Goal: Task Accomplishment & Management: Use online tool/utility

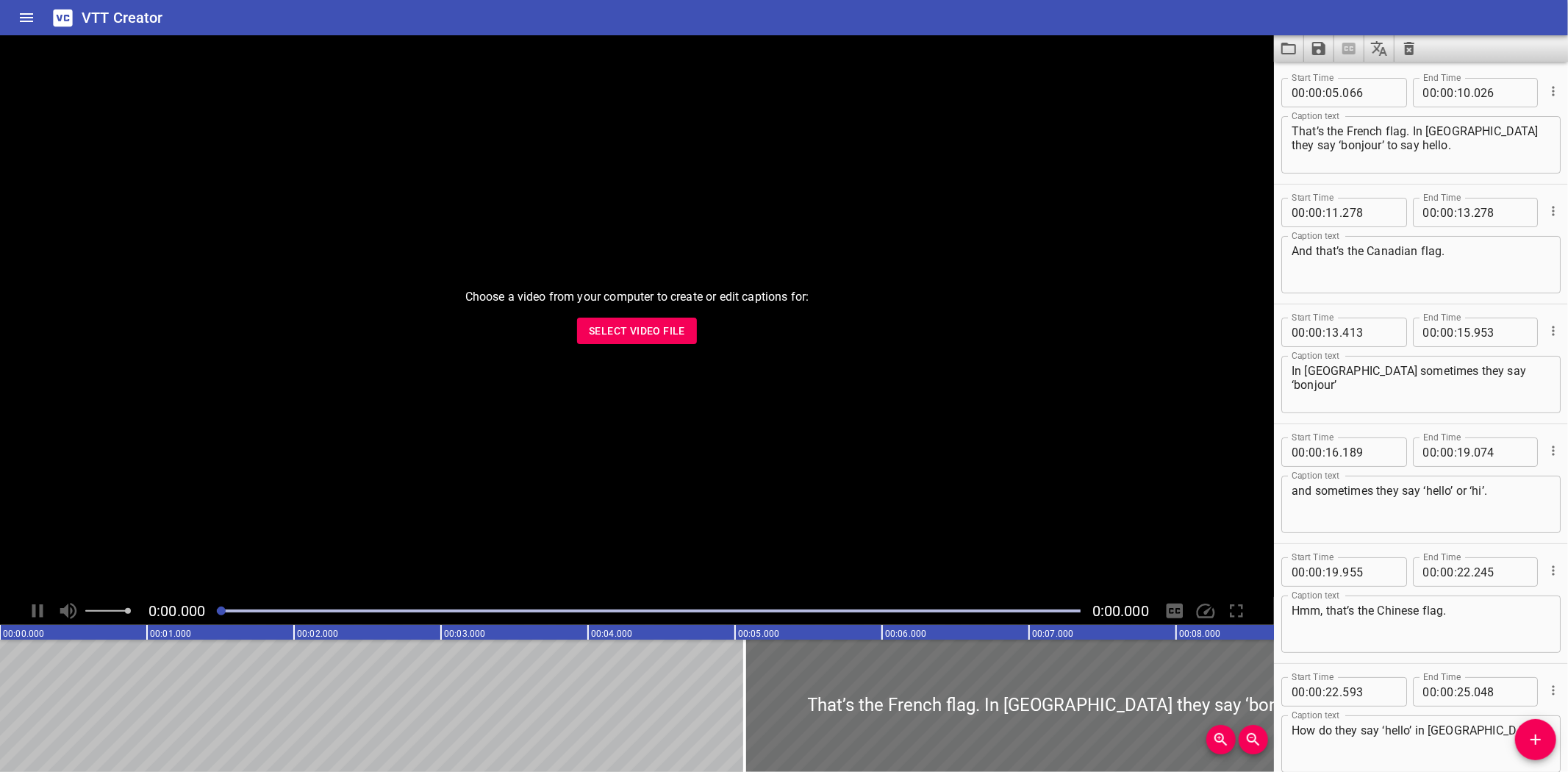
scroll to position [676, 0]
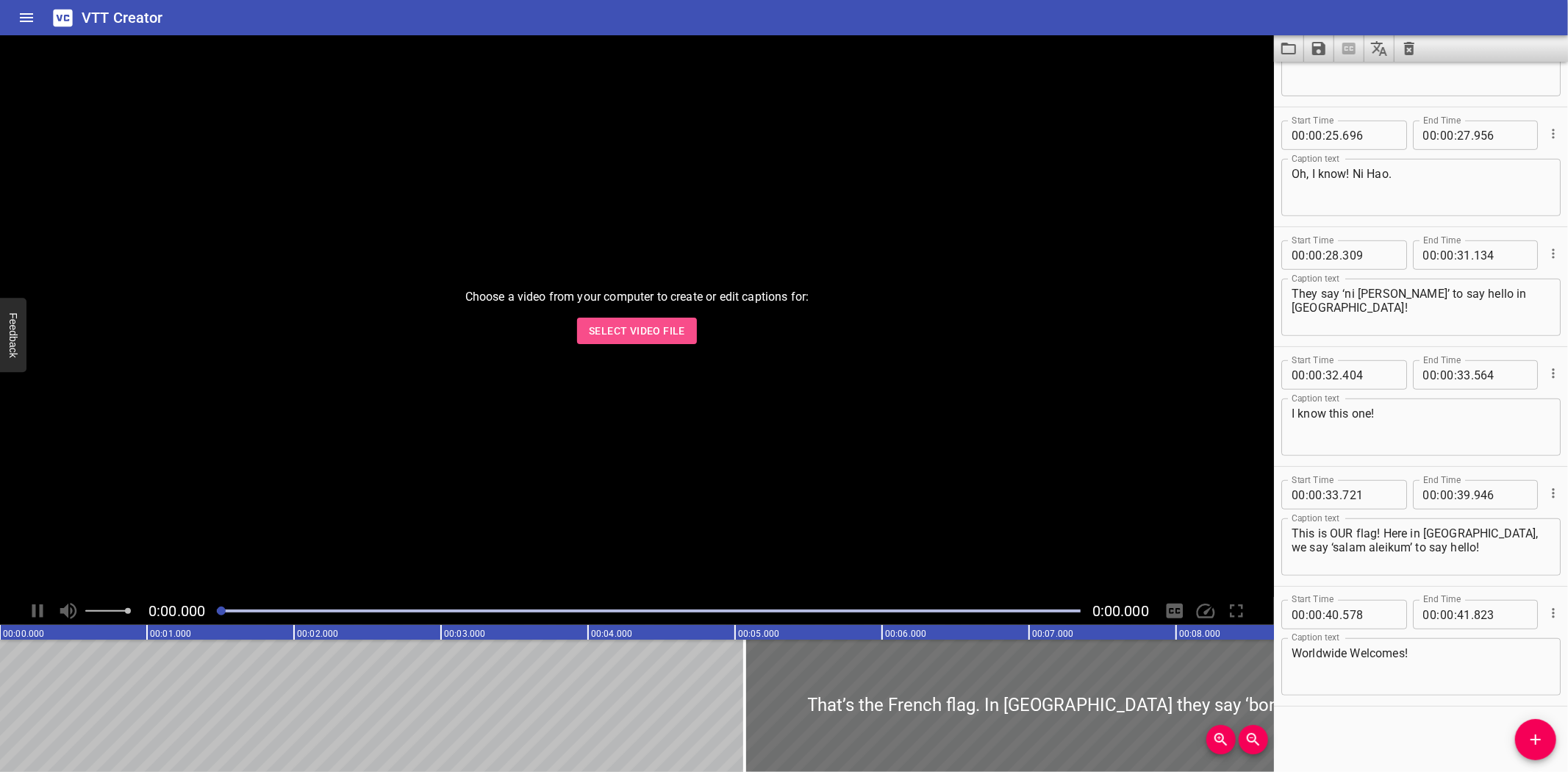
click at [623, 327] on span "Select Video File" at bounding box center [636, 331] width 97 height 18
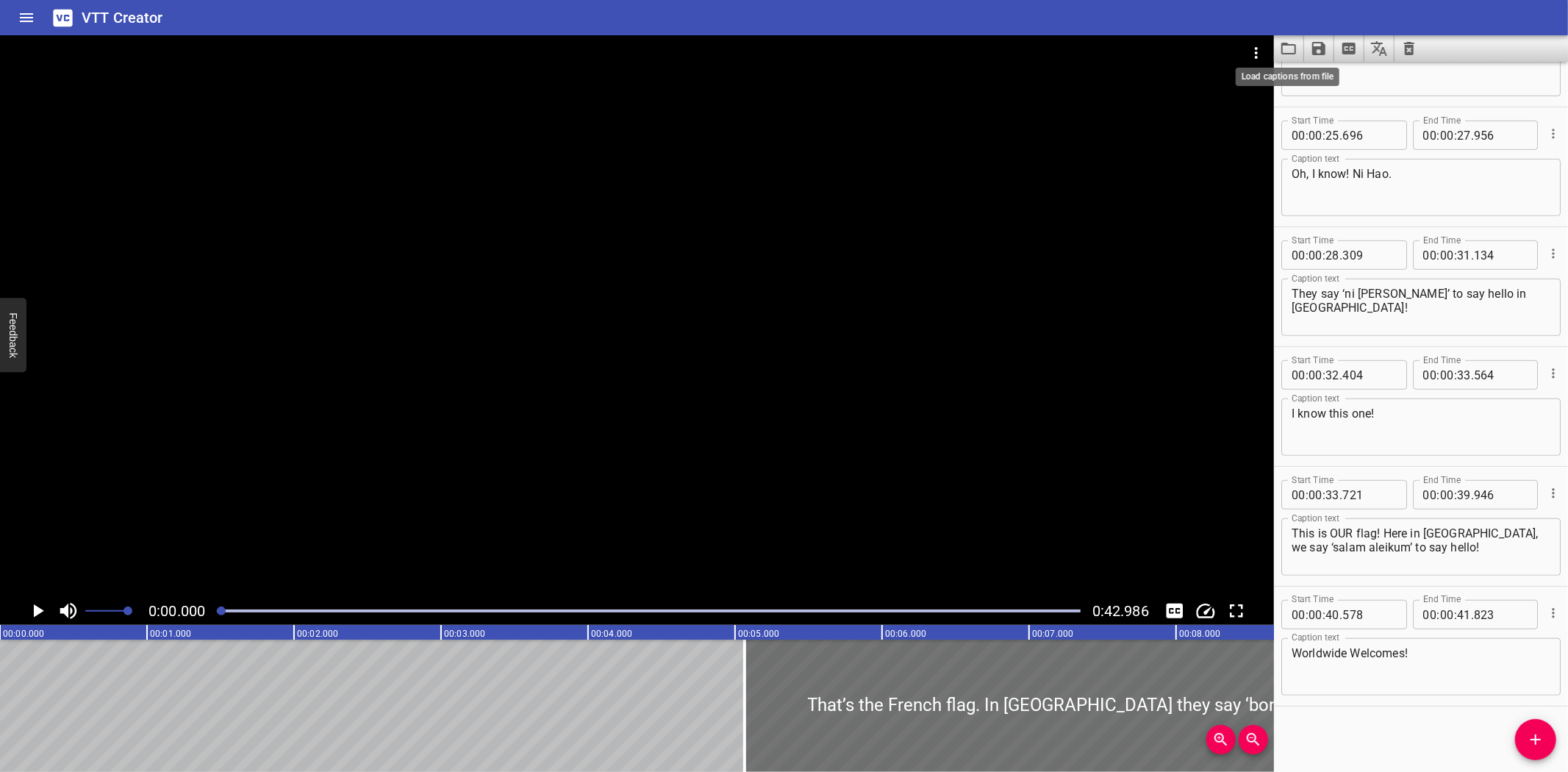
click at [1288, 52] on icon "Load captions from file" at bounding box center [1289, 49] width 17 height 17
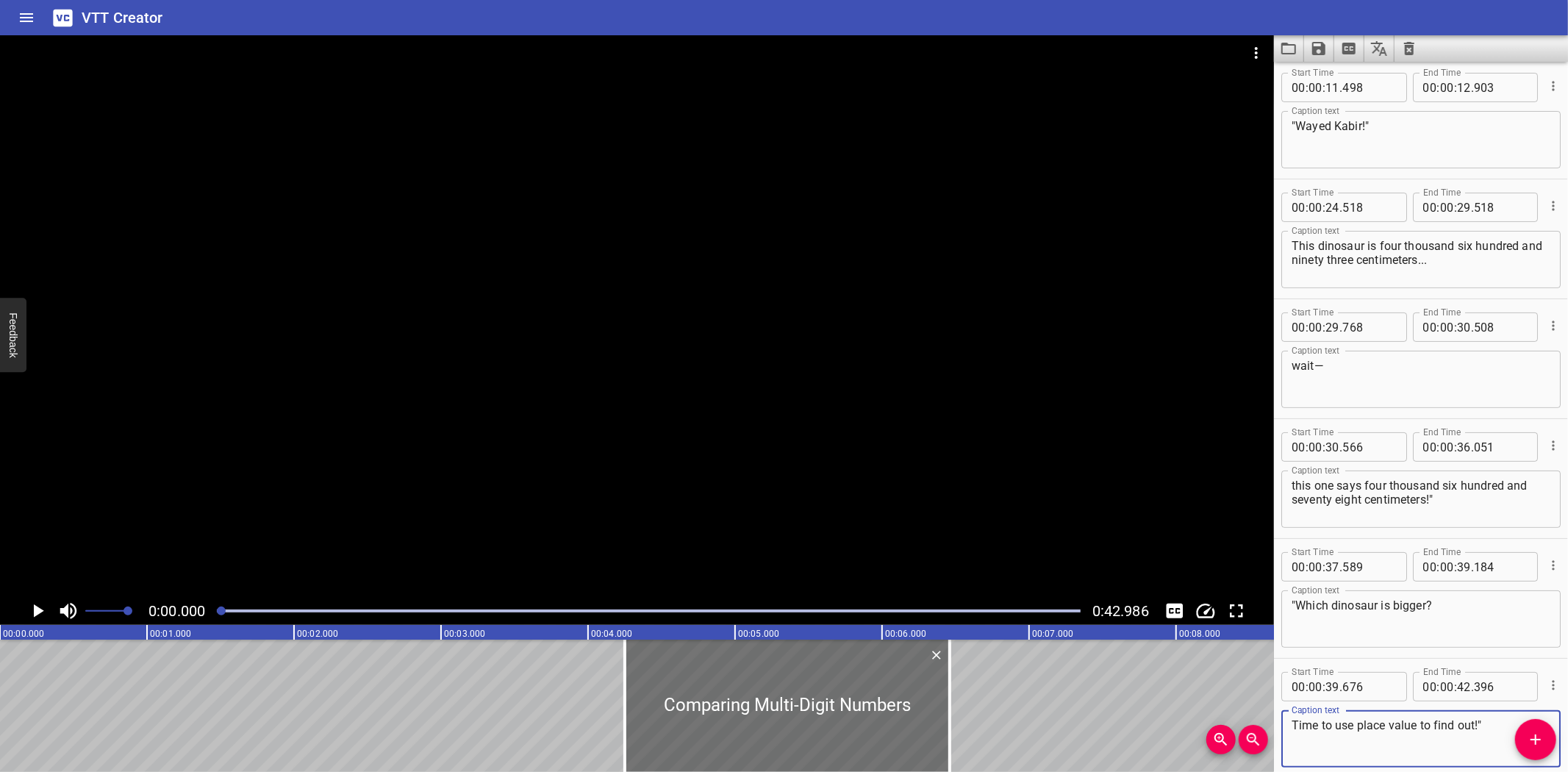
scroll to position [197, 0]
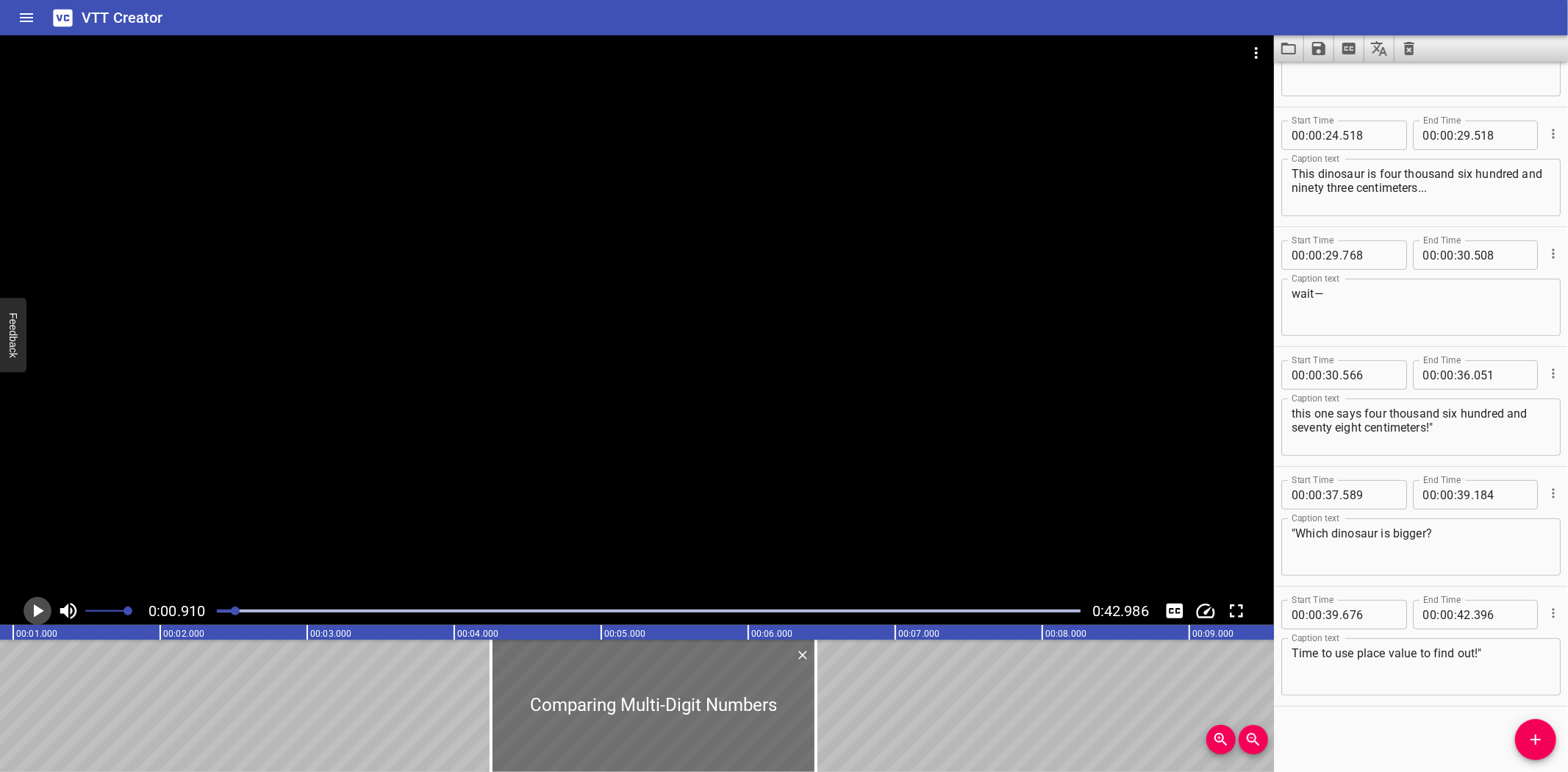
click at [39, 613] on icon "Play/Pause" at bounding box center [38, 611] width 11 height 13
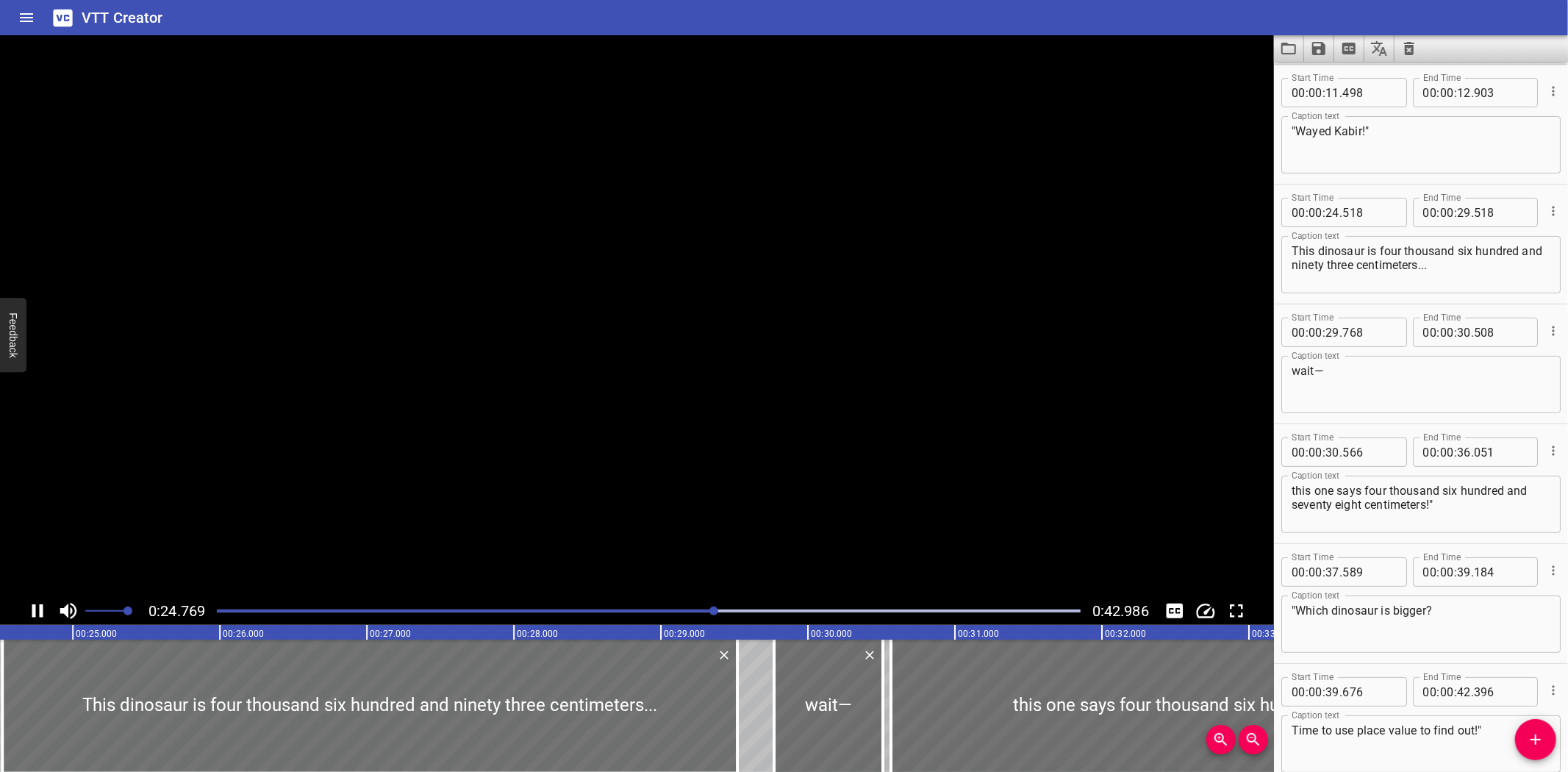
scroll to position [196, 0]
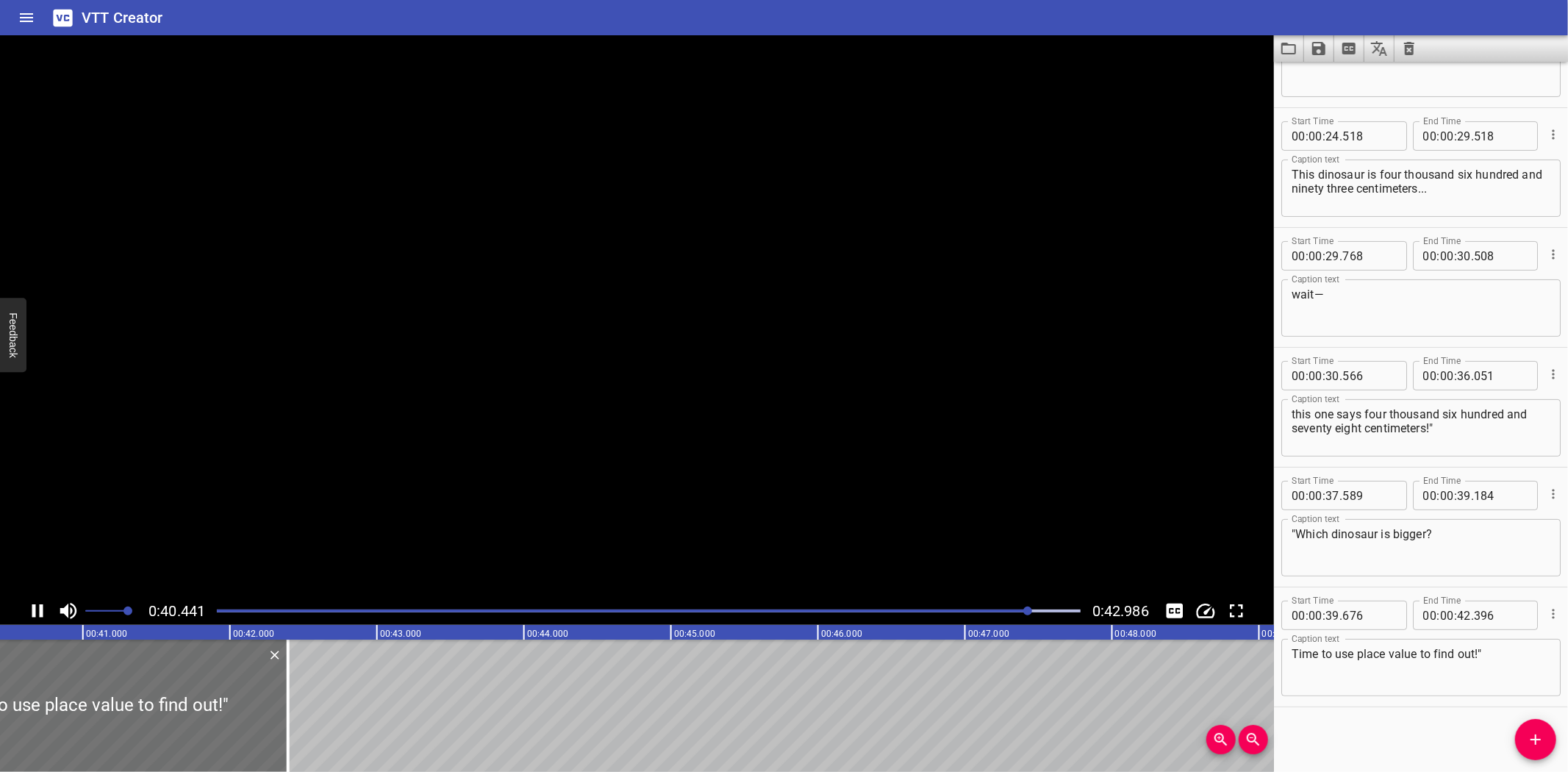
click at [39, 613] on icon "Play/Pause" at bounding box center [37, 611] width 22 height 22
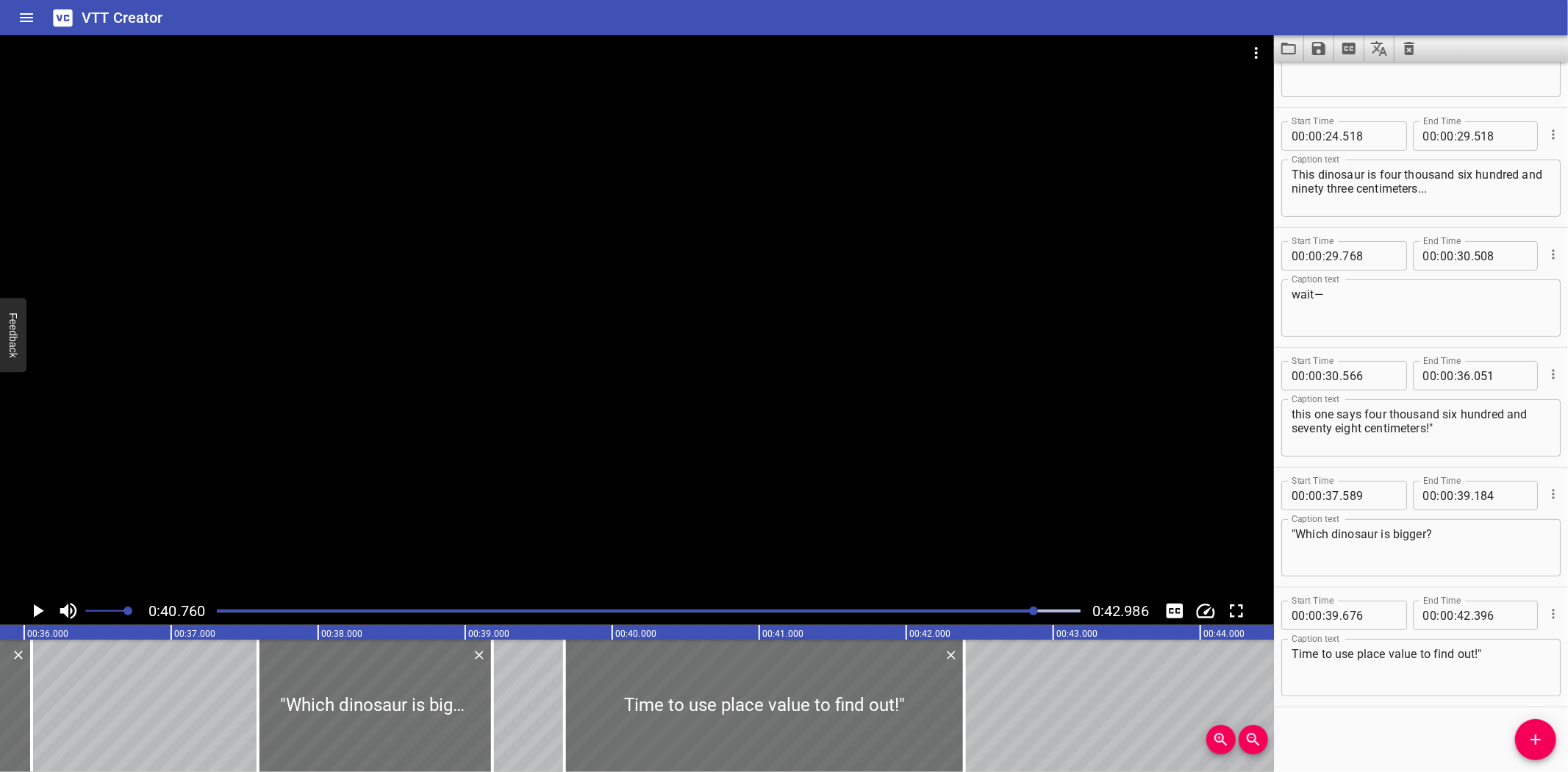
scroll to position [0, 5258]
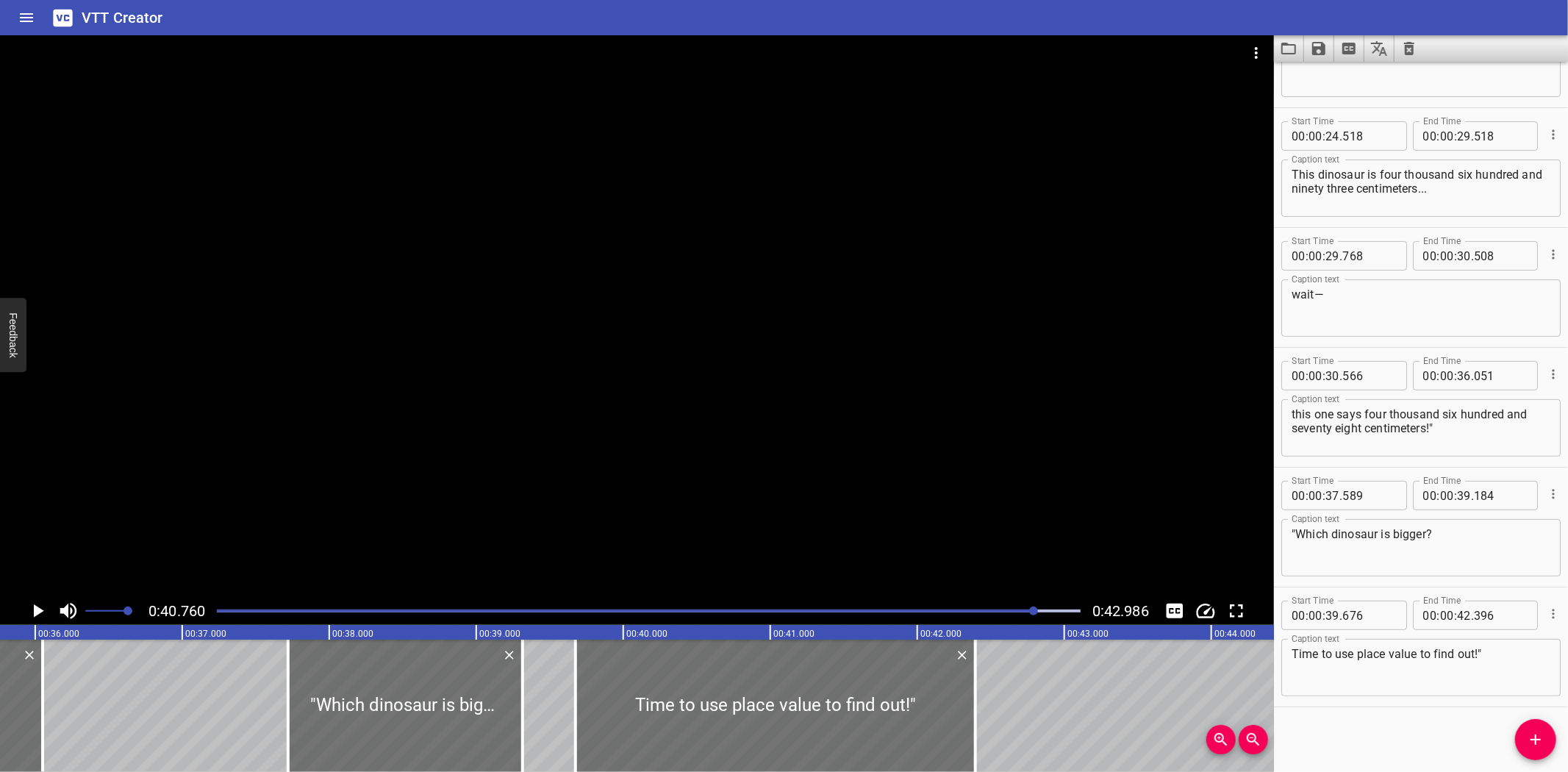
drag, startPoint x: 375, startPoint y: 709, endPoint x: 535, endPoint y: 729, distance: 161.2
click at [394, 707] on div at bounding box center [405, 705] width 234 height 132
type input "714"
drag, startPoint x: 518, startPoint y: 717, endPoint x: 537, endPoint y: 716, distance: 19.0
click at [537, 716] on div at bounding box center [539, 705] width 14 height 132
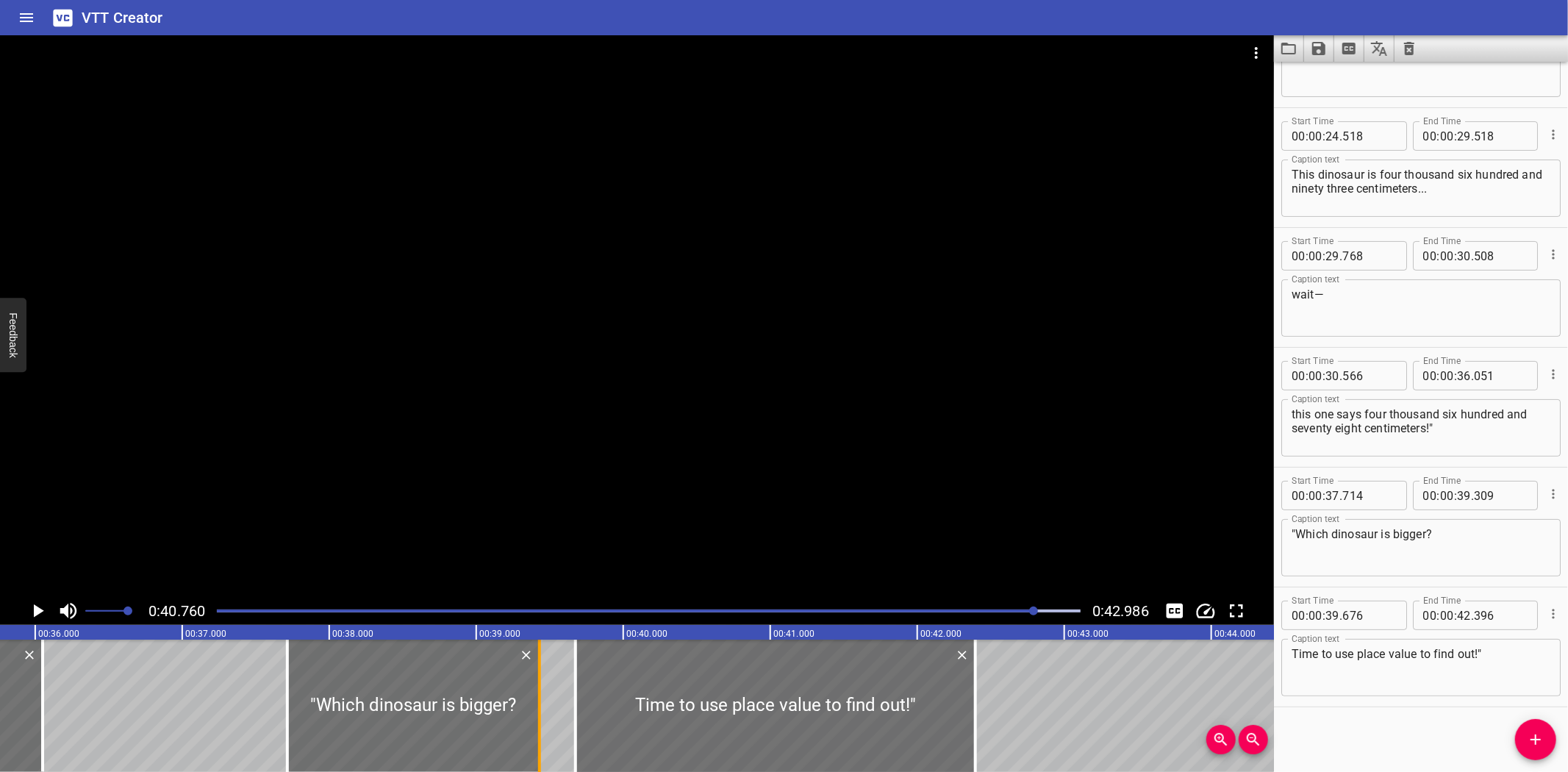
type input "439"
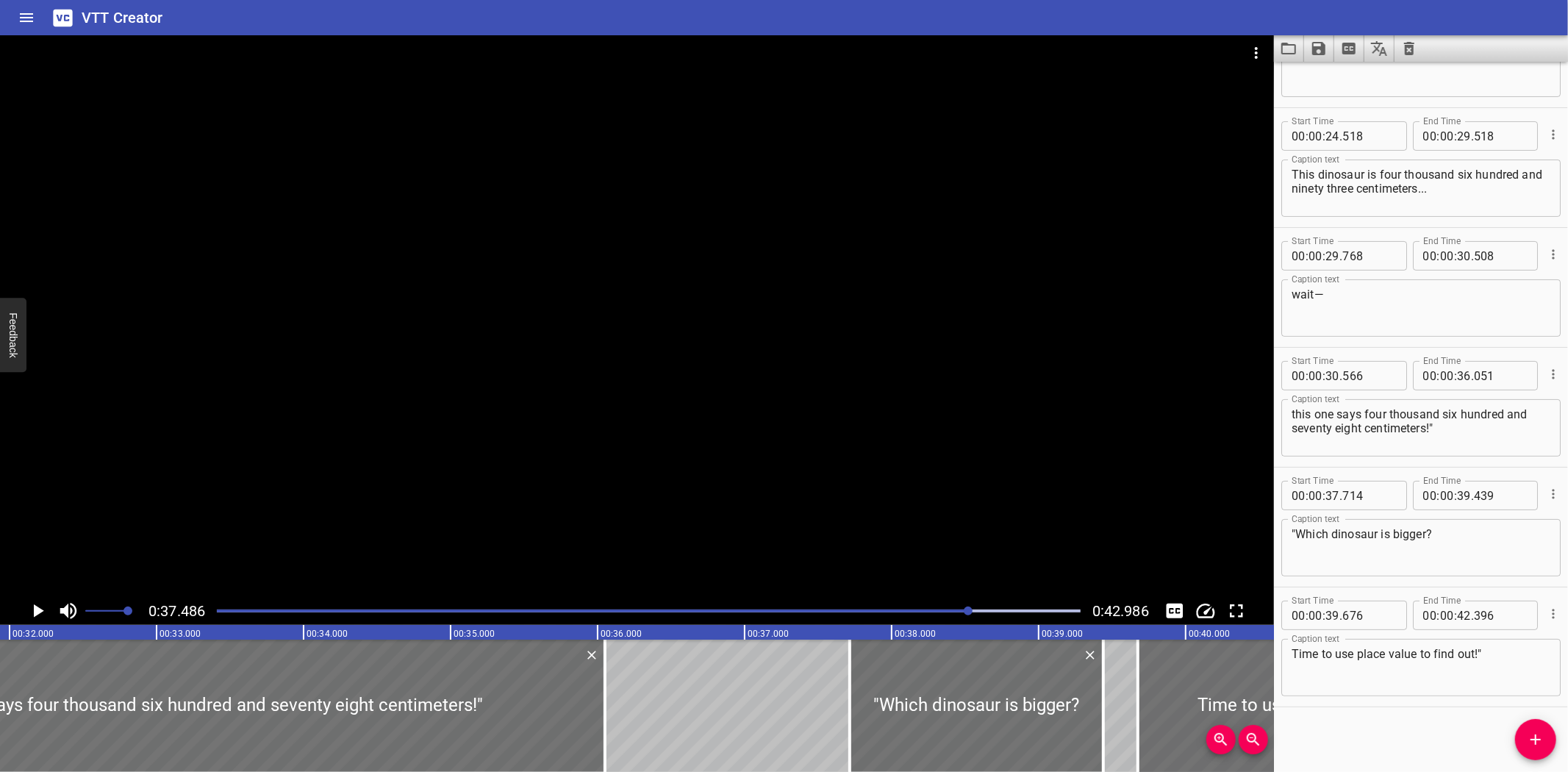
scroll to position [0, 4534]
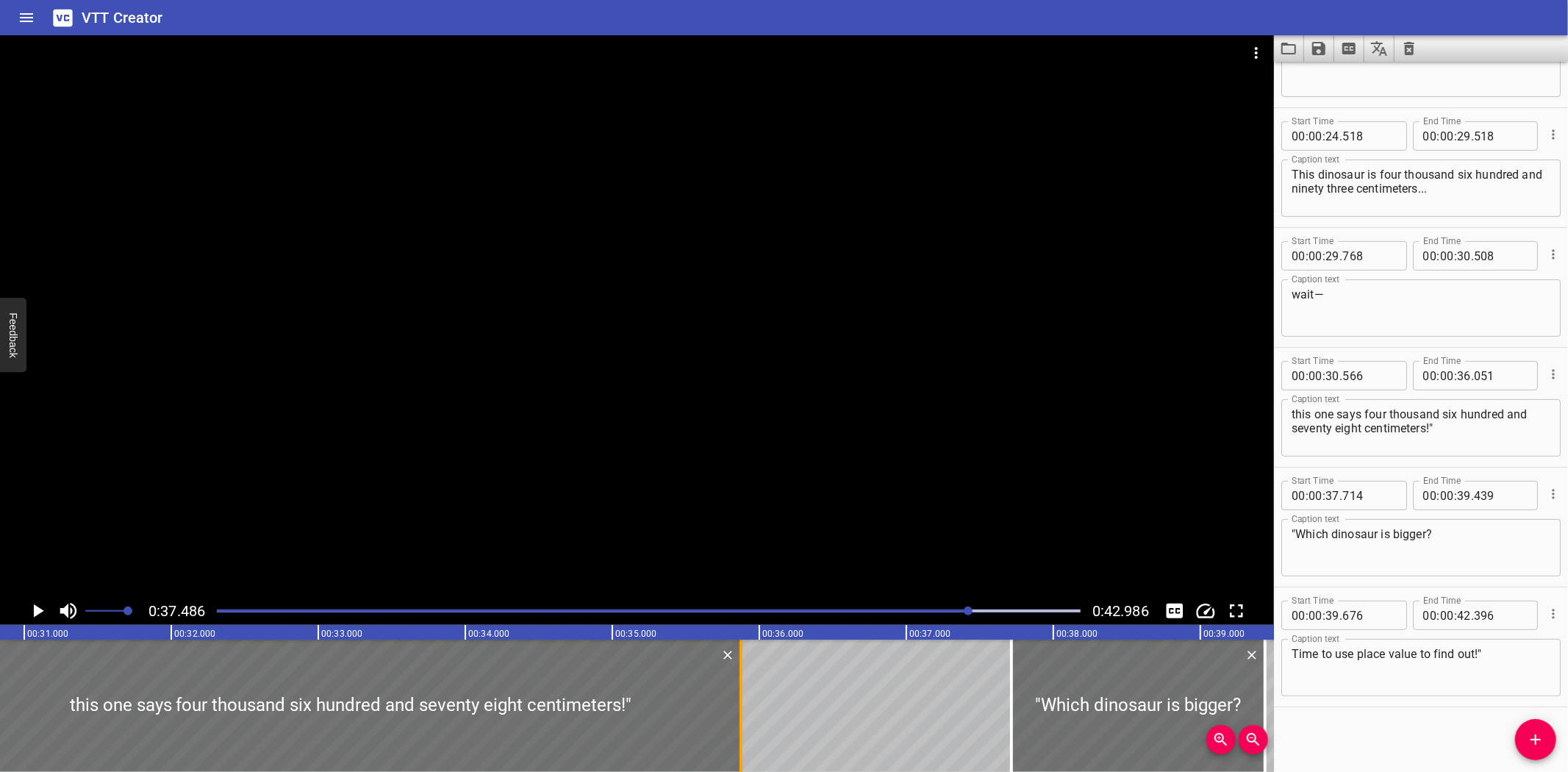
drag, startPoint x: 762, startPoint y: 710, endPoint x: 738, endPoint y: 729, distance: 30.6
click at [738, 729] on div at bounding box center [741, 705] width 14 height 132
type input "35"
type input "876"
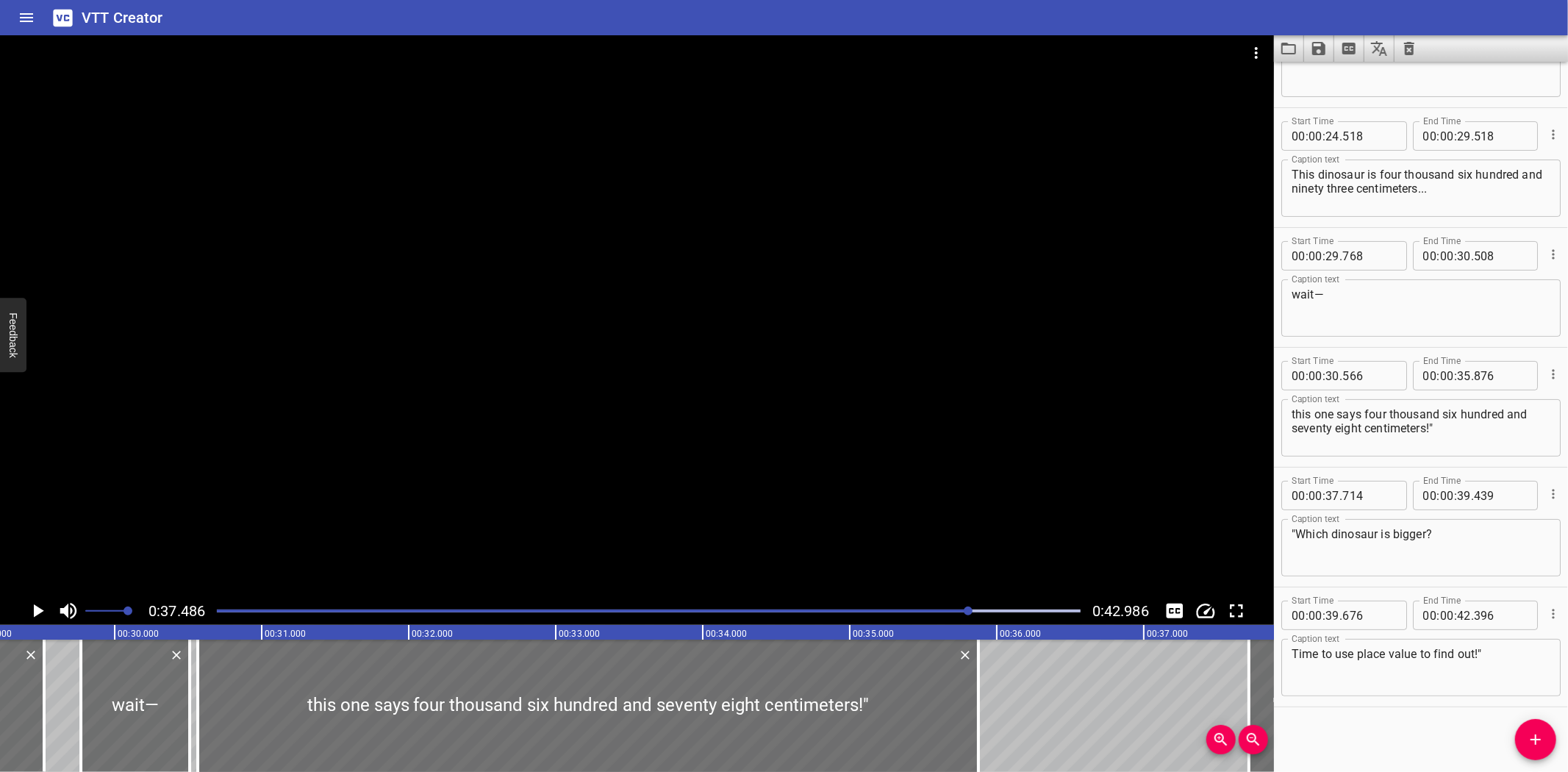
scroll to position [0, 4285]
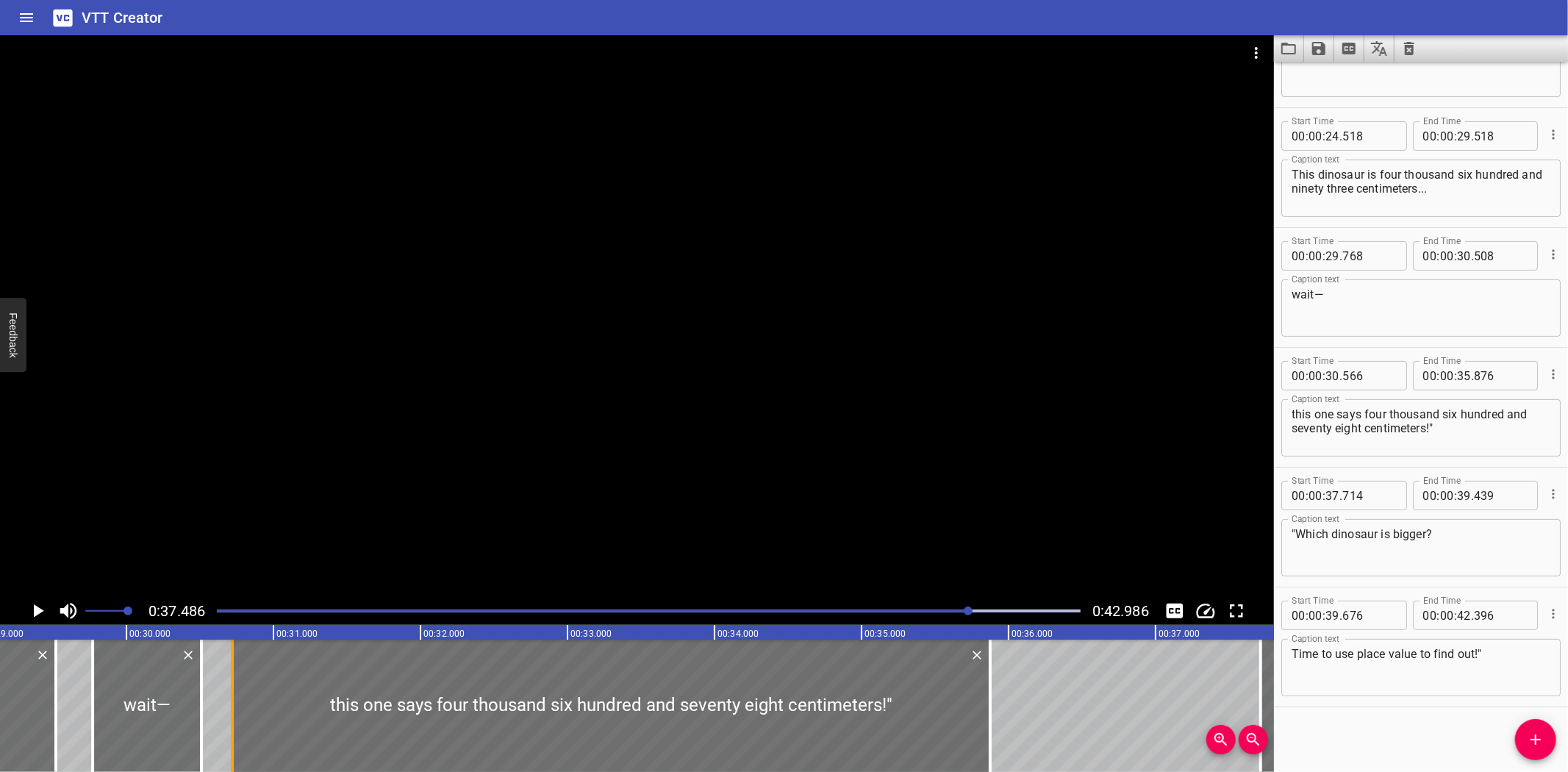
drag, startPoint x: 213, startPoint y: 715, endPoint x: 236, endPoint y: 716, distance: 23.0
click at [236, 716] on div at bounding box center [231, 705] width 14 height 132
type input "721"
drag, startPoint x: 115, startPoint y: 715, endPoint x: 126, endPoint y: 713, distance: 11.2
click at [126, 713] on div at bounding box center [158, 705] width 109 height 132
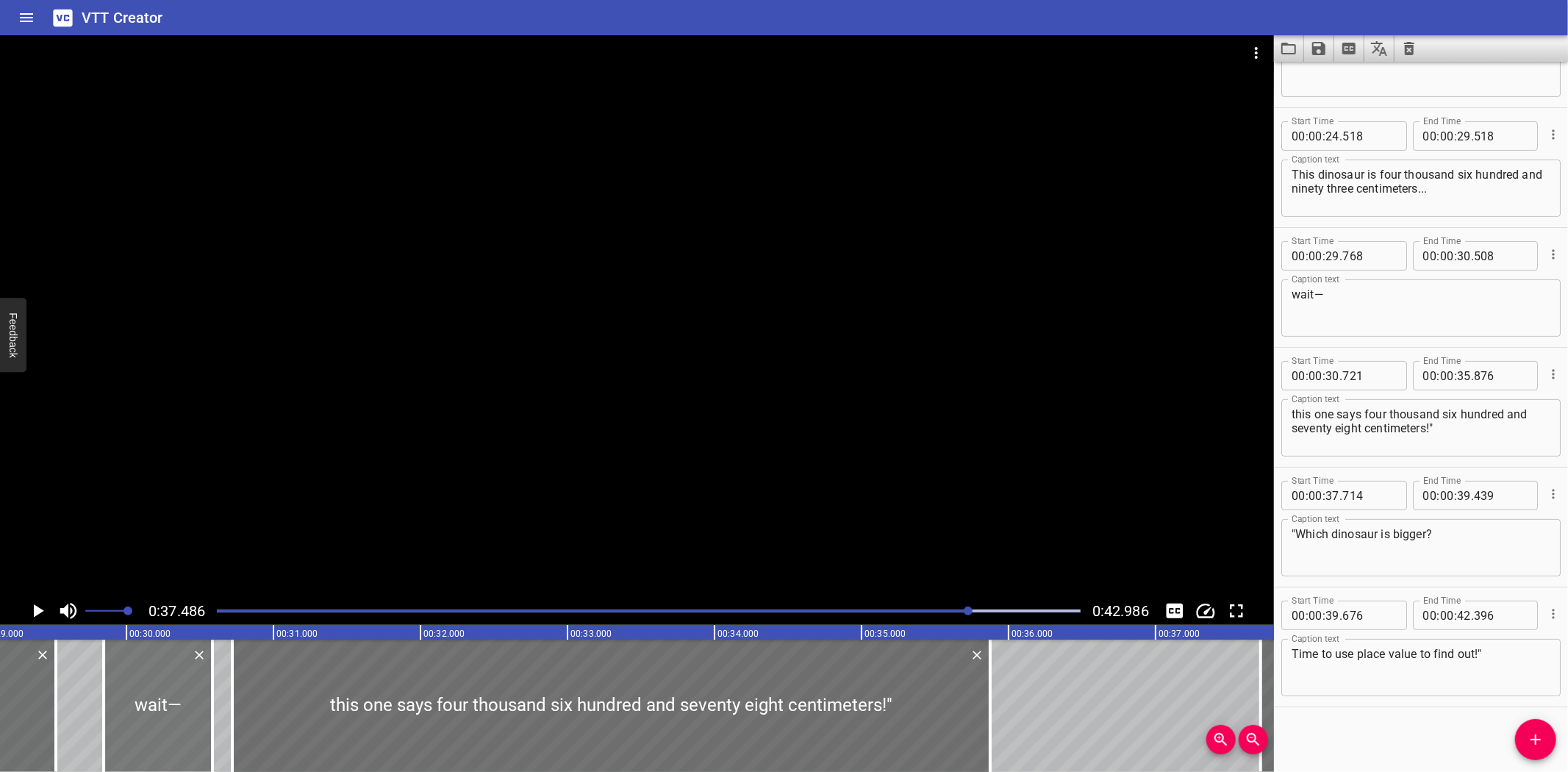
type input "843"
click at [205, 720] on div at bounding box center [206, 705] width 3 height 132
type input "543"
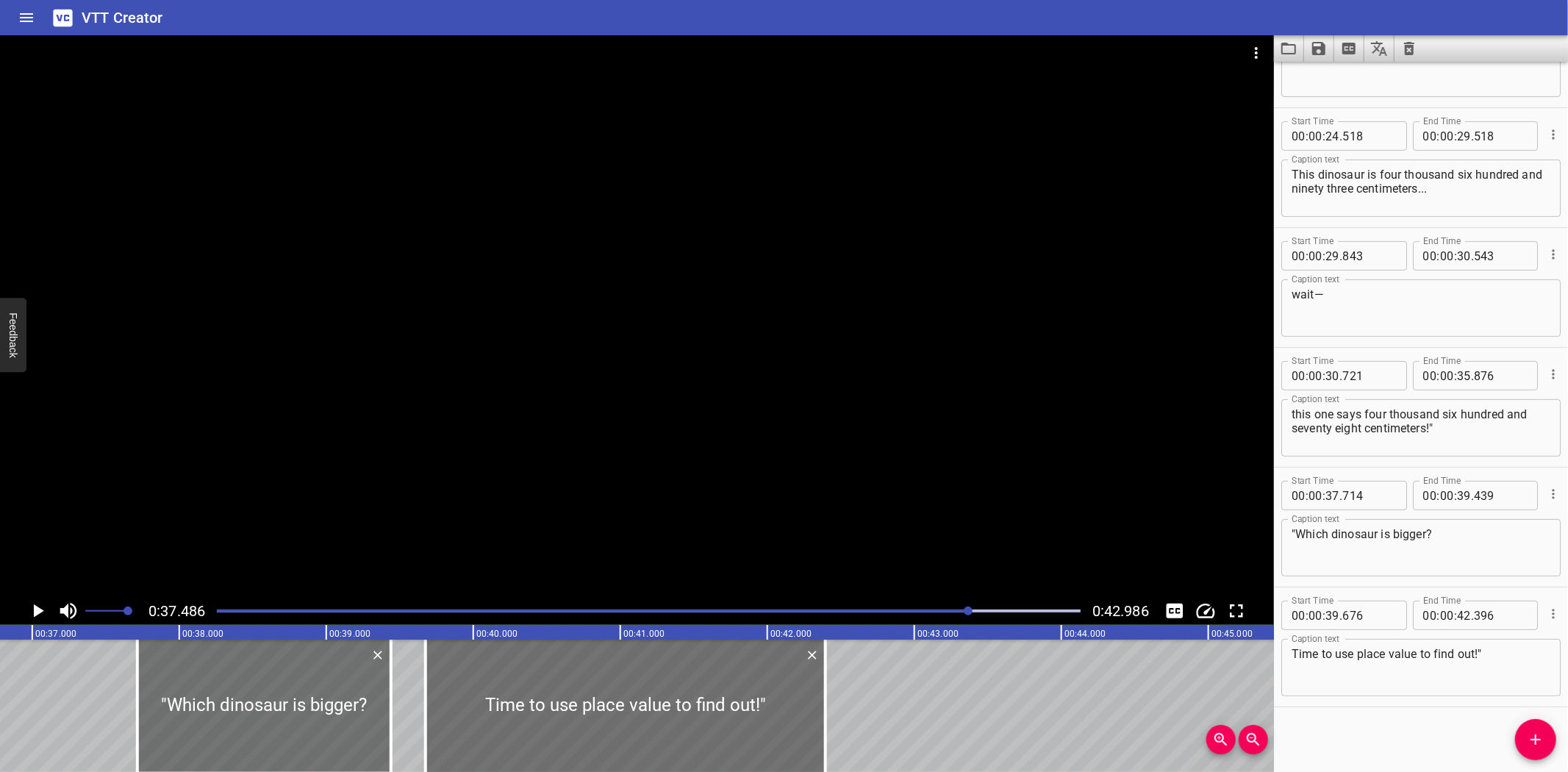
scroll to position [0, 5402]
drag, startPoint x: 432, startPoint y: 716, endPoint x: 446, endPoint y: 718, distance: 14.1
click at [446, 718] on div at bounding box center [446, 705] width 3 height 132
type input "776"
drag, startPoint x: 827, startPoint y: 706, endPoint x: 795, endPoint y: 714, distance: 33.0
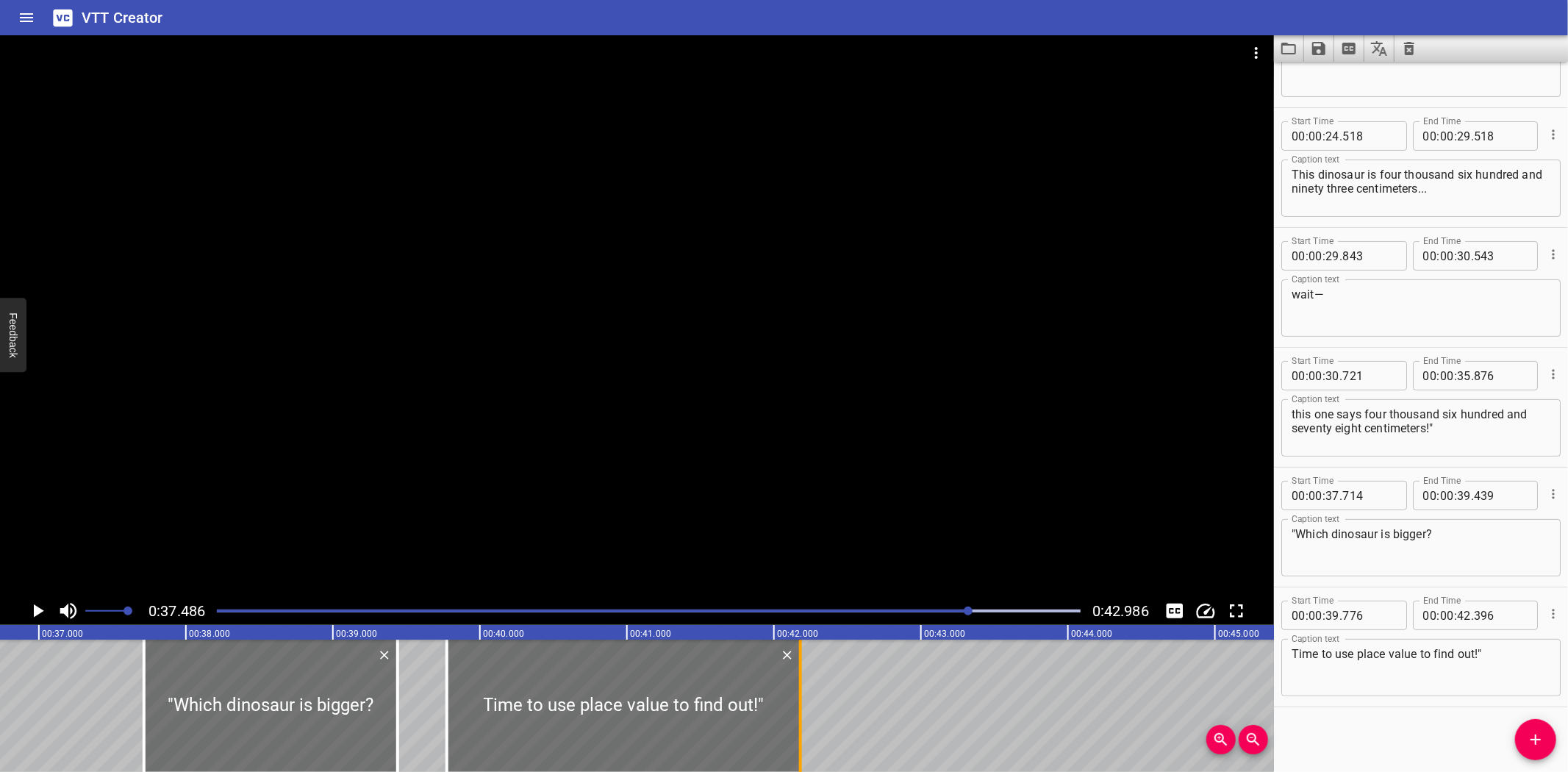
click at [795, 714] on div at bounding box center [800, 705] width 14 height 132
type input "181"
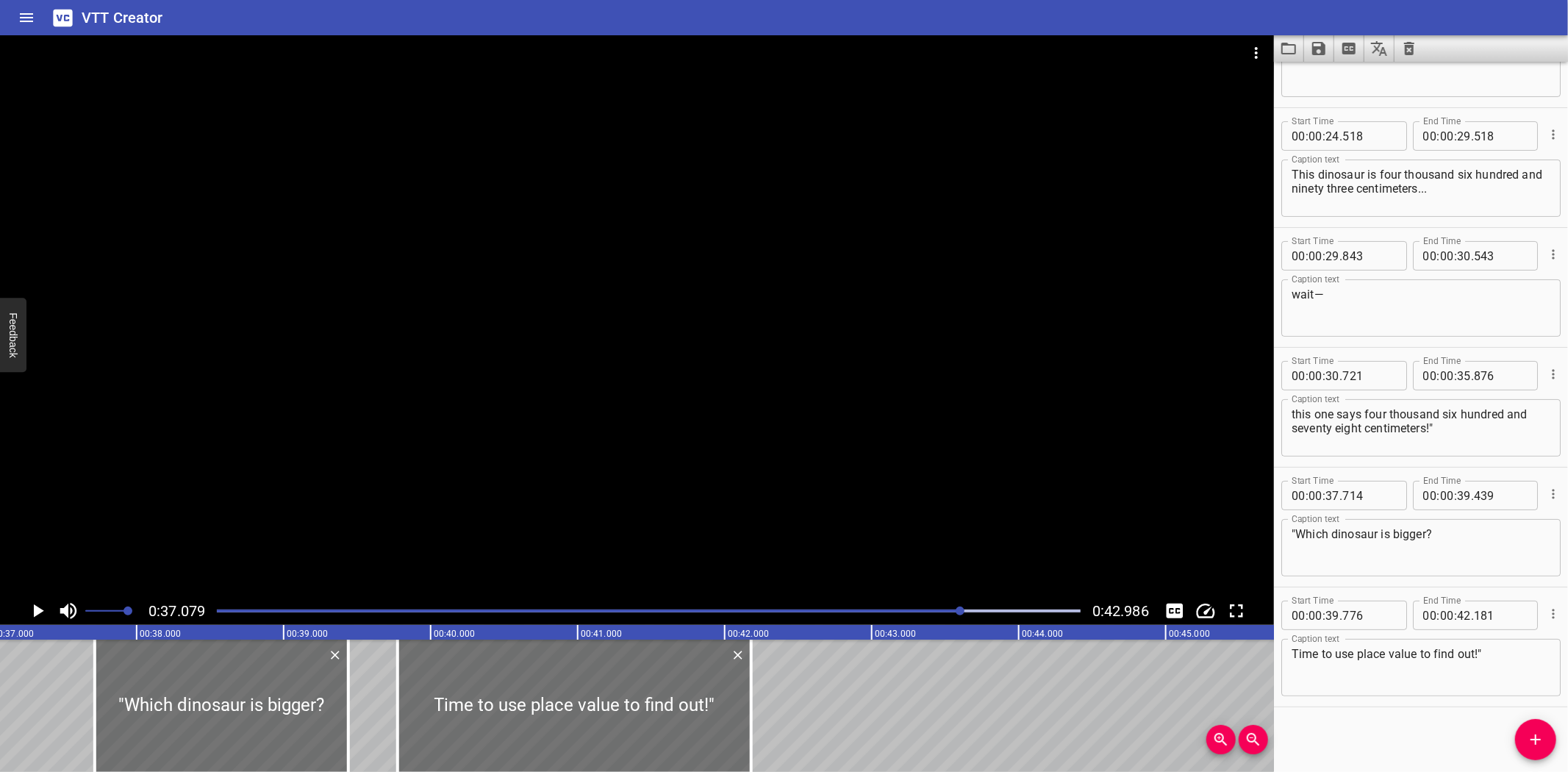
scroll to position [0, 5451]
click at [34, 604] on icon "Play/Pause" at bounding box center [37, 611] width 22 height 22
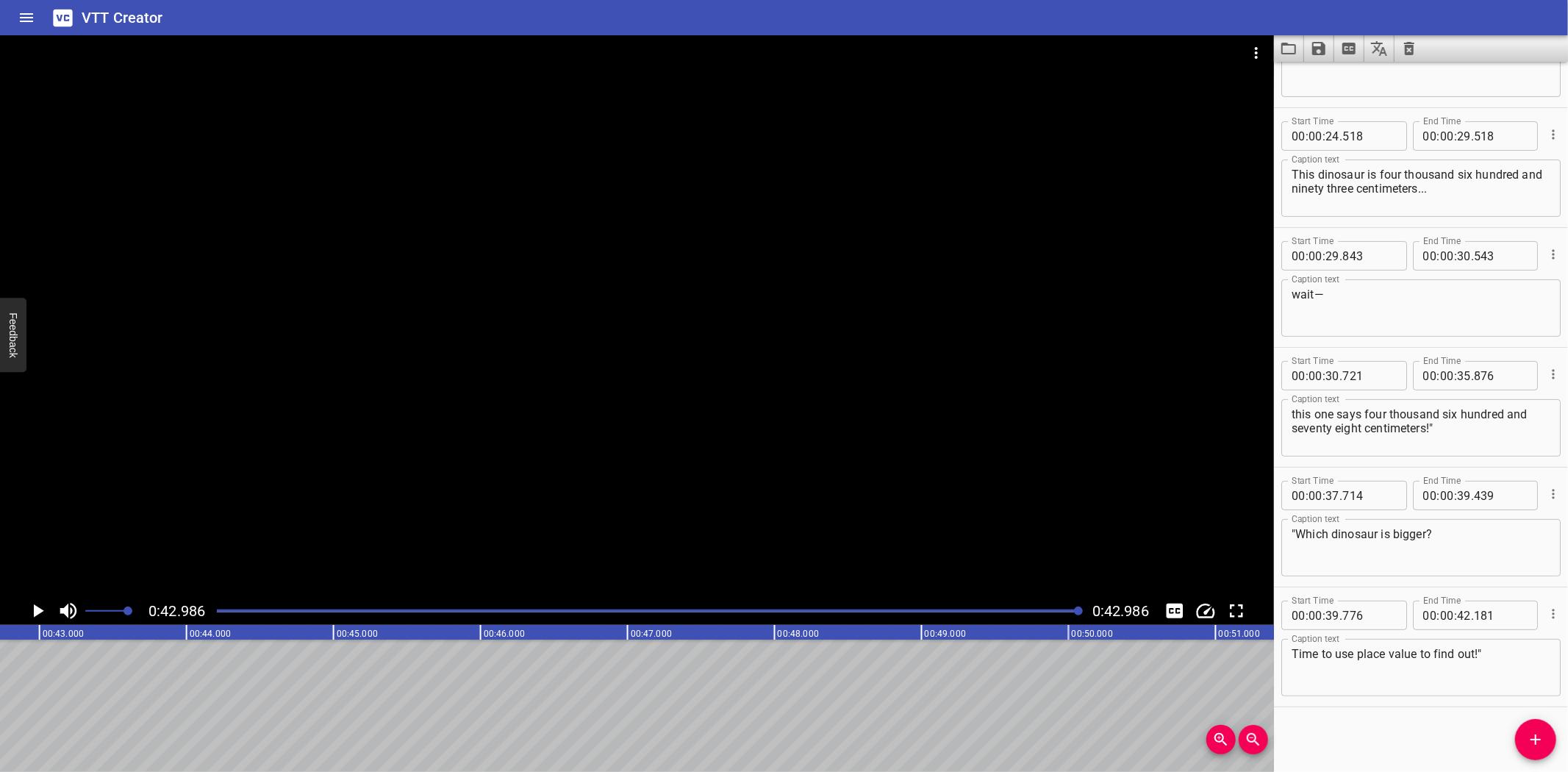
scroll to position [0, 6320]
click at [1319, 50] on icon "Save captions to file" at bounding box center [1319, 49] width 17 height 17
click at [1349, 81] on li "Save to VTT file" at bounding box center [1358, 81] width 108 height 27
click at [1316, 47] on icon "Save captions to file" at bounding box center [1319, 49] width 13 height 13
click at [1334, 106] on li "Save to SRT file" at bounding box center [1358, 107] width 108 height 27
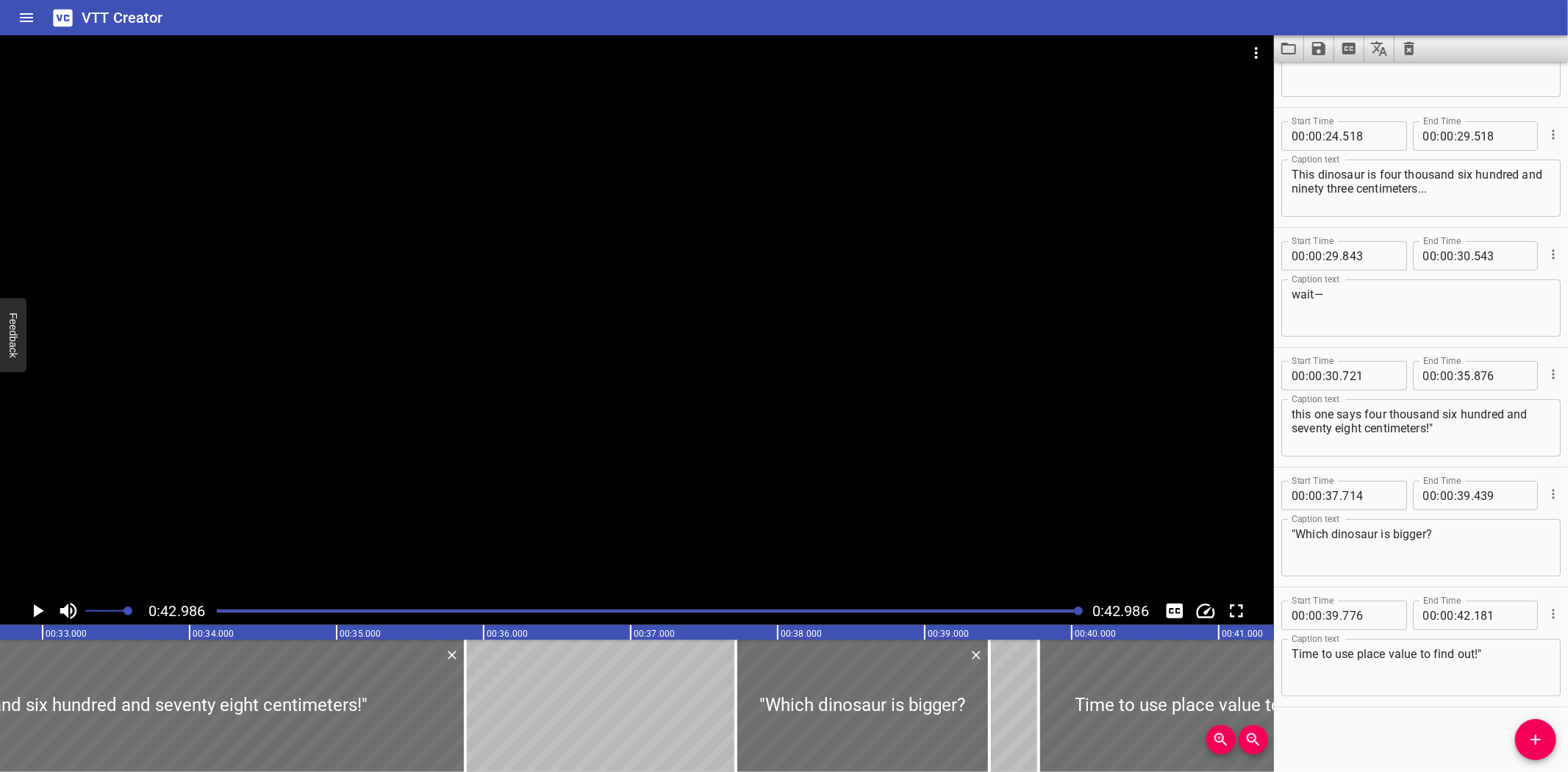
scroll to position [0, 5035]
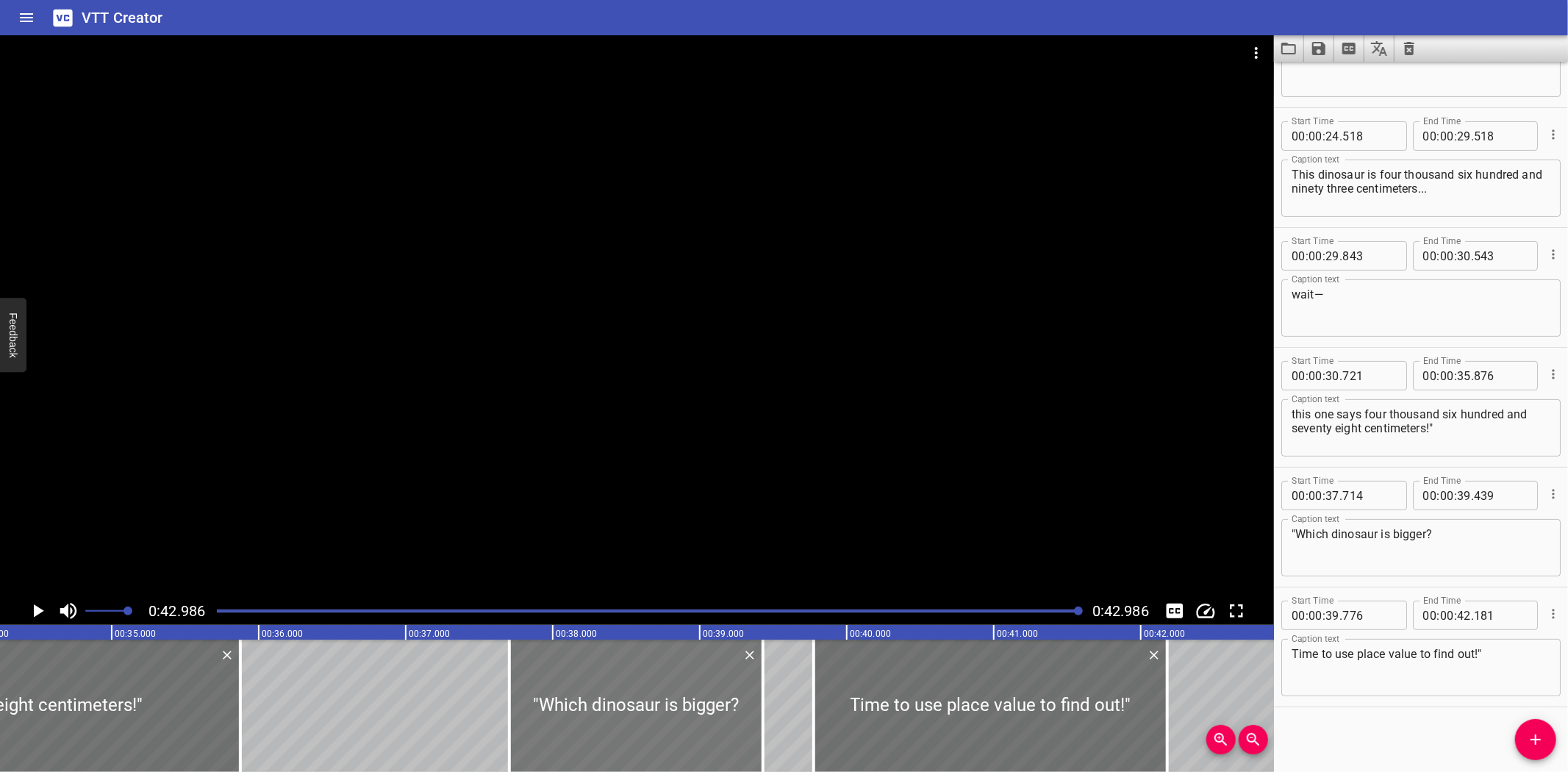
drag, startPoint x: 572, startPoint y: 687, endPoint x: 570, endPoint y: 698, distance: 11.2
click at [570, 698] on div at bounding box center [635, 705] width 253 height 132
type input "704"
type input "429"
click at [1252, 50] on icon "Video Options" at bounding box center [1257, 53] width 17 height 17
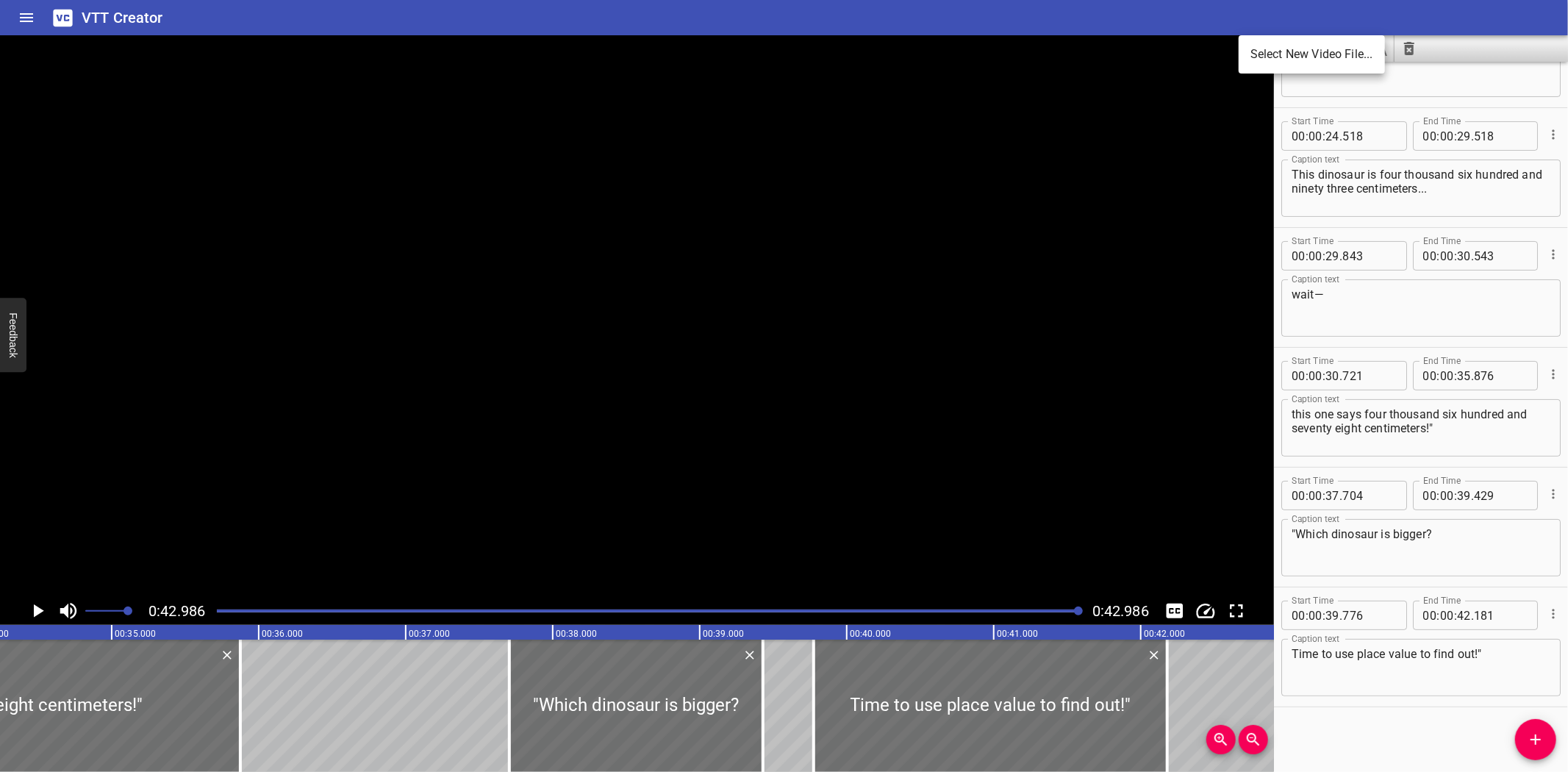
click at [1271, 50] on li "Select New Video File..." at bounding box center [1311, 54] width 146 height 27
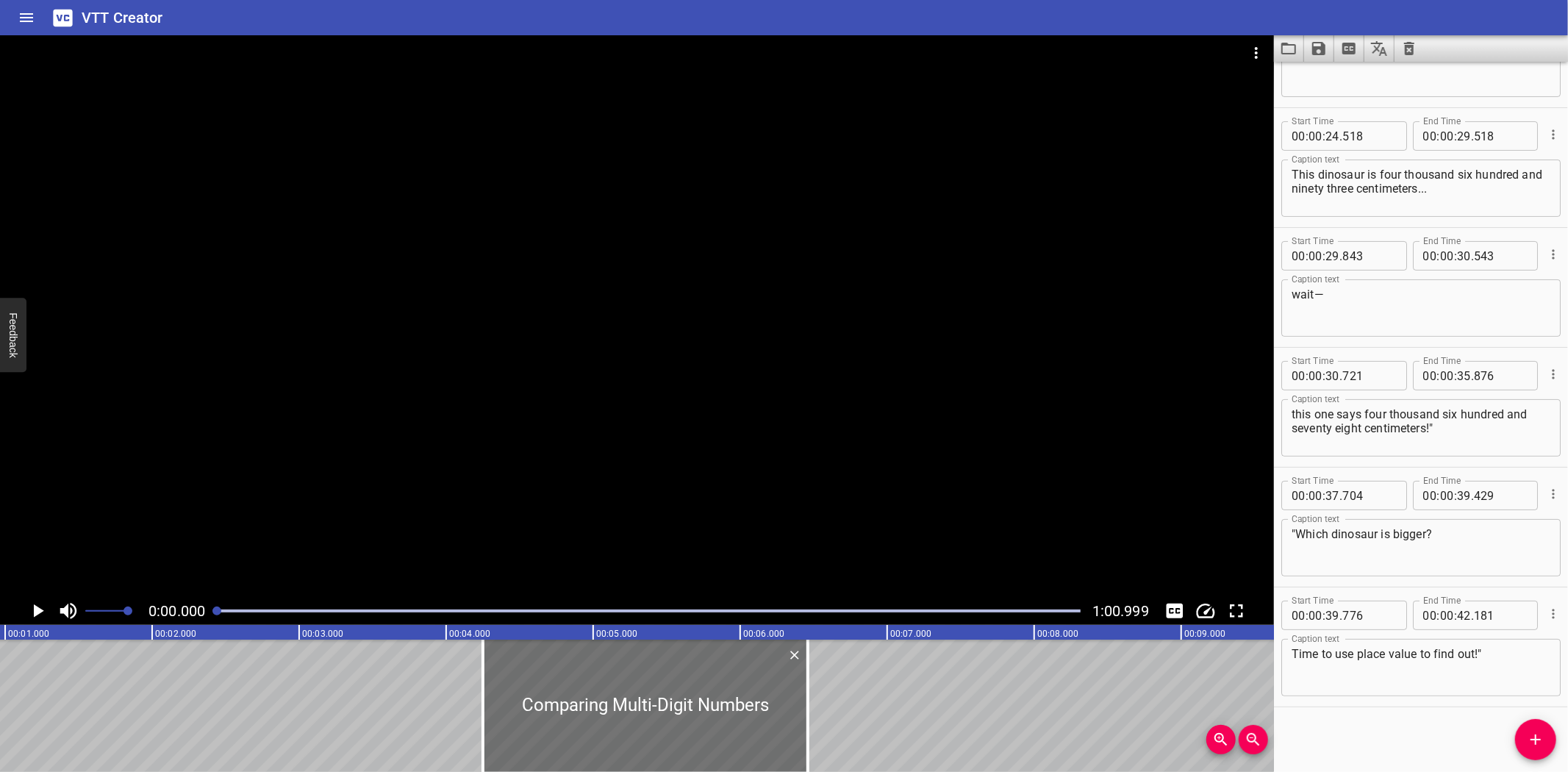
scroll to position [0, 0]
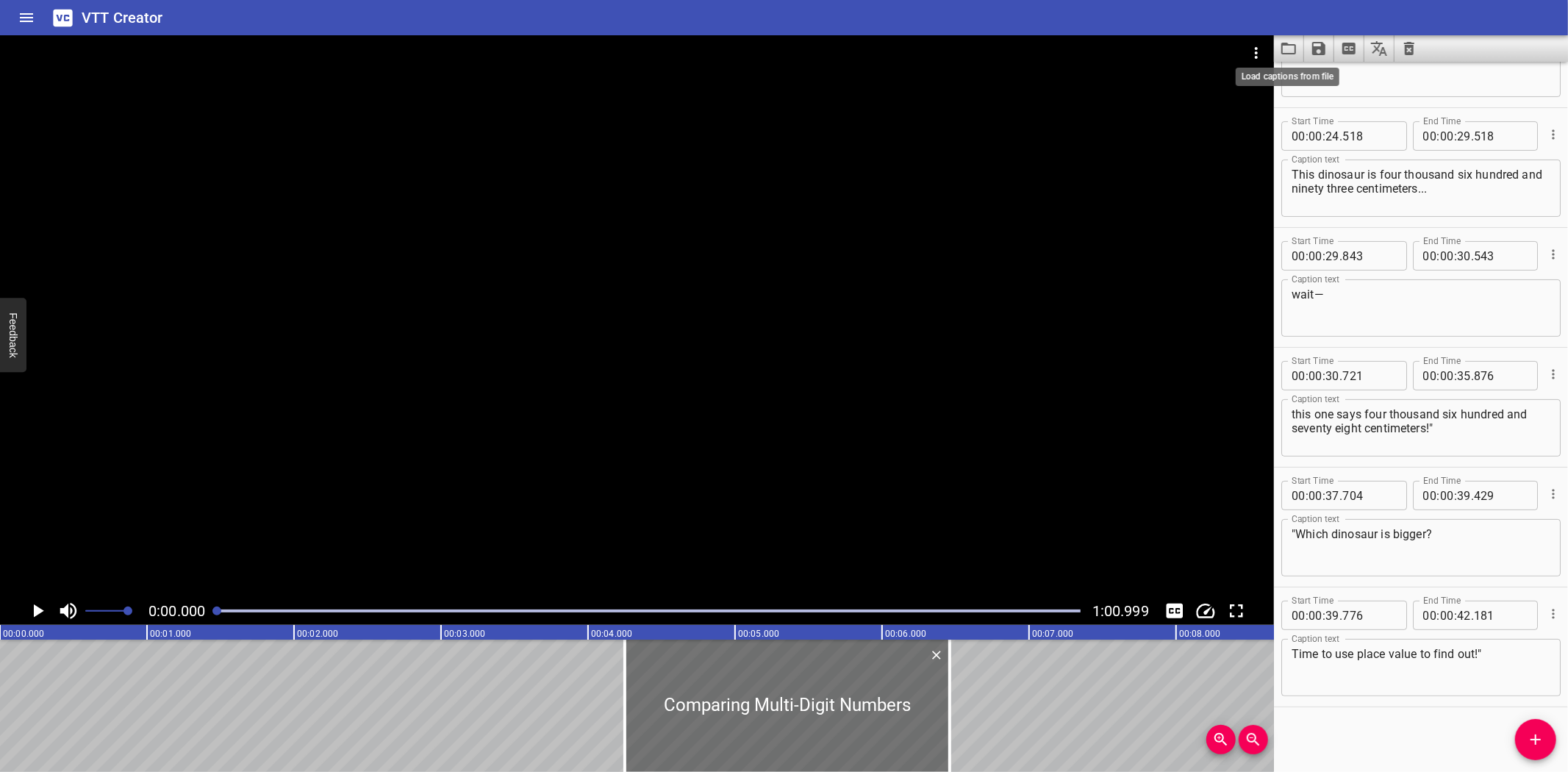
click at [1288, 48] on icon "Load captions from file" at bounding box center [1289, 49] width 17 height 17
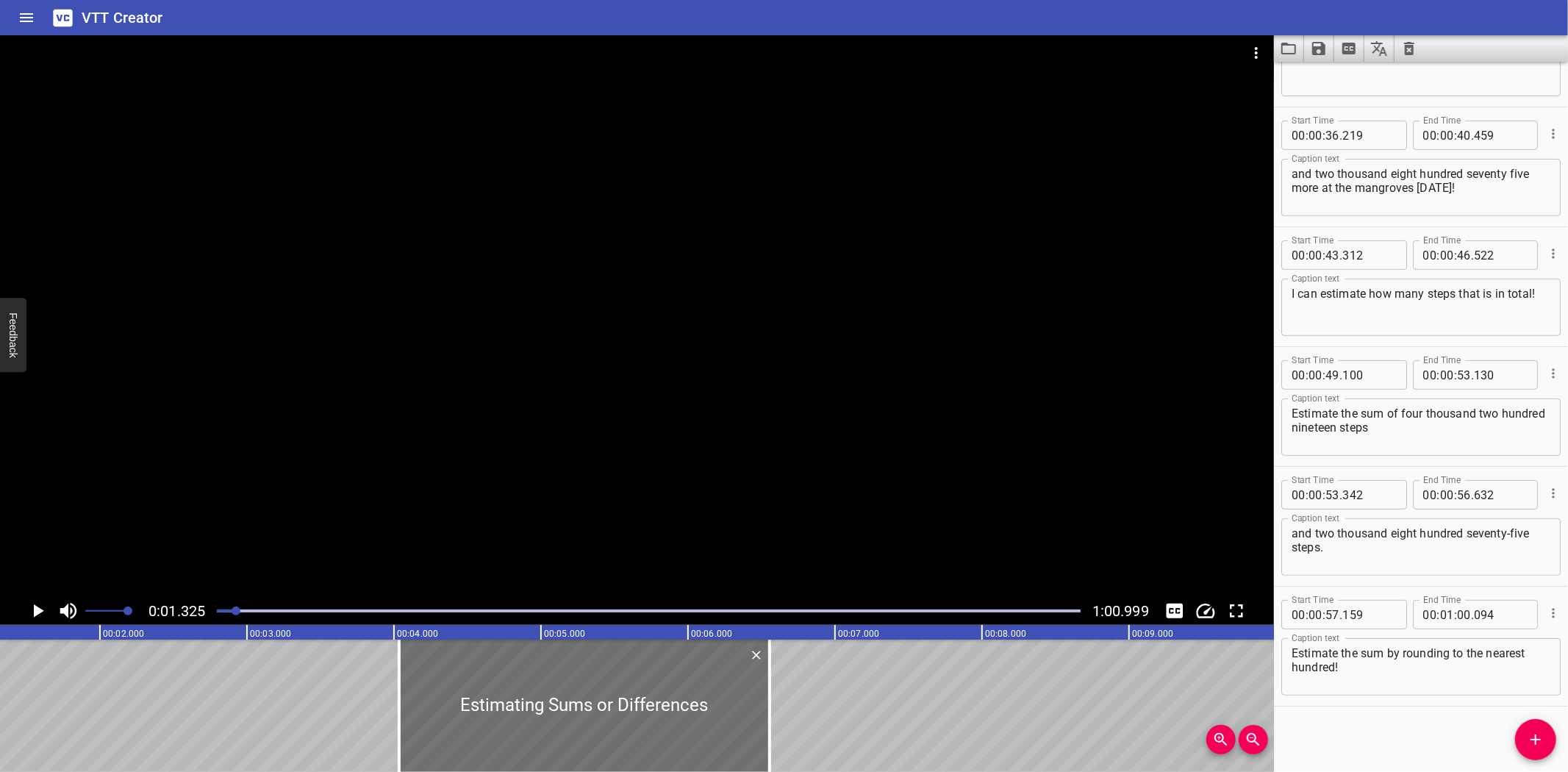
scroll to position [0, 195]
click at [32, 608] on icon "Play/Pause" at bounding box center [37, 611] width 22 height 22
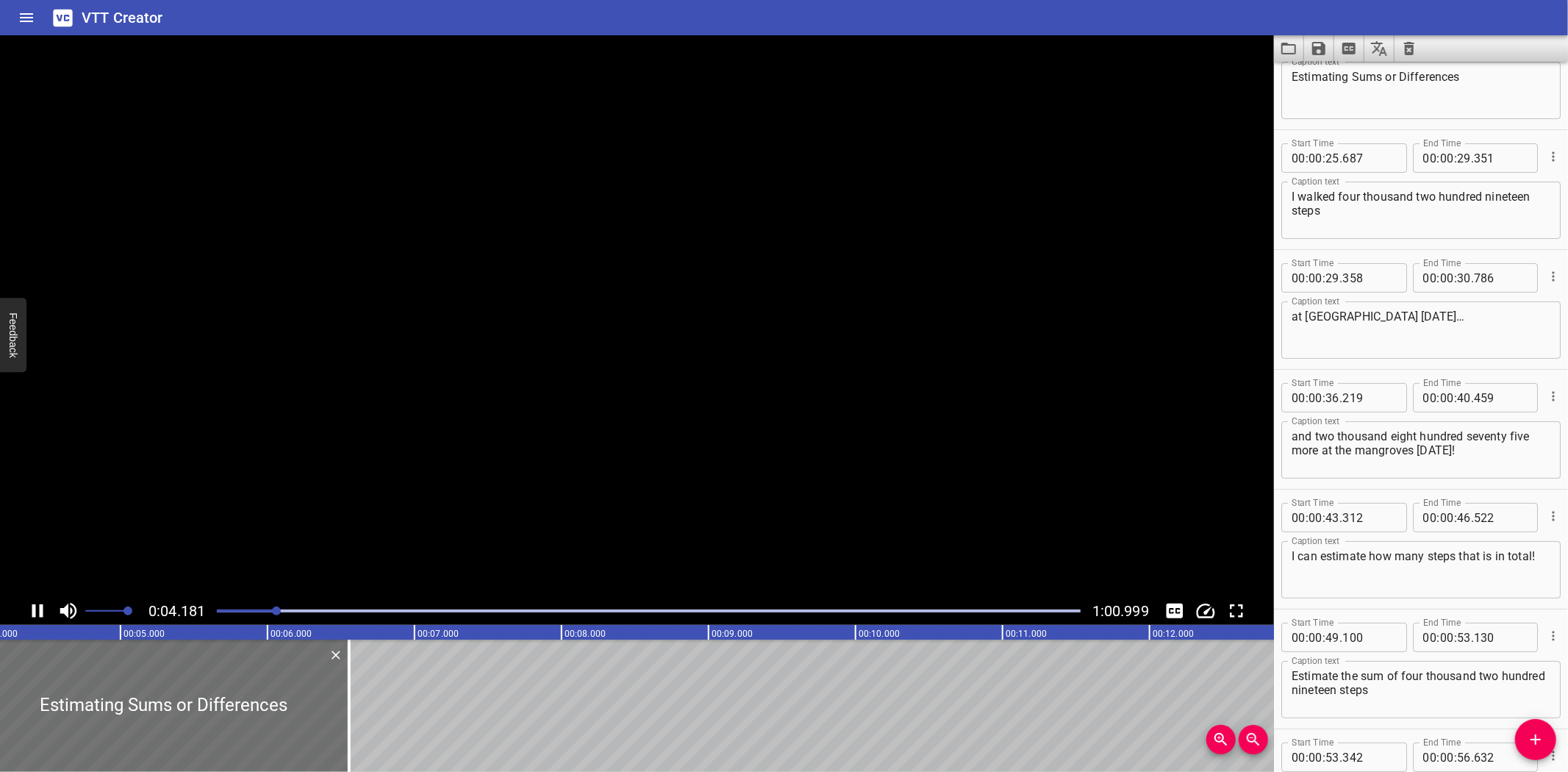
scroll to position [0, 0]
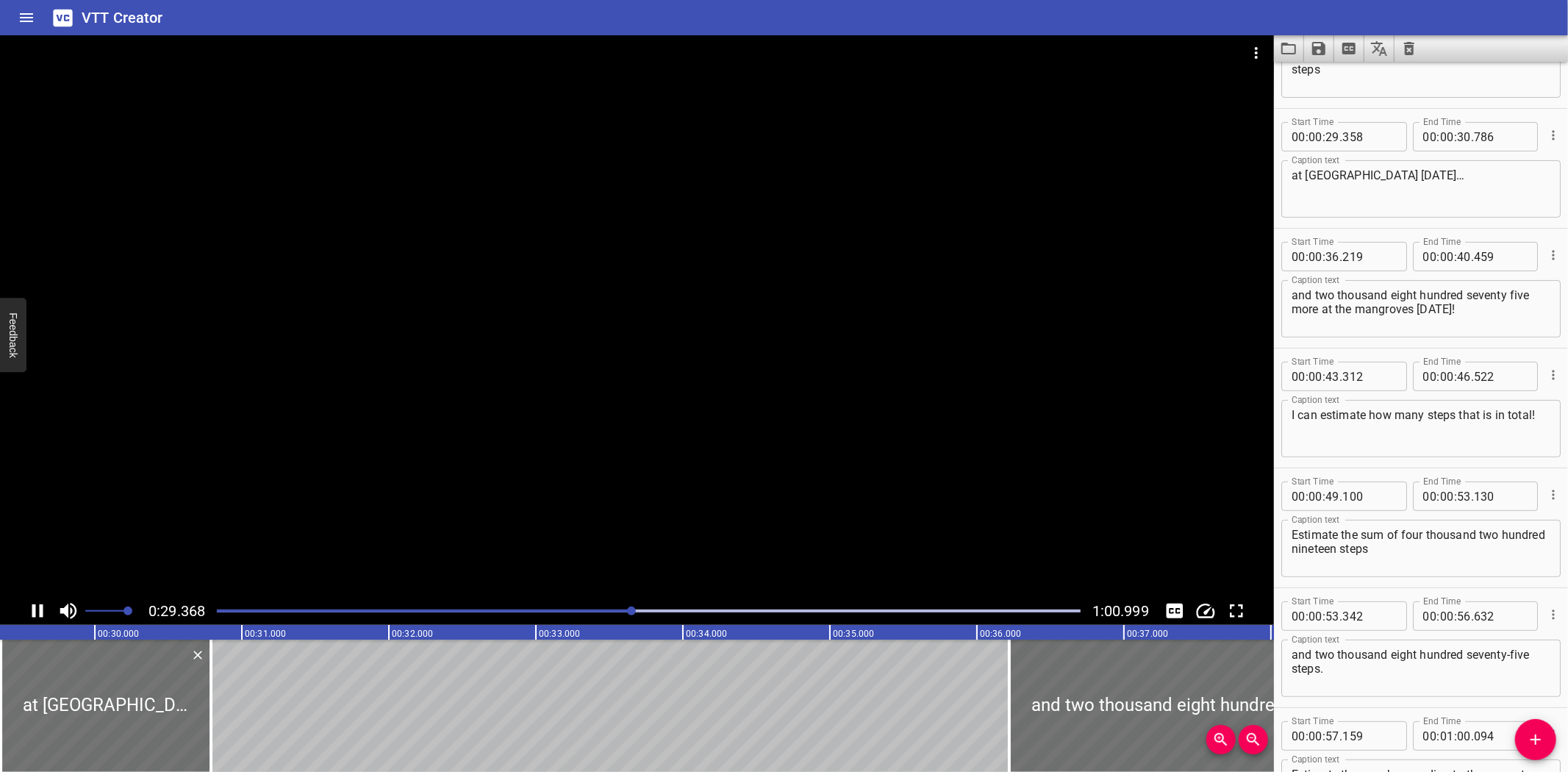
scroll to position [239, 0]
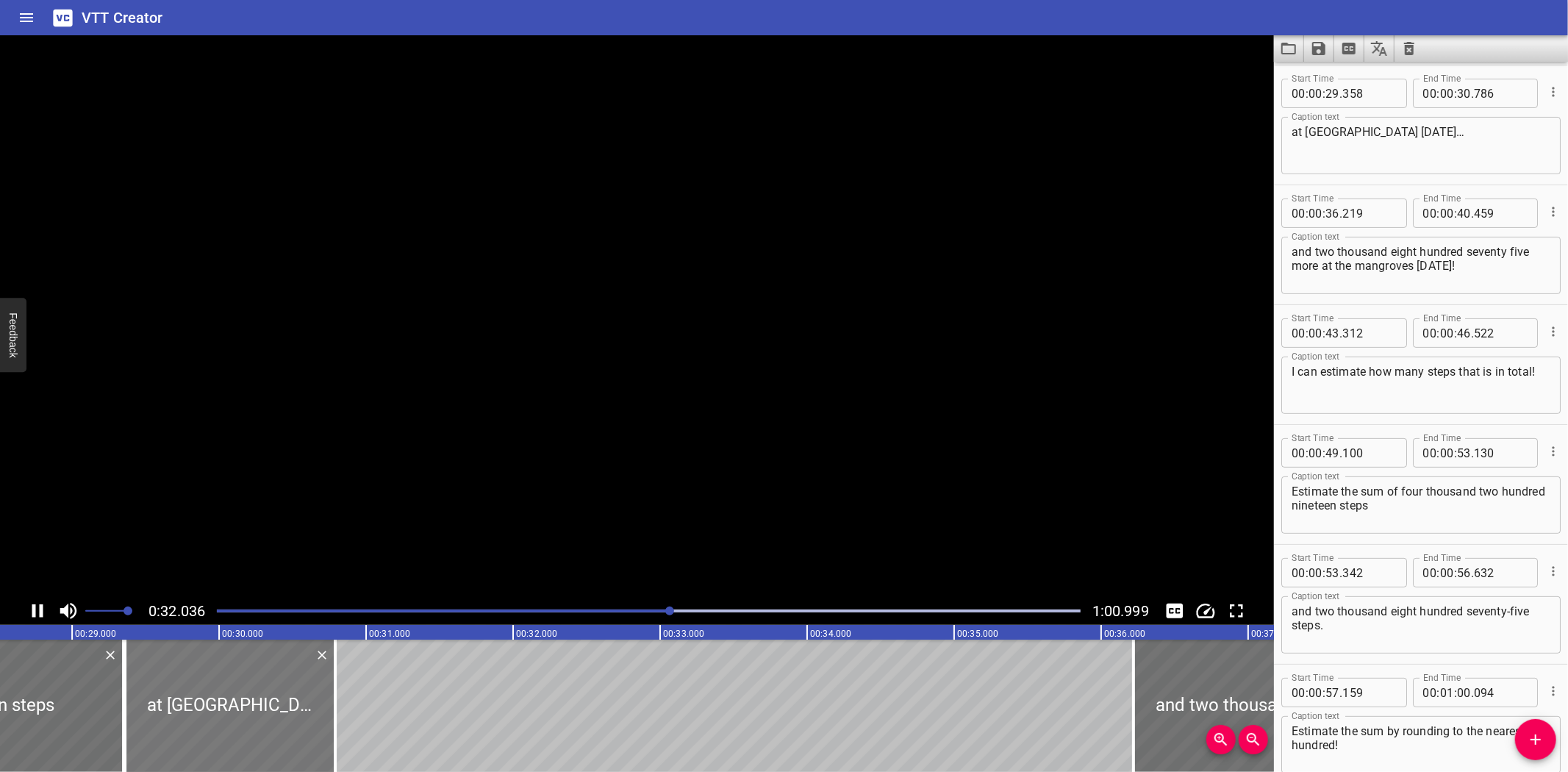
type input "27"
type input "254"
type input "30"
type input "918"
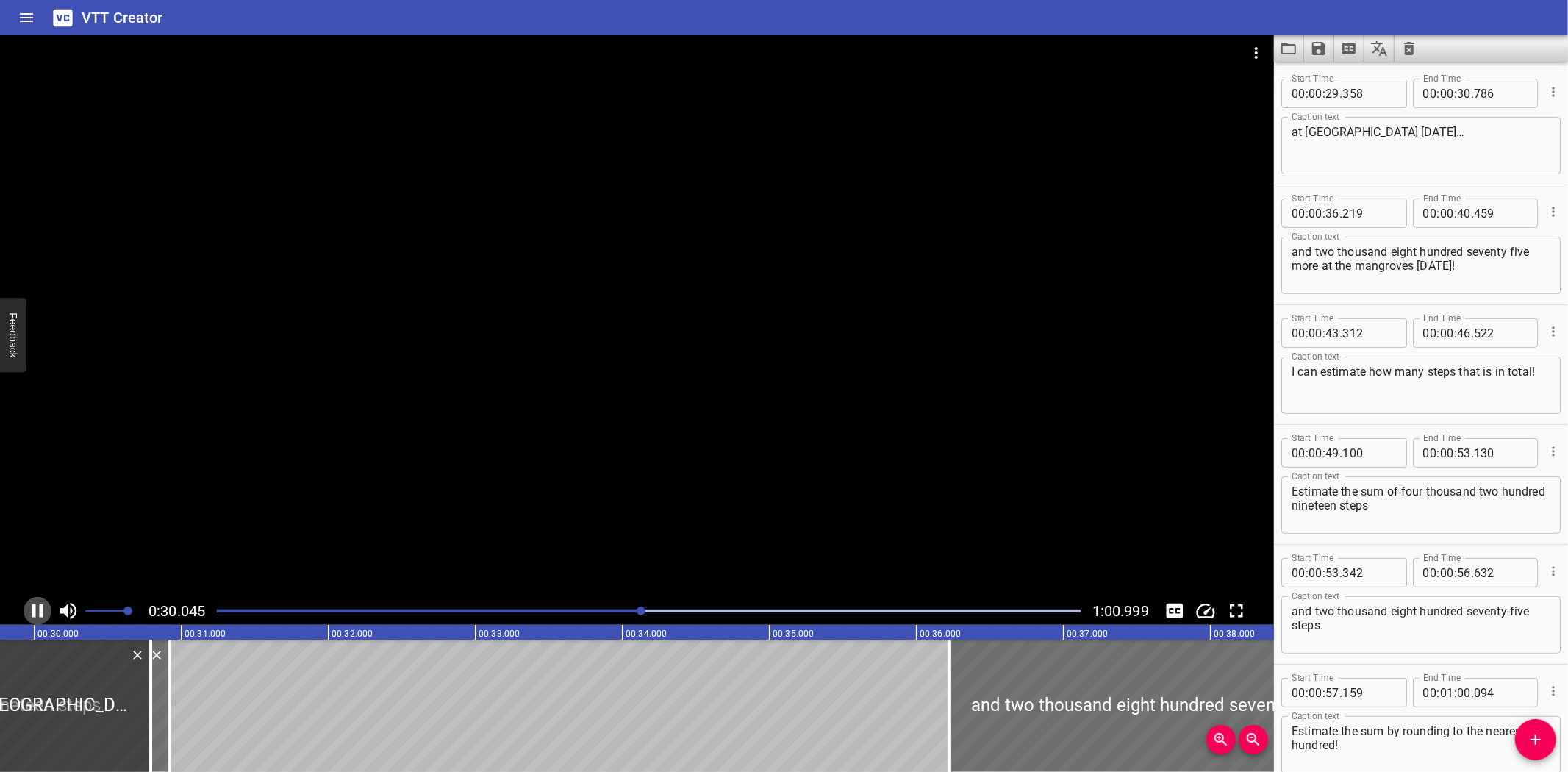
click at [36, 607] on icon "Play/Pause" at bounding box center [37, 611] width 22 height 22
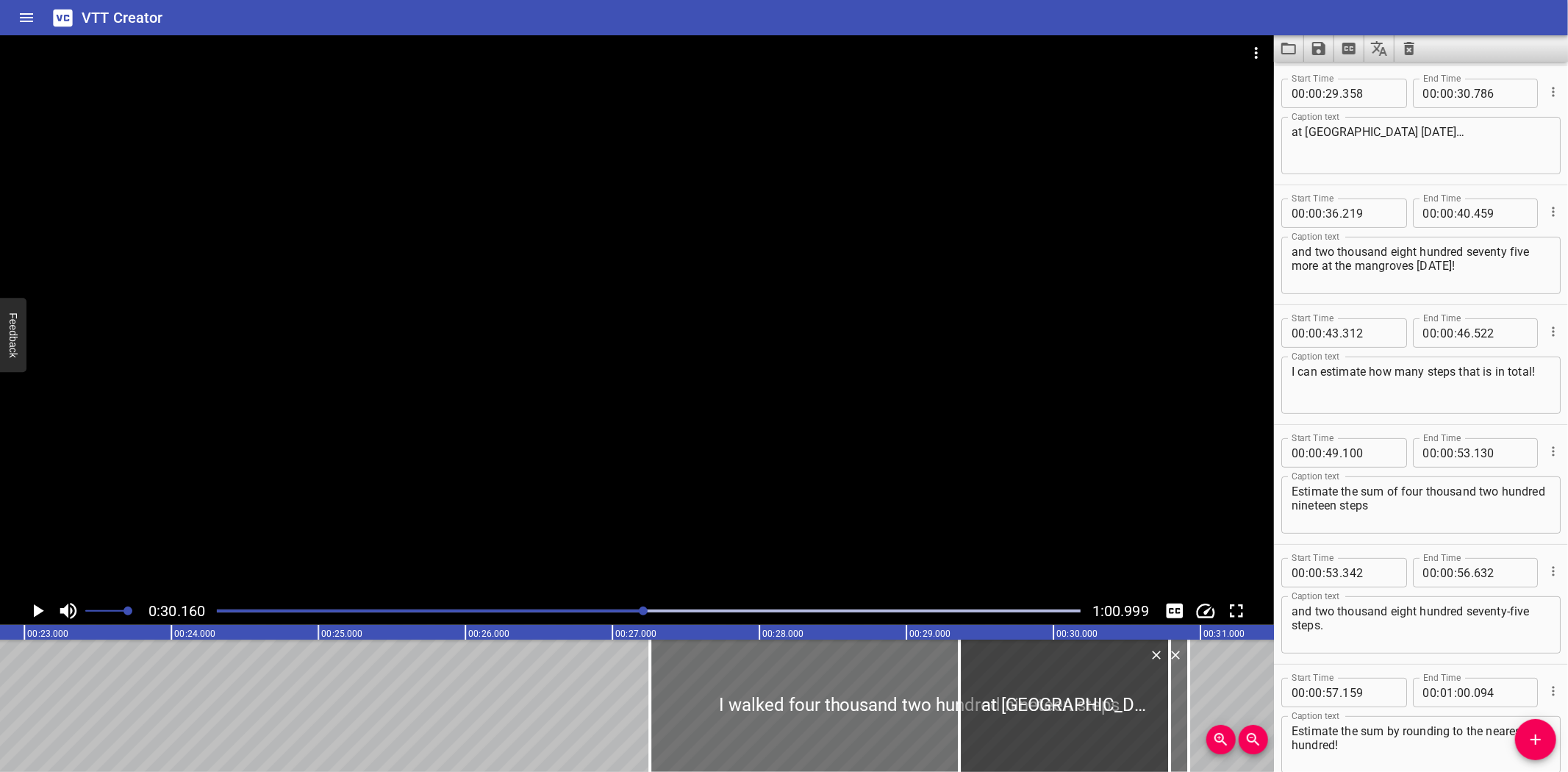
scroll to position [0, 3369]
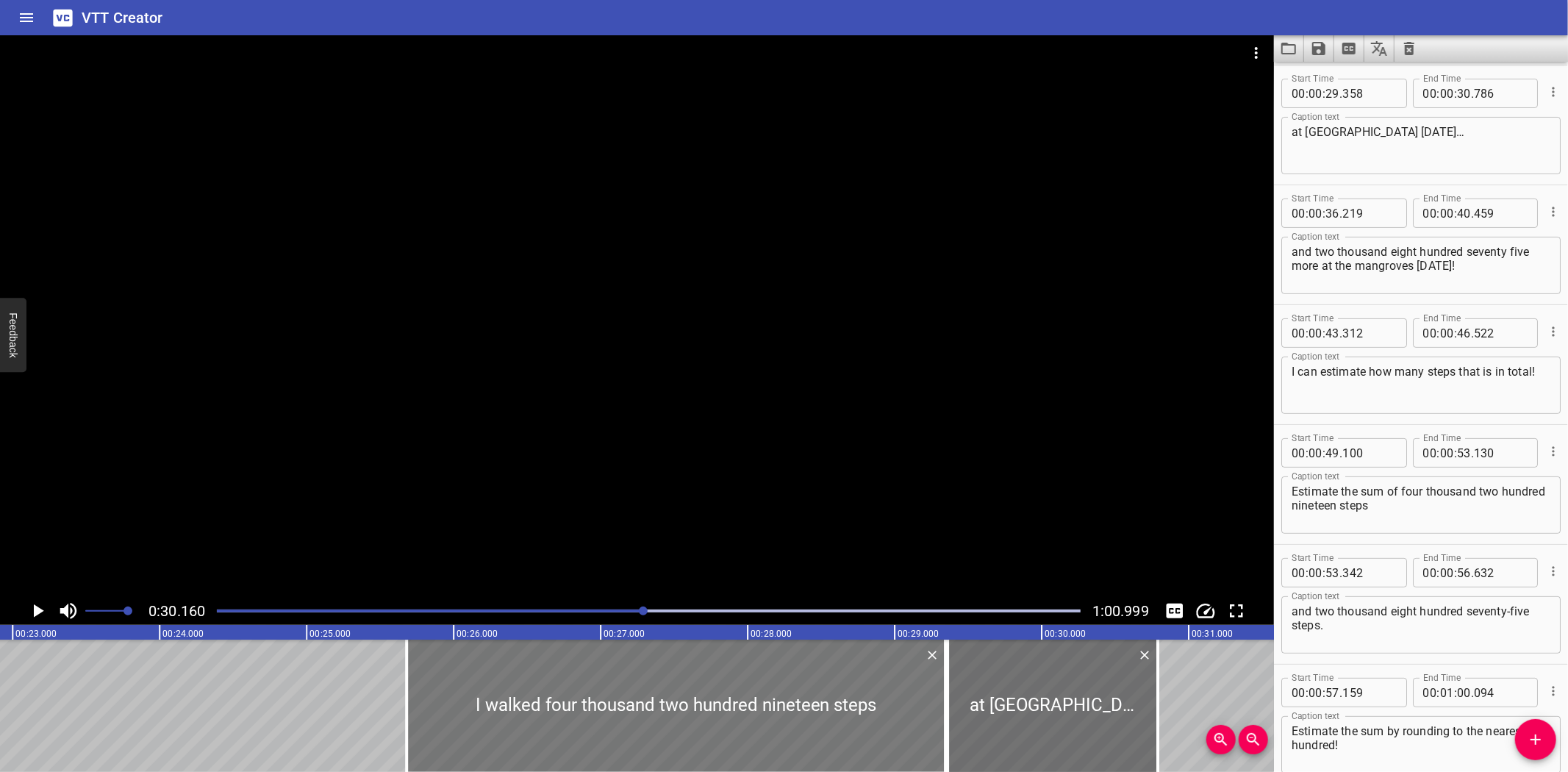
drag, startPoint x: 699, startPoint y: 684, endPoint x: 467, endPoint y: 677, distance: 232.1
click at [467, 677] on div at bounding box center [676, 705] width 539 height 132
type input "25"
type input "679"
type input "29"
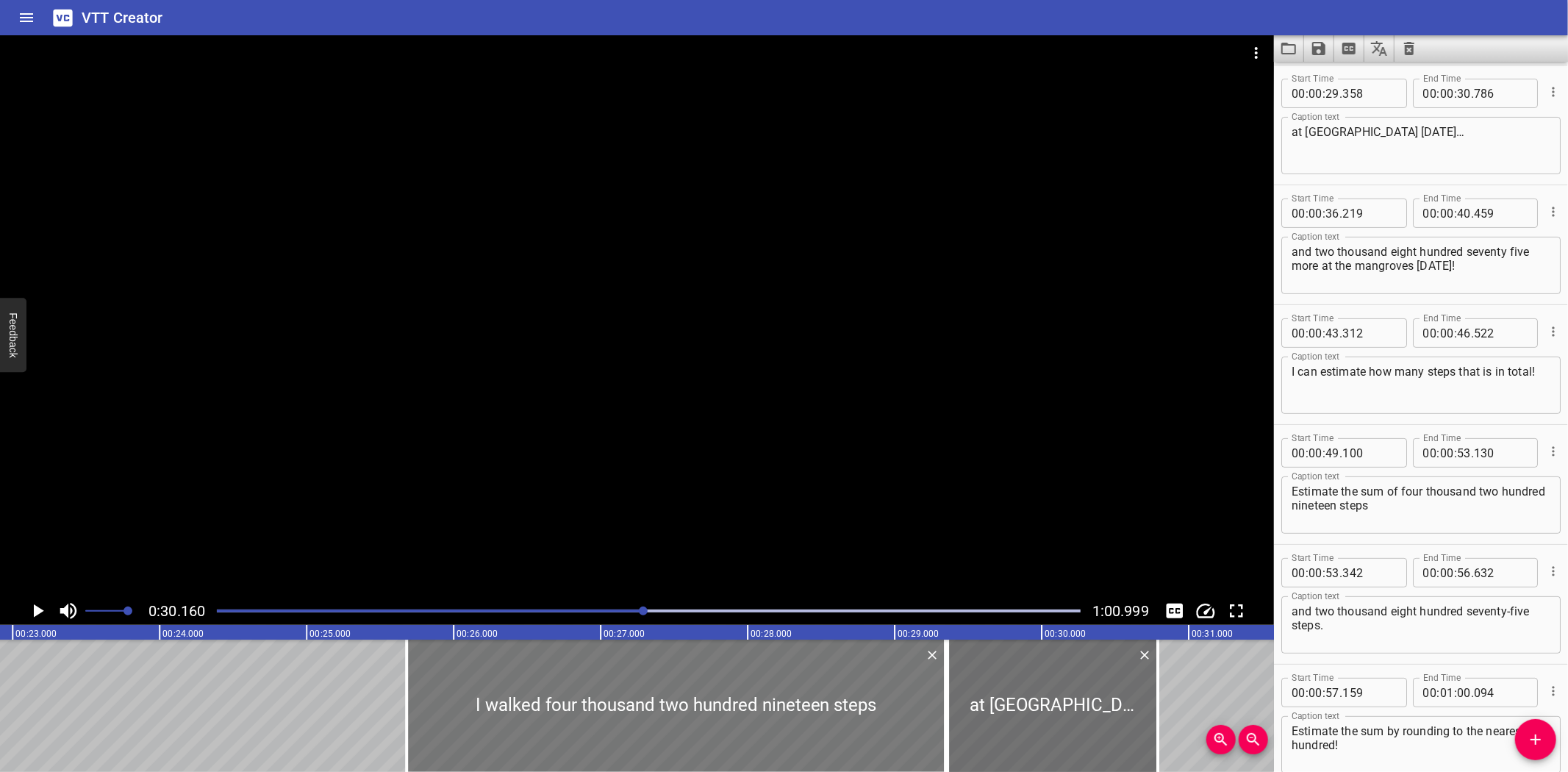
type input "343"
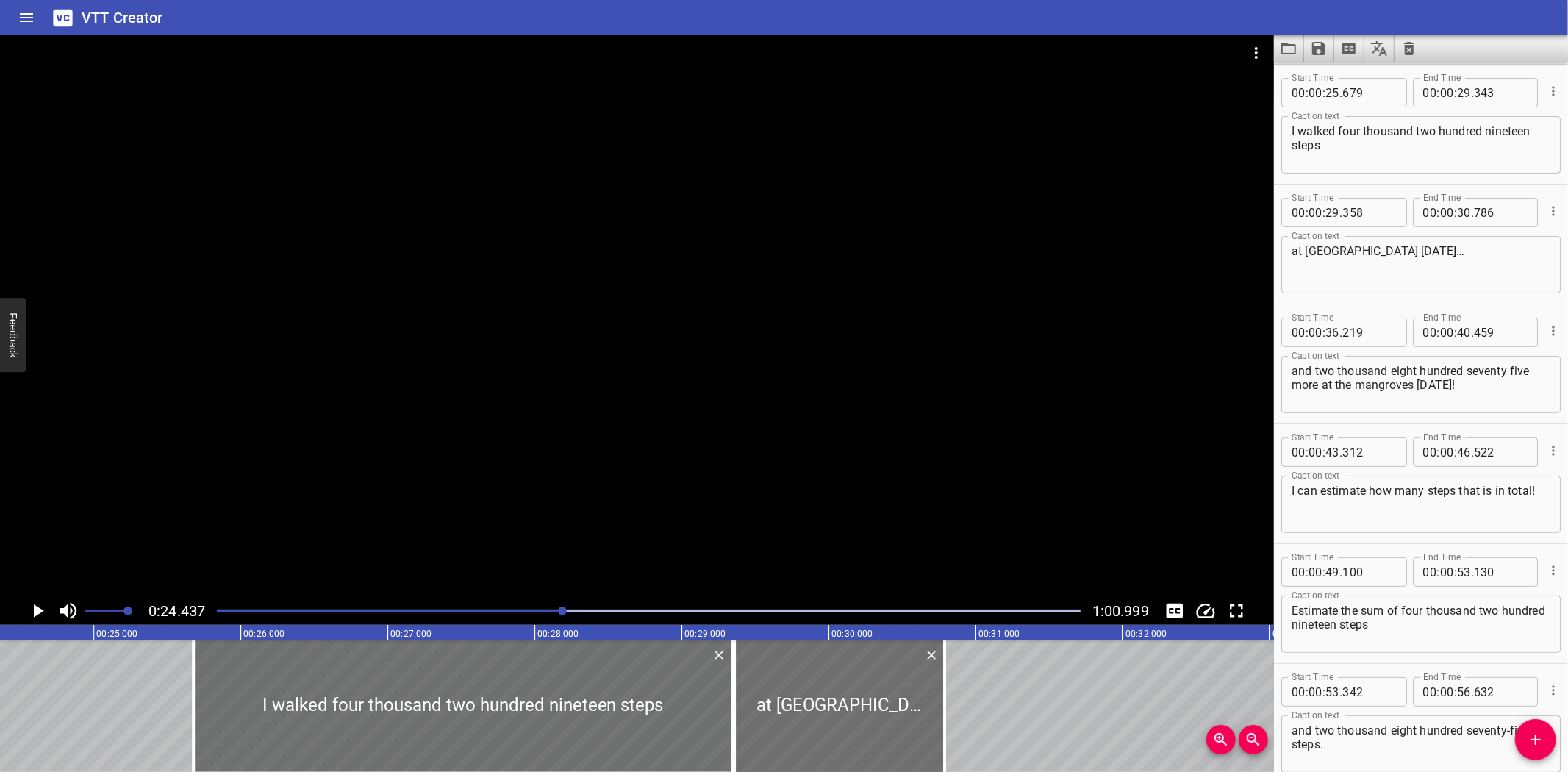
scroll to position [0, 3593]
click at [37, 608] on icon "Play/Pause" at bounding box center [38, 611] width 11 height 13
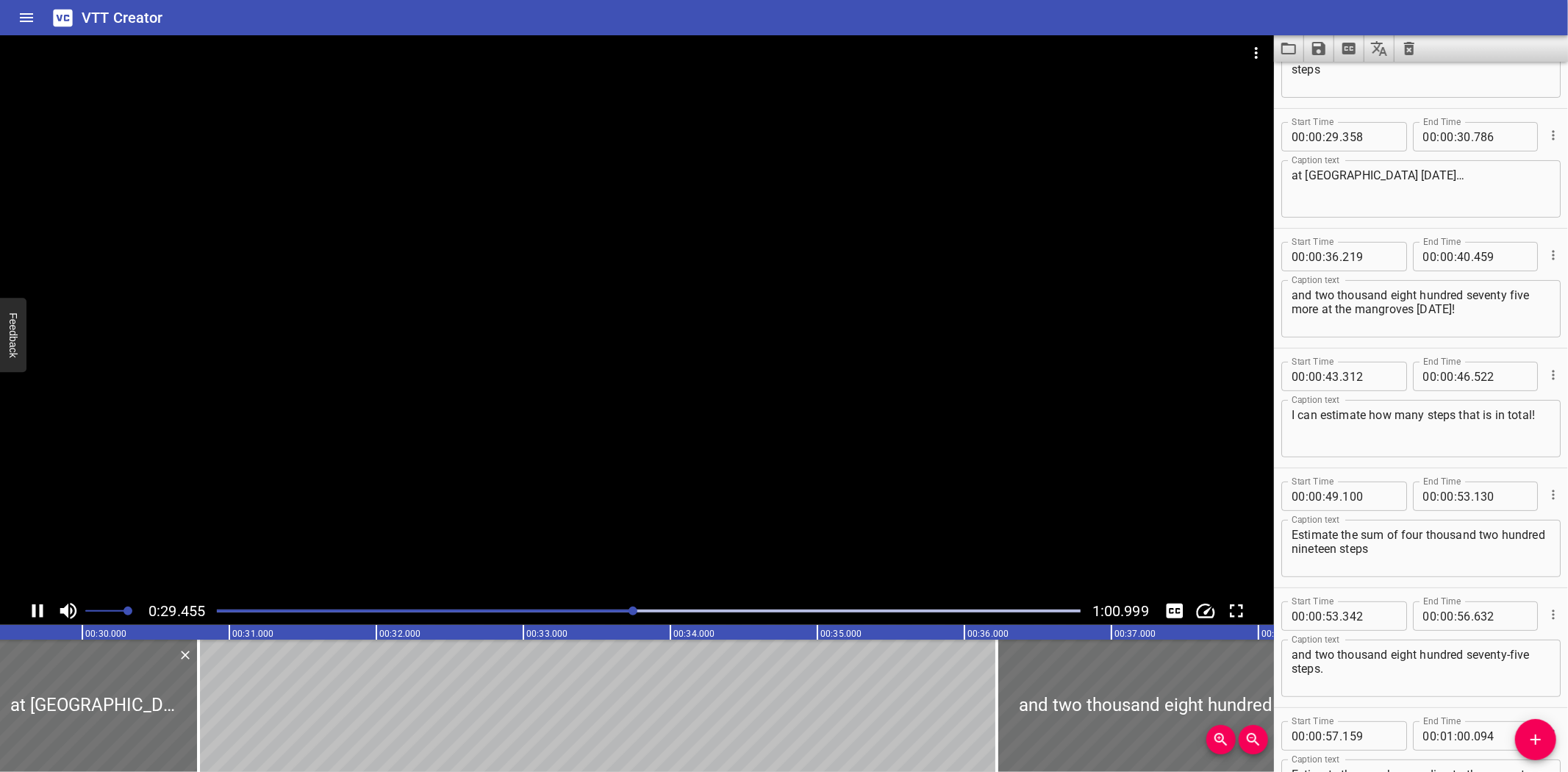
scroll to position [239, 0]
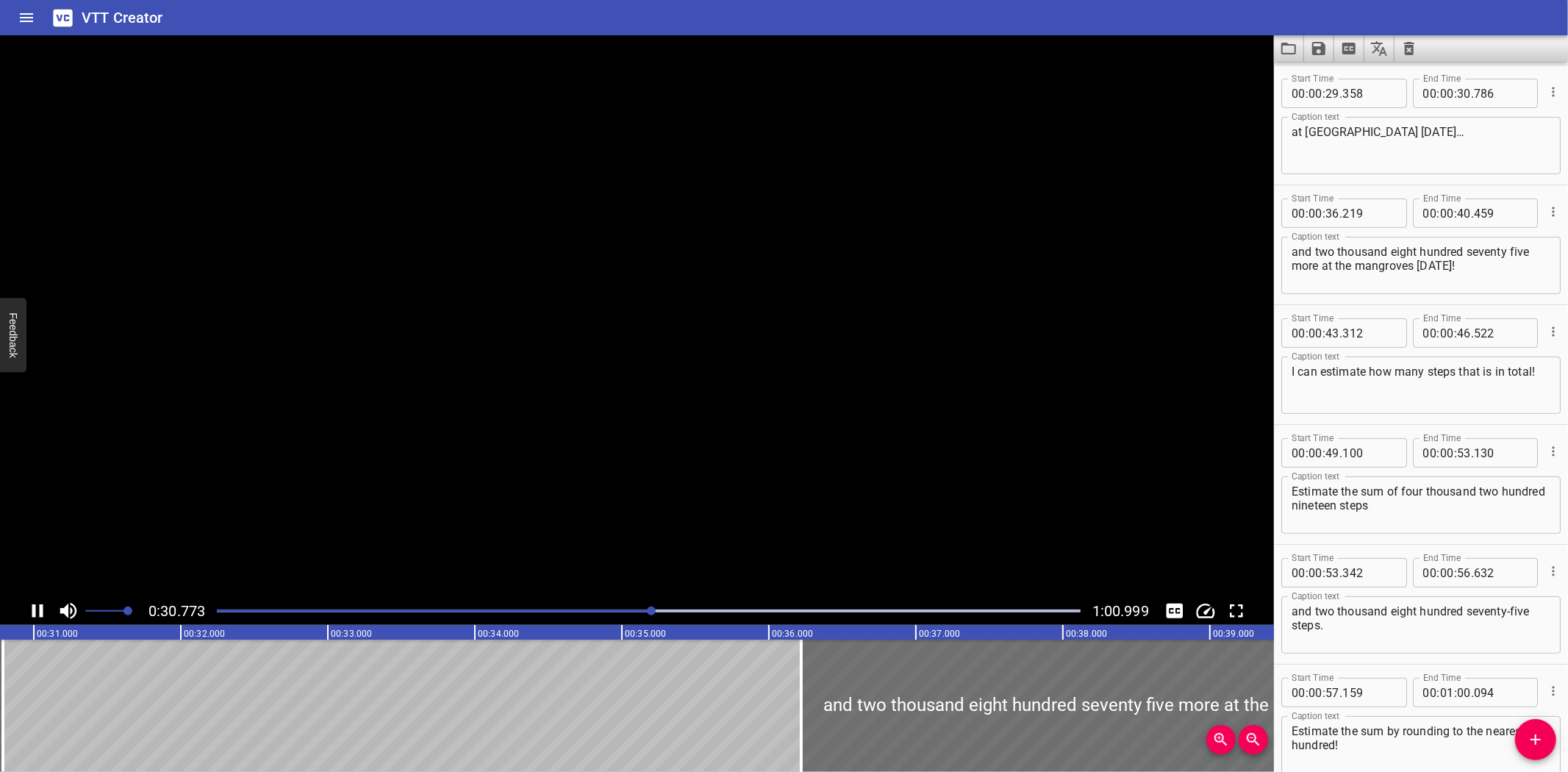
click at [38, 600] on icon "Play/Pause" at bounding box center [37, 611] width 22 height 22
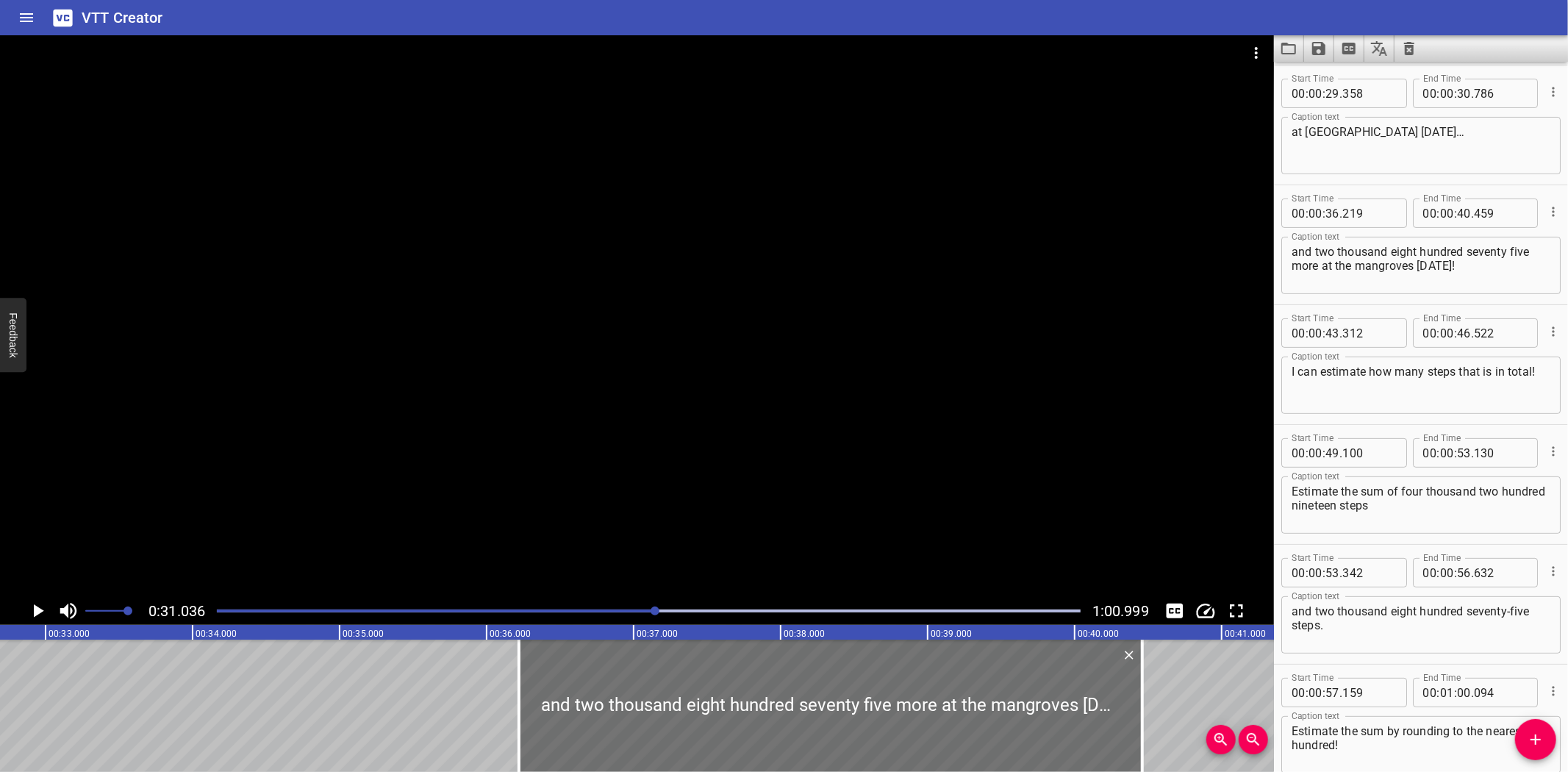
scroll to position [0, 4864]
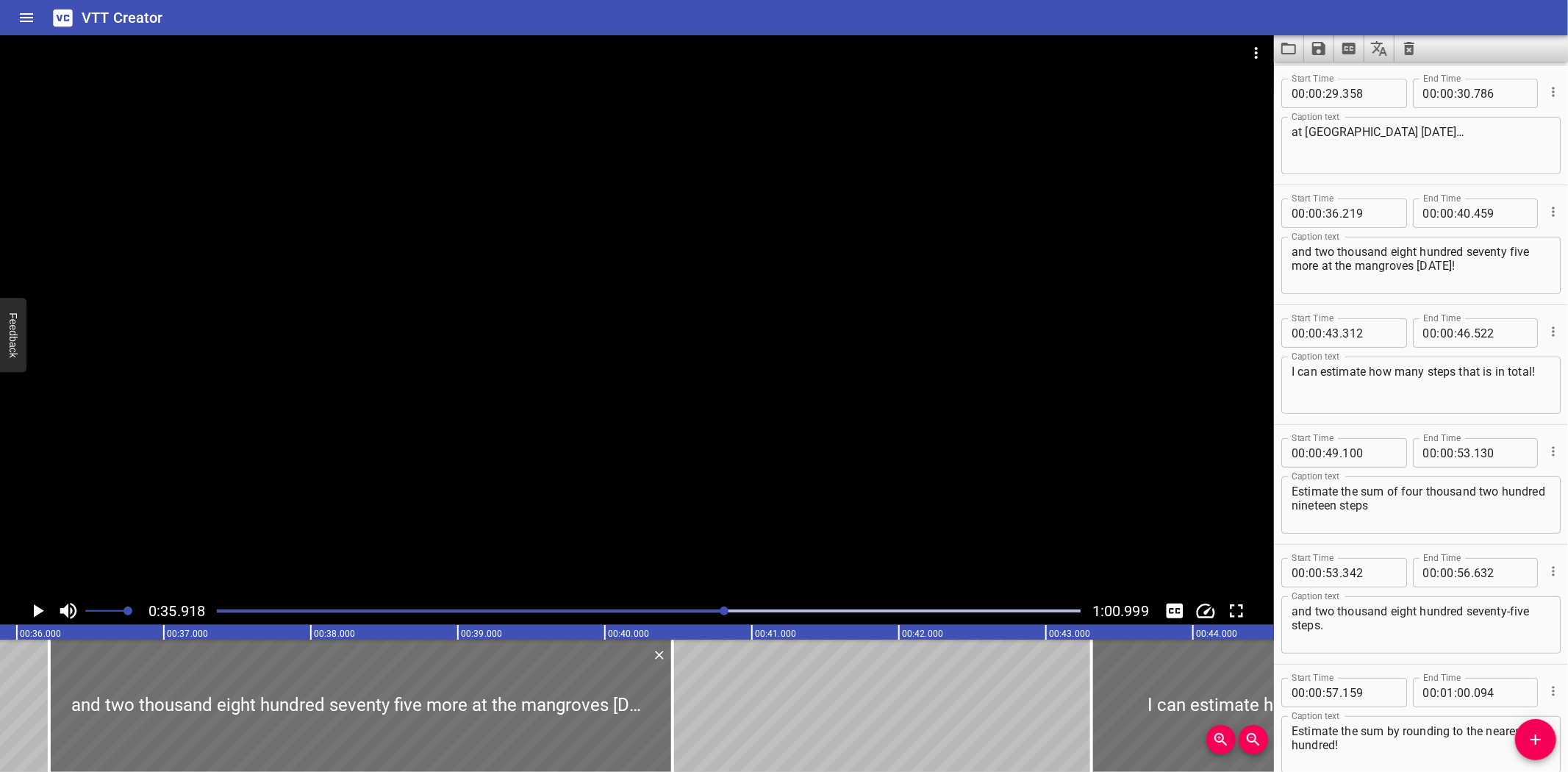
scroll to position [0, 5281]
click at [40, 606] on icon "Play/Pause" at bounding box center [37, 611] width 22 height 22
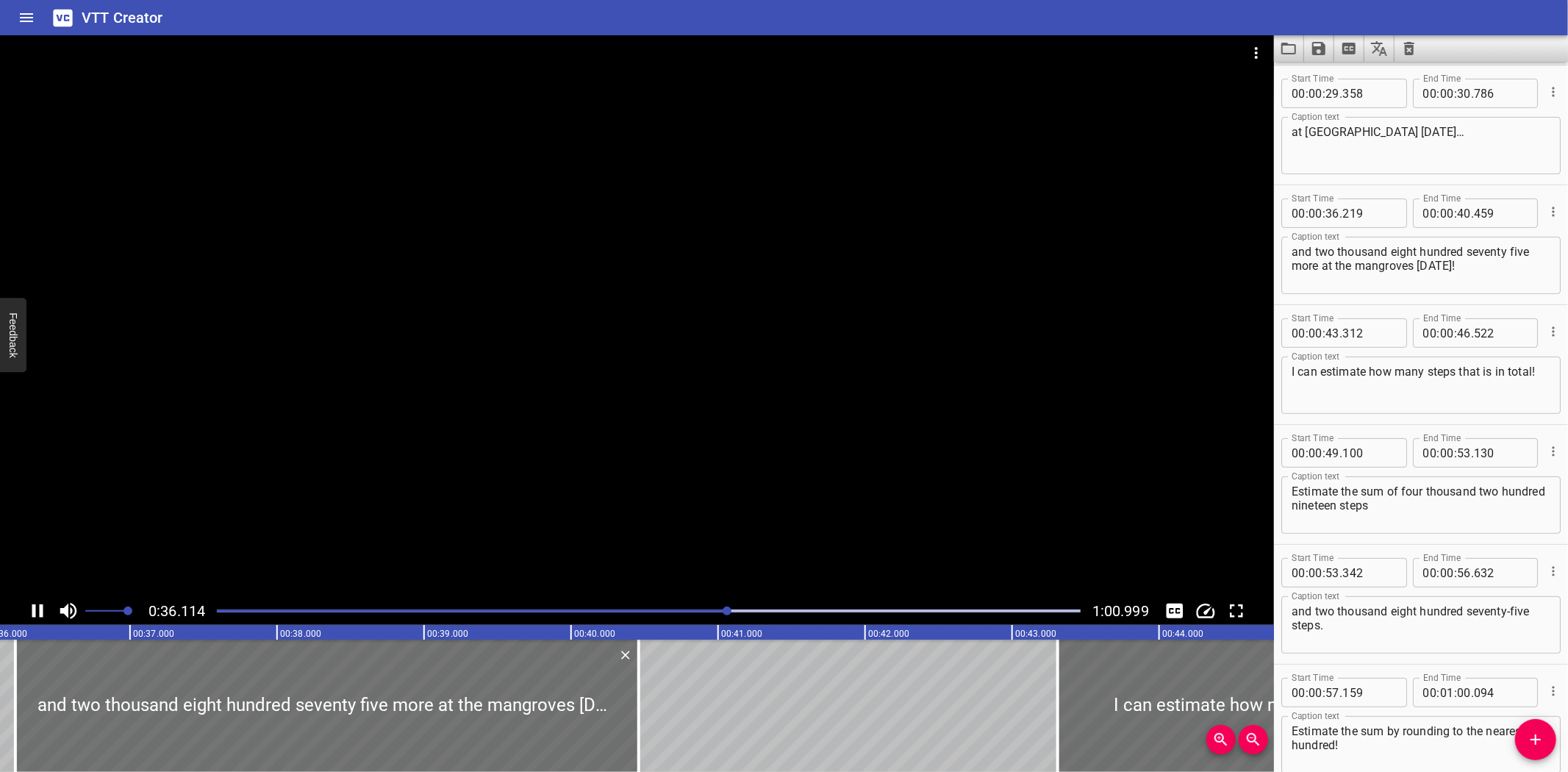
scroll to position [0, 0]
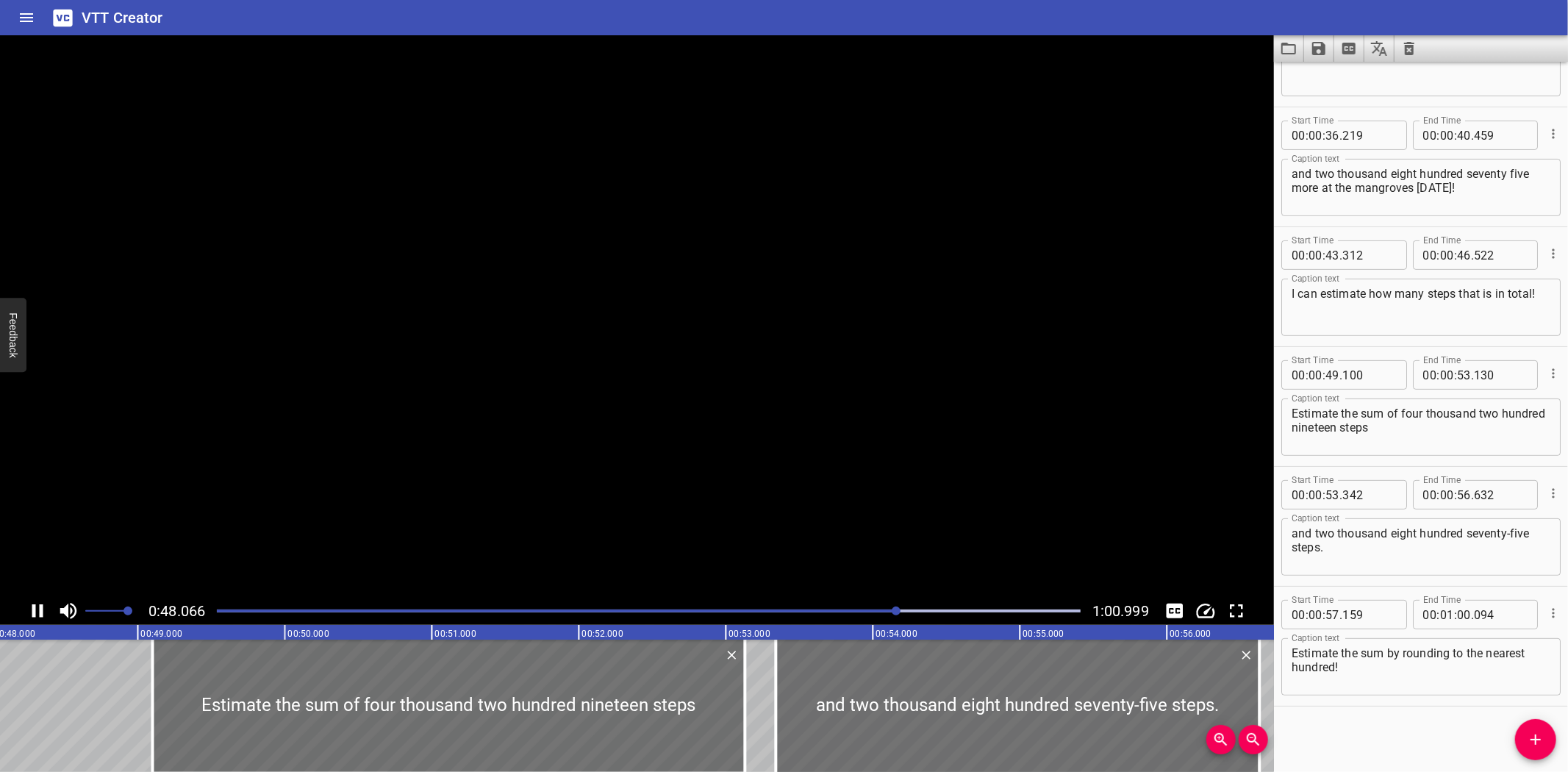
click at [43, 606] on icon "Play/Pause" at bounding box center [37, 611] width 22 height 22
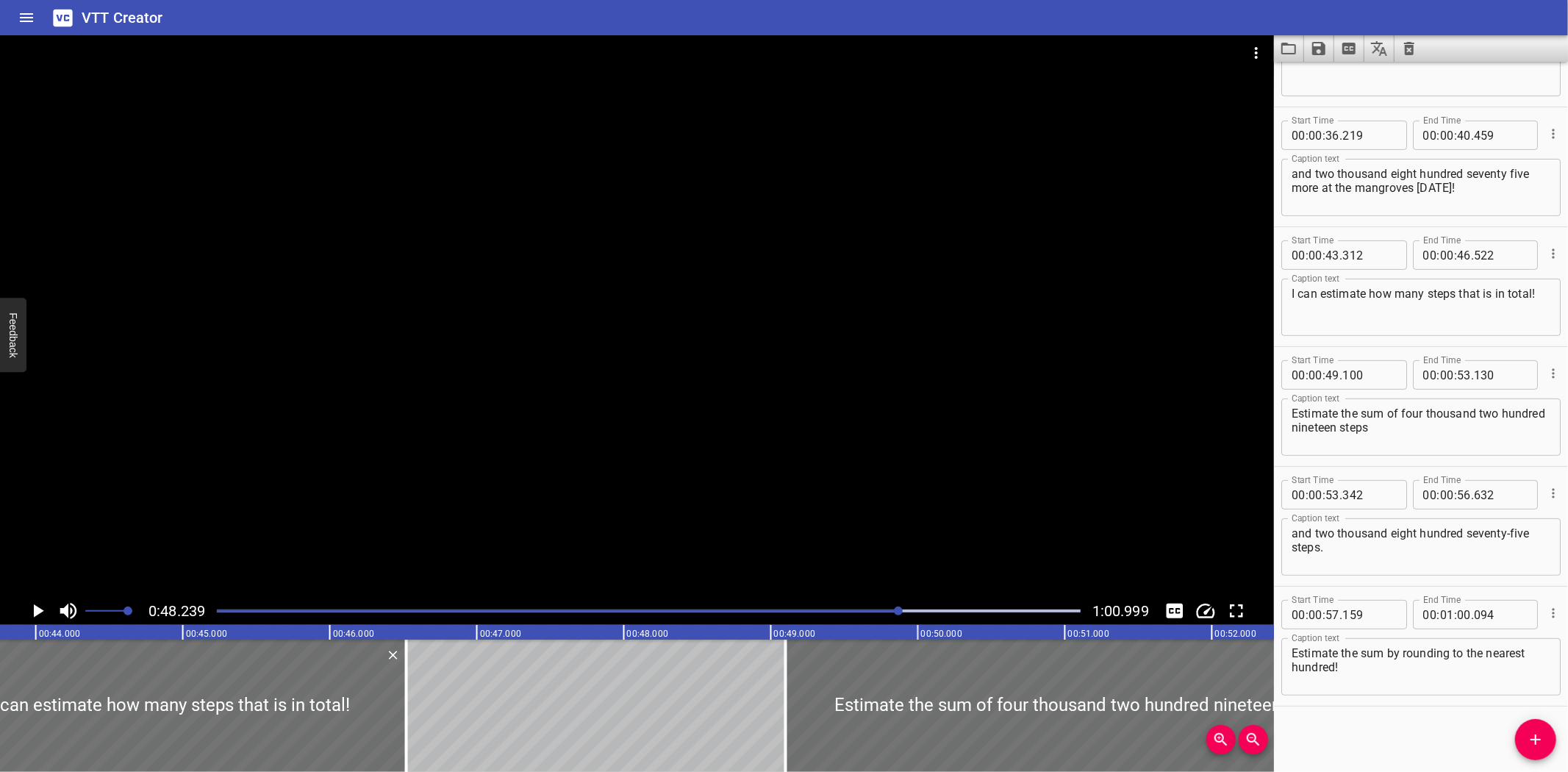
scroll to position [0, 6305]
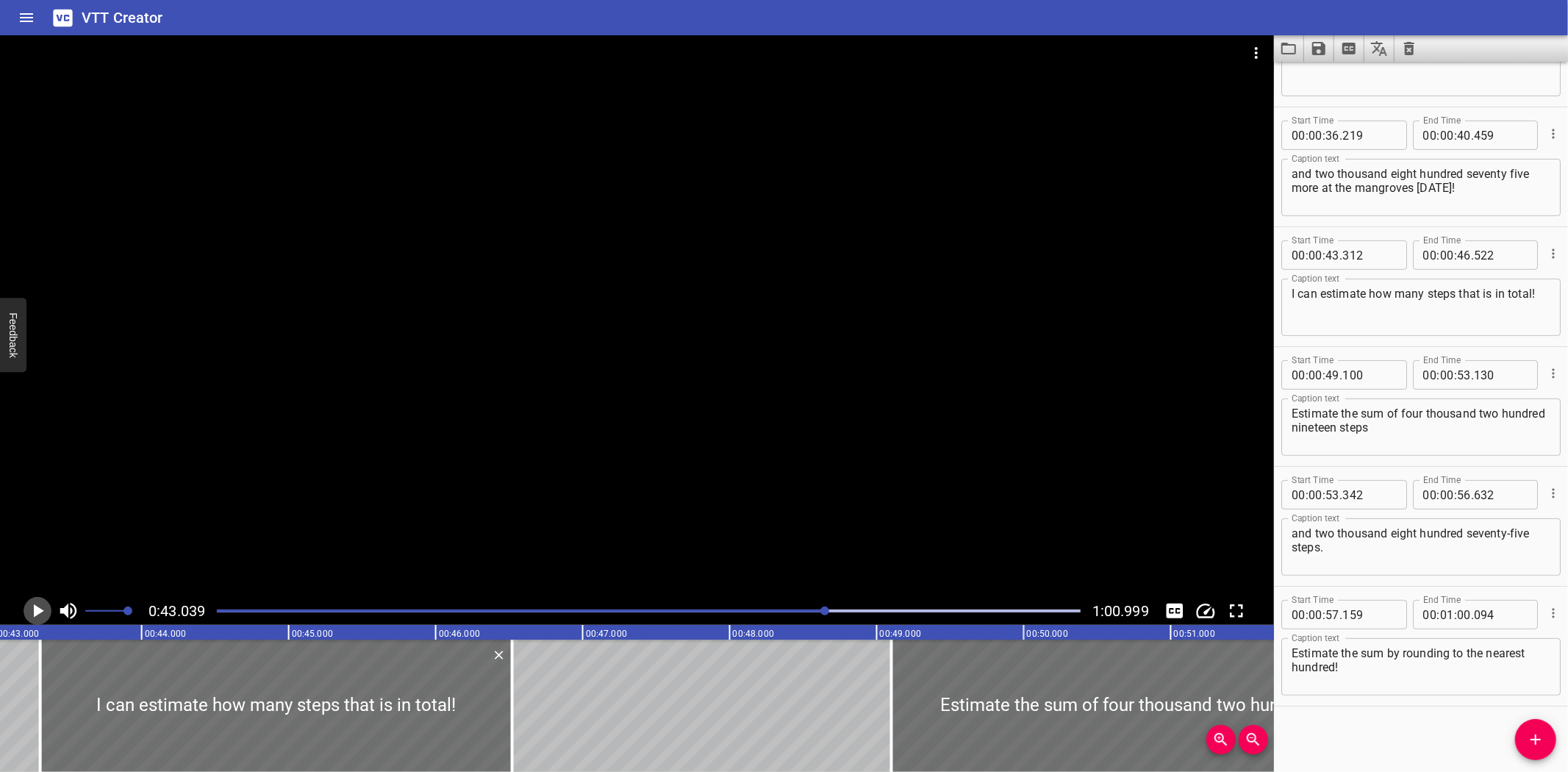
click at [35, 604] on icon "Play/Pause" at bounding box center [37, 611] width 22 height 22
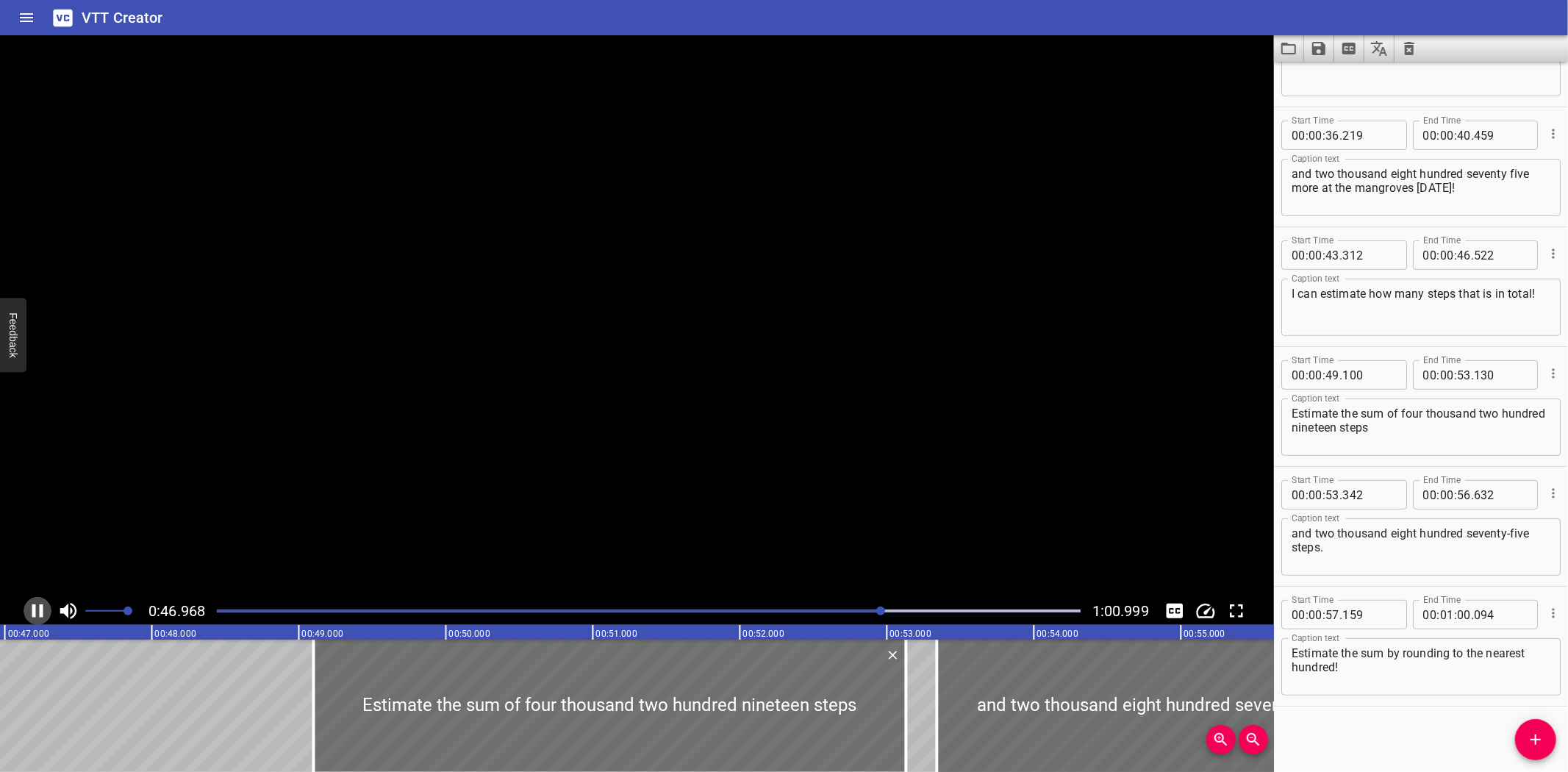
click at [35, 604] on icon "Play/Pause" at bounding box center [37, 611] width 22 height 22
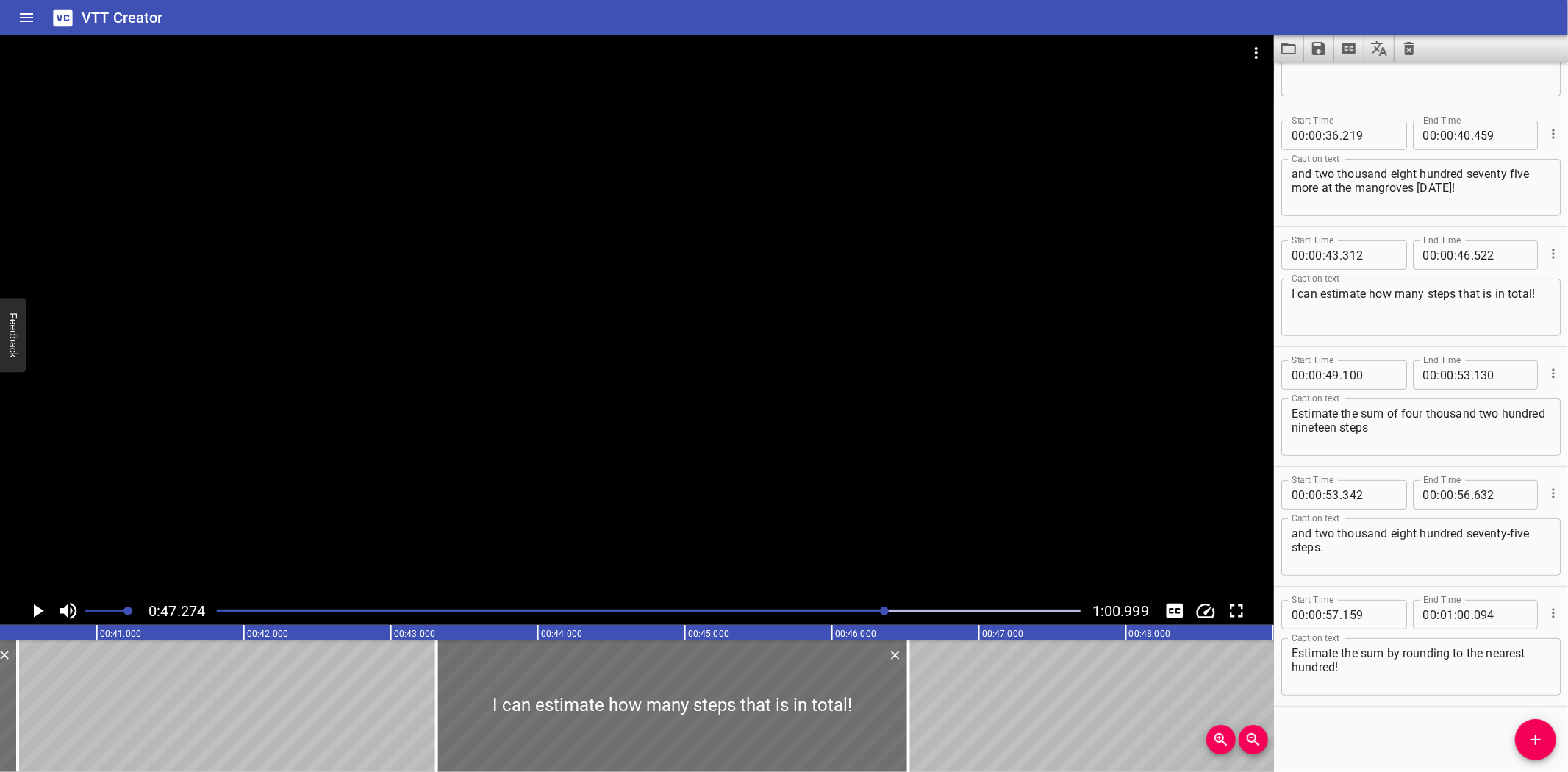
scroll to position [0, 5966]
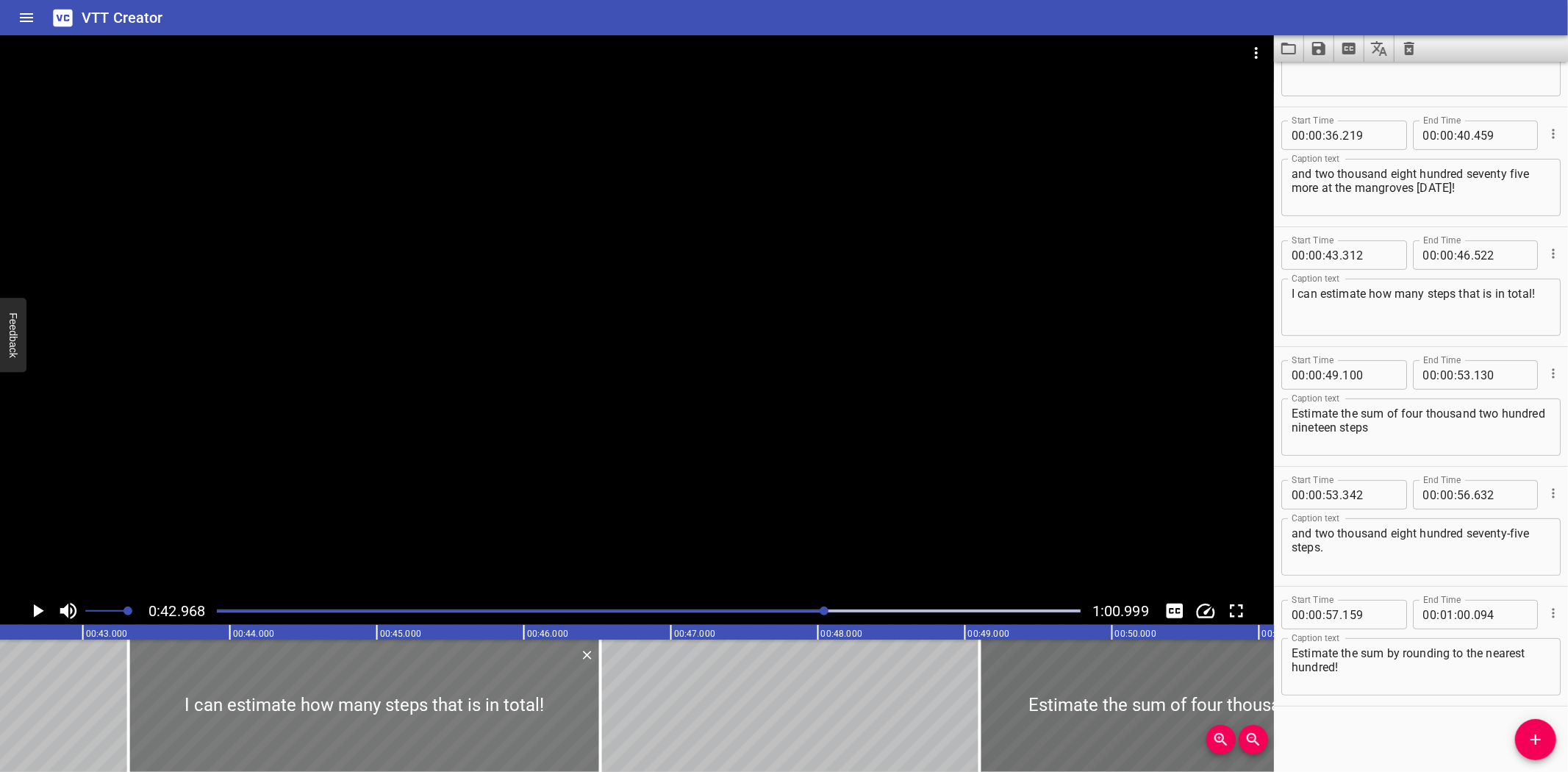
scroll to position [0, 6317]
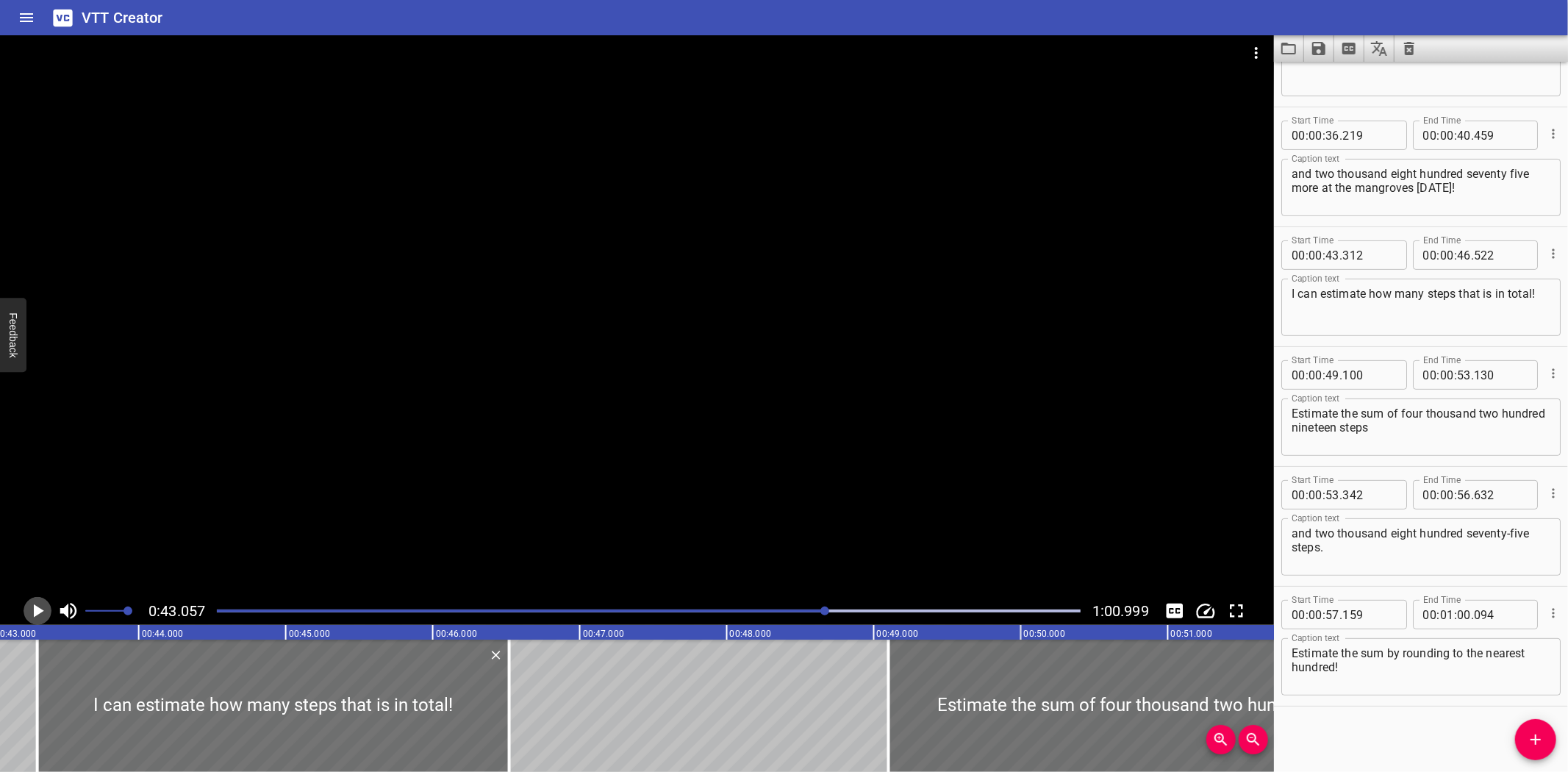
click at [31, 611] on icon "Play/Pause" at bounding box center [37, 611] width 22 height 22
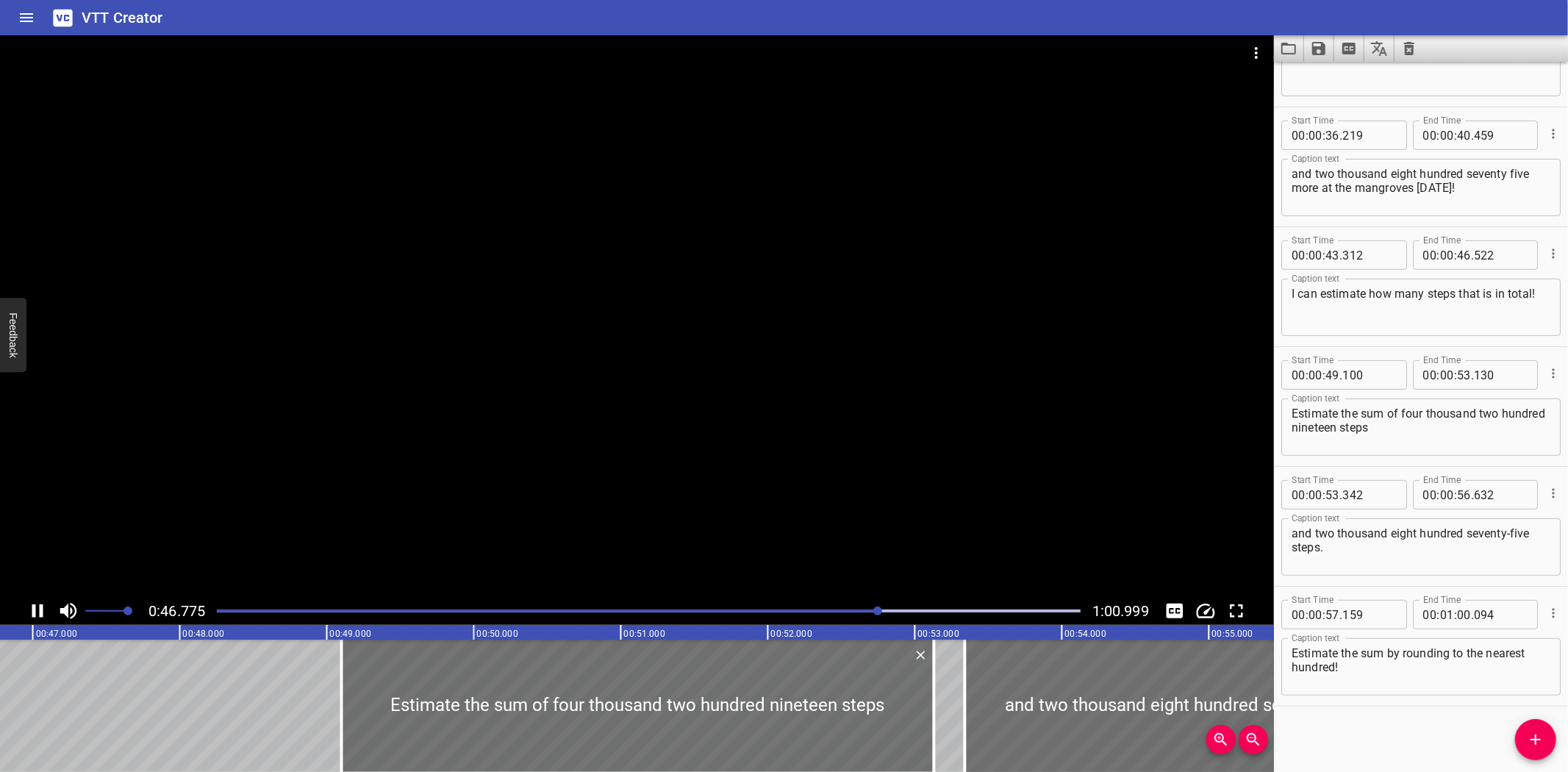
click at [31, 605] on icon "Play/Pause" at bounding box center [37, 611] width 22 height 22
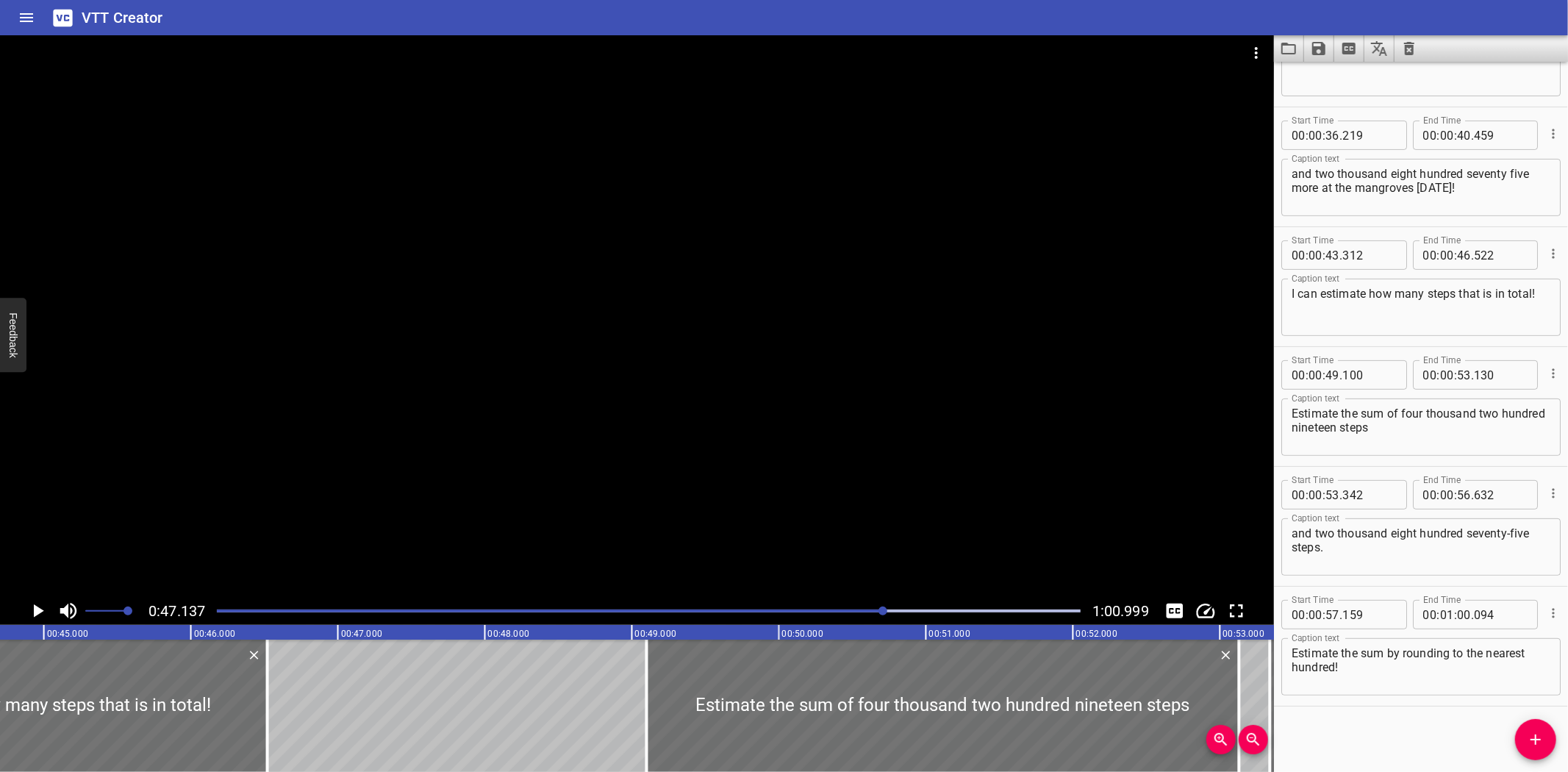
scroll to position [0, 6548]
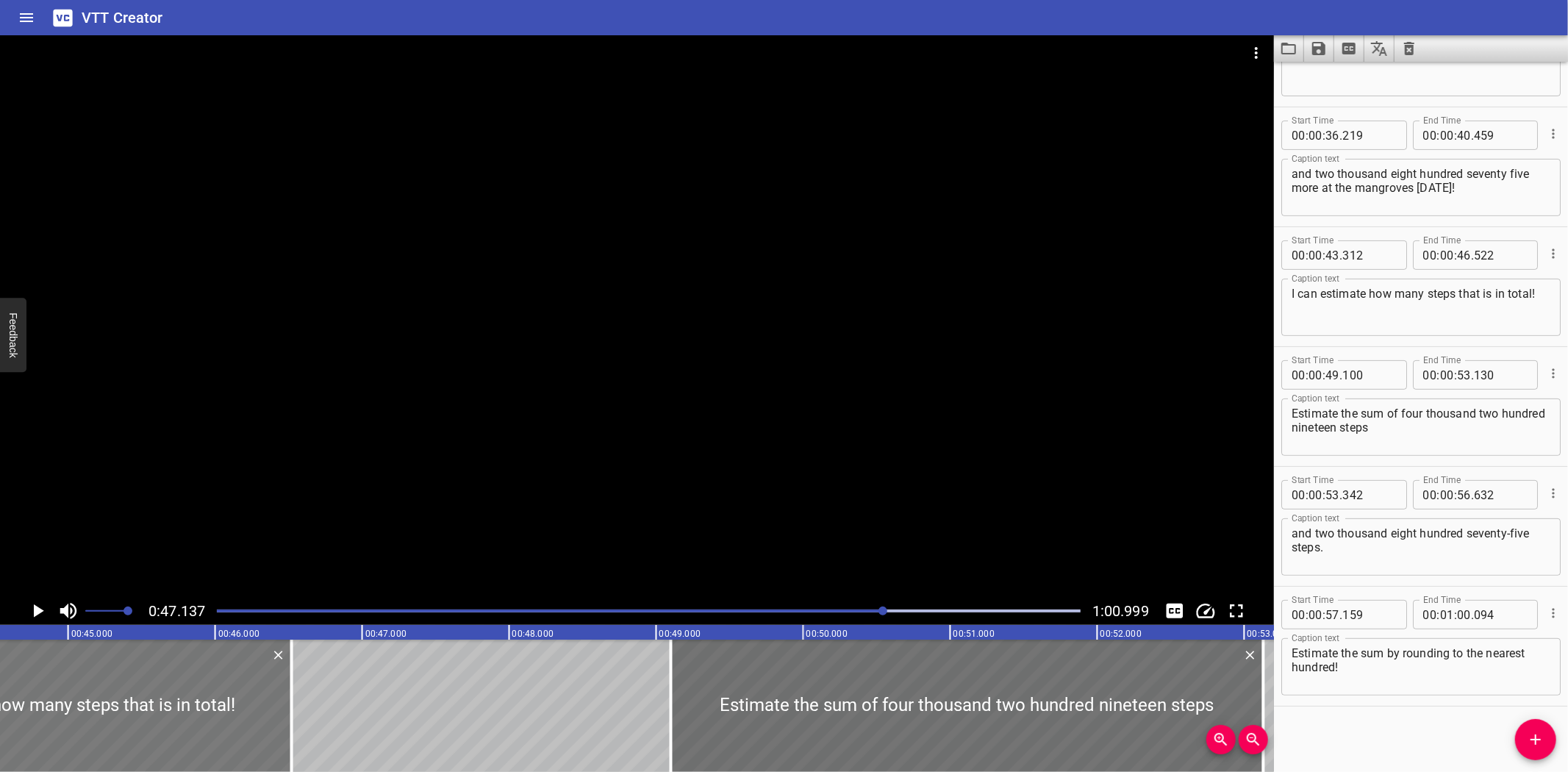
click at [75, 671] on div at bounding box center [55, 705] width 472 height 132
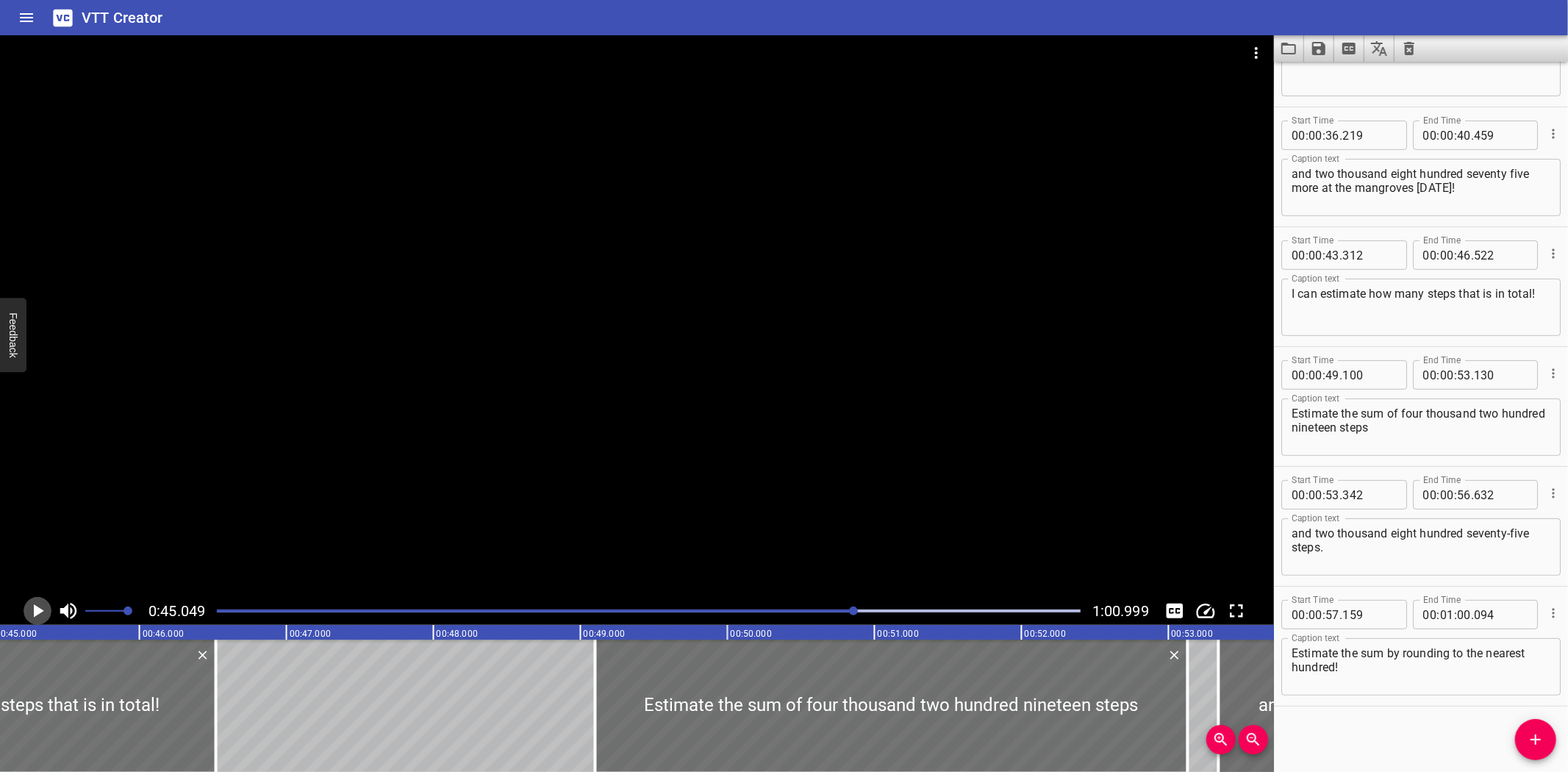
click at [33, 607] on icon "Play/Pause" at bounding box center [38, 611] width 11 height 13
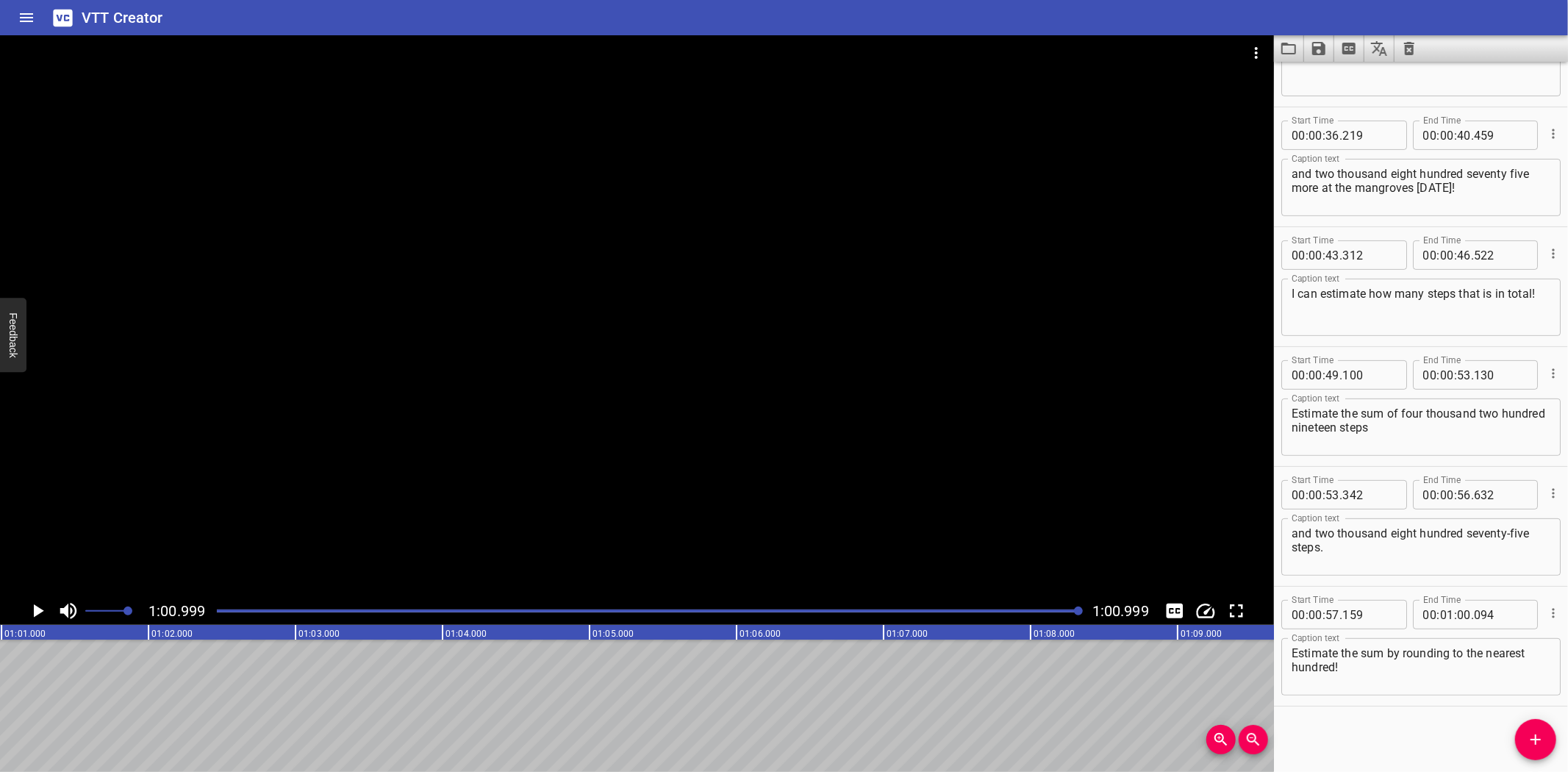
scroll to position [0, 8969]
click at [1257, 48] on icon "Video Options" at bounding box center [1256, 53] width 3 height 11
click at [1265, 50] on li "Select New Video File..." at bounding box center [1311, 54] width 146 height 27
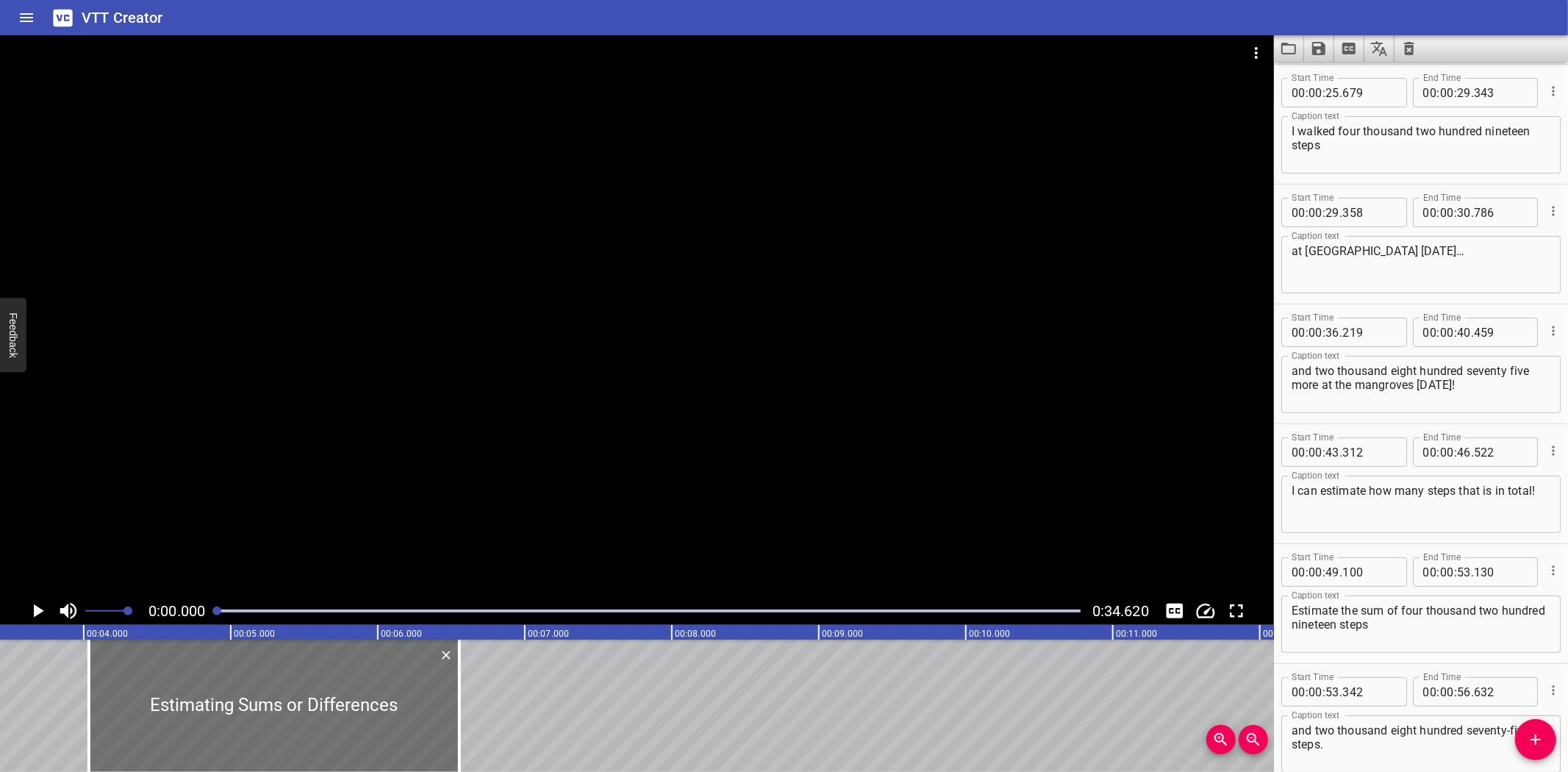
scroll to position [0, 0]
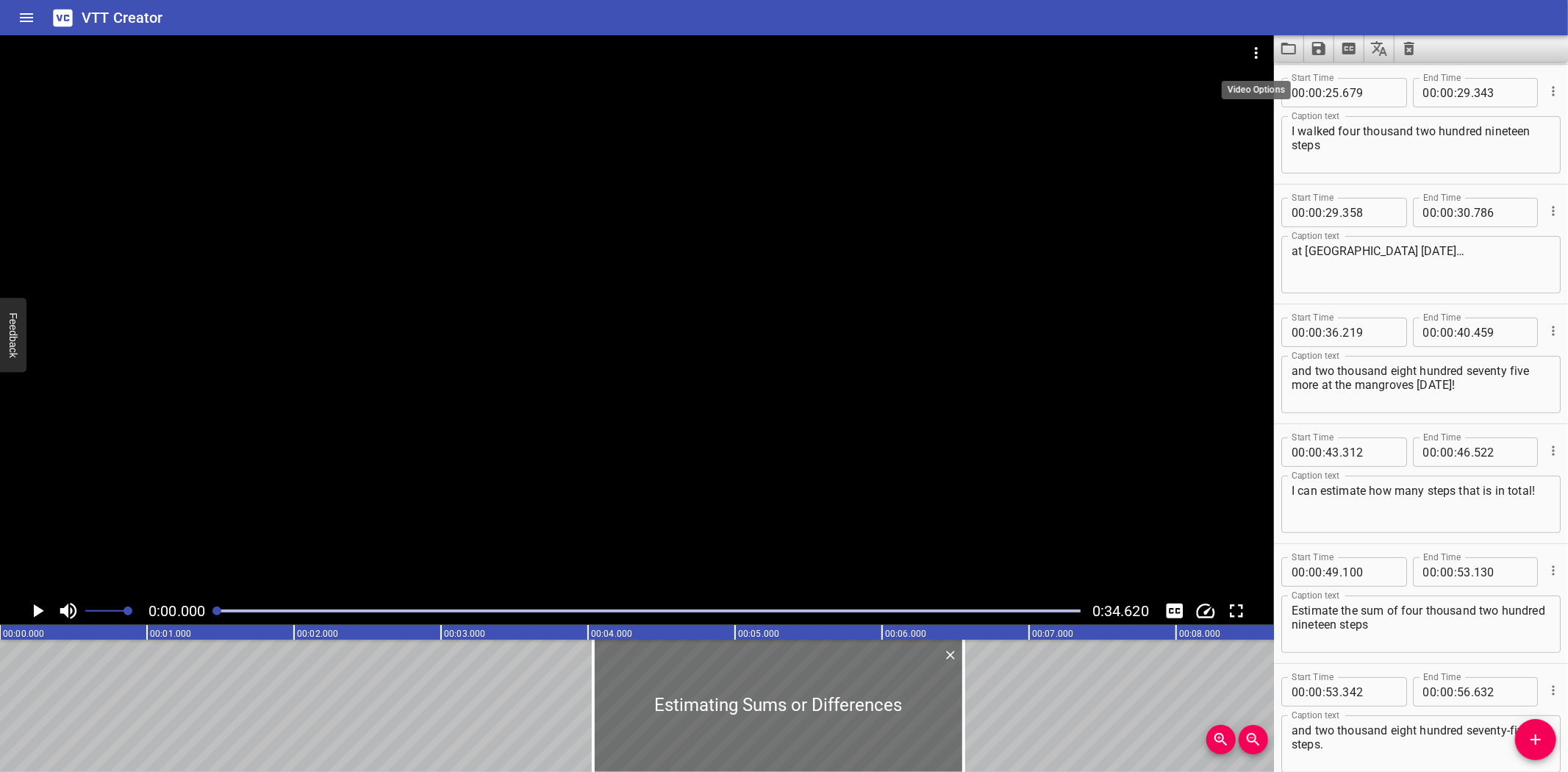
click at [1257, 53] on icon "Video Options" at bounding box center [1256, 53] width 3 height 11
click at [1391, 16] on div at bounding box center [784, 386] width 1568 height 772
click at [1290, 48] on icon "Load captions from file" at bounding box center [1289, 49] width 17 height 17
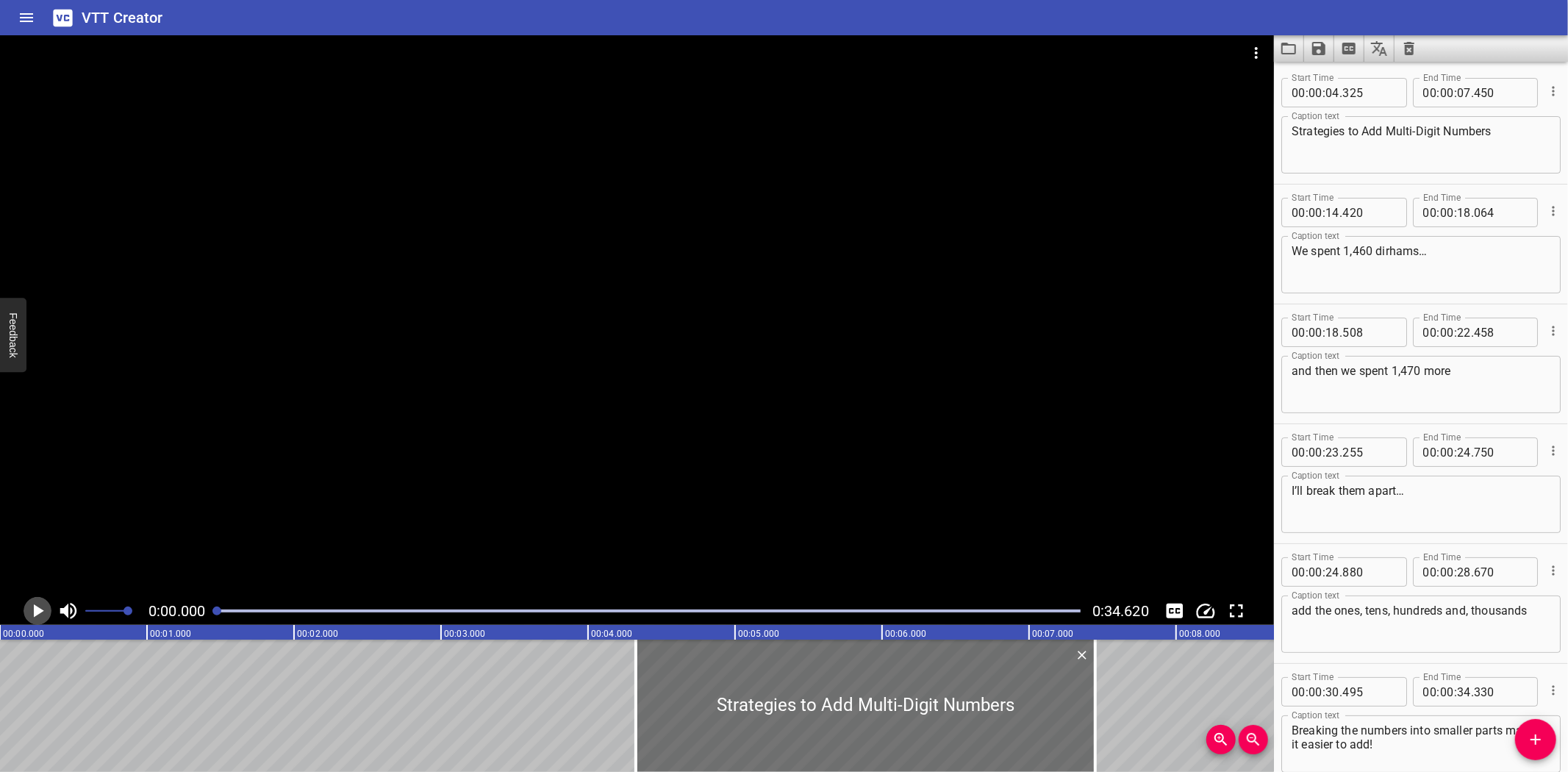
click at [33, 604] on icon "Play/Pause" at bounding box center [37, 611] width 22 height 22
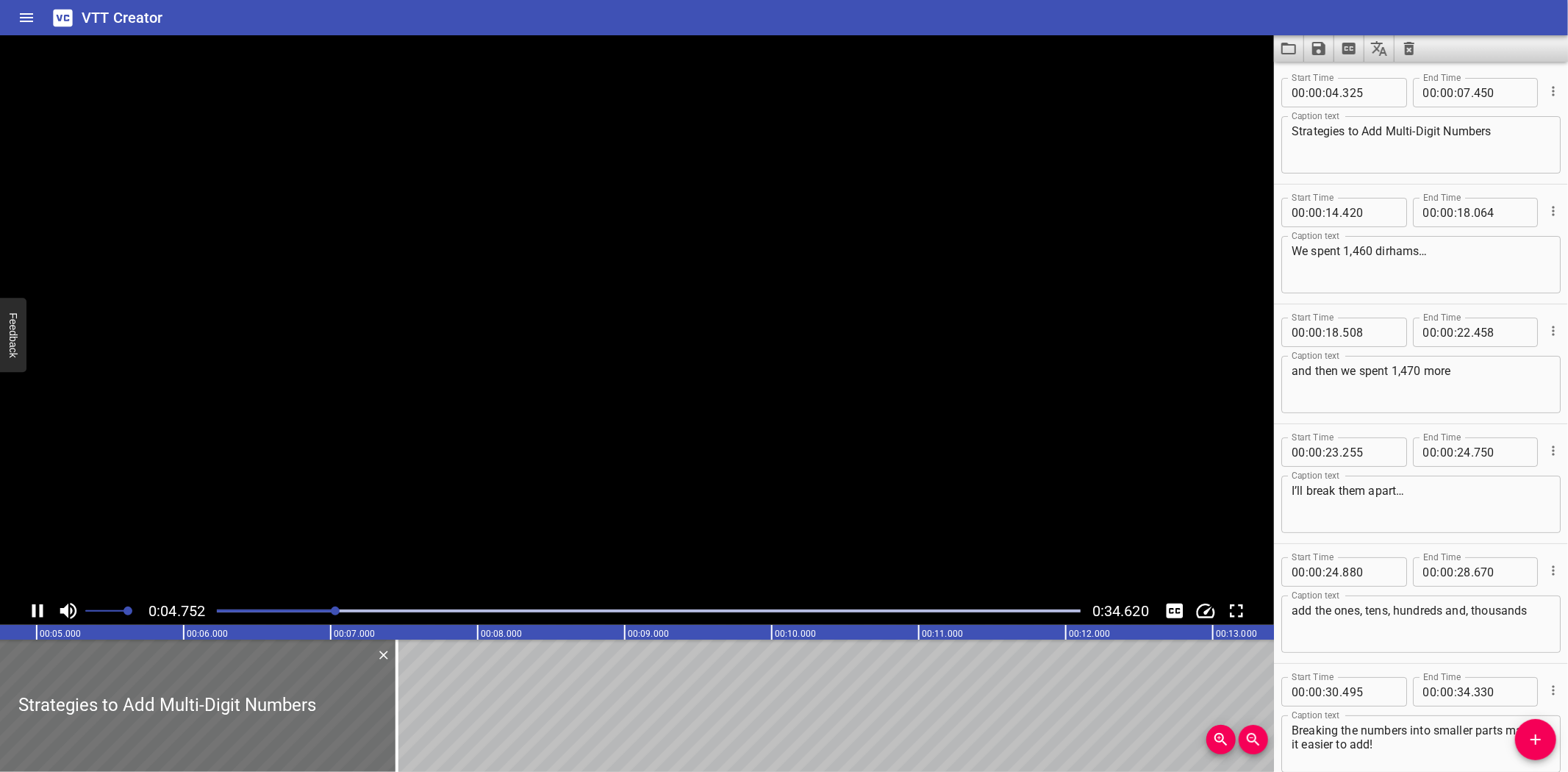
click at [24, 597] on button "Play/Pause" at bounding box center [37, 611] width 28 height 28
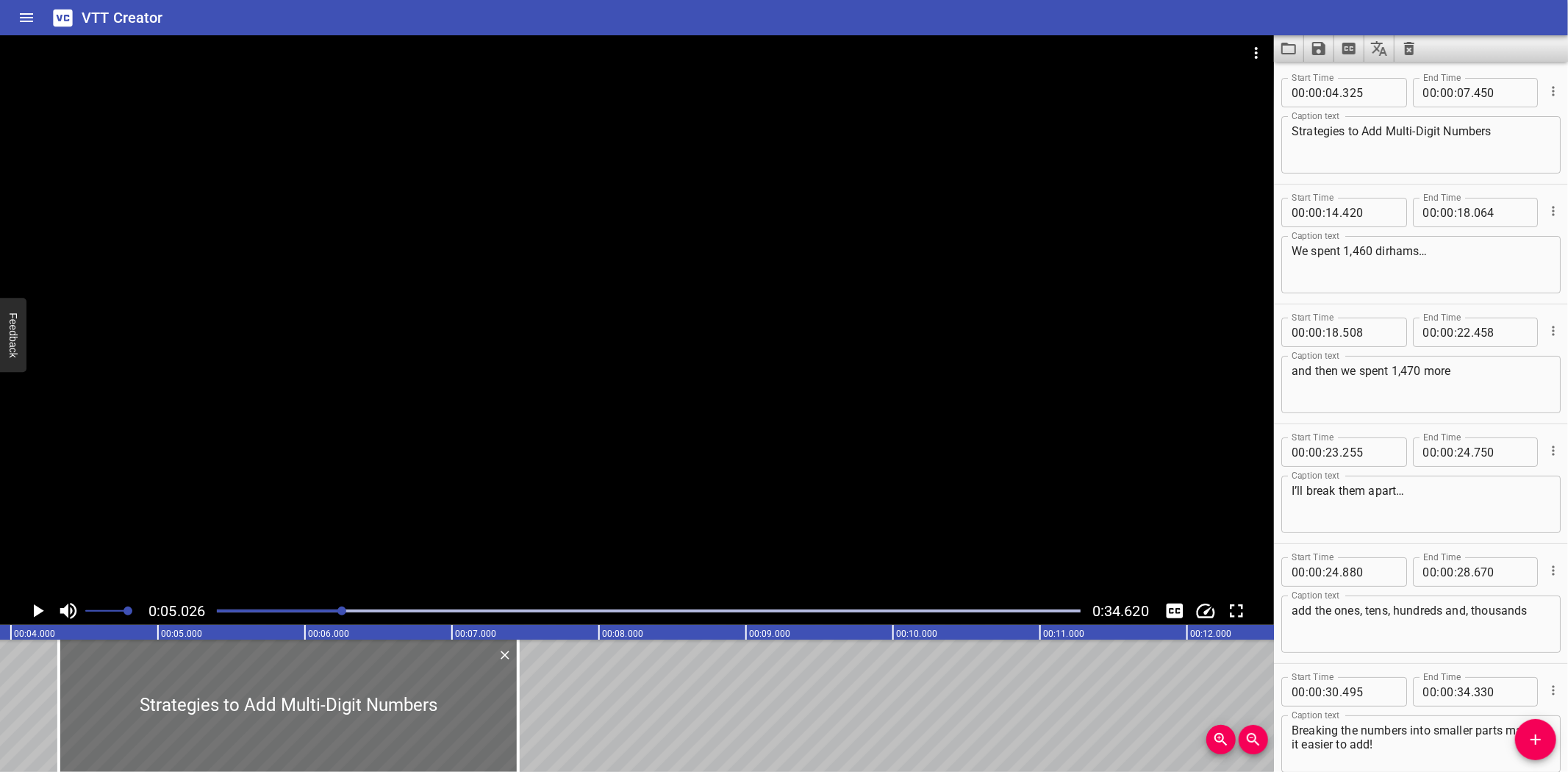
scroll to position [0, 542]
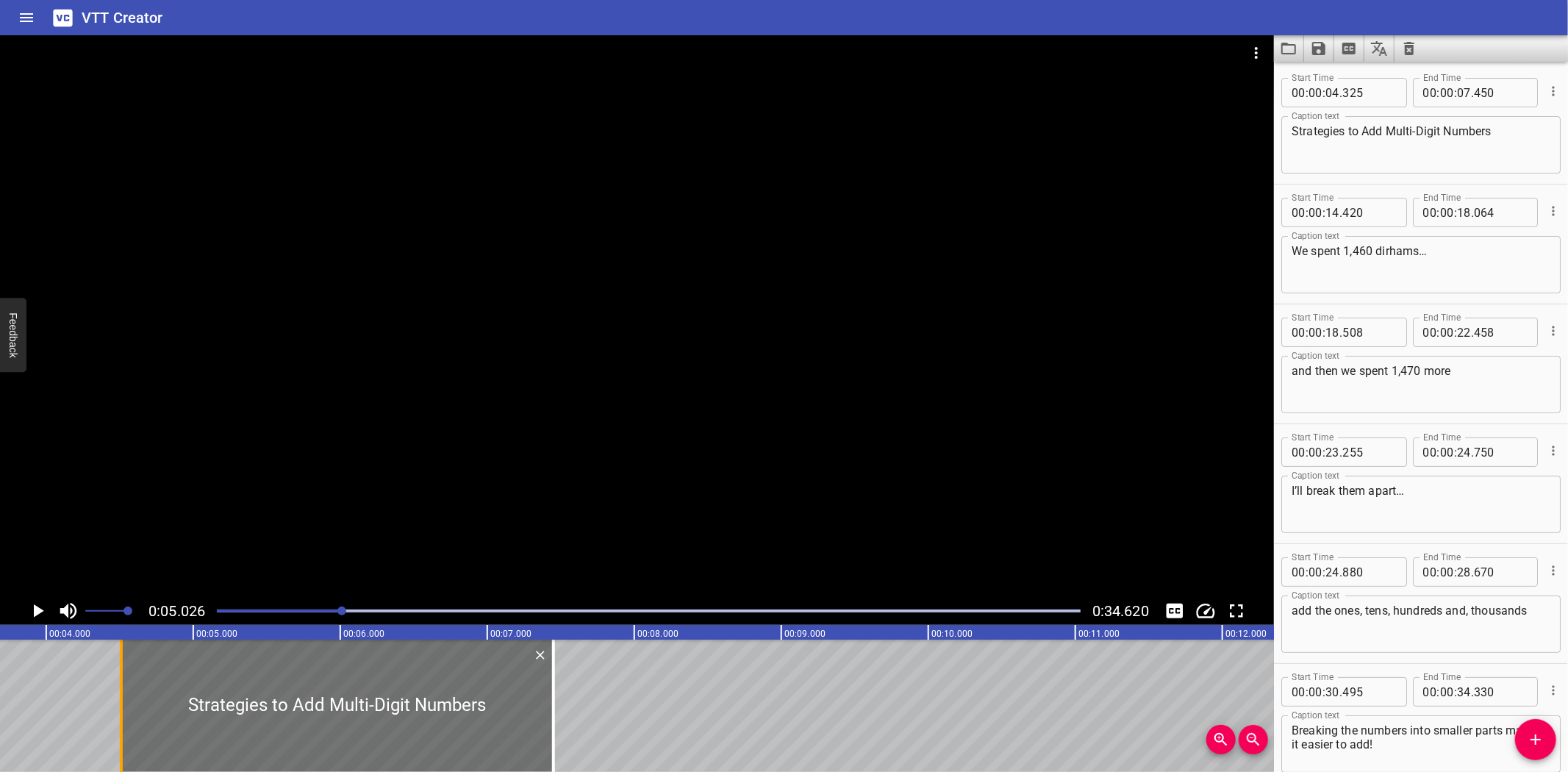
drag, startPoint x: 92, startPoint y: 711, endPoint x: 119, endPoint y: 714, distance: 27.2
click at [119, 714] on div at bounding box center [120, 705] width 3 height 132
type input "510"
drag, startPoint x: 550, startPoint y: 703, endPoint x: 531, endPoint y: 717, distance: 23.6
click at [531, 717] on div at bounding box center [534, 705] width 14 height 132
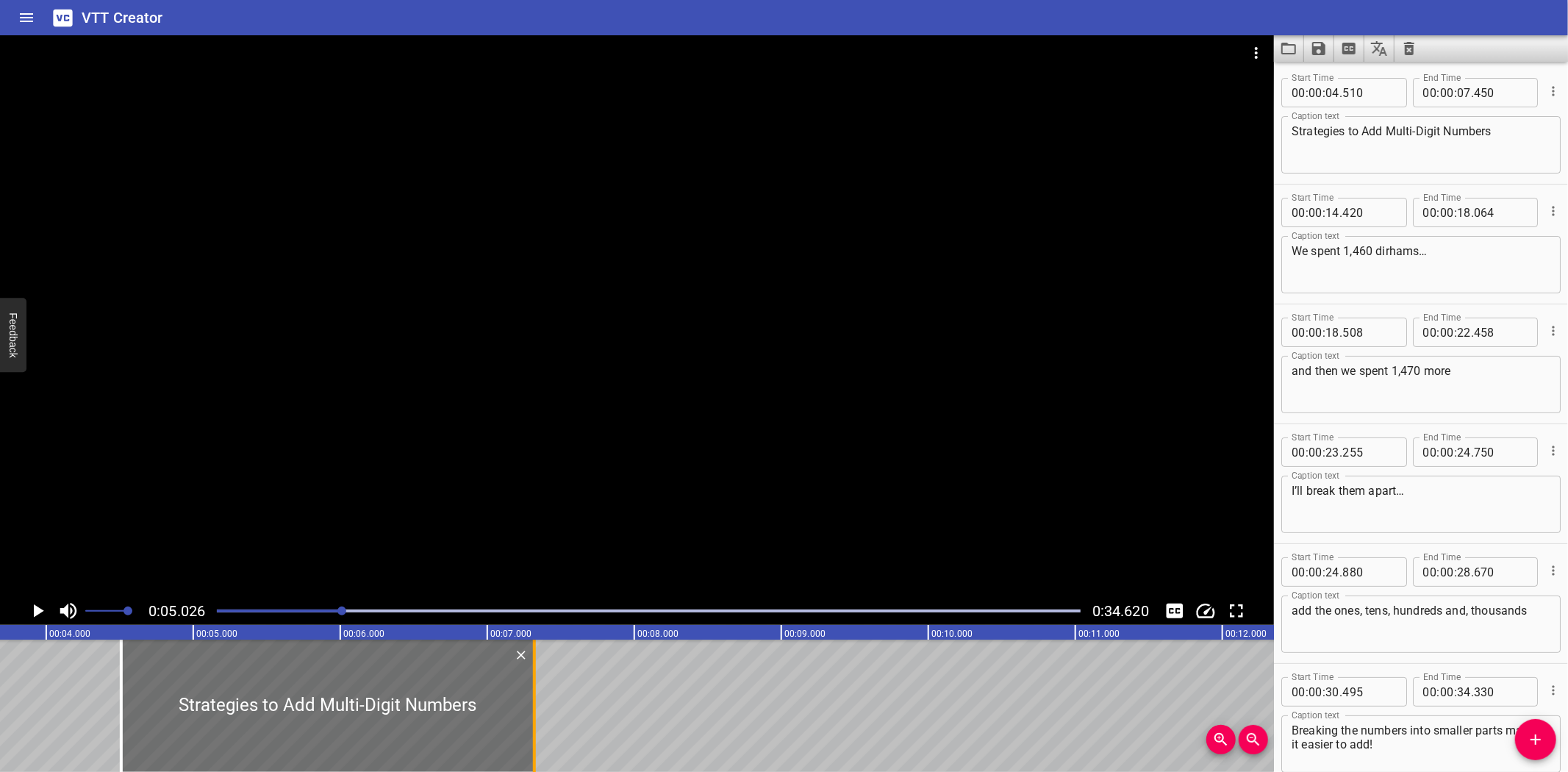
type input "320"
click at [38, 609] on icon "Play/Pause" at bounding box center [38, 611] width 11 height 13
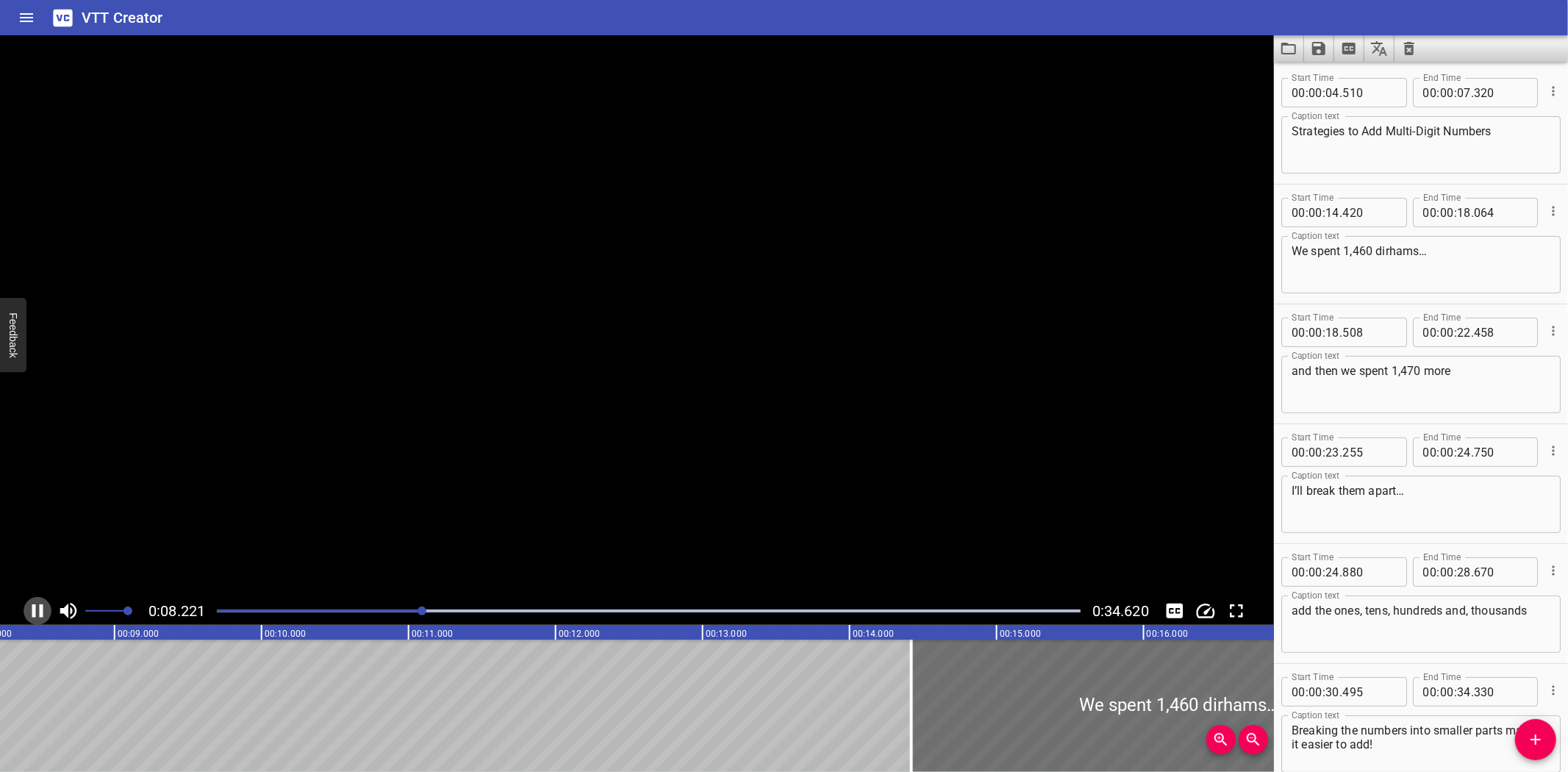
click at [38, 609] on icon "Play/Pause" at bounding box center [37, 611] width 22 height 22
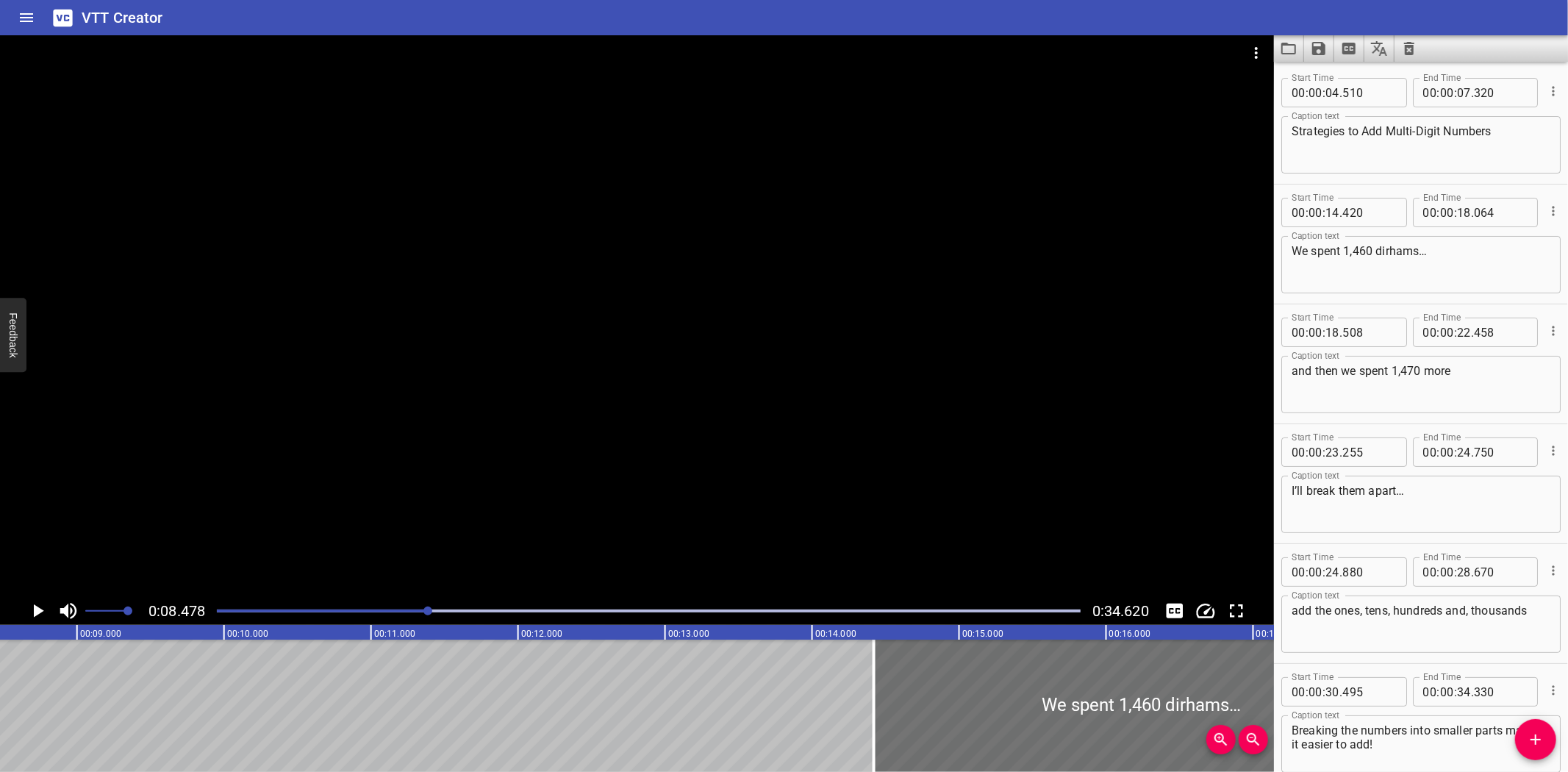
click at [35, 611] on icon "Play/Pause" at bounding box center [38, 611] width 11 height 13
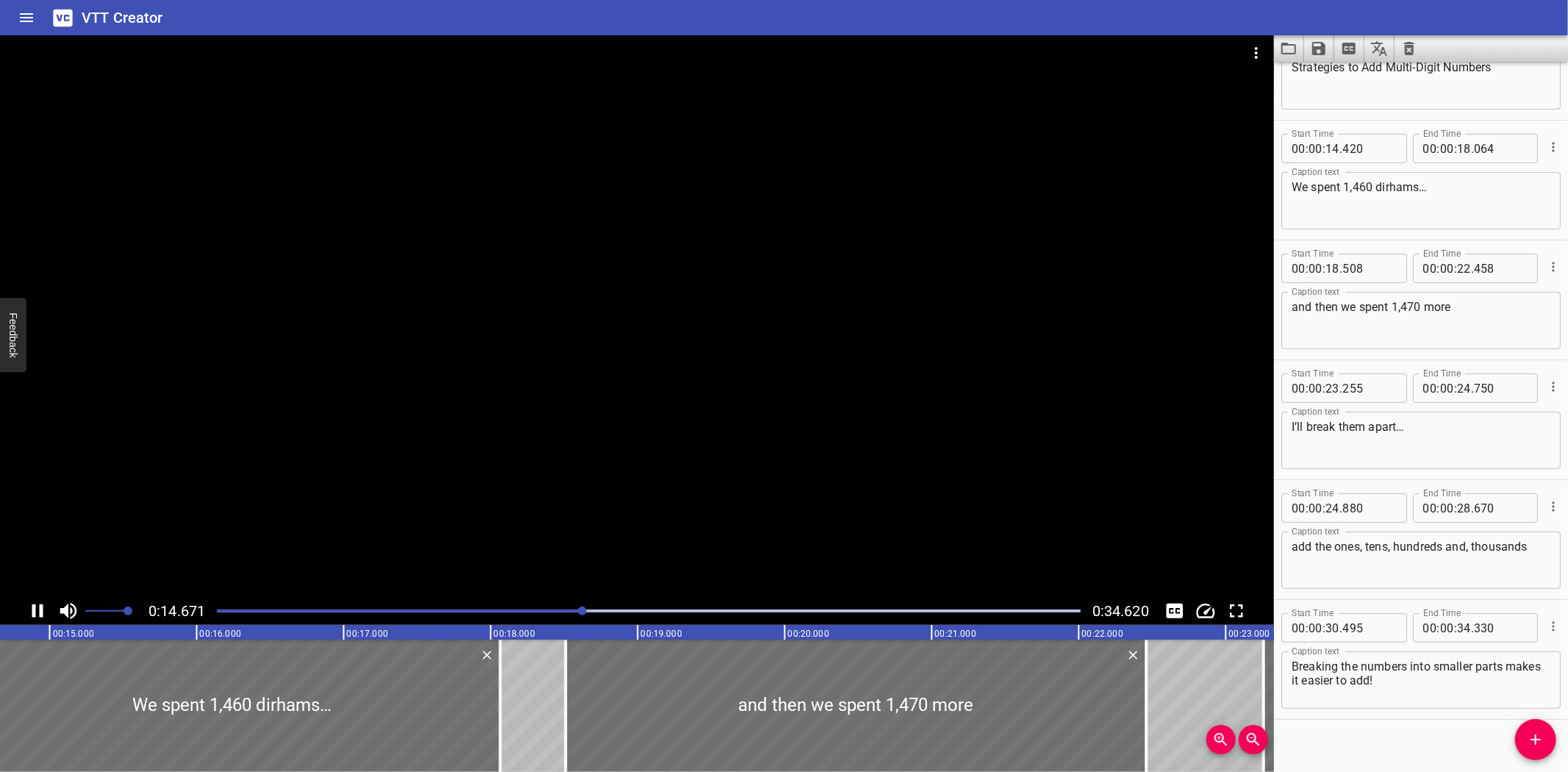
scroll to position [77, 0]
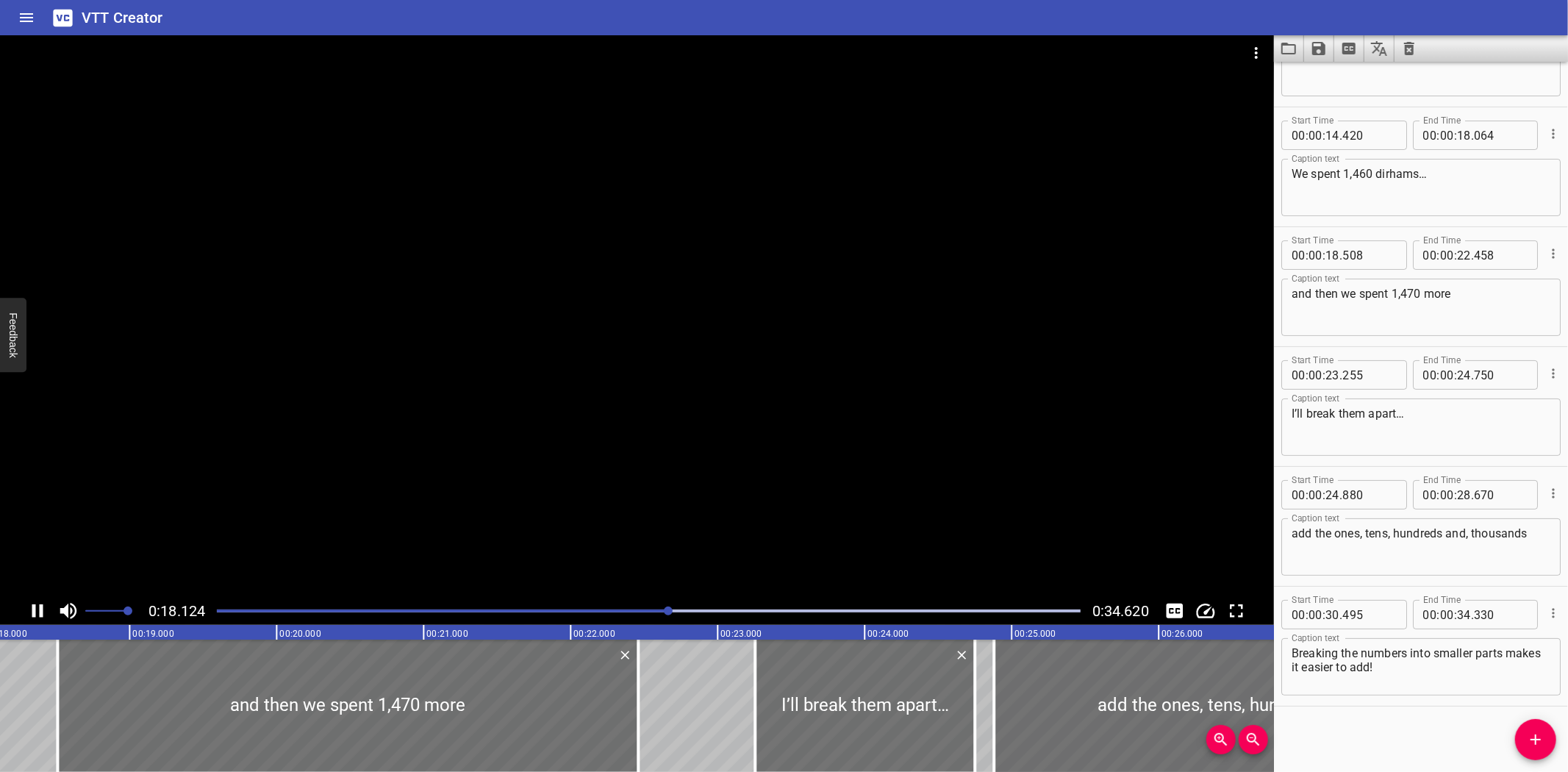
click at [35, 611] on icon "Play/Pause" at bounding box center [37, 611] width 22 height 22
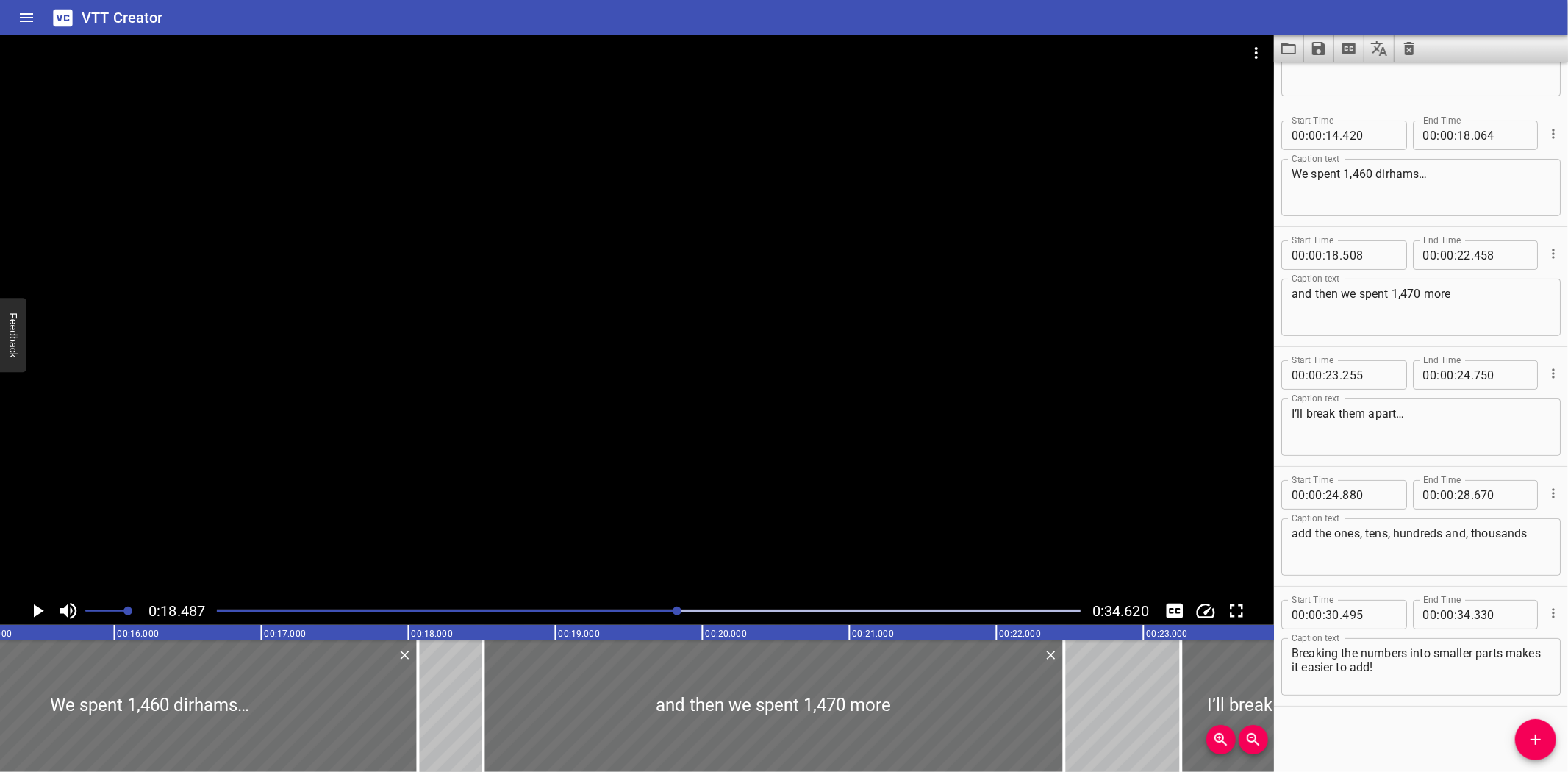
scroll to position [0, 2232]
drag, startPoint x: 421, startPoint y: 718, endPoint x: 394, endPoint y: 722, distance: 27.3
click at [395, 722] on div at bounding box center [396, 705] width 3 height 132
type input "17"
type input "874"
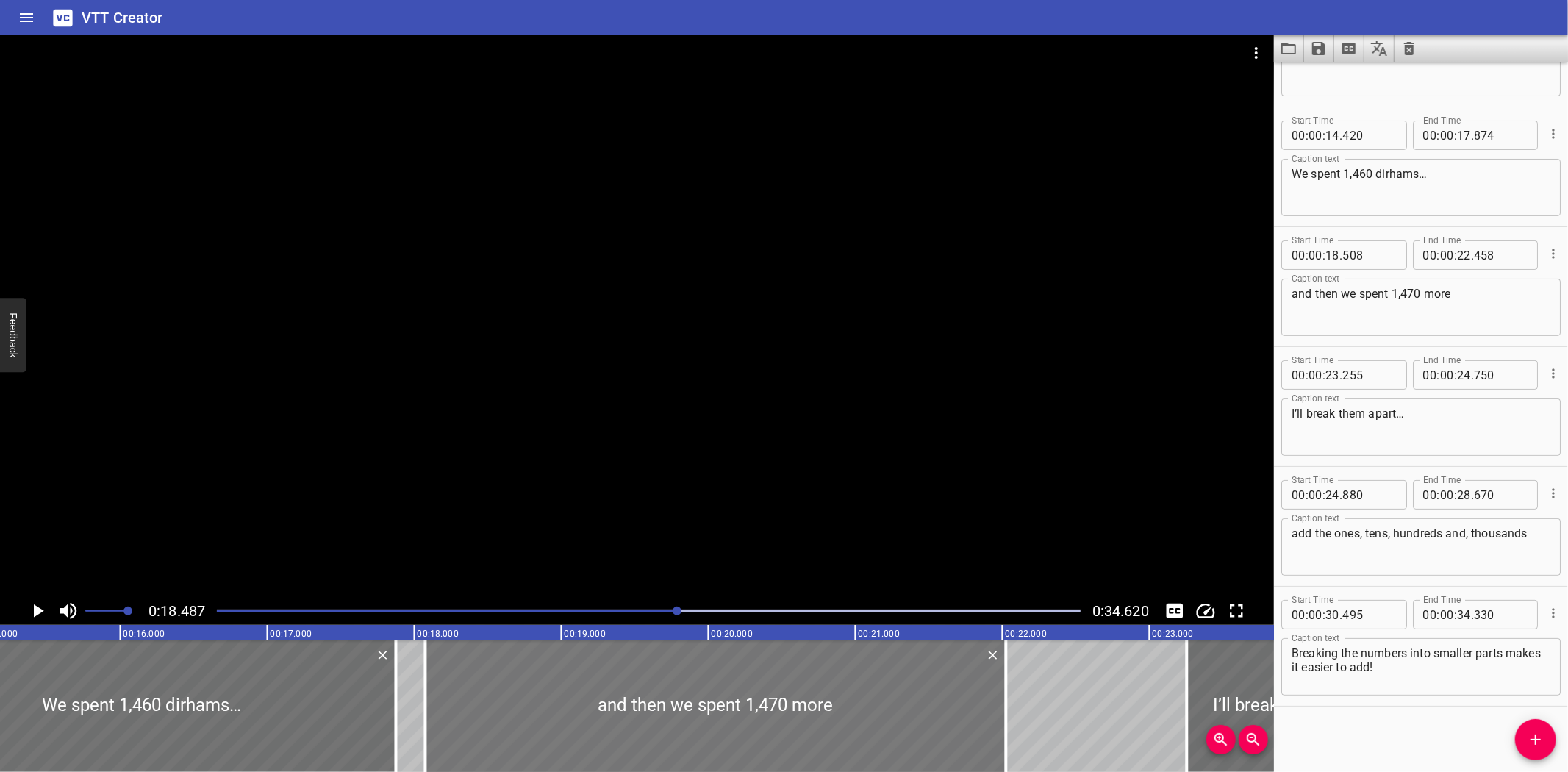
drag, startPoint x: 620, startPoint y: 690, endPoint x: 556, endPoint y: 693, distance: 64.1
click at [556, 693] on div at bounding box center [716, 705] width 581 height 132
type input "073"
type input "023"
drag, startPoint x: 1002, startPoint y: 689, endPoint x: 907, endPoint y: 694, distance: 95.1
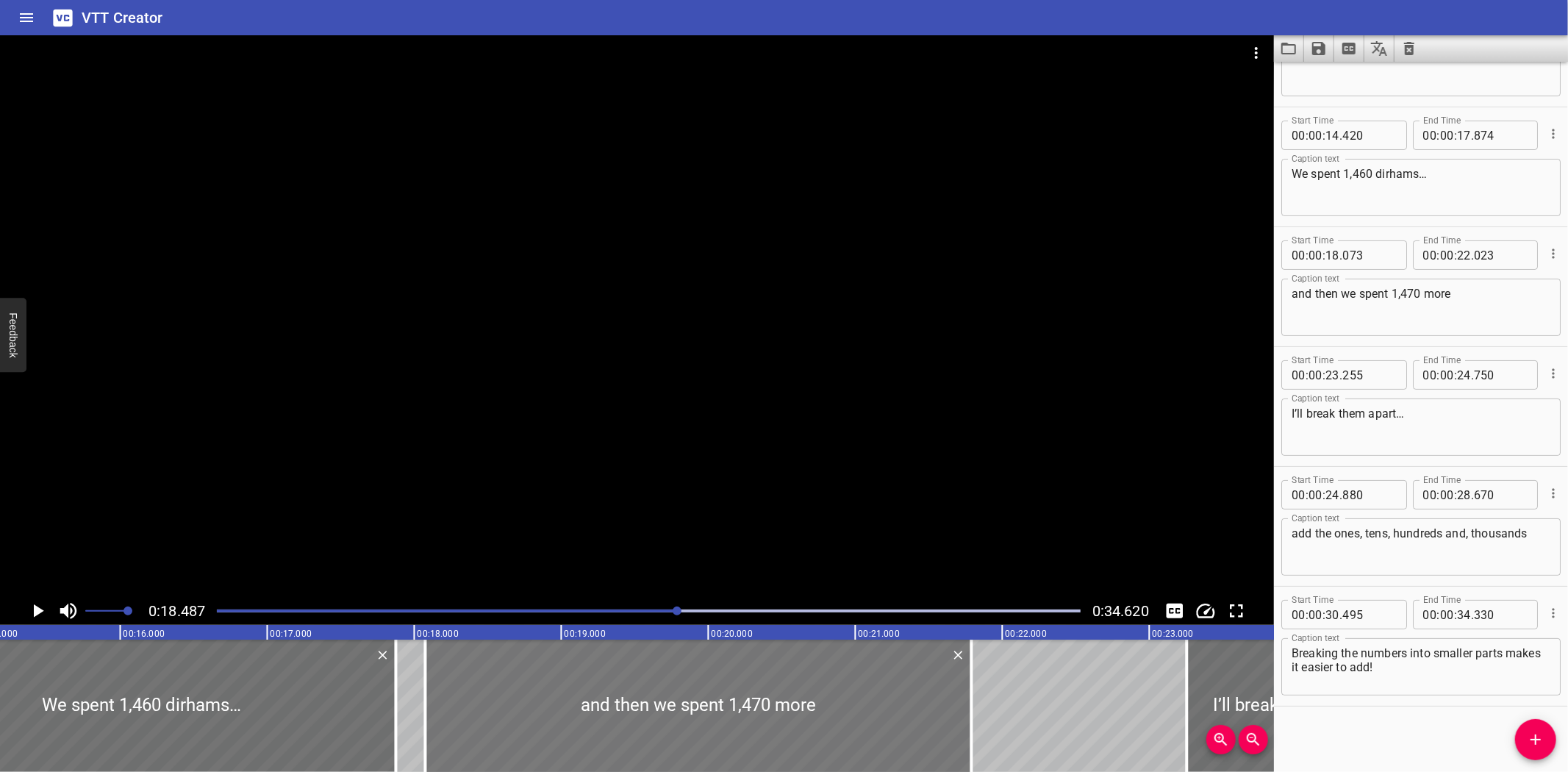
click at [969, 693] on div at bounding box center [971, 705] width 14 height 132
type input "21"
type input "793"
click at [35, 608] on icon "Play/Pause" at bounding box center [38, 611] width 11 height 13
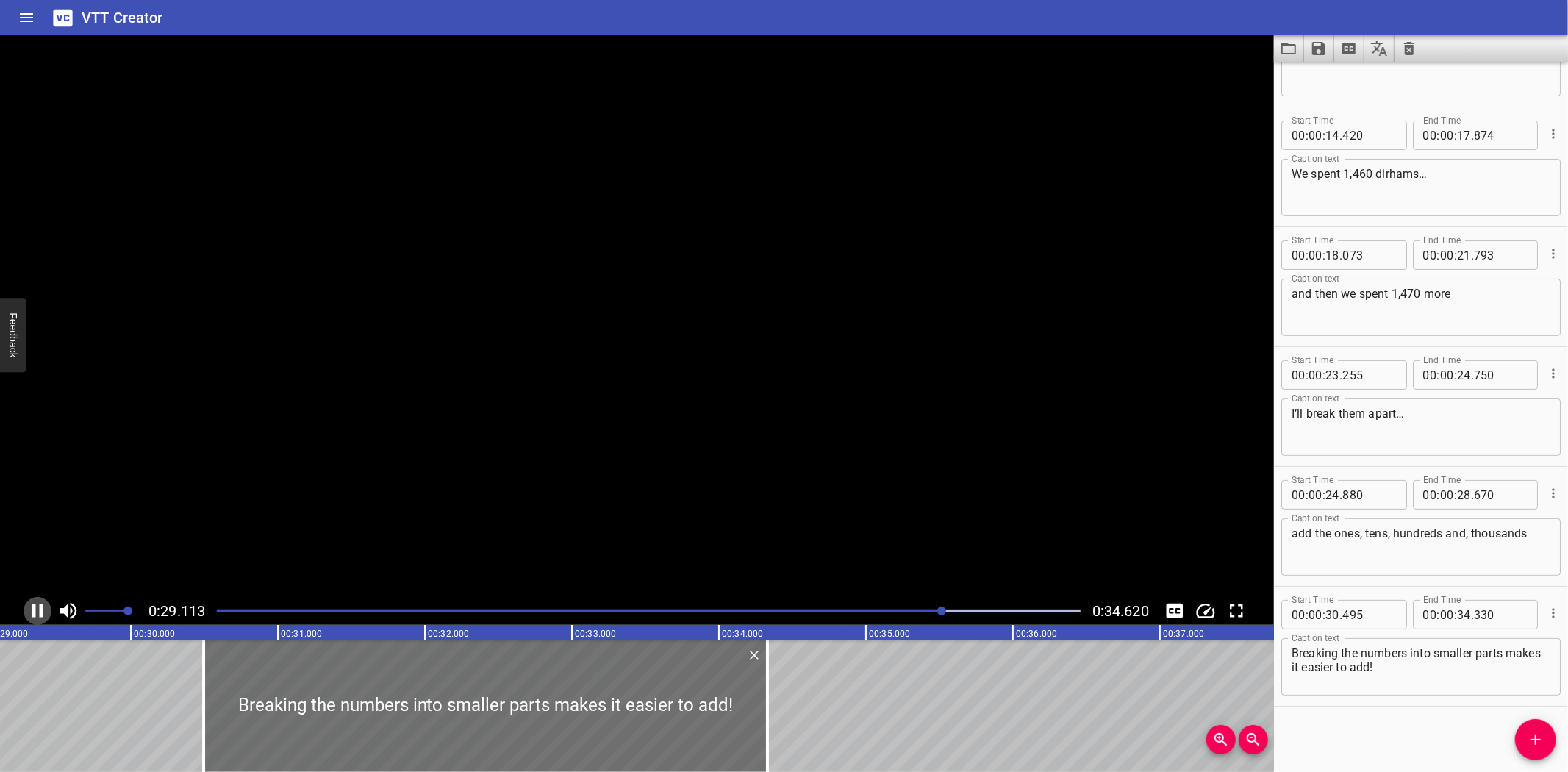
click at [35, 608] on icon "Play/Pause" at bounding box center [37, 611] width 22 height 22
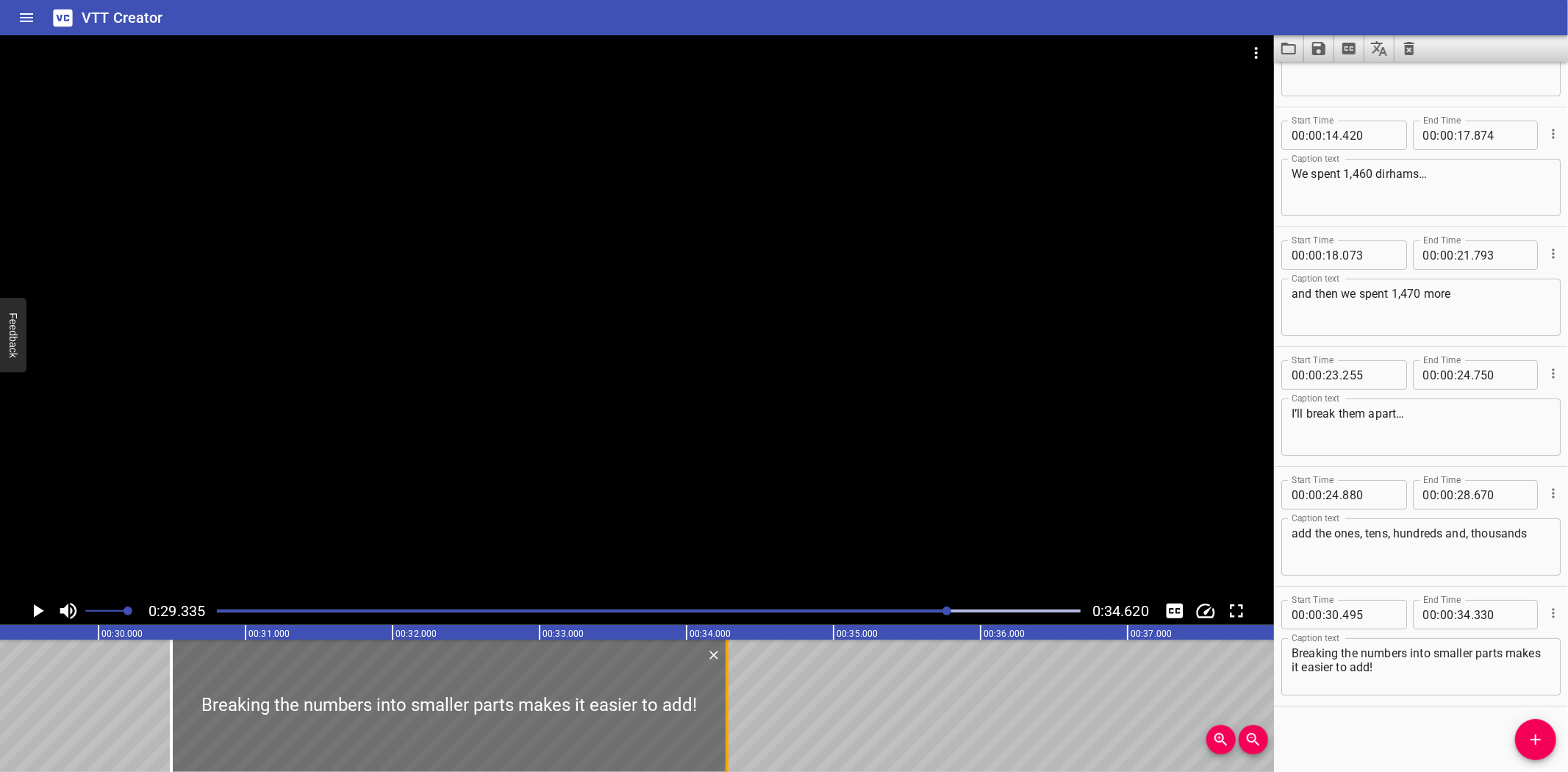
drag, startPoint x: 731, startPoint y: 716, endPoint x: 722, endPoint y: 716, distance: 9.0
click at [722, 716] on div at bounding box center [726, 705] width 14 height 132
type input "275"
click at [33, 603] on icon "Play/Pause" at bounding box center [37, 611] width 22 height 22
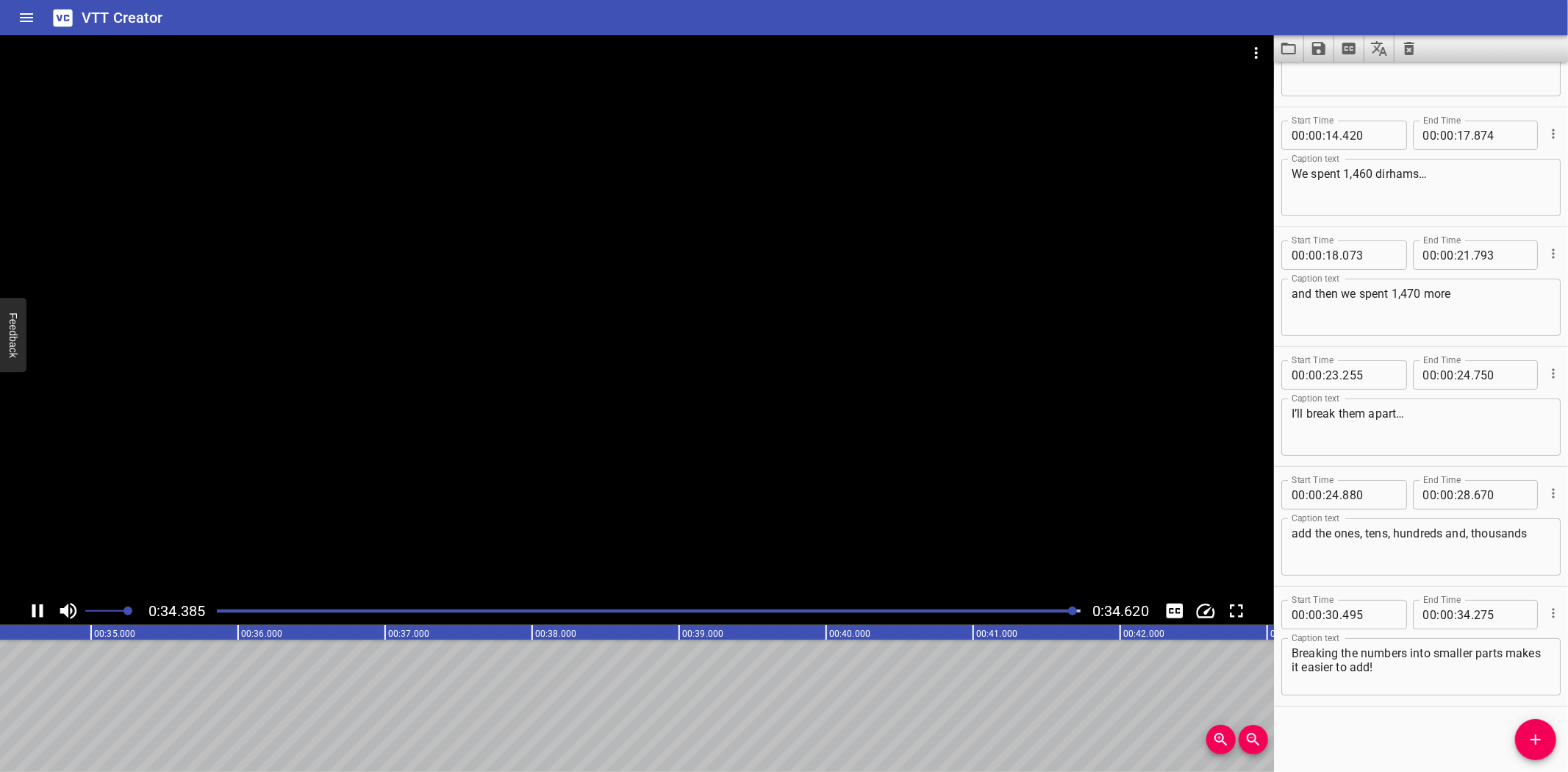
scroll to position [0, 5090]
click at [1318, 50] on icon "Save captions to file" at bounding box center [1319, 49] width 13 height 13
click at [1336, 79] on li "Save to VTT file" at bounding box center [1358, 81] width 108 height 27
click at [1255, 44] on icon "Video Options" at bounding box center [1257, 53] width 17 height 17
click at [1253, 53] on li "Select New Video File..." at bounding box center [1311, 54] width 146 height 27
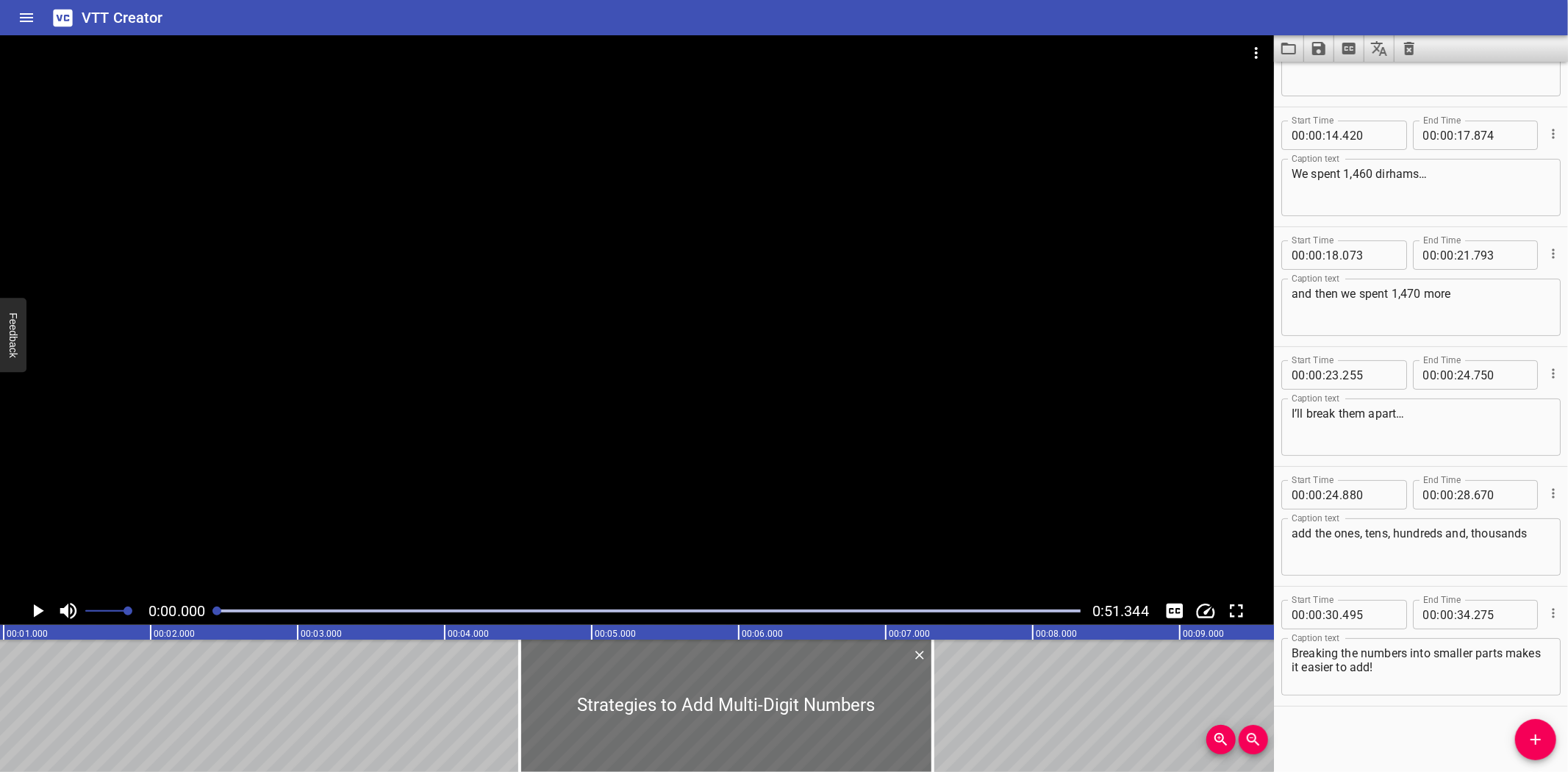
scroll to position [0, 0]
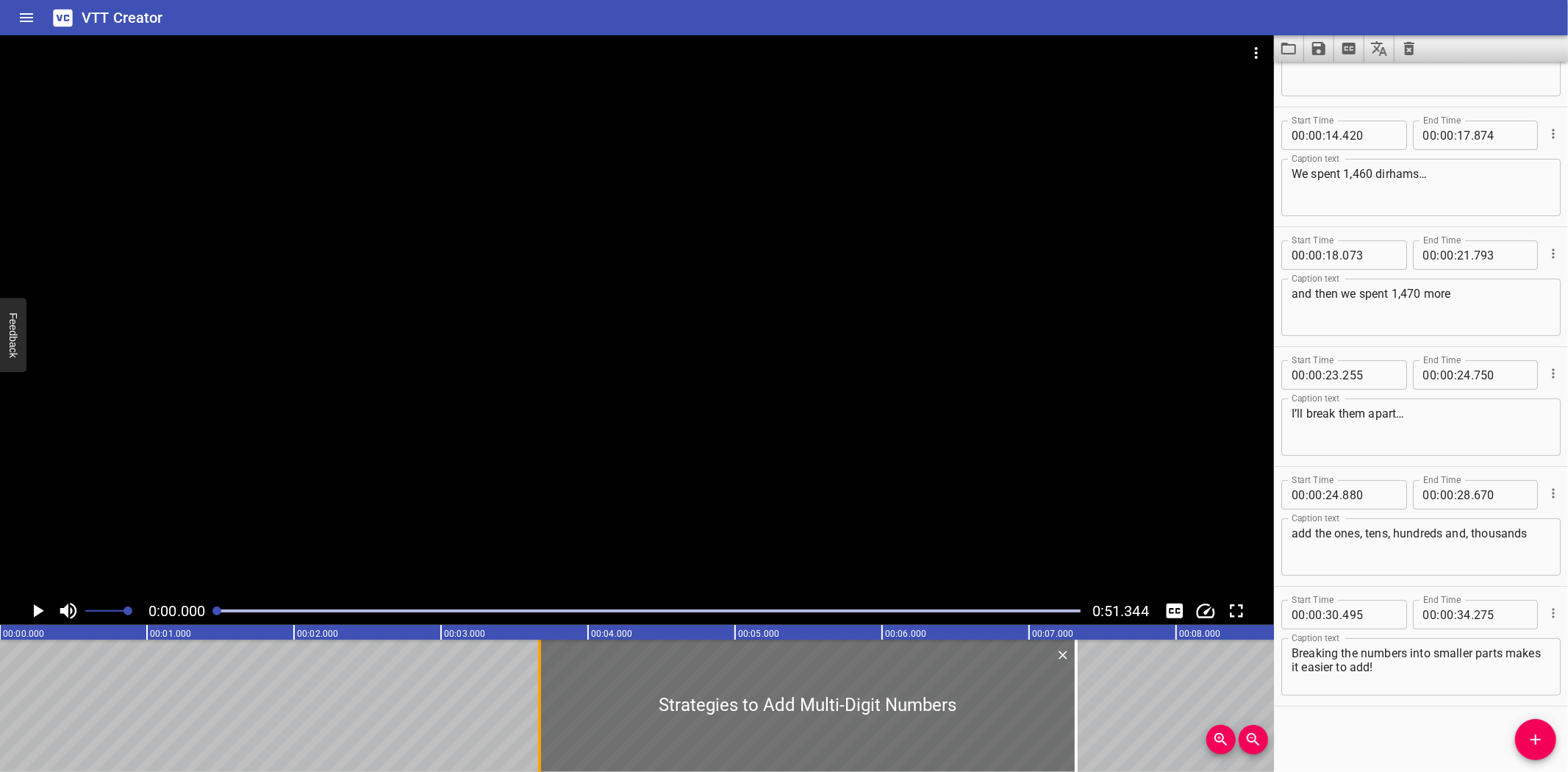
drag, startPoint x: 663, startPoint y: 676, endPoint x: 540, endPoint y: 675, distance: 123.0
click at [540, 675] on div at bounding box center [539, 705] width 3 height 132
type input "03"
type input "670"
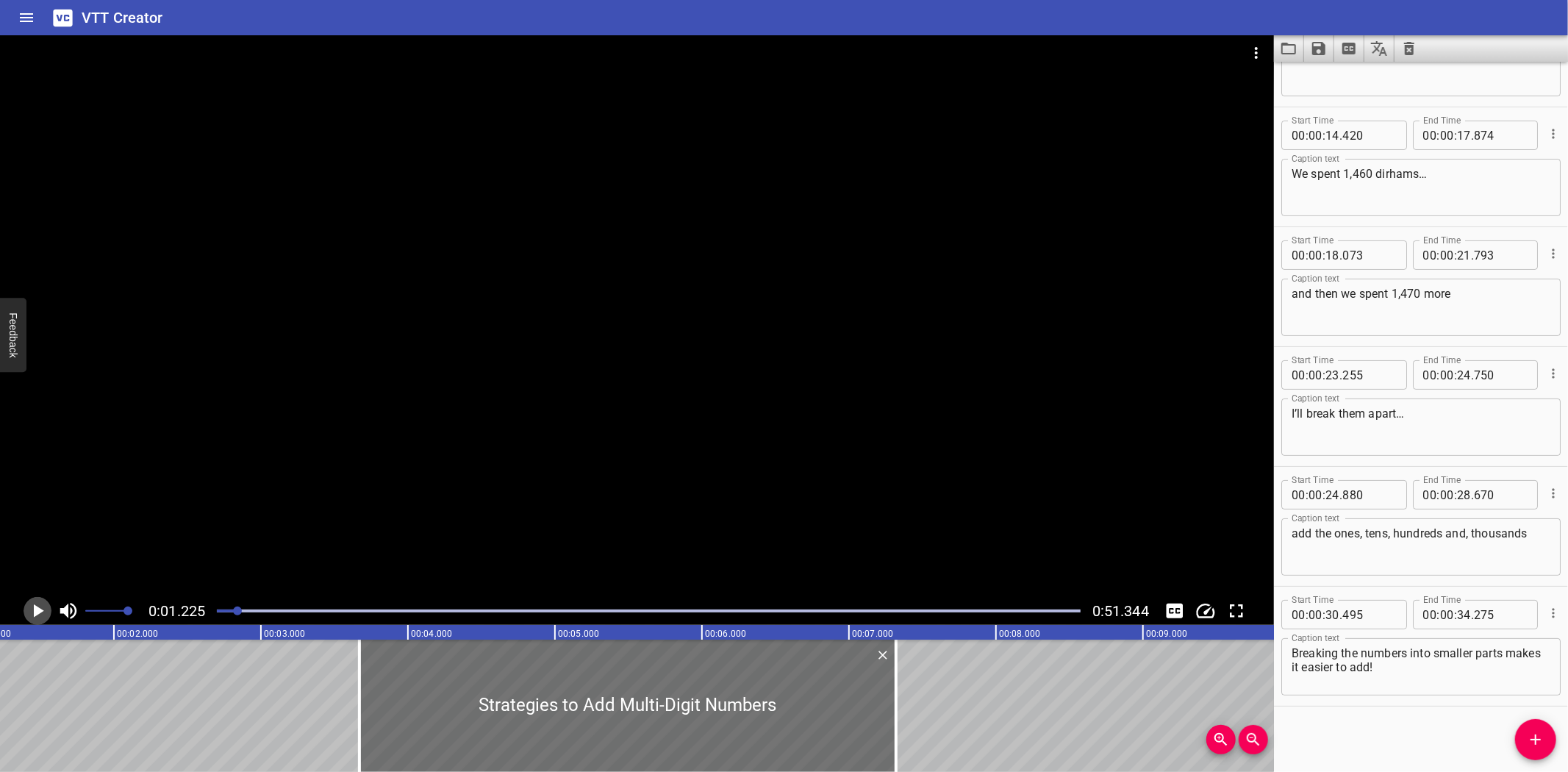
click at [40, 608] on icon "Play/Pause" at bounding box center [37, 611] width 22 height 22
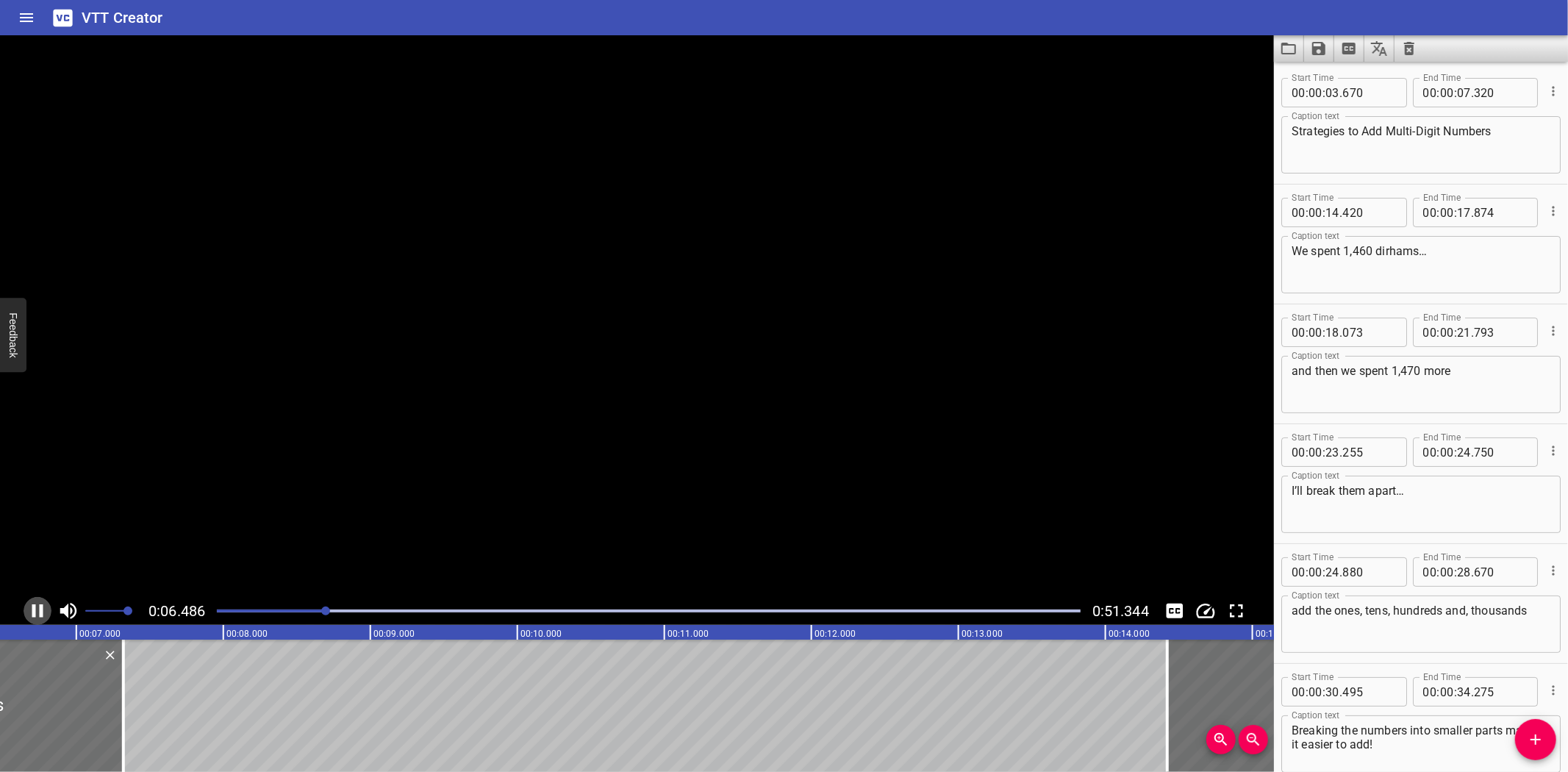
click at [40, 608] on icon "Play/Pause" at bounding box center [38, 611] width 11 height 13
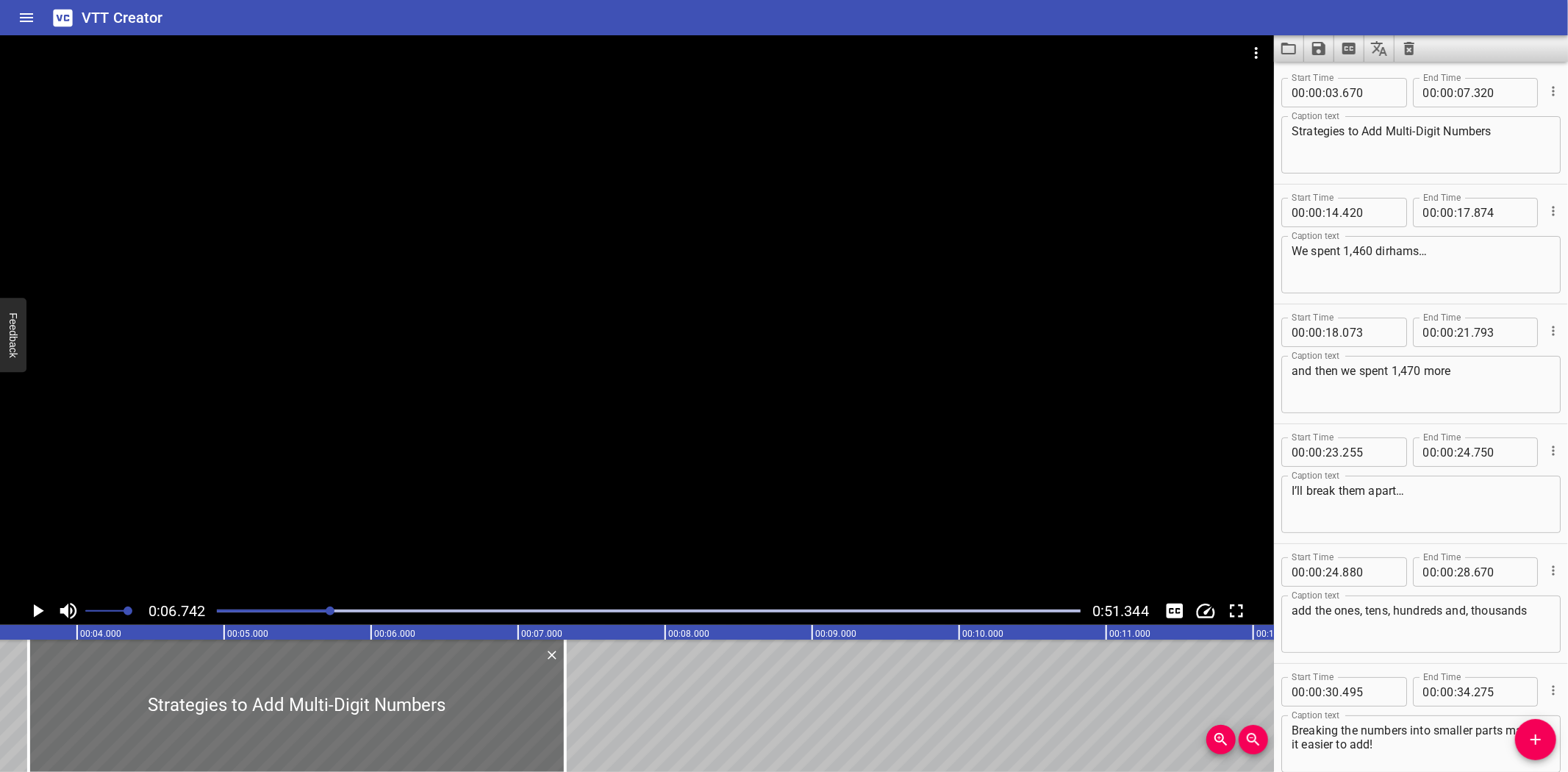
scroll to position [0, 413]
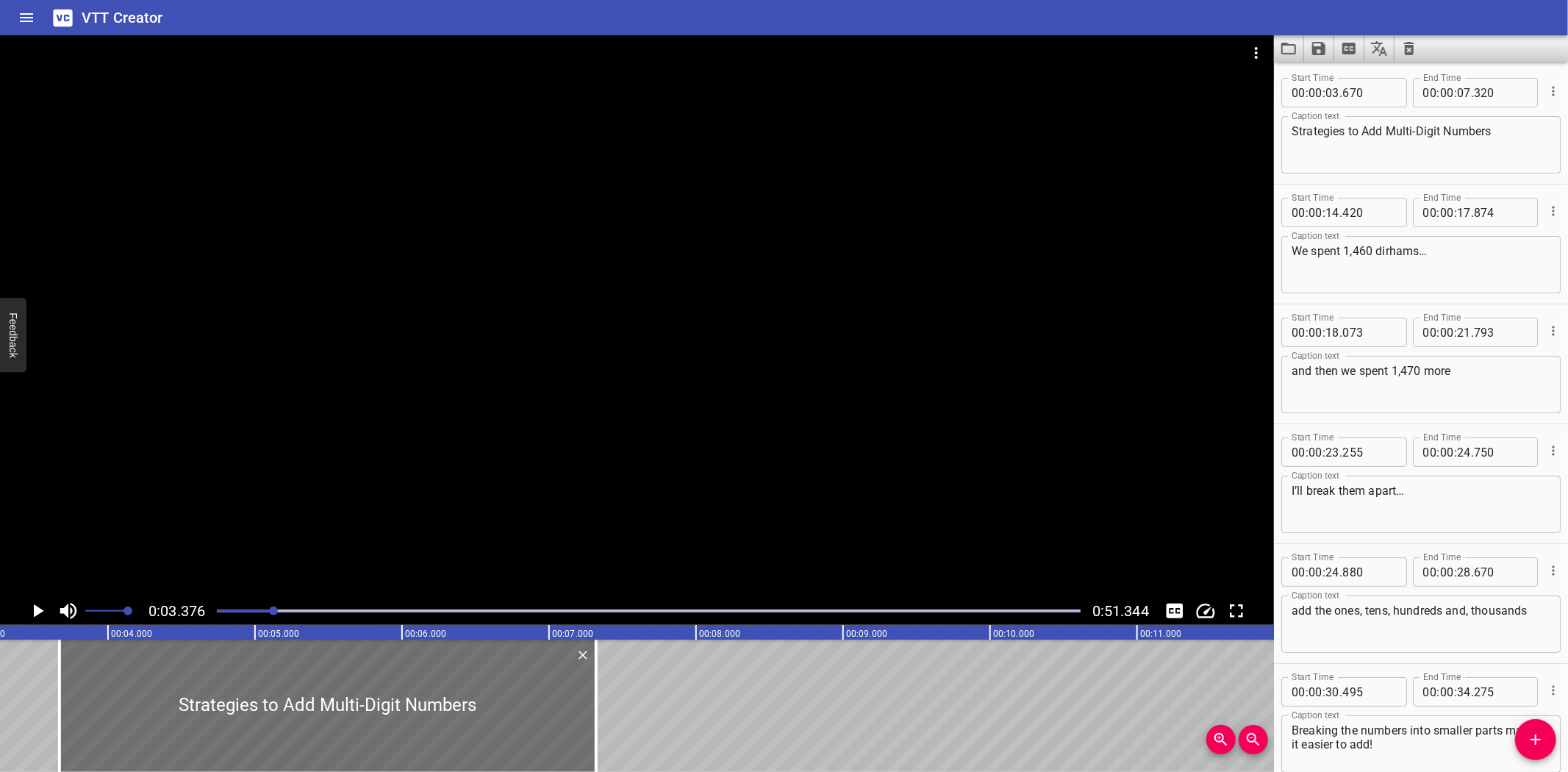
scroll to position [0, 496]
click at [33, 605] on icon "Play/Pause" at bounding box center [37, 611] width 22 height 22
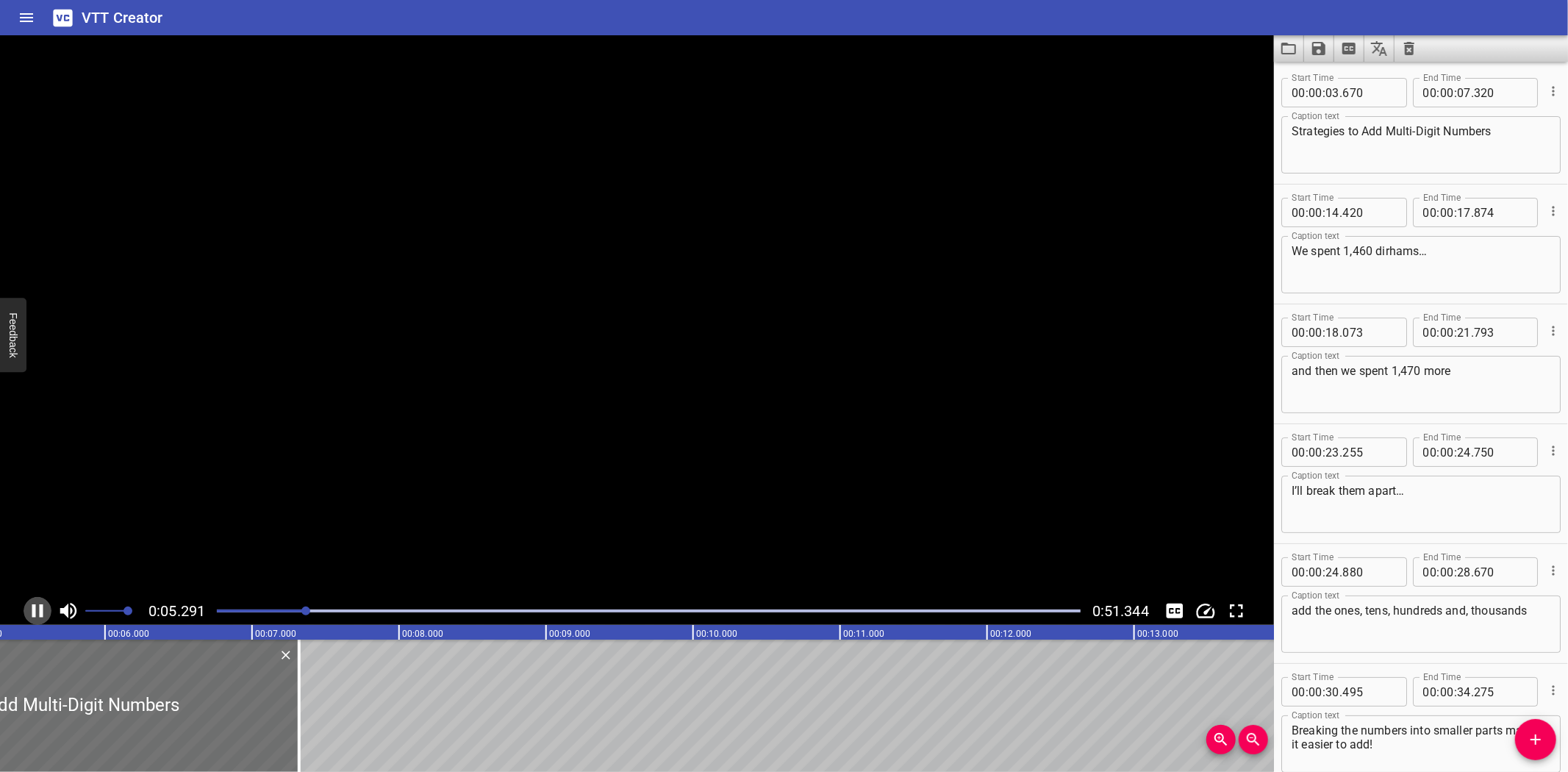
click at [33, 605] on icon "Play/Pause" at bounding box center [38, 611] width 11 height 13
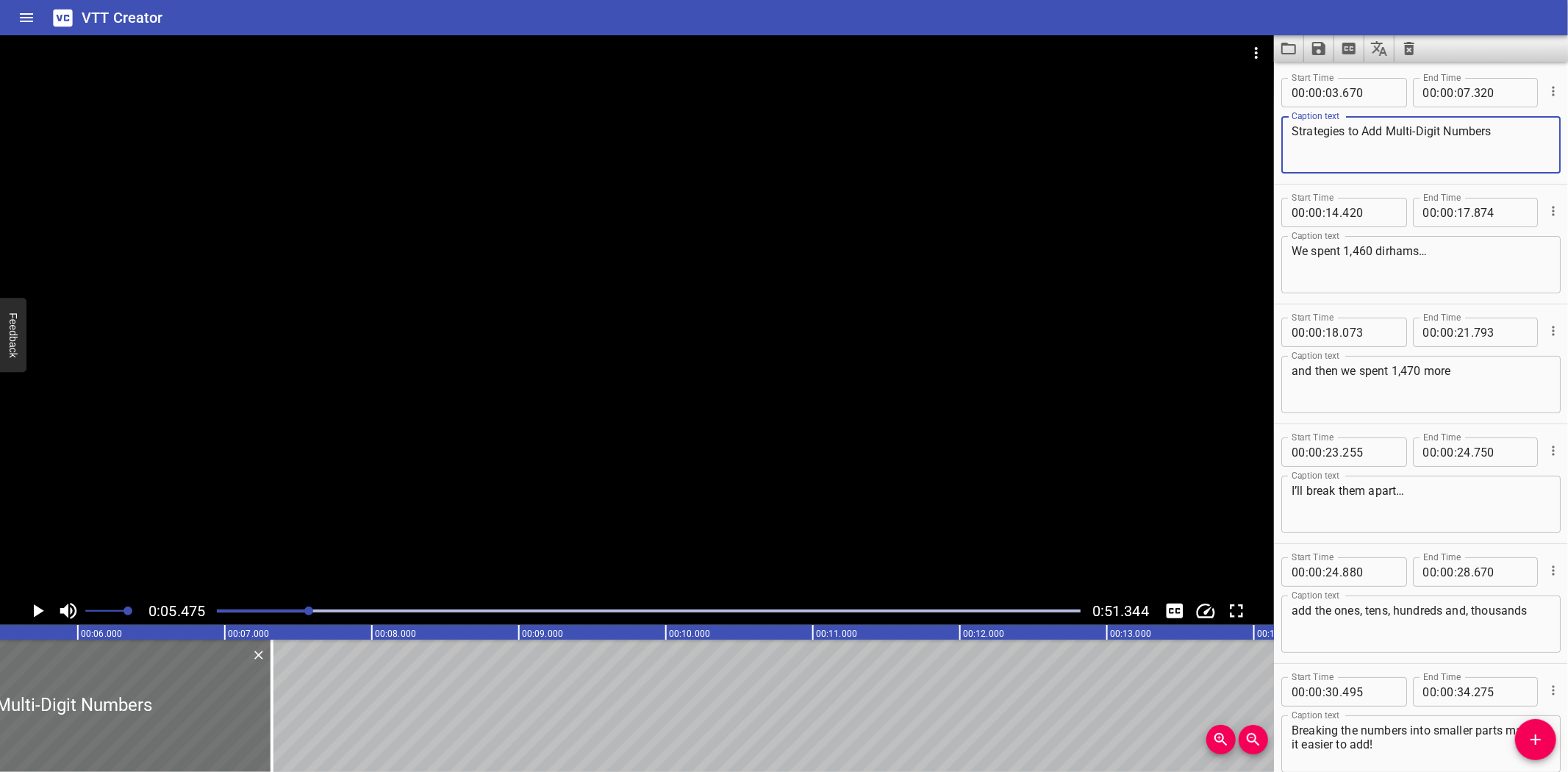
drag, startPoint x: 1519, startPoint y: 131, endPoint x: 1252, endPoint y: 126, distance: 267.0
click at [1252, 126] on main "0:05.475 0:51.344 00:00.000 00:01.000 00:02.000 00:03.000 00:04.000 00:05.000 0…" at bounding box center [784, 403] width 1568 height 737
paste textarea "Subtract"
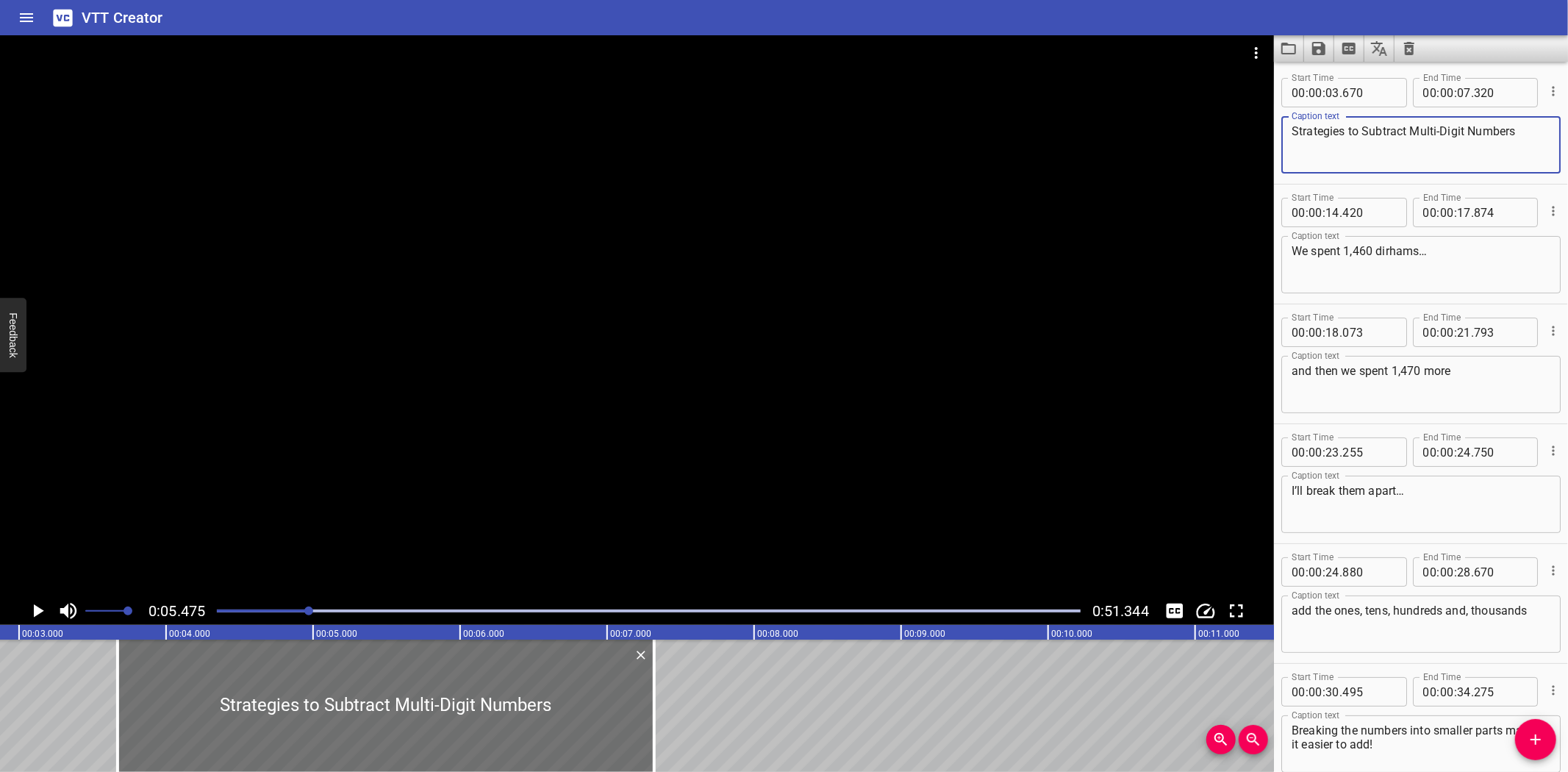
scroll to position [0, 416]
type textarea "Strategies to Subtract Multi-Digit Numbers"
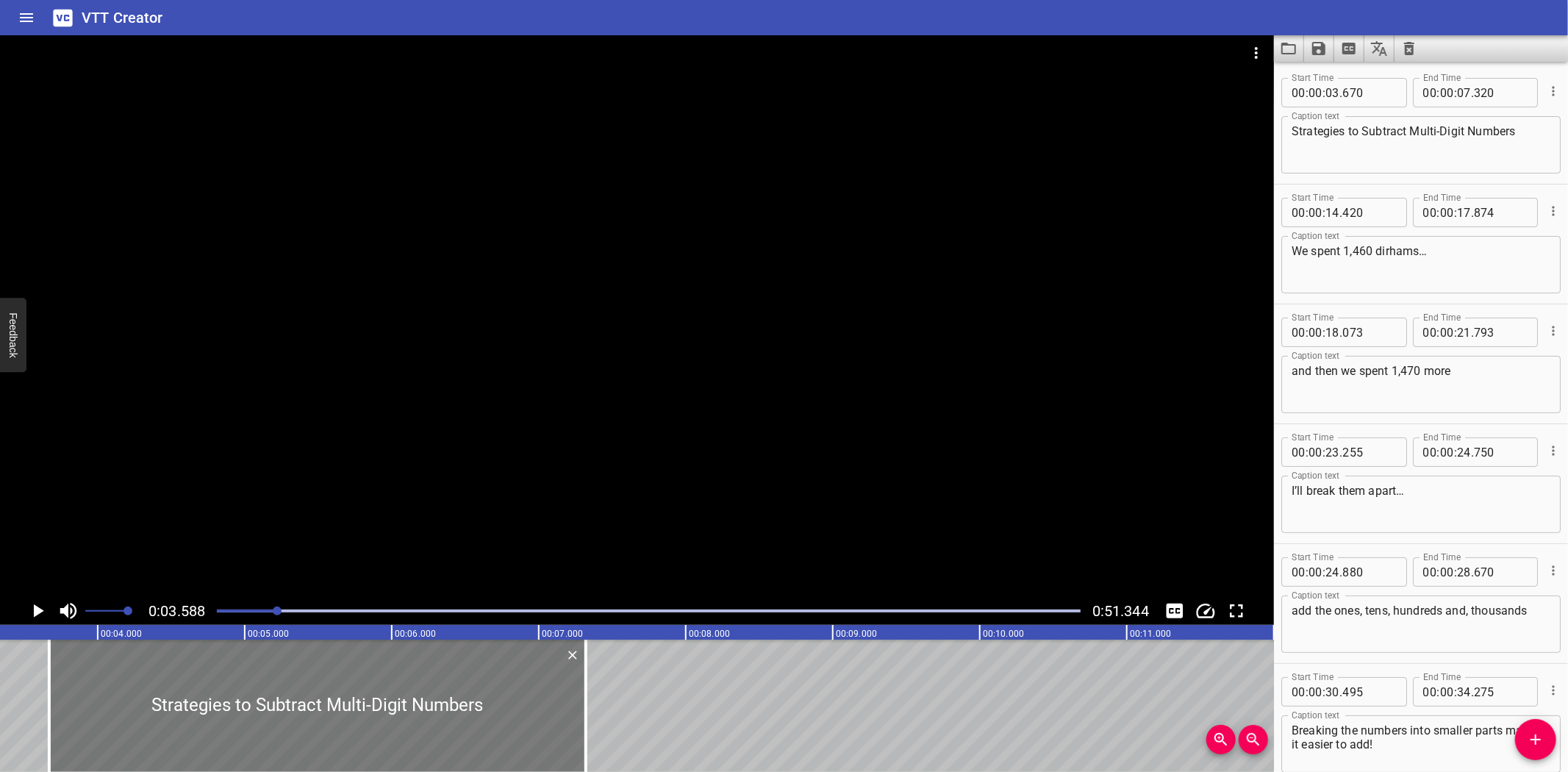
scroll to position [0, 527]
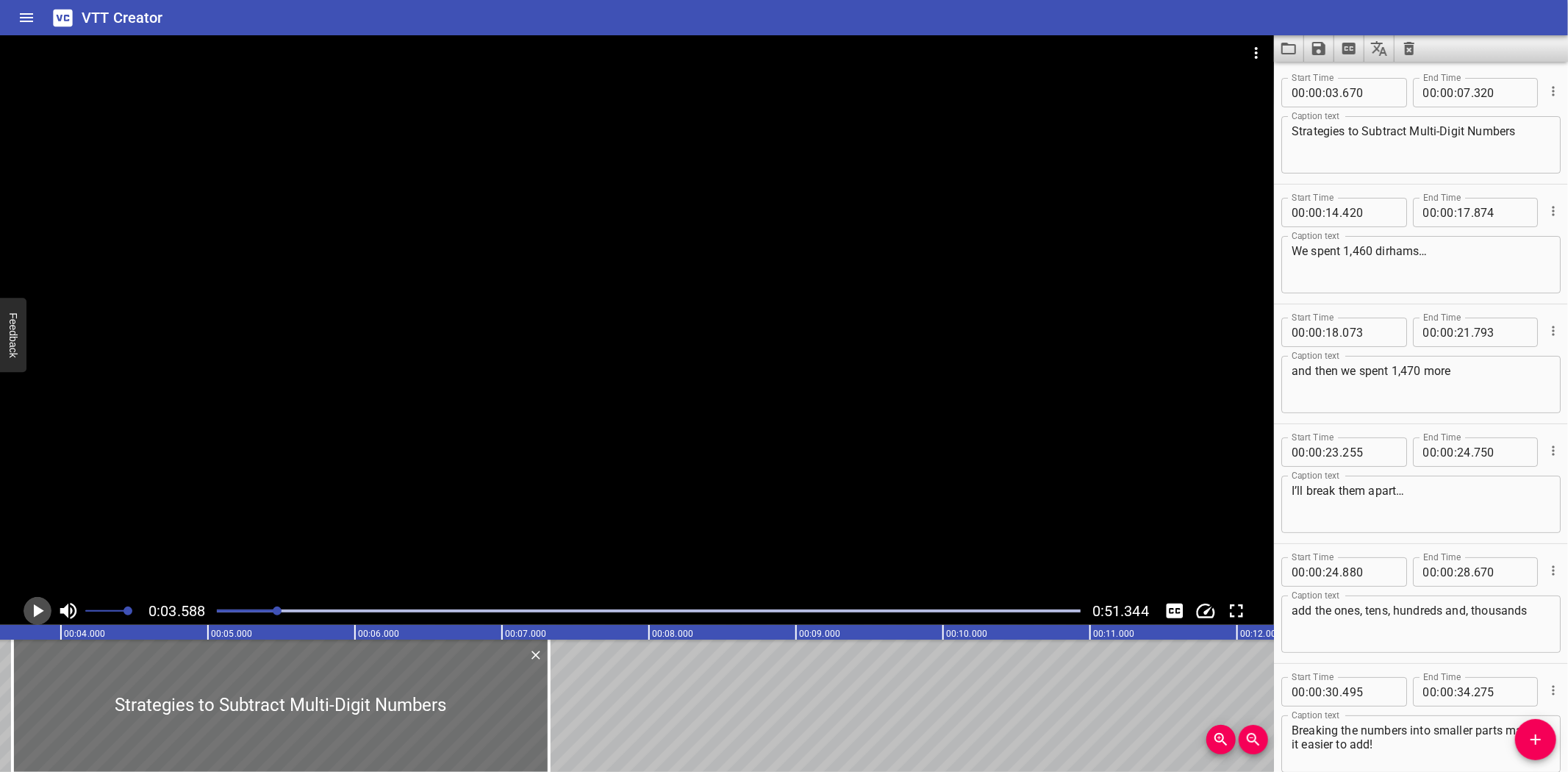
click at [33, 613] on icon "Play/Pause" at bounding box center [37, 611] width 22 height 22
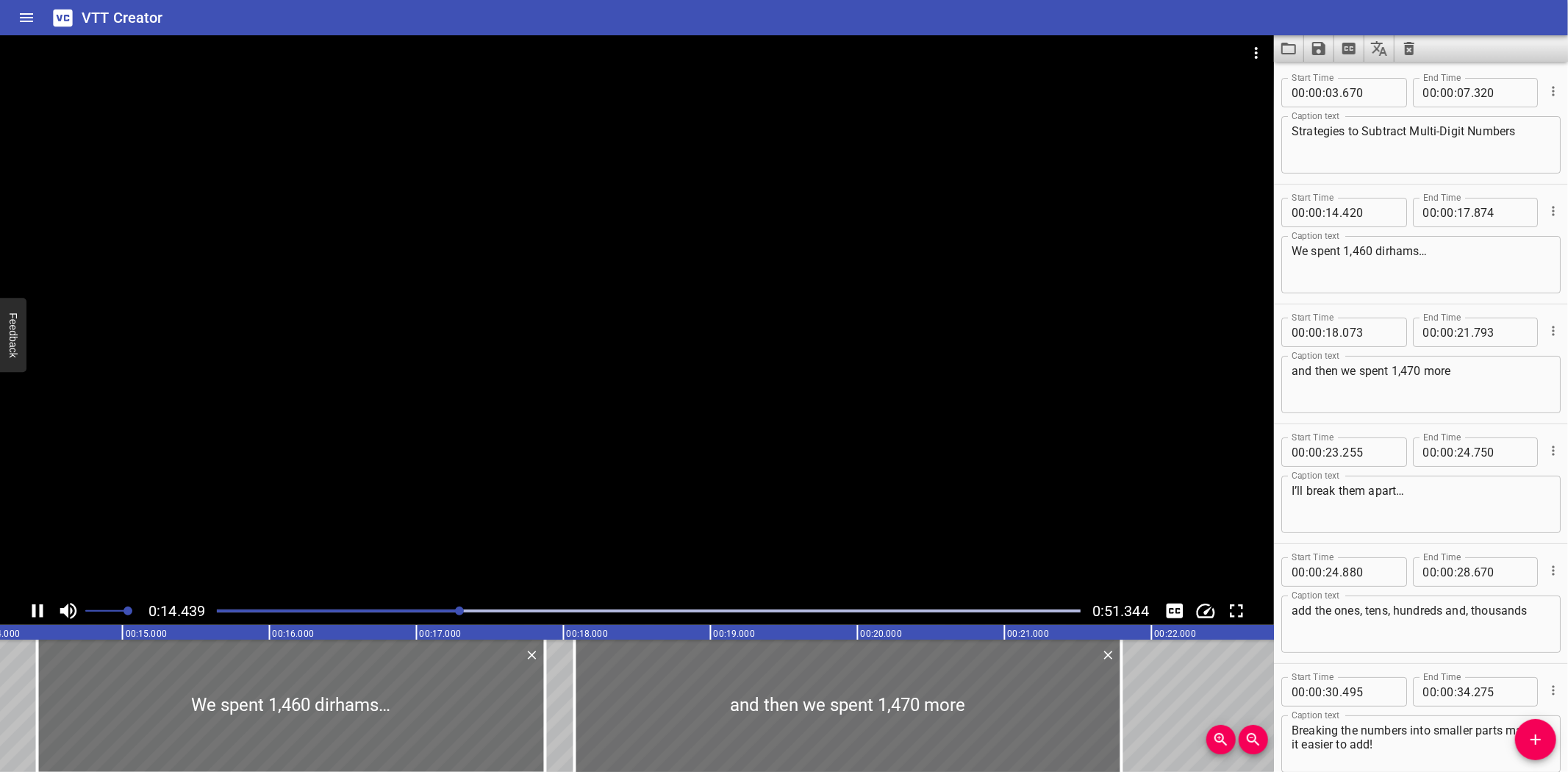
scroll to position [77, 0]
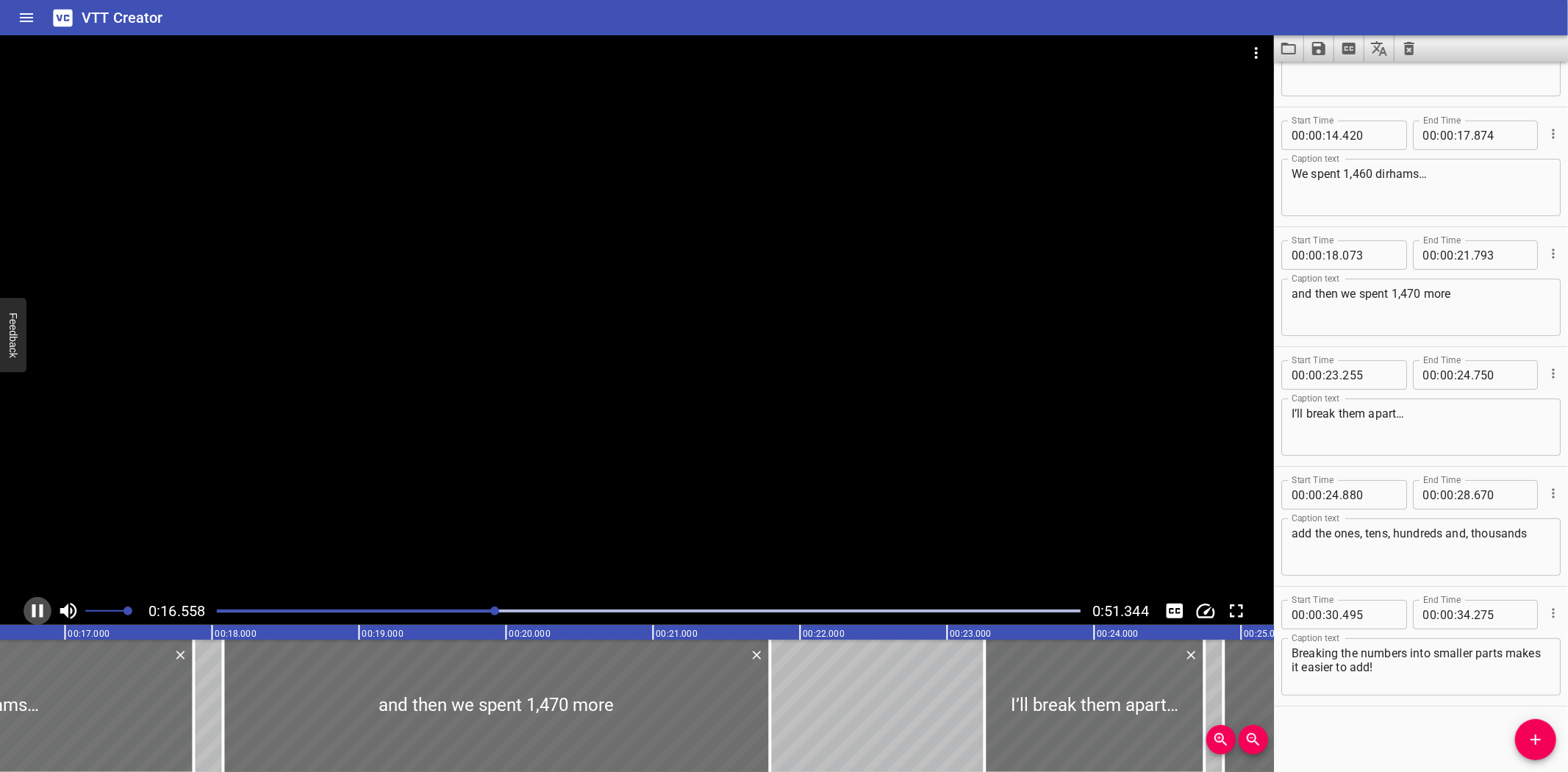
click at [34, 601] on icon "Play/Pause" at bounding box center [37, 611] width 22 height 22
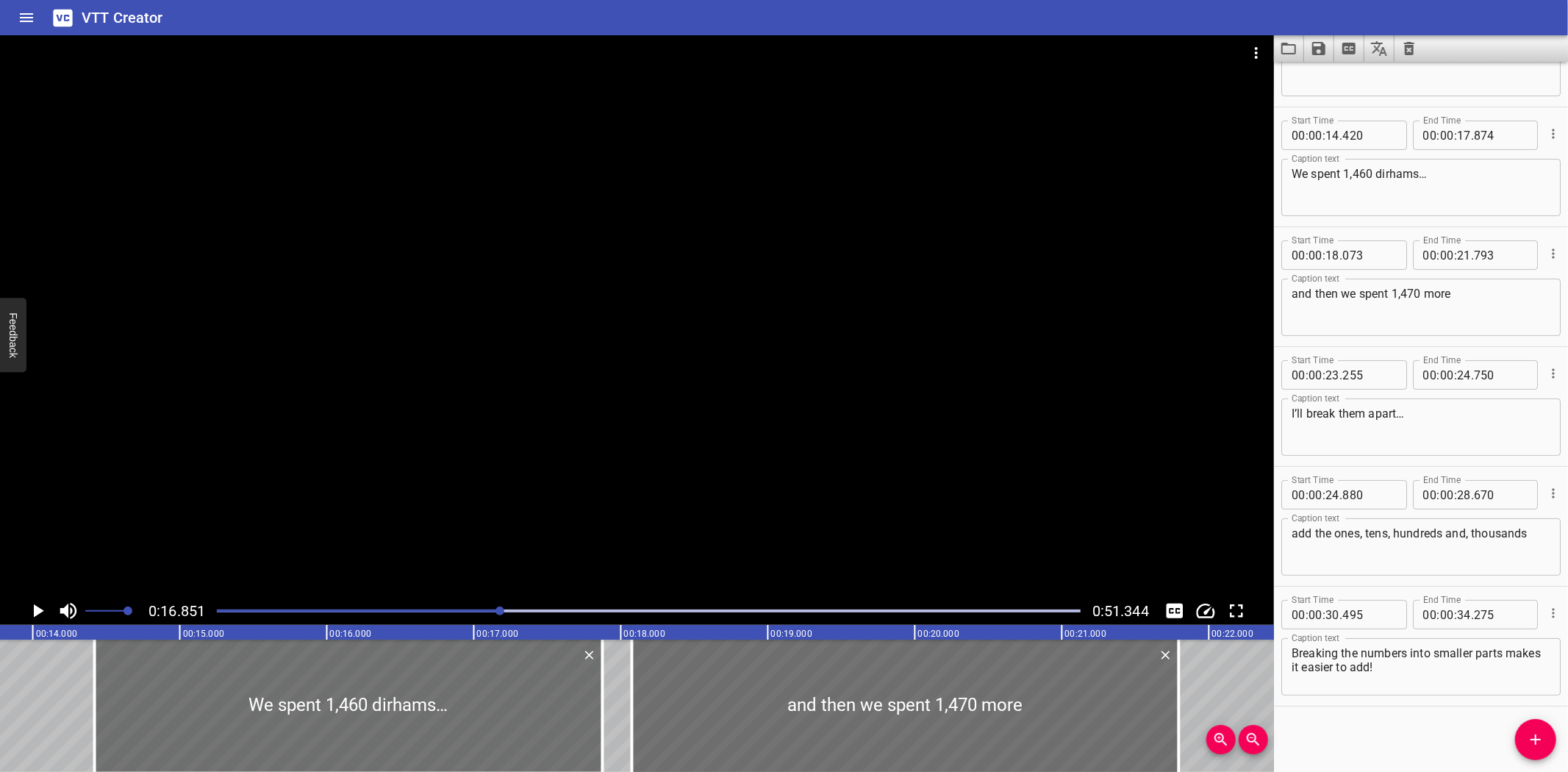
scroll to position [0, 1997]
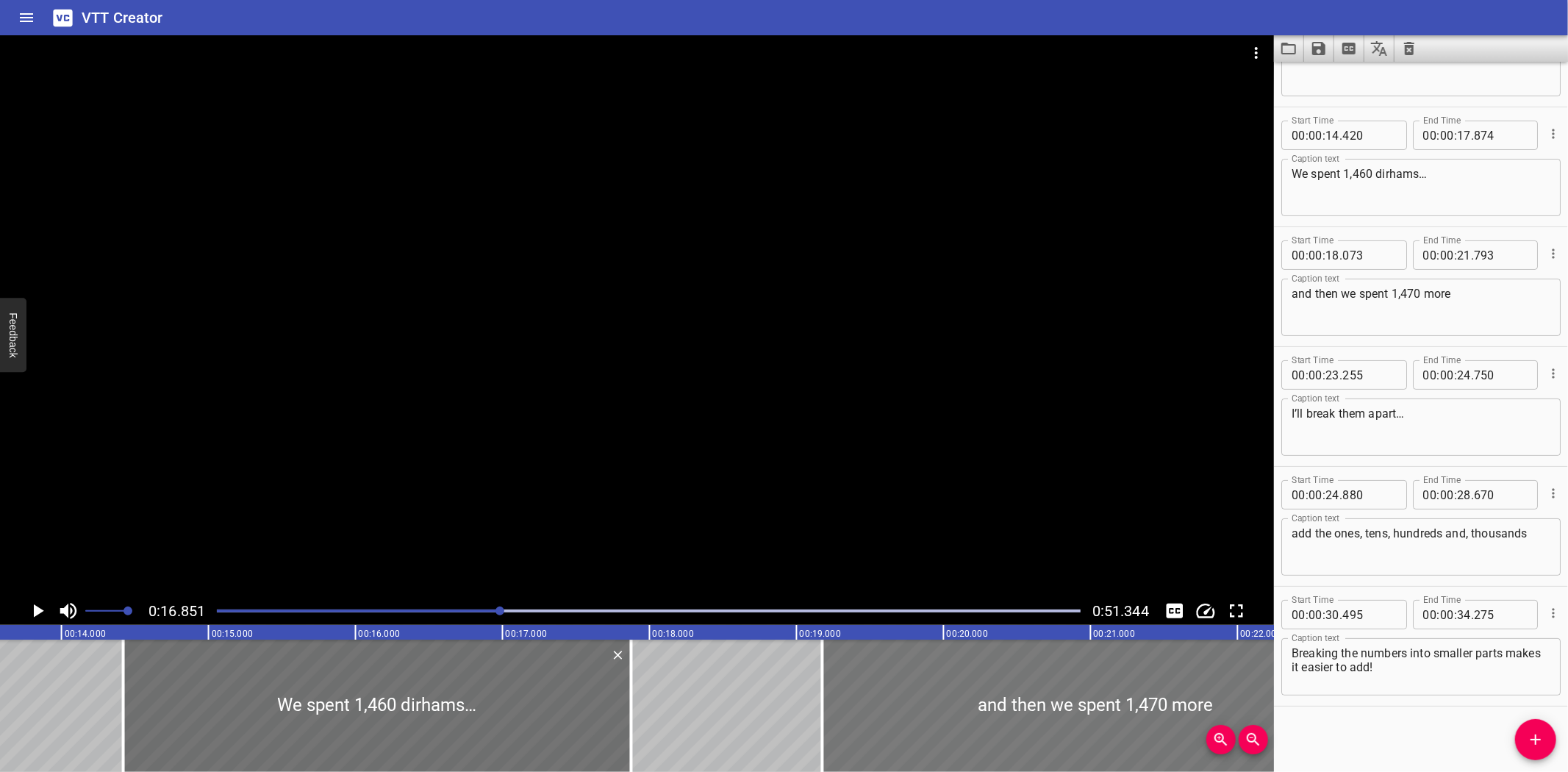
drag, startPoint x: 726, startPoint y: 699, endPoint x: 888, endPoint y: 691, distance: 162.2
click at [888, 691] on div at bounding box center [1096, 705] width 547 height 132
type input "19"
type input "173"
type input "22"
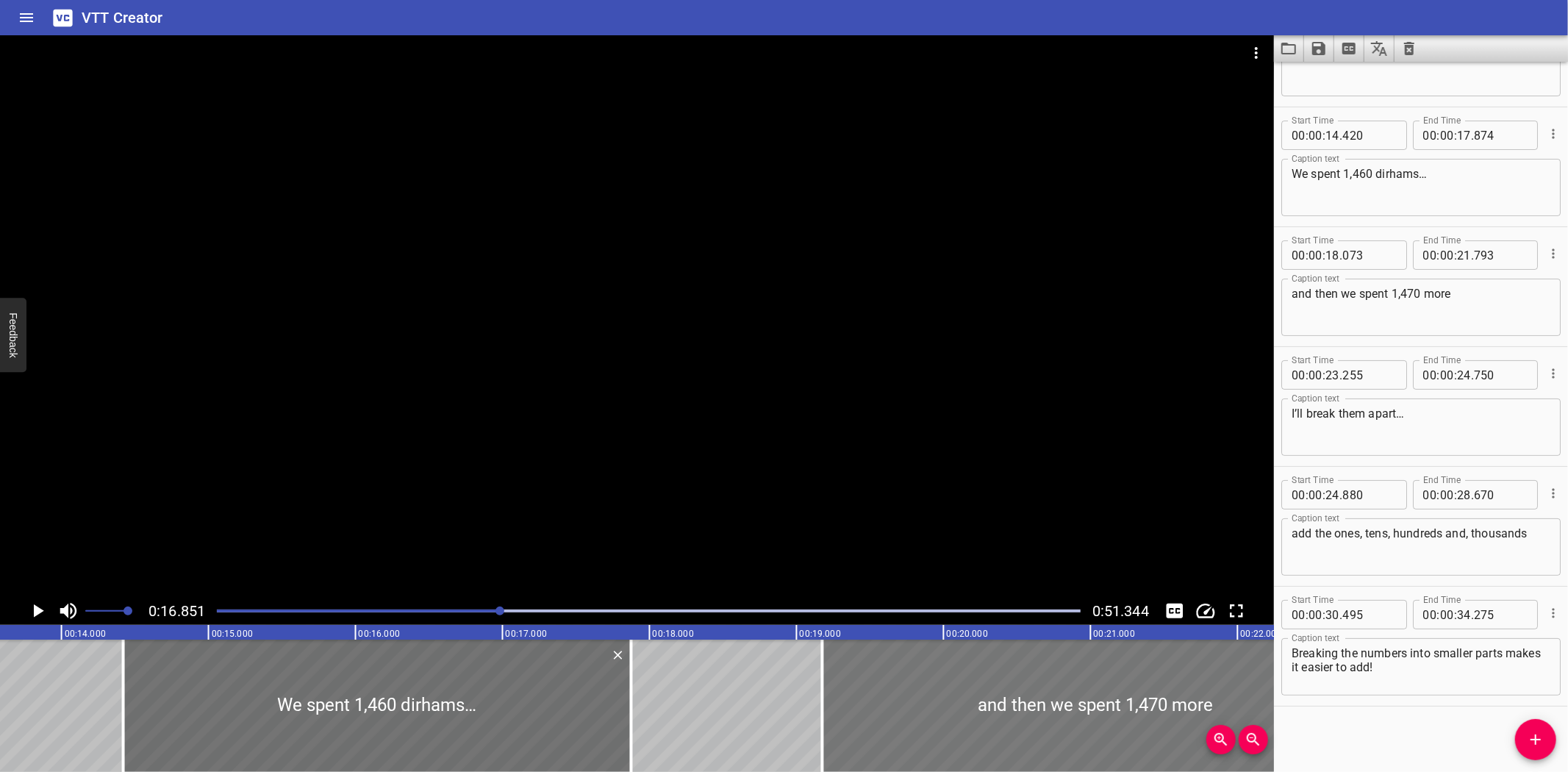
type input "893"
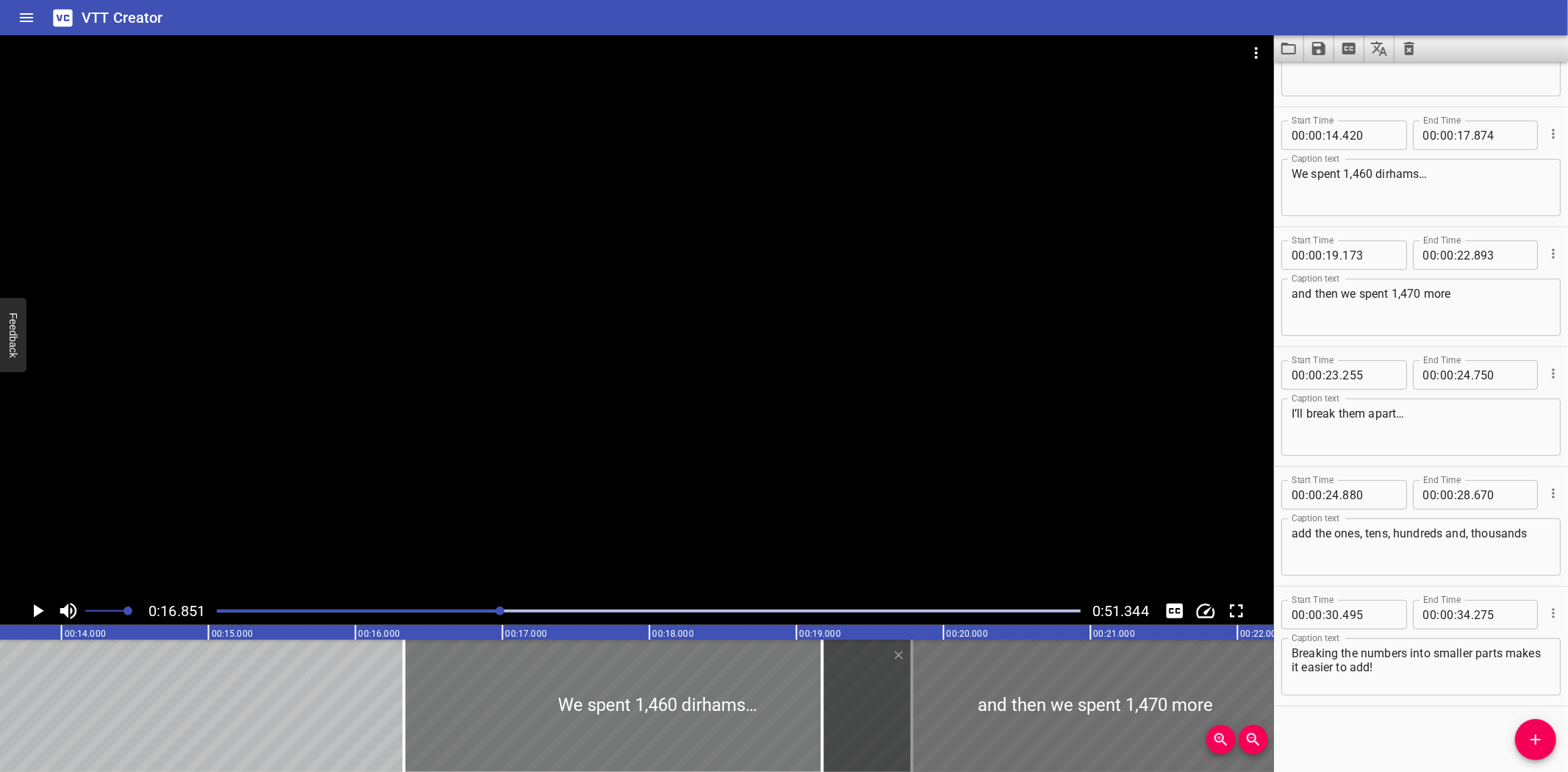
drag, startPoint x: 338, startPoint y: 697, endPoint x: 619, endPoint y: 690, distance: 281.1
click at [619, 690] on div at bounding box center [658, 705] width 508 height 132
type input "16"
type input "330"
type input "19"
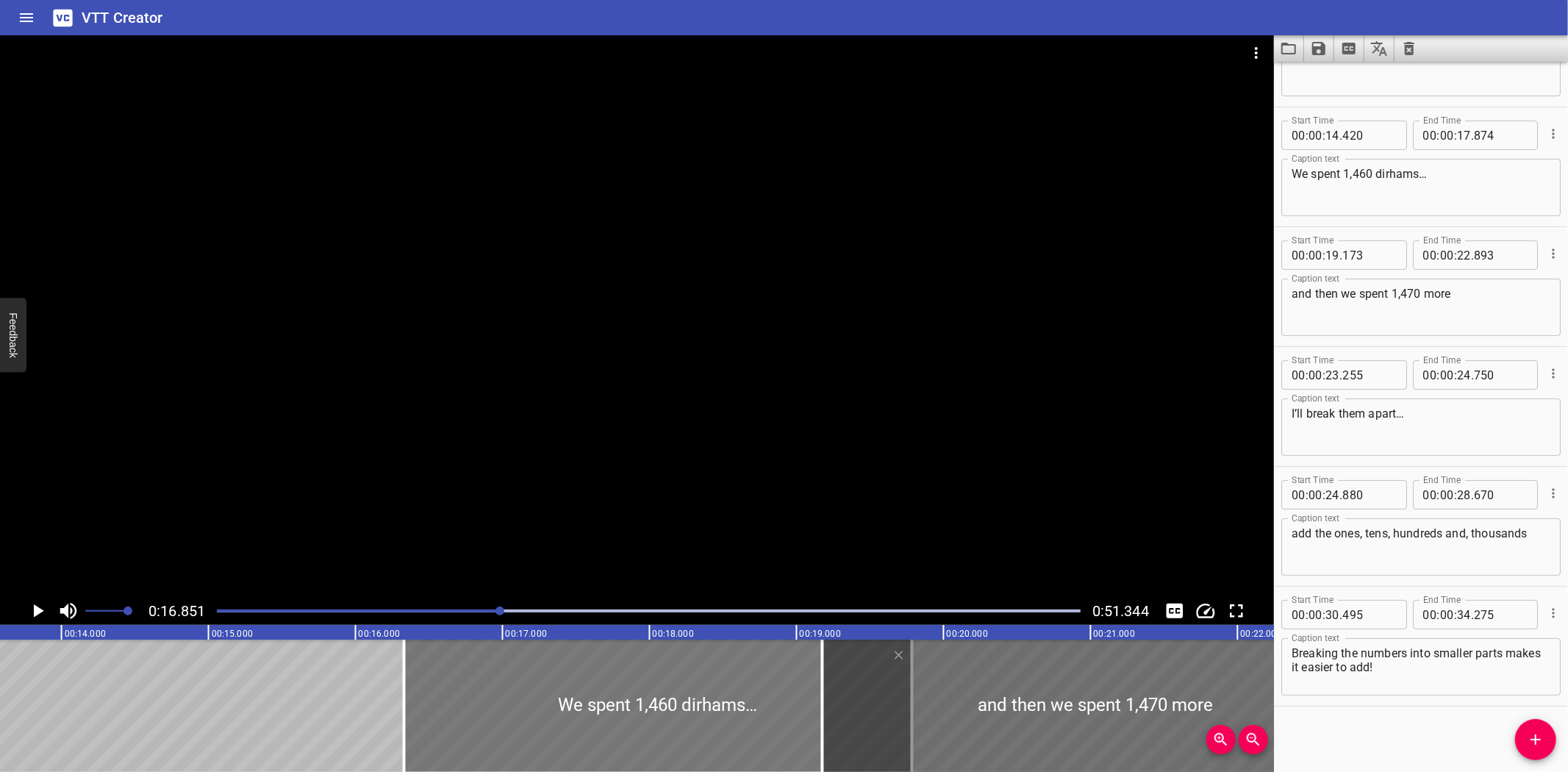
type input "784"
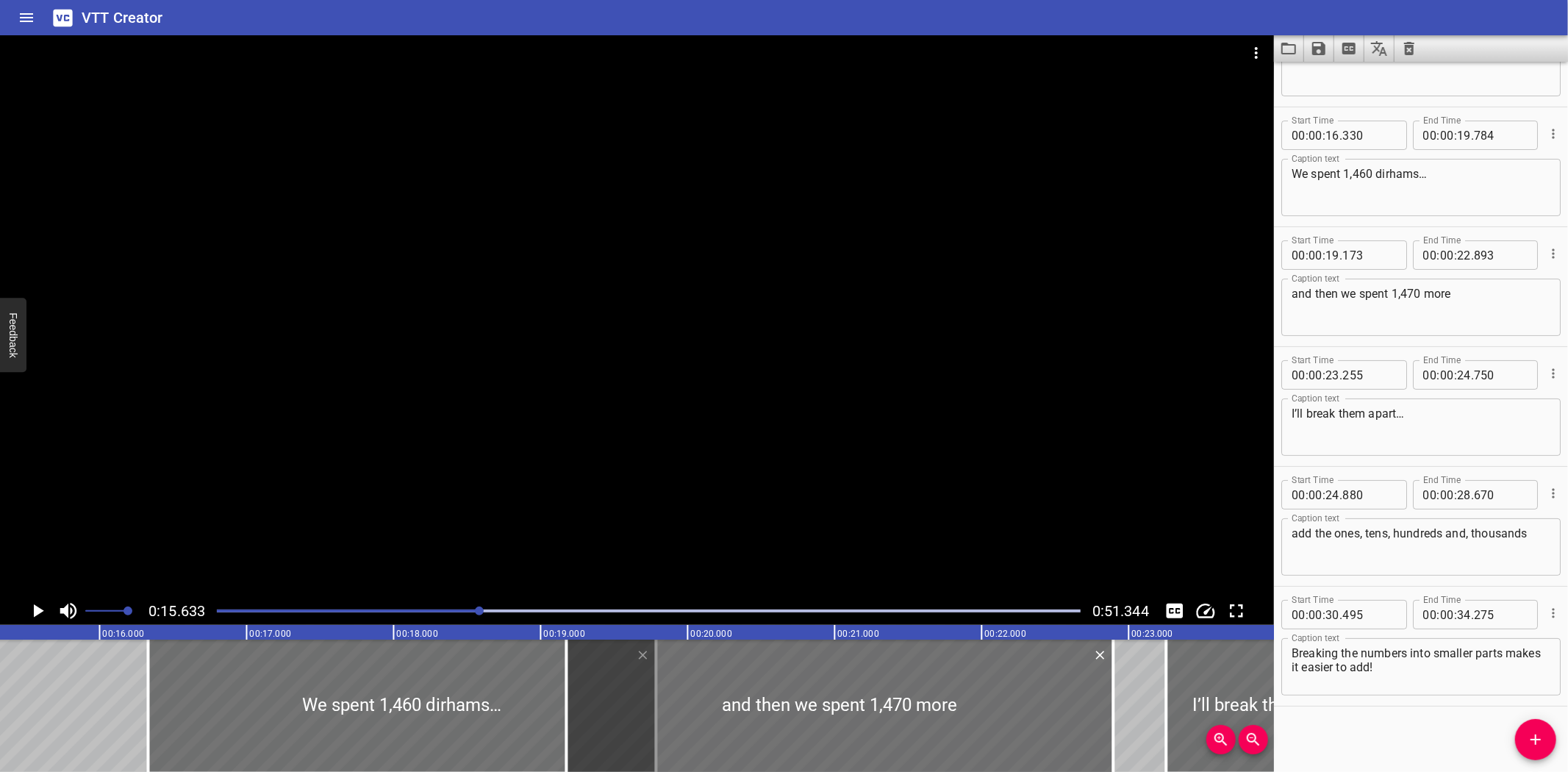
scroll to position [0, 2298]
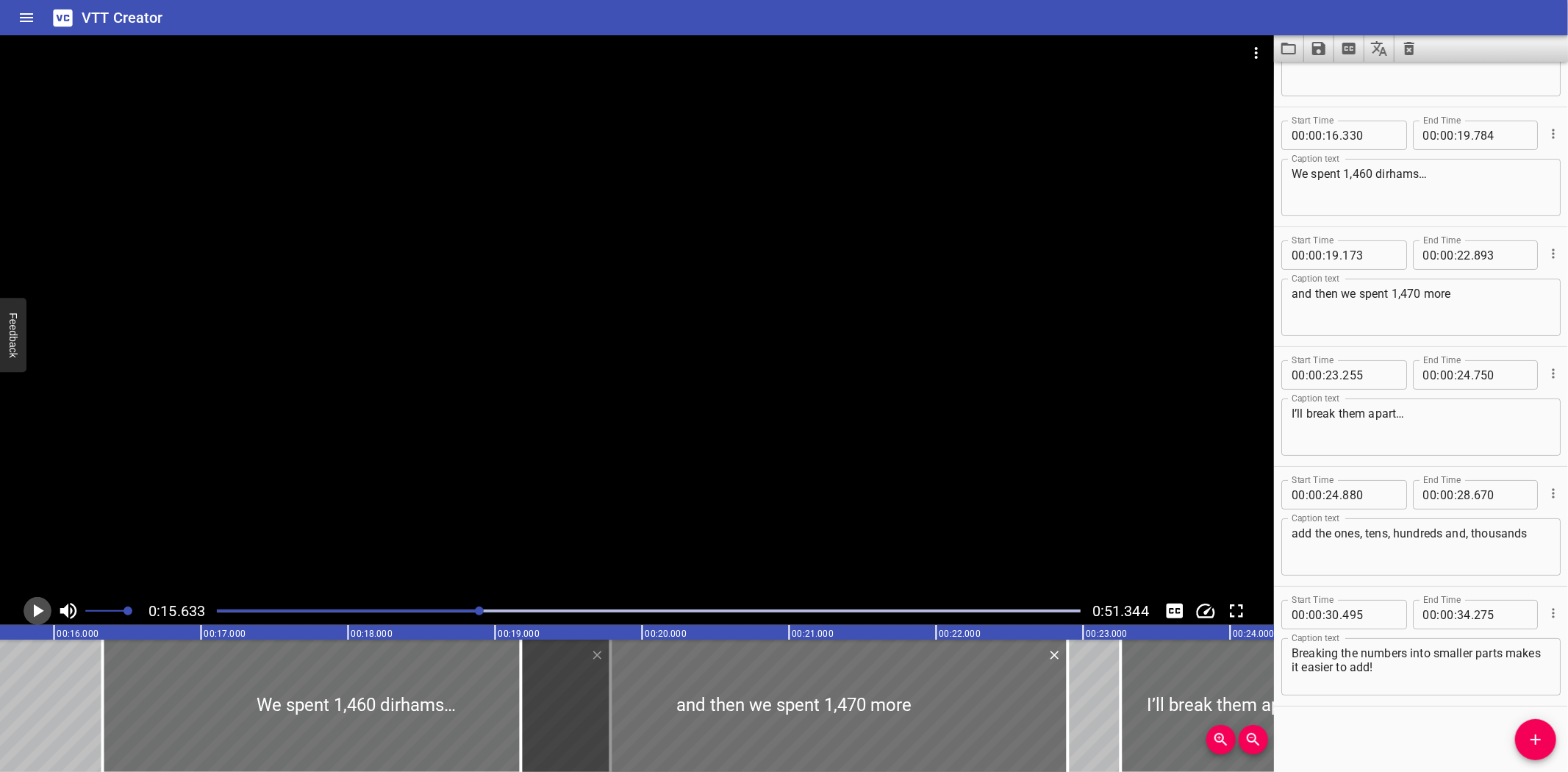
click at [31, 608] on icon "Play/Pause" at bounding box center [37, 611] width 22 height 22
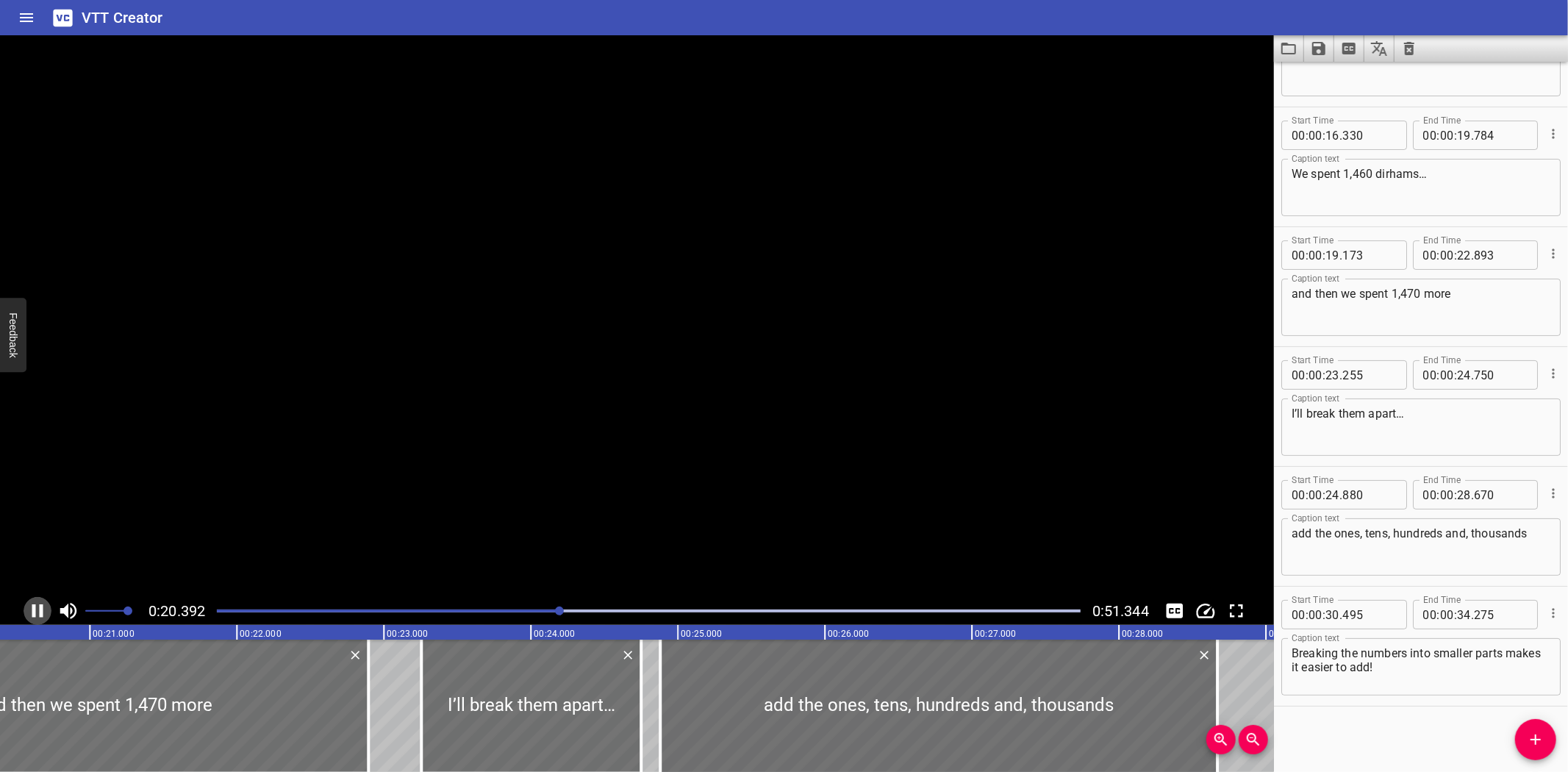
click at [31, 608] on icon "Play/Pause" at bounding box center [37, 611] width 22 height 22
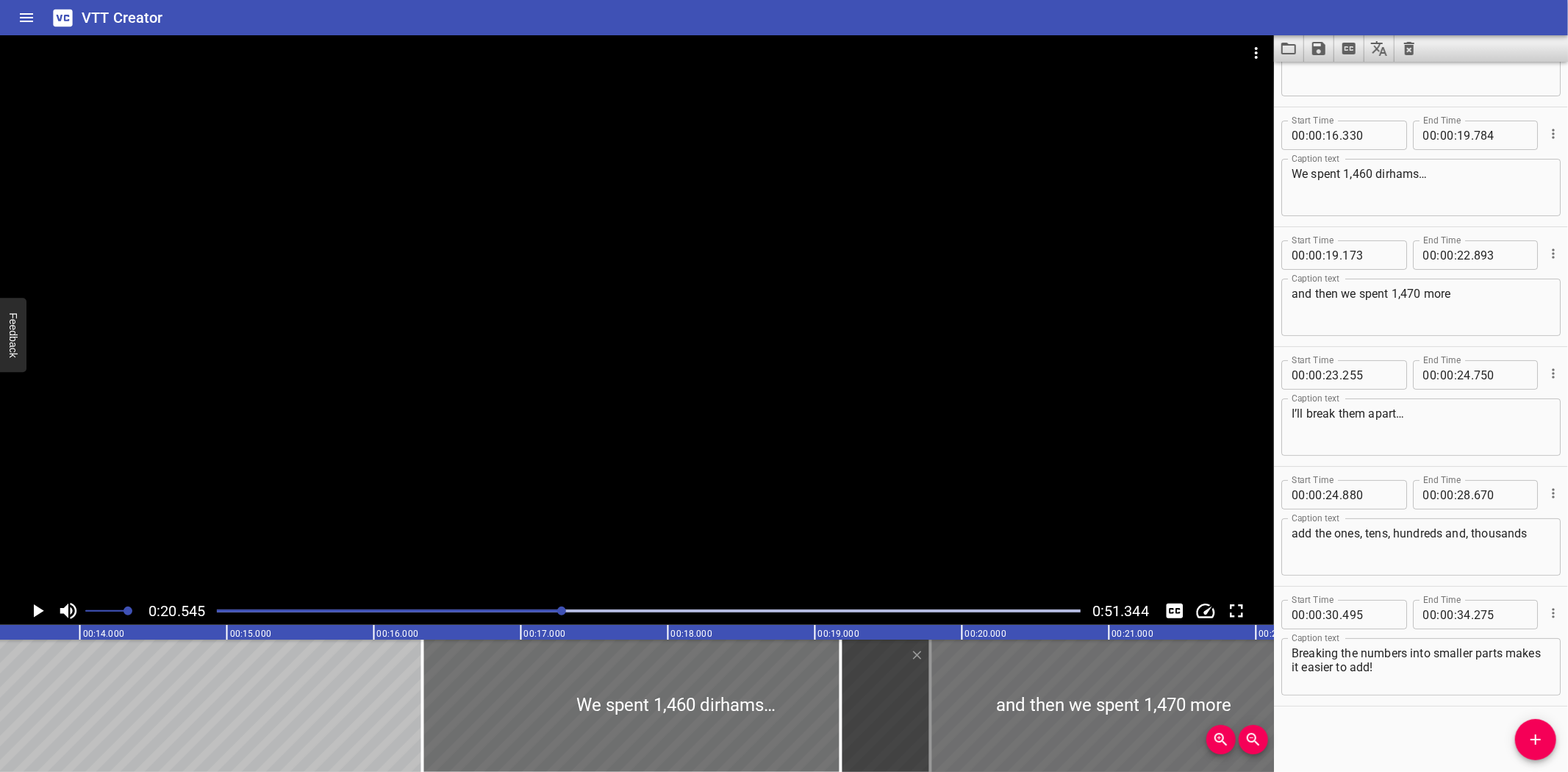
scroll to position [0, 1996]
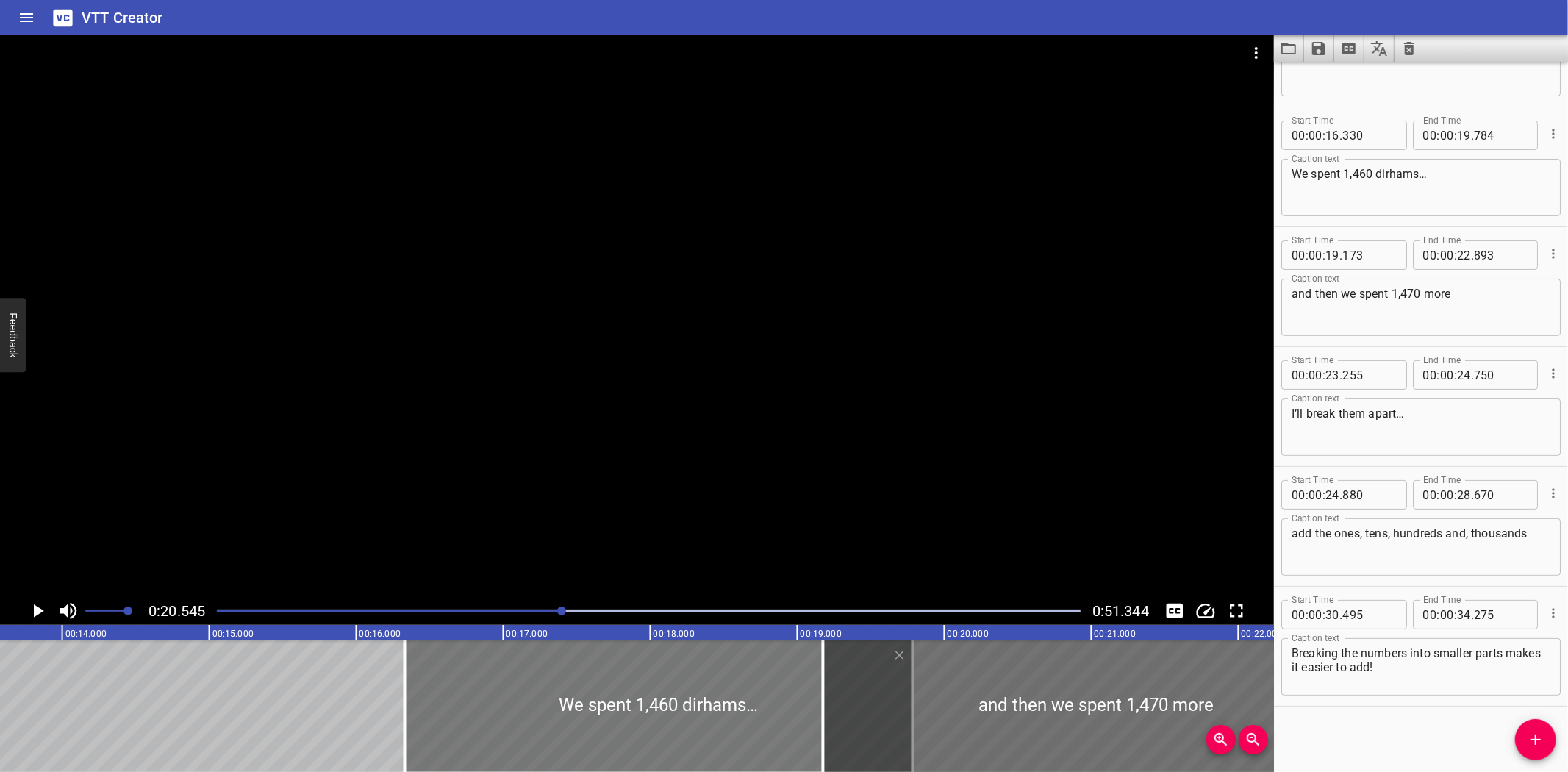
click at [461, 663] on div at bounding box center [659, 705] width 508 height 132
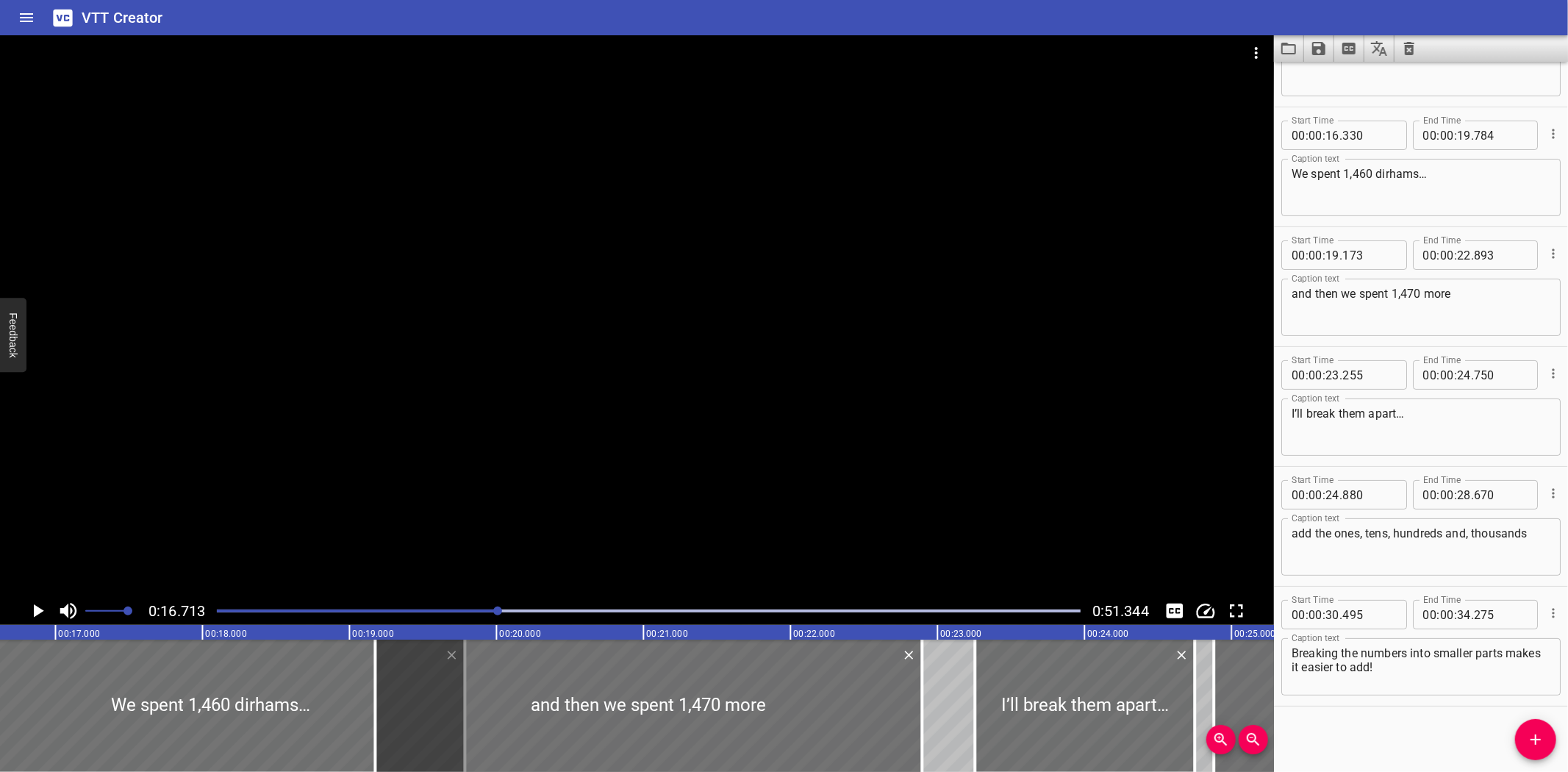
scroll to position [0, 2457]
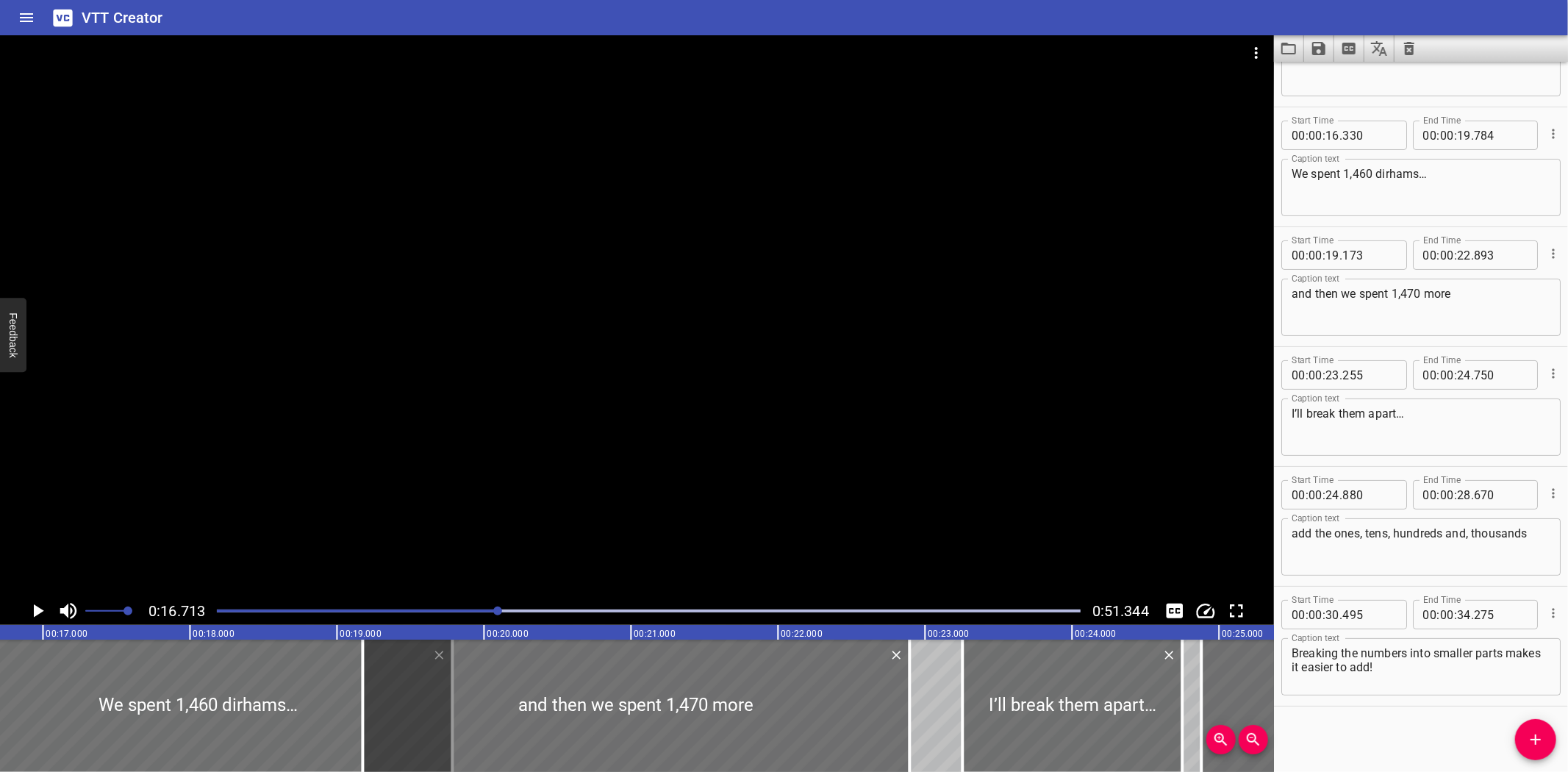
click at [1452, 173] on textarea "We spent 1,460 dirhams…" at bounding box center [1421, 188] width 259 height 42
paste textarea "had three thousand, six hundred ninety-four dirhams… and we’ve spent two thousa…"
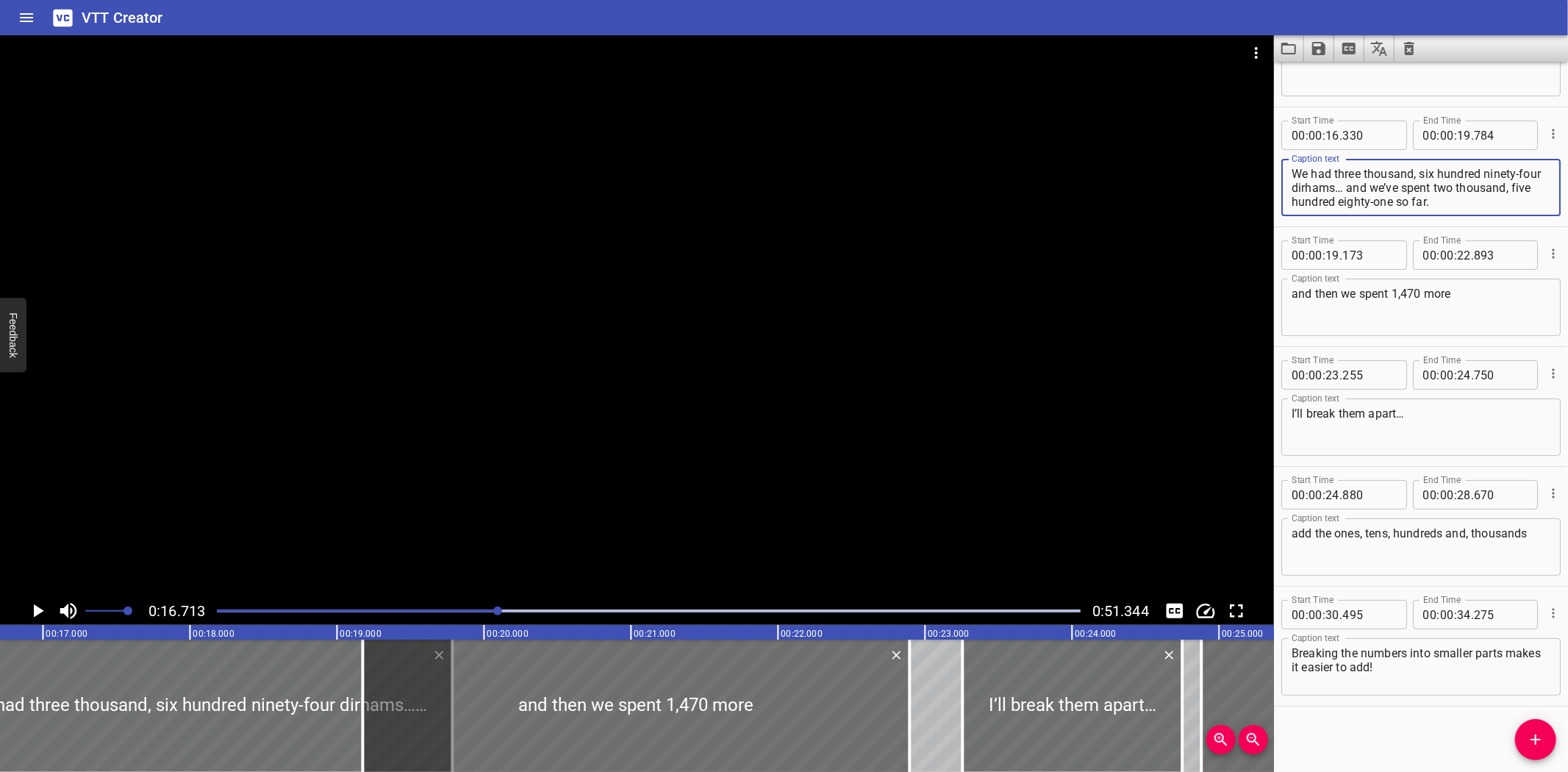
click at [1371, 185] on textarea "We had three thousand, six hundred ninety-four dirhams… and we’ve spent two tho…" at bounding box center [1421, 188] width 259 height 42
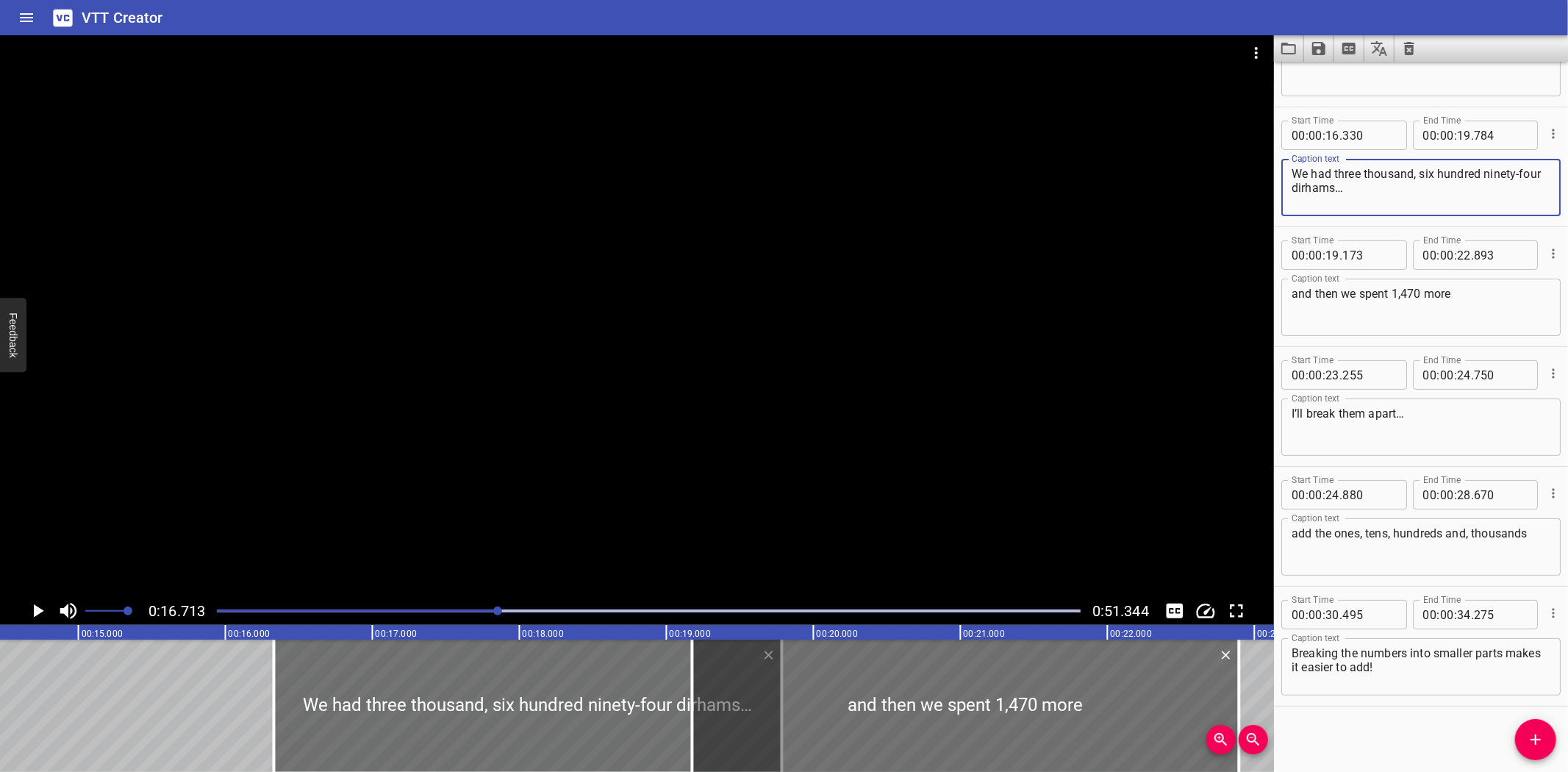
scroll to position [0, 2092]
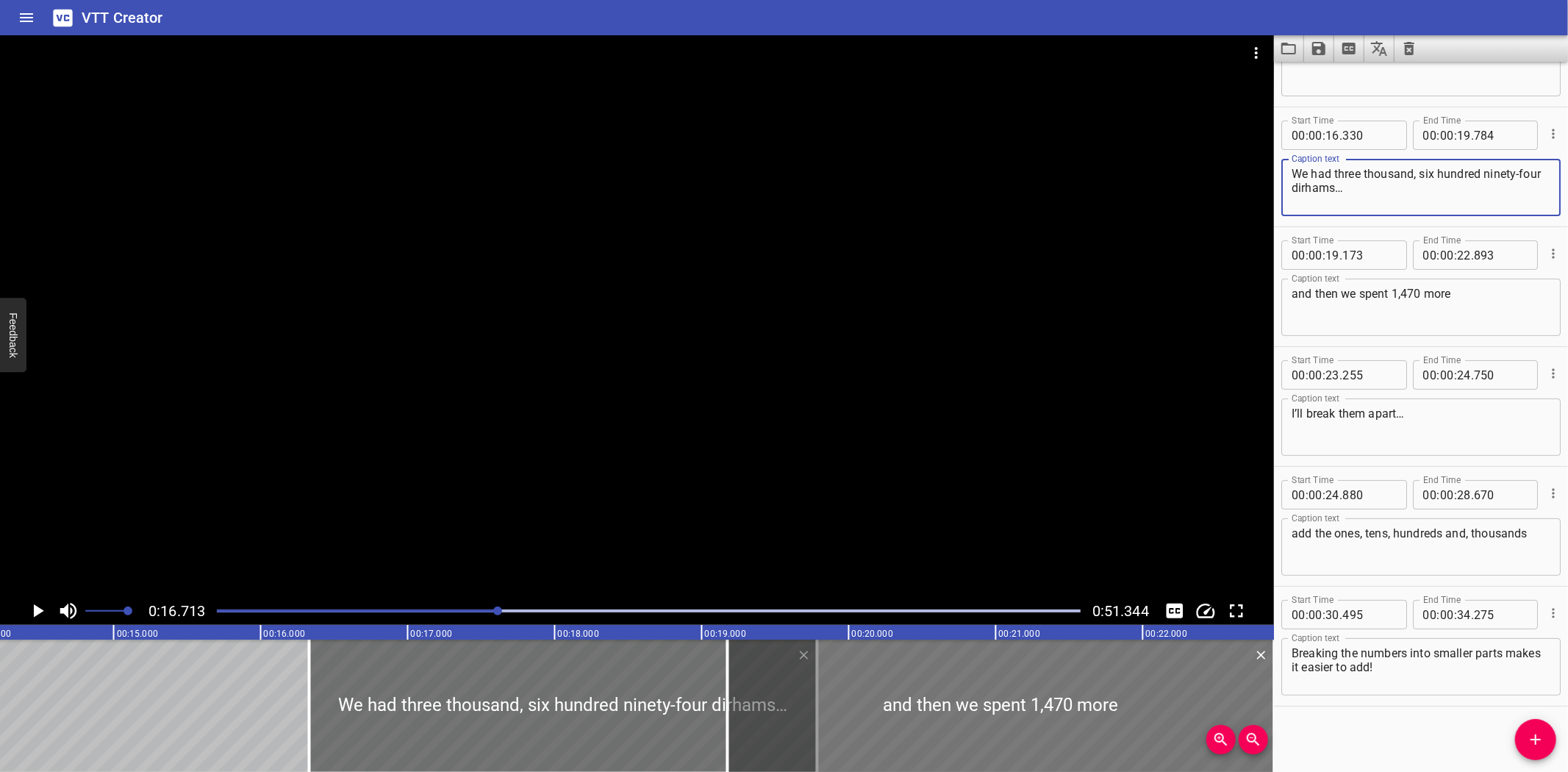
type textarea "We had three thousand, six hundred ninety-four dirhams…"
click at [879, 678] on div at bounding box center [1001, 705] width 547 height 132
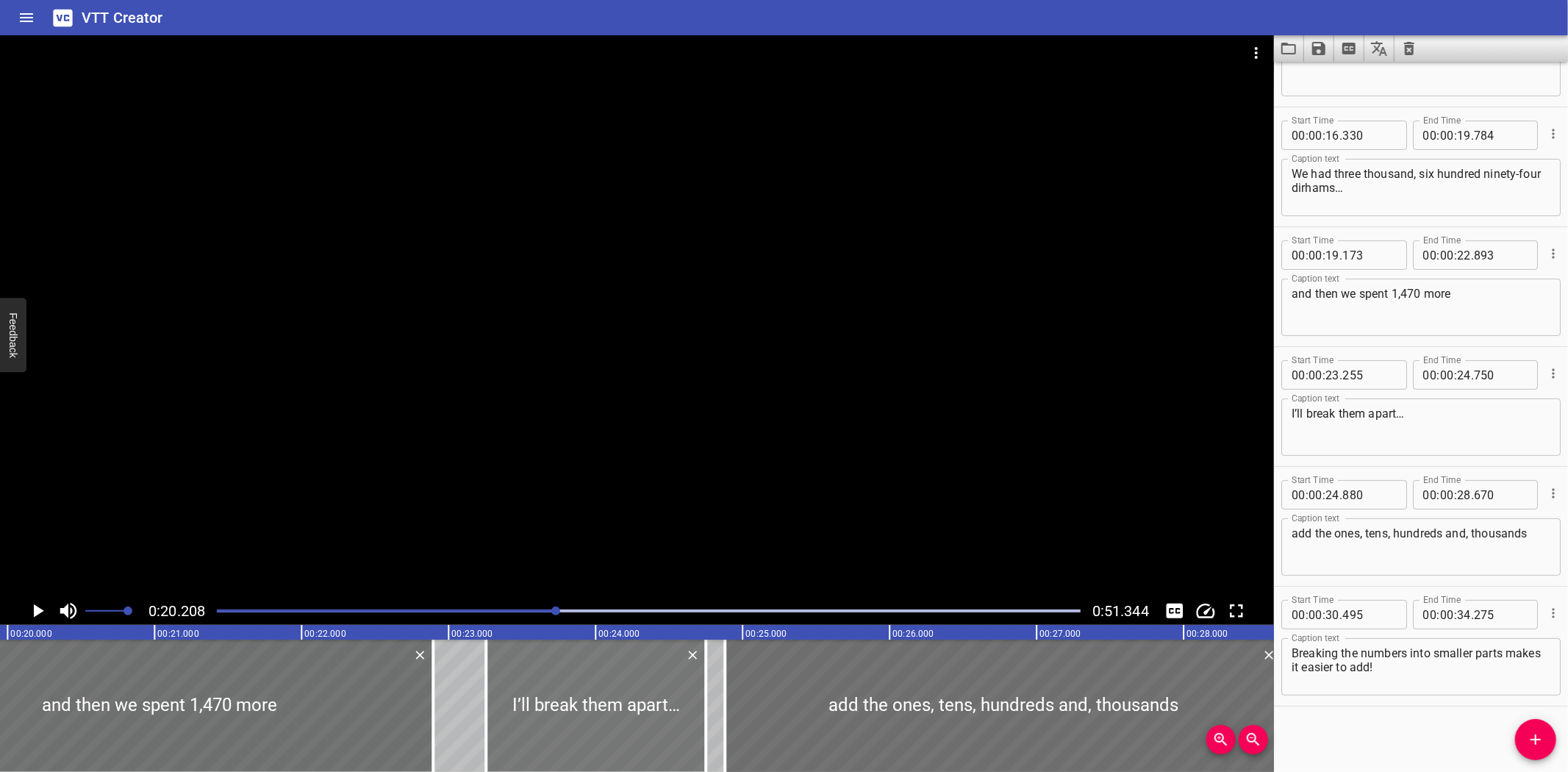
scroll to position [0, 2971]
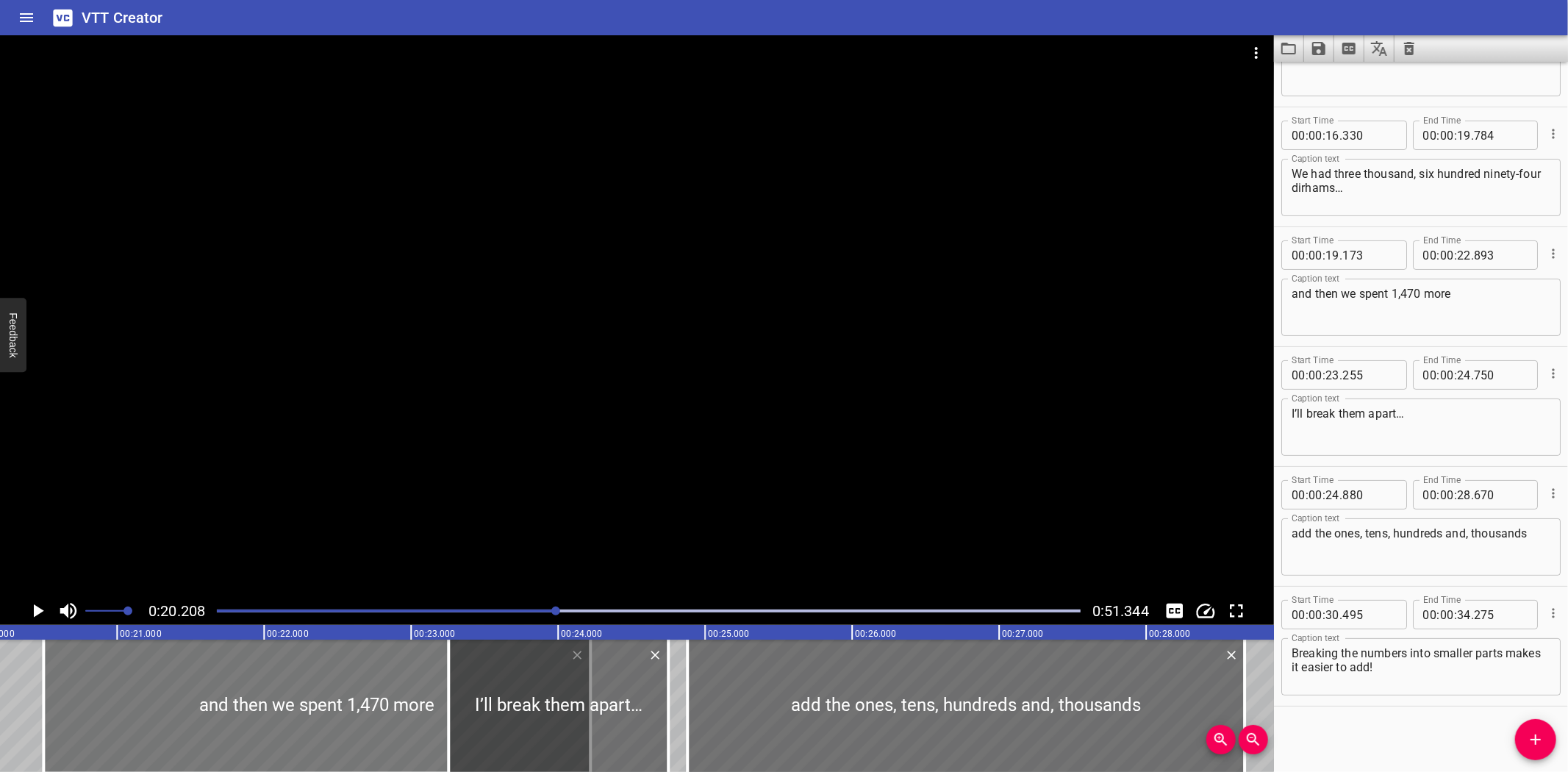
drag, startPoint x: 183, startPoint y: 675, endPoint x: 378, endPoint y: 672, distance: 195.0
click at [378, 672] on div at bounding box center [316, 705] width 547 height 132
type input "20"
type input "498"
type input "24"
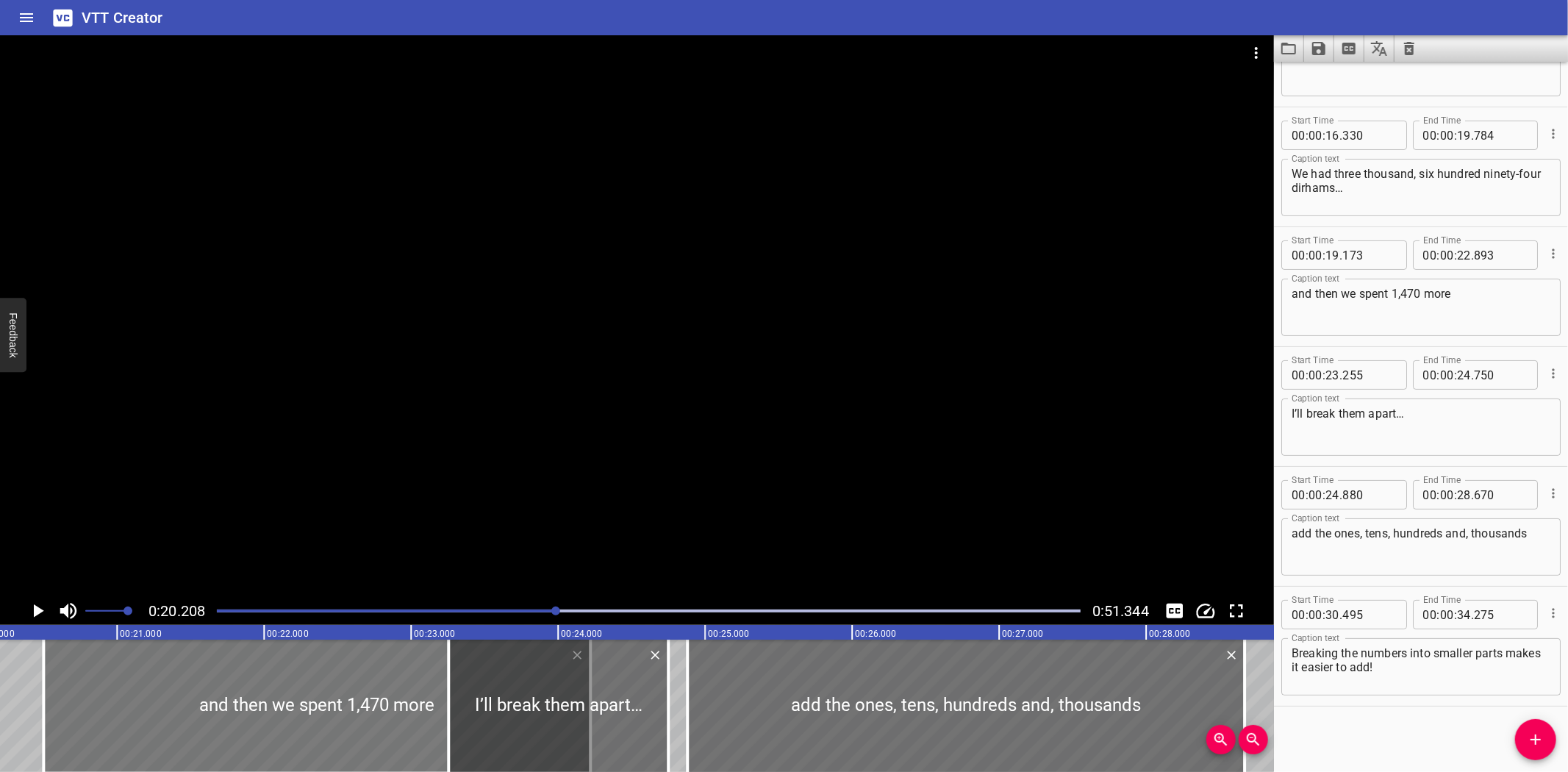
type input "218"
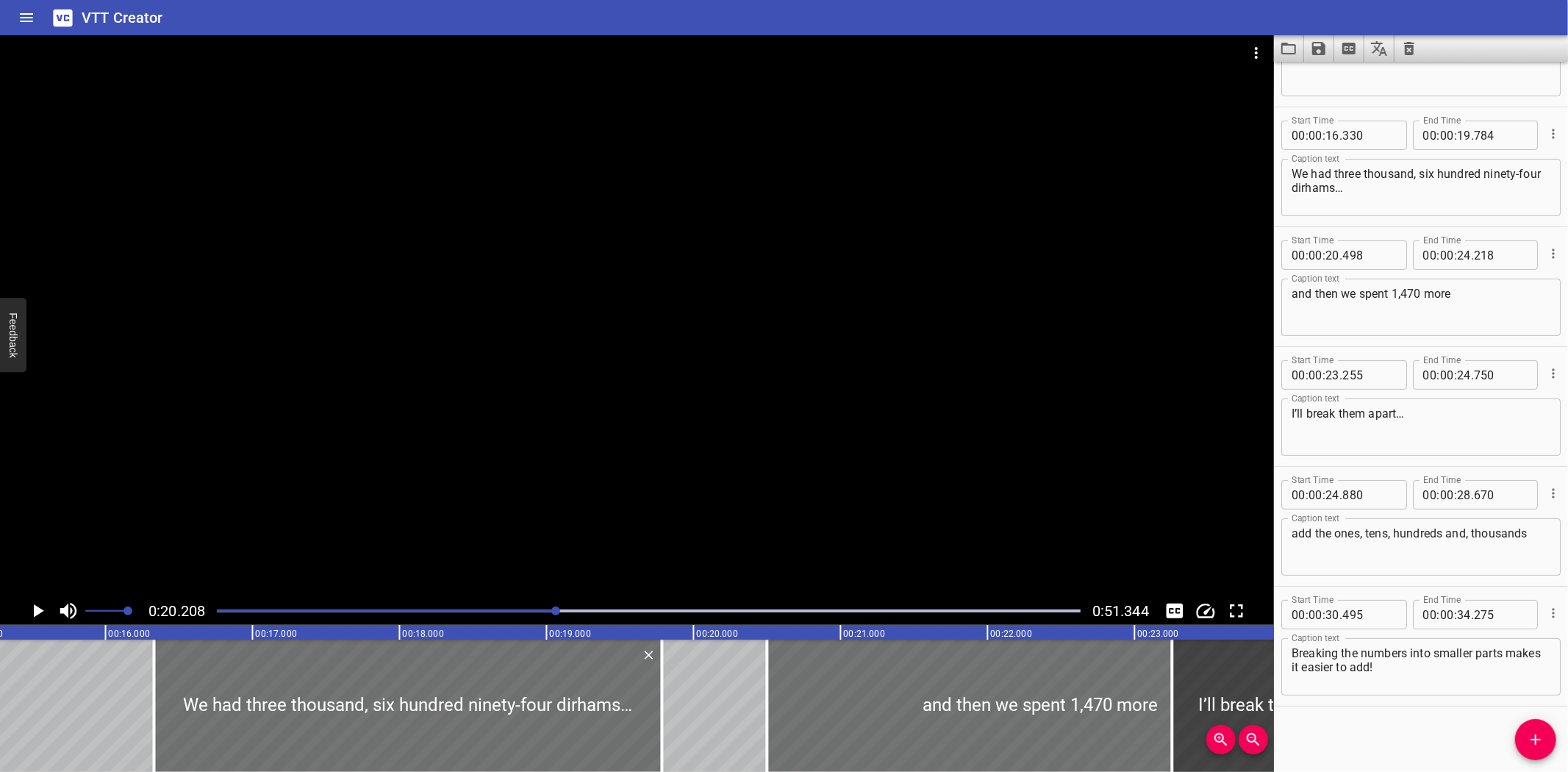
scroll to position [0, 2062]
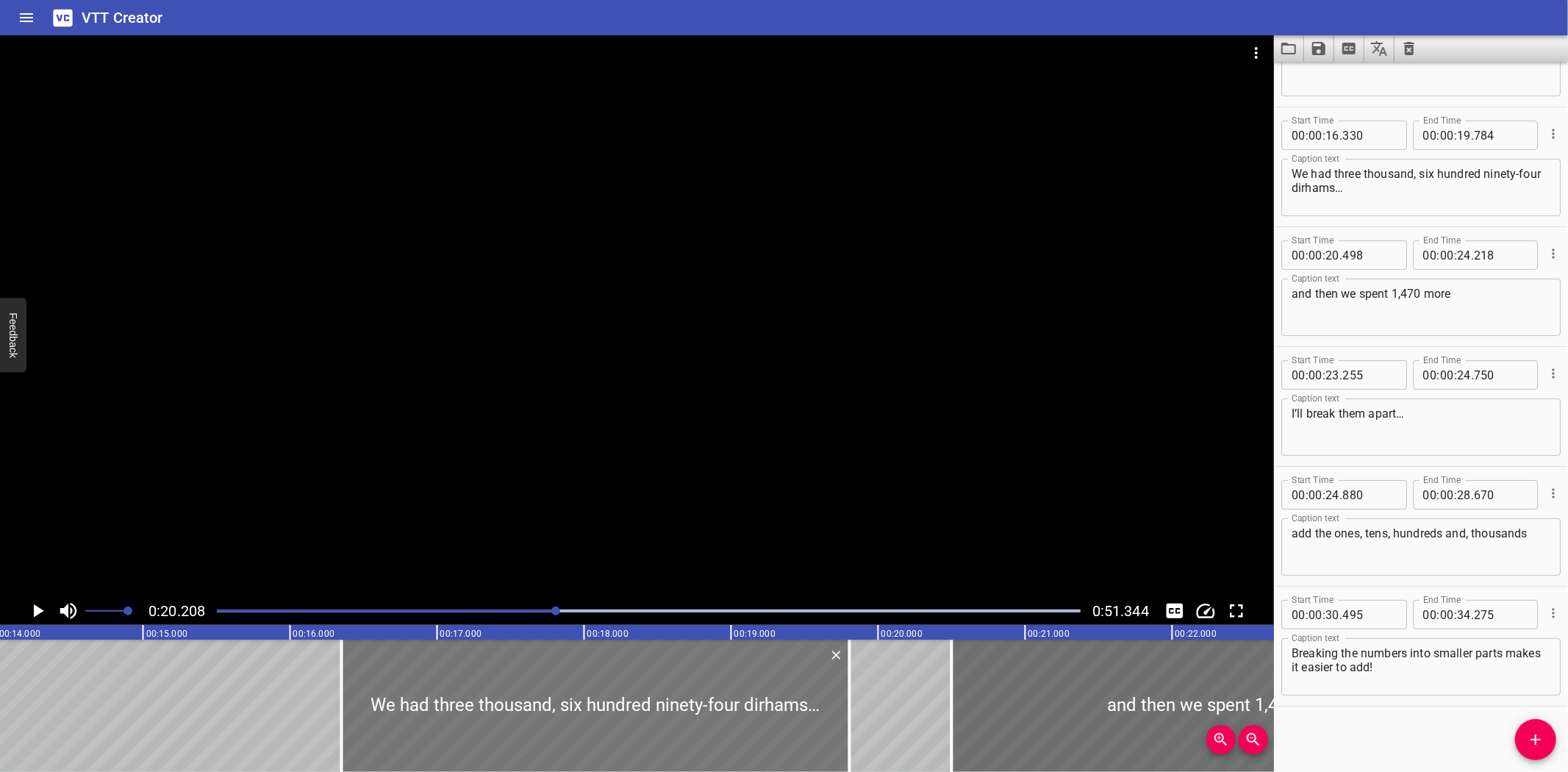
click at [422, 706] on div at bounding box center [596, 705] width 508 height 132
type input "350"
type input "804"
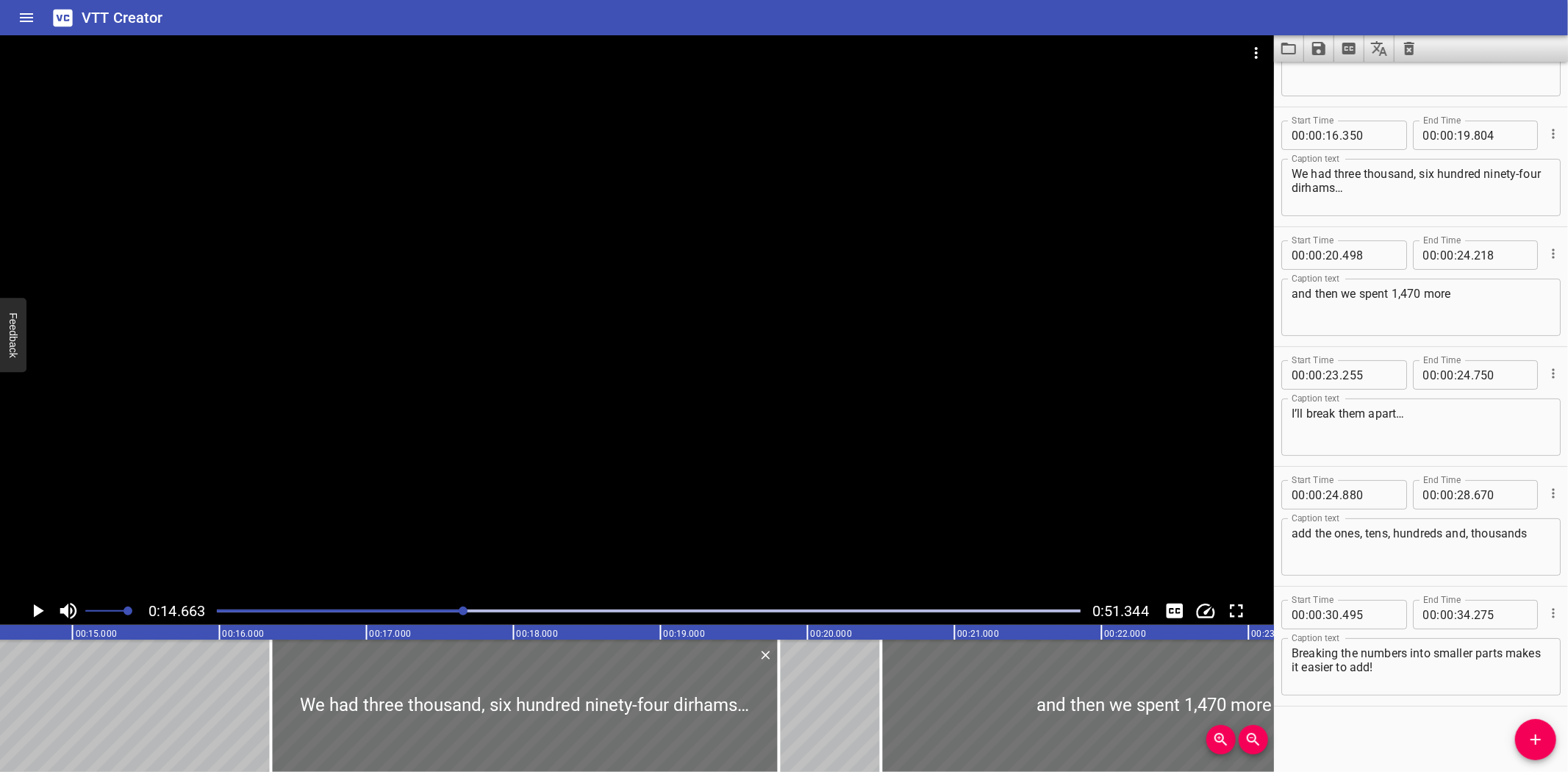
scroll to position [0, 2156]
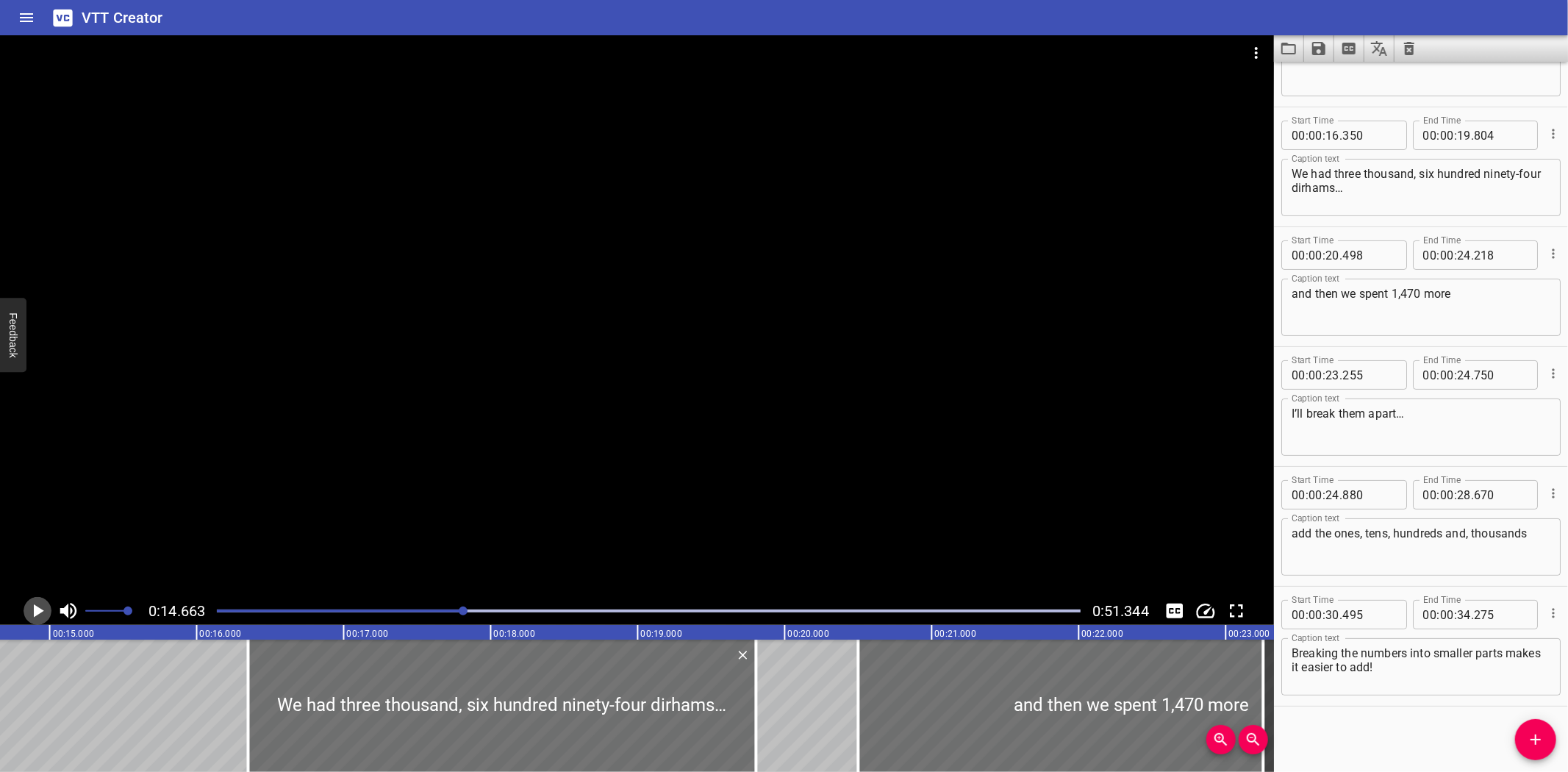
click at [32, 608] on icon "Play/Pause" at bounding box center [37, 611] width 22 height 22
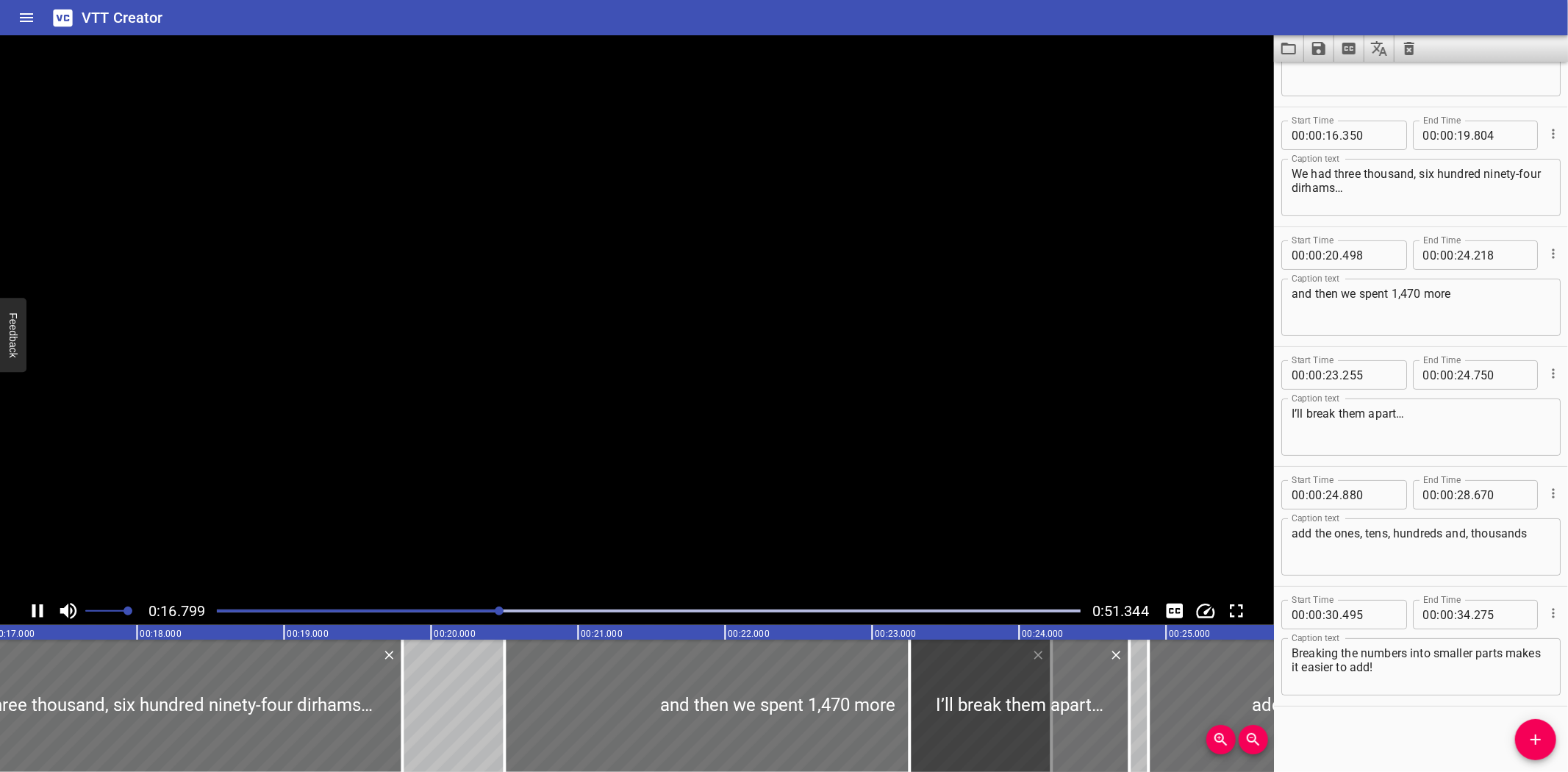
click at [32, 608] on icon "Play/Pause" at bounding box center [37, 611] width 22 height 22
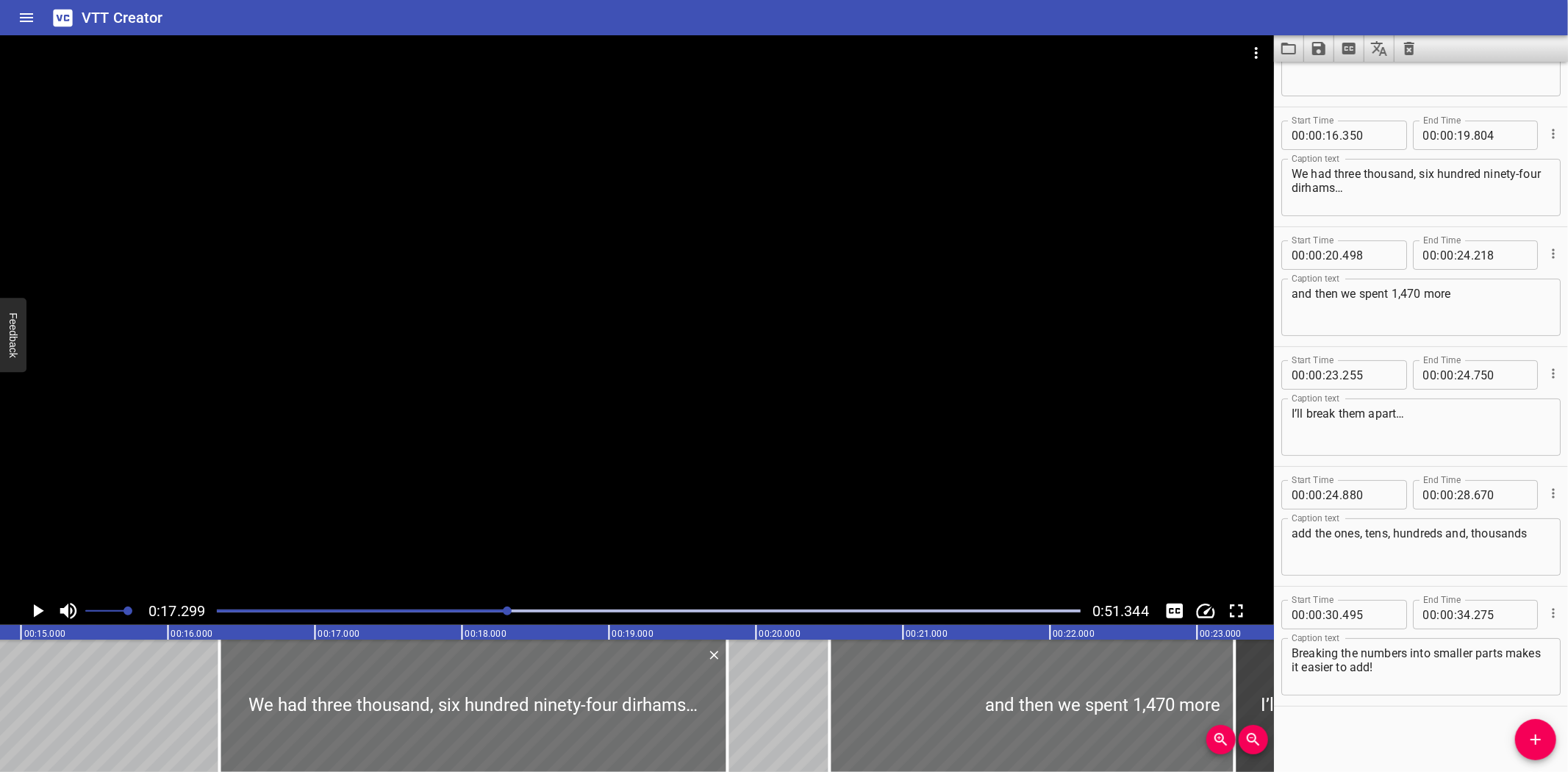
scroll to position [0, 2179]
drag, startPoint x: 226, startPoint y: 716, endPoint x: 211, endPoint y: 716, distance: 15.0
click at [211, 716] on div at bounding box center [211, 705] width 3 height 132
type input "250"
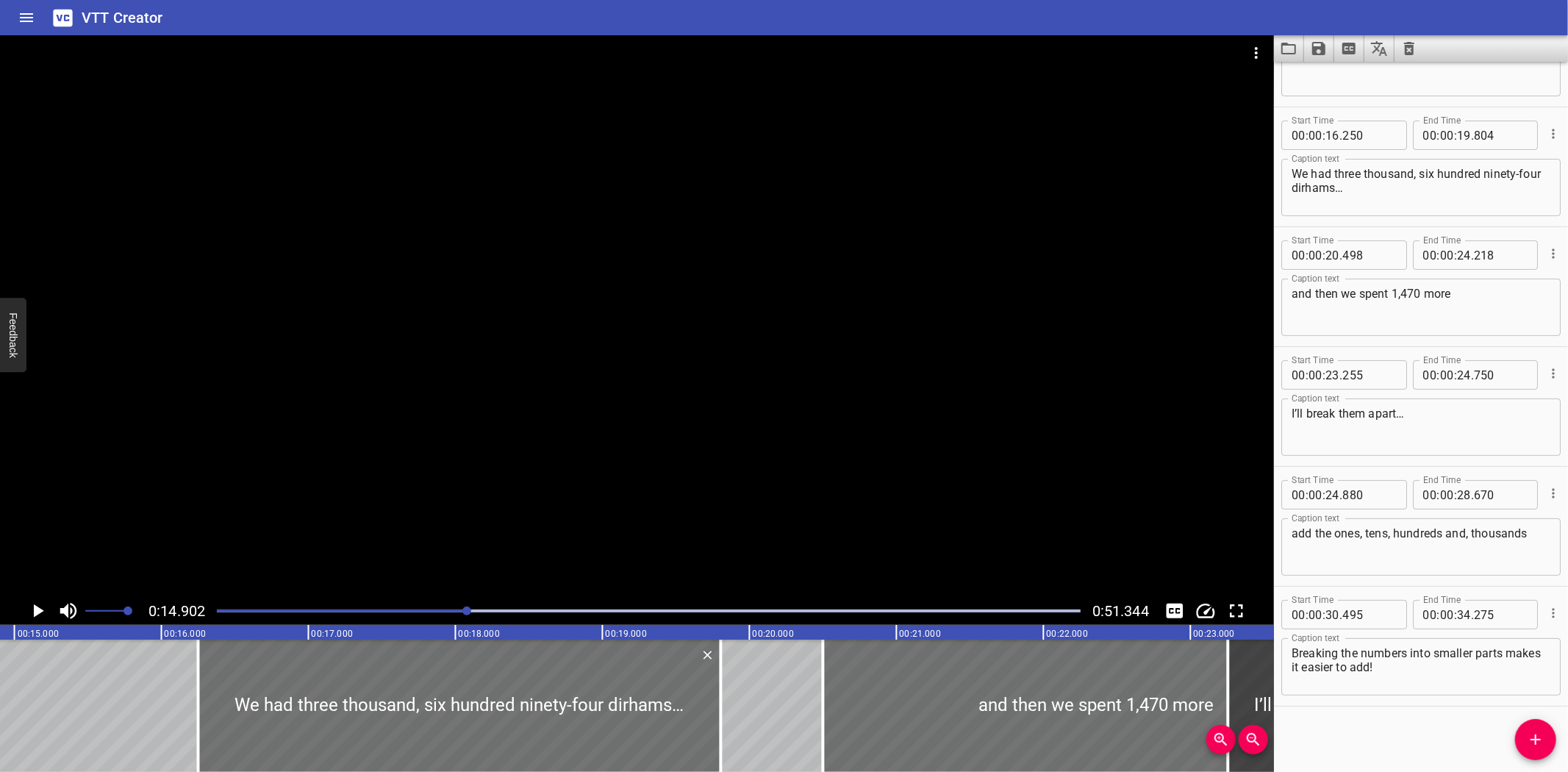
click at [37, 607] on icon "Play/Pause" at bounding box center [38, 611] width 11 height 13
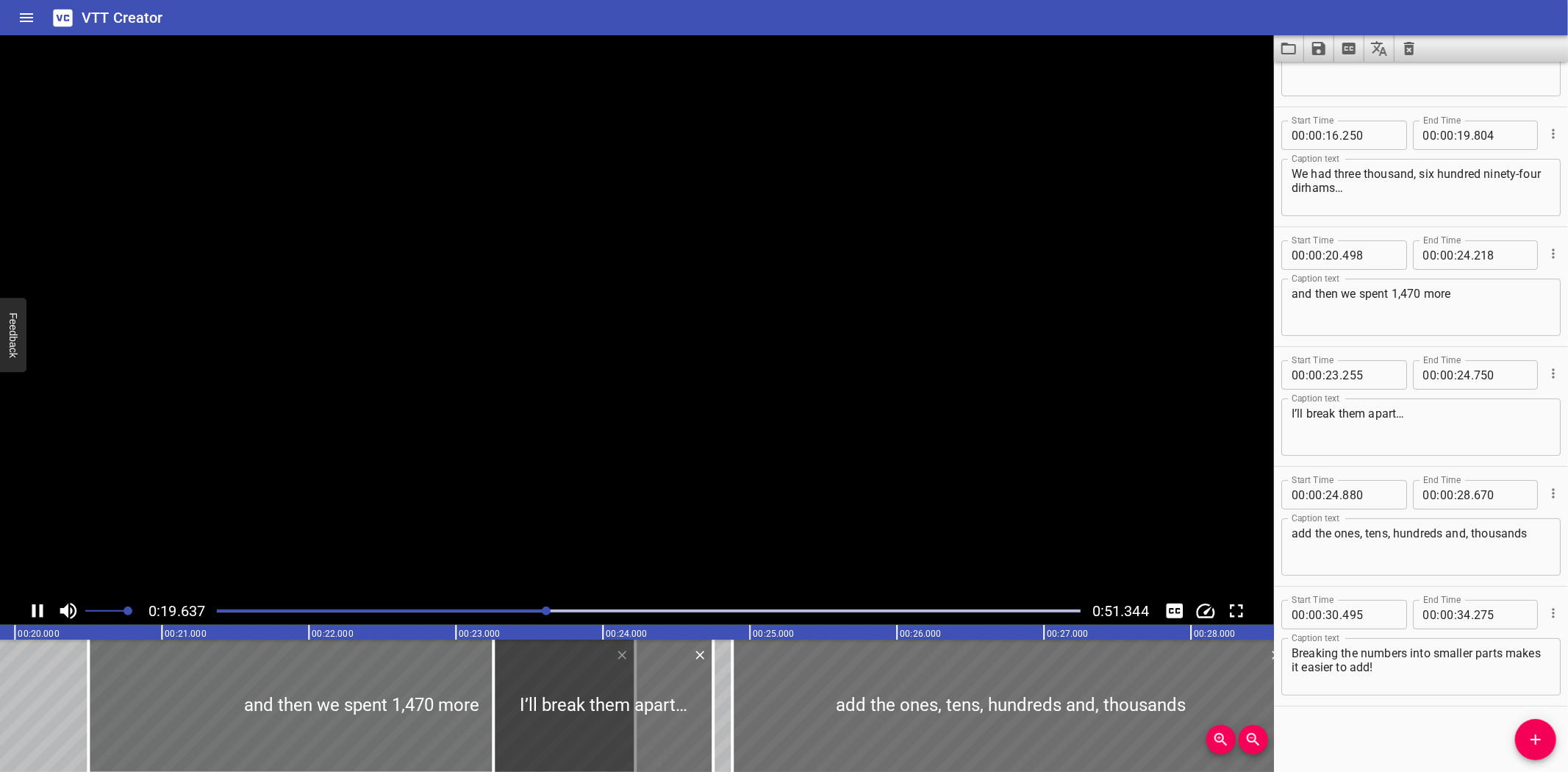
click at [37, 607] on icon "Play/Pause" at bounding box center [37, 611] width 22 height 22
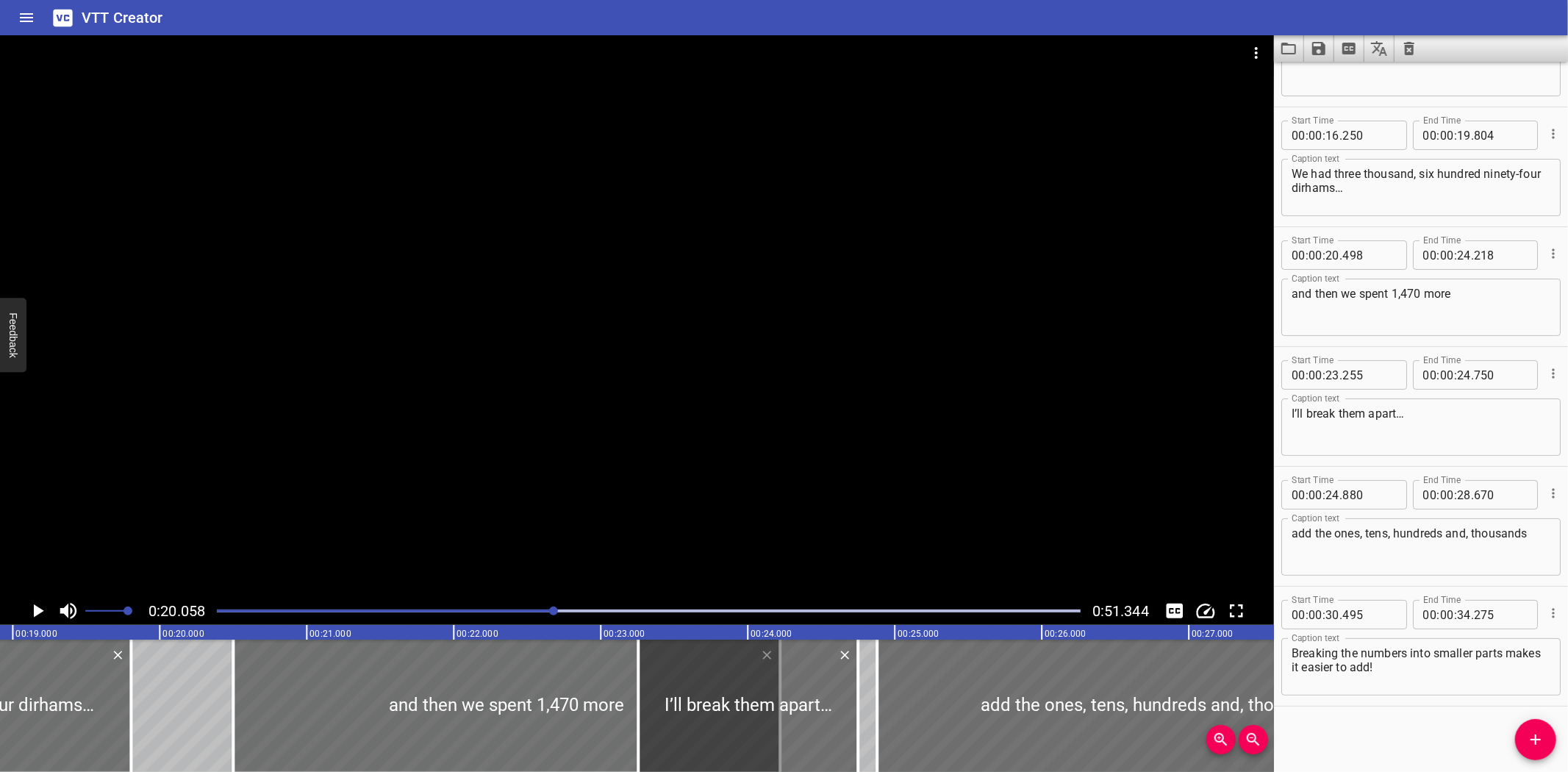
scroll to position [0, 2775]
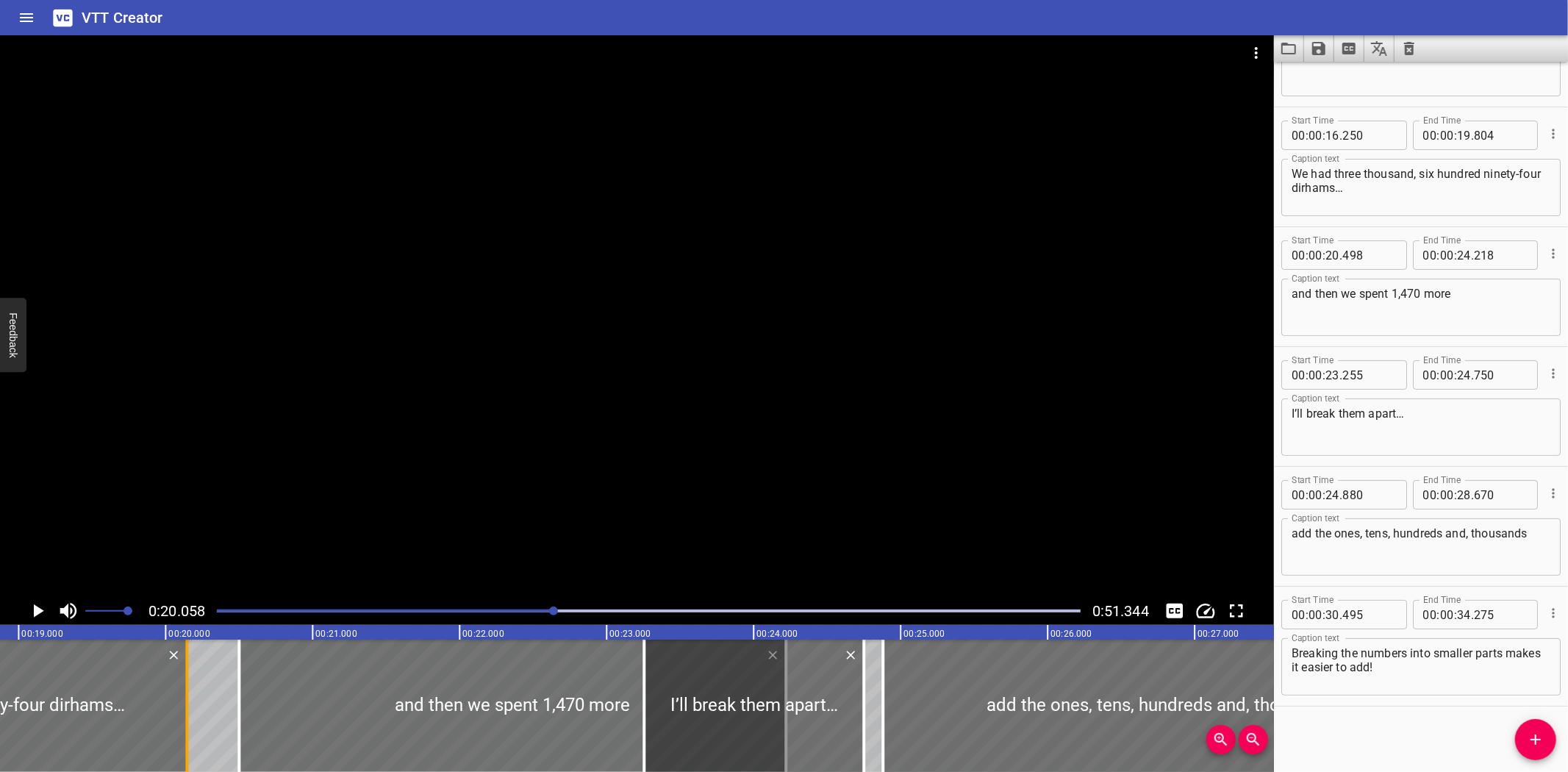
drag, startPoint x: 136, startPoint y: 721, endPoint x: 186, endPoint y: 722, distance: 50.0
click at [186, 722] on div at bounding box center [186, 705] width 3 height 132
type input "20"
type input "144"
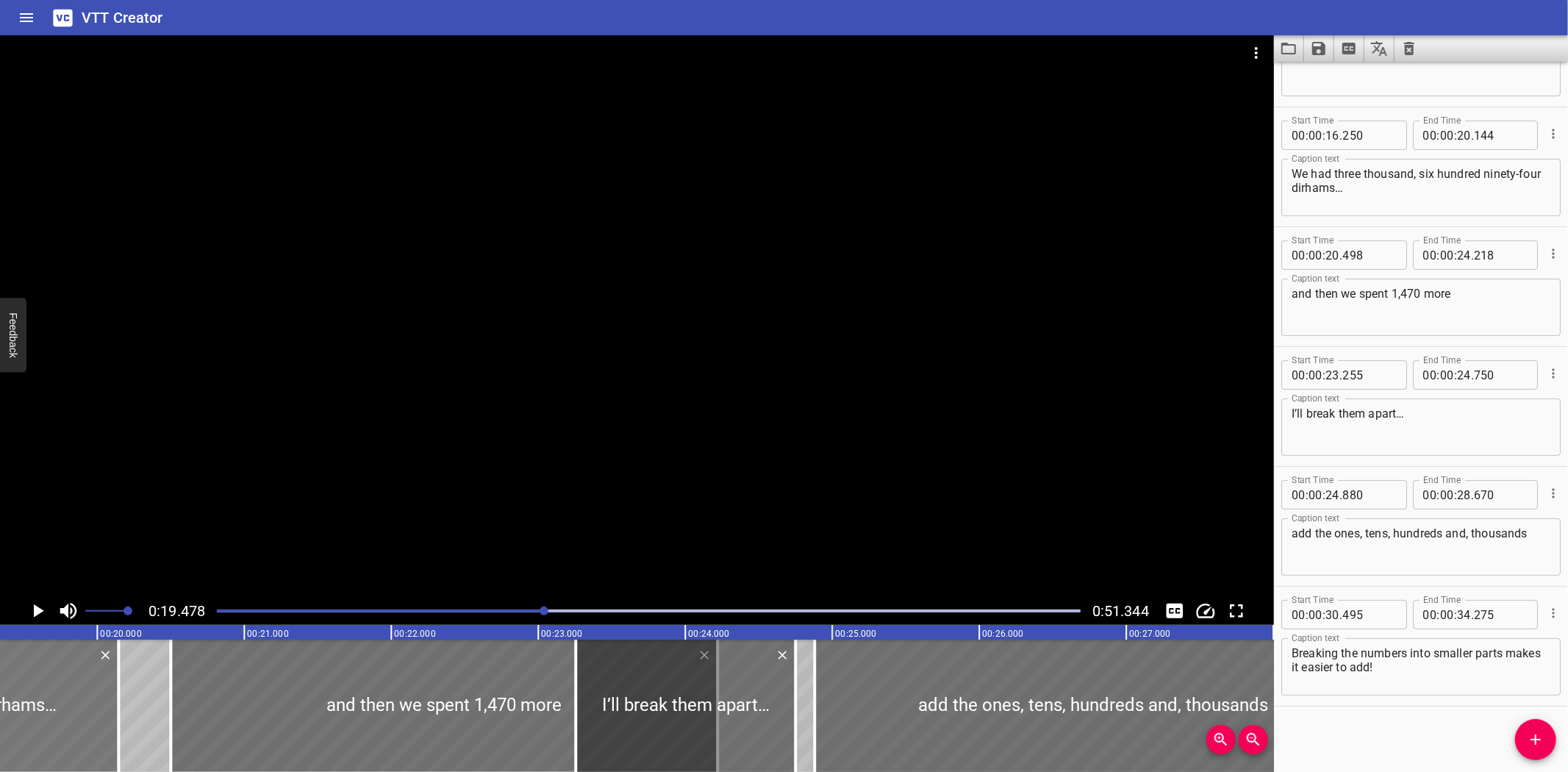
scroll to position [0, 2864]
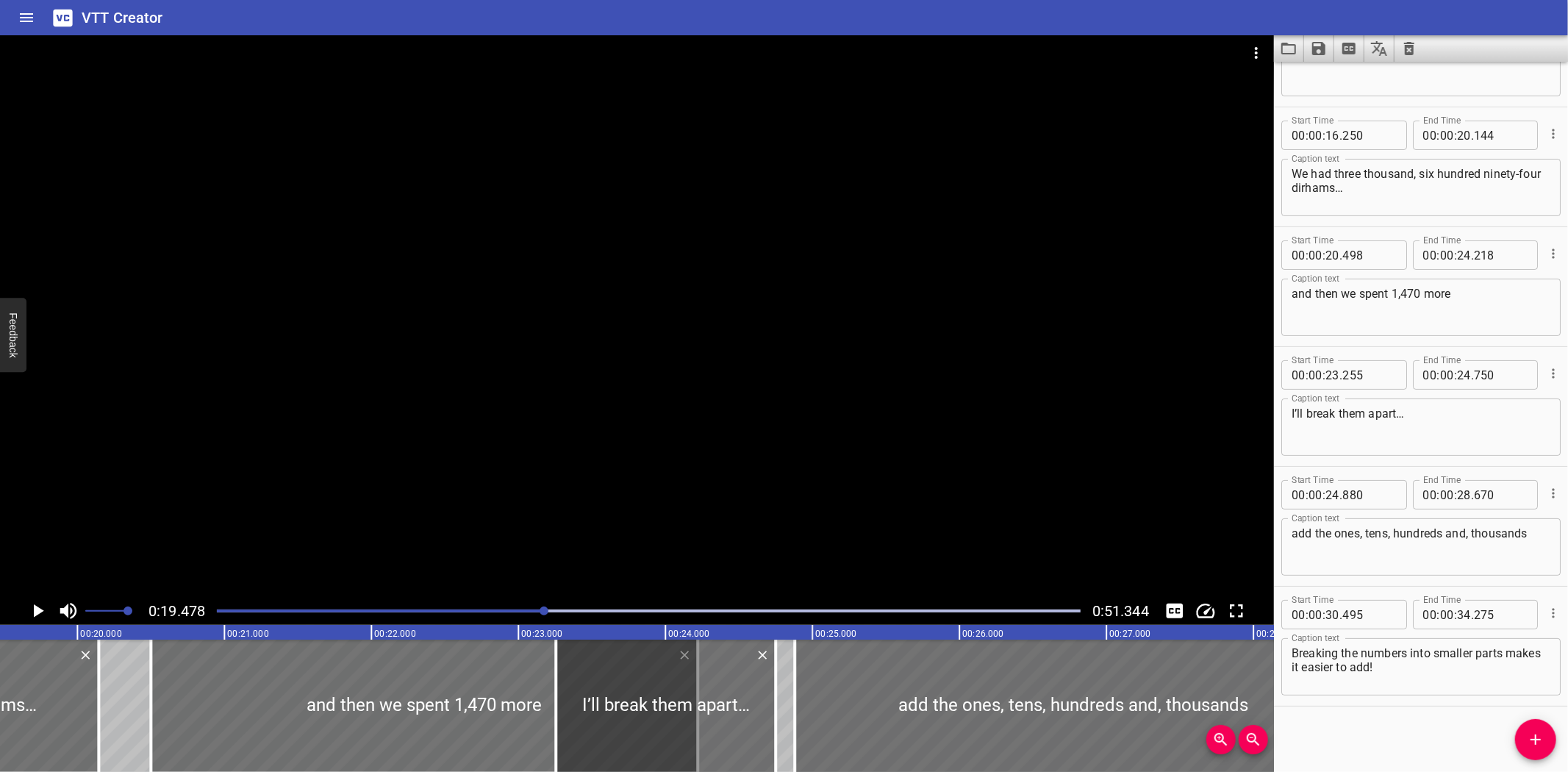
click at [1471, 292] on textarea "and then we spent 1,470 more" at bounding box center [1421, 308] width 259 height 42
paste textarea "we’ve spent two thousand, five hundred eighty-one so far."
type textarea "and we’ve spent two thousand, five hundred eighty-one so far."
click at [116, 672] on div "Strategies to Subtract Multi-Digit Numbers We had three thousand, six hundred n…" at bounding box center [1547, 705] width 8822 height 132
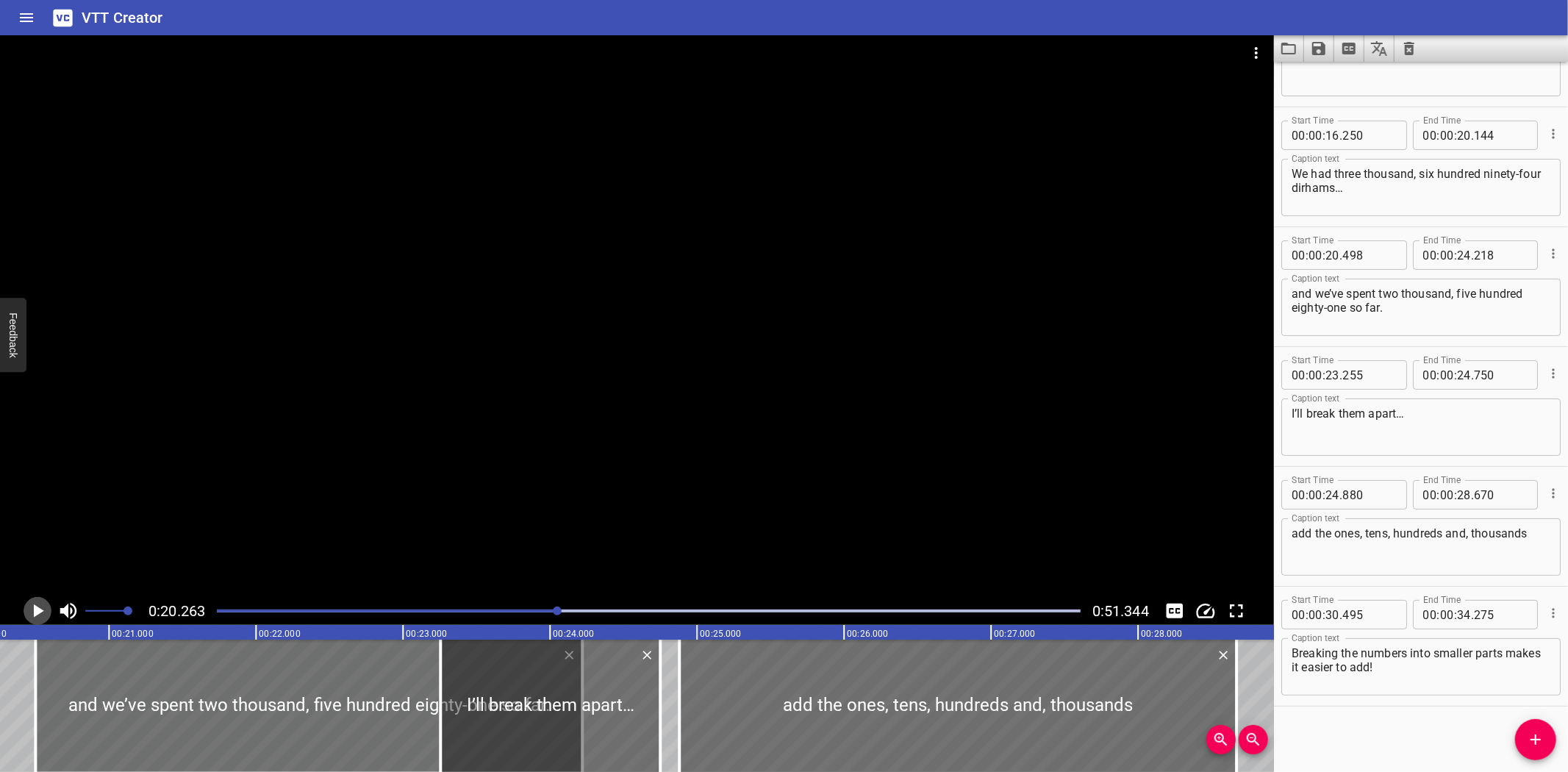
click at [37, 611] on icon "Play/Pause" at bounding box center [38, 611] width 11 height 13
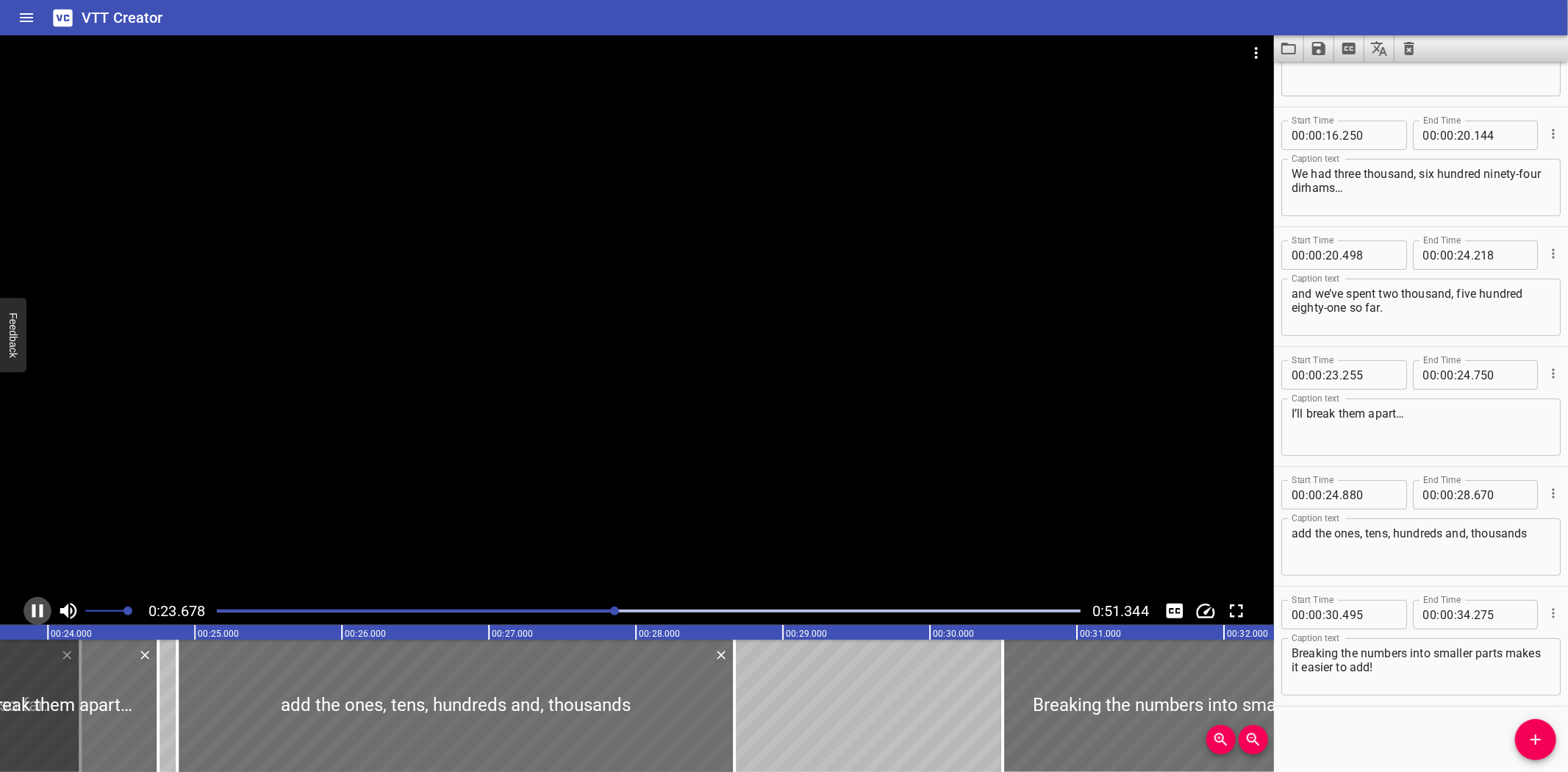
click at [33, 607] on icon "Play/Pause" at bounding box center [38, 611] width 11 height 13
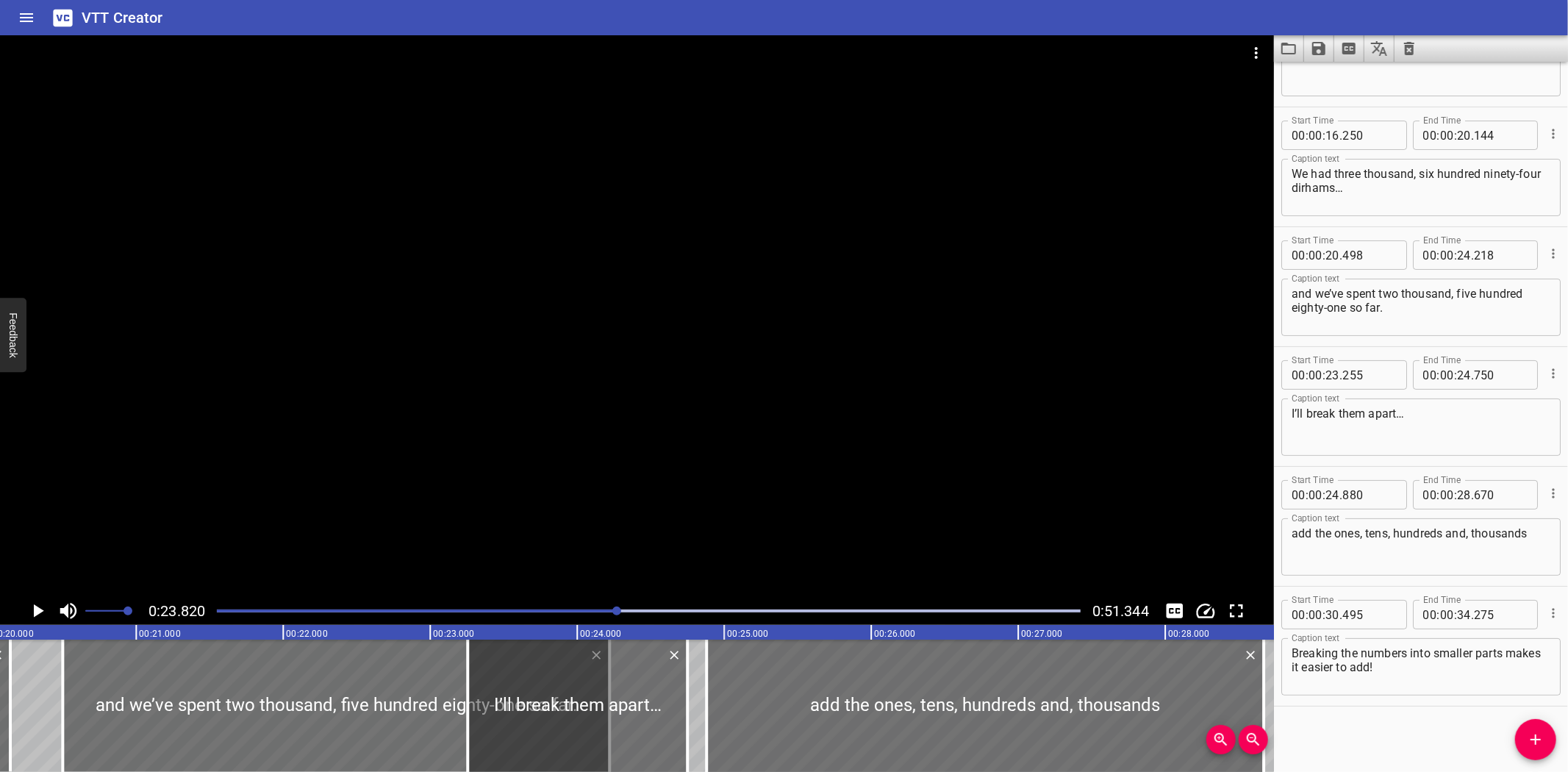
scroll to position [0, 2934]
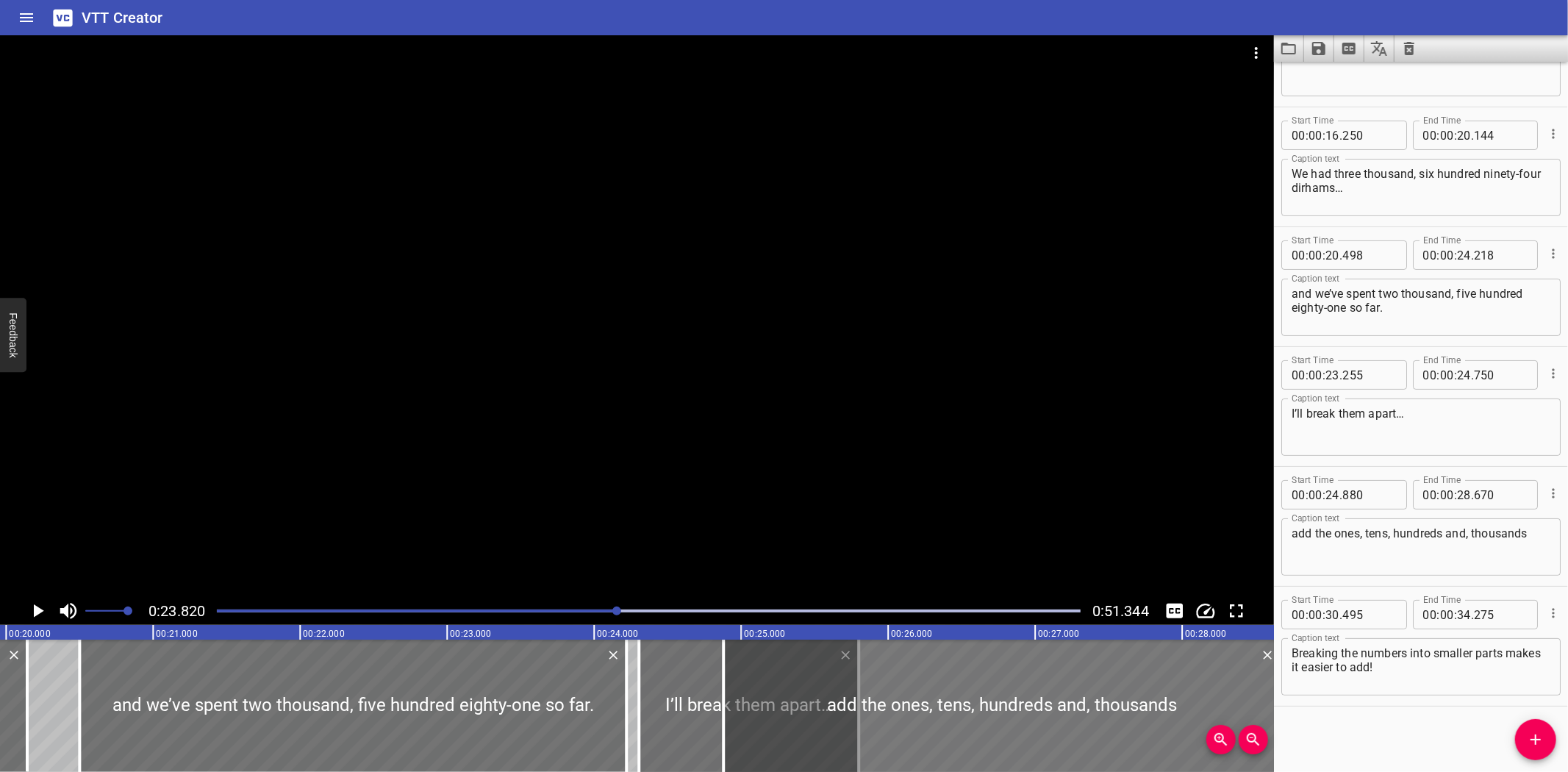
drag, startPoint x: 657, startPoint y: 687, endPoint x: 811, endPoint y: 687, distance: 154.0
click at [811, 687] on div "Strategies to Subtract Multi-Digit Numbers We had three thousand, six hundred n…" at bounding box center [1476, 705] width 8822 height 132
type input "24"
type input "305"
type input "25"
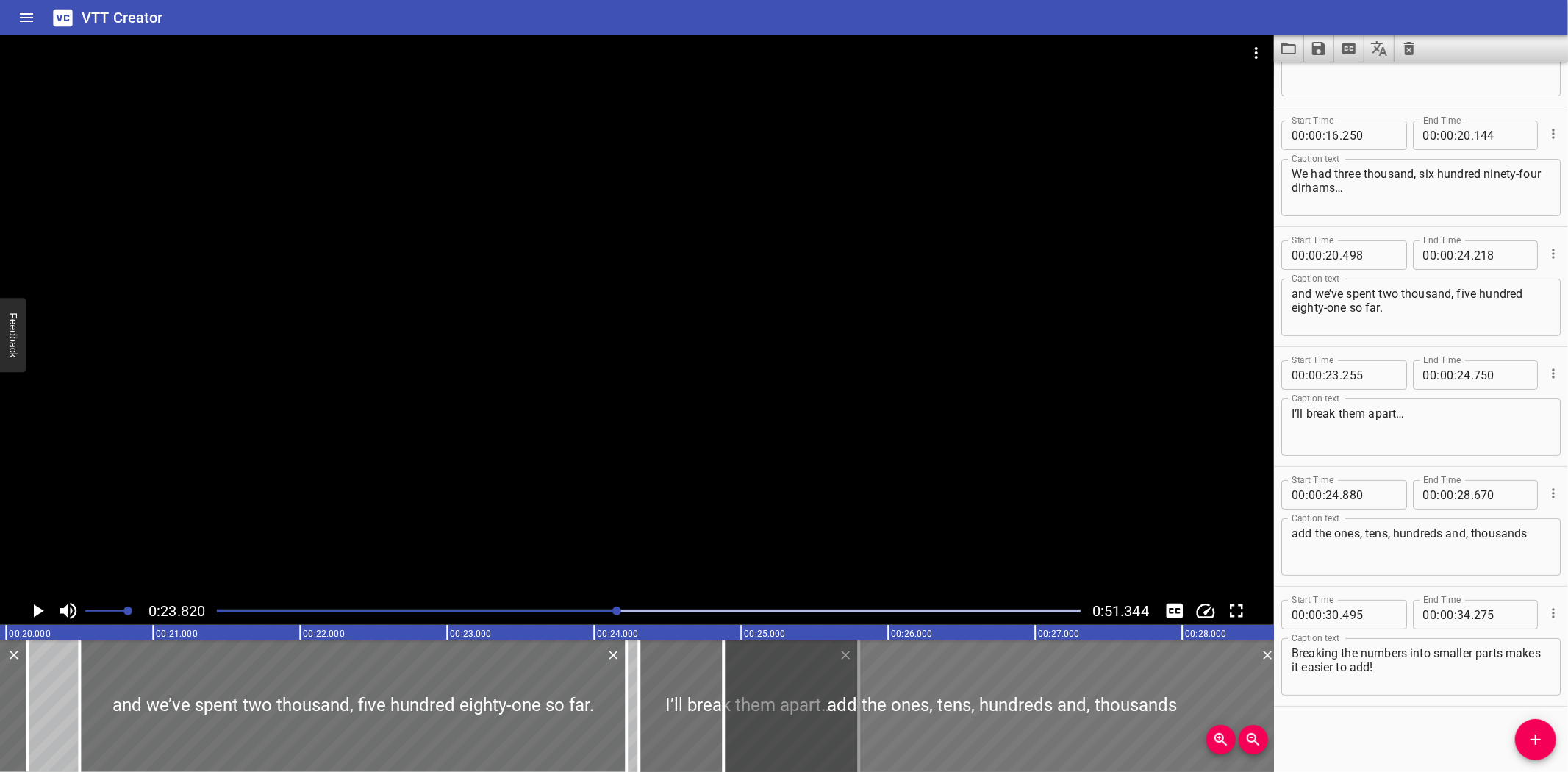
type input "800"
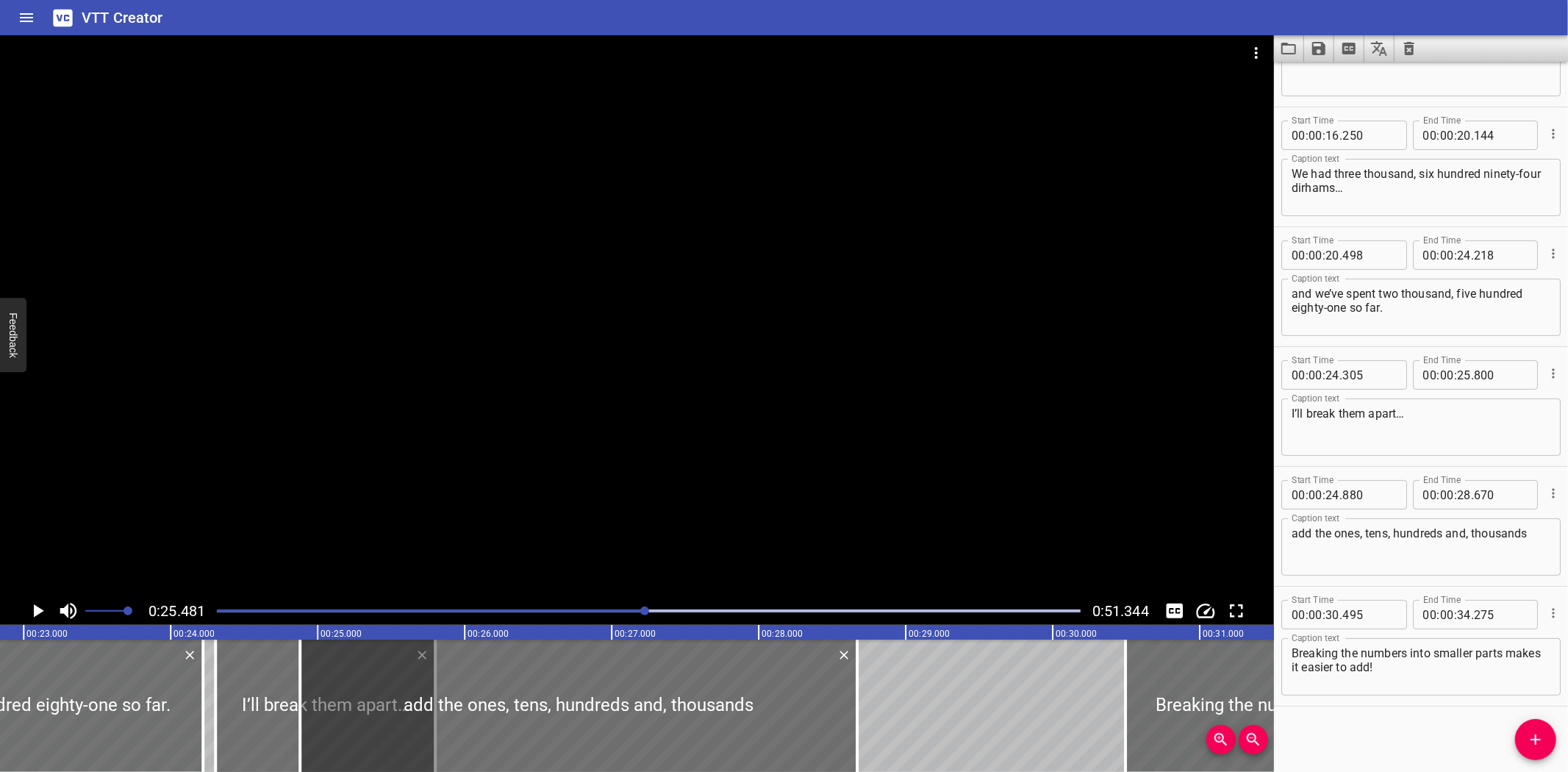
scroll to position [0, 2995]
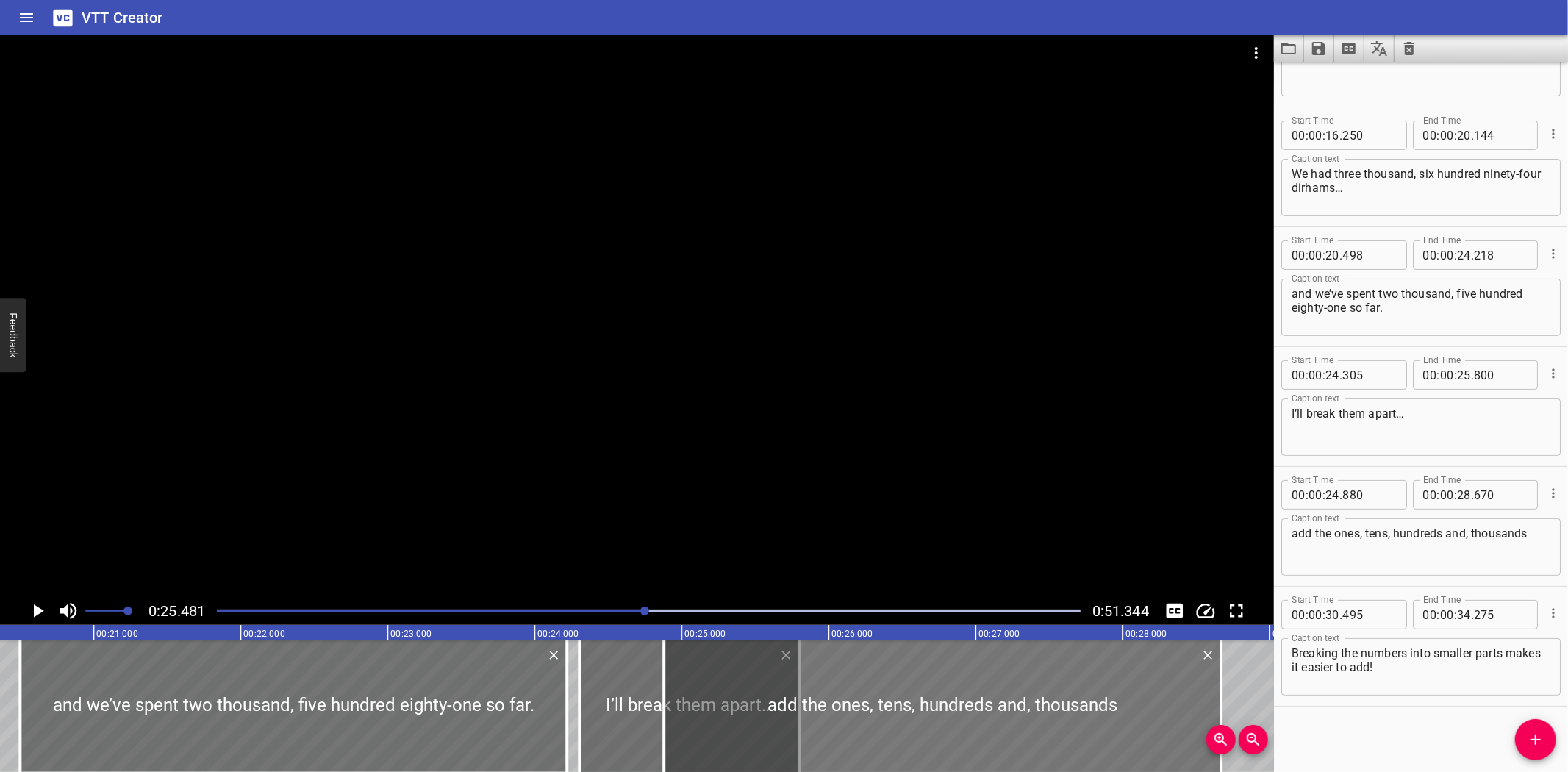
click at [843, 681] on div at bounding box center [942, 705] width 557 height 132
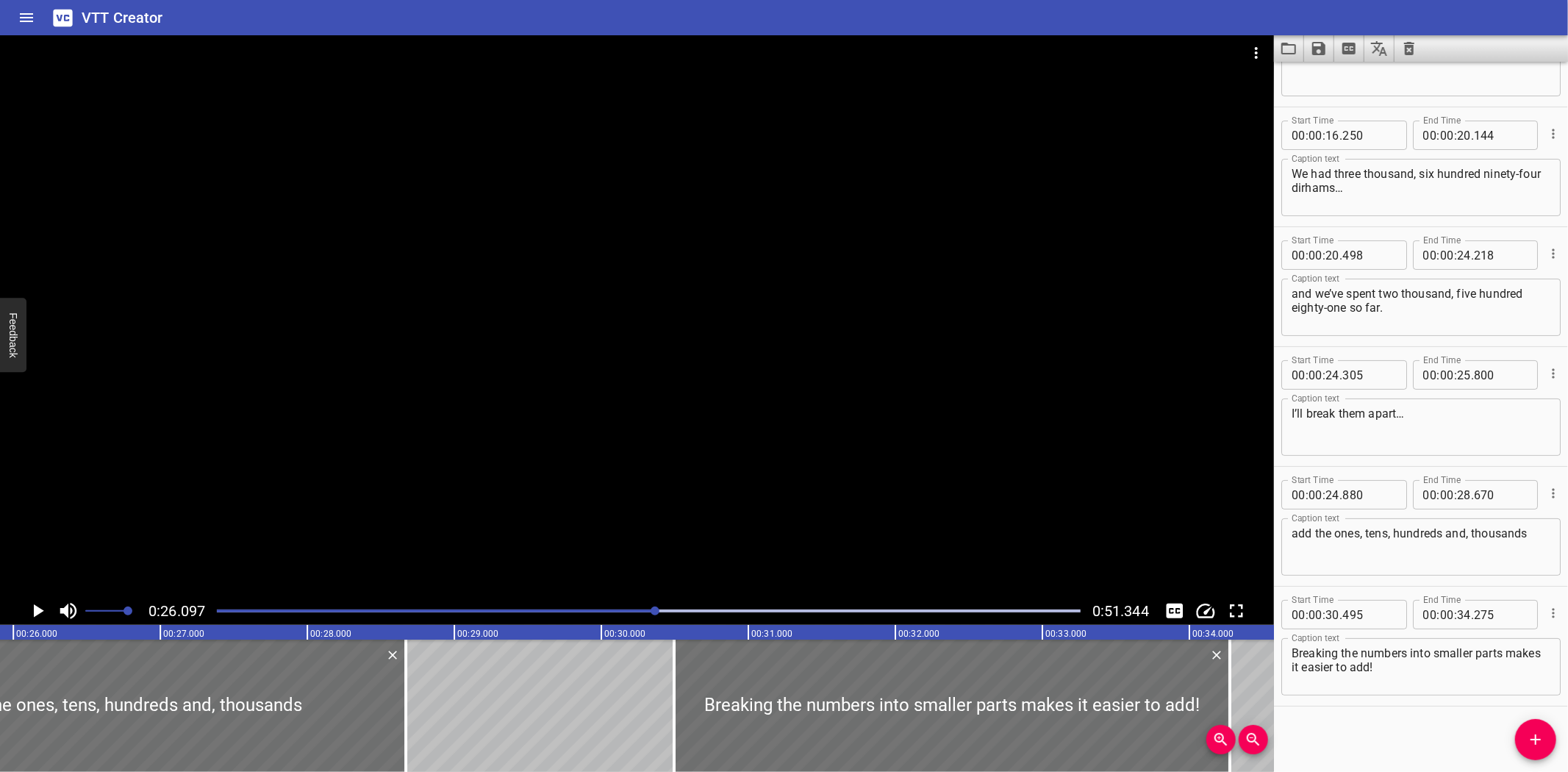
scroll to position [0, 3836]
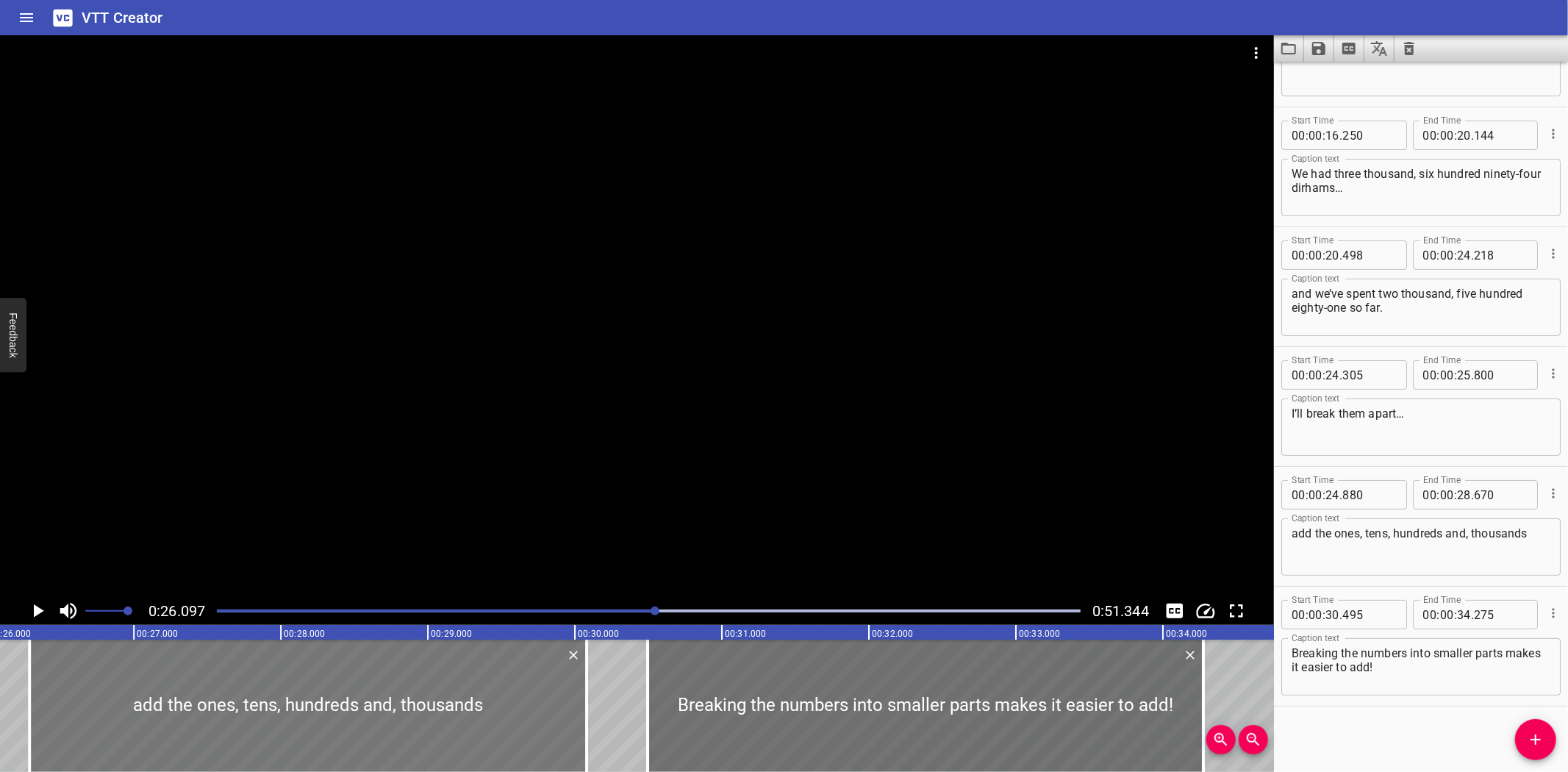
drag, startPoint x: 204, startPoint y: 697, endPoint x: 412, endPoint y: 690, distance: 208.1
click at [412, 690] on div at bounding box center [308, 705] width 557 height 132
type input "26"
type input "290"
type input "30"
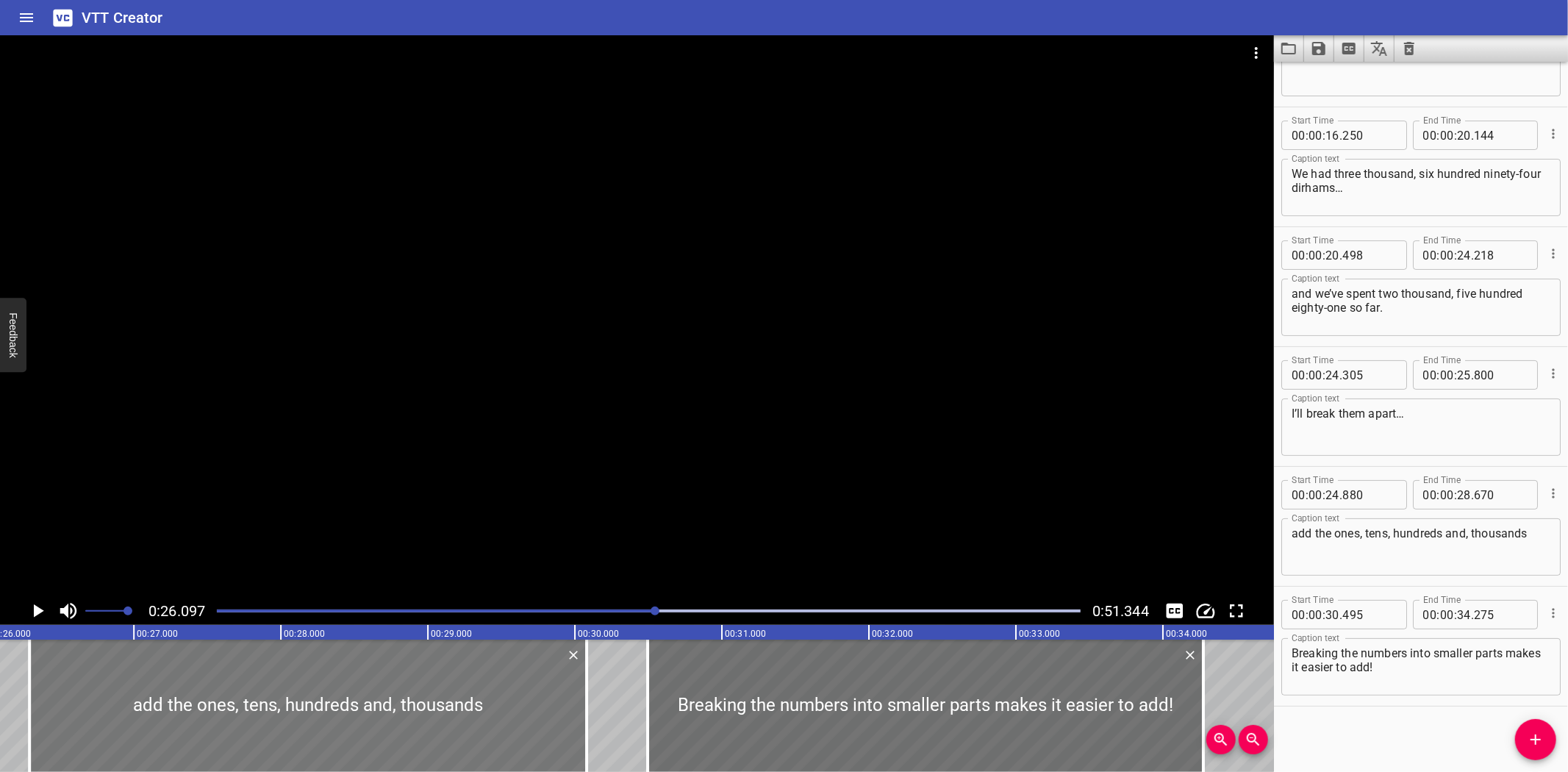
type input "080"
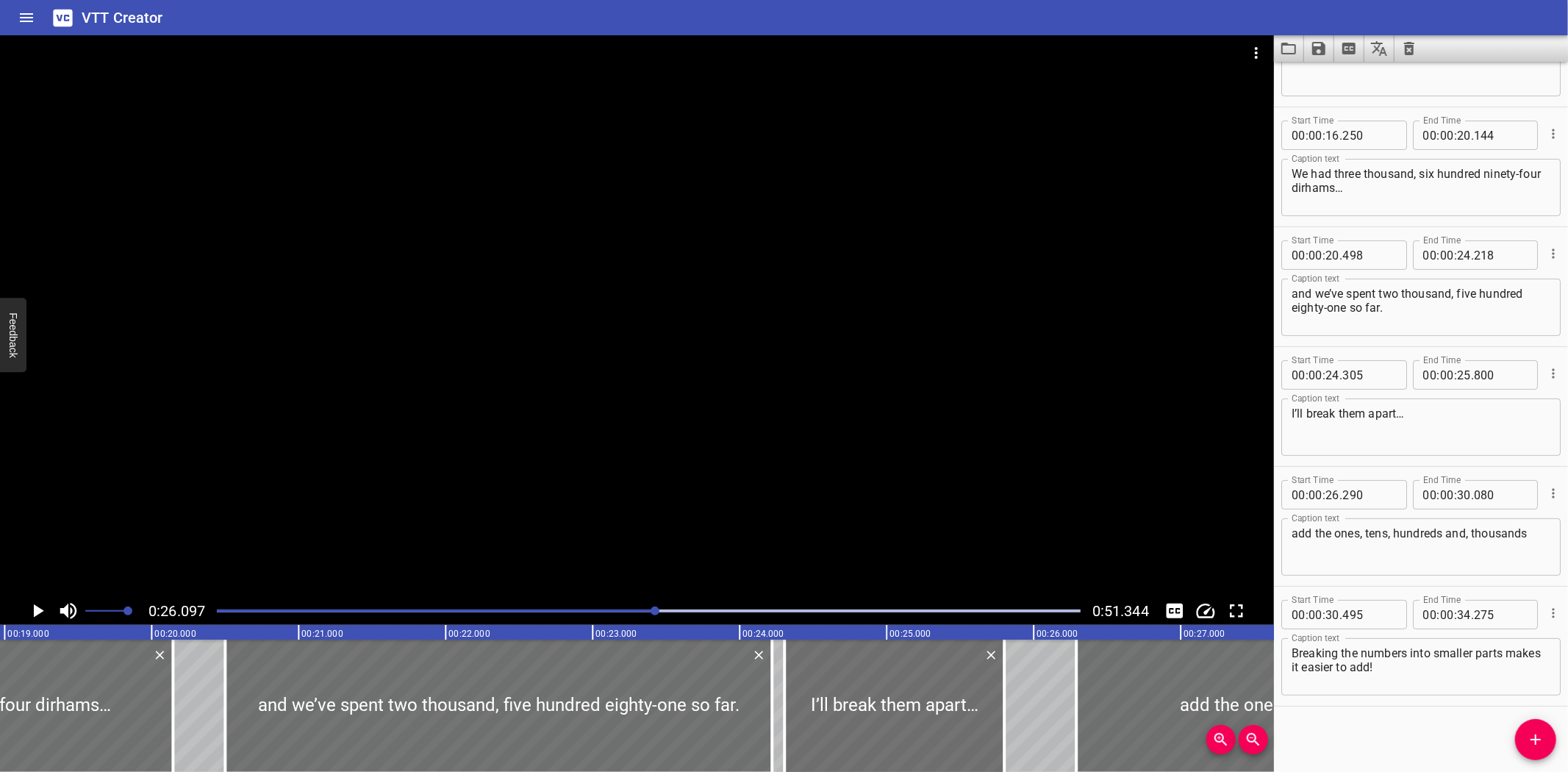
scroll to position [0, 2782]
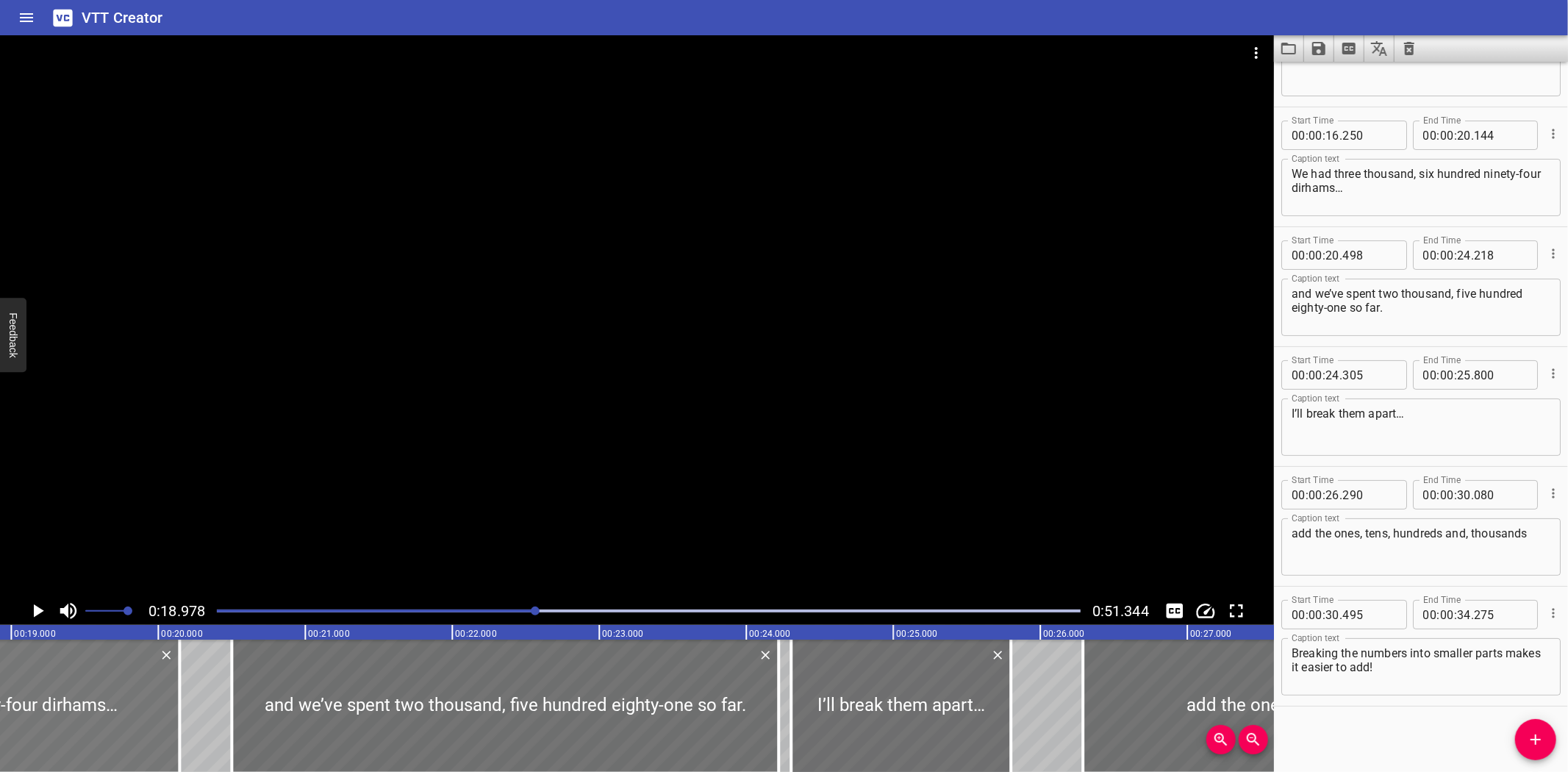
scroll to position [0, 2790]
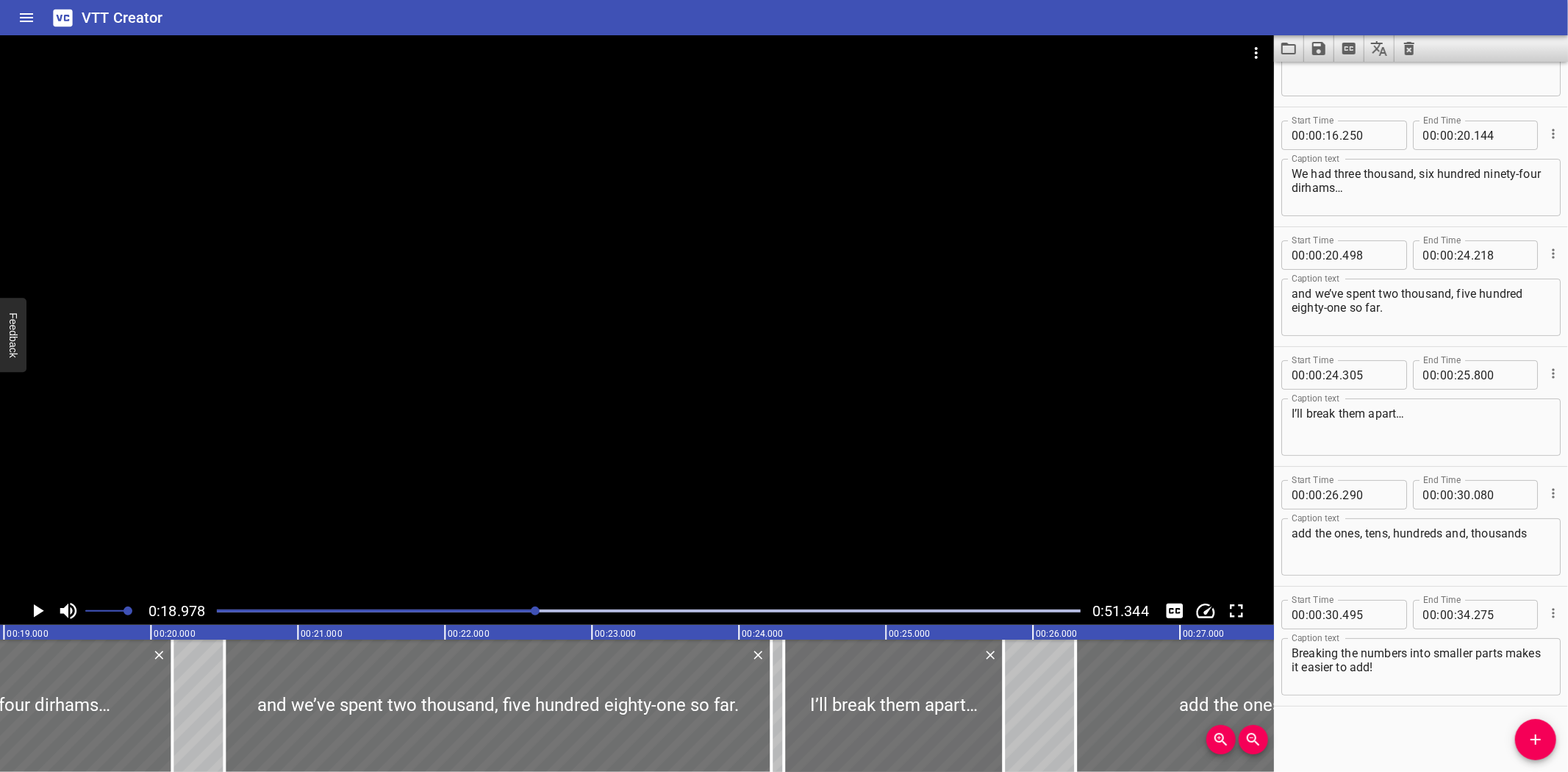
click at [1409, 312] on textarea "and we’ve spent two thousand, five hundred eighty-one so far." at bounding box center [1421, 308] width 259 height 42
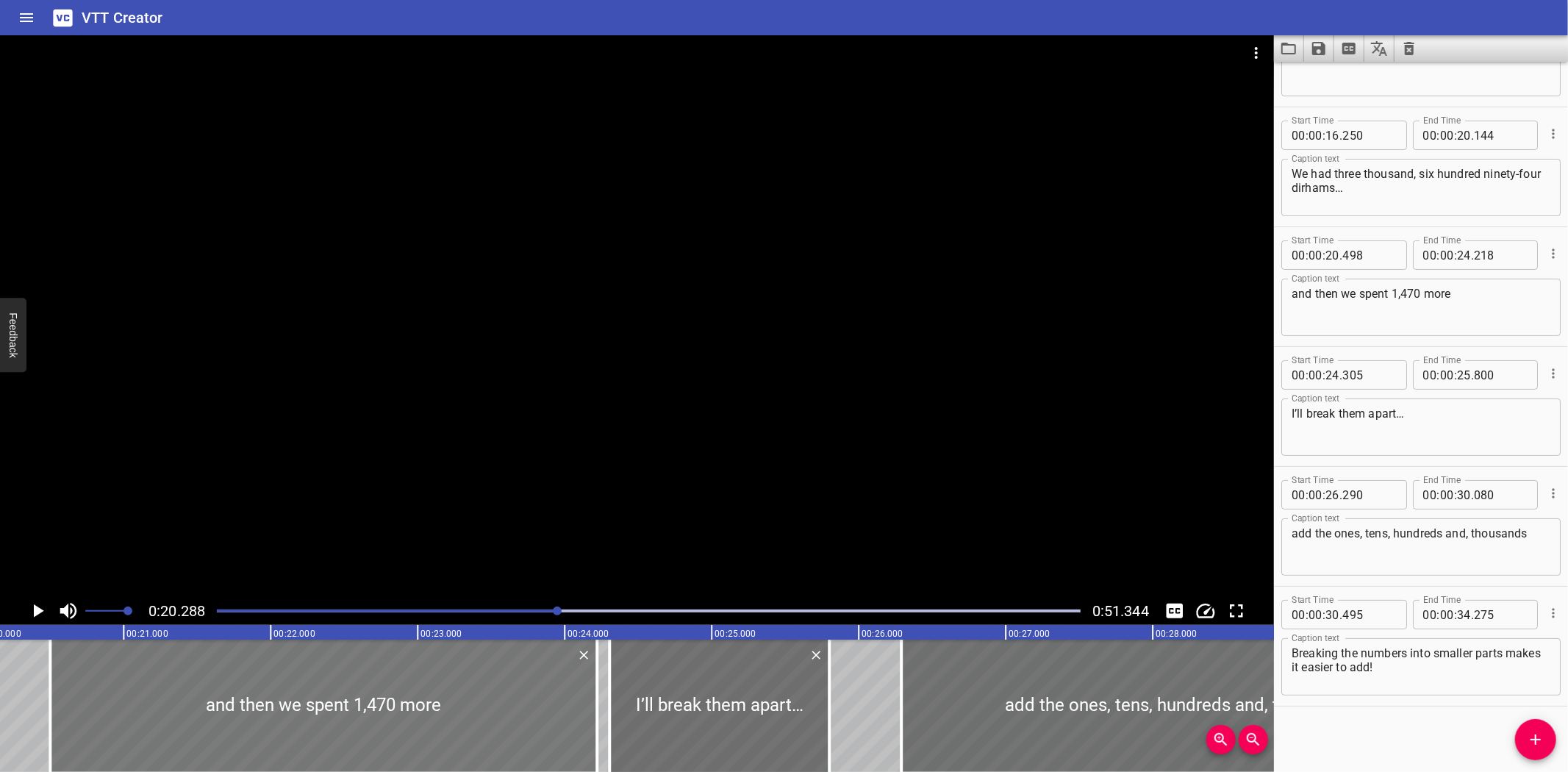
scroll to position [0, 2982]
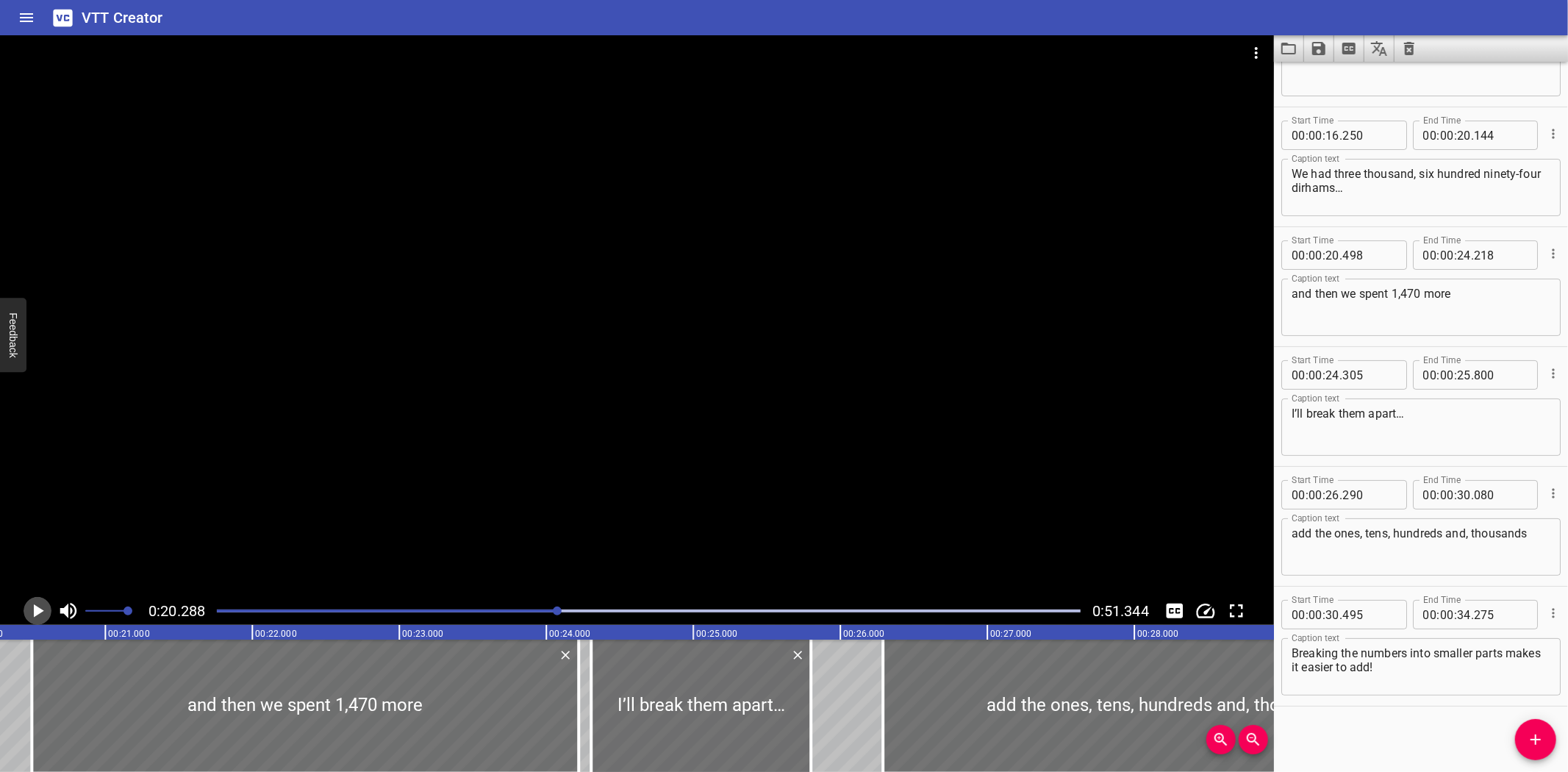
click at [37, 607] on icon "Play/Pause" at bounding box center [38, 611] width 11 height 13
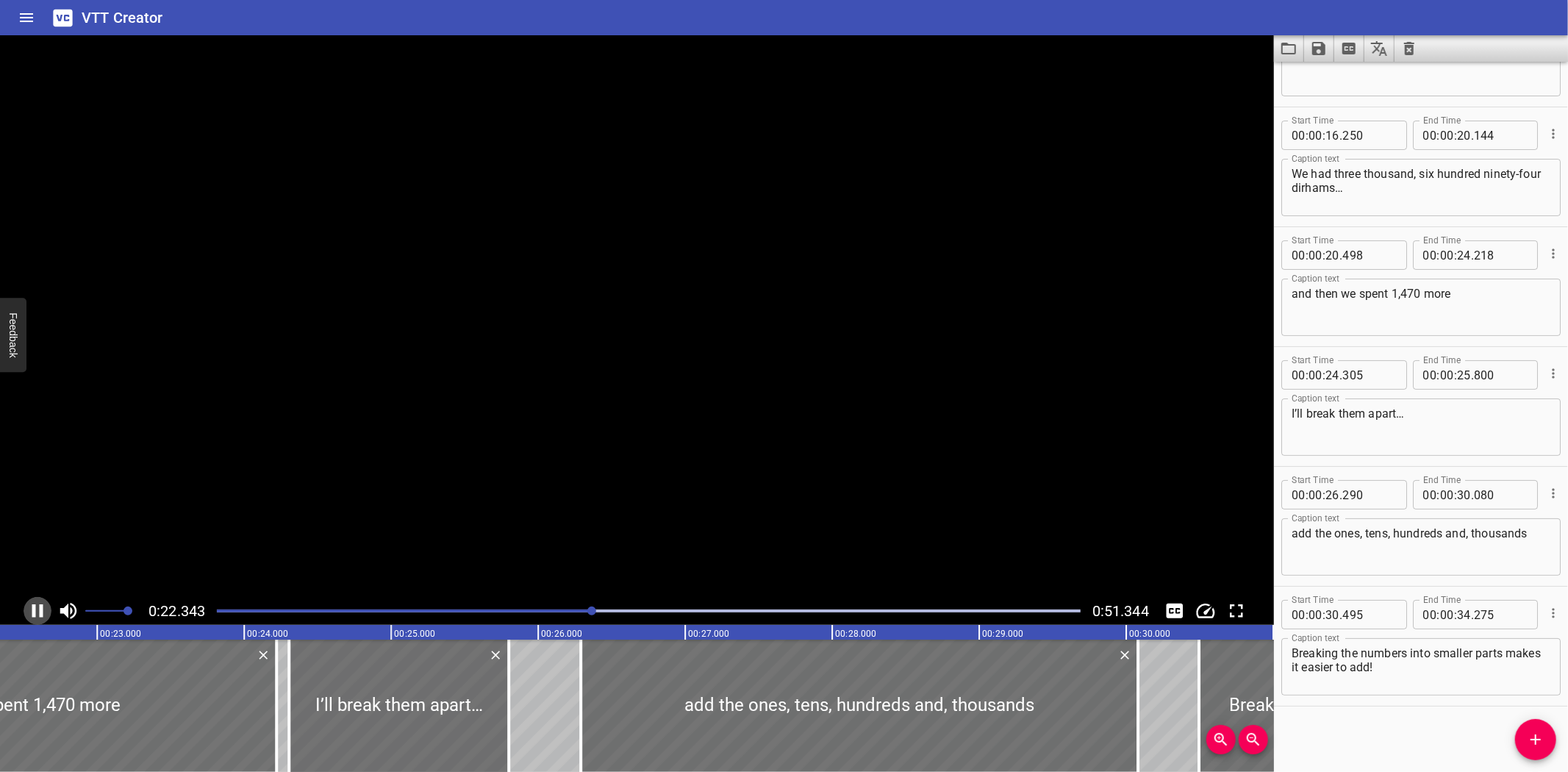
click at [37, 607] on icon "Play/Pause" at bounding box center [37, 611] width 22 height 22
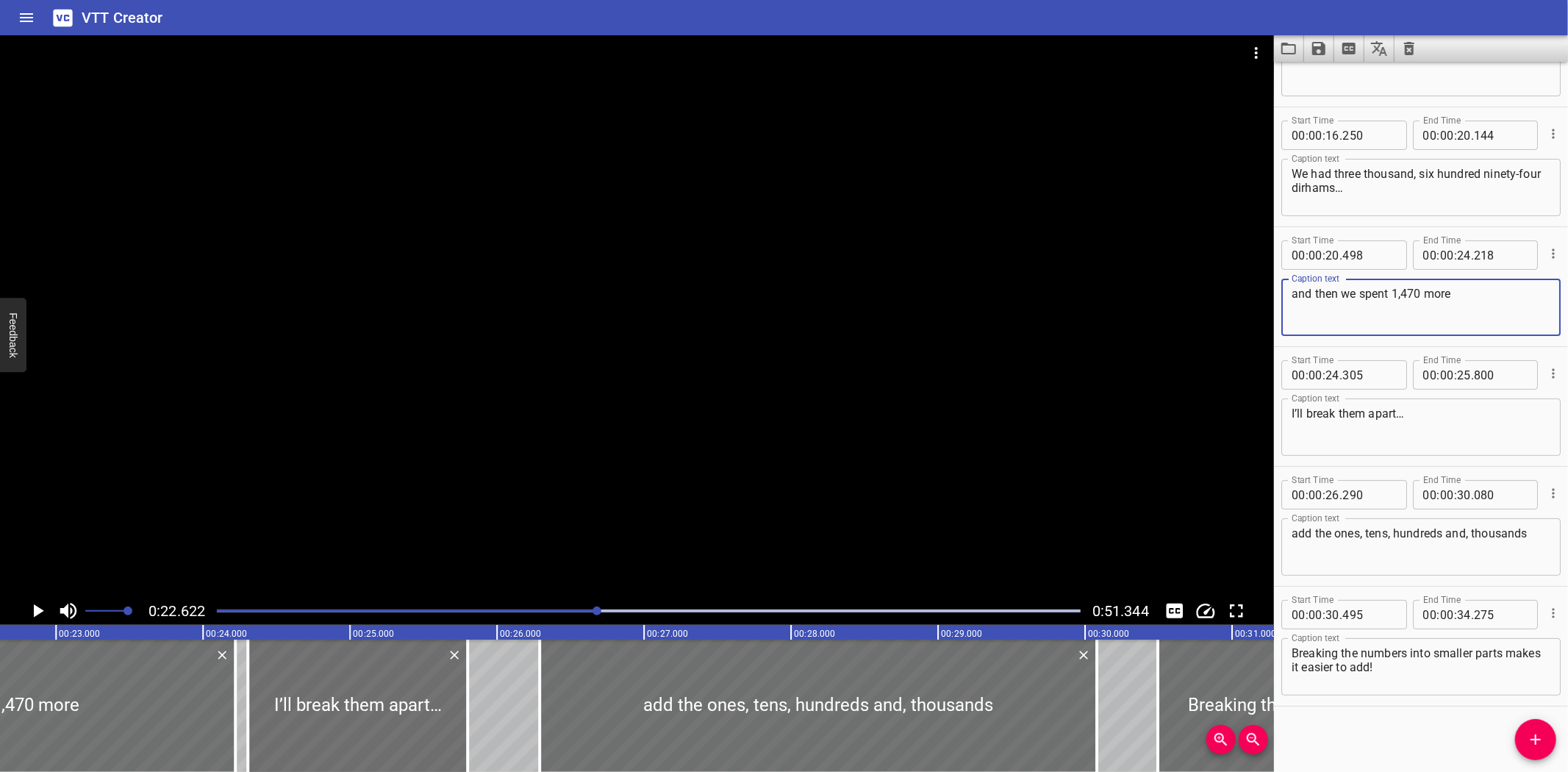
click at [1516, 296] on textarea "and then we spent 1,470 more" at bounding box center [1421, 308] width 259 height 42
paste textarea "we’ve spent two thousand, five hundred eighty-one so far."
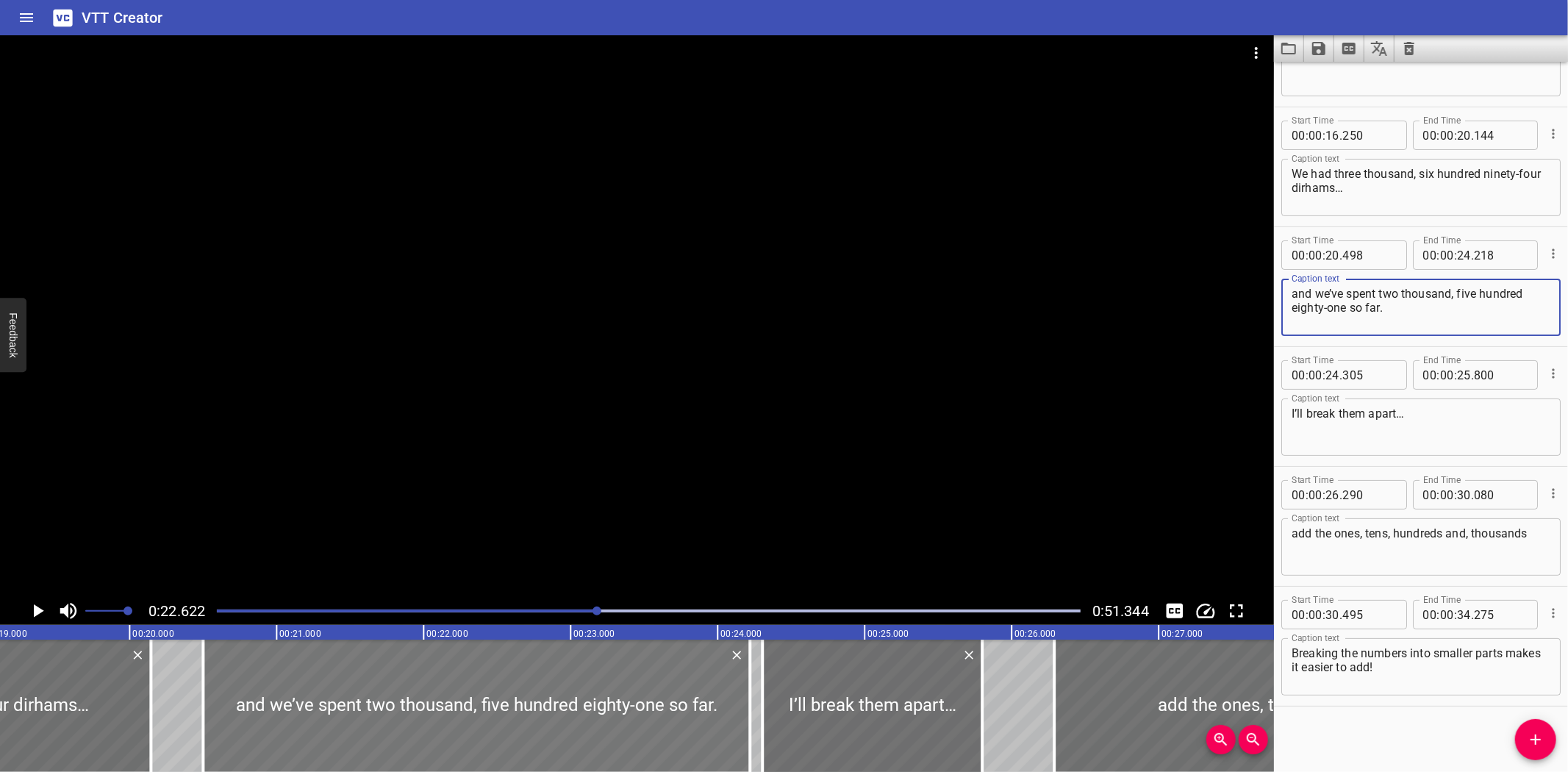
scroll to position [0, 2817]
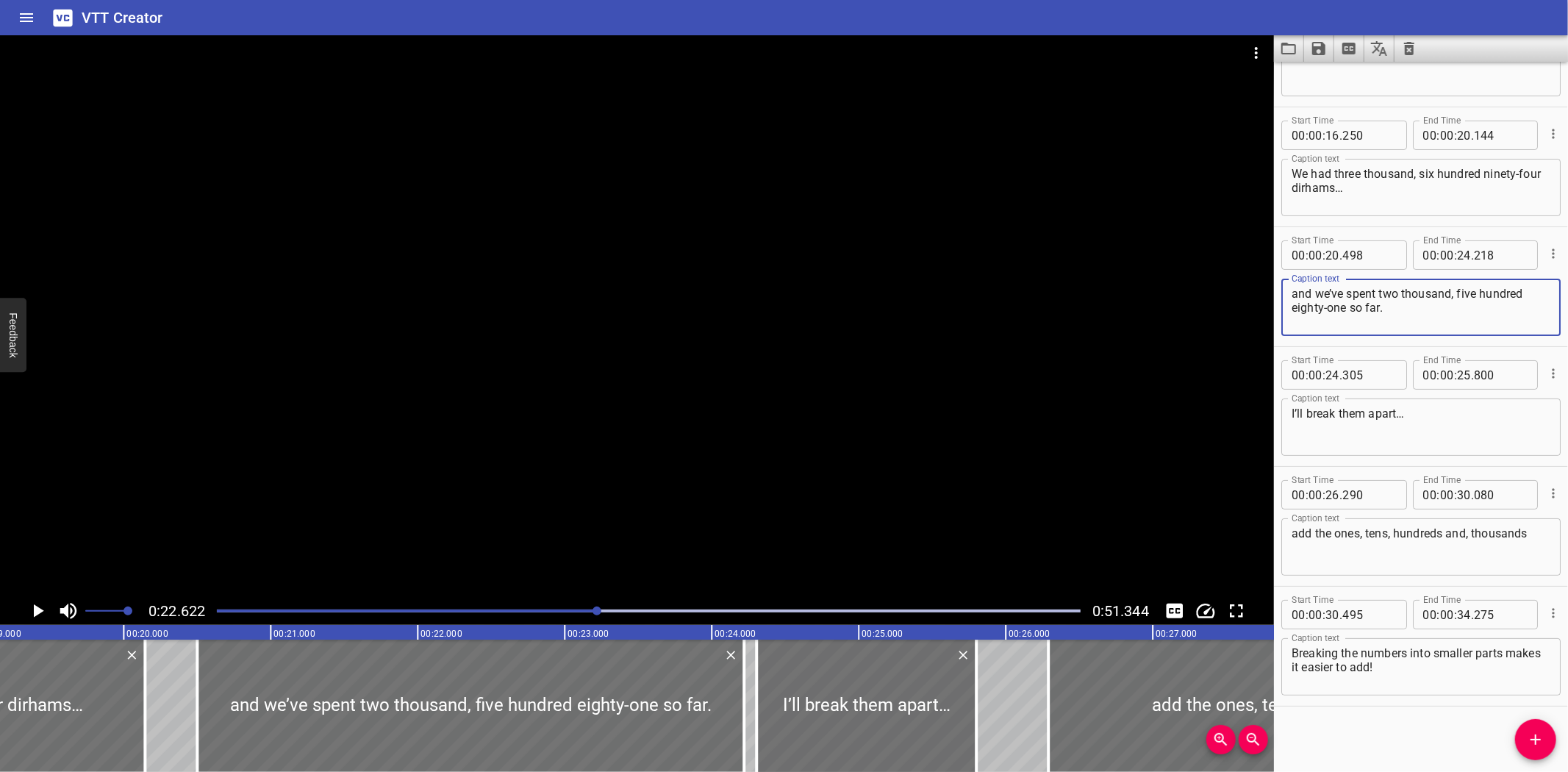
type textarea "and we’ve spent two thousand, five hundred eighty-one so far."
click at [166, 675] on div "Strategies to Subtract Multi-Digit Numbers We had three thousand, six hundred n…" at bounding box center [1594, 705] width 8822 height 132
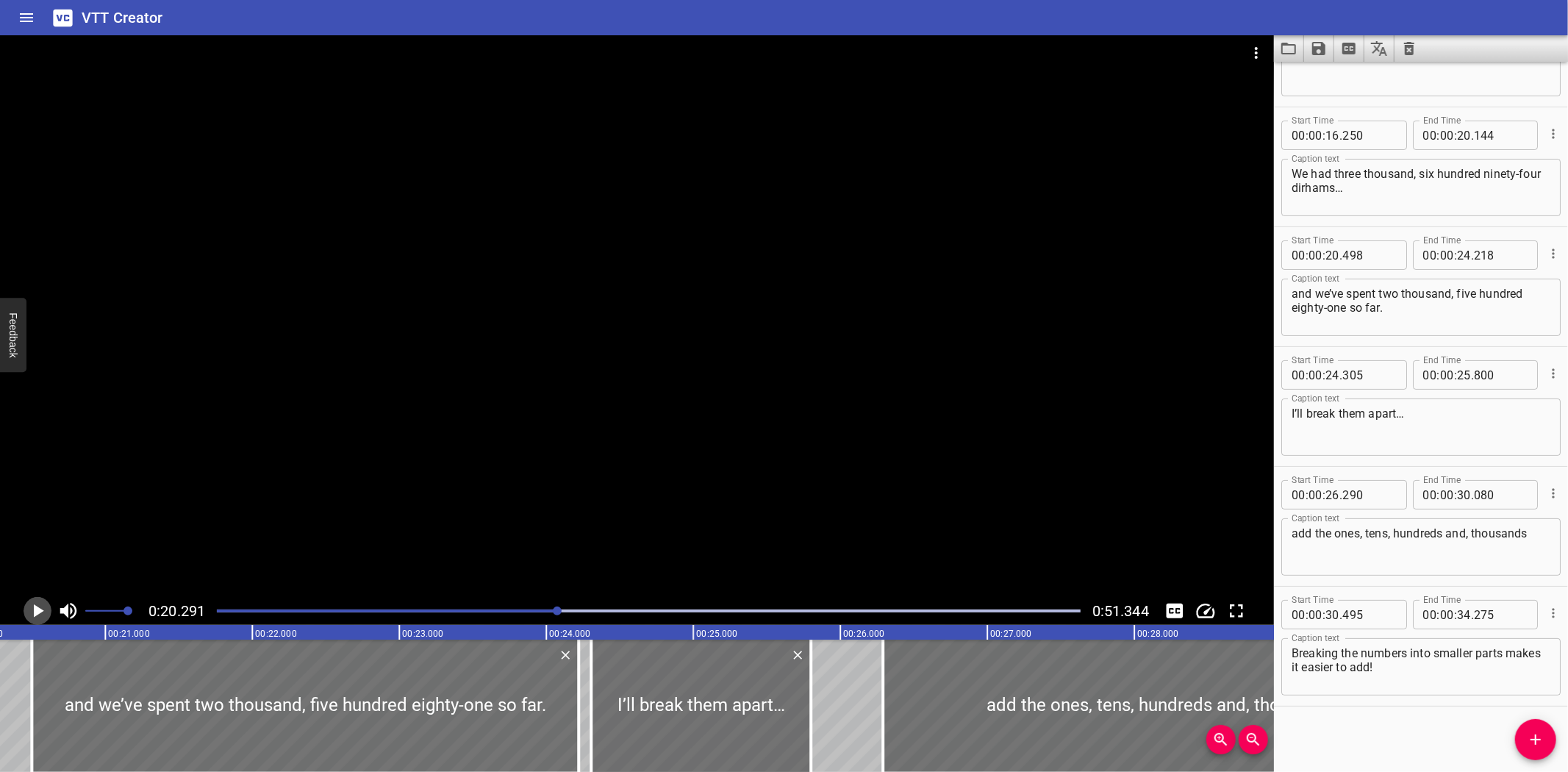
click at [40, 608] on icon "Play/Pause" at bounding box center [37, 611] width 22 height 22
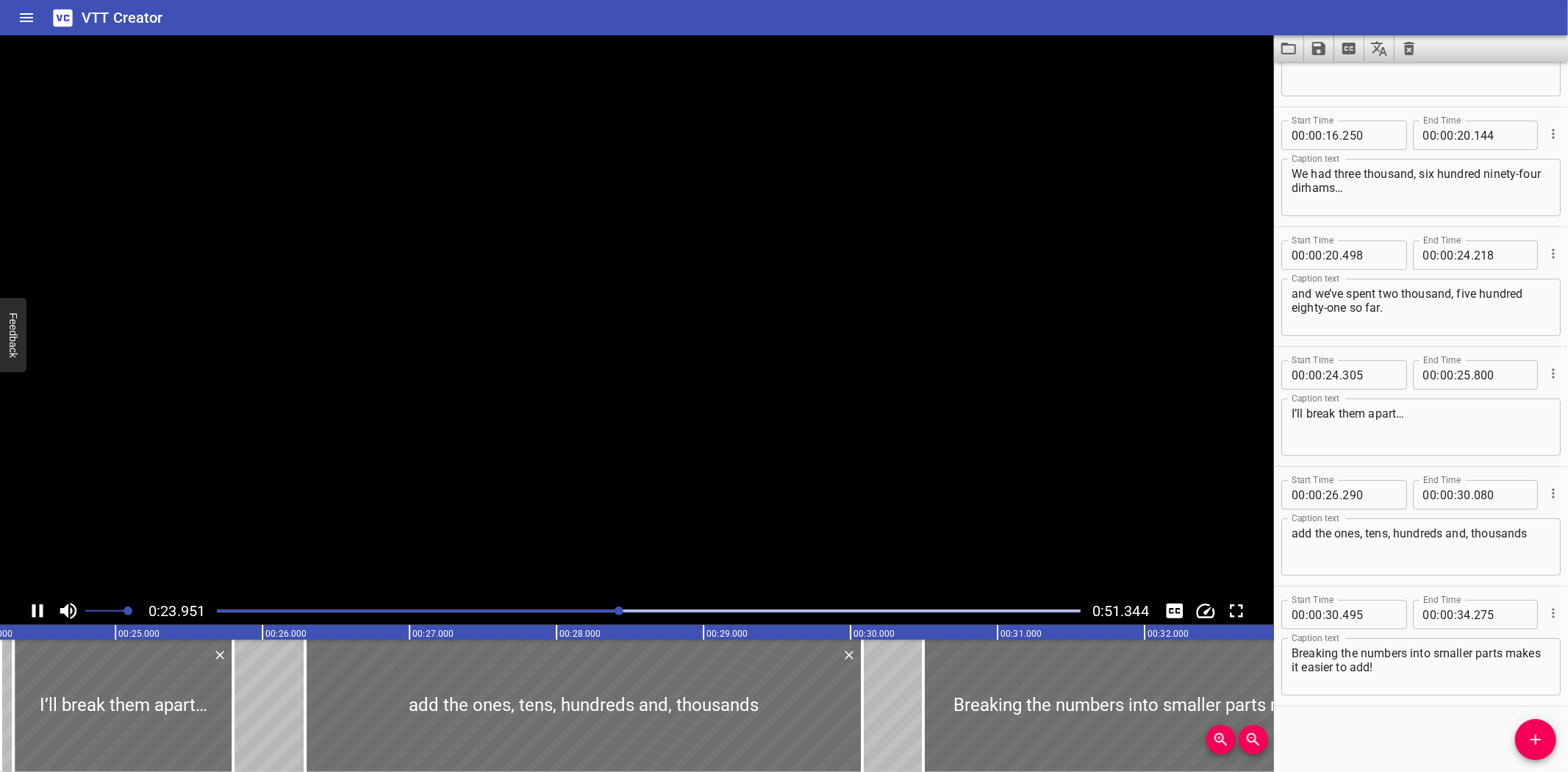
click at [39, 601] on icon "Play/Pause" at bounding box center [37, 611] width 22 height 22
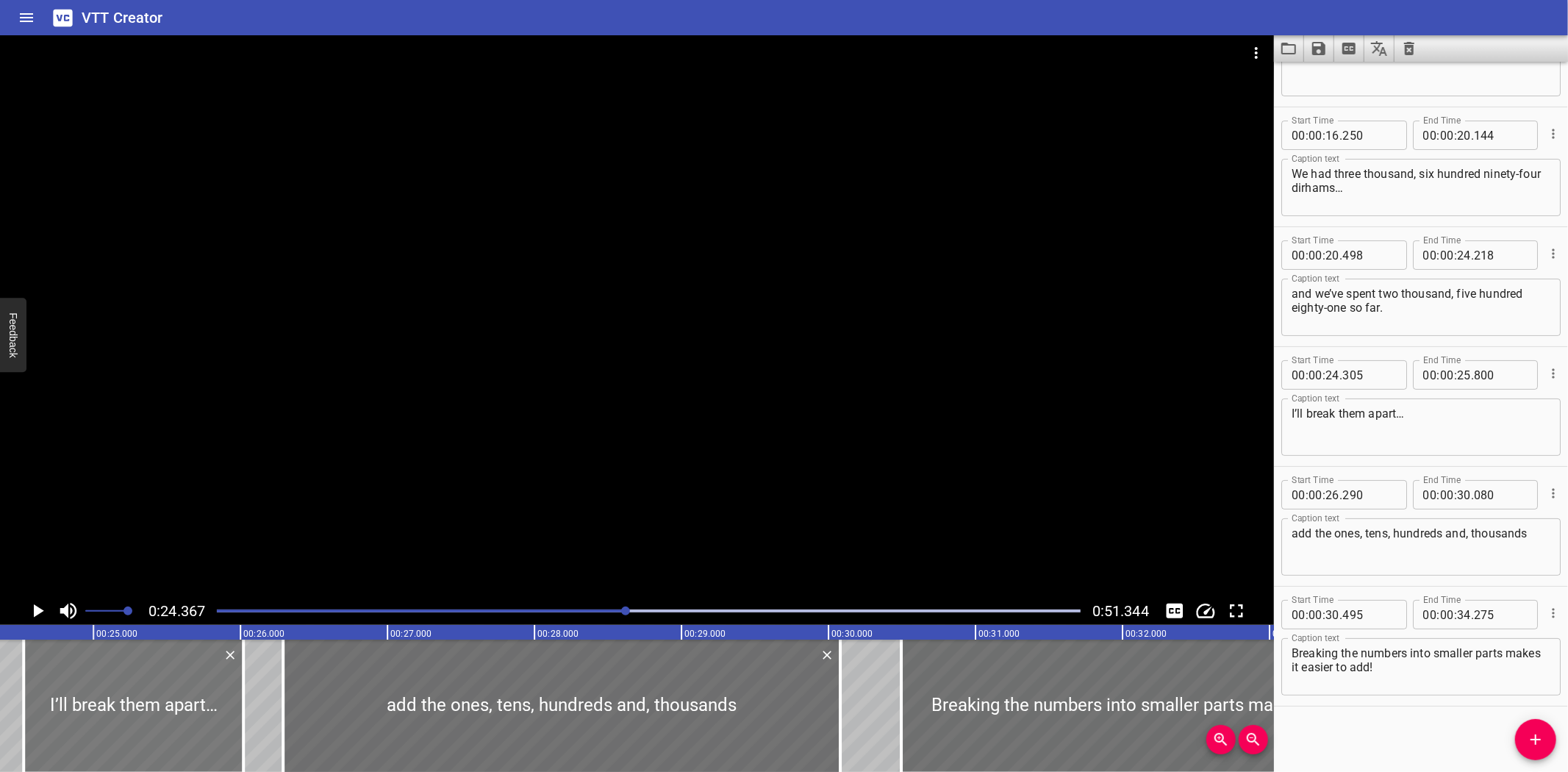
drag, startPoint x: 78, startPoint y: 684, endPoint x: 110, endPoint y: 678, distance: 32.6
click at [110, 678] on div at bounding box center [134, 705] width 220 height 132
type input "525"
type input "26"
type input "020"
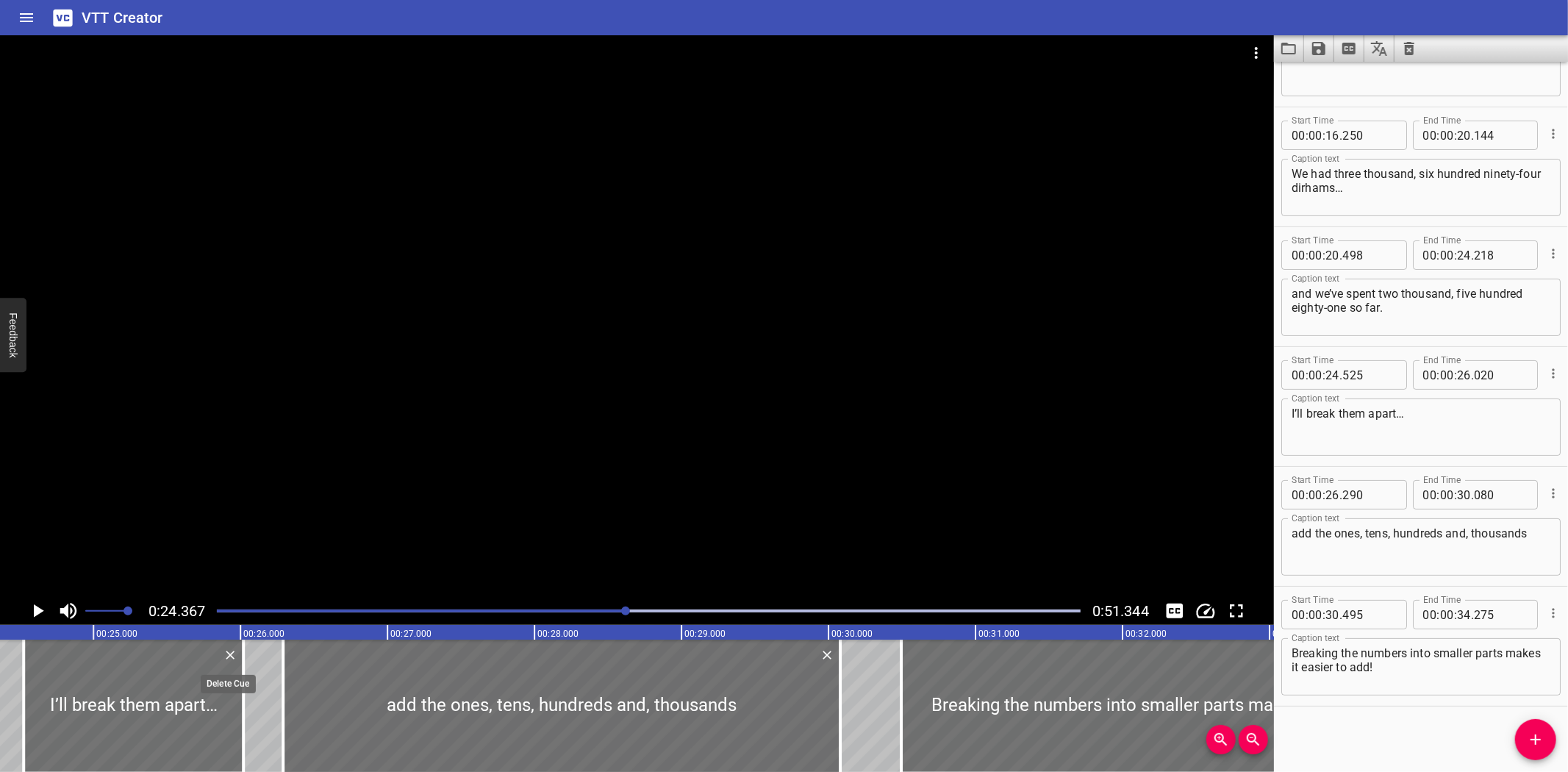
click at [229, 654] on icon "Delete" at bounding box center [229, 654] width 9 height 9
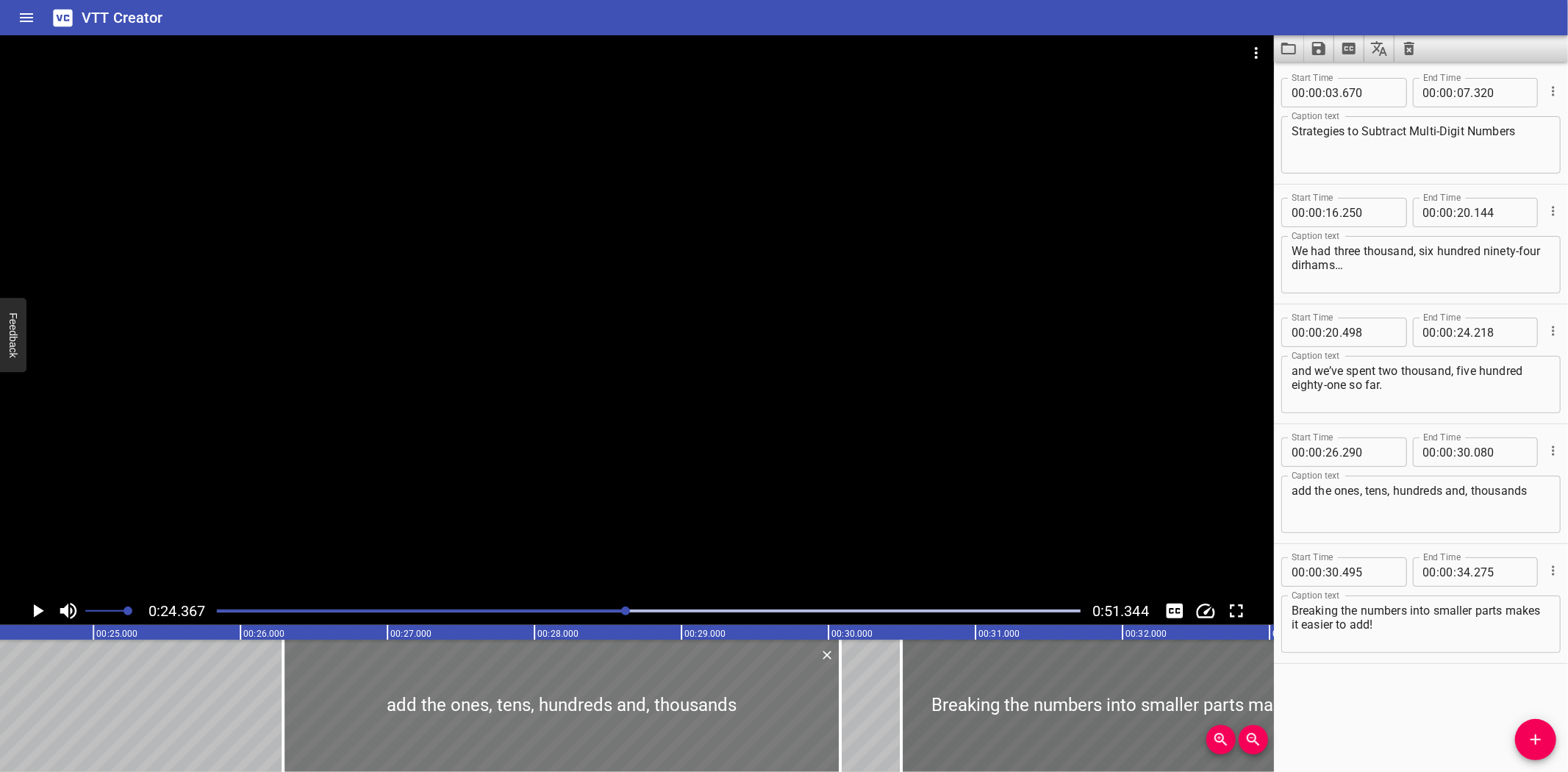
scroll to position [0, 0]
click at [30, 663] on div "Strategies to Subtract Multi-Digit Numbers We had three thousand, six hundred n…" at bounding box center [828, 705] width 8822 height 132
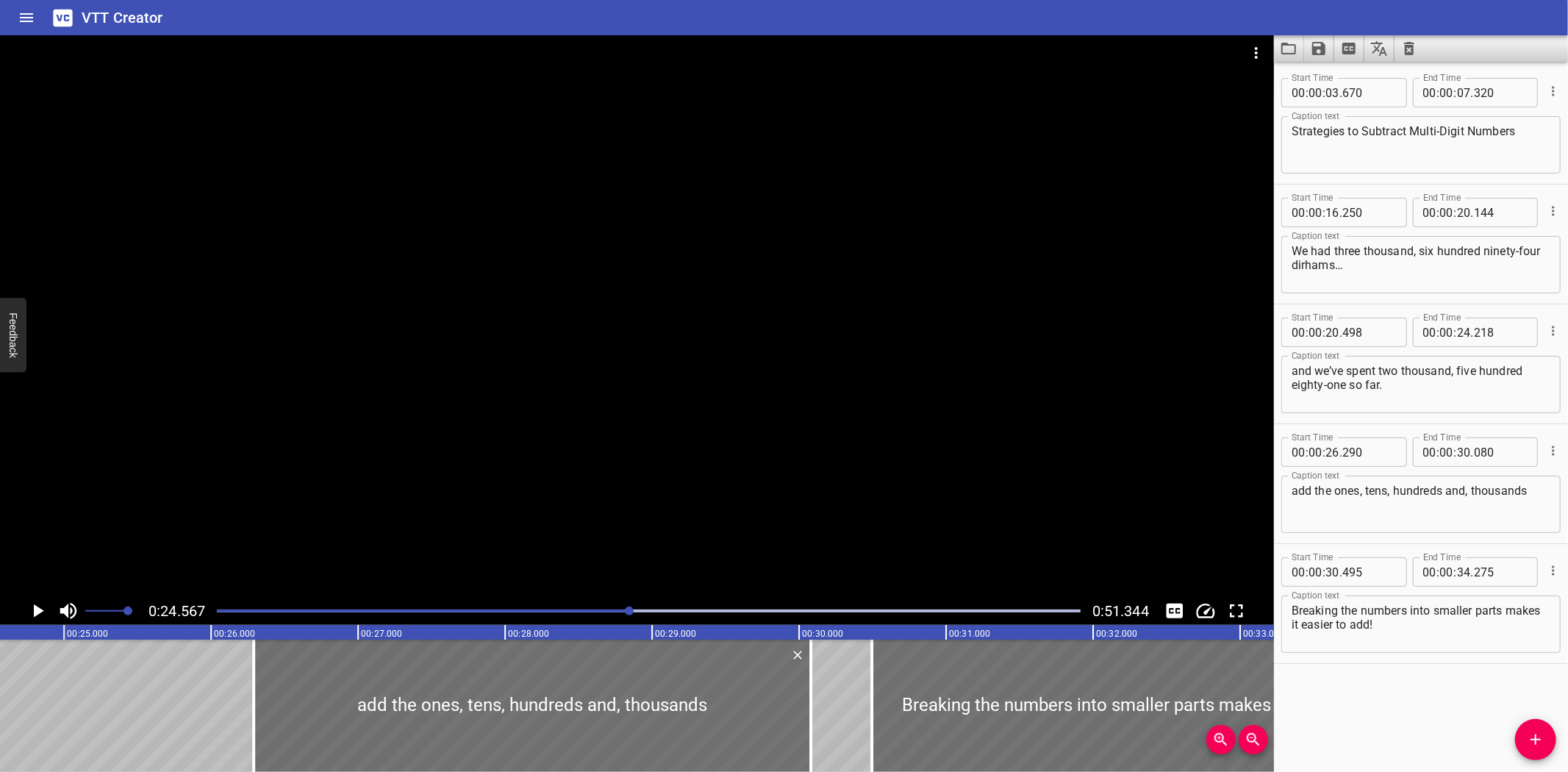
click at [33, 608] on icon "Play/Pause" at bounding box center [37, 611] width 22 height 22
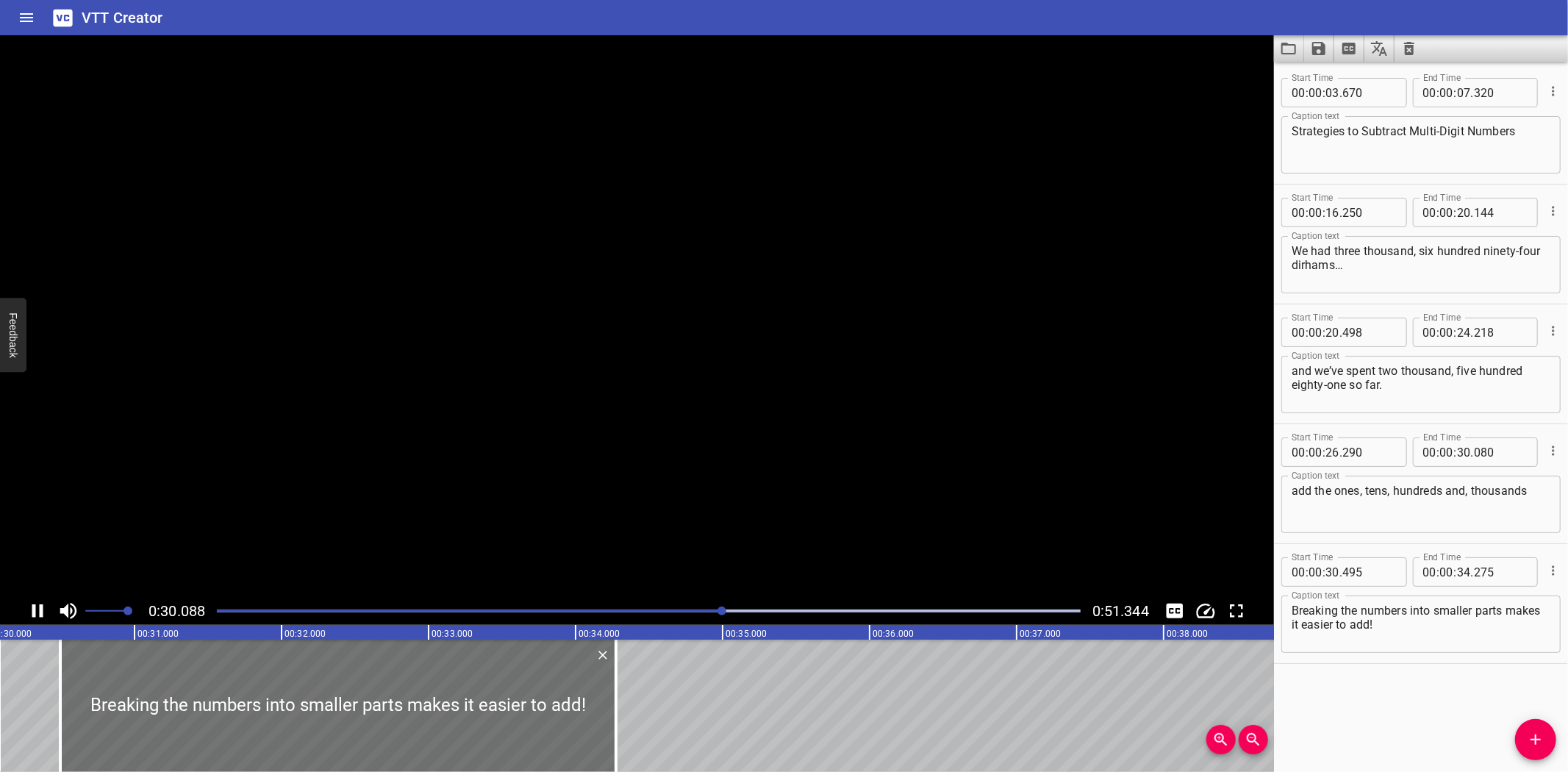
click at [33, 608] on icon "Play/Pause" at bounding box center [38, 611] width 11 height 13
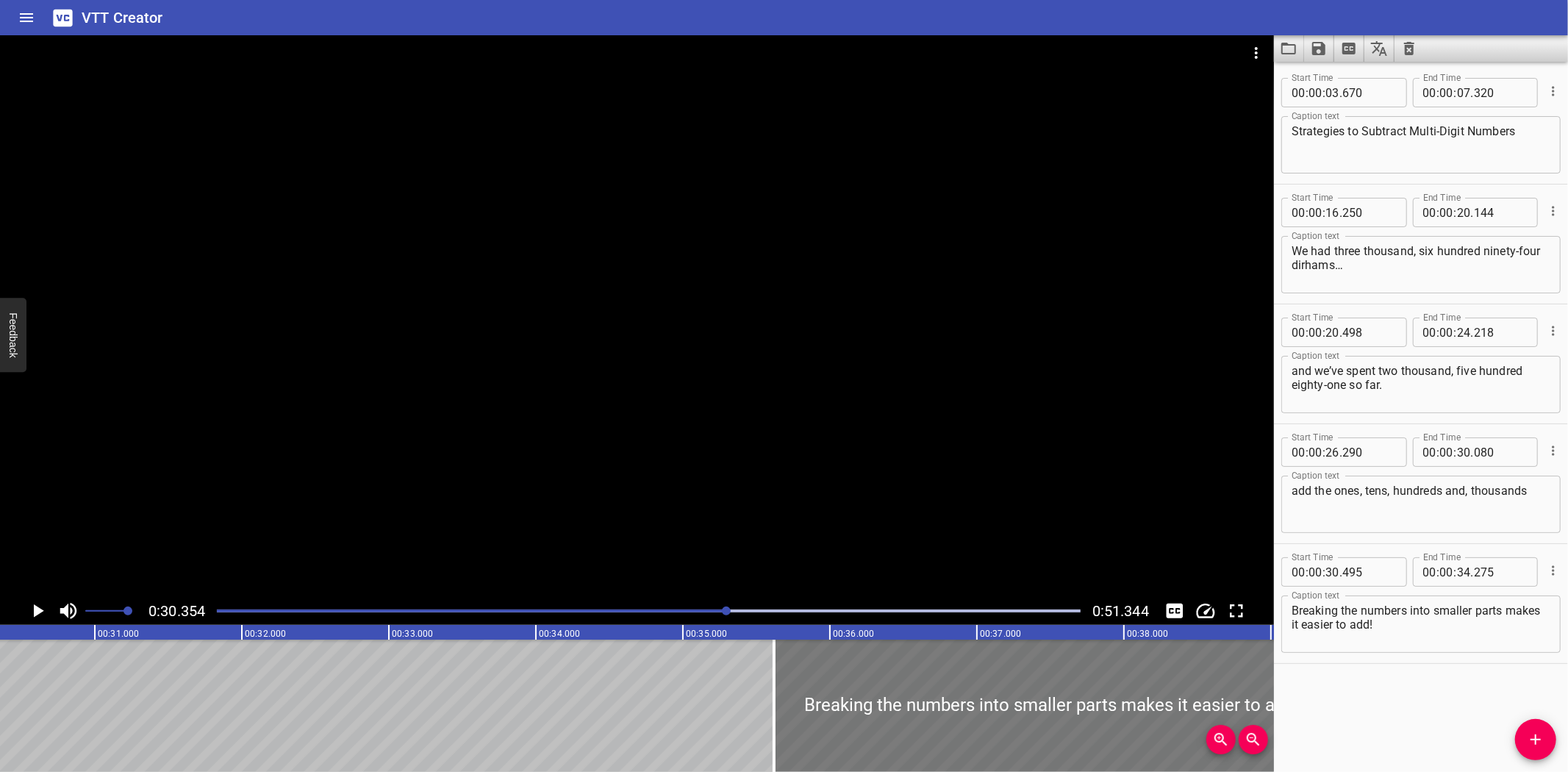
drag, startPoint x: 170, startPoint y: 697, endPoint x: 924, endPoint y: 675, distance: 754.3
click at [924, 675] on div at bounding box center [1052, 705] width 556 height 132
type input "35"
type input "625"
type input "39"
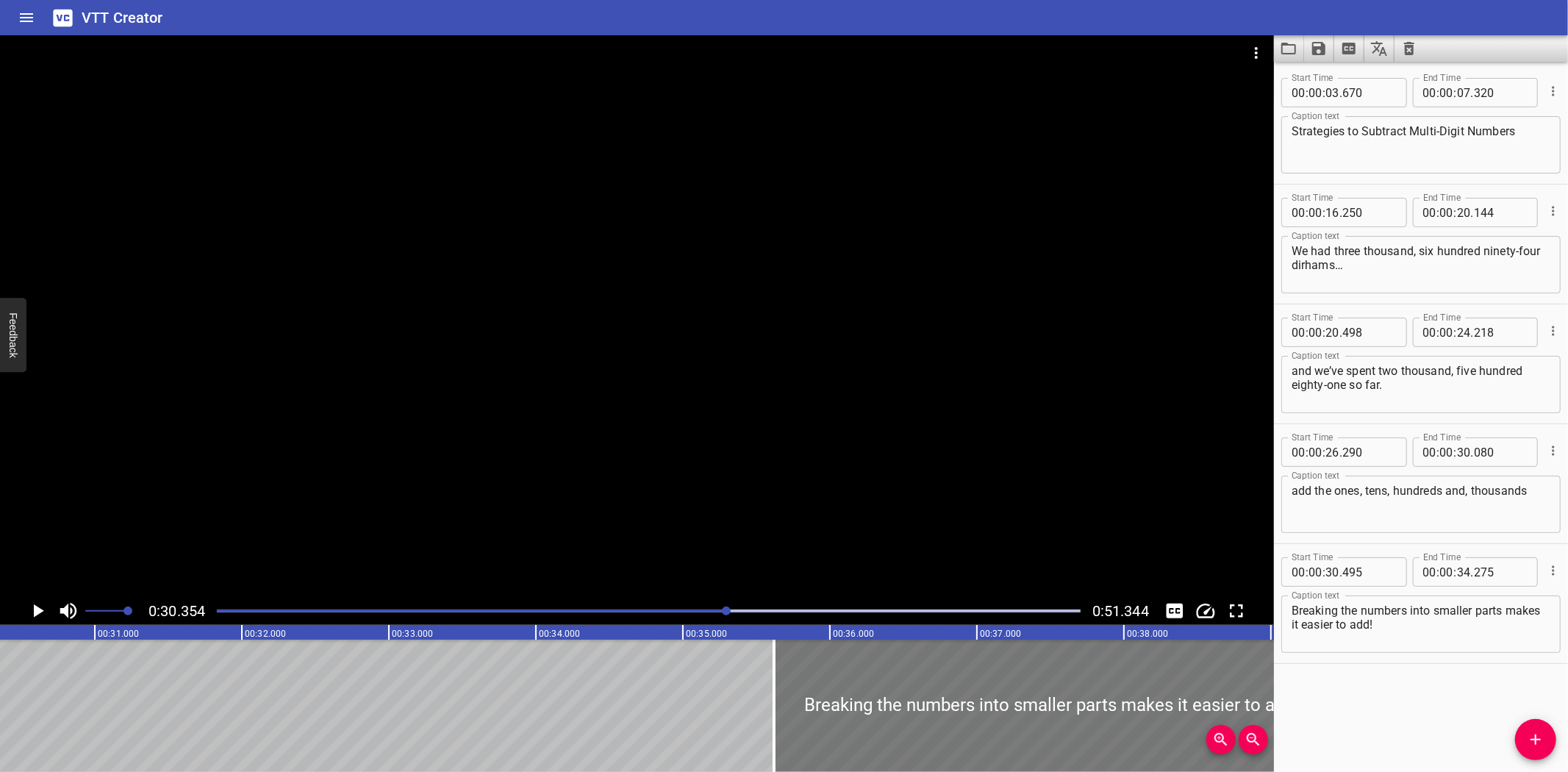
type input "405"
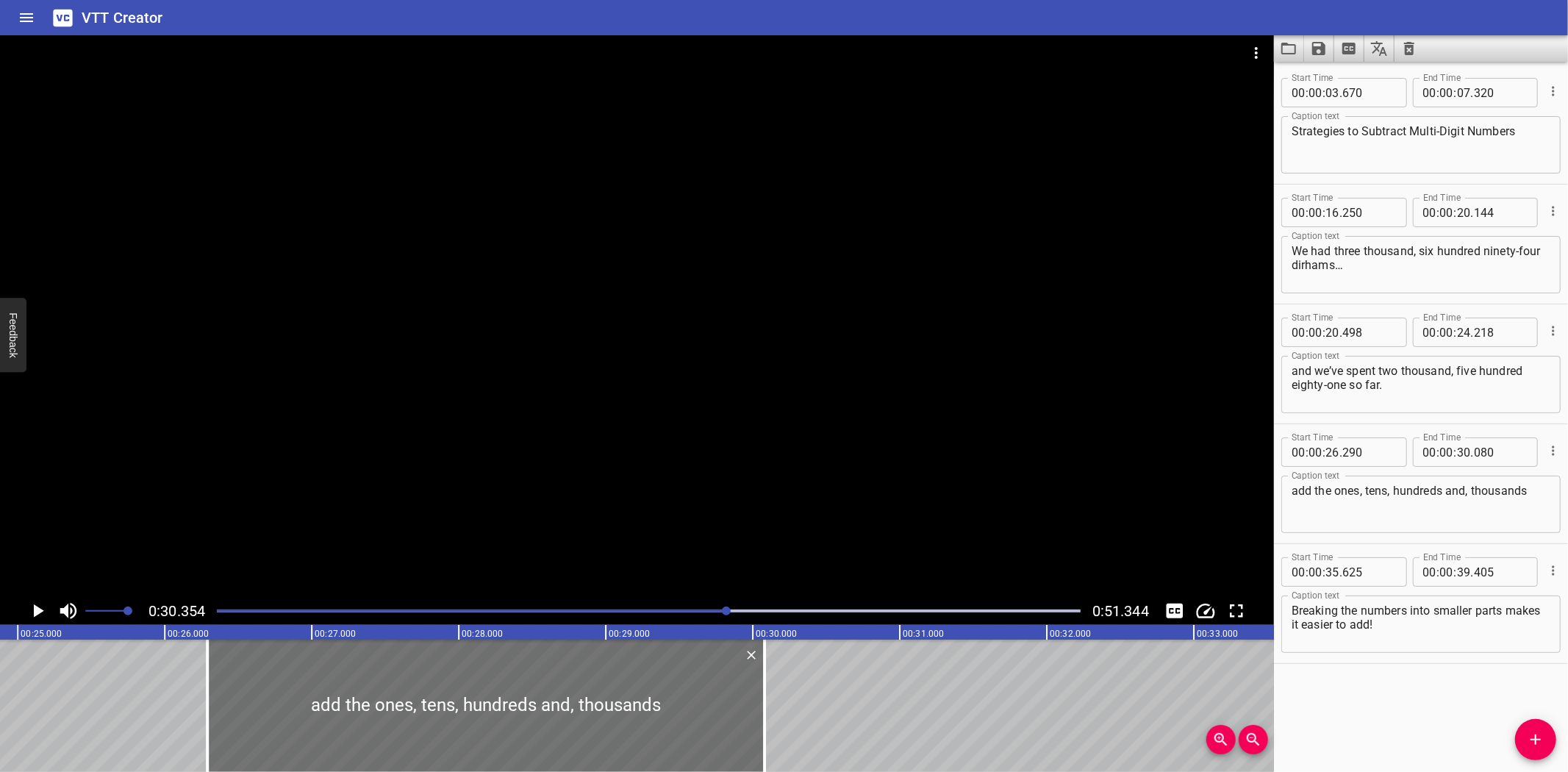
scroll to position [0, 3670]
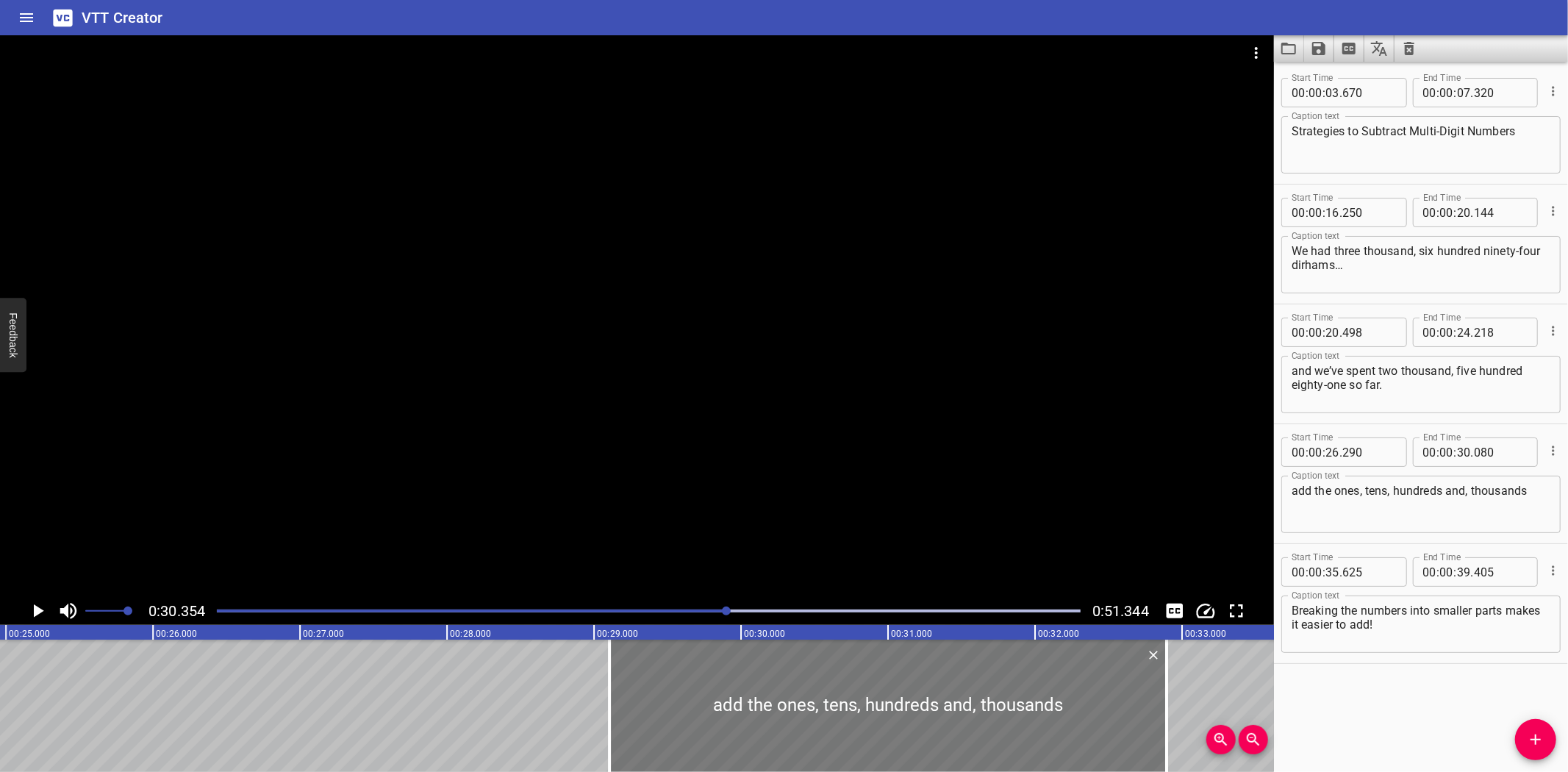
drag, startPoint x: 253, startPoint y: 708, endPoint x: 667, endPoint y: 722, distance: 414.2
click at [667, 722] on div at bounding box center [888, 705] width 557 height 132
type input "29"
type input "100"
type input "32"
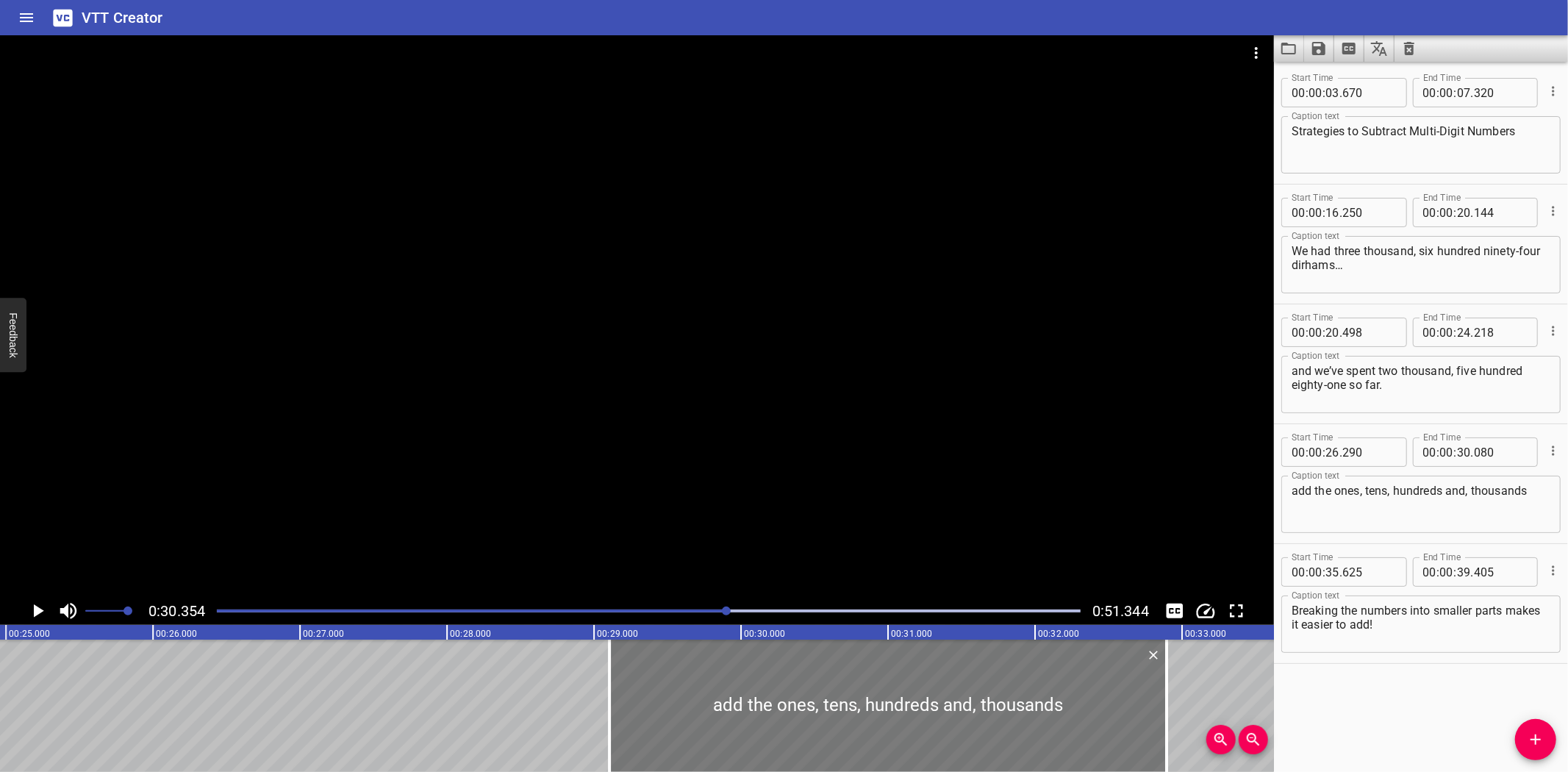
type input "890"
click at [466, 675] on div "Strategies to Subtract Multi-Digit Numbers We had three thousand, six hundred n…" at bounding box center [741, 705] width 8822 height 132
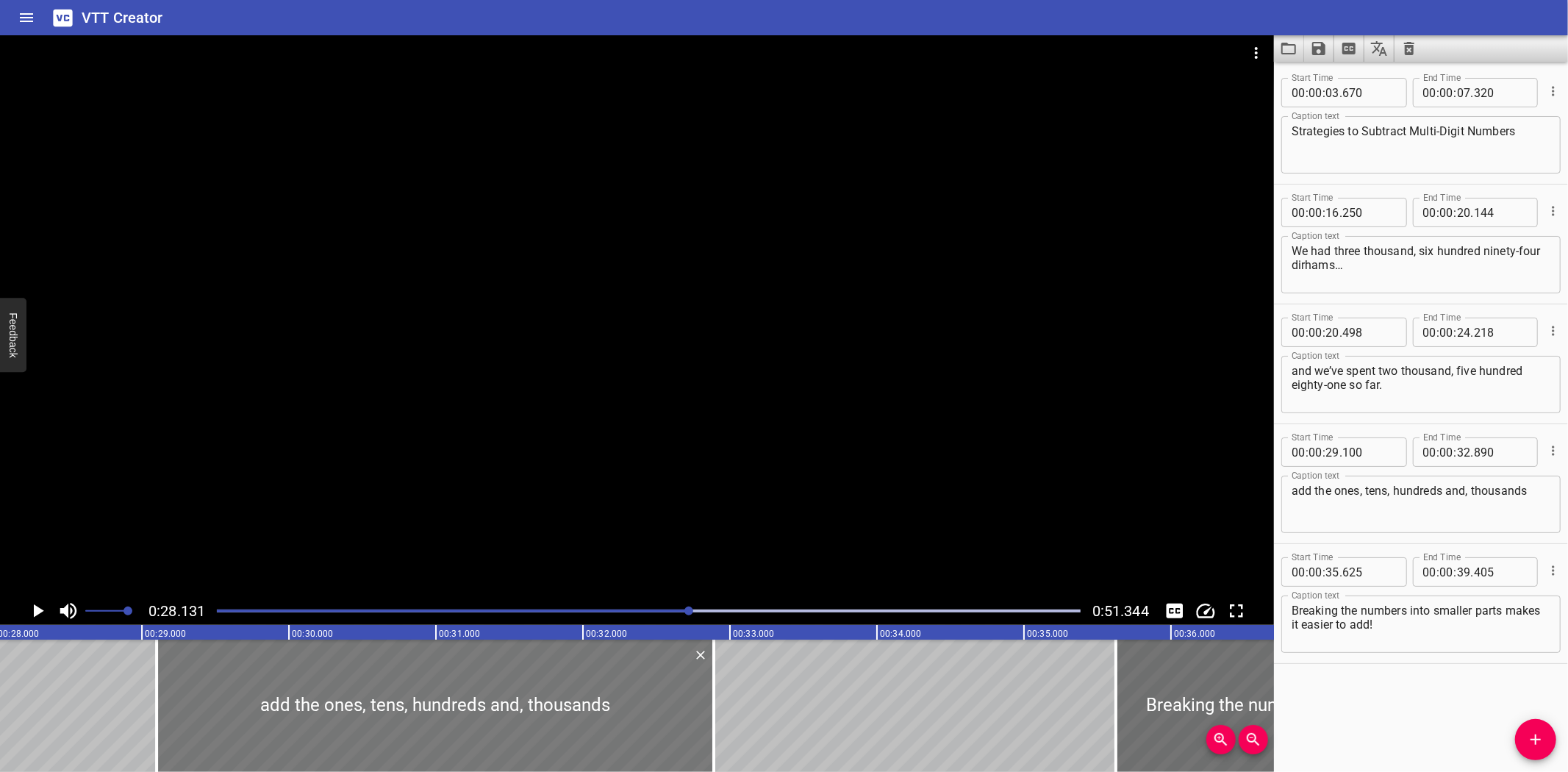
scroll to position [0, 4136]
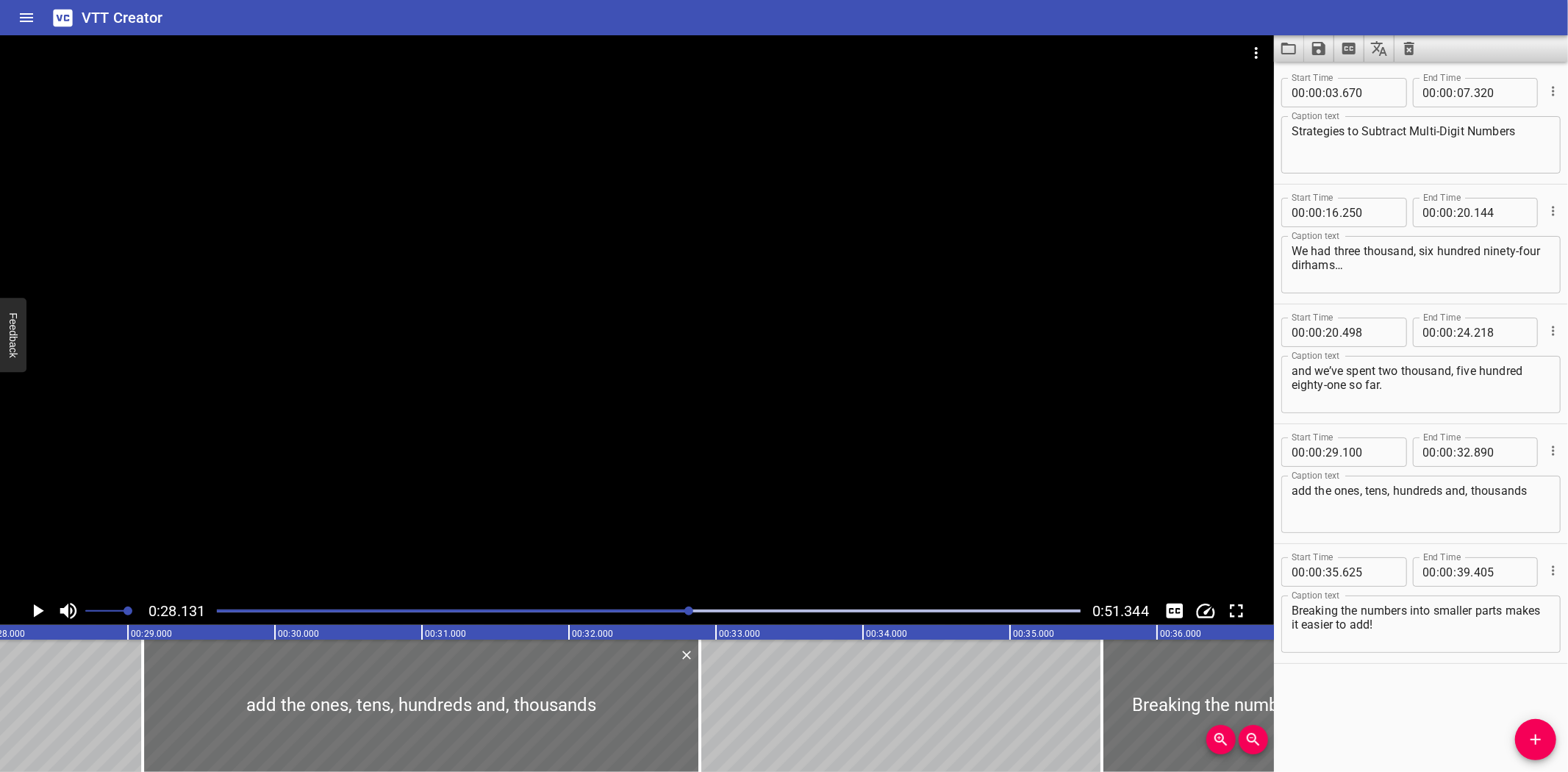
click at [36, 608] on icon "Play/Pause" at bounding box center [38, 611] width 11 height 13
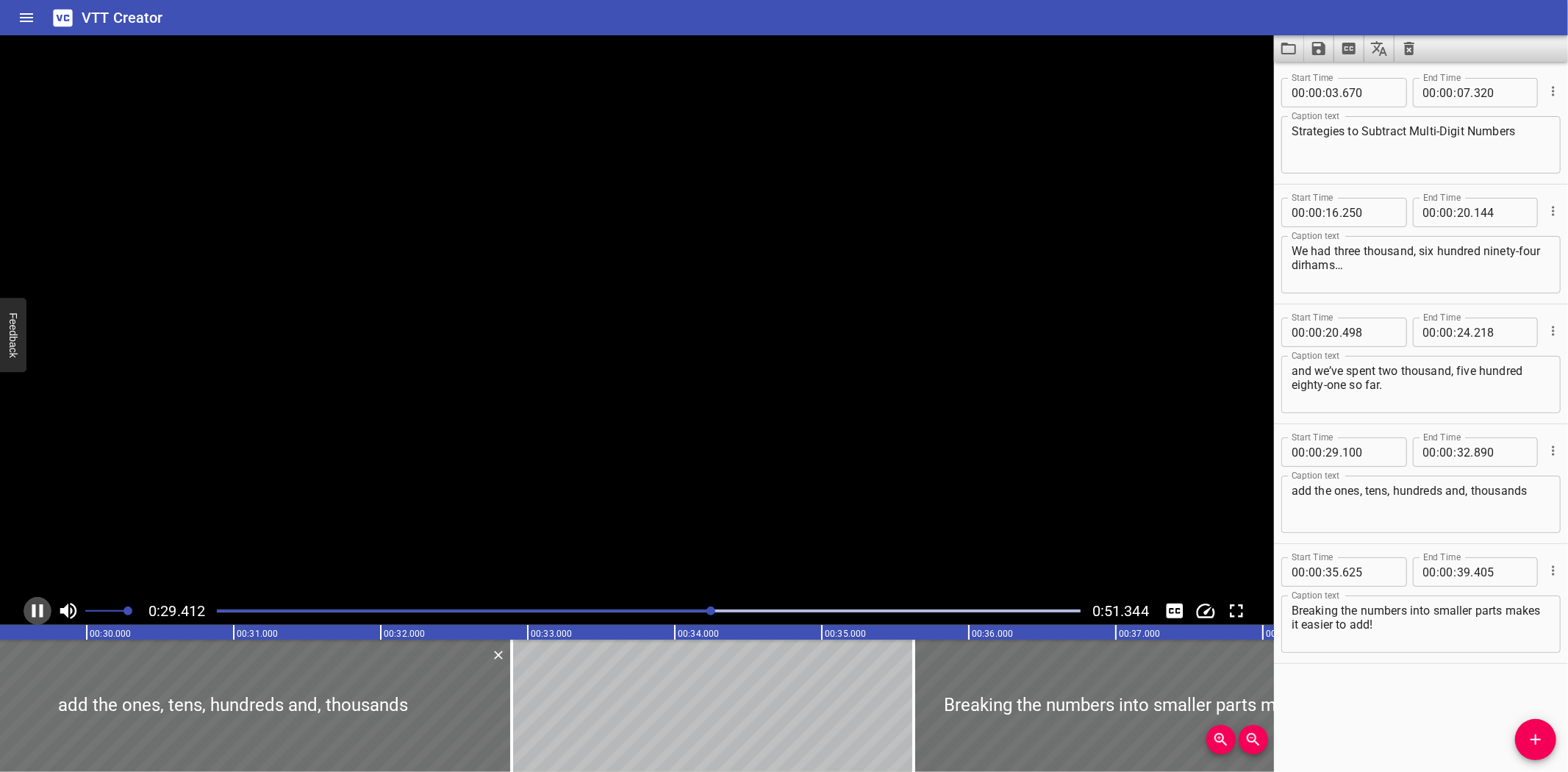
click at [36, 608] on icon "Play/Pause" at bounding box center [37, 611] width 22 height 22
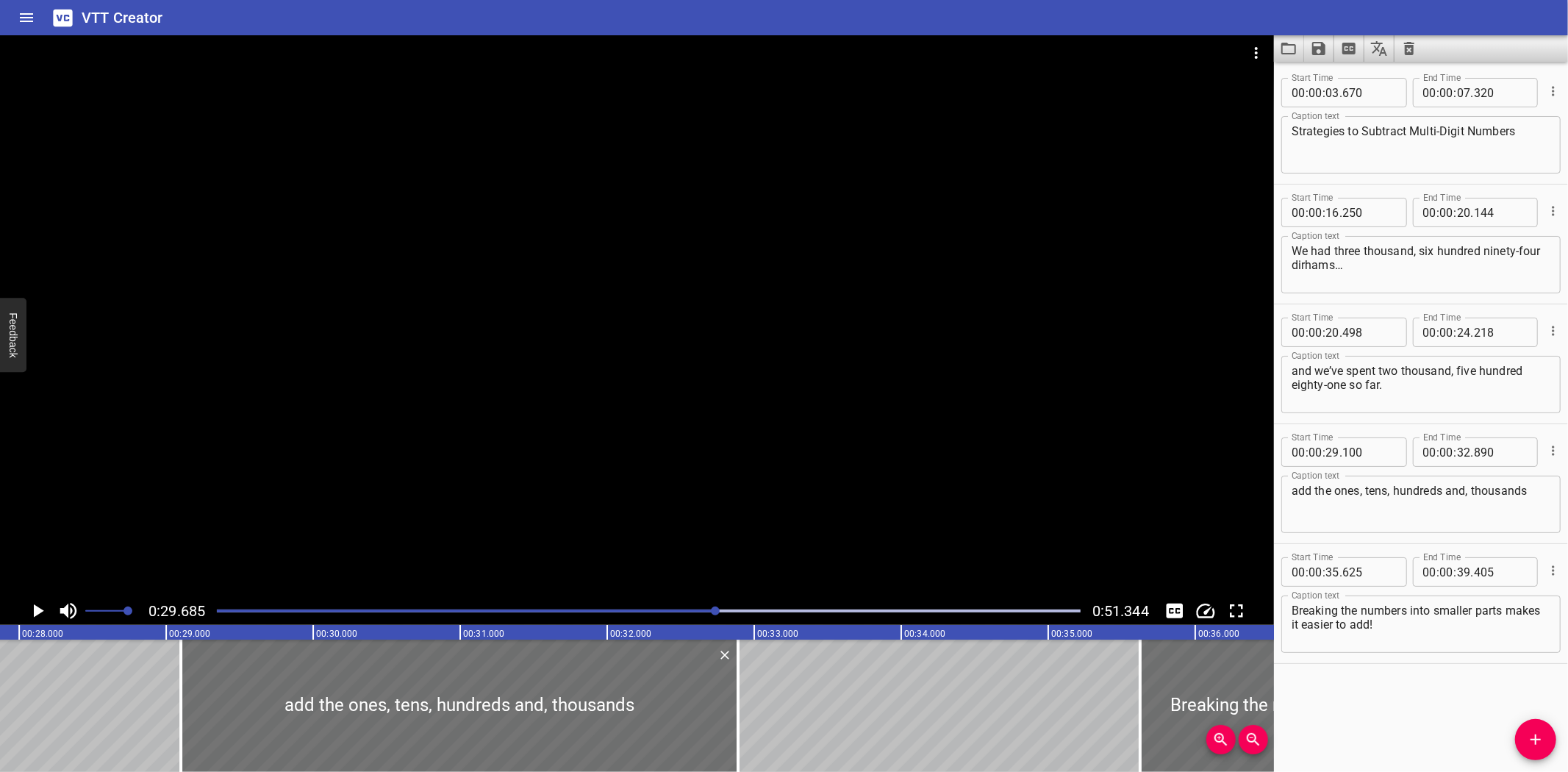
scroll to position [0, 4063]
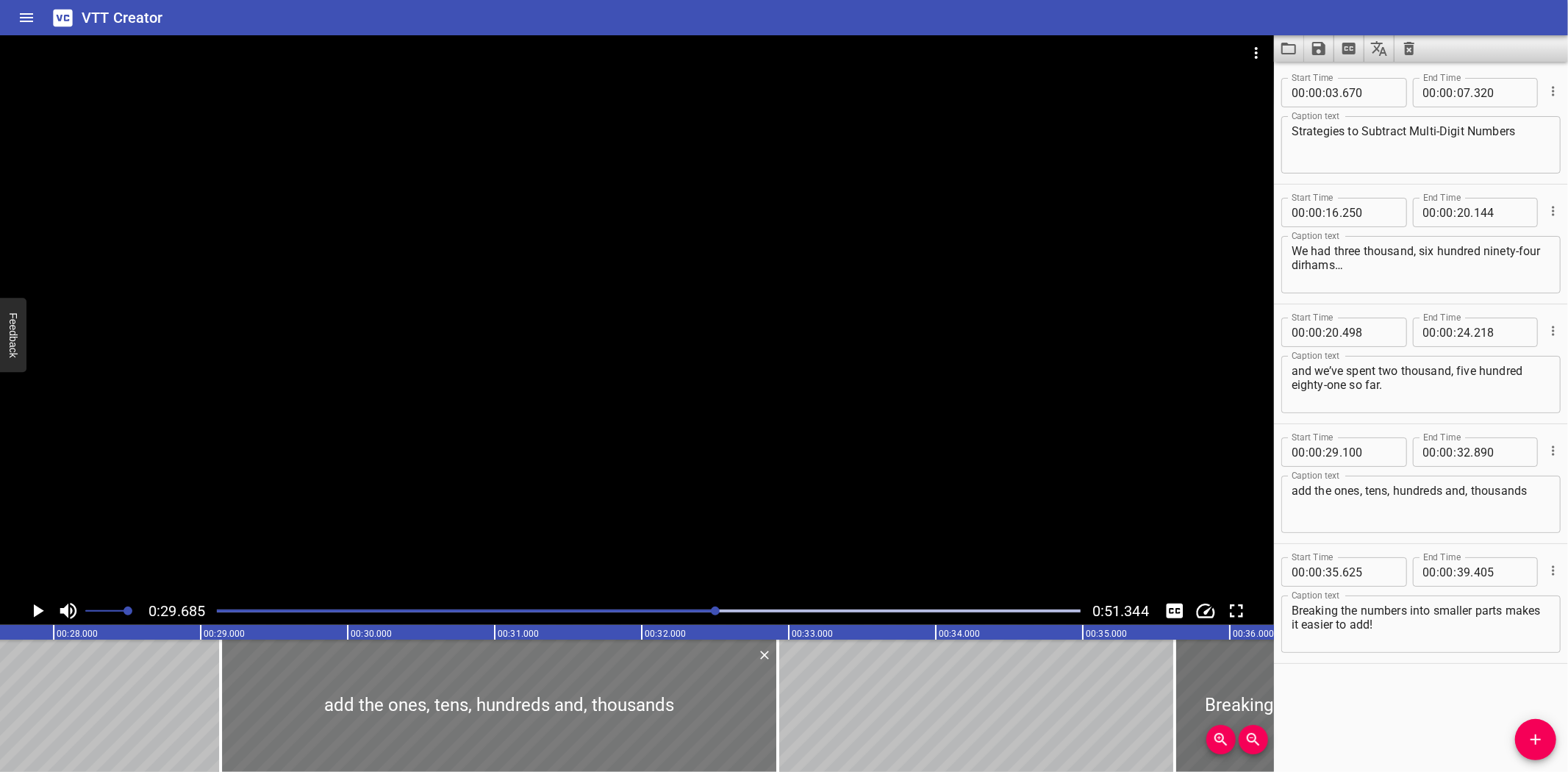
click at [282, 709] on div at bounding box center [499, 705] width 557 height 132
type input "135"
drag, startPoint x: 773, startPoint y: 717, endPoint x: 707, endPoint y: 729, distance: 67.1
click at [707, 729] on div at bounding box center [712, 705] width 14 height 132
type input "480"
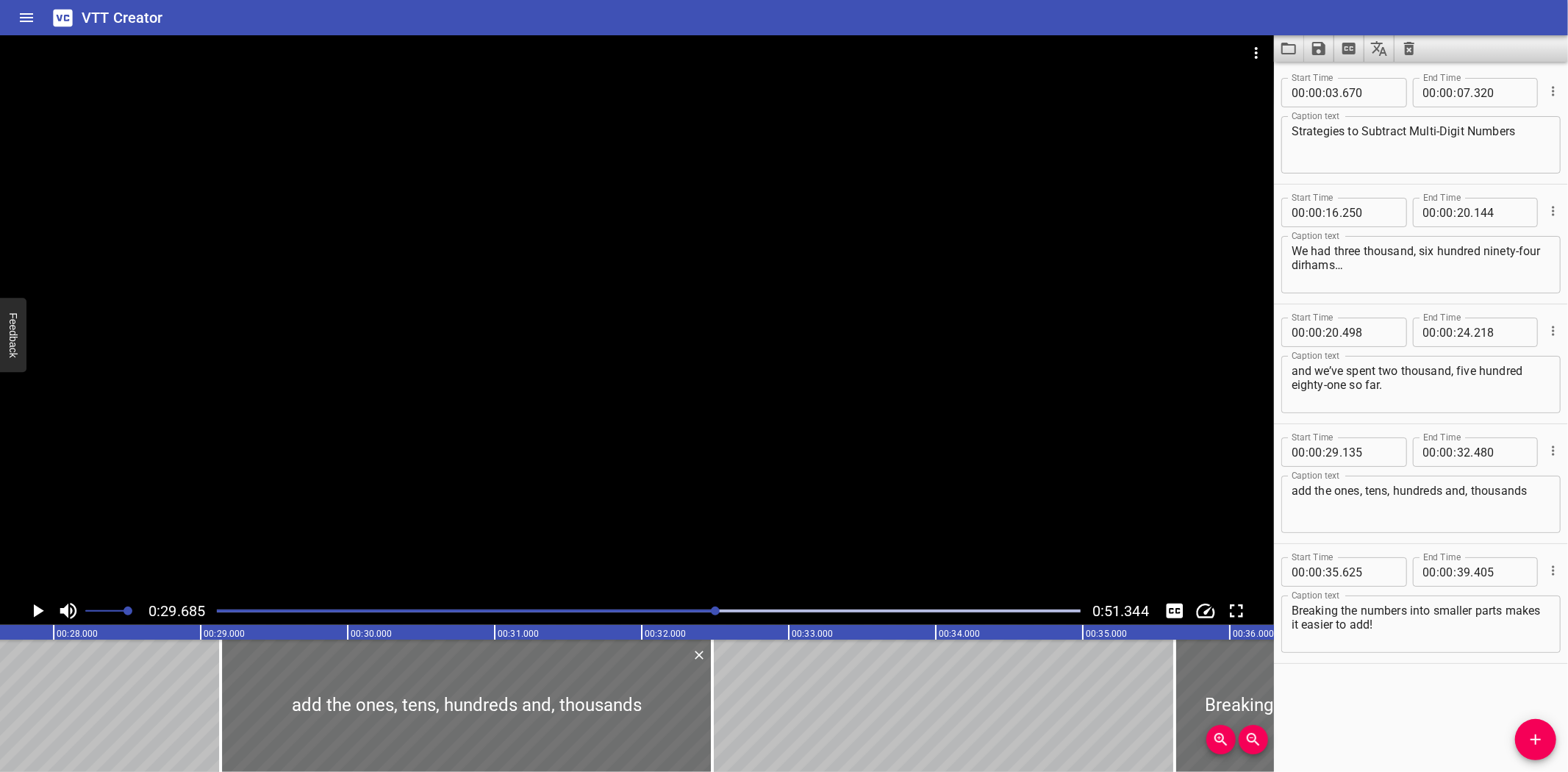
click at [1388, 498] on textarea "add the ones, tens, hundreds and, thousands" at bounding box center [1421, 504] width 259 height 42
paste textarea "Hmm… how can I figure out how much we have left?"
type textarea "Hmm… how can I figure out how much we have left?"
click at [107, 665] on div "Strategies to Subtract Multi-Digit Numbers We had three thousand, six hundred n…" at bounding box center [348, 705] width 8822 height 132
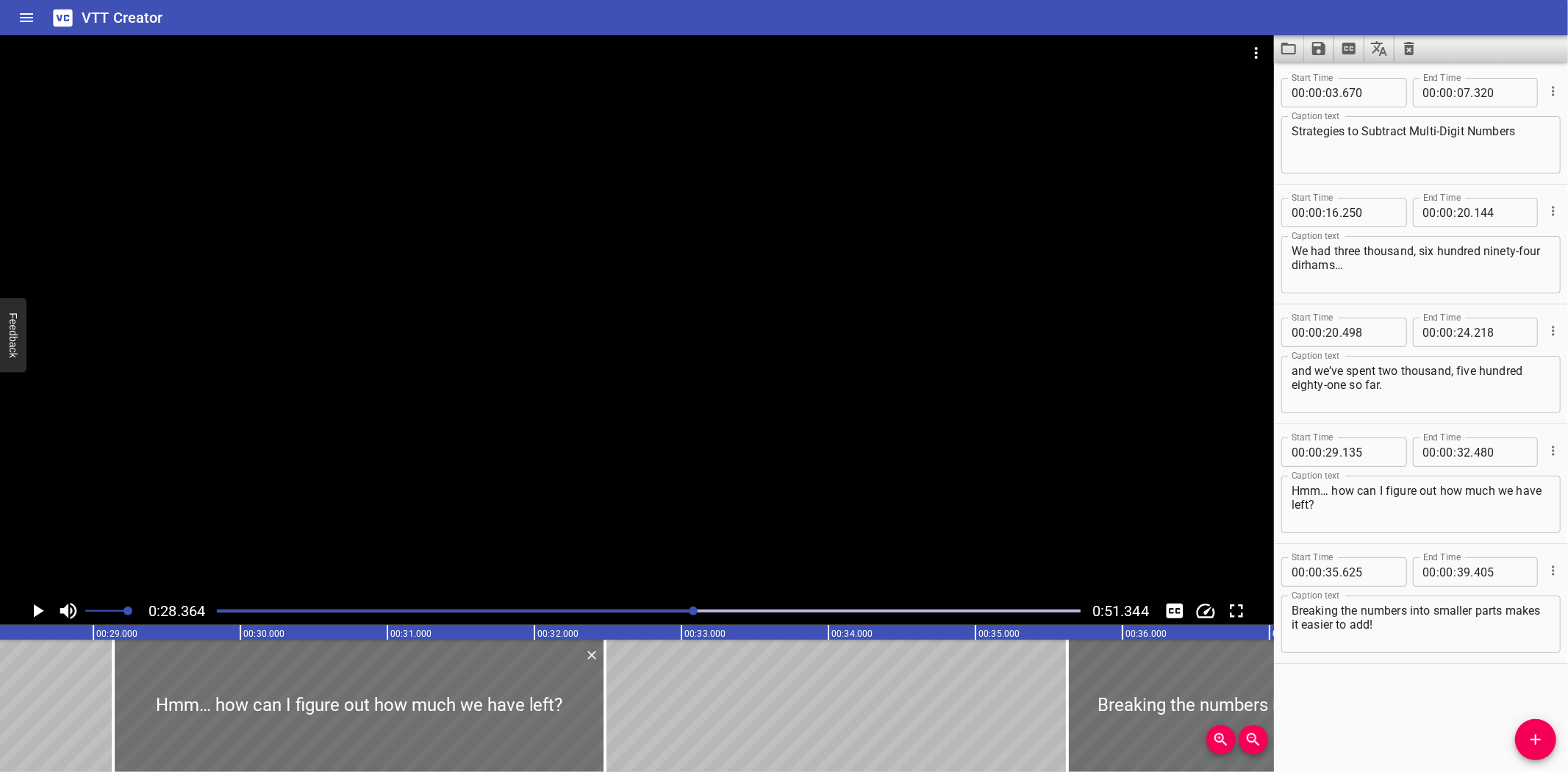
click at [33, 609] on icon "Play/Pause" at bounding box center [38, 611] width 11 height 13
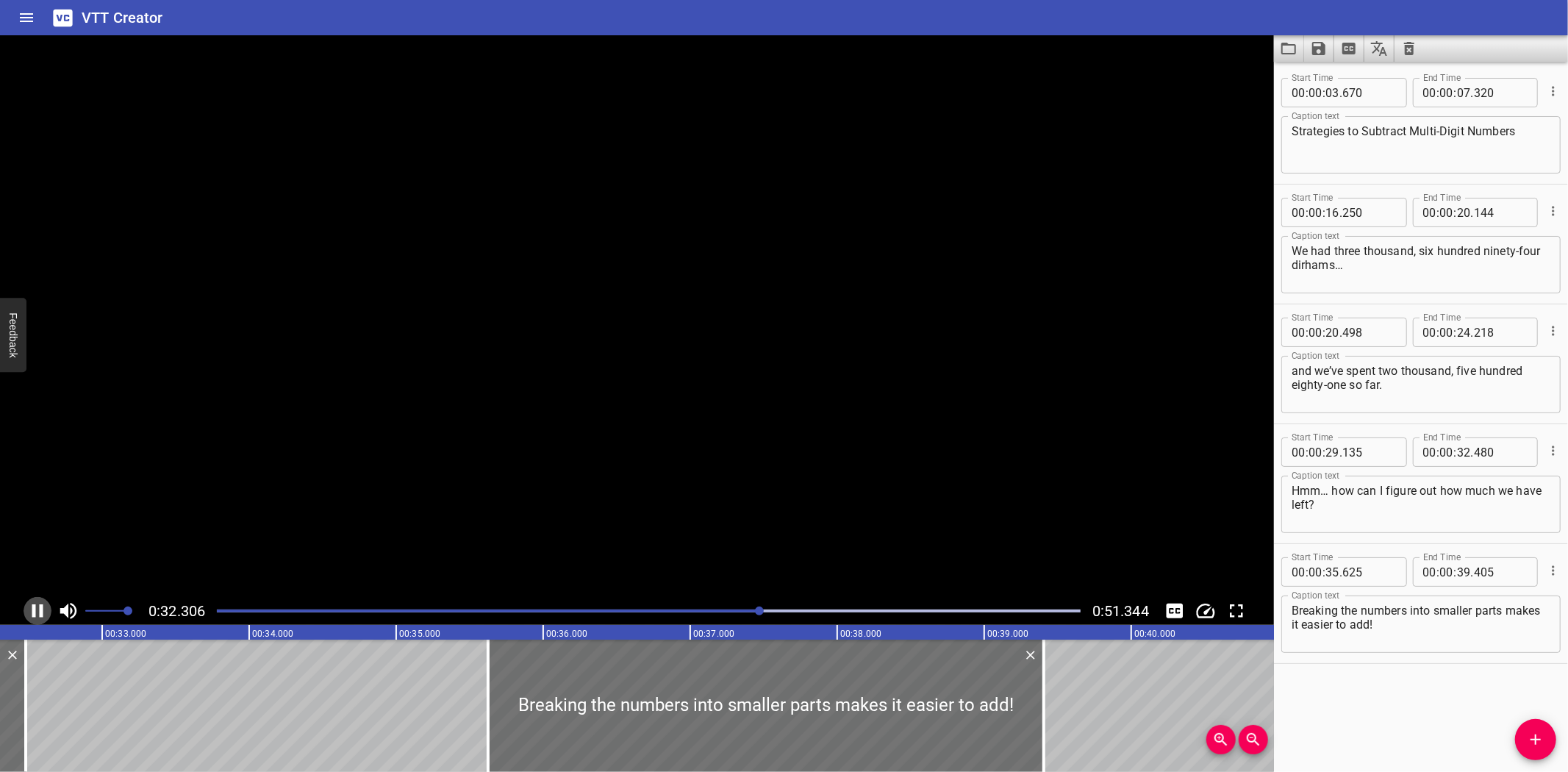
click at [36, 604] on icon "Play/Pause" at bounding box center [37, 611] width 22 height 22
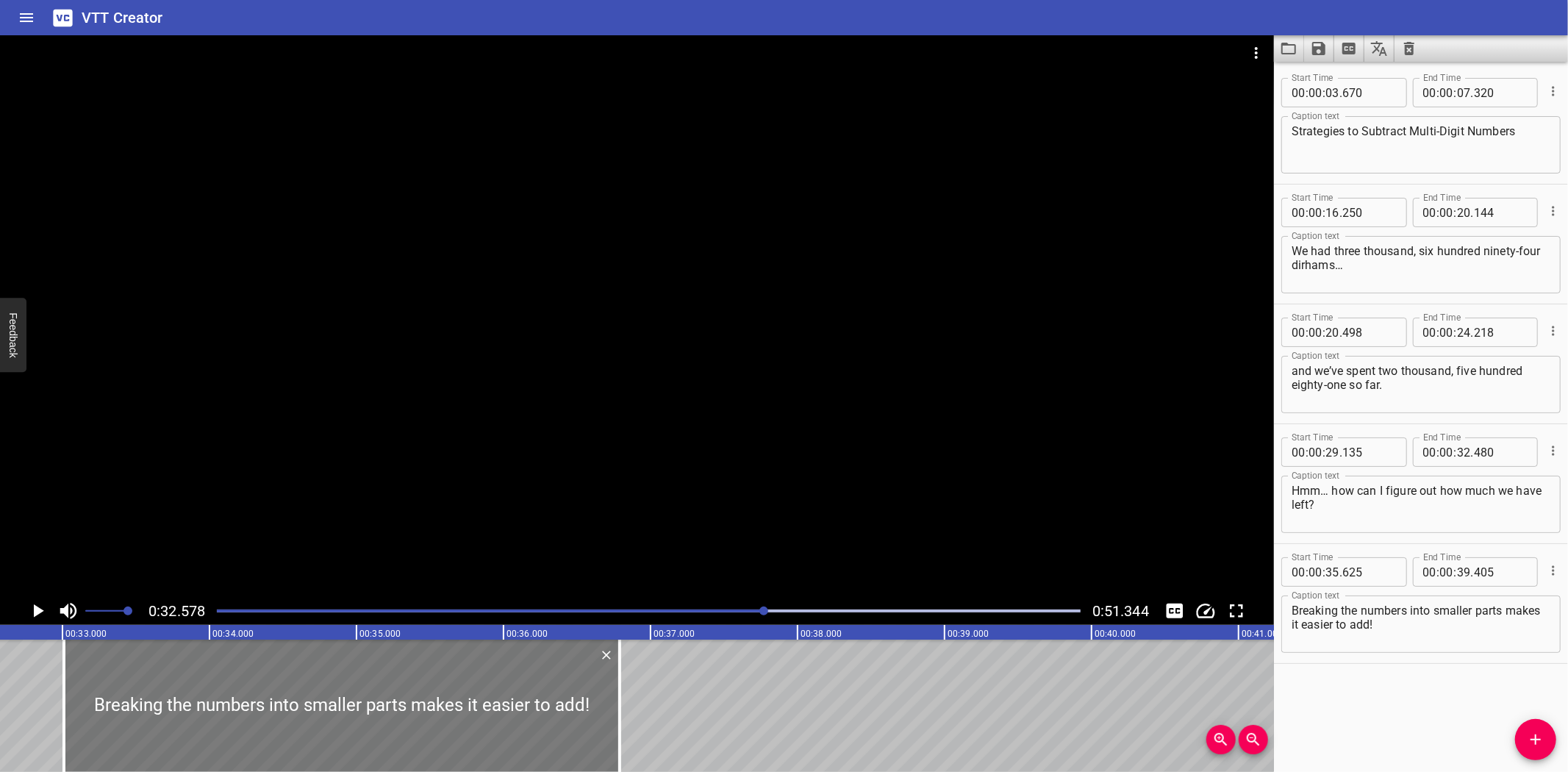
drag, startPoint x: 768, startPoint y: 711, endPoint x: 384, endPoint y: 702, distance: 384.1
click at [384, 702] on div at bounding box center [342, 705] width 556 height 132
type input "33"
type input "010"
type input "36"
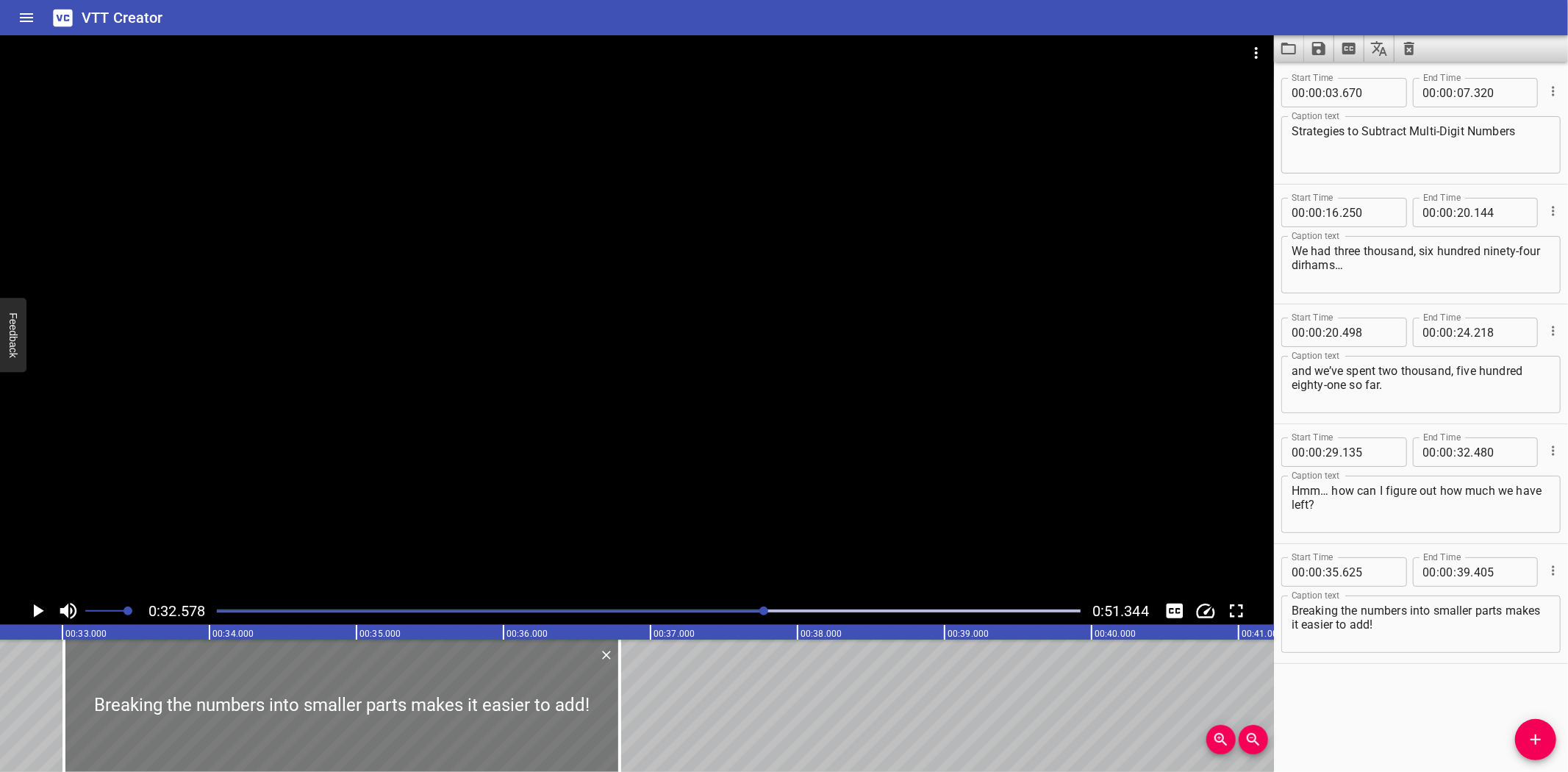
type input "790"
click at [1398, 644] on textarea "Breaking the numbers into smaller parts makes it easier to add!" at bounding box center [1421, 625] width 259 height 42
paste textarea "Maybe I can break it into parts…"
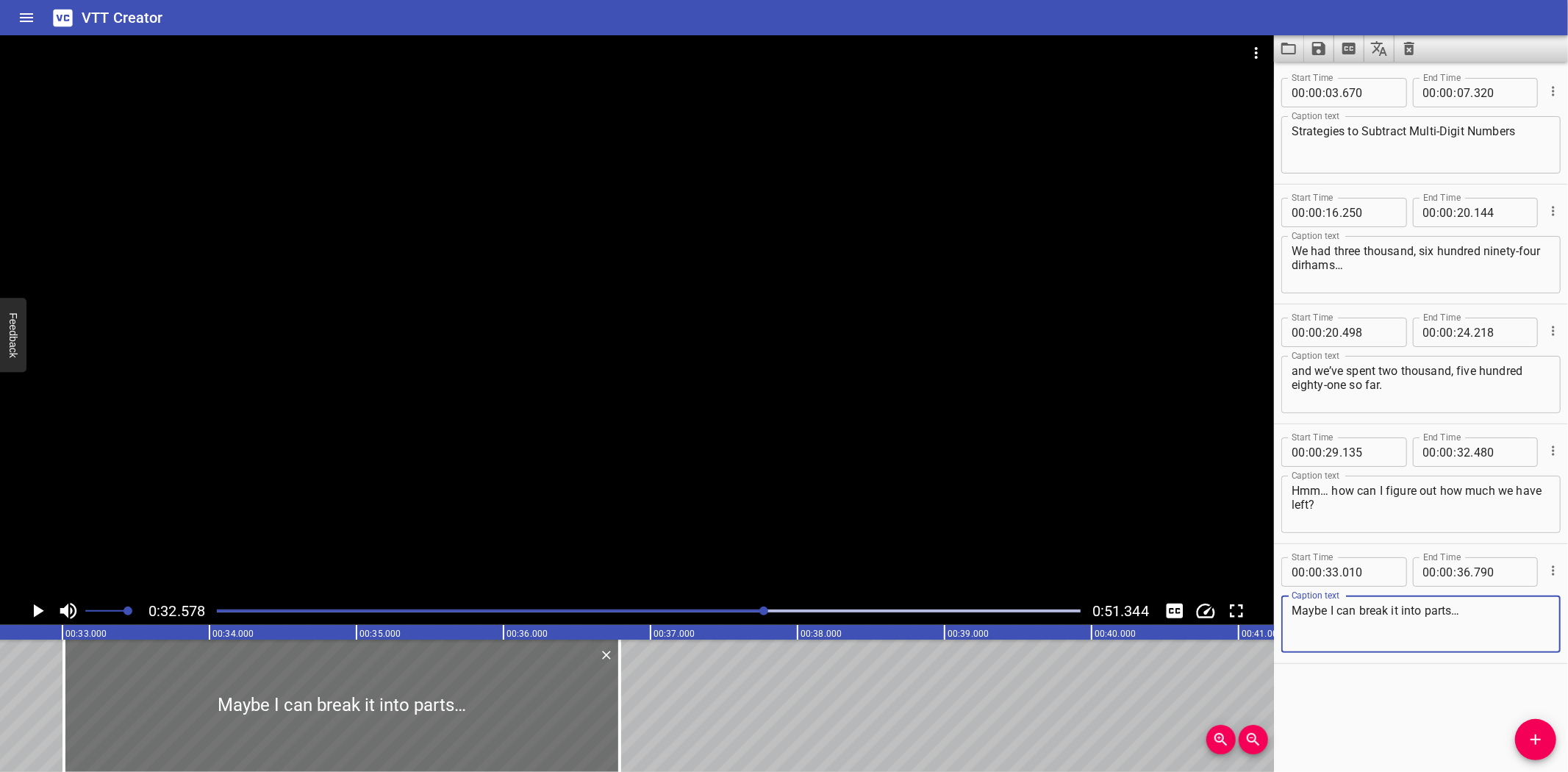
type textarea "Maybe I can break it into parts…"
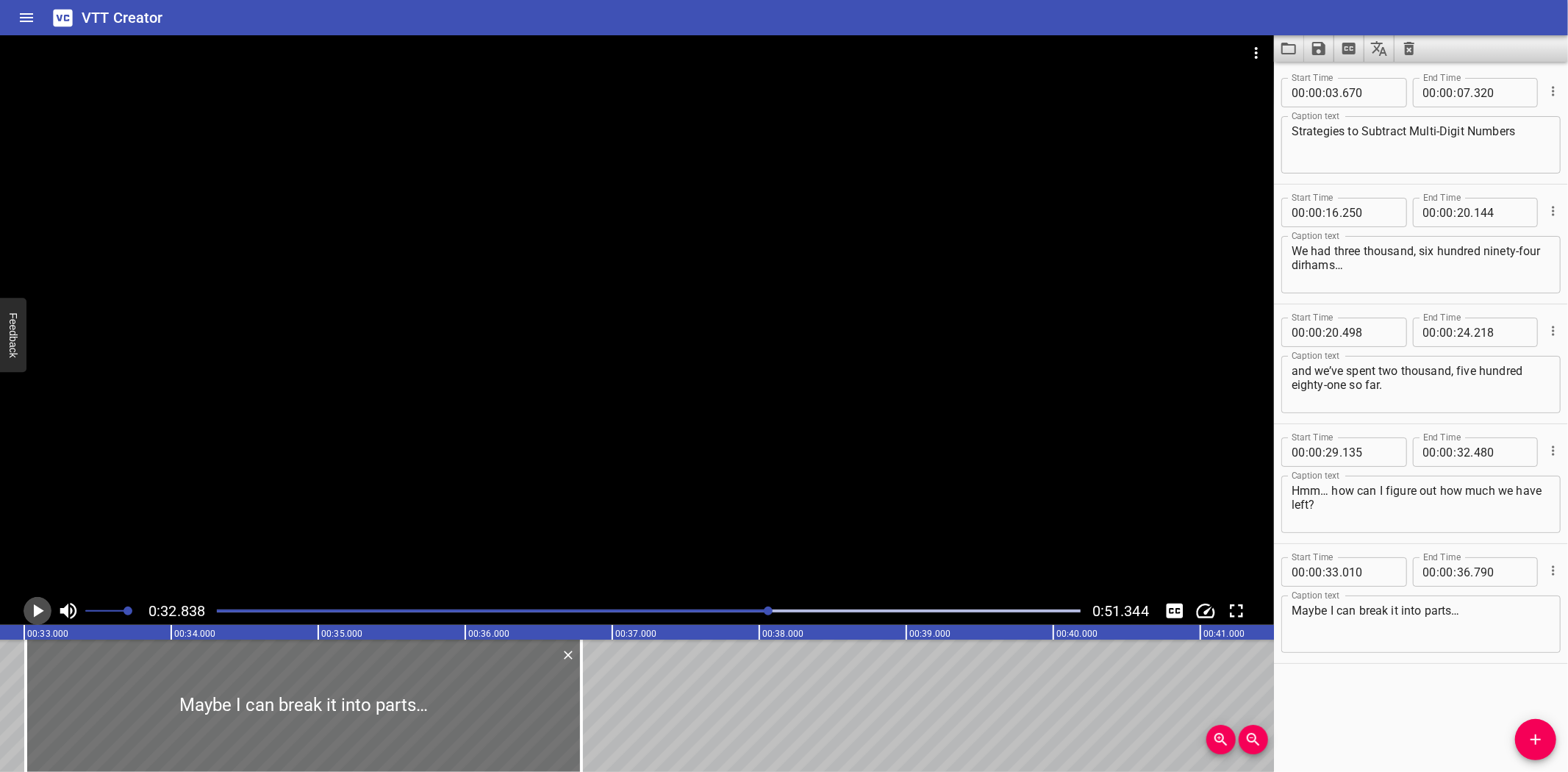
click at [32, 604] on icon "Play/Pause" at bounding box center [37, 611] width 22 height 22
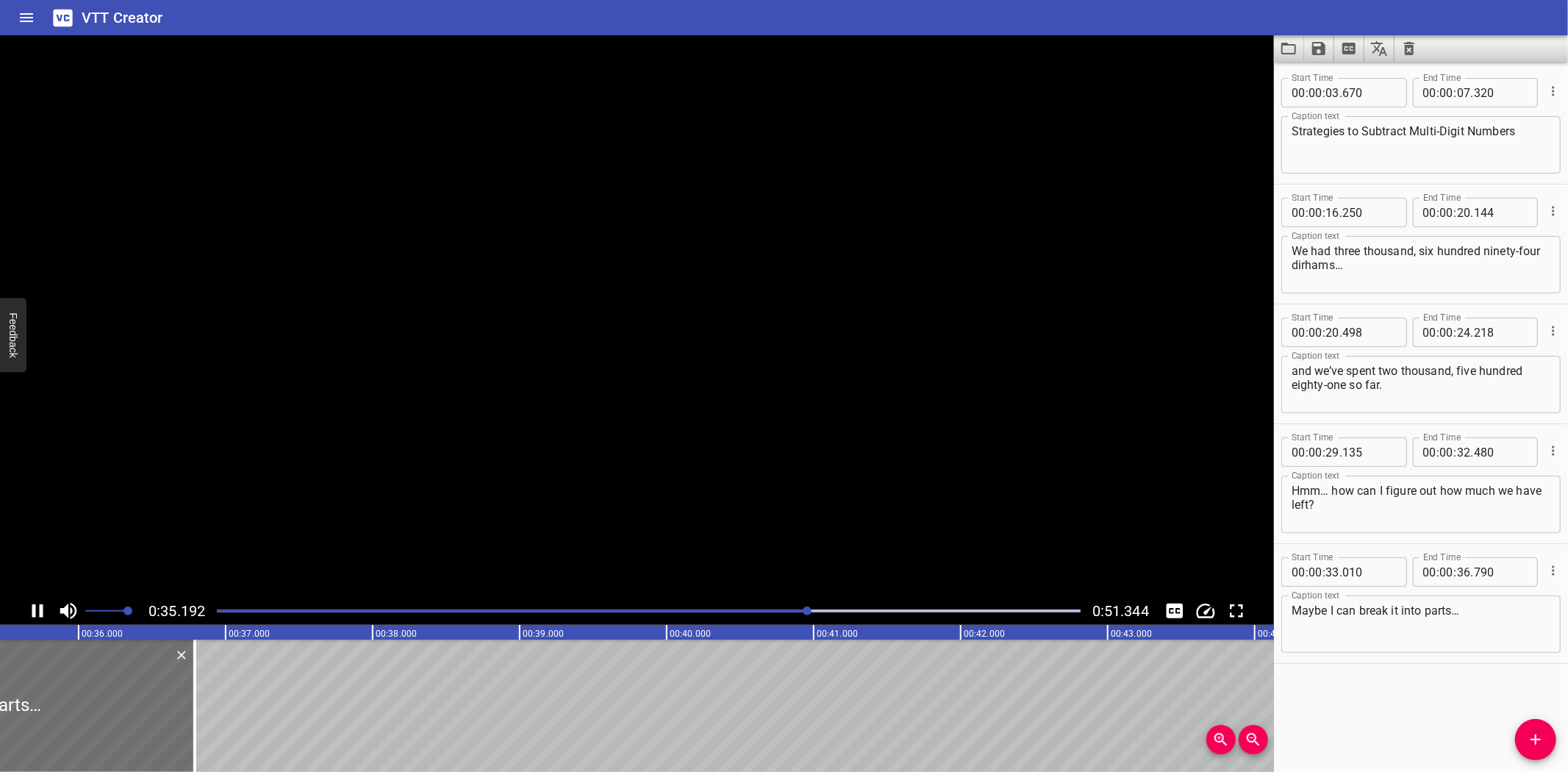
click at [32, 604] on icon "Play/Pause" at bounding box center [37, 611] width 22 height 22
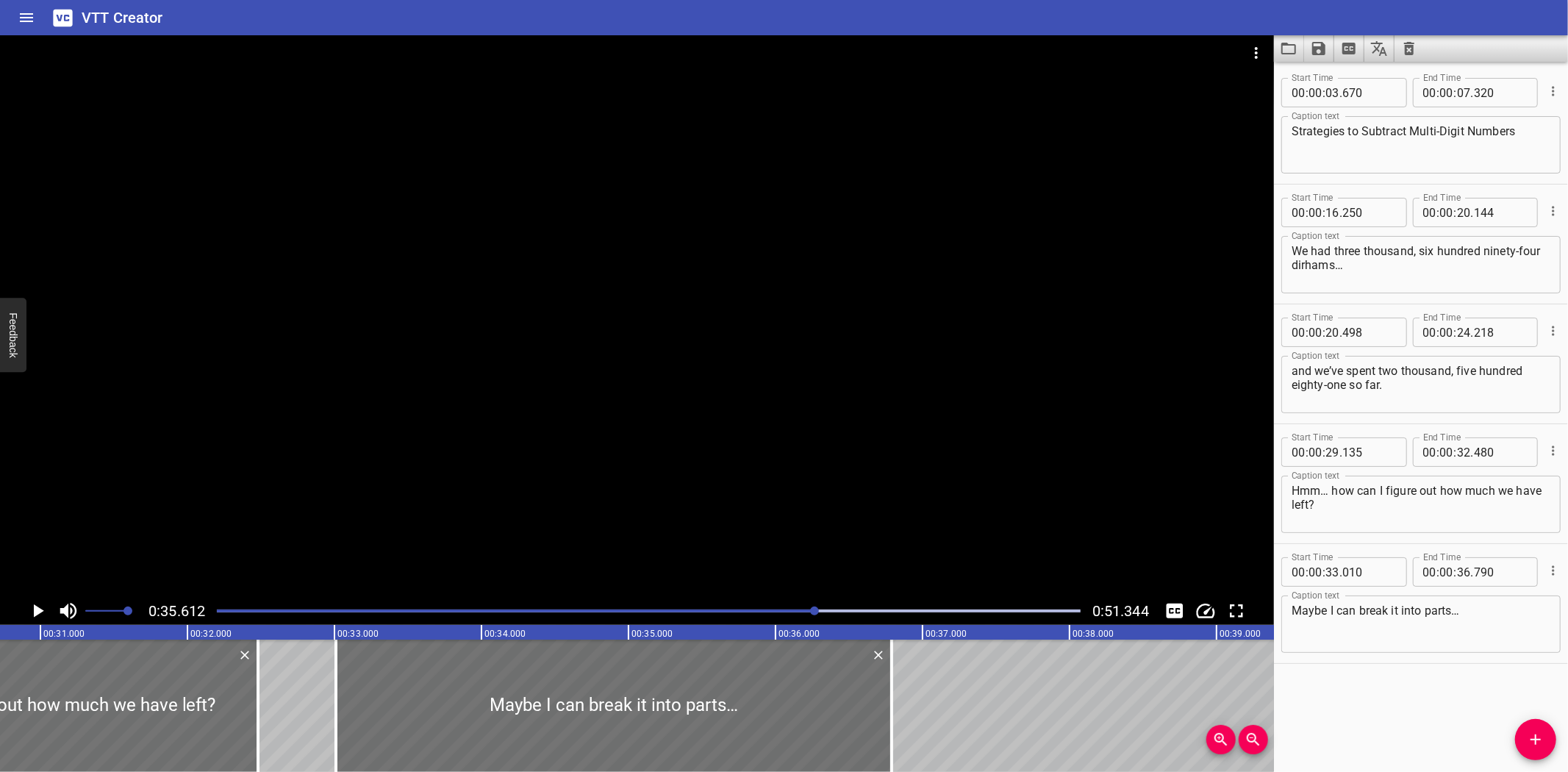
scroll to position [0, 4512]
drag, startPoint x: 339, startPoint y: 726, endPoint x: 352, endPoint y: 726, distance: 13.0
click at [353, 726] on div at bounding box center [354, 705] width 3 height 132
type input "090"
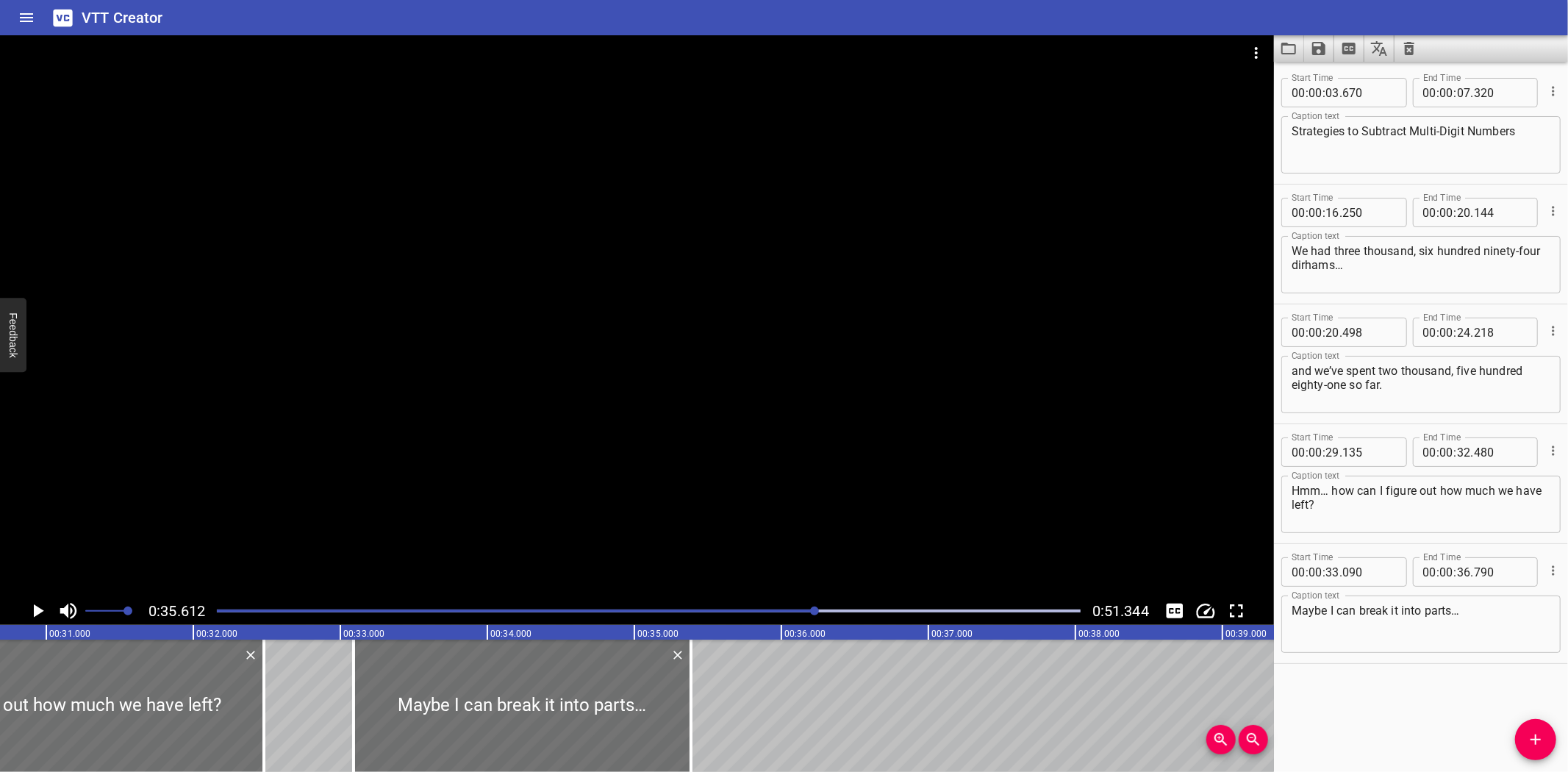
drag, startPoint x: 894, startPoint y: 731, endPoint x: 688, endPoint y: 760, distance: 208.0
click at [688, 760] on div "00:00.000 00:01.000 00:02.000 00:03.000 00:04.000 00:05.000 00:06.000 00:07.000…" at bounding box center [636, 698] width 1274 height 147
type input "35"
type input "385"
click at [677, 706] on div at bounding box center [681, 705] width 14 height 132
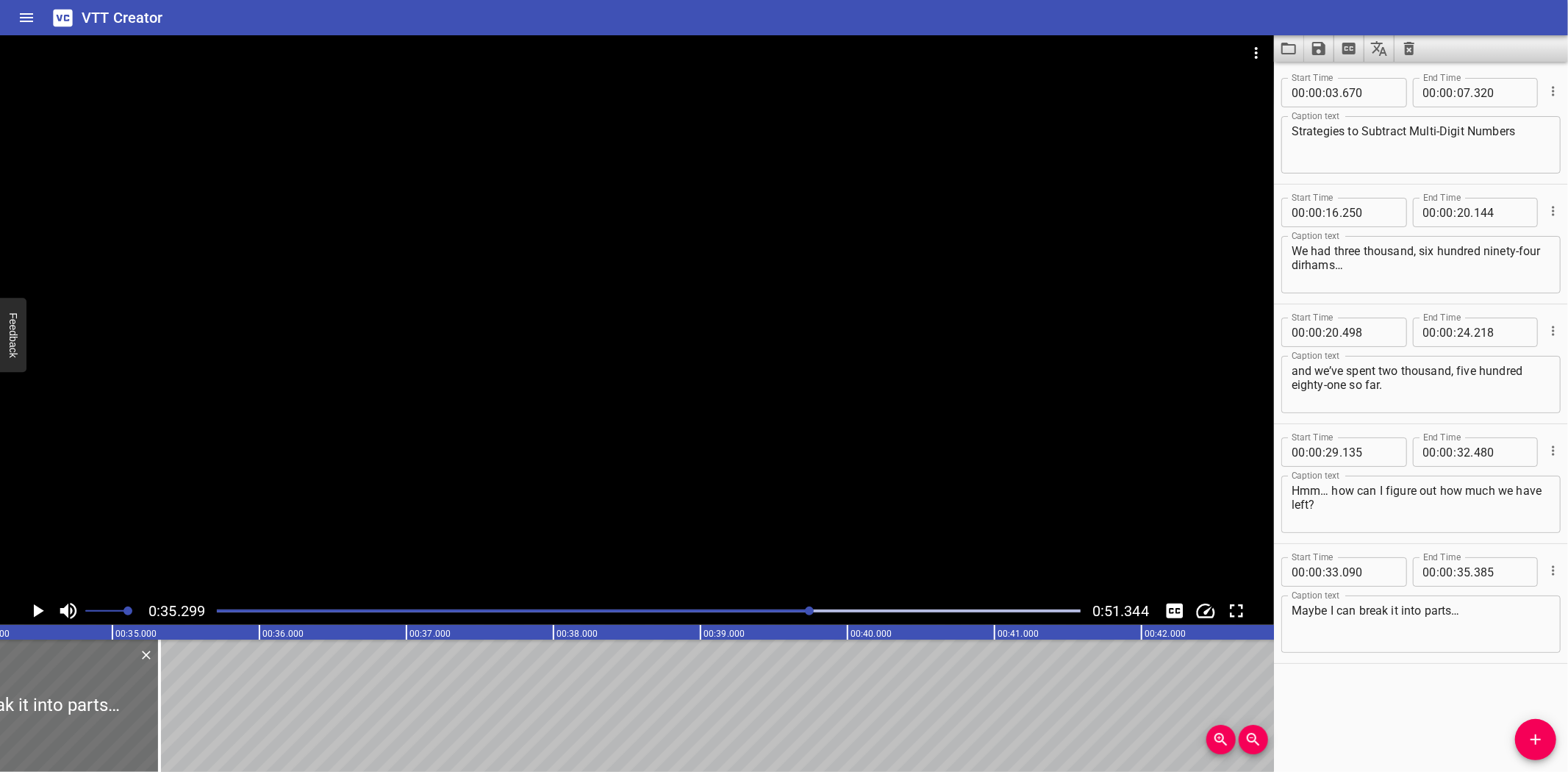
scroll to position [0, 4385]
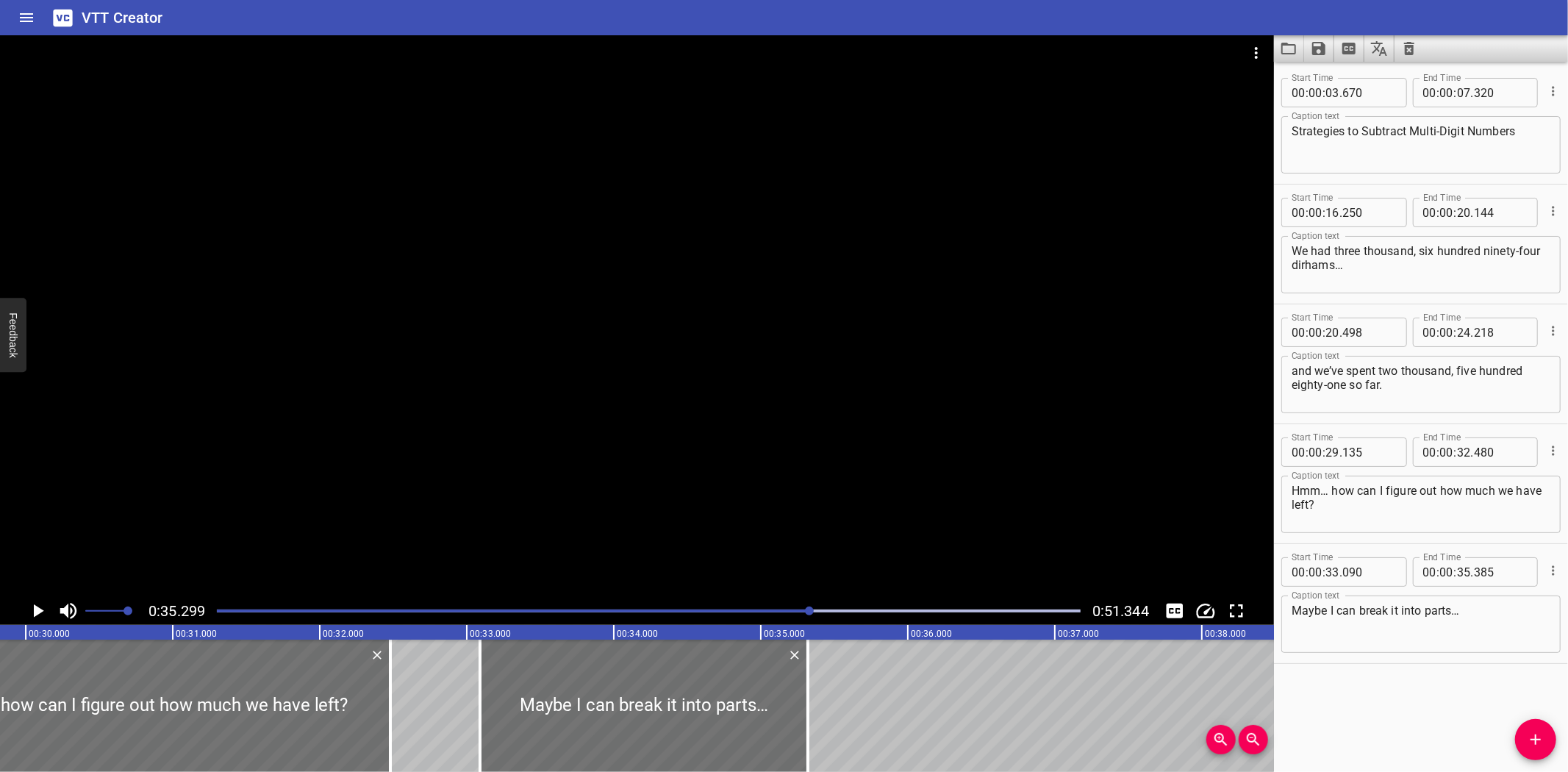
click at [423, 668] on div "Strategies to Subtract Multi-Digit Numbers We had three thousand, six hundred n…" at bounding box center [26, 705] width 8822 height 132
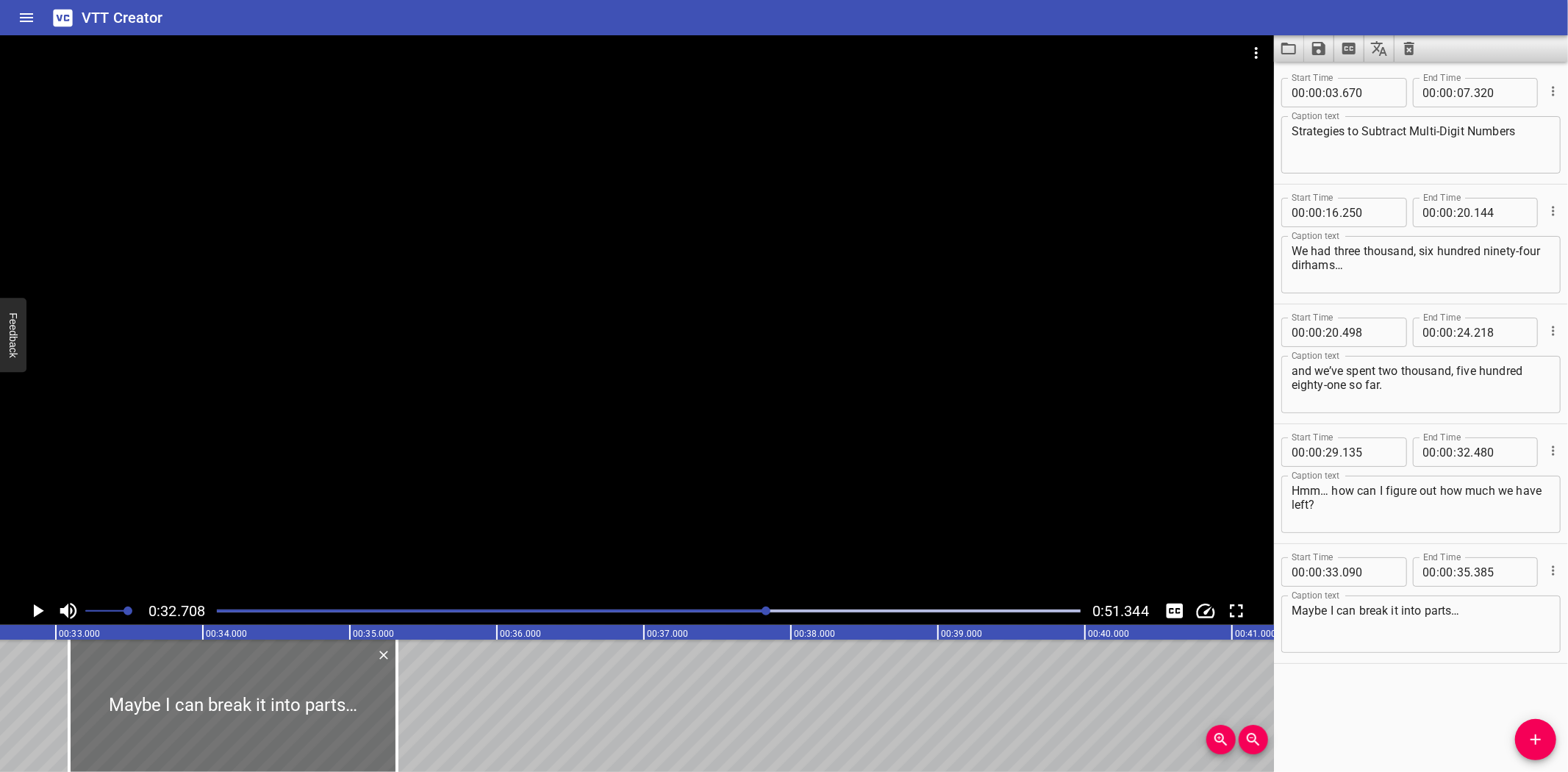
scroll to position [0, 4809]
click at [35, 605] on icon "Play/Pause" at bounding box center [37, 611] width 22 height 22
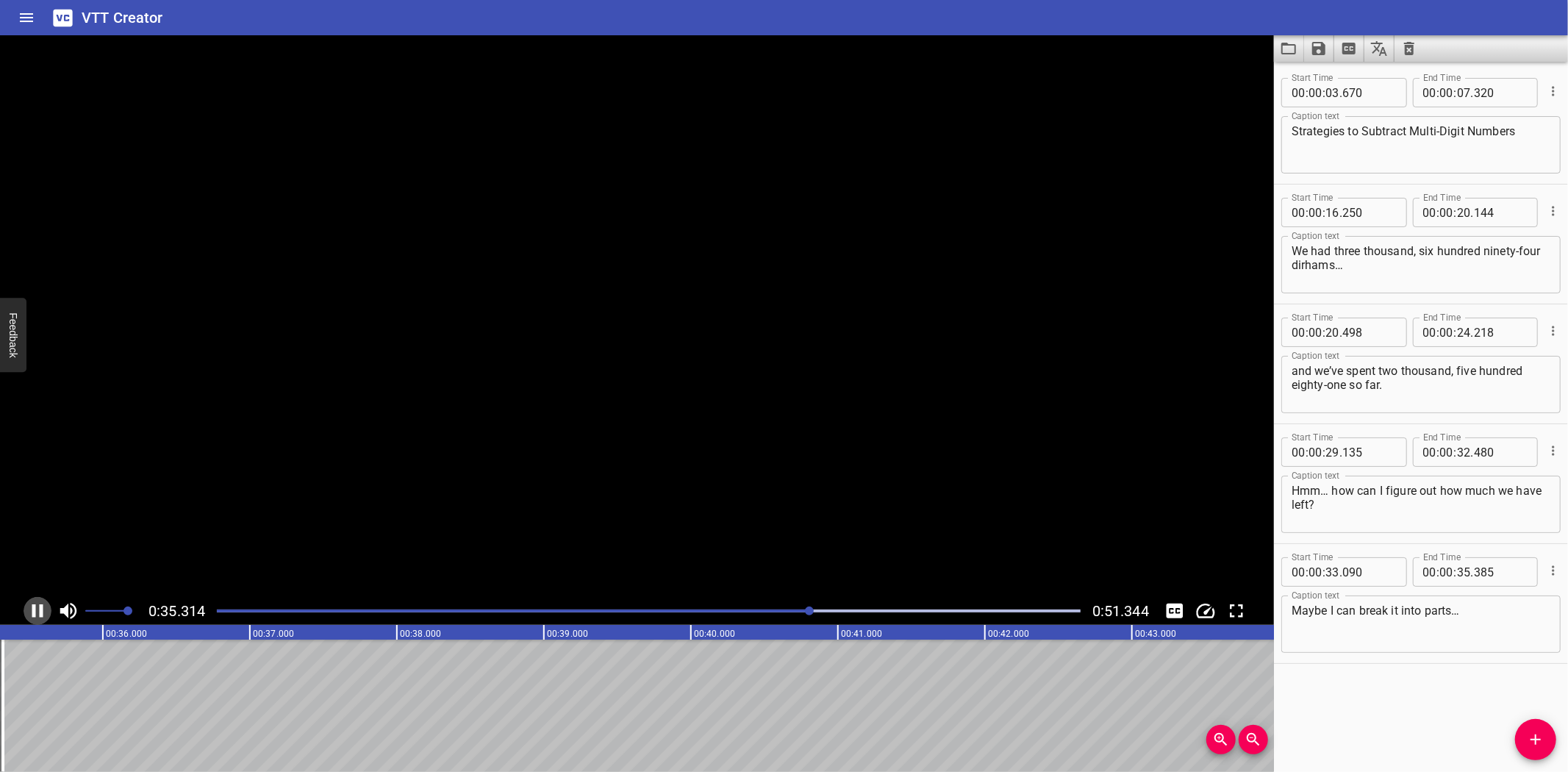
click at [35, 605] on icon "Play/Pause" at bounding box center [37, 611] width 22 height 22
click at [1536, 741] on icon "Add Cue" at bounding box center [1536, 740] width 11 height 11
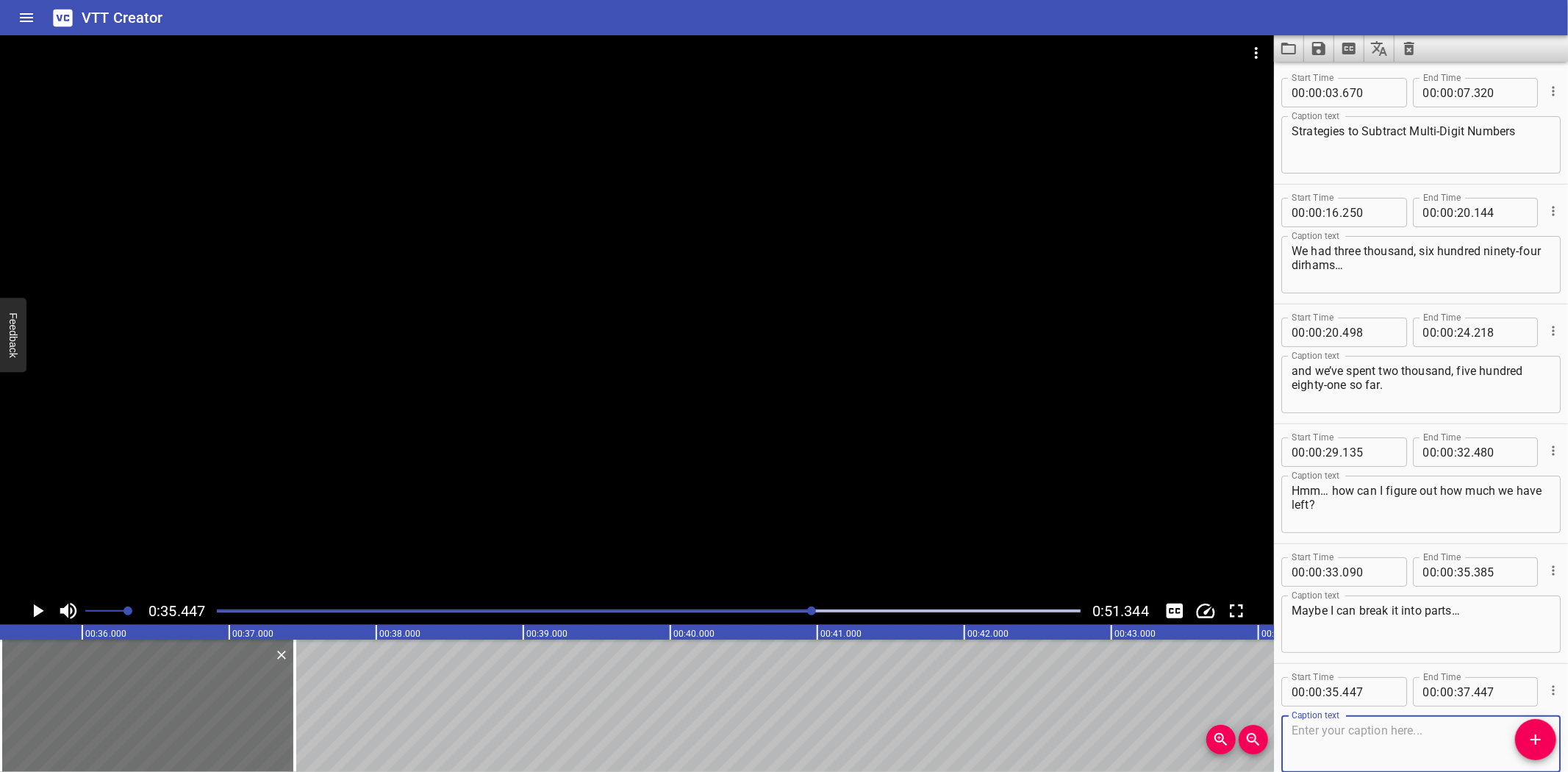
click at [1347, 735] on textarea at bounding box center [1421, 744] width 259 height 42
type textarea "Okay… I’ll start with the thousands… then the hundreds…"
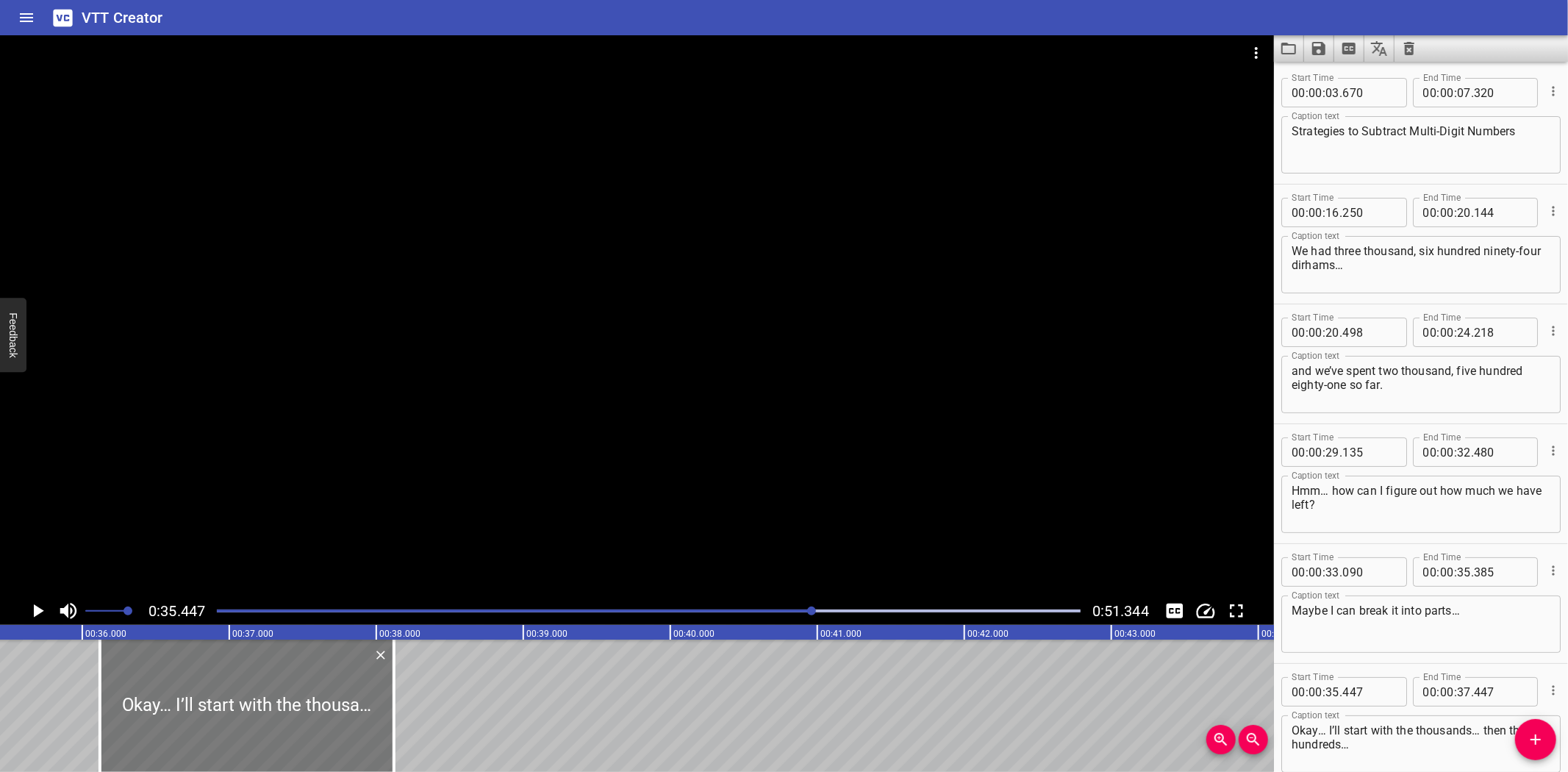
drag, startPoint x: 151, startPoint y: 698, endPoint x: 250, endPoint y: 700, distance: 99.0
click at [250, 700] on div at bounding box center [247, 705] width 294 height 132
type input "36"
type input "122"
type input "38"
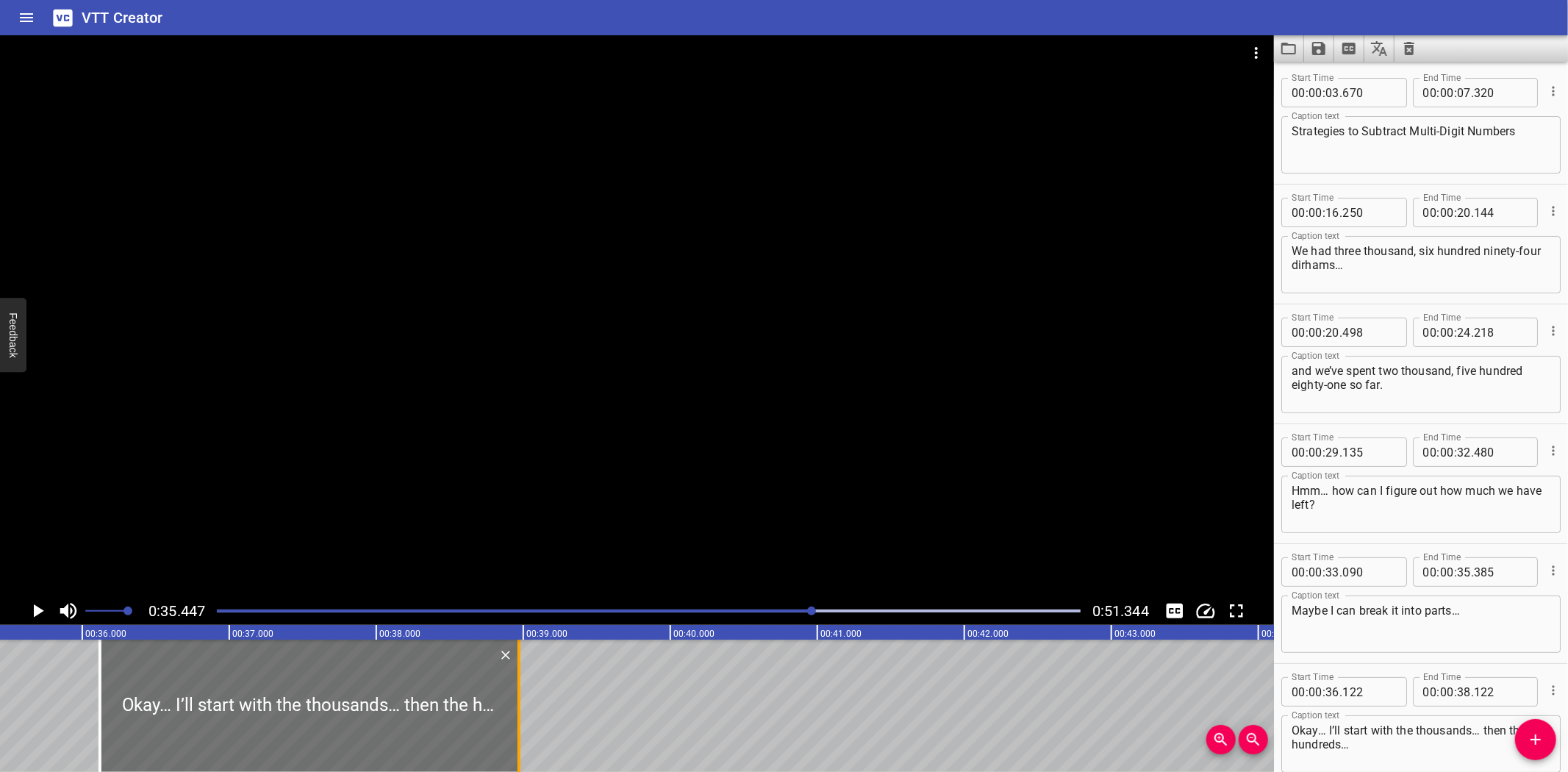
drag, startPoint x: 394, startPoint y: 728, endPoint x: 518, endPoint y: 728, distance: 124.0
click at [518, 728] on div at bounding box center [519, 705] width 3 height 132
type input "972"
click at [31, 611] on icon "Play/Pause" at bounding box center [37, 611] width 22 height 22
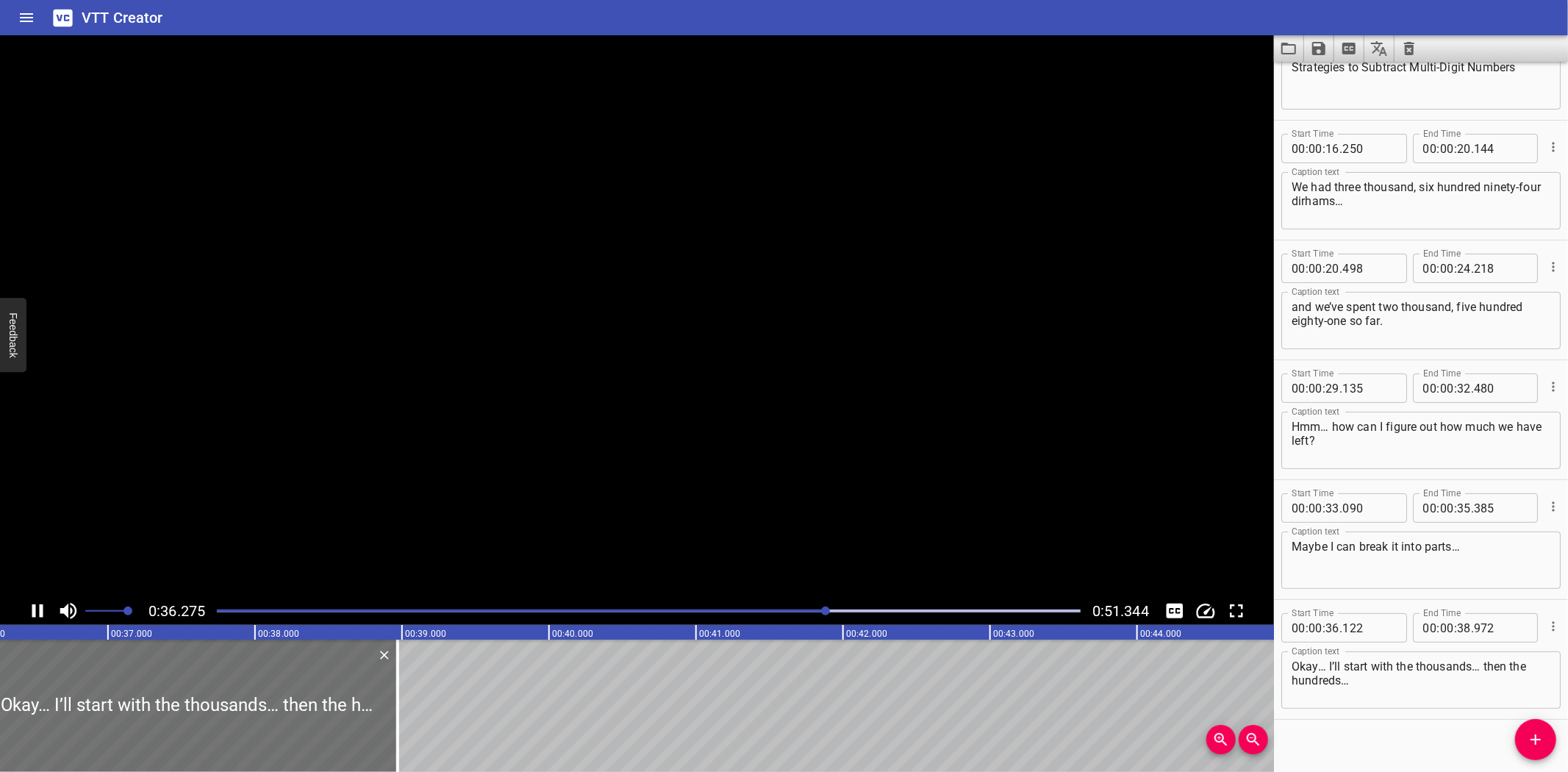
scroll to position [77, 0]
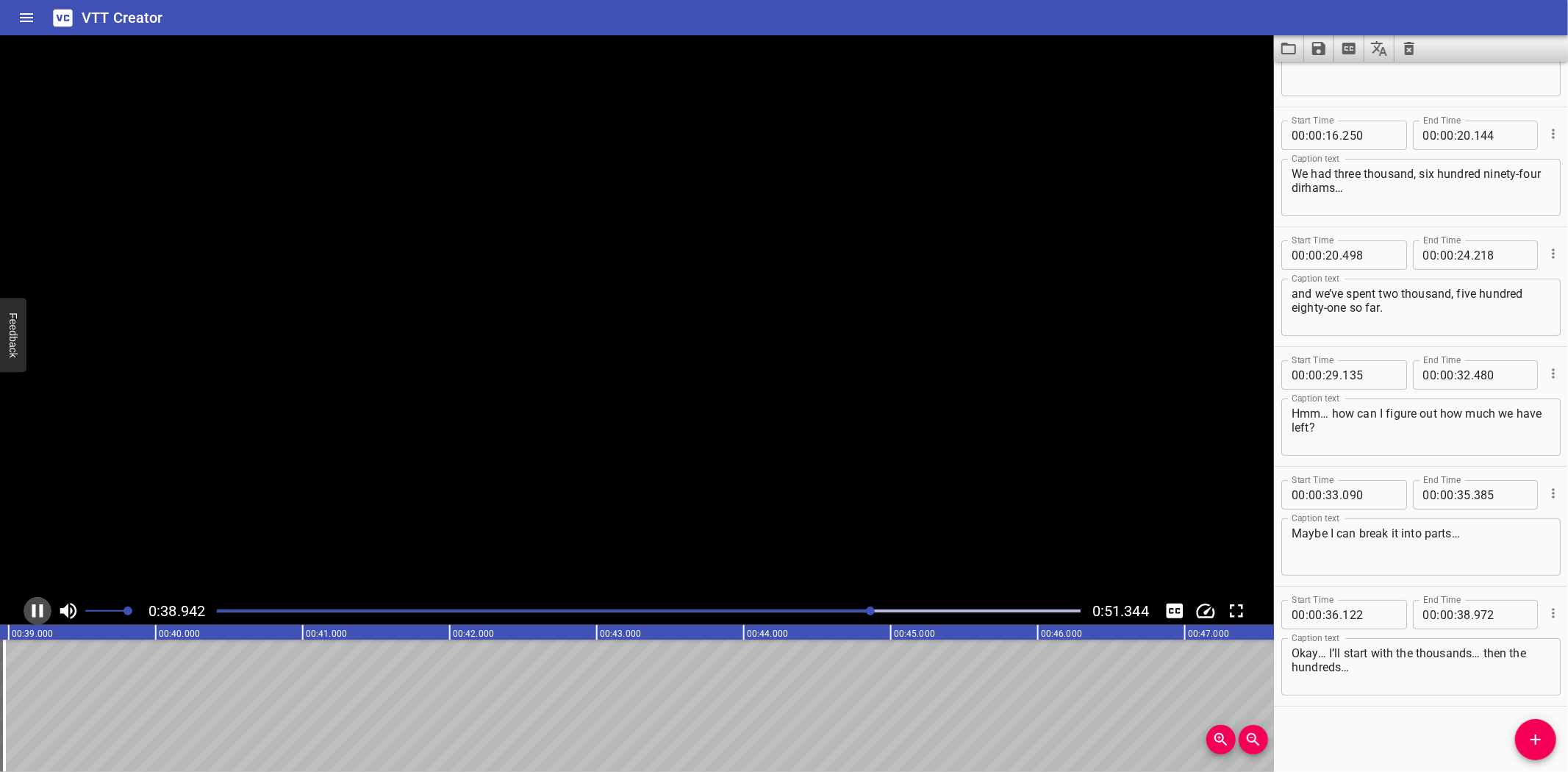
click at [31, 611] on icon "Play/Pause" at bounding box center [37, 611] width 22 height 22
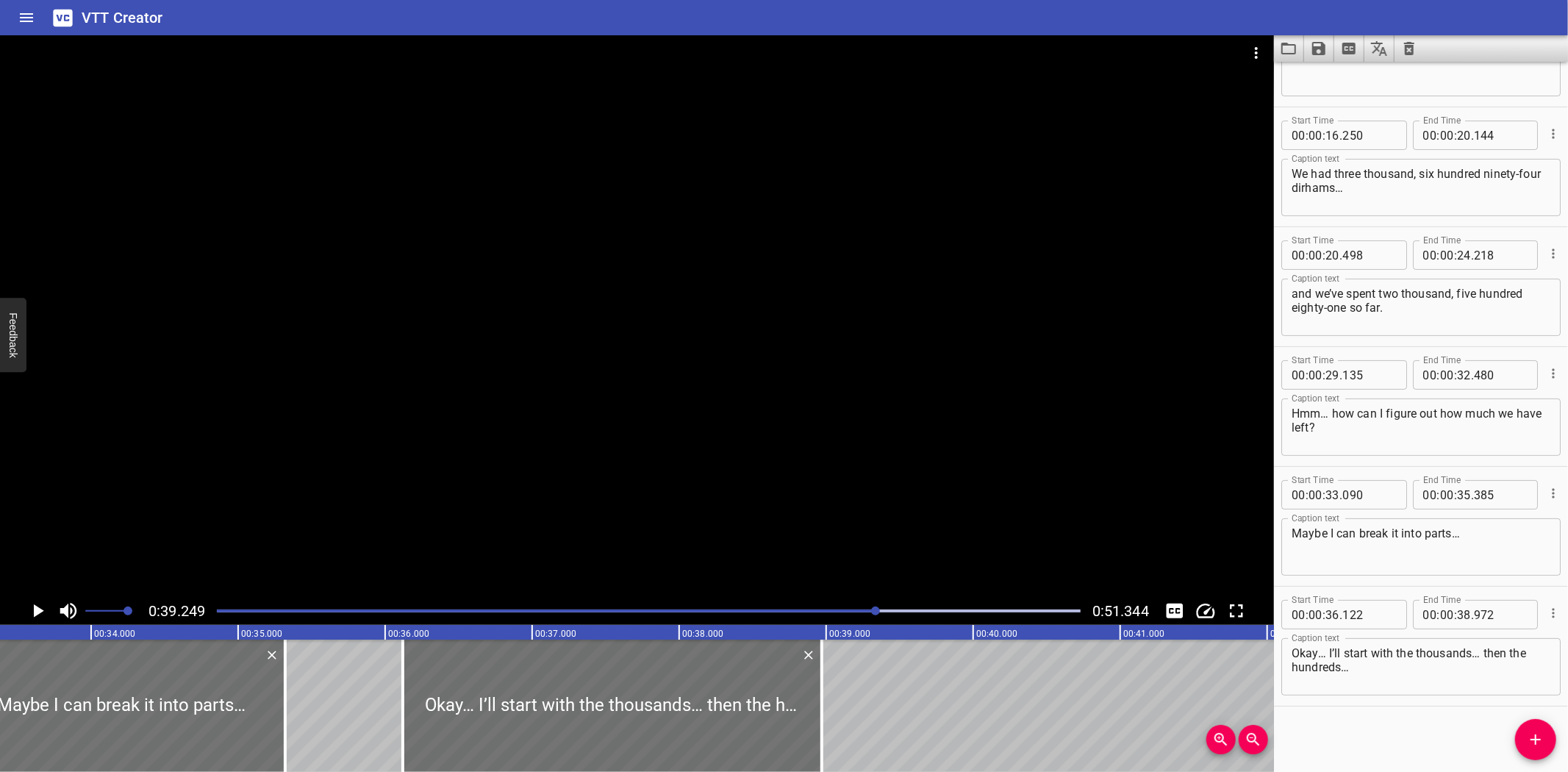
scroll to position [0, 4902]
click at [192, 663] on div at bounding box center [127, 705] width 328 height 132
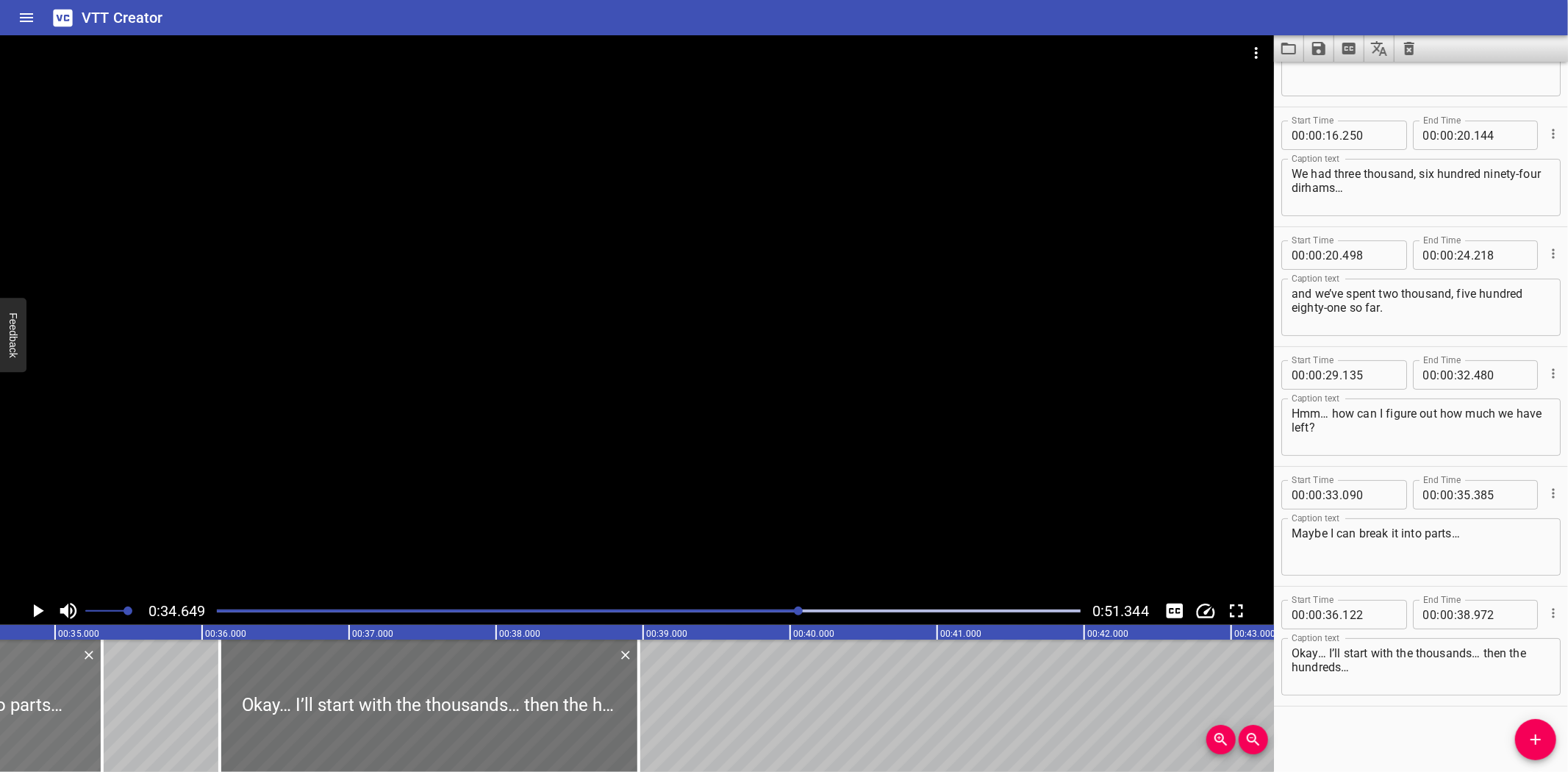
scroll to position [0, 5095]
click at [34, 605] on icon "Play/Pause" at bounding box center [37, 611] width 22 height 22
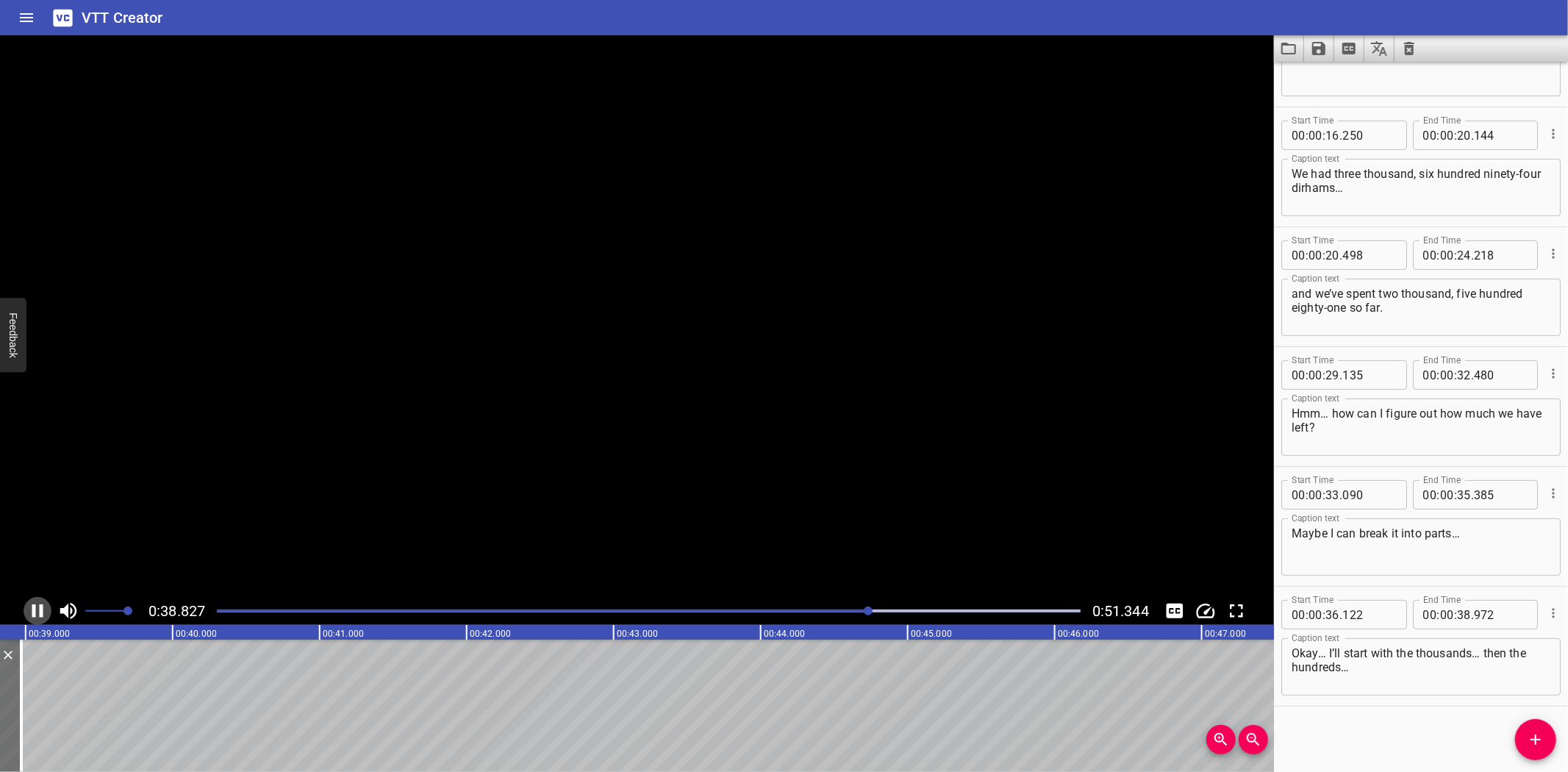
click at [33, 604] on icon "Play/Pause" at bounding box center [37, 611] width 22 height 22
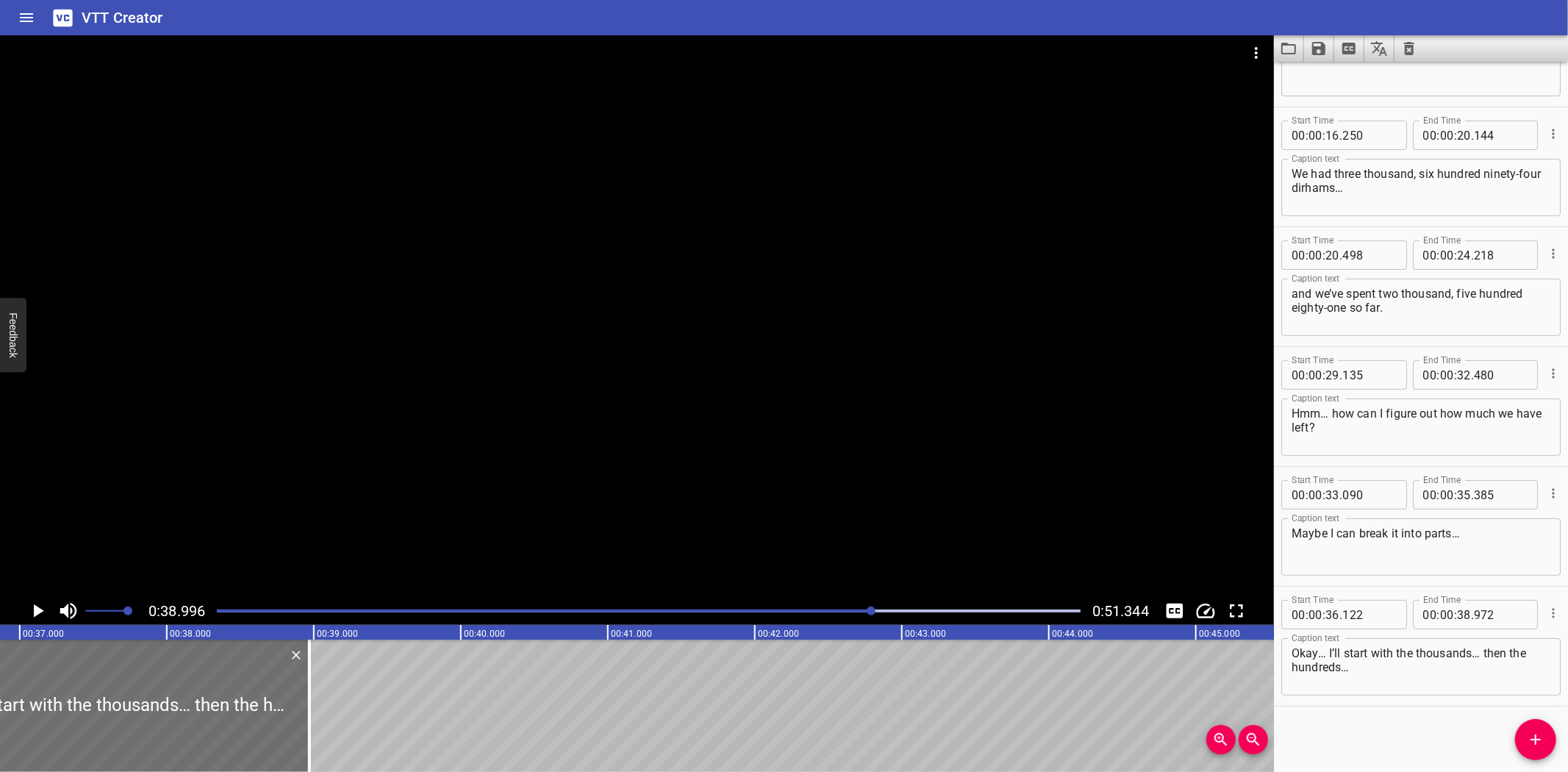
scroll to position [0, 5339]
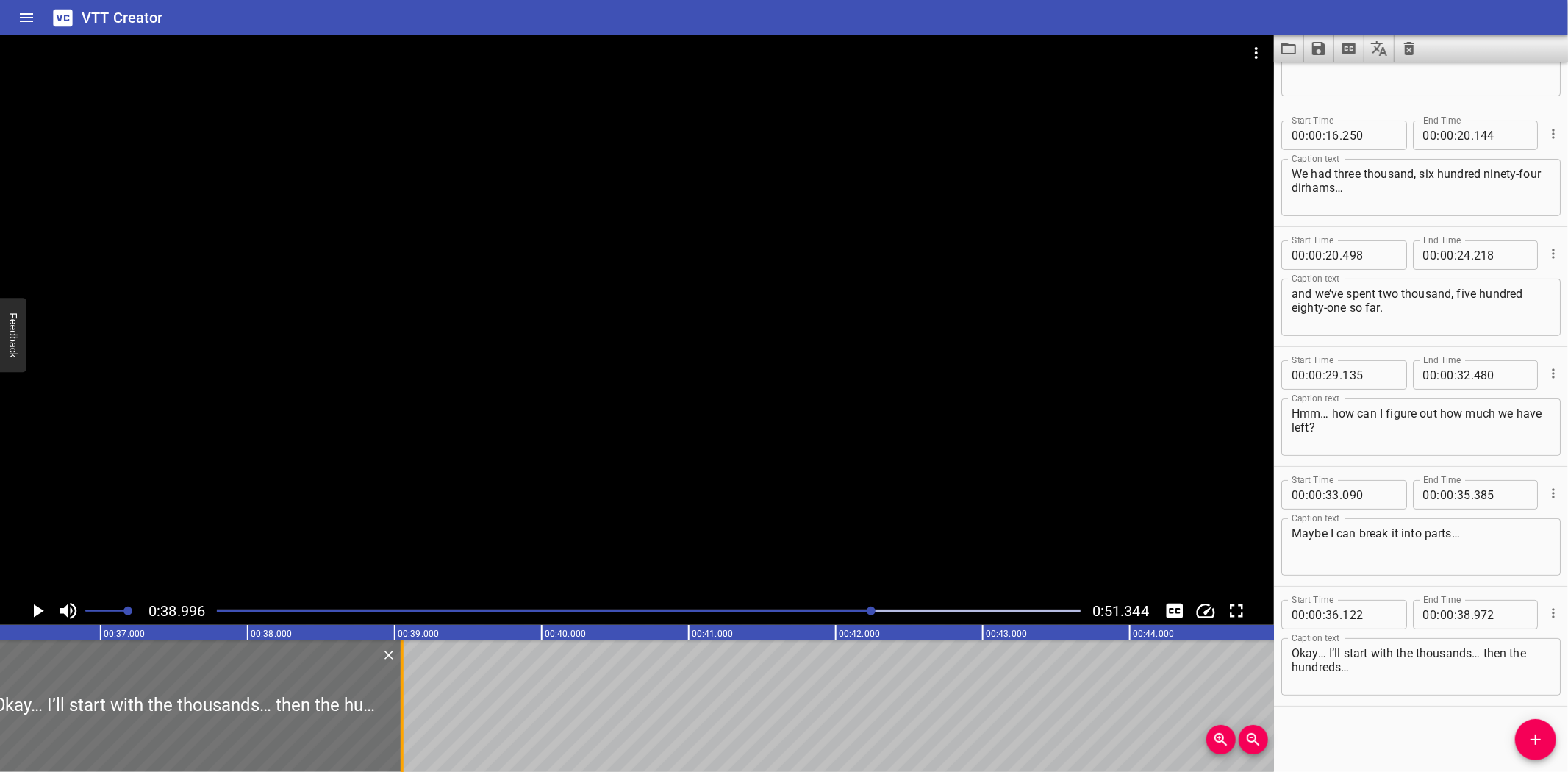
drag, startPoint x: 385, startPoint y: 725, endPoint x: 397, endPoint y: 725, distance: 12.0
click at [397, 725] on div at bounding box center [401, 705] width 14 height 132
type input "39"
type input "052"
click at [1537, 740] on icon "Add Cue" at bounding box center [1536, 740] width 11 height 11
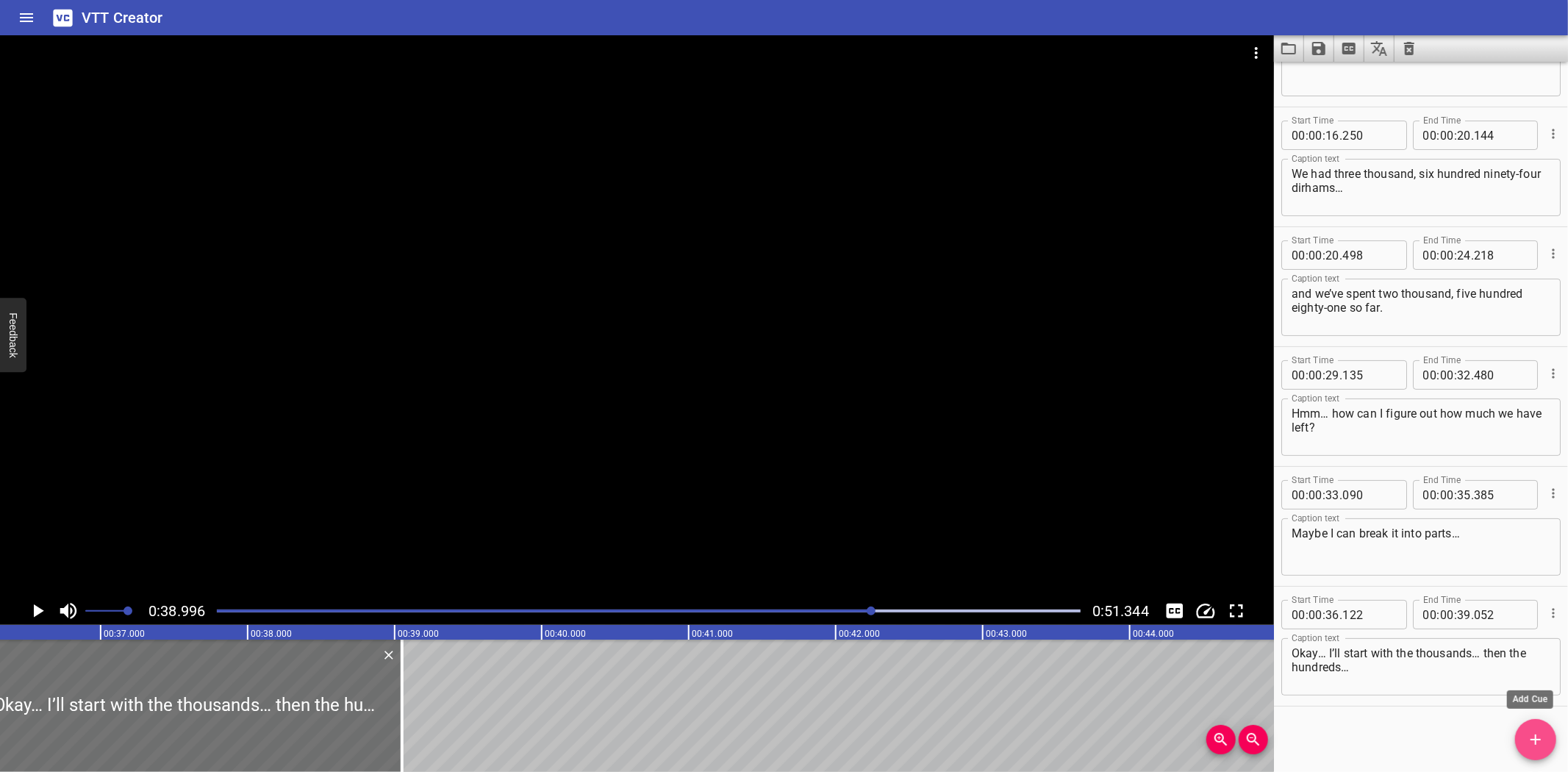
scroll to position [84, 0]
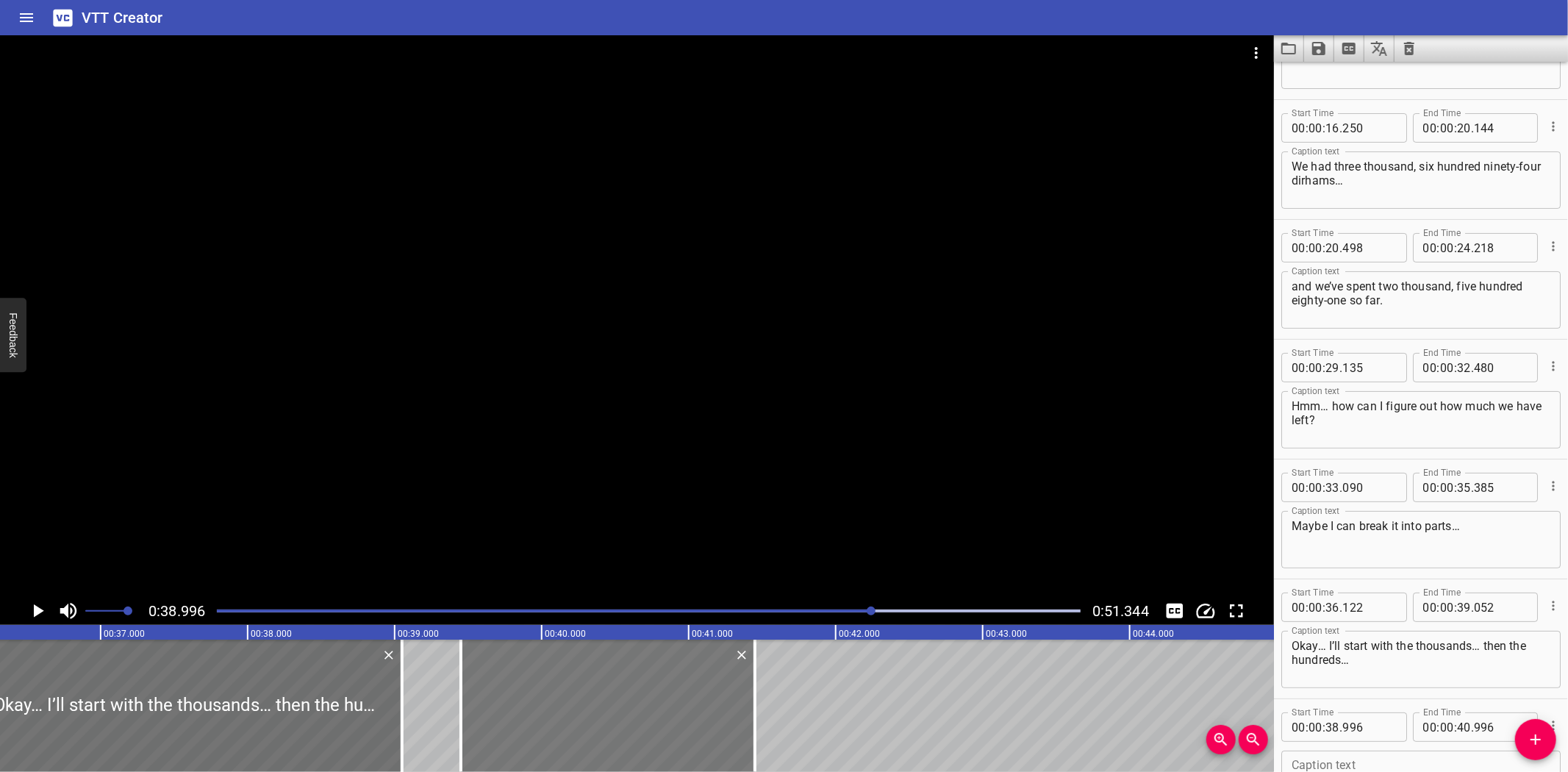
drag, startPoint x: 569, startPoint y: 694, endPoint x: 630, endPoint y: 690, distance: 61.1
click at [630, 690] on div at bounding box center [608, 705] width 294 height 132
type input "39"
type input "451"
type input "41"
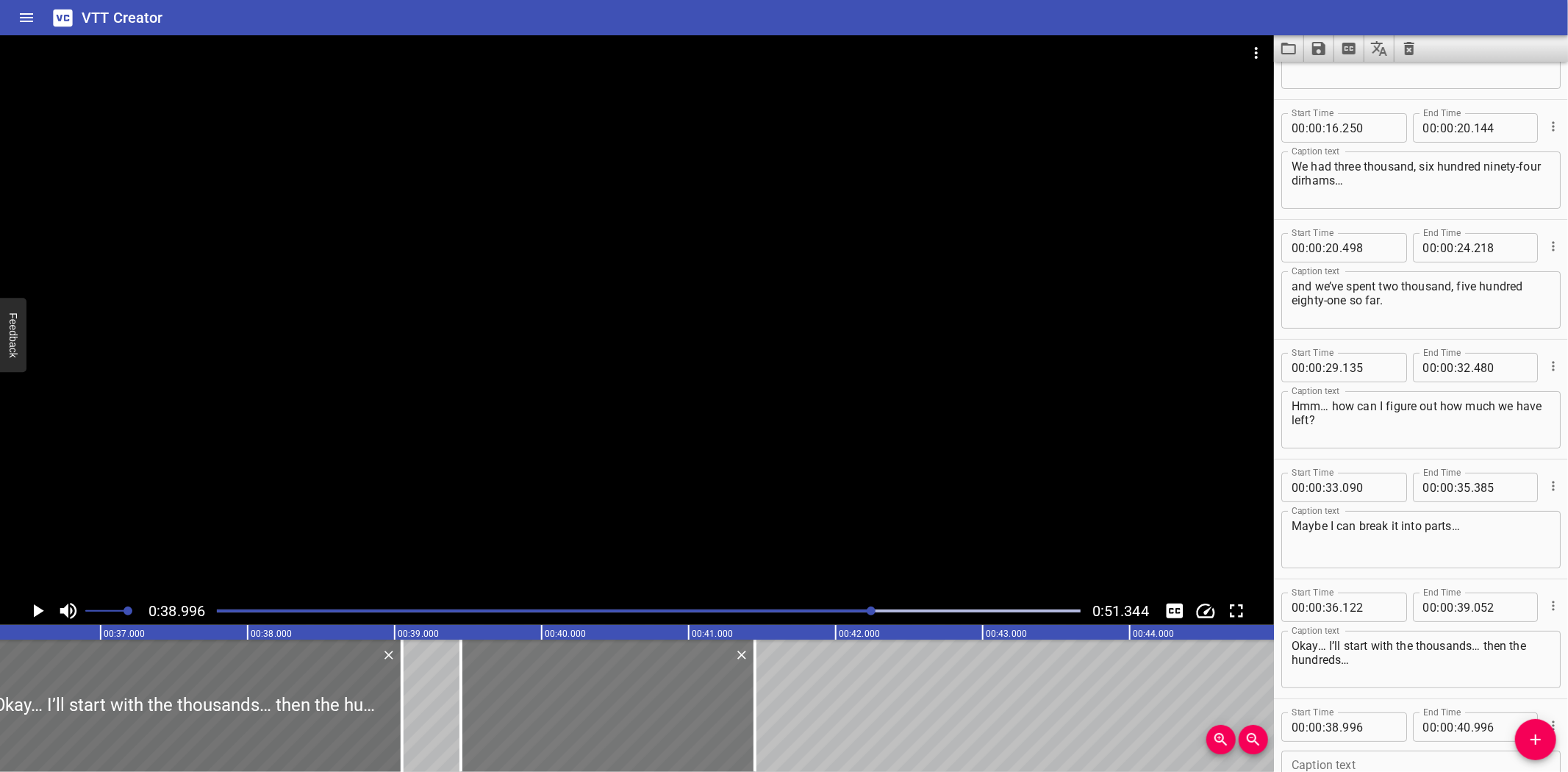
type input "451"
drag, startPoint x: 595, startPoint y: 697, endPoint x: 611, endPoint y: 693, distance: 16.5
click at [611, 693] on div at bounding box center [623, 705] width 294 height 132
type input "551"
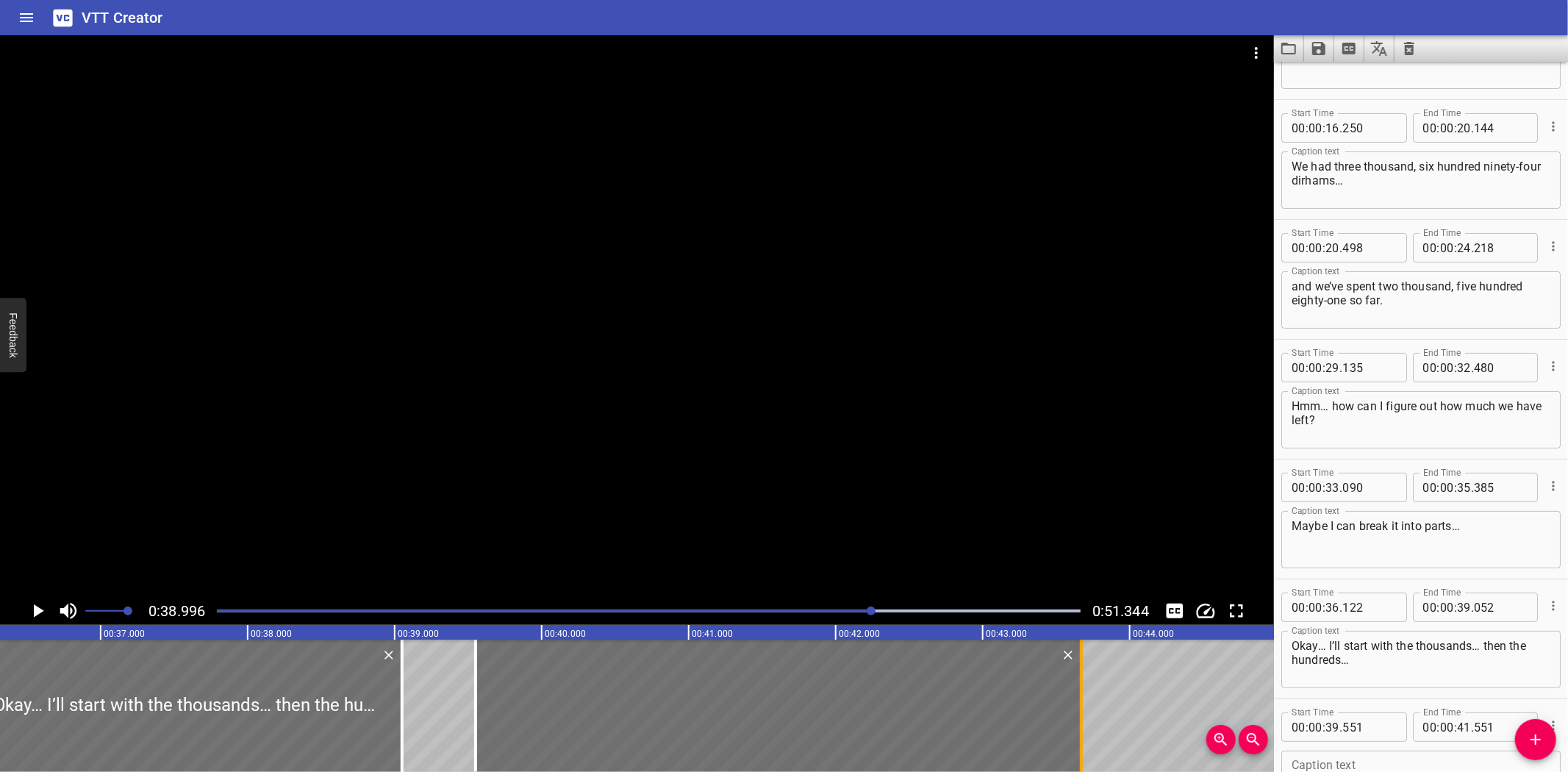
drag, startPoint x: 769, startPoint y: 724, endPoint x: 1081, endPoint y: 737, distance: 312.3
click at [1081, 737] on div at bounding box center [1081, 705] width 3 height 132
type input "43"
type input "671"
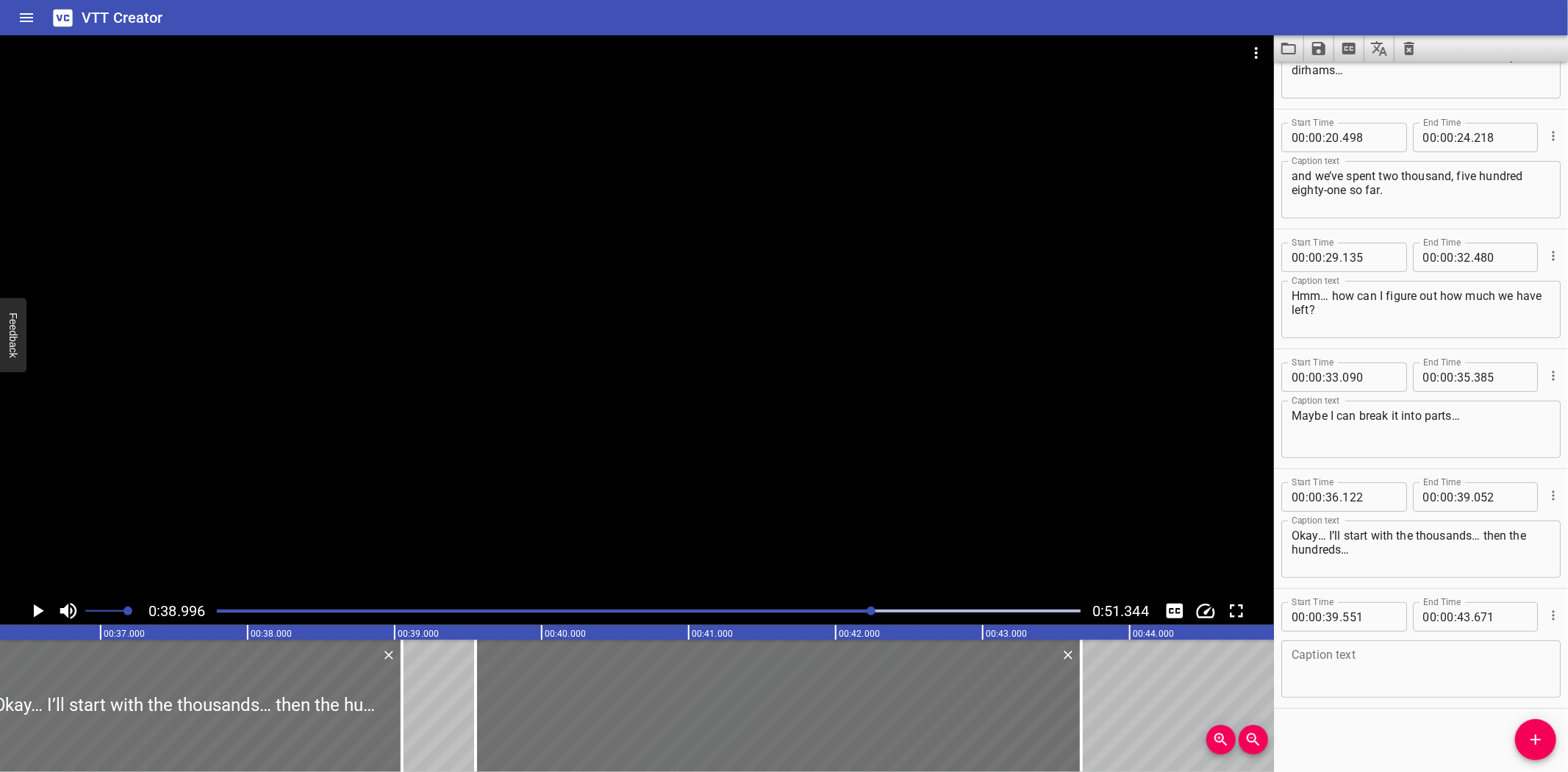
scroll to position [196, 0]
click at [1357, 684] on textarea at bounding box center [1421, 668] width 259 height 42
paste textarea "So far I’ve subtracted two thousand and five hundred..."
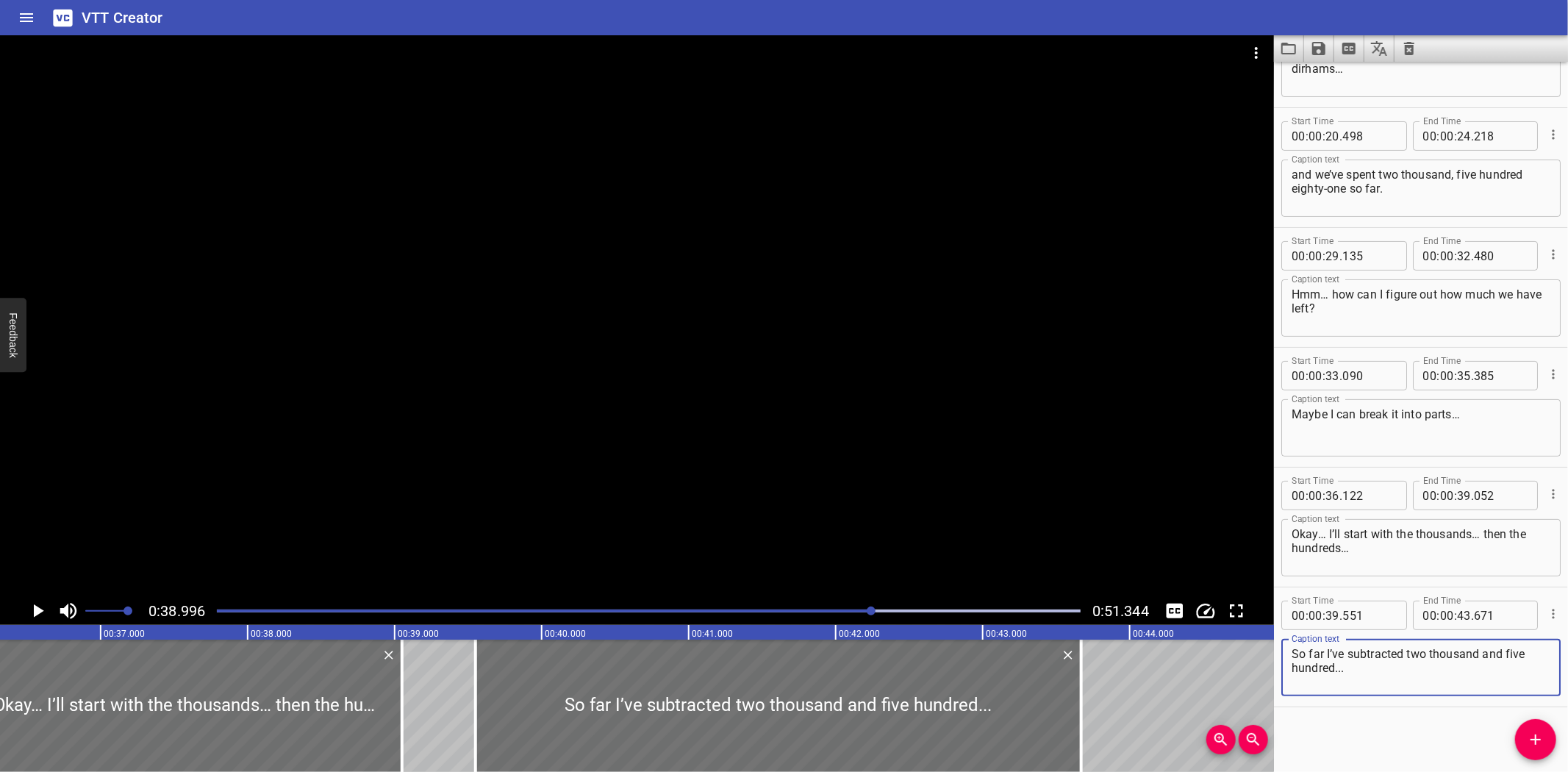
type textarea "So far I’ve subtracted two thousand and five hundred..."
click at [40, 603] on icon "Play/Pause" at bounding box center [37, 611] width 22 height 22
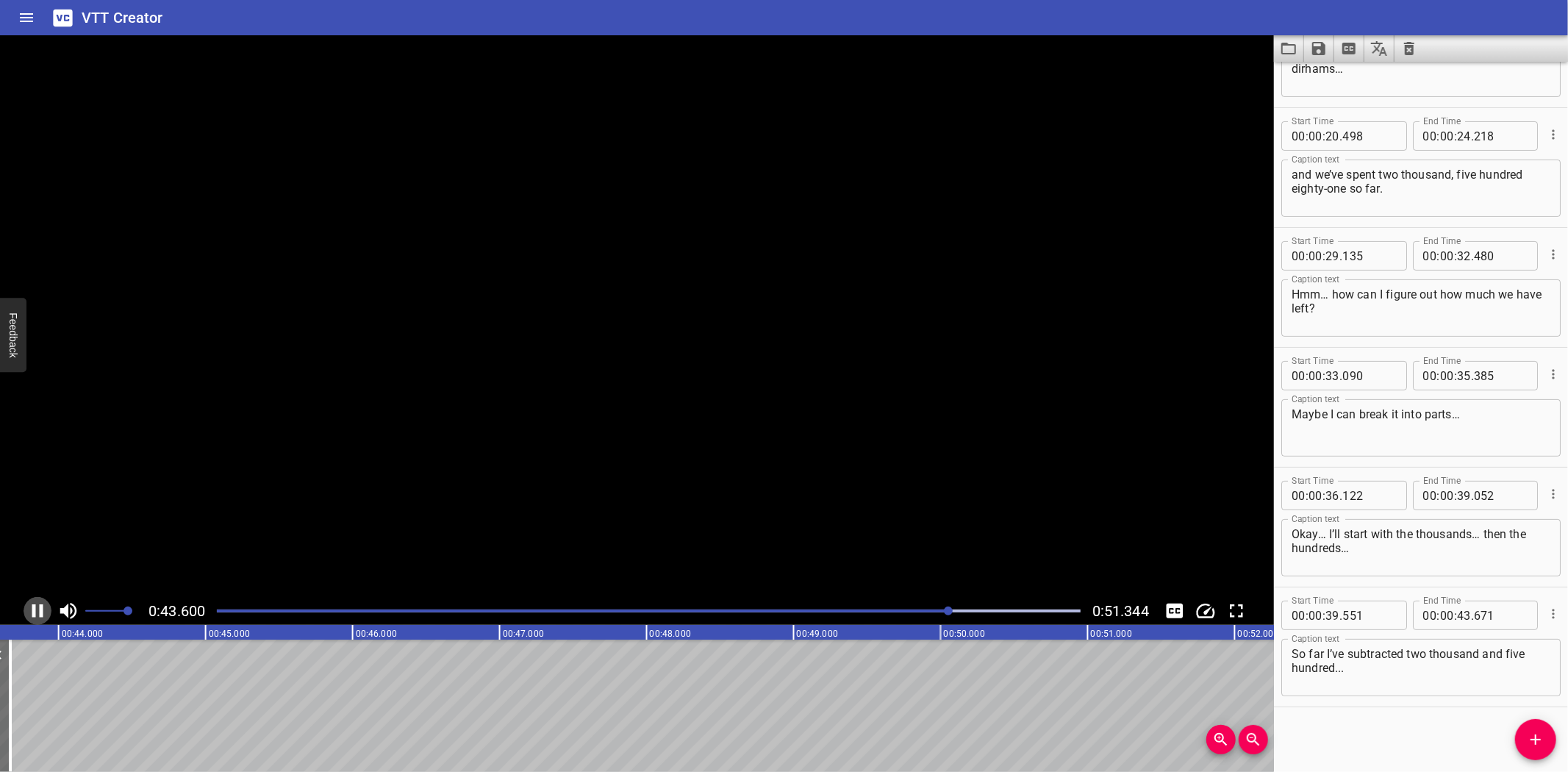
click at [40, 603] on icon "Play/Pause" at bounding box center [37, 611] width 22 height 22
click at [1539, 740] on icon "Add Cue" at bounding box center [1536, 740] width 17 height 17
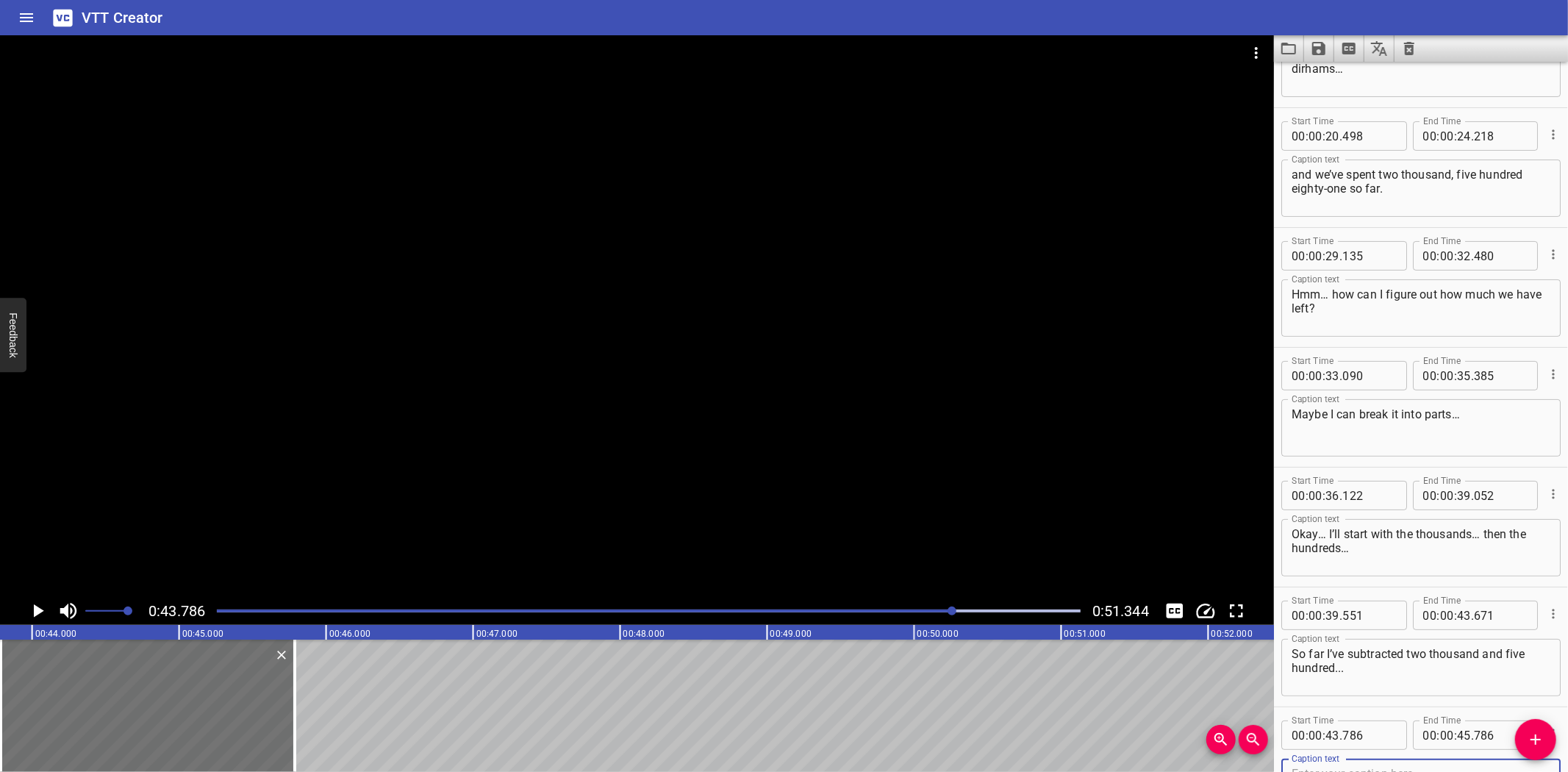
scroll to position [204, 0]
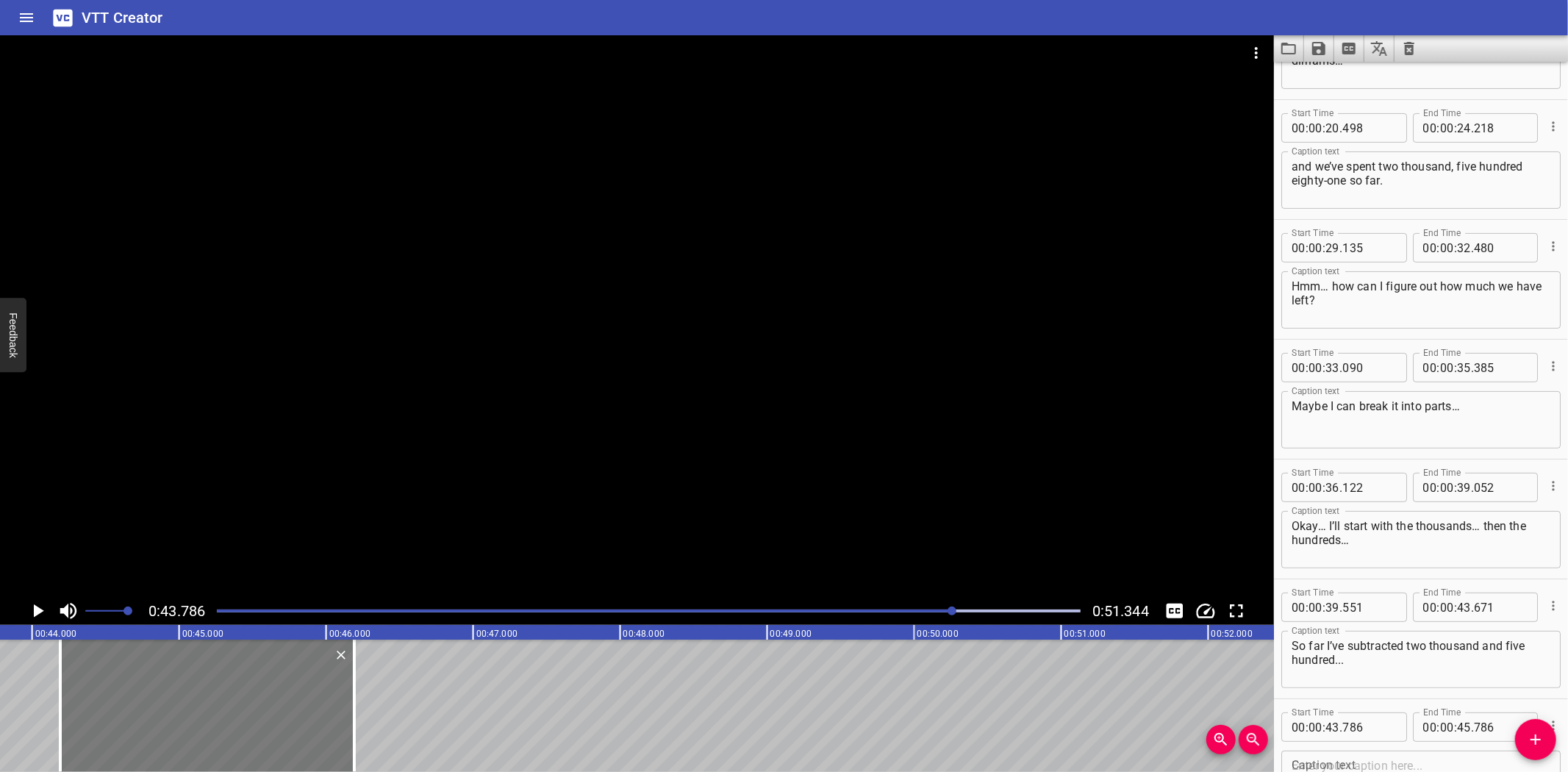
drag, startPoint x: 120, startPoint y: 713, endPoint x: 181, endPoint y: 706, distance: 61.4
click at [181, 706] on div at bounding box center [207, 705] width 294 height 132
type input "44"
type input "191"
type input "46"
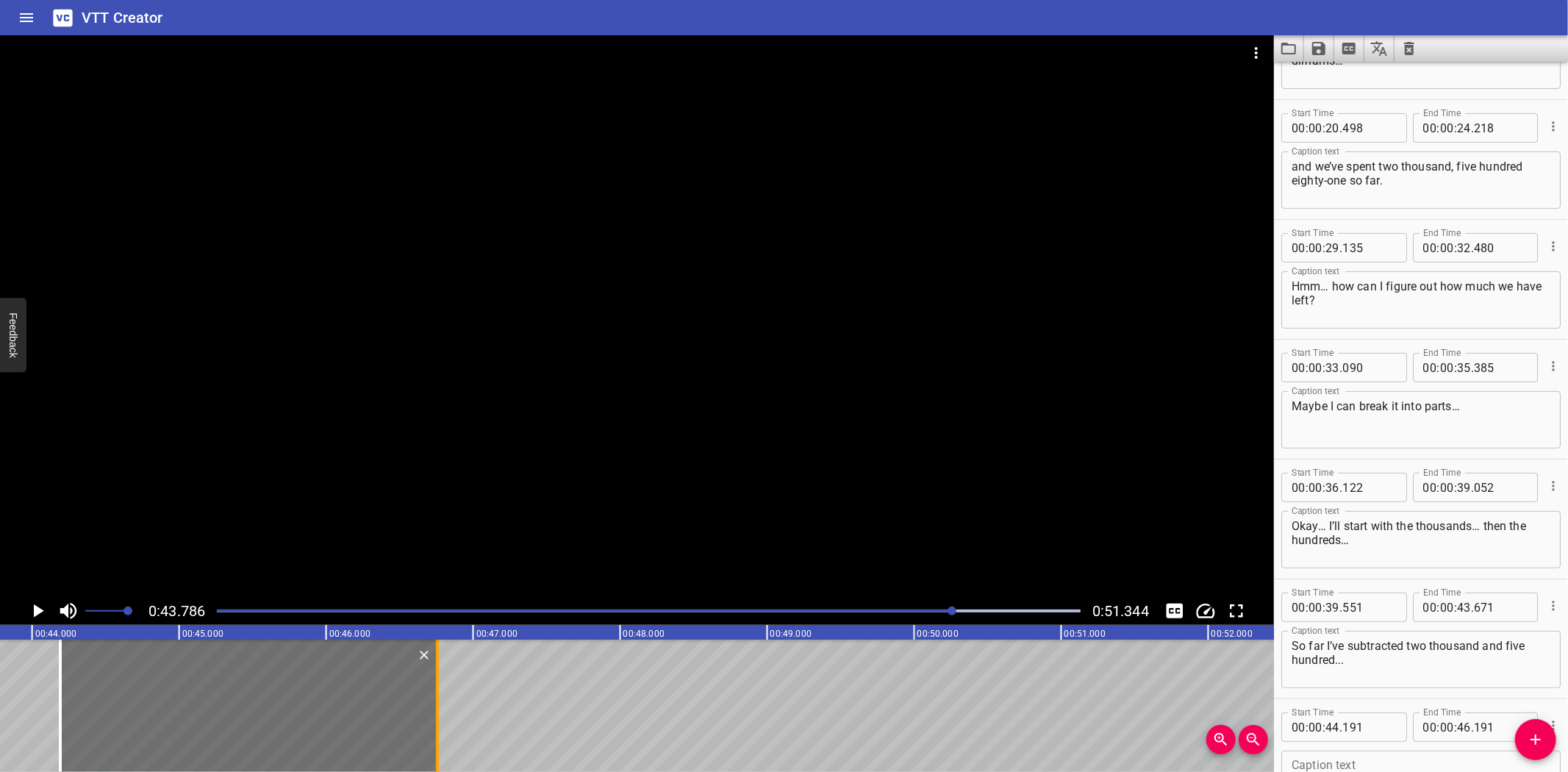
drag, startPoint x: 349, startPoint y: 722, endPoint x: 432, endPoint y: 729, distance: 83.3
click at [432, 729] on div at bounding box center [437, 705] width 14 height 132
type input "756"
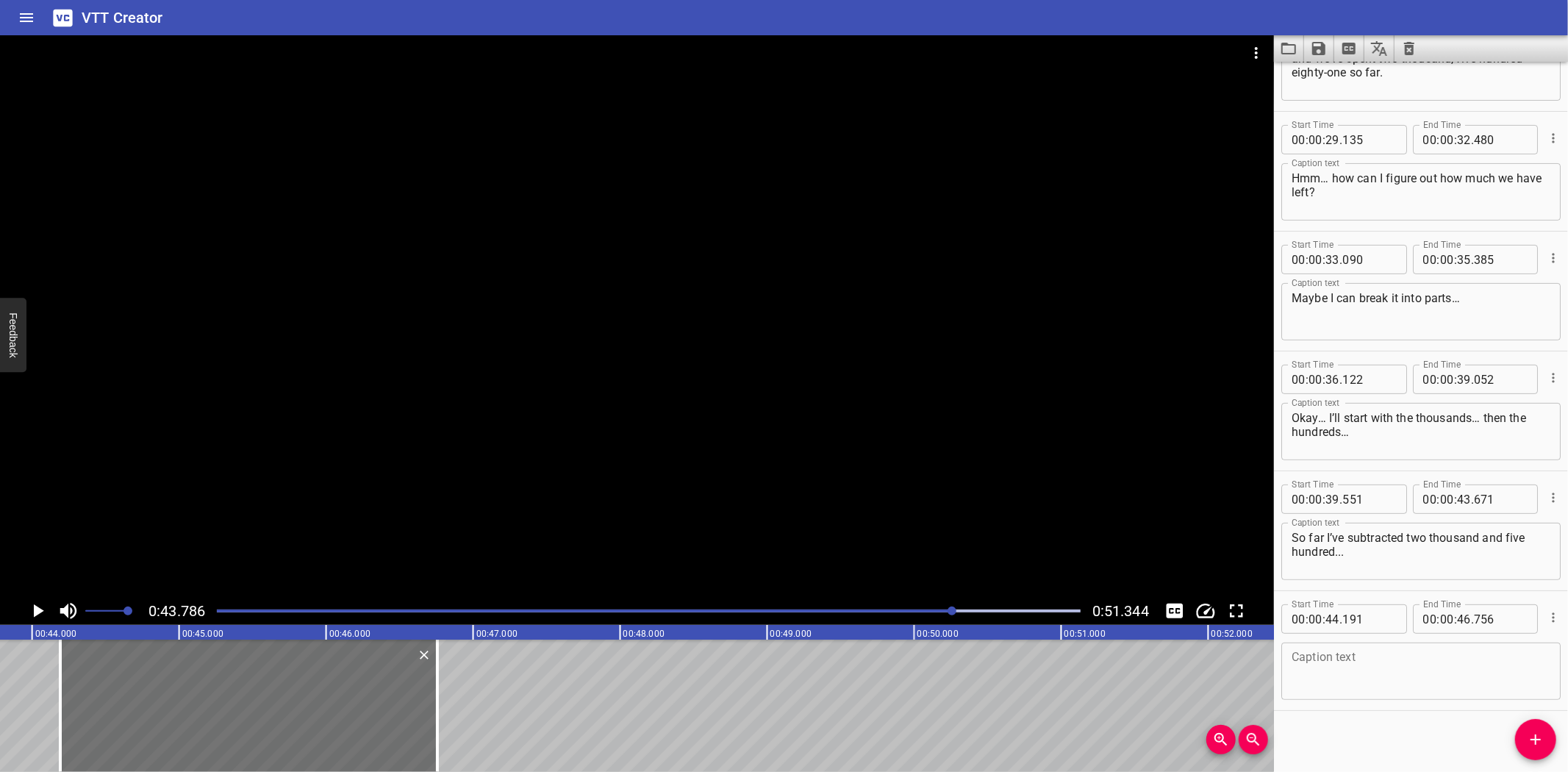
scroll to position [317, 0]
click at [1359, 673] on textarea at bounding box center [1421, 667] width 259 height 42
paste textarea "I have one thousand, one hundred ninety-four."
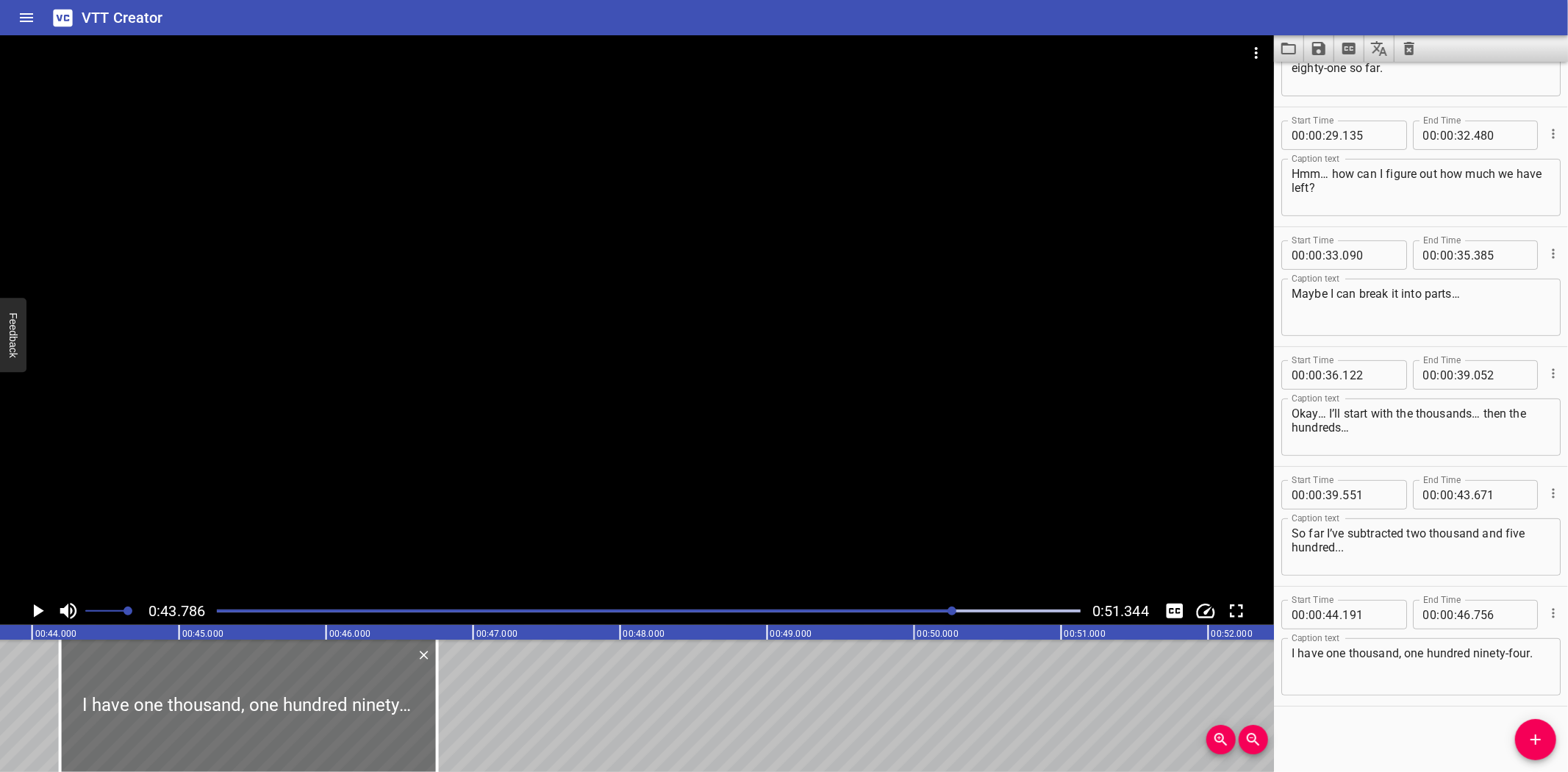
click at [34, 607] on icon "Play/Pause" at bounding box center [38, 611] width 11 height 13
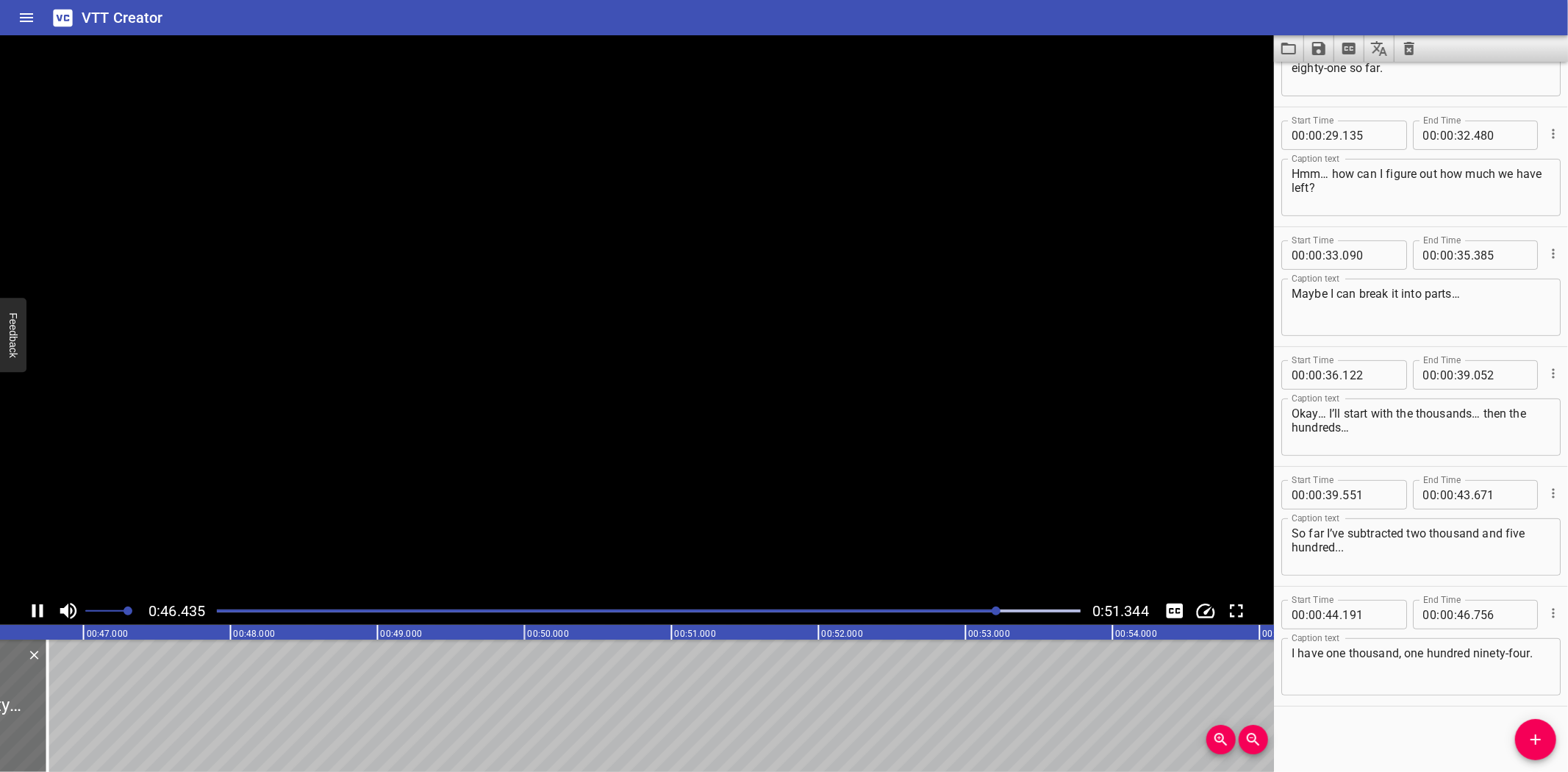
click at [35, 607] on icon "Play/Pause" at bounding box center [37, 611] width 22 height 22
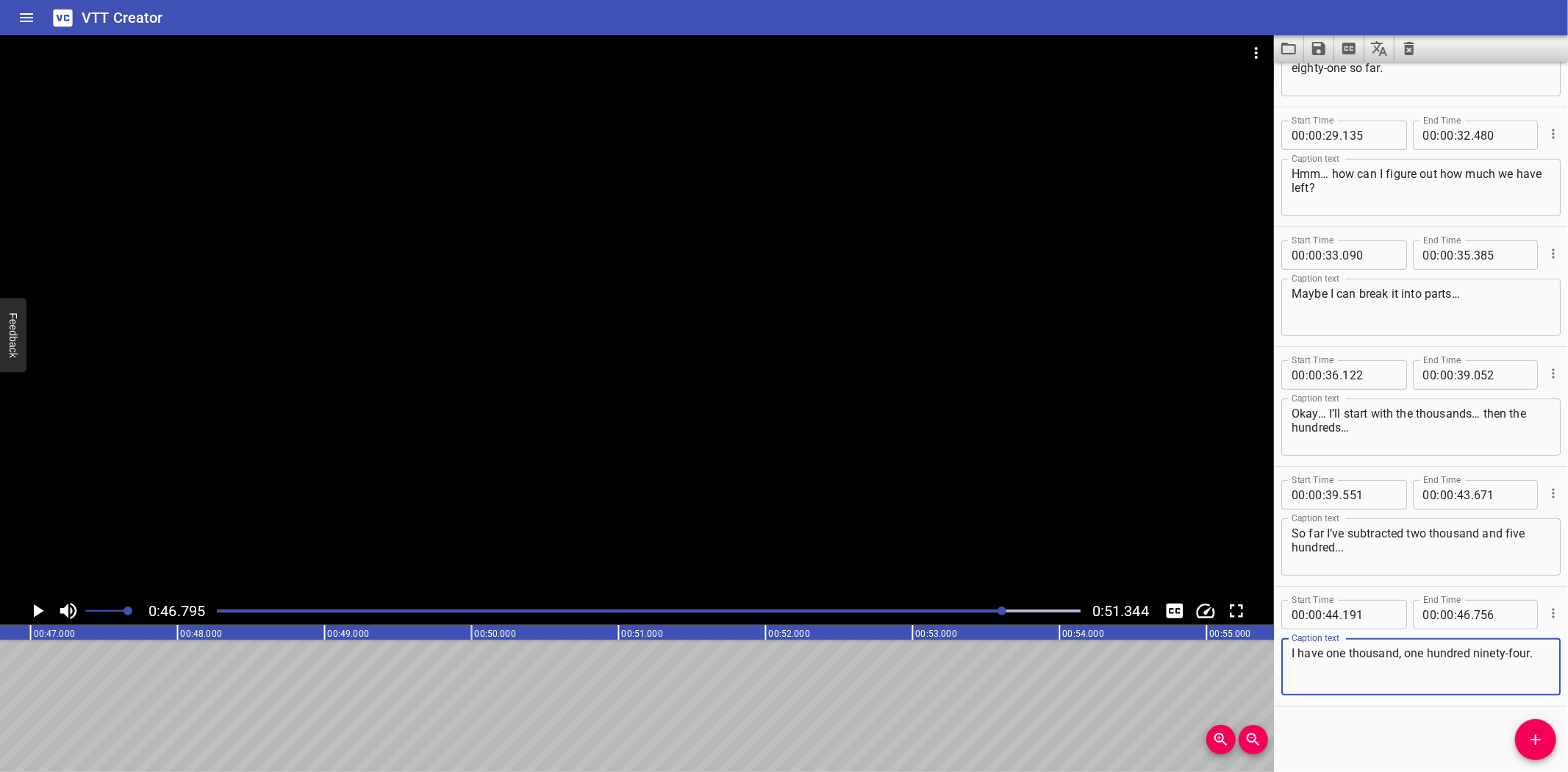
click at [1537, 677] on textarea "I have one thousand, one hundred ninety-four." at bounding box center [1421, 667] width 259 height 42
type textarea "I have one thousand, one hundred ninety-four."
drag, startPoint x: 1536, startPoint y: 745, endPoint x: 641, endPoint y: 672, distance: 898.0
click at [1516, 744] on span "Add Cue" at bounding box center [1536, 740] width 41 height 17
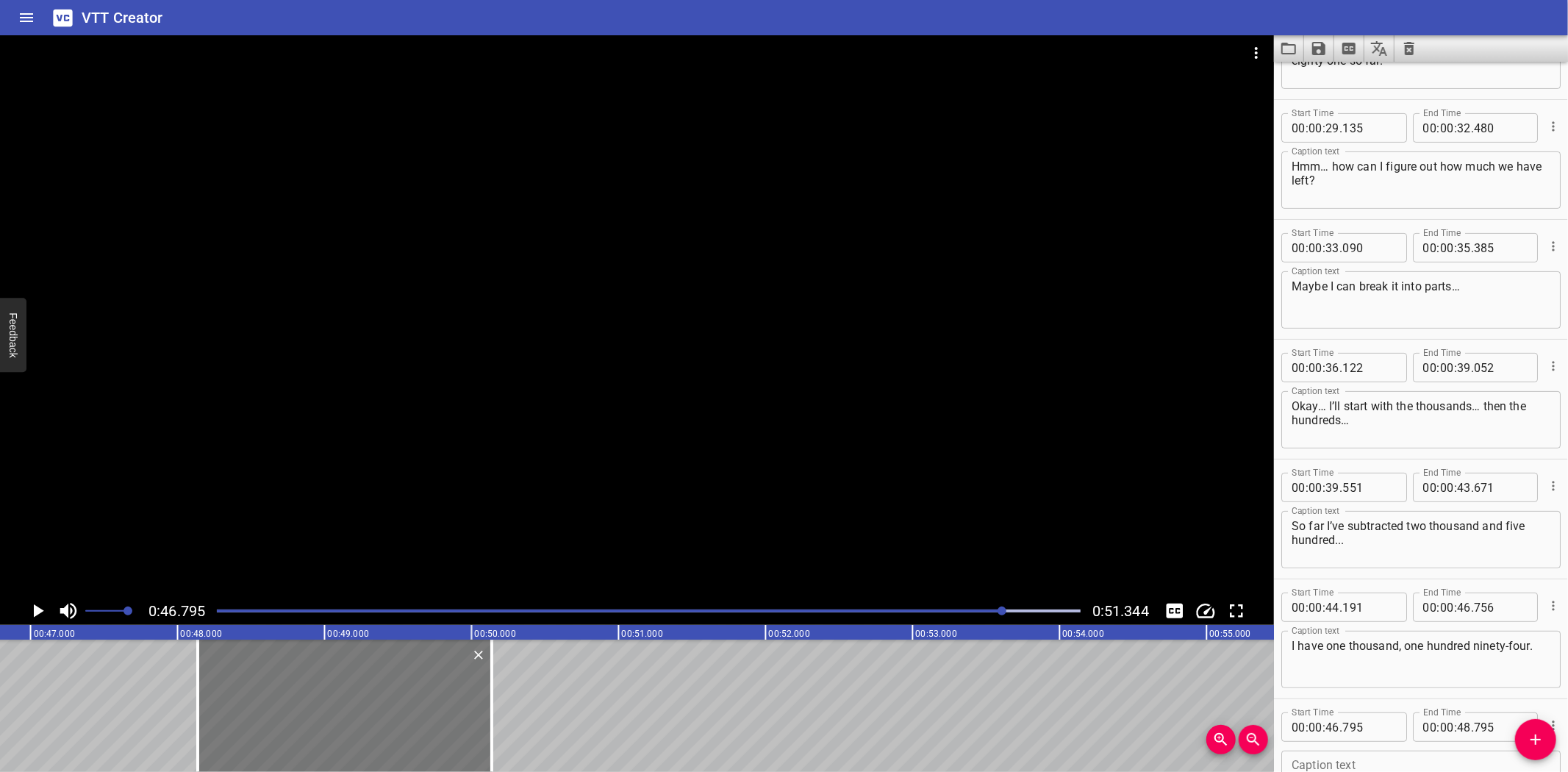
drag, startPoint x: 151, startPoint y: 691, endPoint x: 346, endPoint y: 684, distance: 195.1
click at [346, 684] on div at bounding box center [345, 705] width 294 height 132
type input "48"
type input "135"
type input "50"
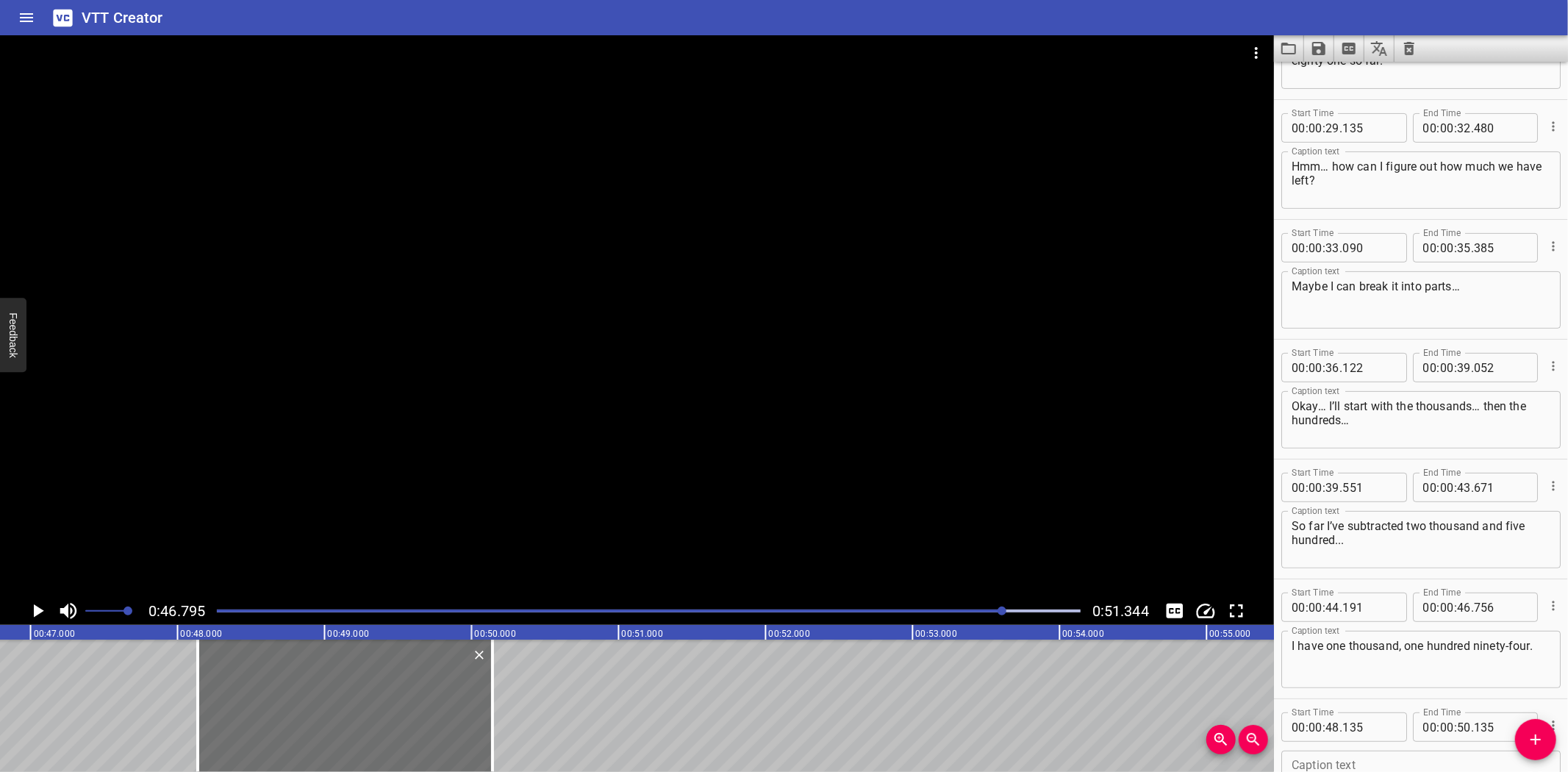
drag, startPoint x: 494, startPoint y: 722, endPoint x: 553, endPoint y: 725, distance: 59.1
click at [495, 722] on div at bounding box center [492, 705] width 14 height 132
type input "140"
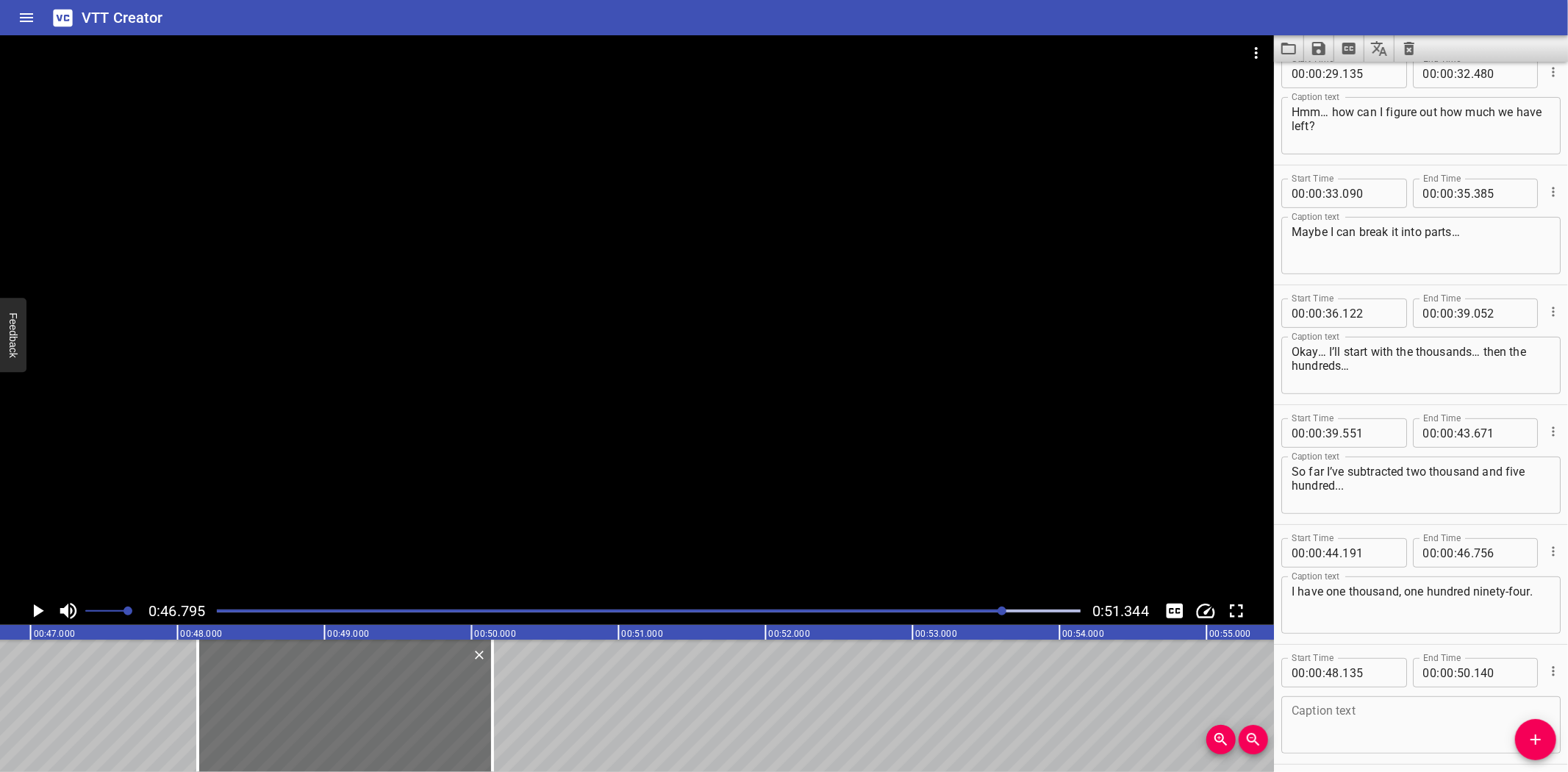
scroll to position [436, 0]
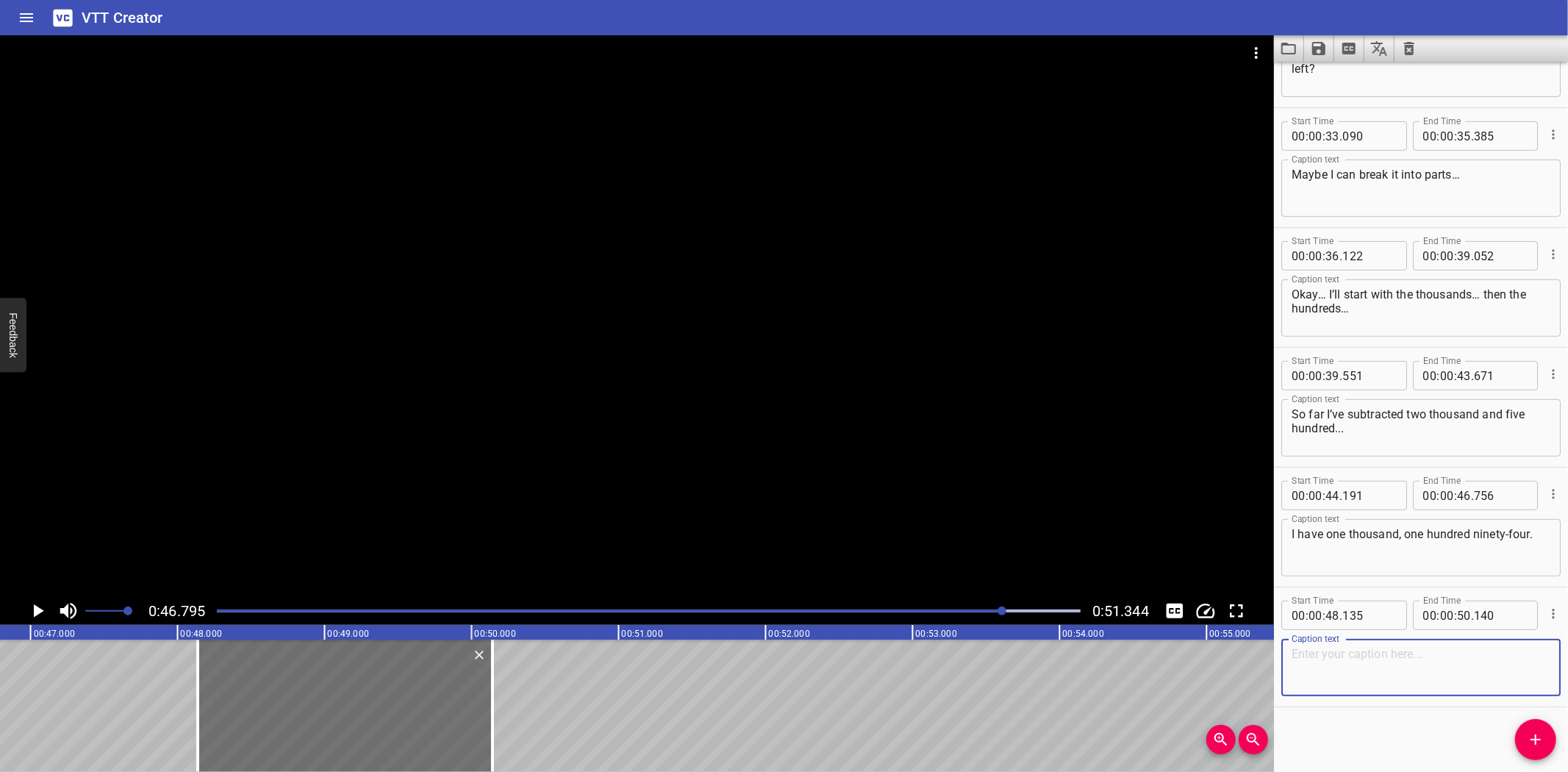
click at [1334, 672] on textarea at bounding box center [1421, 668] width 259 height 42
paste textarea "Can you help me finish the subtraction?"
type textarea "Can you help me finish the subtraction?"
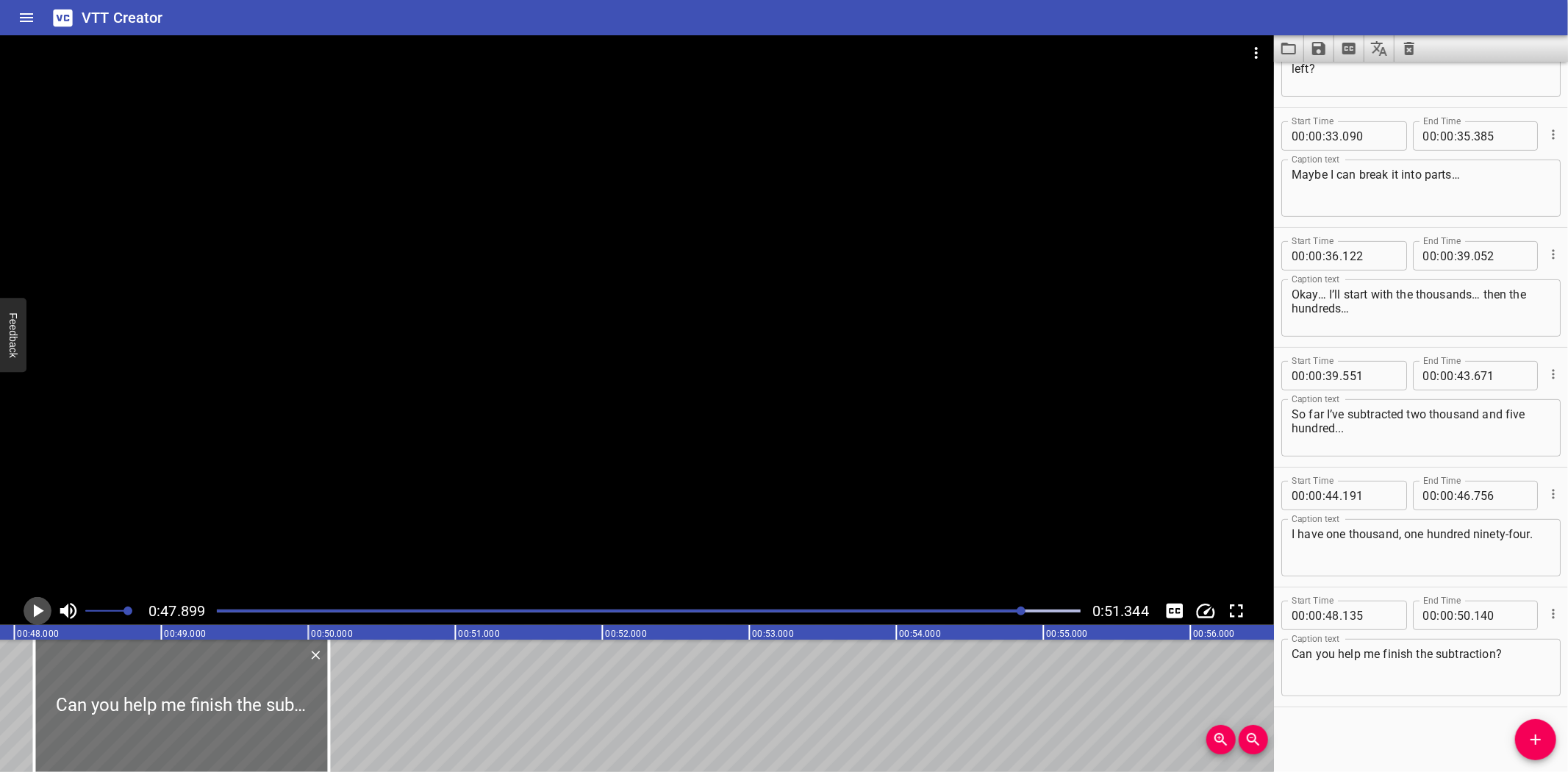
click at [33, 611] on icon "Play/Pause" at bounding box center [38, 611] width 11 height 13
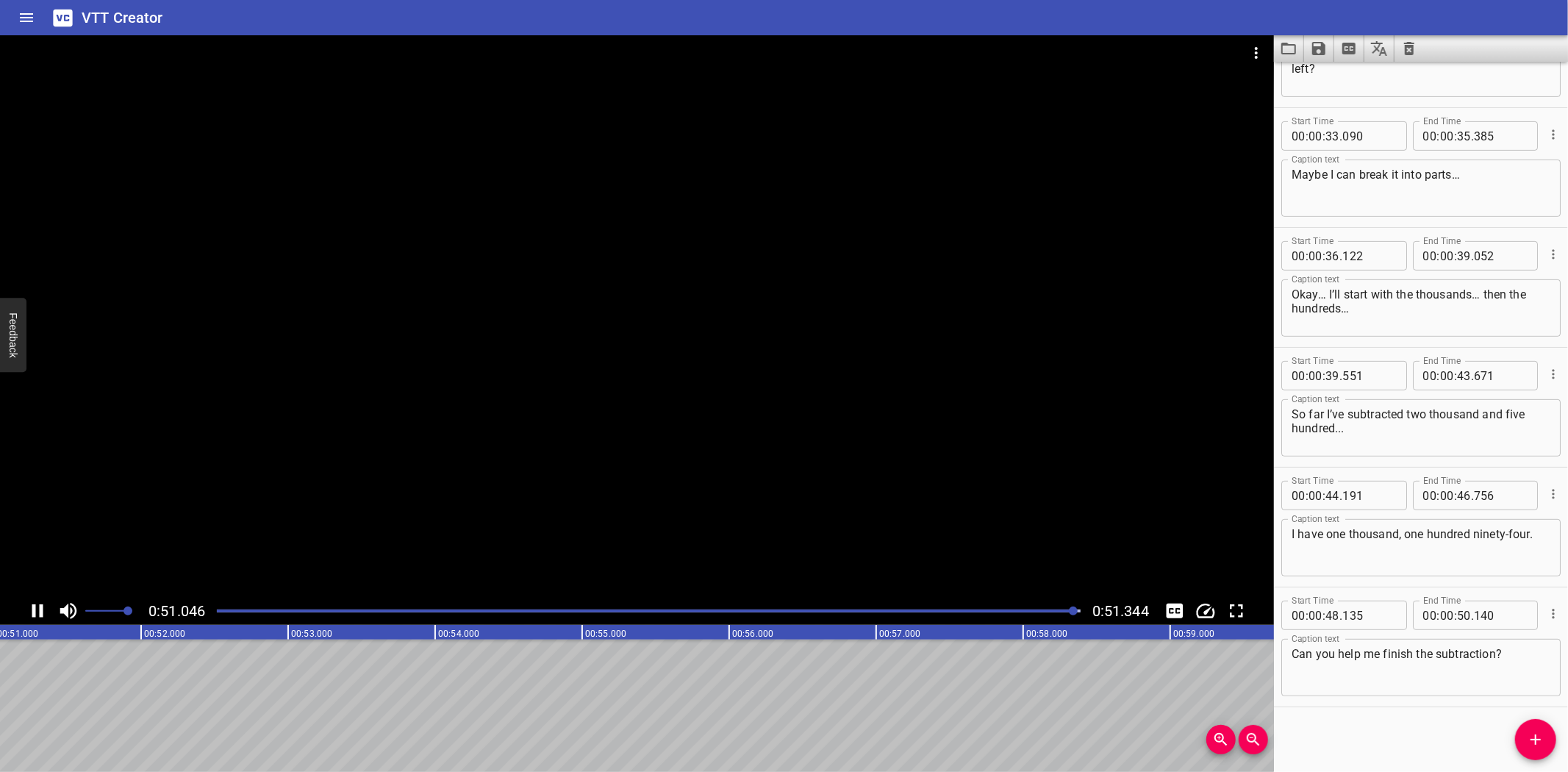
scroll to position [0, 7548]
click at [1324, 50] on icon "Save captions to file" at bounding box center [1319, 49] width 13 height 13
click at [1324, 78] on li "Save to VTT file" at bounding box center [1358, 81] width 108 height 27
click at [1255, 44] on icon "Video Options" at bounding box center [1257, 53] width 17 height 17
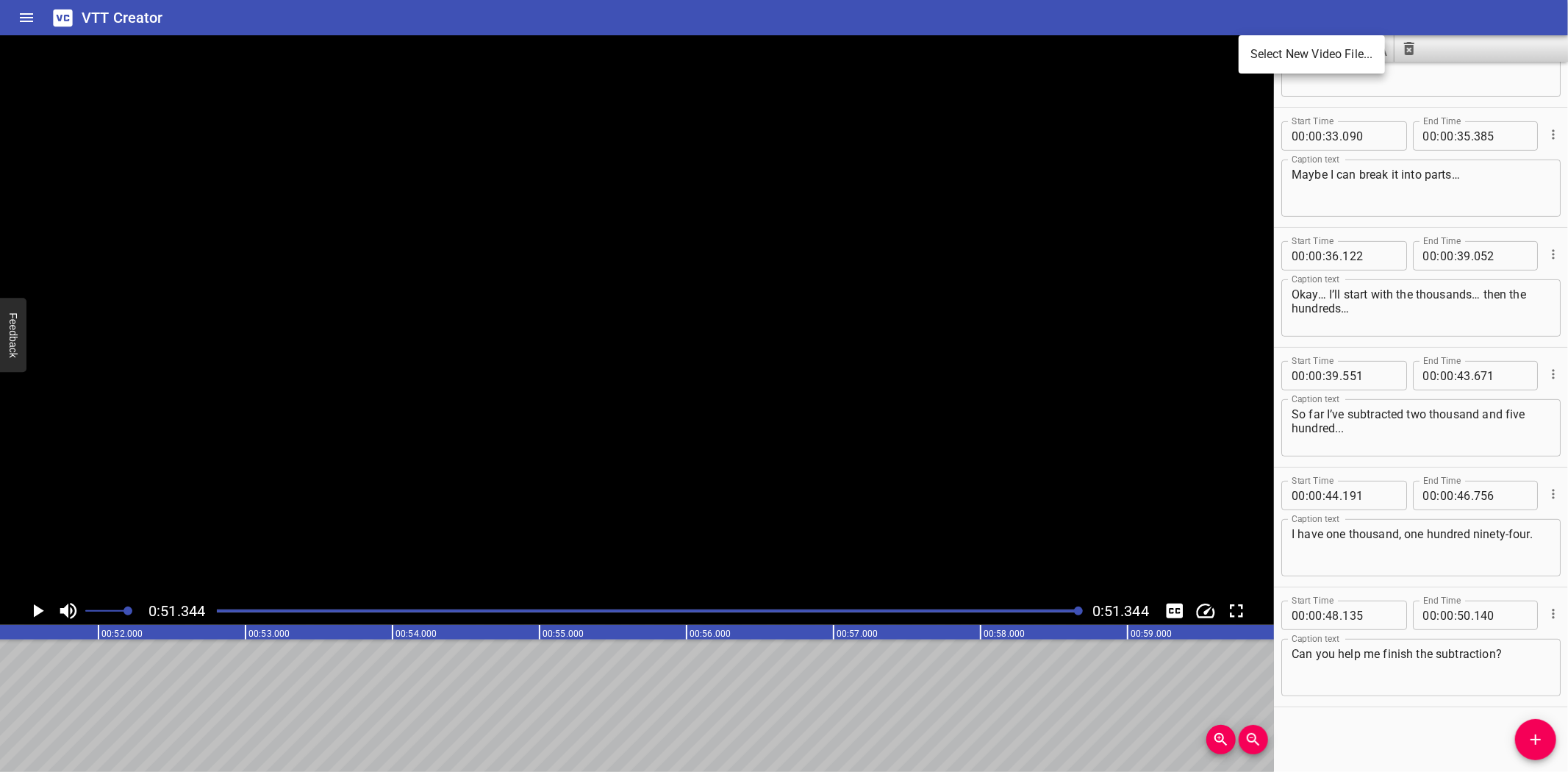
click at [1269, 54] on li "Select New Video File..." at bounding box center [1311, 54] width 146 height 27
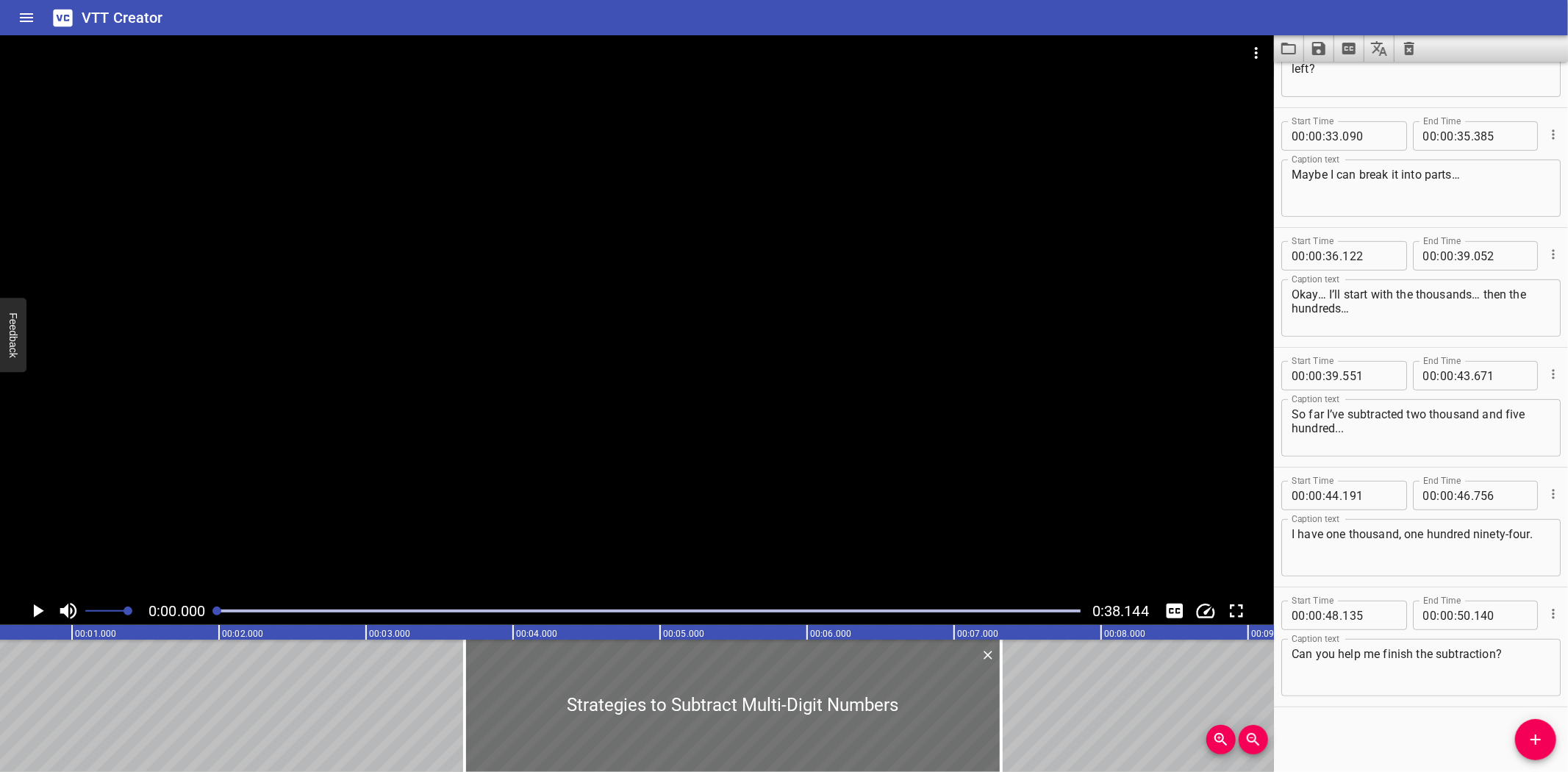
scroll to position [0, 0]
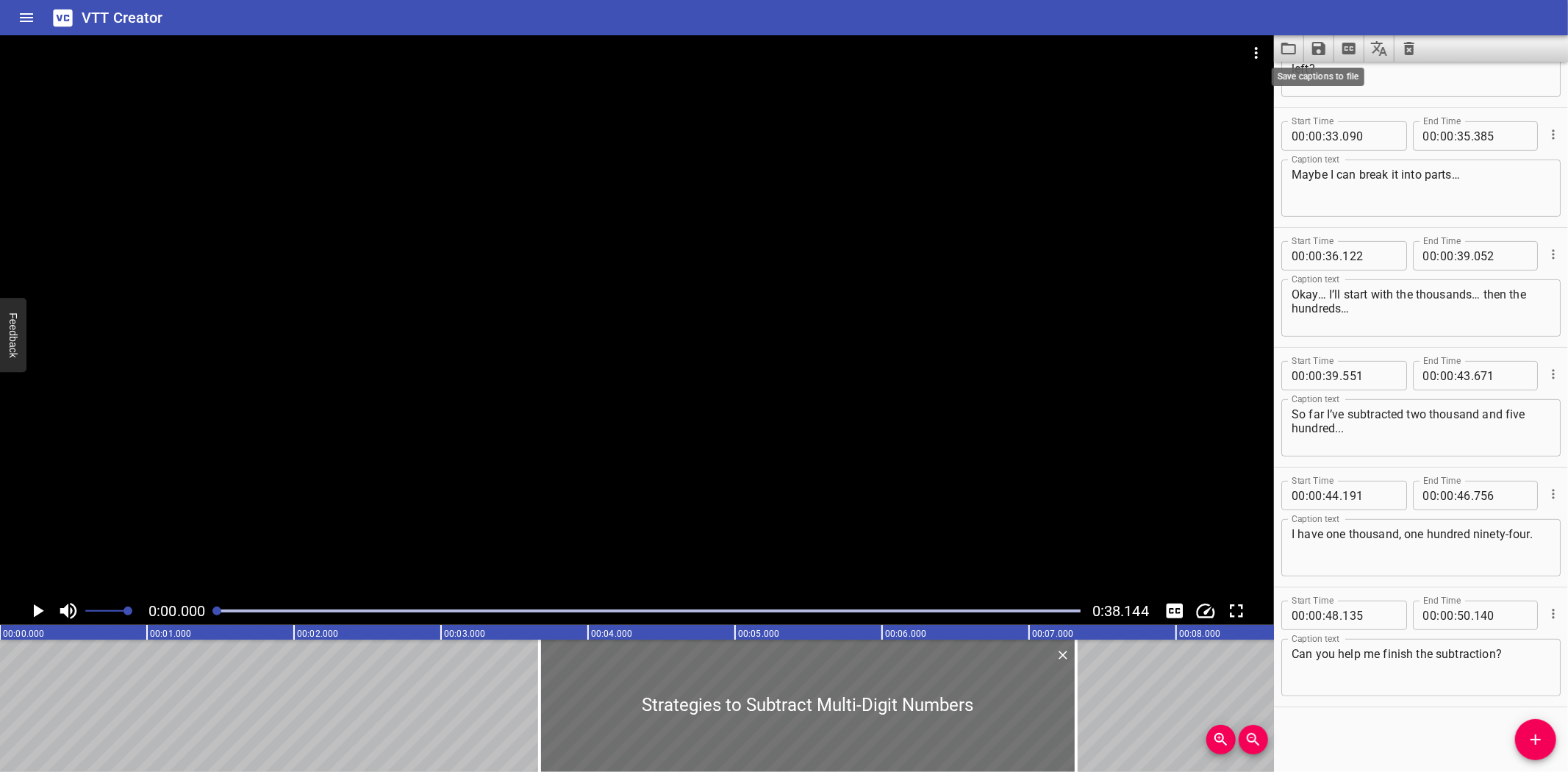
click at [1320, 47] on icon "Save captions to file" at bounding box center [1319, 49] width 13 height 13
click at [1335, 77] on li "Save to VTT file" at bounding box center [1358, 81] width 108 height 27
click at [1288, 48] on icon "Load captions from file" at bounding box center [1289, 49] width 17 height 17
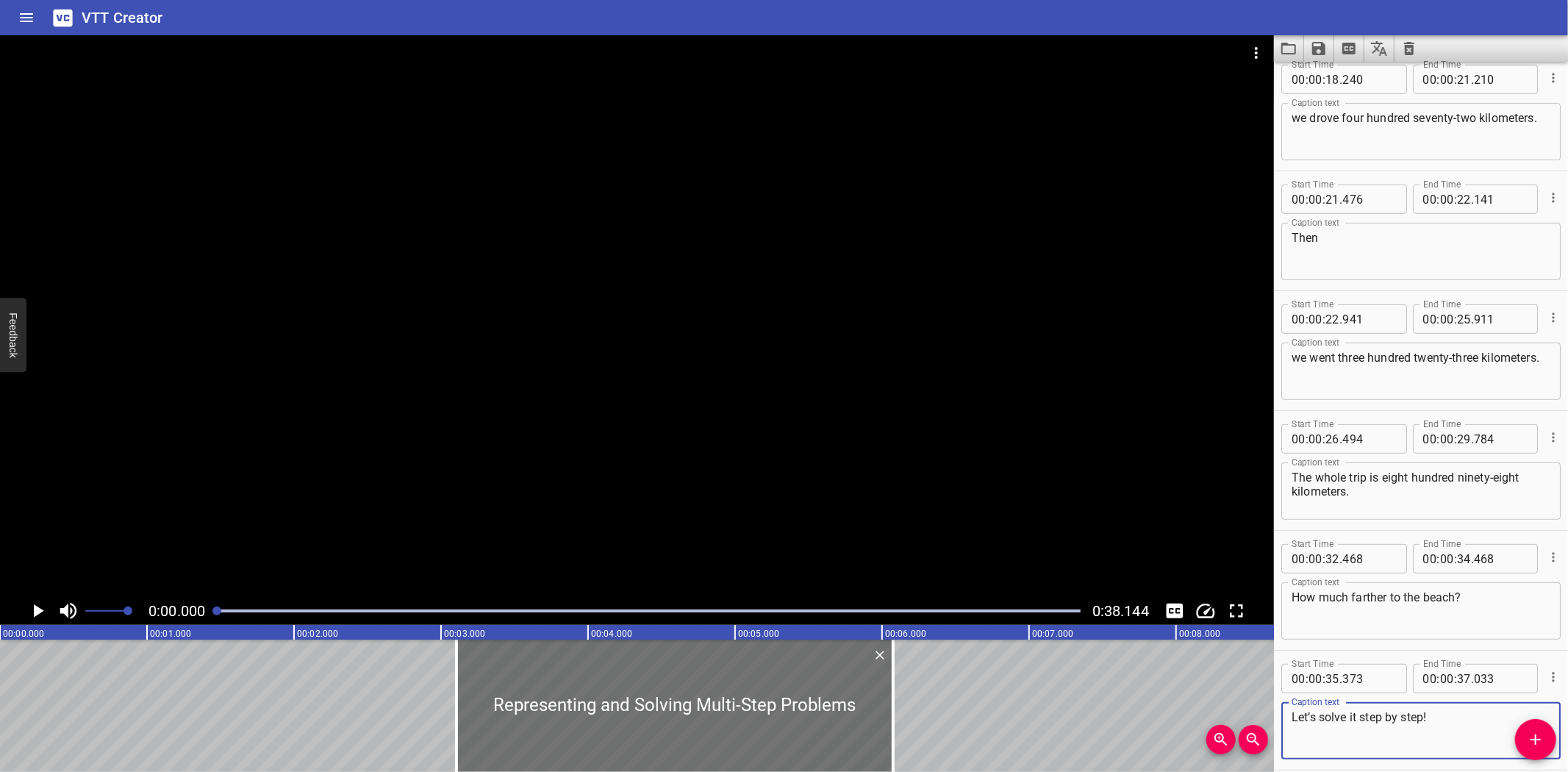
scroll to position [437, 0]
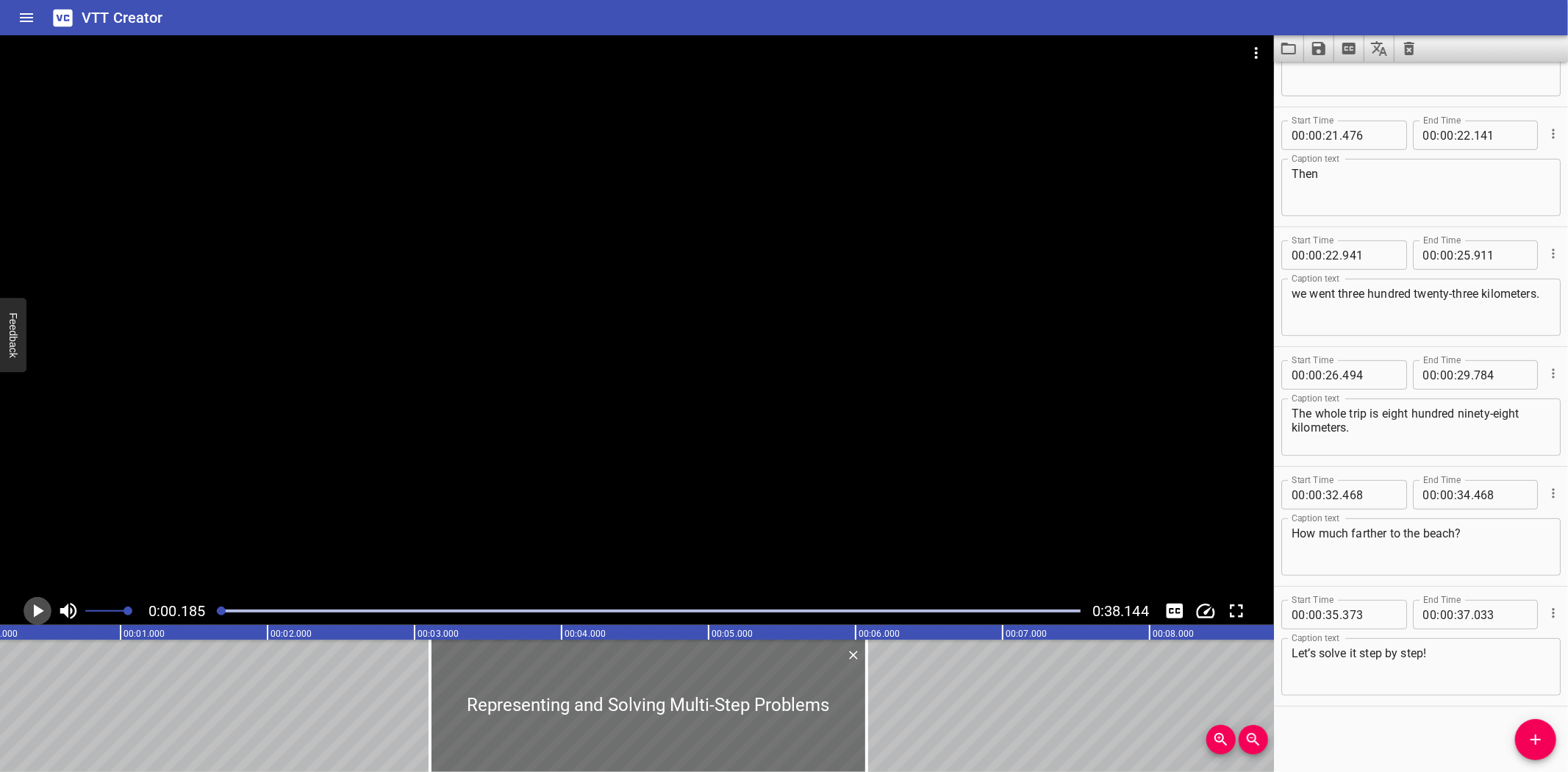
click at [40, 606] on icon "Play/Pause" at bounding box center [37, 611] width 22 height 22
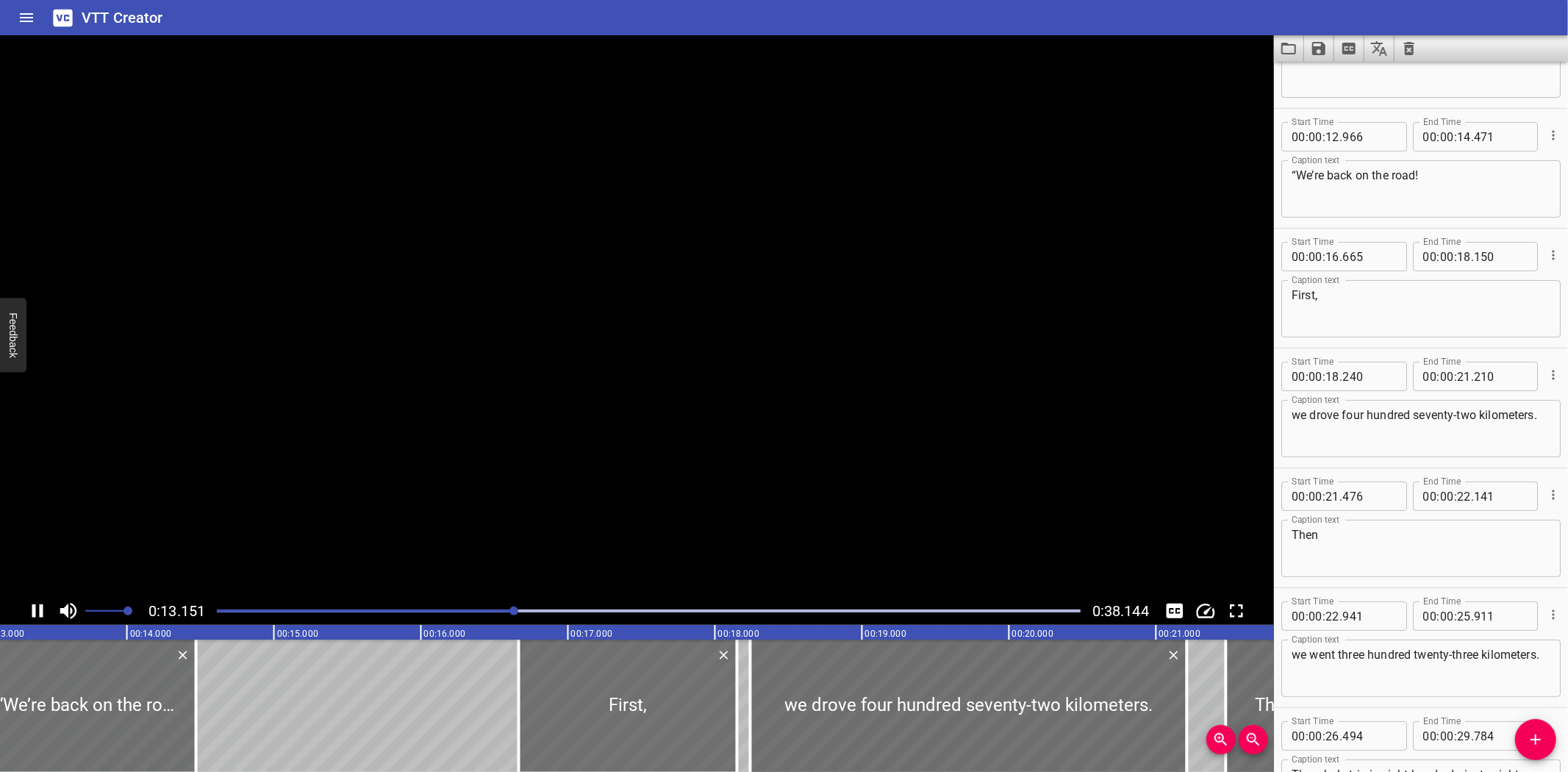
scroll to position [119, 0]
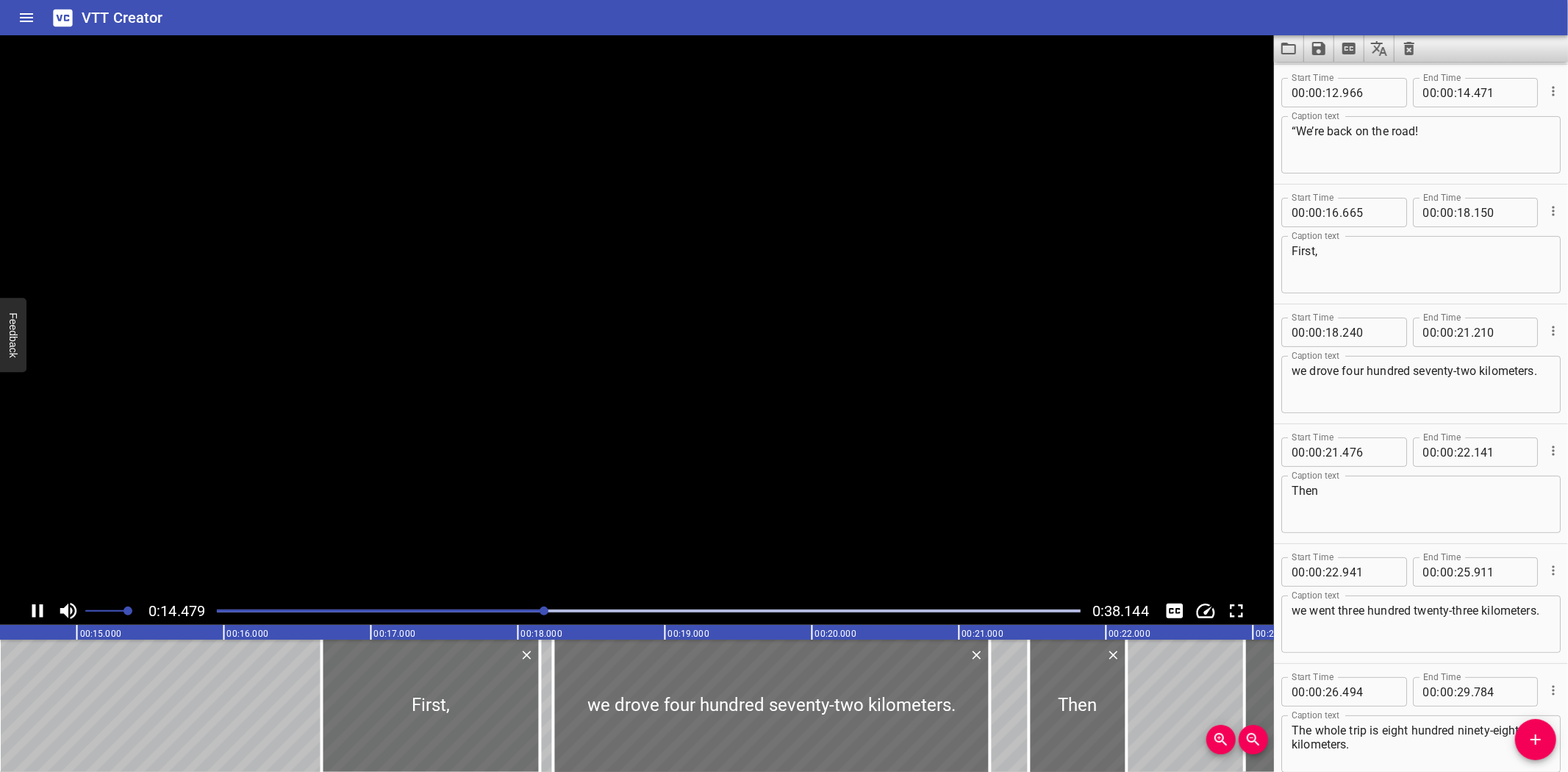
click at [24, 597] on button "Play/Pause" at bounding box center [37, 611] width 28 height 28
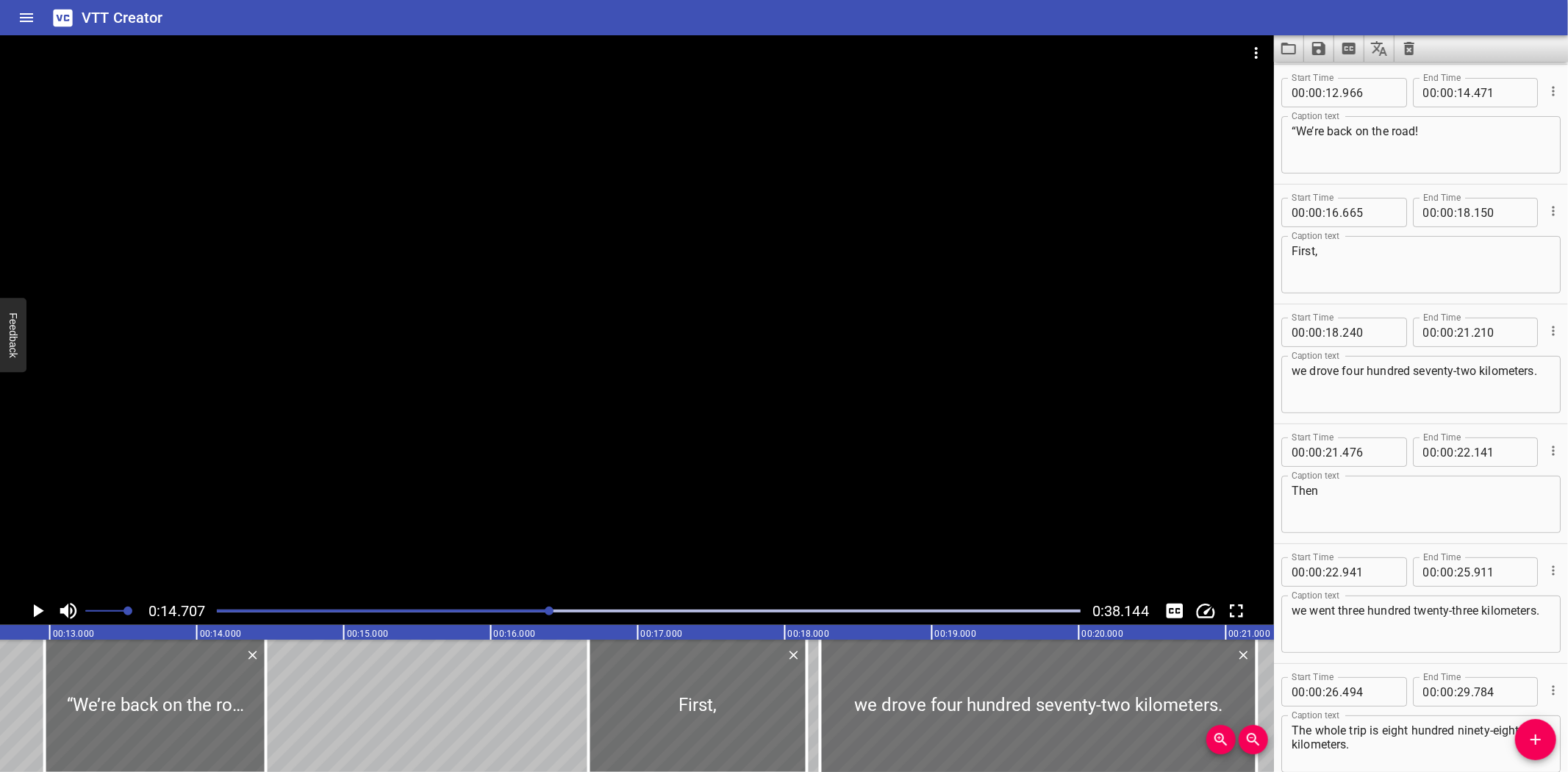
scroll to position [0, 1856]
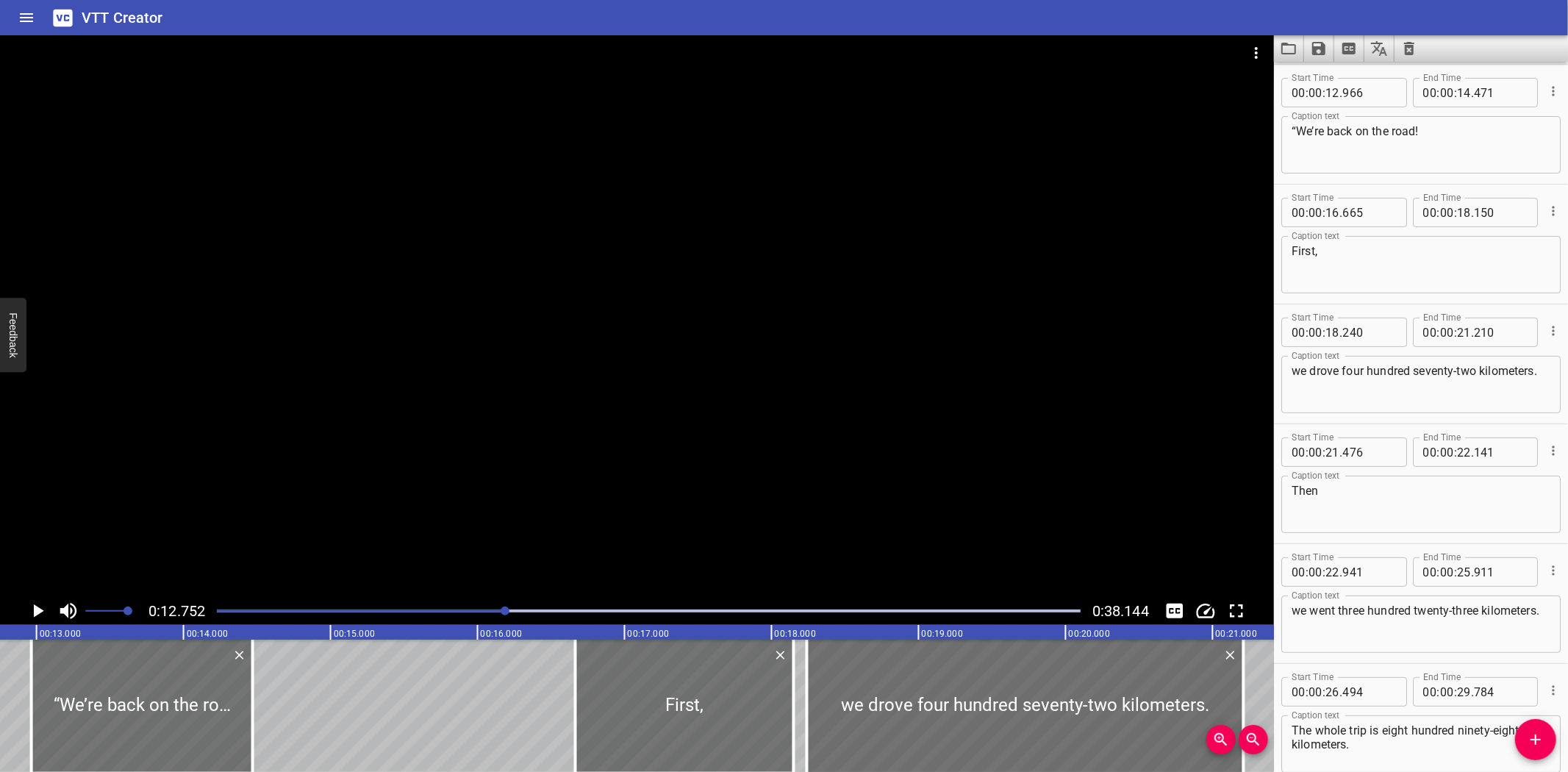
click at [1486, 136] on textarea "“We’re back on the road!" at bounding box center [1421, 145] width 259 height 42
type textarea "“We’re back on the road!"
drag, startPoint x: 53, startPoint y: 679, endPoint x: 60, endPoint y: 677, distance: 7.3
click at [60, 677] on div at bounding box center [151, 705] width 222 height 132
type input "13"
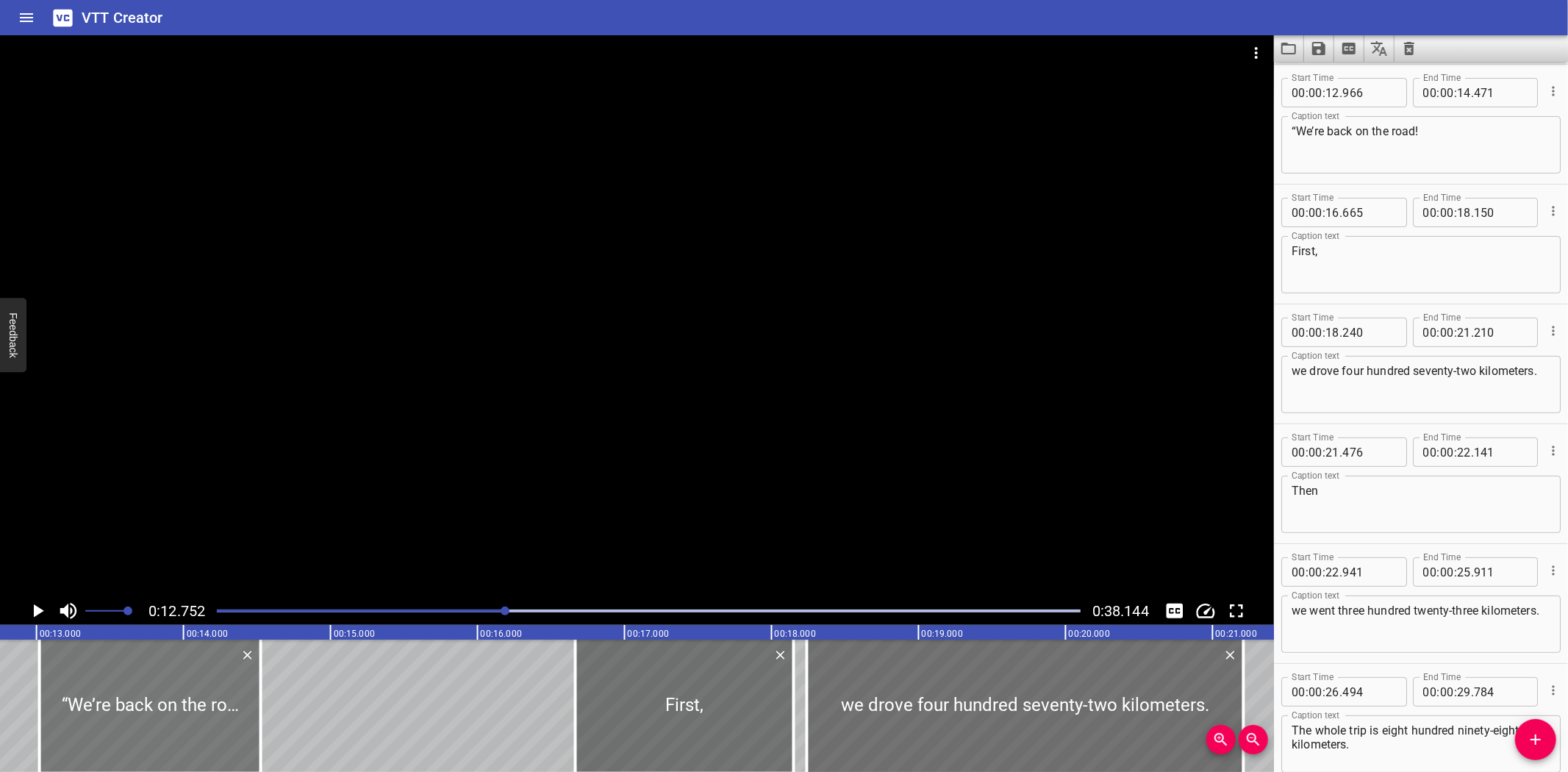
type input "021"
drag, startPoint x: 262, startPoint y: 692, endPoint x: 253, endPoint y: 692, distance: 9.0
click at [253, 692] on div at bounding box center [252, 705] width 3 height 132
type input "471"
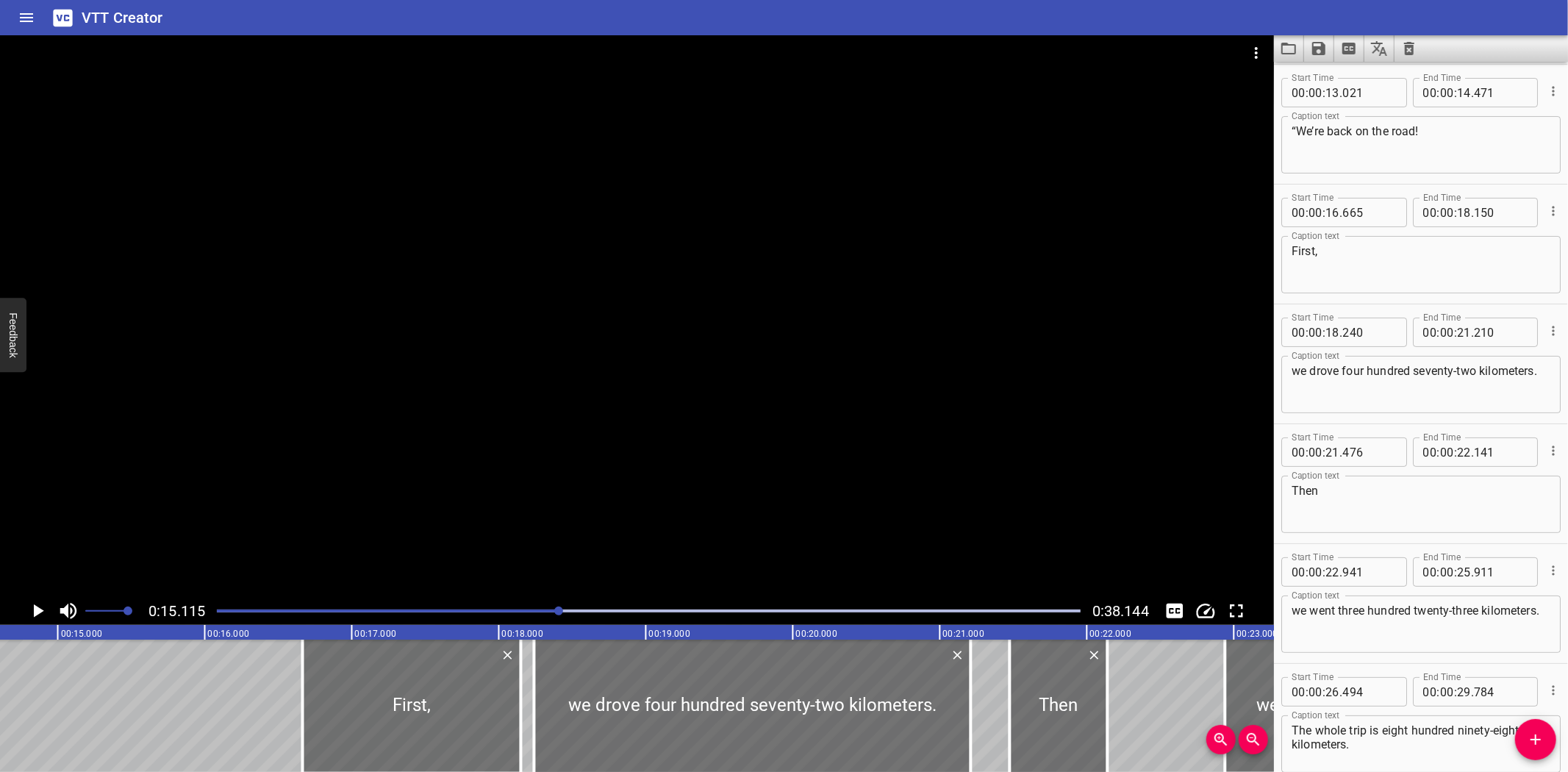
scroll to position [0, 2223]
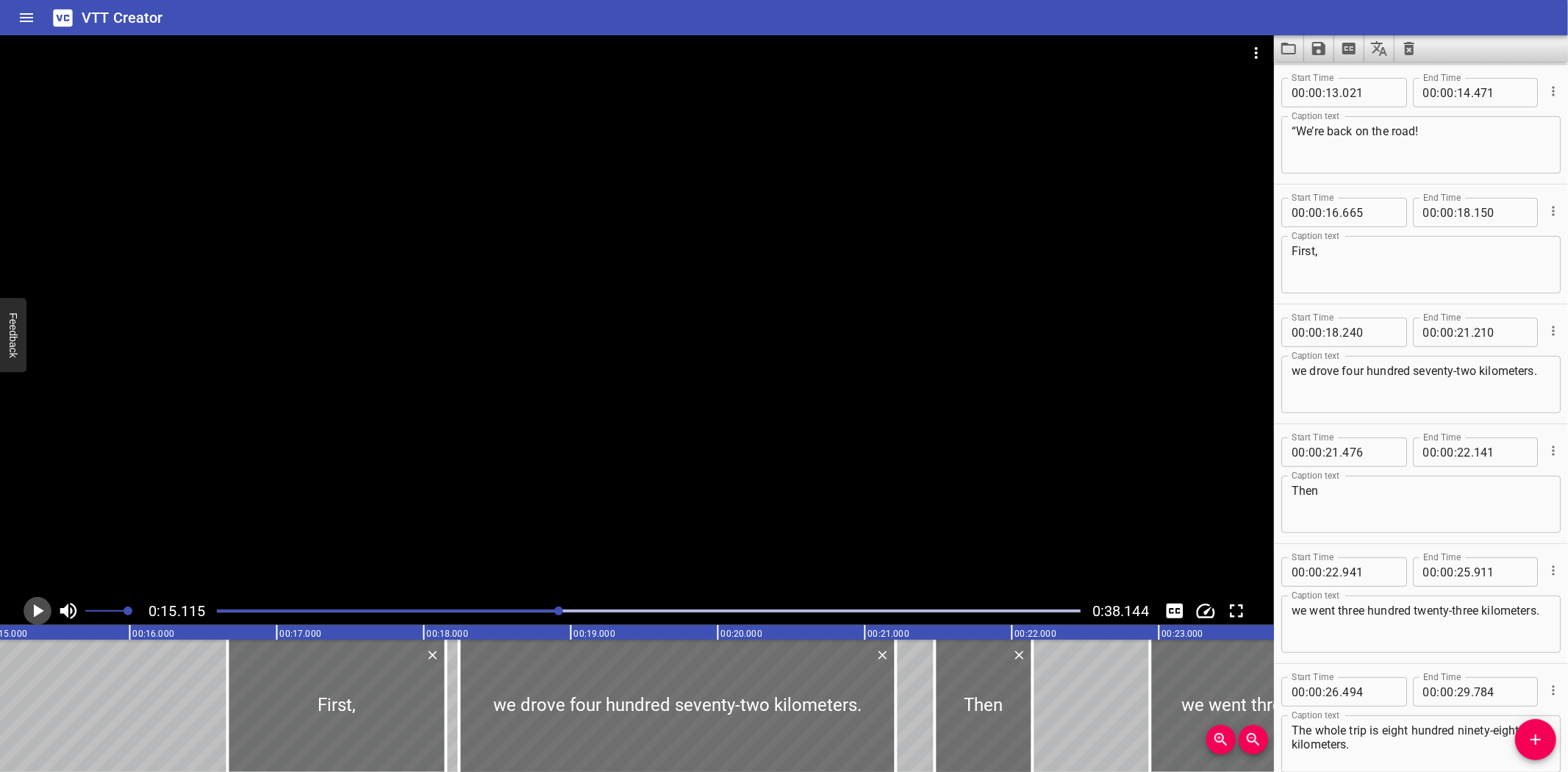
click at [37, 604] on icon "Play/Pause" at bounding box center [37, 611] width 22 height 22
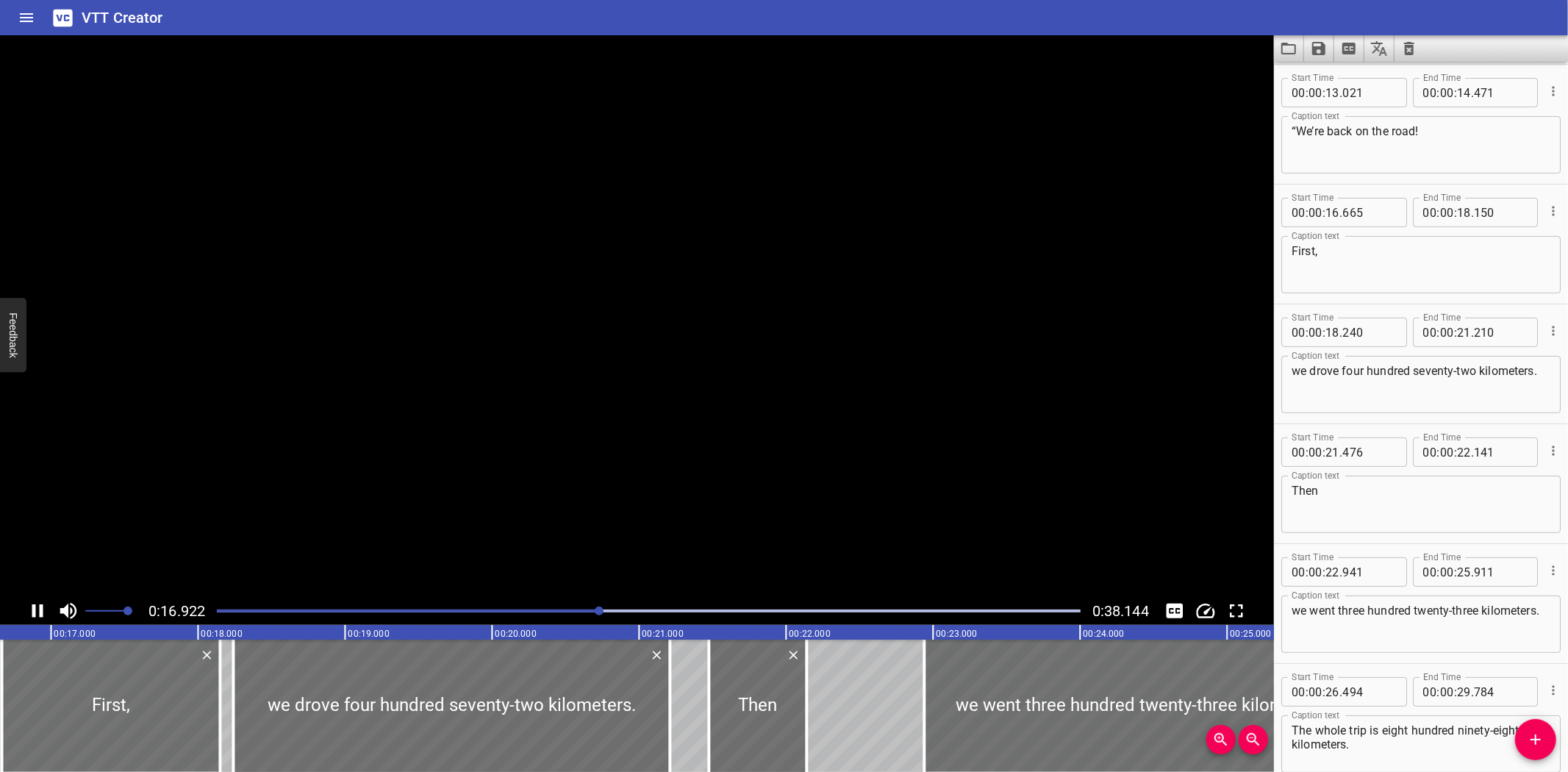
scroll to position [239, 0]
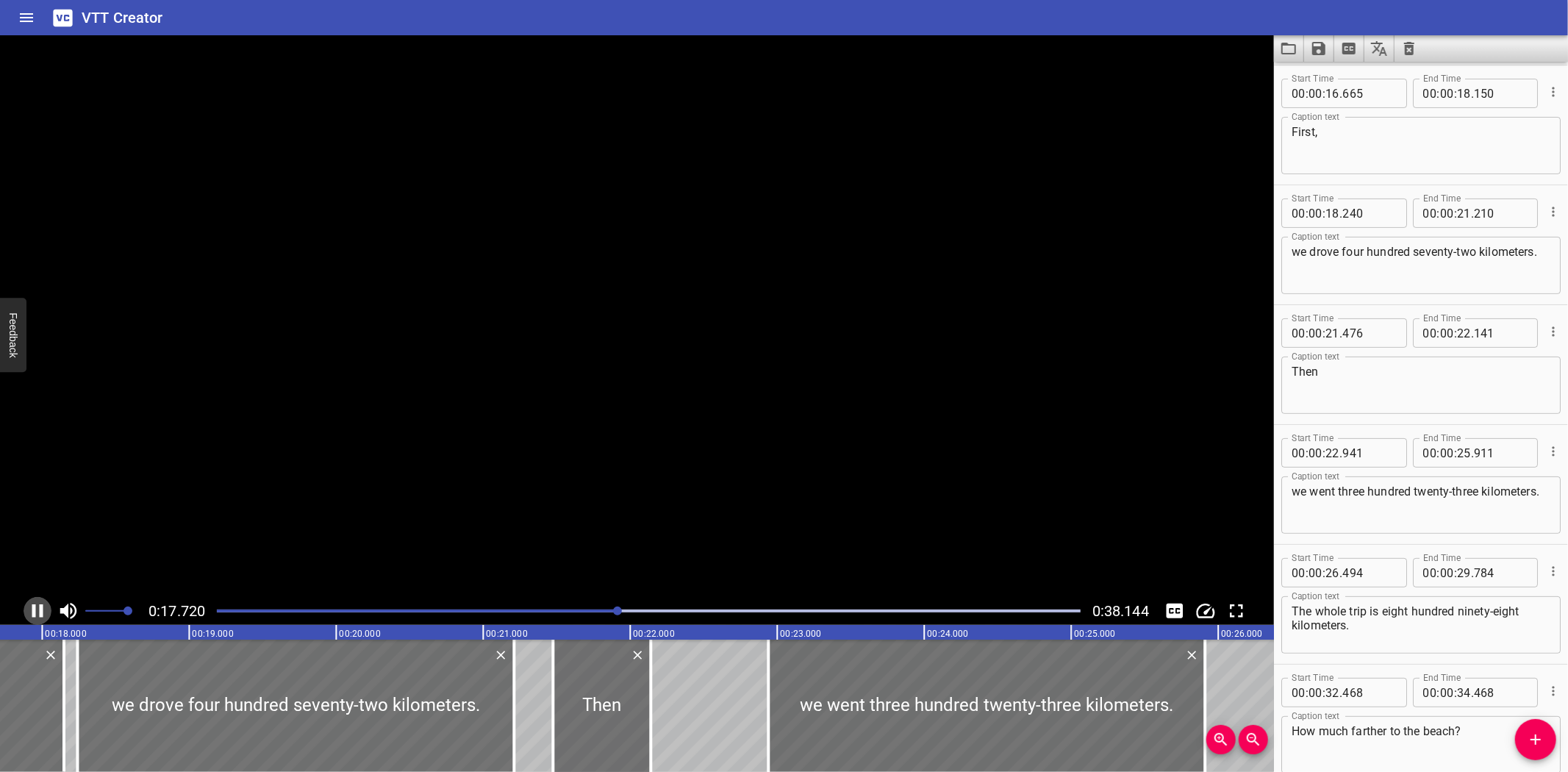
click at [37, 604] on icon "Play/Pause" at bounding box center [37, 611] width 22 height 22
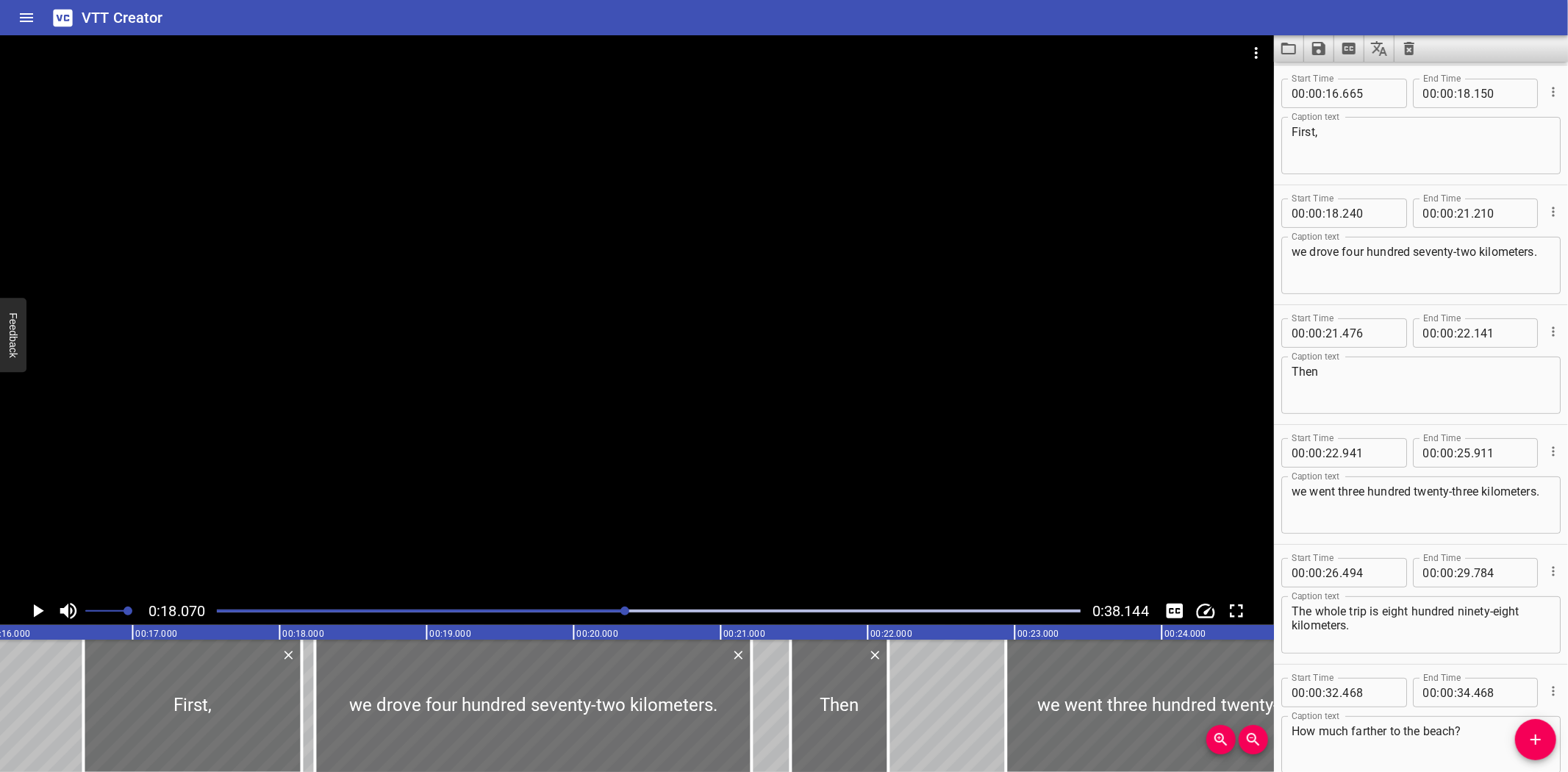
scroll to position [0, 2332]
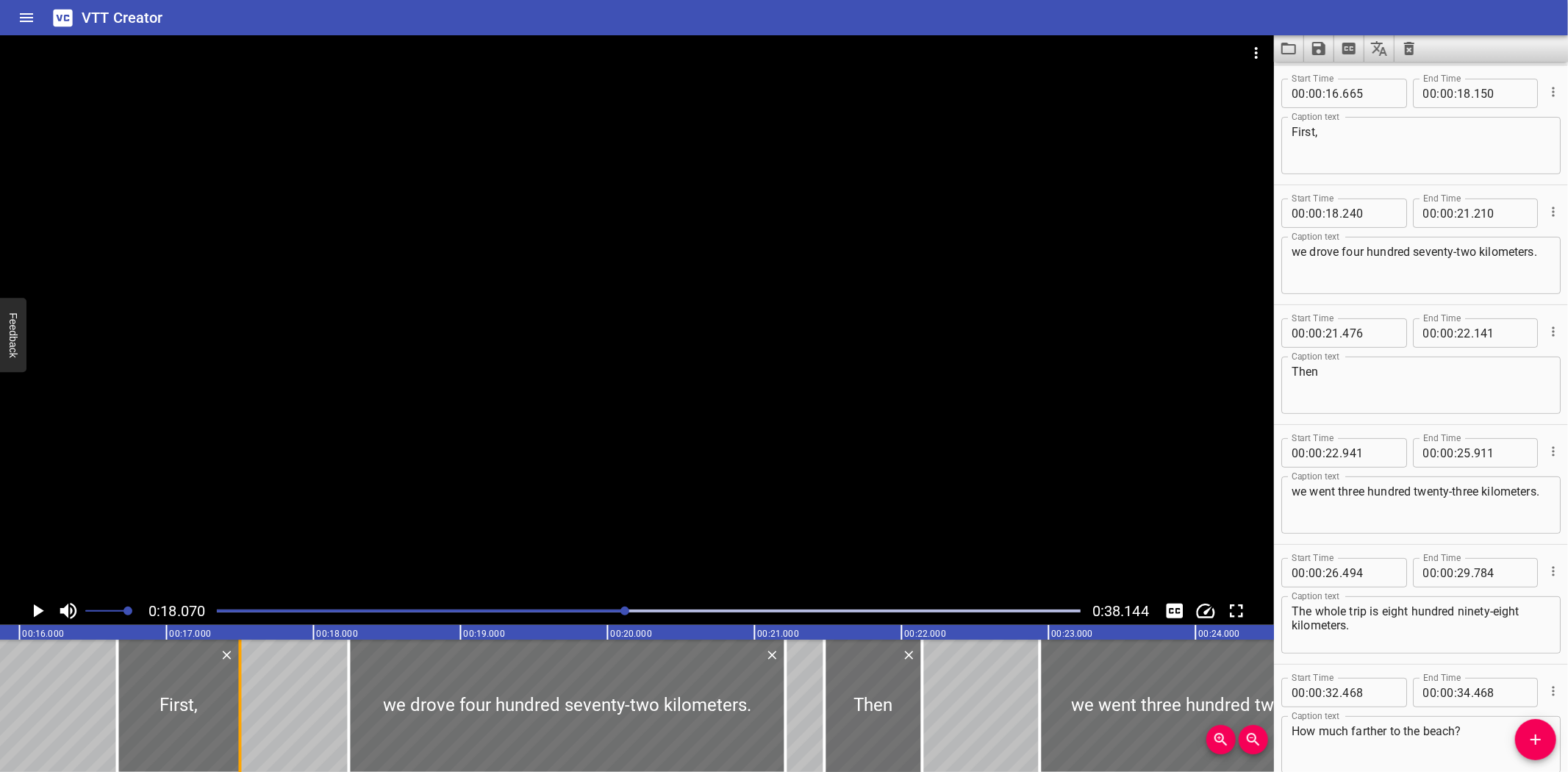
drag, startPoint x: 335, startPoint y: 731, endPoint x: 240, endPoint y: 739, distance: 95.3
click at [240, 739] on div at bounding box center [240, 705] width 3 height 132
type input "17"
type input "500"
click at [157, 670] on div at bounding box center [183, 705] width 122 height 132
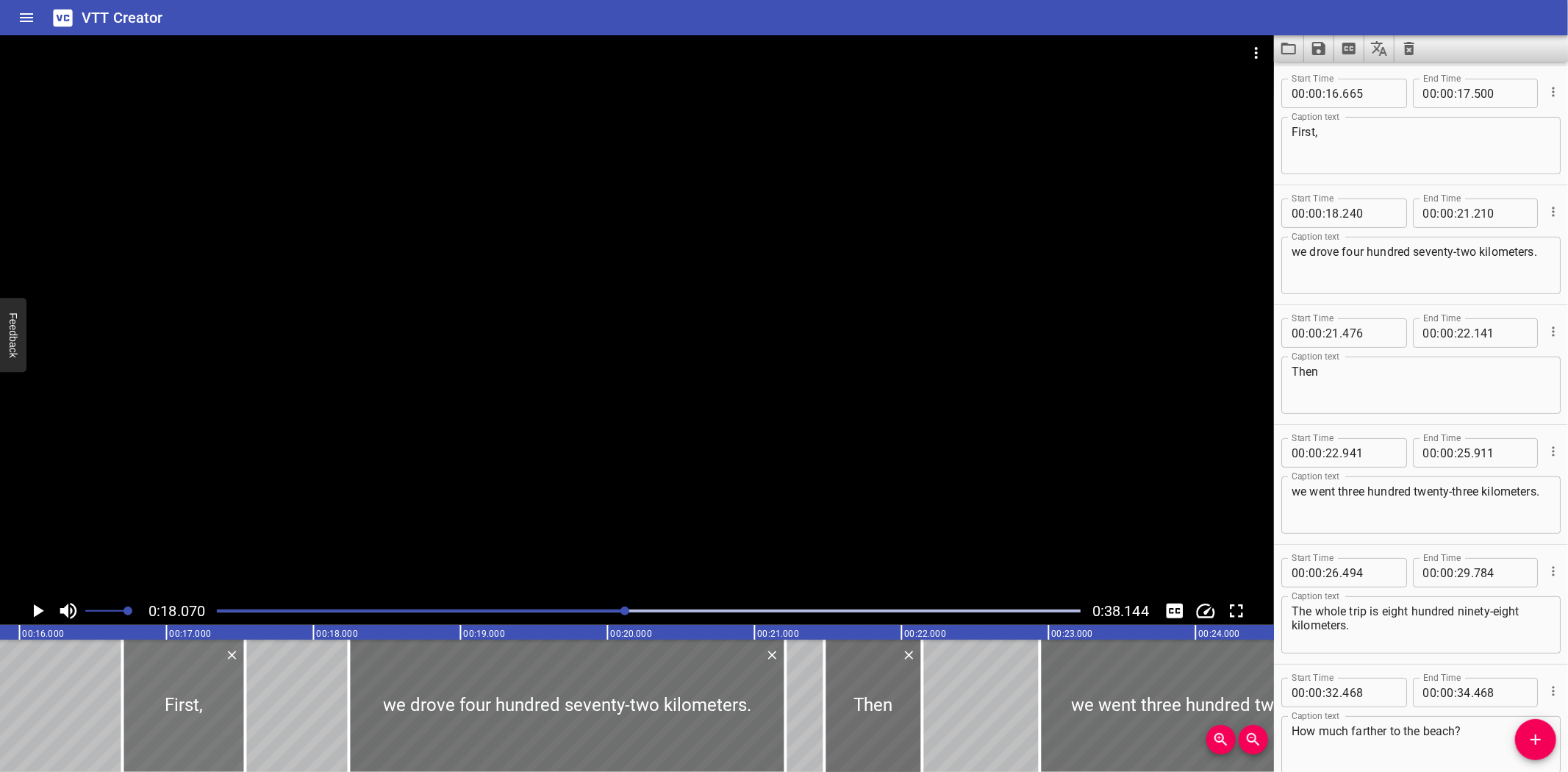
type input "700"
drag, startPoint x: 247, startPoint y: 730, endPoint x: 232, endPoint y: 730, distance: 15.0
click at [232, 730] on div at bounding box center [230, 705] width 14 height 132
type input "435"
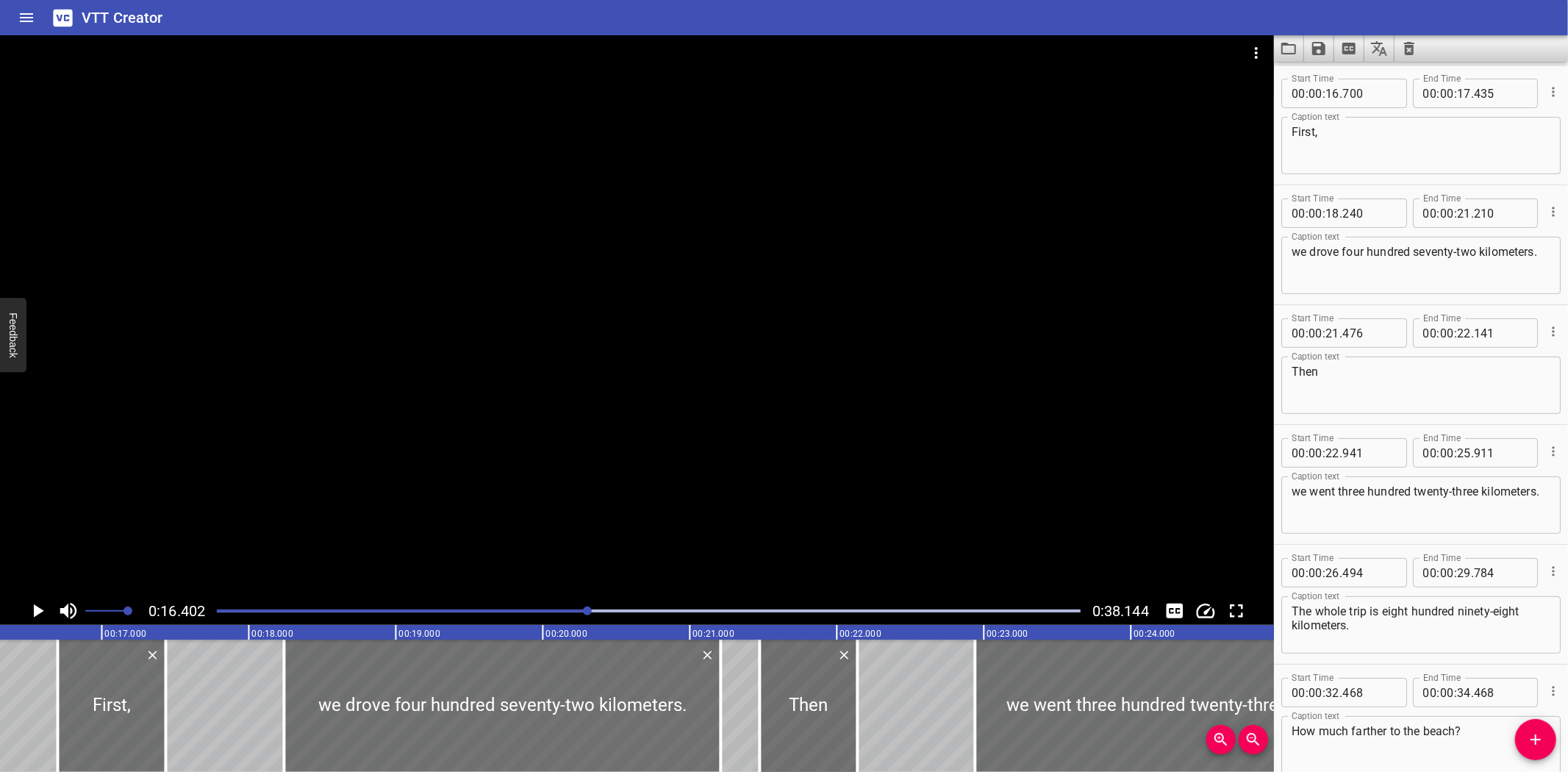
scroll to position [0, 2412]
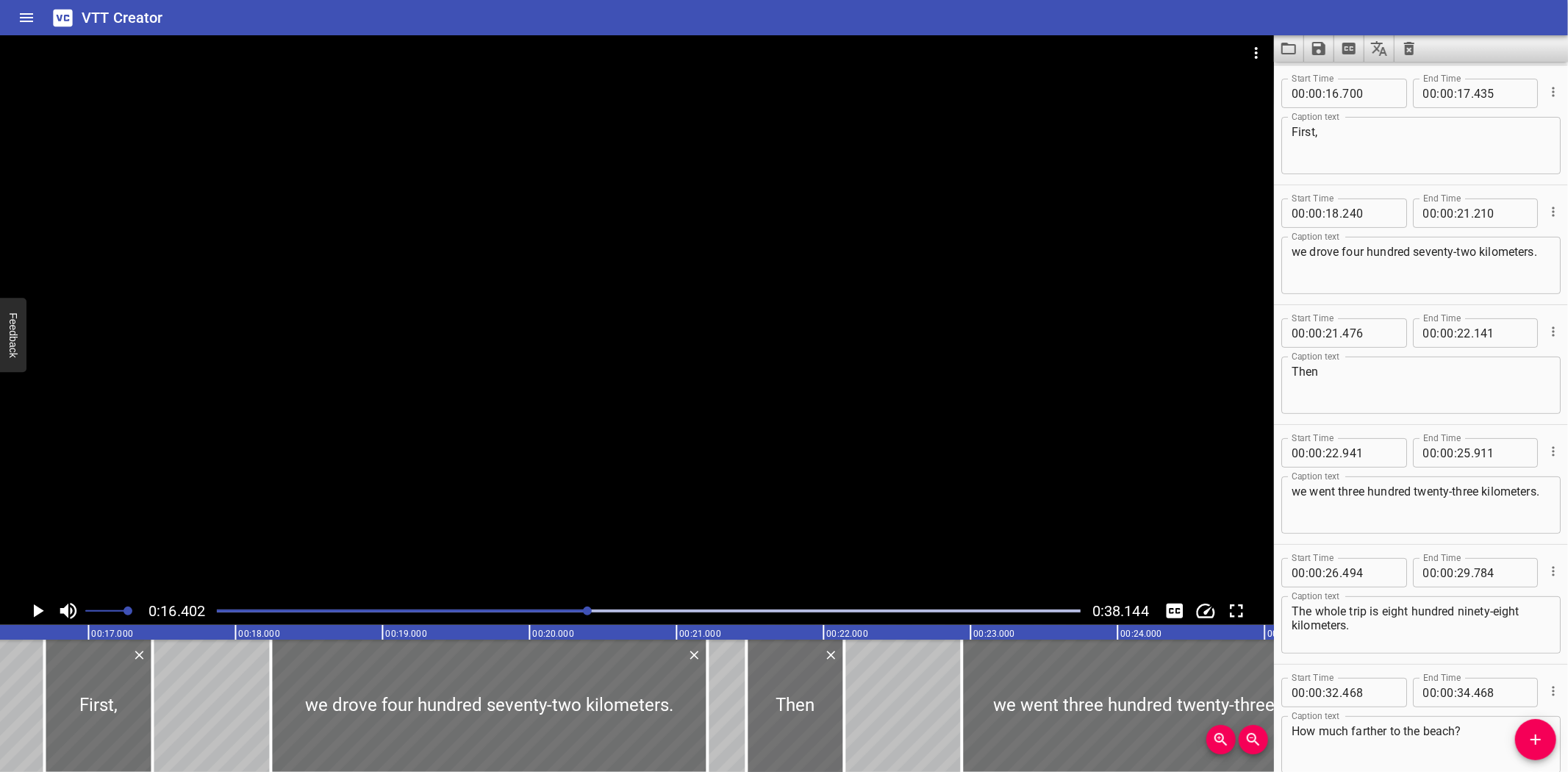
click at [33, 604] on icon "Play/Pause" at bounding box center [37, 611] width 22 height 22
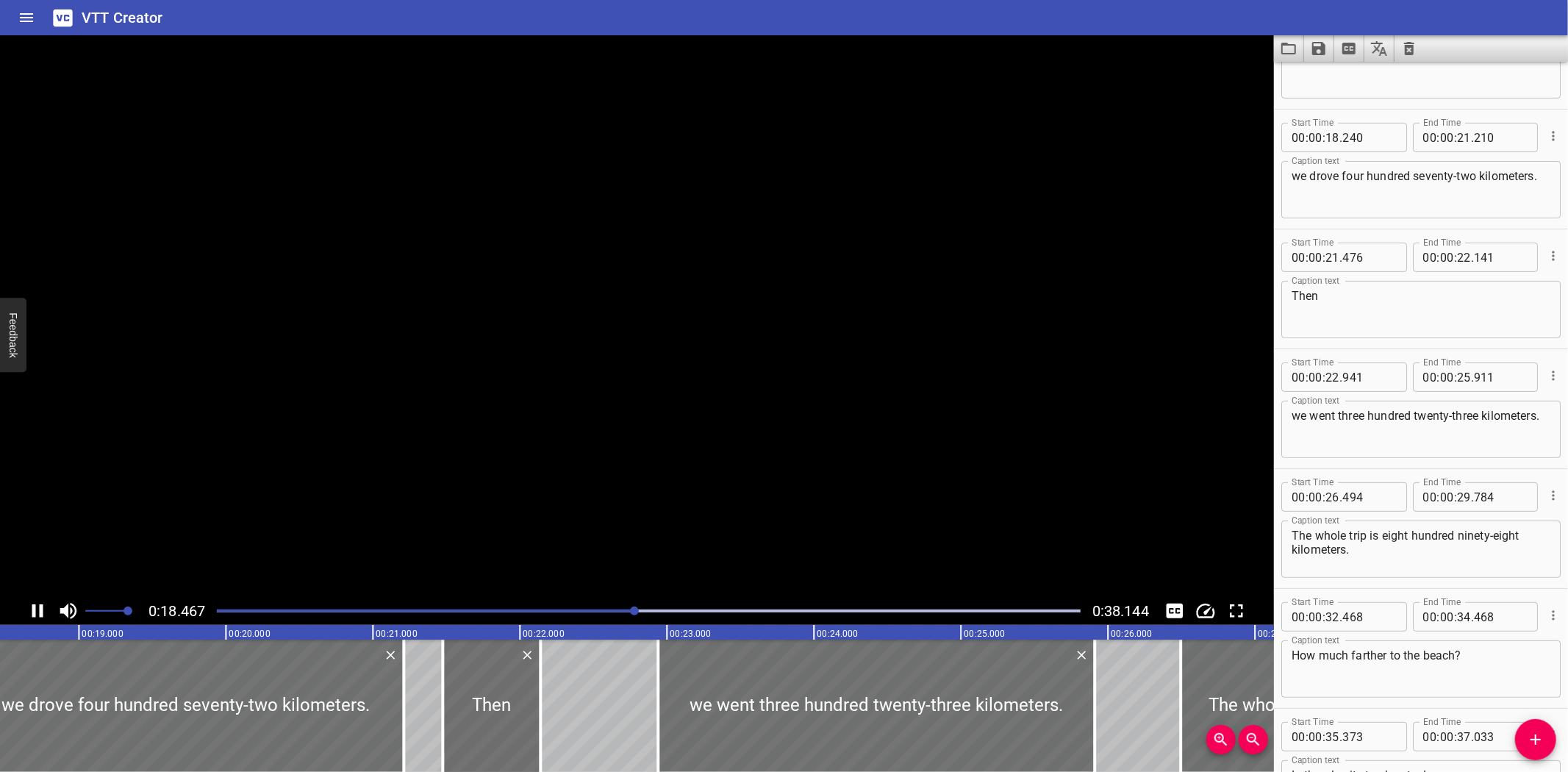
scroll to position [358, 0]
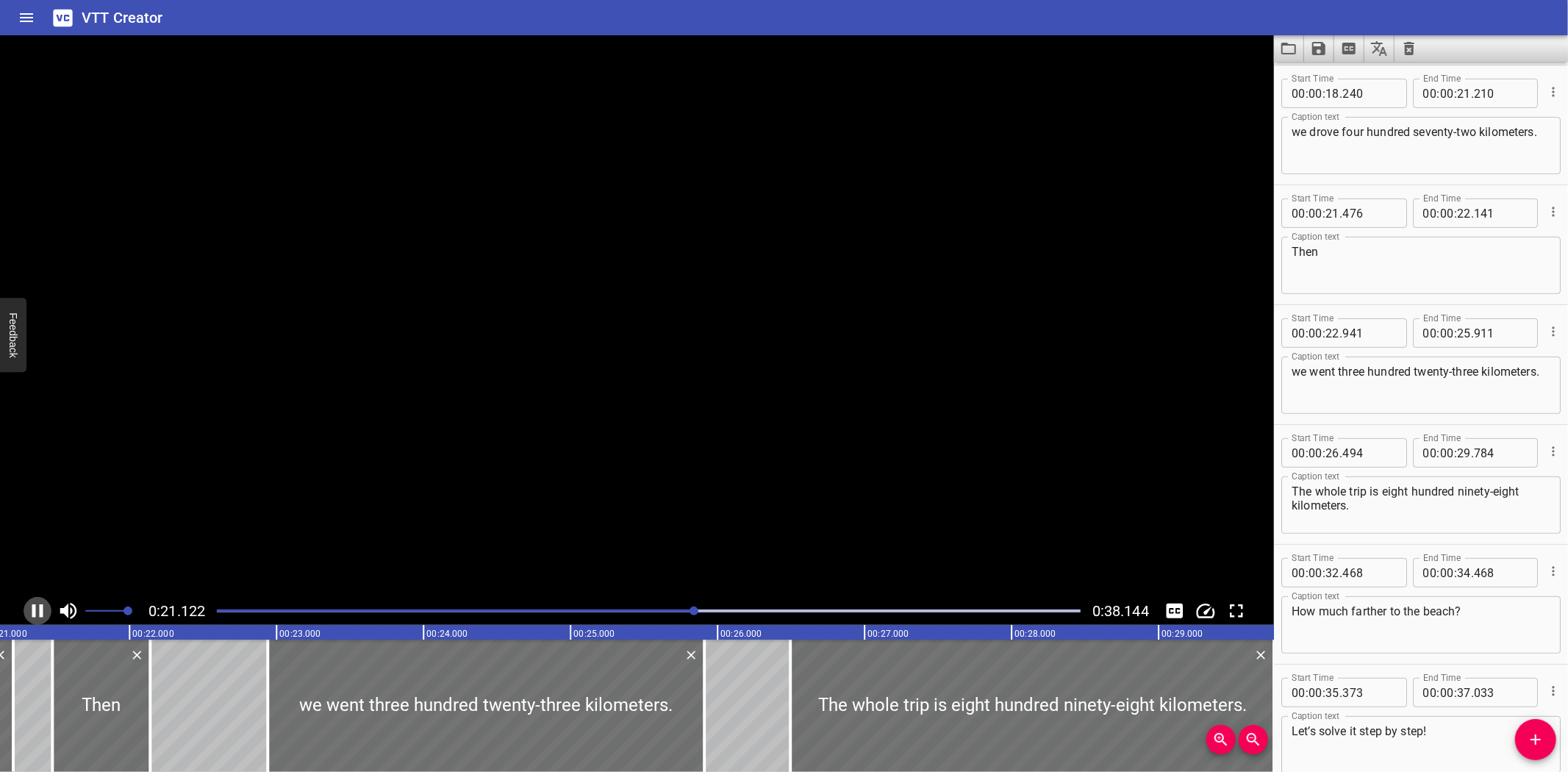
click at [33, 604] on icon "Play/Pause" at bounding box center [37, 611] width 22 height 22
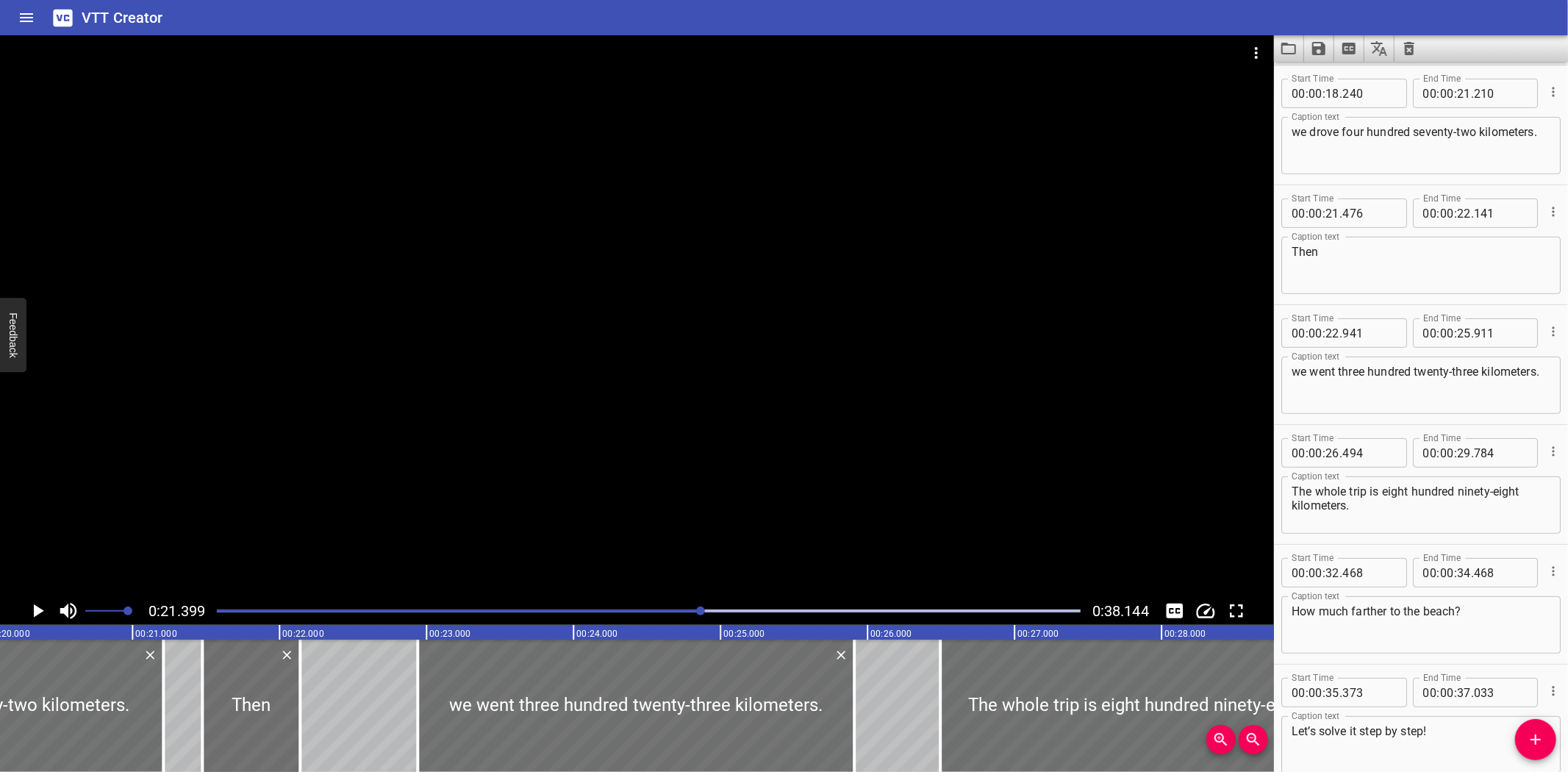
scroll to position [0, 2880]
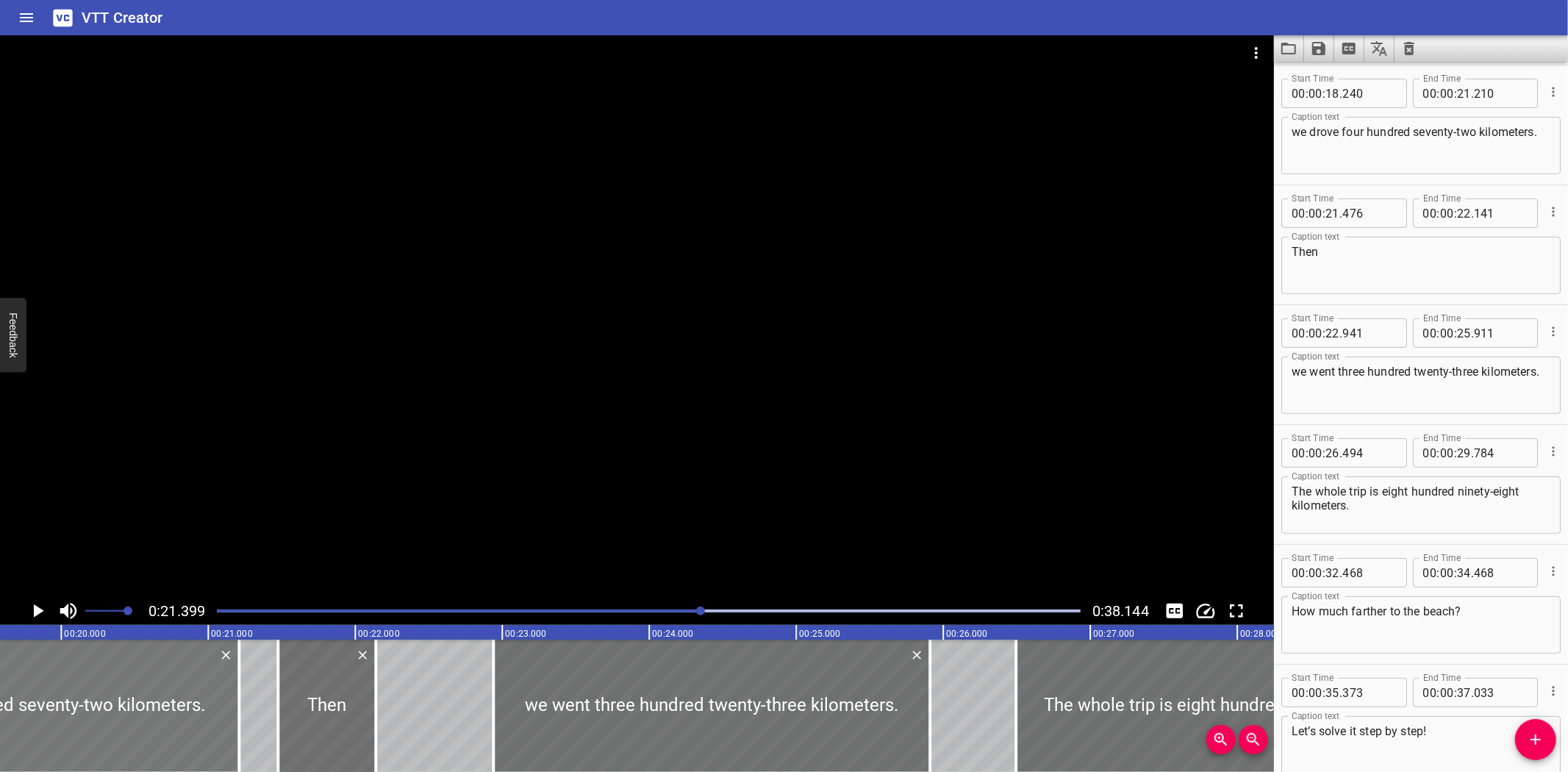
click at [8, 671] on div at bounding box center [20, 705] width 437 height 132
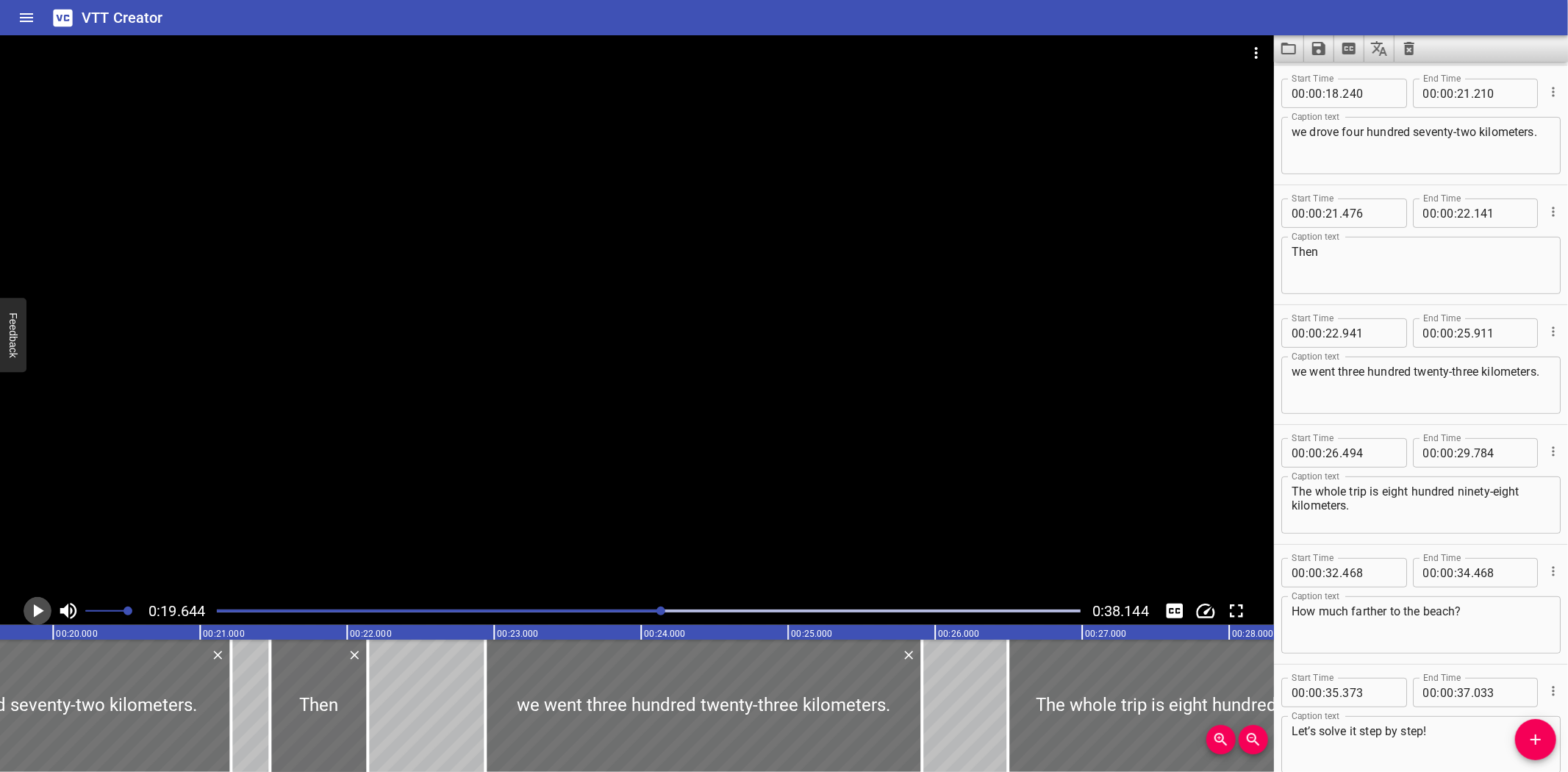
click at [33, 613] on icon "Play/Pause" at bounding box center [37, 611] width 22 height 22
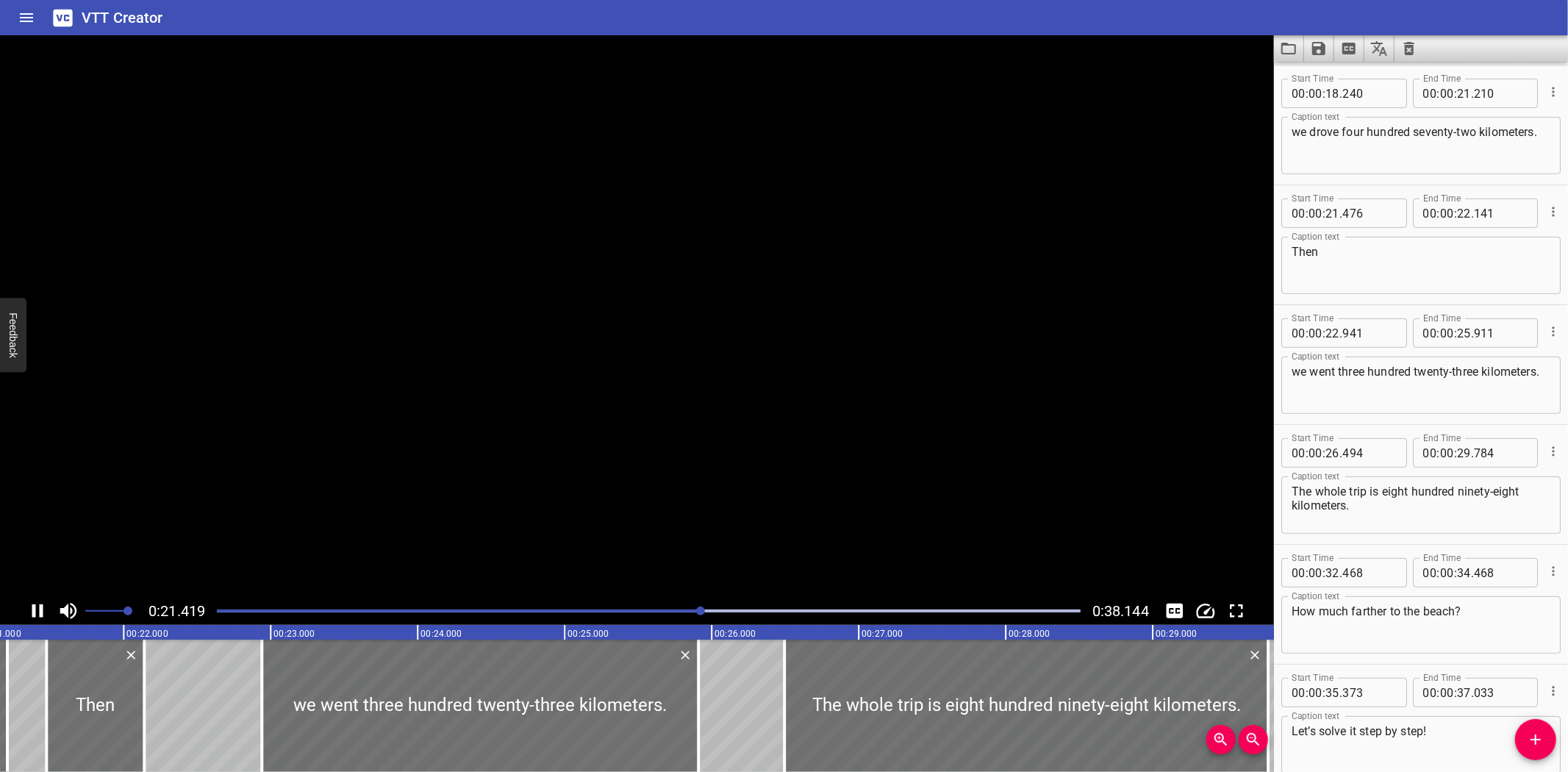
scroll to position [0, 3148]
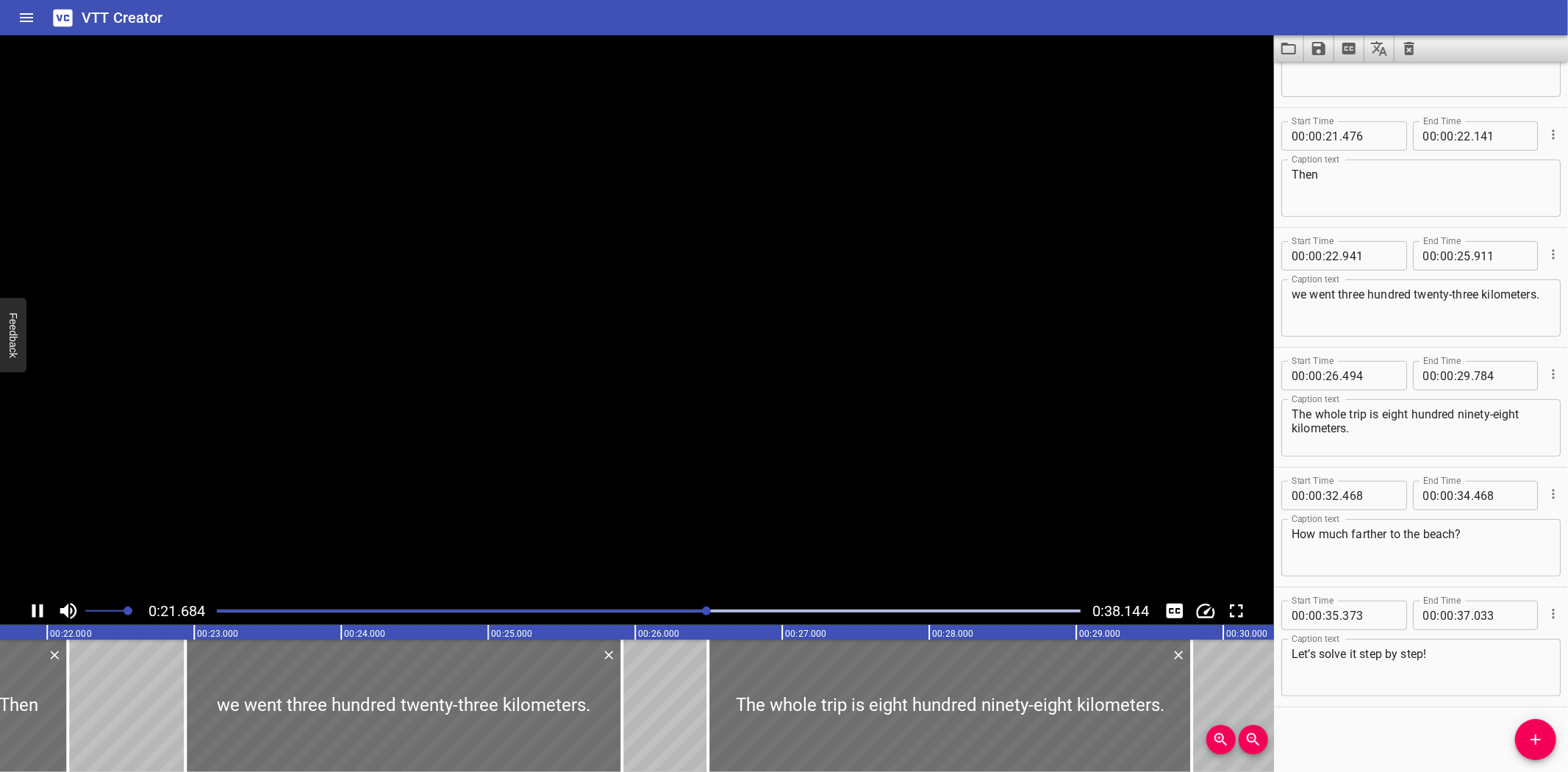
click at [33, 613] on icon "Play/Pause" at bounding box center [38, 611] width 11 height 13
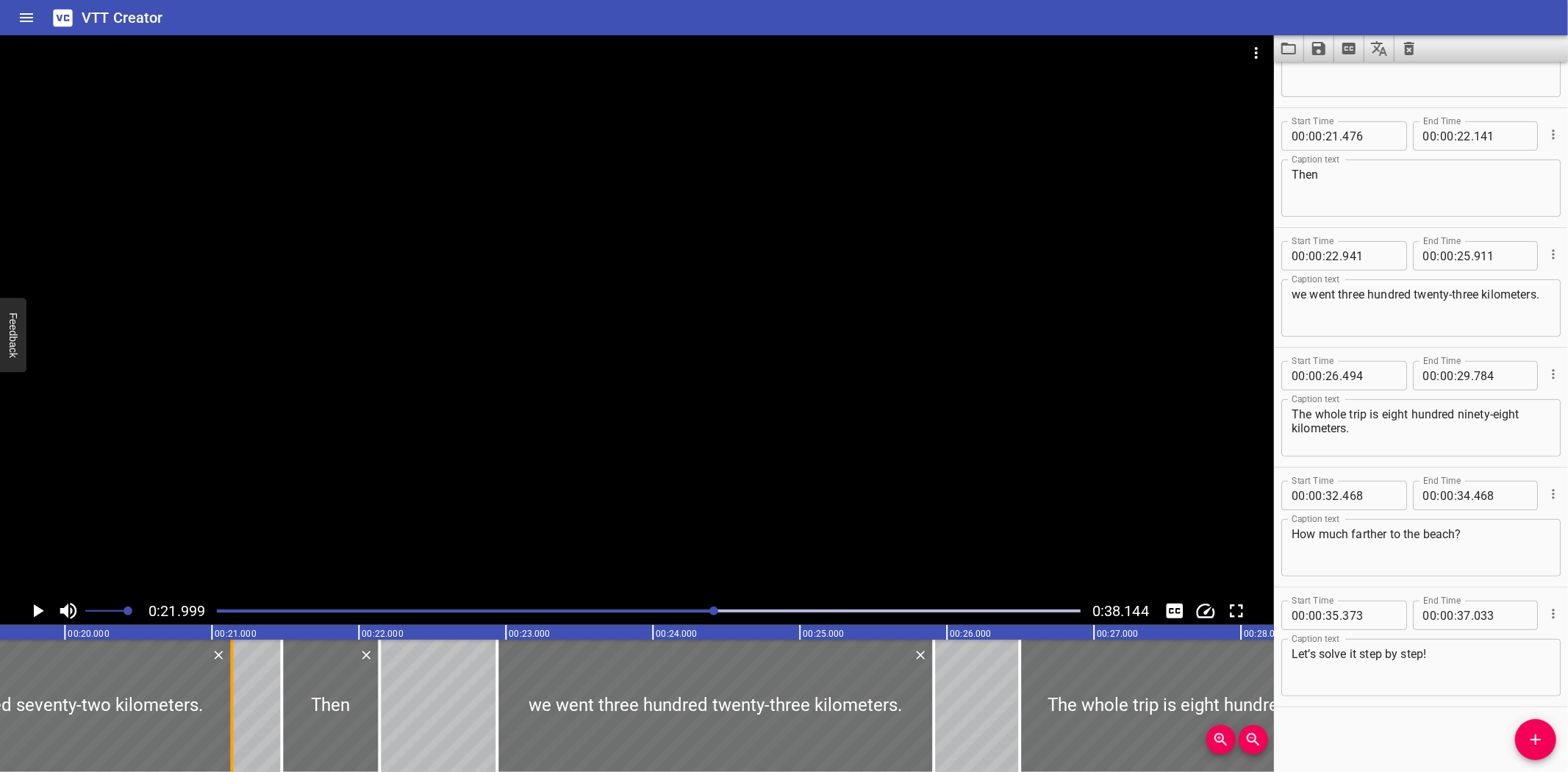
drag, startPoint x: 243, startPoint y: 732, endPoint x: 231, endPoint y: 732, distance: 12.0
click at [231, 732] on div at bounding box center [231, 705] width 3 height 132
type input "130"
drag, startPoint x: 281, startPoint y: 718, endPoint x: 295, endPoint y: 718, distance: 14.0
click at [295, 718] on div at bounding box center [296, 705] width 3 height 132
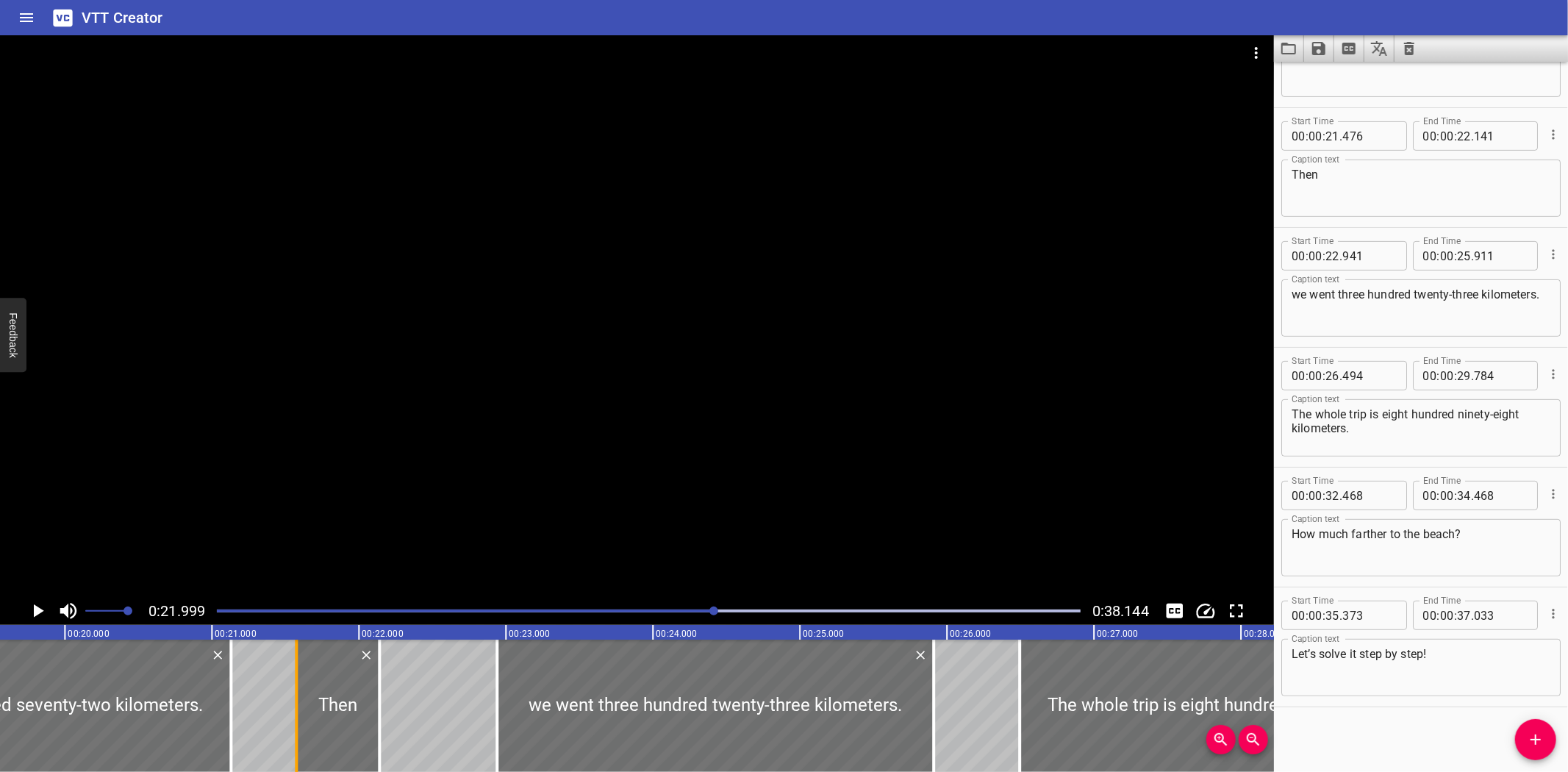
type input "576"
drag, startPoint x: 263, startPoint y: 667, endPoint x: 232, endPoint y: 662, distance: 31.4
click at [261, 667] on div "Representing and Solving Multi-Step Problems “We’re back on the road! First, we…" at bounding box center [1535, 705] width 8822 height 132
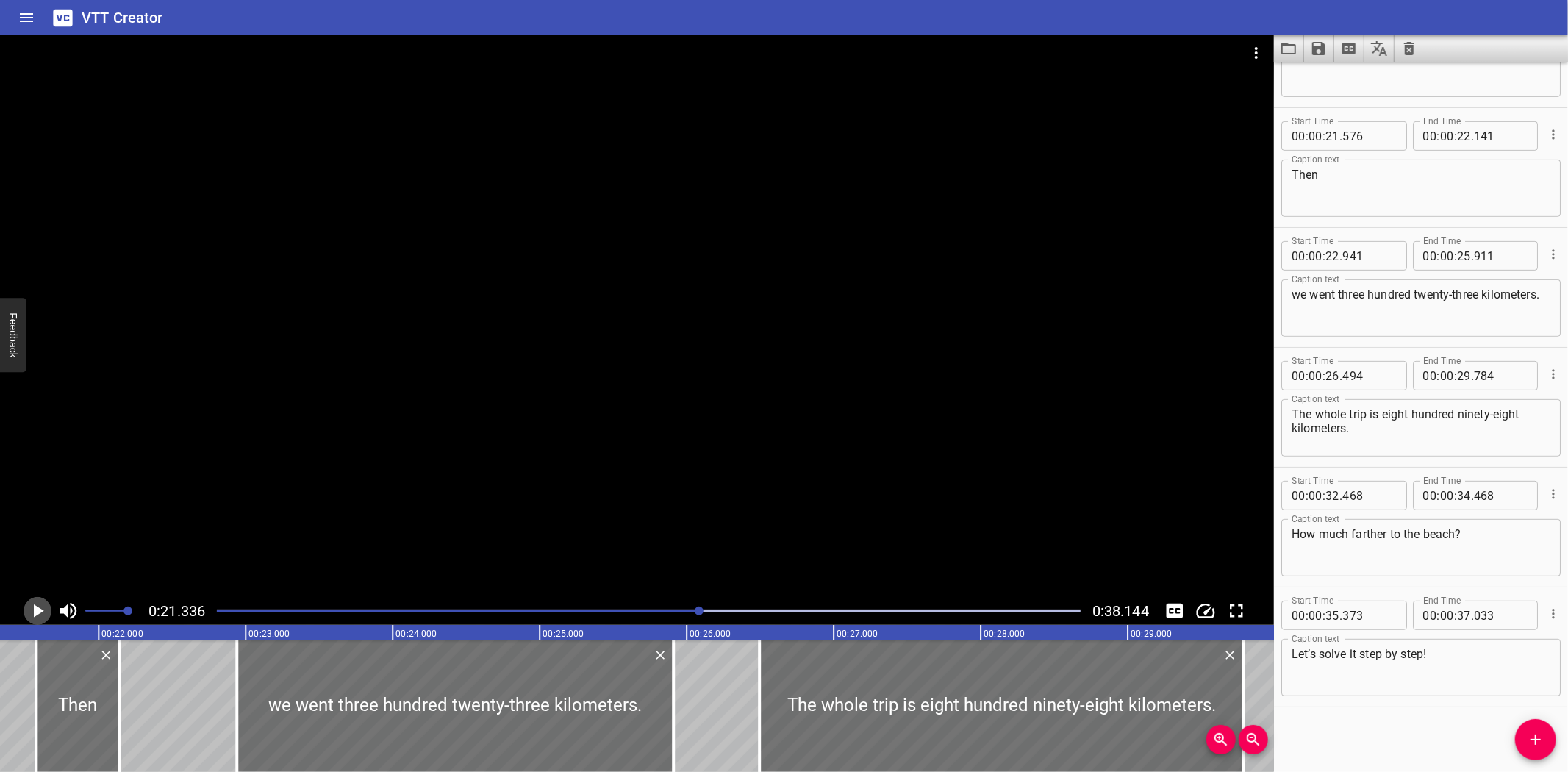
click at [34, 609] on icon "Play/Pause" at bounding box center [38, 611] width 11 height 13
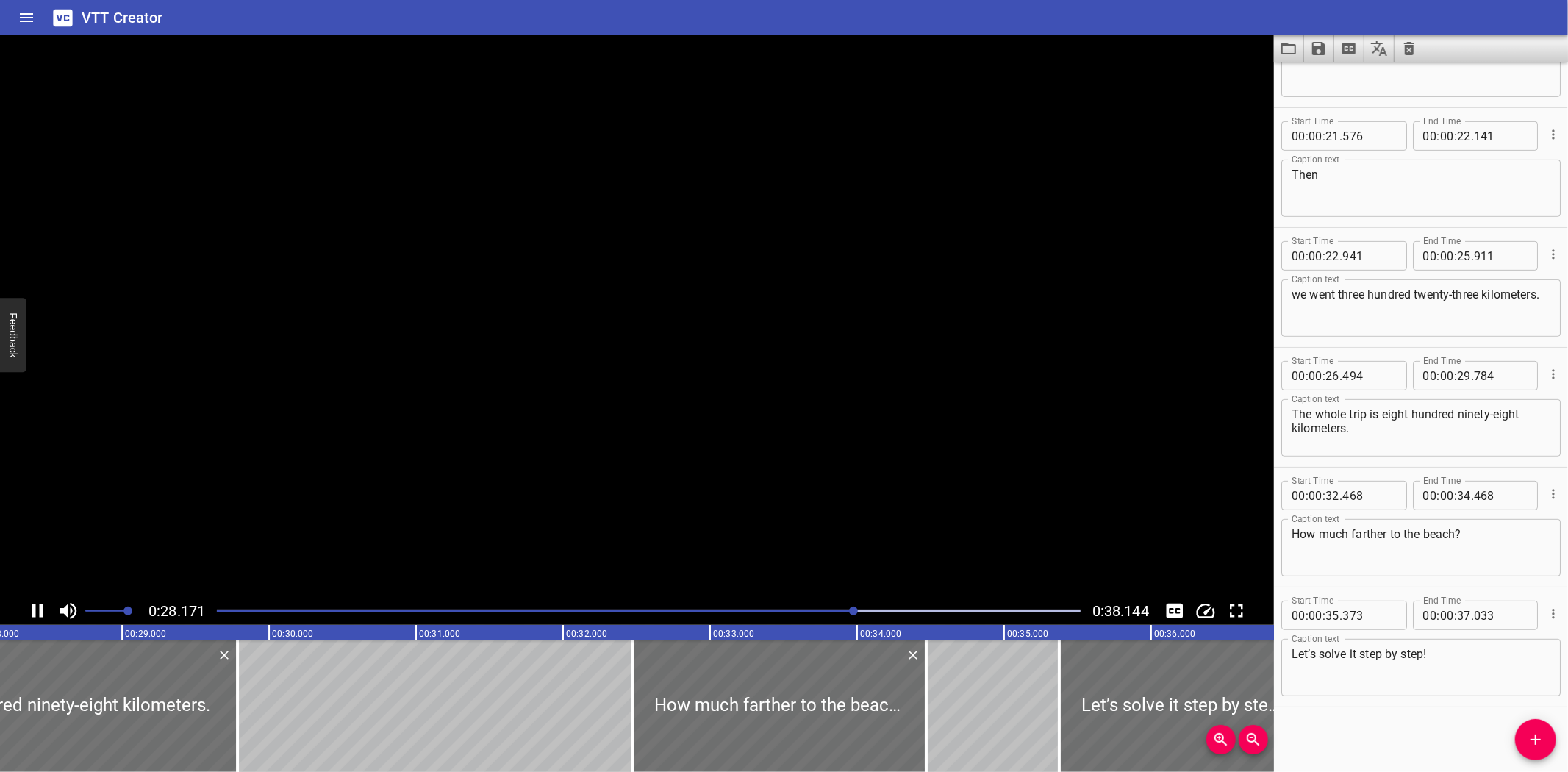
click at [33, 618] on icon "Play/Pause" at bounding box center [37, 611] width 22 height 22
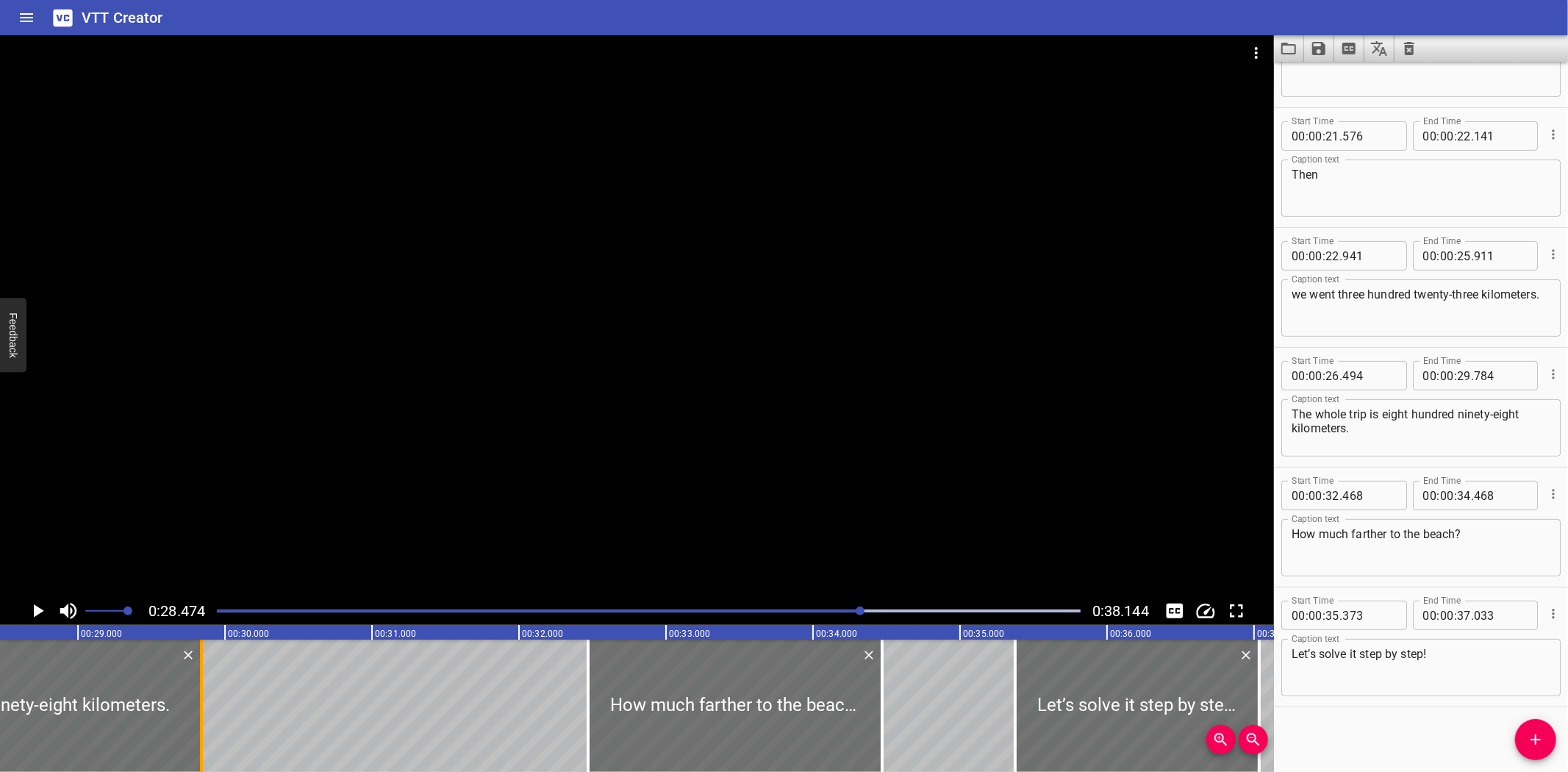
drag, startPoint x: 192, startPoint y: 737, endPoint x: 200, endPoint y: 737, distance: 8.0
click at [200, 737] on div at bounding box center [201, 705] width 3 height 132
type input "839"
click at [35, 609] on icon "Play/Pause" at bounding box center [38, 611] width 11 height 13
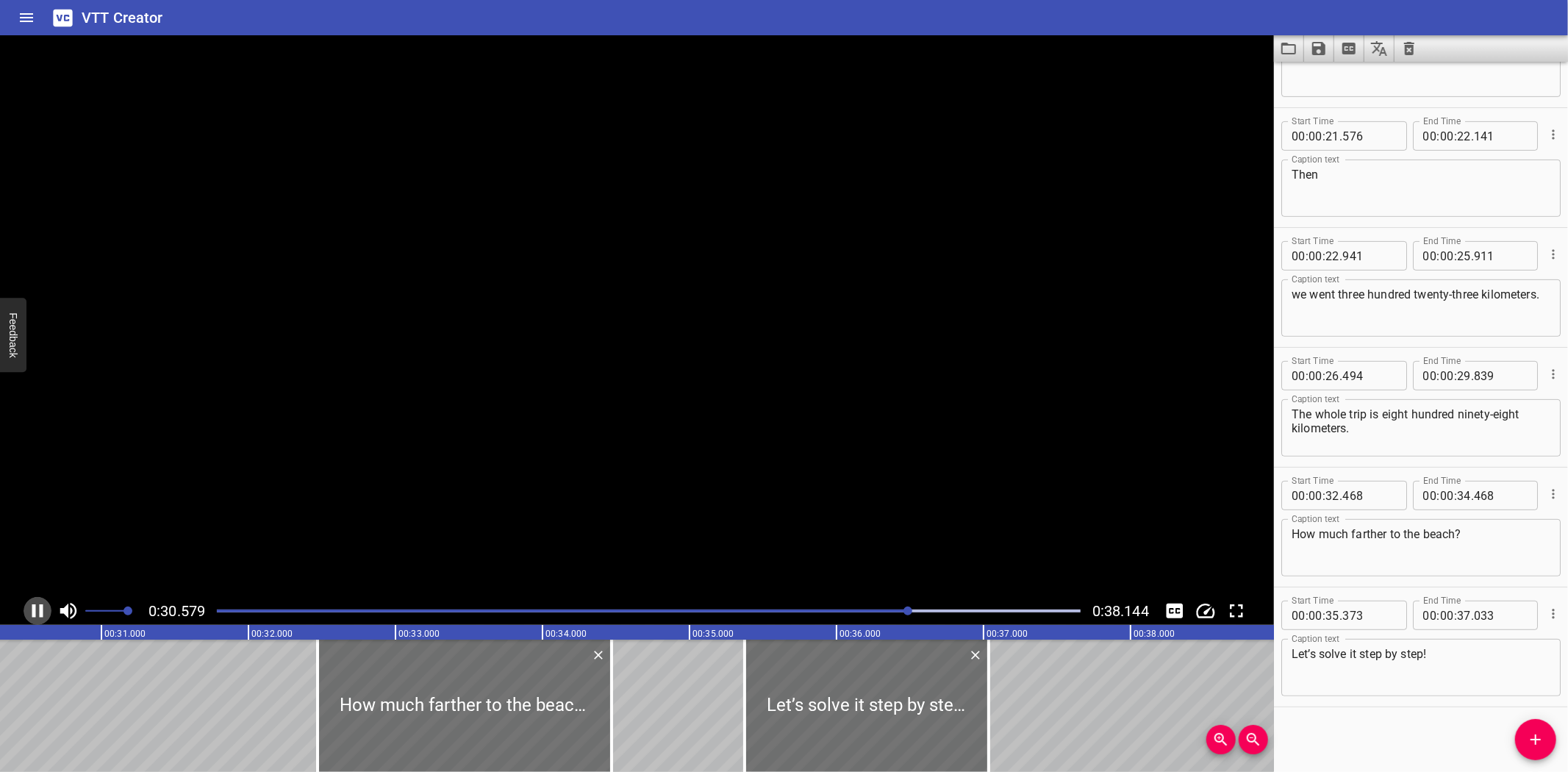
click at [35, 609] on icon "Play/Pause" at bounding box center [37, 611] width 22 height 22
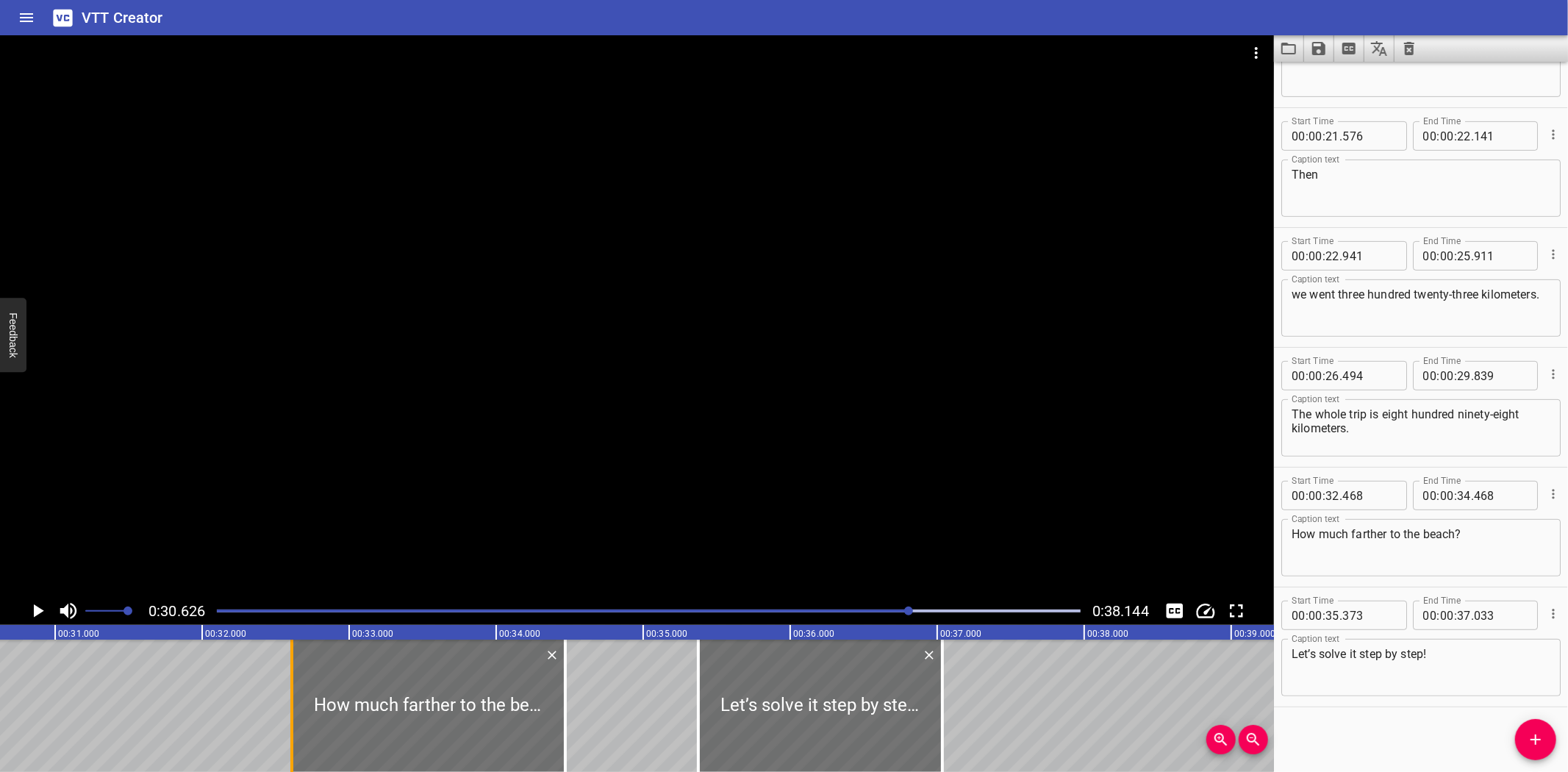
drag, startPoint x: 269, startPoint y: 722, endPoint x: 290, endPoint y: 721, distance: 21.0
click at [290, 721] on div at bounding box center [291, 705] width 3 height 132
type input "608"
drag, startPoint x: 561, startPoint y: 728, endPoint x: 544, endPoint y: 729, distance: 17.0
click at [544, 729] on div at bounding box center [548, 705] width 14 height 132
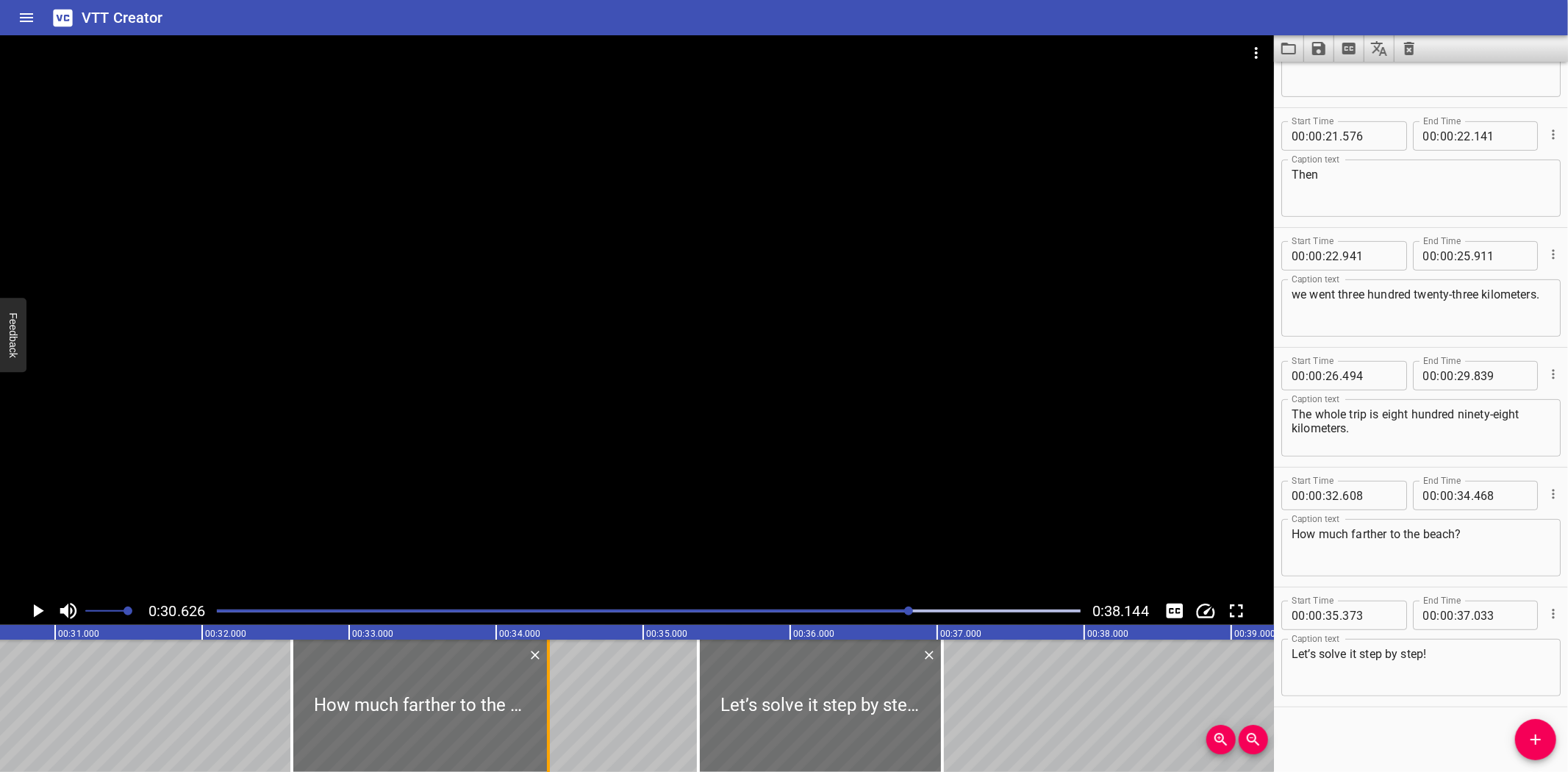
type input "353"
click at [37, 607] on icon "Play/Pause" at bounding box center [38, 611] width 11 height 13
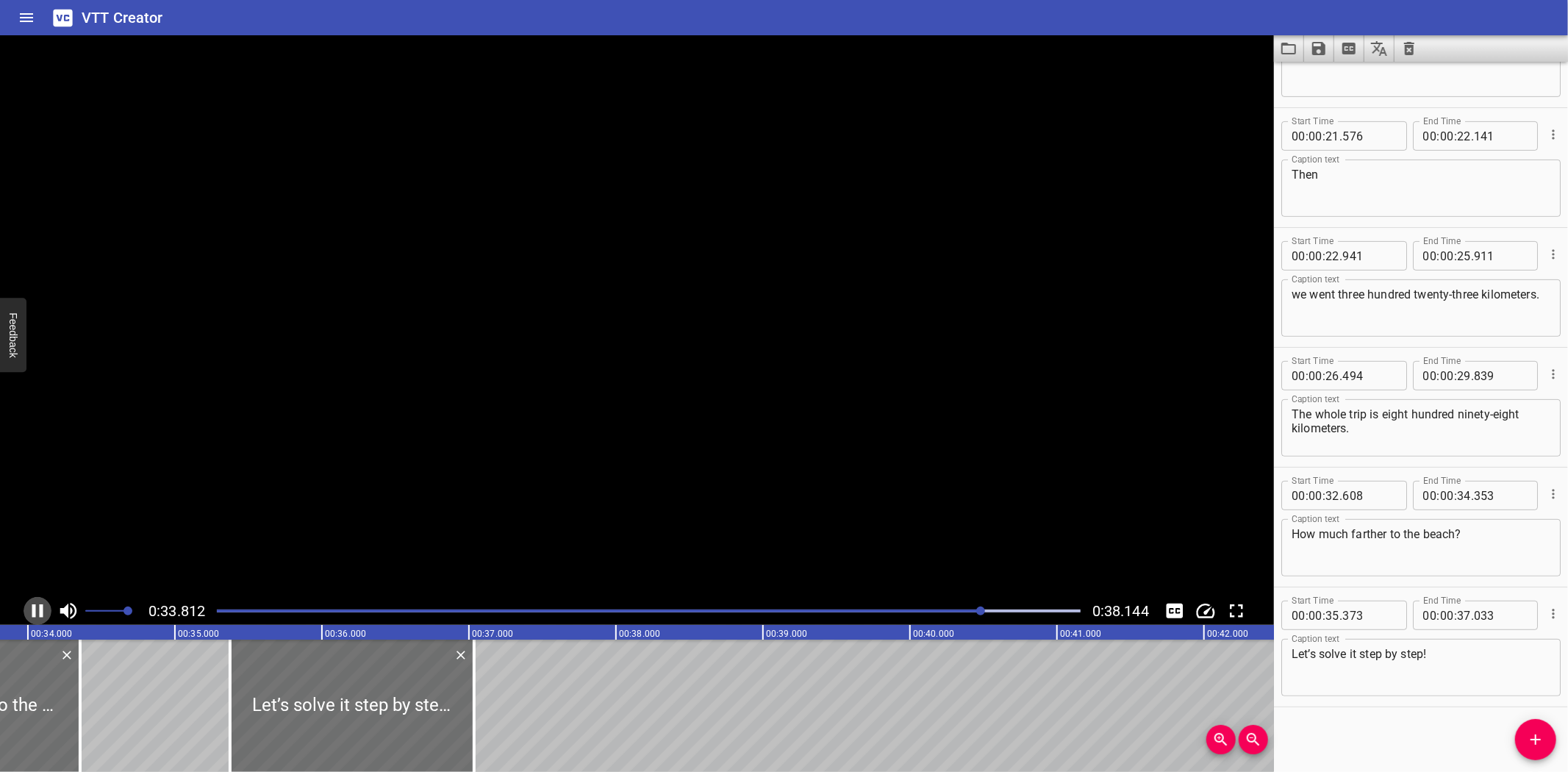
click at [37, 607] on icon "Play/Pause" at bounding box center [37, 611] width 22 height 22
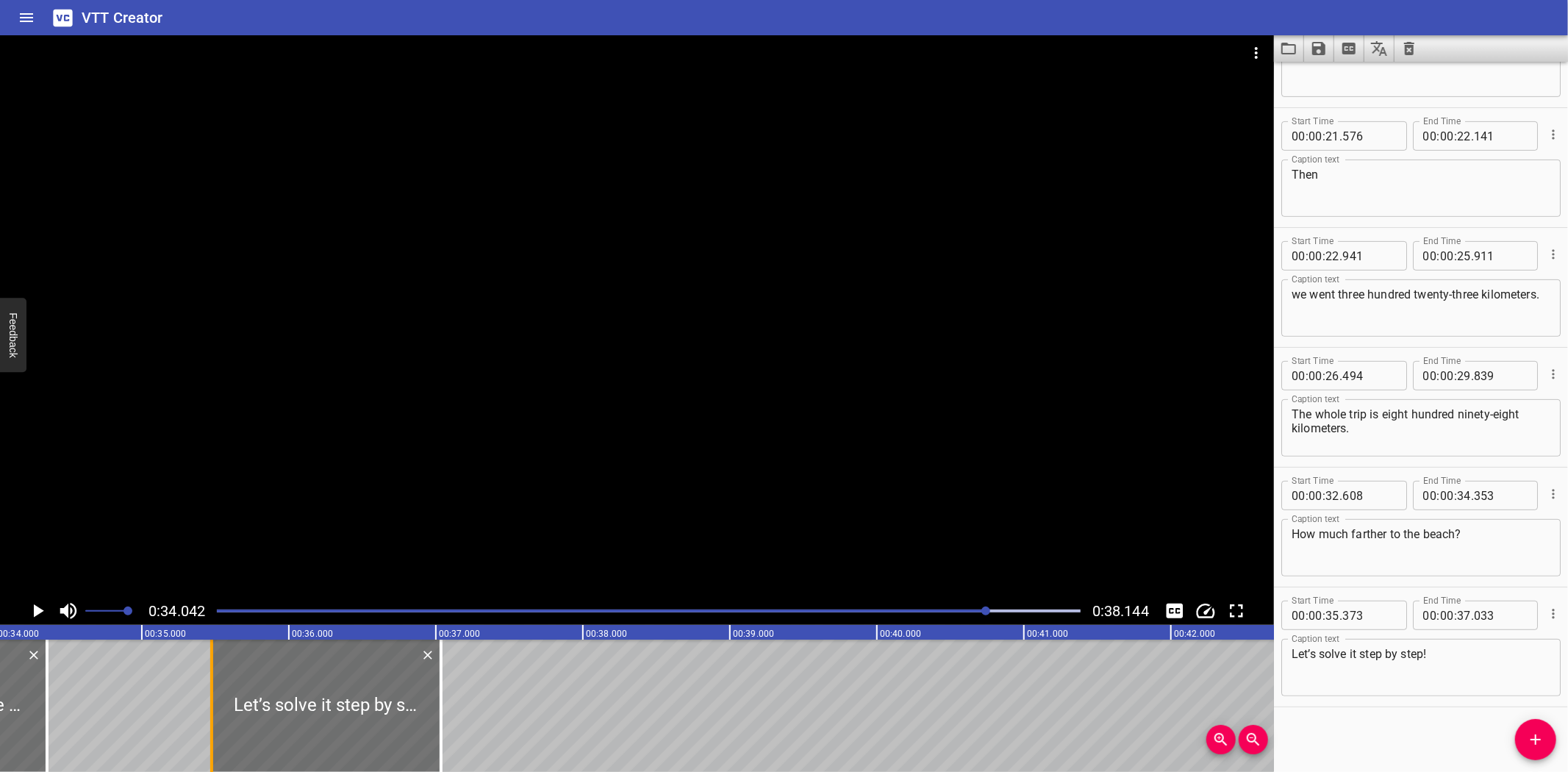
drag, startPoint x: 192, startPoint y: 737, endPoint x: 206, endPoint y: 735, distance: 14.1
click at [206, 735] on div at bounding box center [211, 705] width 14 height 132
type input "473"
click at [444, 724] on div at bounding box center [445, 705] width 3 height 132
type input "063"
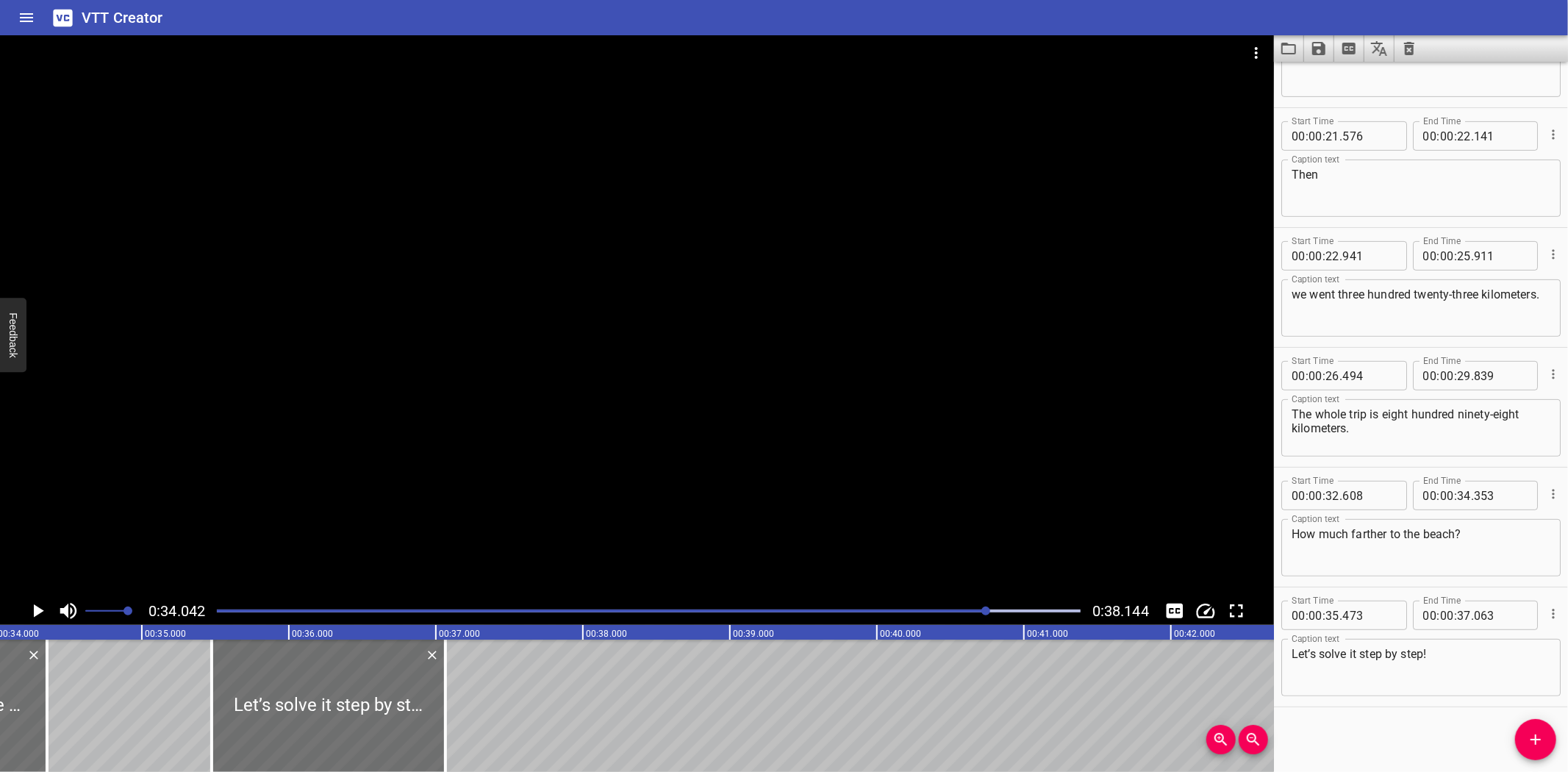
click at [38, 609] on icon "Play/Pause" at bounding box center [38, 611] width 11 height 13
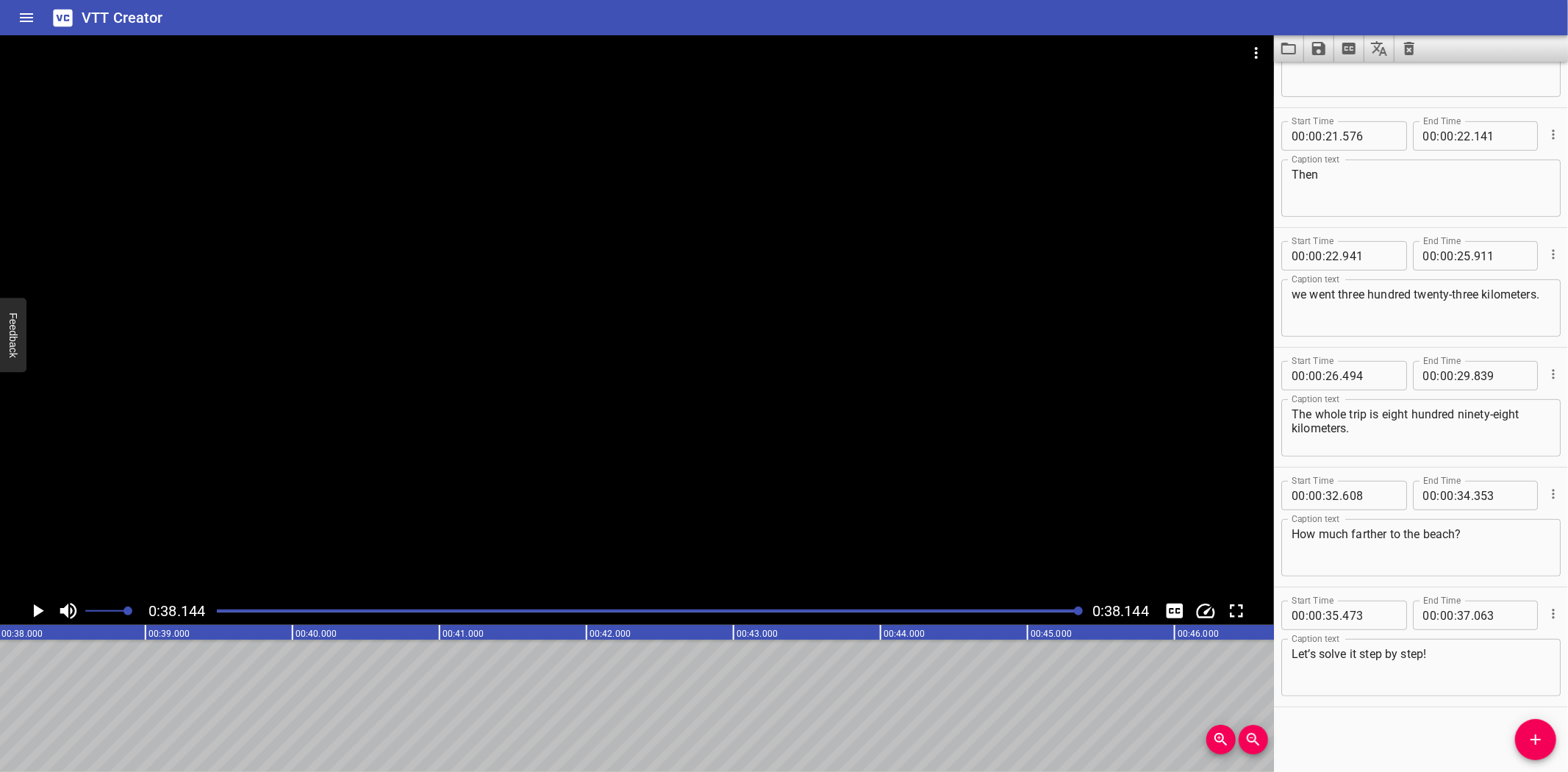
scroll to position [0, 5608]
click at [1316, 50] on icon "Save captions to file" at bounding box center [1319, 49] width 13 height 13
click at [1332, 77] on li "Save to VTT file" at bounding box center [1358, 81] width 108 height 27
click at [1255, 50] on icon "Video Options" at bounding box center [1257, 53] width 17 height 17
click at [1261, 50] on li "Select New Video File..." at bounding box center [1311, 54] width 146 height 27
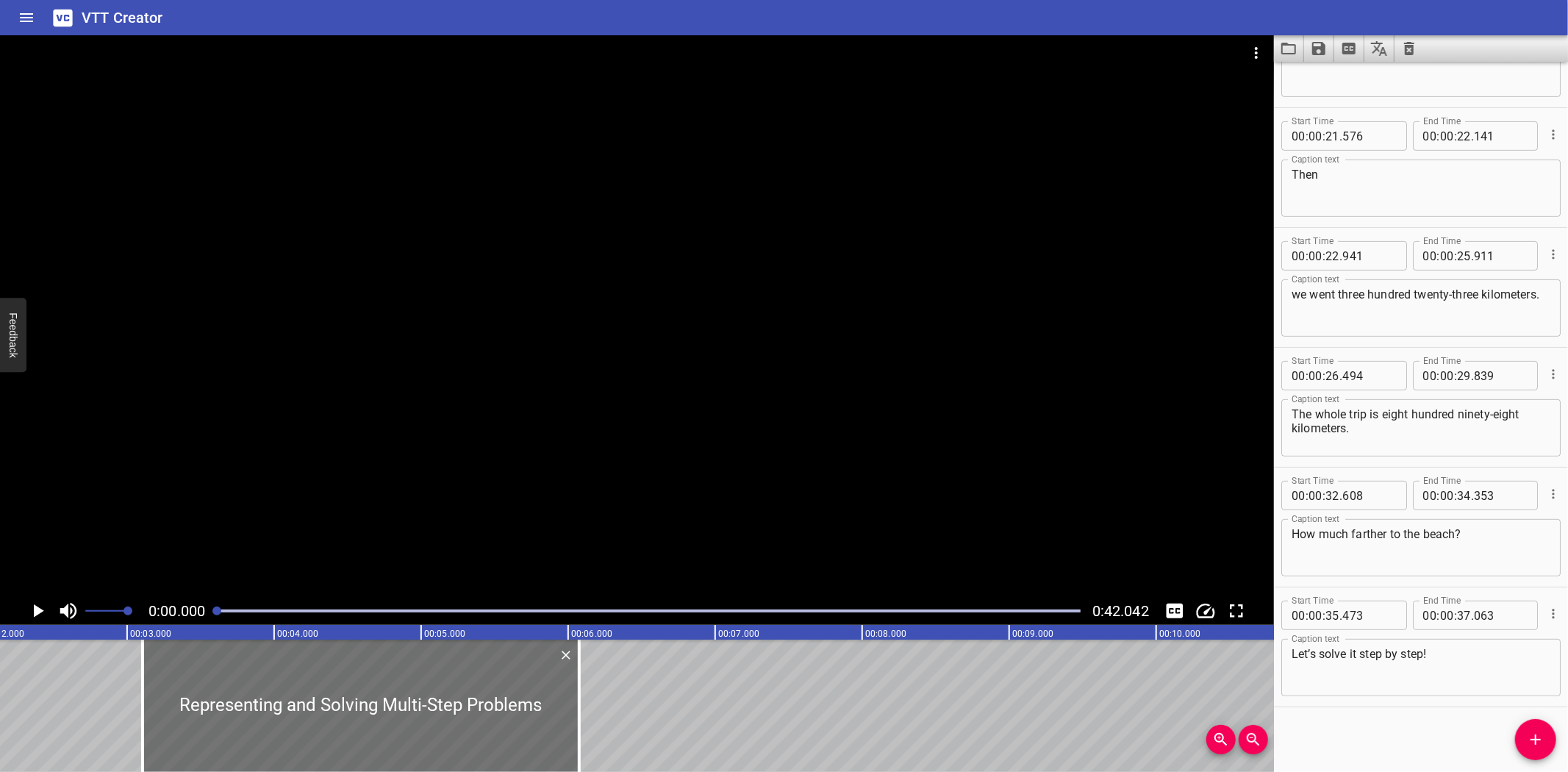
scroll to position [0, 0]
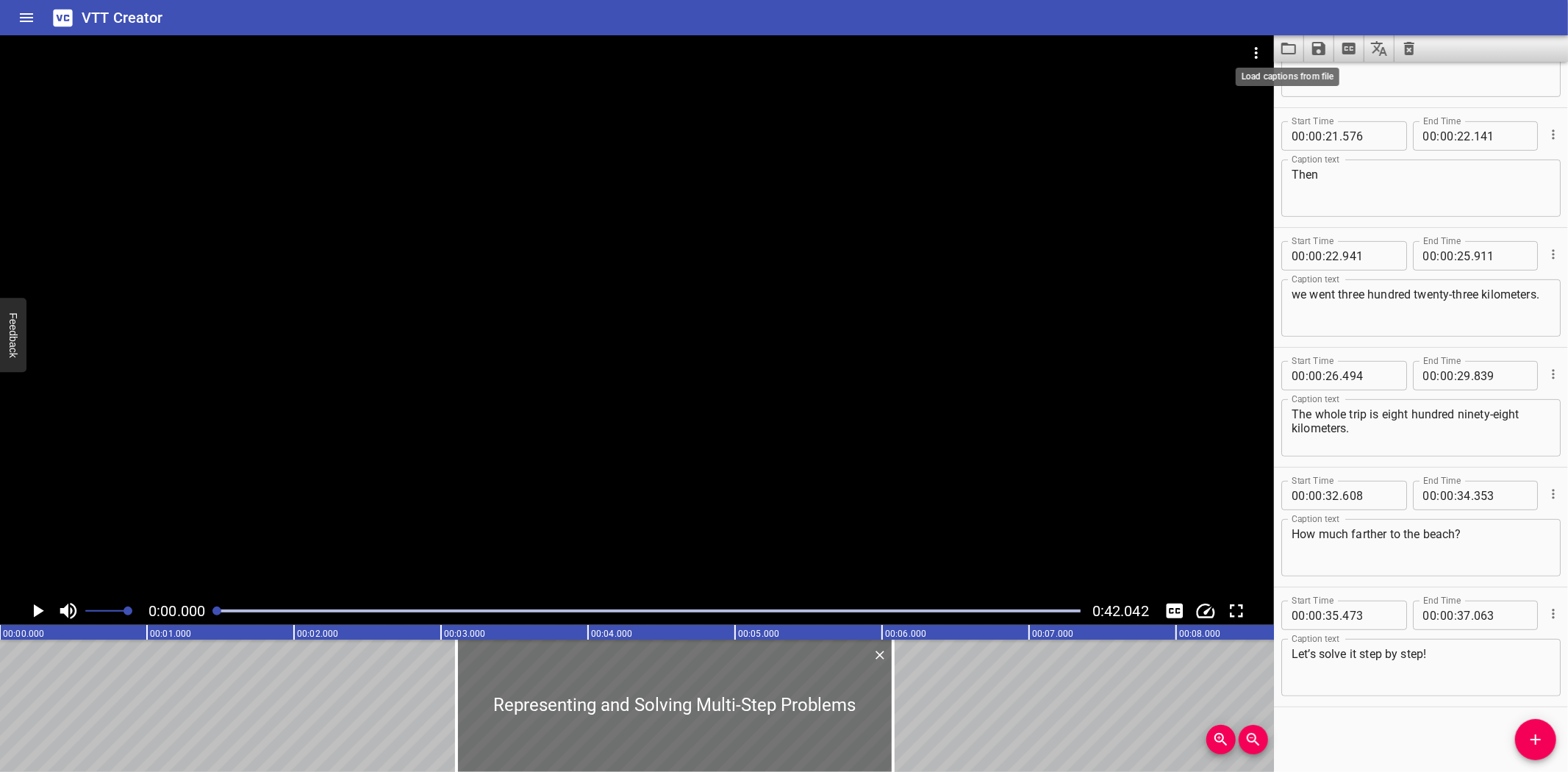
click at [1291, 48] on icon "Load captions from file" at bounding box center [1289, 49] width 17 height 17
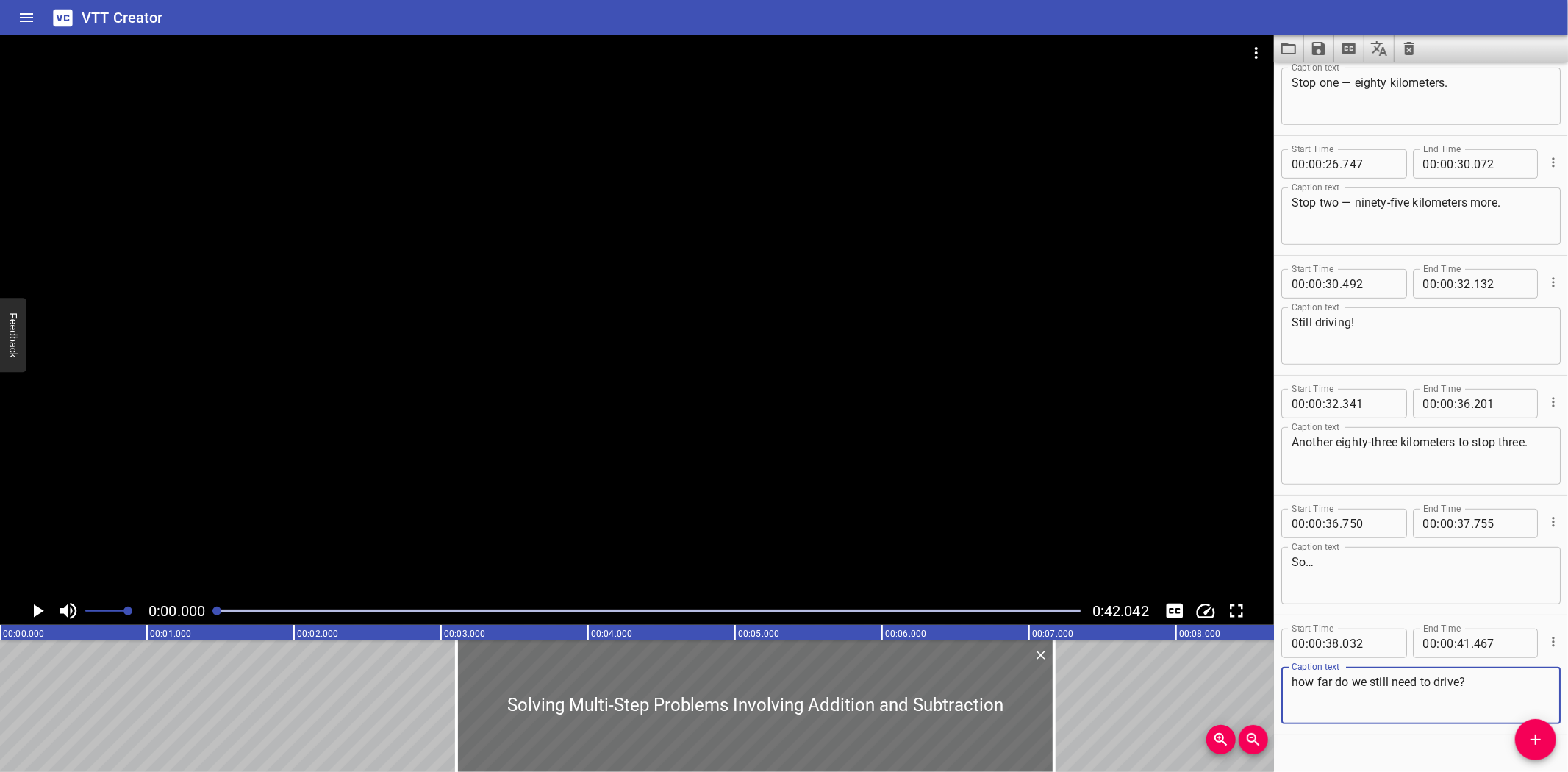
scroll to position [556, 0]
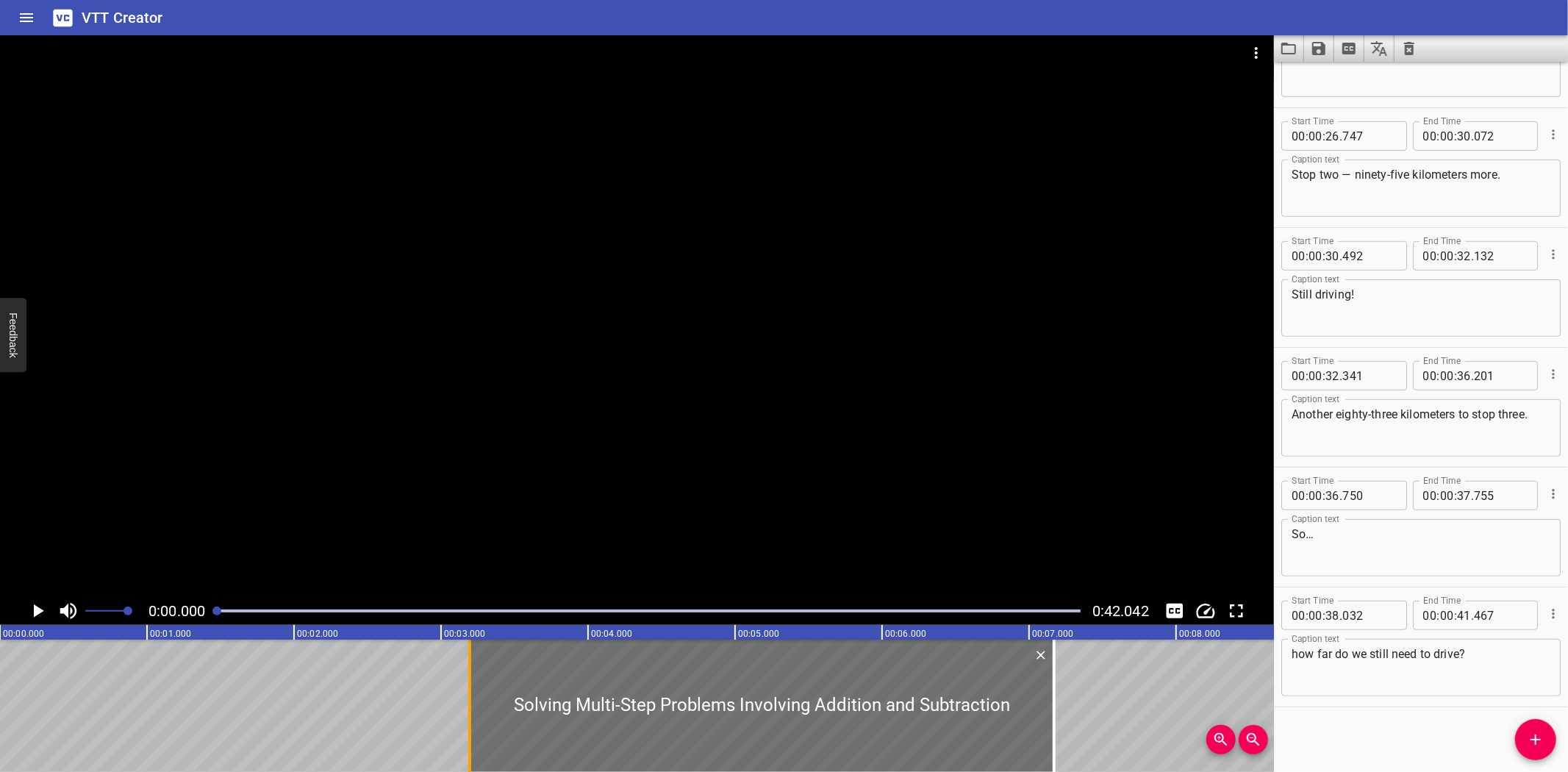
drag, startPoint x: 458, startPoint y: 716, endPoint x: 470, endPoint y: 716, distance: 12.0
click at [470, 716] on div at bounding box center [469, 705] width 3 height 132
type input "195"
drag, startPoint x: 1054, startPoint y: 716, endPoint x: 1047, endPoint y: 717, distance: 7.1
click at [1047, 717] on div at bounding box center [1046, 705] width 3 height 132
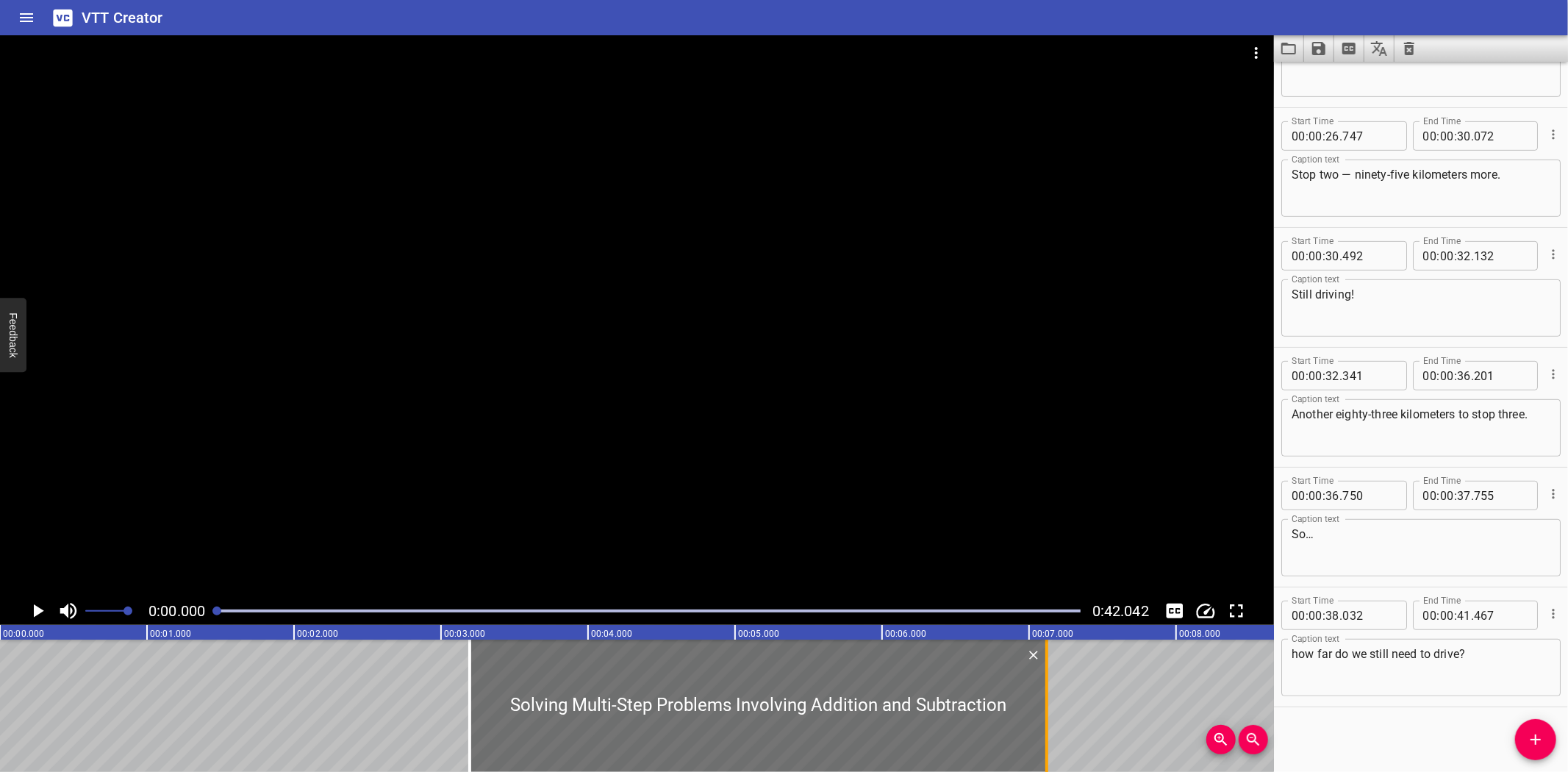
type input "120"
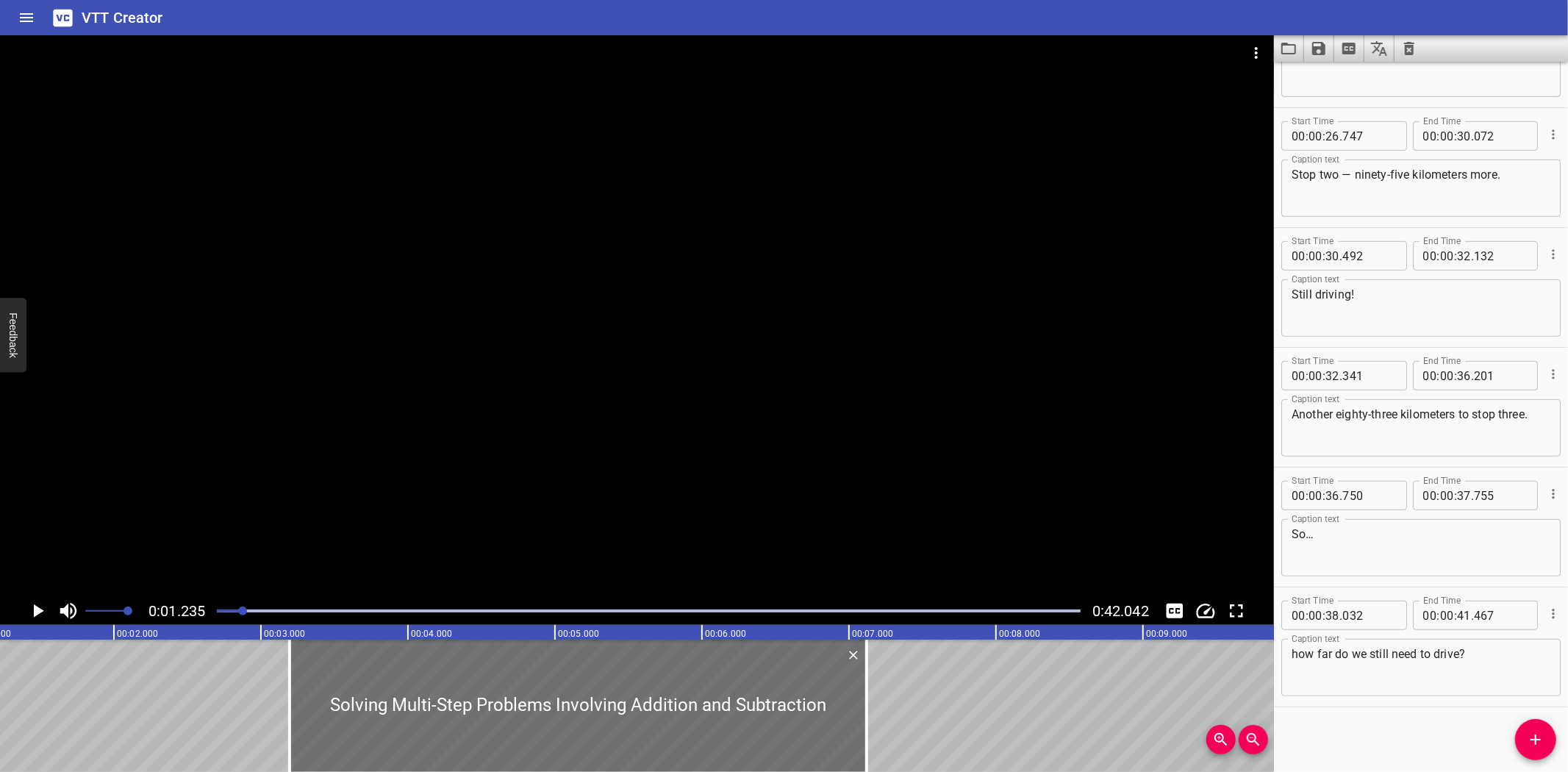
scroll to position [0, 181]
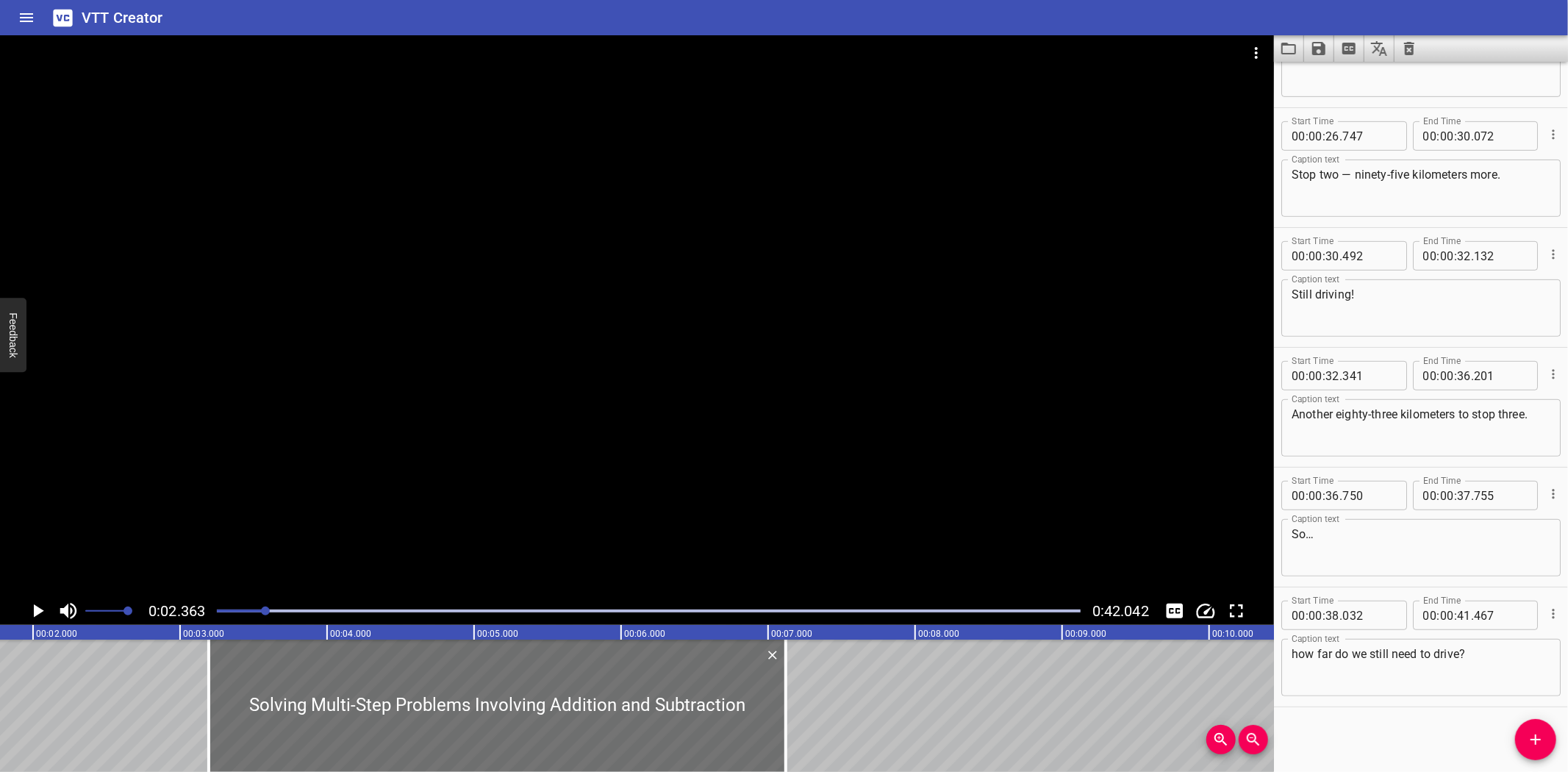
scroll to position [0, 347]
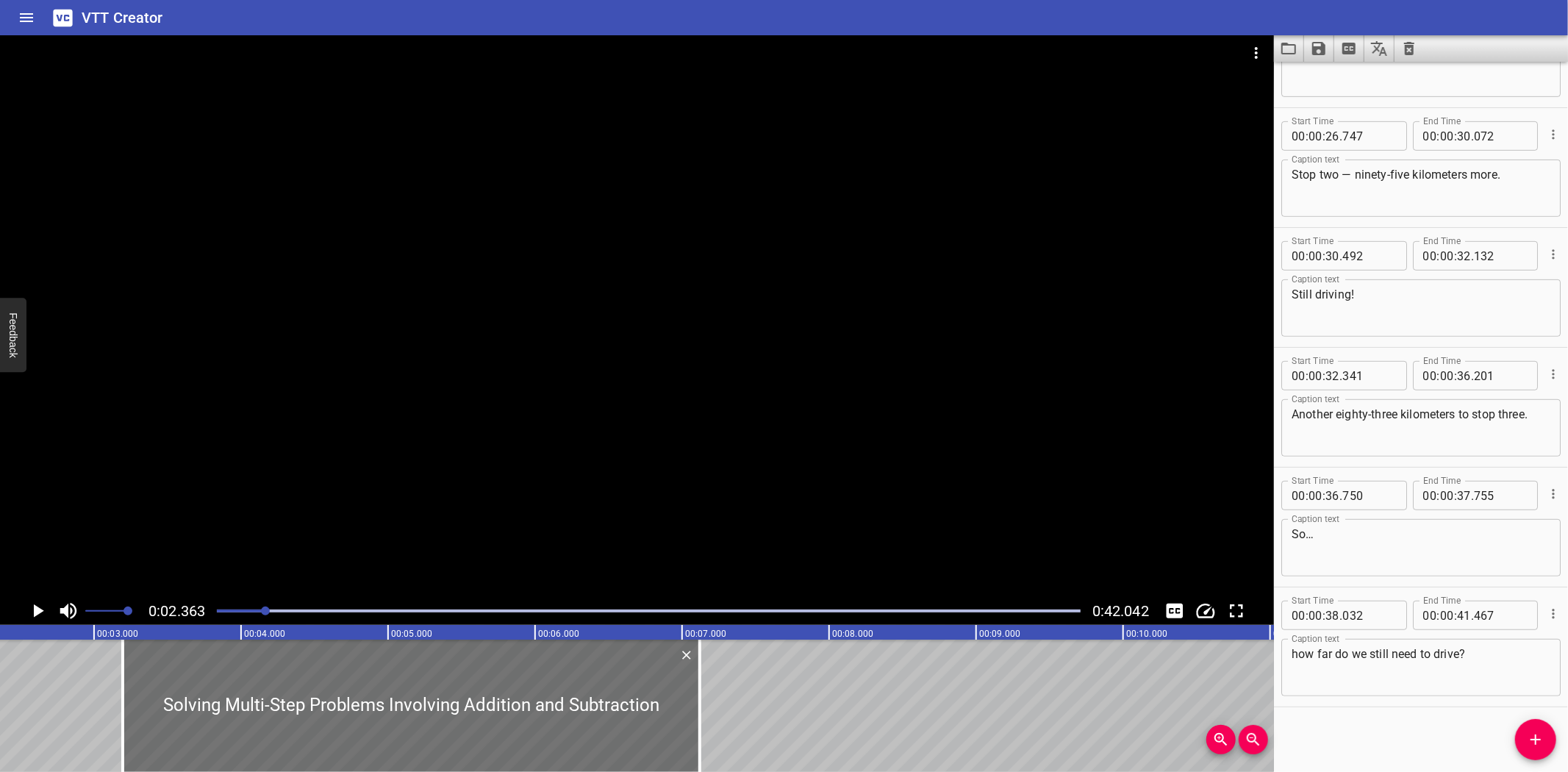
click at [33, 611] on icon "Play/Pause" at bounding box center [37, 611] width 22 height 22
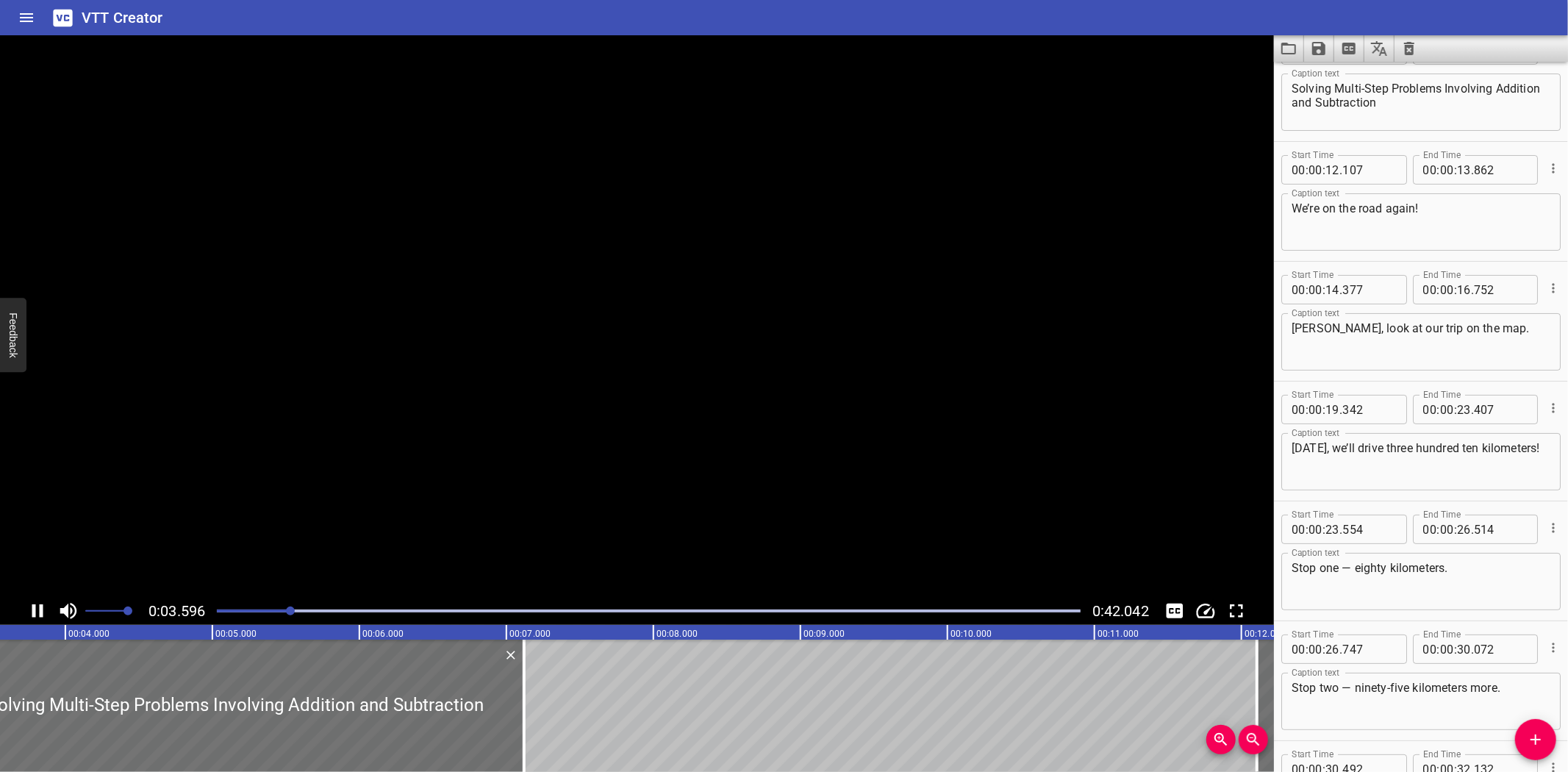
scroll to position [0, 0]
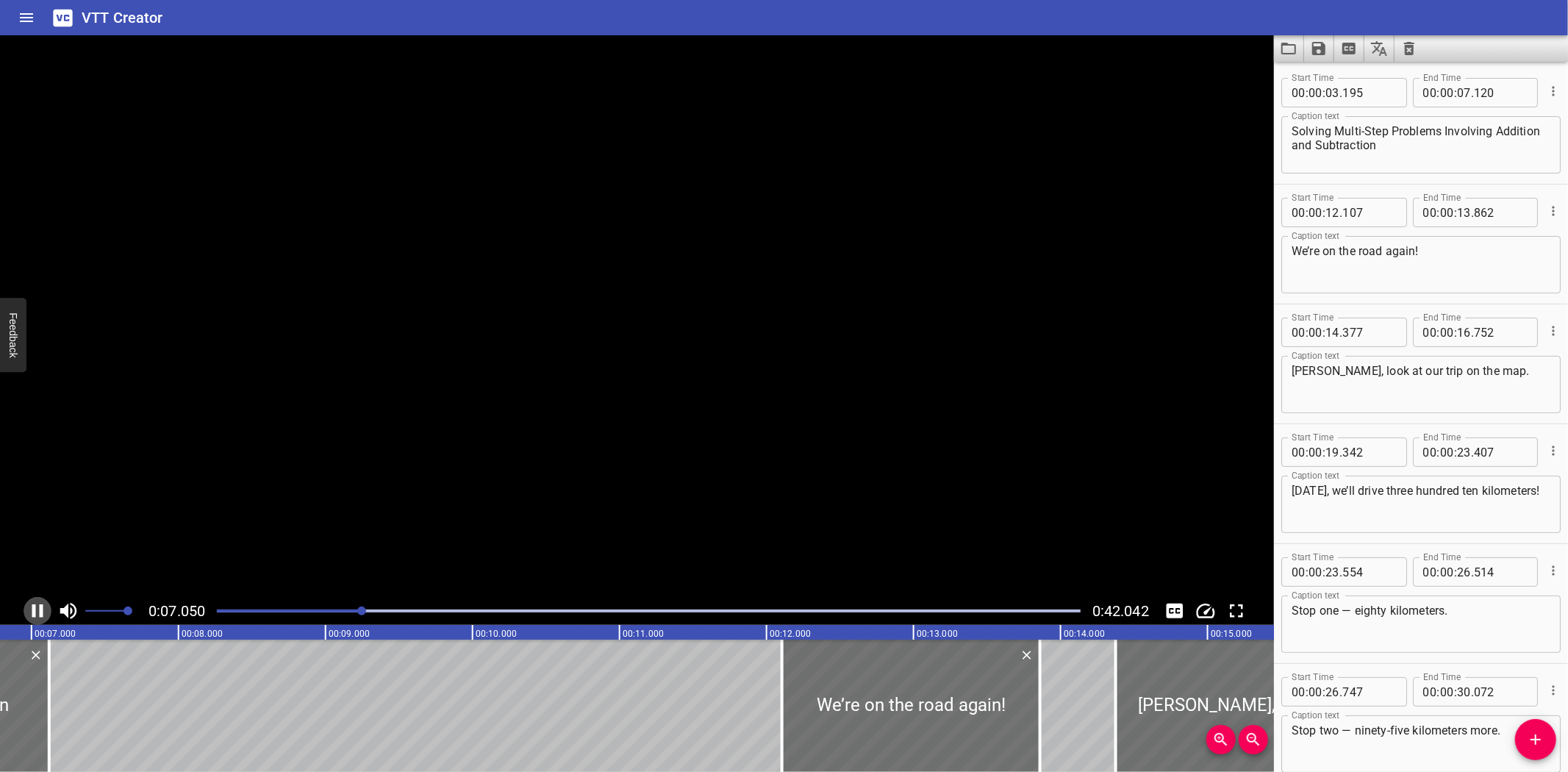
click at [33, 611] on icon "Play/Pause" at bounding box center [38, 611] width 11 height 13
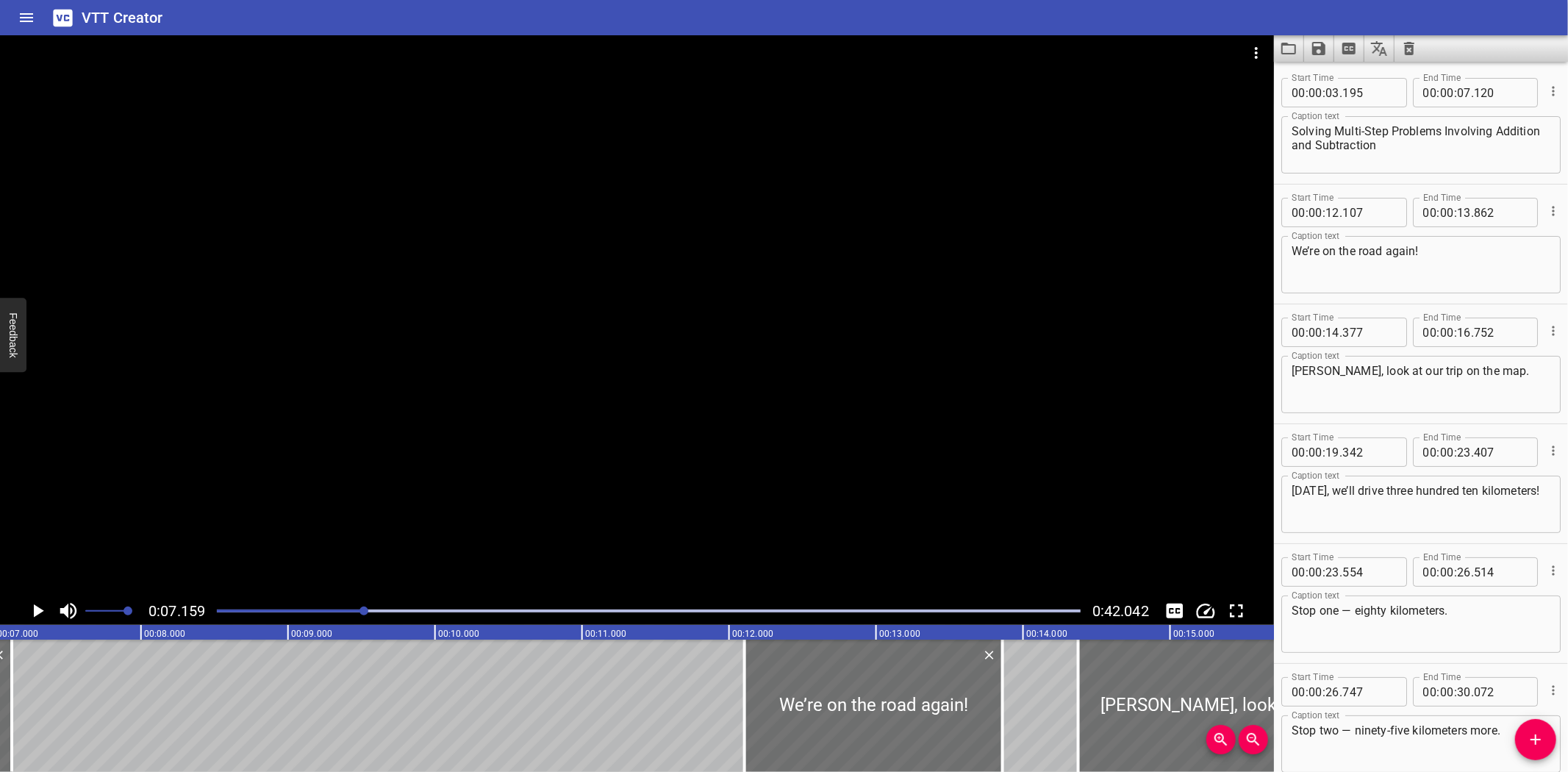
scroll to position [0, 1053]
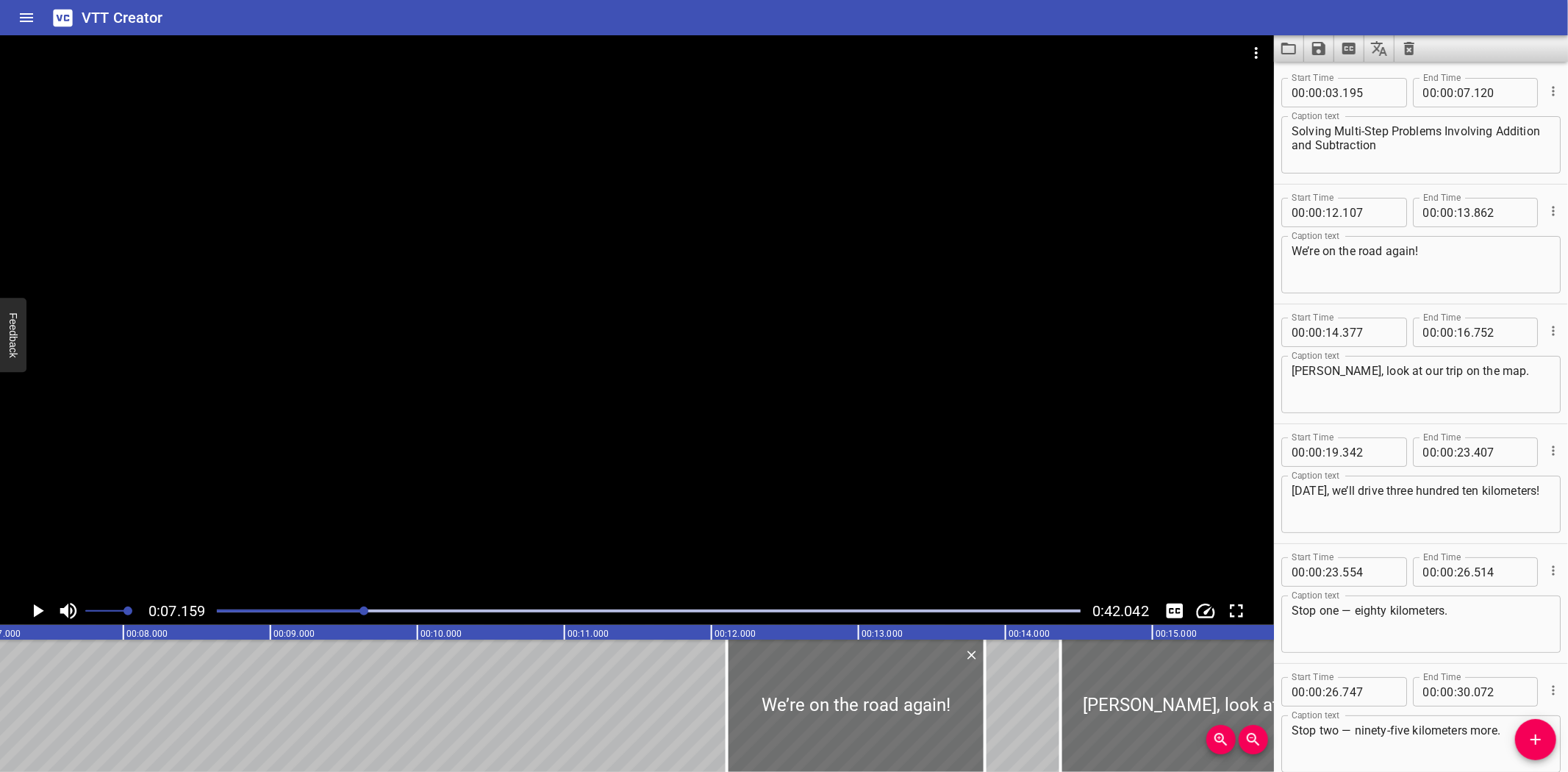
click at [36, 604] on icon "Play/Pause" at bounding box center [37, 611] width 22 height 22
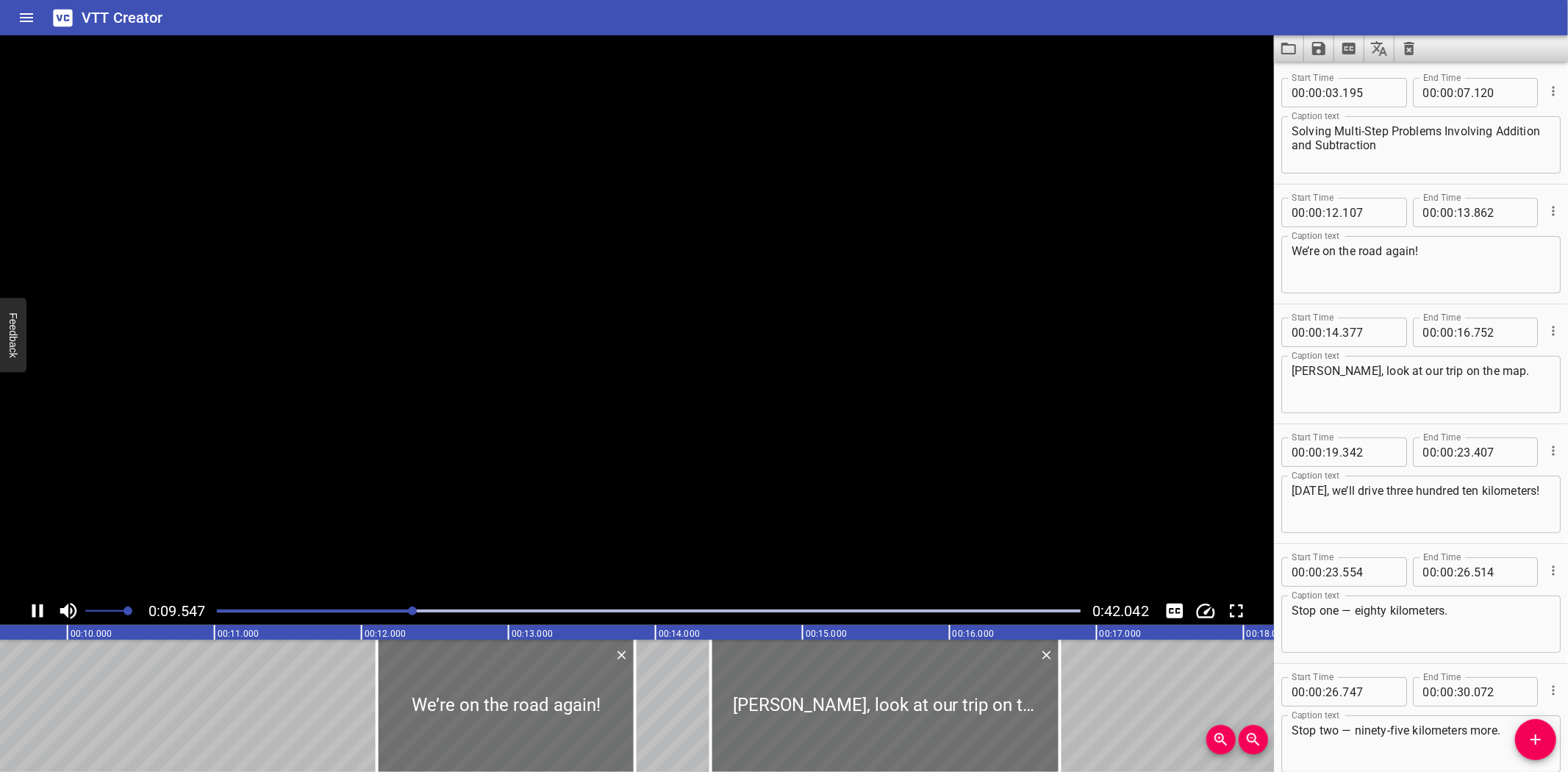
click at [36, 604] on icon "Play/Pause" at bounding box center [37, 611] width 22 height 22
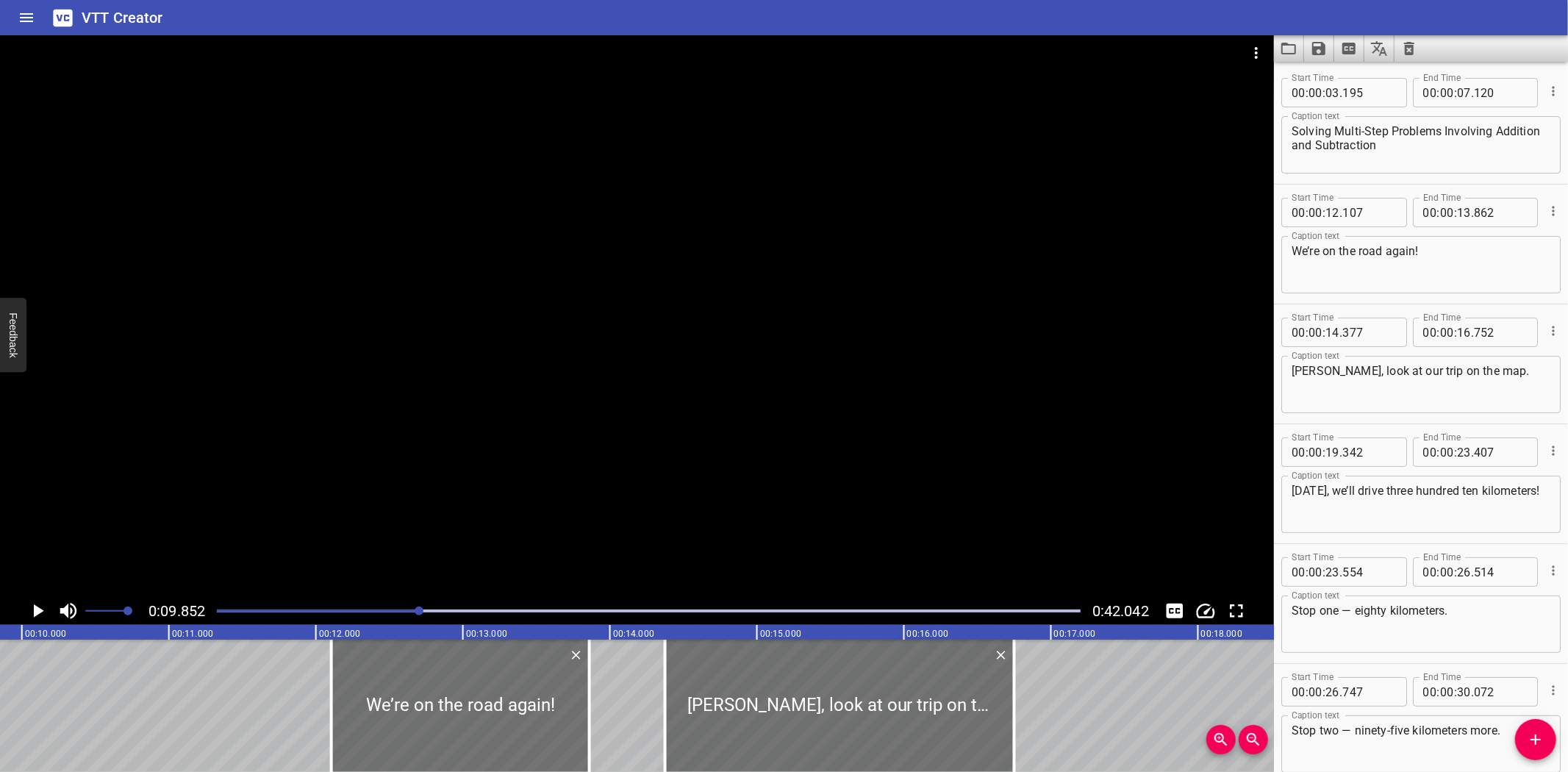
click at [36, 612] on icon "Play/Pause" at bounding box center [38, 611] width 11 height 13
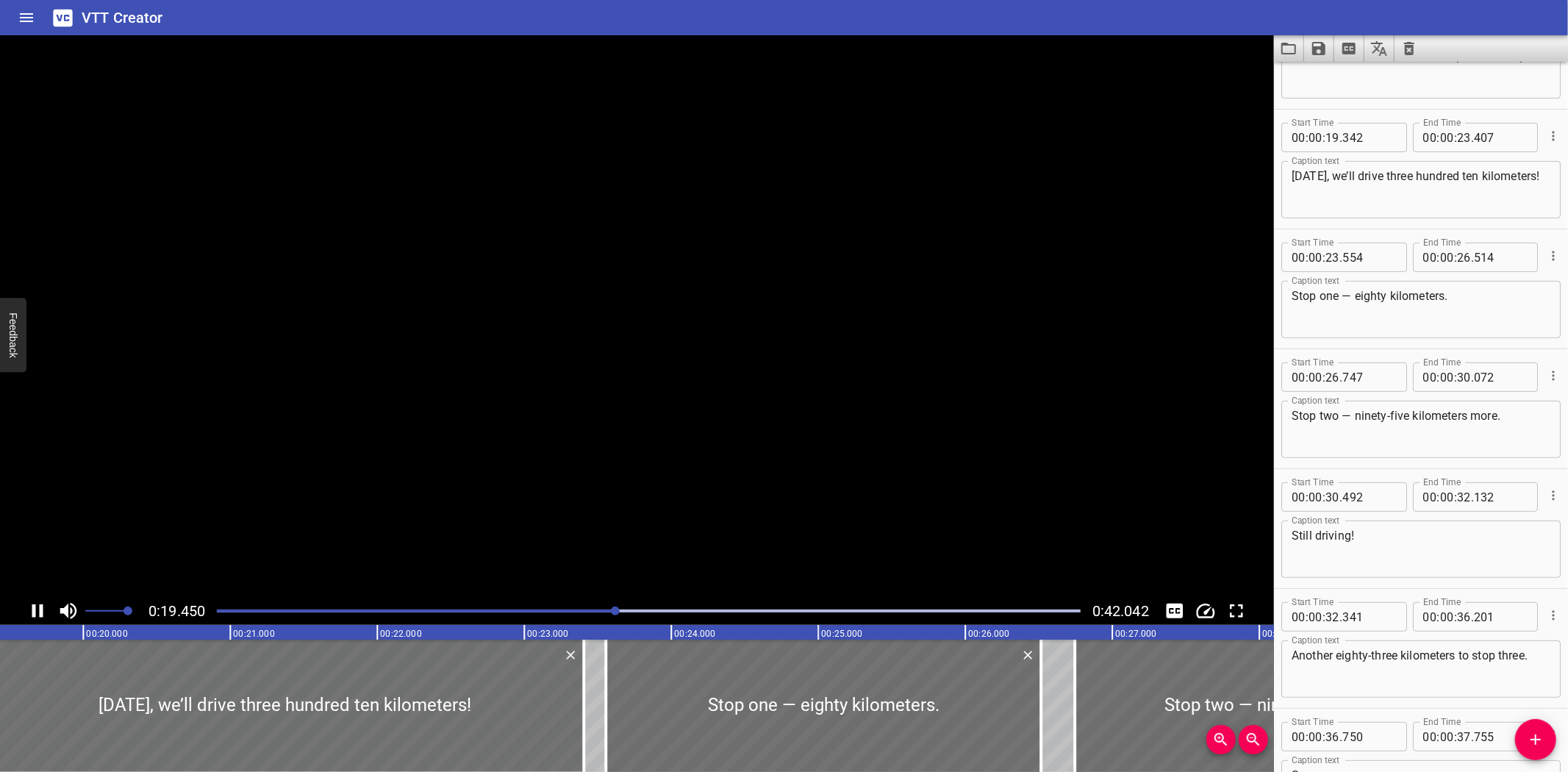
scroll to position [358, 0]
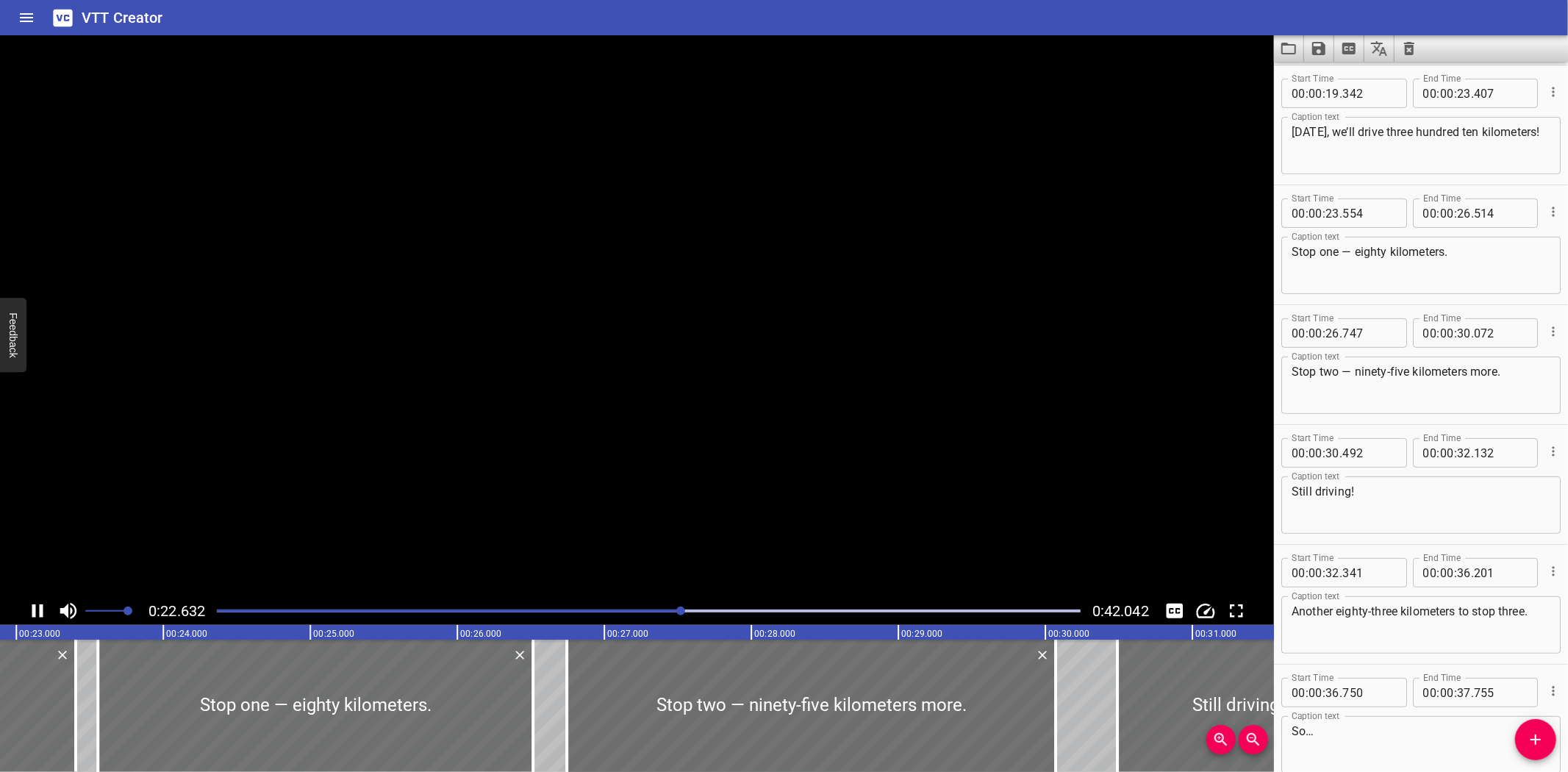
click at [36, 612] on icon "Play/Pause" at bounding box center [37, 611] width 22 height 22
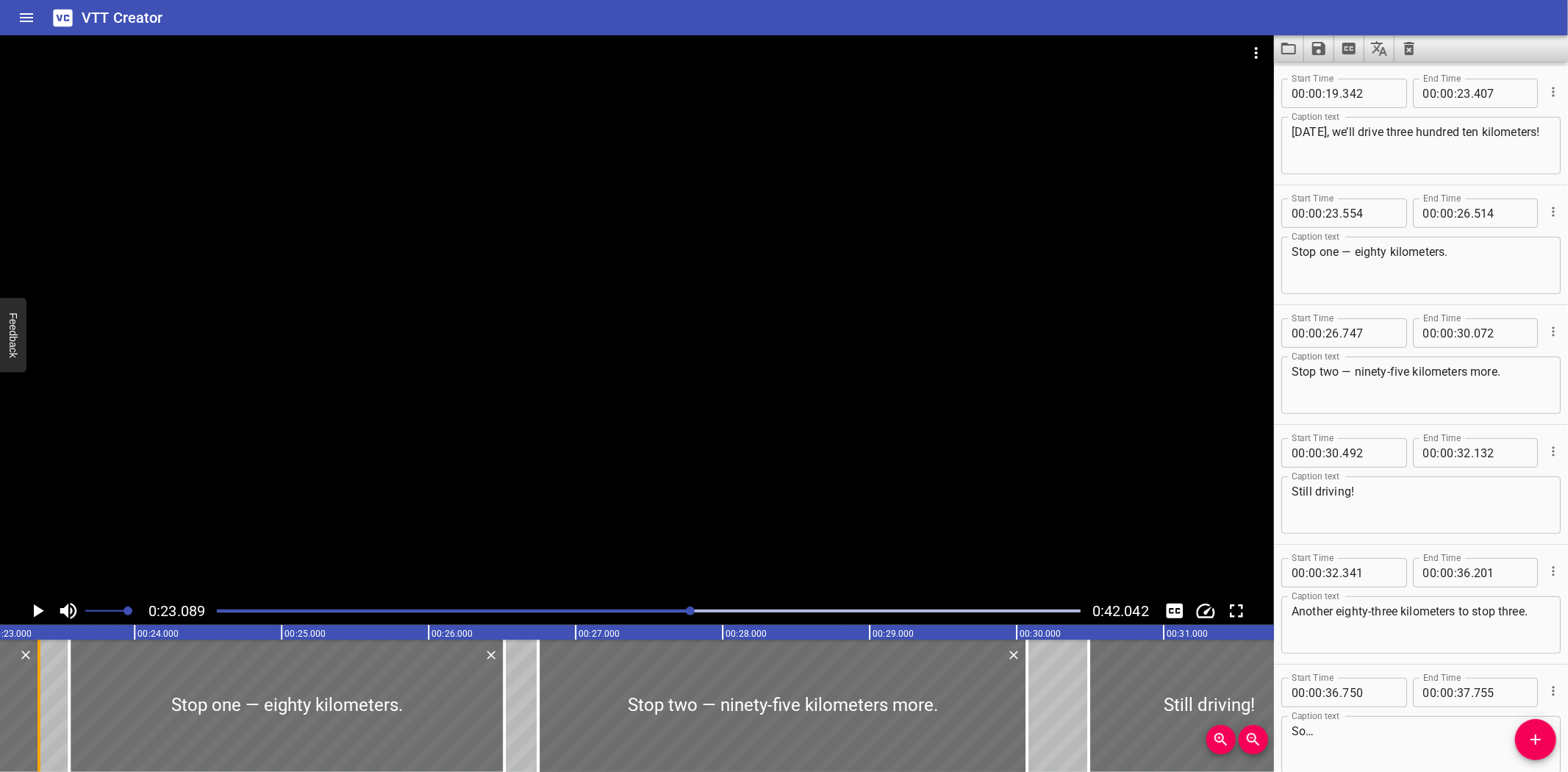
drag, startPoint x: 46, startPoint y: 751, endPoint x: 37, endPoint y: 750, distance: 9.1
click at [37, 750] on div at bounding box center [38, 705] width 3 height 132
type input "352"
click at [75, 738] on div at bounding box center [73, 705] width 14 height 132
type input "584"
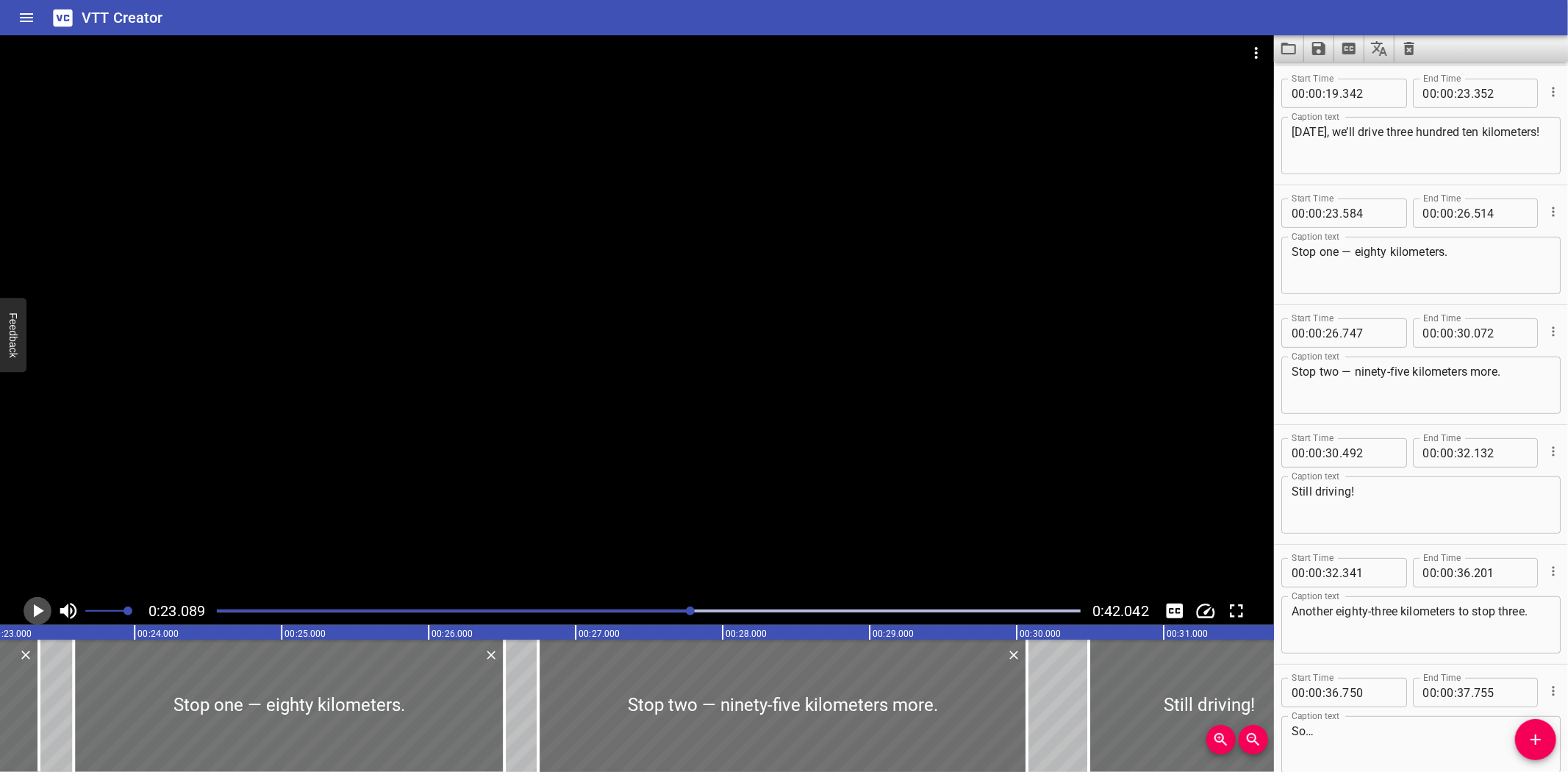
click at [40, 611] on icon "Play/Pause" at bounding box center [38, 611] width 11 height 13
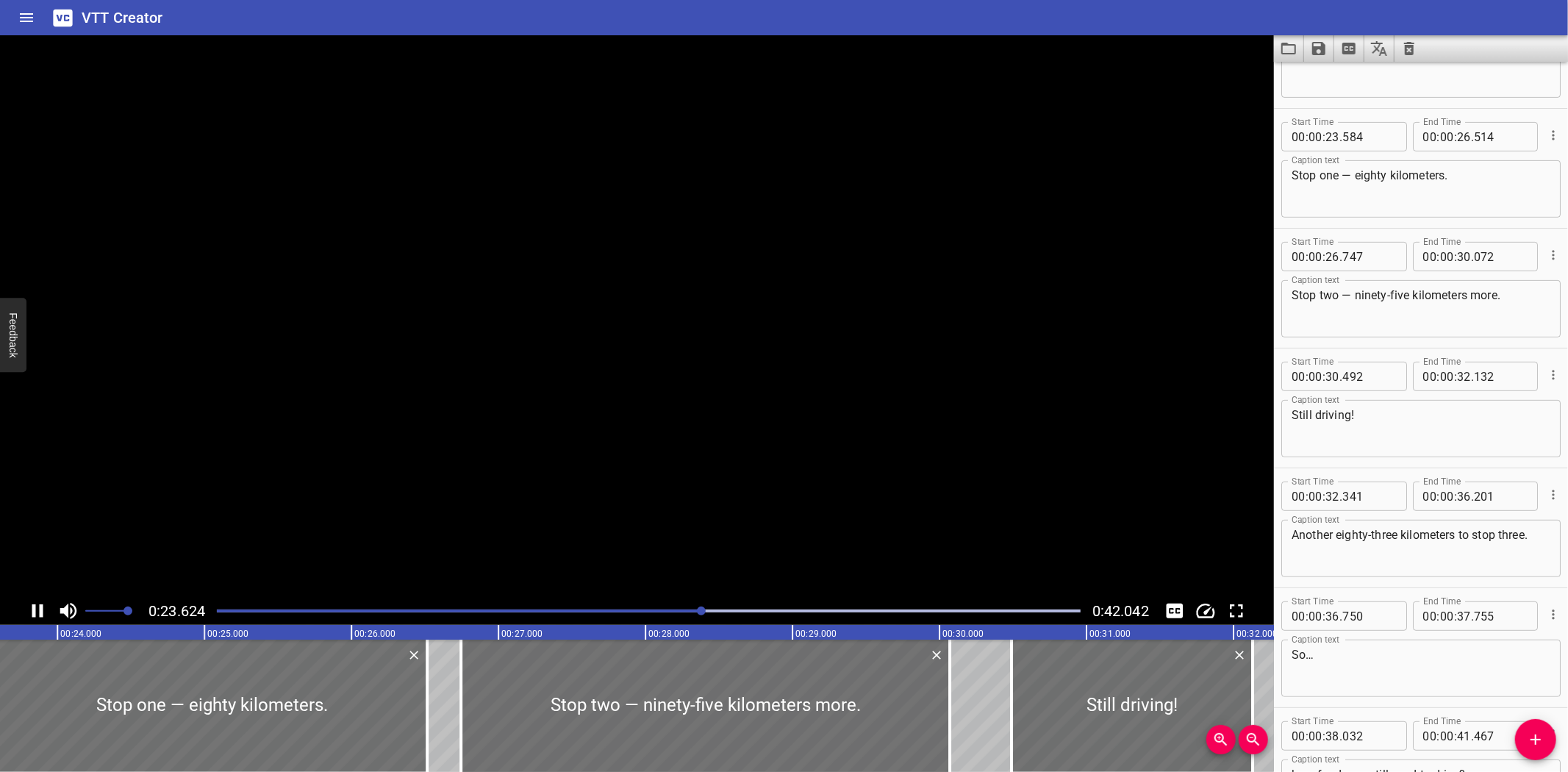
scroll to position [479, 0]
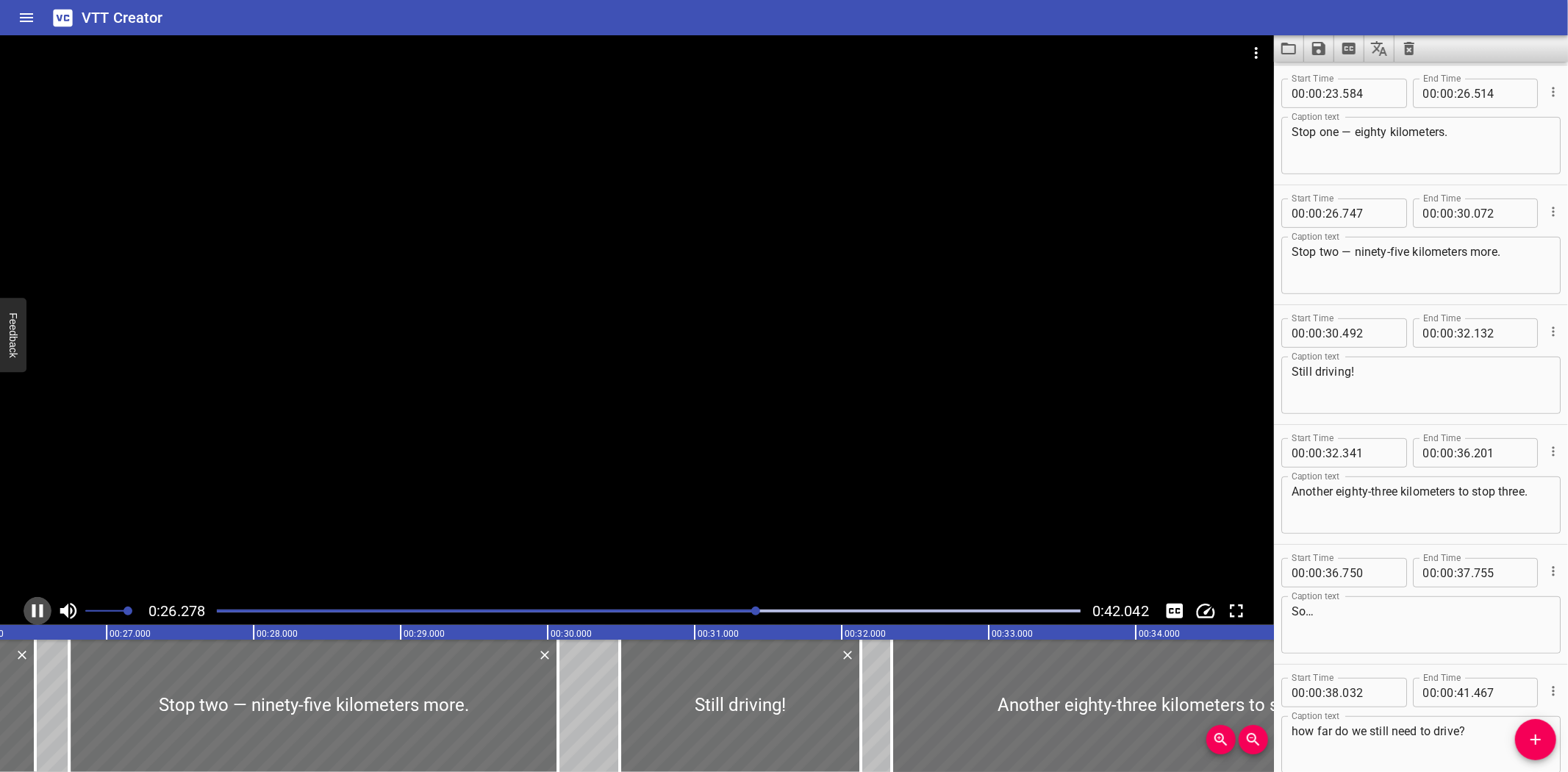
click at [40, 611] on icon "Play/Pause" at bounding box center [38, 611] width 11 height 13
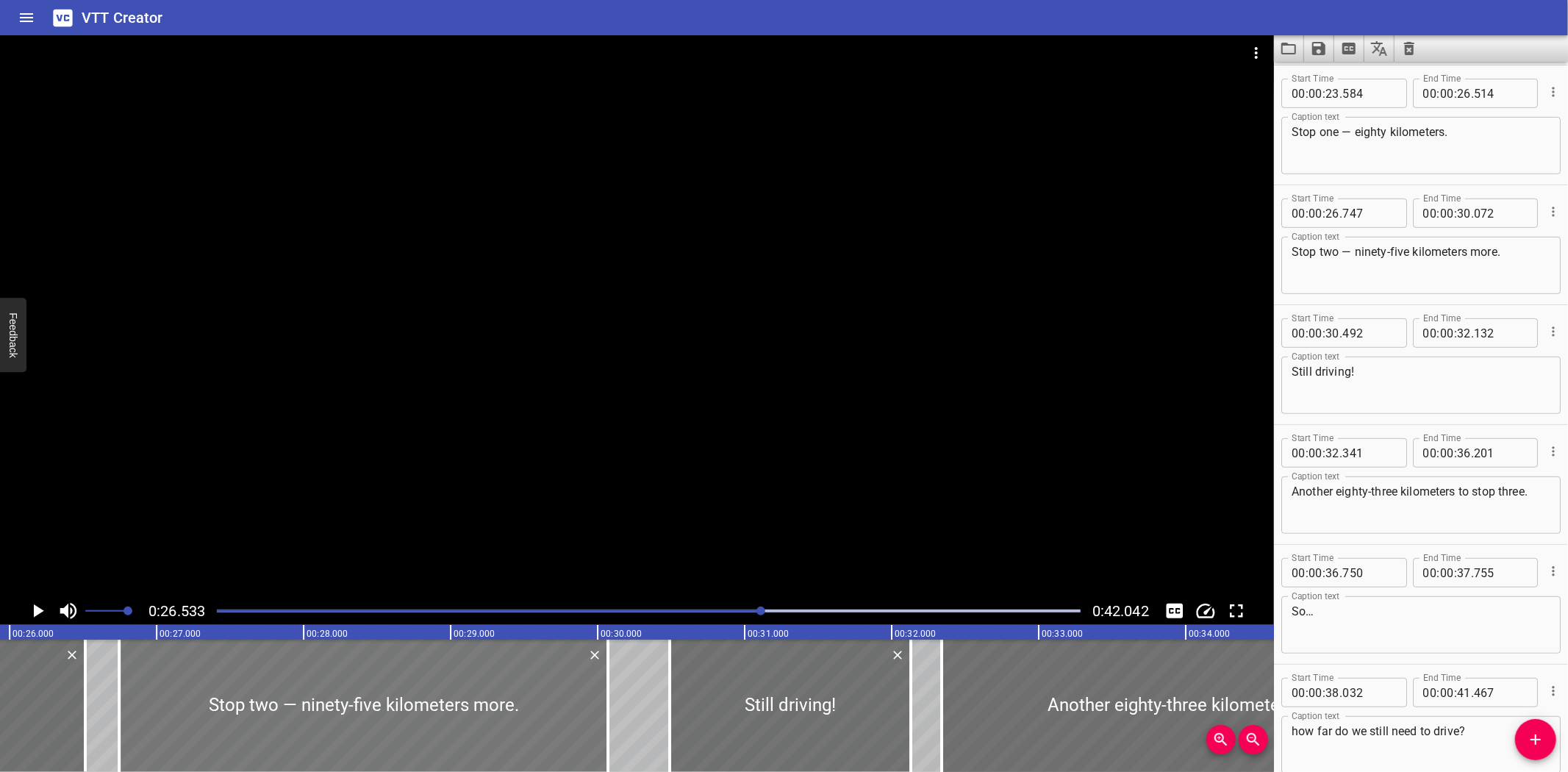
scroll to position [0, 3808]
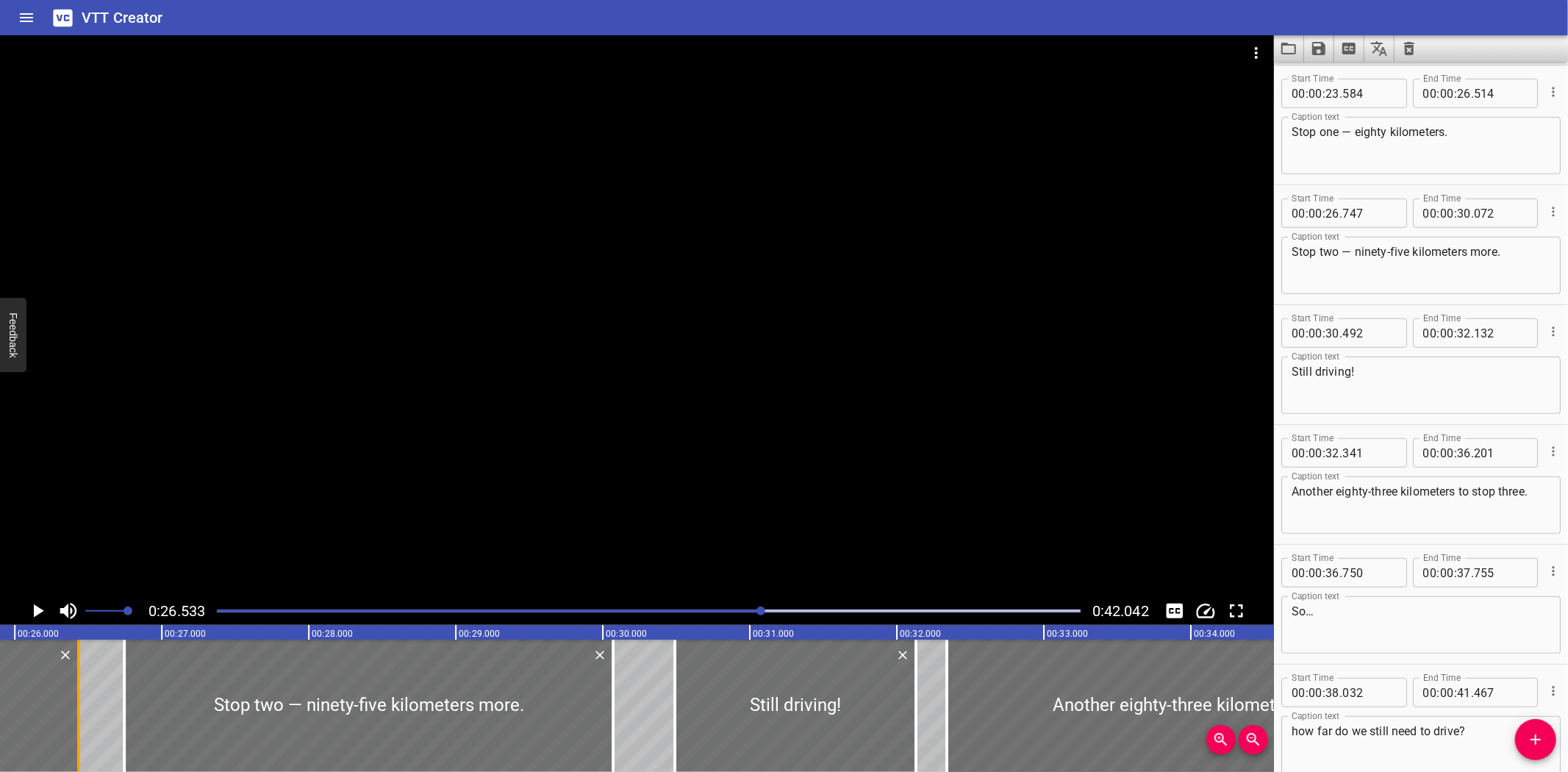
drag, startPoint x: 84, startPoint y: 725, endPoint x: 77, endPoint y: 726, distance: 7.1
click at [77, 726] on div at bounding box center [78, 705] width 3 height 132
type input "434"
click at [33, 611] on icon "Play/Pause" at bounding box center [38, 611] width 11 height 13
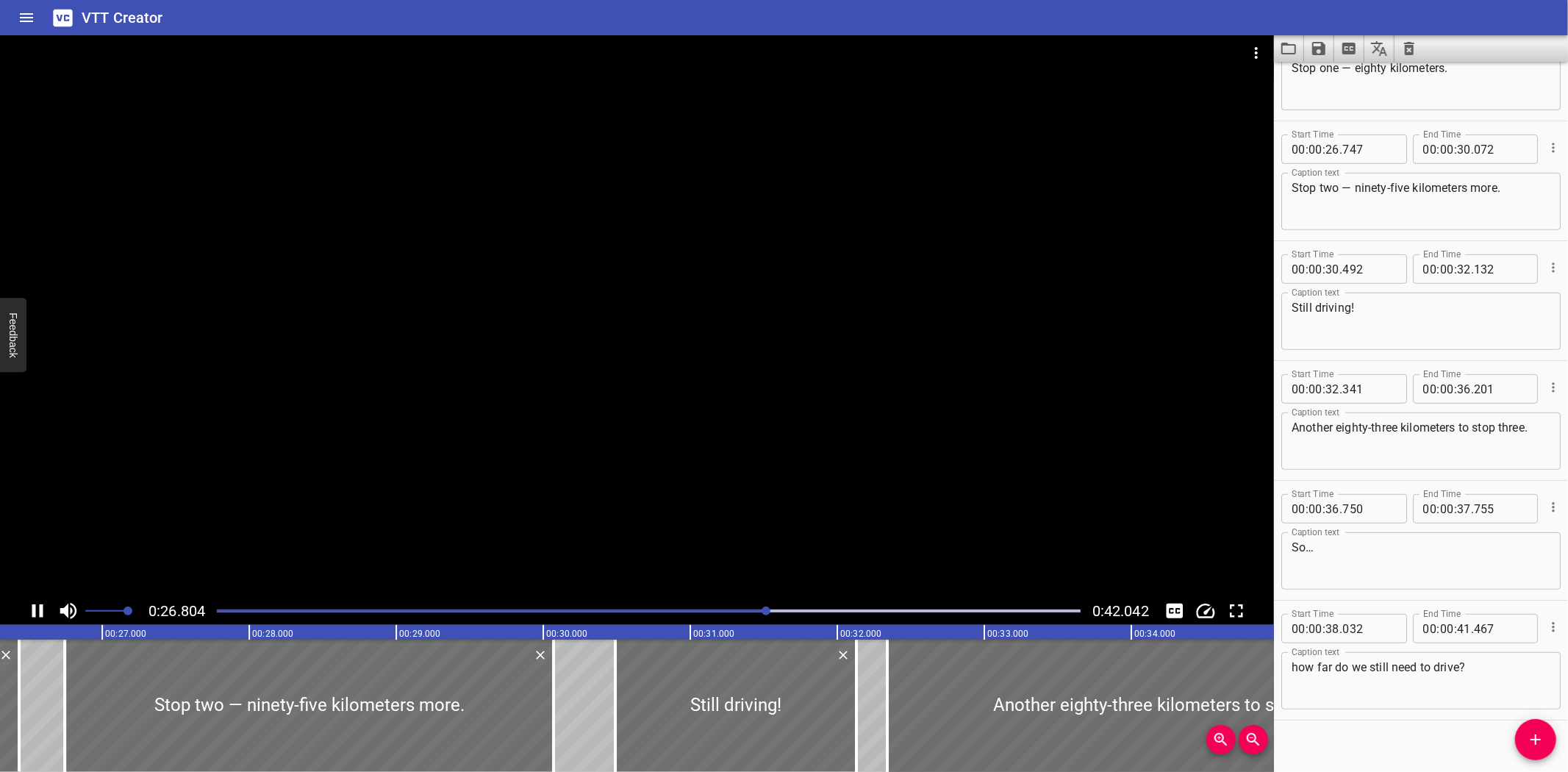
scroll to position [556, 0]
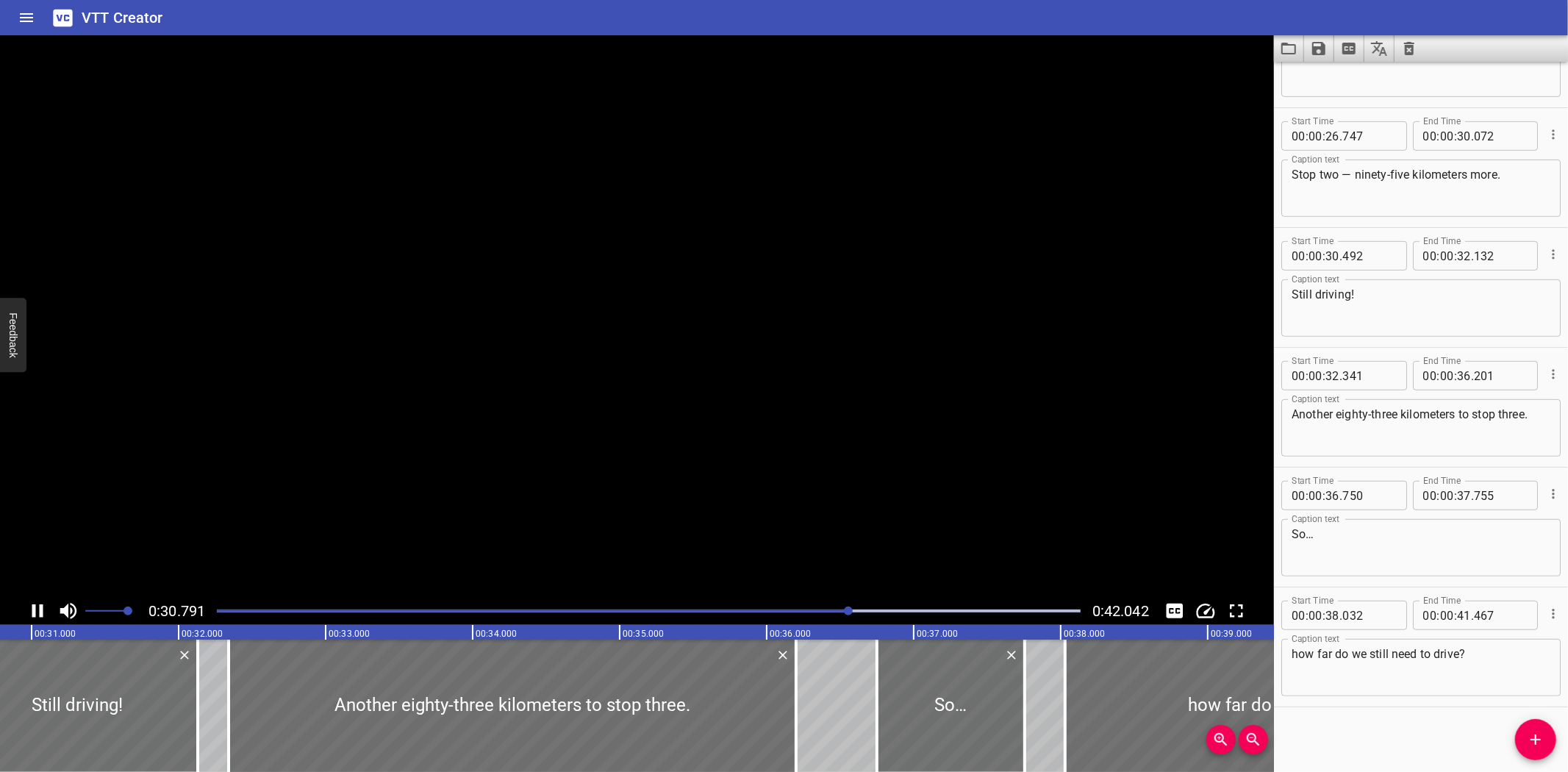
click at [33, 611] on icon "Play/Pause" at bounding box center [38, 611] width 11 height 13
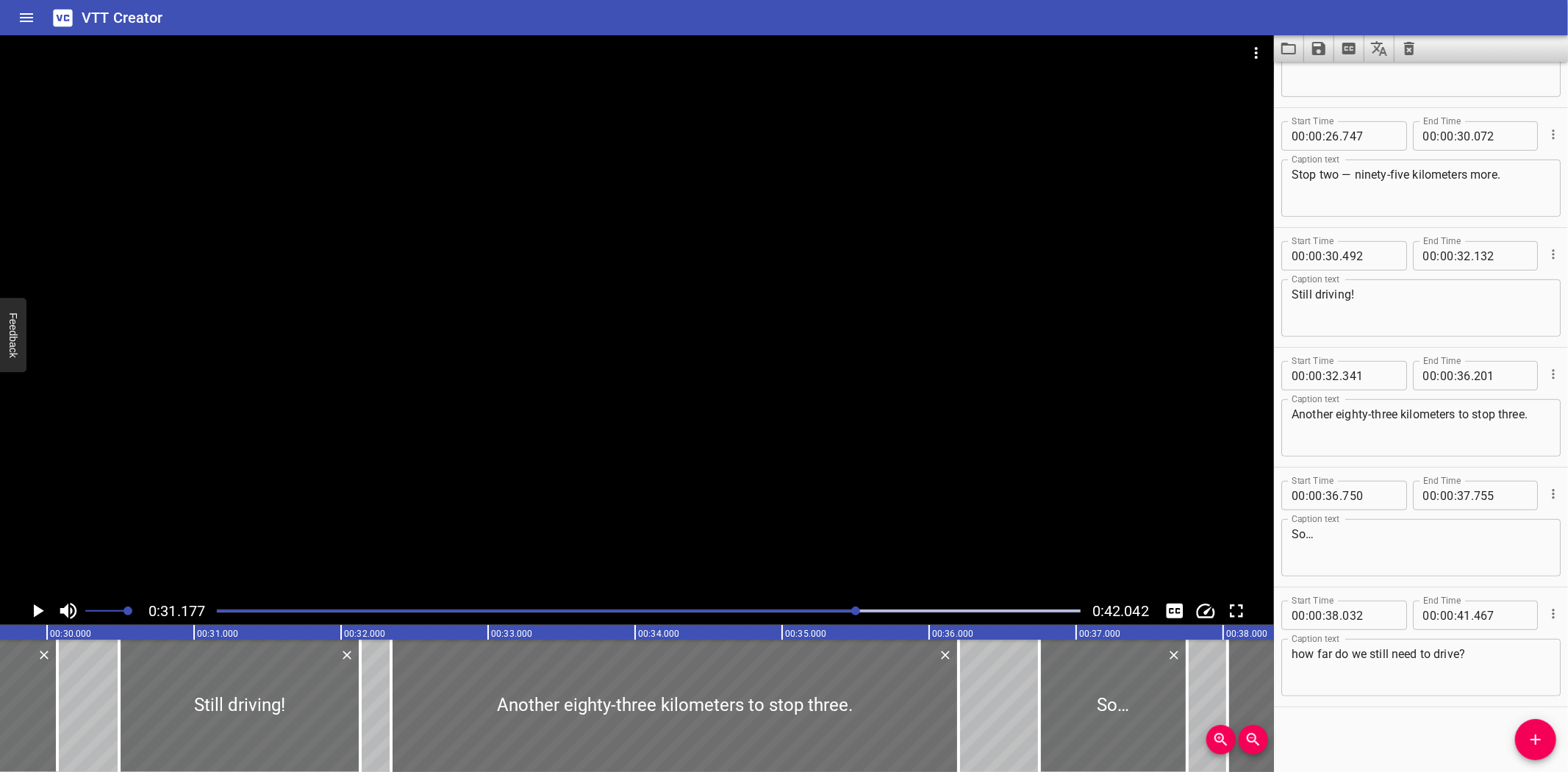
scroll to position [0, 4341]
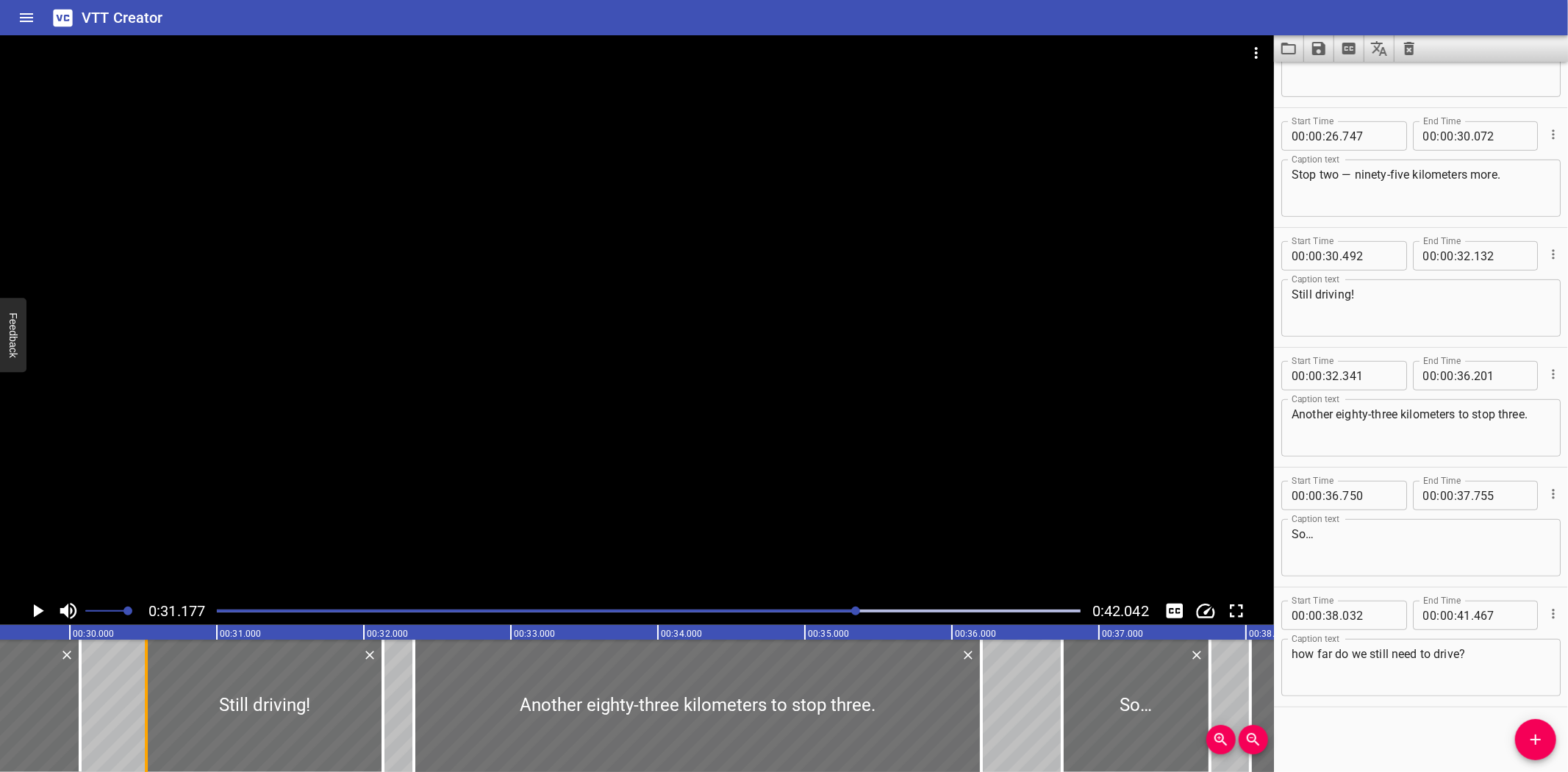
click at [147, 737] on div at bounding box center [145, 705] width 14 height 132
type input "522"
click at [375, 740] on div at bounding box center [378, 705] width 14 height 132
type input "102"
click at [94, 659] on div "Solving Multi-Step Problems Involving Addition and Subtraction We’re on the roa…" at bounding box center [70, 705] width 8822 height 132
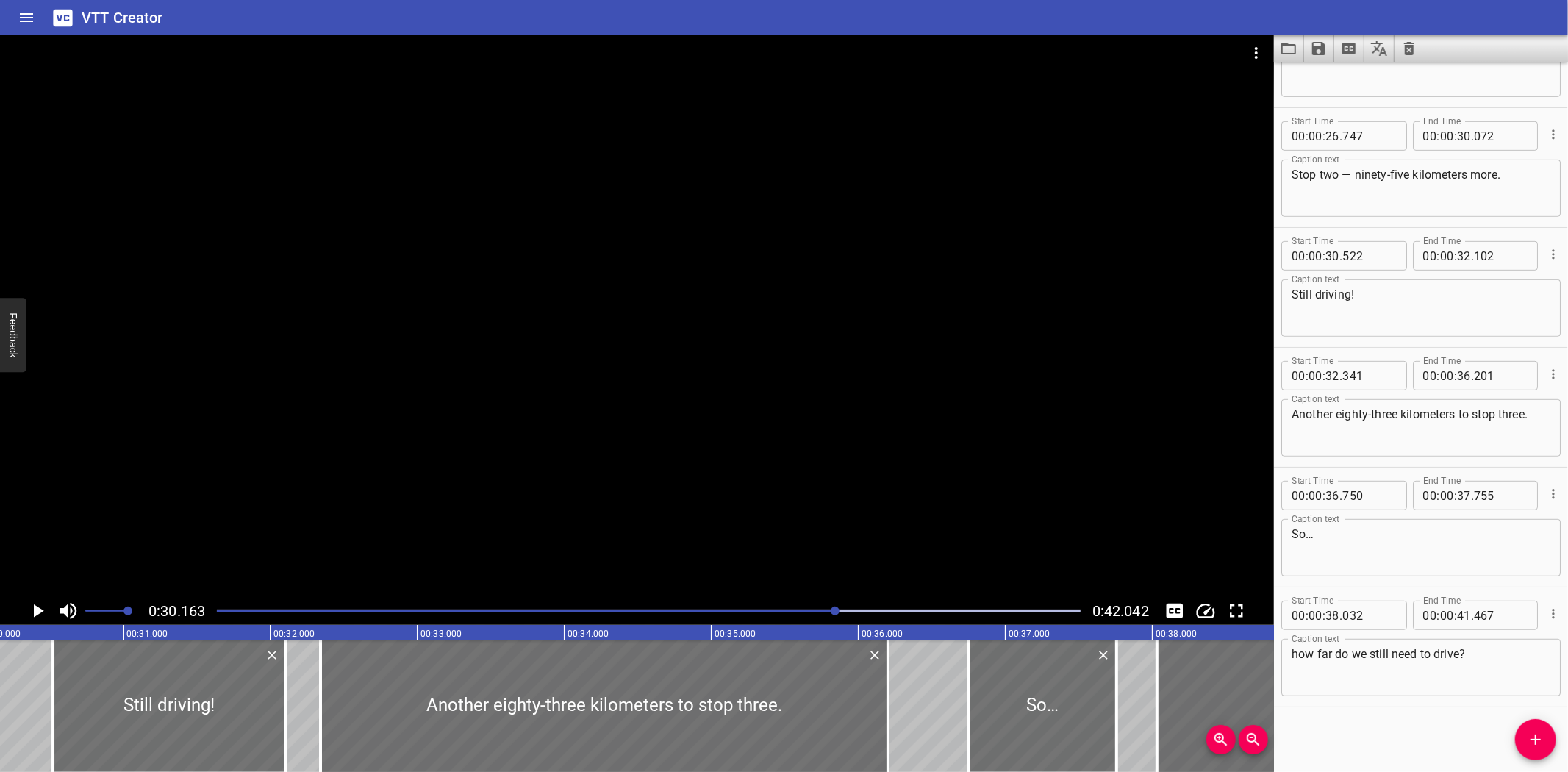
click at [35, 609] on icon "Play/Pause" at bounding box center [38, 611] width 11 height 13
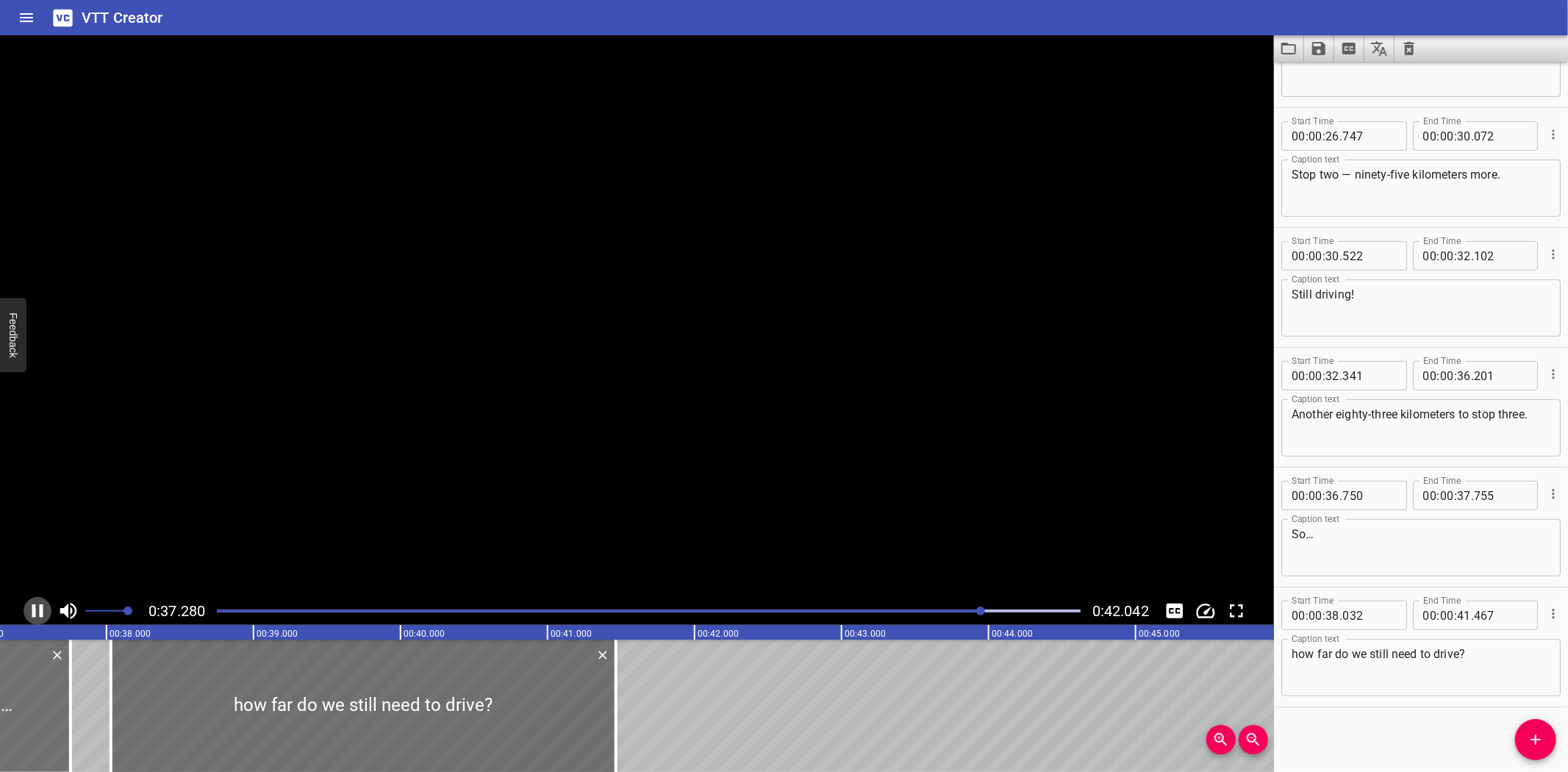
click at [35, 609] on icon "Play/Pause" at bounding box center [37, 611] width 22 height 22
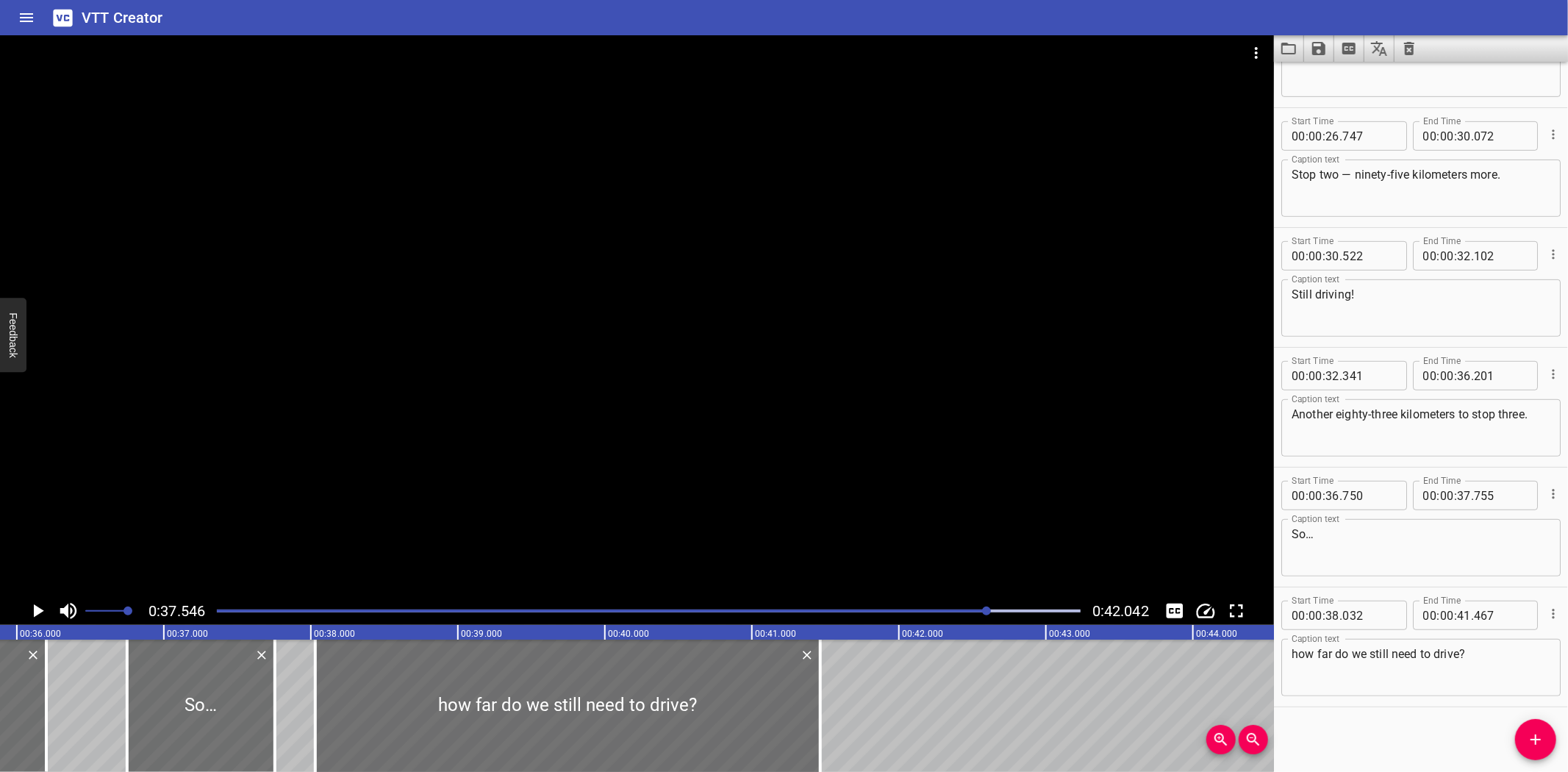
scroll to position [0, 5236]
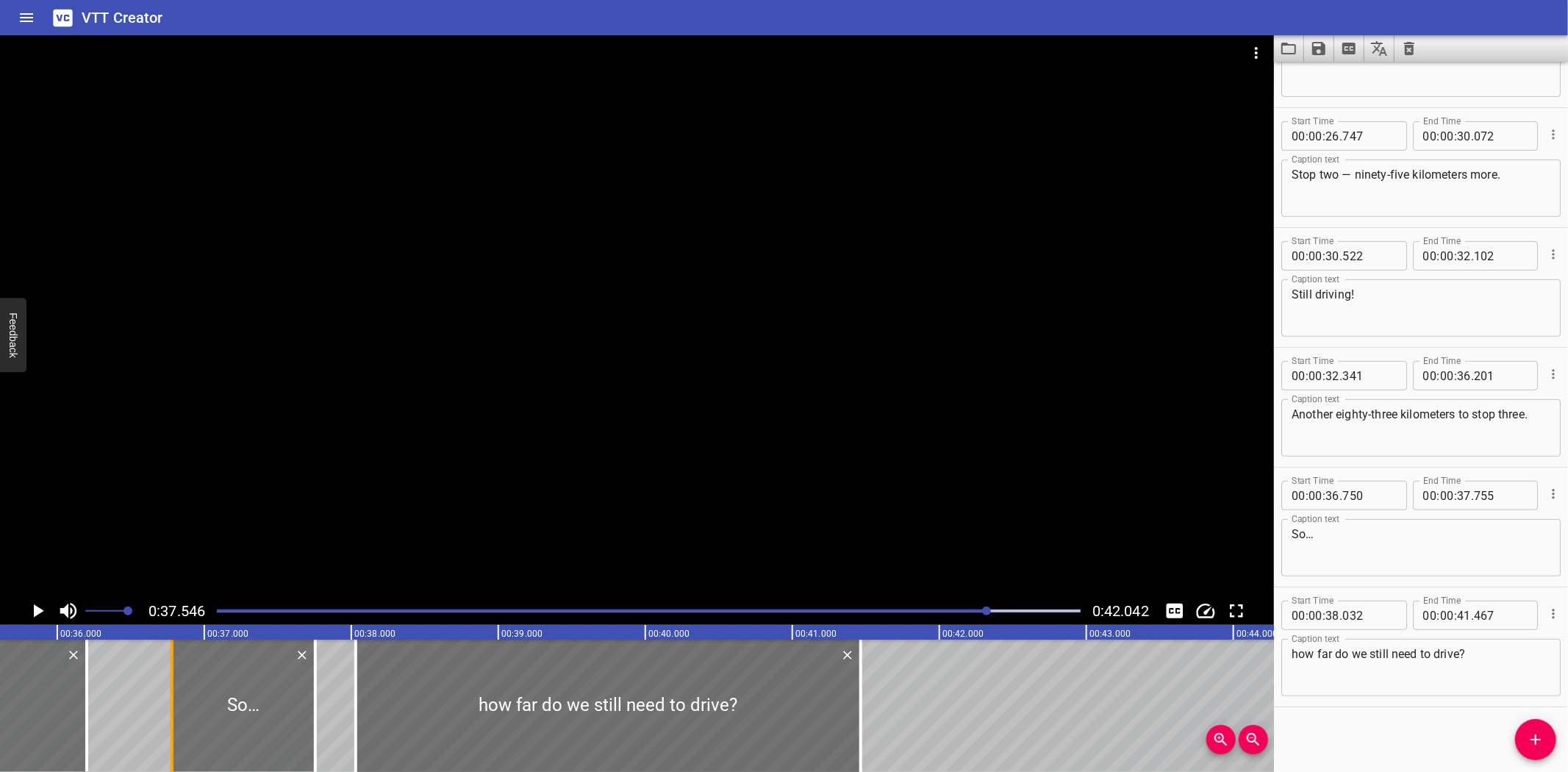
click at [171, 725] on div at bounding box center [172, 705] width 3 height 132
type input "780"
click at [308, 739] on div at bounding box center [311, 705] width 14 height 132
type input "725"
click at [358, 739] on div at bounding box center [356, 705] width 14 height 132
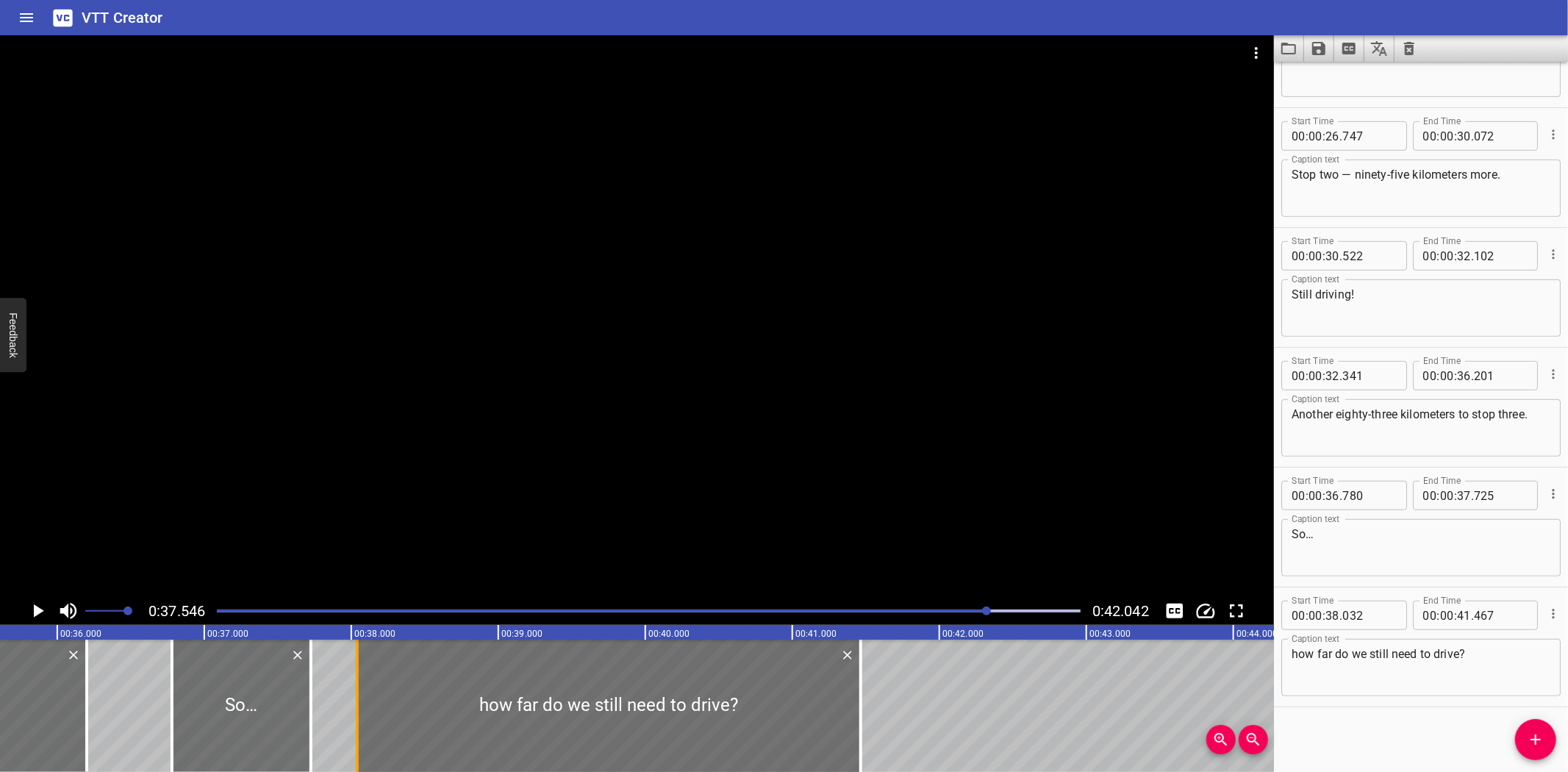
type input "042"
drag, startPoint x: 856, startPoint y: 733, endPoint x: 848, endPoint y: 735, distance: 8.2
click at [848, 735] on div at bounding box center [849, 705] width 14 height 132
type input "397"
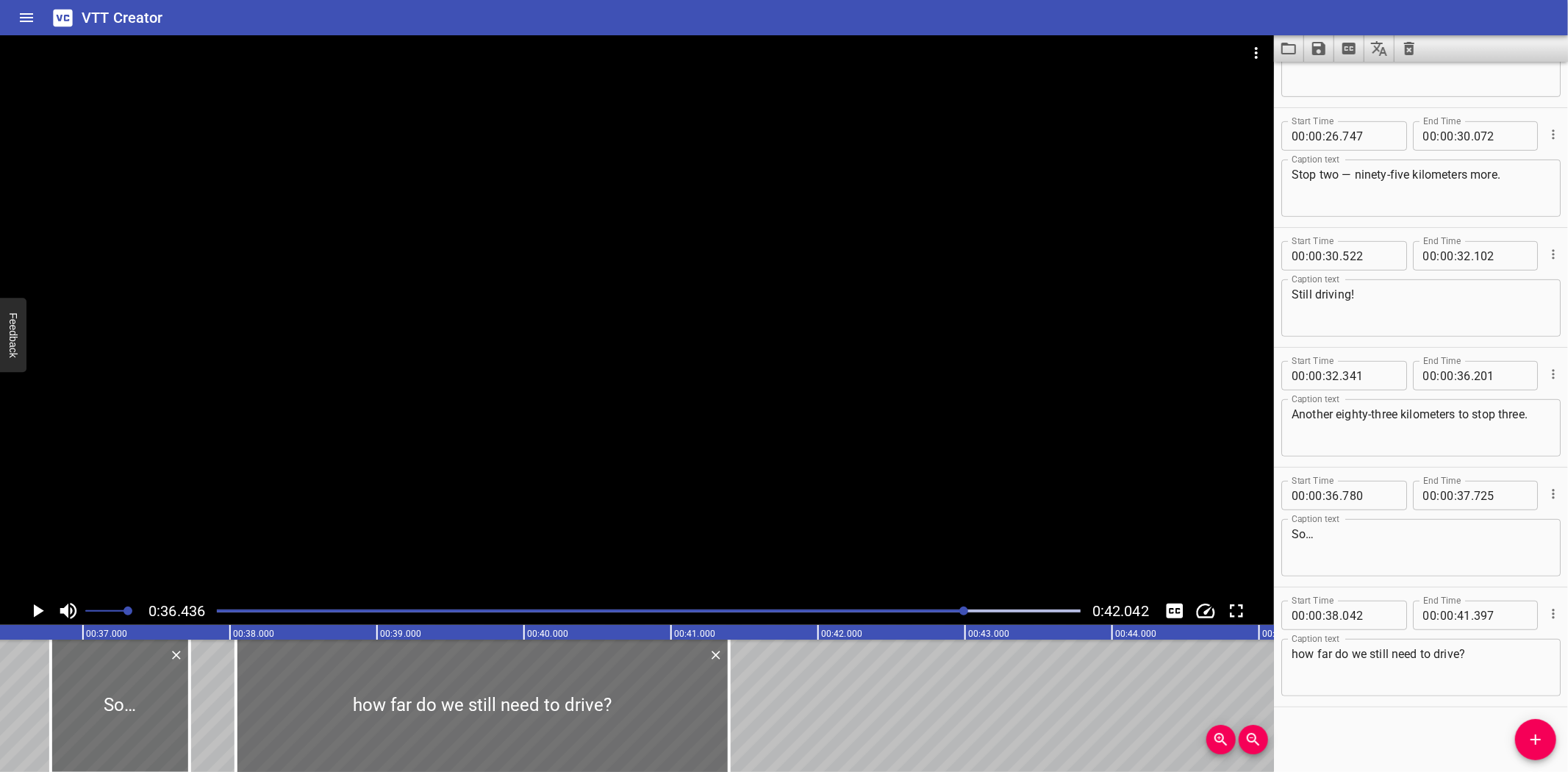
click at [32, 608] on icon "Play/Pause" at bounding box center [37, 611] width 22 height 22
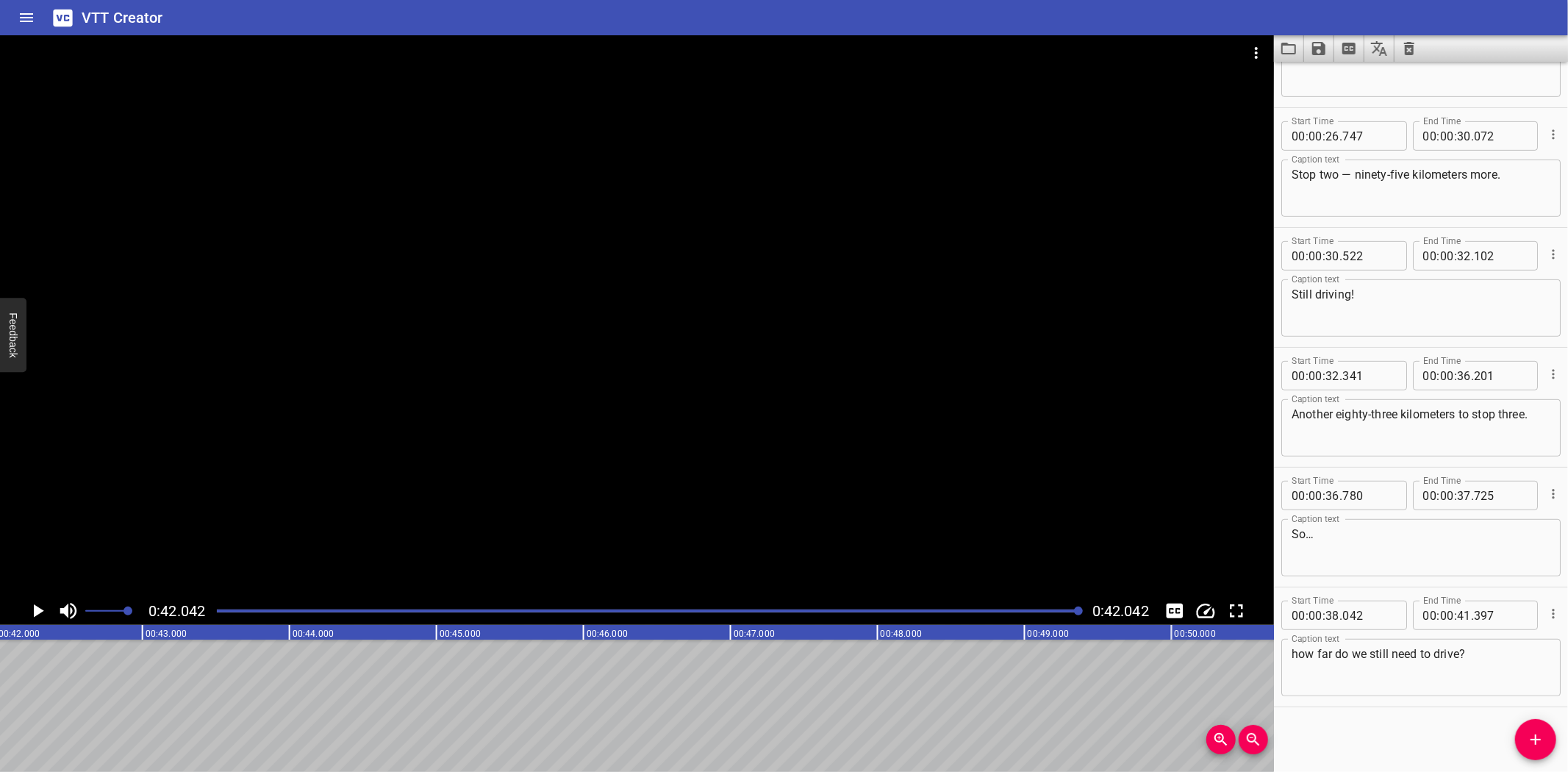
scroll to position [0, 6181]
click at [1315, 46] on icon "Save captions to file" at bounding box center [1319, 49] width 17 height 17
click at [1342, 79] on li "Save to VTT file" at bounding box center [1358, 81] width 108 height 27
click at [1257, 50] on icon "Video Options" at bounding box center [1257, 53] width 17 height 17
click at [1257, 56] on li "Select New Video File..." at bounding box center [1311, 54] width 146 height 27
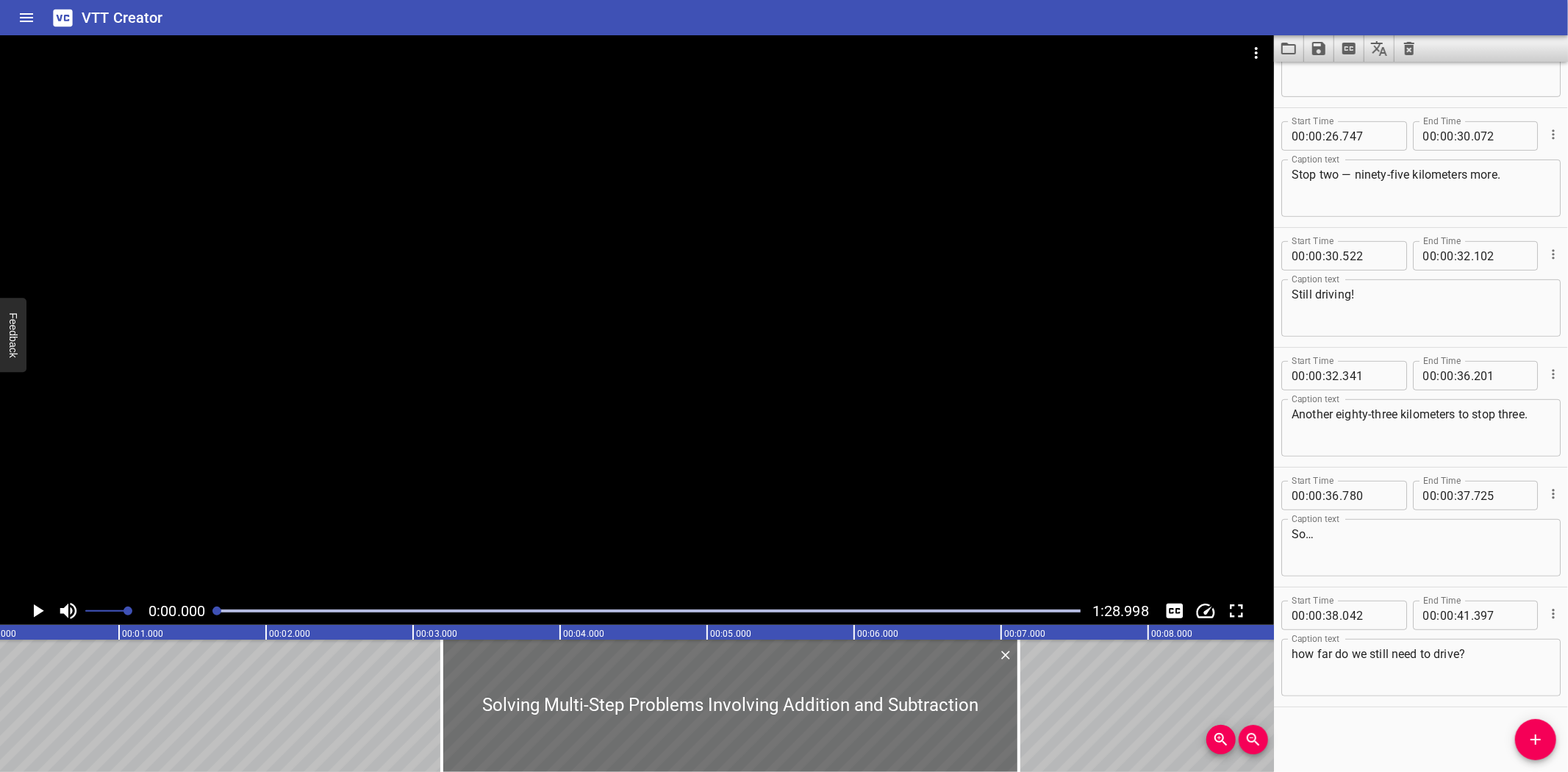
scroll to position [0, 0]
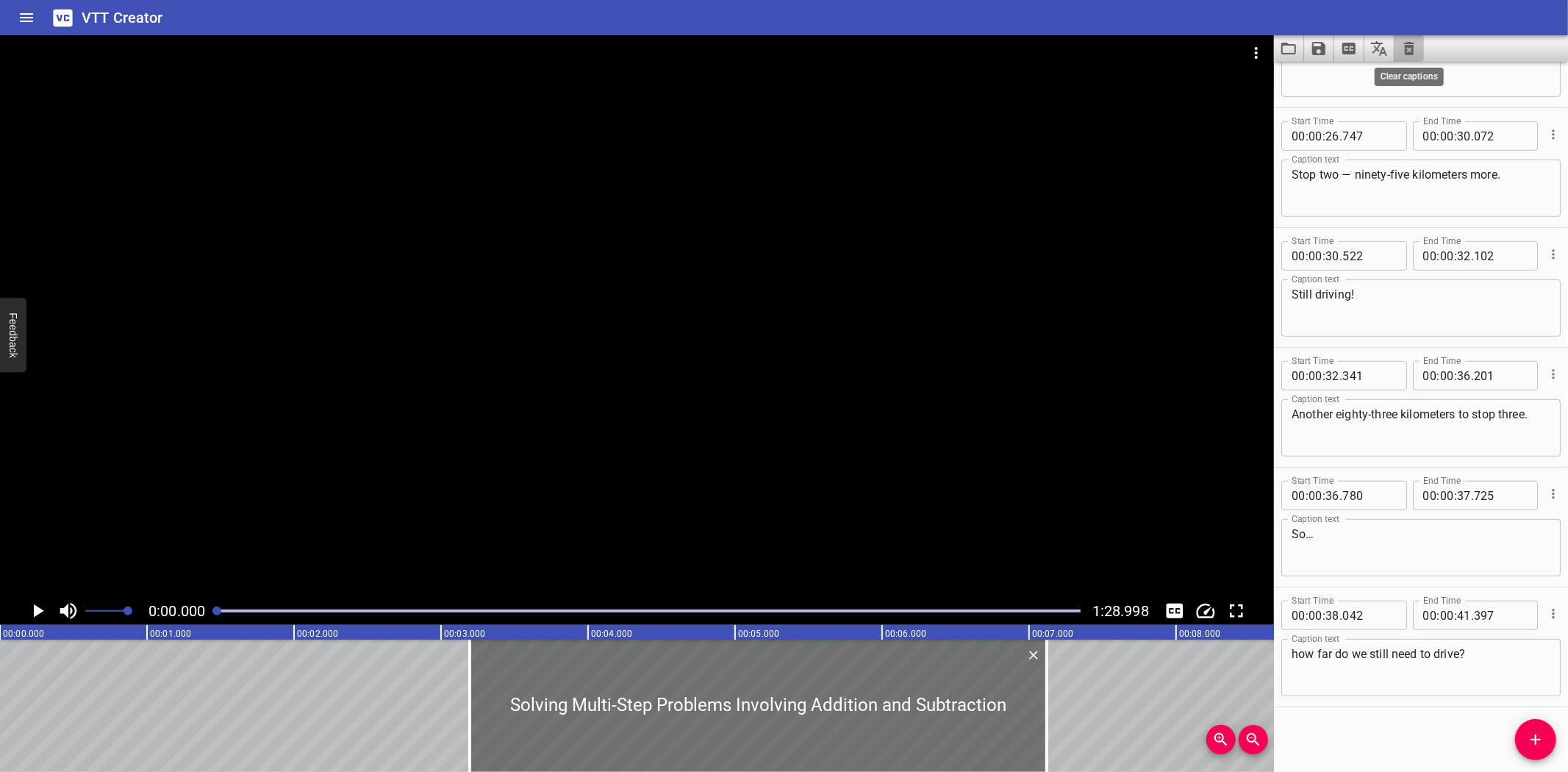
click at [1413, 53] on icon "Clear captions" at bounding box center [1409, 49] width 11 height 13
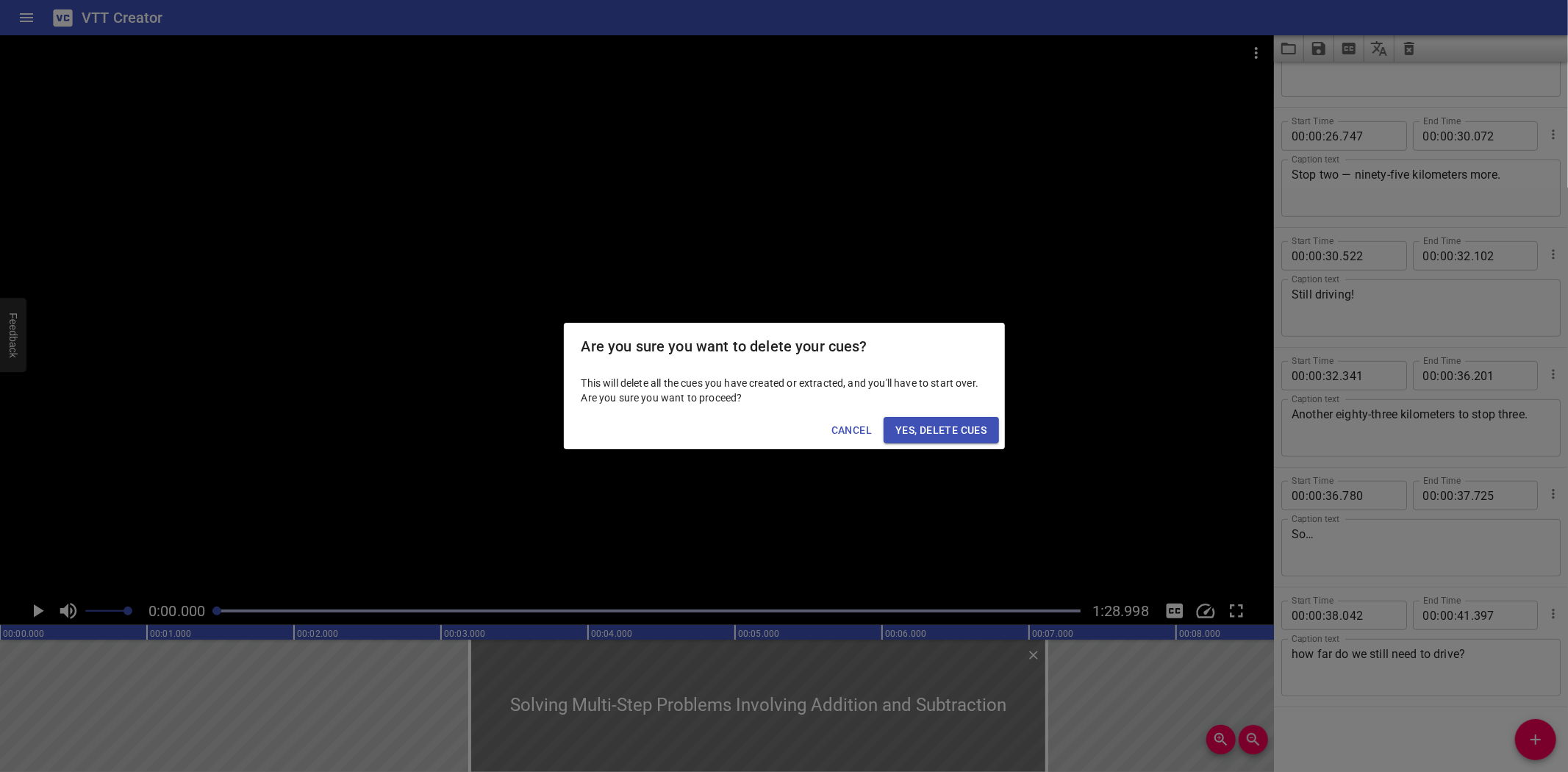
click at [947, 431] on span "Yes, Delete Cues" at bounding box center [940, 430] width 91 height 18
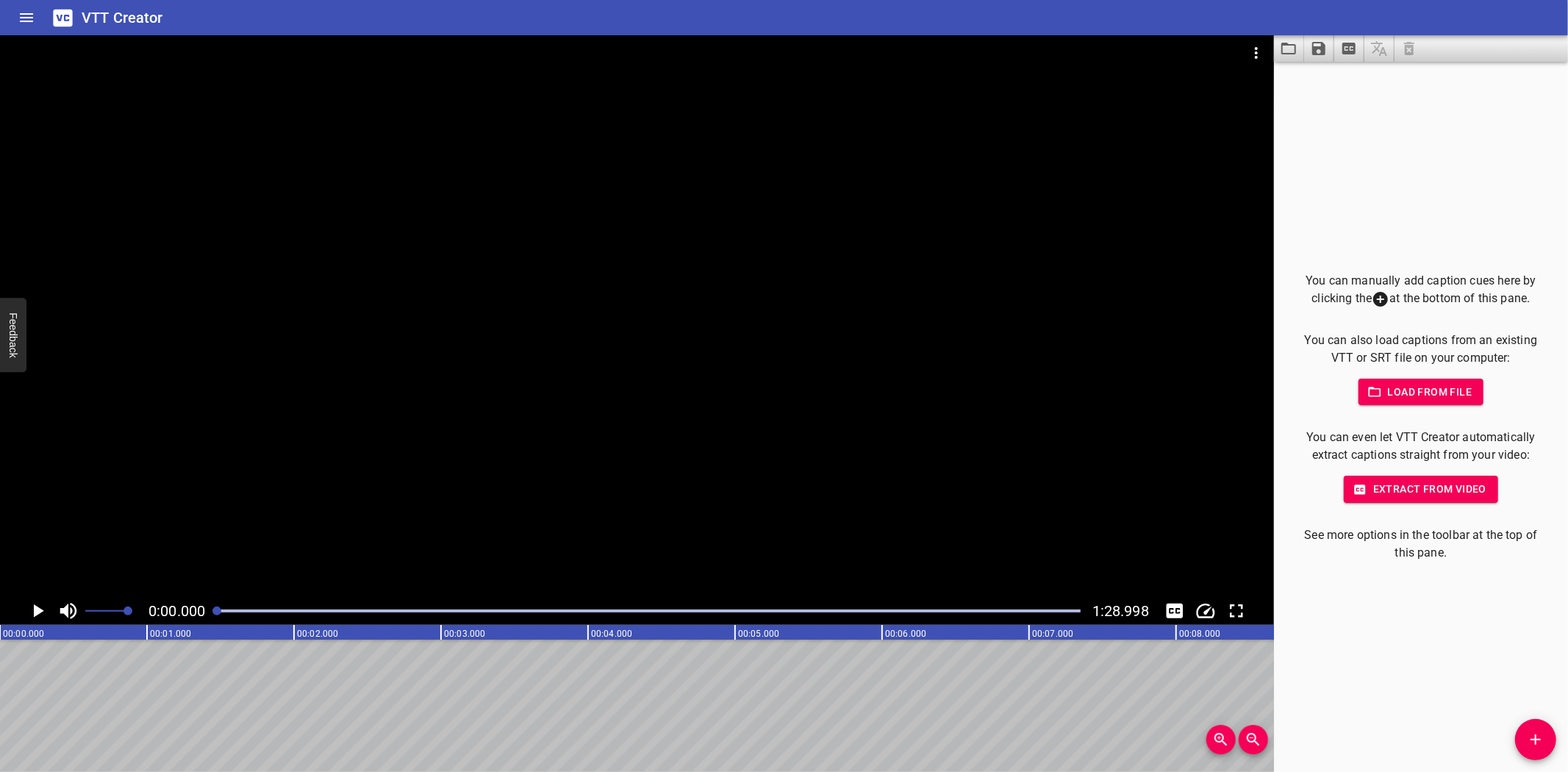
click at [33, 607] on icon "Play/Pause" at bounding box center [38, 611] width 11 height 13
click at [33, 607] on icon "Play/Pause" at bounding box center [38, 611] width 11 height 13
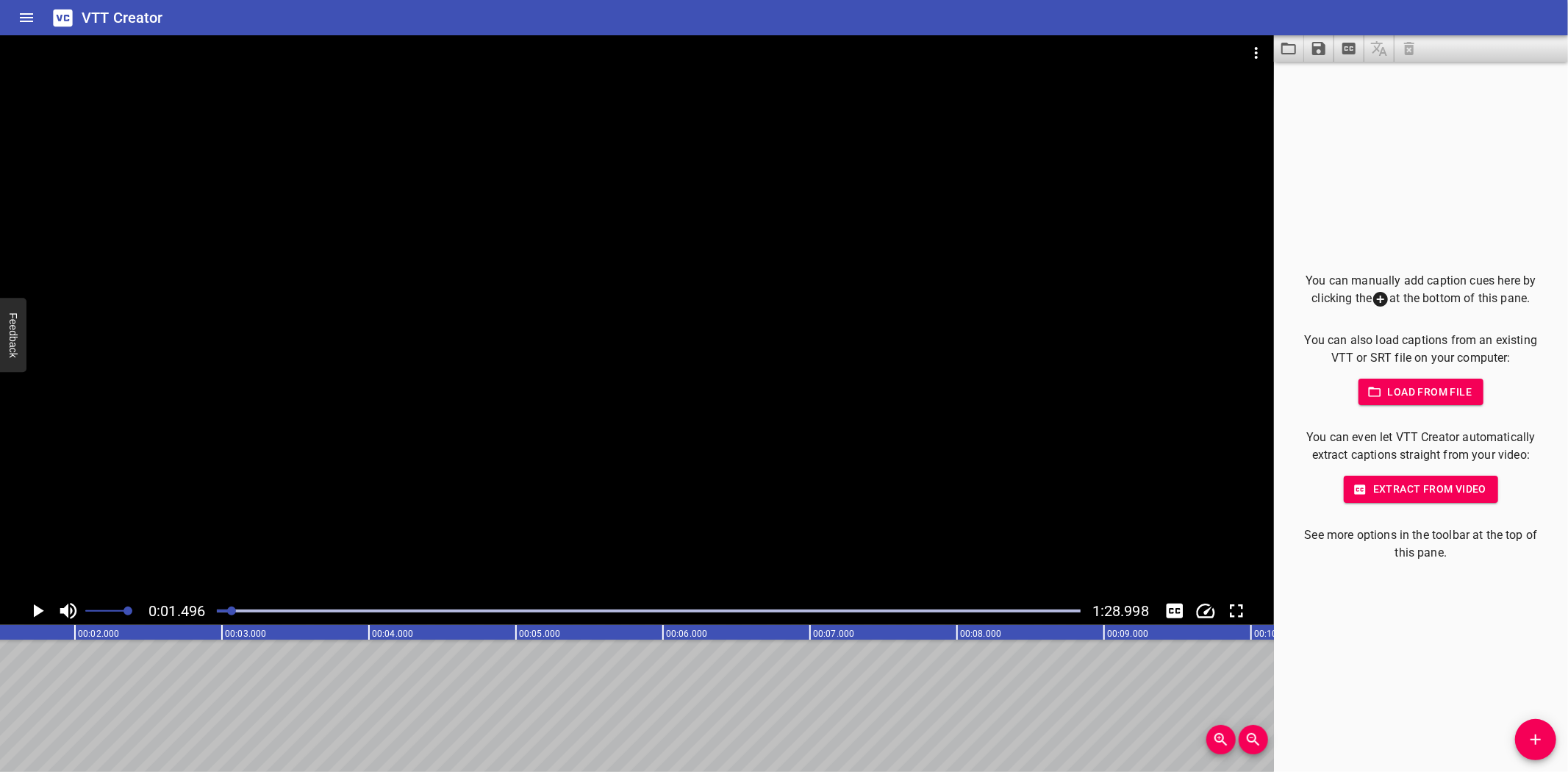
click at [24, 597] on button "Play/Pause" at bounding box center [37, 611] width 28 height 28
click at [34, 608] on icon "Play/Pause" at bounding box center [38, 611] width 11 height 13
click at [34, 608] on icon "Play/Pause" at bounding box center [38, 611] width 11 height 13
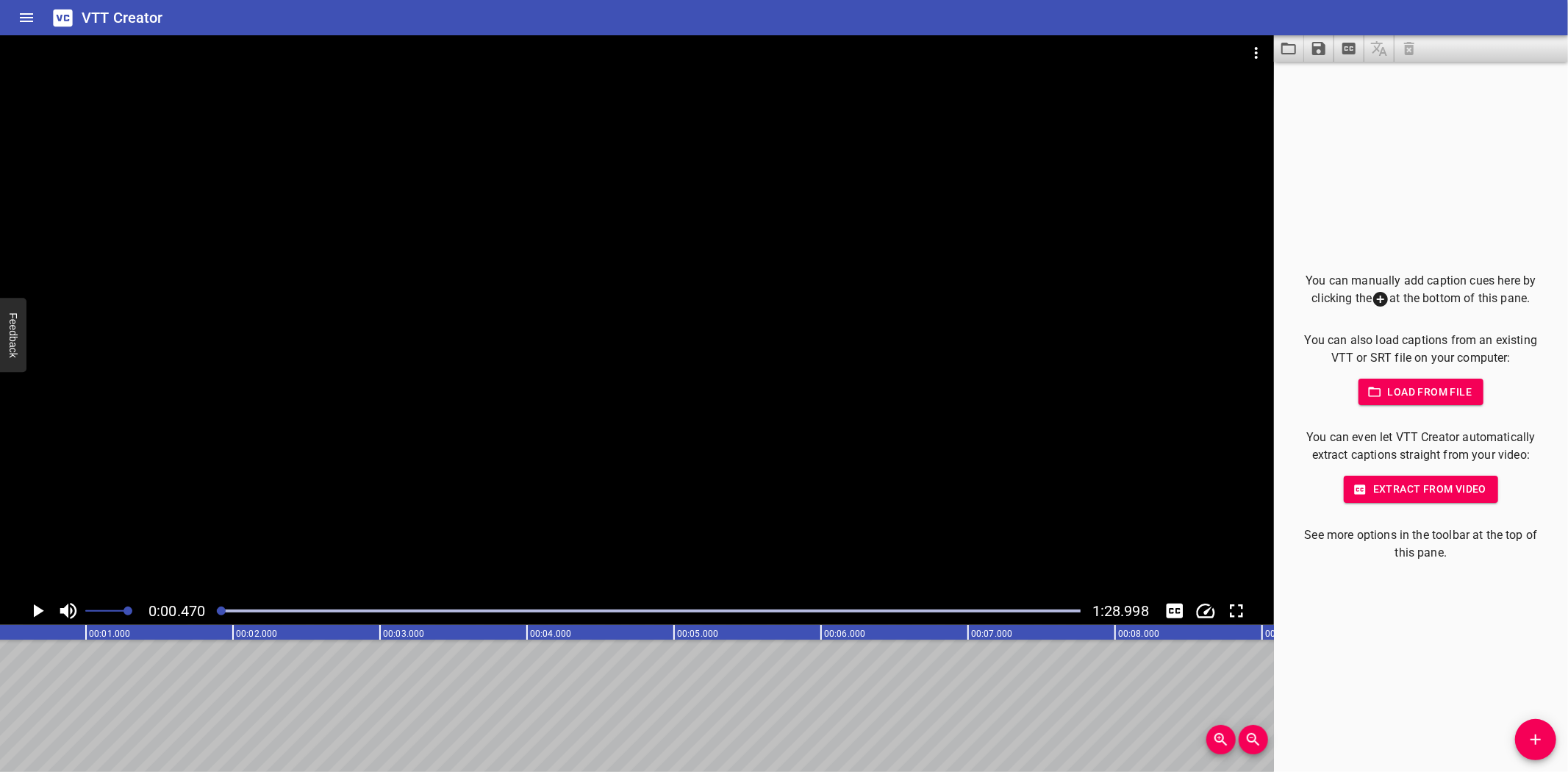
scroll to position [0, 69]
click at [1530, 743] on icon "Add Cue" at bounding box center [1536, 740] width 17 height 17
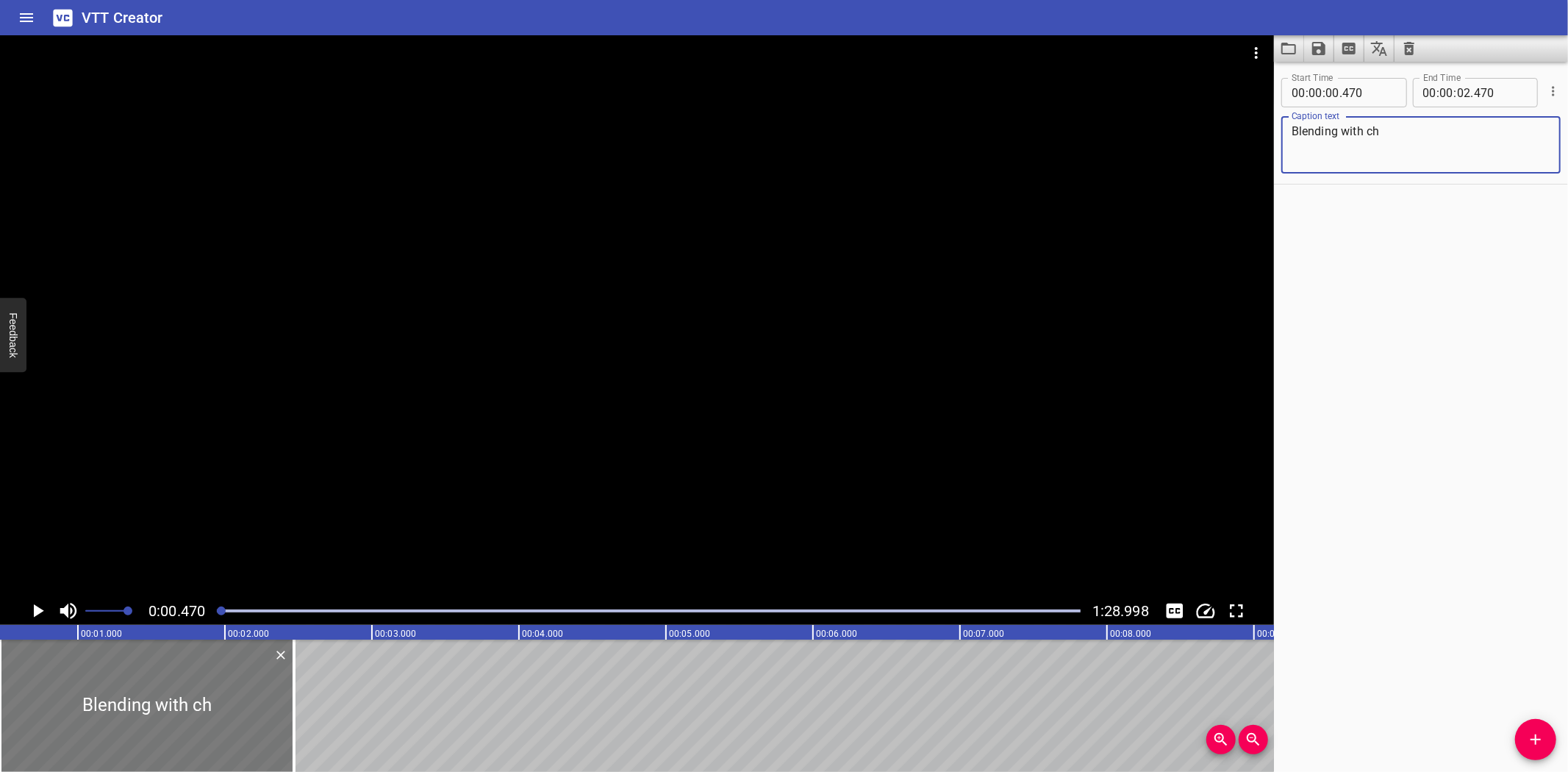
type textarea "Blending with ch"
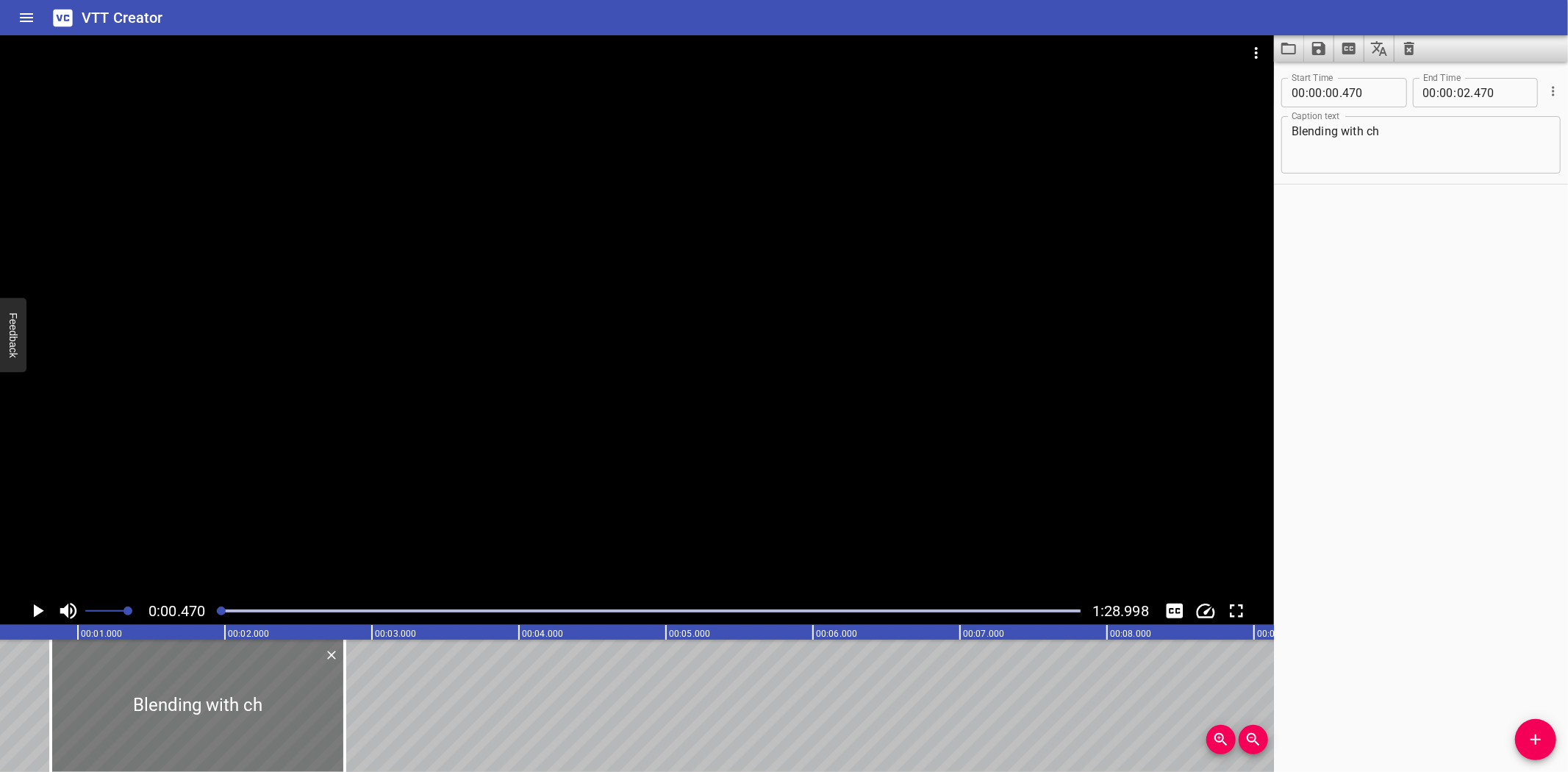
drag, startPoint x: 42, startPoint y: 673, endPoint x: 94, endPoint y: 670, distance: 52.1
click at [94, 670] on div at bounding box center [198, 705] width 294 height 132
type input "820"
drag, startPoint x: 341, startPoint y: 698, endPoint x: 310, endPoint y: 708, distance: 32.6
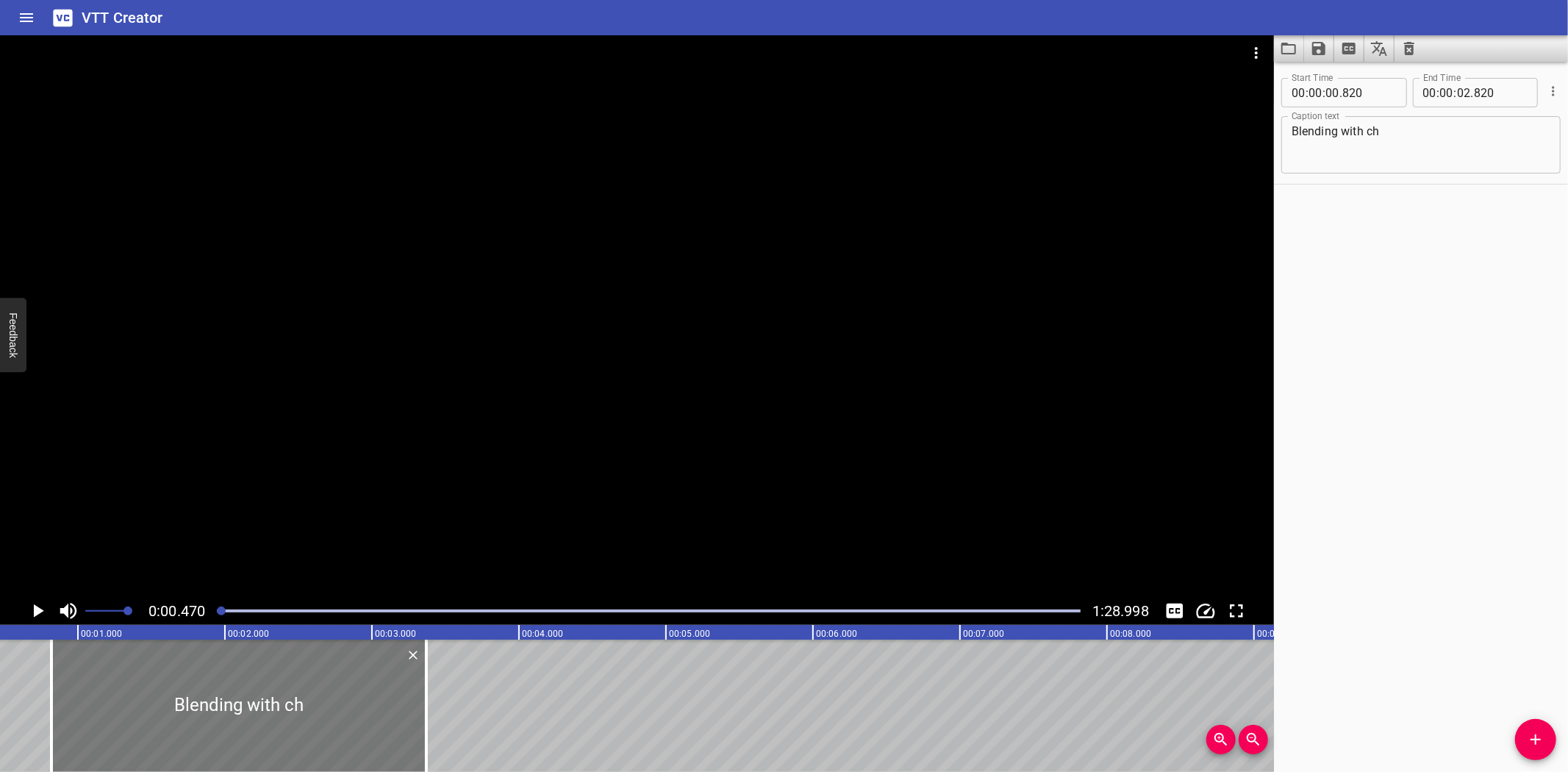
click at [419, 694] on div at bounding box center [426, 705] width 14 height 132
type input "03"
type input "340"
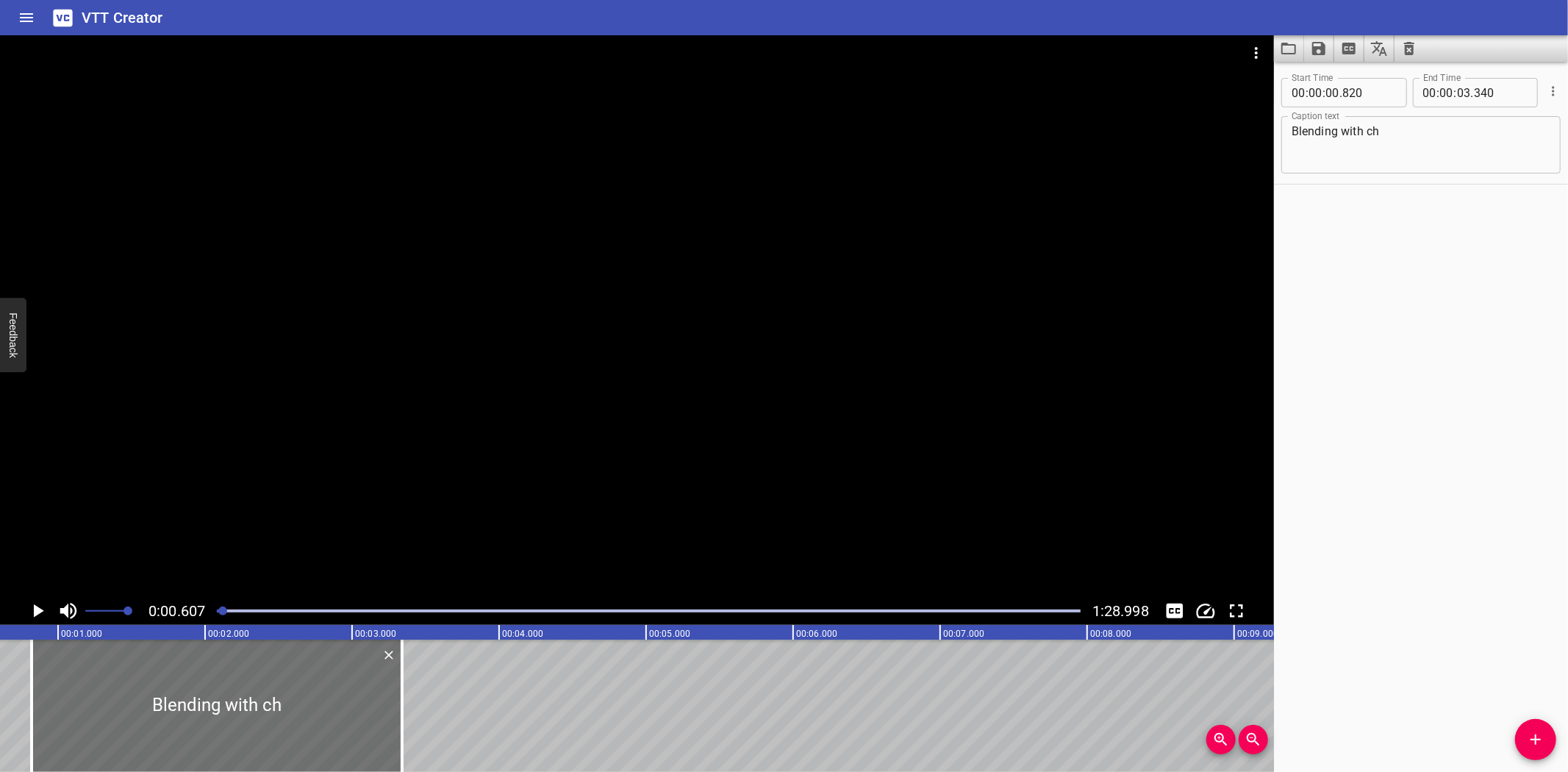
click at [33, 606] on icon "Play/Pause" at bounding box center [38, 611] width 11 height 13
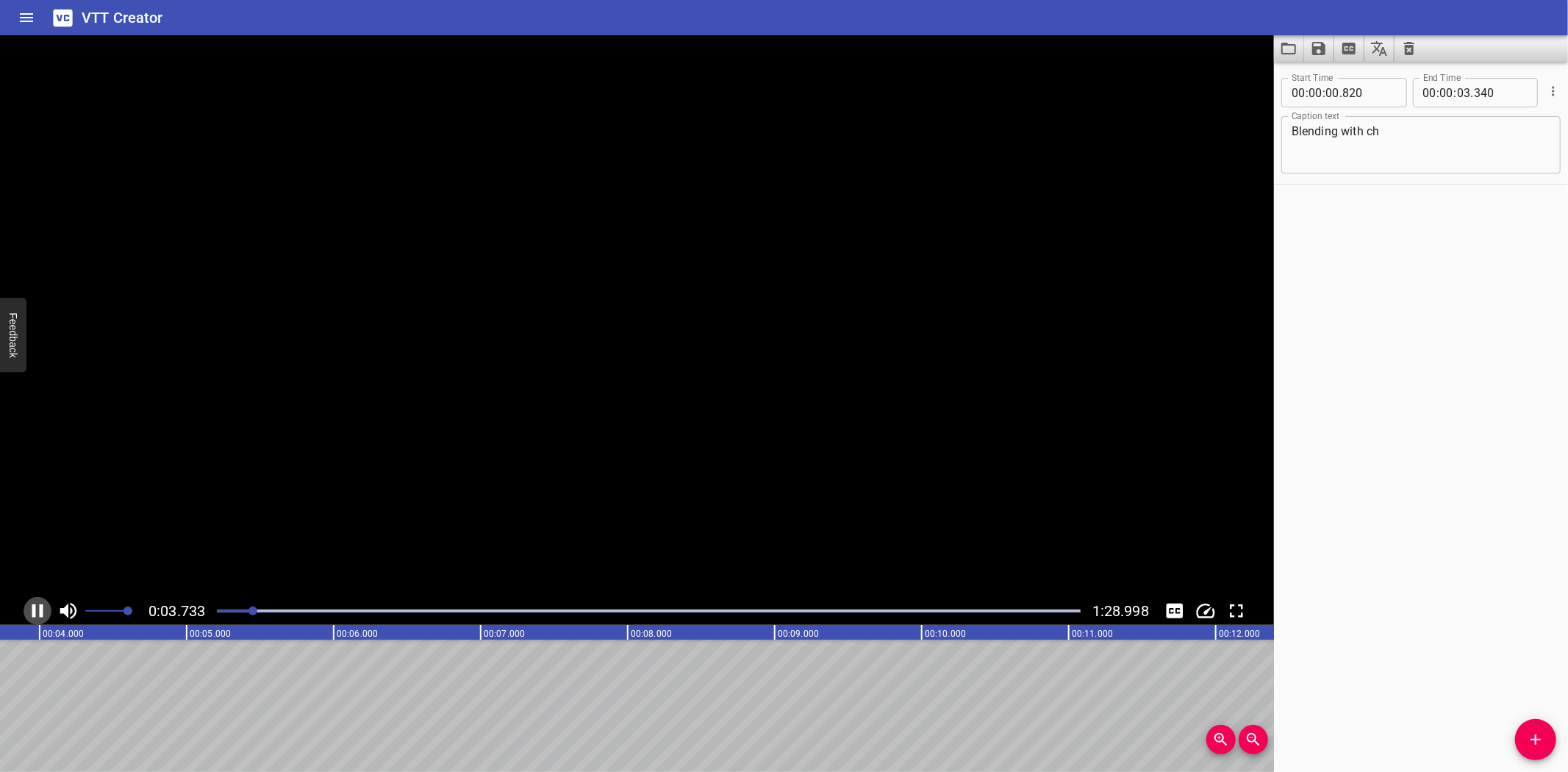
click at [33, 606] on icon "Play/Pause" at bounding box center [38, 611] width 11 height 13
click at [1539, 738] on icon "Add Cue" at bounding box center [1536, 740] width 17 height 17
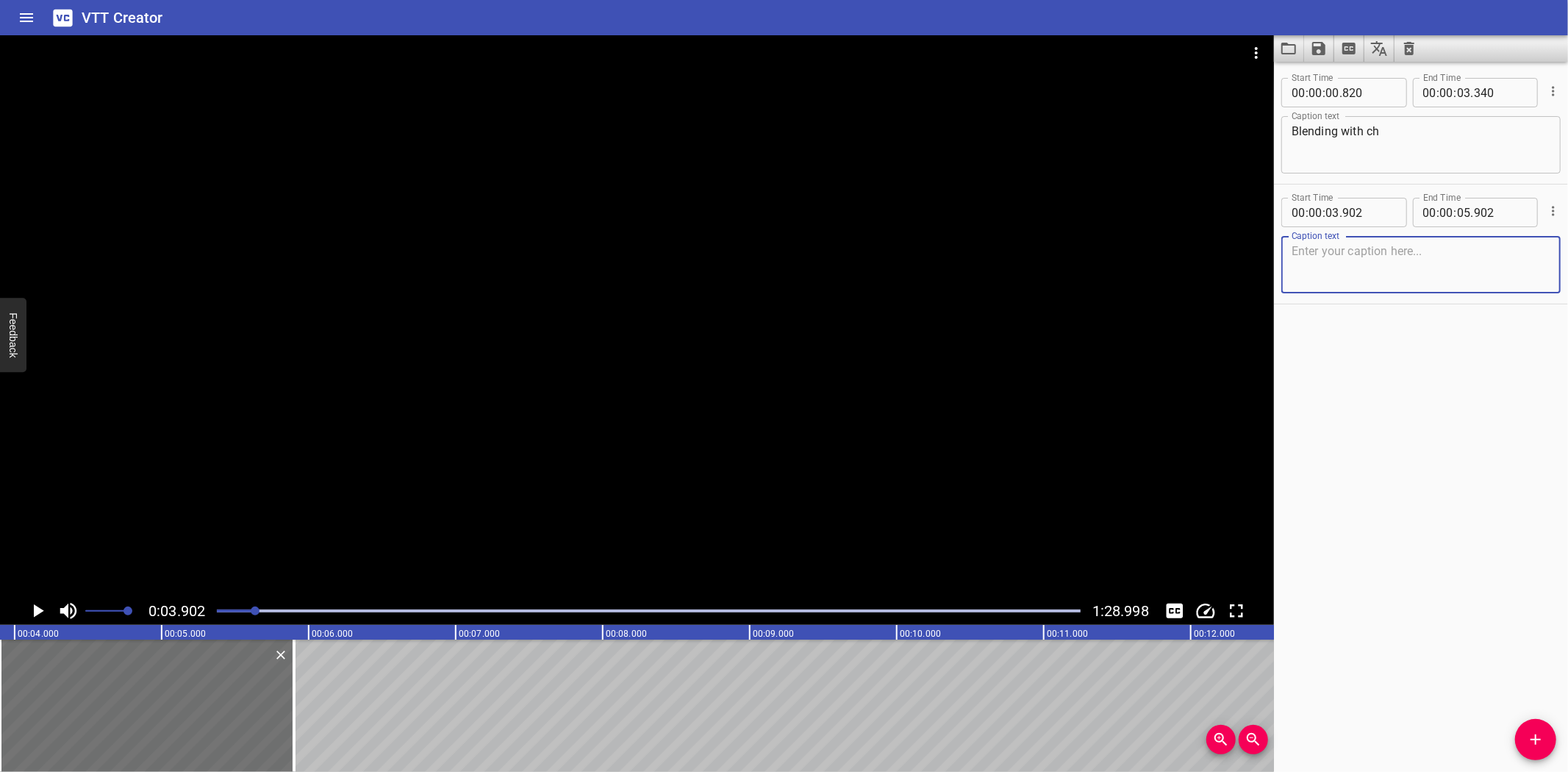
click at [1388, 267] on textarea at bounding box center [1421, 265] width 259 height 42
click at [1407, 248] on textarea "Hey there, champion! Ready for two letters, one sound—meet c-h!" at bounding box center [1421, 265] width 259 height 42
type textarea "Hey there, champion!"
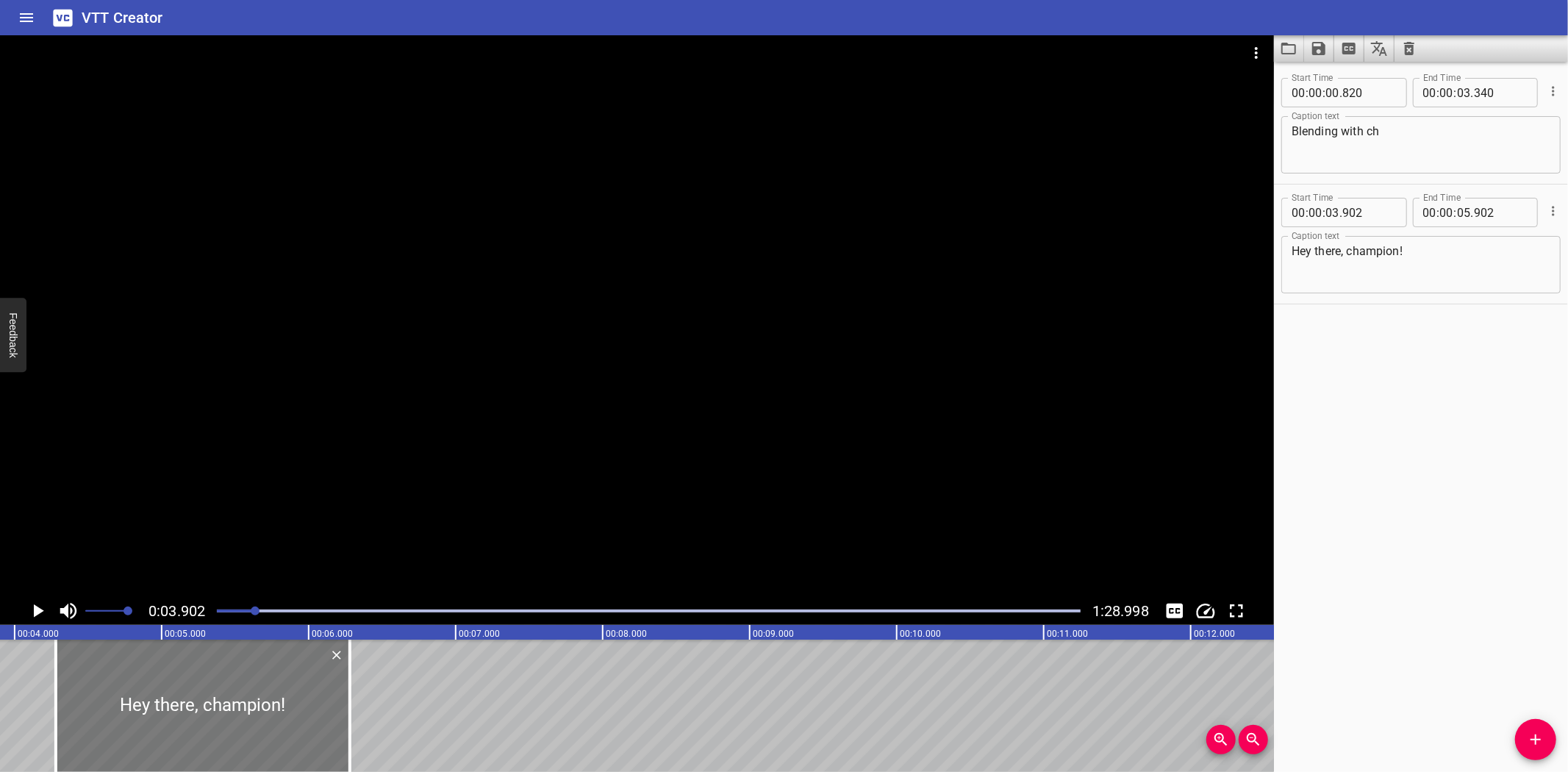
drag, startPoint x: 50, startPoint y: 687, endPoint x: 105, endPoint y: 685, distance: 55.0
click at [105, 685] on div at bounding box center [203, 705] width 294 height 132
type input "04"
type input "282"
type input "06"
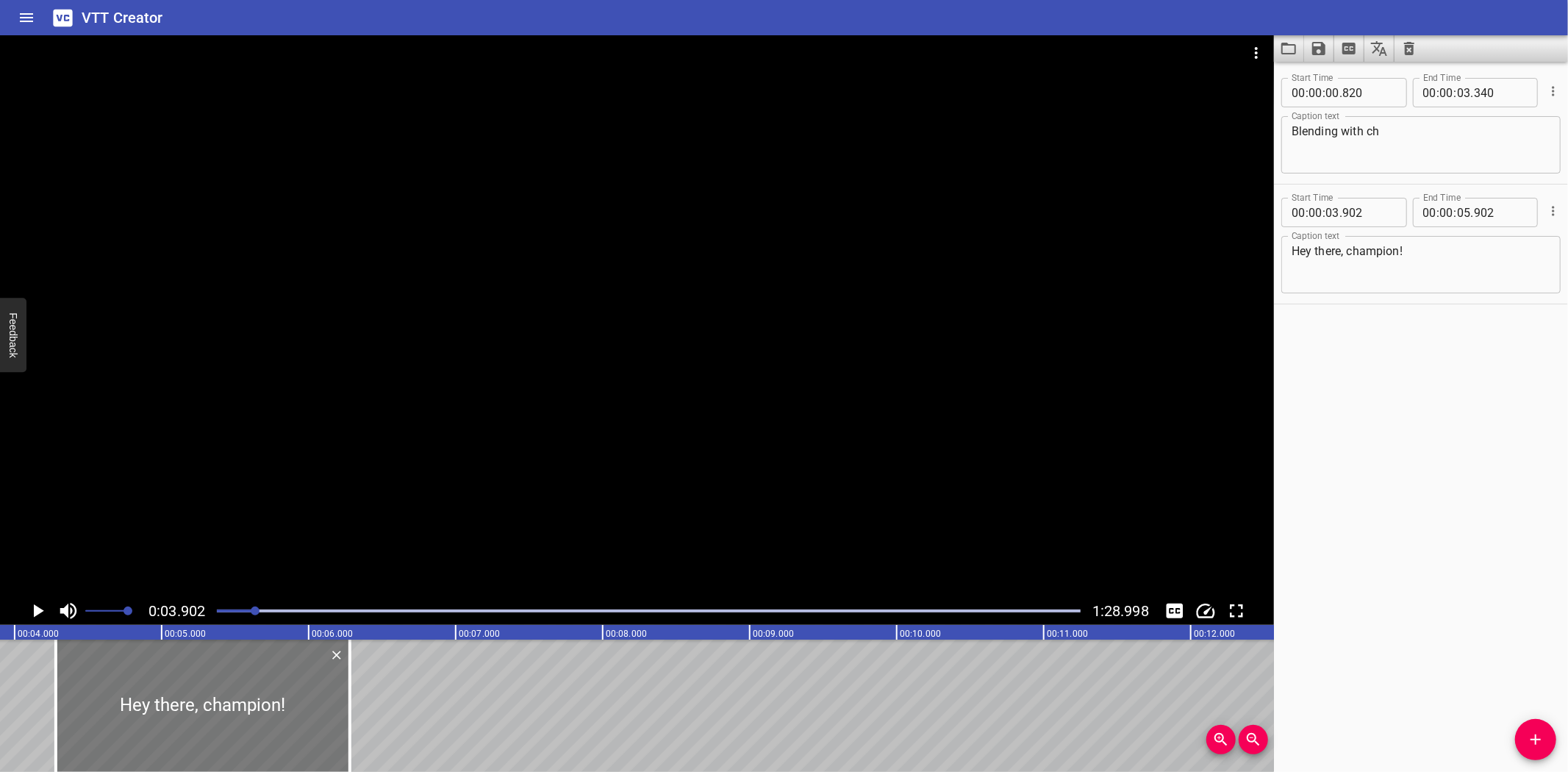
type input "282"
drag, startPoint x: 349, startPoint y: 716, endPoint x: 279, endPoint y: 725, distance: 70.6
click at [279, 725] on div at bounding box center [280, 705] width 3 height 132
type input "05"
type input "807"
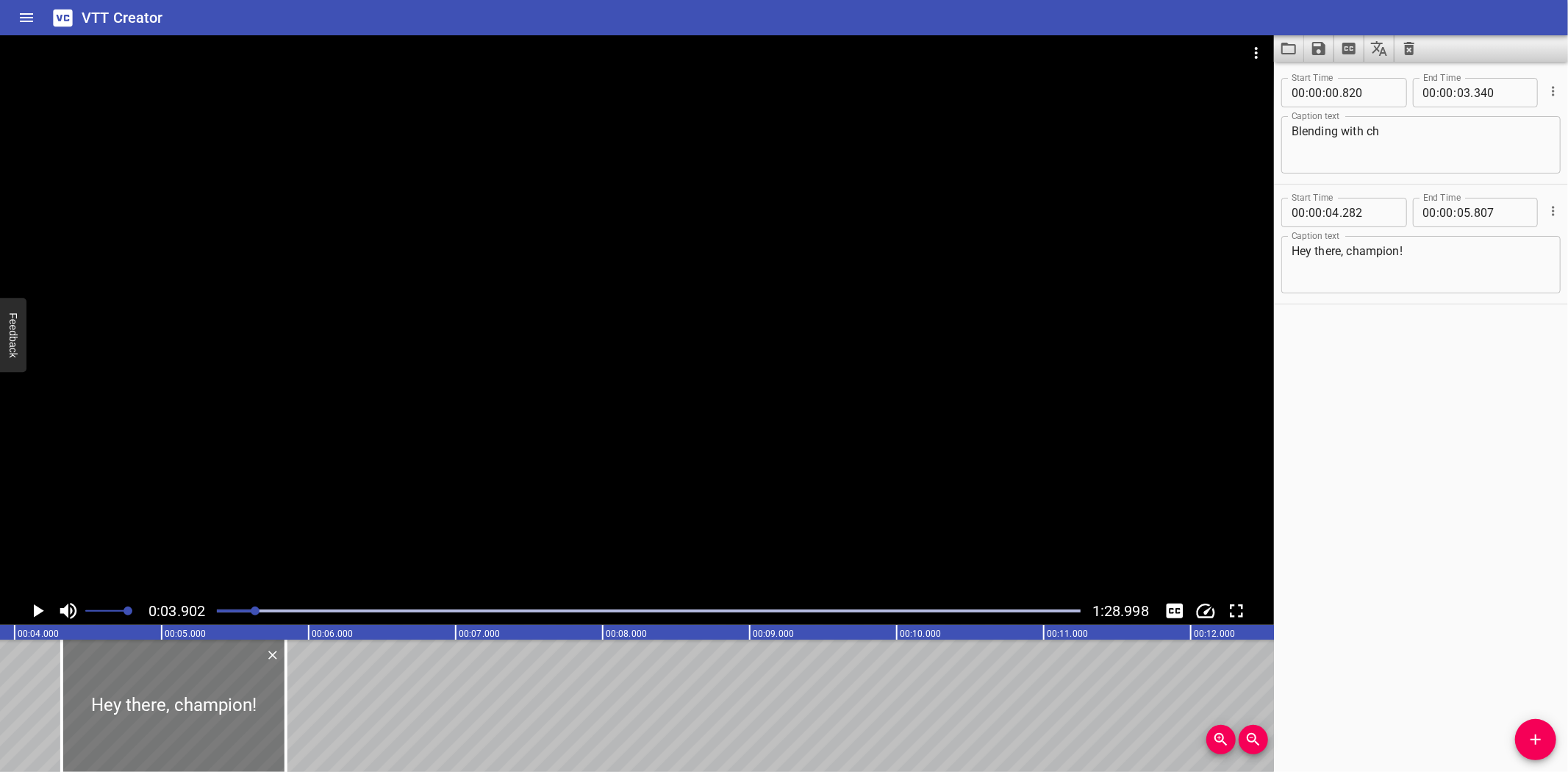
click at [119, 709] on div at bounding box center [174, 705] width 225 height 132
type input "322"
drag, startPoint x: 284, startPoint y: 726, endPoint x: 275, endPoint y: 728, distance: 9.2
click at [276, 728] on div at bounding box center [277, 705] width 3 height 132
type input "787"
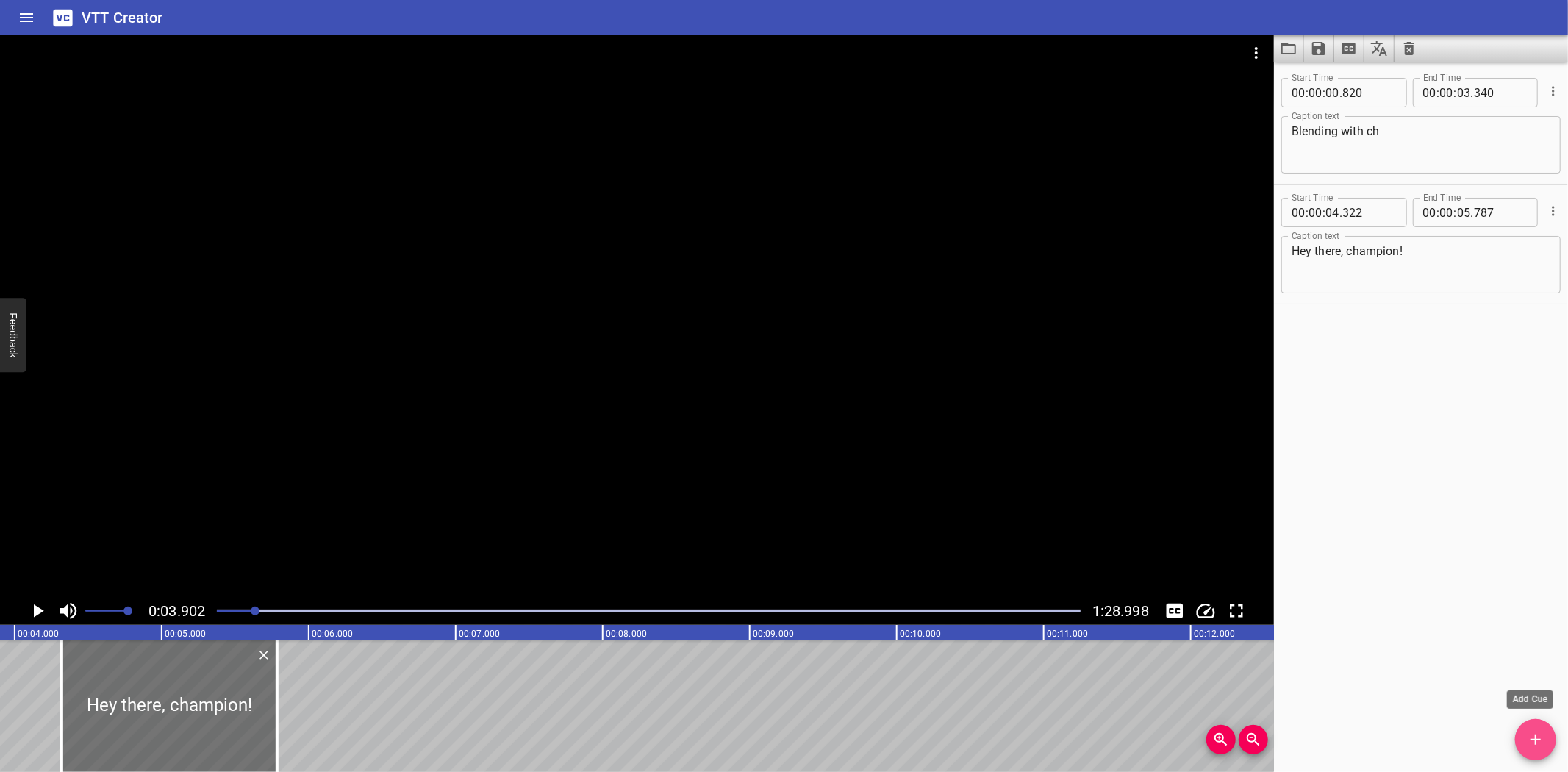
drag, startPoint x: 1538, startPoint y: 748, endPoint x: 1487, endPoint y: 699, distance: 70.7
click at [1537, 748] on button "Add Cue" at bounding box center [1536, 739] width 41 height 41
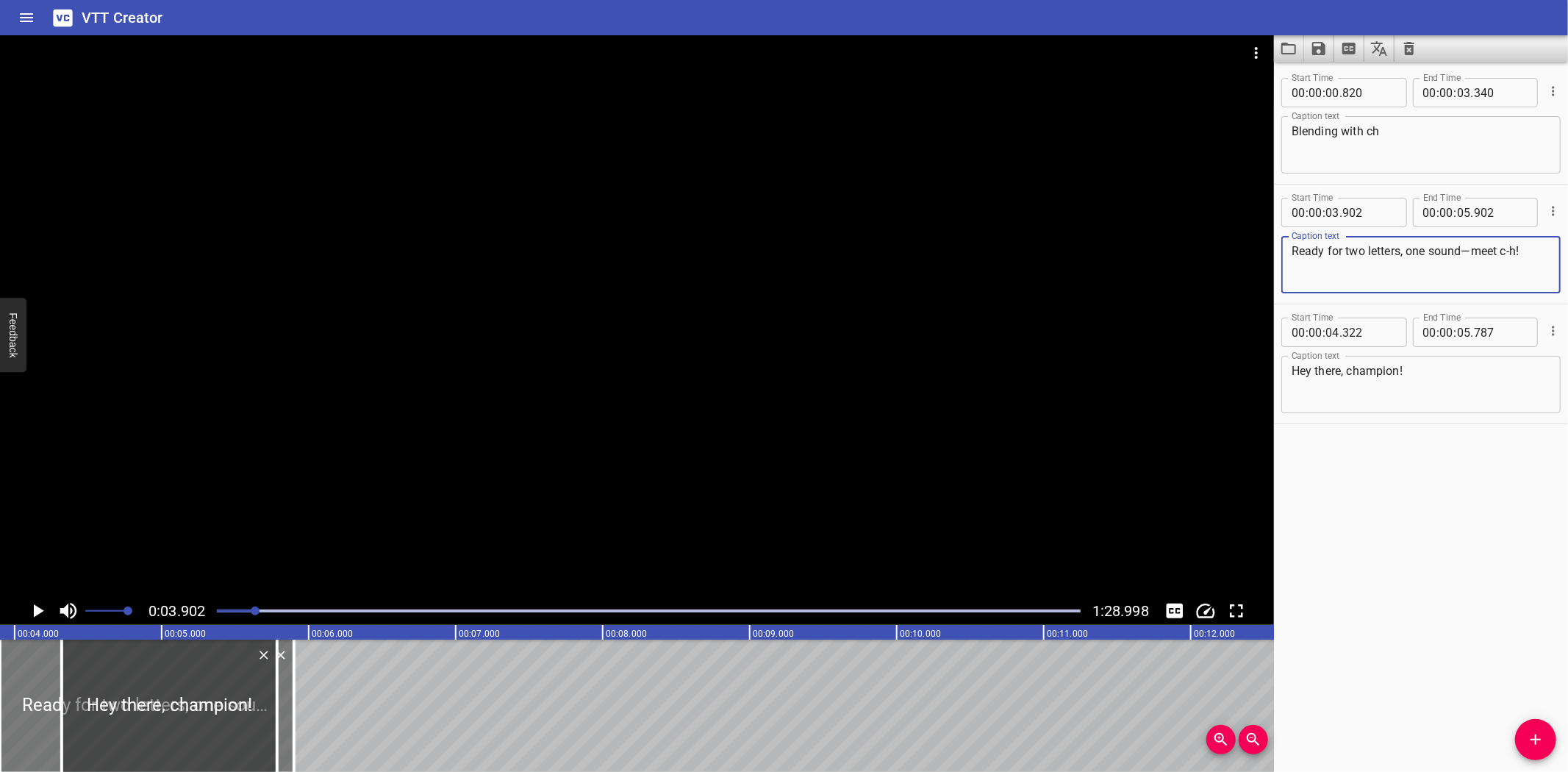
type textarea "Ready for two letters, one sound—meet c-h!"
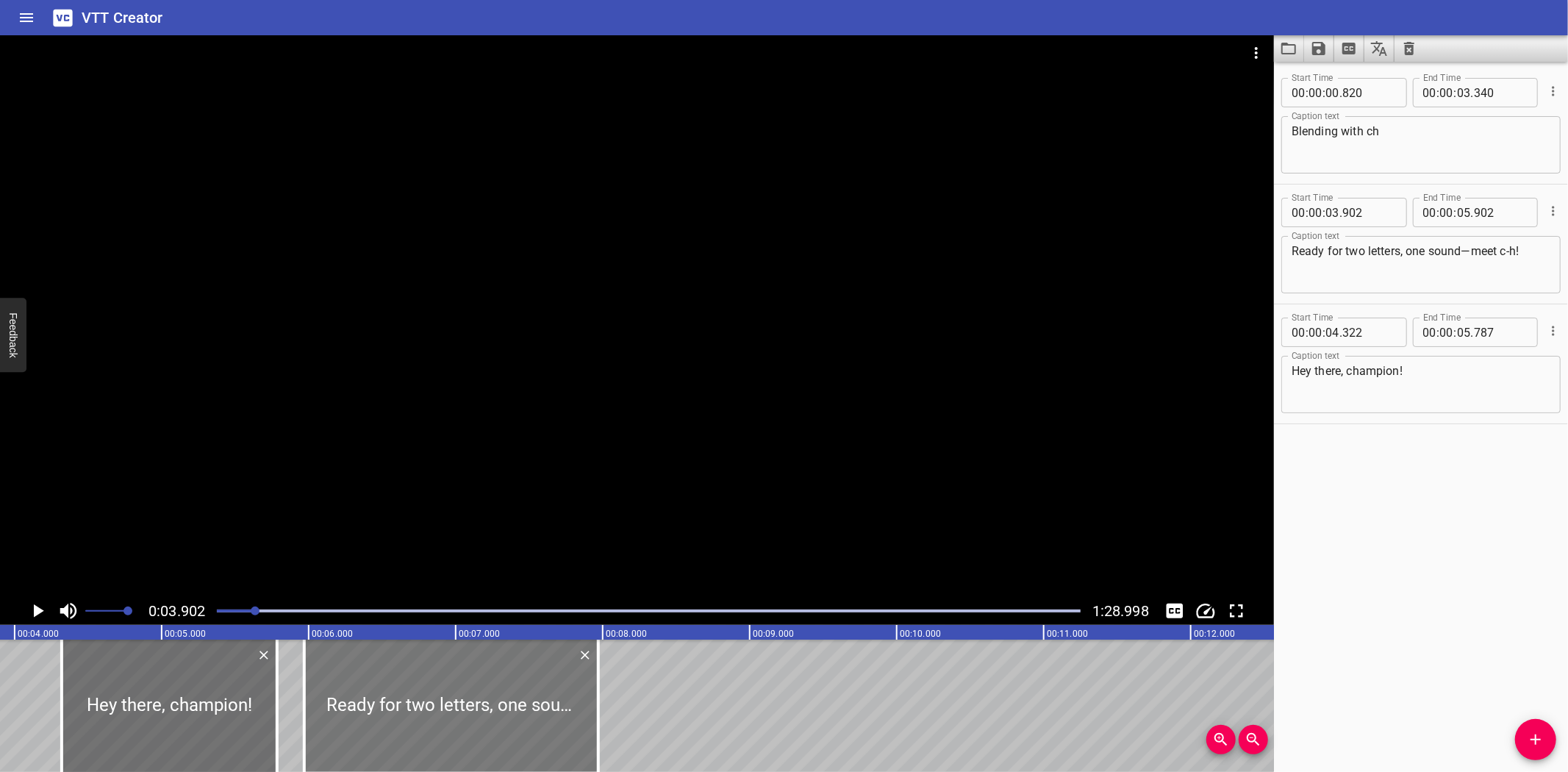
drag, startPoint x: 31, startPoint y: 672, endPoint x: 335, endPoint y: 685, distance: 304.3
type input "05"
type input "972"
type input "07"
type input "972"
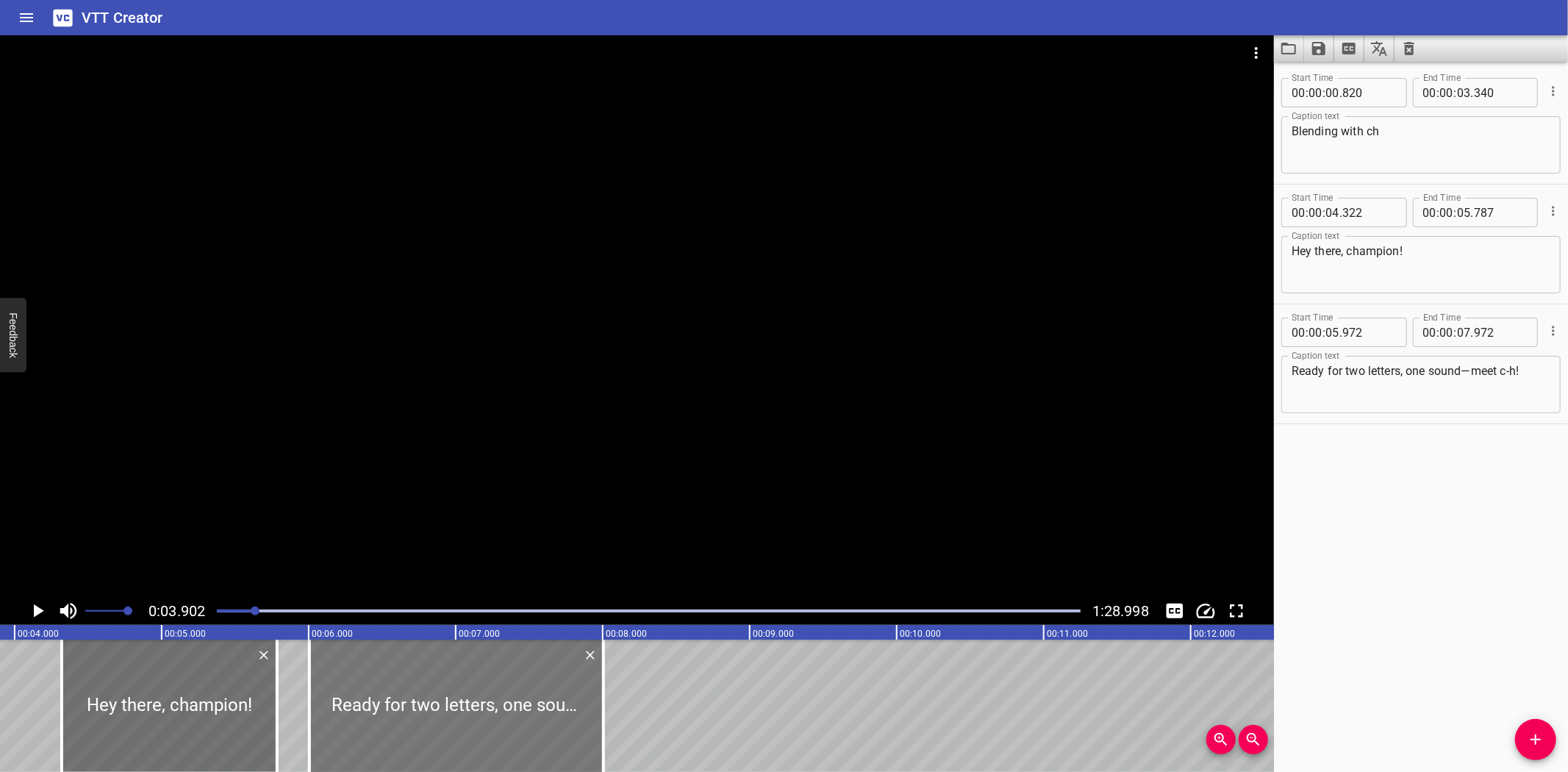
click at [434, 691] on div at bounding box center [457, 705] width 294 height 132
type input "06"
type input "002"
type input "08"
drag, startPoint x: 601, startPoint y: 729, endPoint x: 616, endPoint y: 728, distance: 15.0
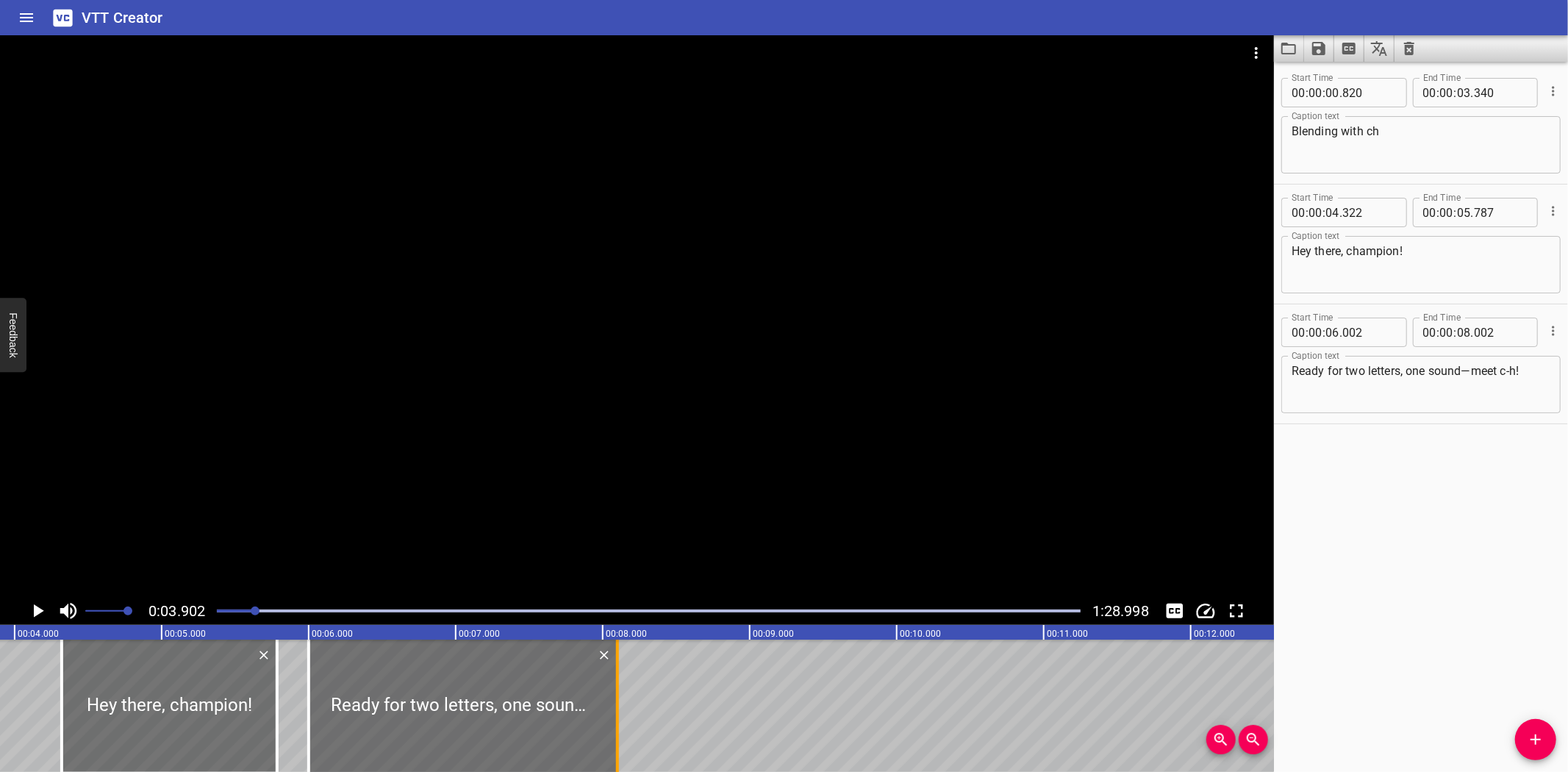
click at [616, 728] on div at bounding box center [617, 705] width 3 height 132
type input "102"
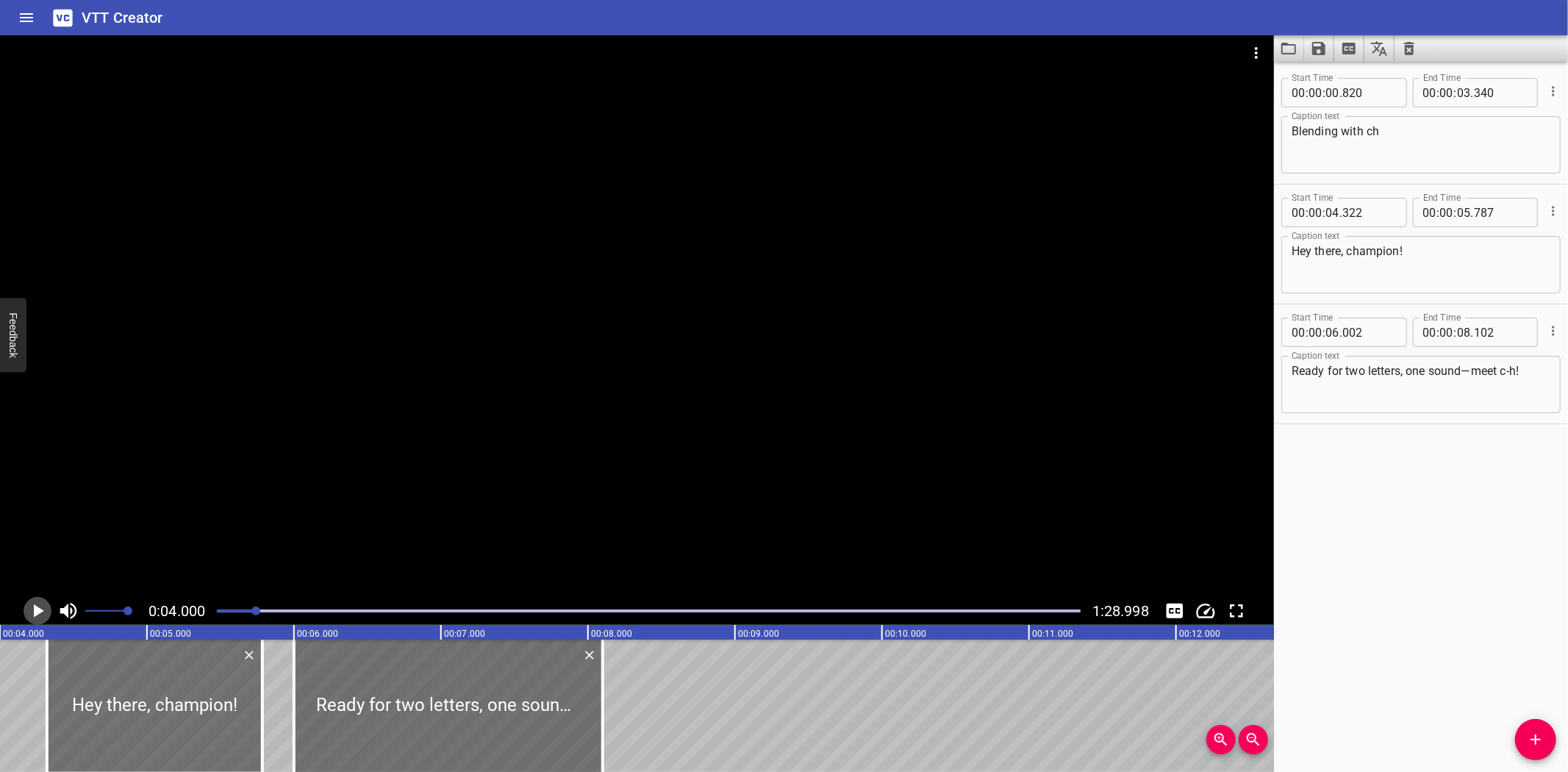
click at [32, 613] on icon "Play/Pause" at bounding box center [37, 611] width 22 height 22
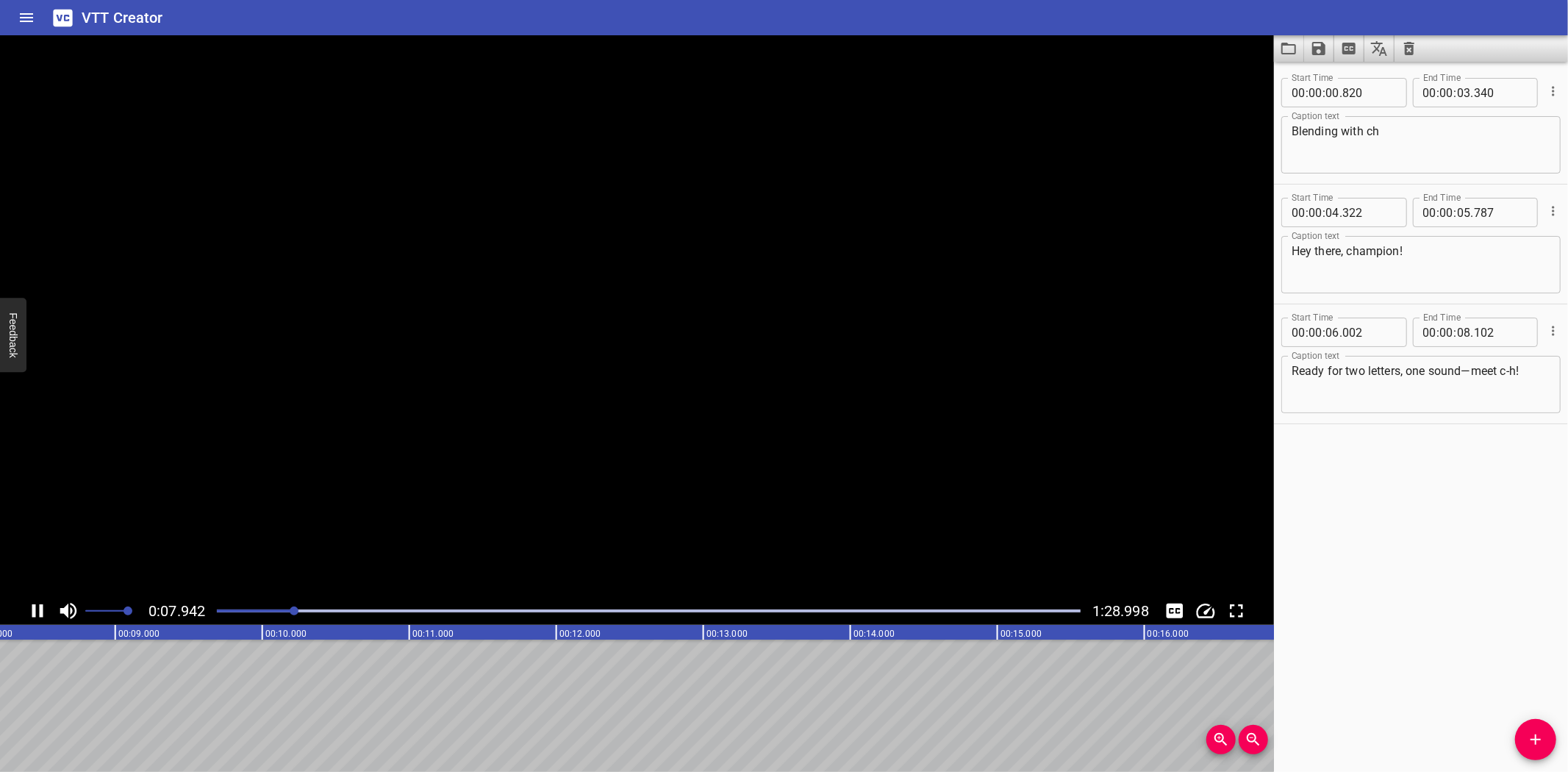
click at [32, 613] on icon "Play/Pause" at bounding box center [37, 611] width 22 height 22
click at [1530, 741] on icon "Add Cue" at bounding box center [1536, 740] width 17 height 17
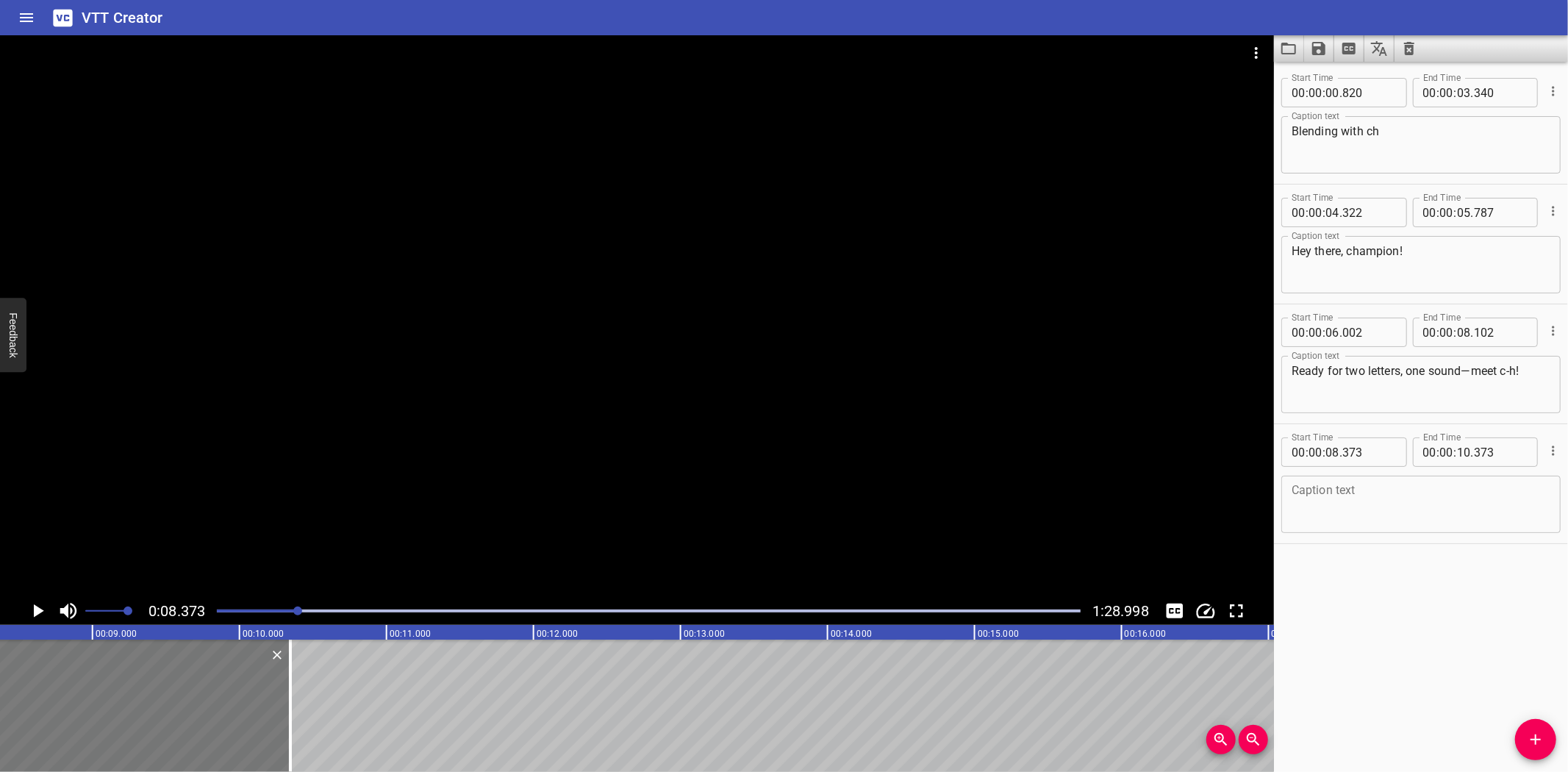
click at [150, 693] on div at bounding box center [143, 705] width 294 height 132
type input "343"
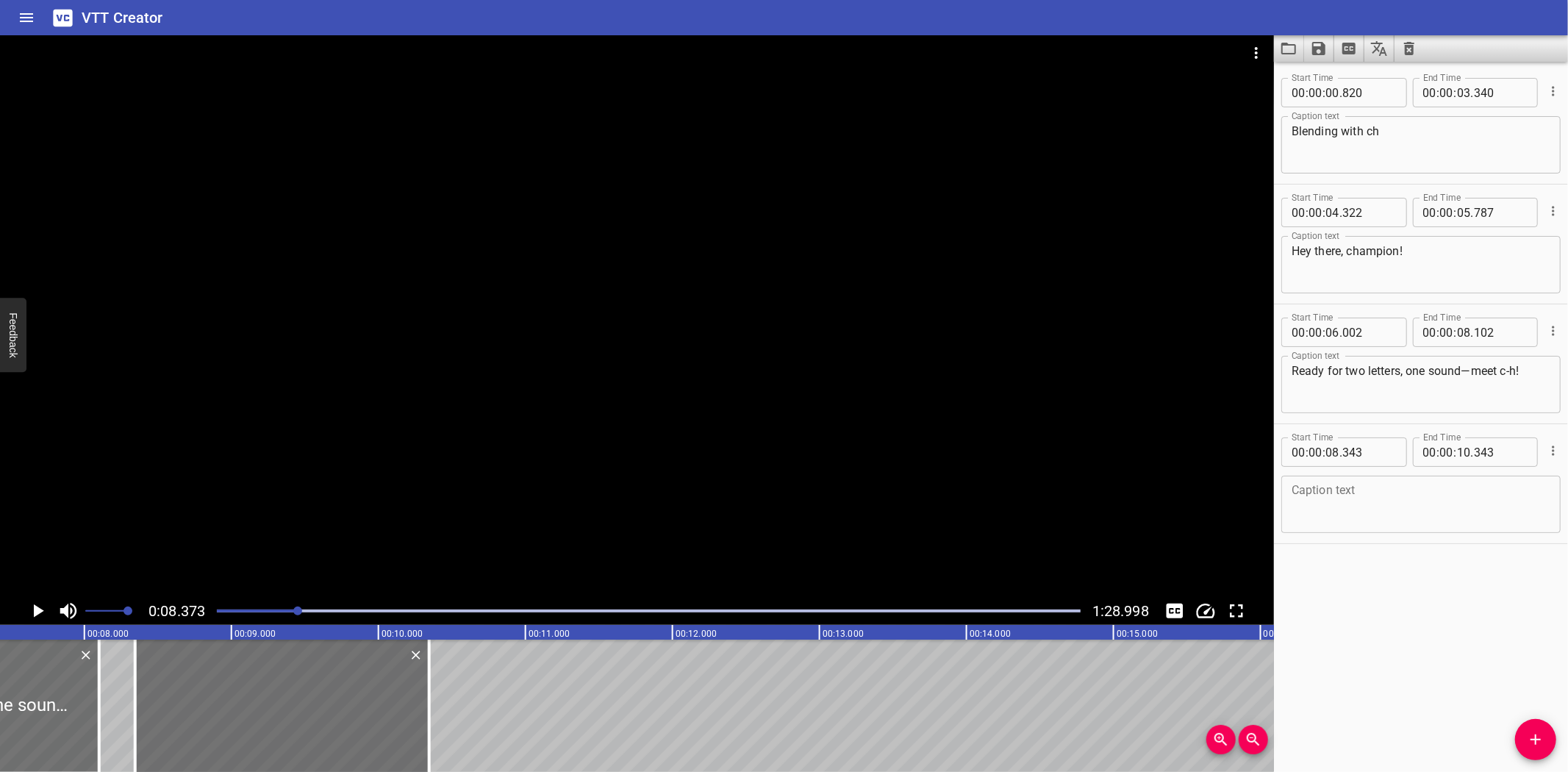
scroll to position [0, 1057]
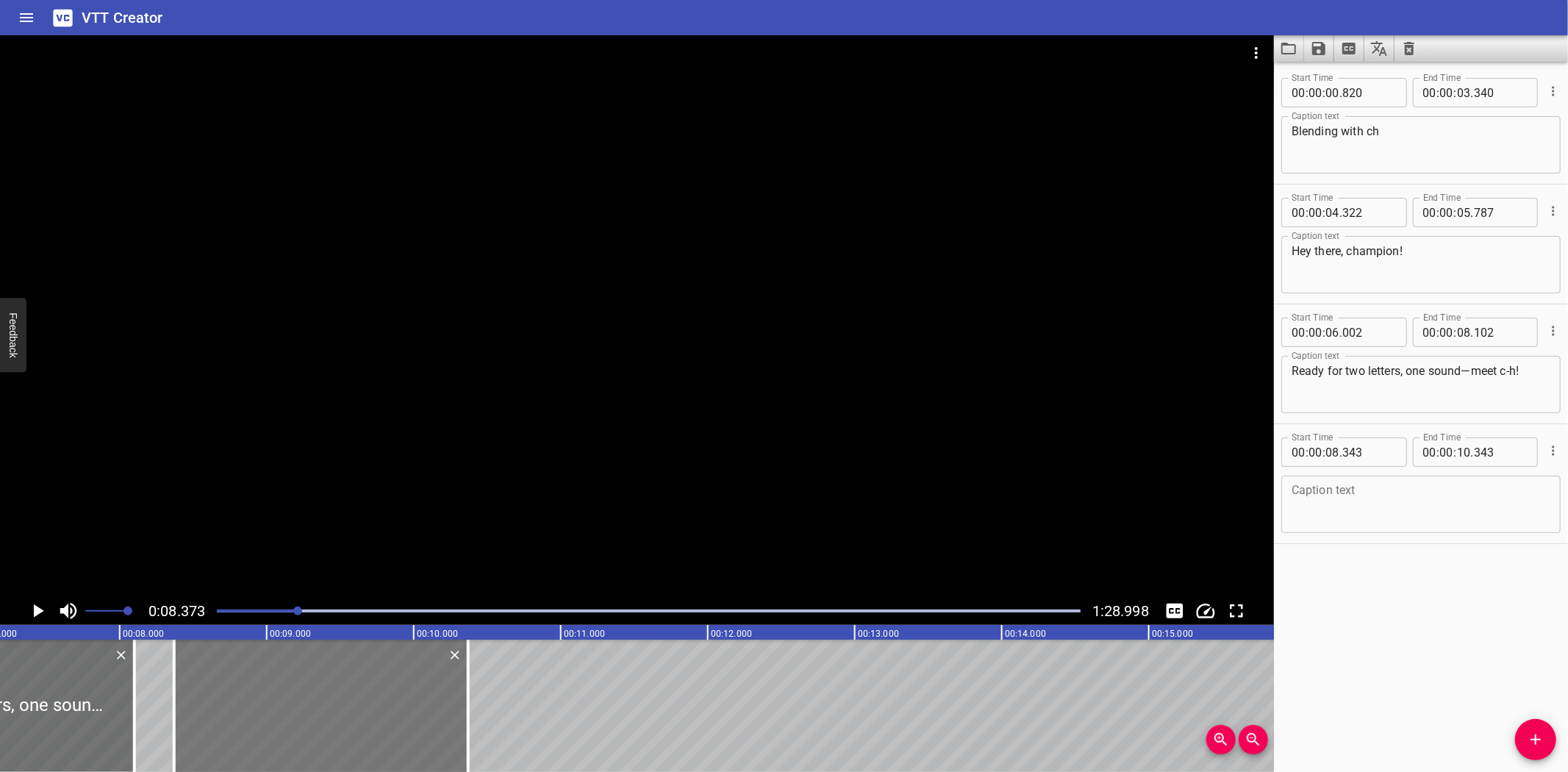
click at [273, 697] on div at bounding box center [321, 705] width 294 height 132
type input "368"
click at [1382, 509] on textarea at bounding box center [1421, 504] width 259 height 42
paste textarea "The letters c-h spell a sound like a train: /ch/ /ch/ /ch/!"
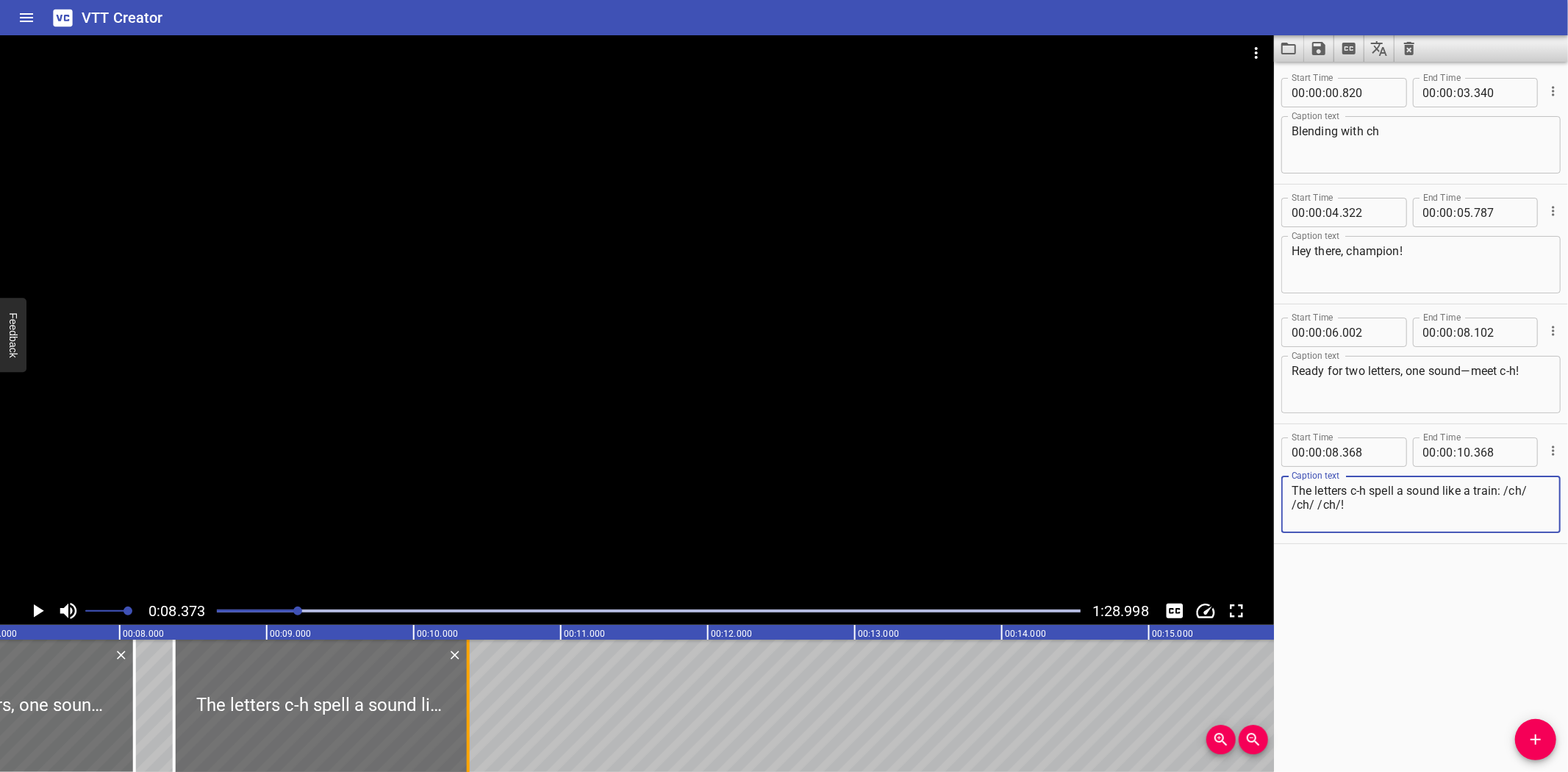
type textarea "The letters c-h spell a sound like a train: /ch/ /ch/ /ch/!"
drag, startPoint x: 465, startPoint y: 724, endPoint x: 430, endPoint y: 740, distance: 38.5
click at [432, 740] on div at bounding box center [433, 705] width 3 height 132
type input "128"
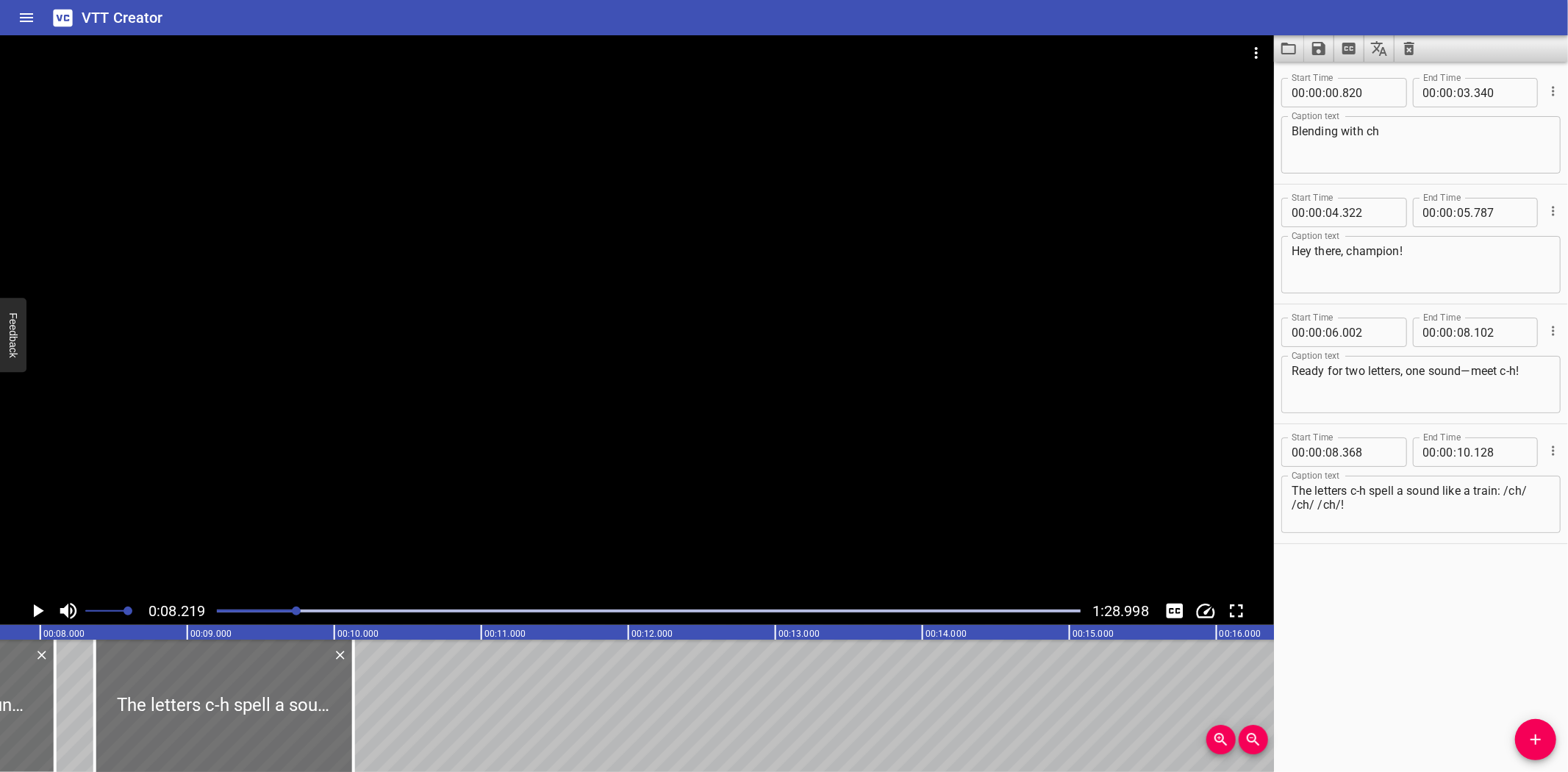
scroll to position [0, 1208]
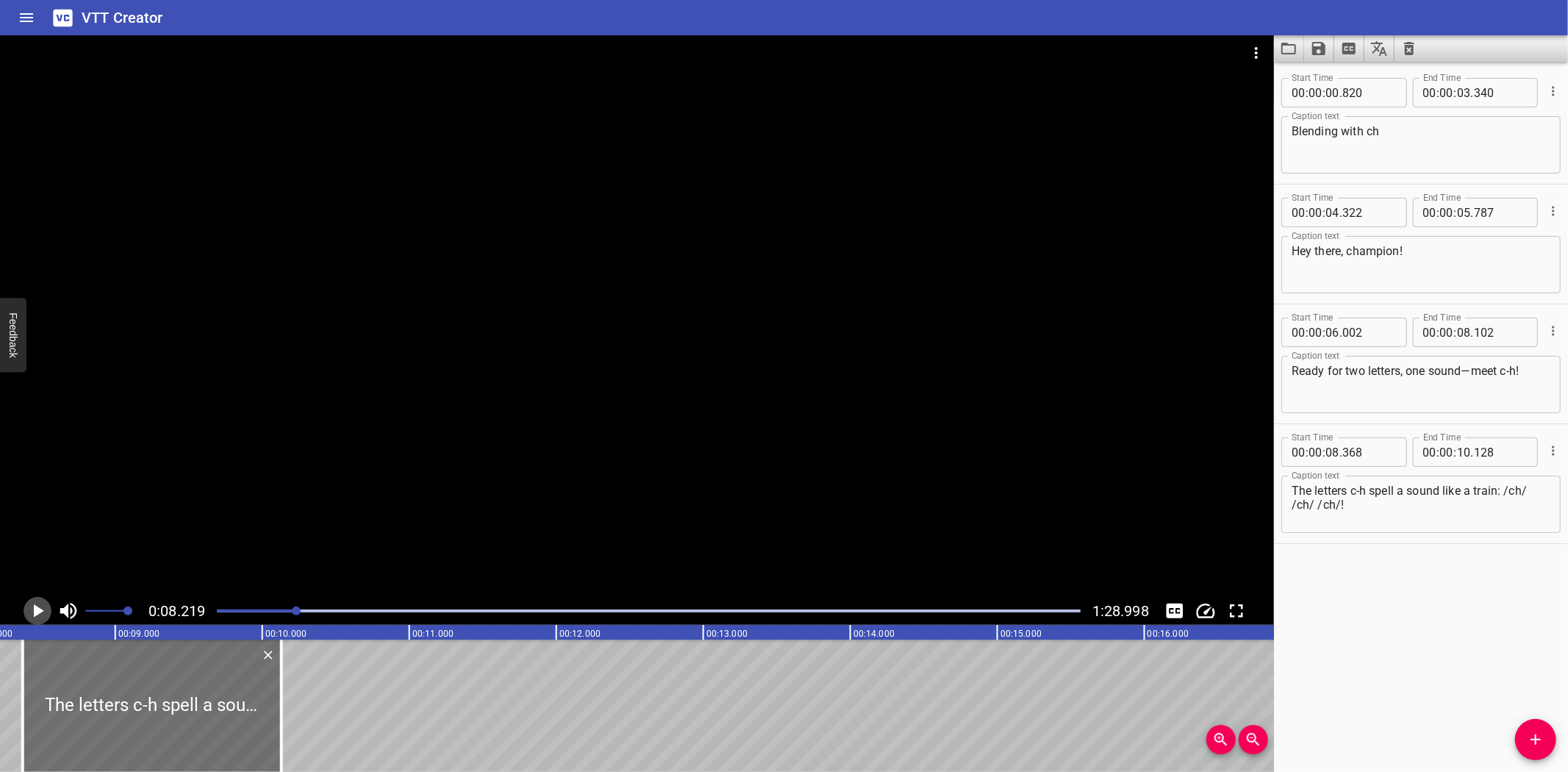
click at [37, 608] on icon "Play/Pause" at bounding box center [38, 611] width 11 height 13
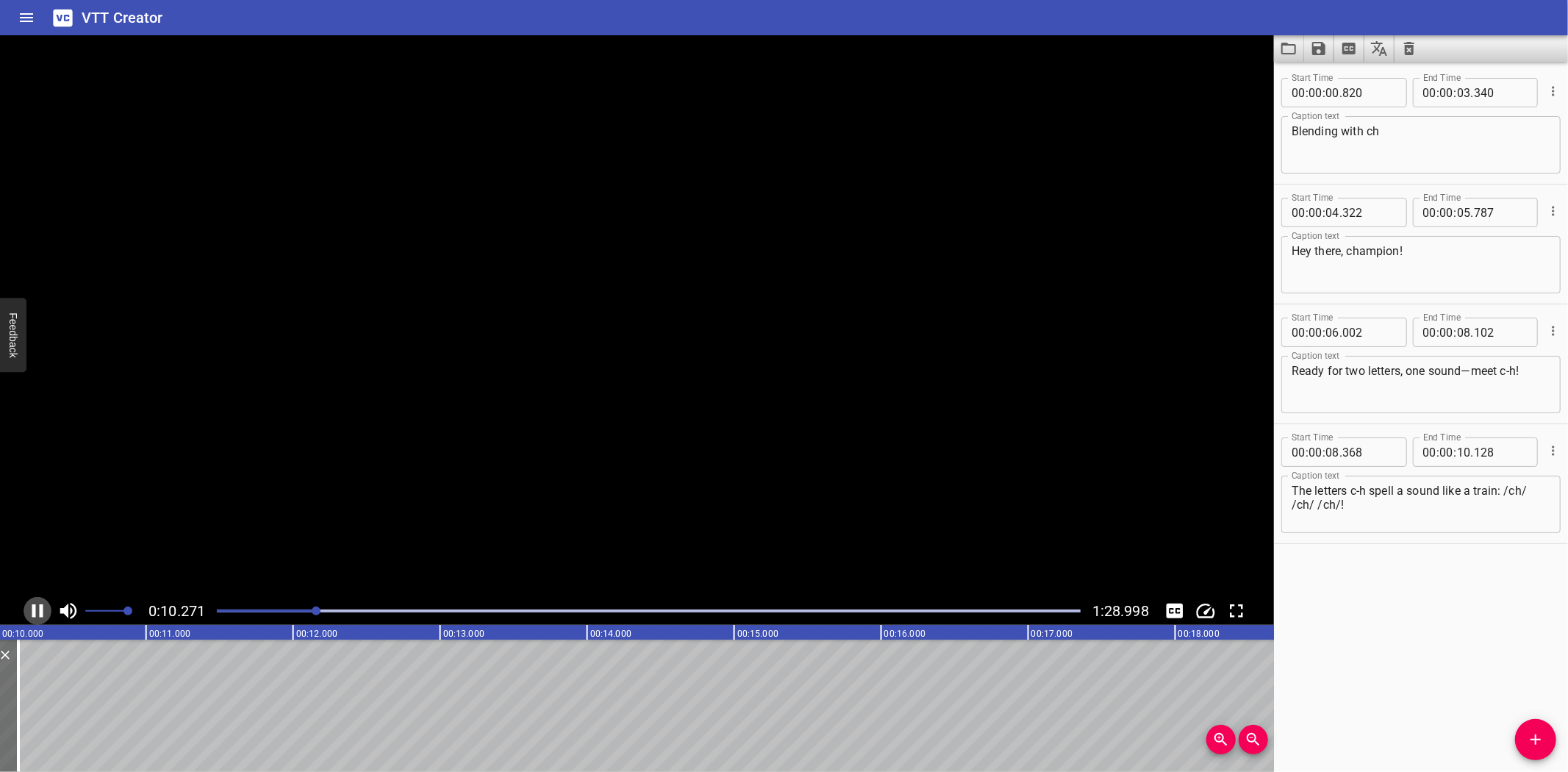
click at [37, 608] on icon "Play/Pause" at bounding box center [37, 611] width 22 height 22
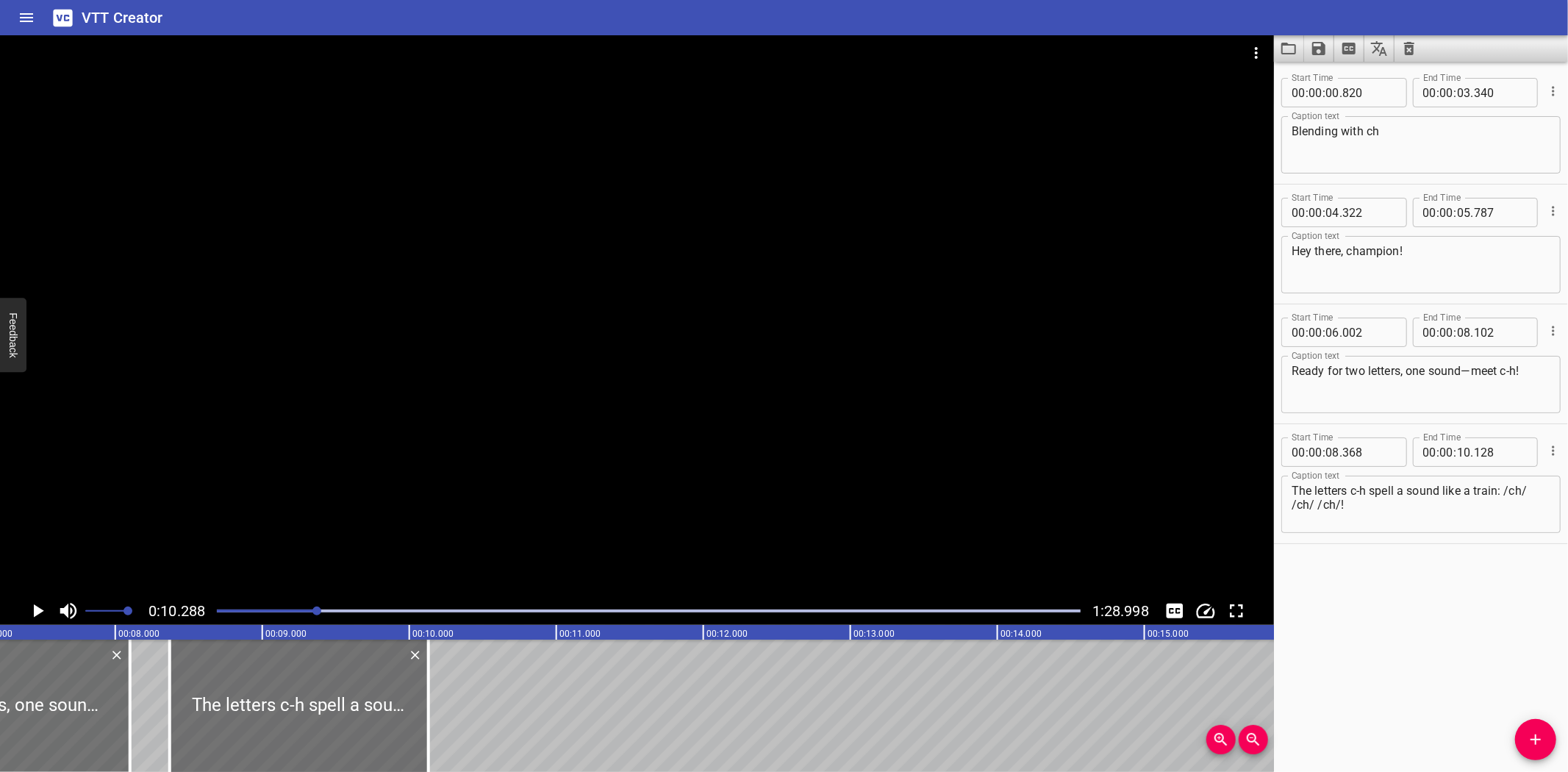
scroll to position [0, 1049]
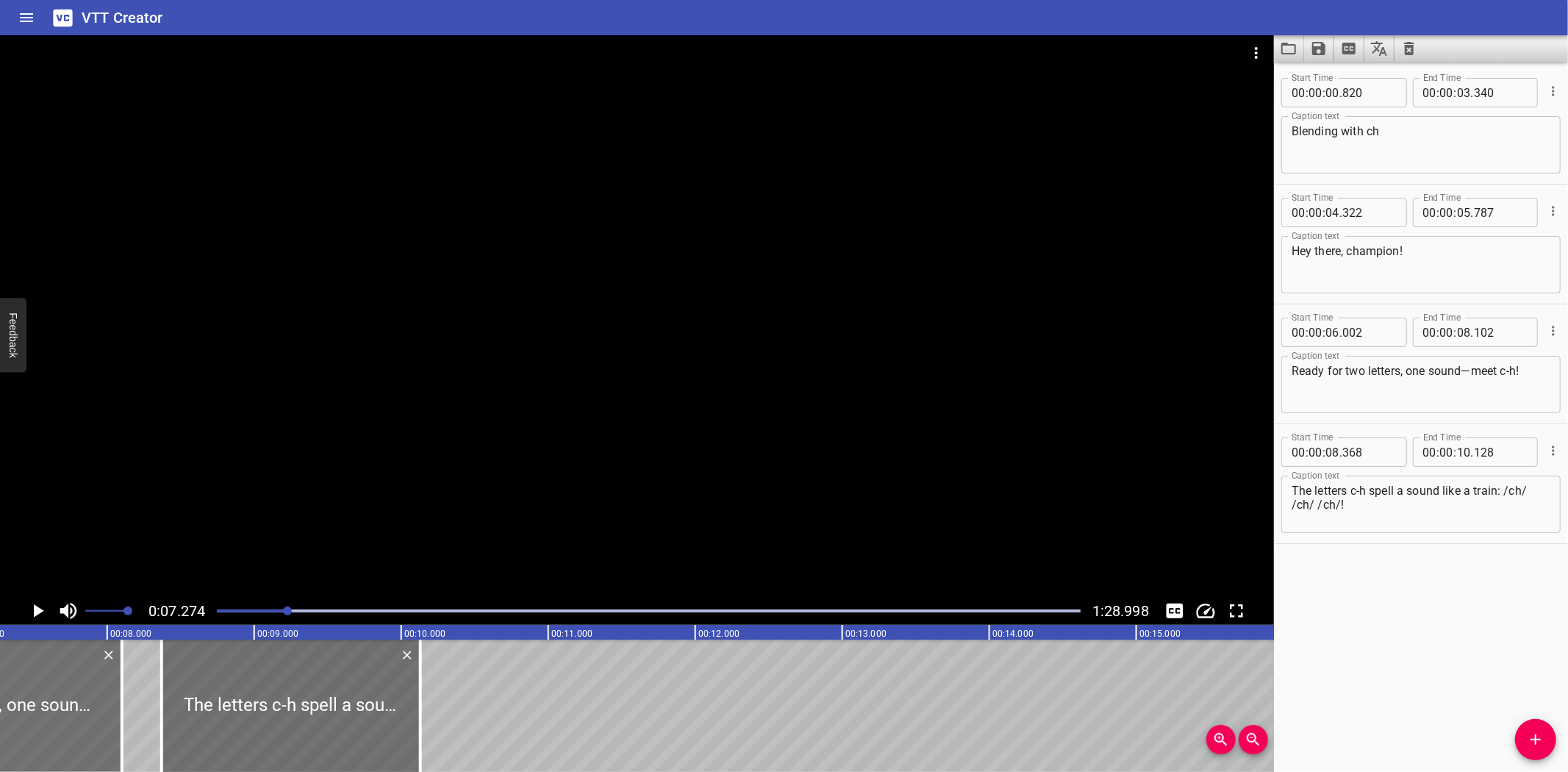
click at [33, 616] on icon "Play/Pause" at bounding box center [37, 611] width 22 height 22
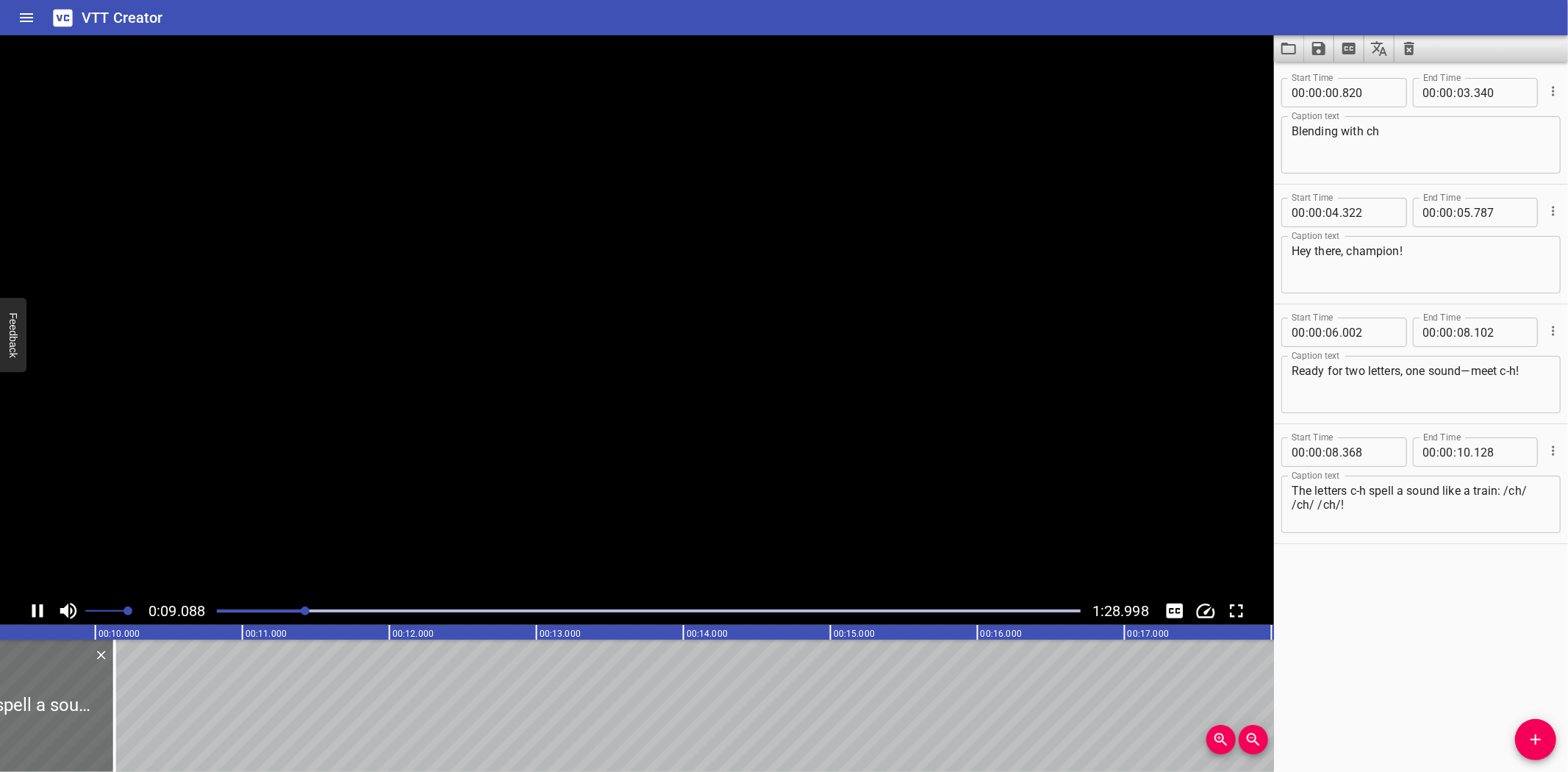
click at [32, 616] on icon "Play/Pause" at bounding box center [37, 611] width 22 height 22
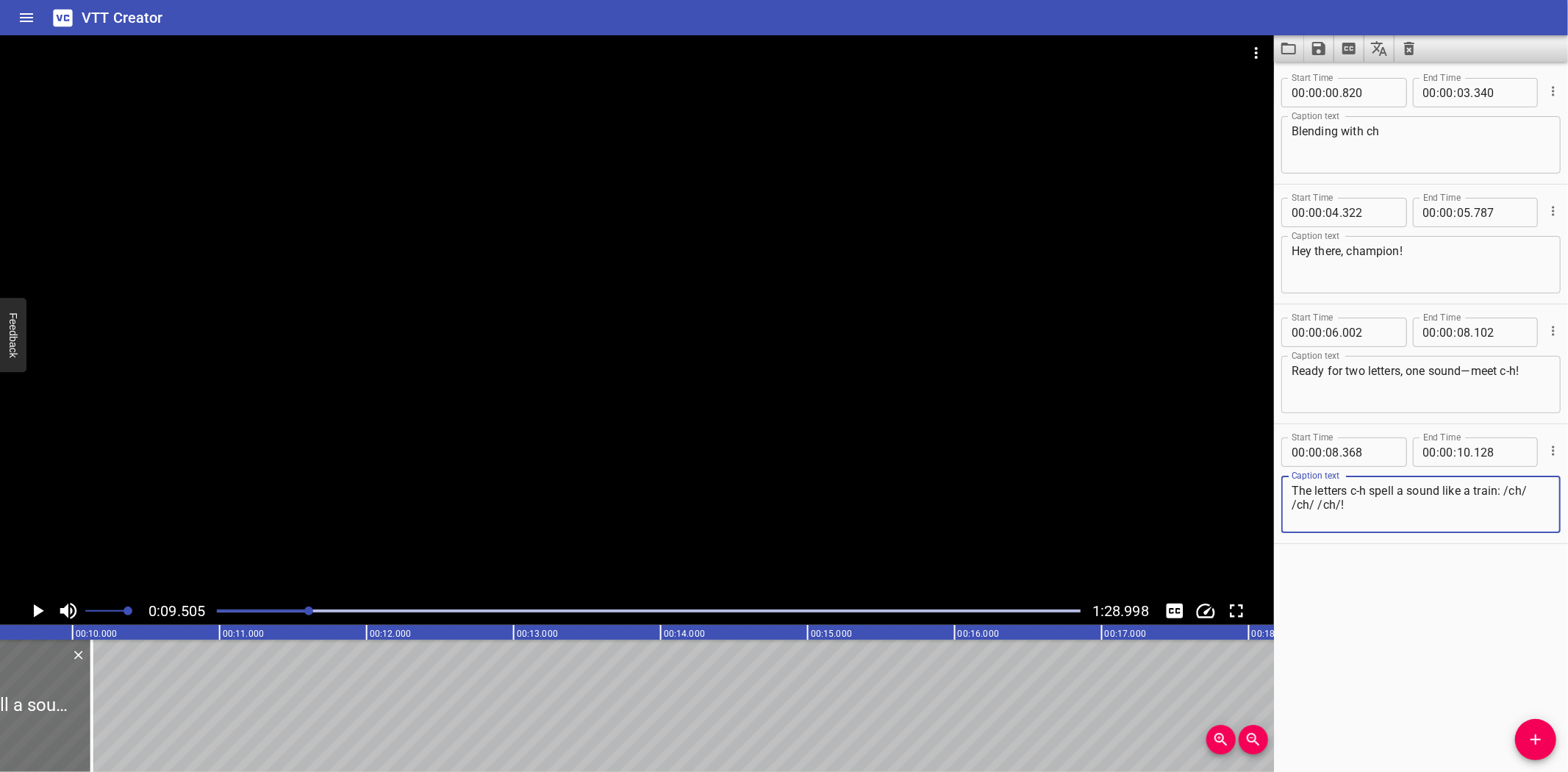
click at [1382, 508] on textarea "The letters c-h spell a sound like a train: /ch/ /ch/ /ch/!" at bounding box center [1421, 504] width 259 height 42
paste textarea "me: /ch/ /ch/ /ch/"
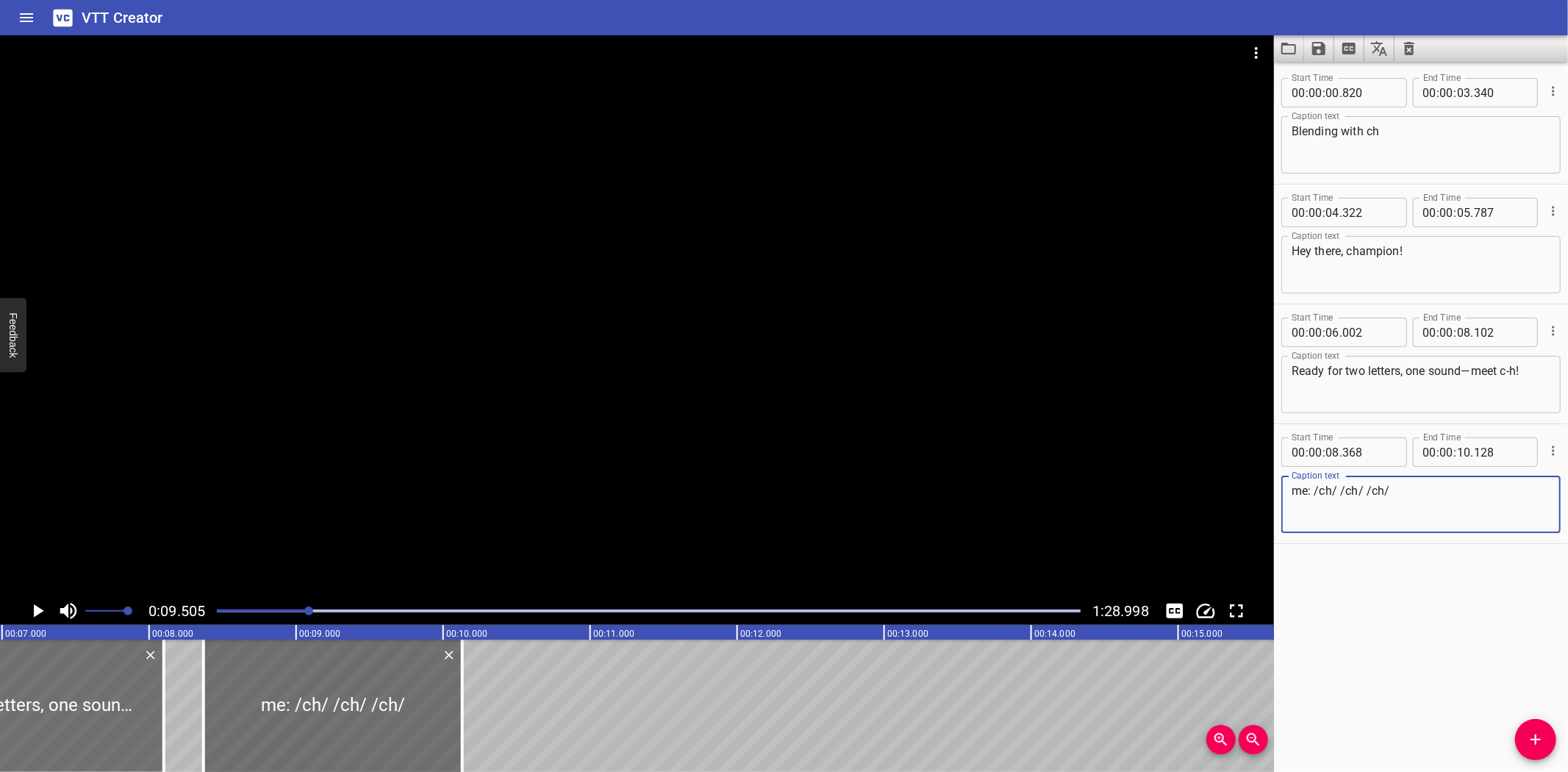
scroll to position [0, 958]
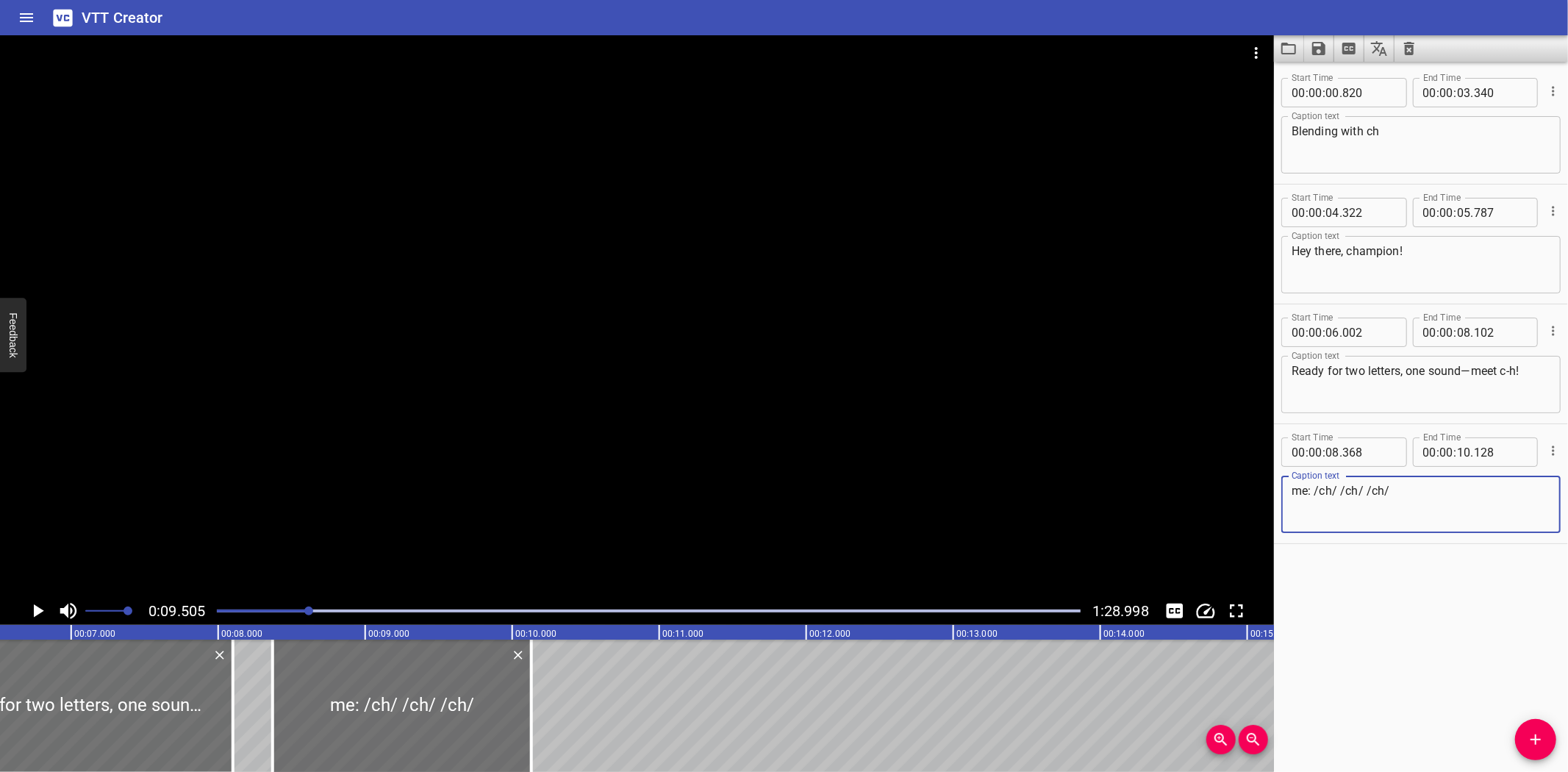
type textarea "me: /ch/ /ch/ /ch/"
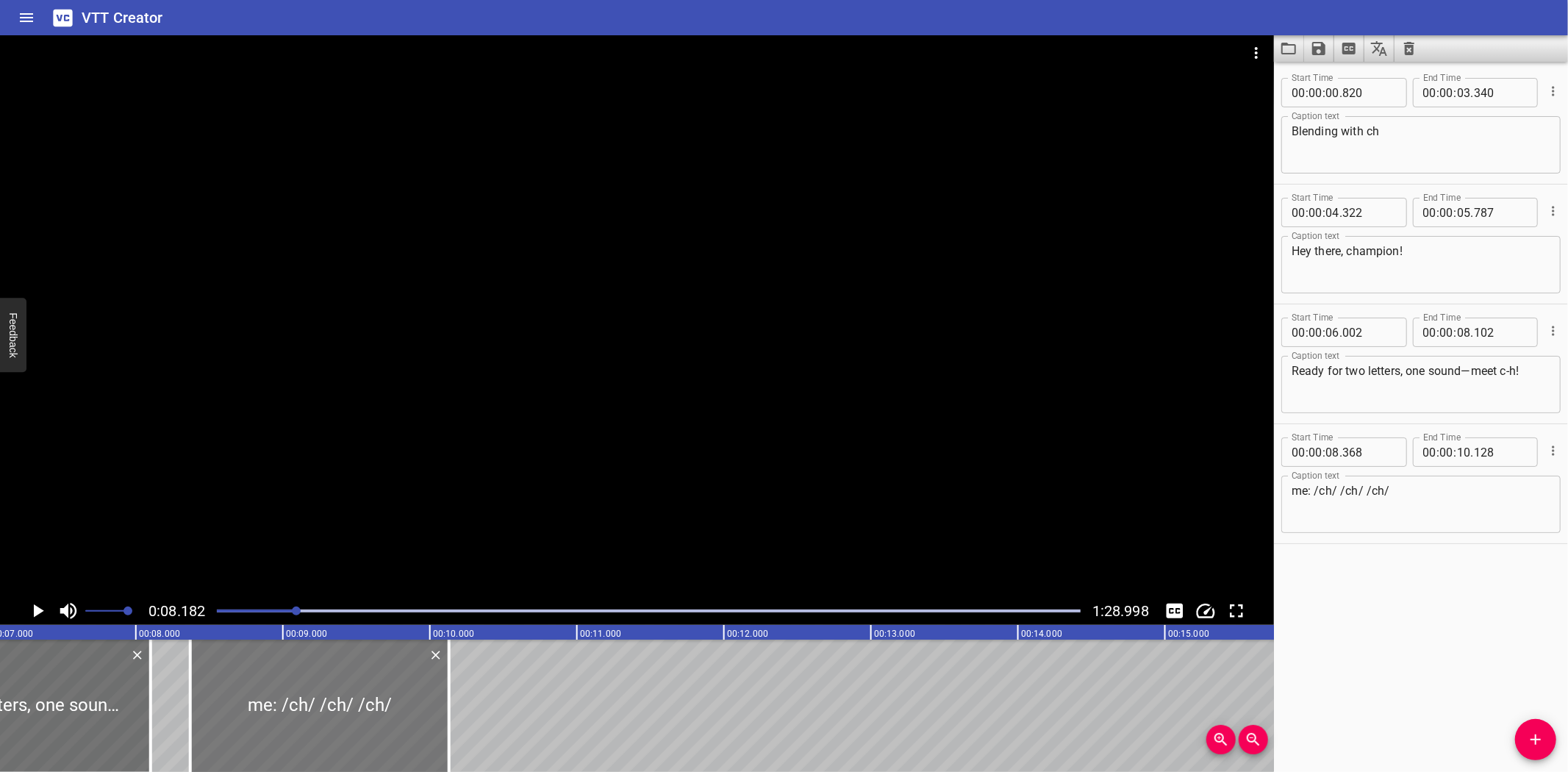
scroll to position [0, 1203]
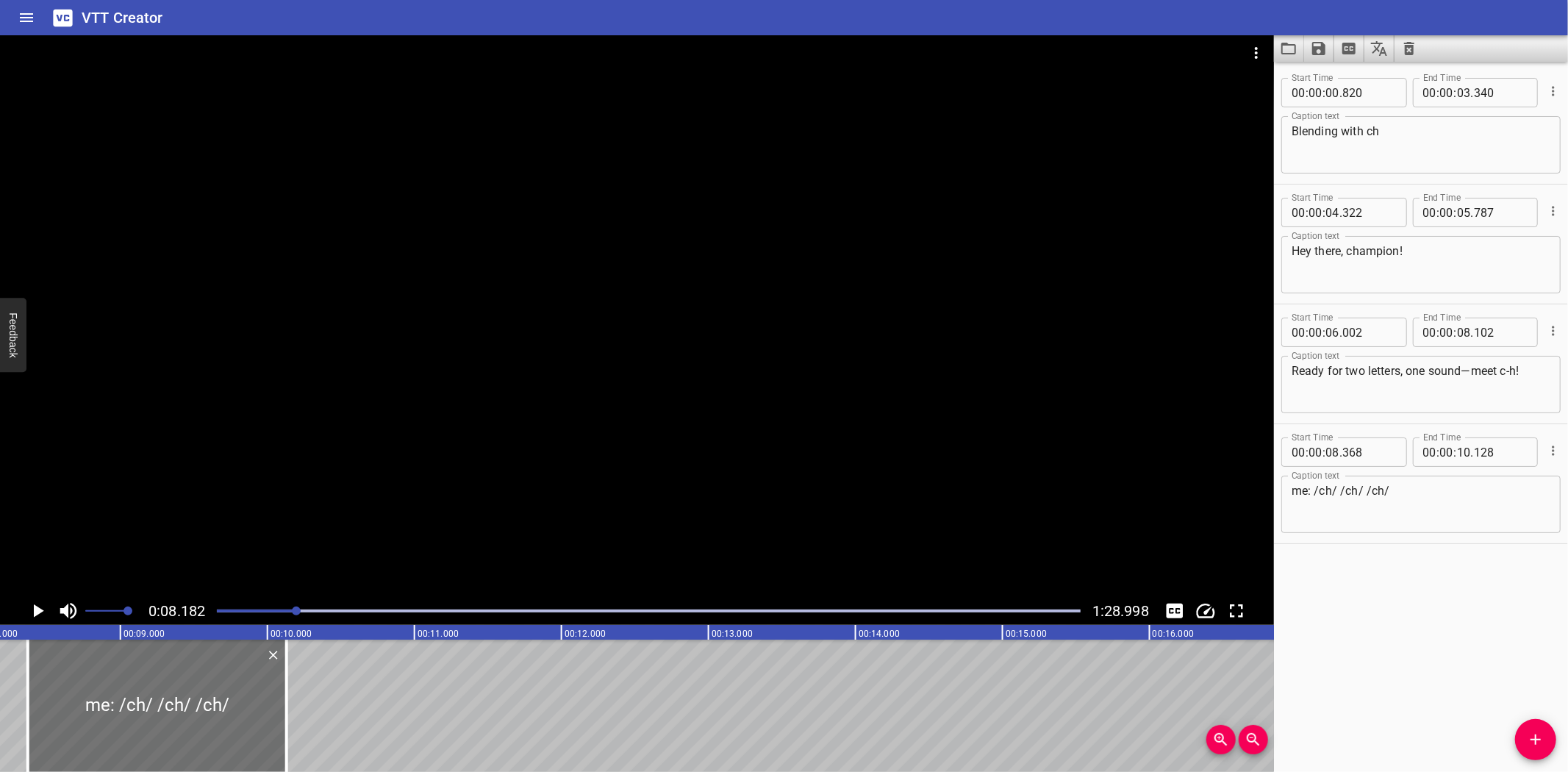
click at [32, 606] on icon "Play/Pause" at bounding box center [37, 611] width 22 height 22
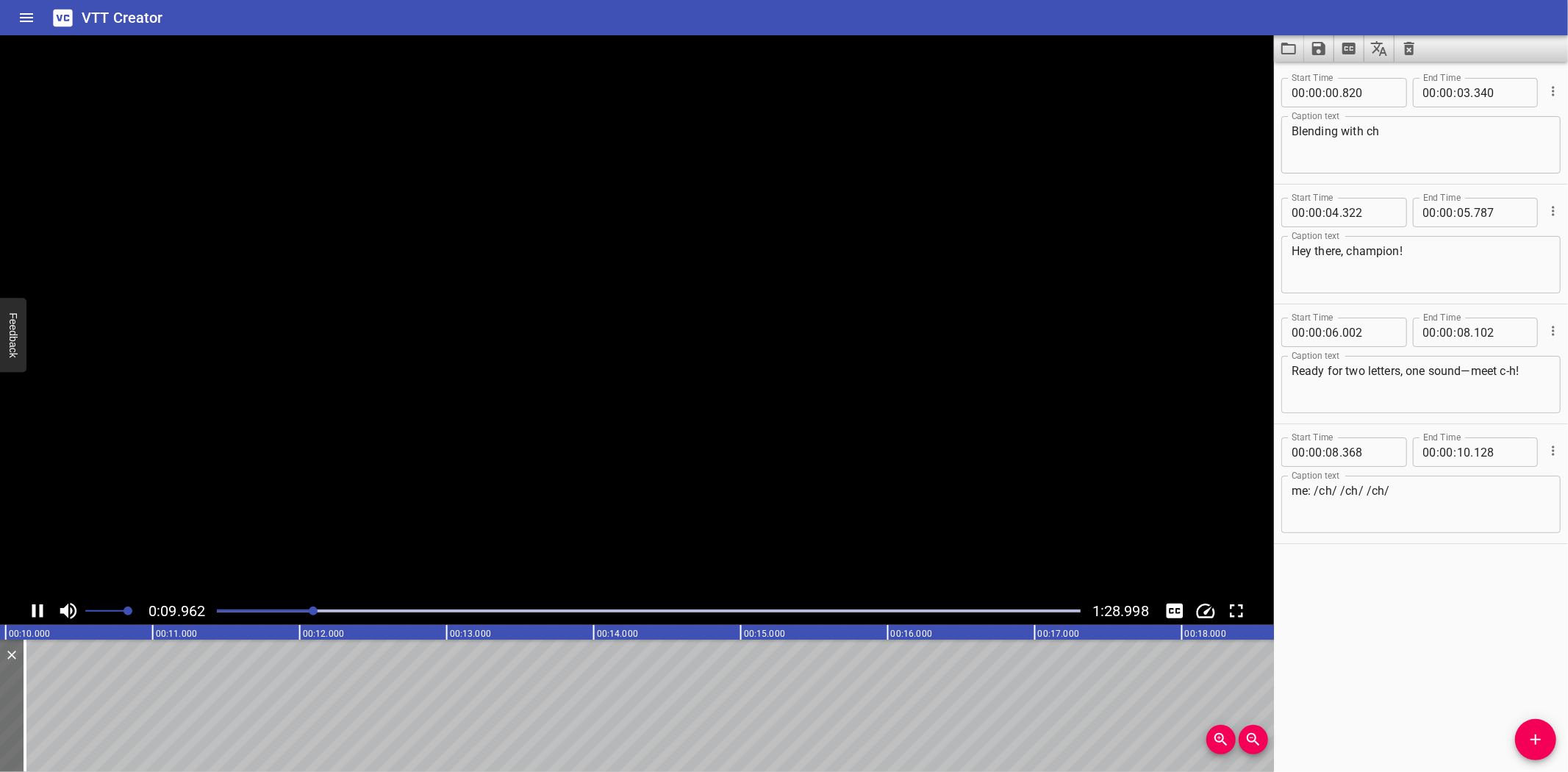
click at [32, 606] on icon "Play/Pause" at bounding box center [38, 611] width 11 height 13
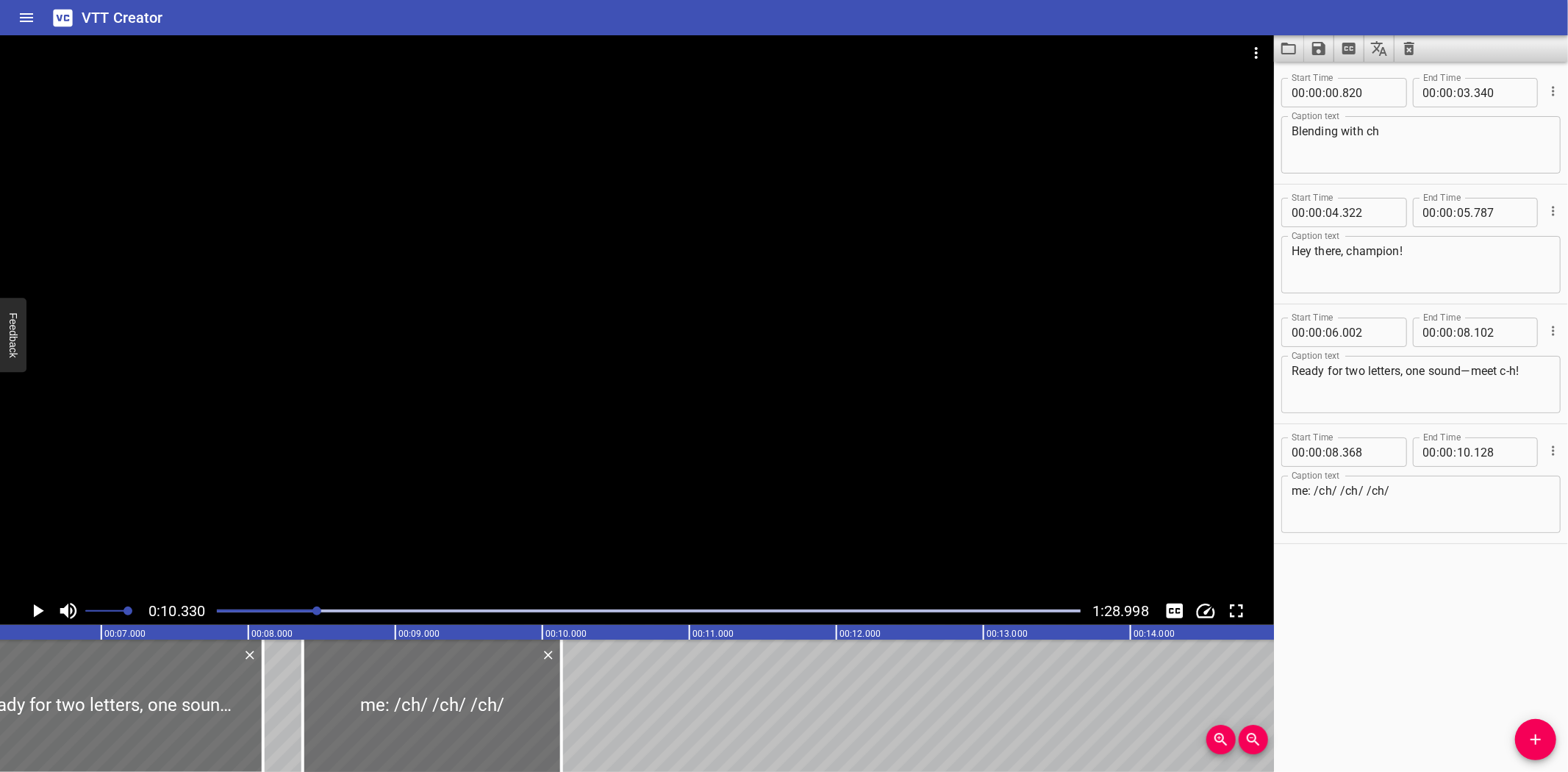
scroll to position [0, 916]
click at [98, 660] on div at bounding box center [120, 705] width 309 height 132
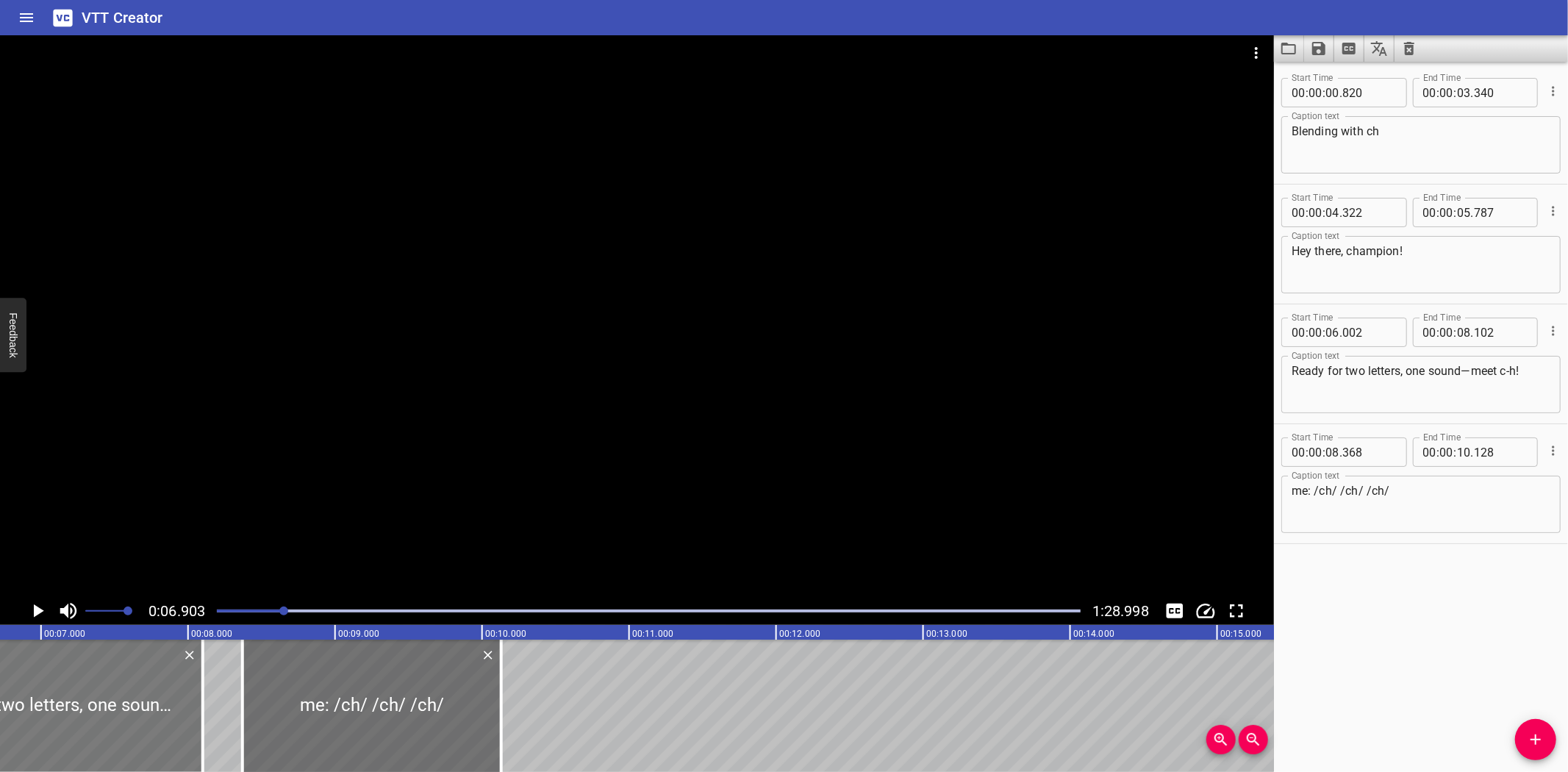
scroll to position [0, 1016]
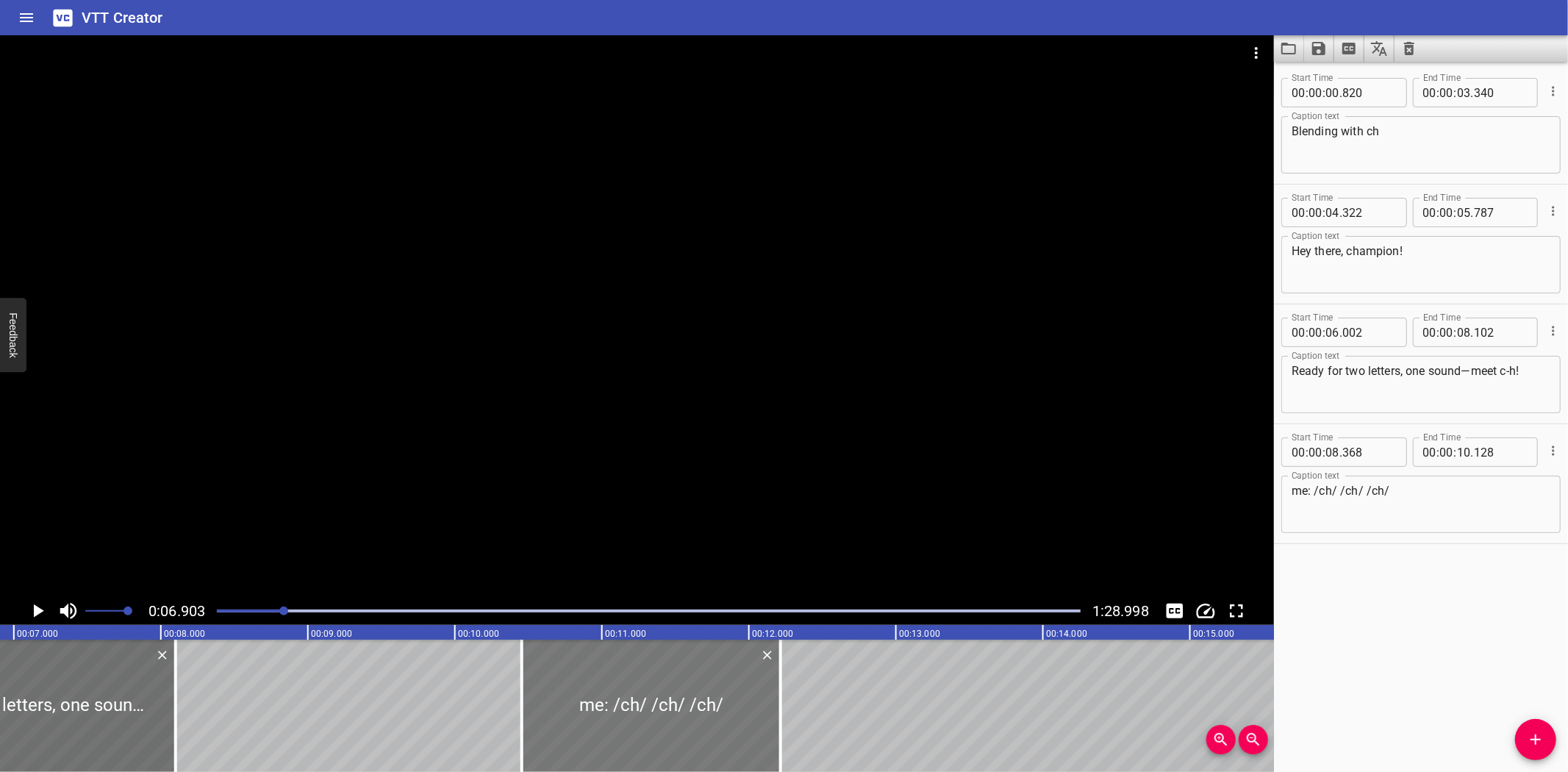
drag, startPoint x: 349, startPoint y: 677, endPoint x: 655, endPoint y: 679, distance: 306.0
click at [655, 679] on div at bounding box center [651, 705] width 259 height 132
type input "10"
type input "453"
type input "12"
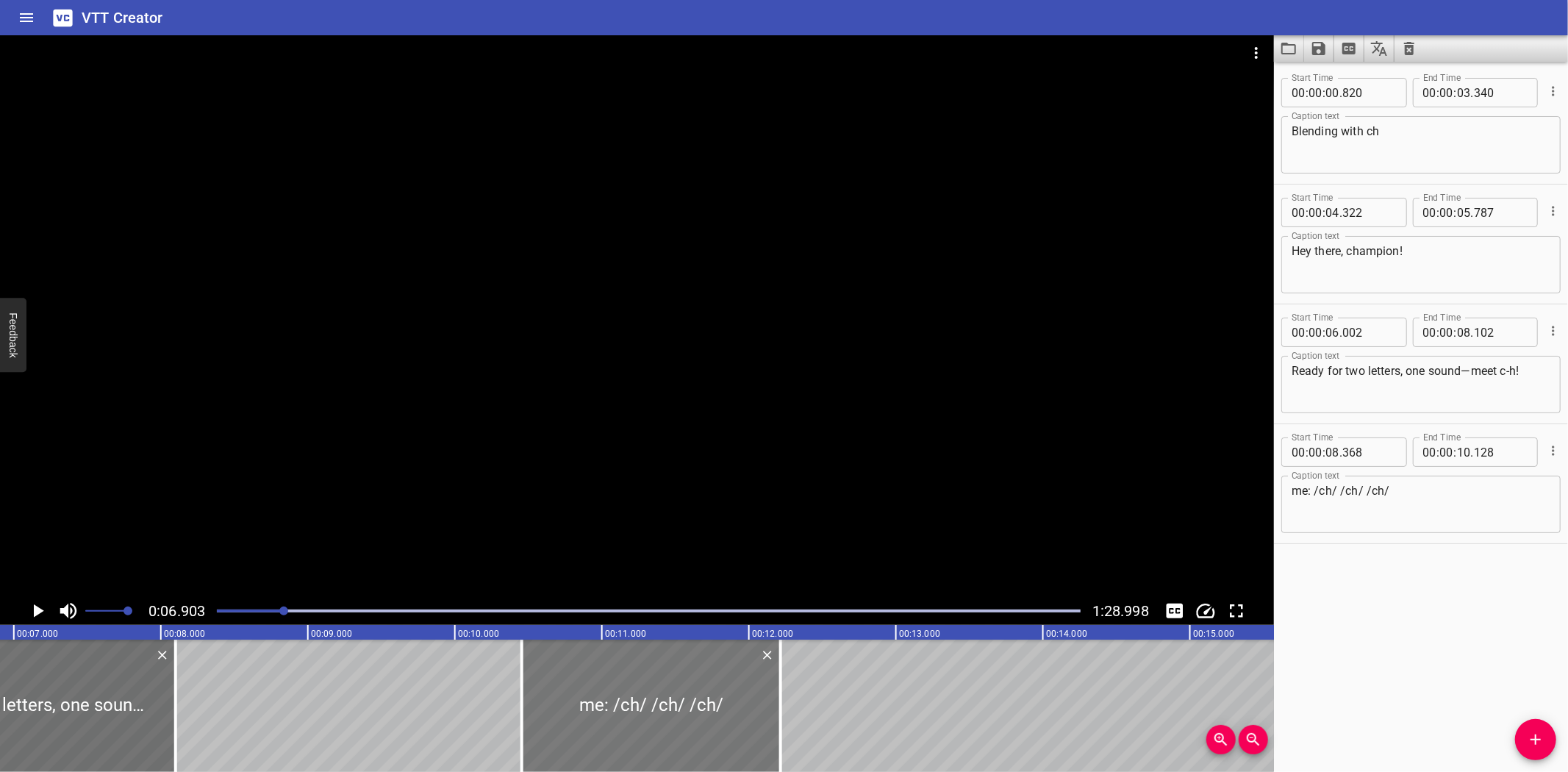
type input "213"
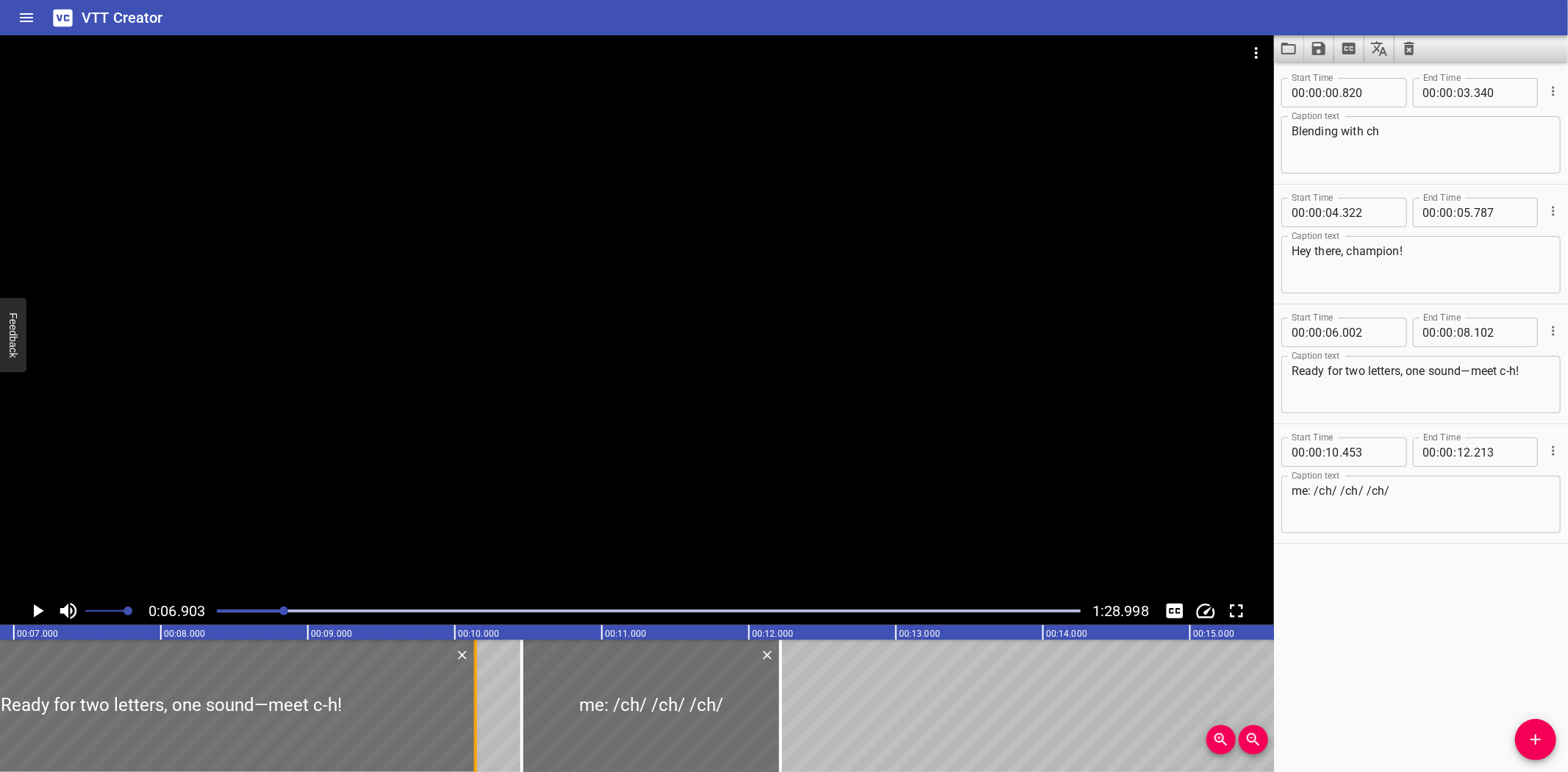
drag, startPoint x: 174, startPoint y: 734, endPoint x: 471, endPoint y: 737, distance: 297.0
click at [474, 738] on div at bounding box center [475, 705] width 3 height 132
type input "10"
type input "137"
click at [33, 675] on div at bounding box center [170, 705] width 608 height 132
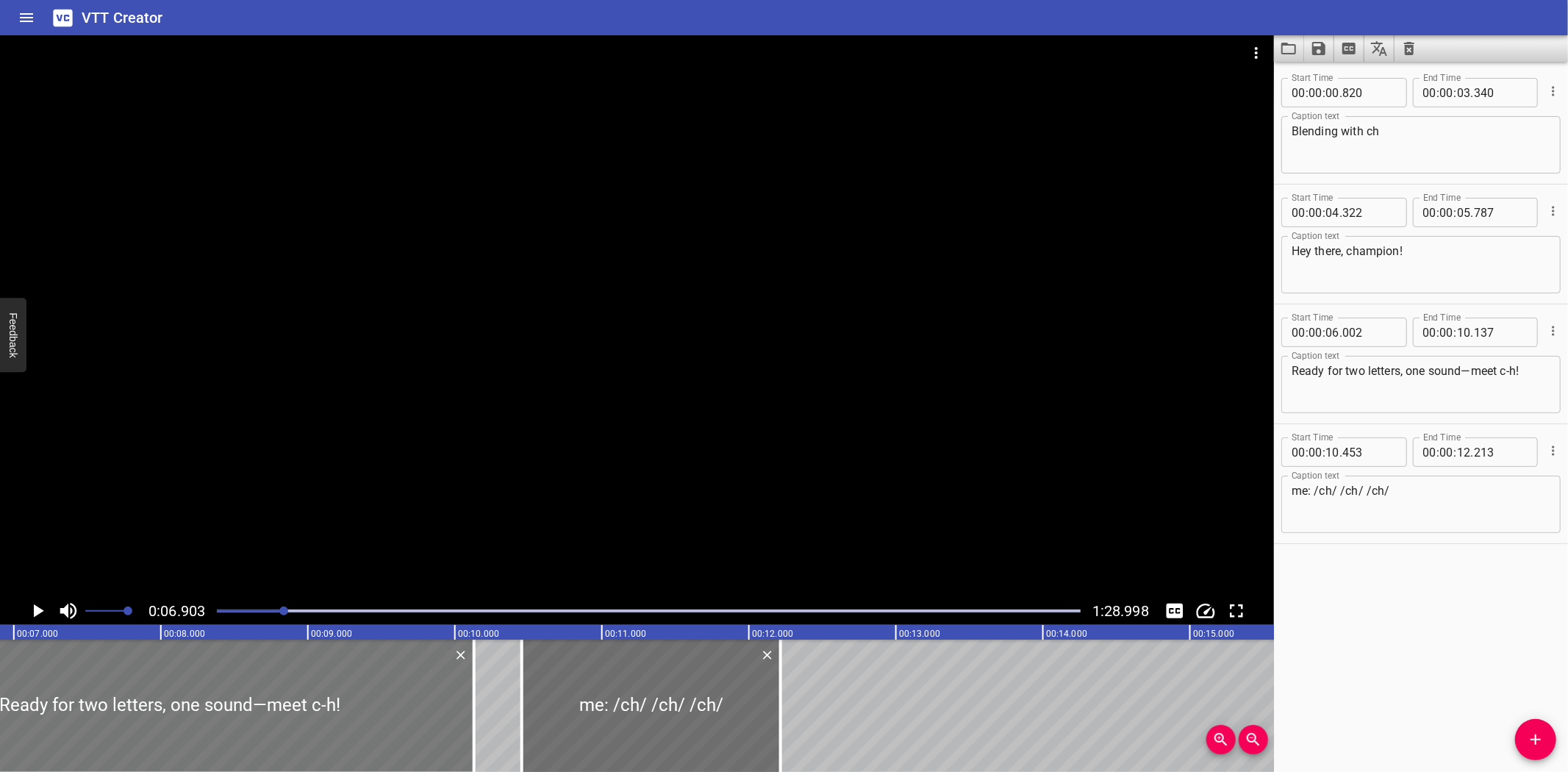
type input "05"
type input "997"
type input "132"
click at [33, 604] on icon "Play/Pause" at bounding box center [37, 611] width 22 height 22
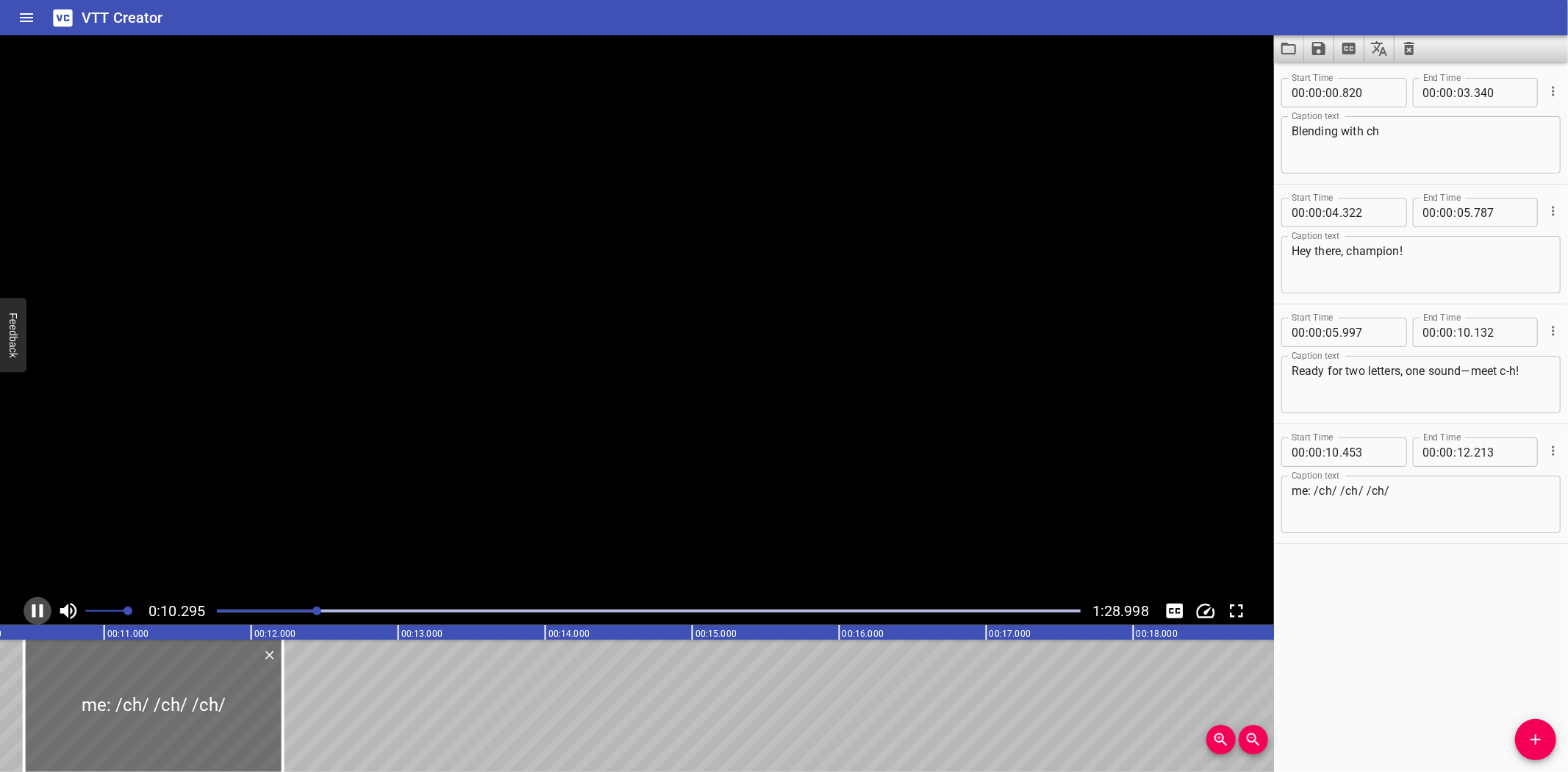
click at [33, 604] on icon "Play/Pause" at bounding box center [37, 611] width 22 height 22
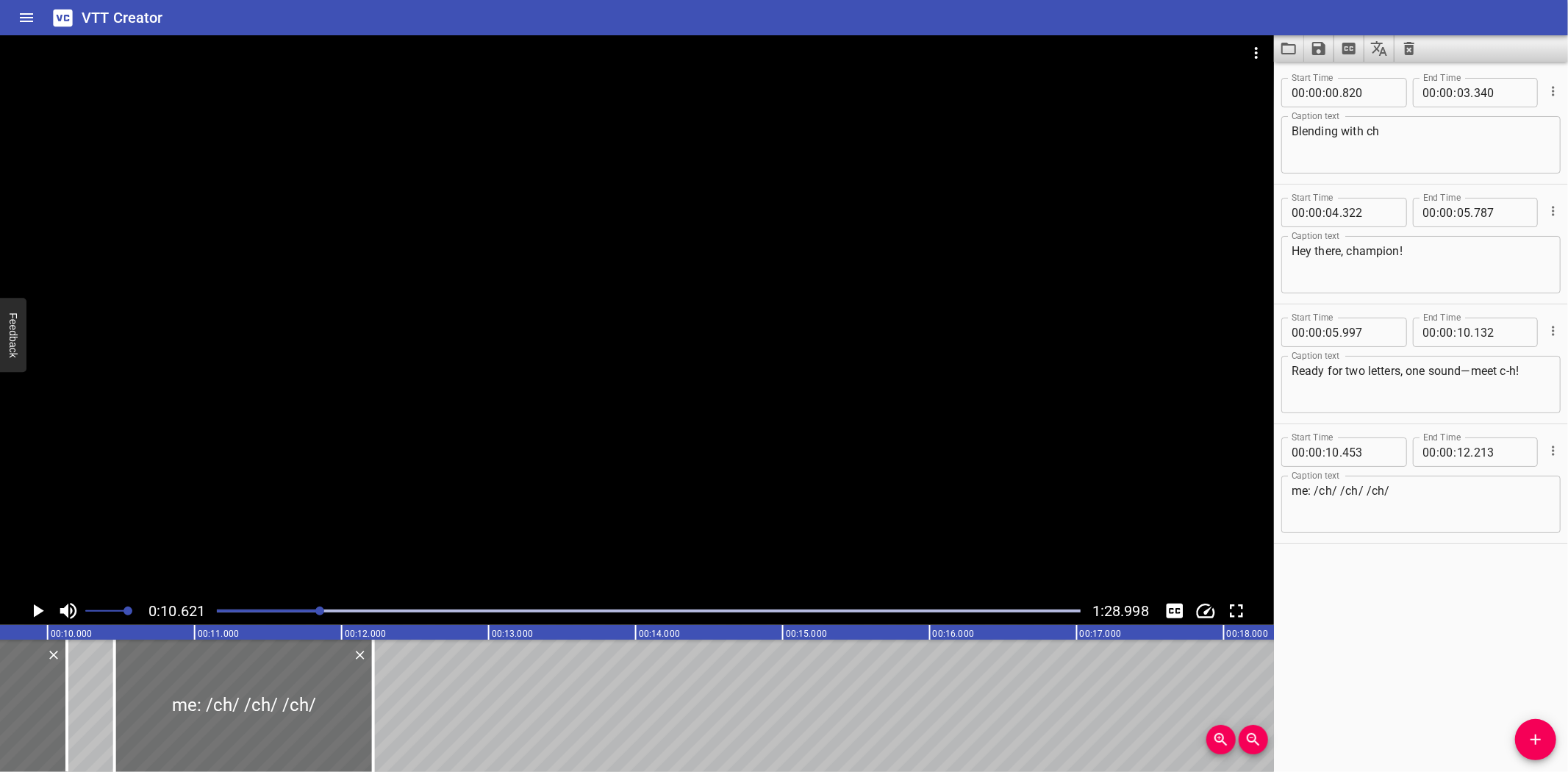
scroll to position [0, 1353]
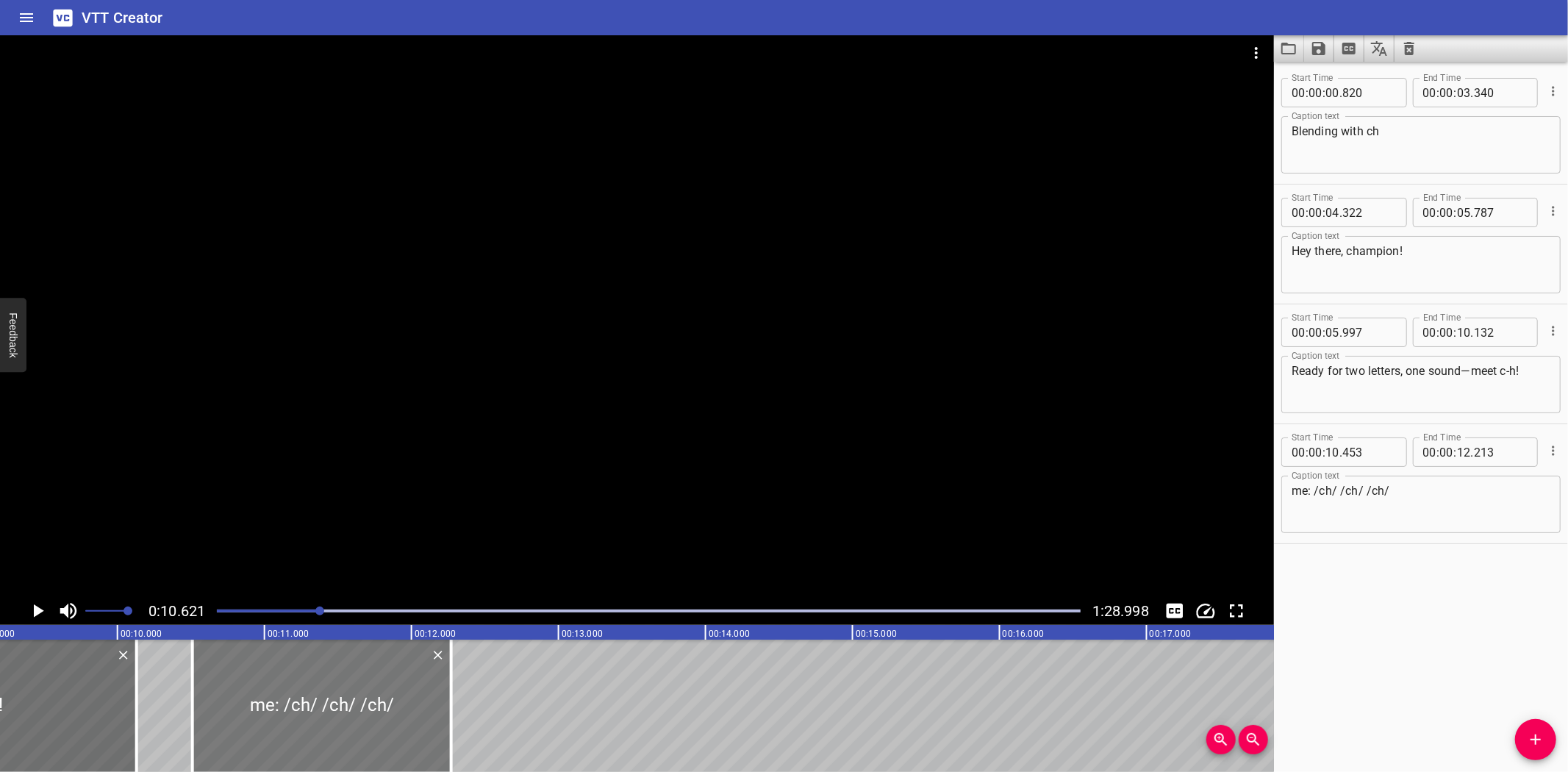
drag, startPoint x: 244, startPoint y: 706, endPoint x: 252, endPoint y: 706, distance: 8.0
click at [252, 706] on div at bounding box center [322, 705] width 259 height 132
type input "508"
type input "268"
click at [1458, 497] on textarea "me: /ch/ /ch/ /ch/" at bounding box center [1421, 504] width 259 height 42
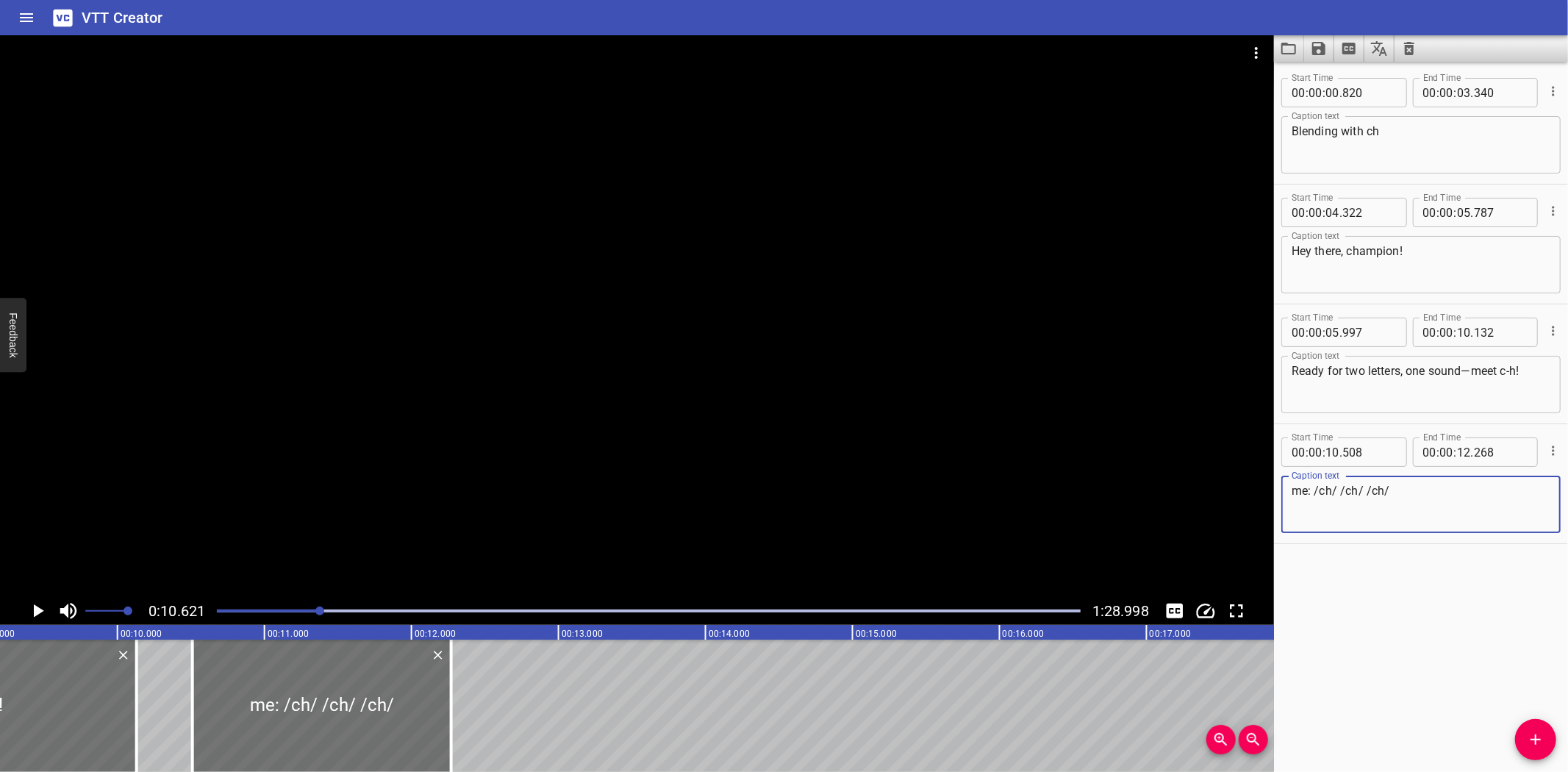
paste textarea "The letters c-h spell a sound like a train: /ch/ /ch/ /ch/!"
type textarea "The letters c-h spell a sound like a train: /ch/ /ch/ /ch/!"
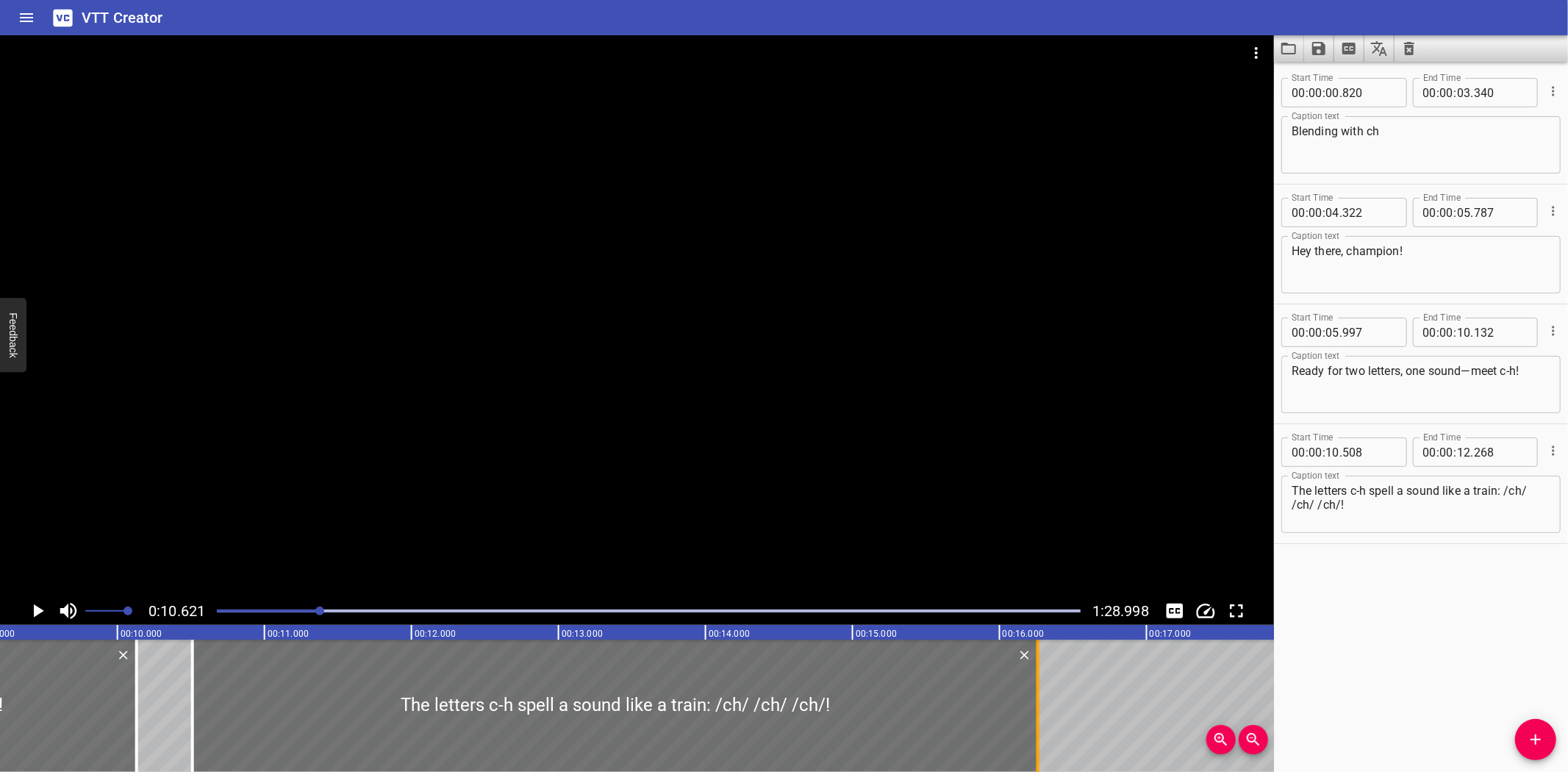
drag, startPoint x: 448, startPoint y: 682, endPoint x: 1035, endPoint y: 711, distance: 587.7
click at [1035, 711] on div at bounding box center [1038, 705] width 14 height 132
type input "16"
type input "258"
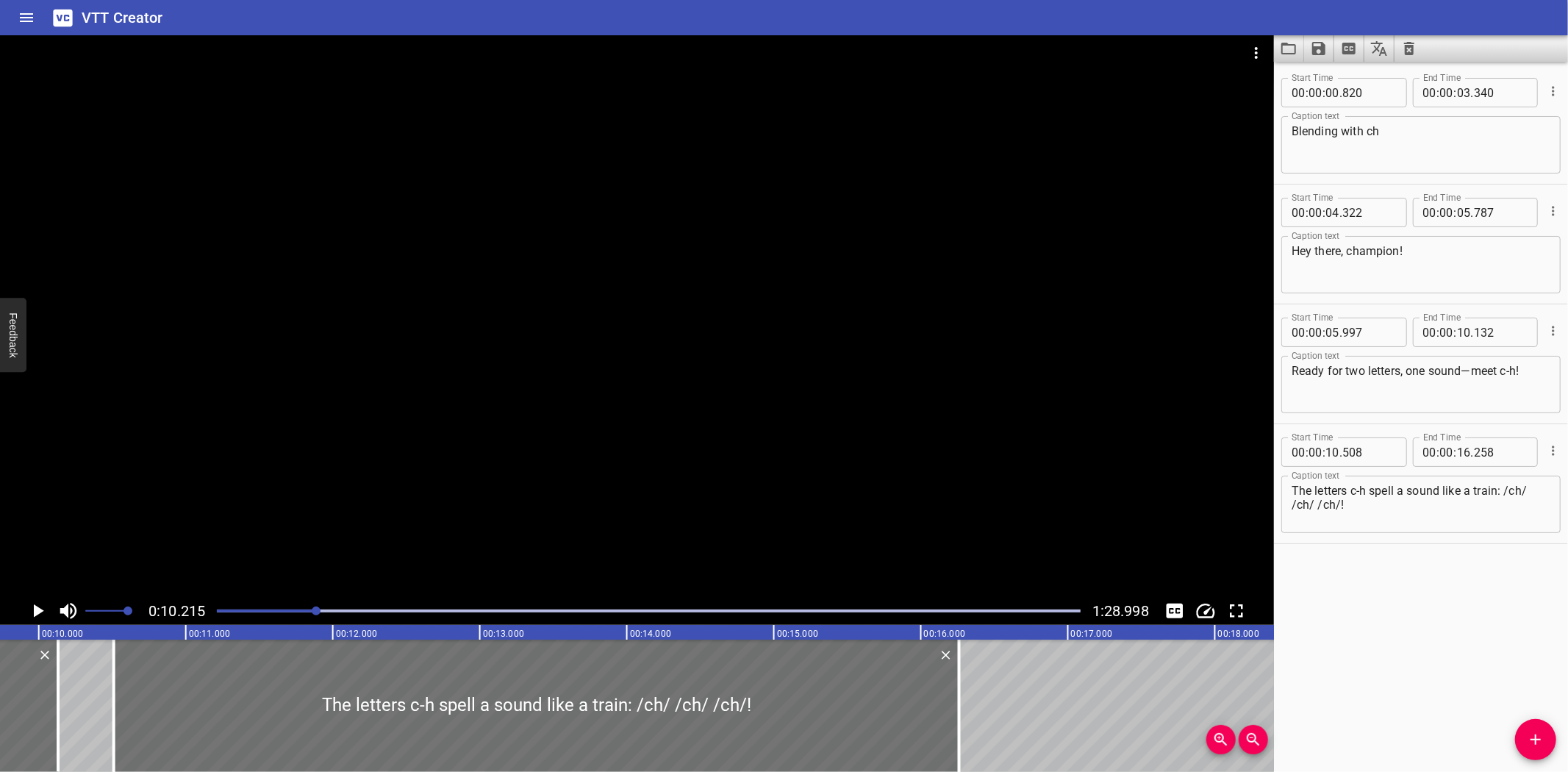
scroll to position [0, 1502]
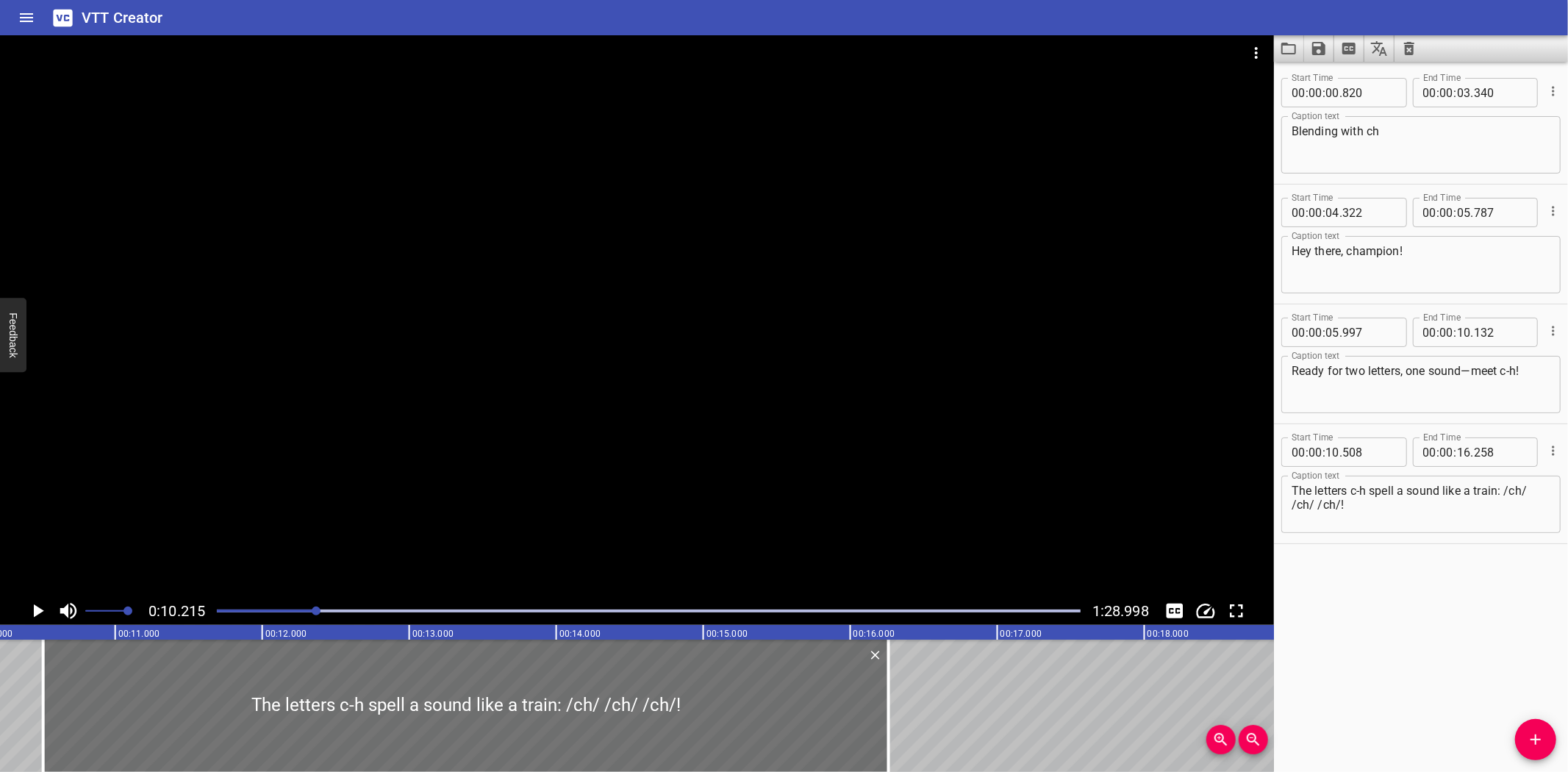
click at [33, 609] on icon "Play/Pause" at bounding box center [37, 611] width 22 height 22
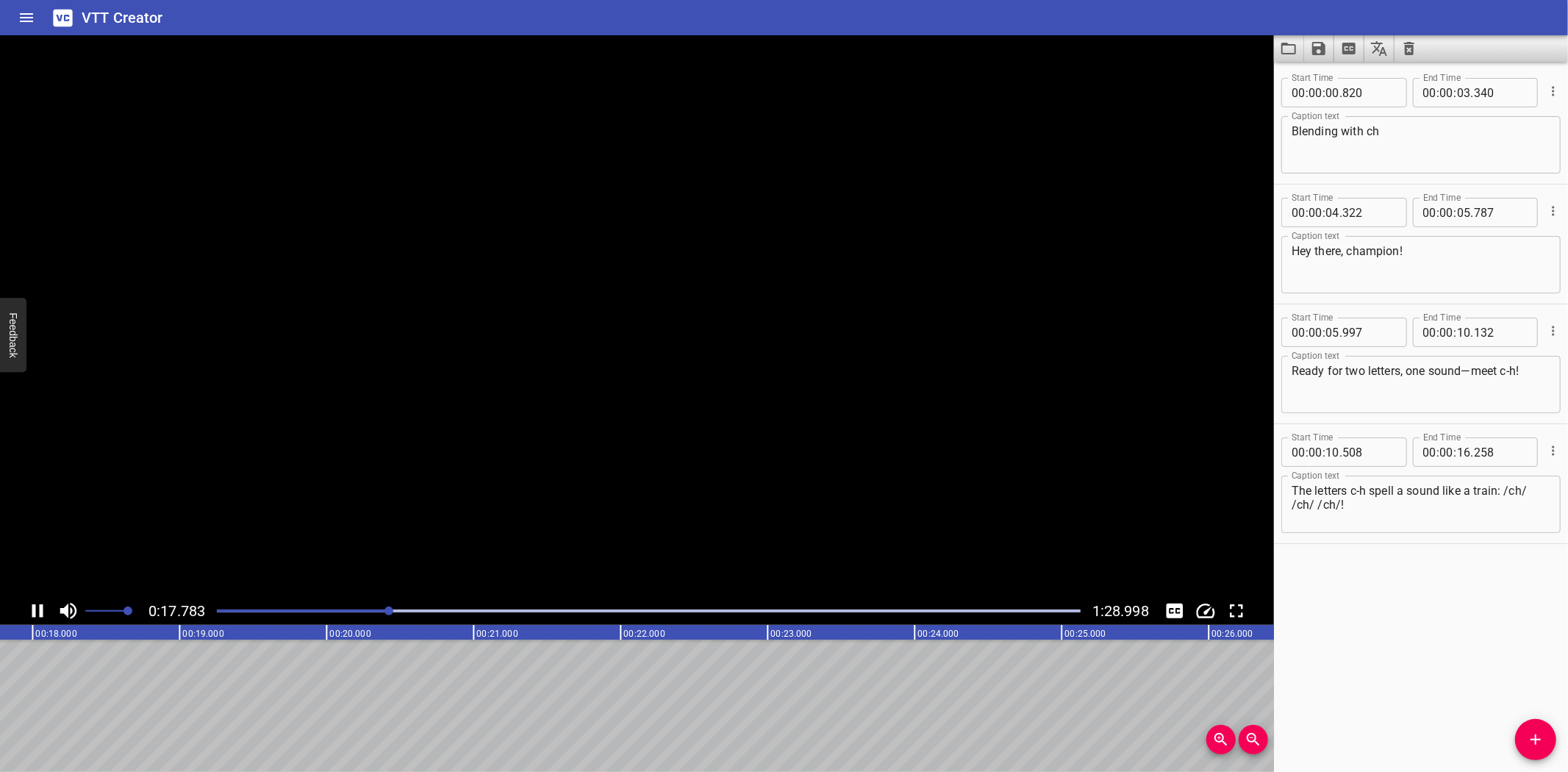
click at [35, 604] on icon "Play/Pause" at bounding box center [37, 611] width 22 height 22
drag, startPoint x: 1538, startPoint y: 734, endPoint x: 1529, endPoint y: 732, distance: 9.2
click at [1533, 732] on icon "Add Cue" at bounding box center [1536, 740] width 17 height 17
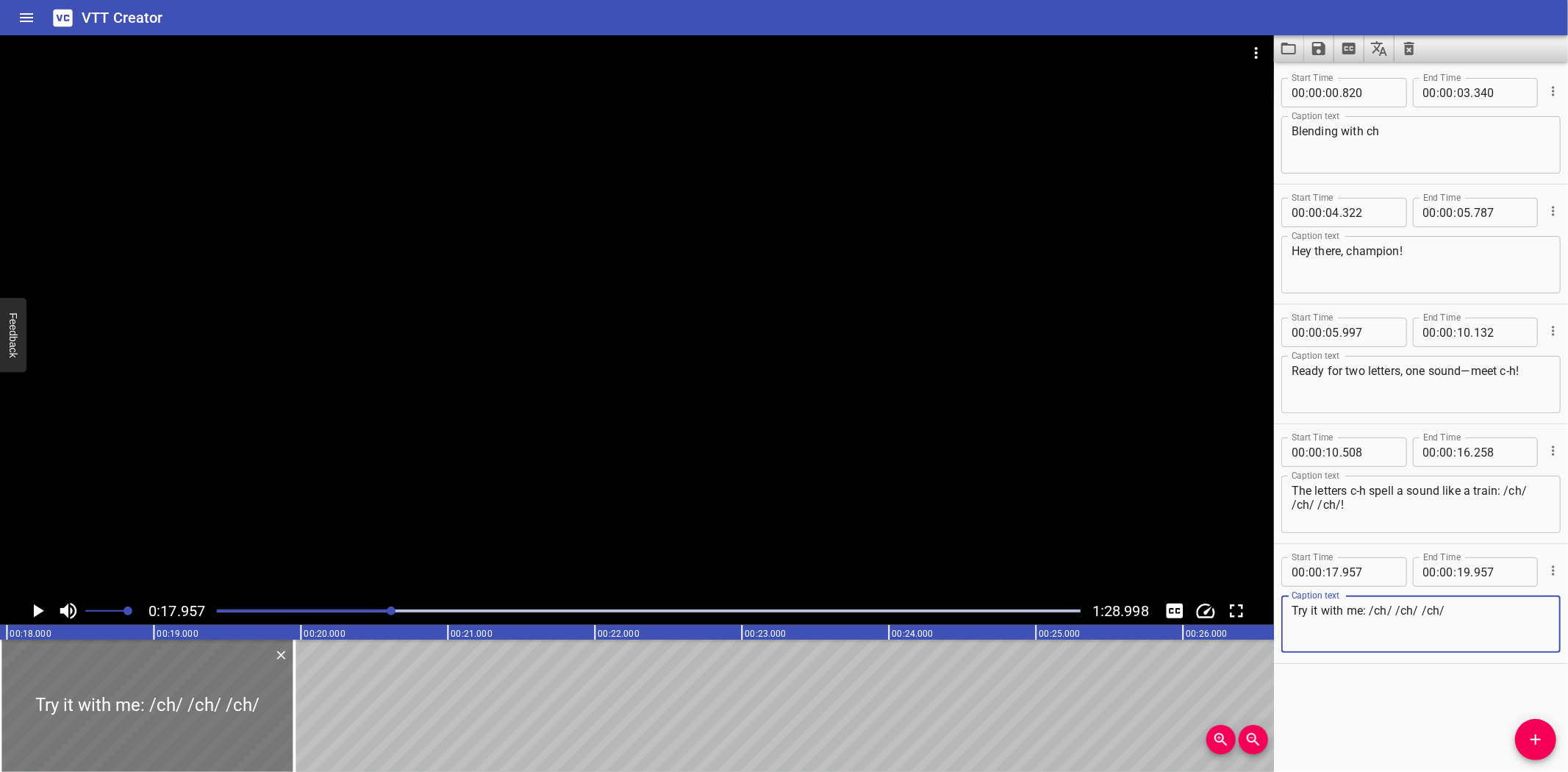
type textarea "Try it with me: /ch/ /ch/ /ch/"
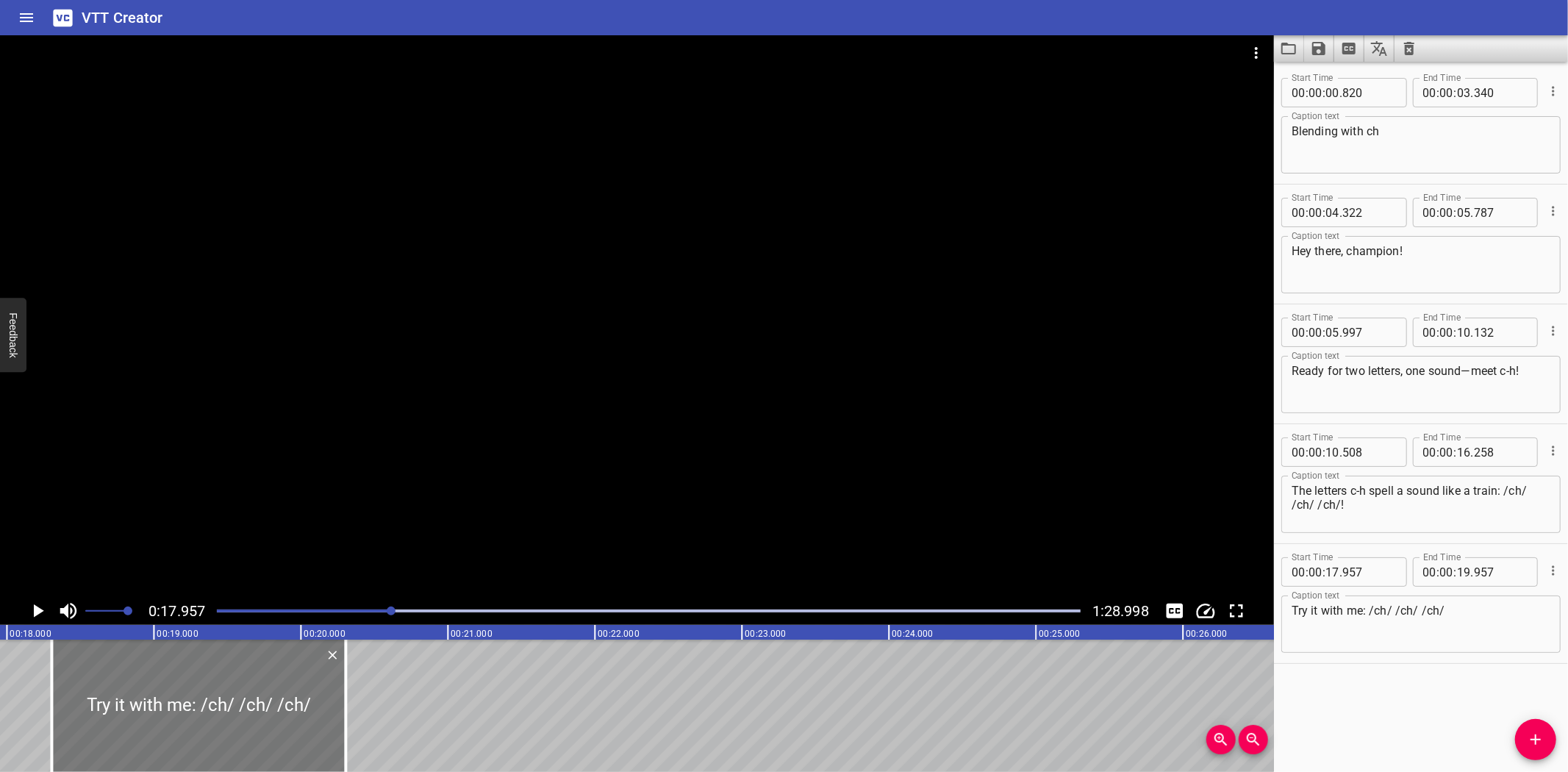
drag, startPoint x: 136, startPoint y: 687, endPoint x: 183, endPoint y: 687, distance: 47.0
click at [183, 687] on div at bounding box center [199, 705] width 294 height 132
type input "18"
type input "302"
type input "20"
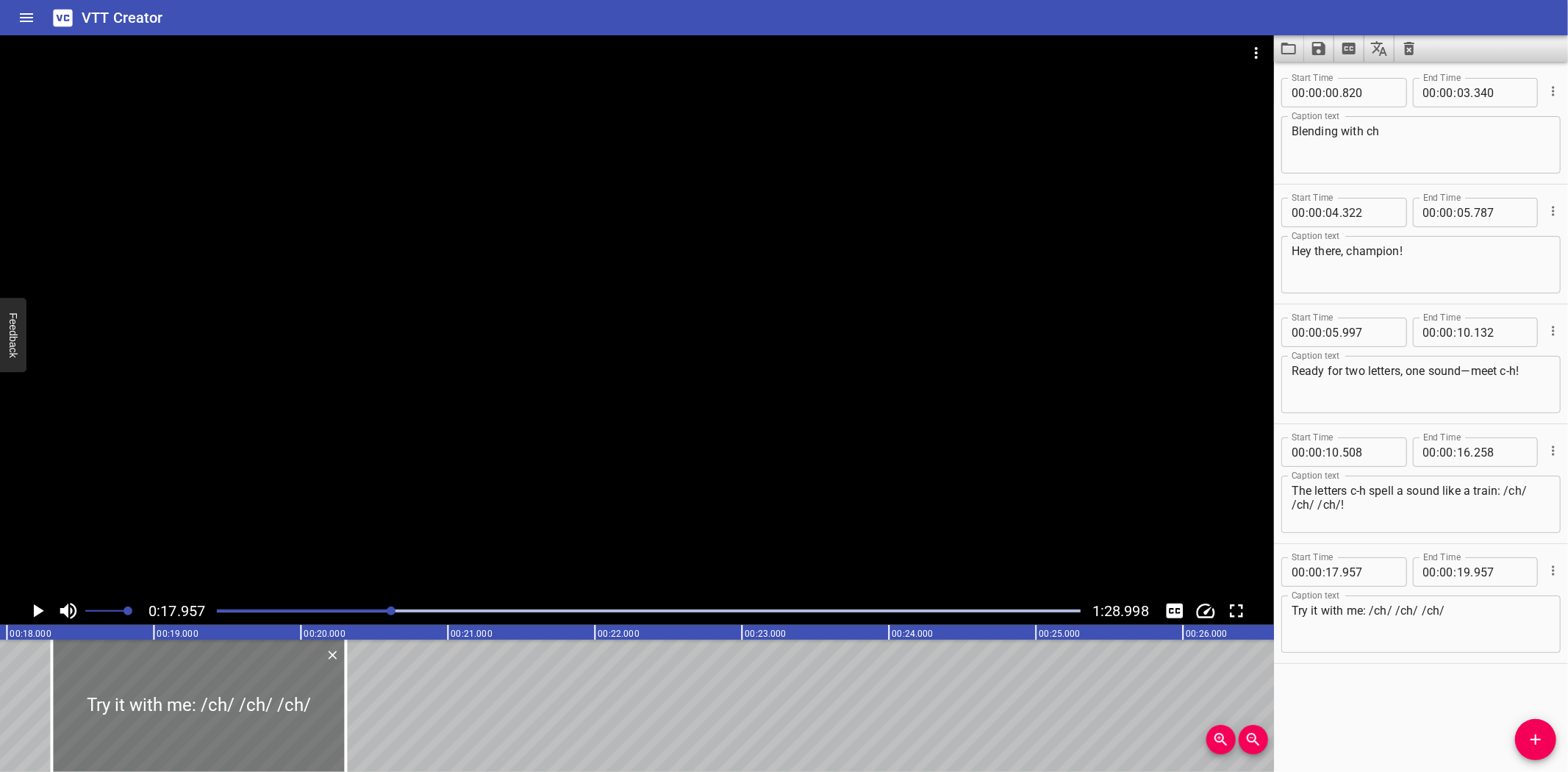
type input "302"
click at [339, 698] on div at bounding box center [200, 705] width 294 height 132
type input "327"
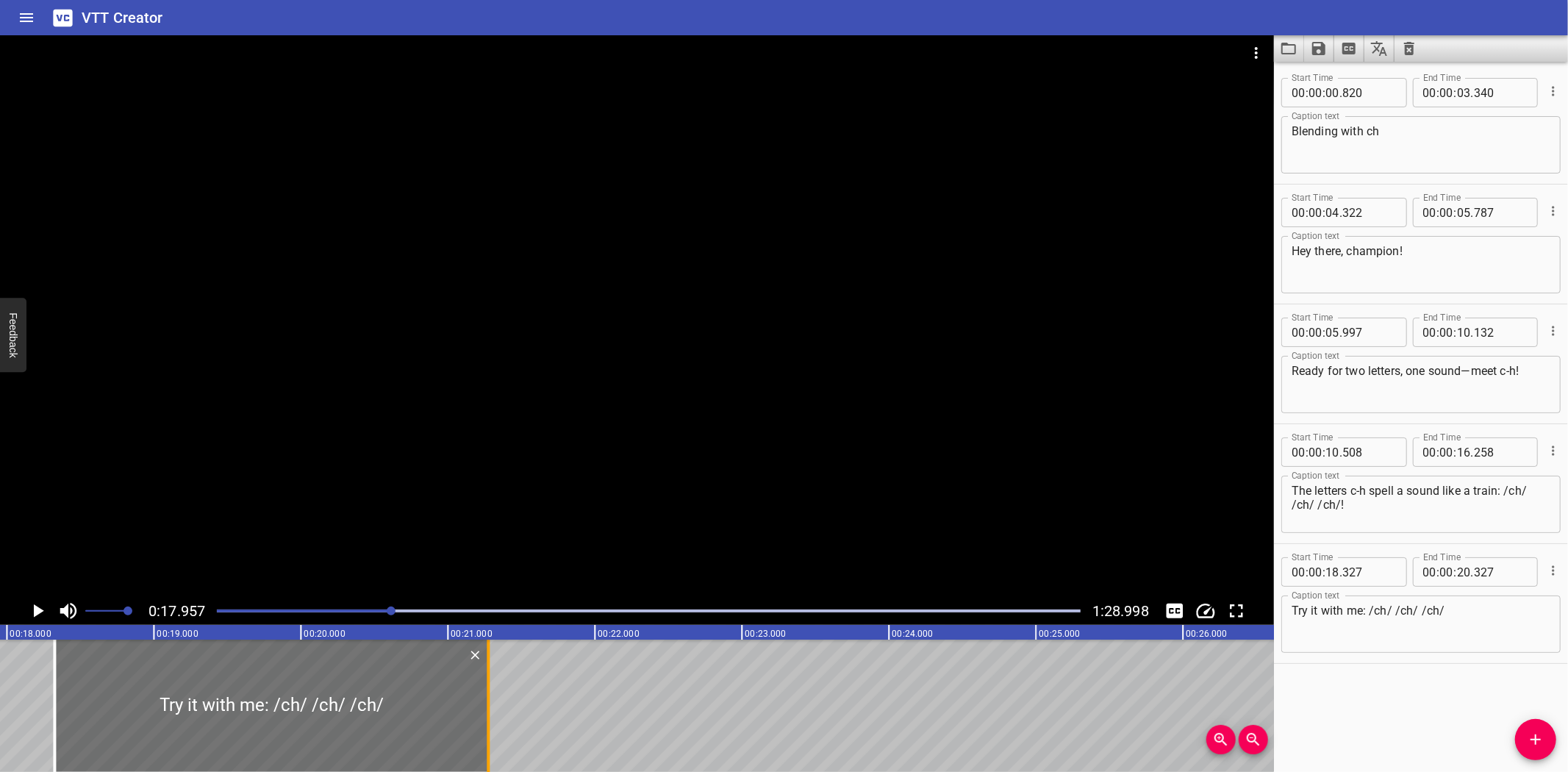
drag, startPoint x: 350, startPoint y: 720, endPoint x: 489, endPoint y: 731, distance: 139.4
click at [489, 731] on div at bounding box center [487, 705] width 14 height 132
type input "21"
type input "277"
click at [42, 611] on icon "Play/Pause" at bounding box center [38, 611] width 11 height 13
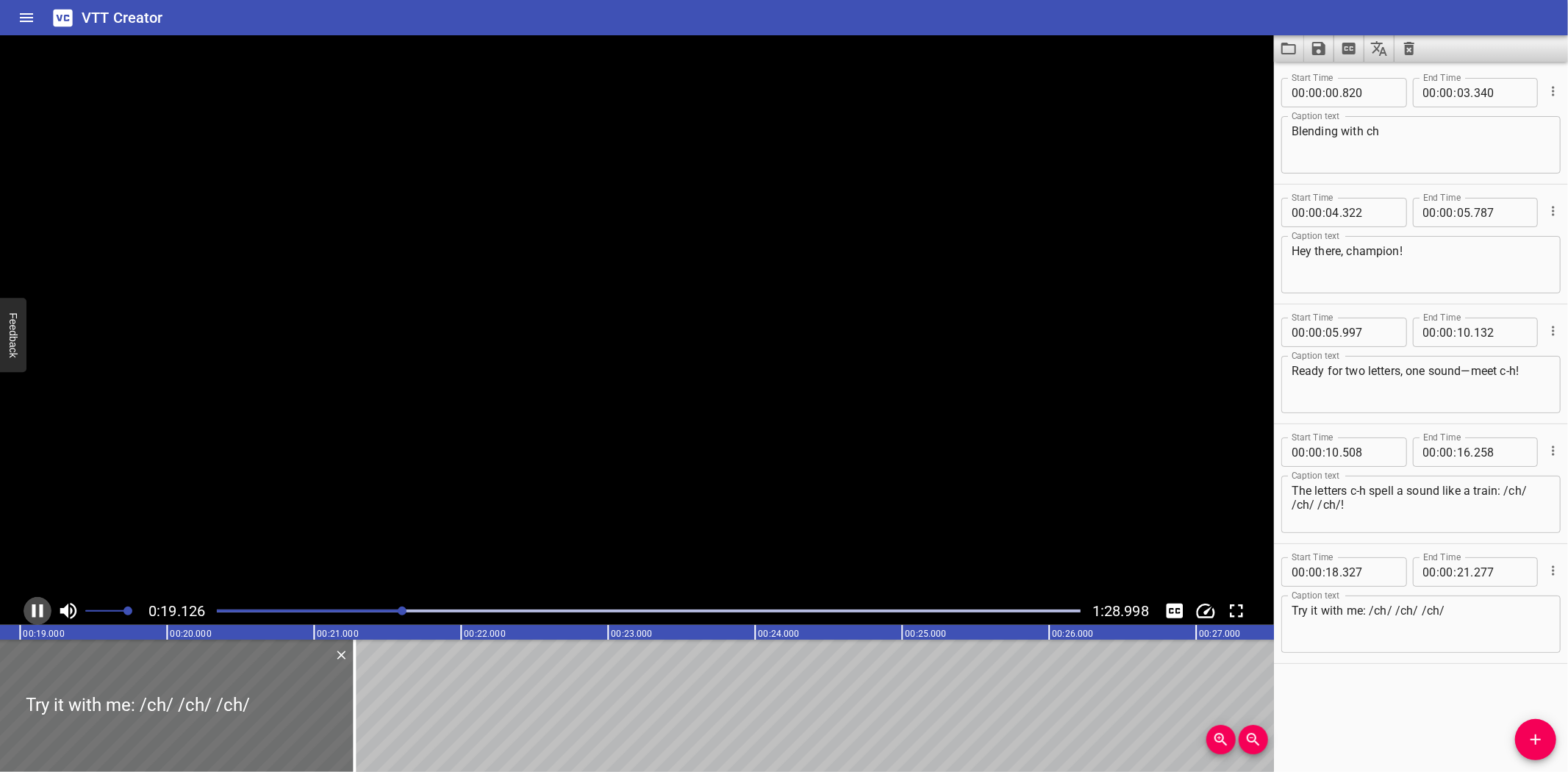
click at [42, 611] on icon "Play/Pause" at bounding box center [38, 611] width 11 height 13
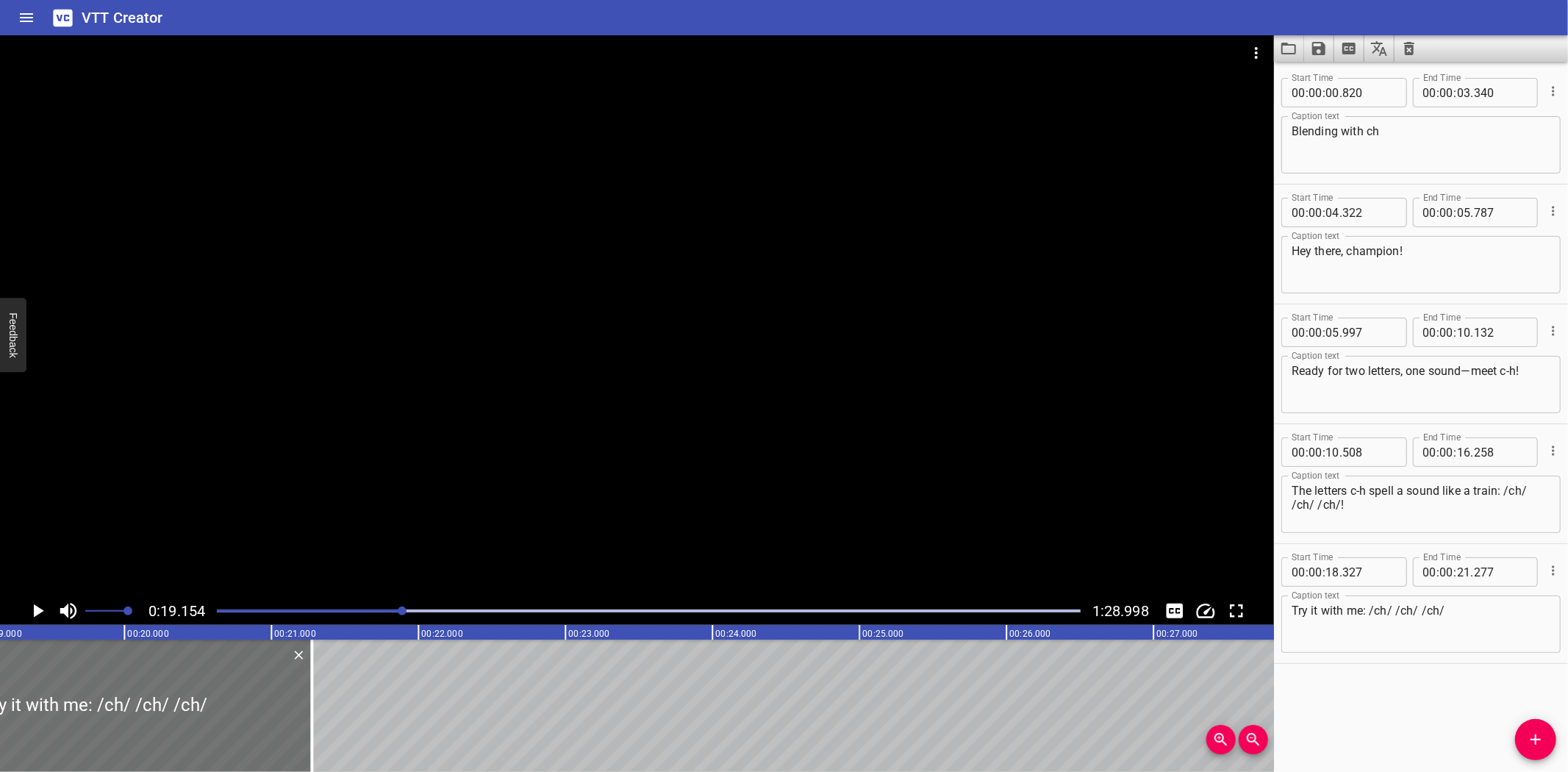
click at [1375, 623] on textarea "Try it with me: /ch/ /ch/ /ch/" at bounding box center [1421, 625] width 259 height 42
paste textarea "You will find many c-h words reading."
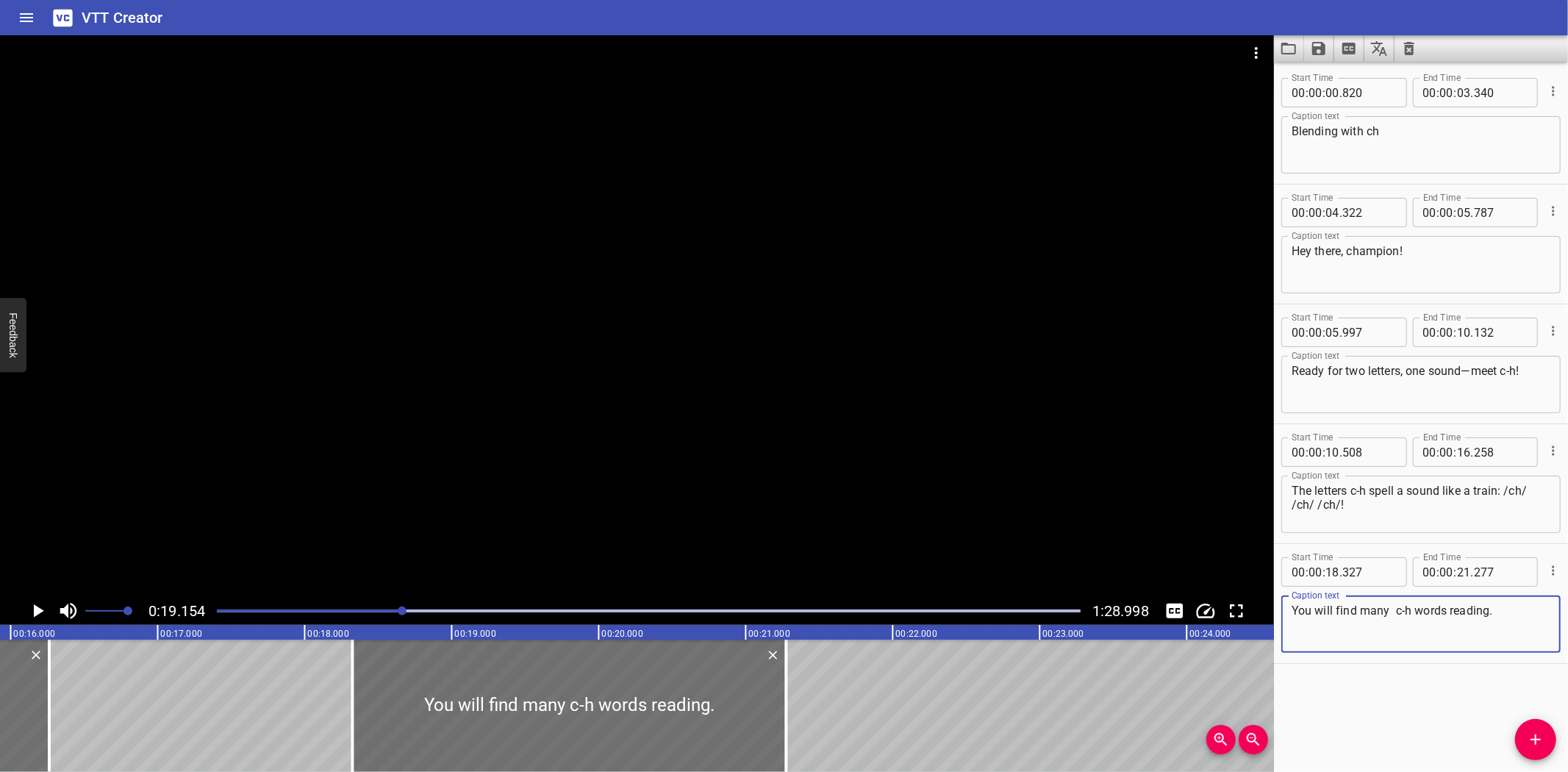
type textarea "You will find many c-h words reading."
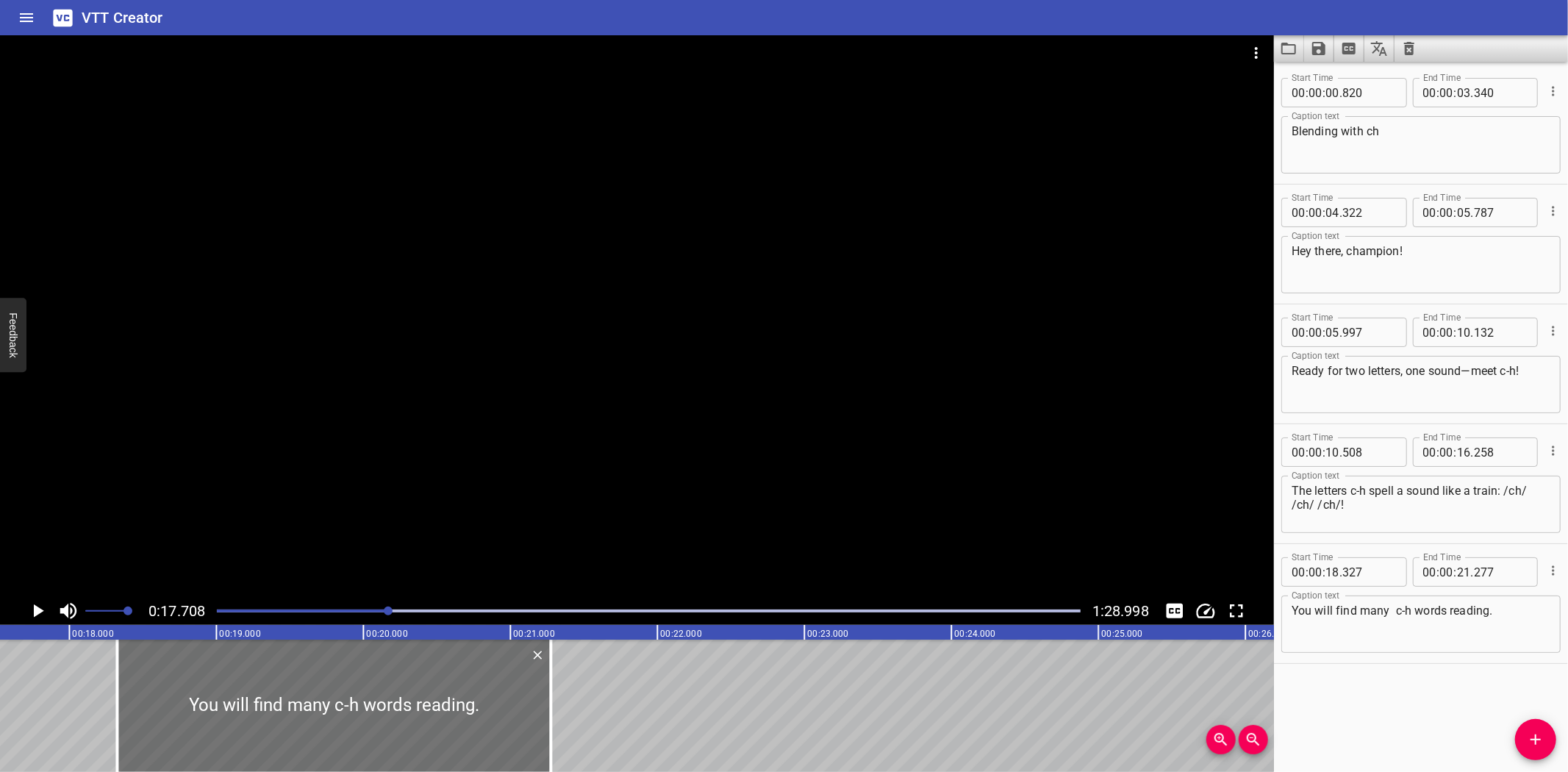
scroll to position [0, 2603]
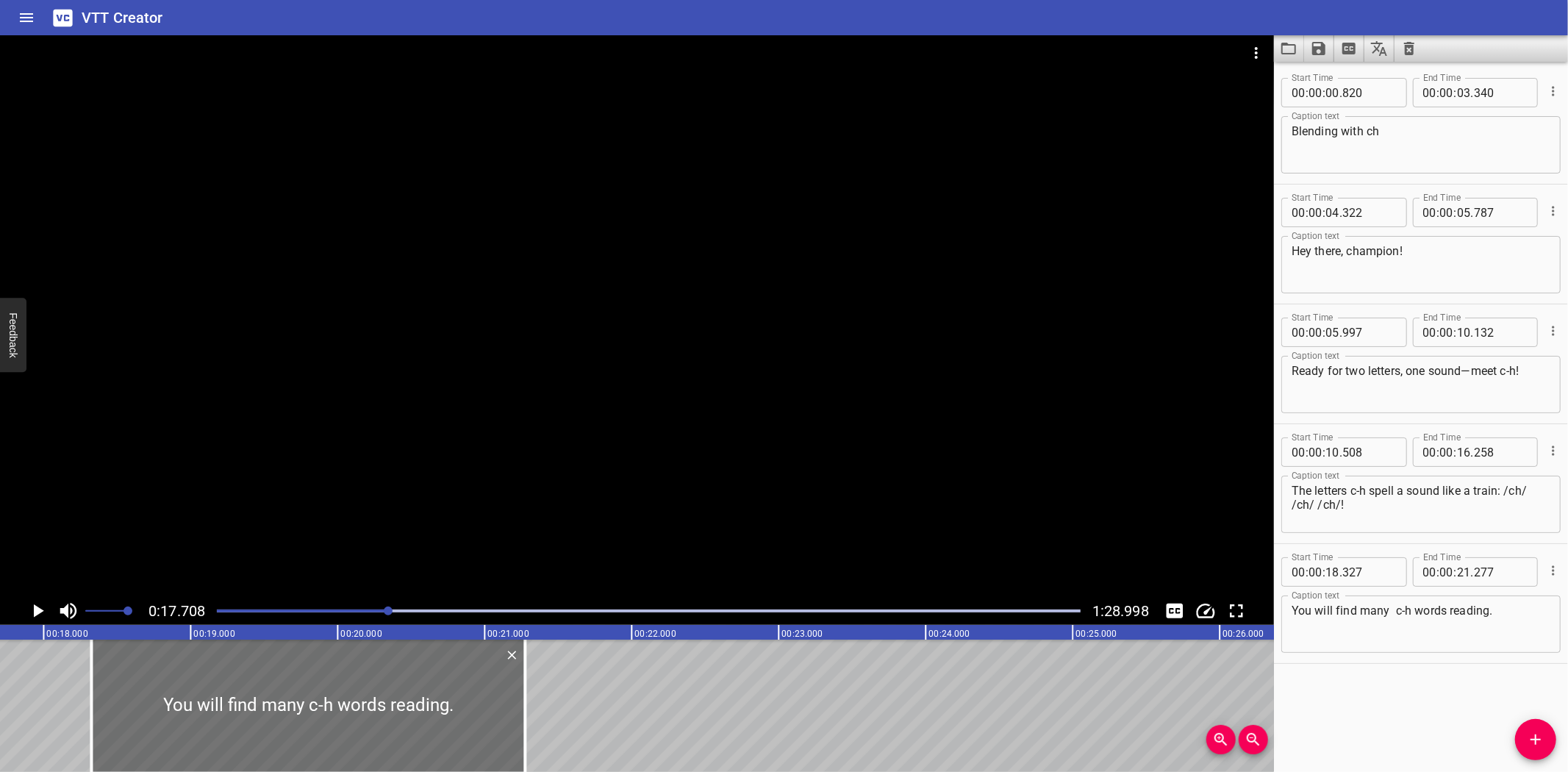
click at [36, 607] on icon "Play/Pause" at bounding box center [37, 611] width 22 height 22
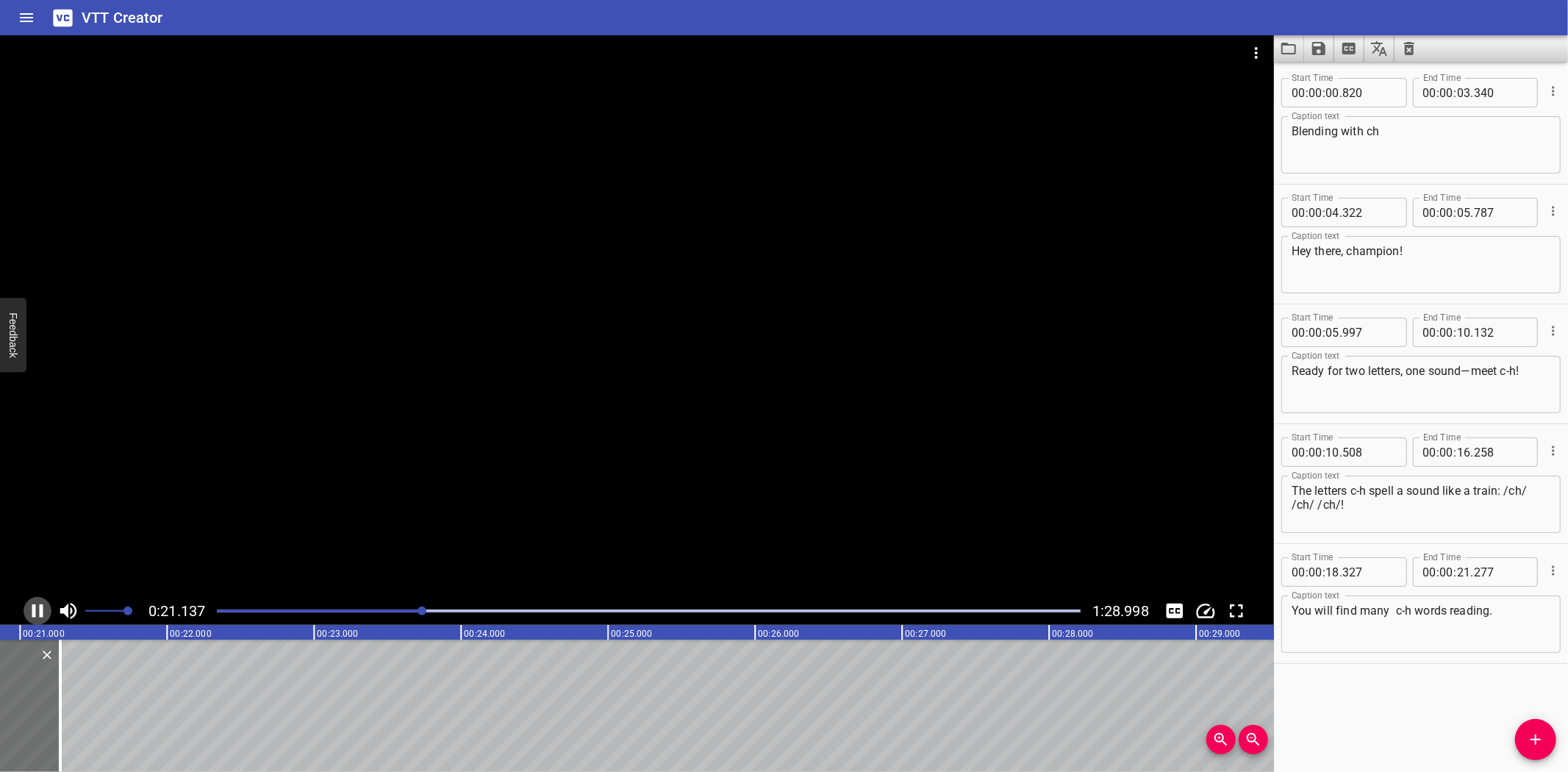
click at [38, 608] on icon "Play/Pause" at bounding box center [37, 611] width 22 height 22
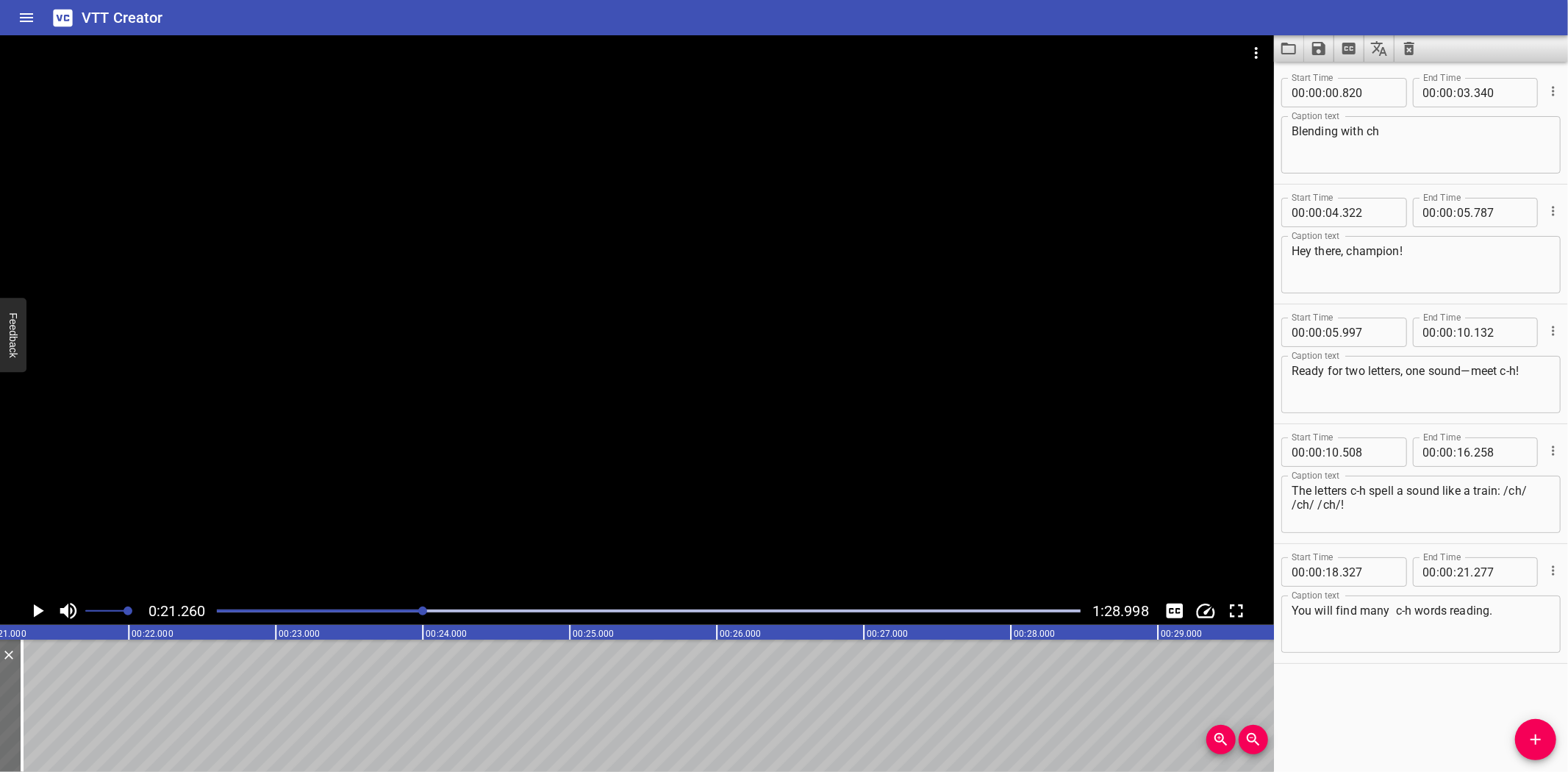
scroll to position [0, 3125]
click at [1526, 733] on span "Add Cue" at bounding box center [1536, 740] width 41 height 17
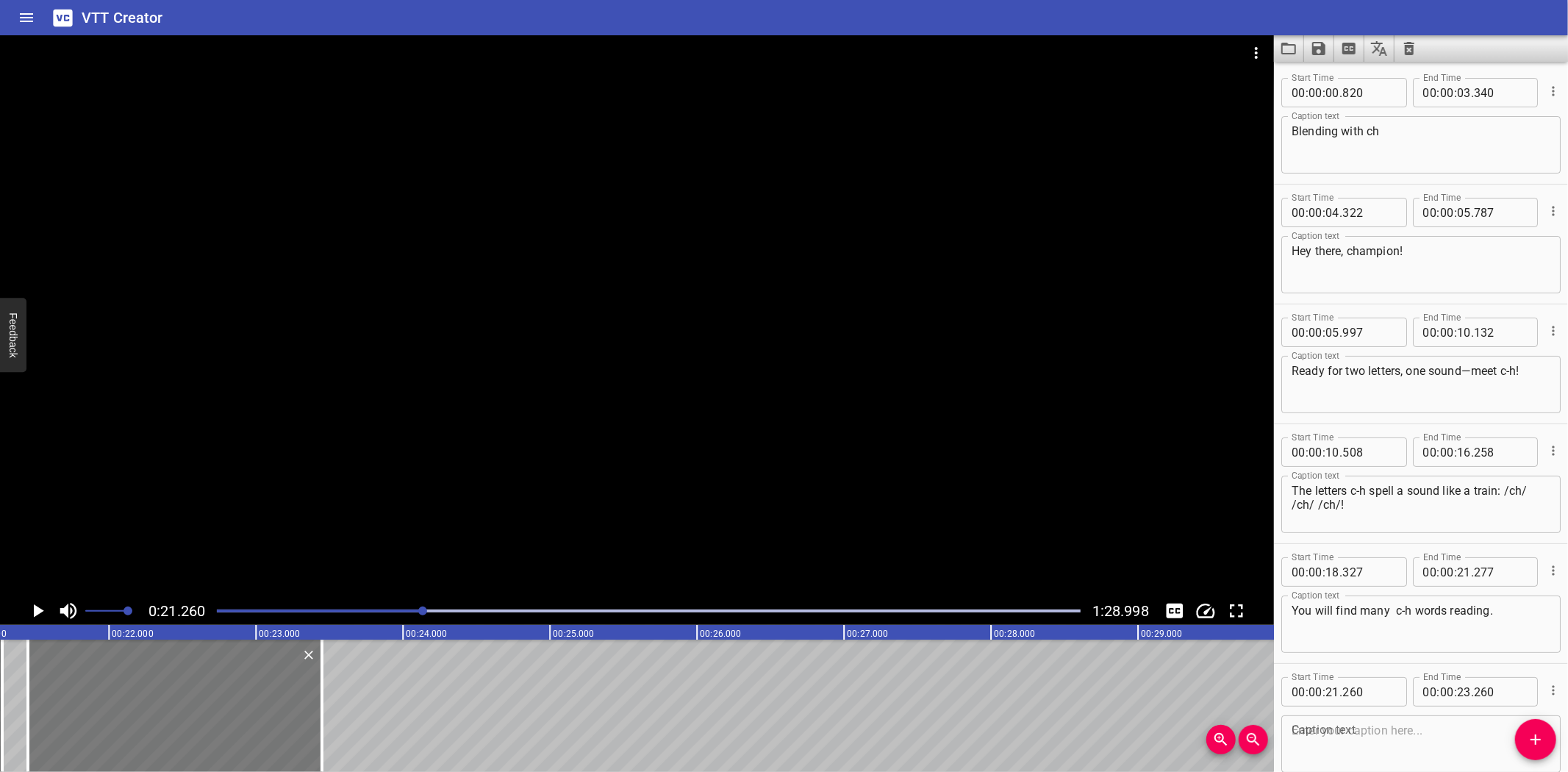
drag, startPoint x: 105, startPoint y: 699, endPoint x: 133, endPoint y: 696, distance: 28.2
click at [133, 696] on div at bounding box center [175, 705] width 294 height 132
type input "450"
click at [1355, 739] on textarea at bounding box center [1421, 744] width 259 height 42
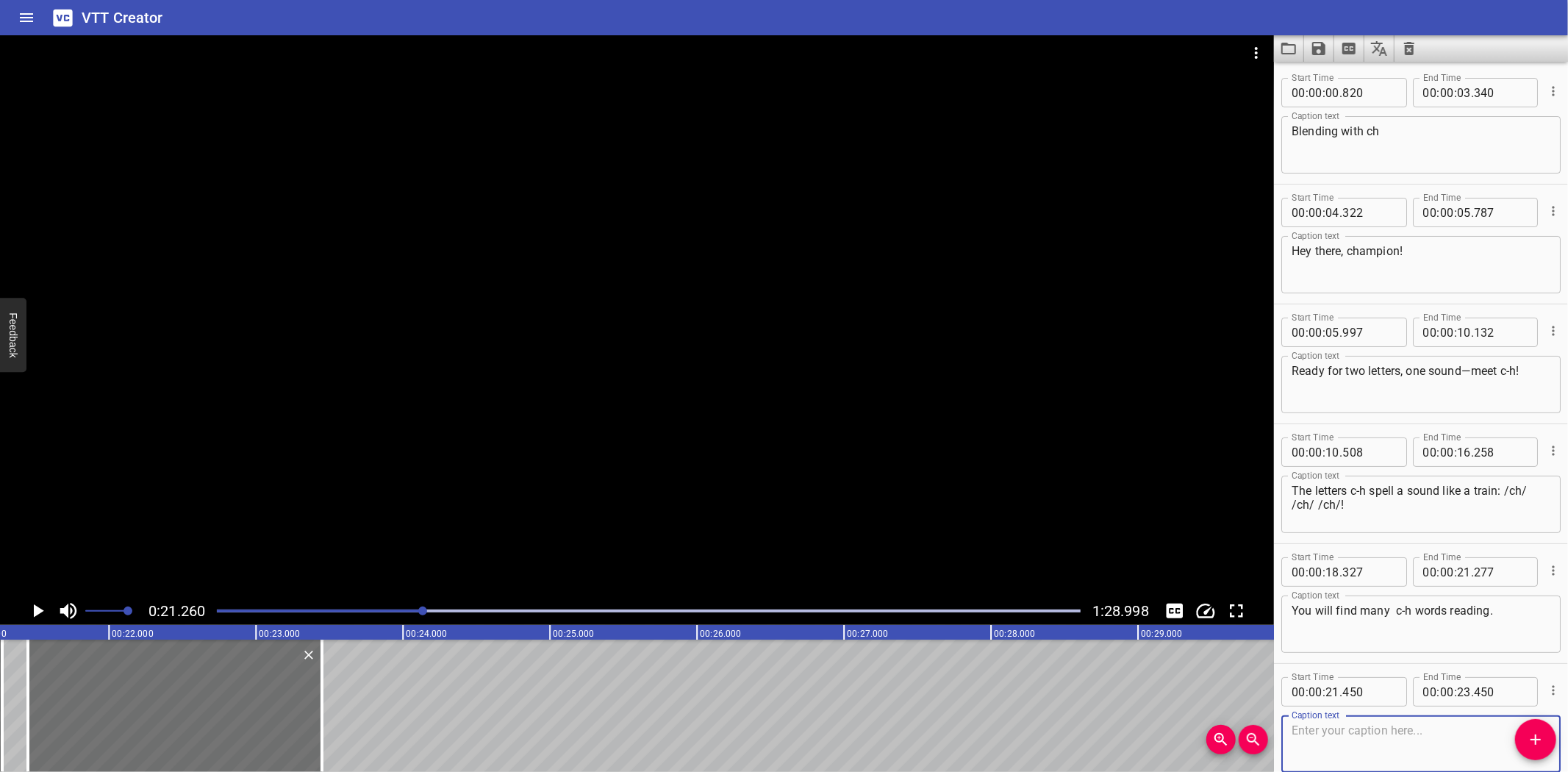
scroll to position [77, 0]
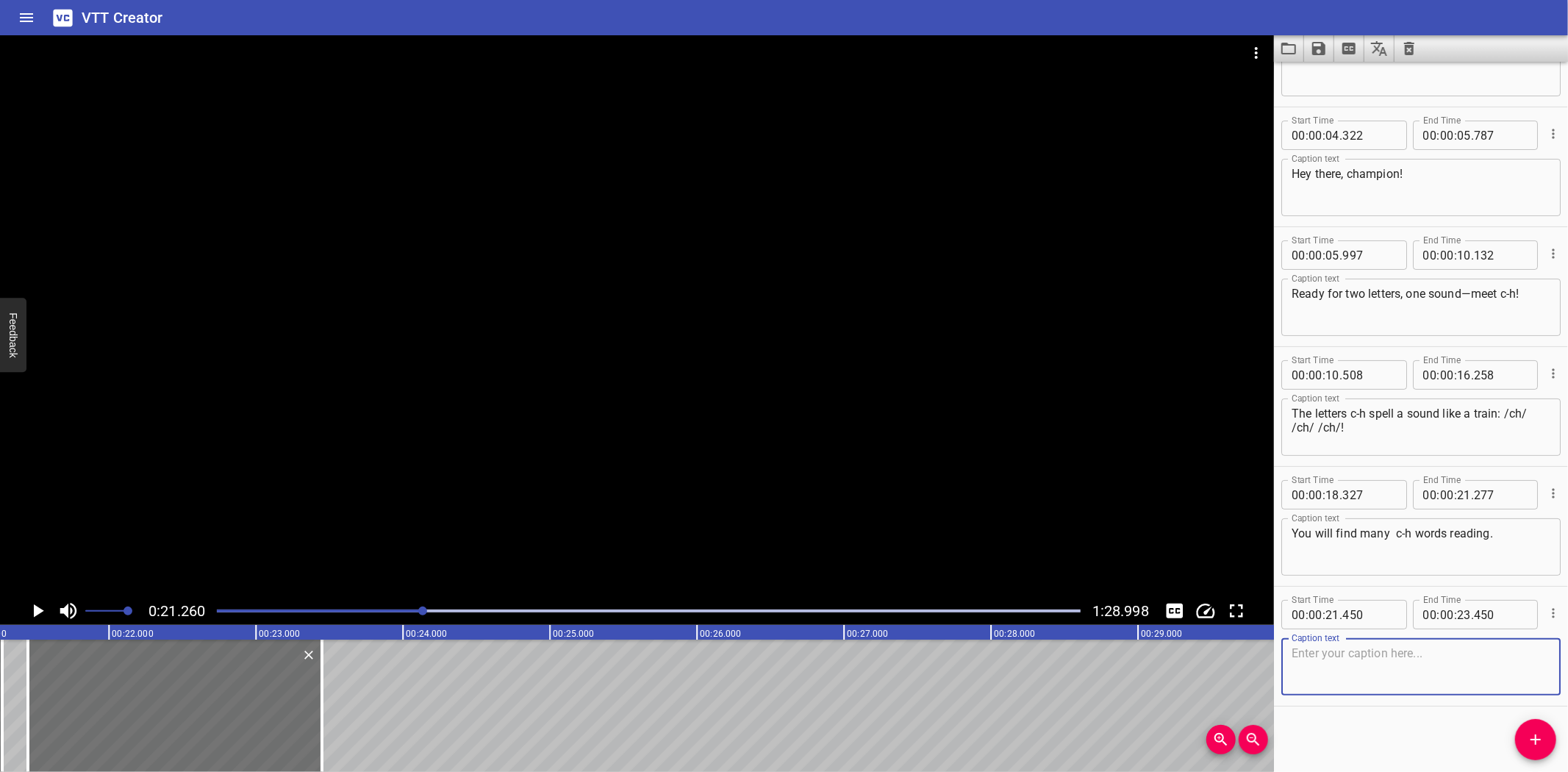
paste textarea "I’ve chosen just a few choice examples. Did you see the /ch/ words?"
click at [1292, 667] on textarea "I’ve chosen just a few choice examples. Did you see the /ch/ words?" at bounding box center [1421, 667] width 259 height 42
type textarea "I’ve chosen just a few choice examples."
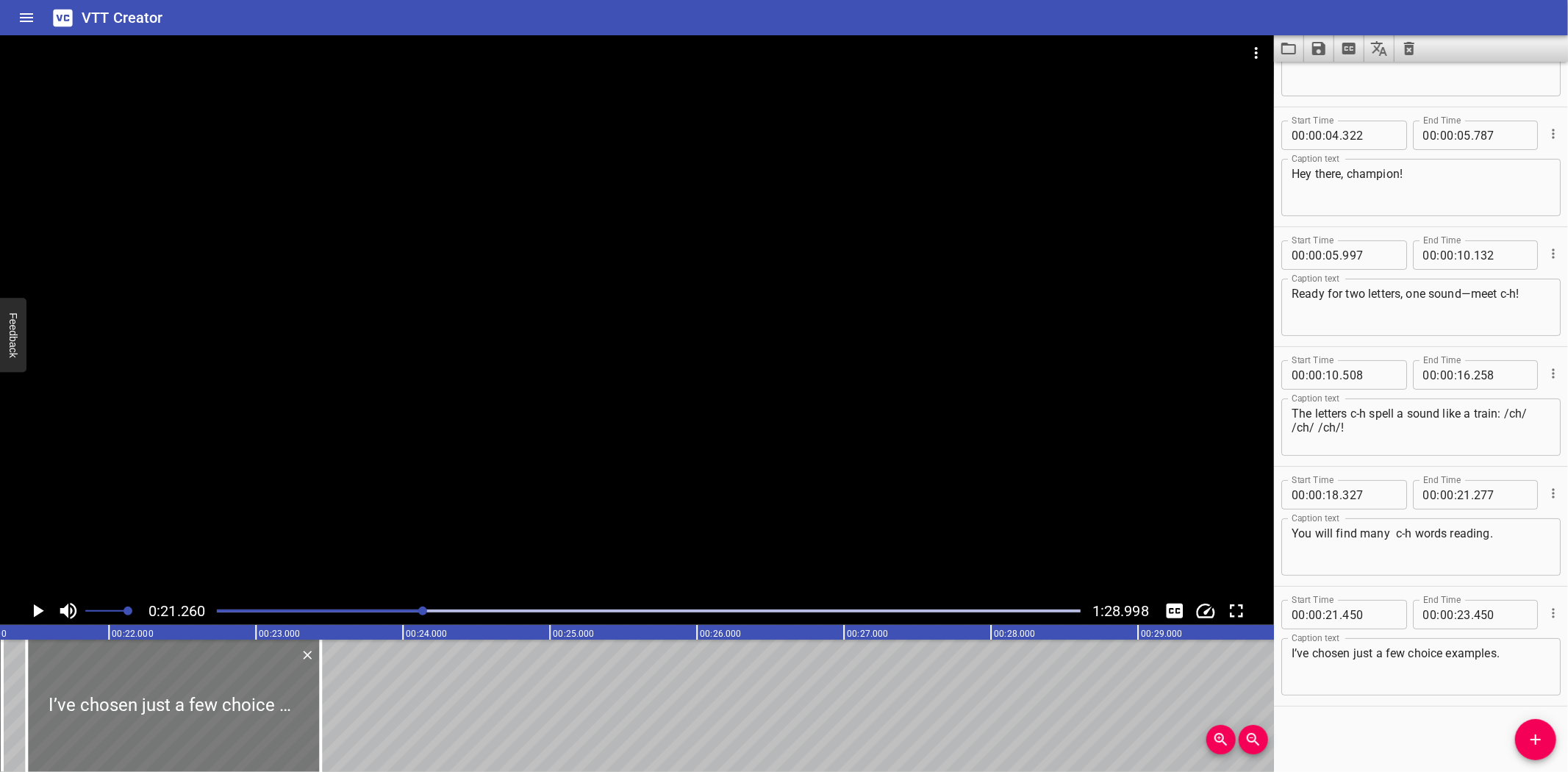
click at [311, 718] on div at bounding box center [174, 705] width 294 height 132
type input "440"
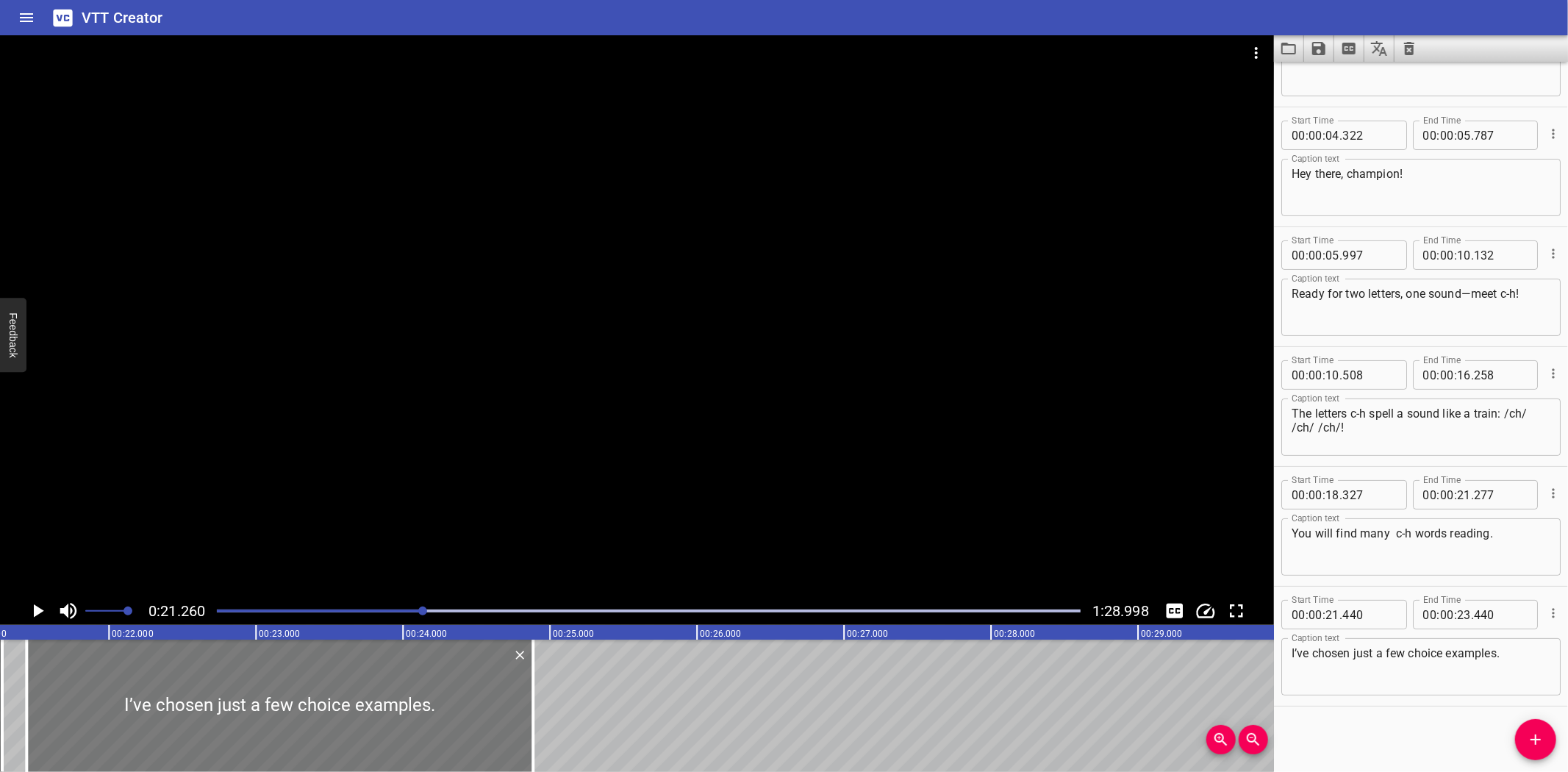
drag, startPoint x: 320, startPoint y: 729, endPoint x: 410, endPoint y: 712, distance: 91.6
click at [531, 728] on div at bounding box center [532, 705] width 3 height 132
type input "24"
type input "875"
click at [33, 611] on icon "Play/Pause" at bounding box center [38, 611] width 11 height 13
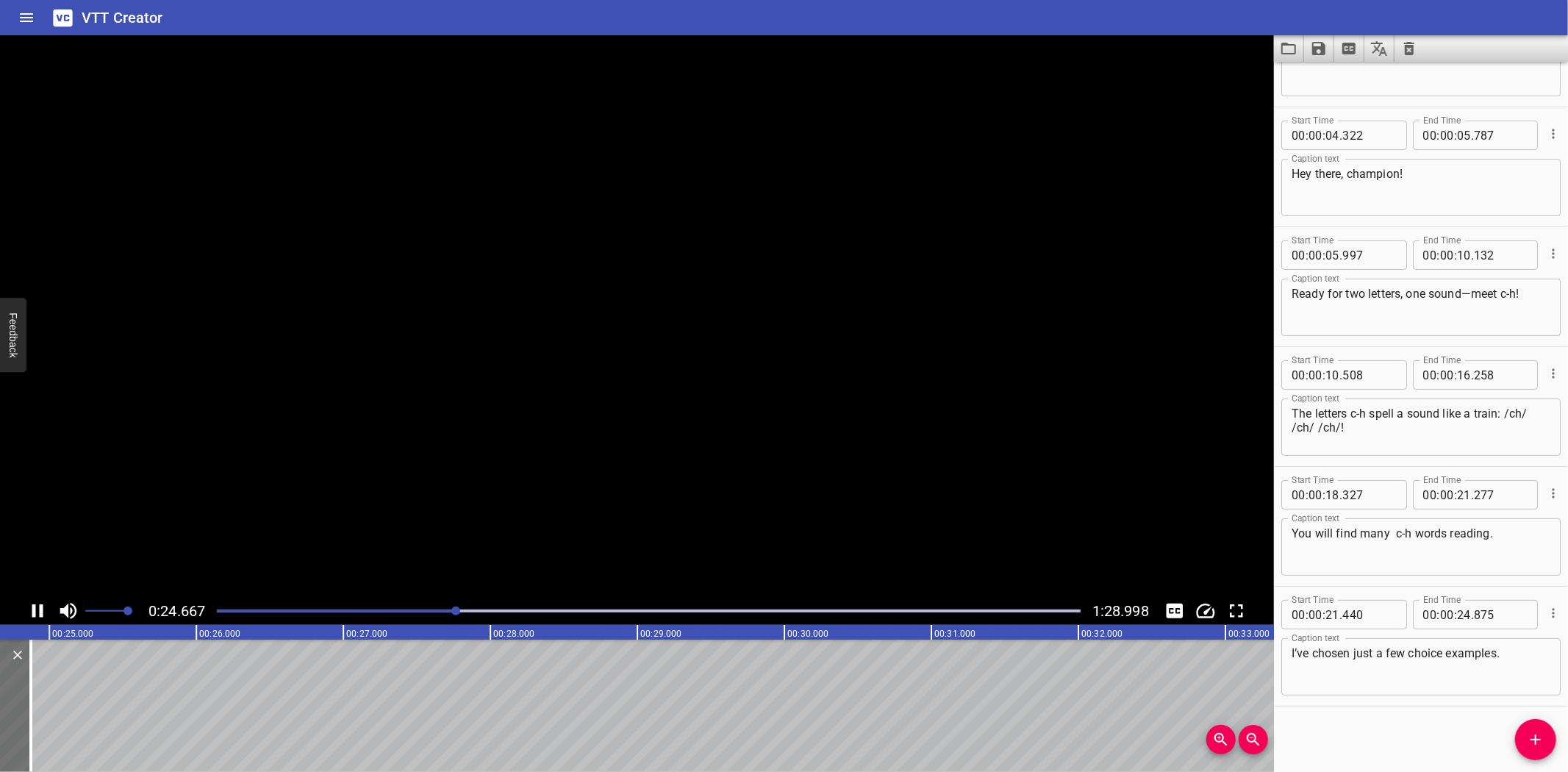
click at [33, 611] on icon "Play/Pause" at bounding box center [38, 611] width 11 height 13
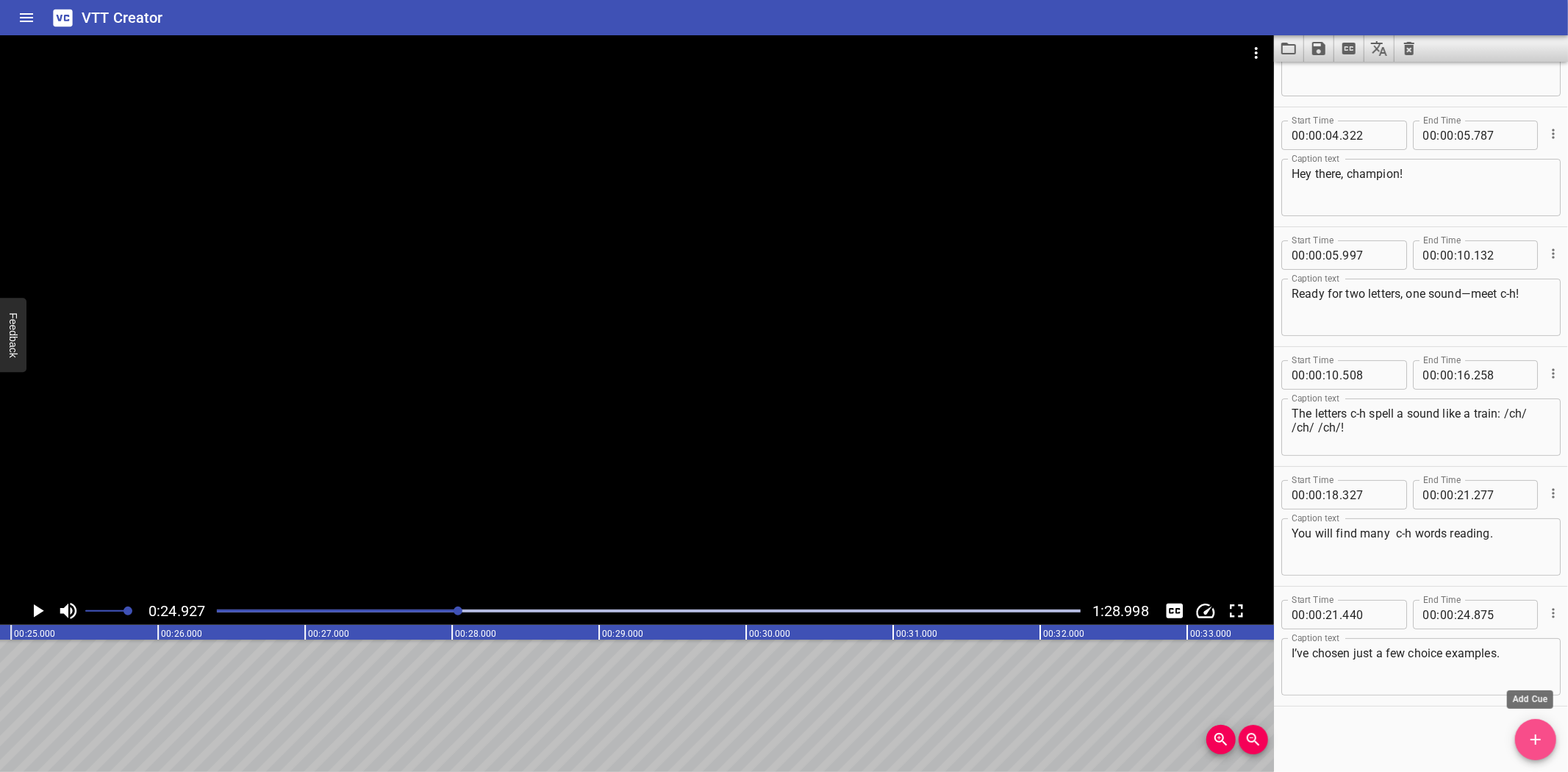
drag, startPoint x: 1526, startPoint y: 739, endPoint x: 1509, endPoint y: 722, distance: 24.0
click at [1528, 739] on icon "Add Cue" at bounding box center [1536, 740] width 17 height 17
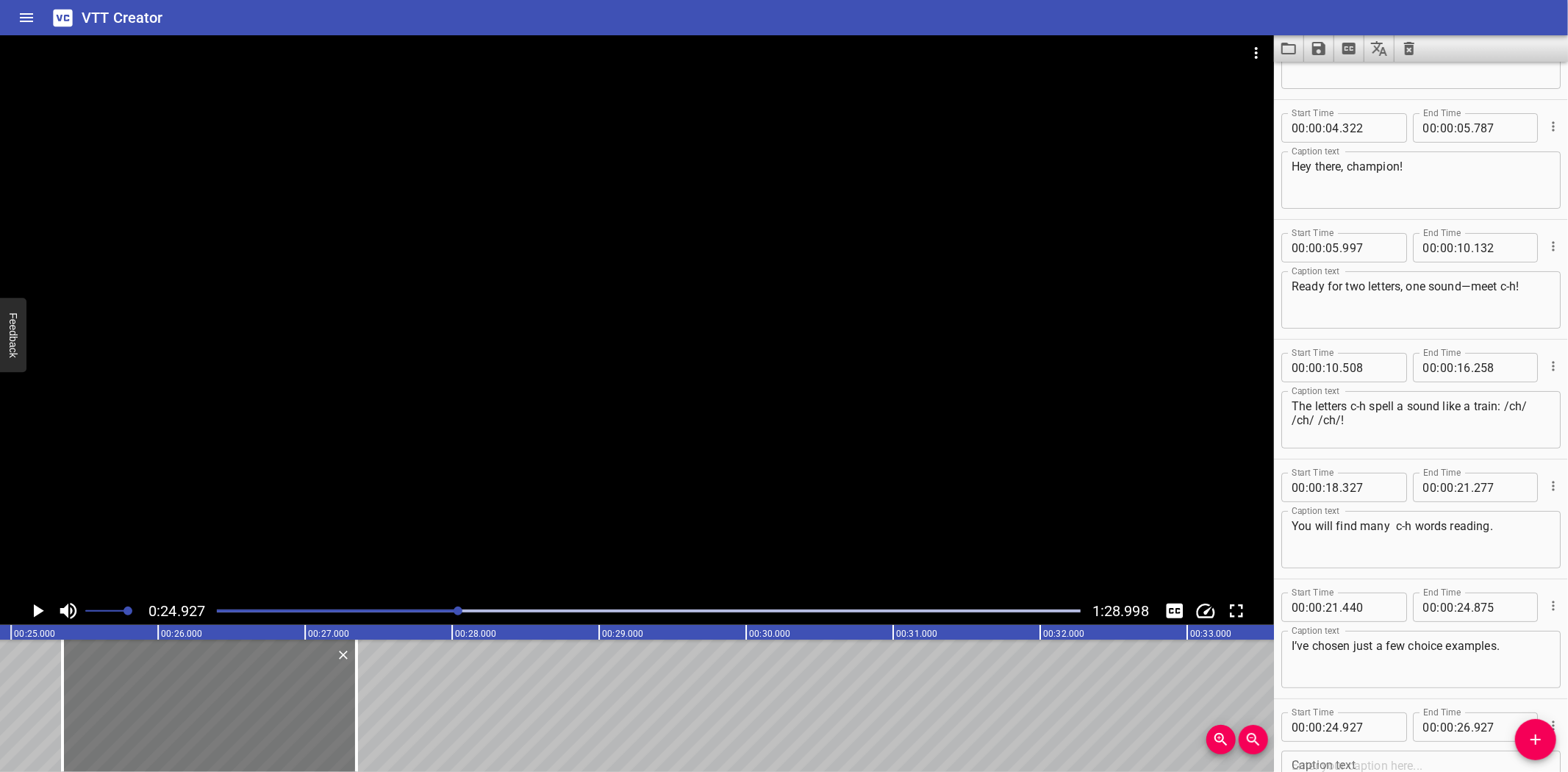
drag, startPoint x: 115, startPoint y: 699, endPoint x: 177, endPoint y: 696, distance: 62.1
click at [177, 696] on div at bounding box center [209, 705] width 294 height 132
type input "25"
type input "352"
type input "27"
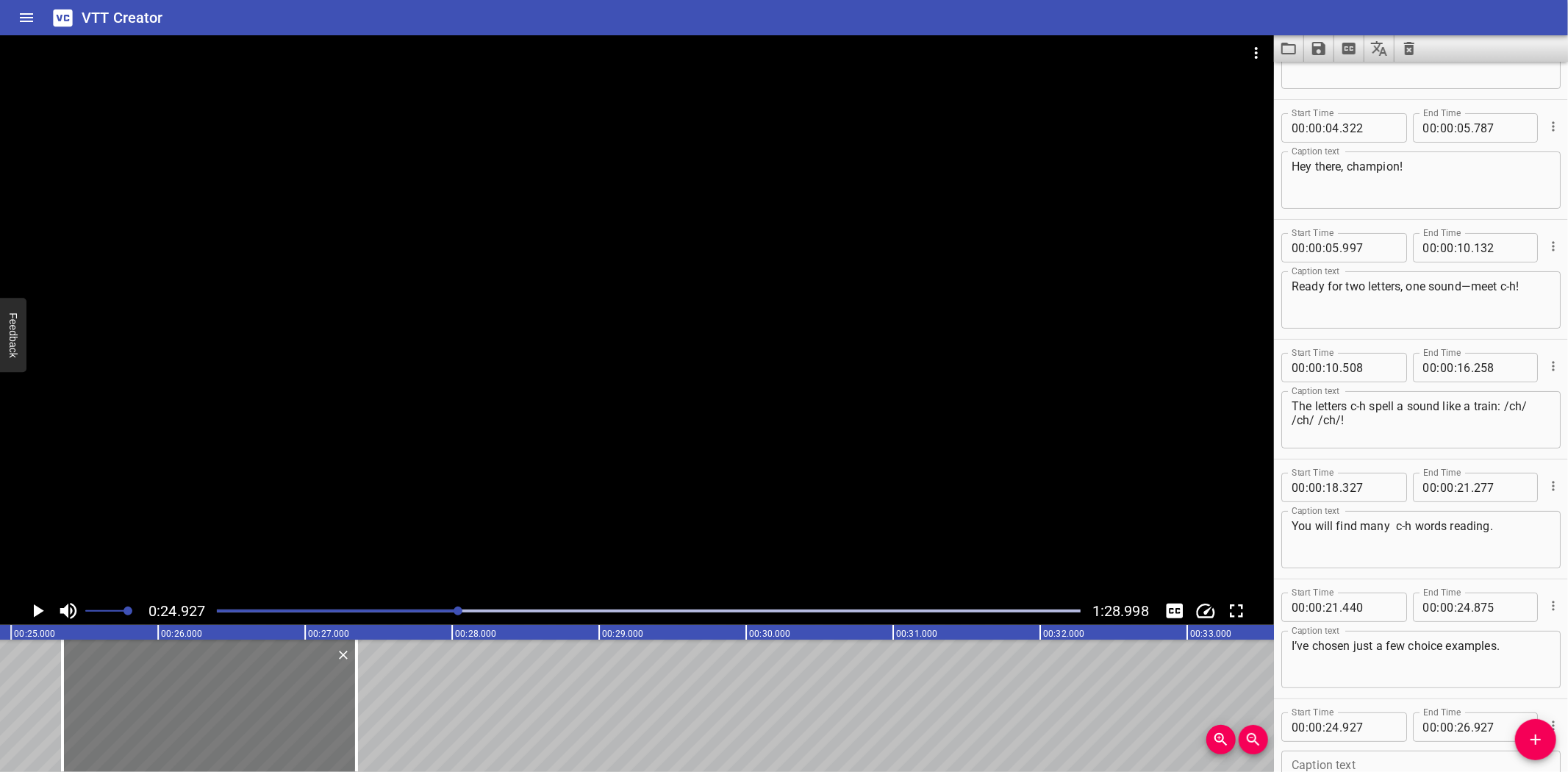
type input "352"
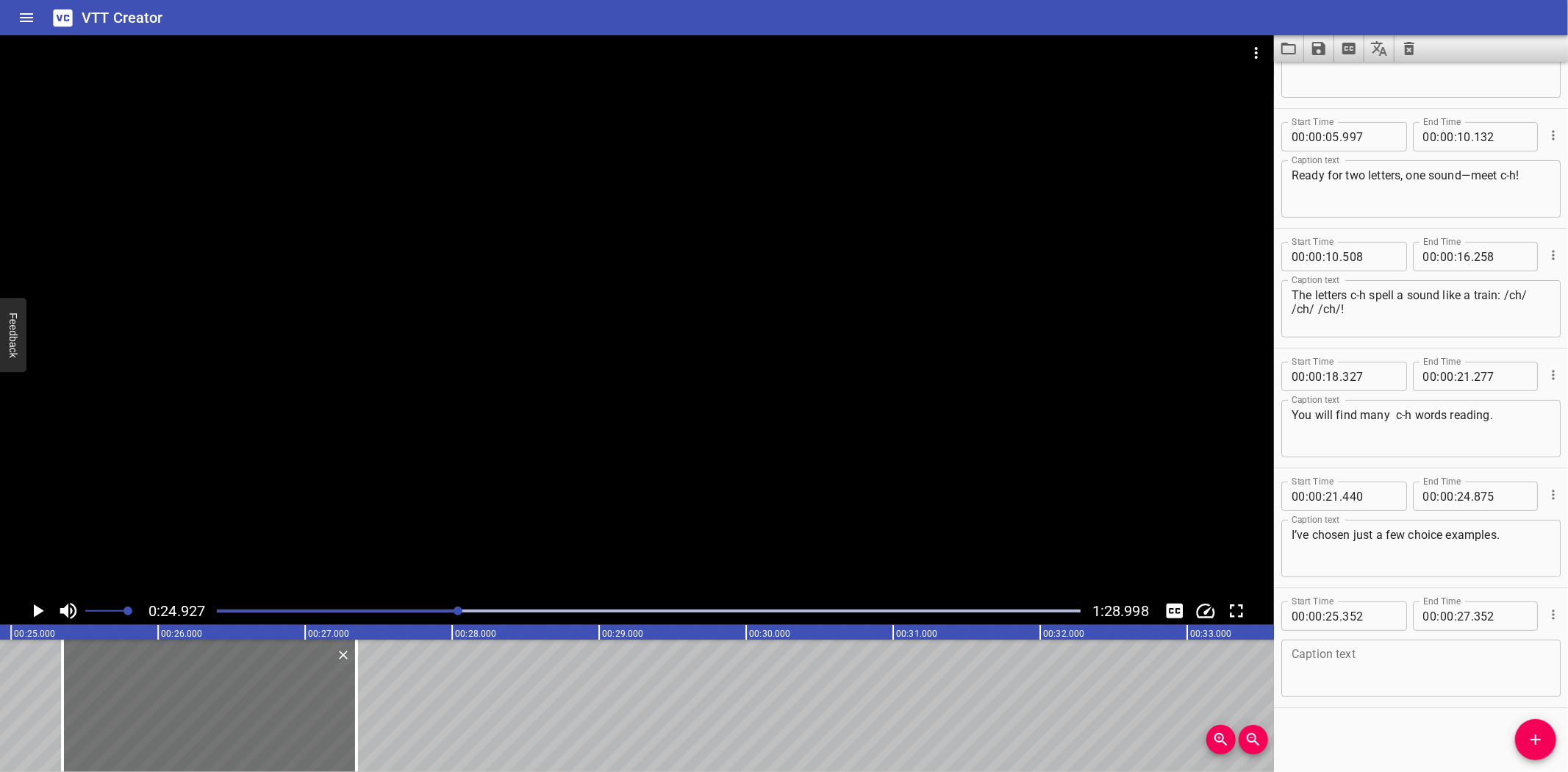
scroll to position [196, 0]
click at [1376, 685] on textarea at bounding box center [1421, 668] width 259 height 42
paste textarea "Did you see the /ch/ words?"
click at [358, 722] on div at bounding box center [361, 705] width 14 height 132
click at [33, 608] on icon "Play/Pause" at bounding box center [37, 611] width 22 height 22
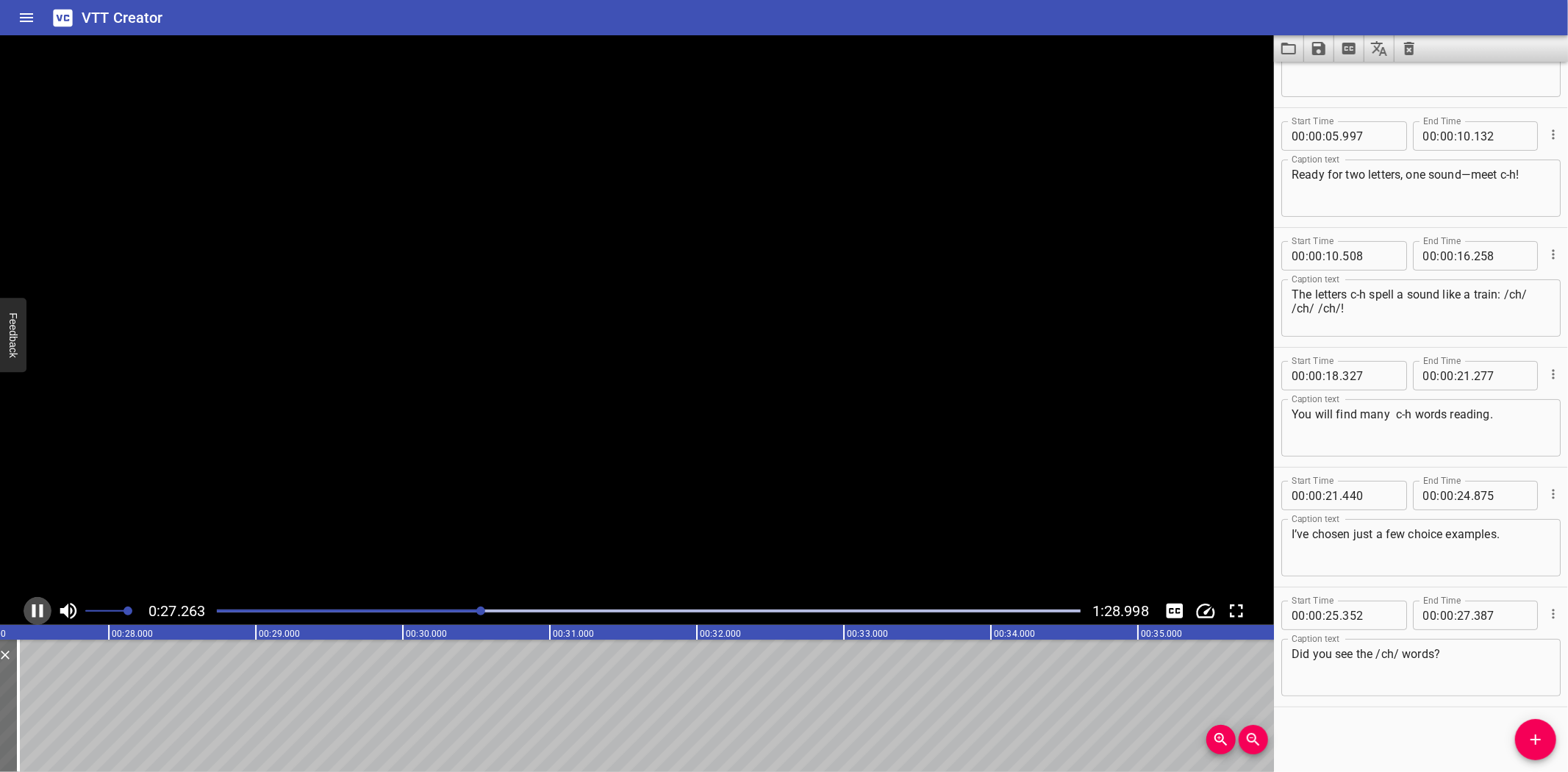
click at [33, 608] on icon "Play/Pause" at bounding box center [38, 611] width 11 height 13
click at [1527, 740] on icon "Add Cue" at bounding box center [1536, 740] width 17 height 17
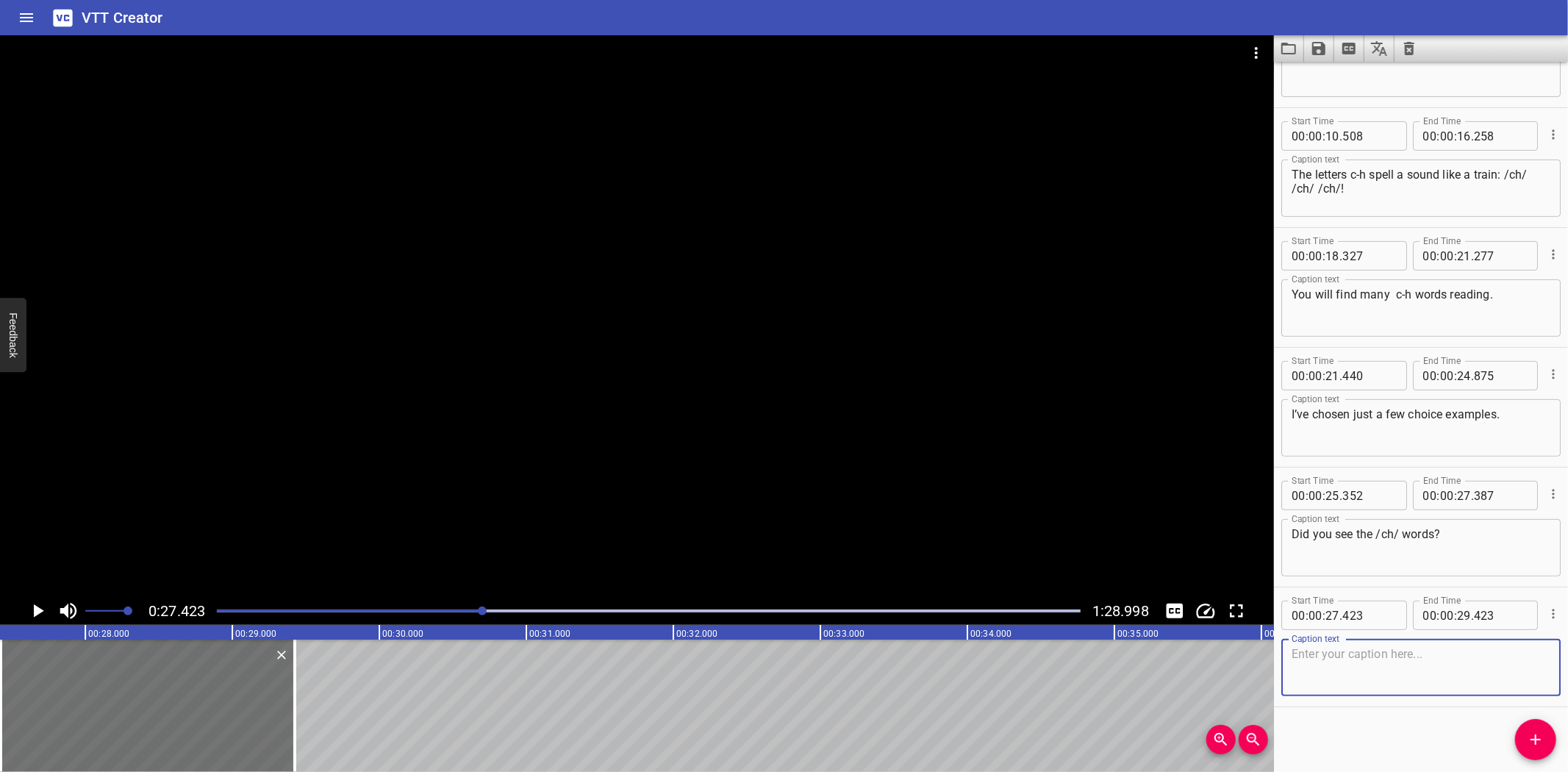
scroll to position [317, 0]
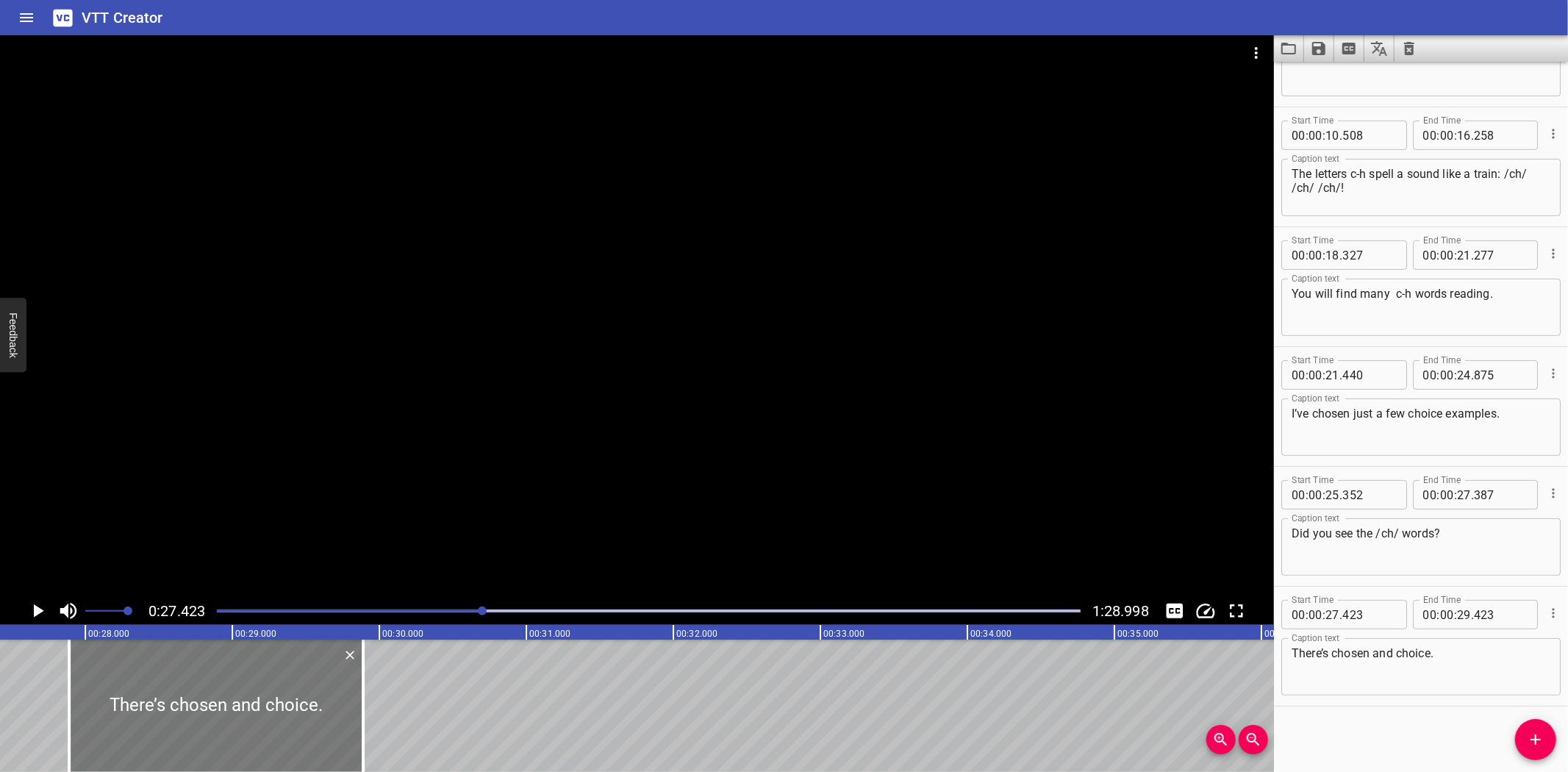
drag, startPoint x: 74, startPoint y: 681, endPoint x: 141, endPoint y: 669, distance: 68.1
click at [141, 669] on div at bounding box center [216, 705] width 294 height 132
drag, startPoint x: 364, startPoint y: 740, endPoint x: 372, endPoint y: 738, distance: 8.2
click at [372, 738] on div at bounding box center [370, 705] width 14 height 132
click at [35, 609] on icon "Play/Pause" at bounding box center [38, 611] width 11 height 13
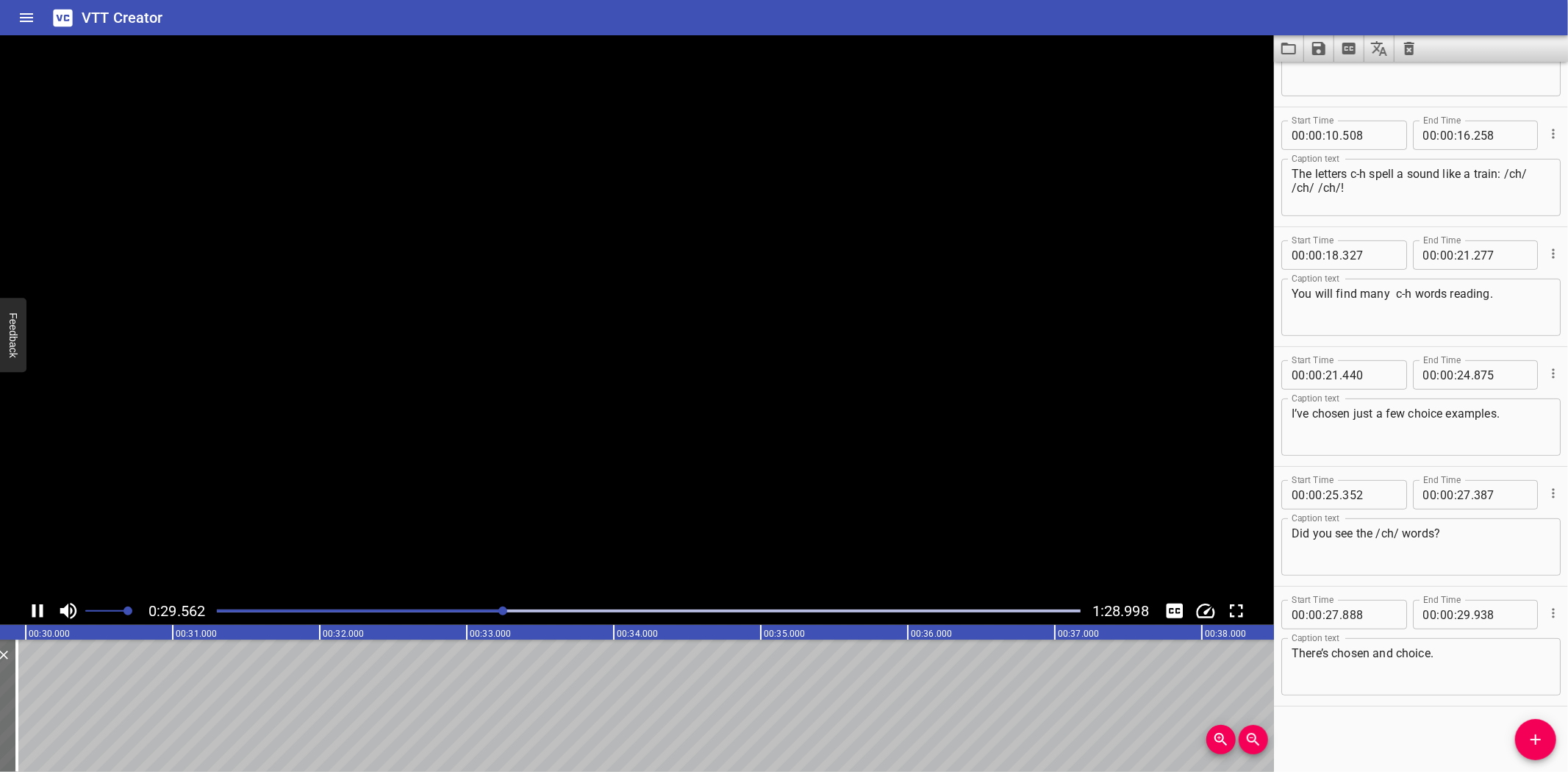
click at [35, 609] on icon "Play/Pause" at bounding box center [37, 611] width 22 height 22
click at [1536, 732] on icon "Add Cue" at bounding box center [1536, 740] width 17 height 17
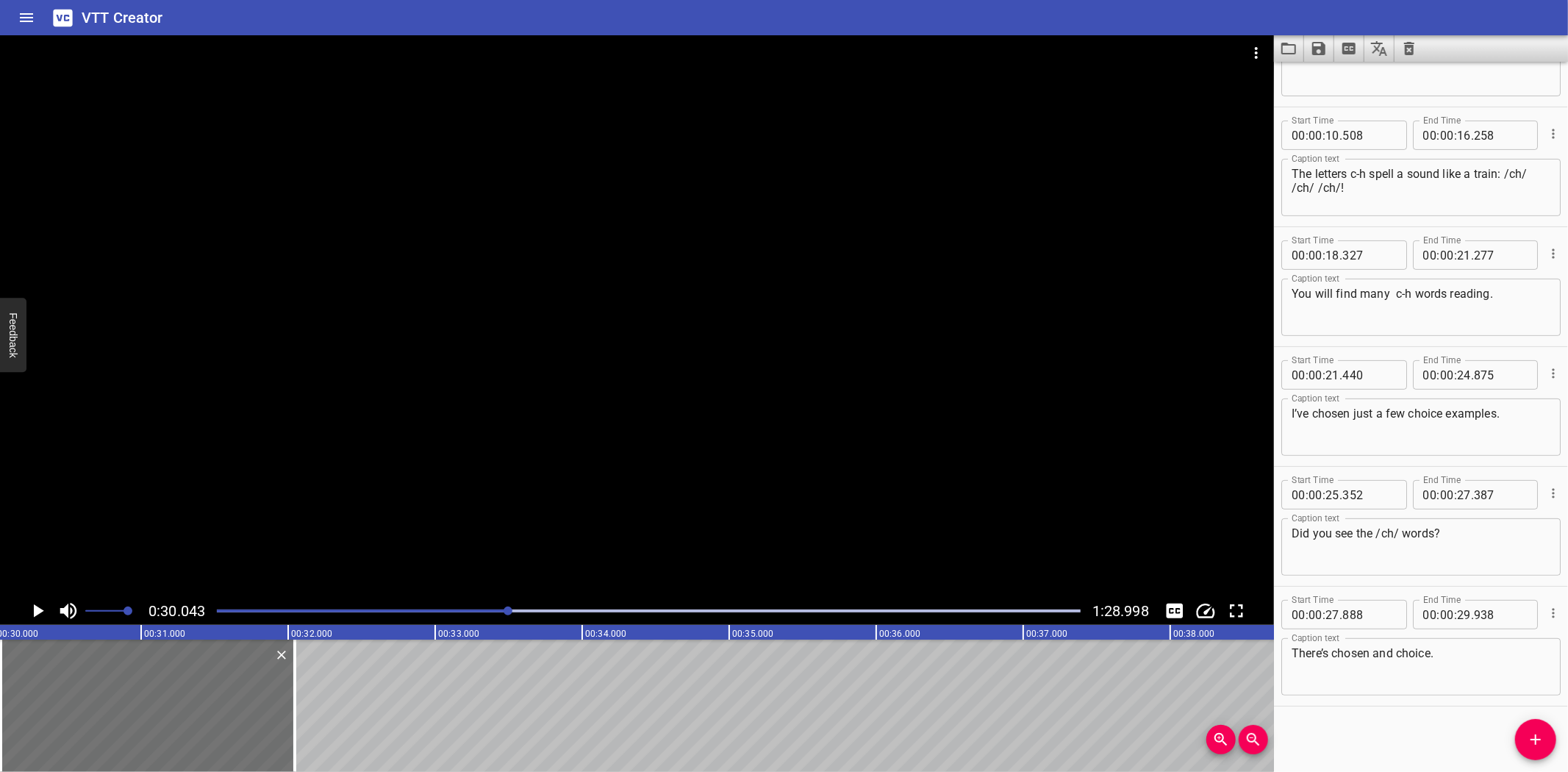
scroll to position [324, 0]
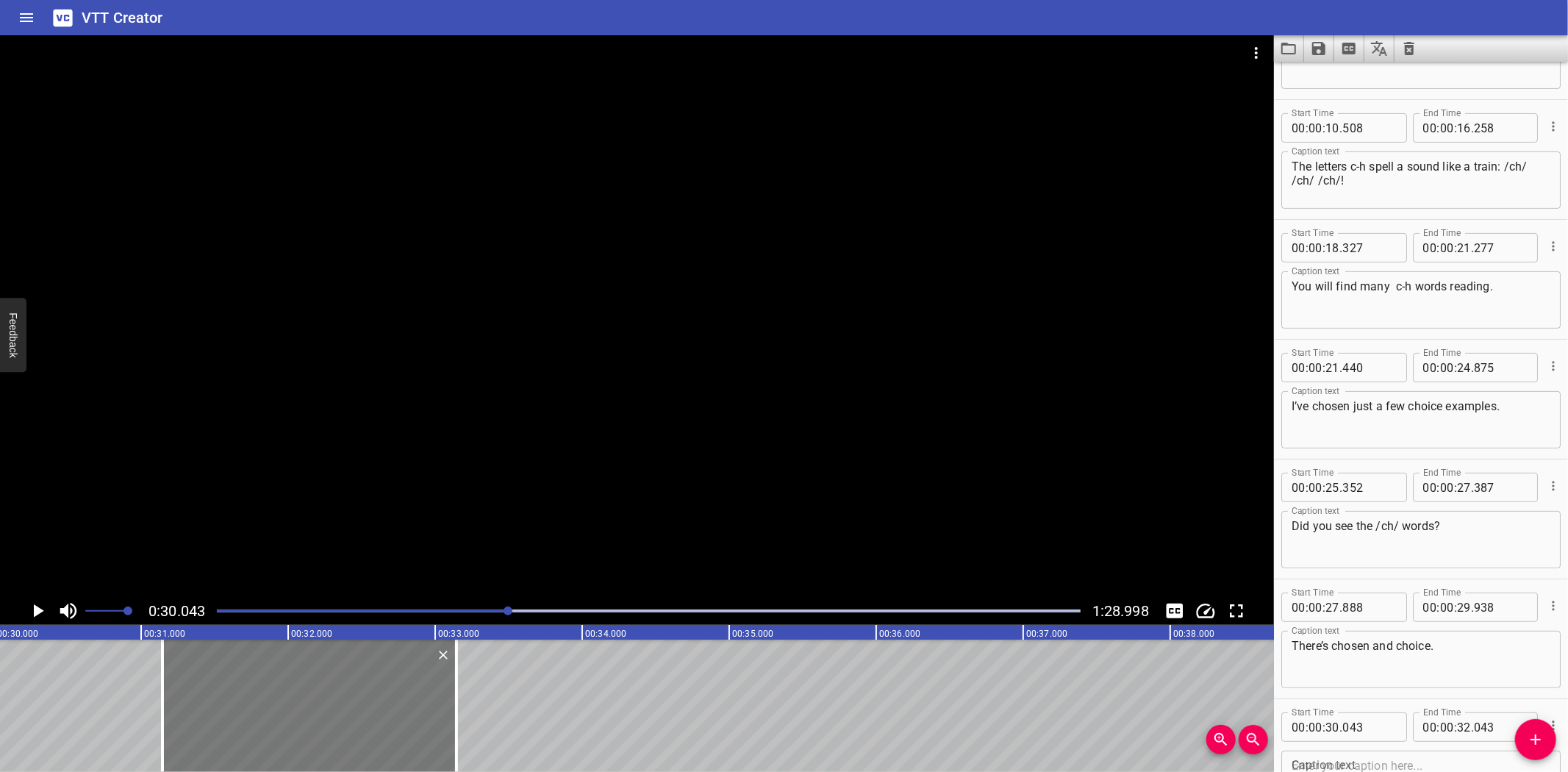
drag, startPoint x: 149, startPoint y: 682, endPoint x: 311, endPoint y: 685, distance: 162.0
click at [311, 685] on div at bounding box center [310, 705] width 294 height 132
drag, startPoint x: 452, startPoint y: 712, endPoint x: 509, endPoint y: 716, distance: 57.1
click at [509, 716] on div at bounding box center [513, 705] width 14 height 132
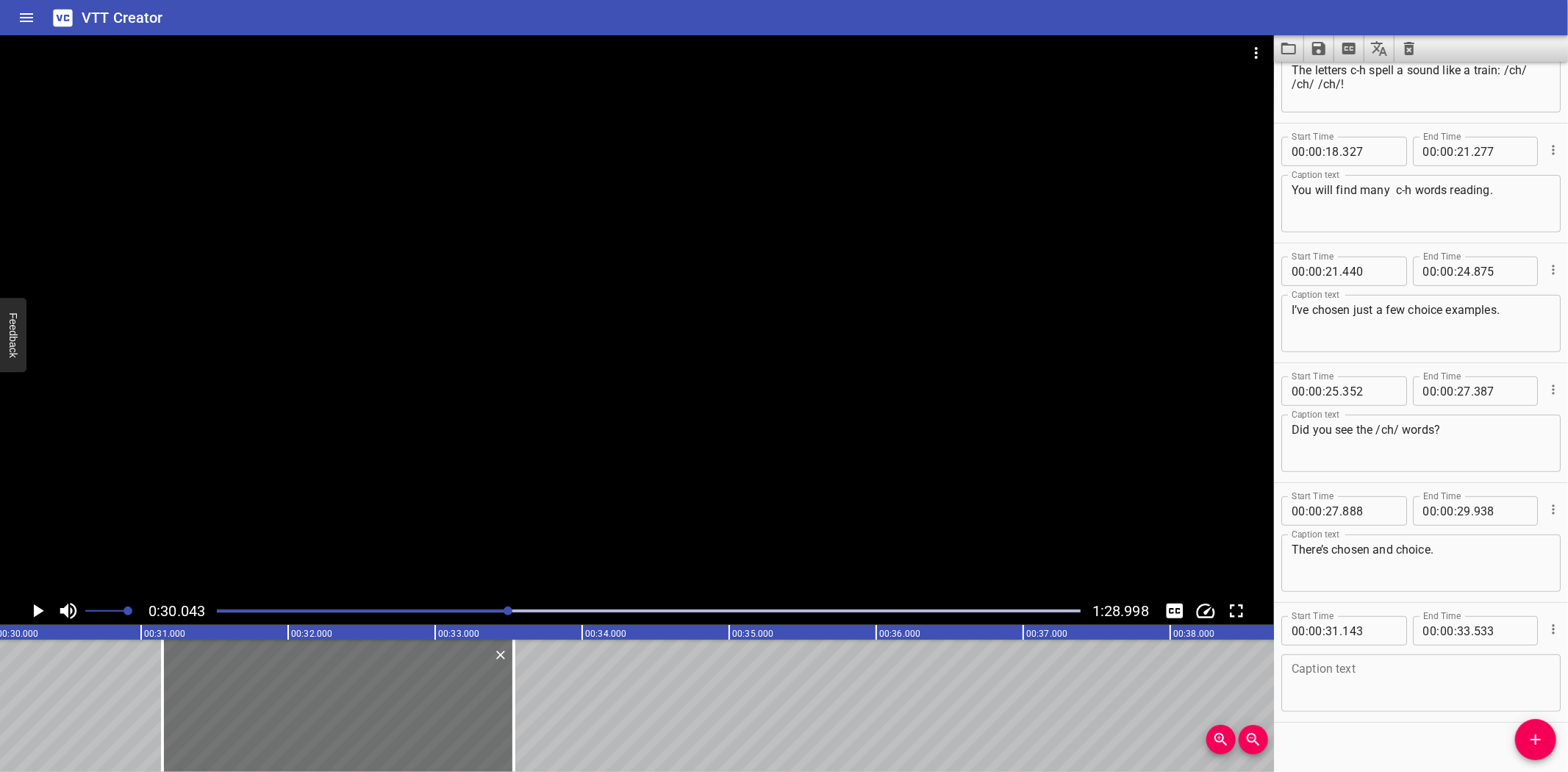
scroll to position [436, 0]
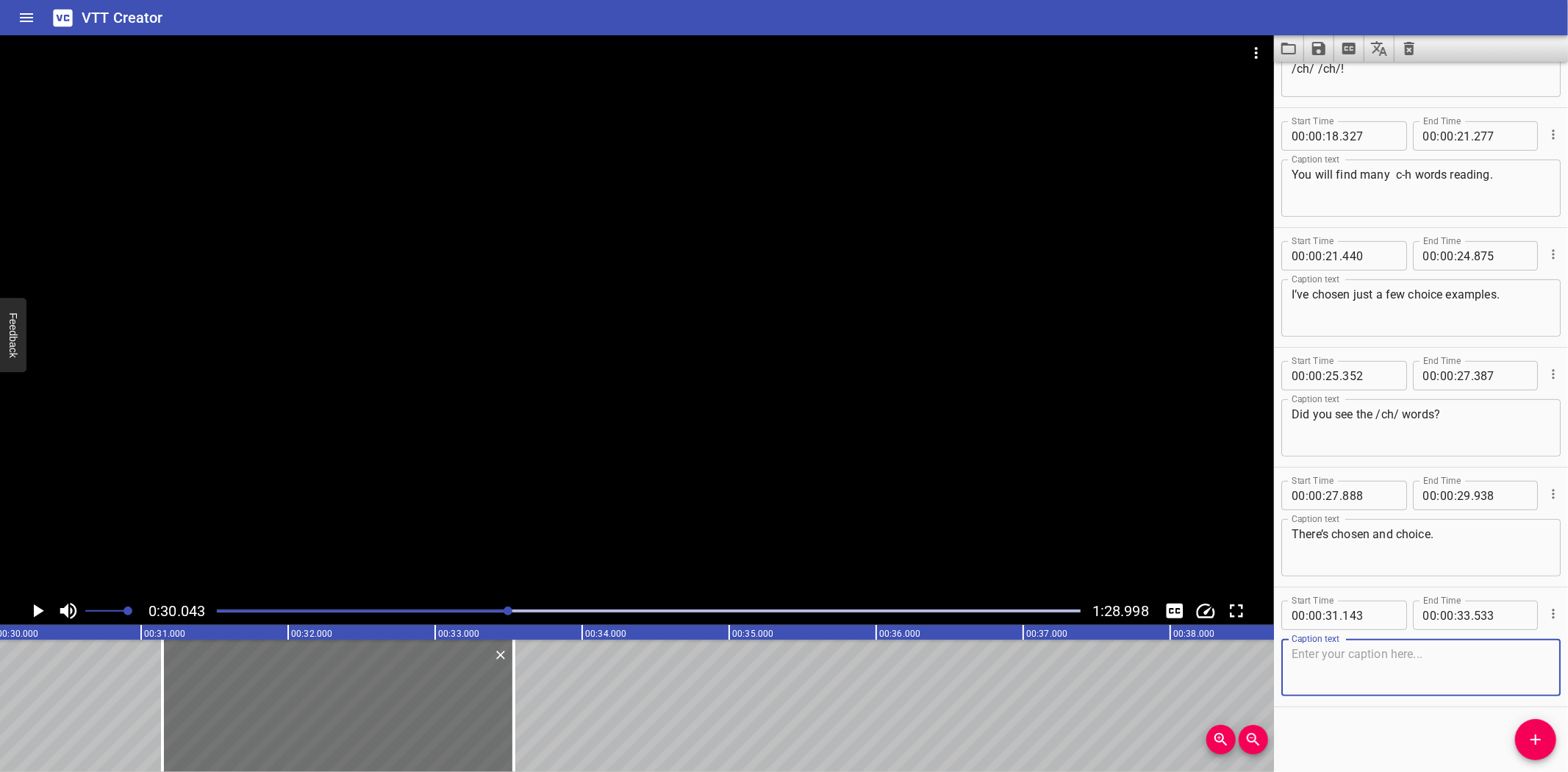
click at [1377, 665] on textarea at bounding box center [1421, 668] width 259 height 42
paste textarea "A chair is a nice place to sit. I like a soft chair best. Say chair (pause) cha…"
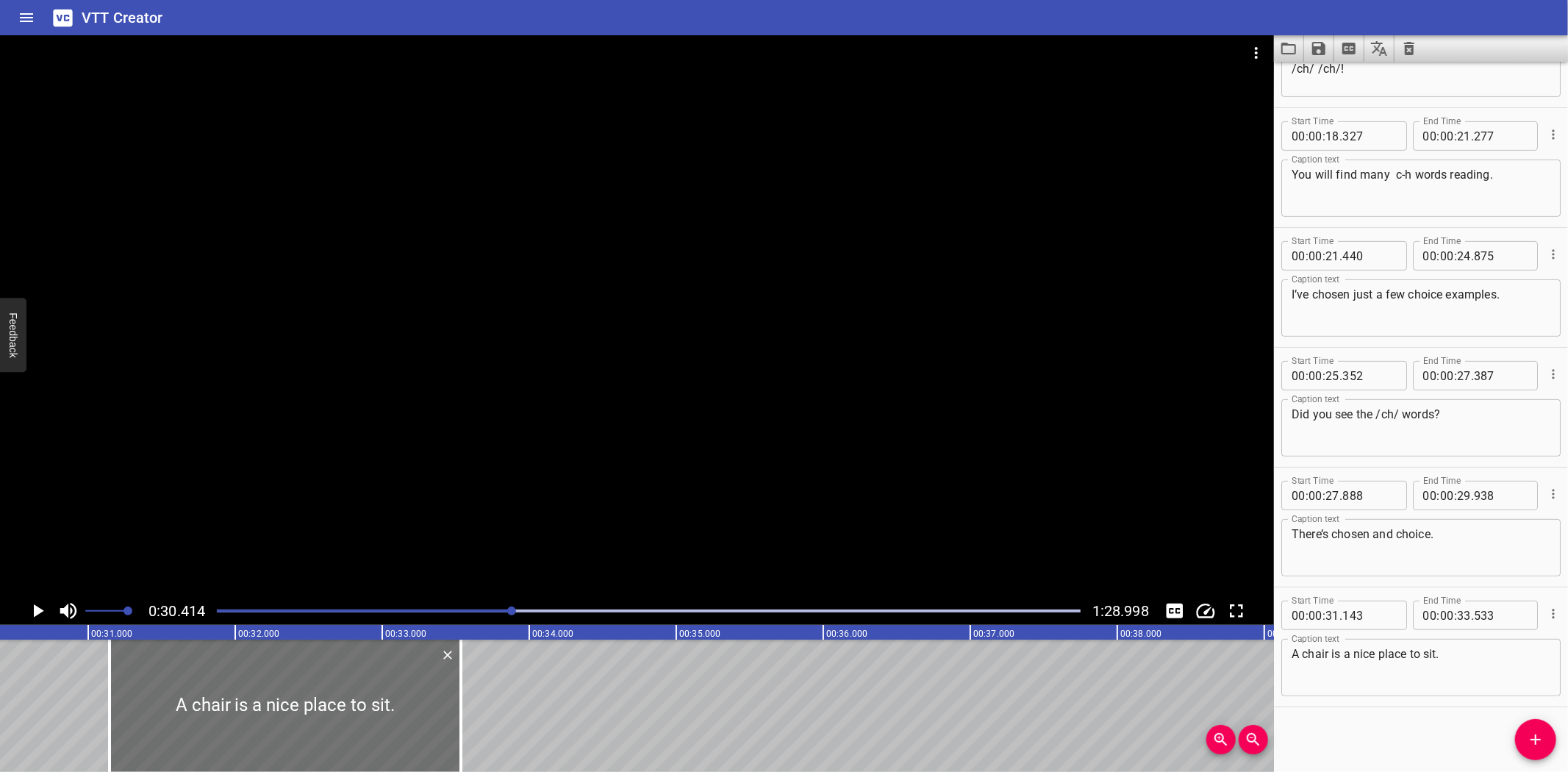
scroll to position [0, 4472]
click at [36, 608] on icon "Play/Pause" at bounding box center [38, 611] width 11 height 13
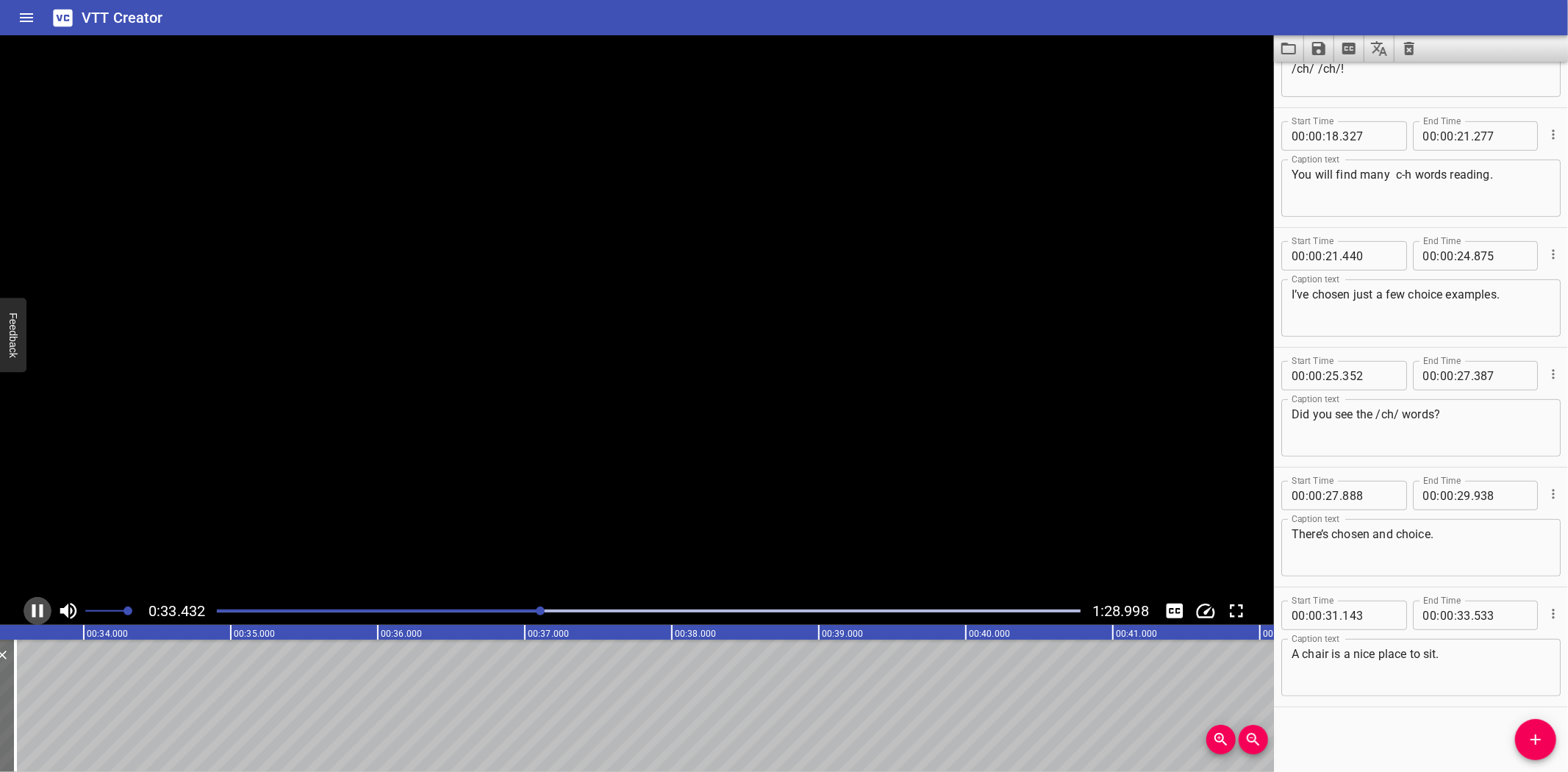
click at [36, 608] on icon "Play/Pause" at bounding box center [37, 611] width 22 height 22
drag, startPoint x: 1538, startPoint y: 742, endPoint x: 1088, endPoint y: 631, distance: 463.5
click at [1531, 740] on icon "Add Cue" at bounding box center [1536, 740] width 17 height 17
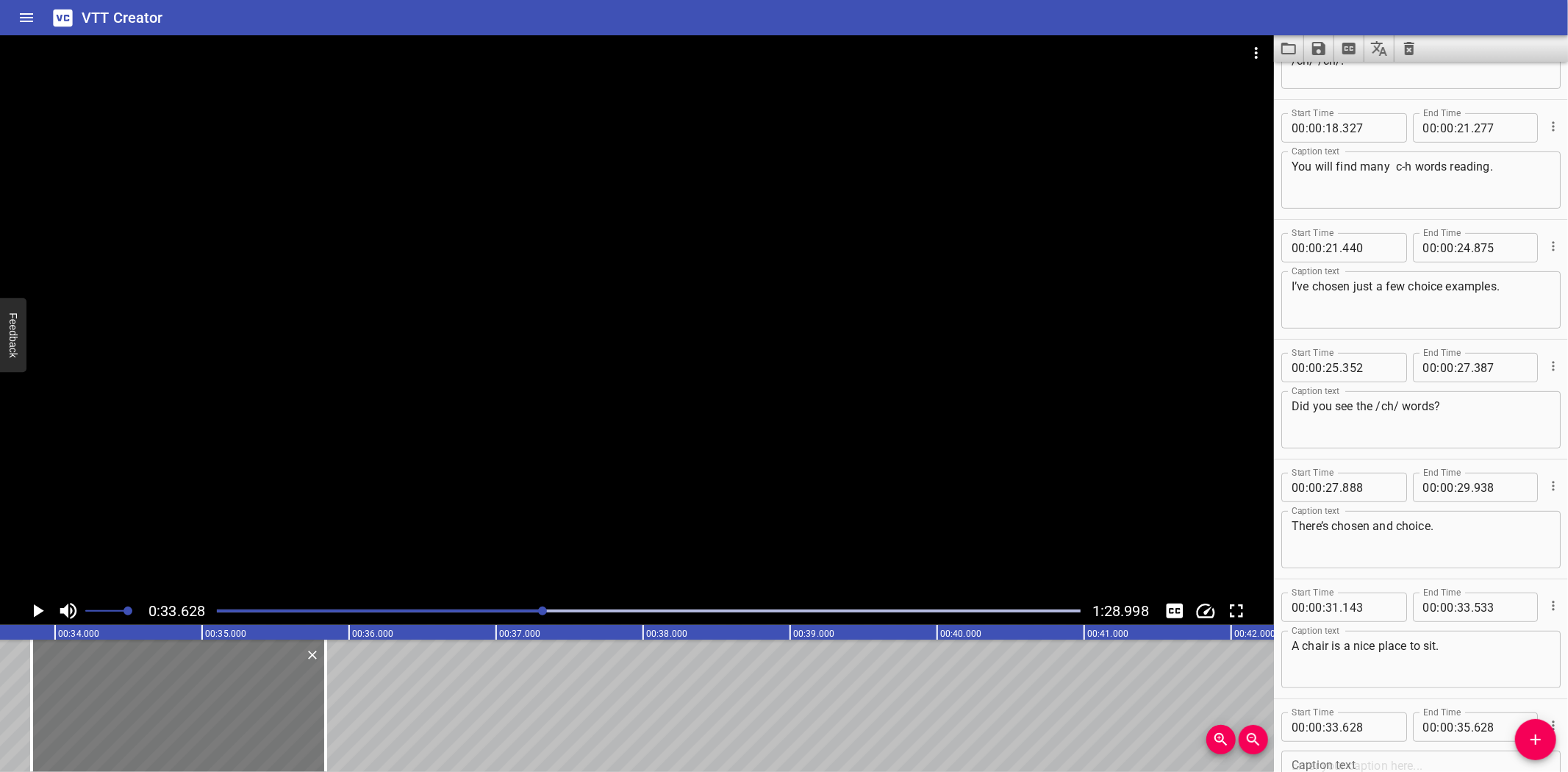
drag, startPoint x: 122, startPoint y: 675, endPoint x: 153, endPoint y: 671, distance: 31.3
click at [153, 671] on div at bounding box center [179, 705] width 294 height 132
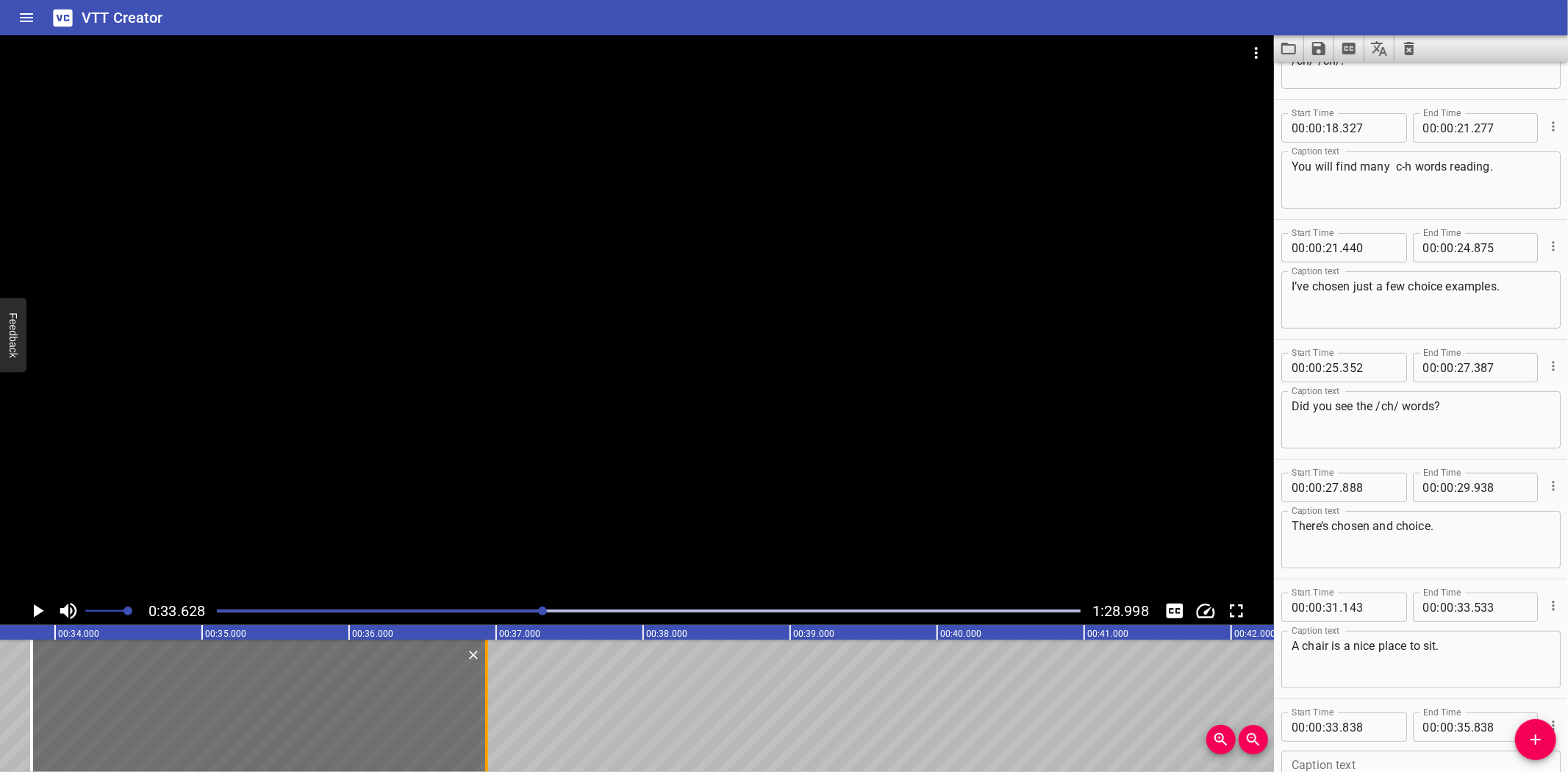
drag, startPoint x: 325, startPoint y: 699, endPoint x: 486, endPoint y: 703, distance: 161.0
click at [486, 703] on div at bounding box center [486, 705] width 3 height 132
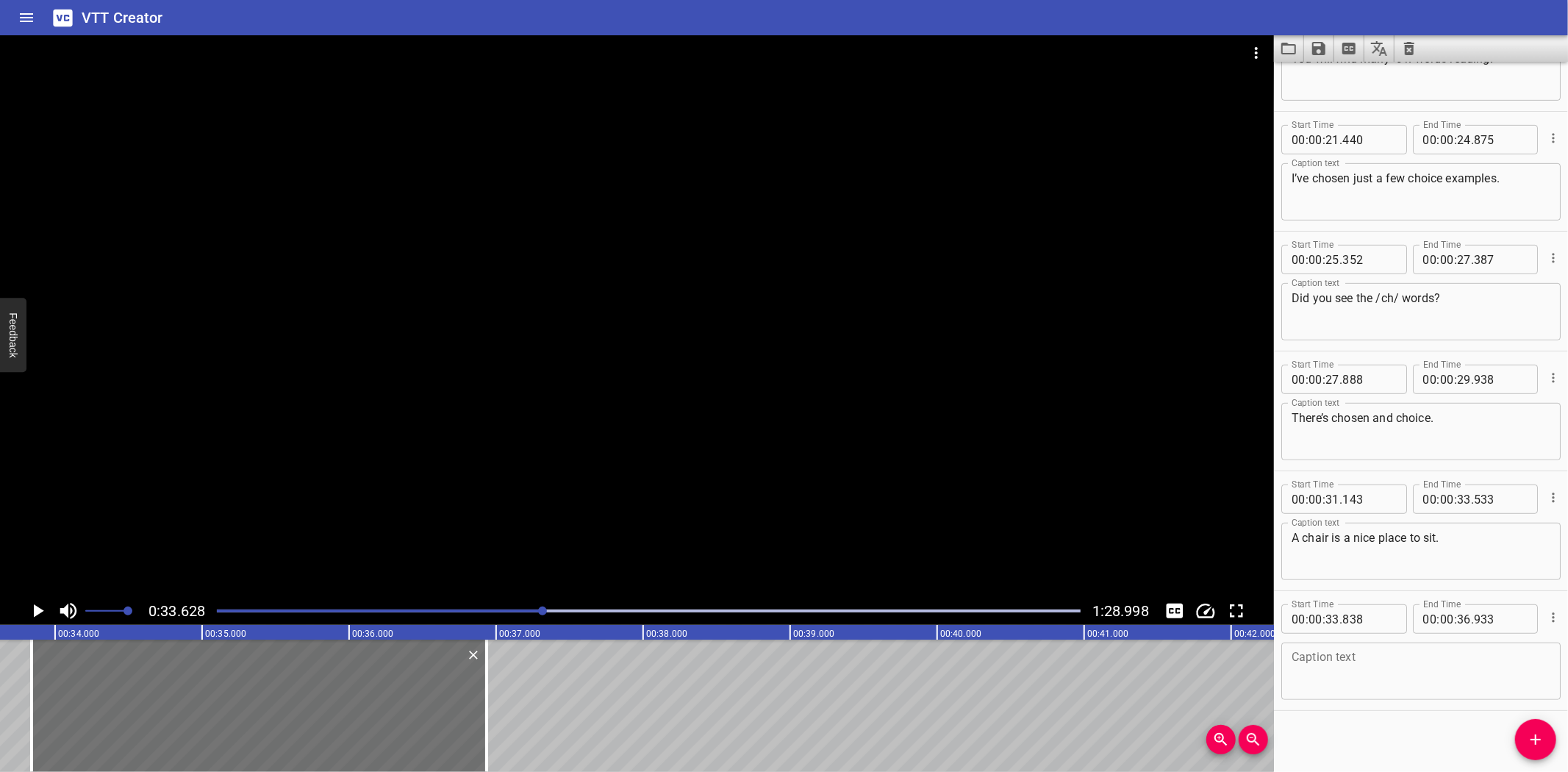
scroll to position [556, 0]
click at [1343, 660] on textarea at bounding box center [1421, 668] width 259 height 42
paste textarea "Say chair (pause) chair."
click at [38, 612] on icon "Play/Pause" at bounding box center [38, 611] width 11 height 13
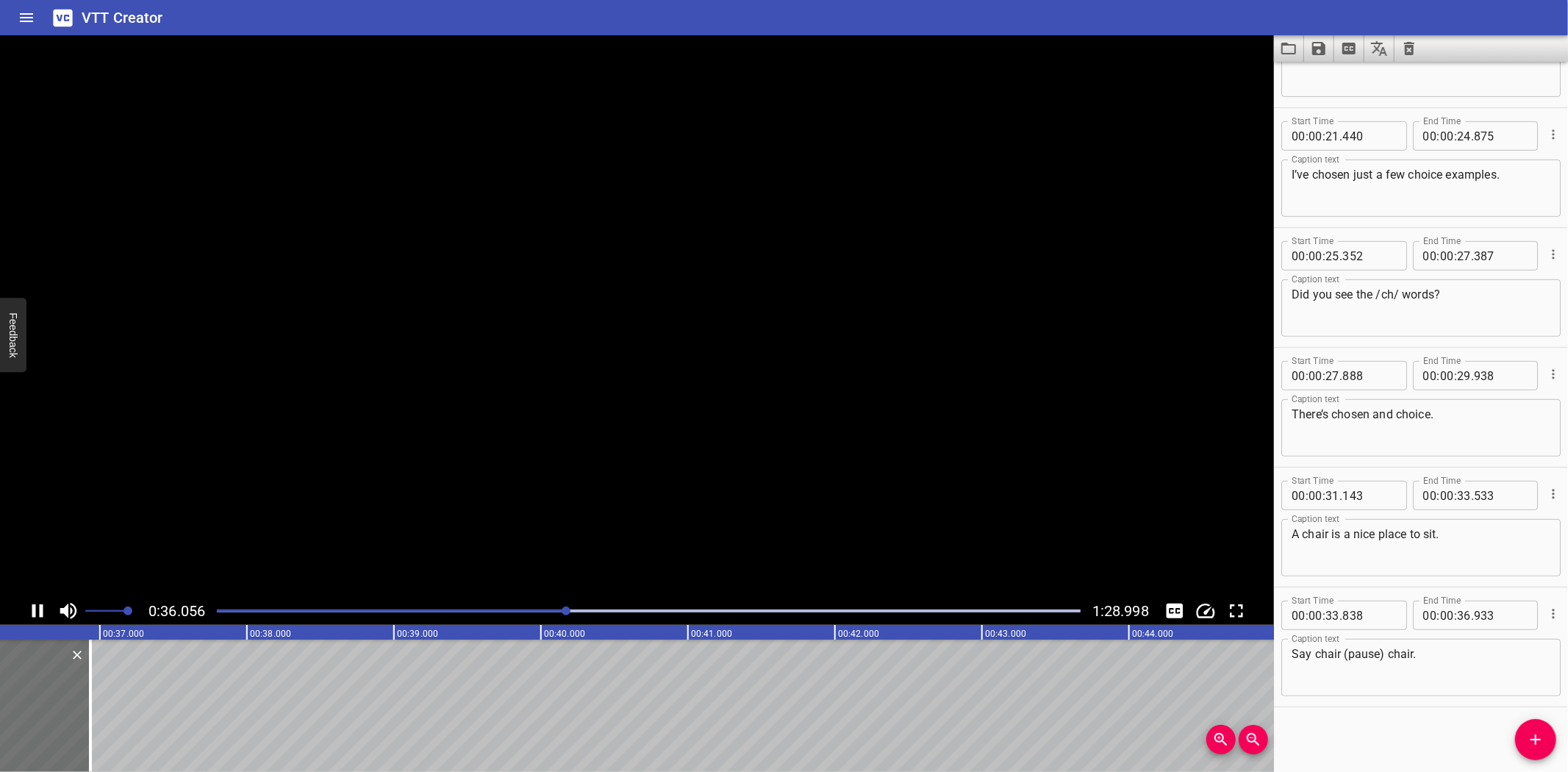
click at [38, 612] on icon "Play/Pause" at bounding box center [37, 611] width 22 height 22
click at [1343, 652] on textarea "Say chair (pause) chair." at bounding box center [1421, 668] width 259 height 42
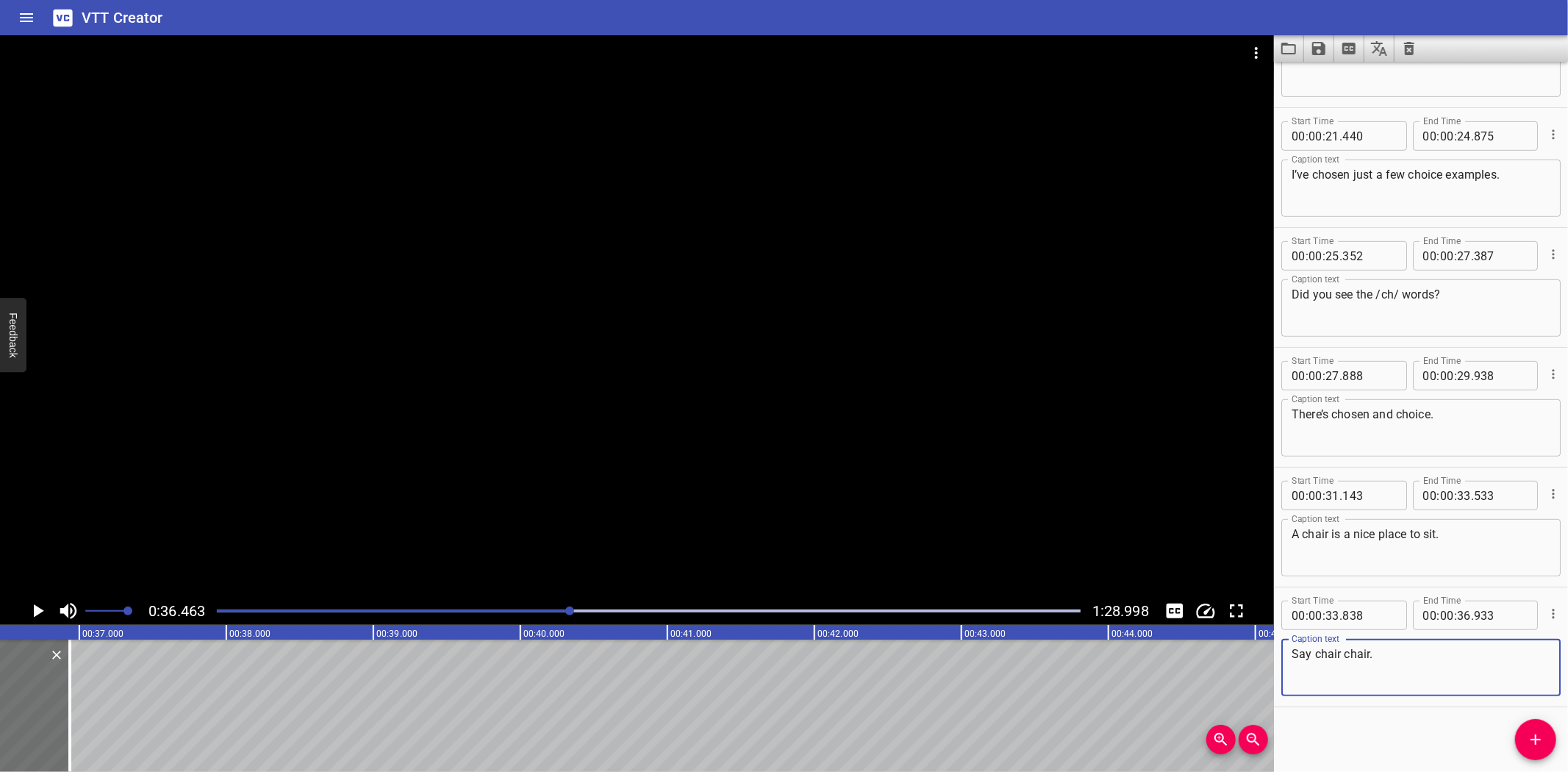
click at [1445, 658] on textarea "Say chair chair." at bounding box center [1421, 668] width 259 height 42
paste textarea "(pause)"
drag, startPoint x: 1342, startPoint y: 657, endPoint x: 1385, endPoint y: 657, distance: 43.0
click at [1385, 657] on textarea "Say chair (pause) chair." at bounding box center [1421, 668] width 259 height 42
click at [1472, 657] on textarea "Say chair (pause) chair." at bounding box center [1421, 668] width 259 height 42
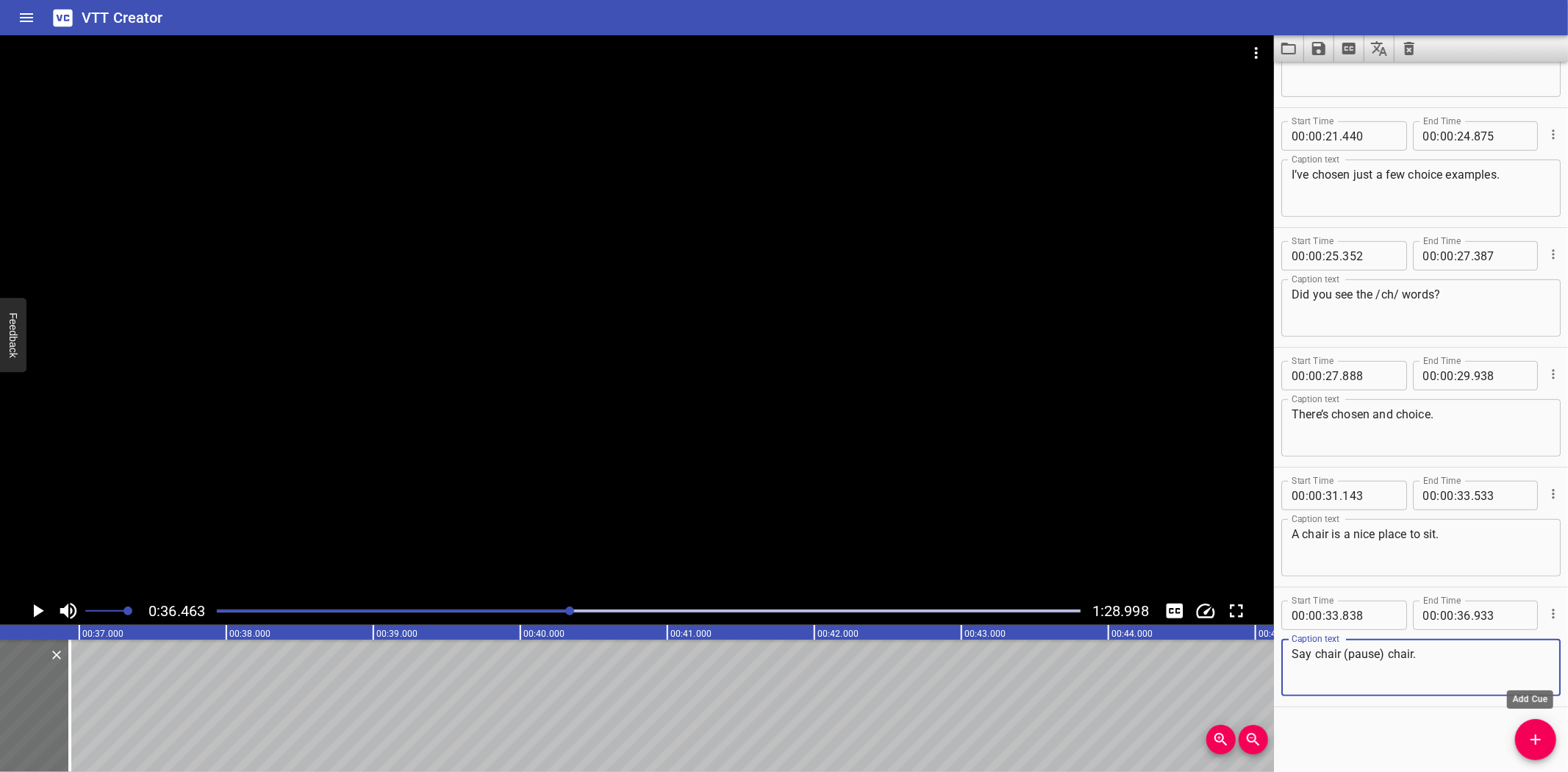
click at [1536, 739] on icon "Add Cue" at bounding box center [1536, 740] width 11 height 11
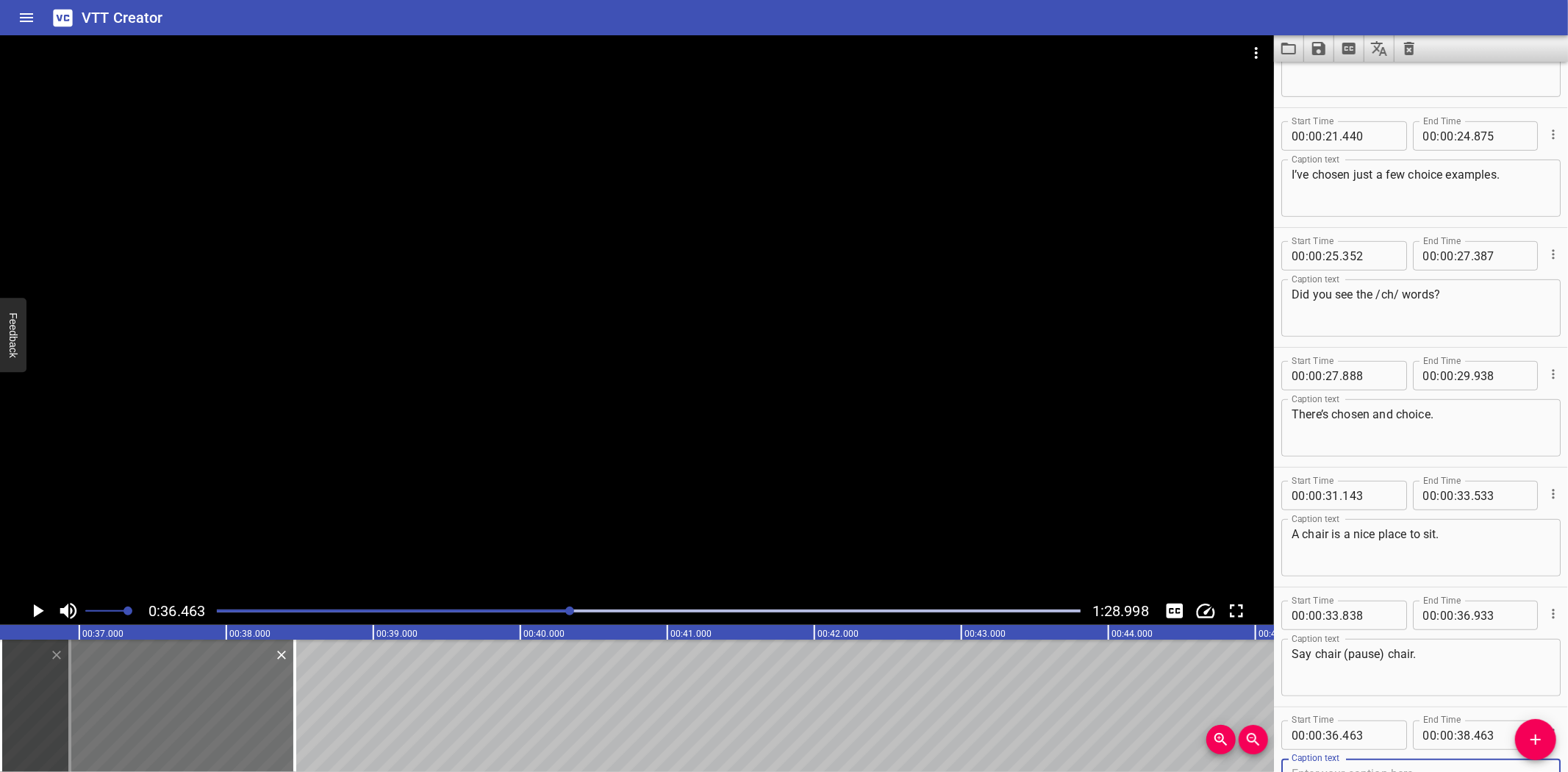
scroll to position [563, 0]
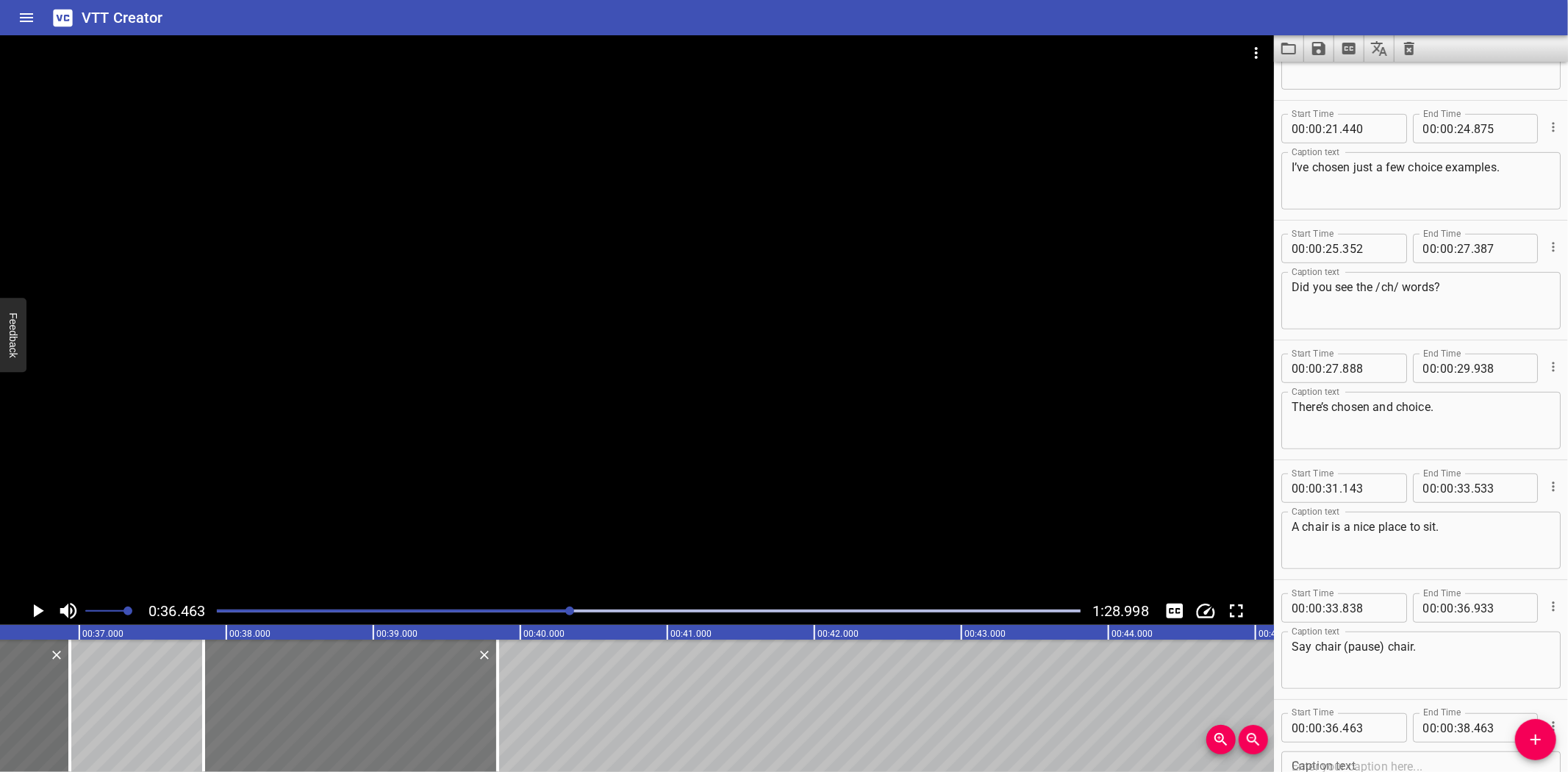
drag, startPoint x: 215, startPoint y: 698, endPoint x: 369, endPoint y: 692, distance: 154.1
click at [369, 692] on div at bounding box center [351, 705] width 294 height 132
drag, startPoint x: 495, startPoint y: 716, endPoint x: 461, endPoint y: 722, distance: 34.5
click at [461, 722] on div at bounding box center [463, 705] width 14 height 132
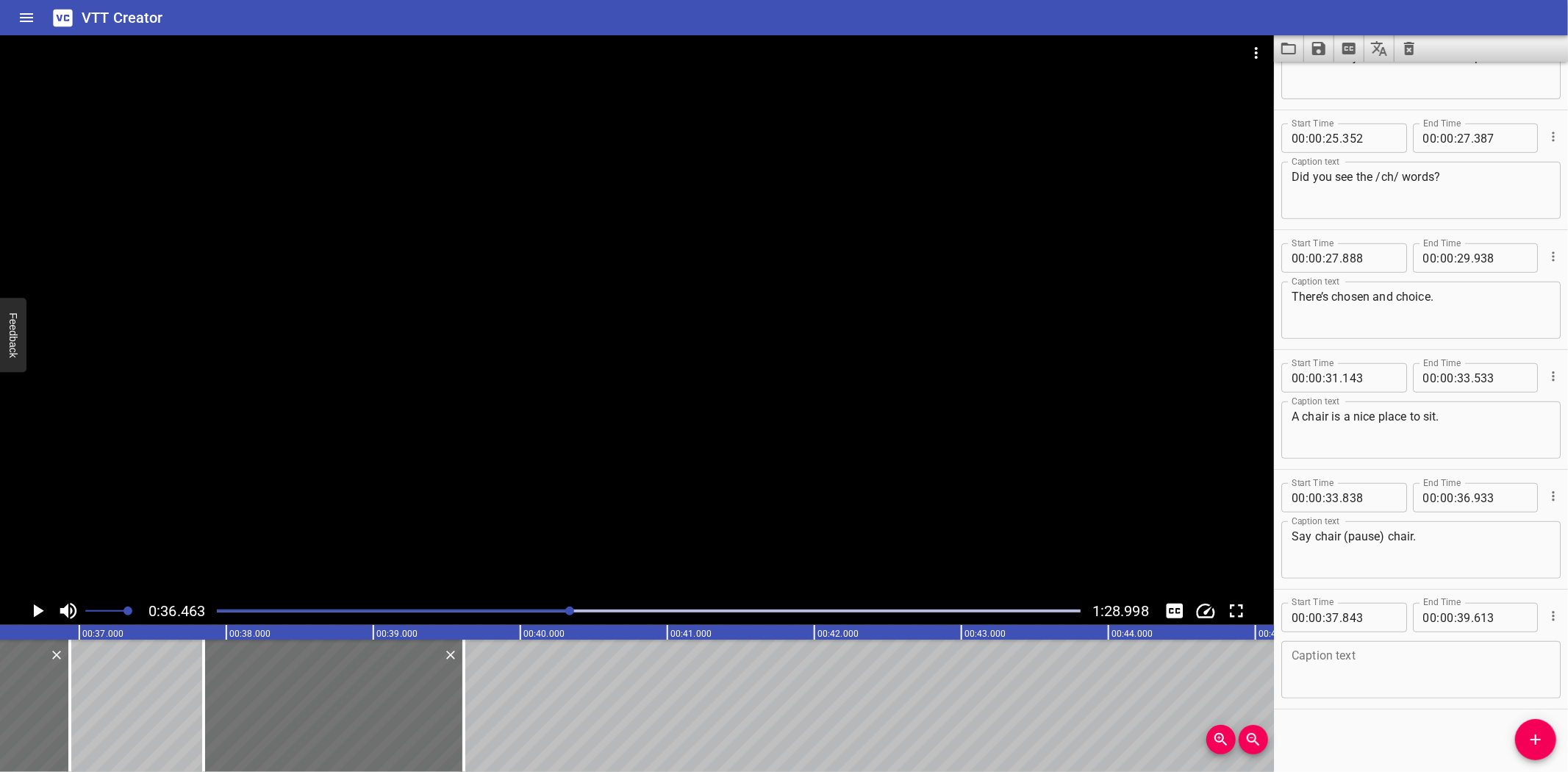
scroll to position [676, 0]
click at [1364, 669] on textarea at bounding box center [1421, 667] width 259 height 42
paste textarea "Now say, chain (pause) chain."
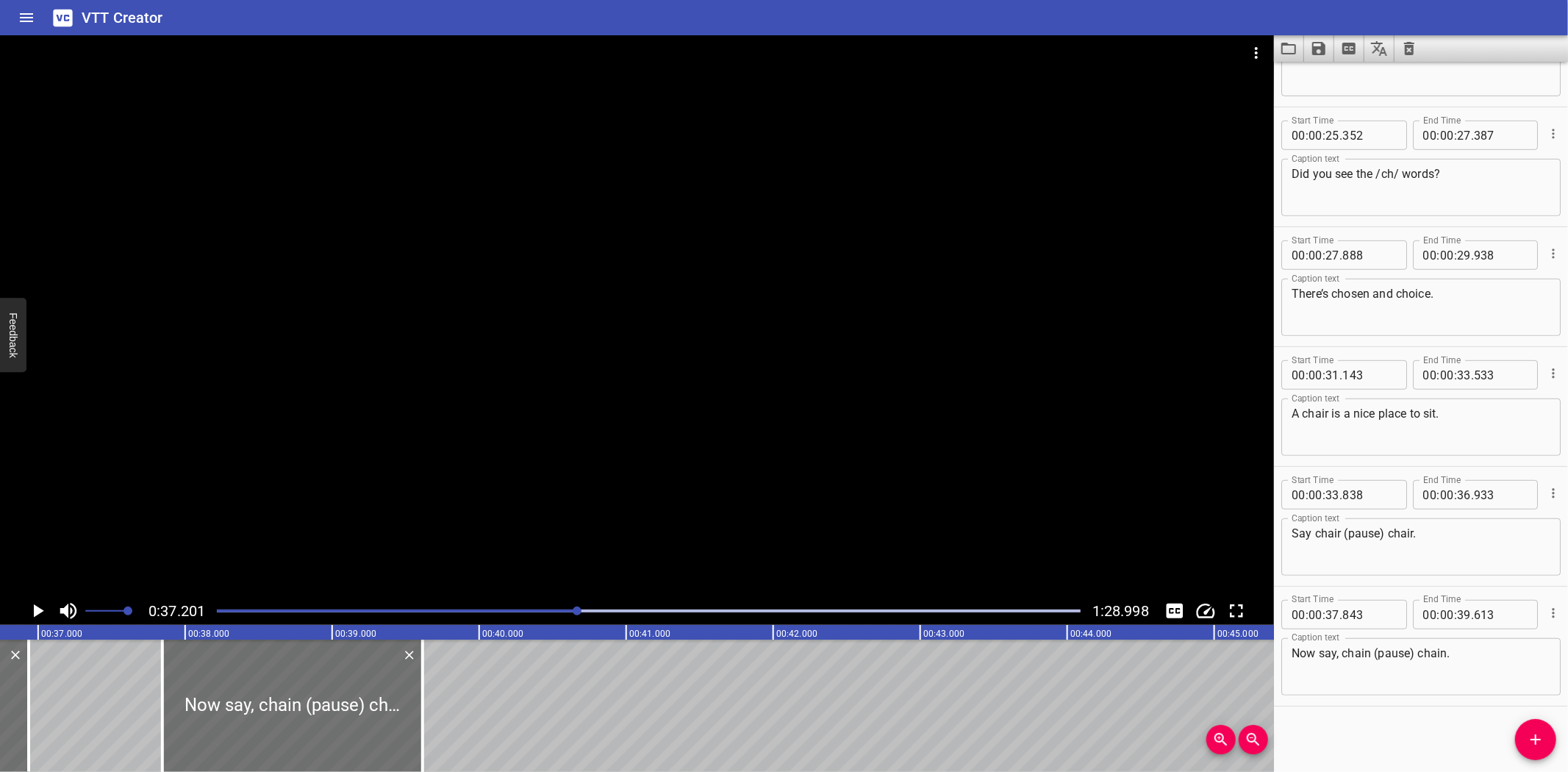
scroll to position [0, 5469]
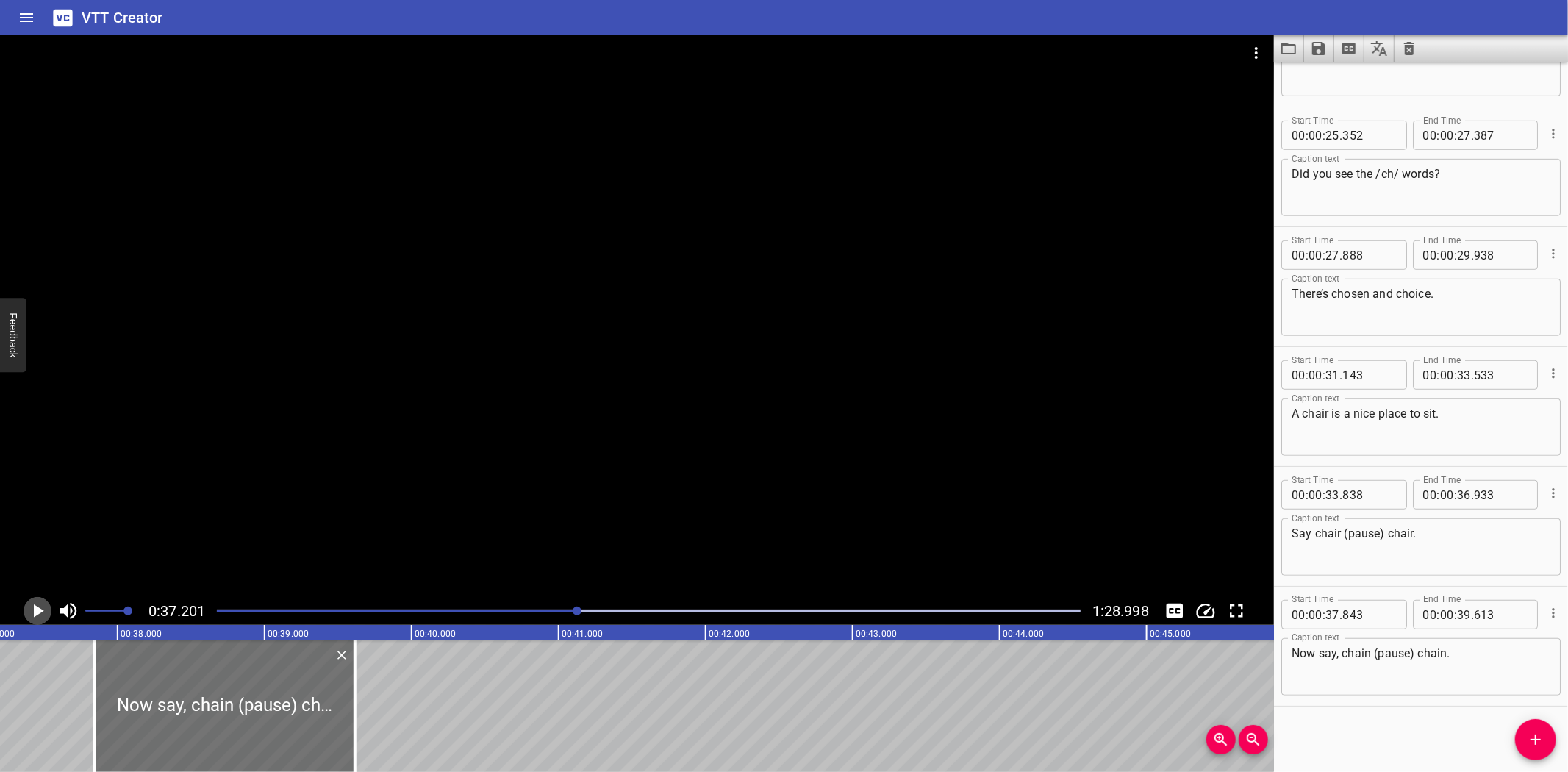
click at [40, 604] on icon "Play/Pause" at bounding box center [37, 611] width 22 height 22
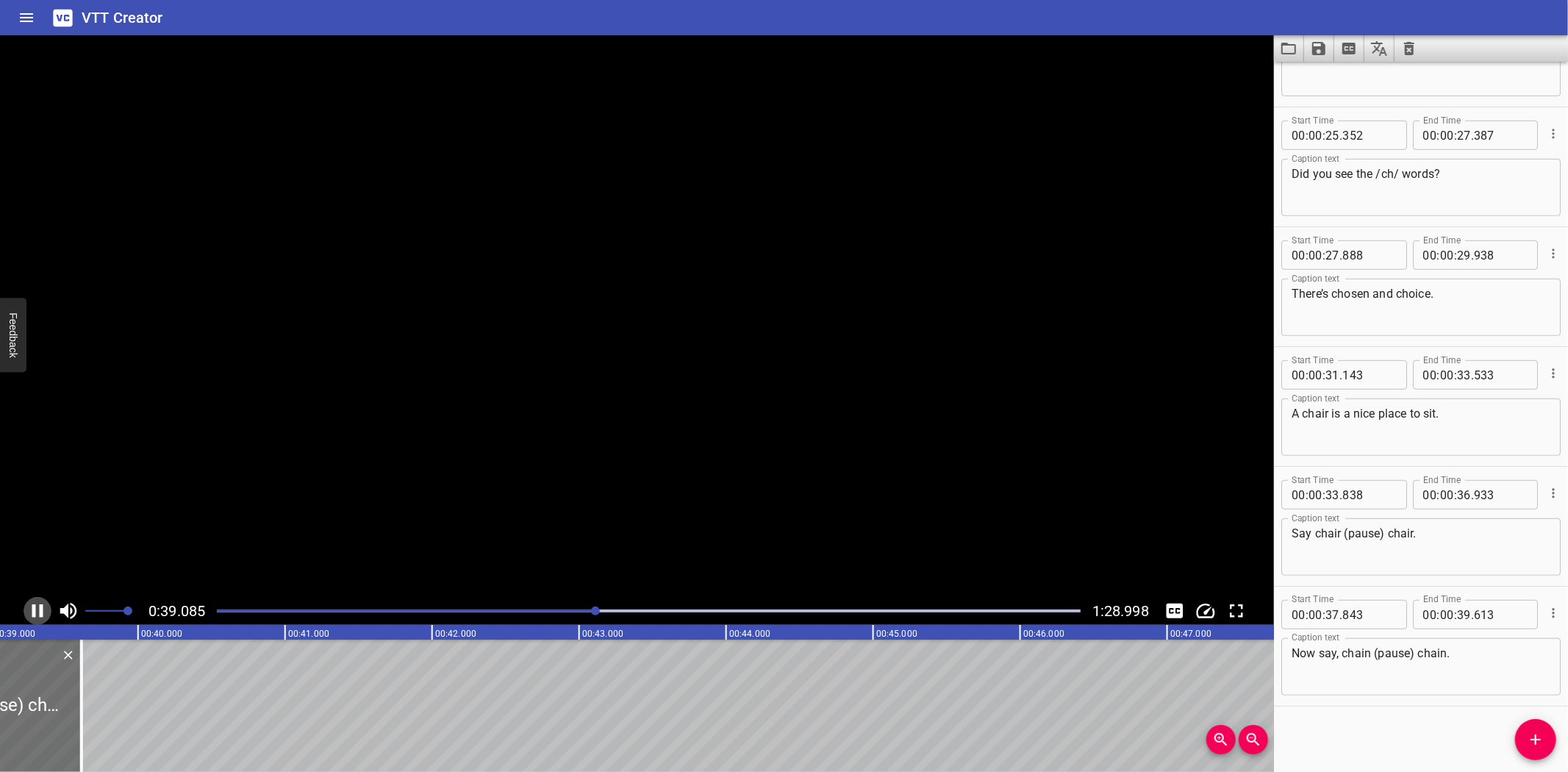
click at [40, 604] on icon "Play/Pause" at bounding box center [37, 611] width 22 height 22
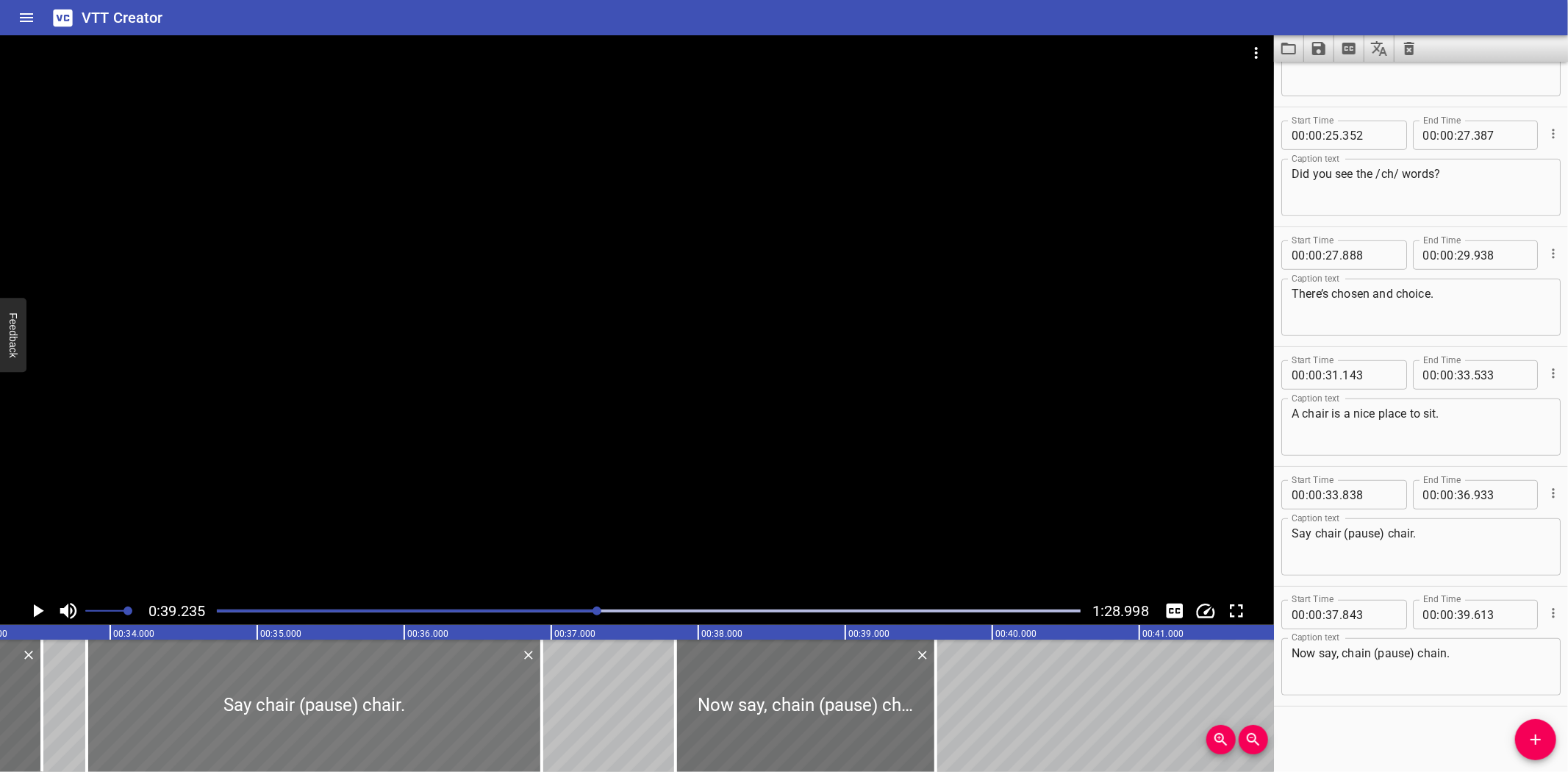
scroll to position [0, 4865]
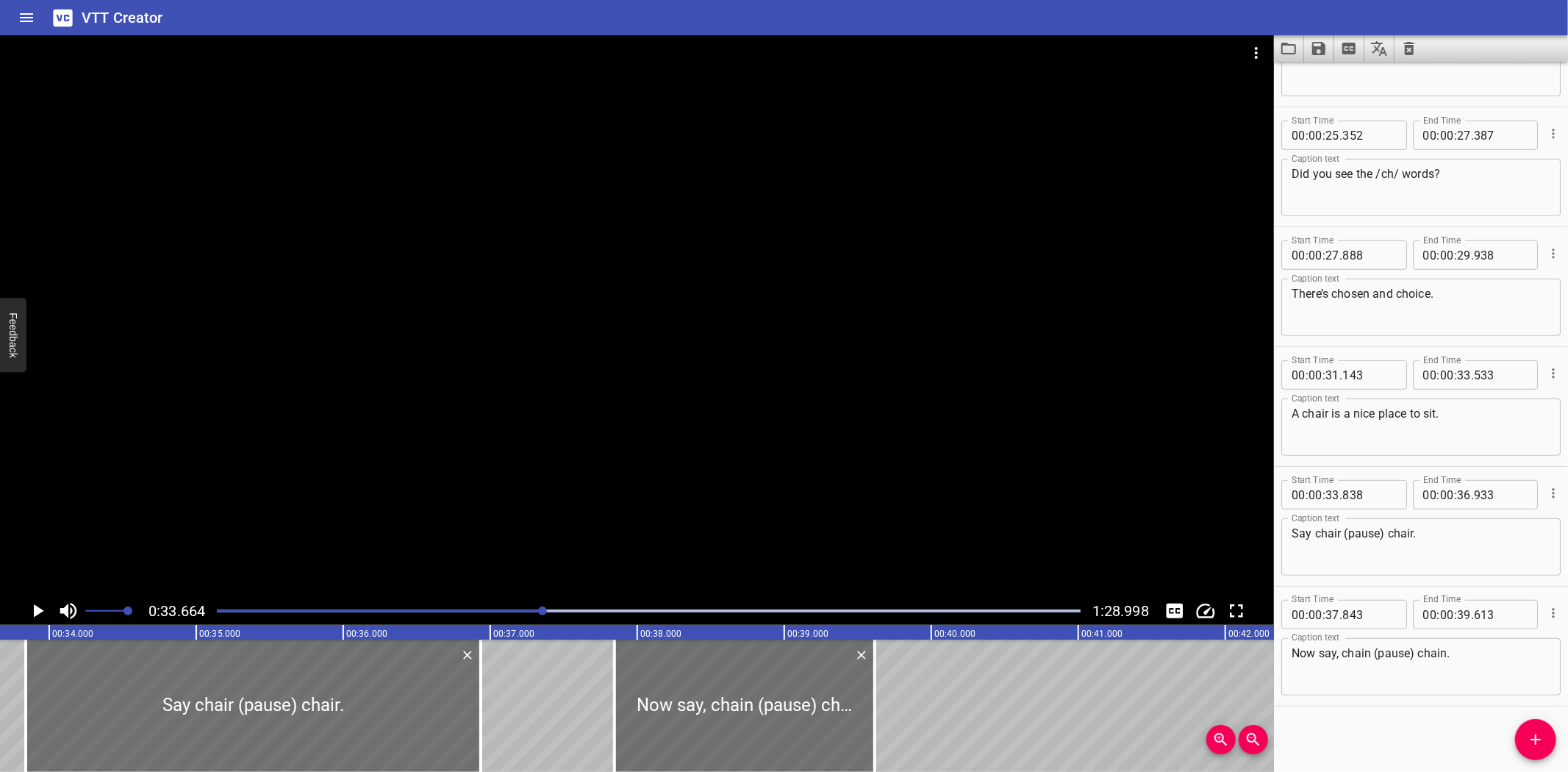
click at [33, 604] on icon "Play/Pause" at bounding box center [37, 611] width 22 height 22
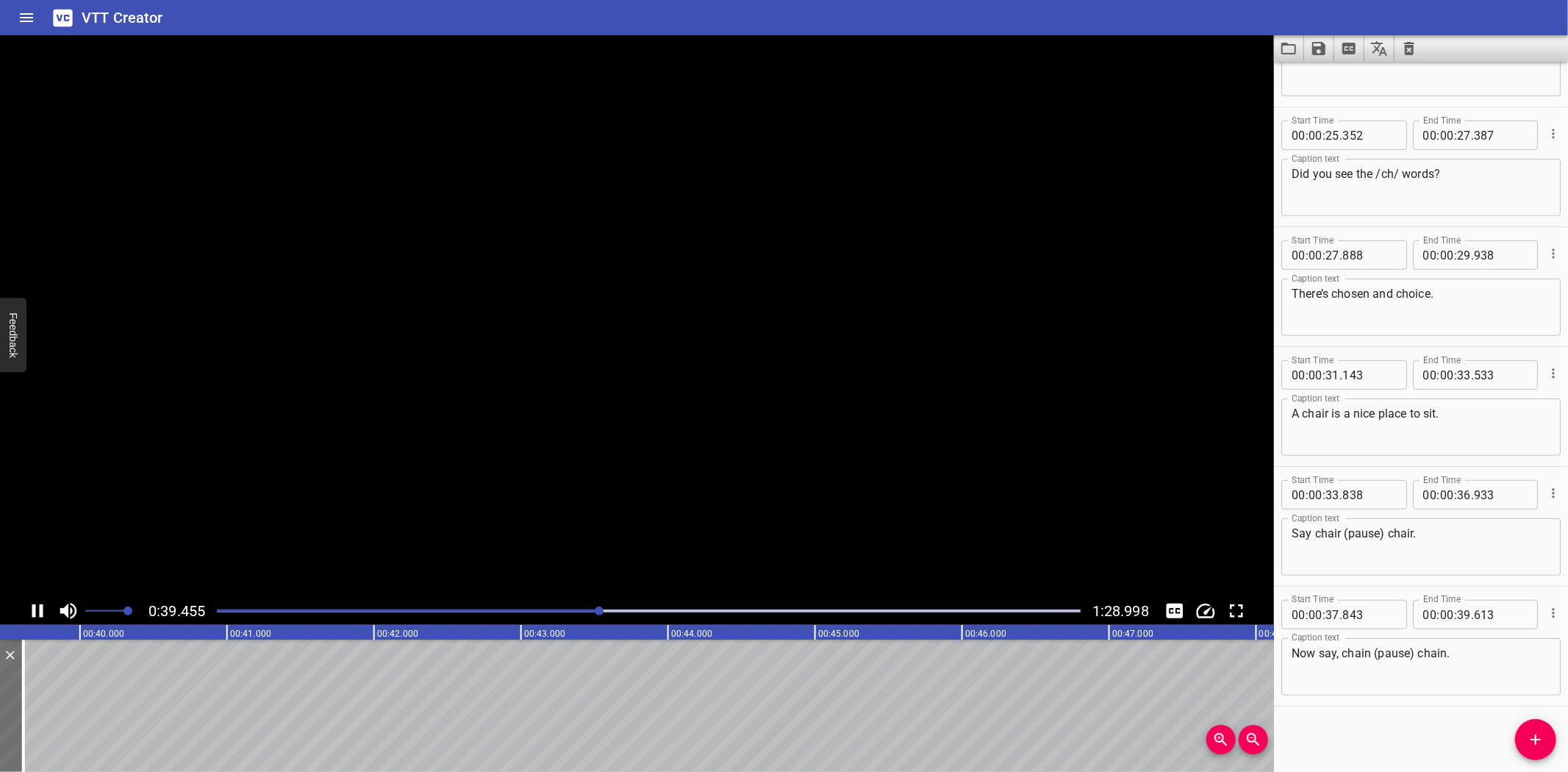
click at [32, 604] on icon "Play/Pause" at bounding box center [37, 611] width 22 height 22
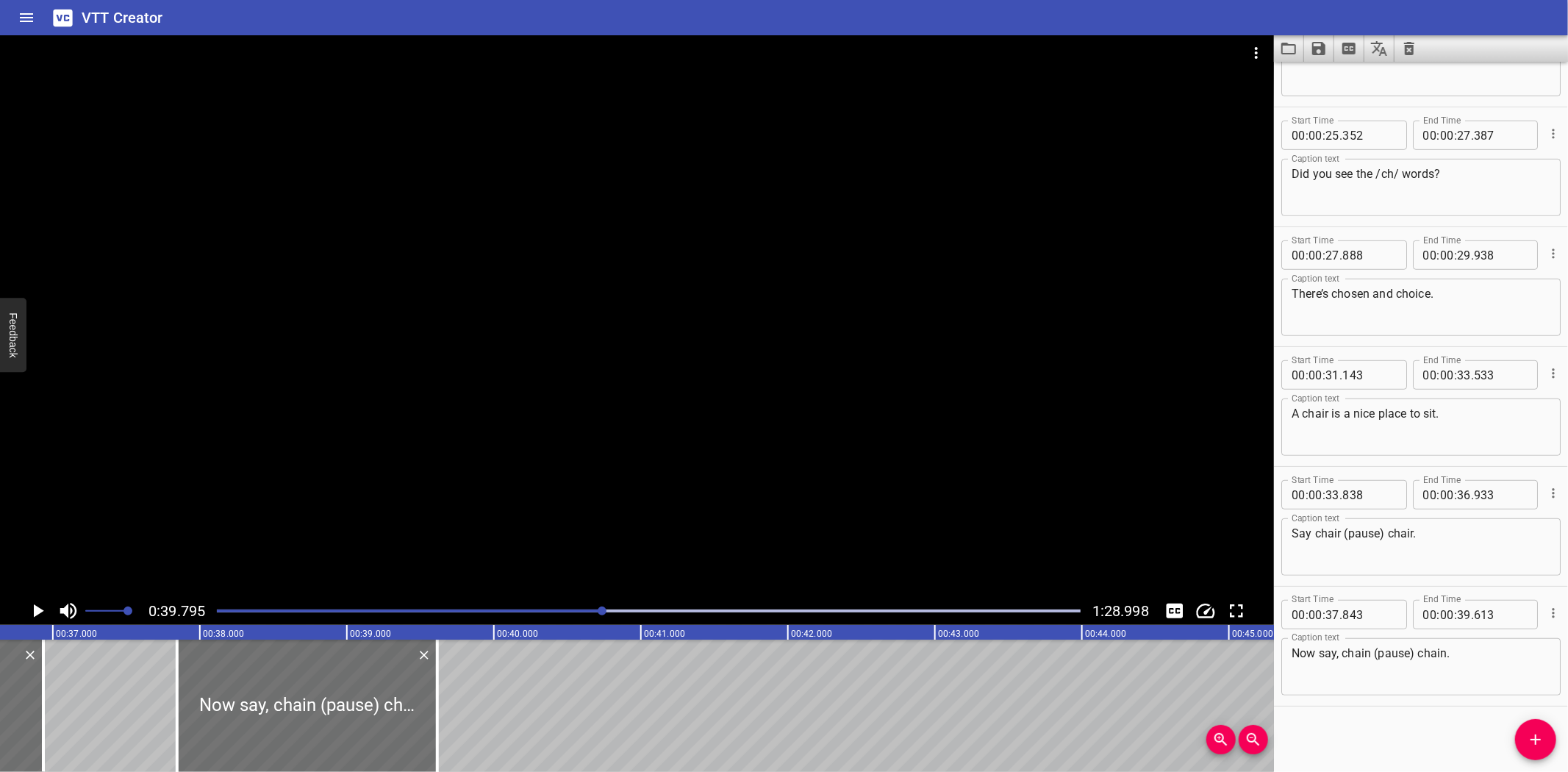
scroll to position [0, 5260]
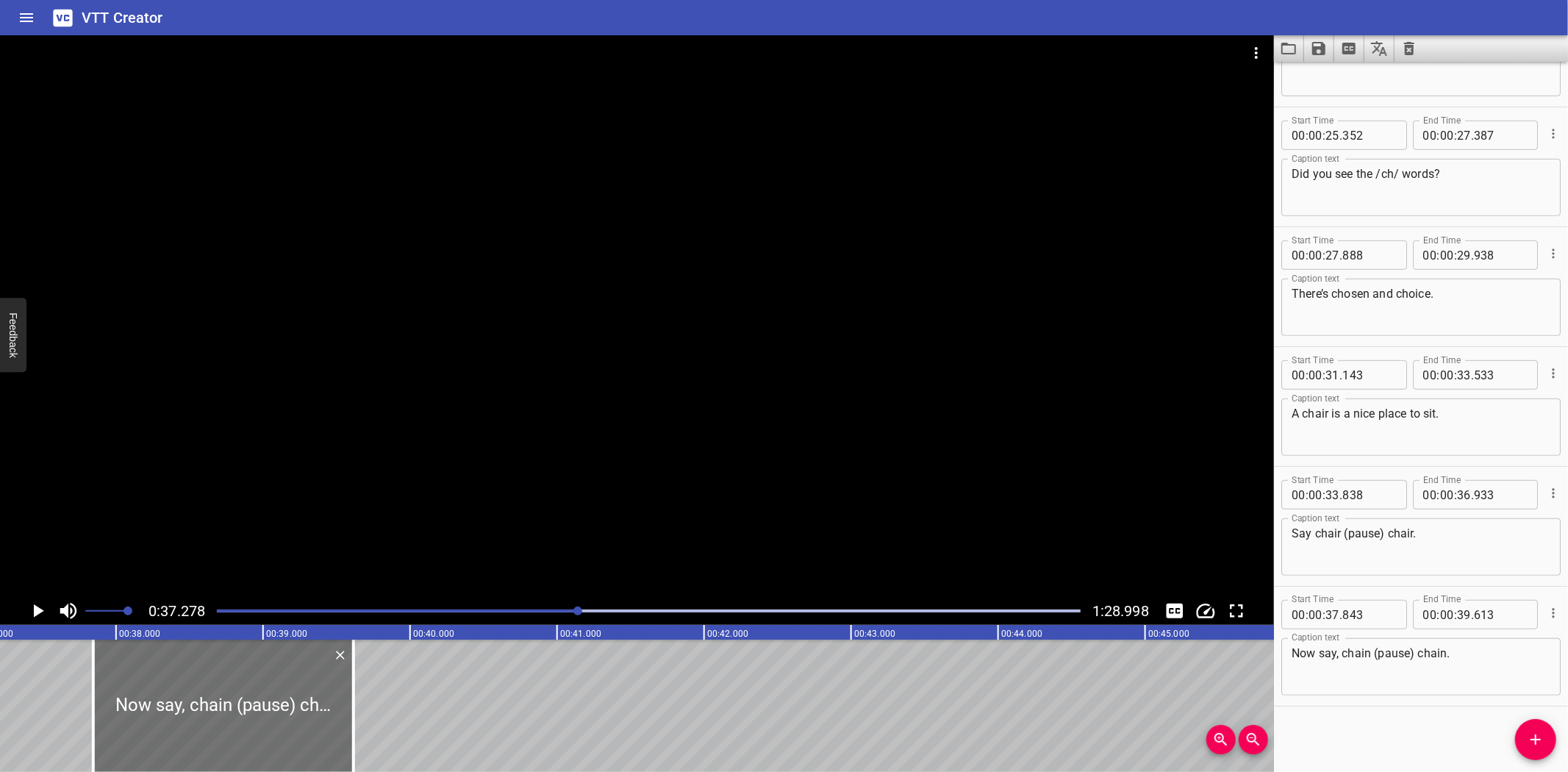
scroll to position [0, 5481]
click at [1505, 661] on textarea "Now say, chain (pause) chain." at bounding box center [1421, 667] width 259 height 42
paste textarea "Do you like cheese? Say the word: cheese, (pause) cheese. Cheese is a tasty sna…"
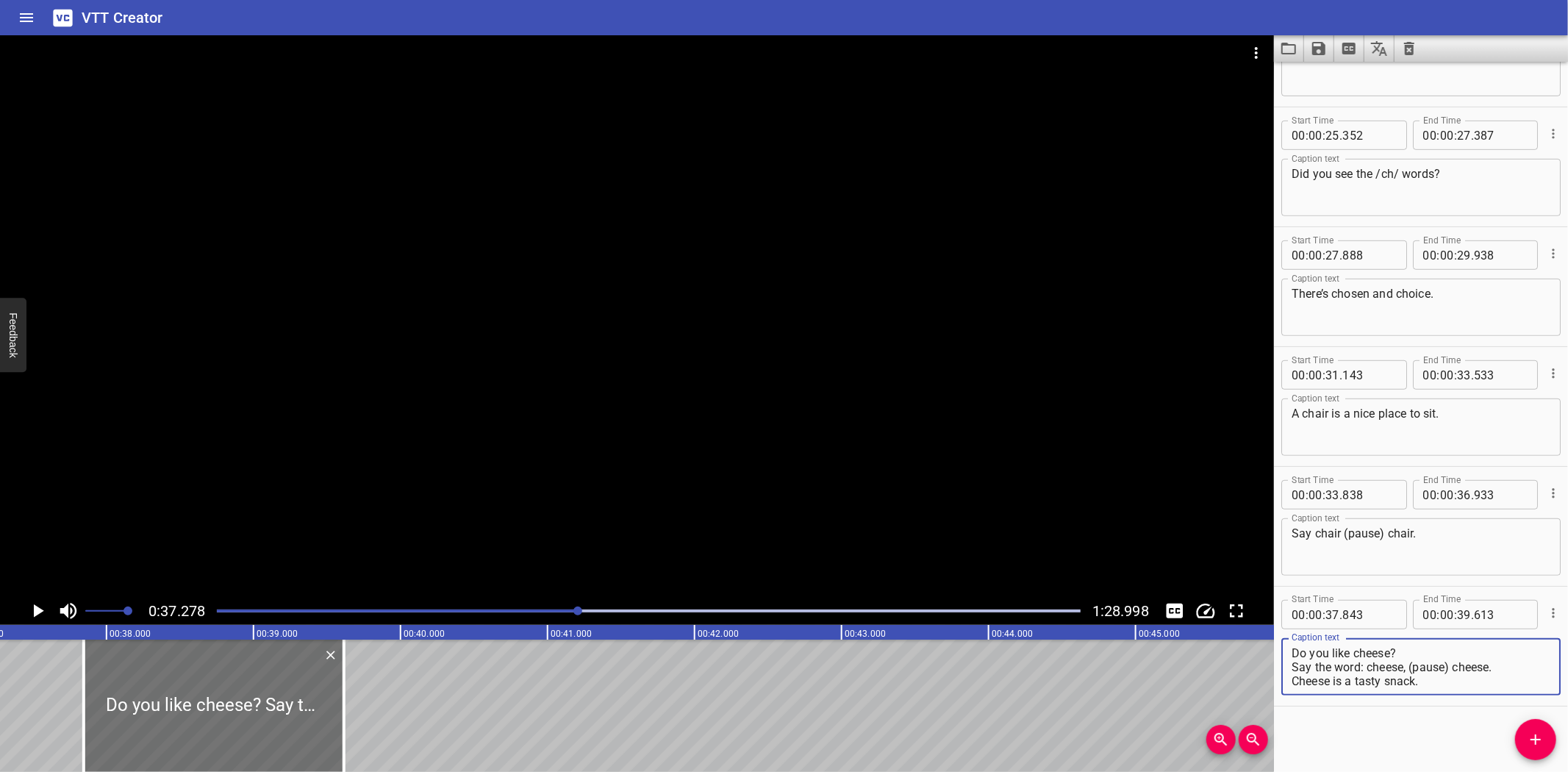
click at [1290, 662] on div "Do you like cheese? Say the word: cheese, (pause) cheese. Cheese is a tasty sna…" at bounding box center [1421, 667] width 279 height 57
click at [1428, 681] on textarea "Do you like cheese? Say the word: cheese, (pause) cheese. Cheese is a tasty sna…" at bounding box center [1421, 667] width 259 height 42
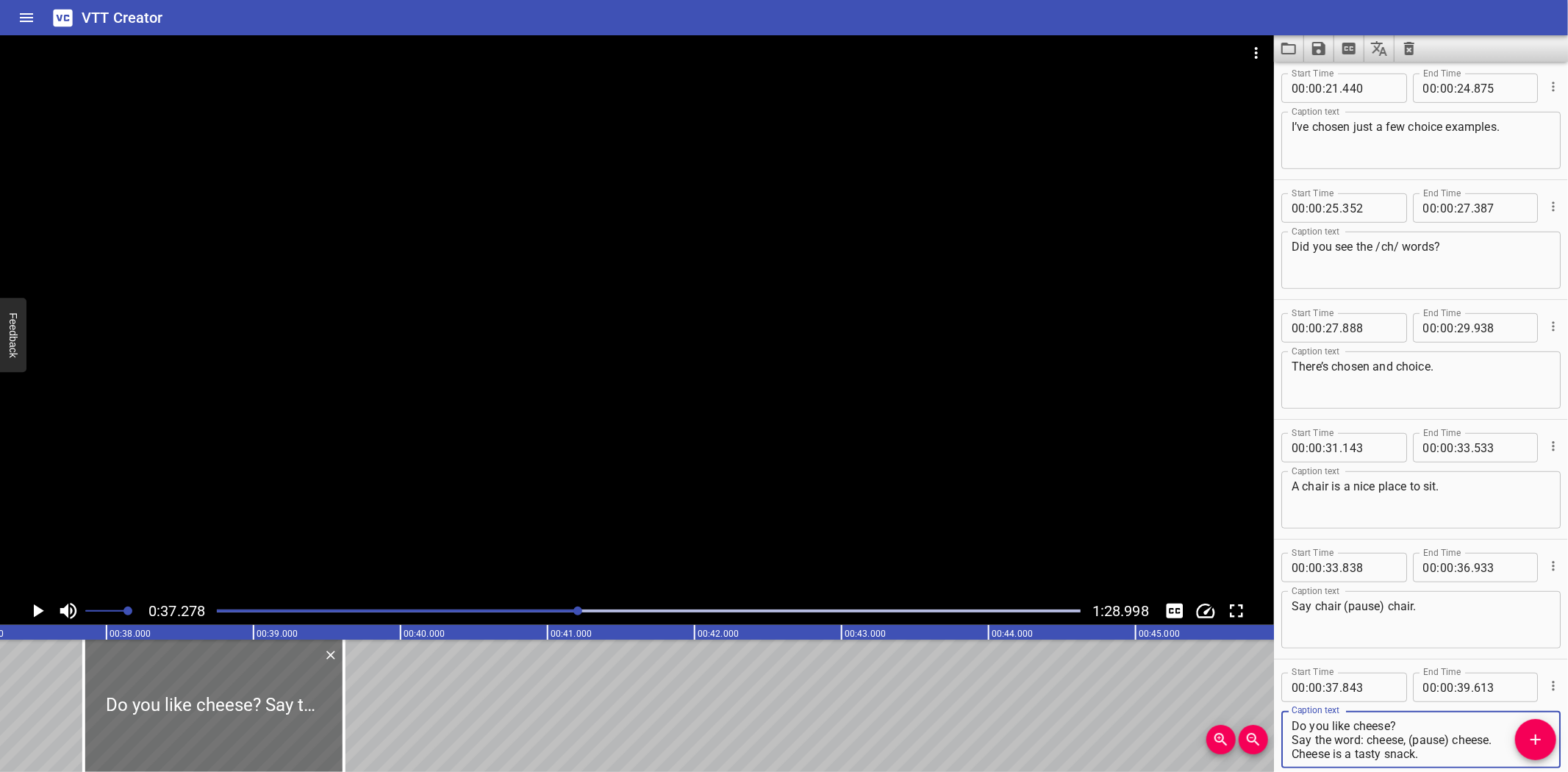
scroll to position [676, 0]
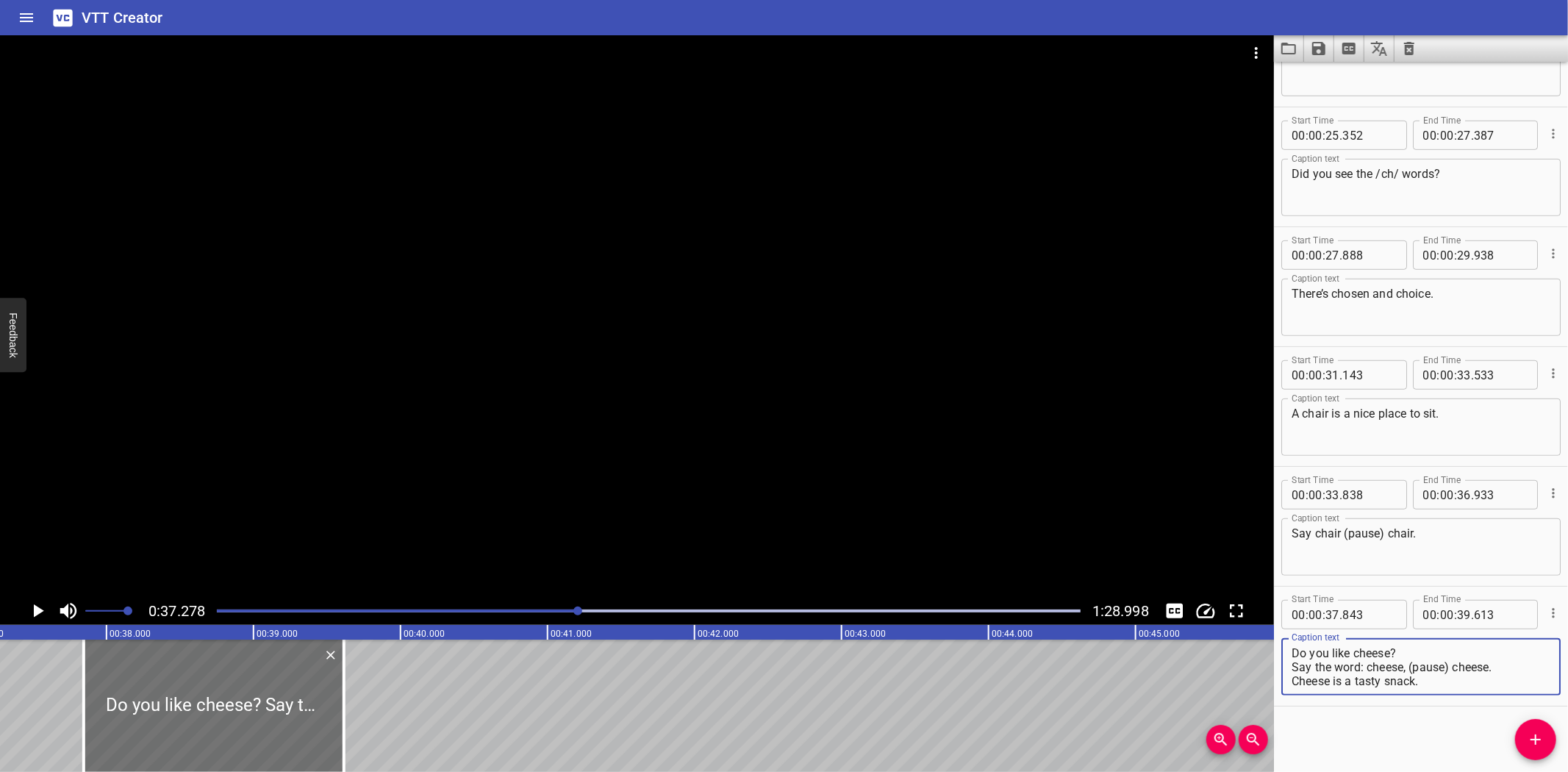
click at [1290, 666] on div "Do you like cheese? Say the word: cheese, (pause) cheese. Cheese is a tasty sna…" at bounding box center [1421, 667] width 279 height 57
click at [1293, 665] on textarea "Do you like cheese? Say the word: cheese, (pause) cheese. Cheese is a tasty sna…" at bounding box center [1421, 667] width 259 height 42
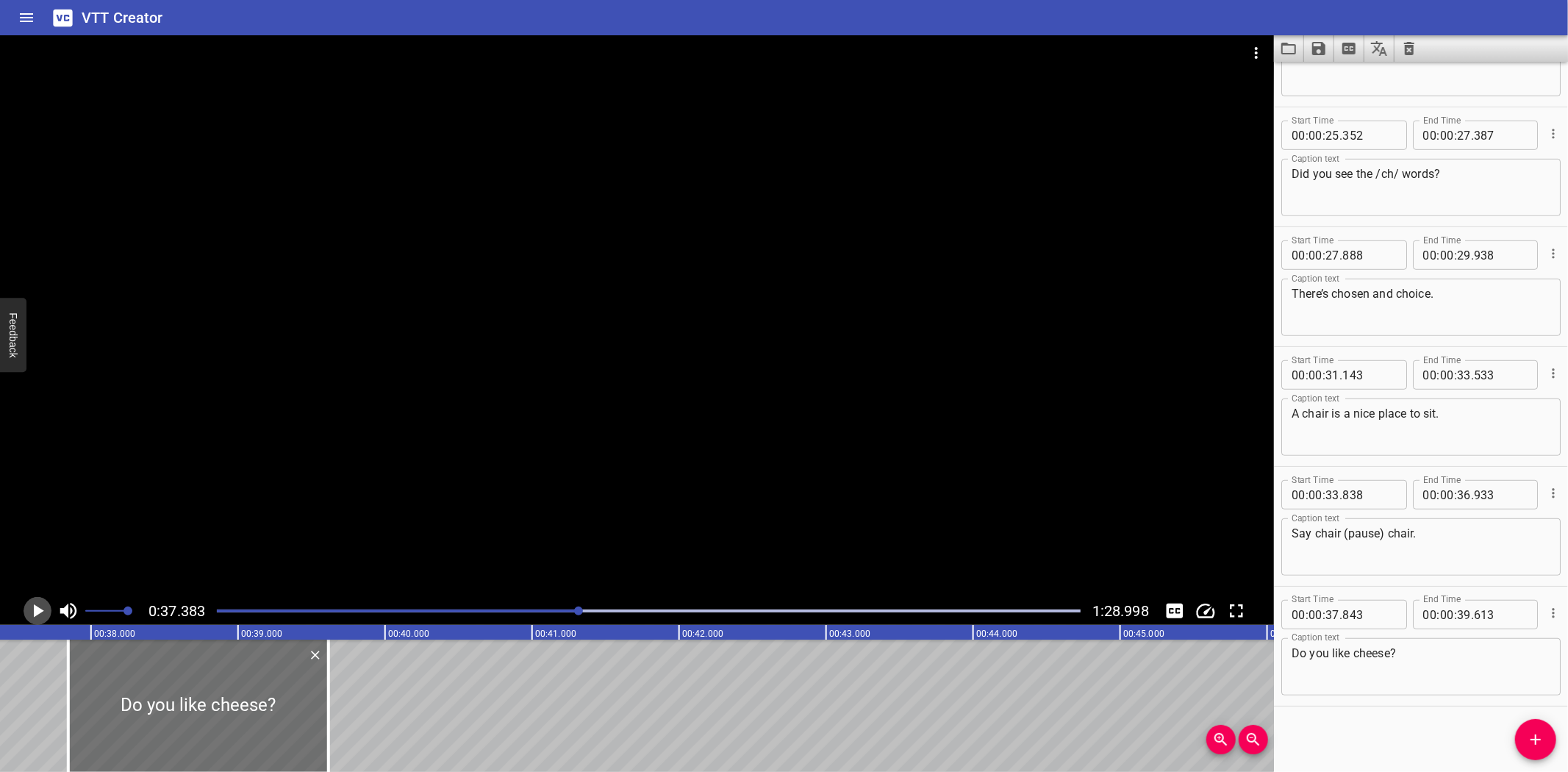
click at [35, 605] on icon "Play/Pause" at bounding box center [37, 611] width 22 height 22
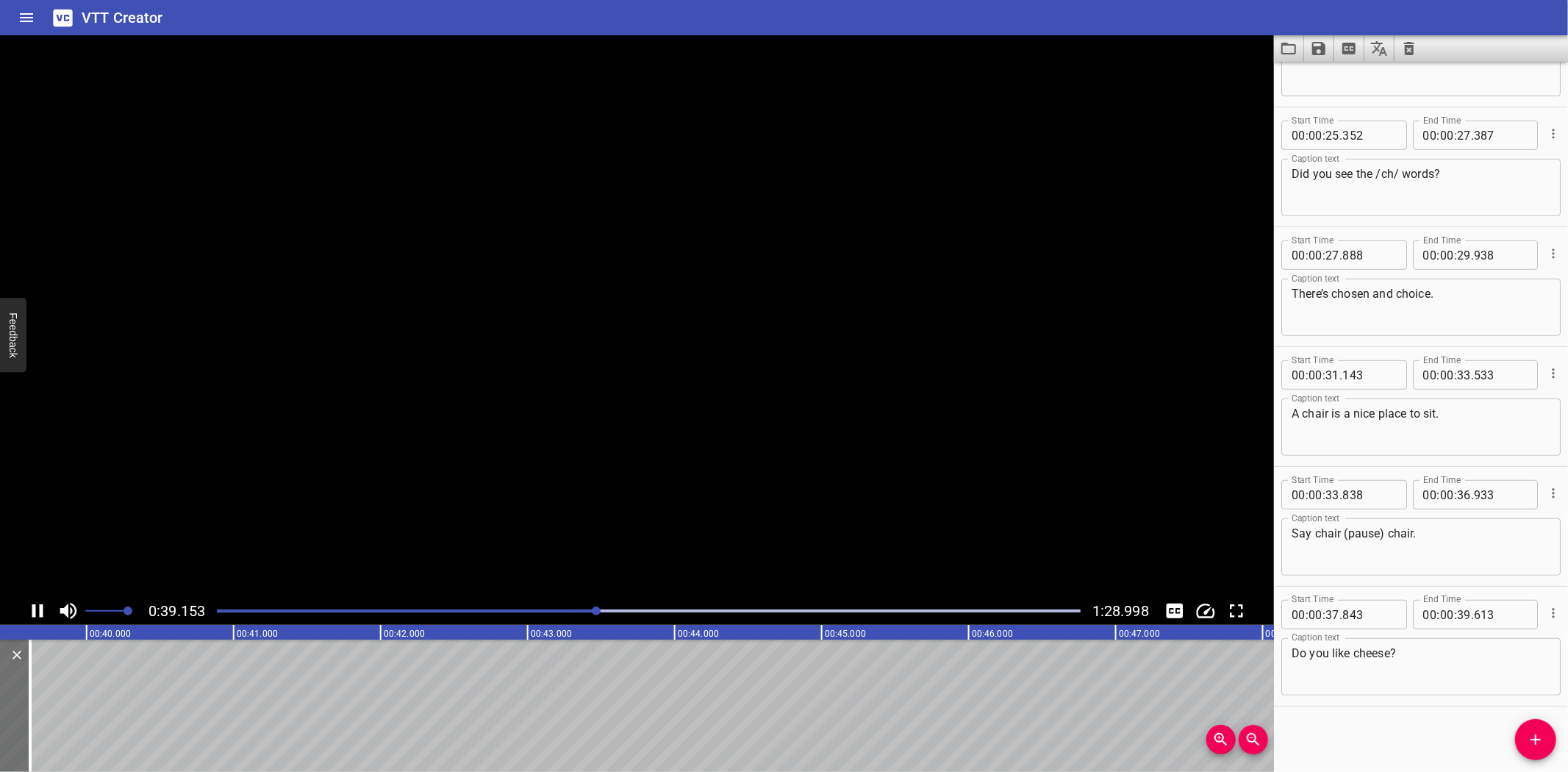
click at [35, 605] on icon "Play/Pause" at bounding box center [37, 611] width 22 height 22
click at [1538, 740] on icon "Add Cue" at bounding box center [1536, 740] width 17 height 17
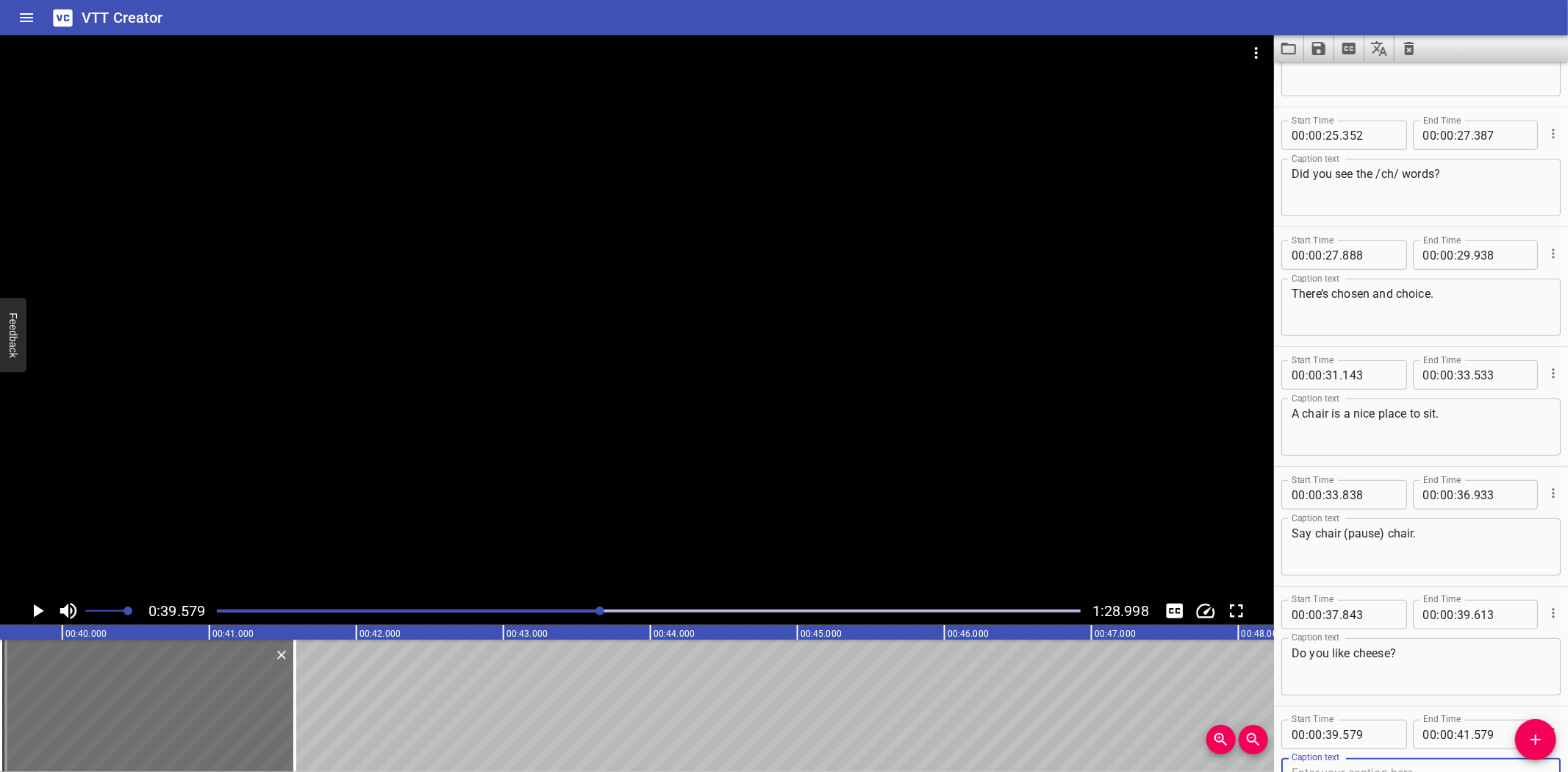
scroll to position [684, 0]
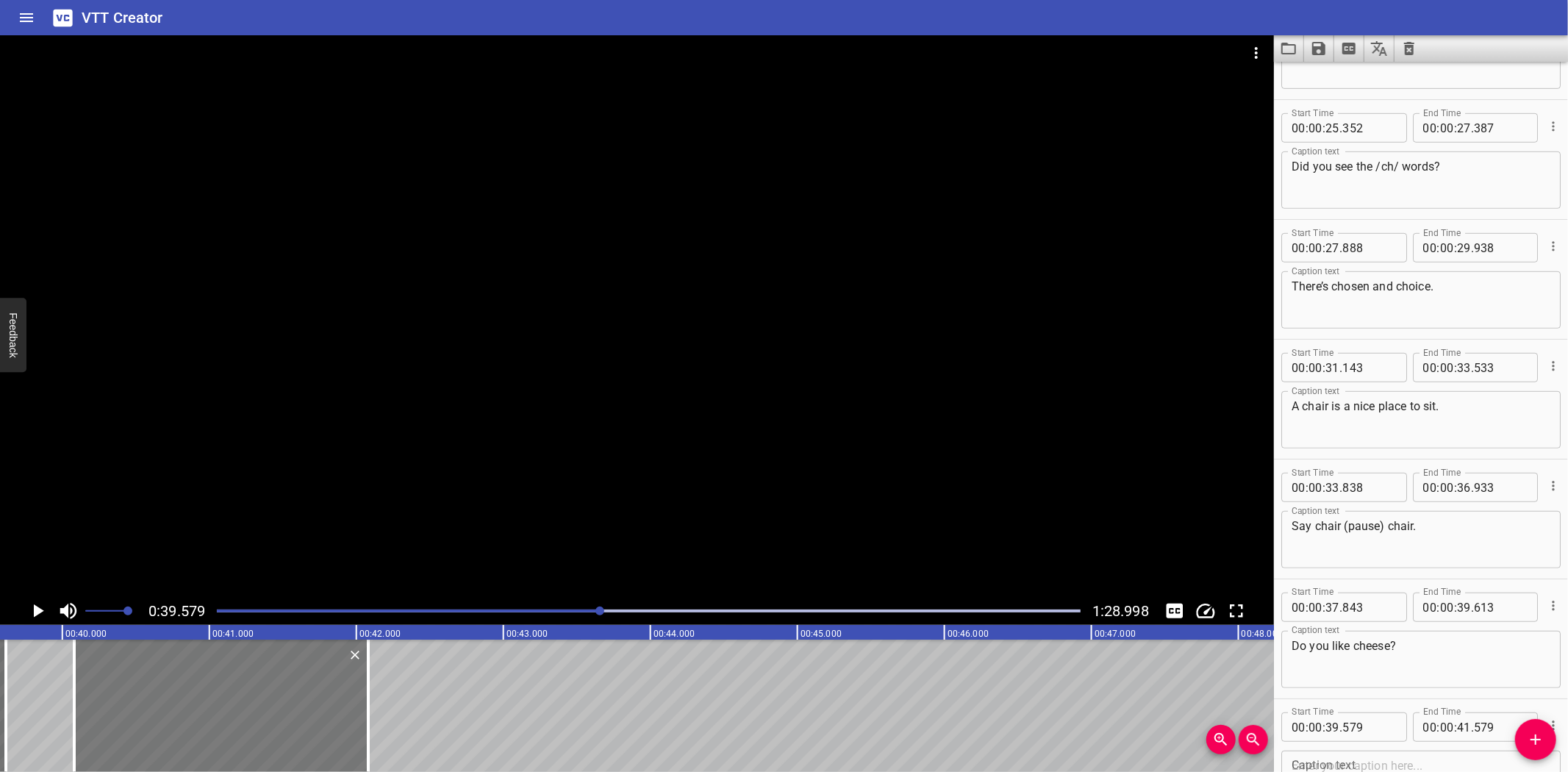
drag, startPoint x: 109, startPoint y: 691, endPoint x: 183, endPoint y: 688, distance: 74.1
click at [183, 688] on div at bounding box center [222, 705] width 294 height 132
click at [372, 702] on div at bounding box center [371, 705] width 14 height 132
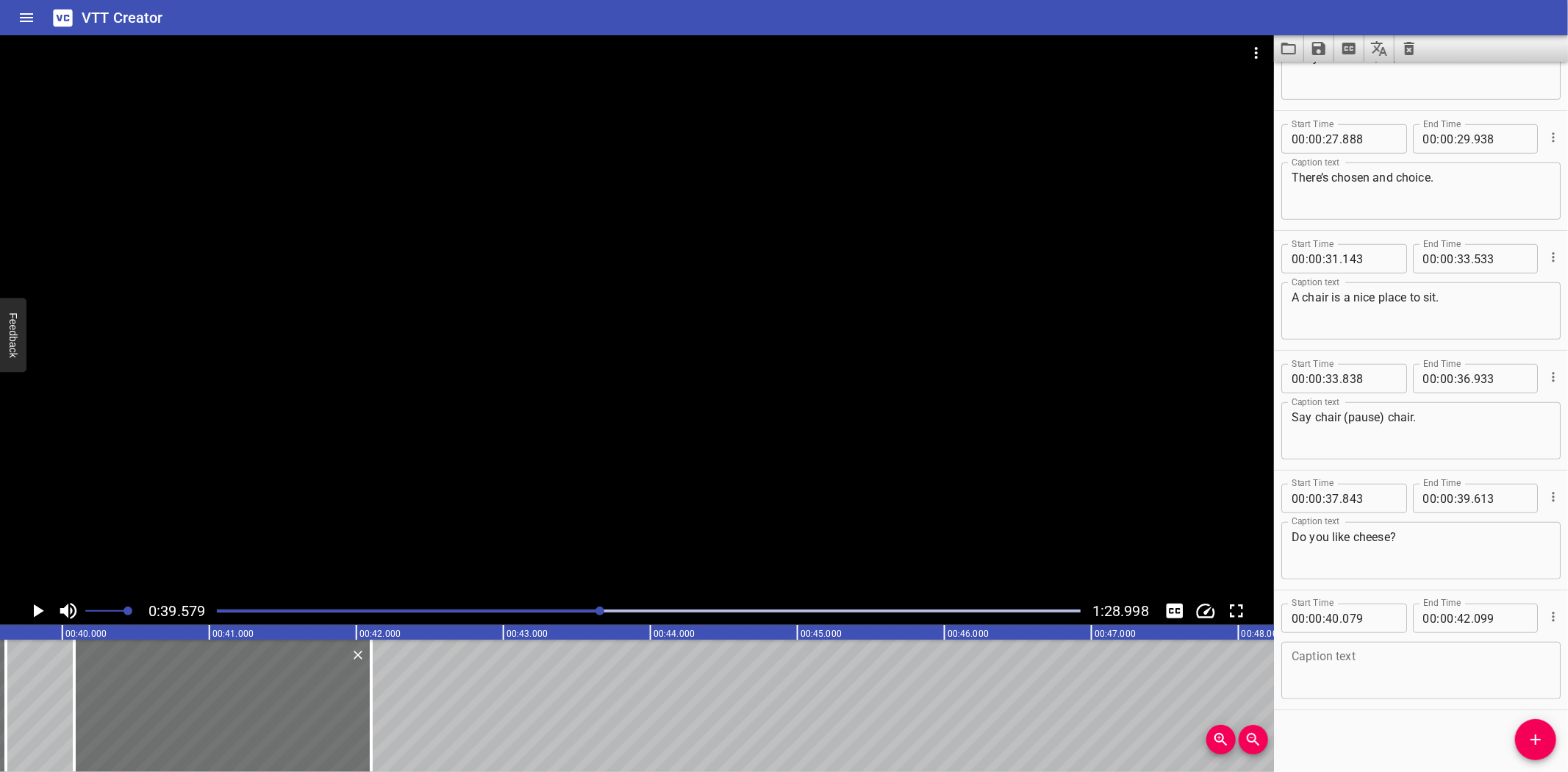
scroll to position [795, 0]
click at [1376, 675] on textarea at bounding box center [1421, 668] width 259 height 42
paste textarea "Say the word: cheese, (pause) cheese. Cheese is a tasty snack."
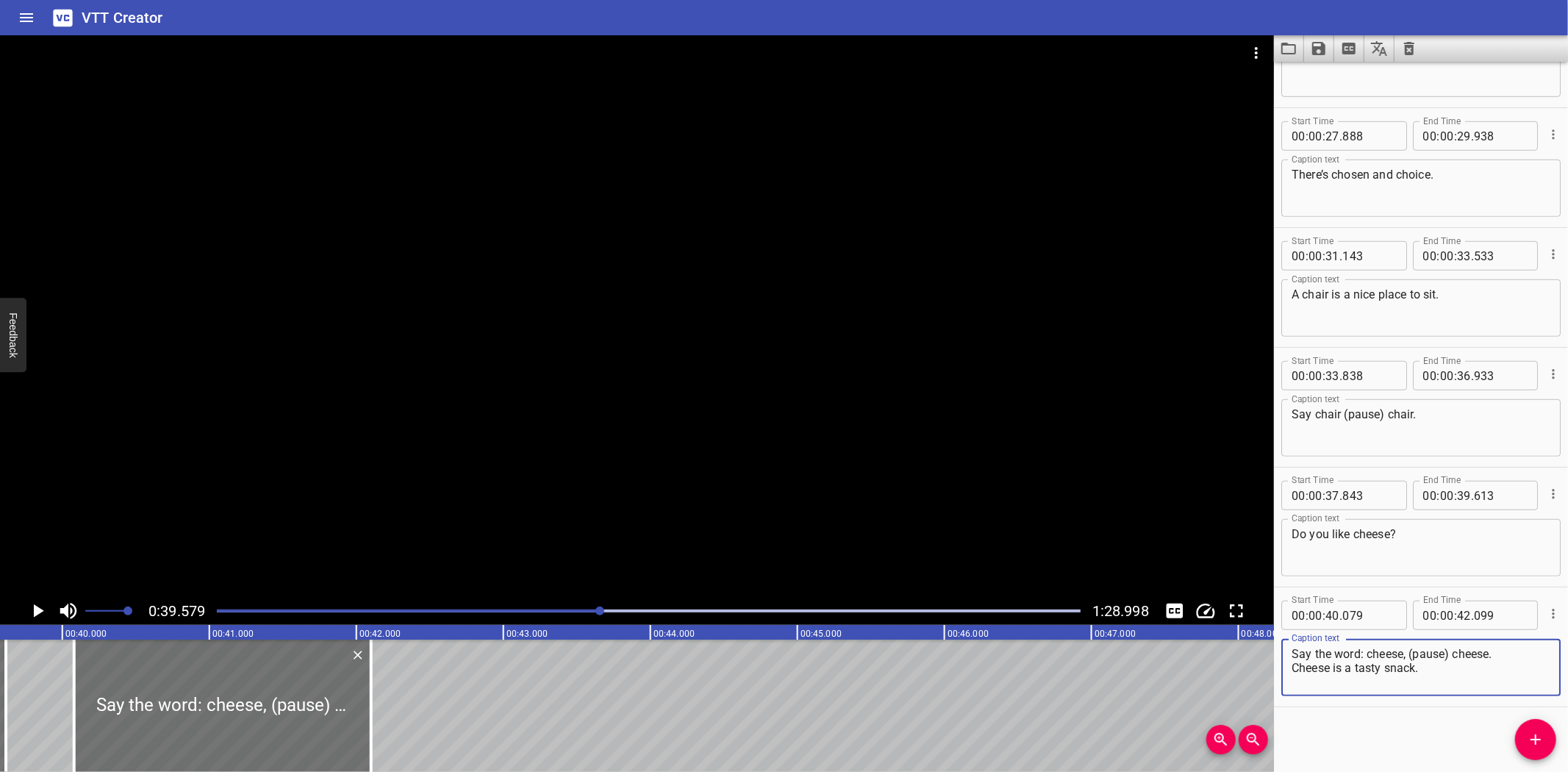
click at [1290, 665] on div "Say the word: cheese, (pause) cheese. Cheese is a tasty snack. Caption text" at bounding box center [1421, 668] width 279 height 57
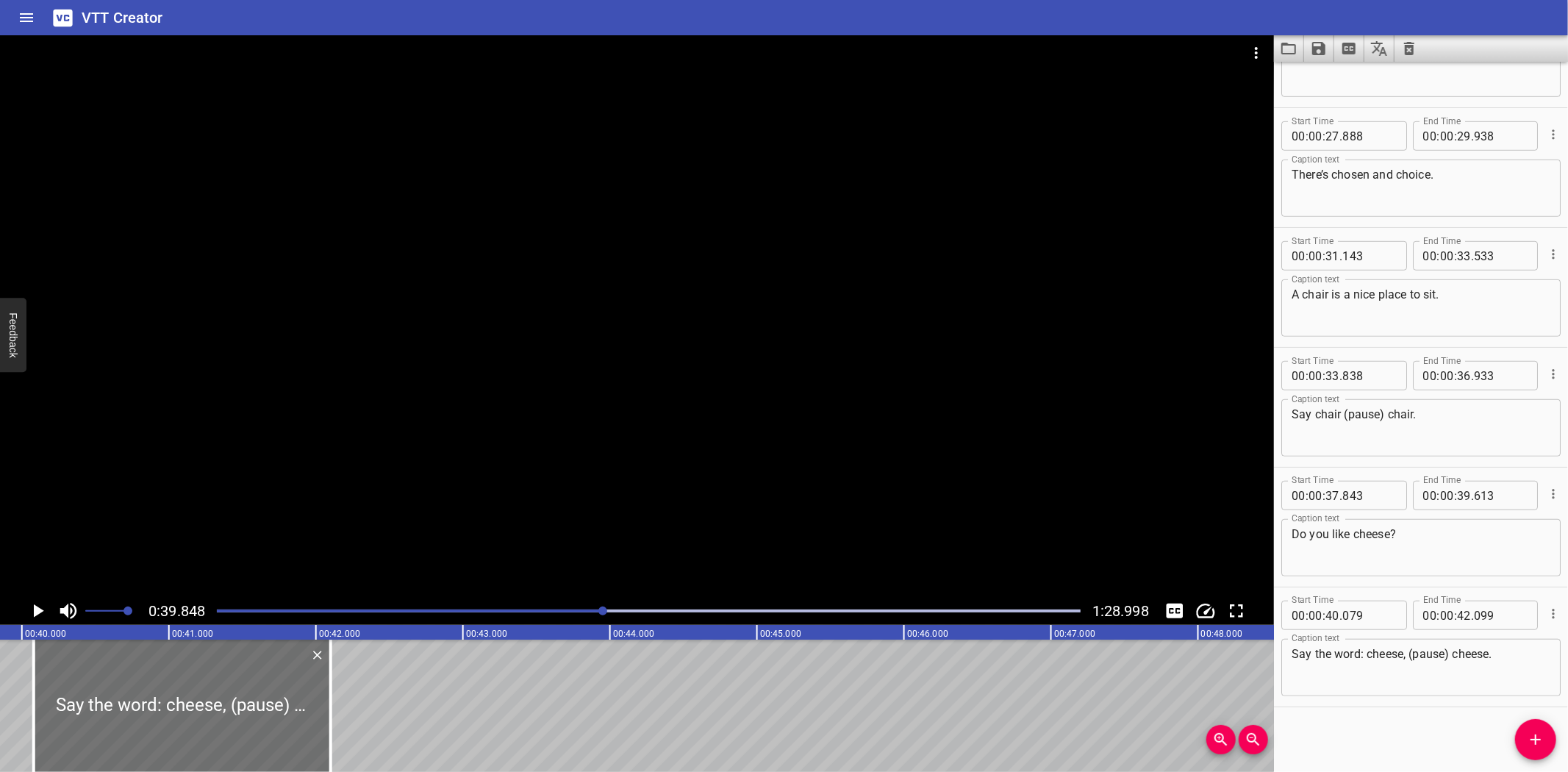
click at [38, 607] on icon "Play/Pause" at bounding box center [37, 611] width 22 height 22
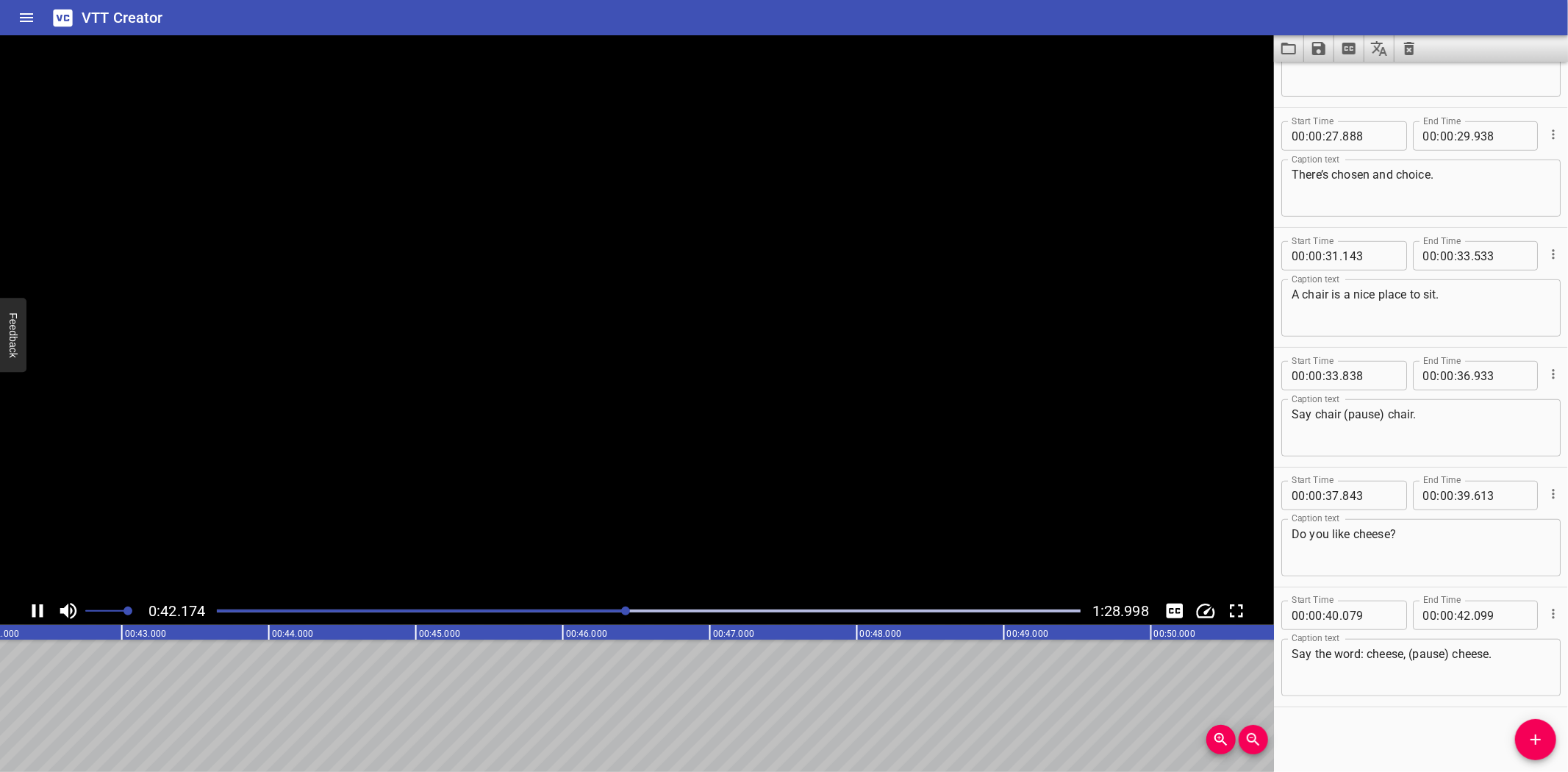
click at [38, 607] on icon "Play/Pause" at bounding box center [37, 611] width 22 height 22
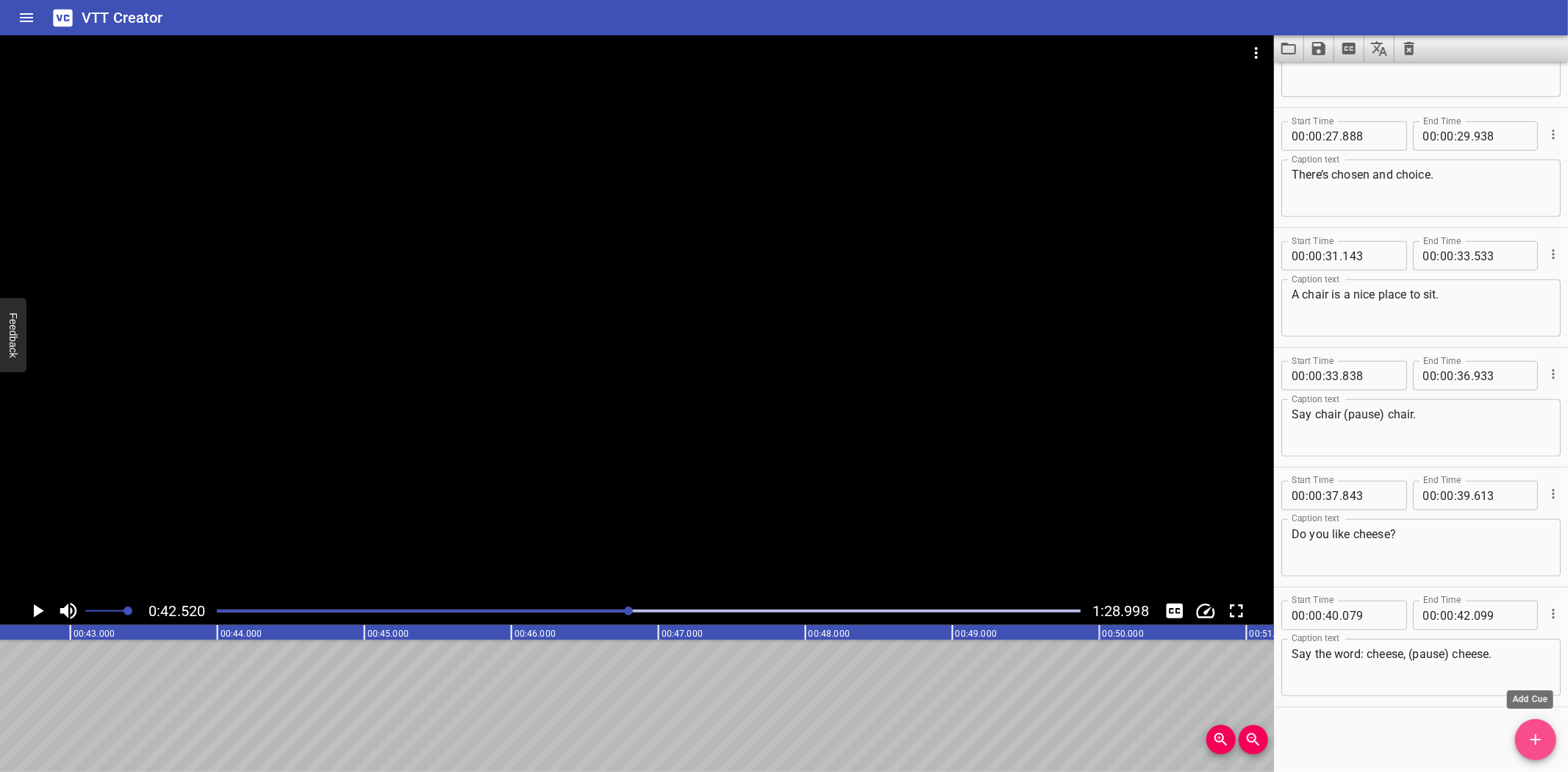
click at [1535, 742] on icon "Add Cue" at bounding box center [1536, 740] width 17 height 17
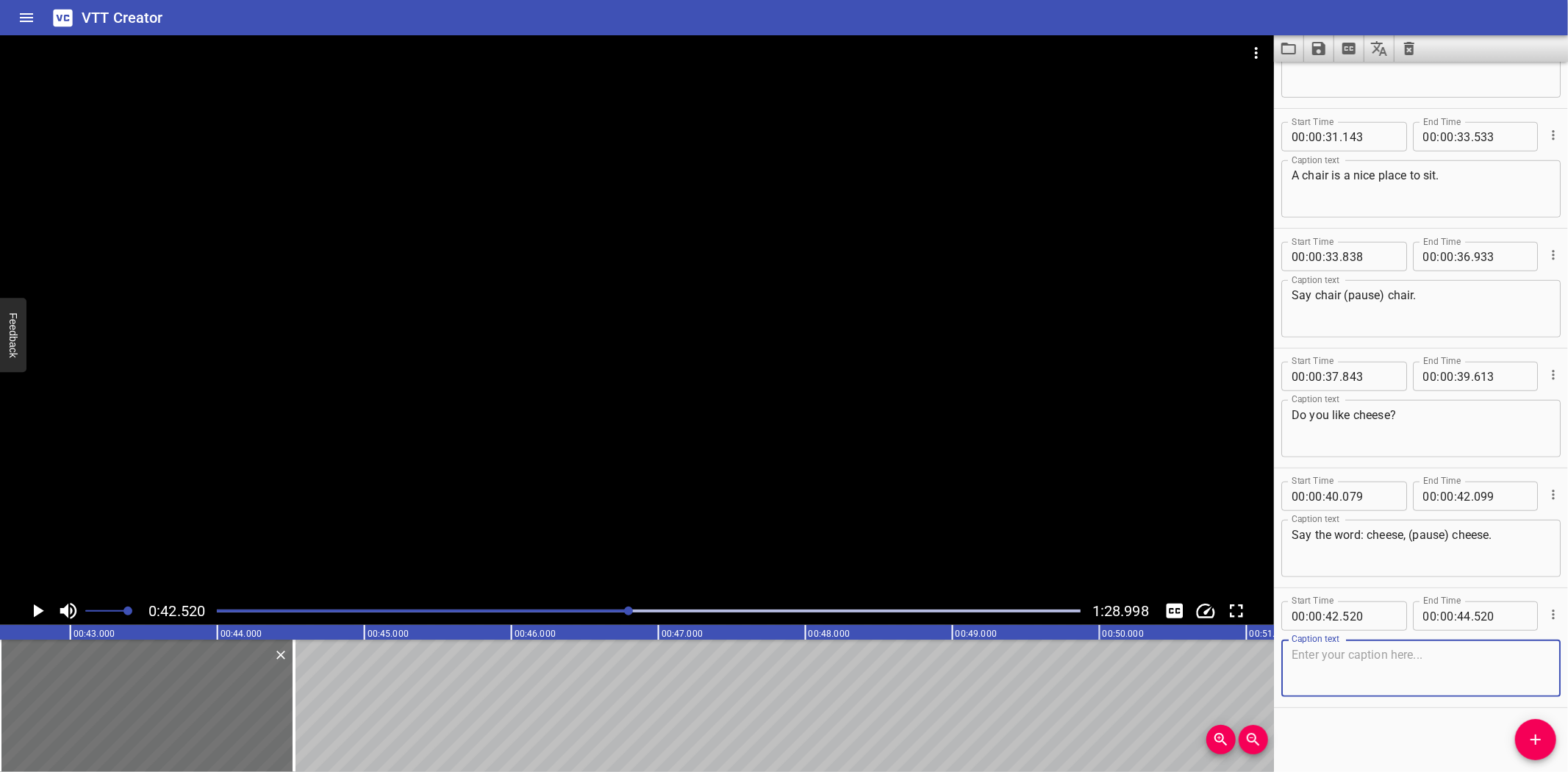
scroll to position [915, 0]
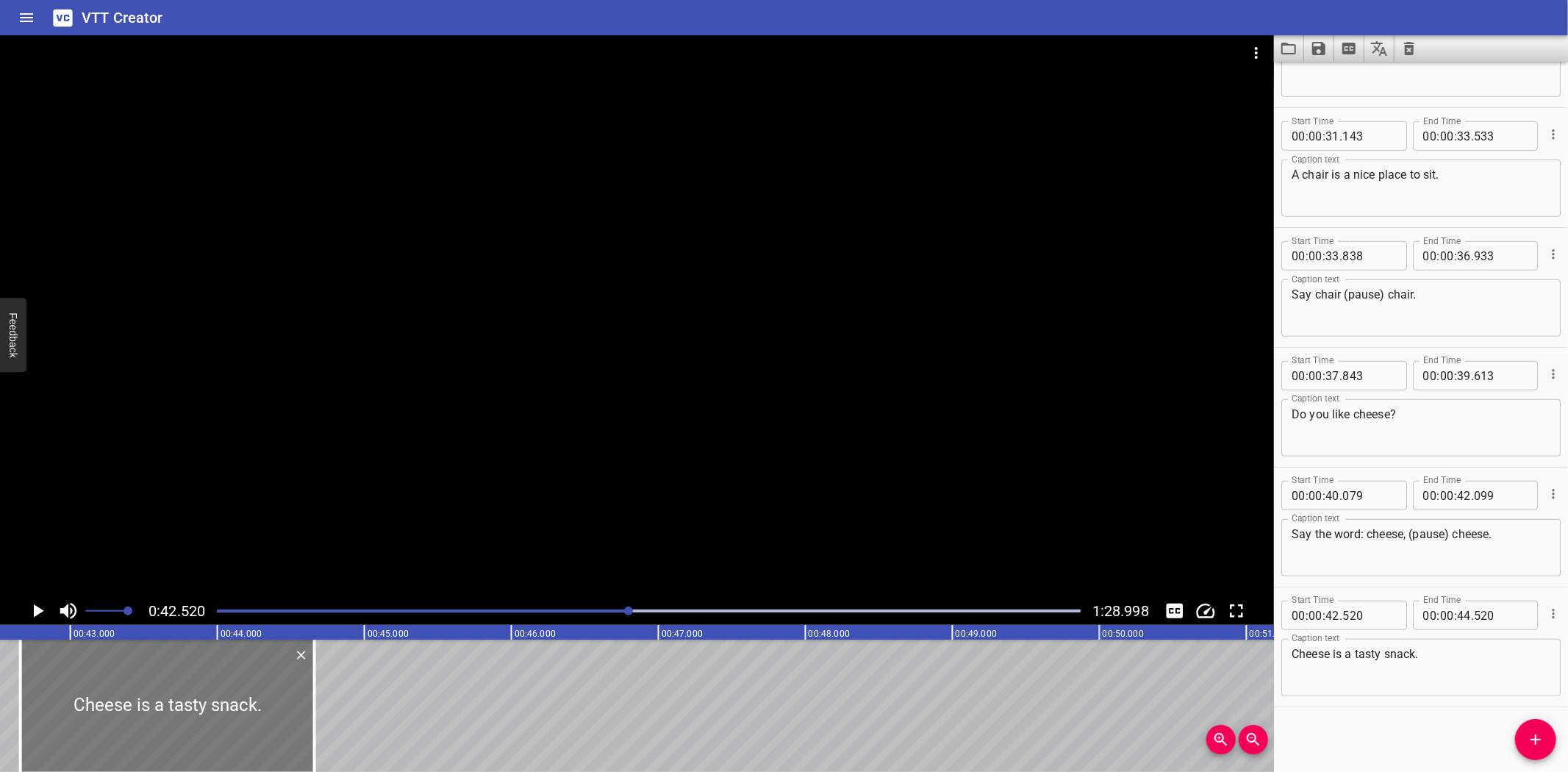
drag, startPoint x: 155, startPoint y: 695, endPoint x: 173, endPoint y: 692, distance: 18.2
click at [173, 692] on div at bounding box center [168, 705] width 294 height 132
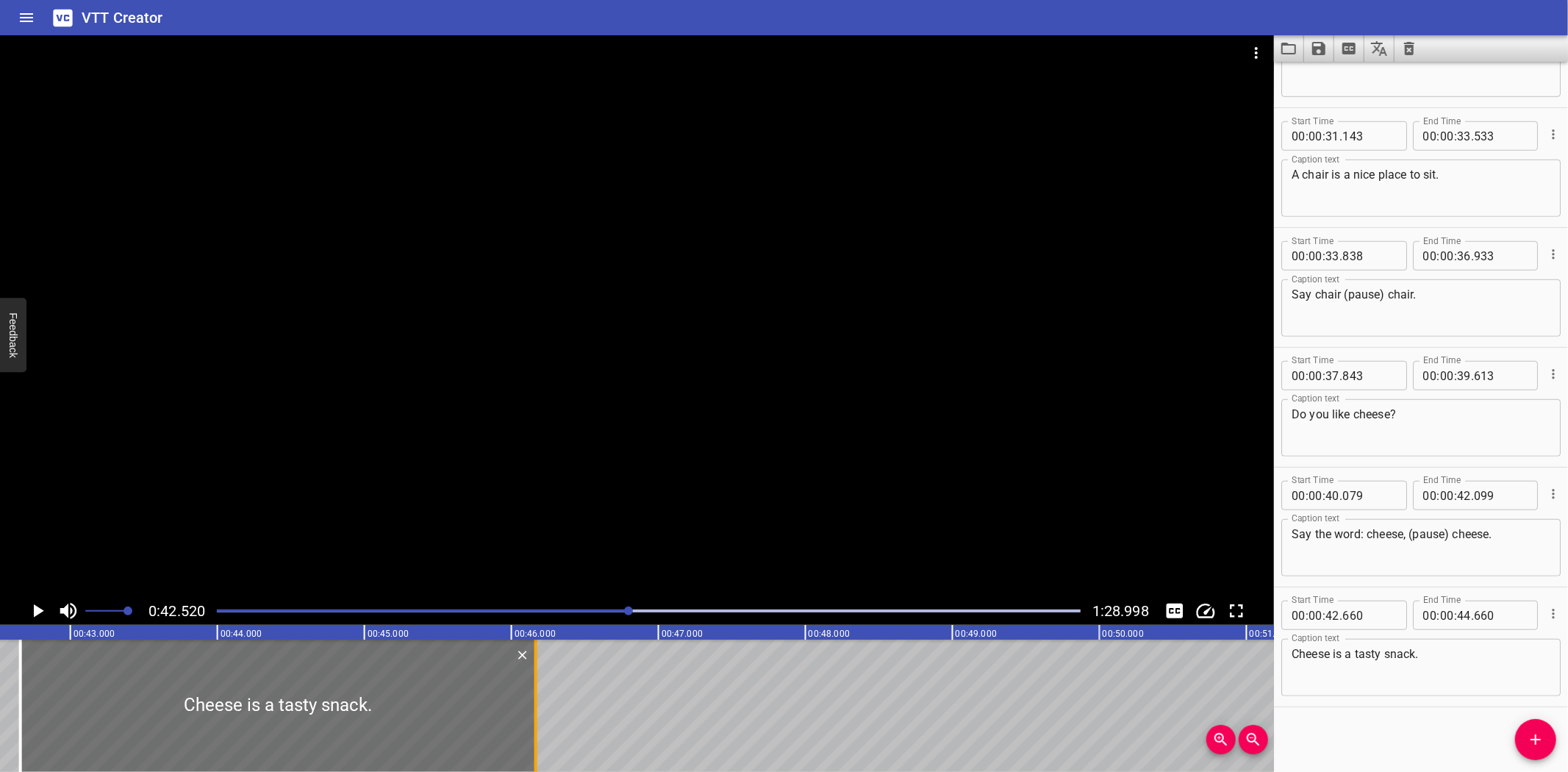
drag, startPoint x: 307, startPoint y: 701, endPoint x: 527, endPoint y: 726, distance: 221.4
click at [528, 726] on div at bounding box center [535, 705] width 14 height 132
click at [35, 604] on icon "Play/Pause" at bounding box center [37, 611] width 22 height 22
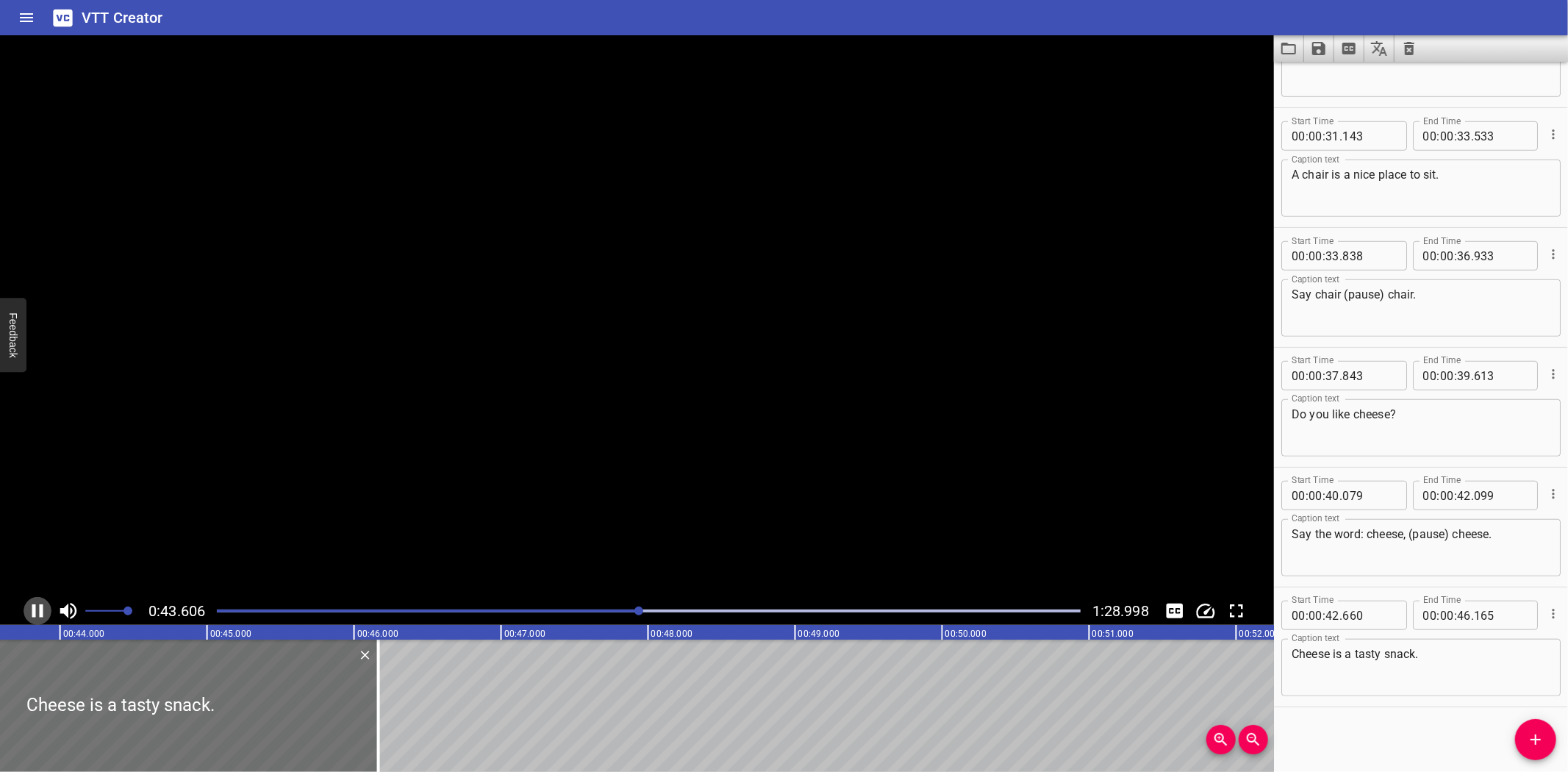
click at [35, 604] on icon "Play/Pause" at bounding box center [37, 611] width 22 height 22
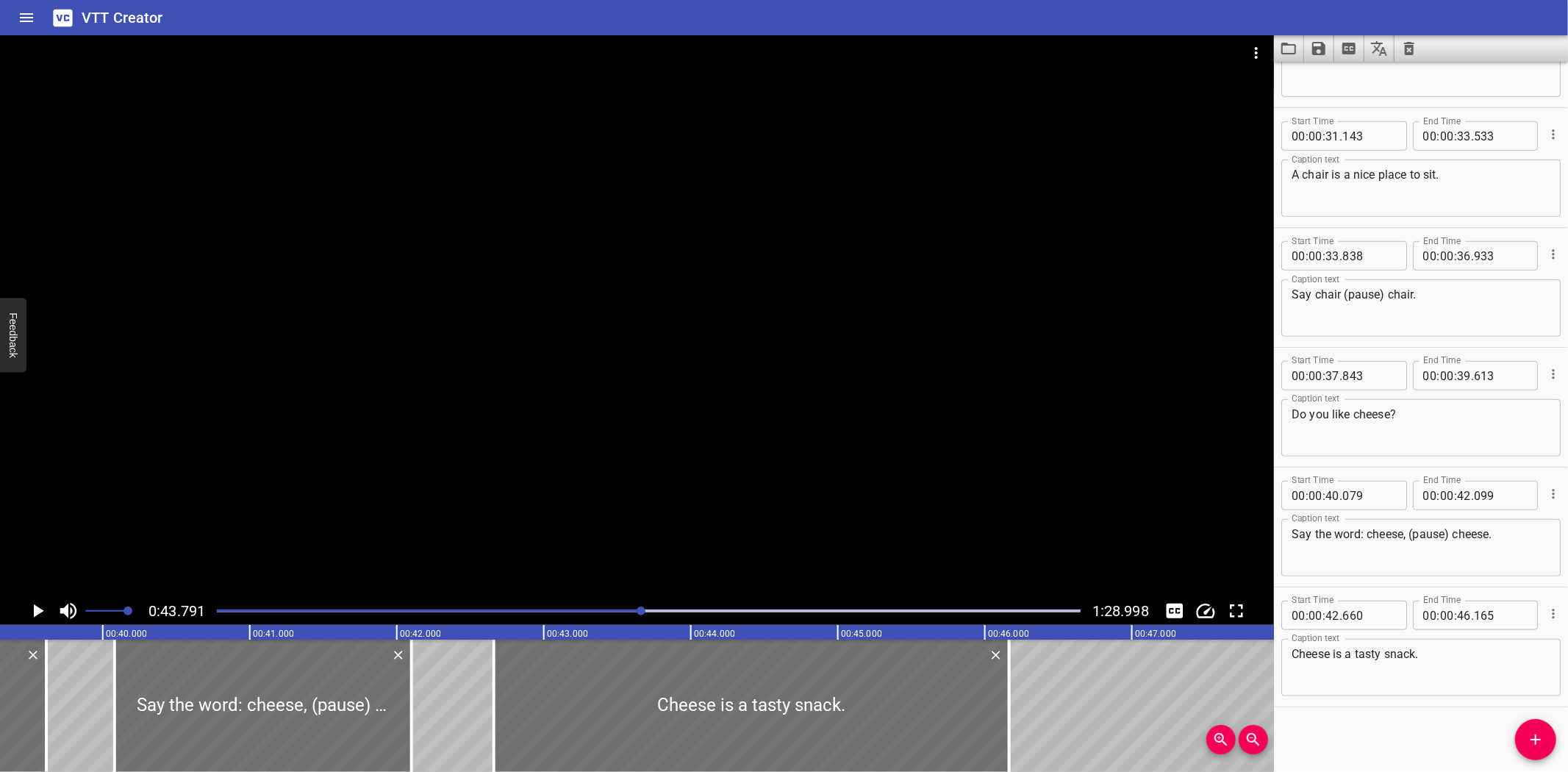
scroll to position [0, 5767]
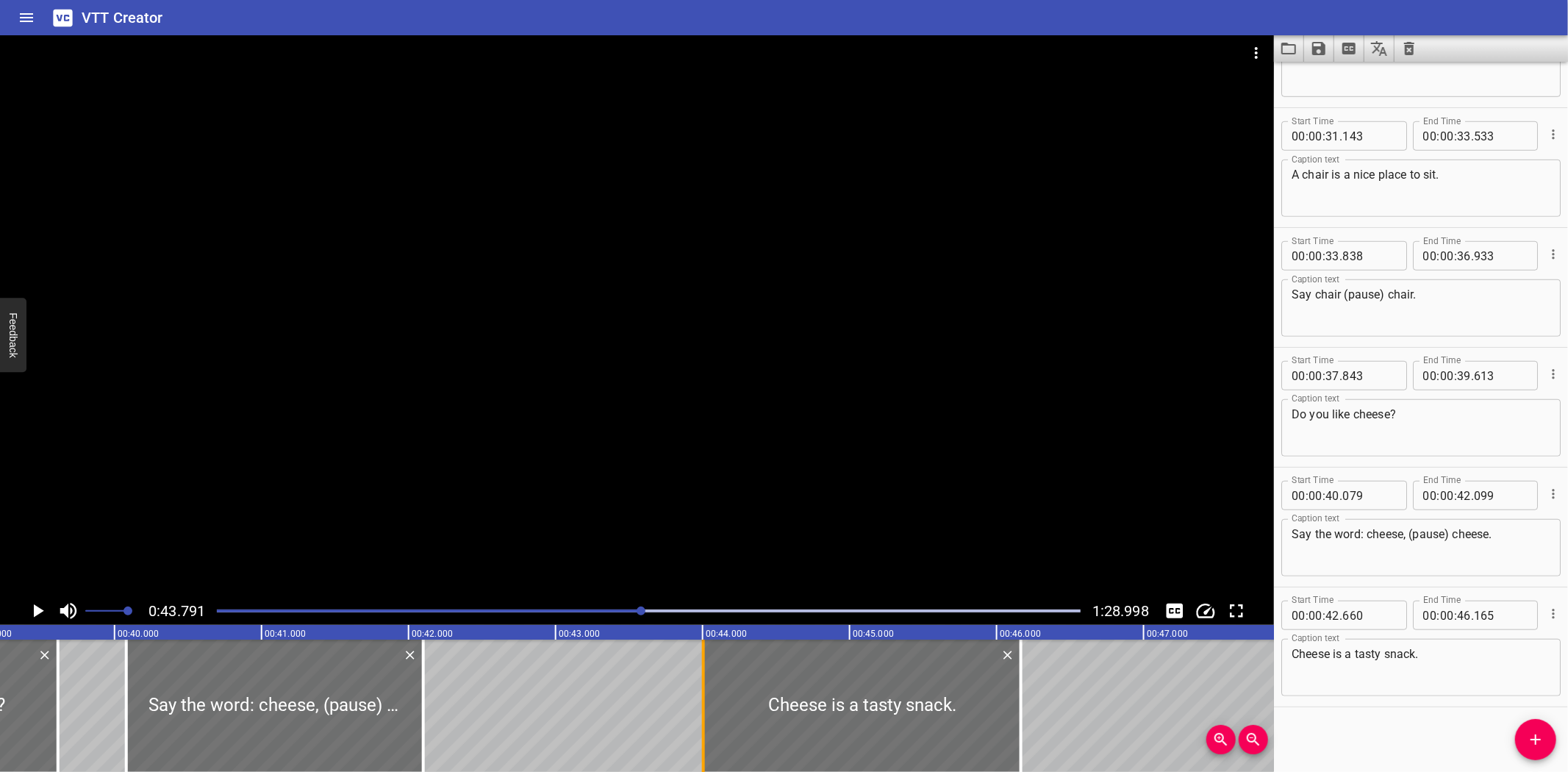
drag, startPoint x: 508, startPoint y: 709, endPoint x: 706, endPoint y: 722, distance: 198.4
click at [706, 722] on div at bounding box center [703, 705] width 14 height 132
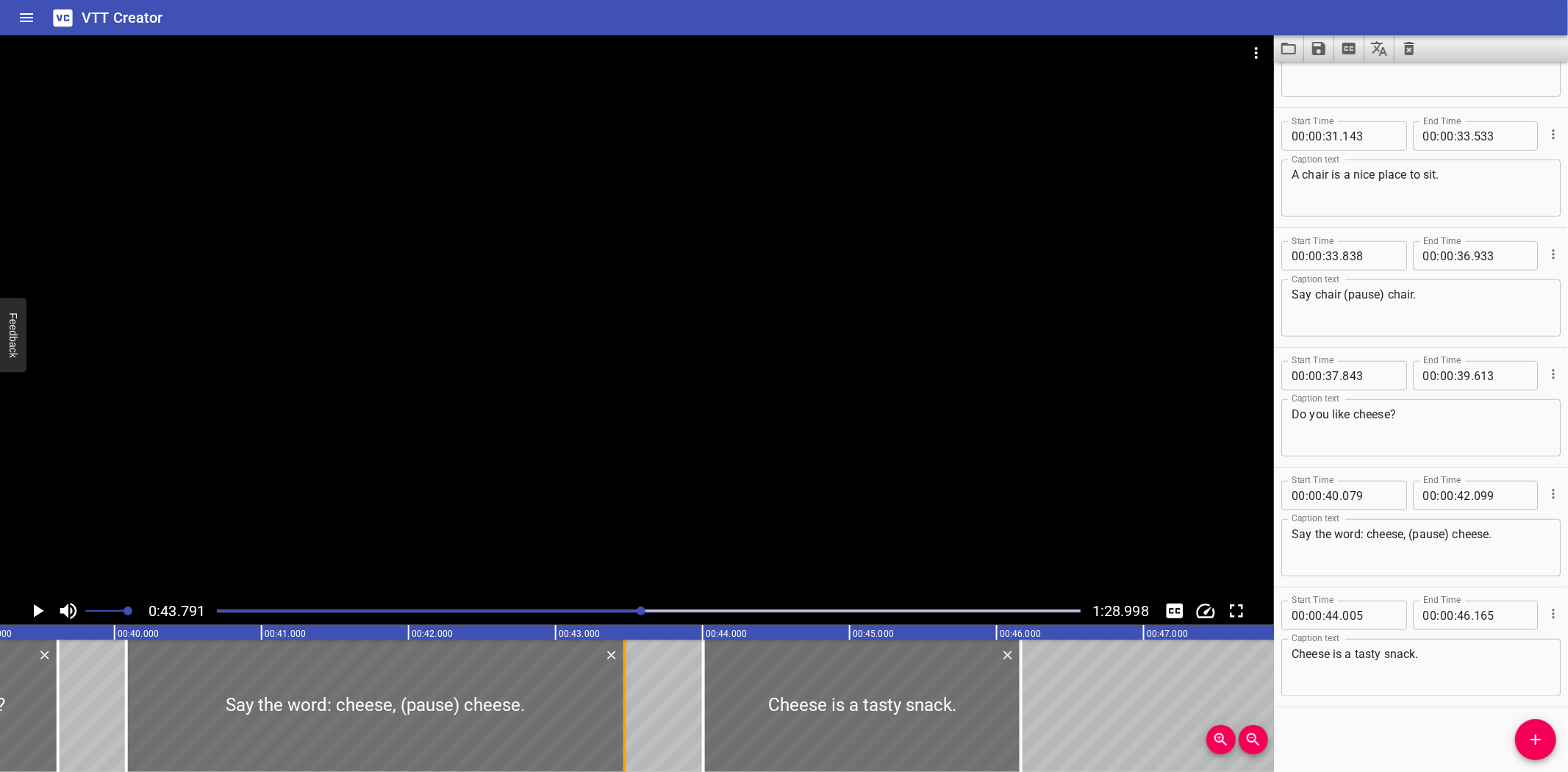
drag, startPoint x: 418, startPoint y: 717, endPoint x: 619, endPoint y: 731, distance: 201.5
click at [619, 731] on div at bounding box center [624, 705] width 14 height 132
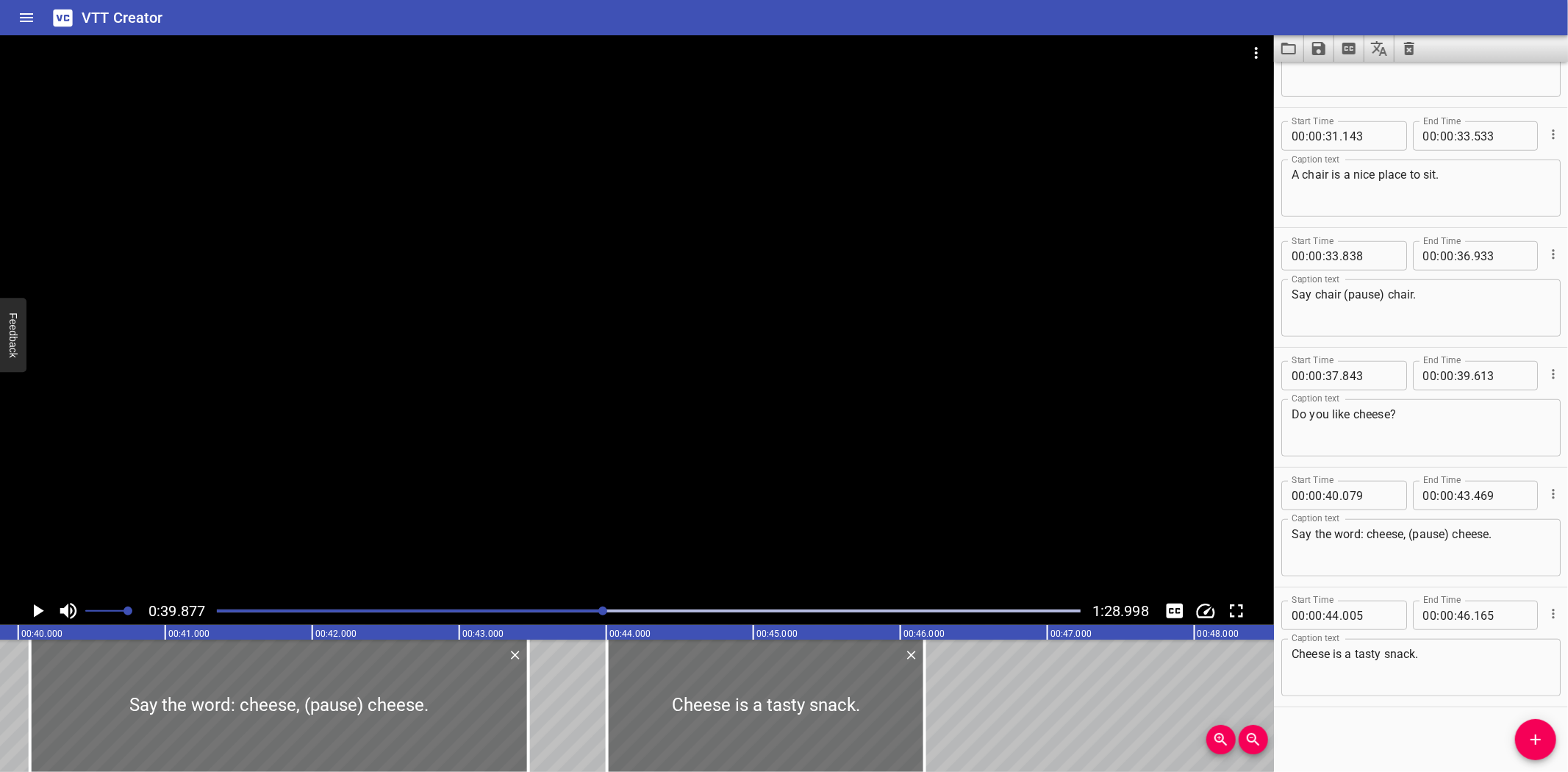
click at [39, 615] on icon "Play/Pause" at bounding box center [37, 611] width 22 height 22
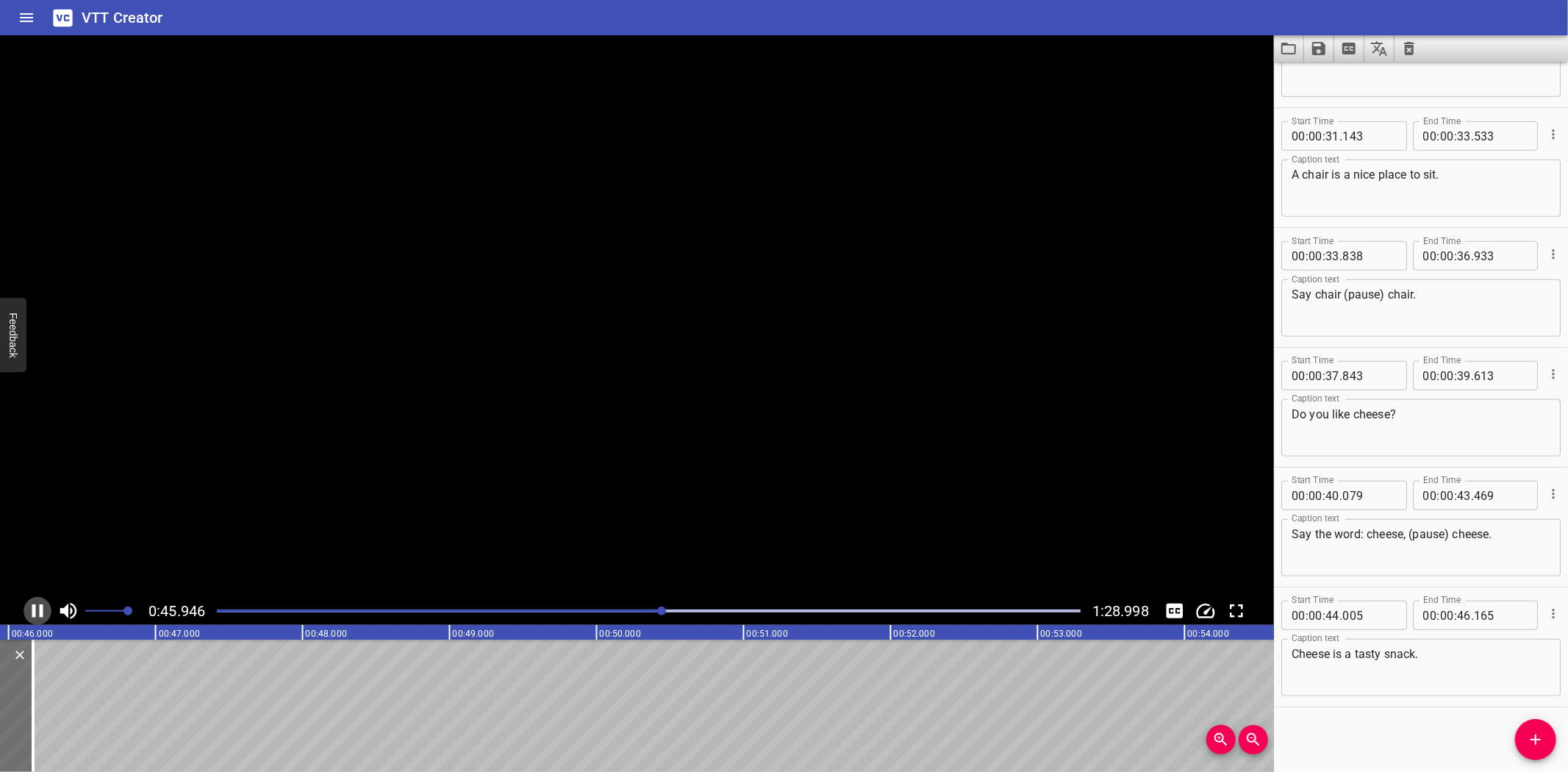
click at [39, 615] on icon "Play/Pause" at bounding box center [37, 611] width 22 height 22
drag, startPoint x: 1534, startPoint y: 734, endPoint x: 1494, endPoint y: 737, distance: 40.1
click at [1515, 735] on span "Add Cue" at bounding box center [1536, 740] width 41 height 17
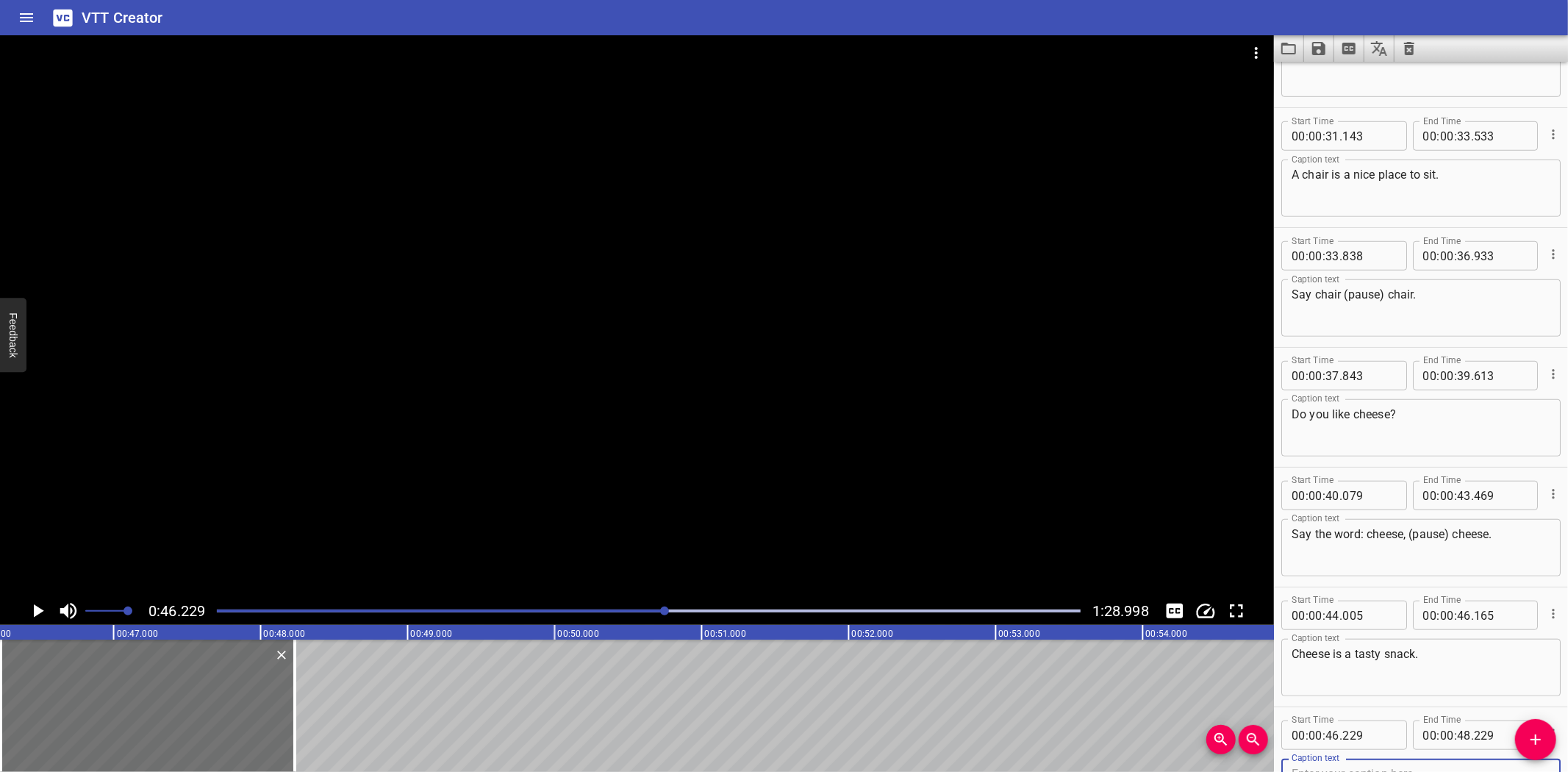
scroll to position [923, 0]
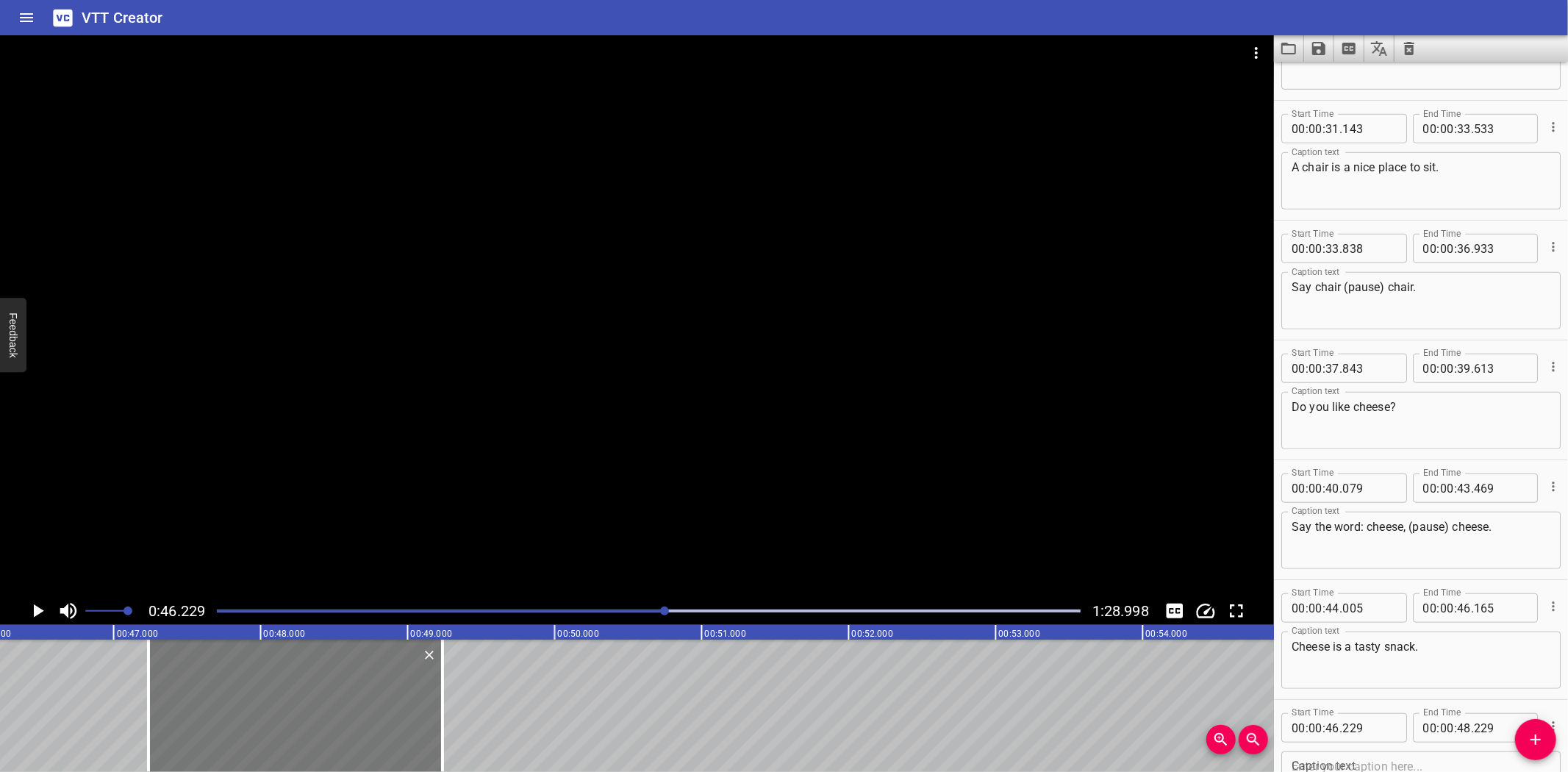
drag, startPoint x: 136, startPoint y: 718, endPoint x: 250, endPoint y: 716, distance: 114.0
click at [250, 716] on div at bounding box center [295, 705] width 294 height 132
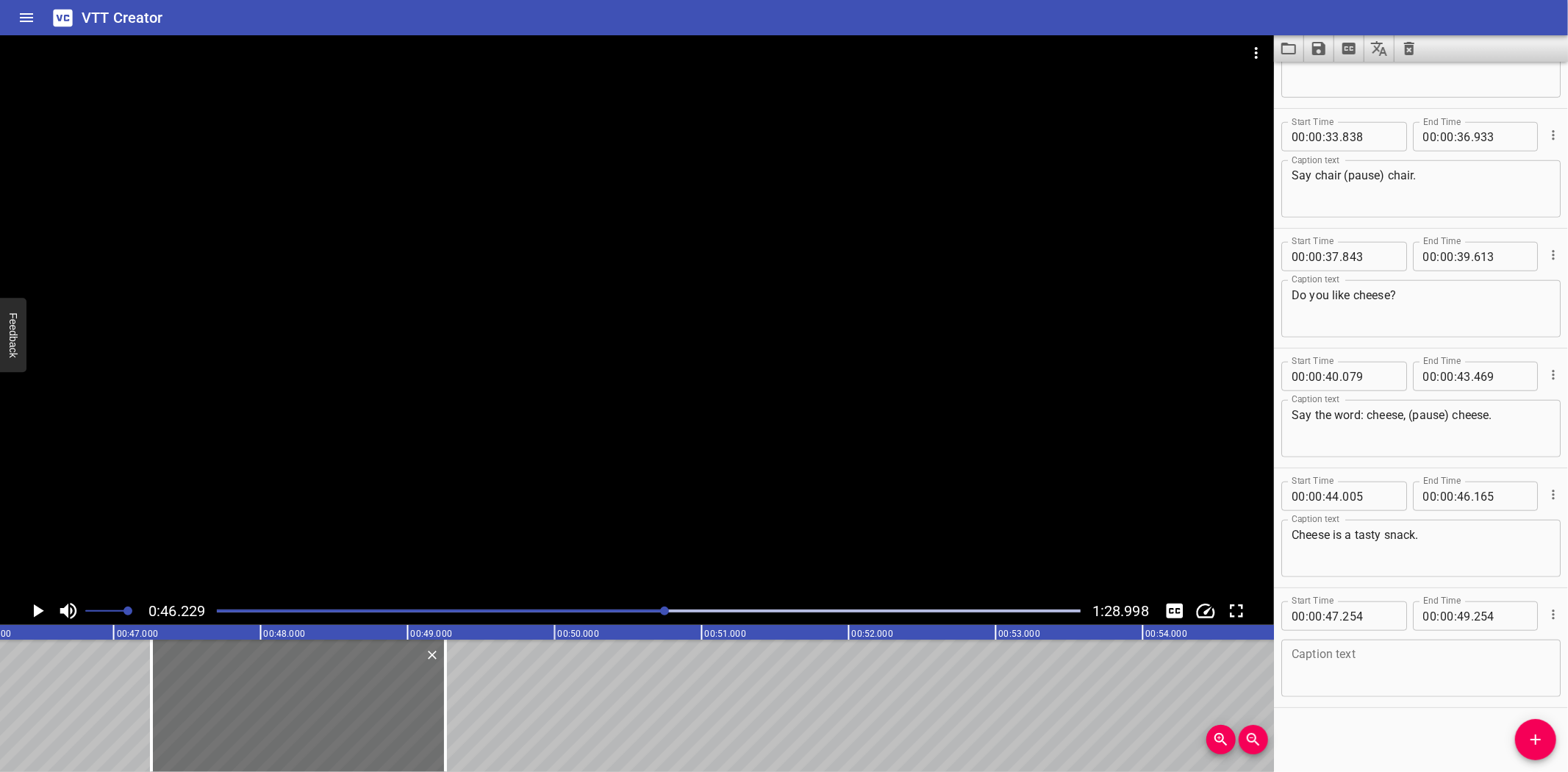
click at [1383, 671] on textarea at bounding box center [1421, 669] width 259 height 42
paste textarea "Remember: the c and h are together, they don’t spell two sounds. C-h together s…"
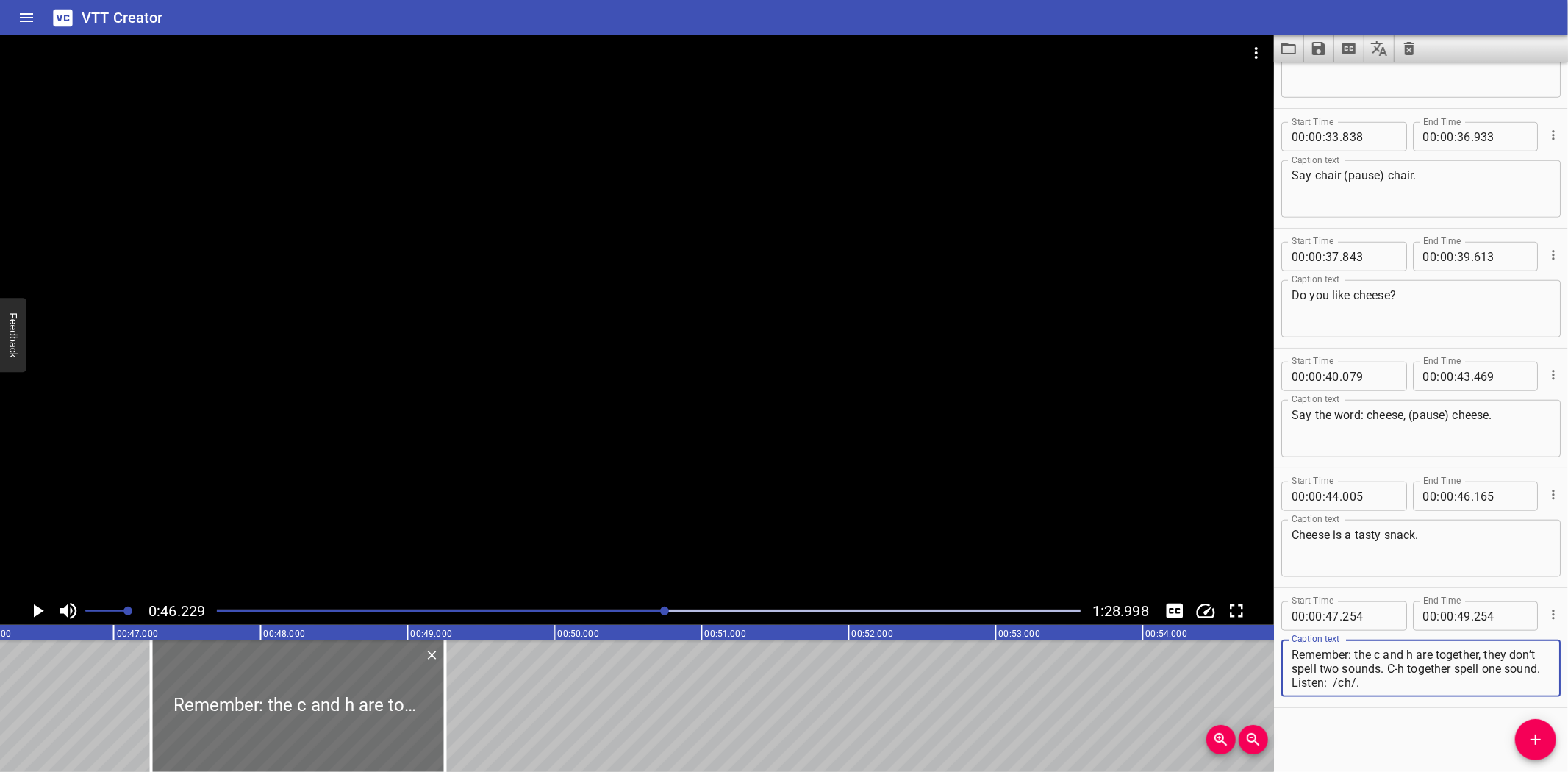
click at [1417, 668] on textarea "Remember: the c and h are together, they don’t spell two sounds. C-h together s…" at bounding box center [1421, 669] width 259 height 42
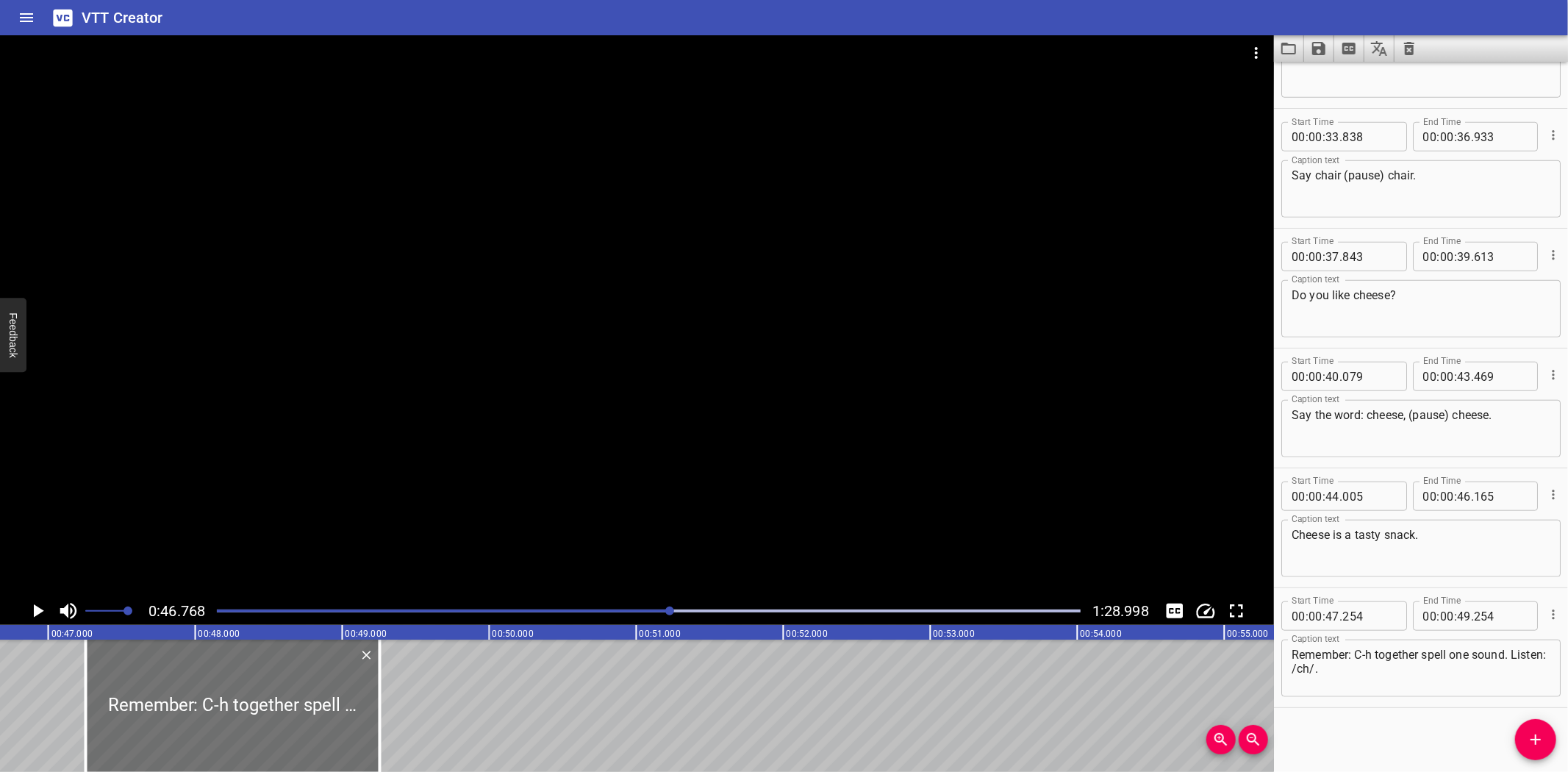
scroll to position [0, 6876]
click at [34, 611] on icon "Play/Pause" at bounding box center [38, 611] width 11 height 13
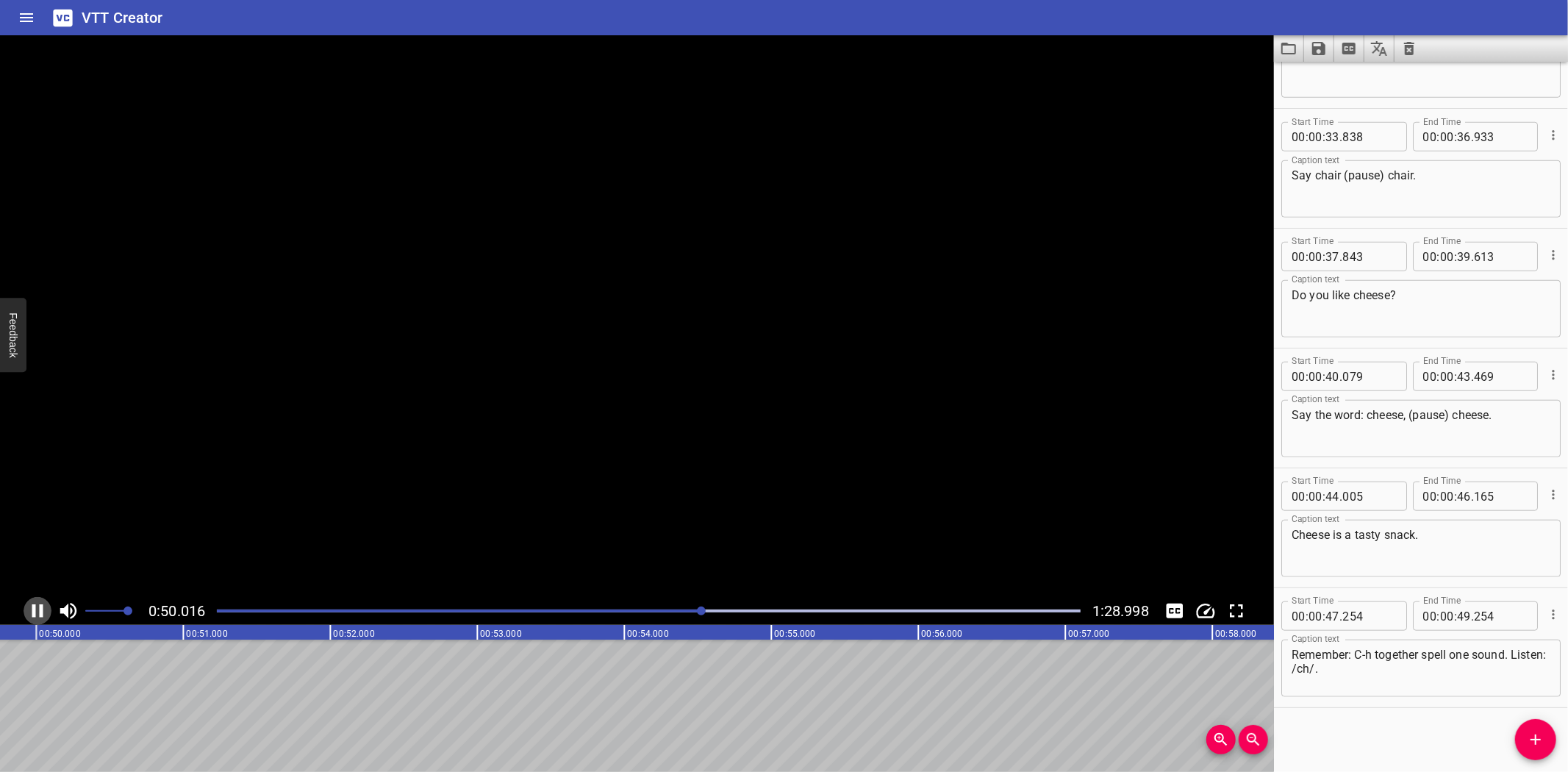
click at [34, 611] on icon "Play/Pause" at bounding box center [38, 611] width 11 height 13
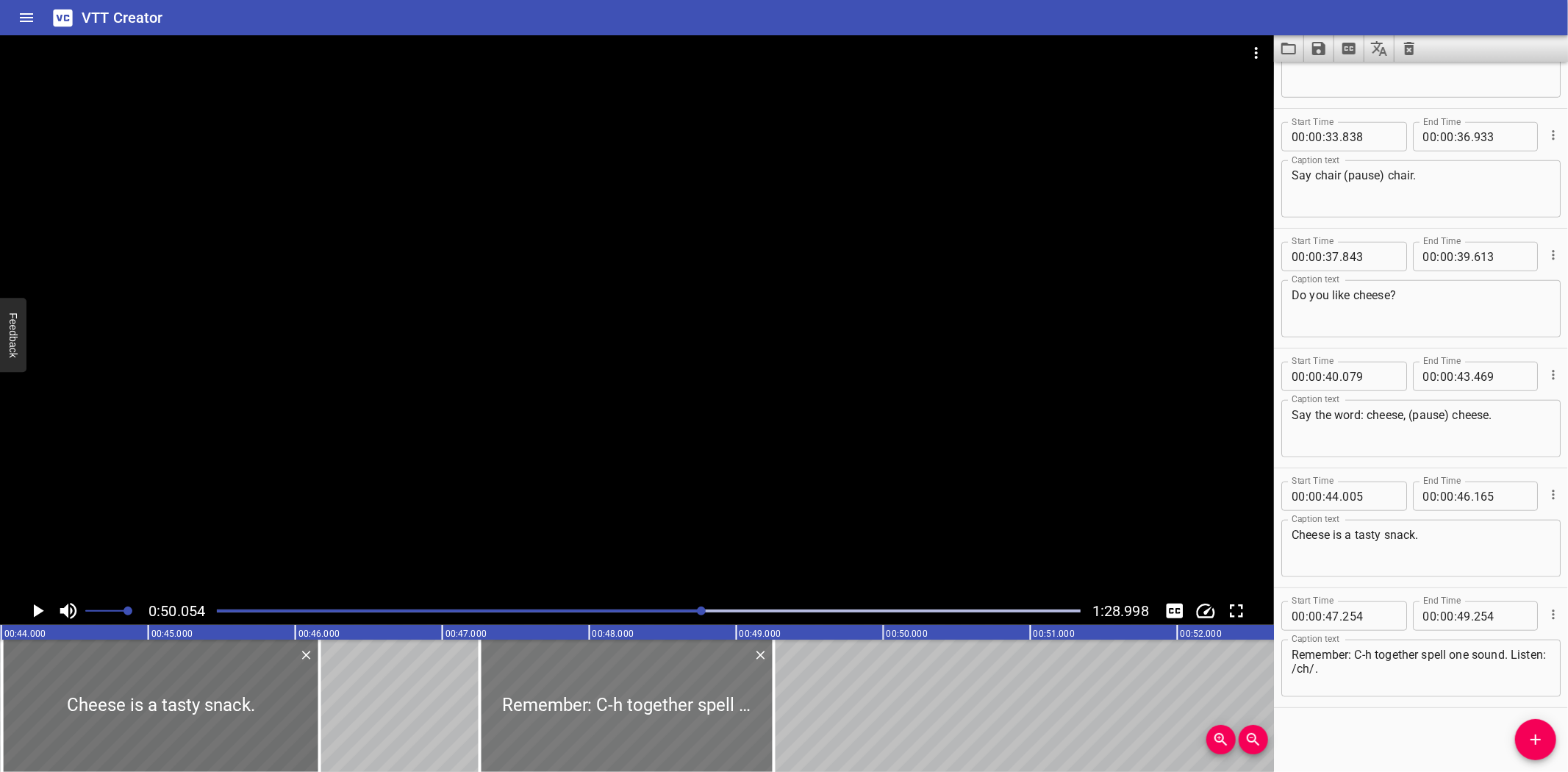
scroll to position [0, 6502]
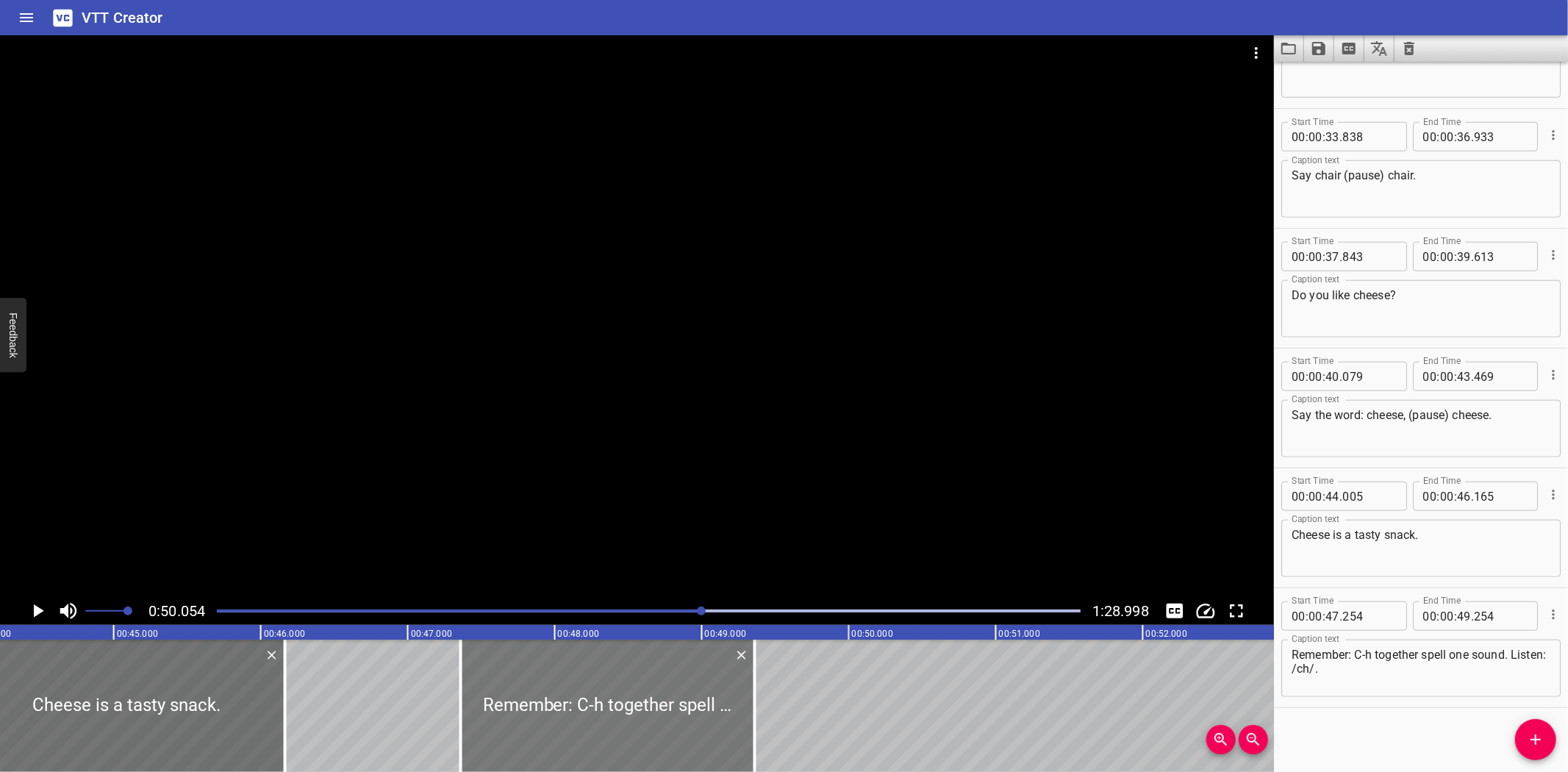
drag, startPoint x: 502, startPoint y: 693, endPoint x: 517, endPoint y: 689, distance: 15.5
click at [517, 689] on div at bounding box center [608, 705] width 294 height 132
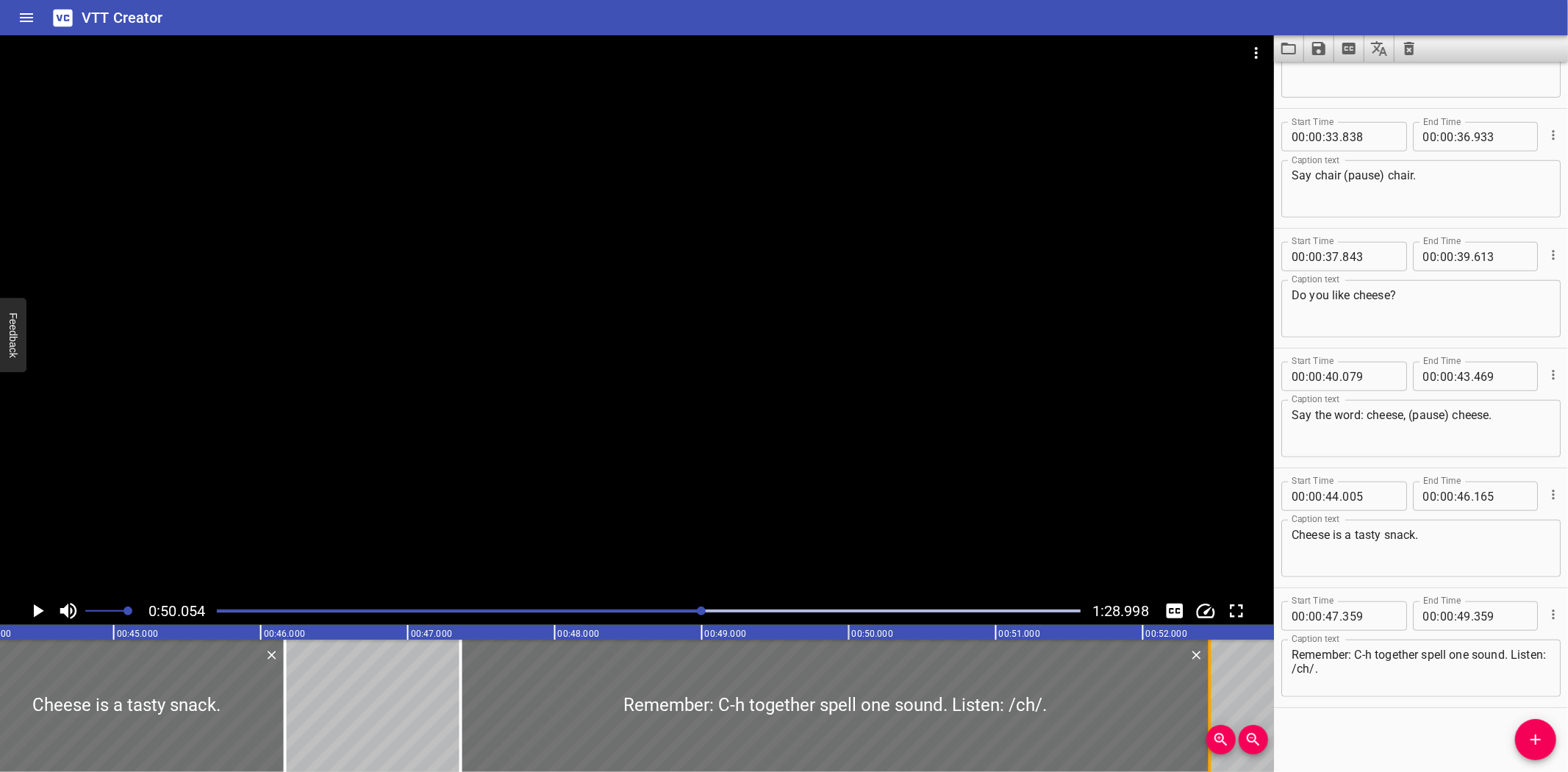
drag, startPoint x: 756, startPoint y: 726, endPoint x: 1211, endPoint y: 712, distance: 455.2
click at [1211, 712] on div at bounding box center [1210, 705] width 14 height 132
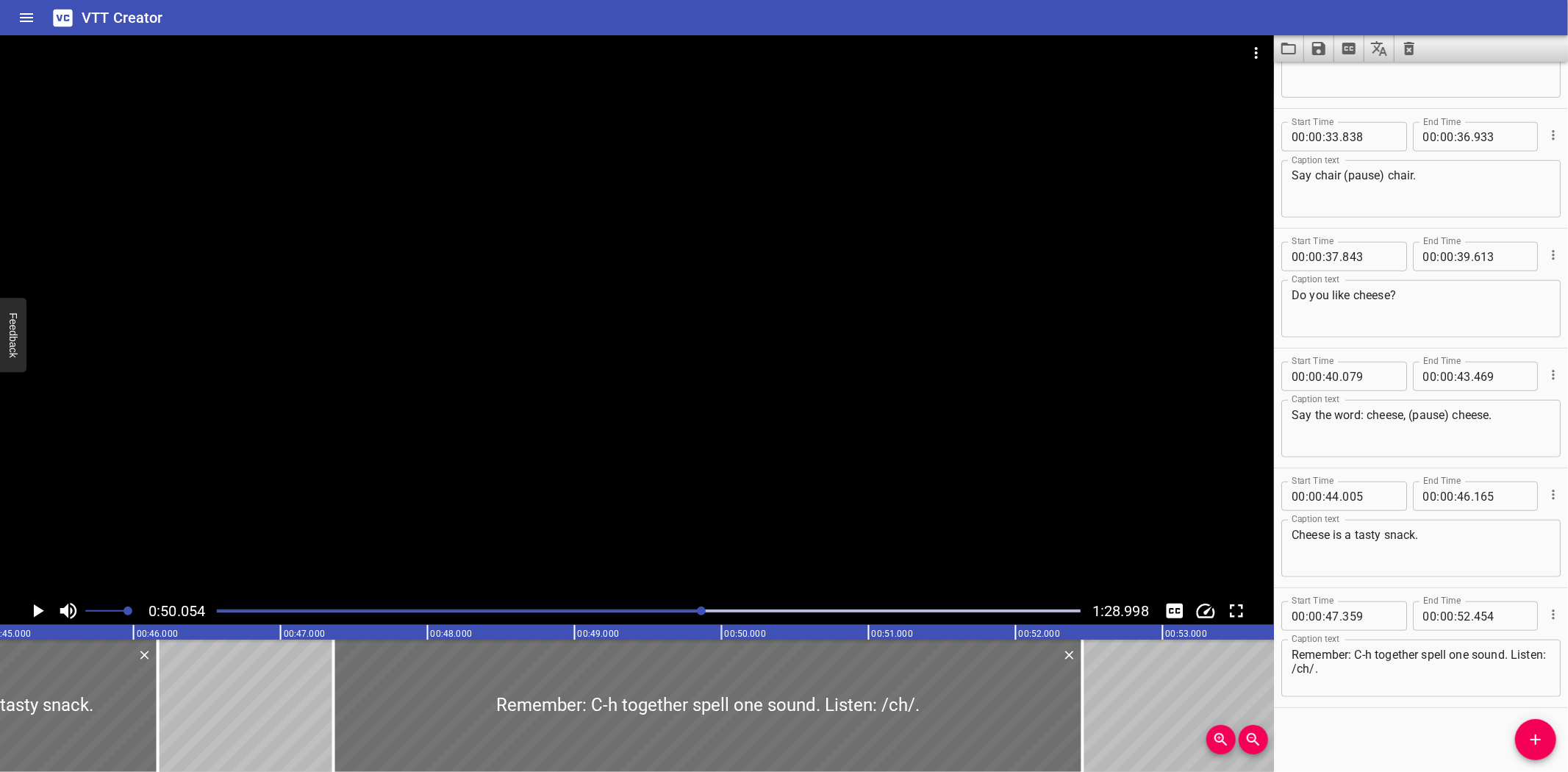
scroll to position [0, 6642]
click at [1438, 671] on textarea "Remember: C-h together spell one sound. Listen: /ch/." at bounding box center [1421, 669] width 259 height 42
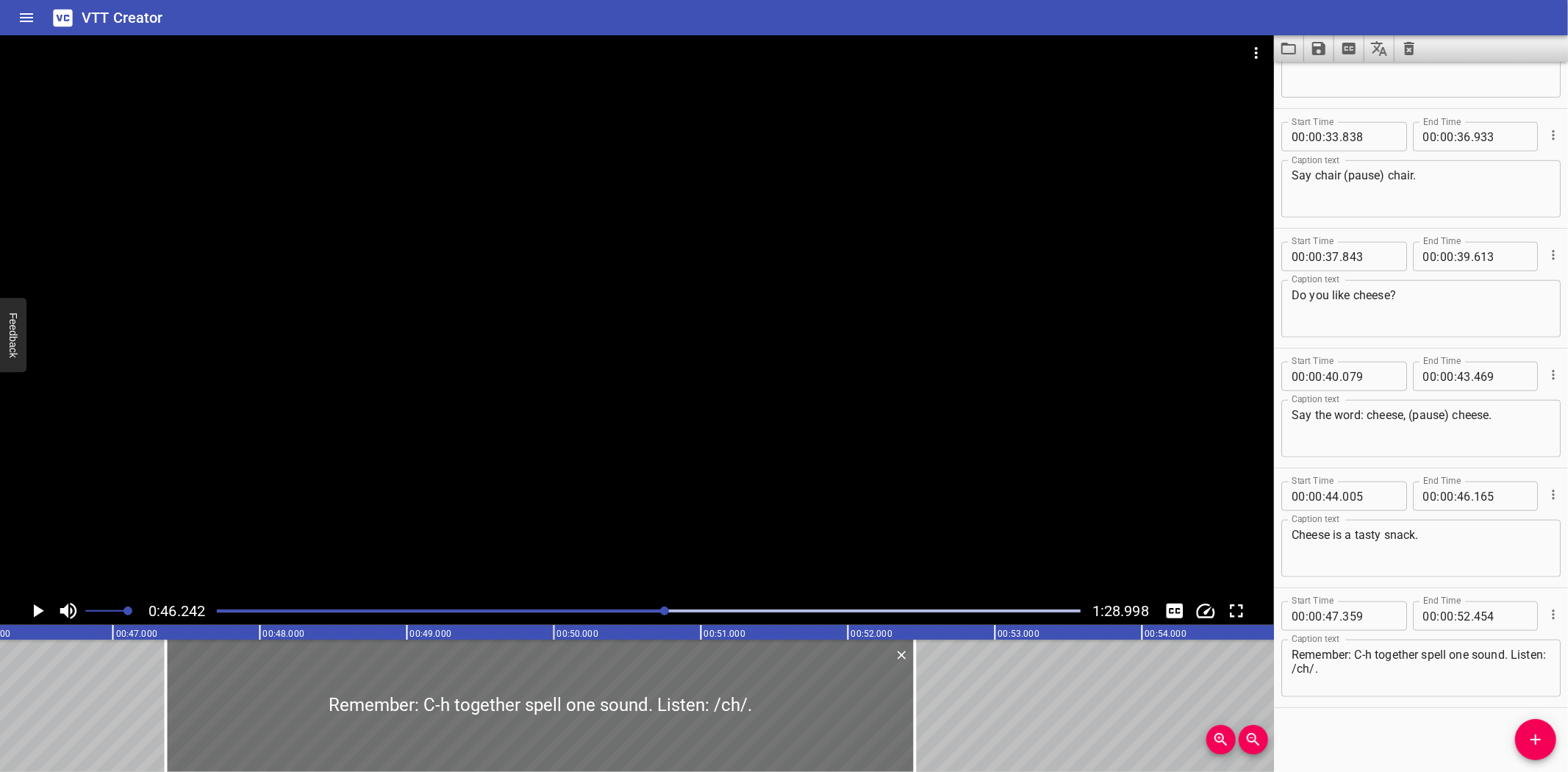
scroll to position [0, 6798]
click at [31, 605] on icon "Play/Pause" at bounding box center [37, 611] width 22 height 22
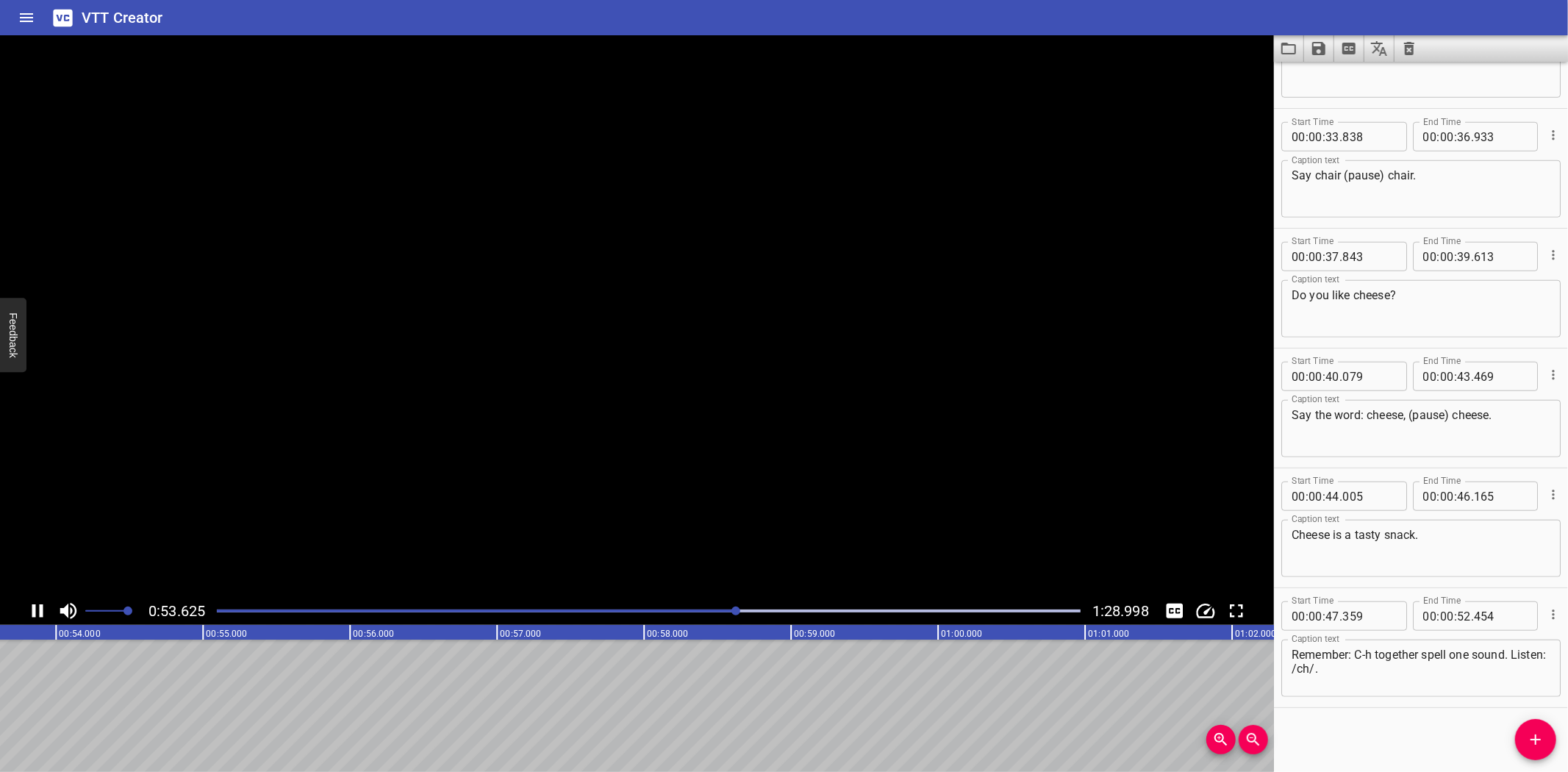
click at [31, 605] on icon "Play/Pause" at bounding box center [37, 611] width 22 height 22
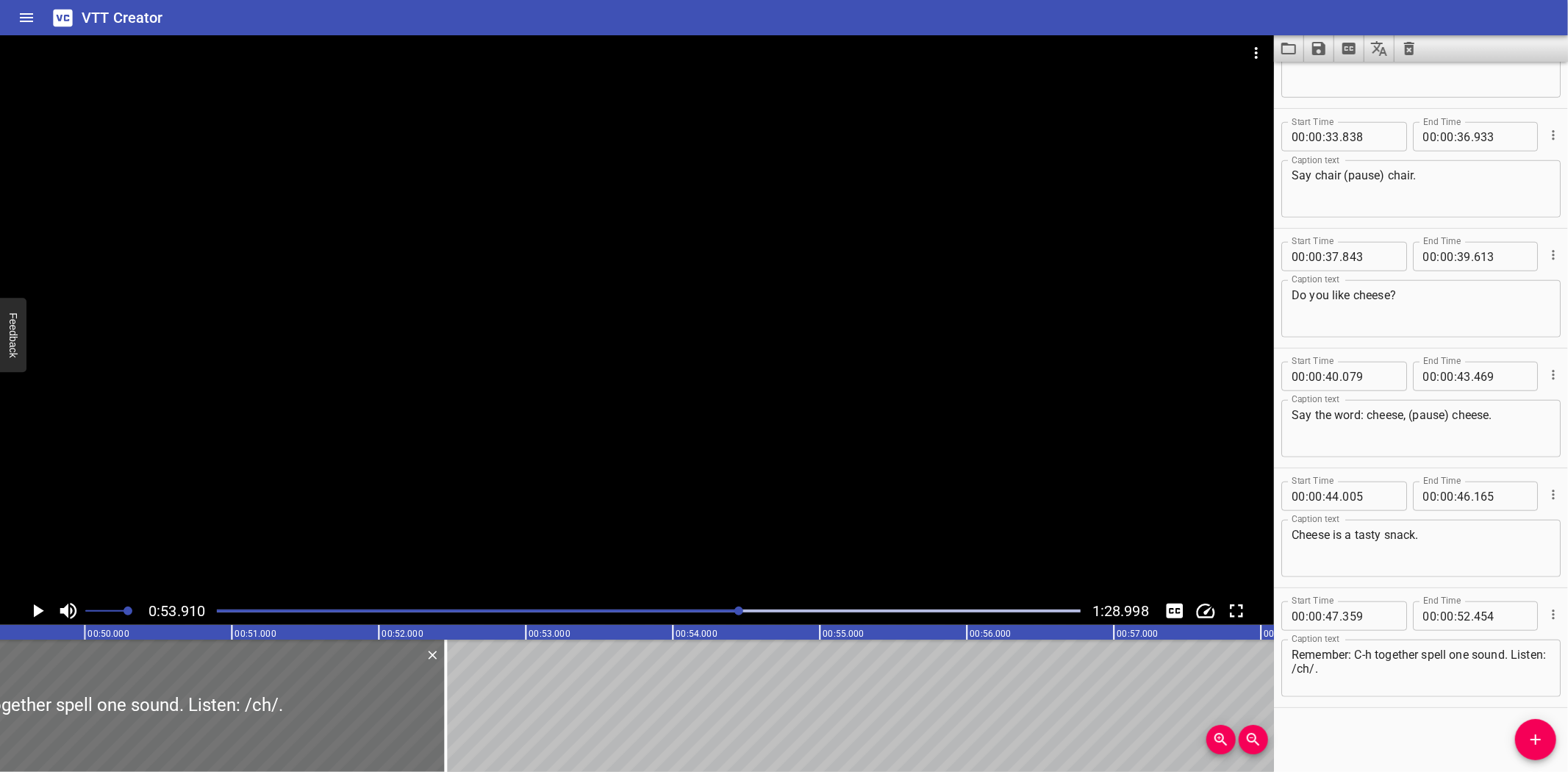
scroll to position [0, 7209]
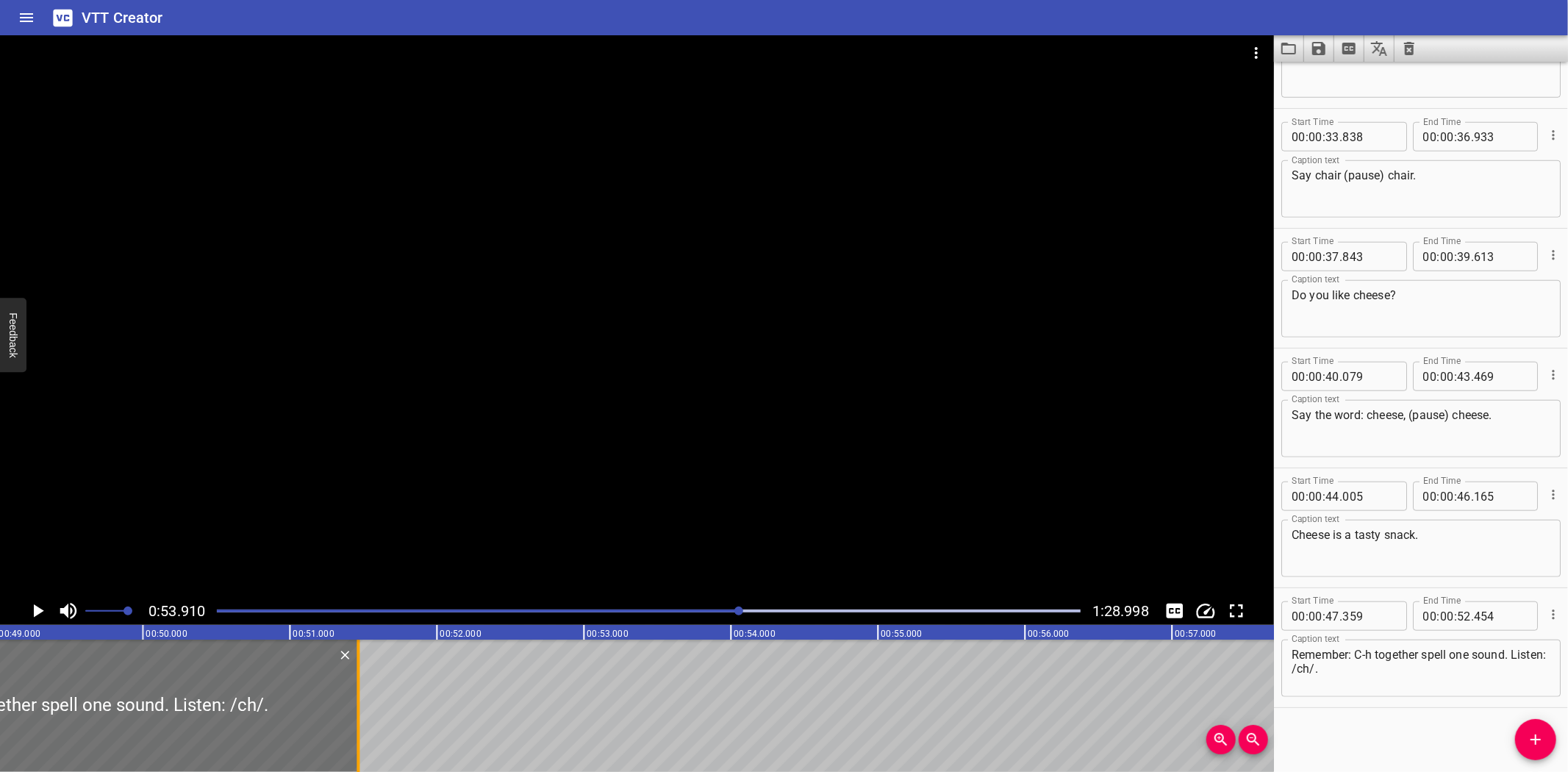
drag, startPoint x: 500, startPoint y: 703, endPoint x: 354, endPoint y: 718, distance: 146.8
click at [354, 718] on div at bounding box center [357, 705] width 14 height 132
drag, startPoint x: 1372, startPoint y: 666, endPoint x: 1288, endPoint y: 668, distance: 84.0
click at [1288, 668] on div "Remember: C-h together spell one sound. Listen: /ch/. Caption text" at bounding box center [1421, 668] width 279 height 57
click at [1536, 741] on icon "Add Cue" at bounding box center [1536, 740] width 17 height 17
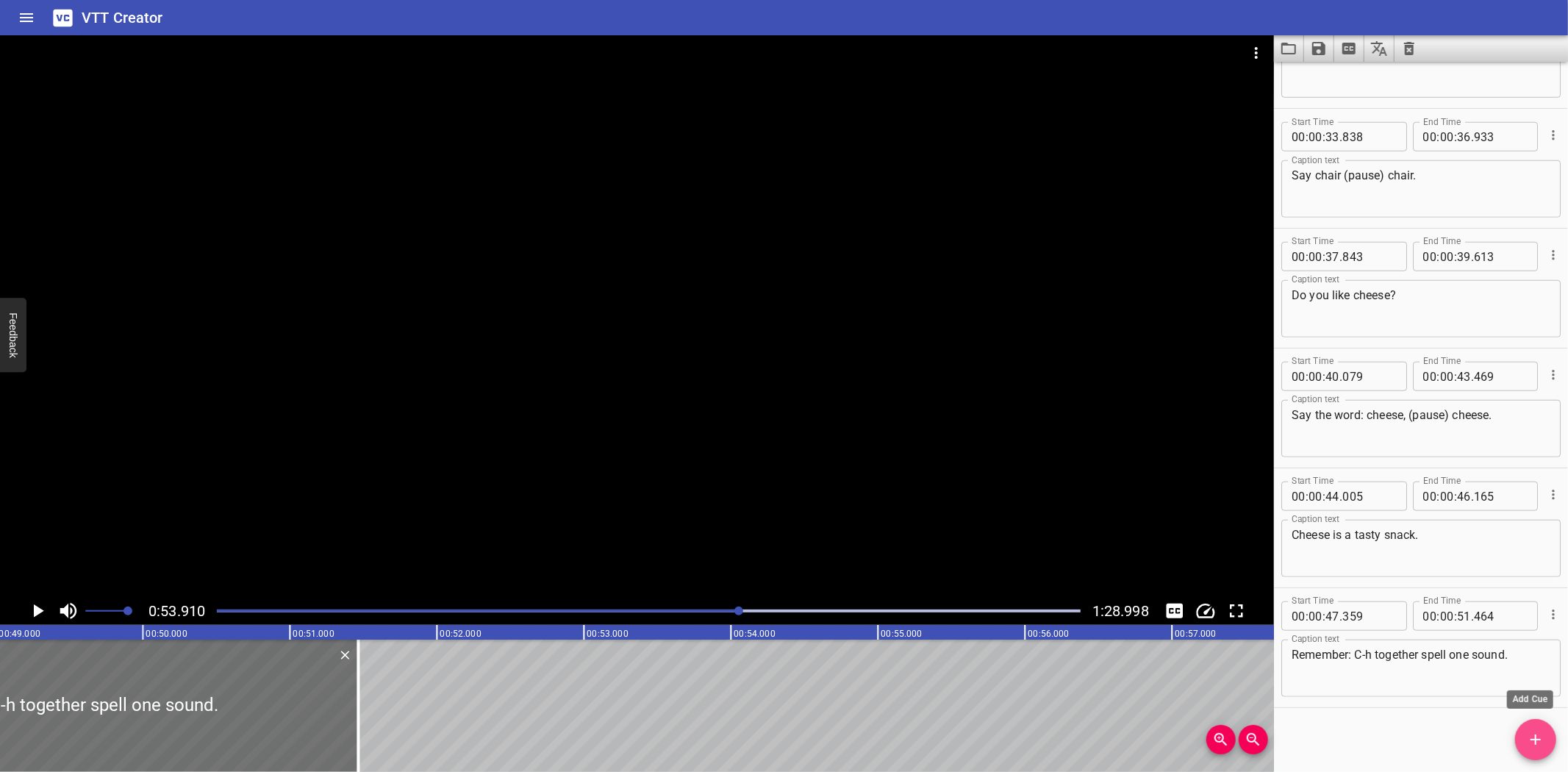
scroll to position [1042, 0]
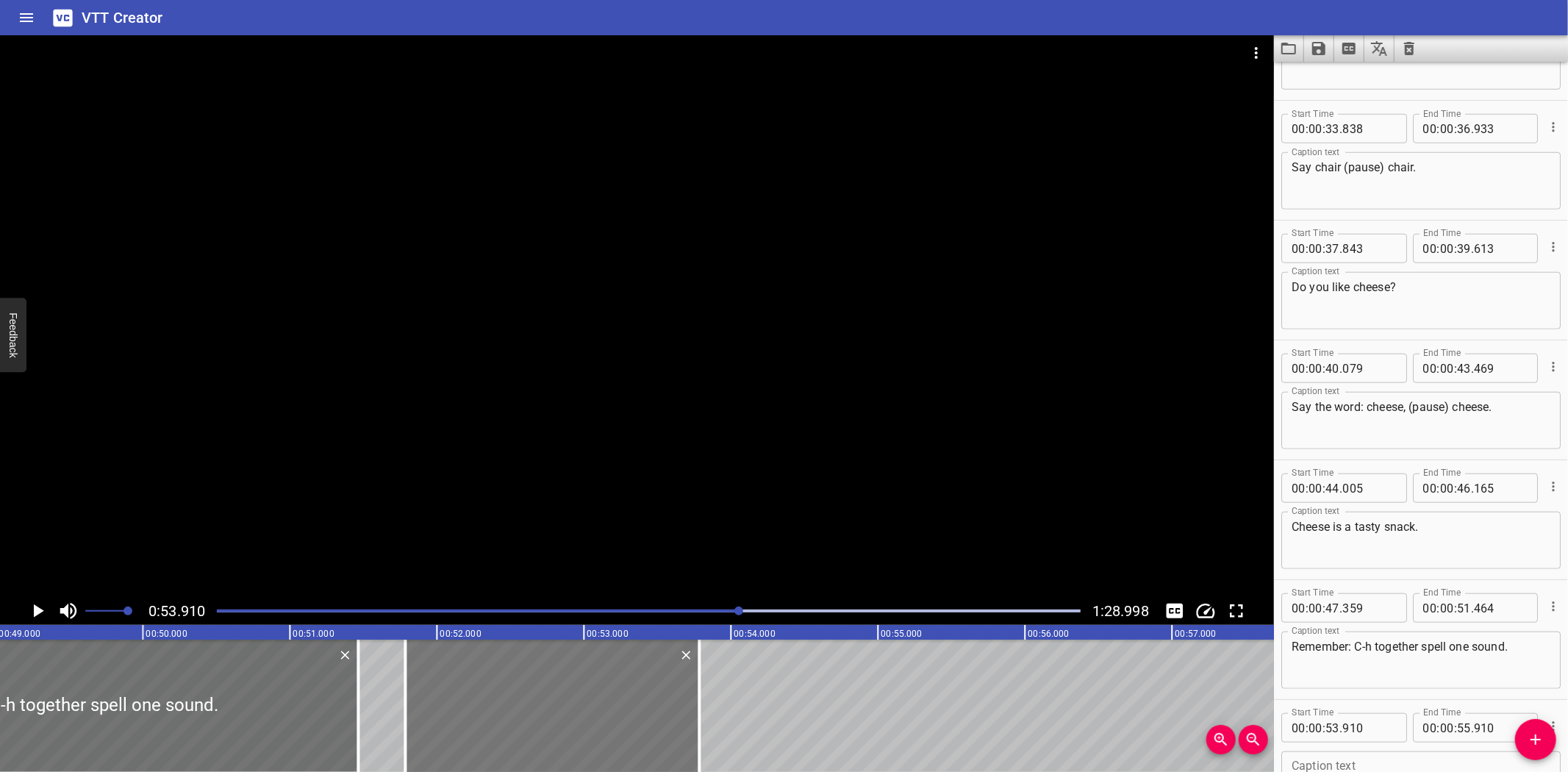
drag, startPoint x: 808, startPoint y: 711, endPoint x: 571, endPoint y: 711, distance: 237.0
click at [571, 711] on div at bounding box center [552, 705] width 294 height 132
drag, startPoint x: 696, startPoint y: 712, endPoint x: 655, endPoint y: 717, distance: 41.3
click at [655, 717] on div at bounding box center [658, 705] width 14 height 132
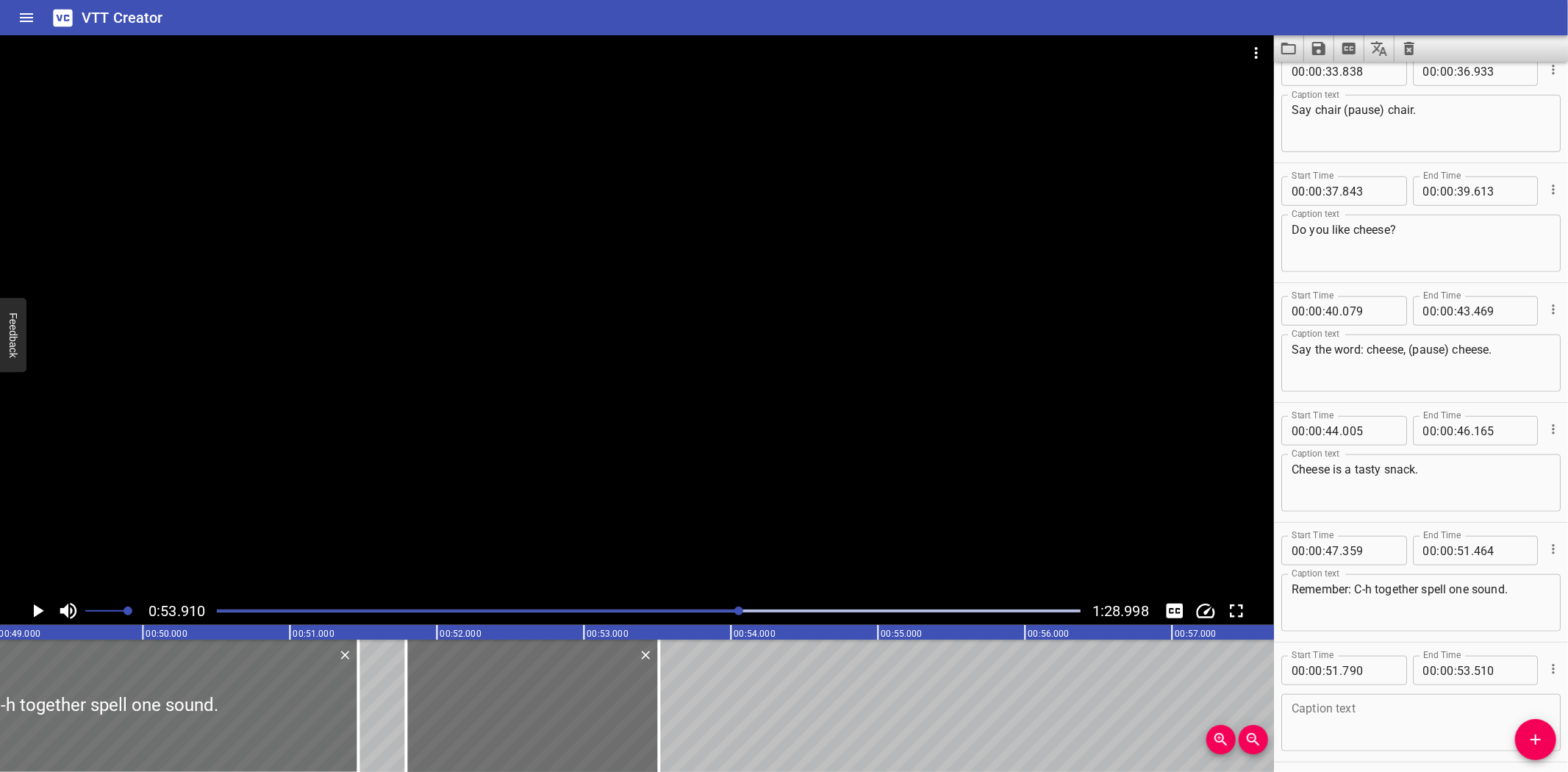
scroll to position [1155, 0]
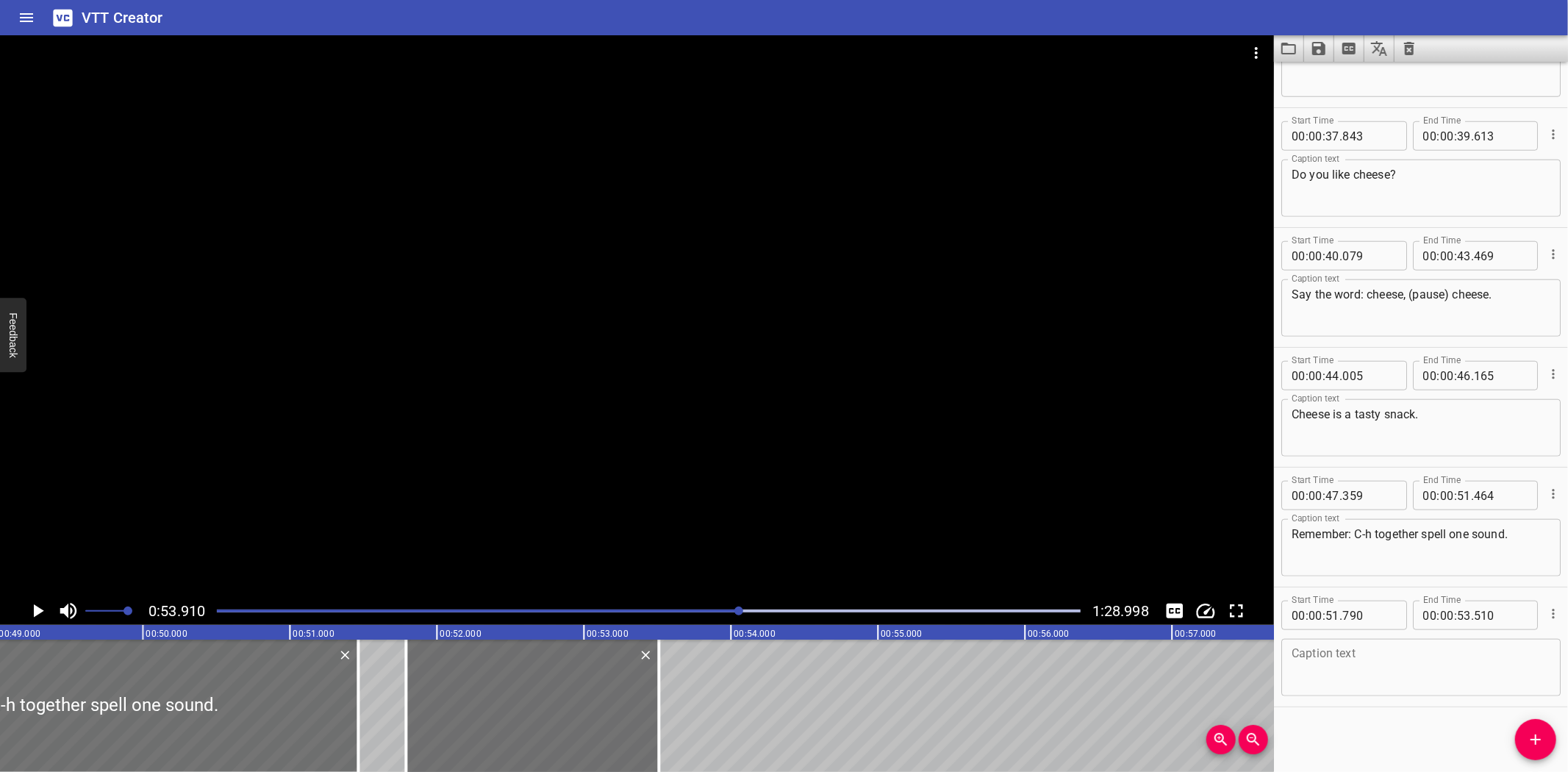
click at [1355, 678] on textarea at bounding box center [1421, 668] width 259 height 42
paste textarea "Listen: /ch/."
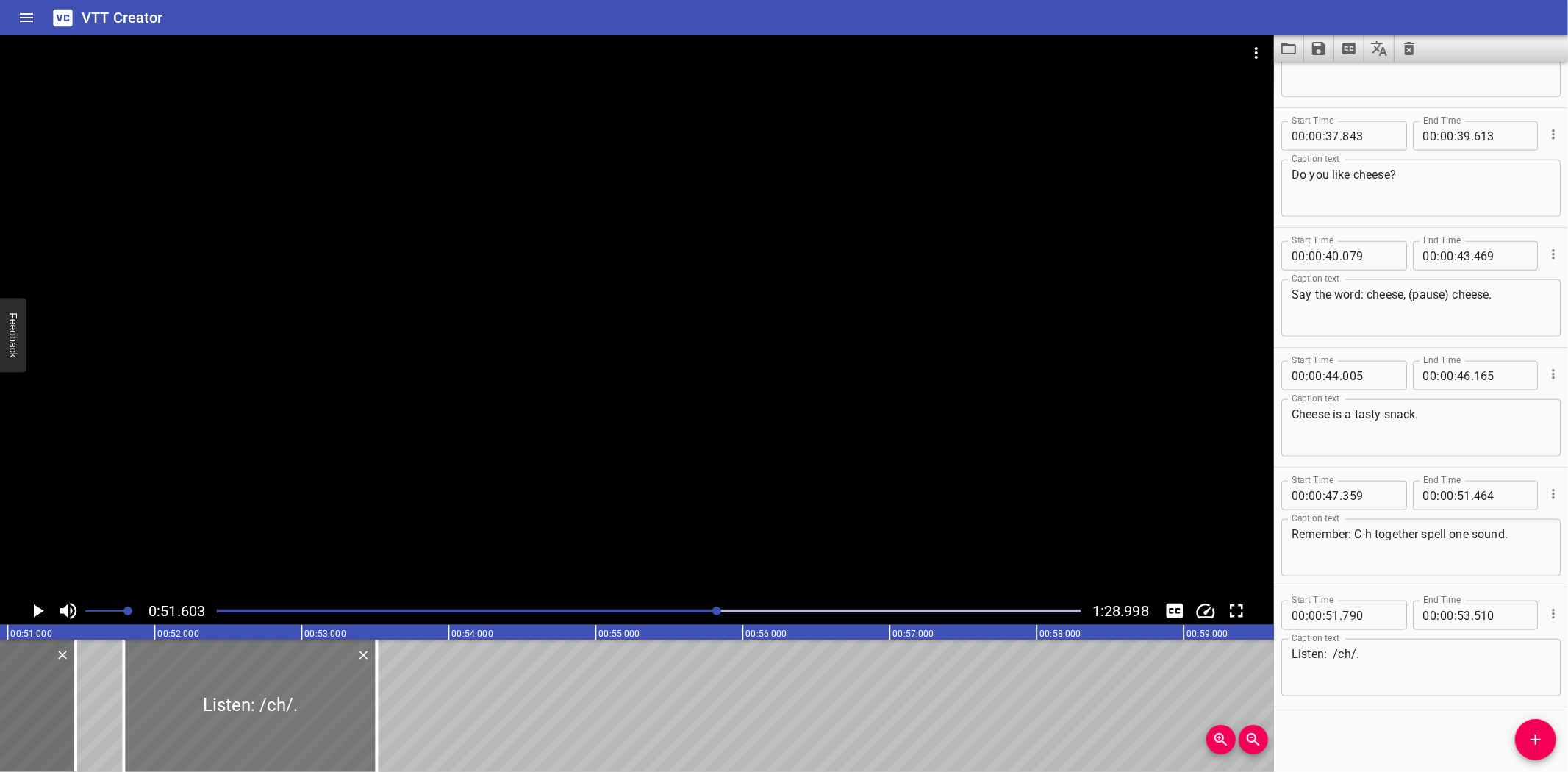
scroll to position [0, 7588]
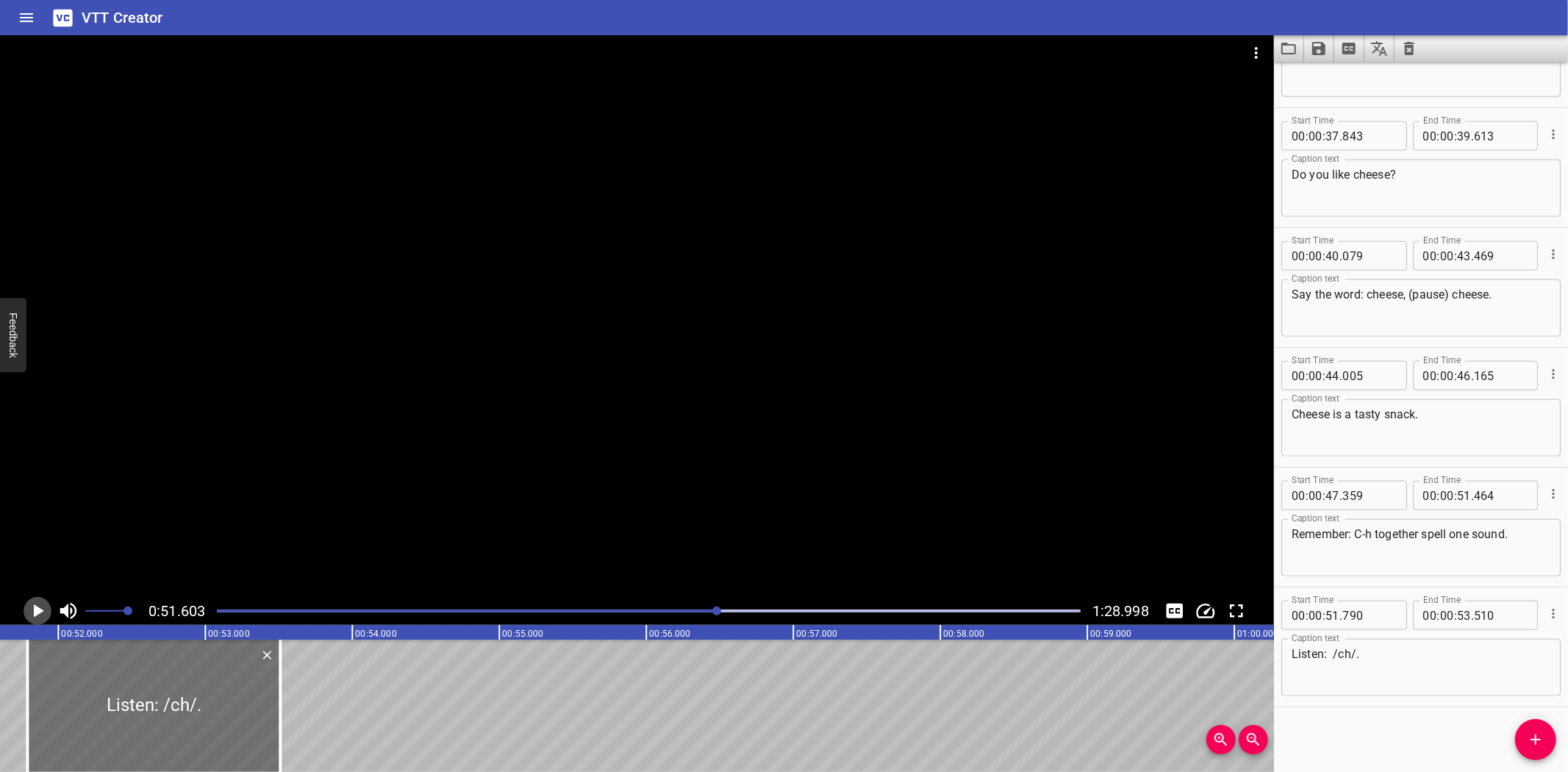
click at [35, 611] on icon "Play/Pause" at bounding box center [38, 611] width 11 height 13
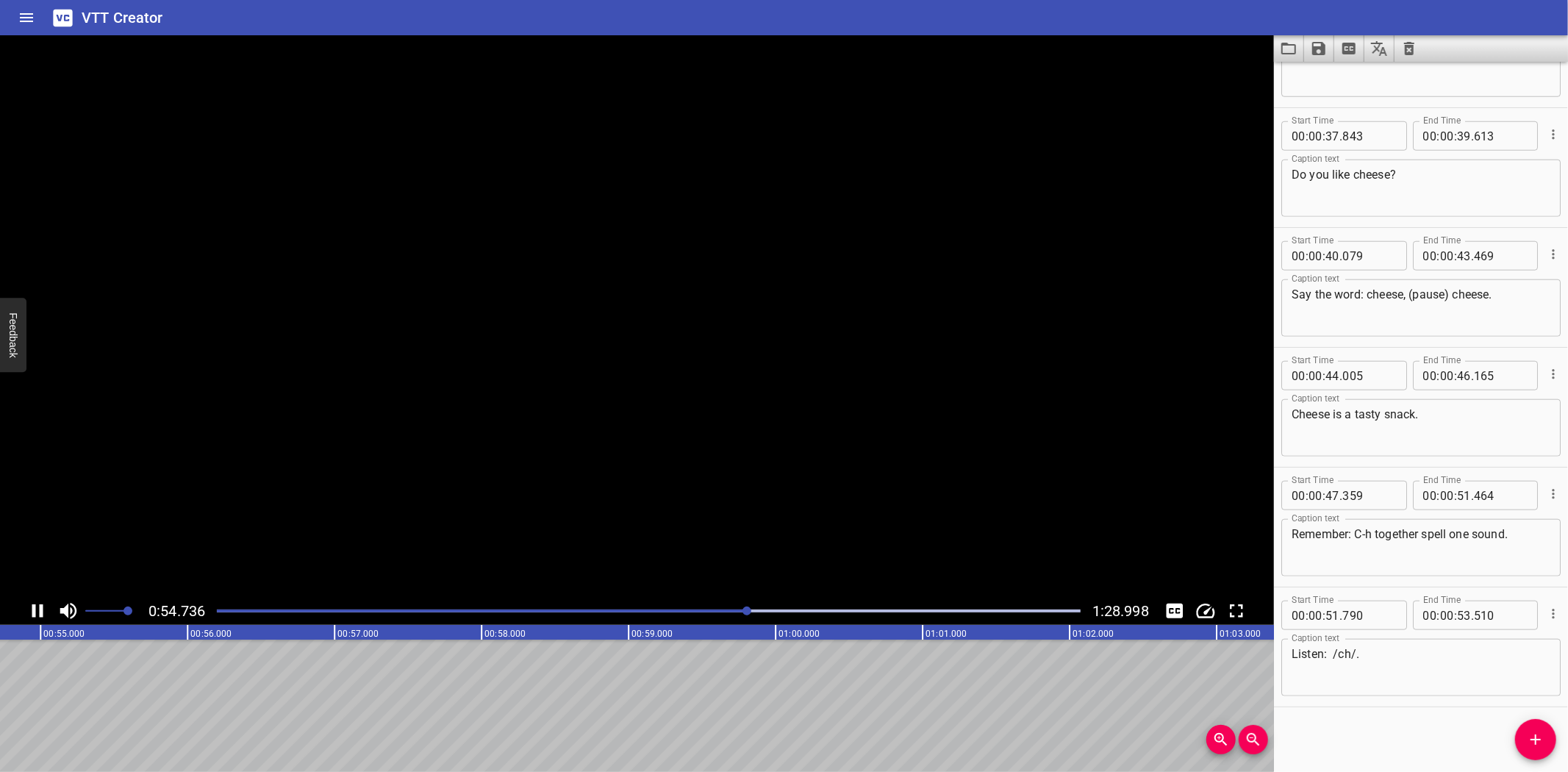
click at [36, 611] on icon "Play/Pause" at bounding box center [37, 611] width 22 height 22
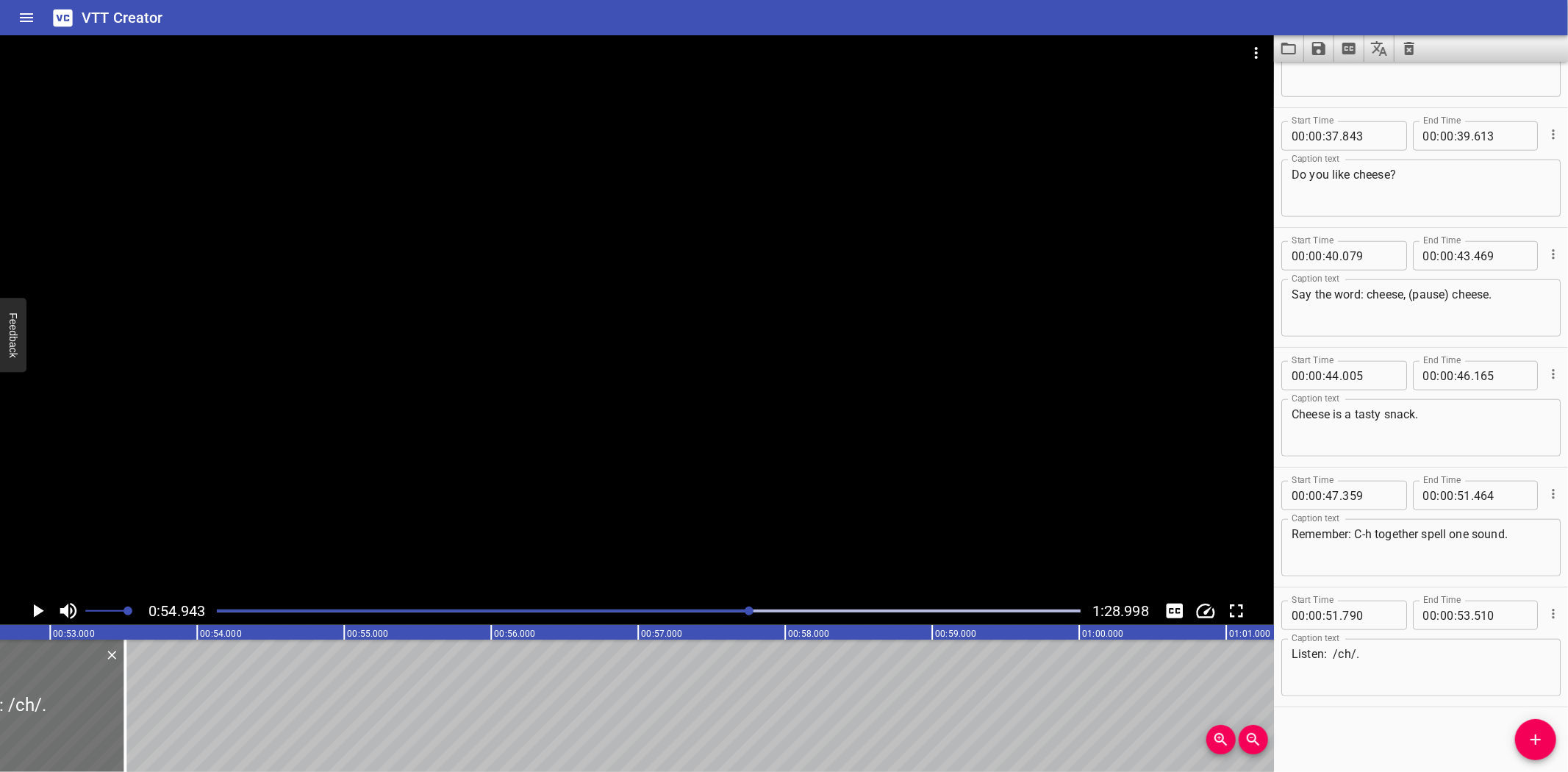
scroll to position [0, 7720]
click at [203, 682] on div "Blending with ch Hey there, champion! Ready for two letters, one sound—meet c-h…" at bounding box center [1103, 705] width 17645 height 132
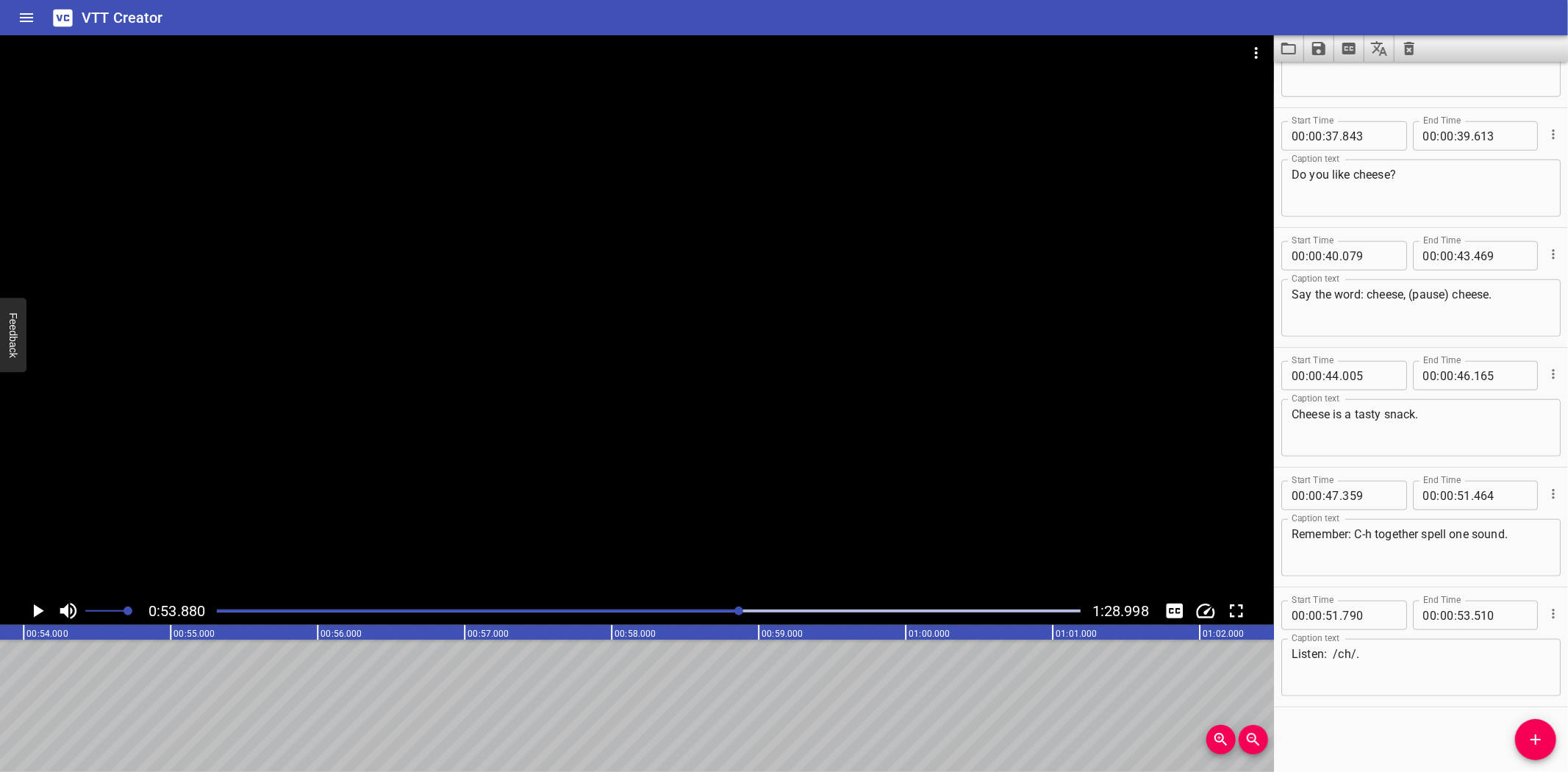
scroll to position [0, 7921]
drag, startPoint x: 1537, startPoint y: 741, endPoint x: 1214, endPoint y: 729, distance: 323.2
click at [1510, 741] on div "Start Time 00 : 00 : 00 . 820 Start Time End Time 00 : 00 : 03 . 340 End Time C…" at bounding box center [1421, 417] width 294 height 710
click at [1529, 746] on icon "Add Cue" at bounding box center [1536, 740] width 17 height 17
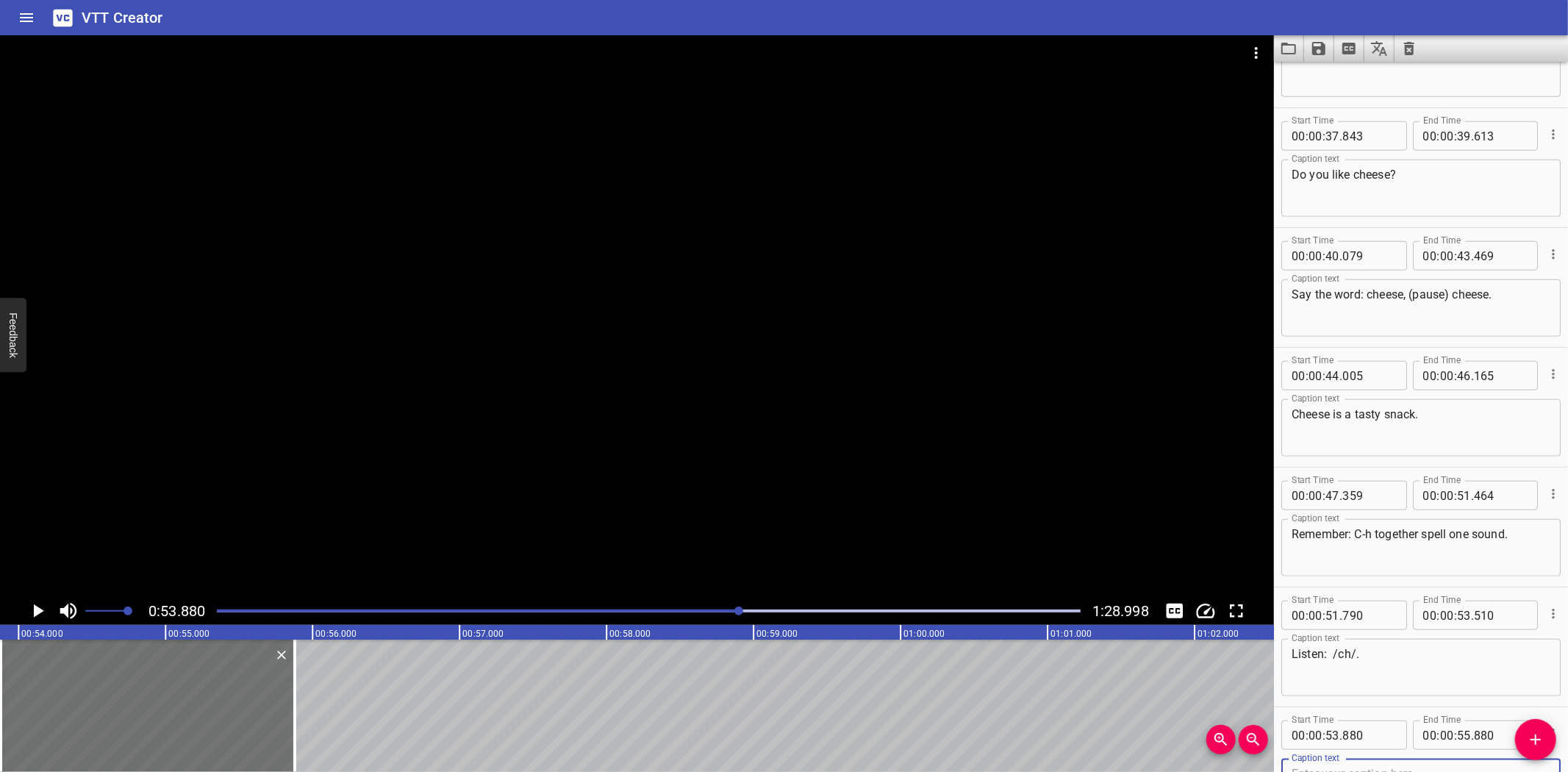
scroll to position [1162, 0]
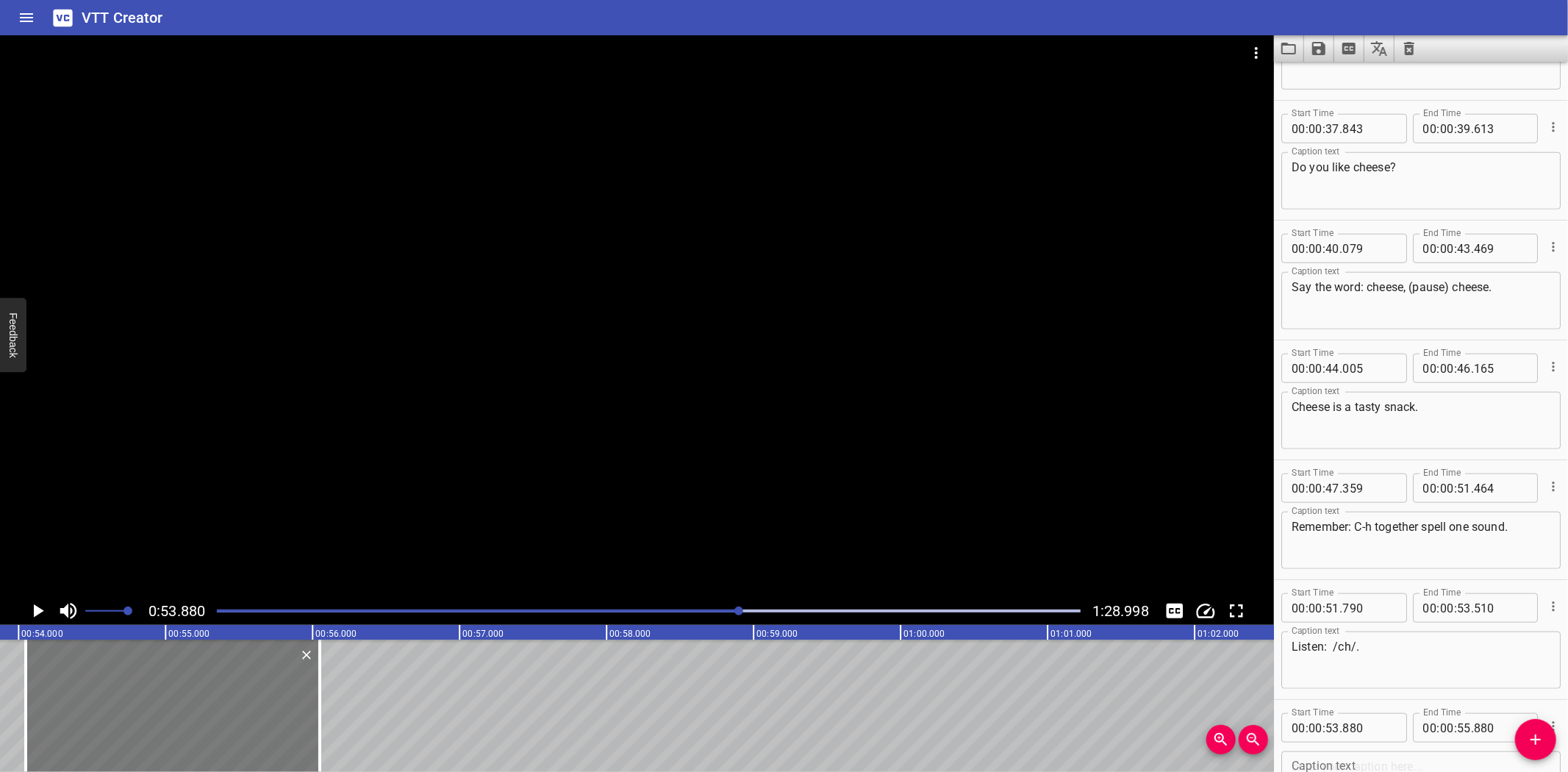
drag, startPoint x: 117, startPoint y: 695, endPoint x: 143, endPoint y: 682, distance: 29.1
click at [140, 691] on div at bounding box center [173, 705] width 294 height 132
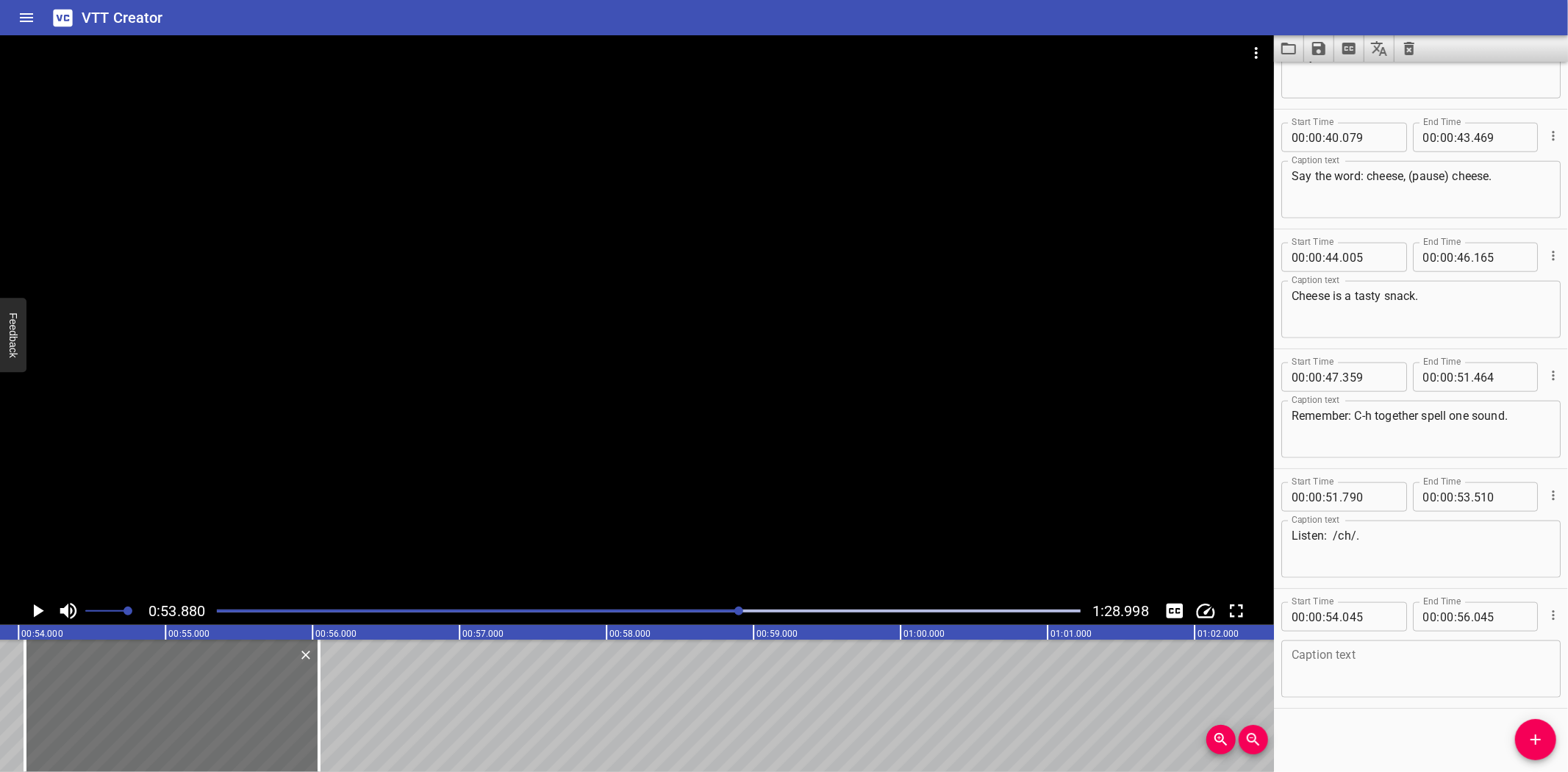
scroll to position [1274, 0]
click at [1335, 653] on textarea at bounding box center [1421, 669] width 259 height 42
paste textarea "Let’s say the letters: c…h…"
click at [177, 681] on div at bounding box center [175, 705] width 294 height 132
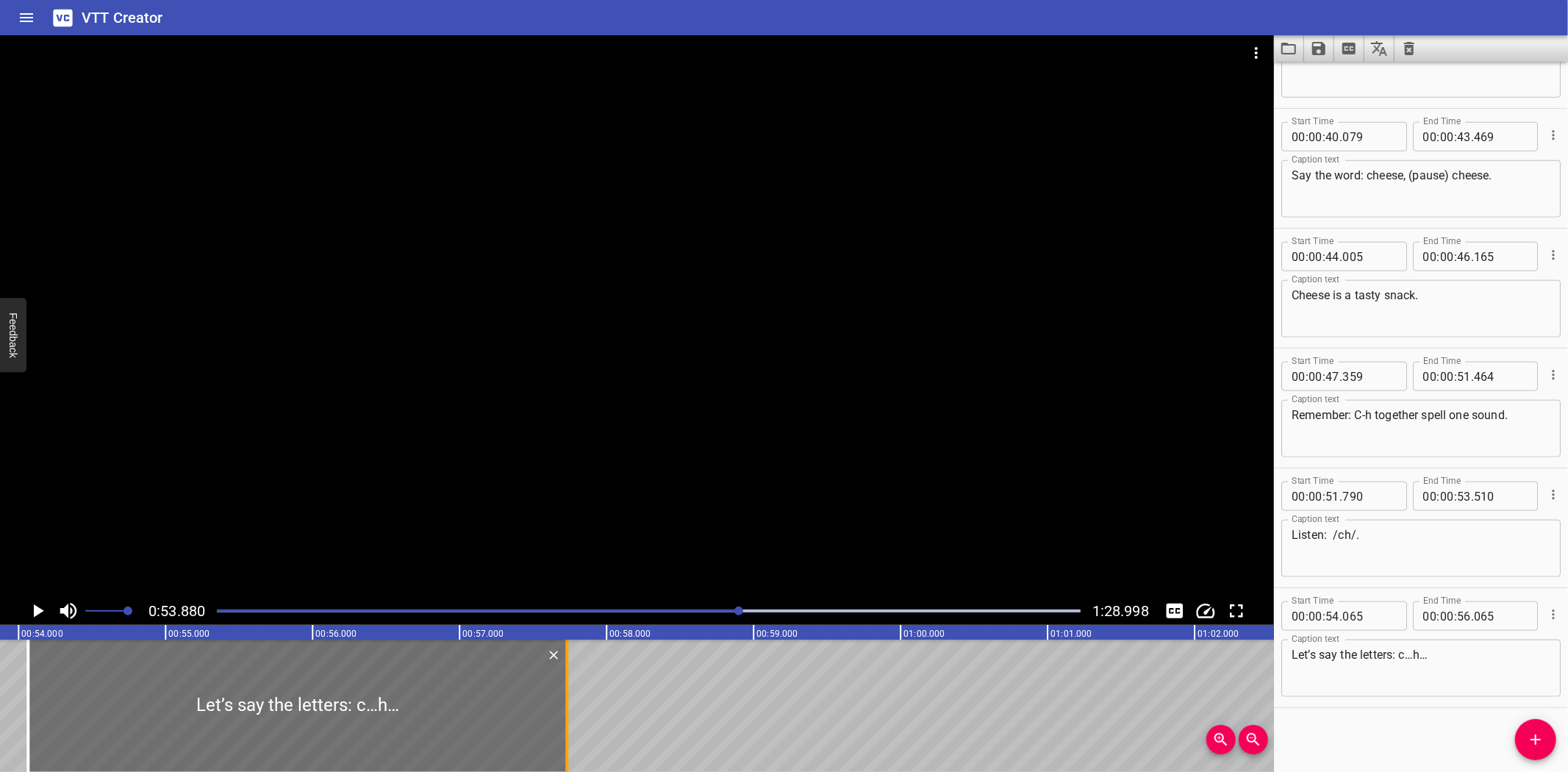
drag, startPoint x: 317, startPoint y: 718, endPoint x: 562, endPoint y: 728, distance: 245.2
click at [562, 728] on div at bounding box center [567, 705] width 14 height 132
click at [31, 611] on icon "Play/Pause" at bounding box center [37, 611] width 22 height 22
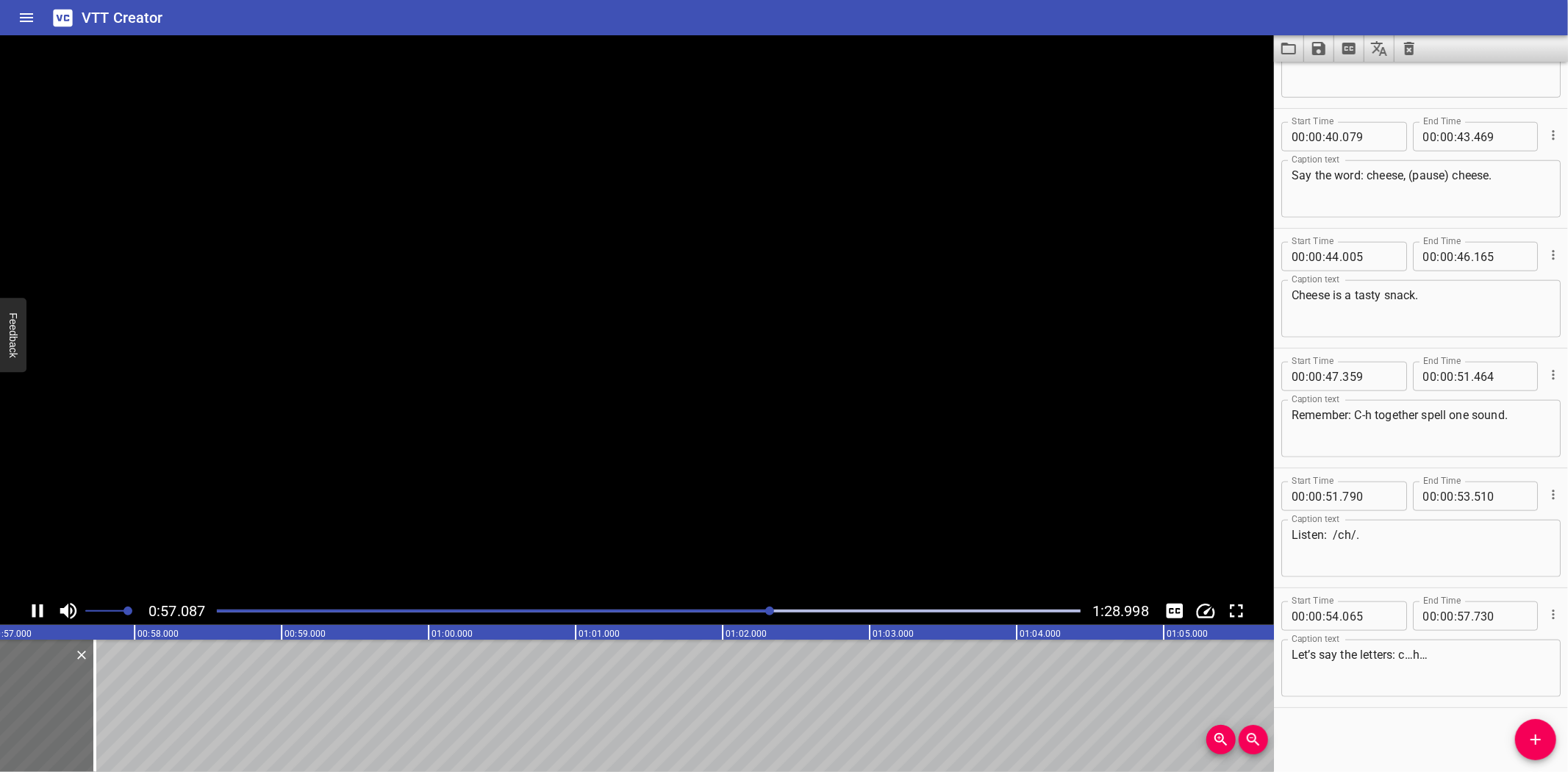
click at [31, 611] on icon "Play/Pause" at bounding box center [37, 611] width 22 height 22
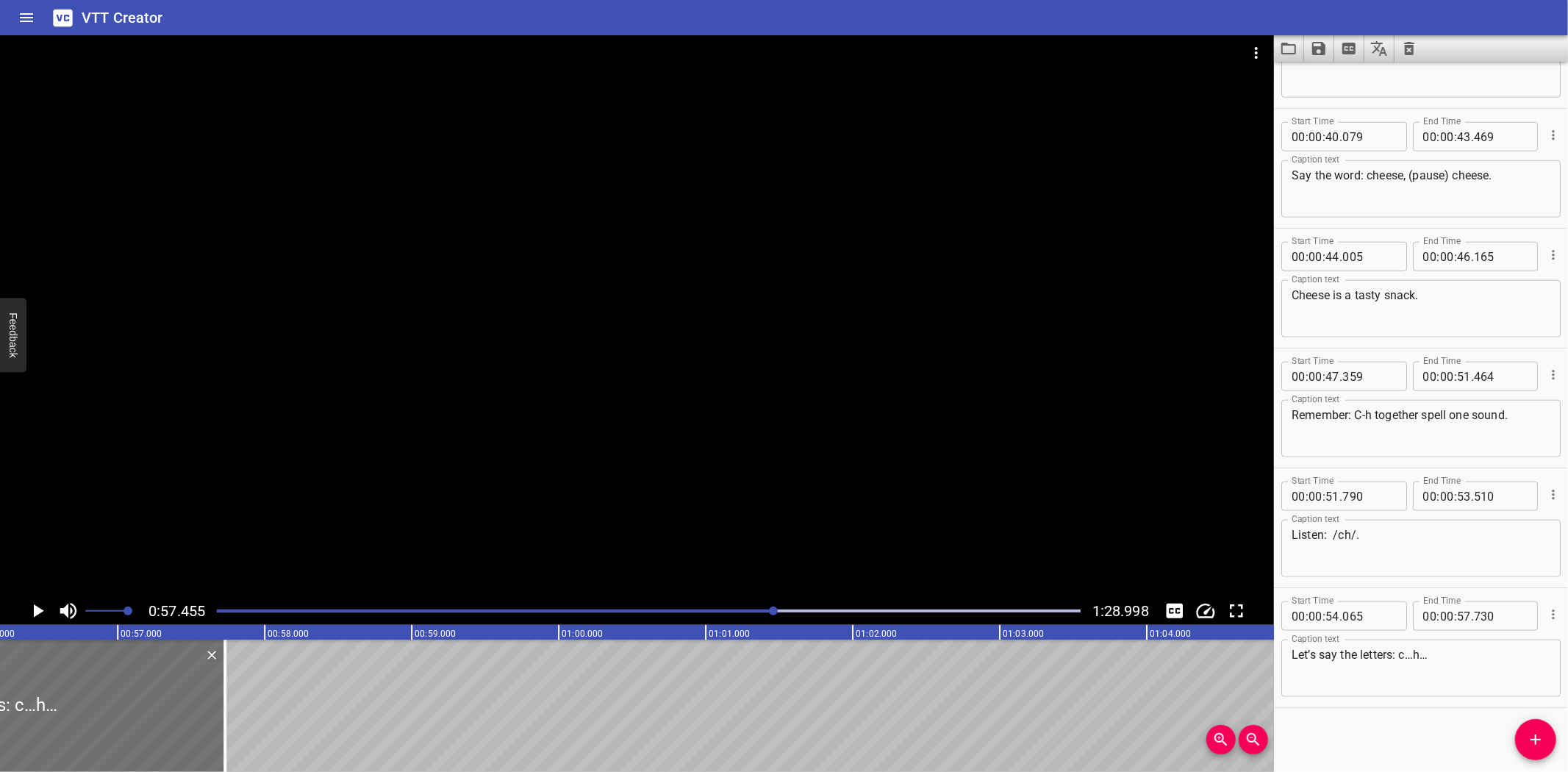
scroll to position [0, 8239]
drag, startPoint x: 247, startPoint y: 724, endPoint x: 165, endPoint y: 732, distance: 82.4
click at [167, 732] on div at bounding box center [168, 705] width 3 height 132
click at [215, 661] on div "Blending with ch Hey there, champion! Ready for two letters, one sound—meet c-h…" at bounding box center [583, 705] width 17645 height 132
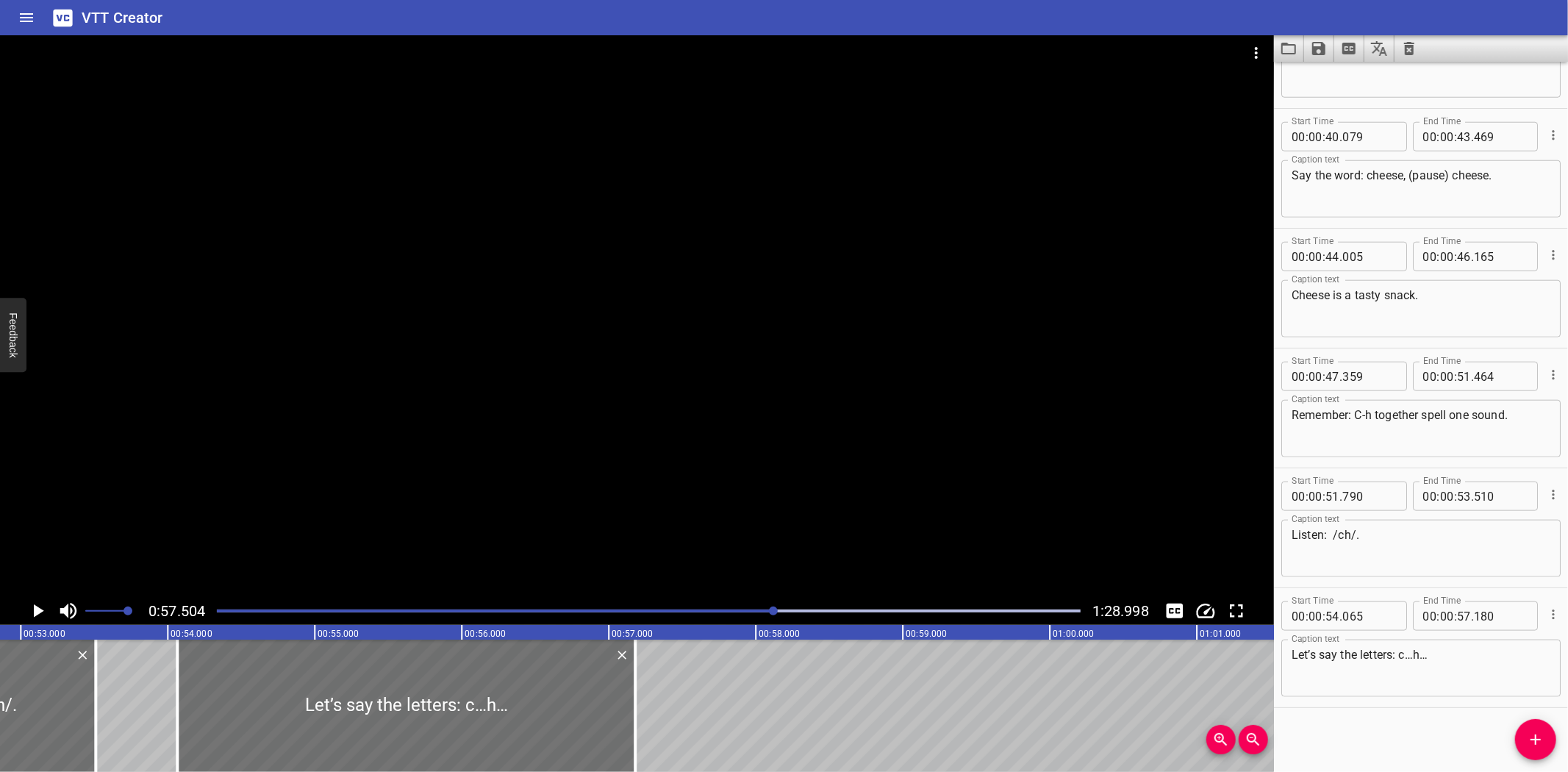
scroll to position [0, 7738]
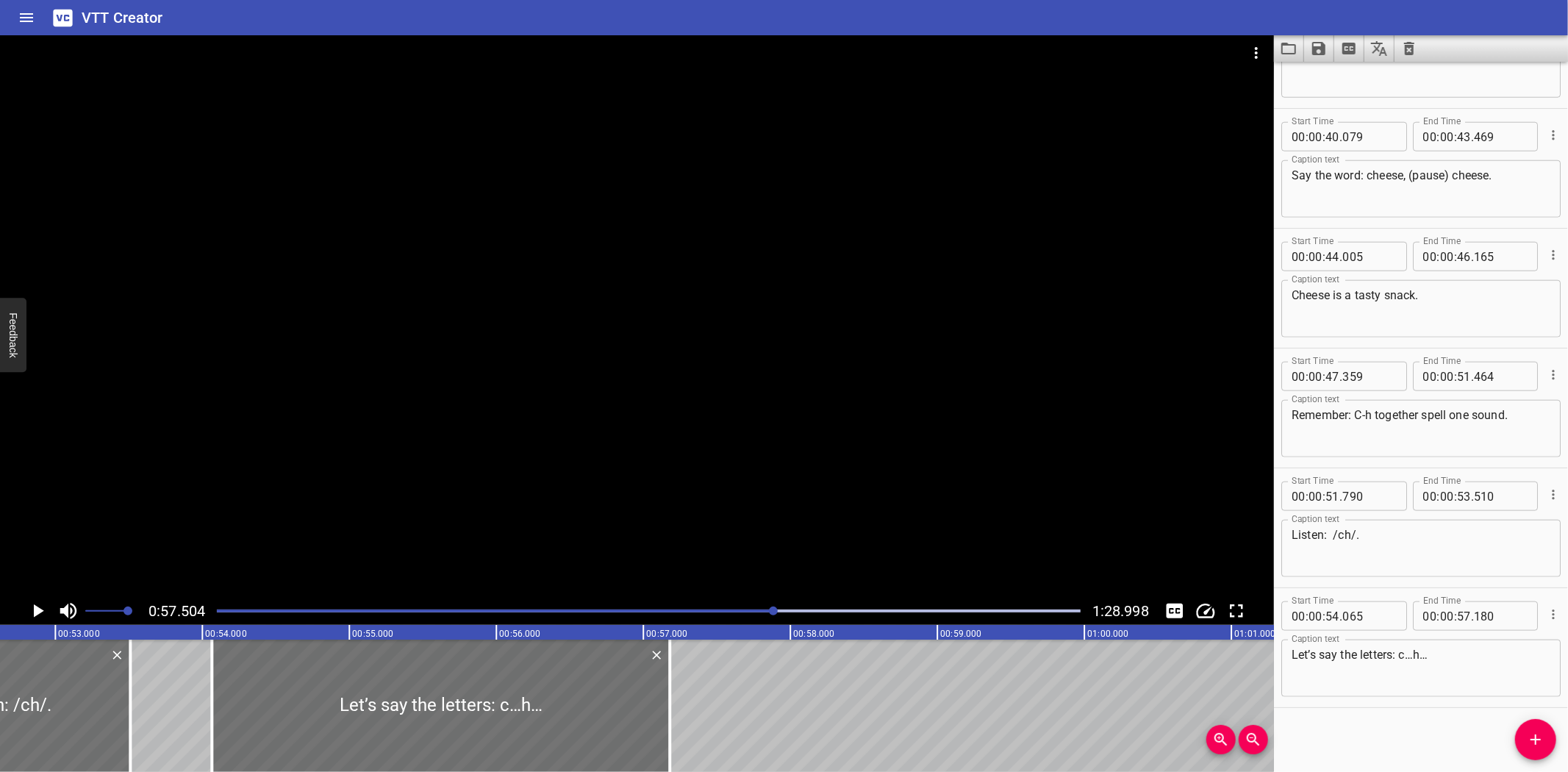
click at [193, 686] on div "Blending with ch Hey there, champion! Ready for two letters, one sound—meet c-h…" at bounding box center [1085, 705] width 17645 height 132
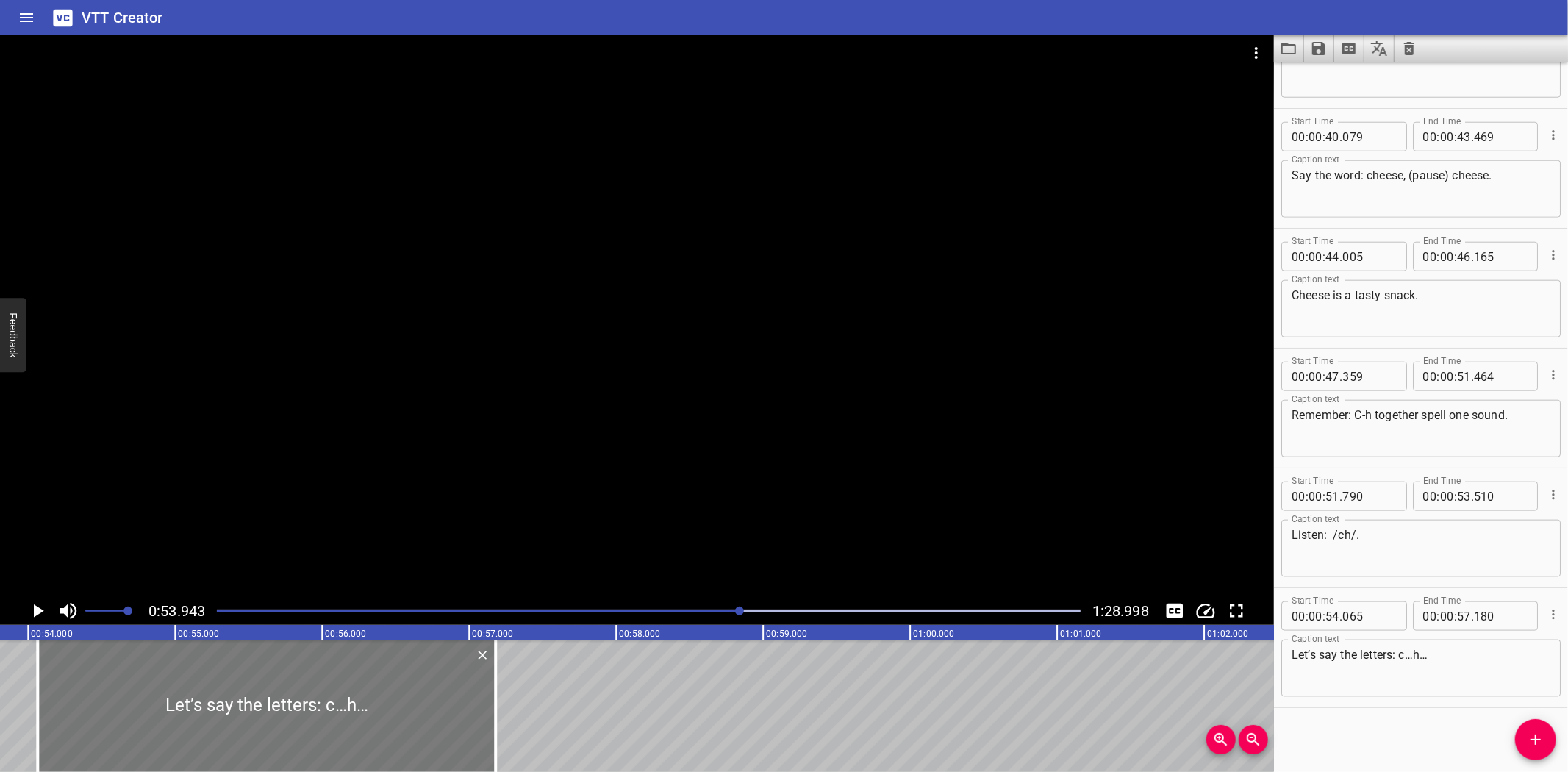
scroll to position [0, 7931]
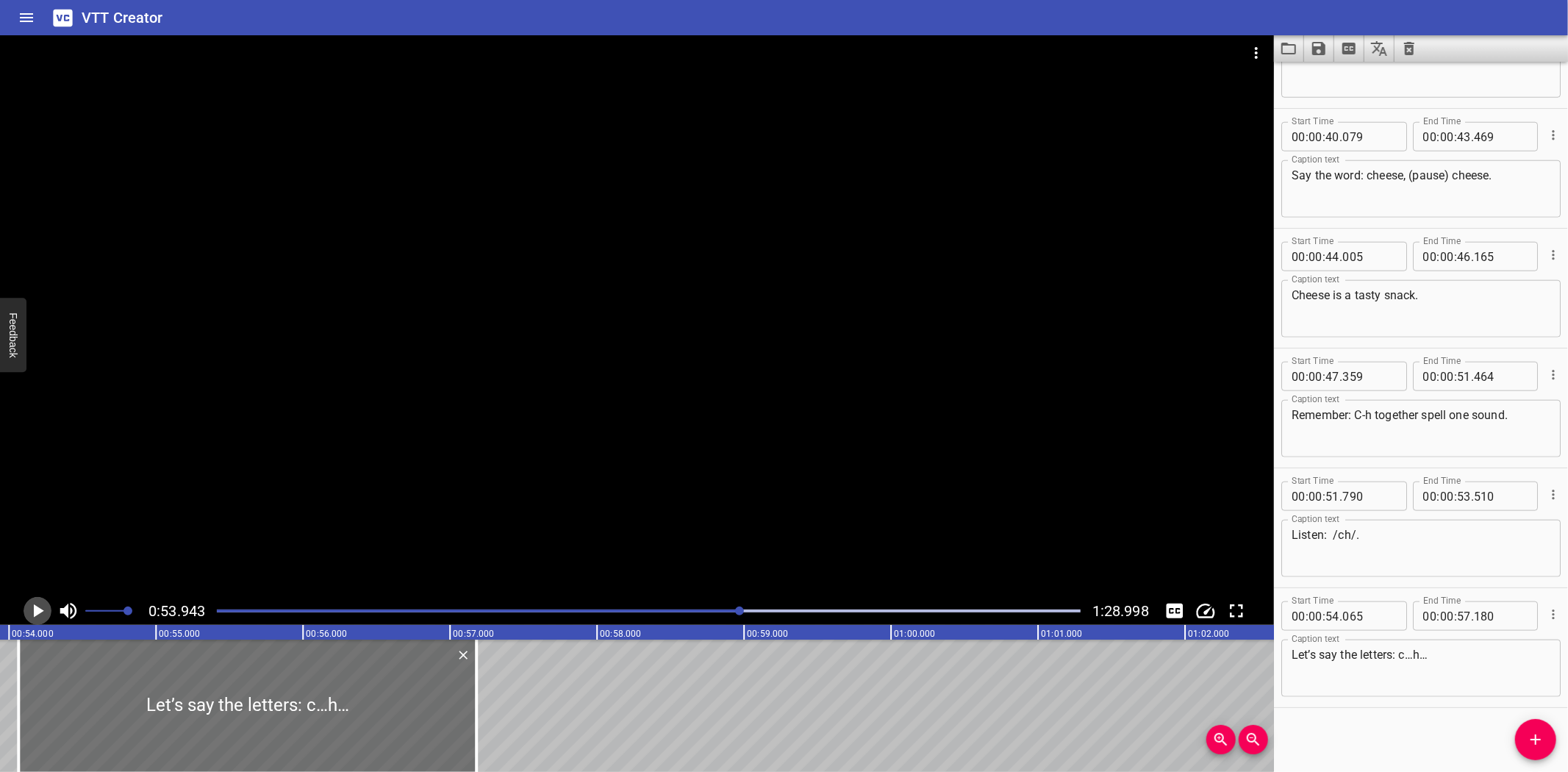
click at [32, 608] on icon "Play/Pause" at bounding box center [37, 611] width 22 height 22
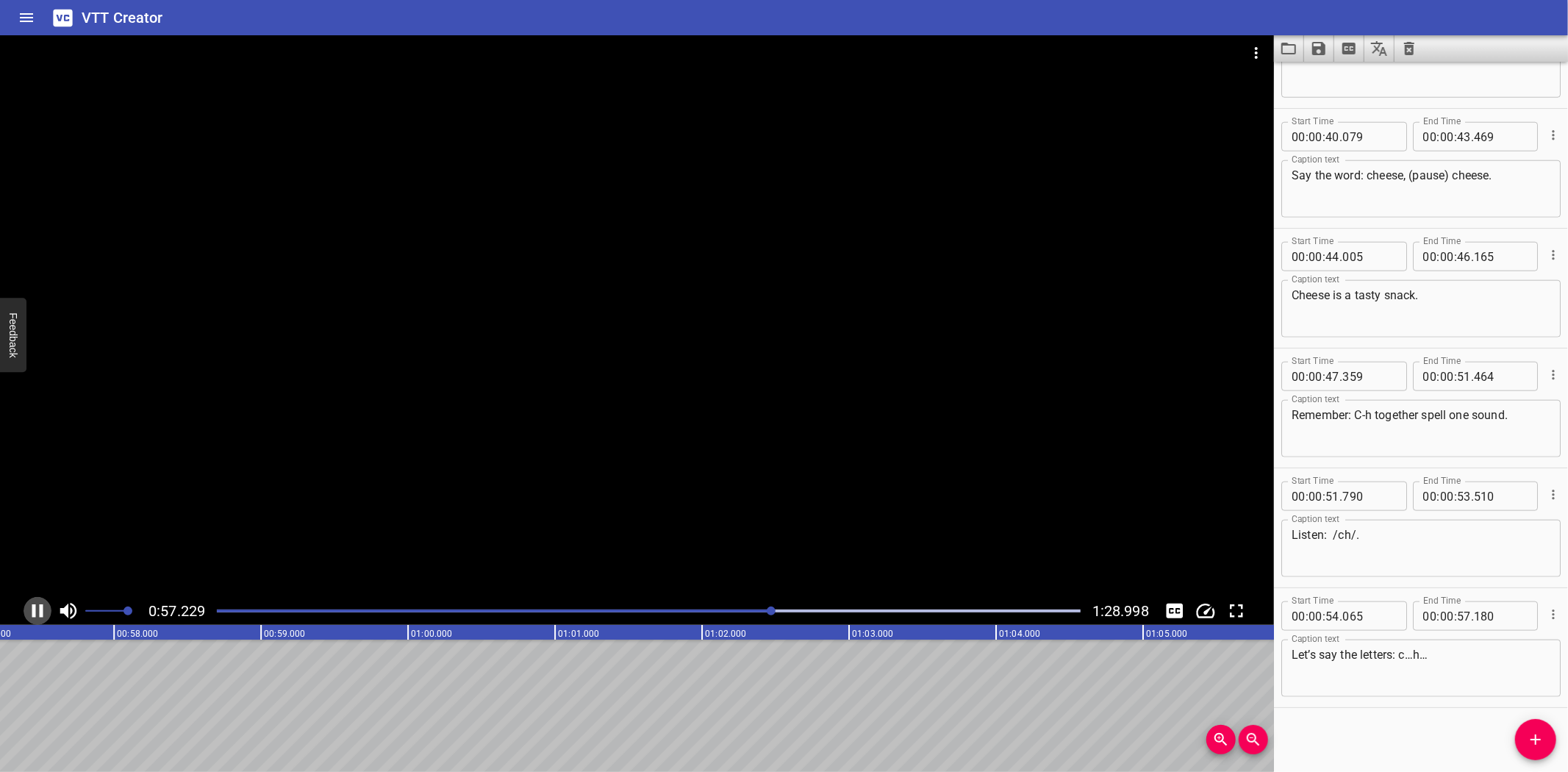
click at [37, 608] on icon "Play/Pause" at bounding box center [37, 611] width 22 height 22
click at [1526, 738] on span "Add Cue" at bounding box center [1536, 740] width 41 height 17
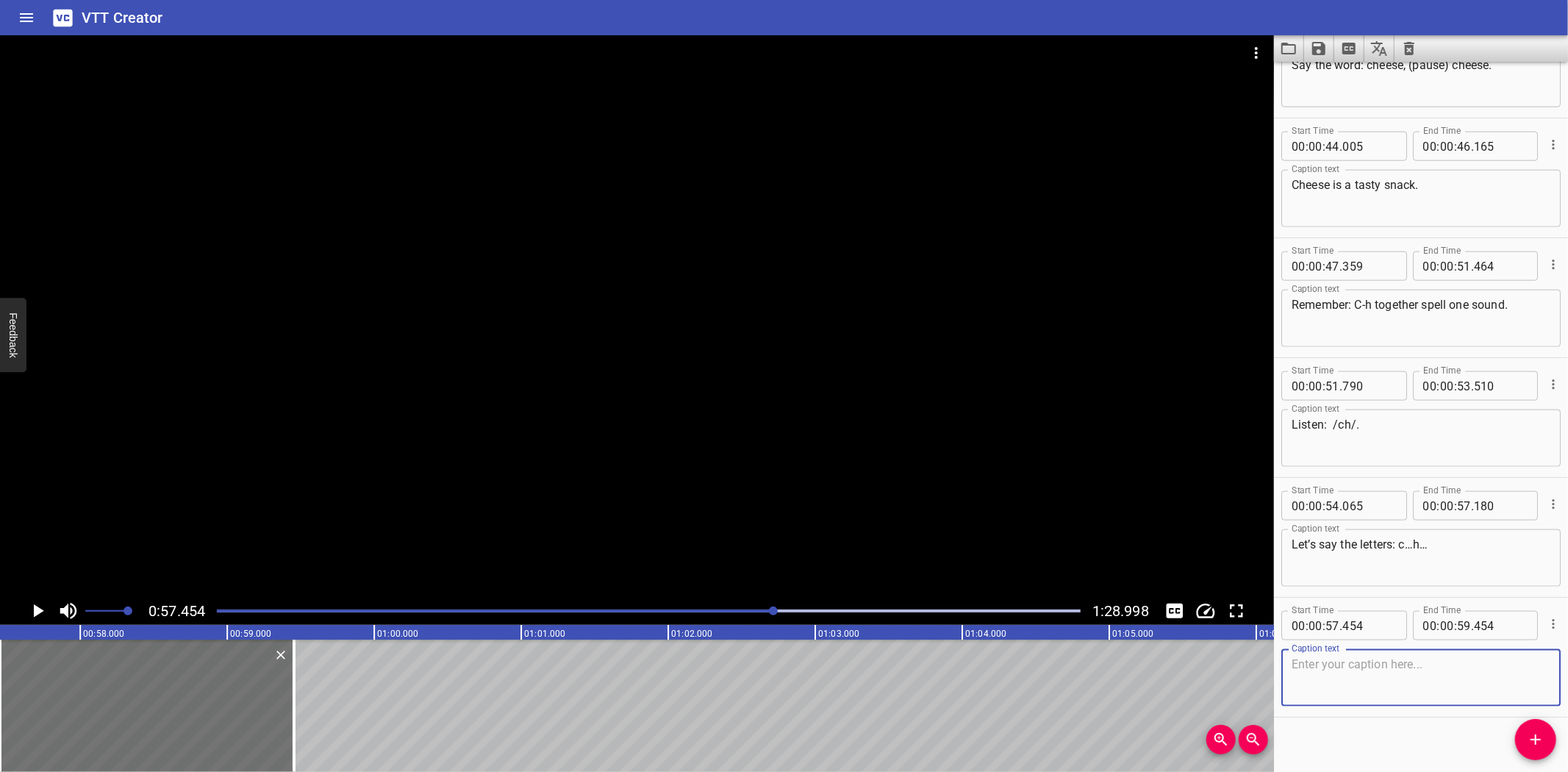
scroll to position [1394, 0]
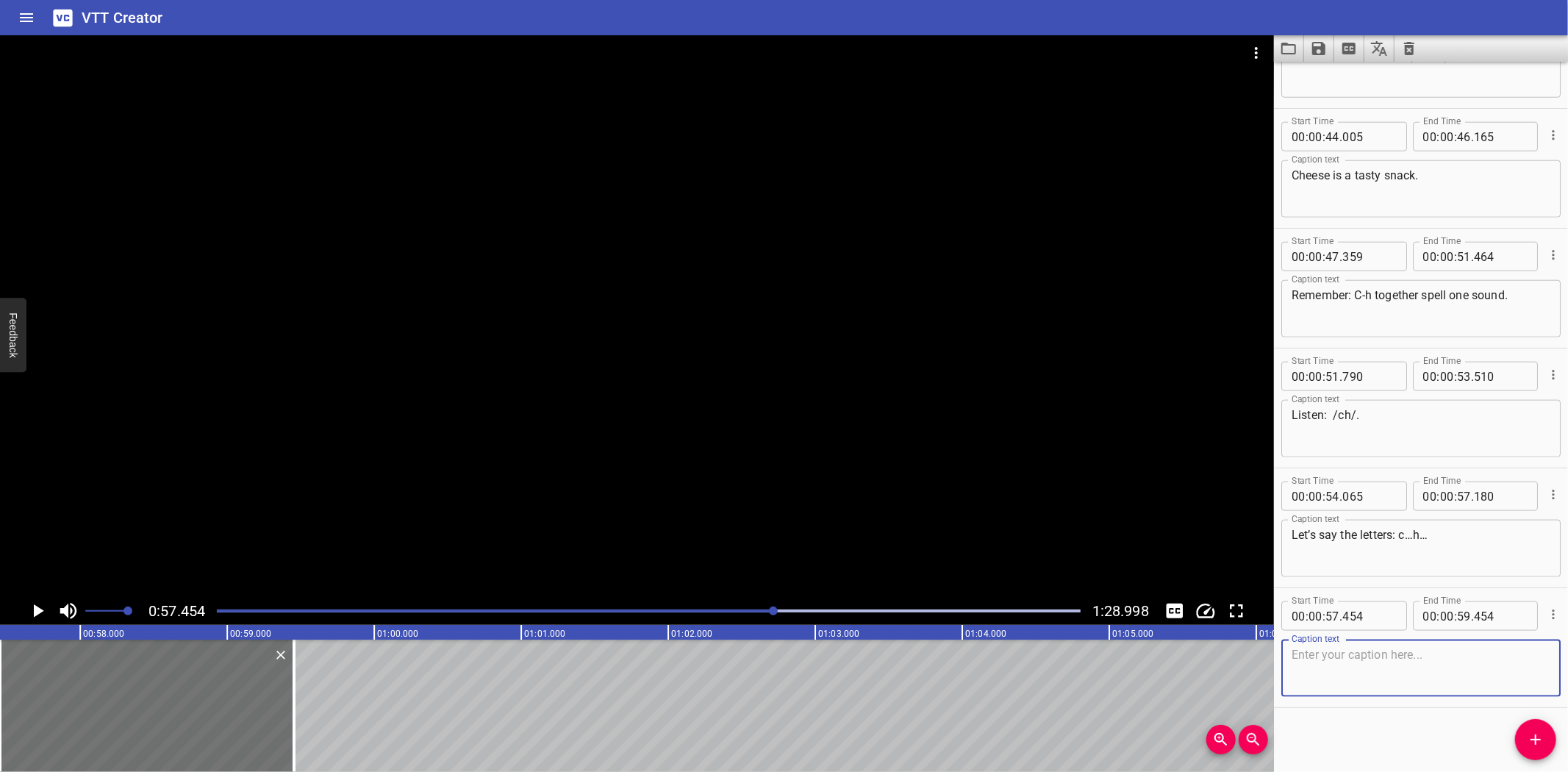
click at [1339, 667] on textarea at bounding box center [1421, 669] width 259 height 42
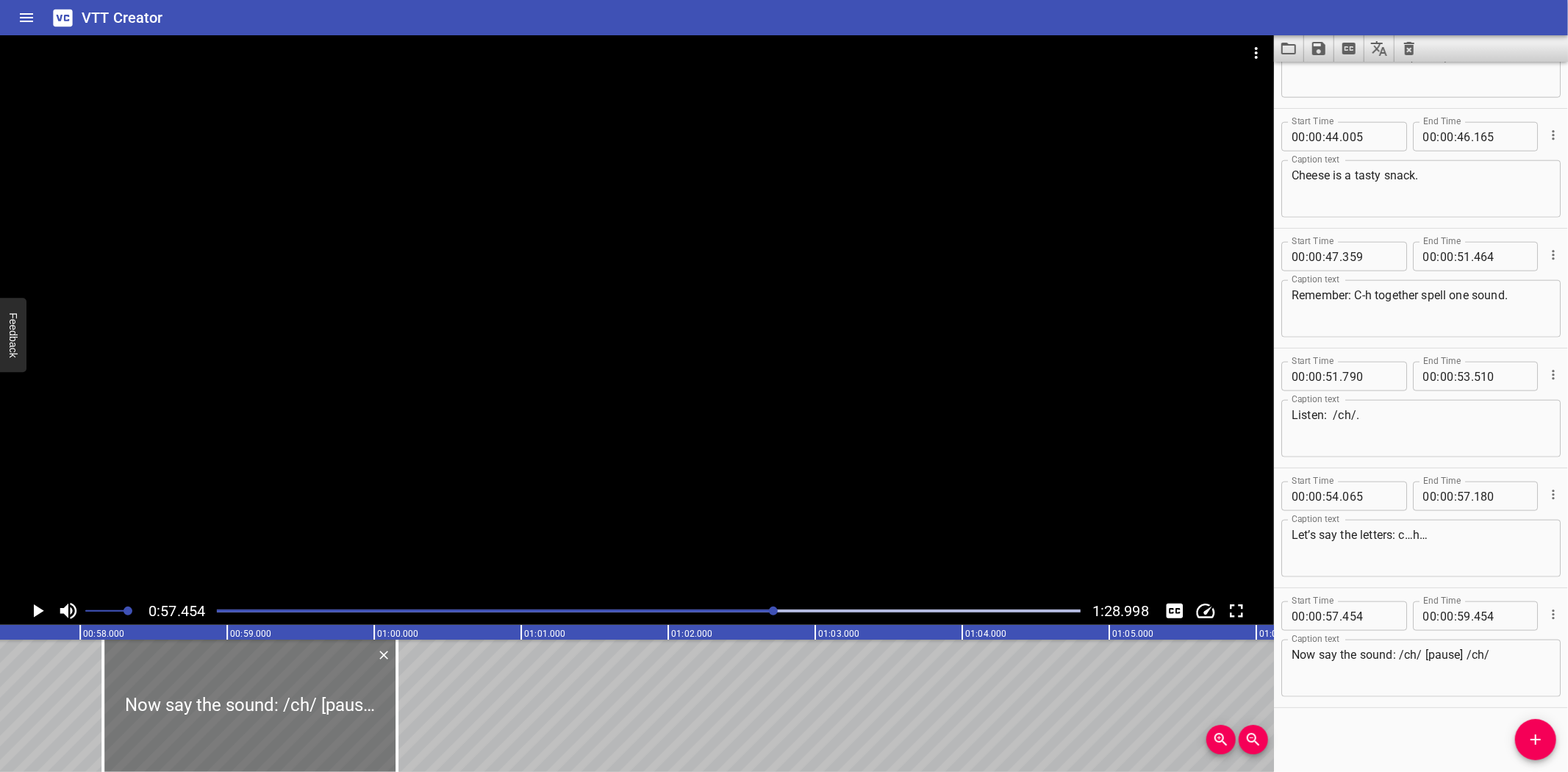
drag, startPoint x: 77, startPoint y: 680, endPoint x: 181, endPoint y: 675, distance: 104.1
click at [181, 675] on div at bounding box center [250, 705] width 294 height 132
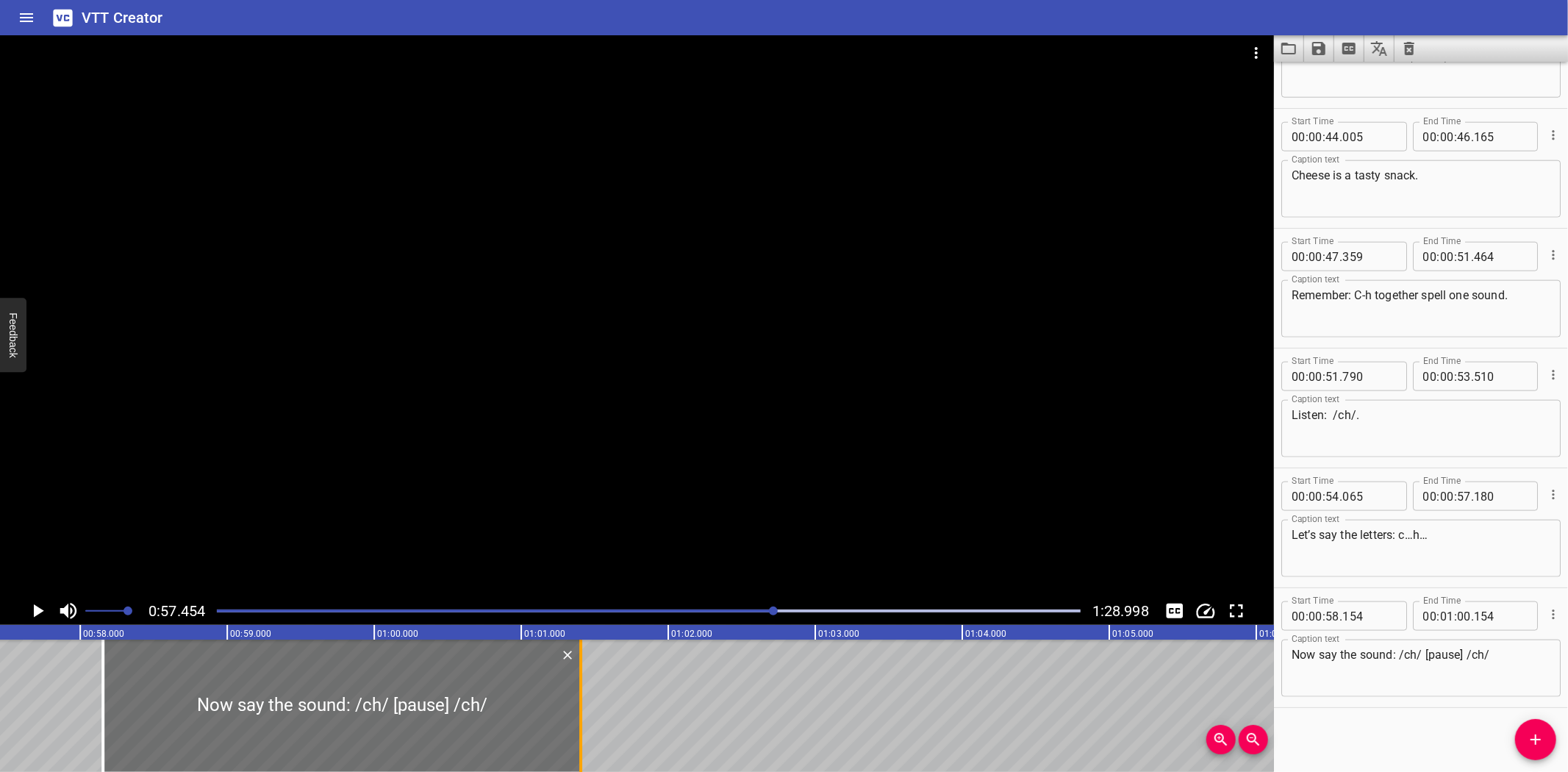
drag, startPoint x: 396, startPoint y: 706, endPoint x: 579, endPoint y: 701, distance: 183.1
click at [579, 701] on div at bounding box center [580, 705] width 3 height 132
click at [59, 667] on div "Blending with ch Hey there, champion! Ready for two letters, one sound—meet c-h…" at bounding box center [375, 705] width 17645 height 132
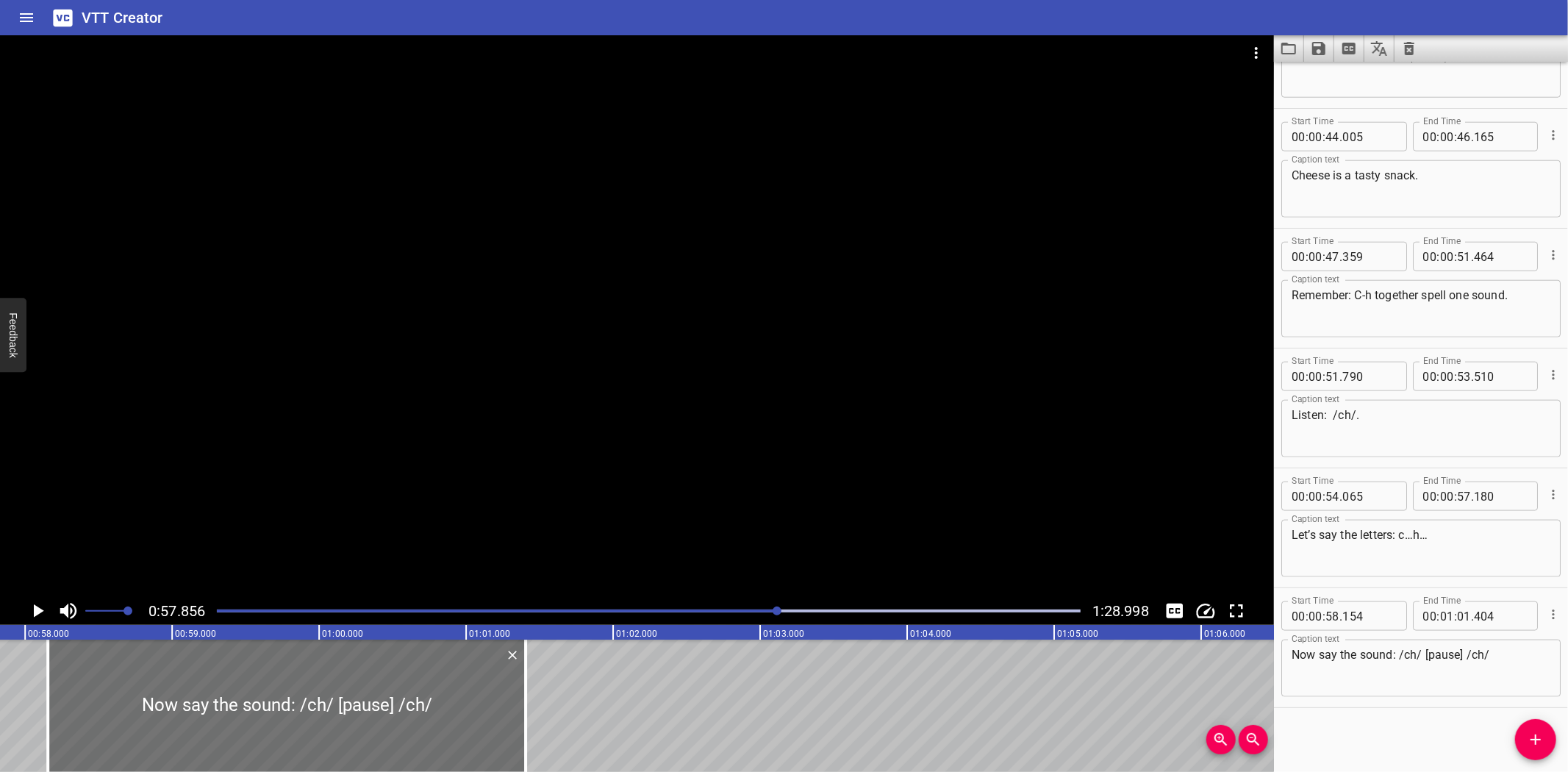
scroll to position [0, 8507]
click at [32, 607] on icon "Play/Pause" at bounding box center [37, 611] width 22 height 22
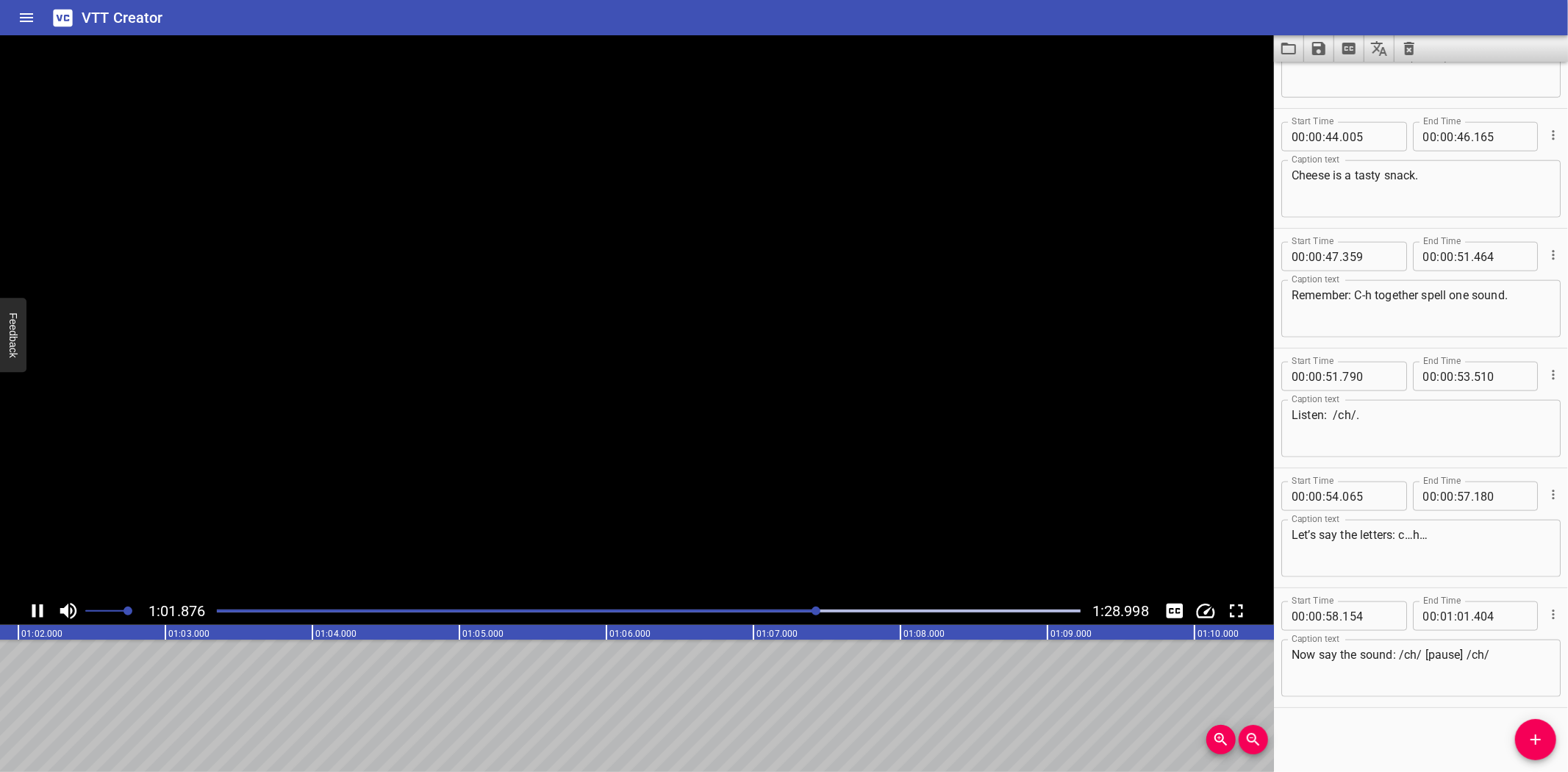
click at [34, 594] on video at bounding box center [636, 316] width 1274 height 562
click at [36, 604] on icon "Play/Pause" at bounding box center [37, 611] width 22 height 22
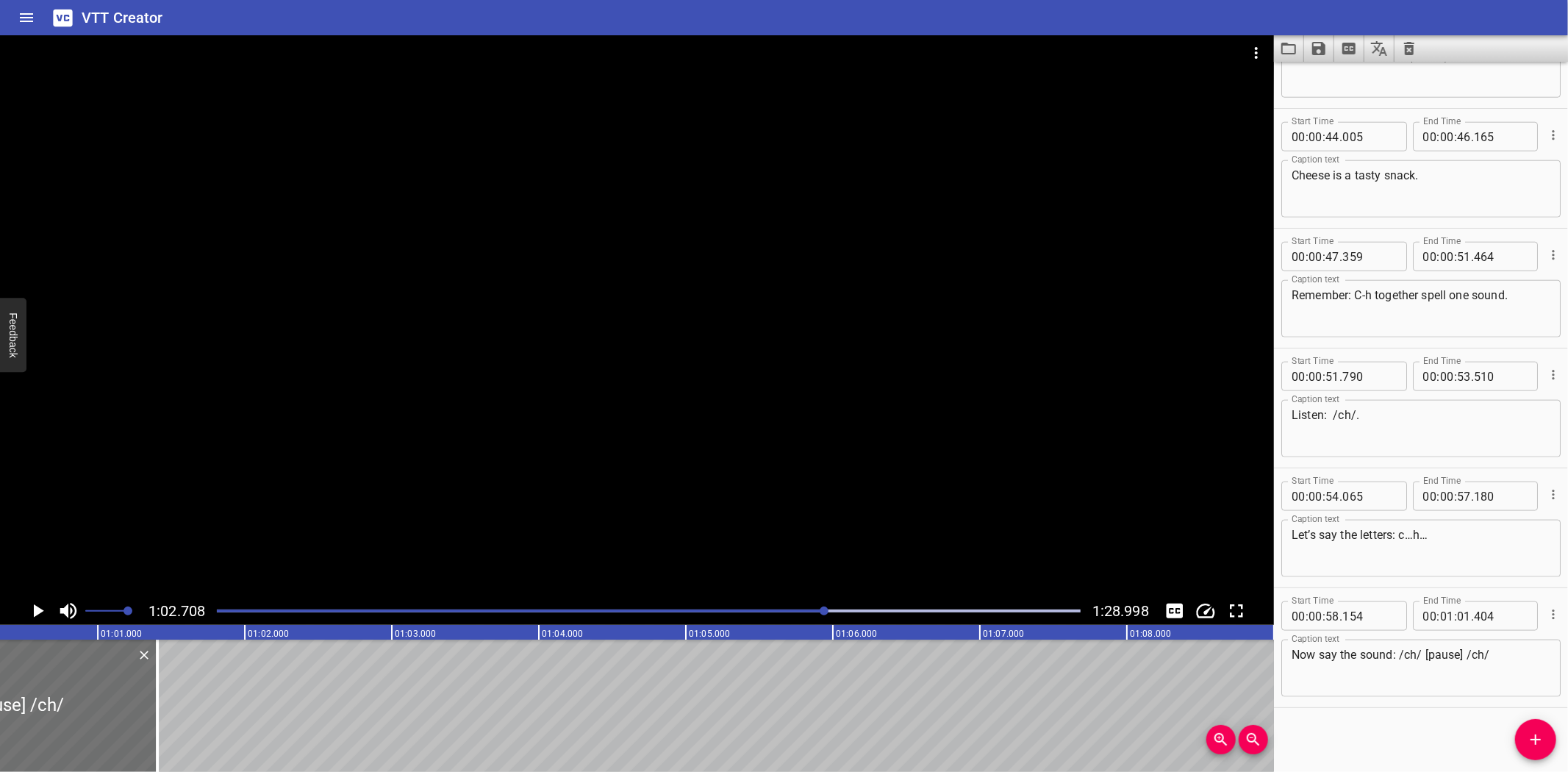
scroll to position [0, 8838]
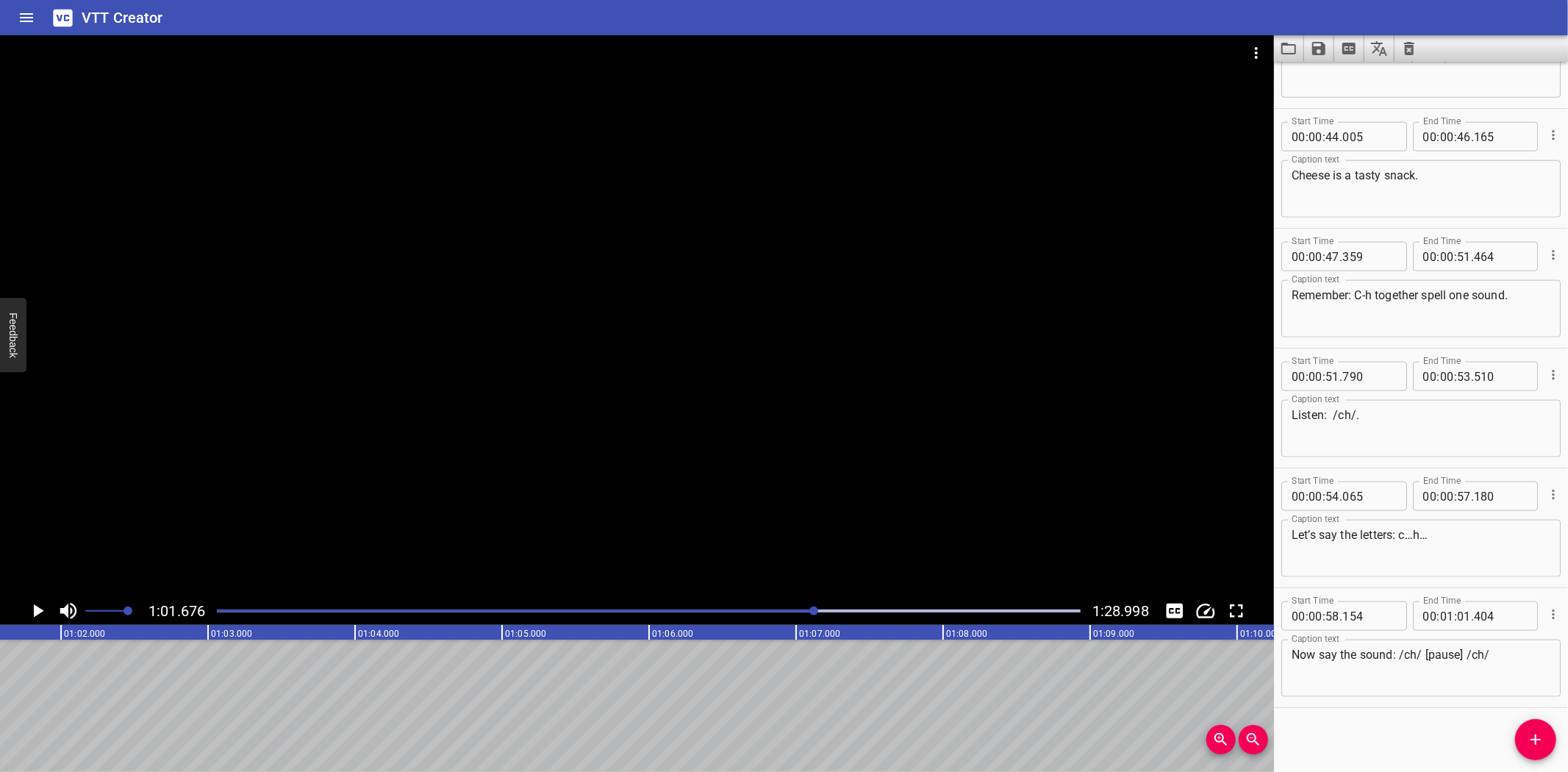
scroll to position [0, 9069]
click at [1538, 740] on icon "Add Cue" at bounding box center [1536, 740] width 17 height 17
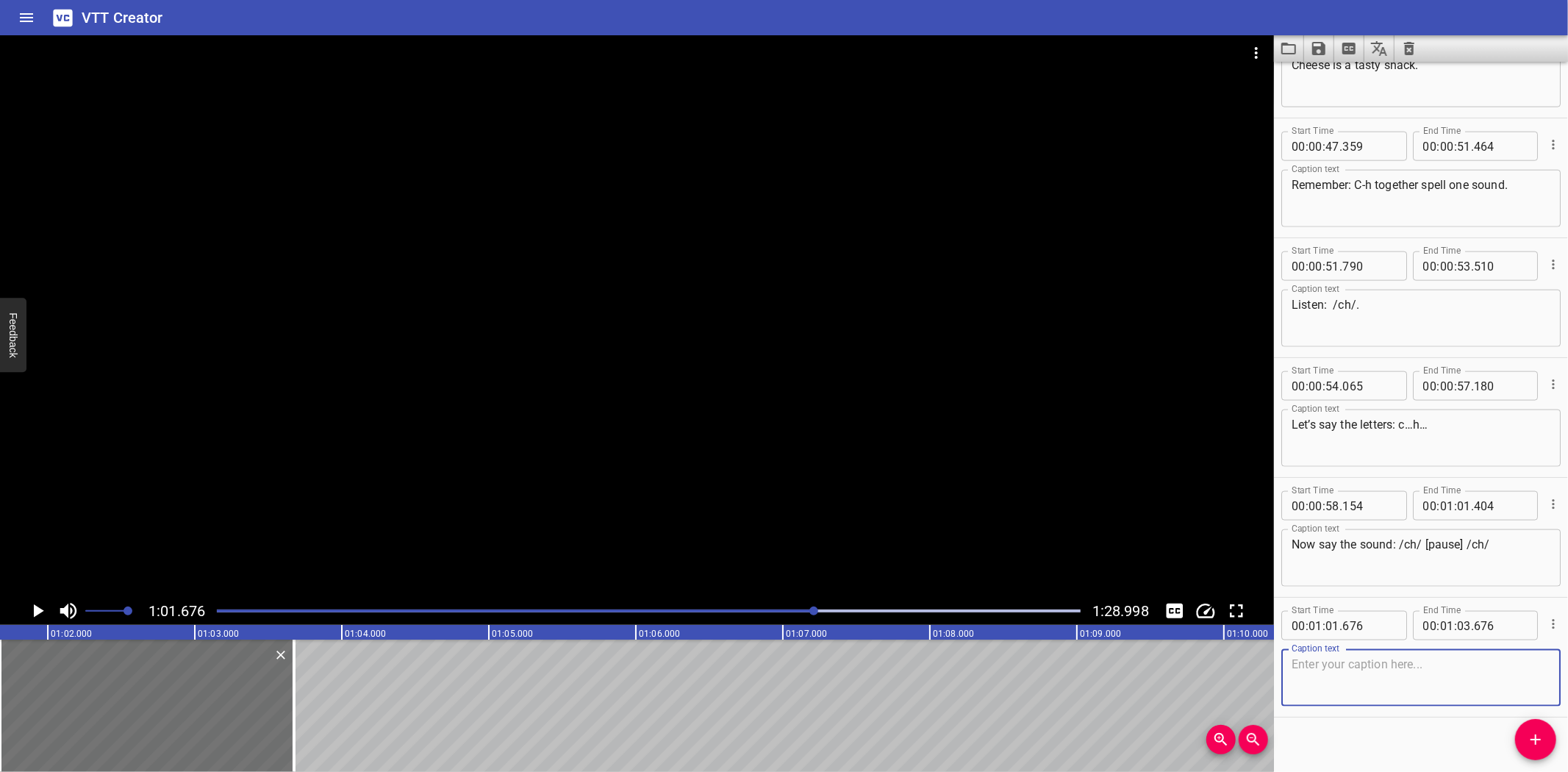
scroll to position [1514, 0]
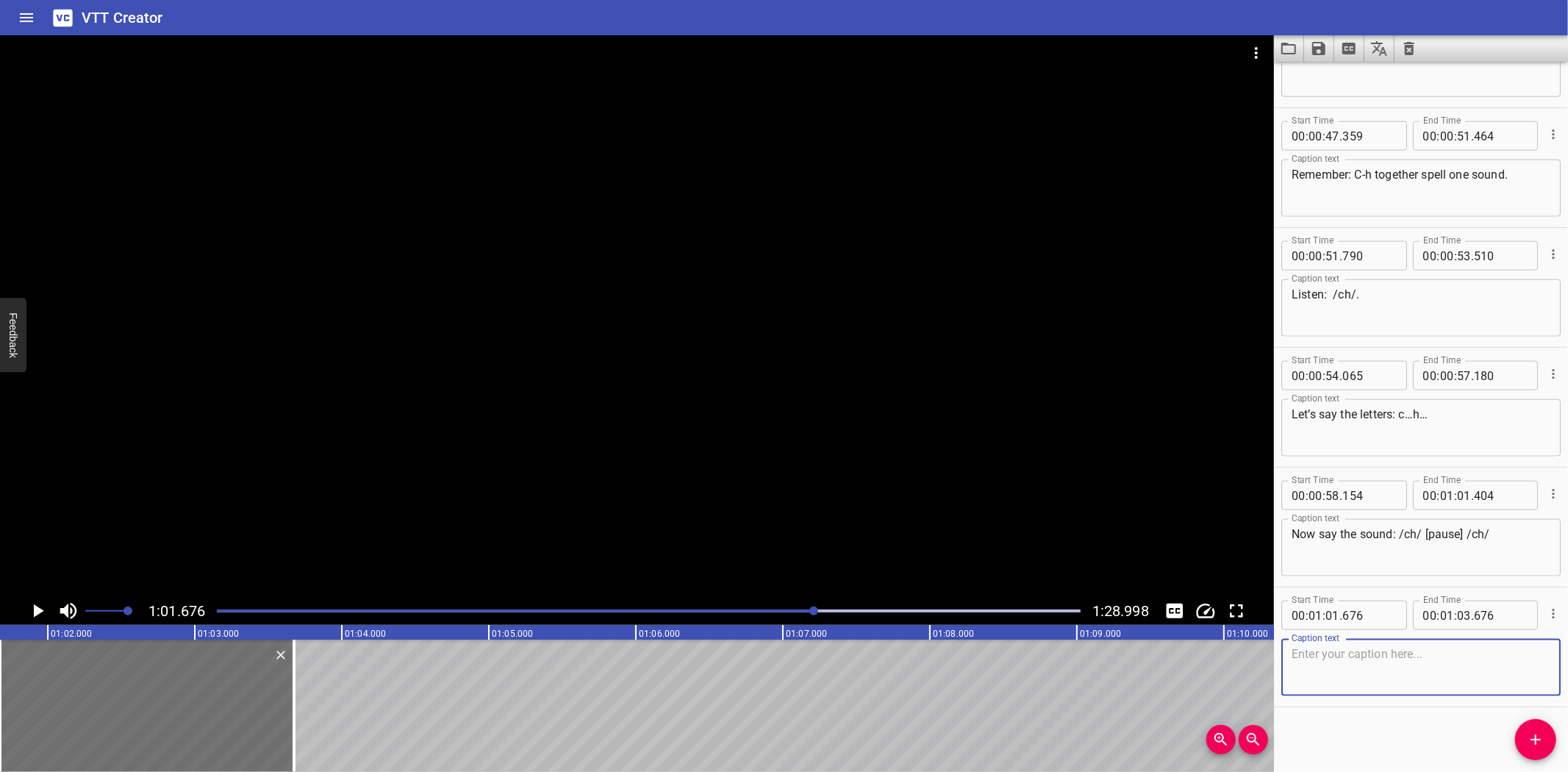
click at [1369, 665] on textarea at bounding box center [1421, 668] width 259 height 42
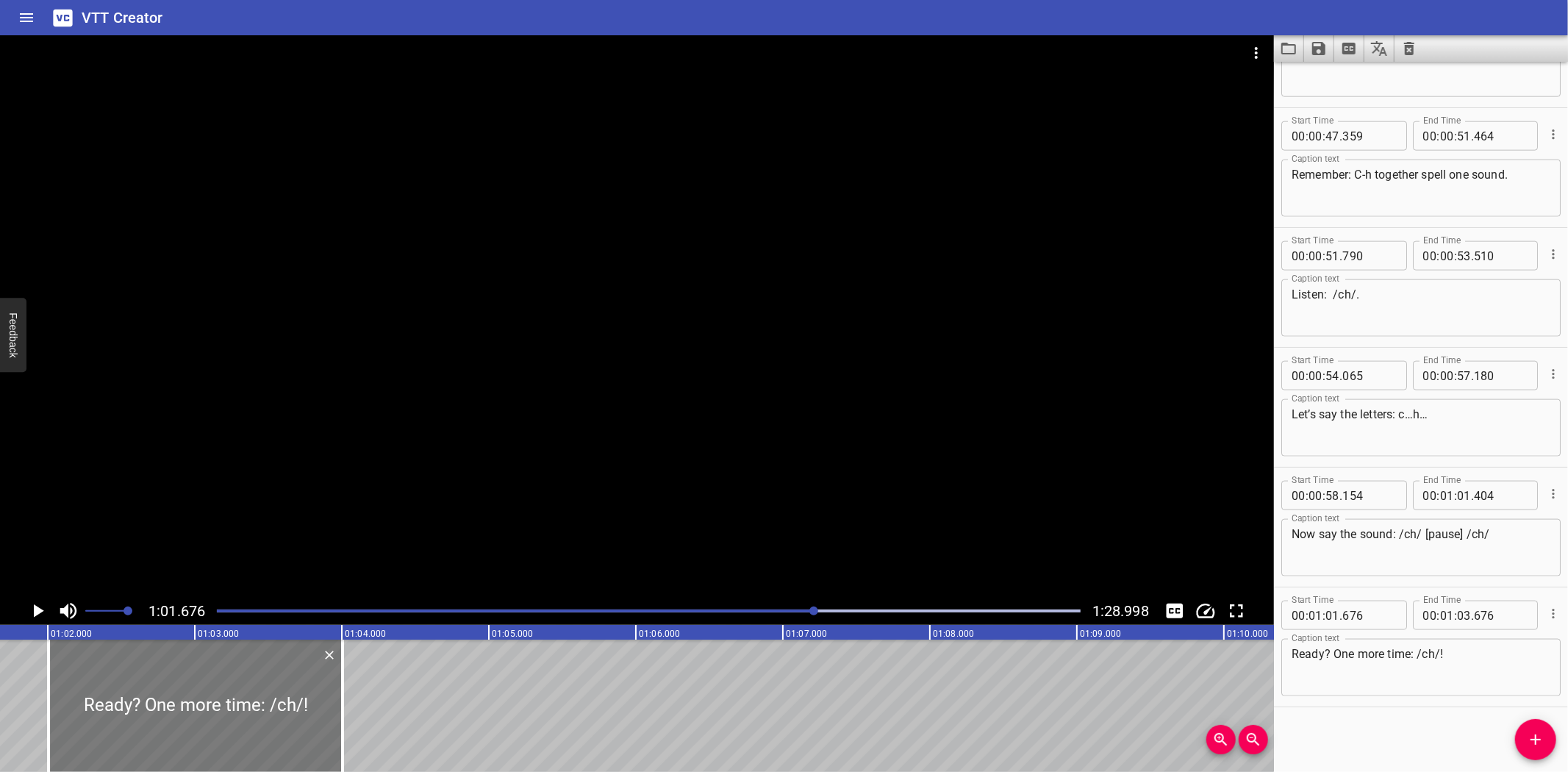
drag, startPoint x: 197, startPoint y: 695, endPoint x: 246, endPoint y: 689, distance: 49.4
click at [246, 689] on div at bounding box center [196, 705] width 294 height 132
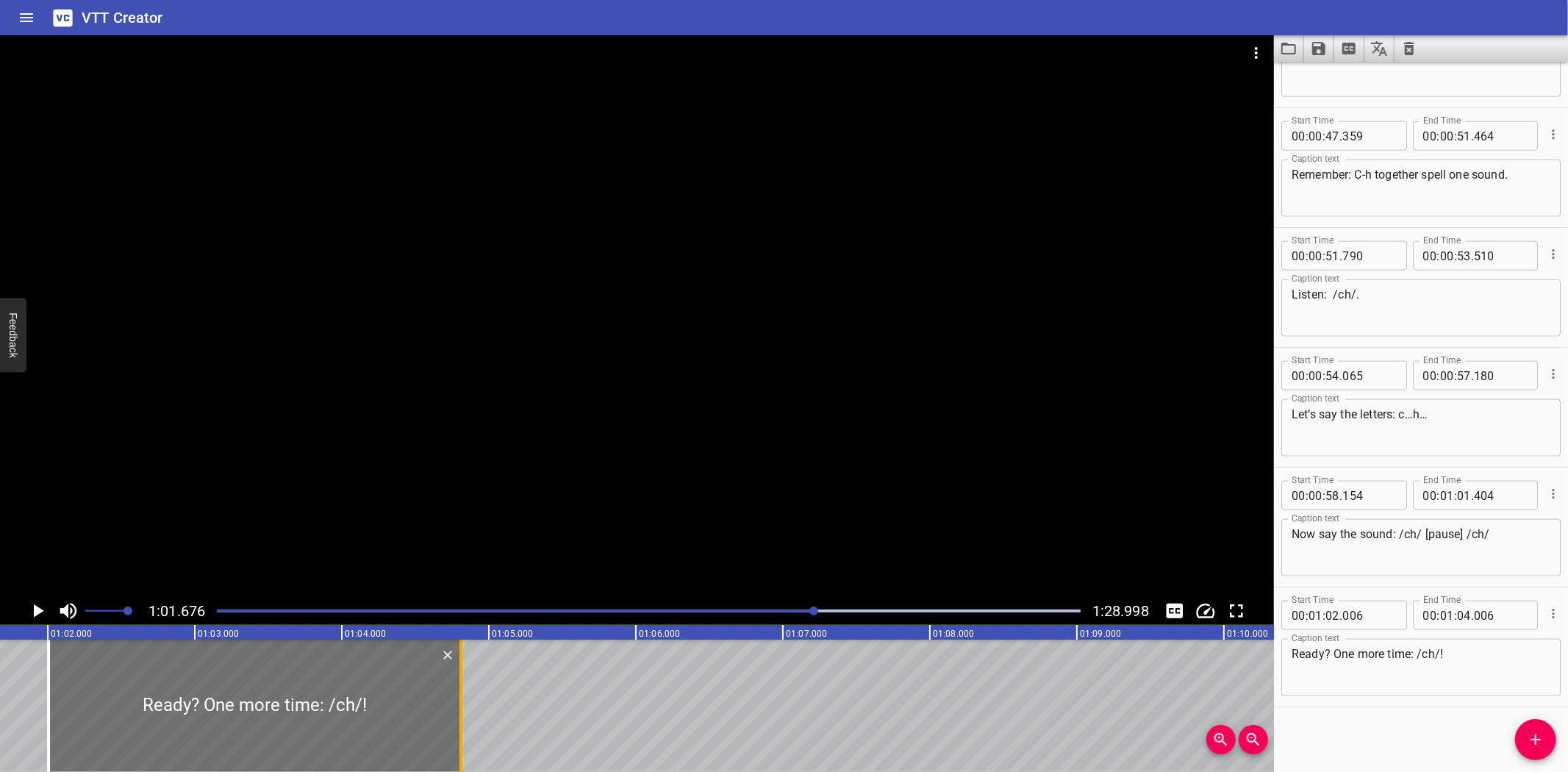
drag, startPoint x: 339, startPoint y: 689, endPoint x: 458, endPoint y: 684, distance: 119.1
click at [458, 684] on div at bounding box center [461, 705] width 14 height 132
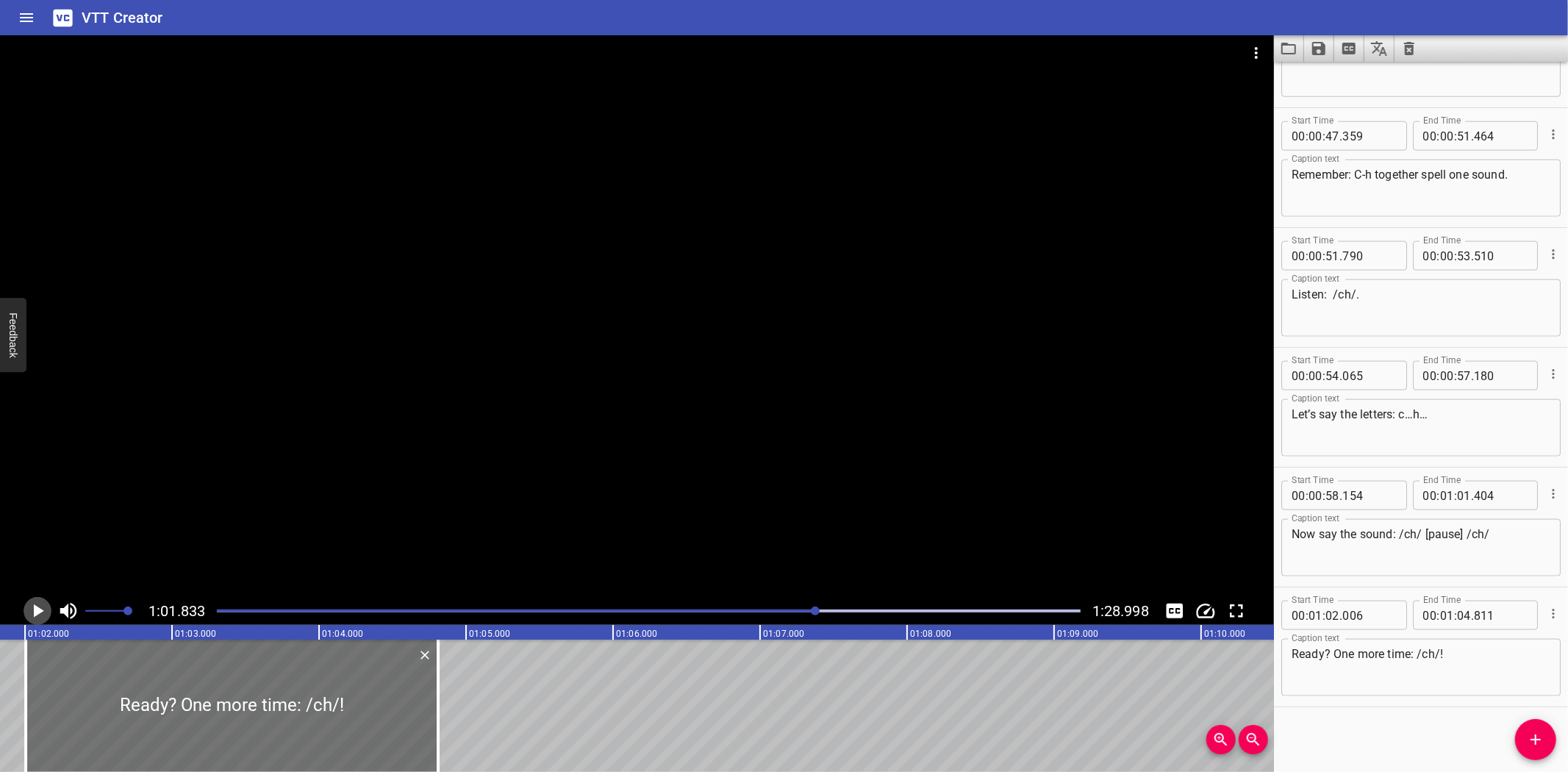
click at [37, 607] on icon "Play/Pause" at bounding box center [38, 611] width 11 height 13
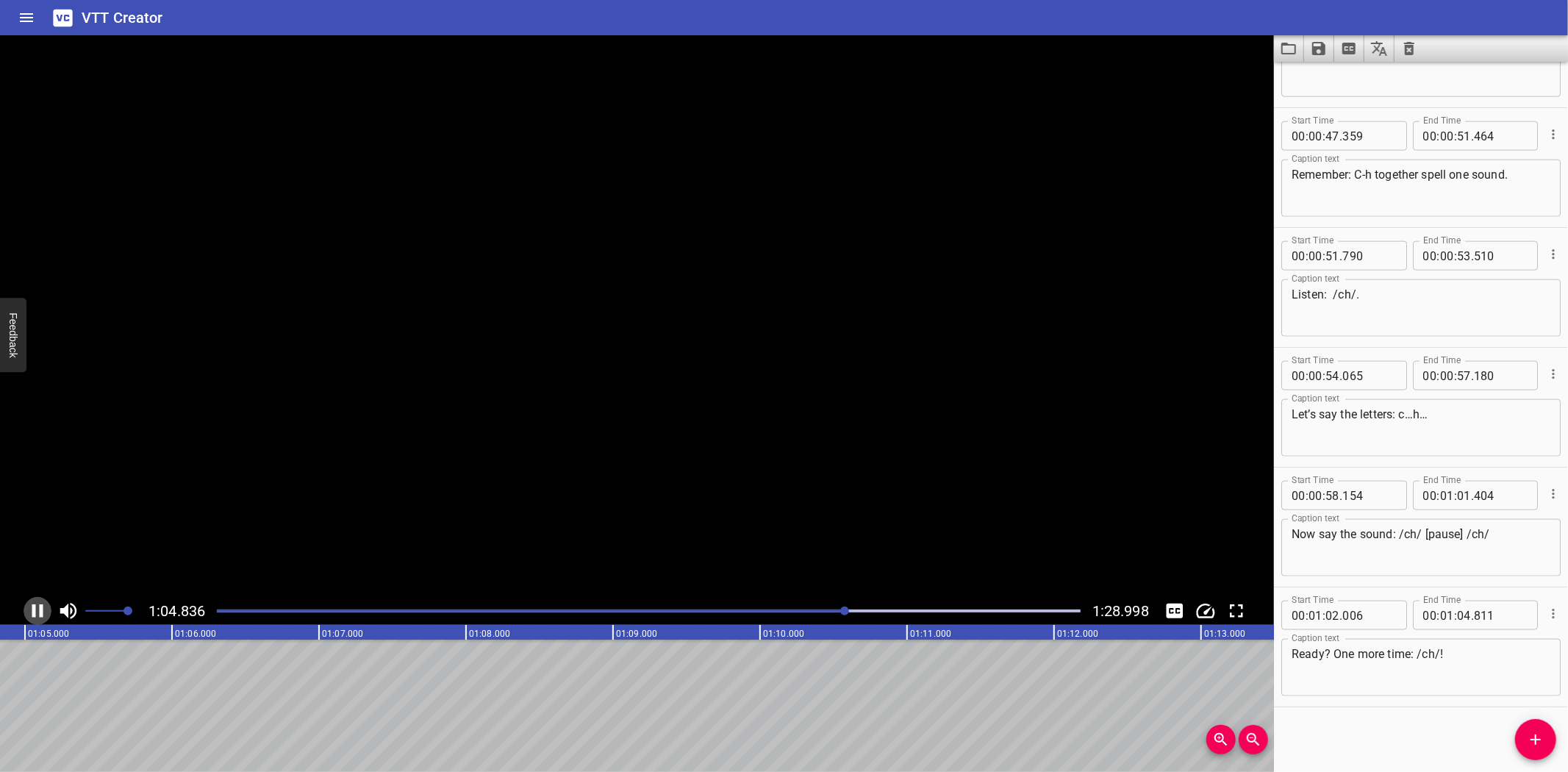
click at [37, 607] on icon "Play/Pause" at bounding box center [37, 611] width 22 height 22
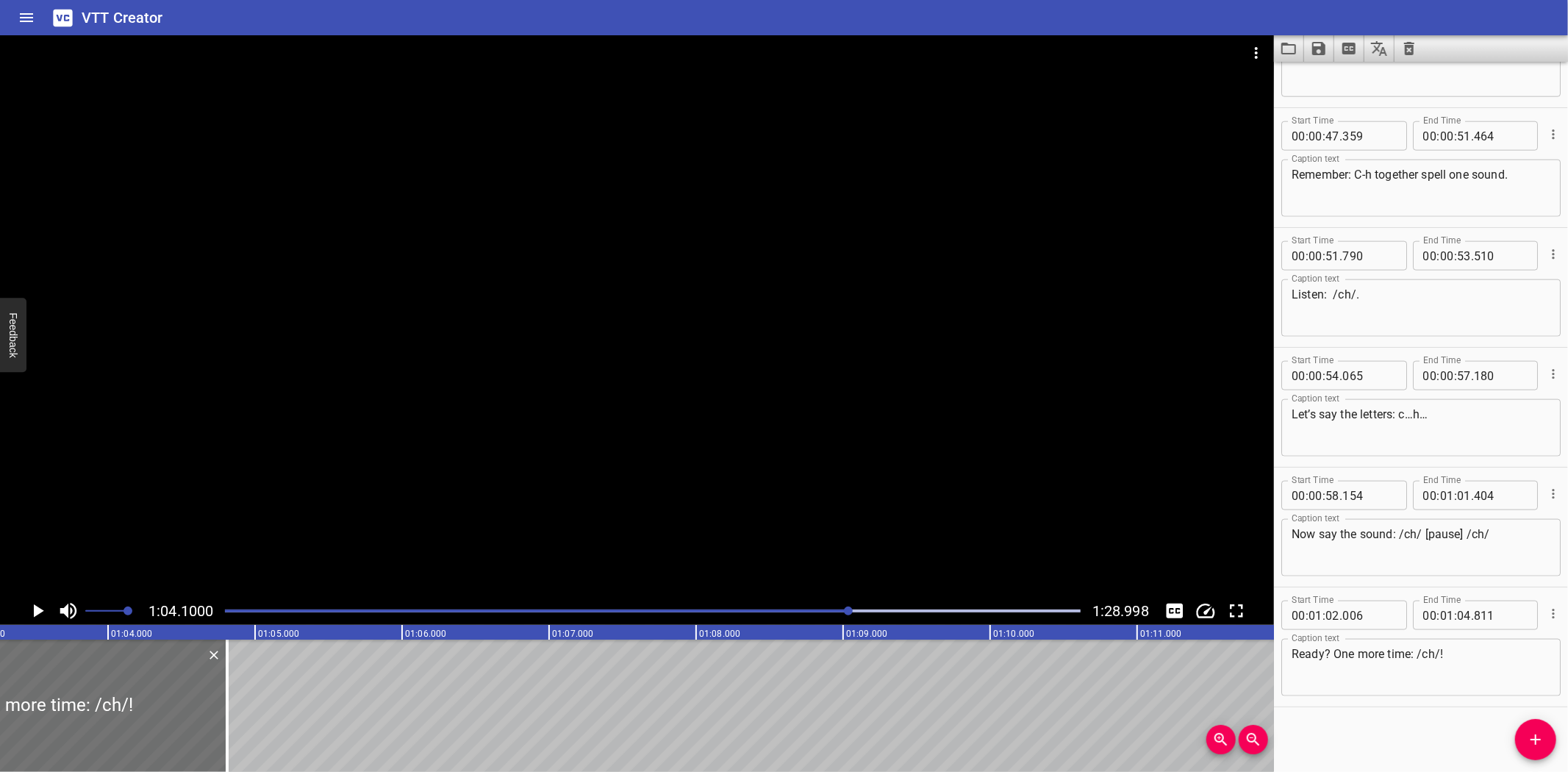
scroll to position [0, 9222]
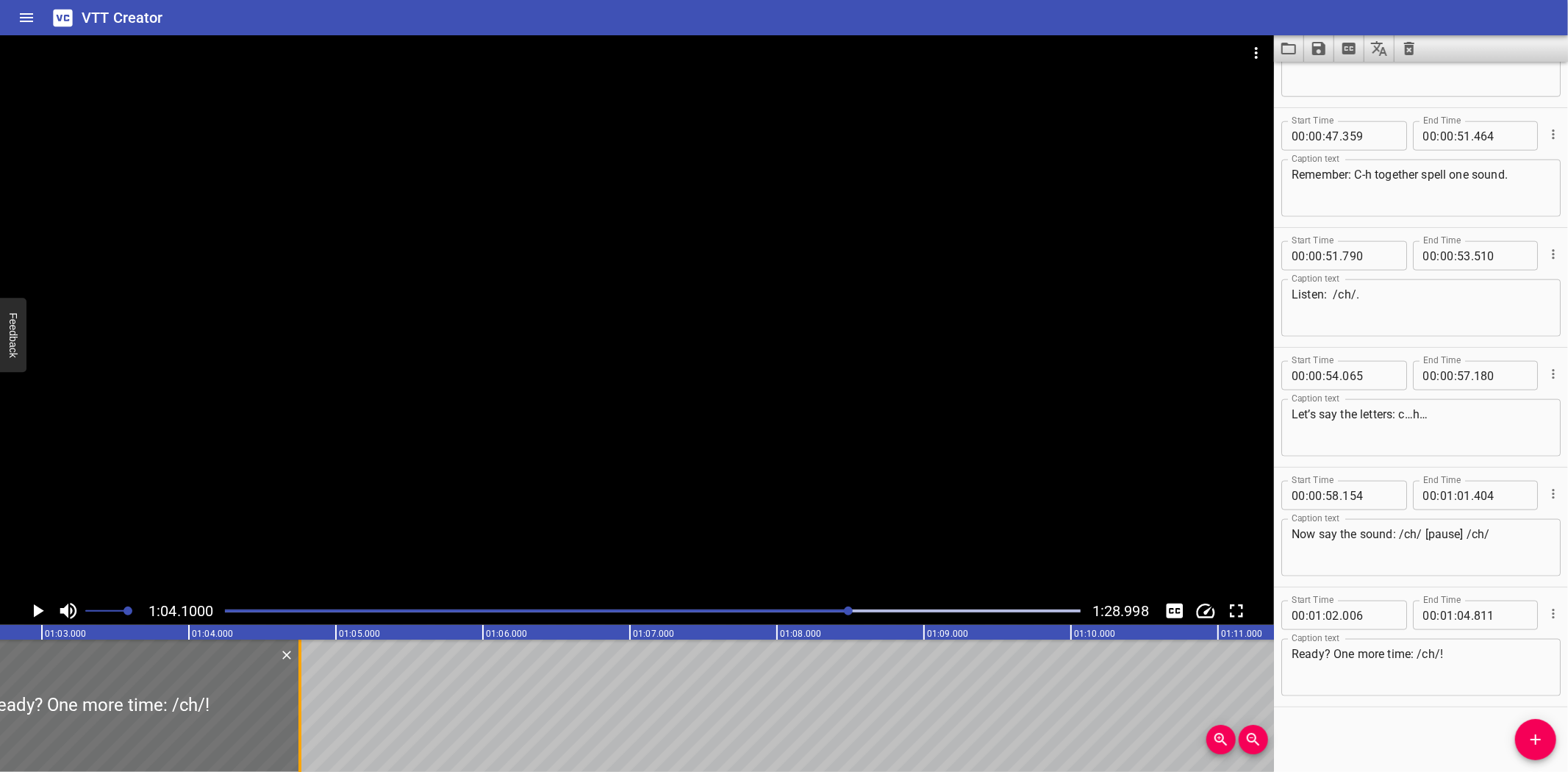
drag, startPoint x: 308, startPoint y: 718, endPoint x: 299, endPoint y: 720, distance: 9.2
click at [299, 720] on div at bounding box center [299, 705] width 3 height 132
drag, startPoint x: 1531, startPoint y: 733, endPoint x: 1439, endPoint y: 725, distance: 92.3
click at [1527, 731] on icon "Add Cue" at bounding box center [1536, 740] width 17 height 17
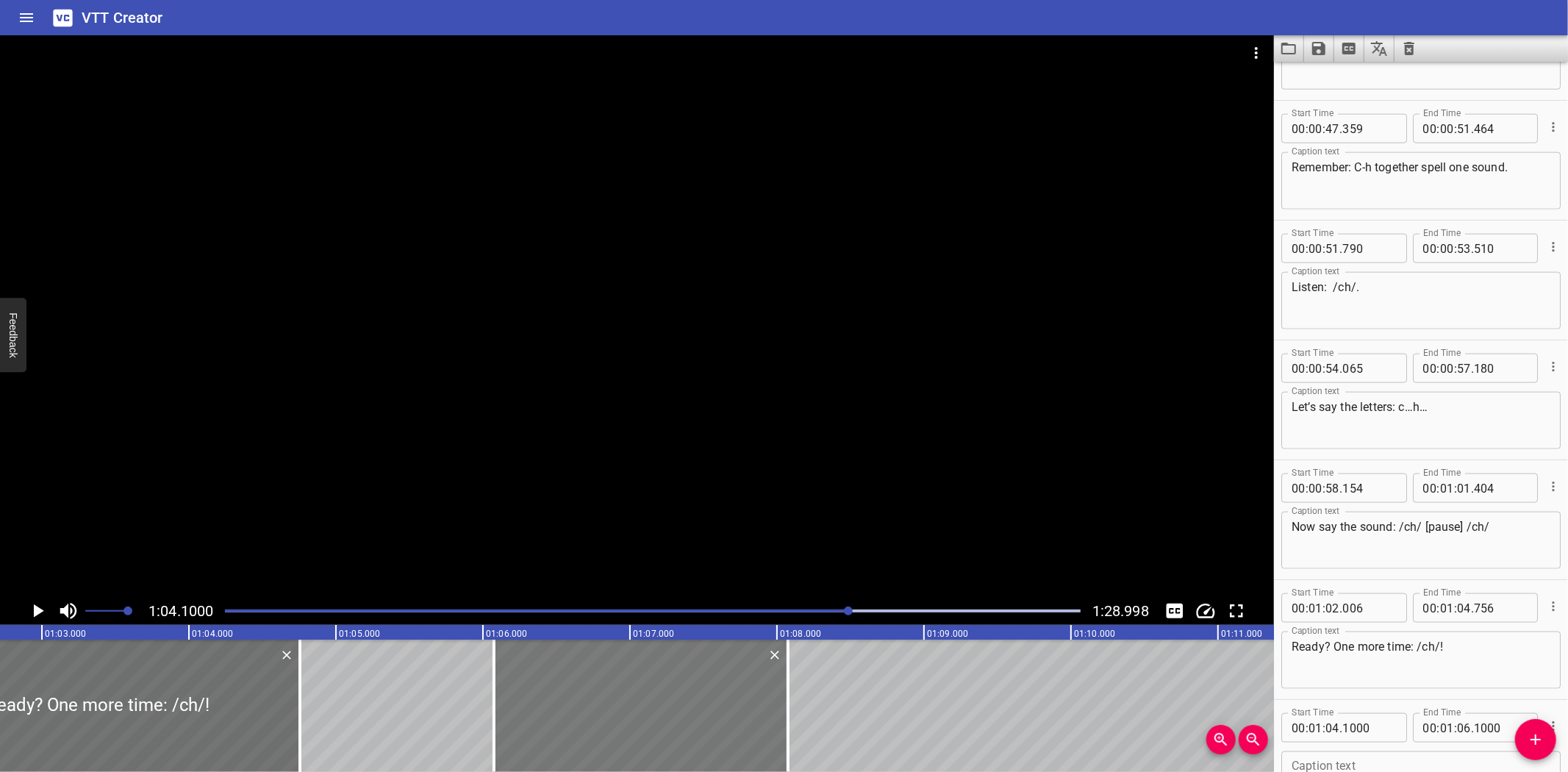
drag, startPoint x: 508, startPoint y: 684, endPoint x: 663, endPoint y: 677, distance: 155.2
click at [665, 677] on div at bounding box center [641, 705] width 294 height 132
click at [650, 681] on div at bounding box center [644, 705] width 294 height 132
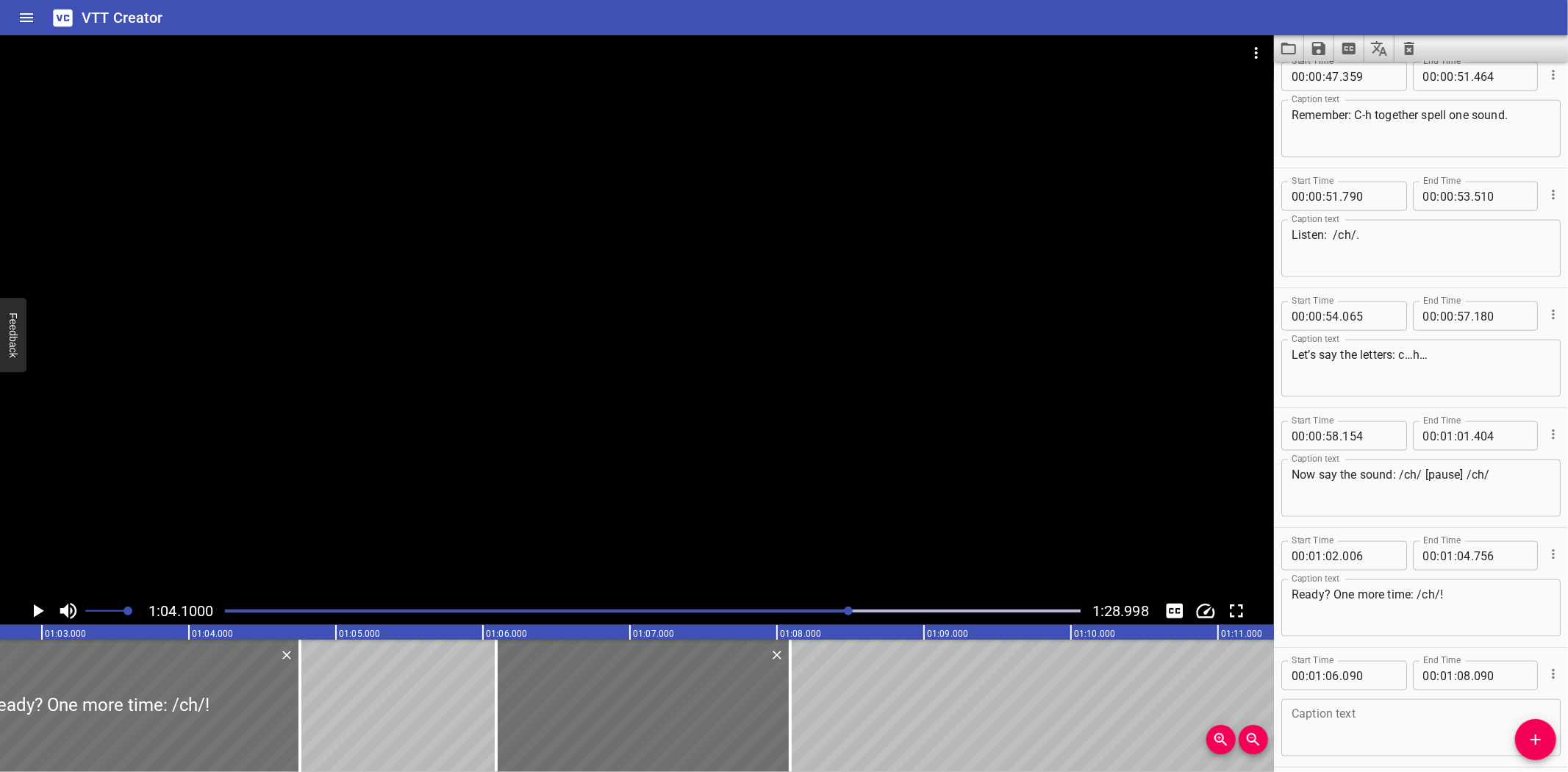
scroll to position [1634, 0]
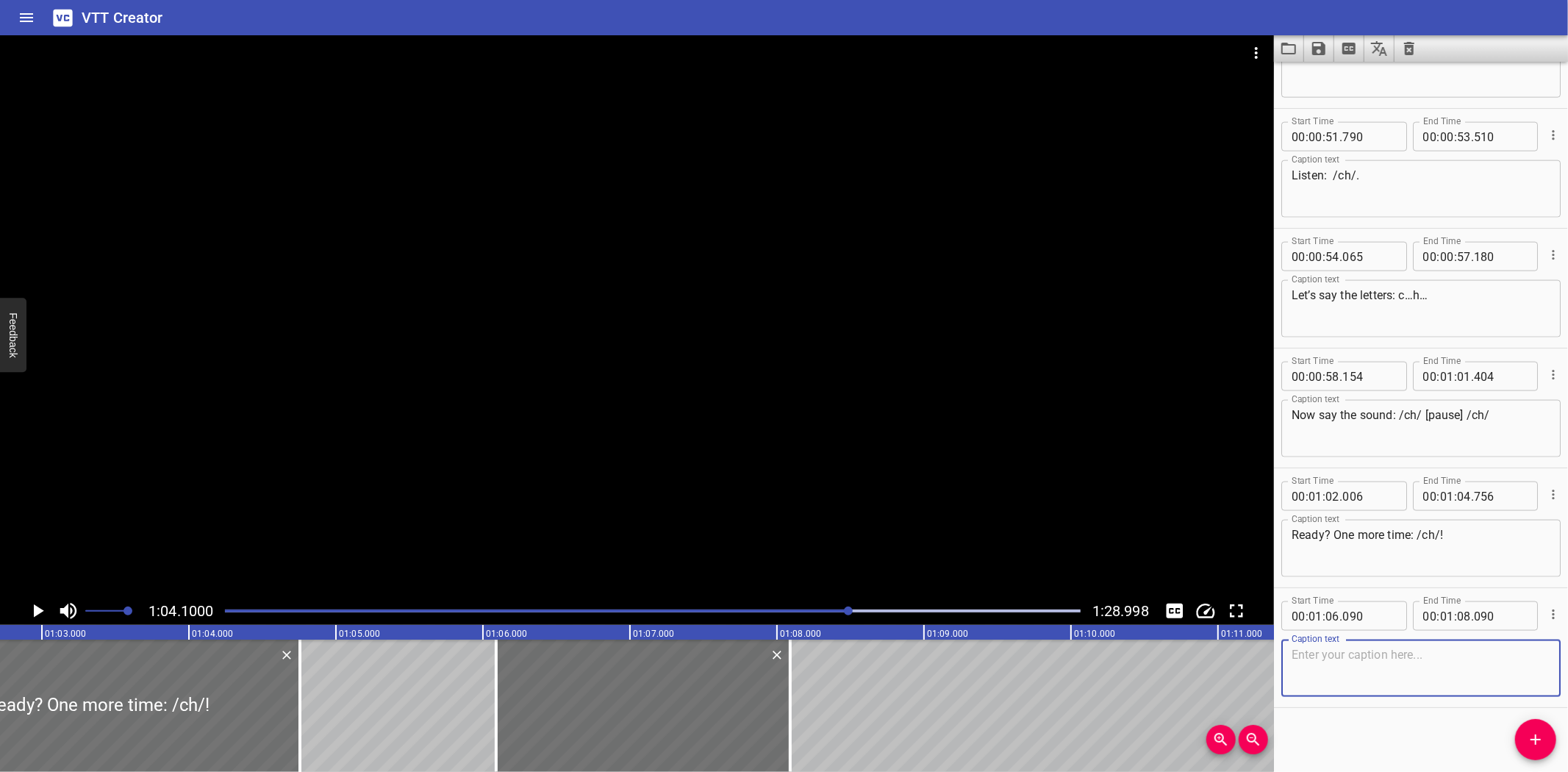
click at [1379, 669] on textarea at bounding box center [1421, 669] width 259 height 42
paste textarea "Chop, chop. Time for more ch words!"
click at [1359, 649] on textarea "Chop, chop. Time for more ch words!" at bounding box center [1421, 669] width 259 height 42
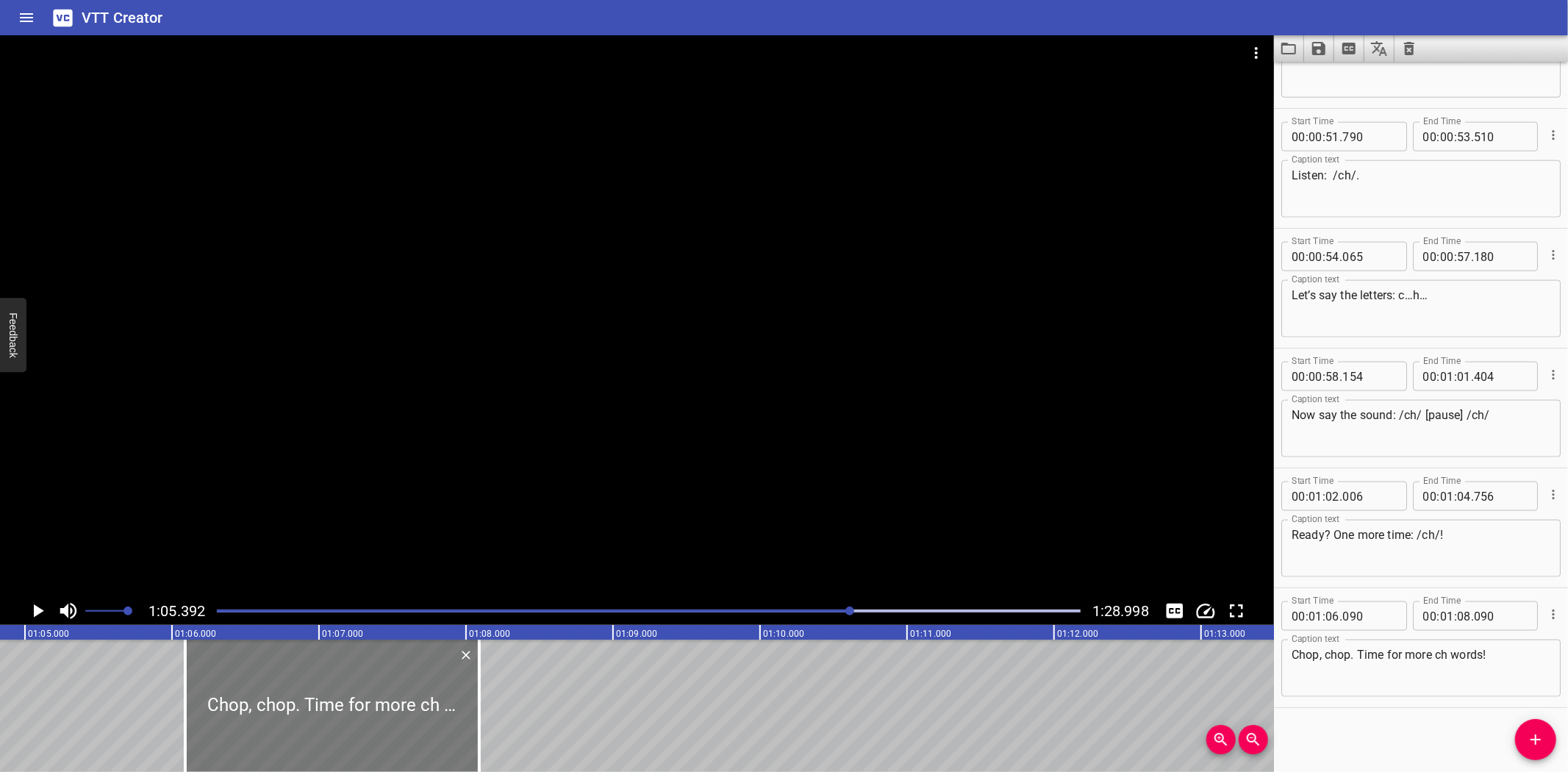
scroll to position [0, 9614]
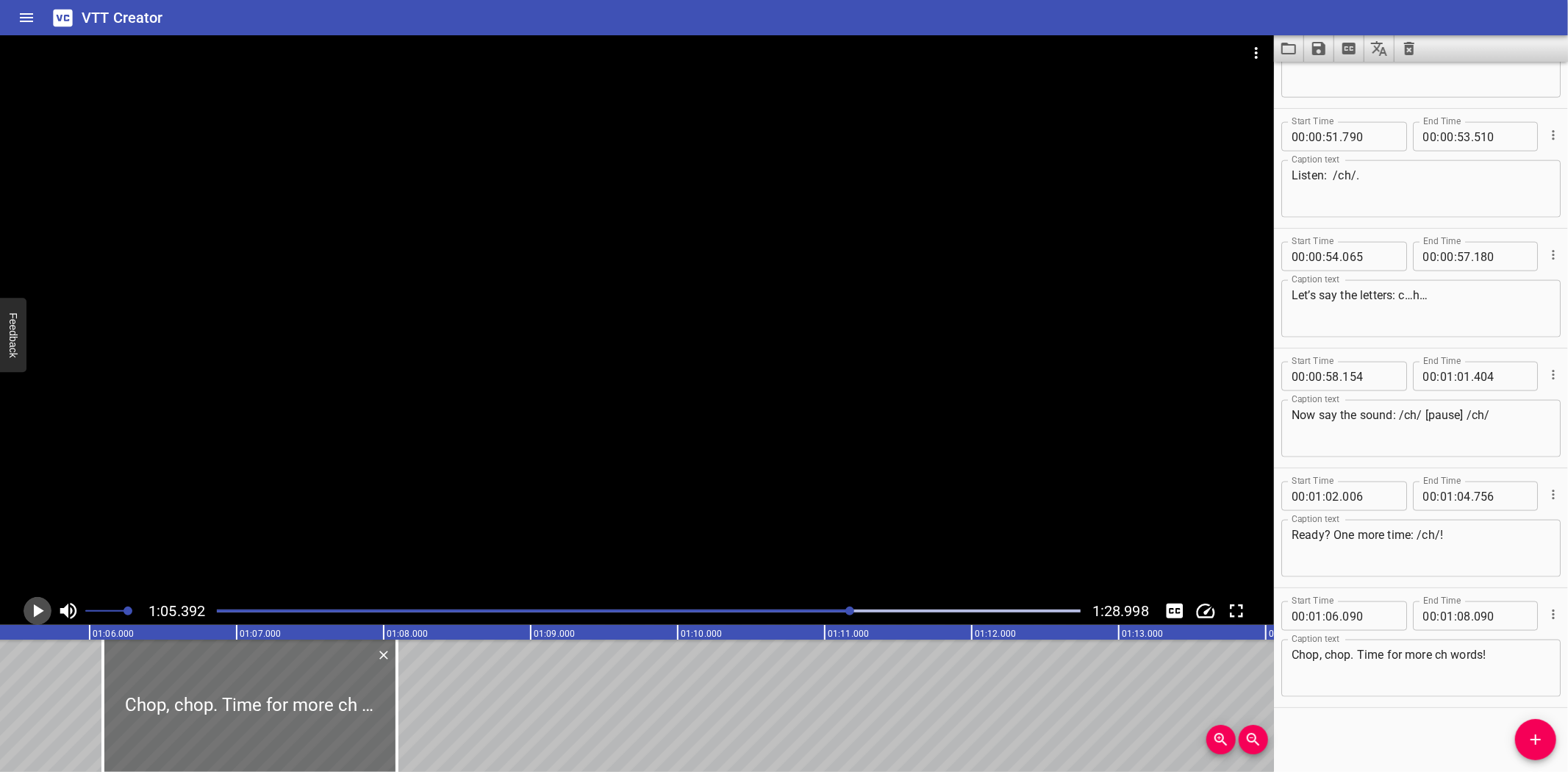
click at [39, 608] on icon "Play/Pause" at bounding box center [37, 611] width 22 height 22
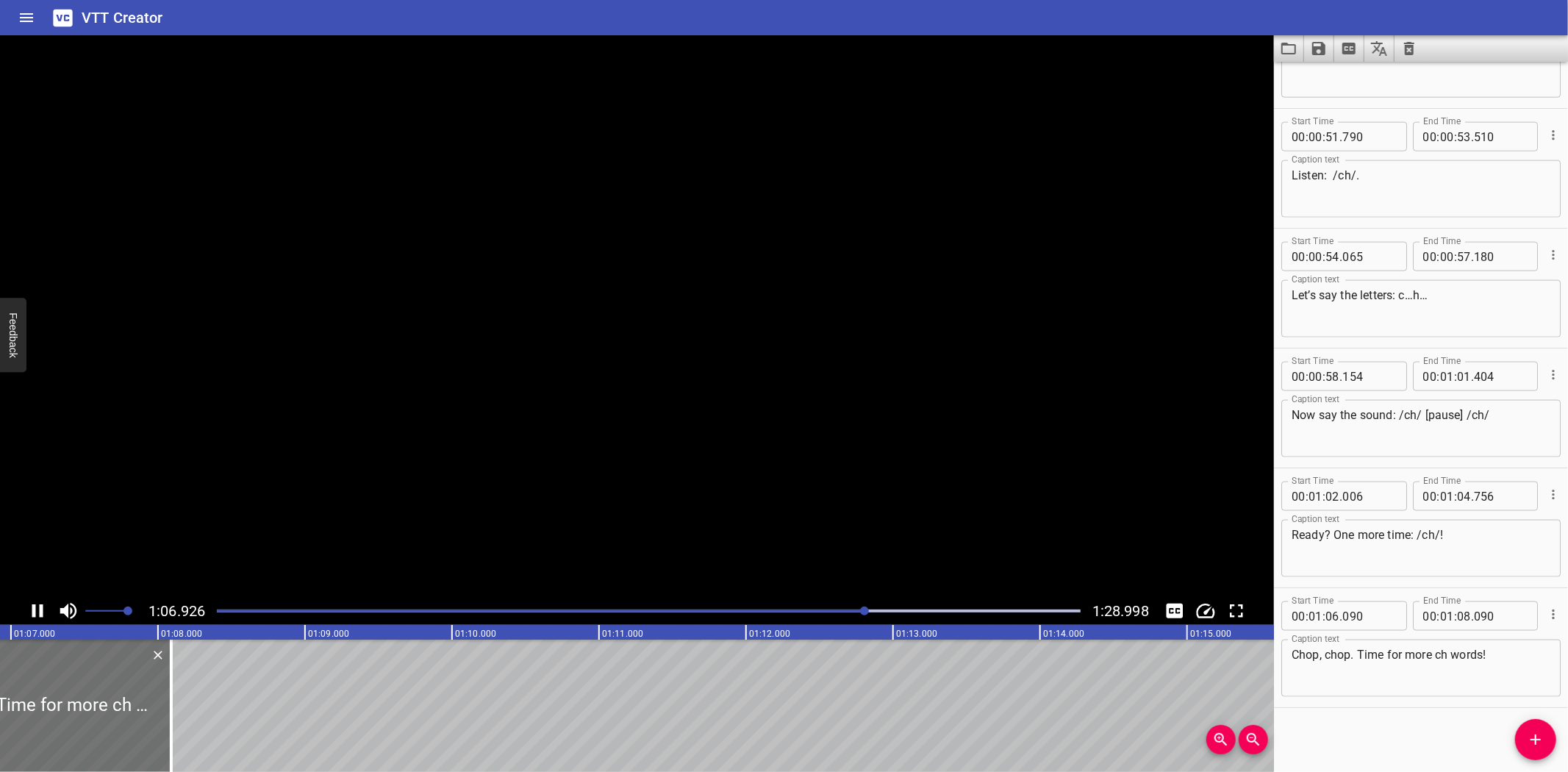
click at [39, 608] on icon "Play/Pause" at bounding box center [37, 611] width 22 height 22
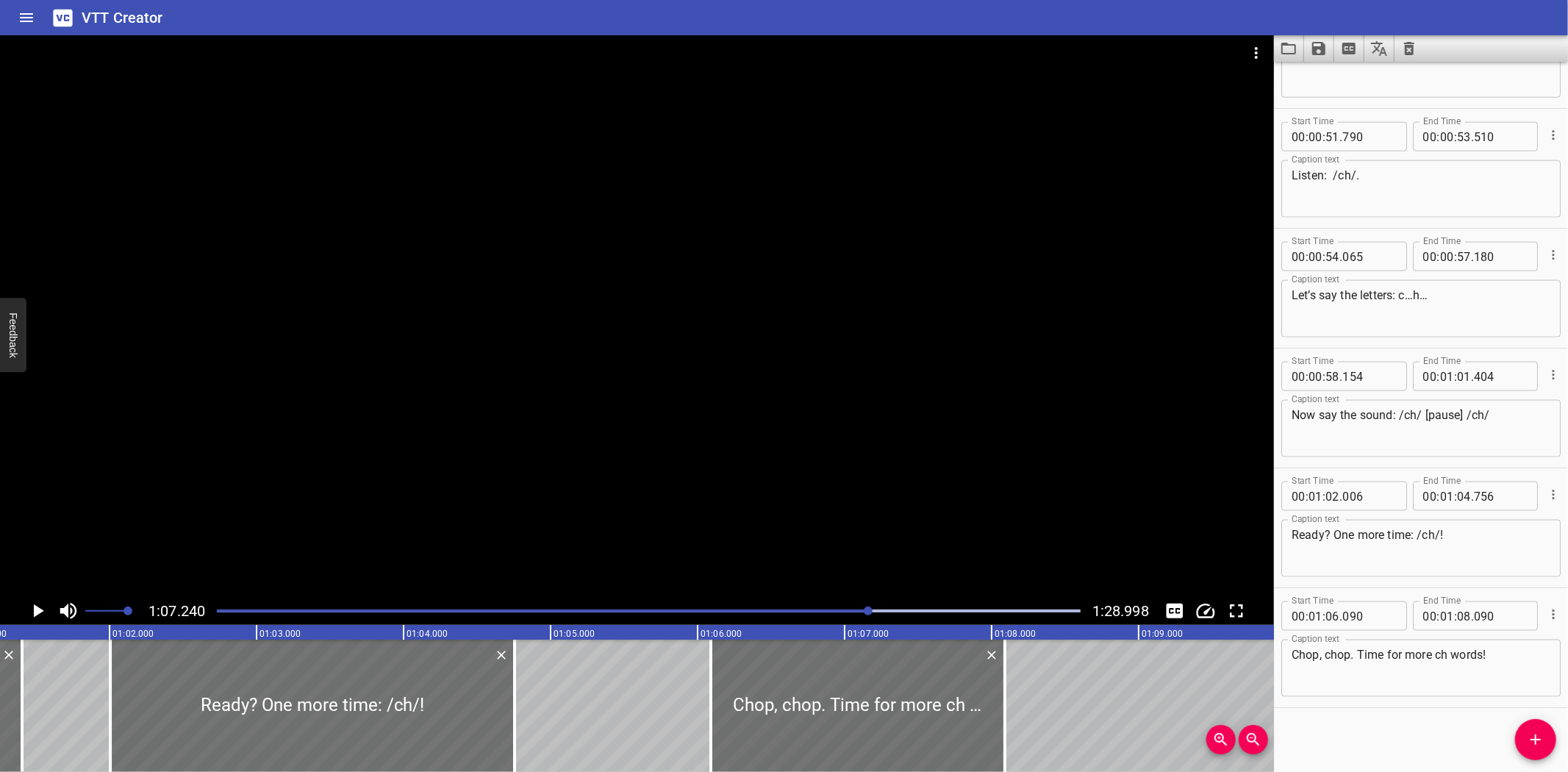
scroll to position [0, 8995]
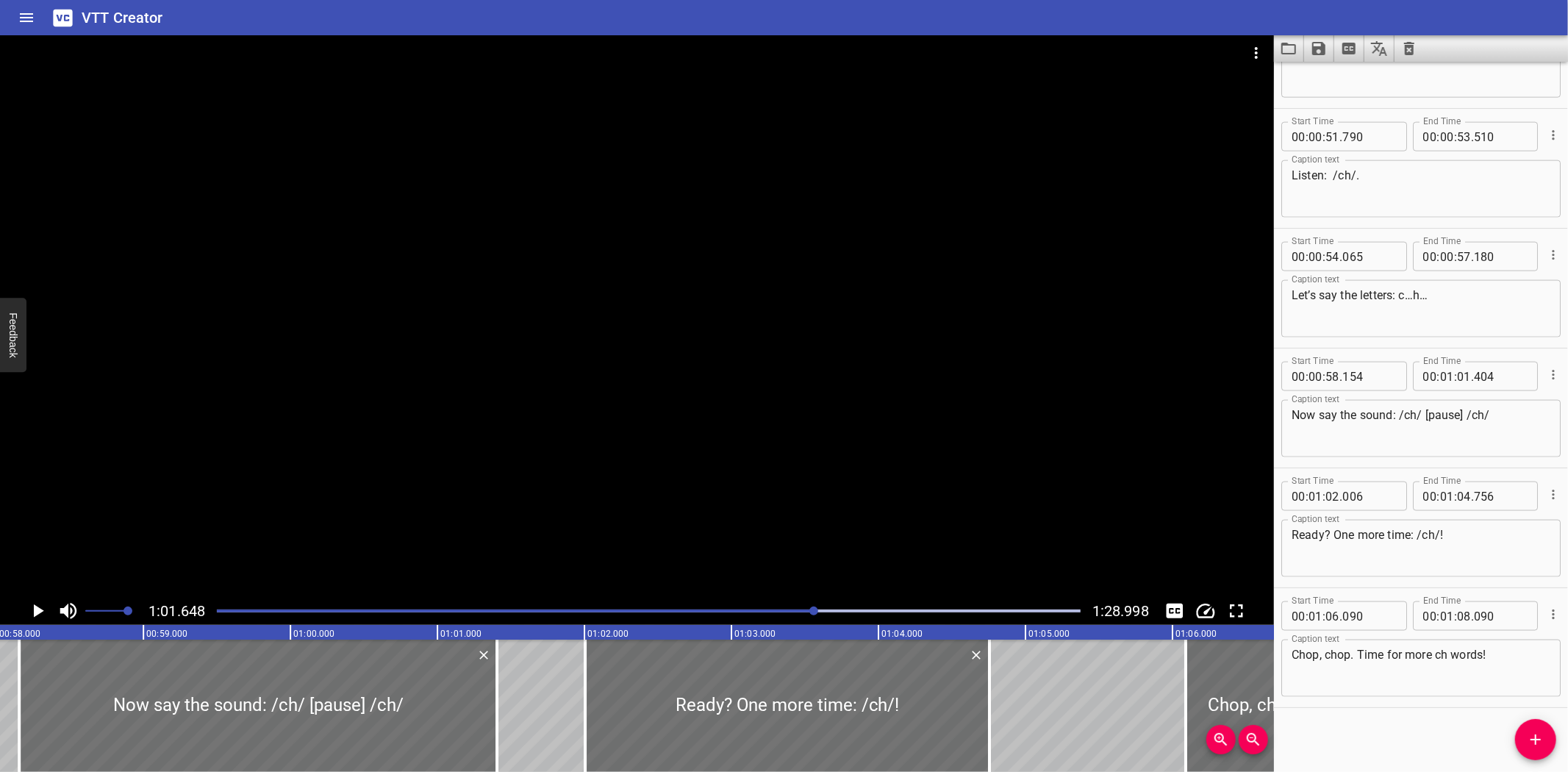
scroll to position [0, 8485]
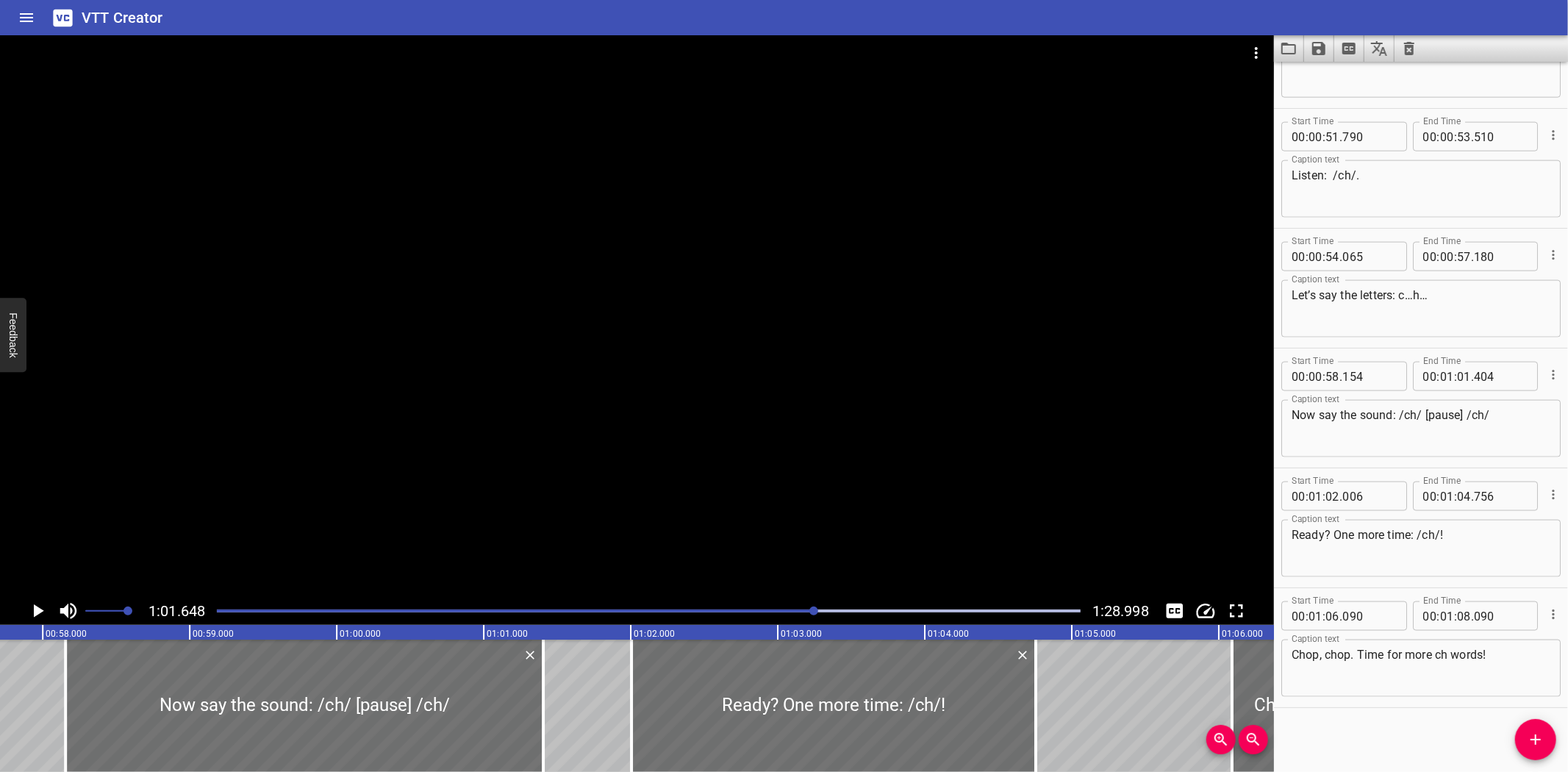
click at [27, 669] on div "Blending with ch Hey there, champion! Ready for two letters, one sound—meet c-h…" at bounding box center [337, 705] width 17645 height 132
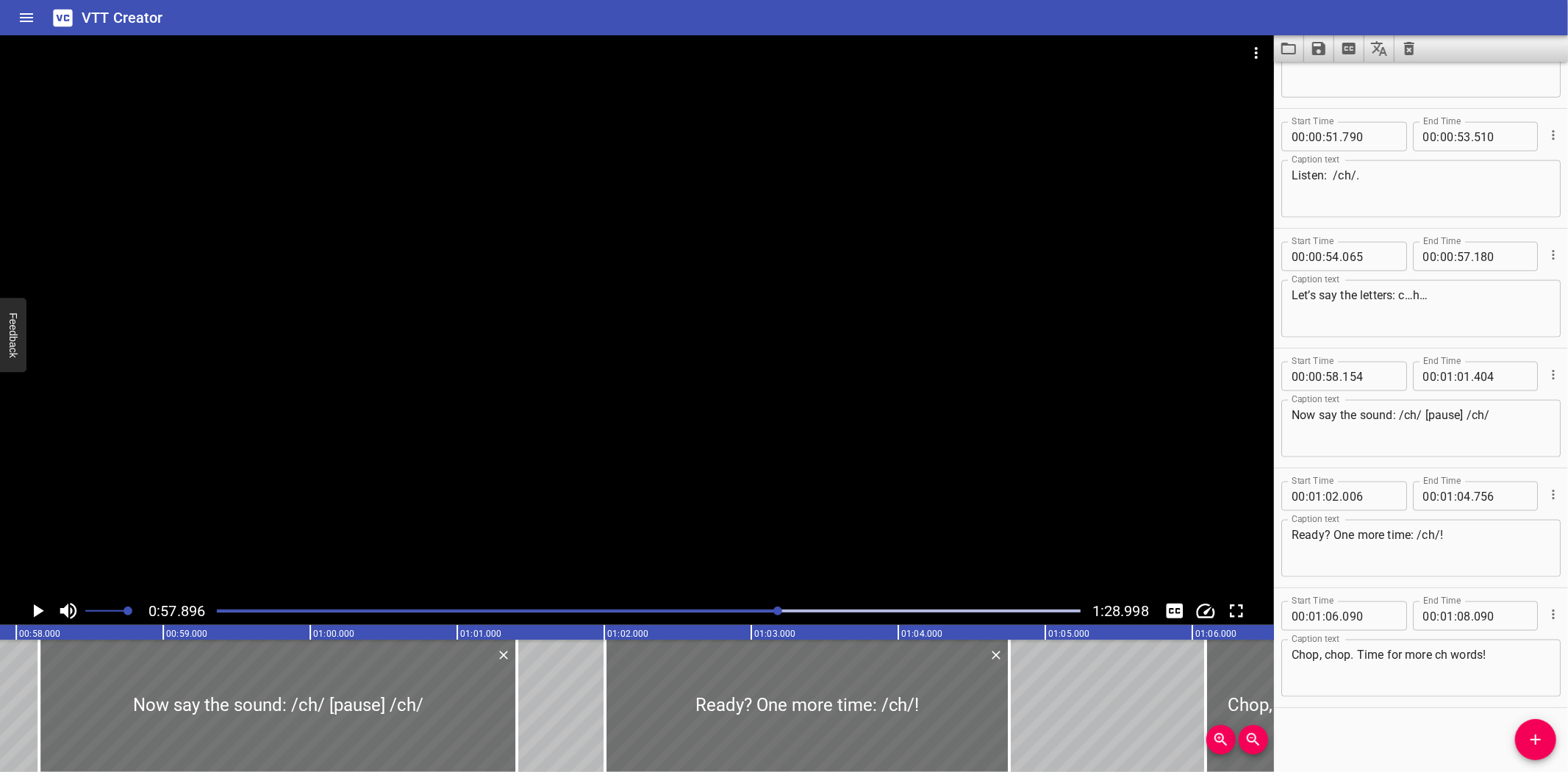
click at [32, 607] on icon "Play/Pause" at bounding box center [37, 611] width 22 height 22
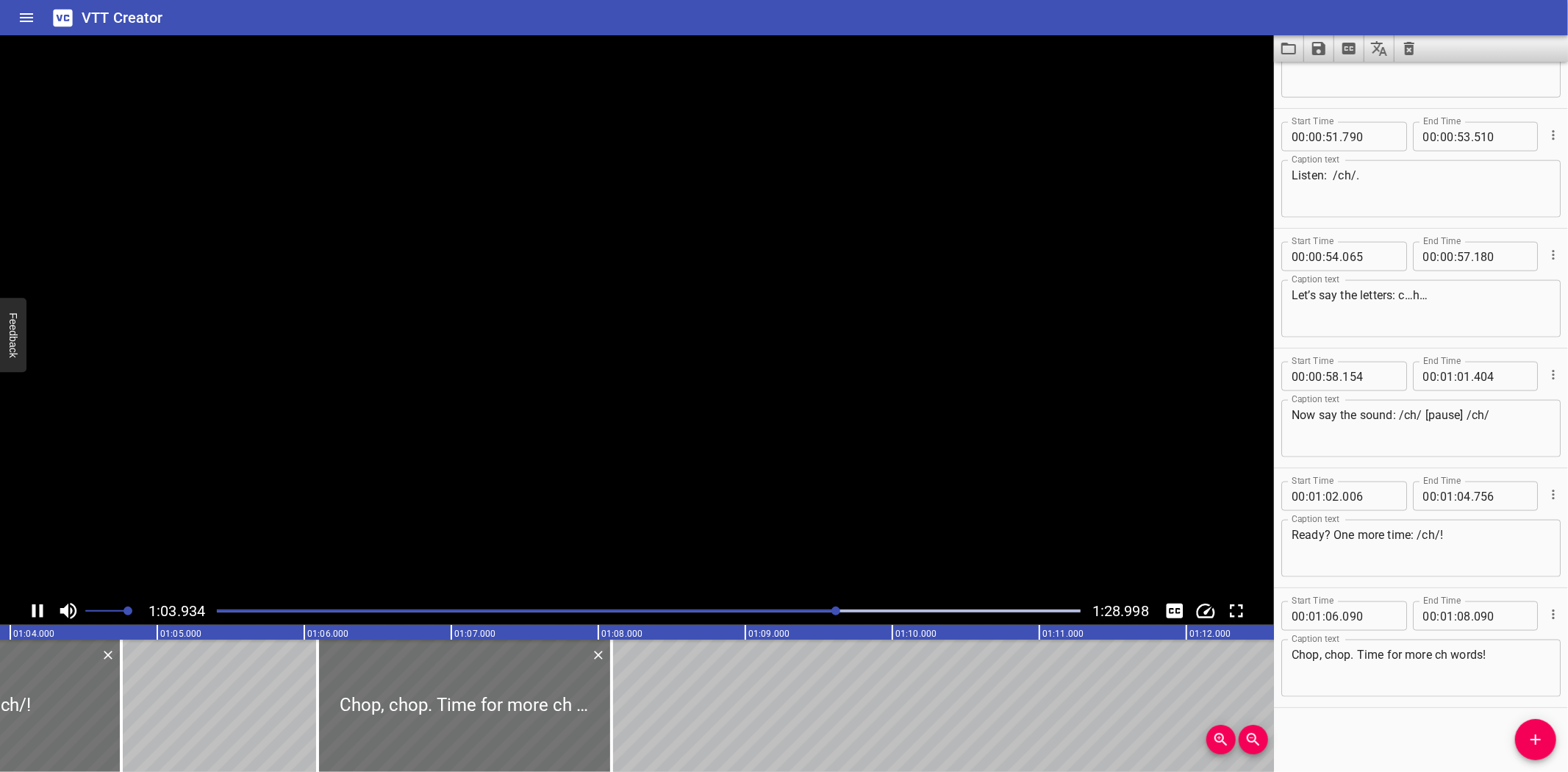
click at [32, 607] on icon "Play/Pause" at bounding box center [37, 611] width 22 height 22
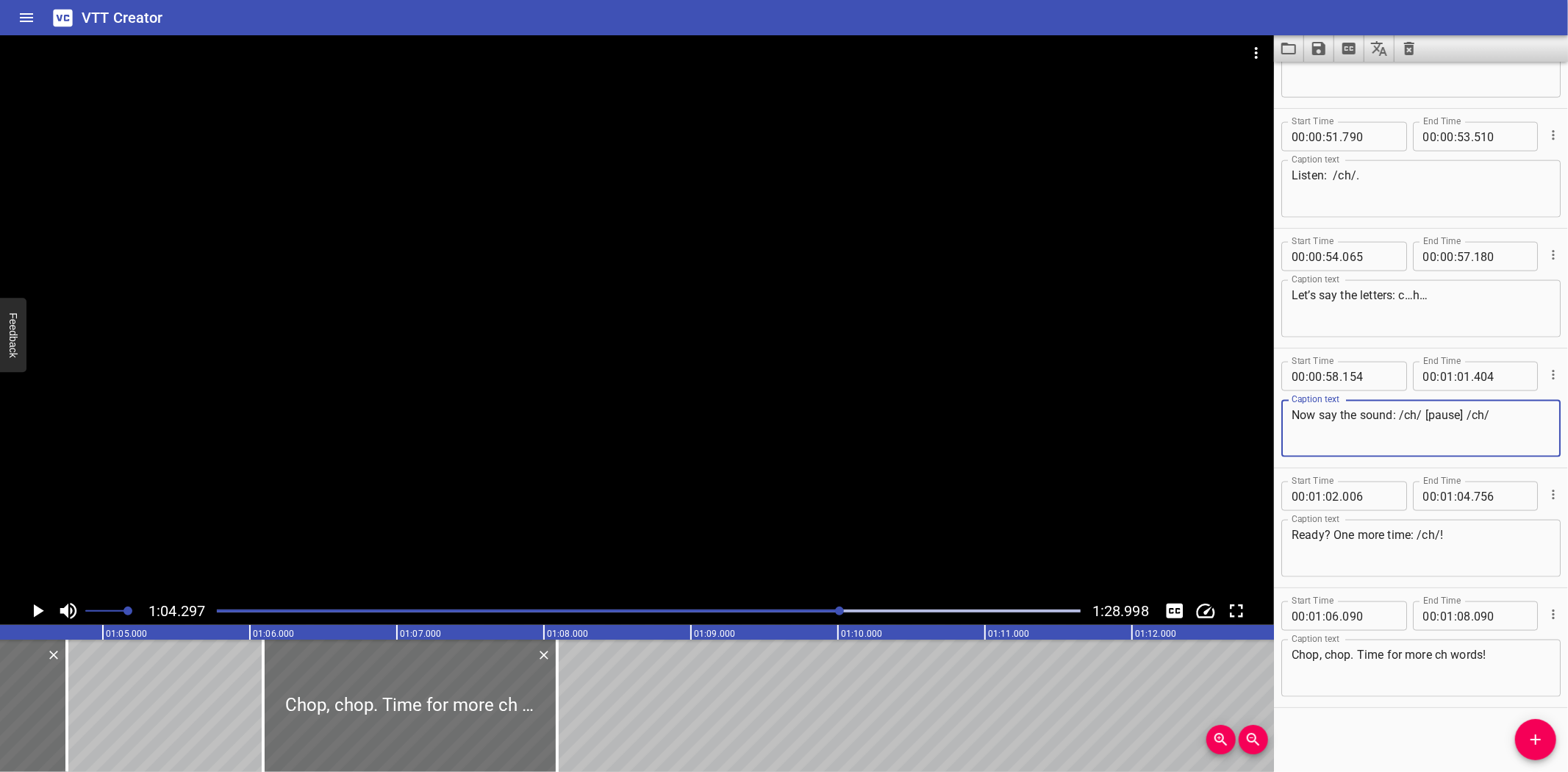
drag, startPoint x: 1500, startPoint y: 419, endPoint x: 1271, endPoint y: 413, distance: 229.1
click at [1271, 413] on main "1:04.297 1:28.998 00:00.000 00:01.000 00:02.000 00:03.000 00:04.000 00:05.000 0…" at bounding box center [784, 403] width 1568 height 737
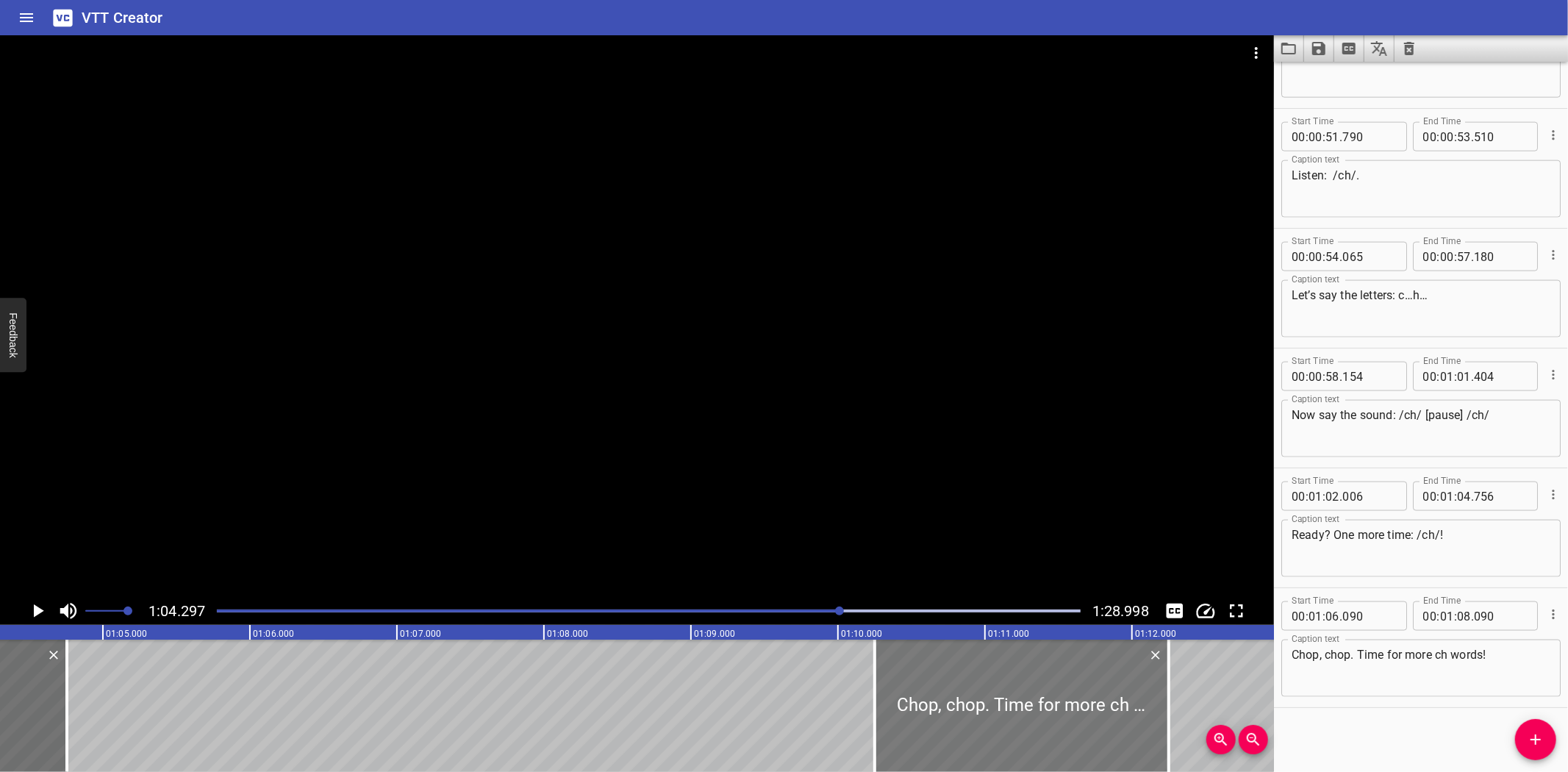
drag, startPoint x: 358, startPoint y: 680, endPoint x: 971, endPoint y: 660, distance: 613.3
click at [971, 660] on div at bounding box center [1022, 705] width 294 height 132
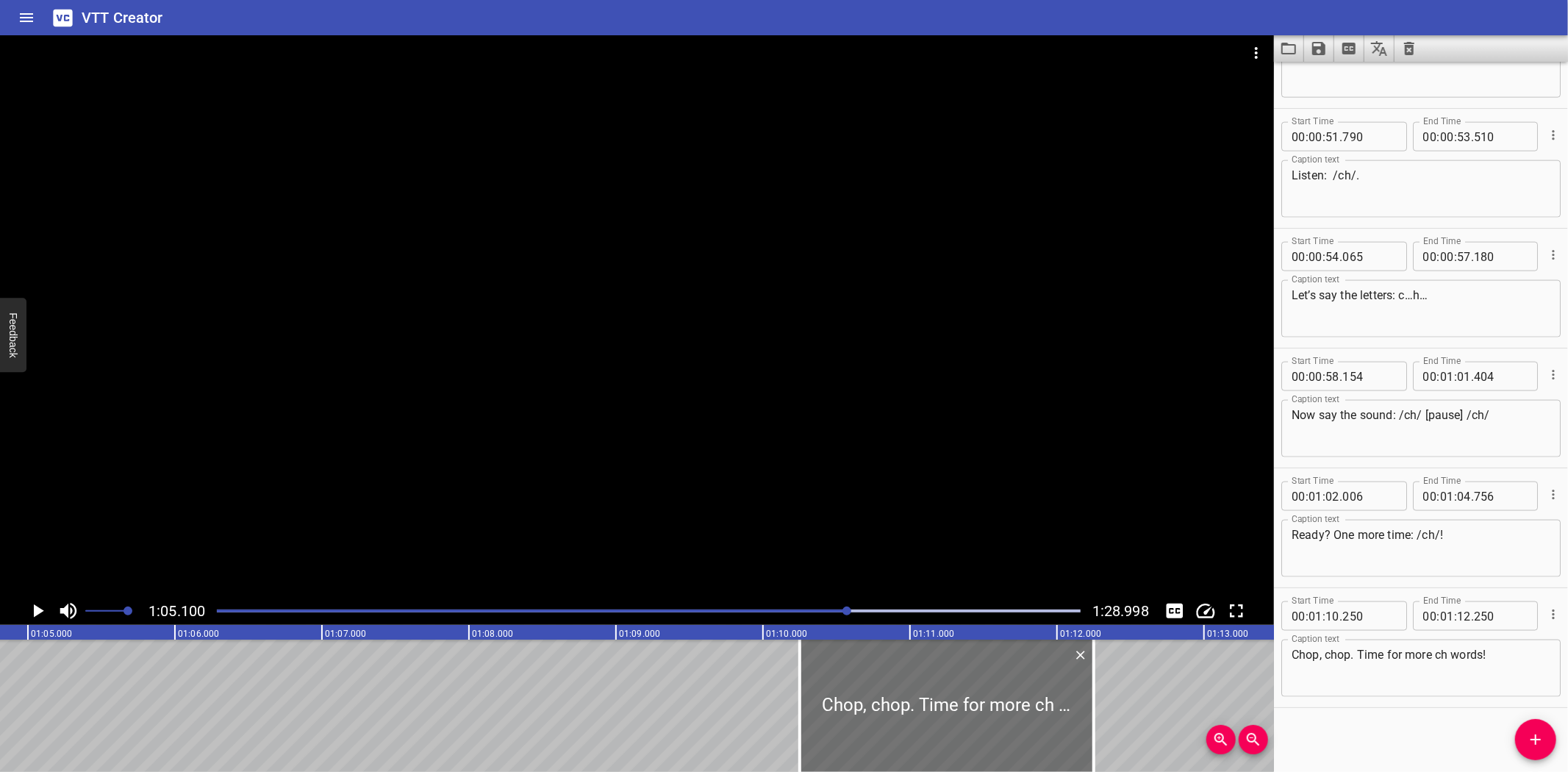
scroll to position [0, 9572]
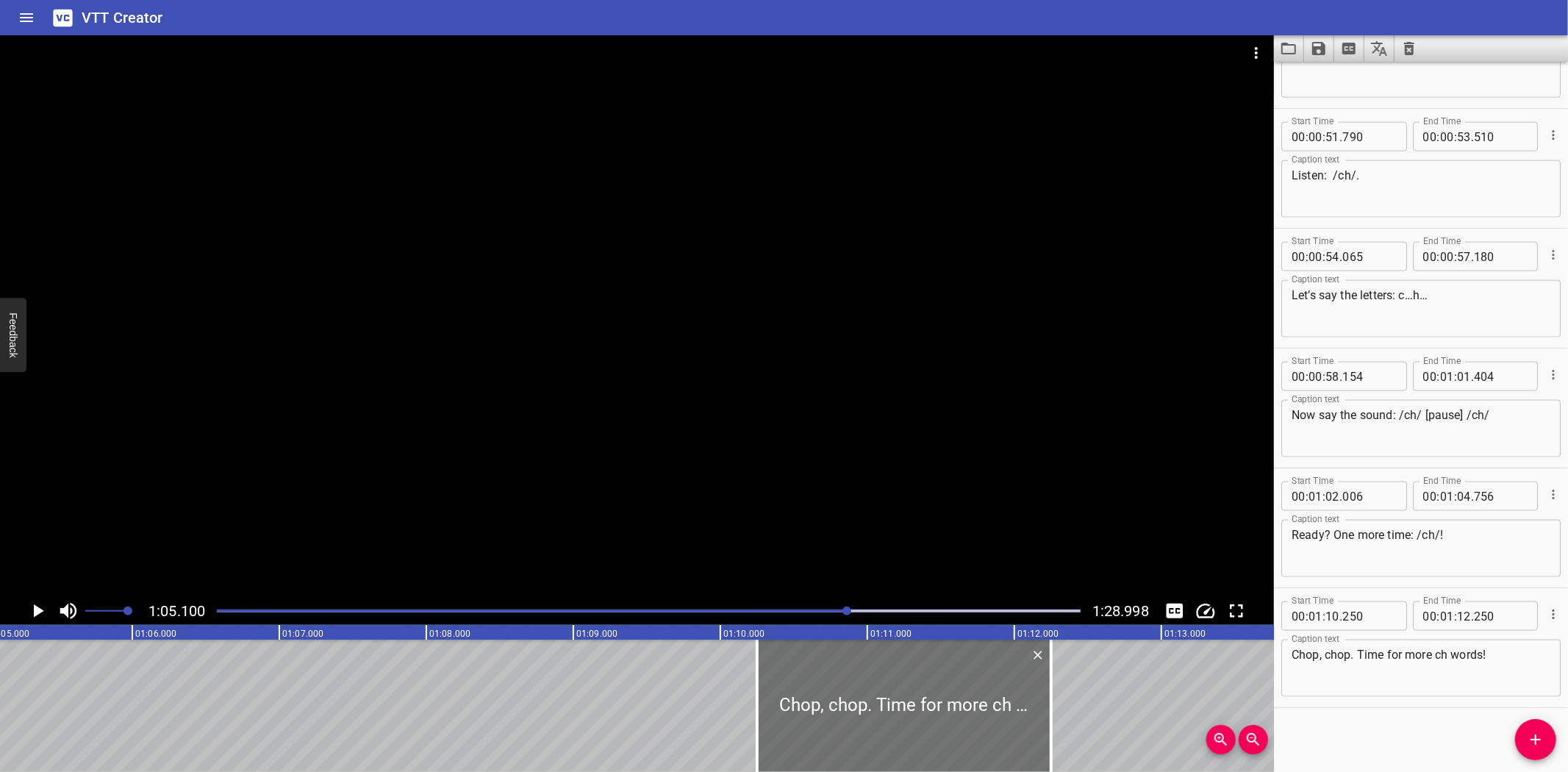
drag, startPoint x: 1527, startPoint y: 739, endPoint x: 1405, endPoint y: 738, distance: 122.0
click at [1472, 738] on div "Start Time 00 : 00 : 00 . 820 Start Time End Time 00 : 00 : 03 . 340 End Time C…" at bounding box center [1421, 417] width 294 height 710
click at [1553, 744] on span "Add Cue" at bounding box center [1536, 740] width 41 height 17
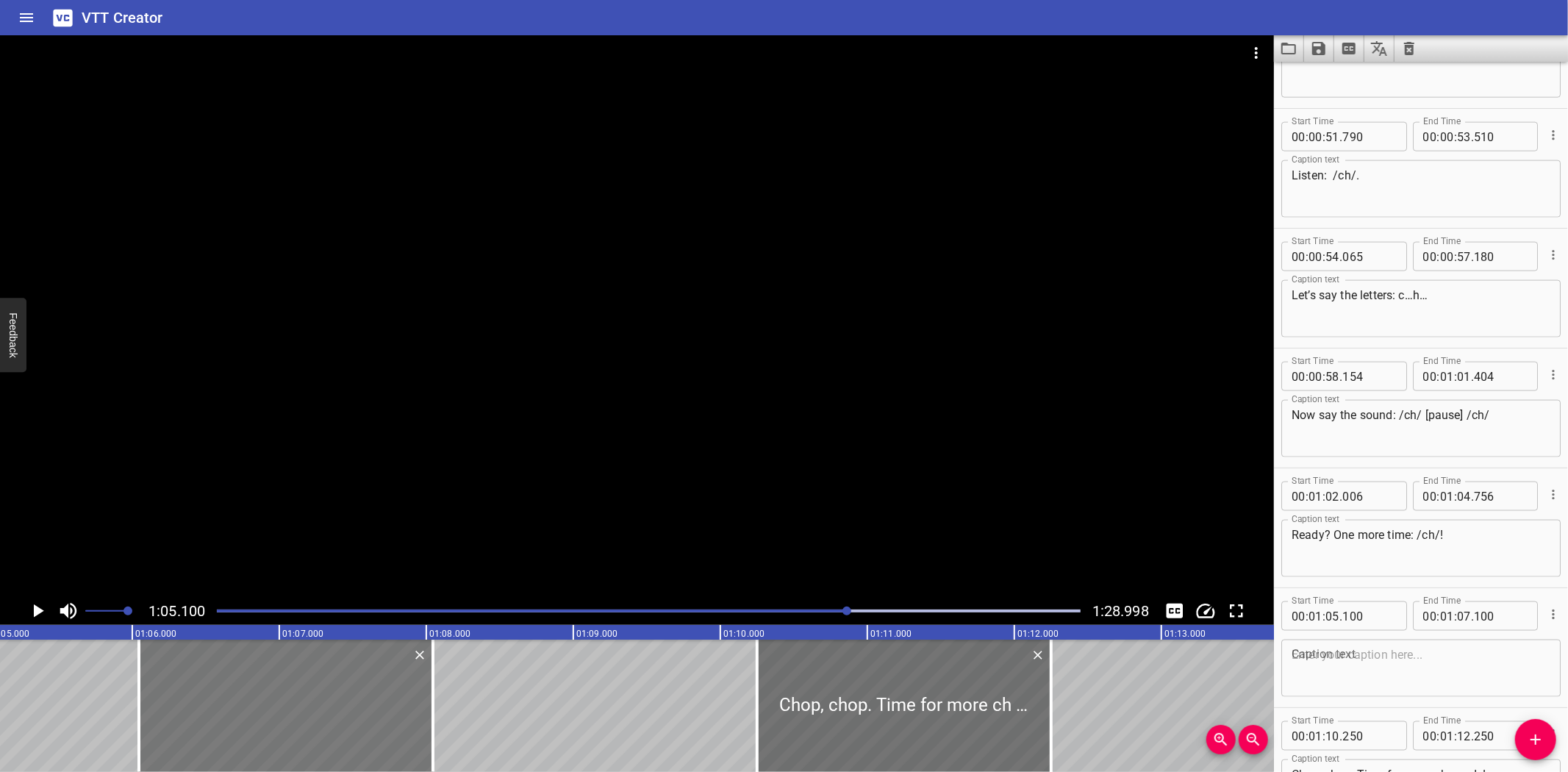
drag, startPoint x: 84, startPoint y: 718, endPoint x: 223, endPoint y: 711, distance: 139.2
click at [223, 711] on div at bounding box center [286, 705] width 294 height 132
click at [1452, 657] on textarea at bounding box center [1421, 669] width 259 height 42
paste textarea "Now say the sound: /ch/ [pause] /ch/"
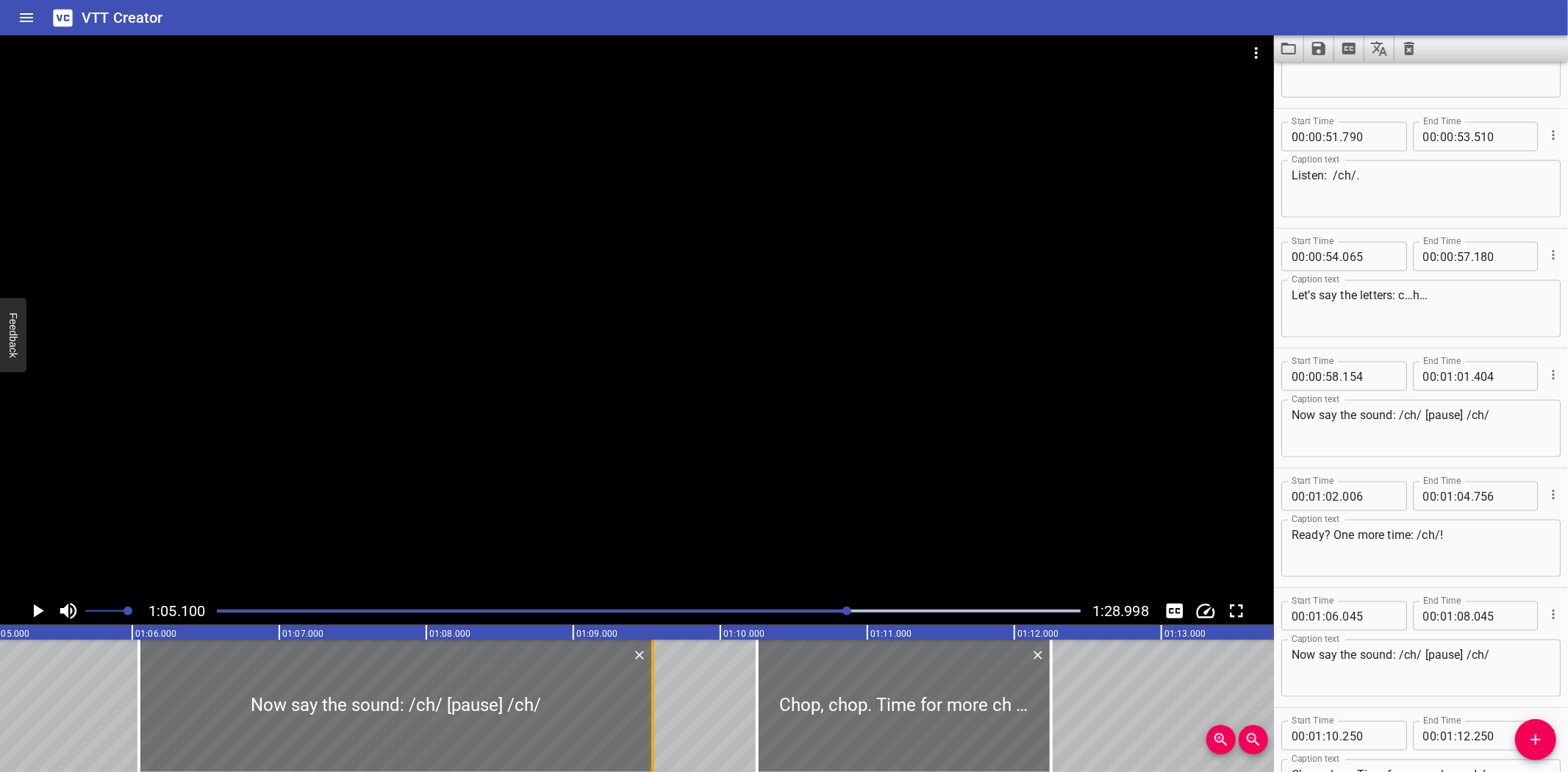
drag, startPoint x: 427, startPoint y: 692, endPoint x: 647, endPoint y: 694, distance: 220.0
click at [647, 694] on div at bounding box center [653, 705] width 14 height 132
drag, startPoint x: 142, startPoint y: 712, endPoint x: 152, endPoint y: 712, distance: 10.0
click at [152, 712] on div at bounding box center [148, 705] width 14 height 132
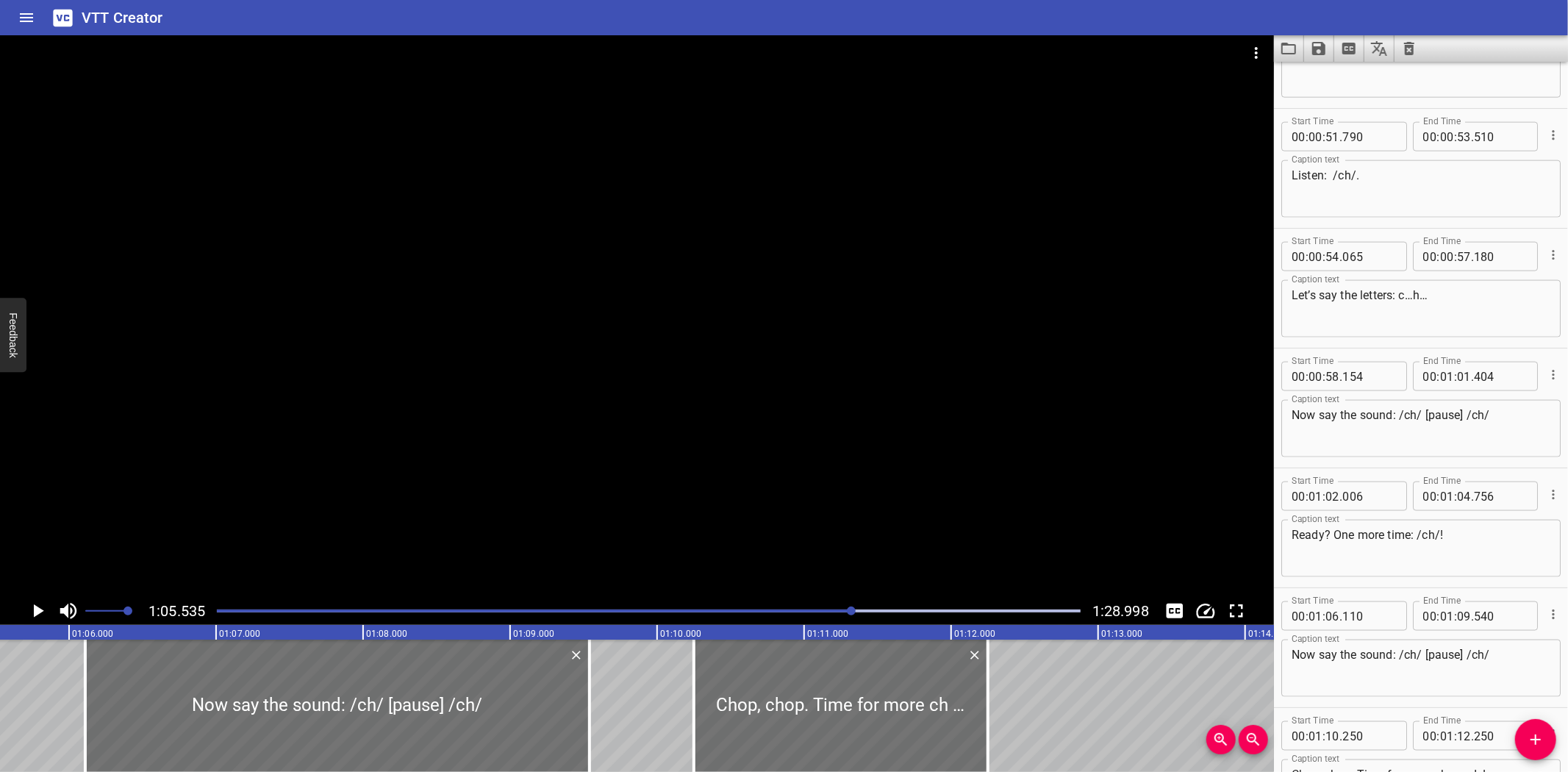
click at [33, 611] on icon "Play/Pause" at bounding box center [38, 611] width 11 height 13
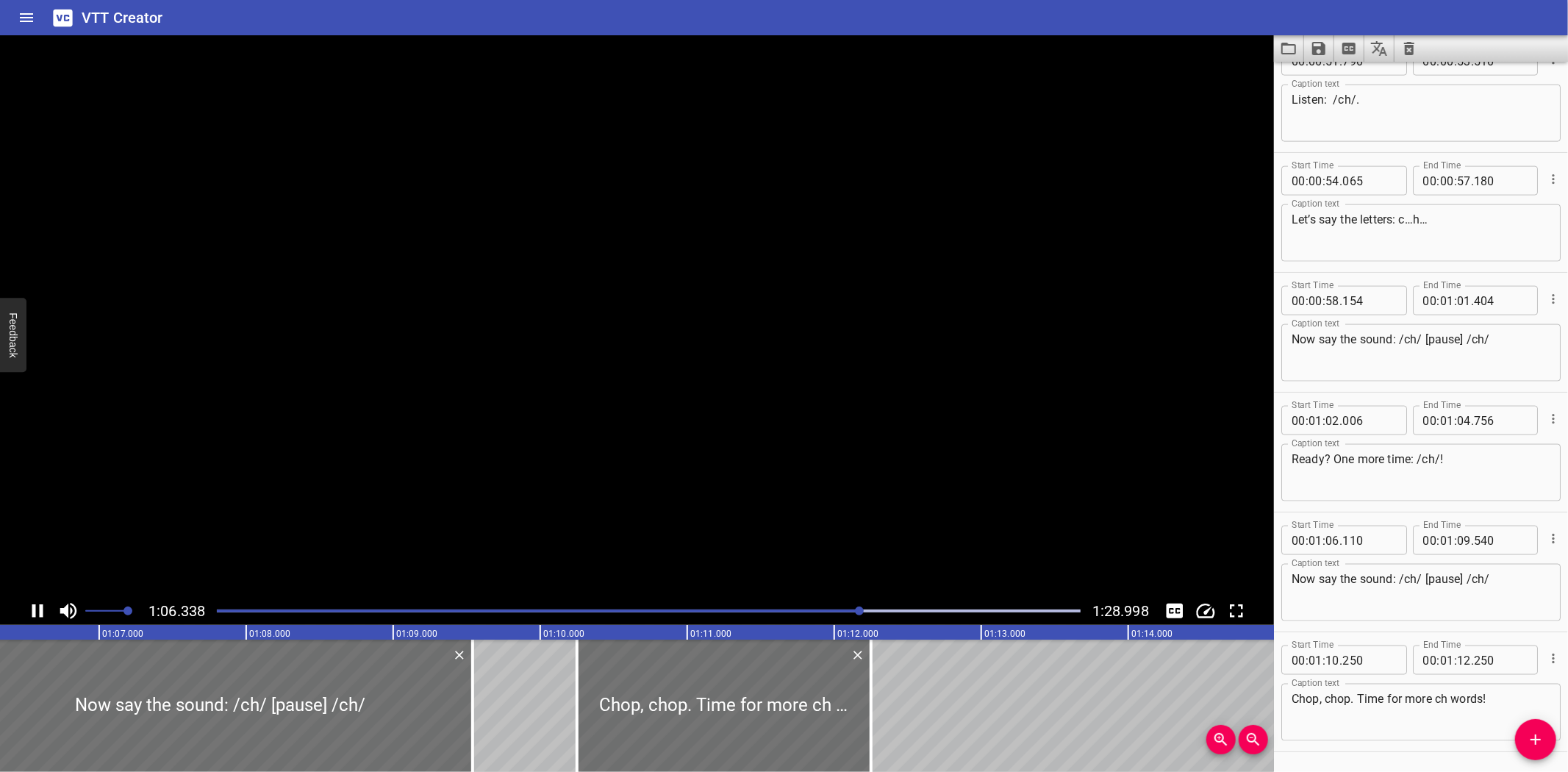
scroll to position [1753, 0]
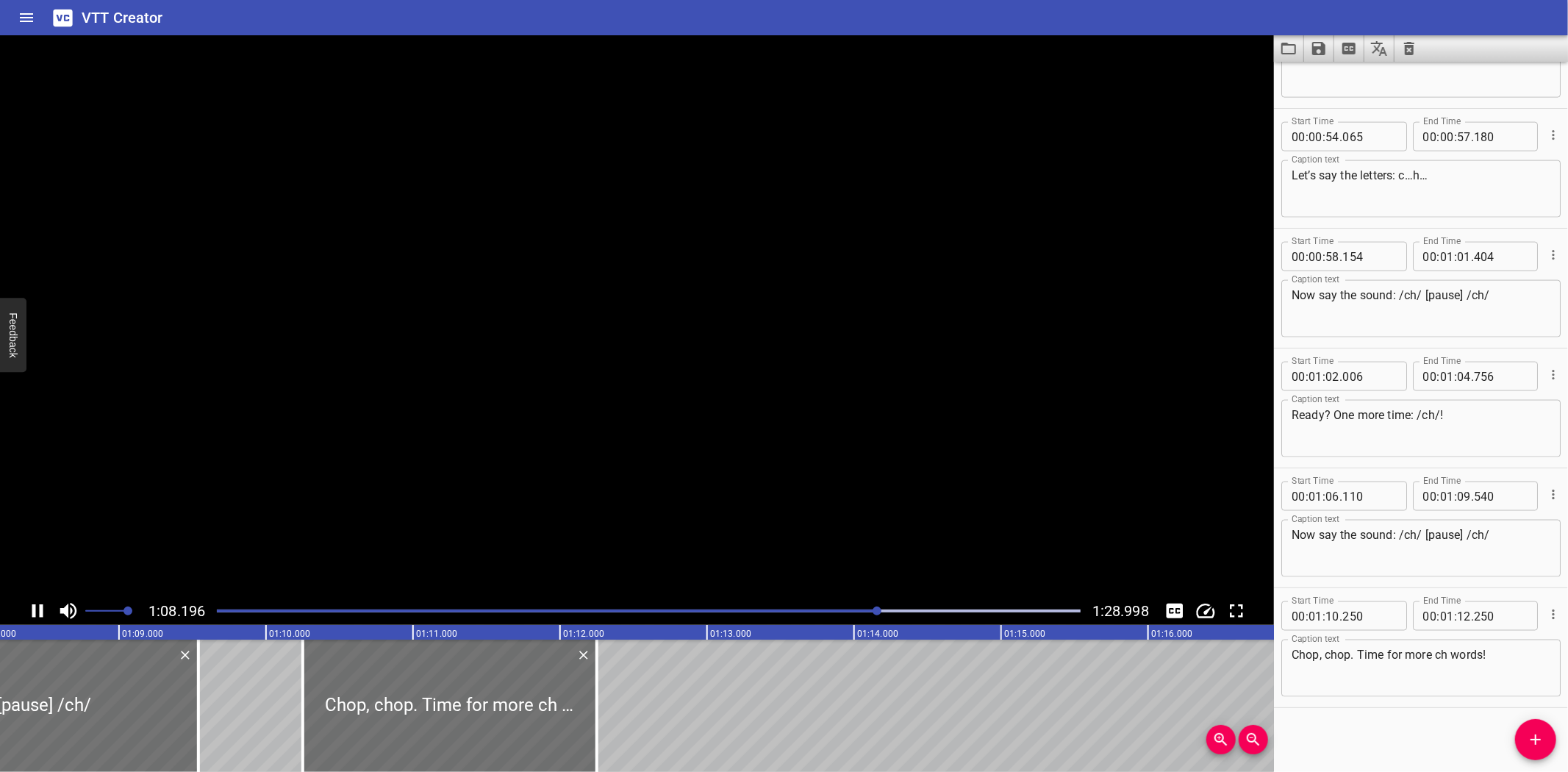
click at [33, 611] on icon "Play/Pause" at bounding box center [38, 611] width 11 height 13
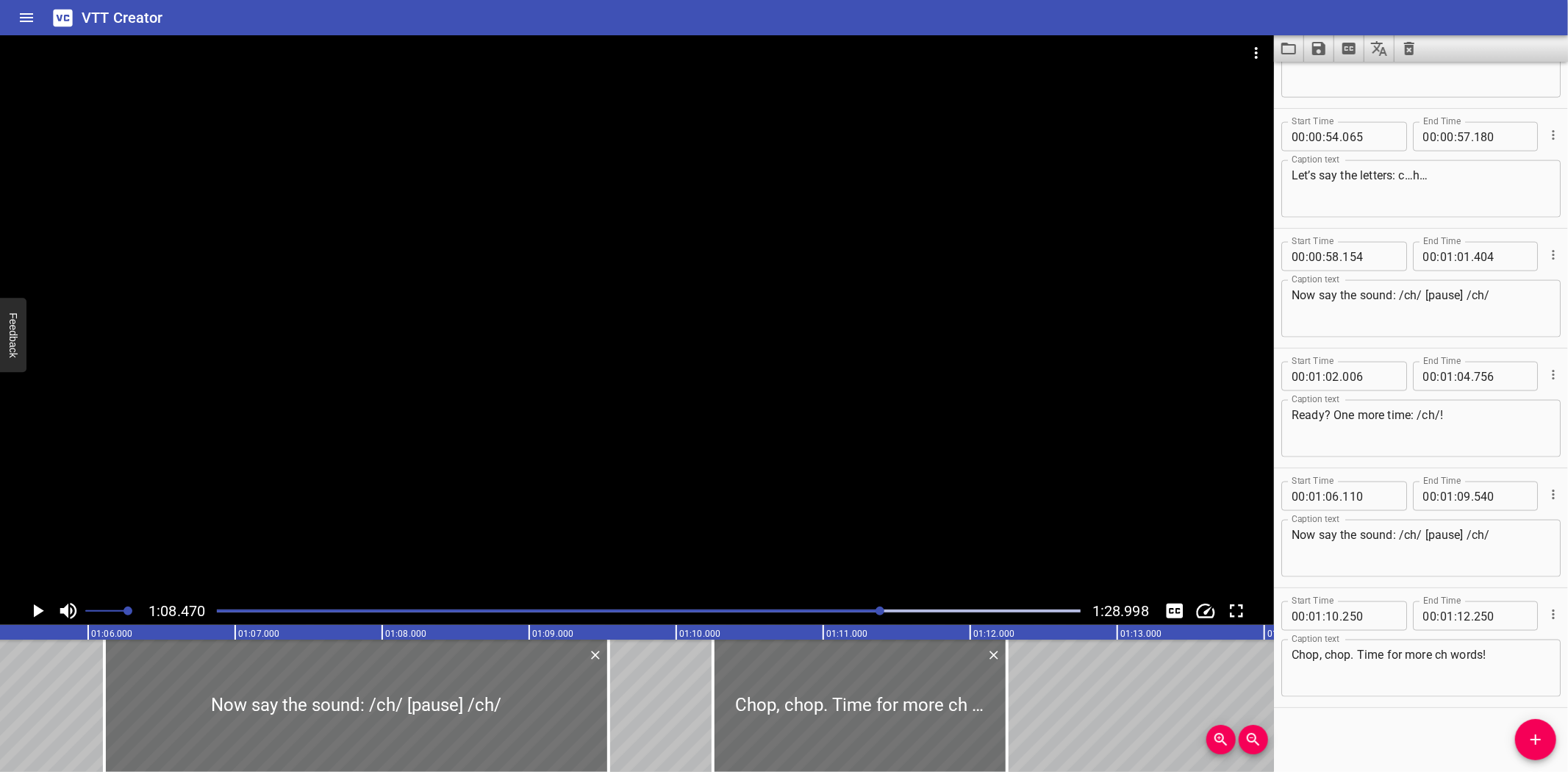
scroll to position [0, 9592]
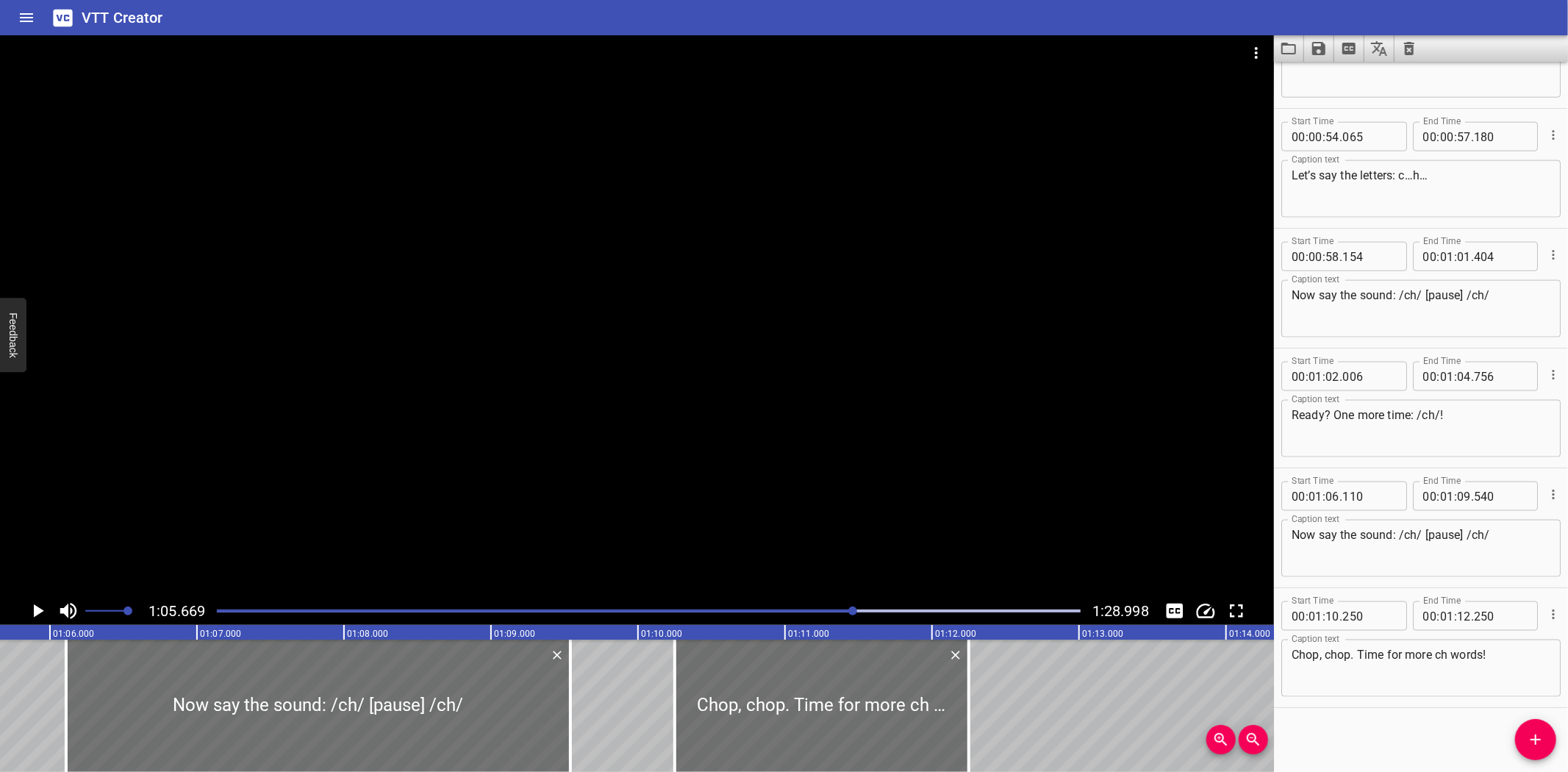
scroll to position [0, 9655]
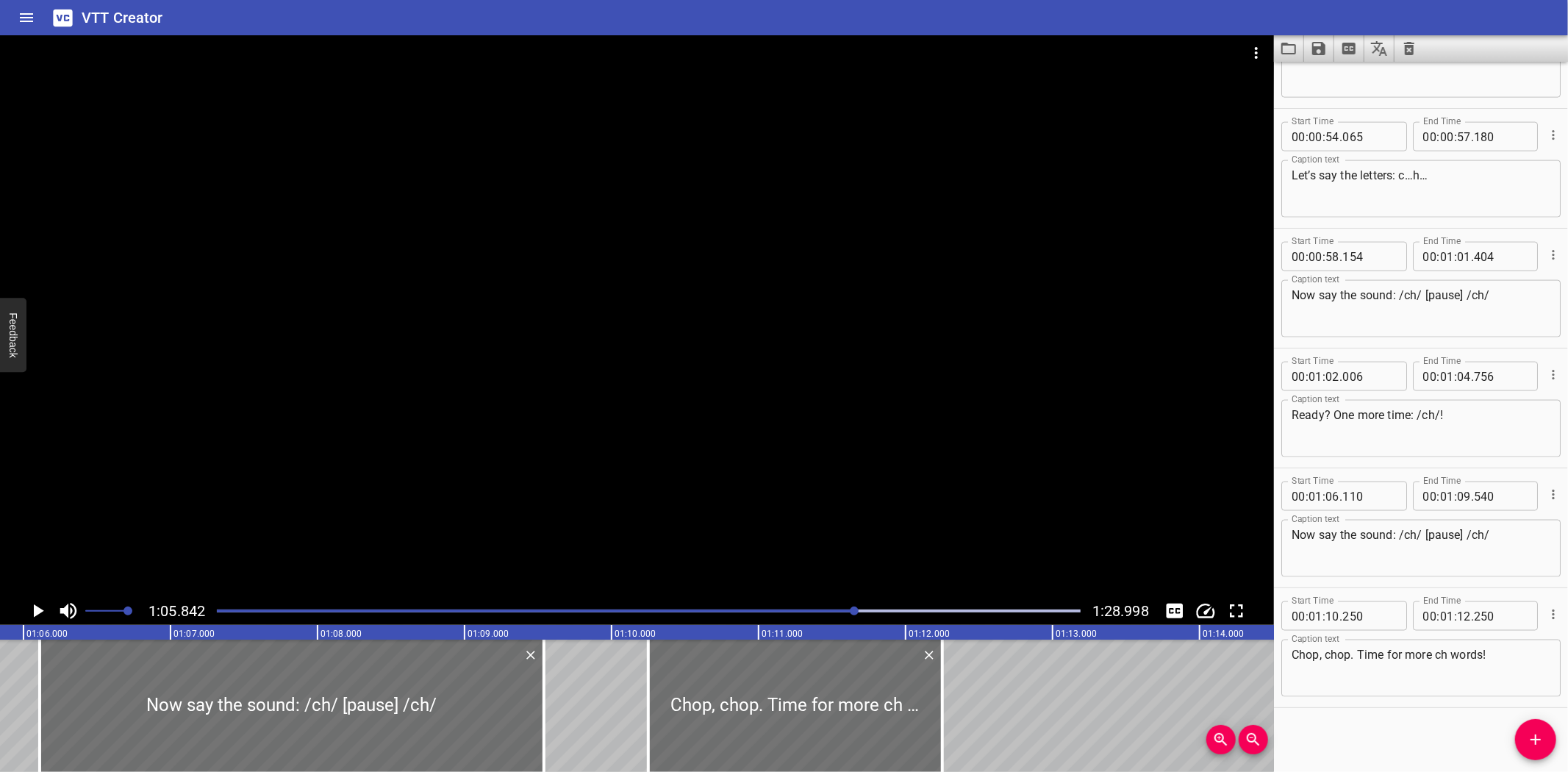
click at [40, 611] on icon "Play/Pause" at bounding box center [38, 611] width 11 height 13
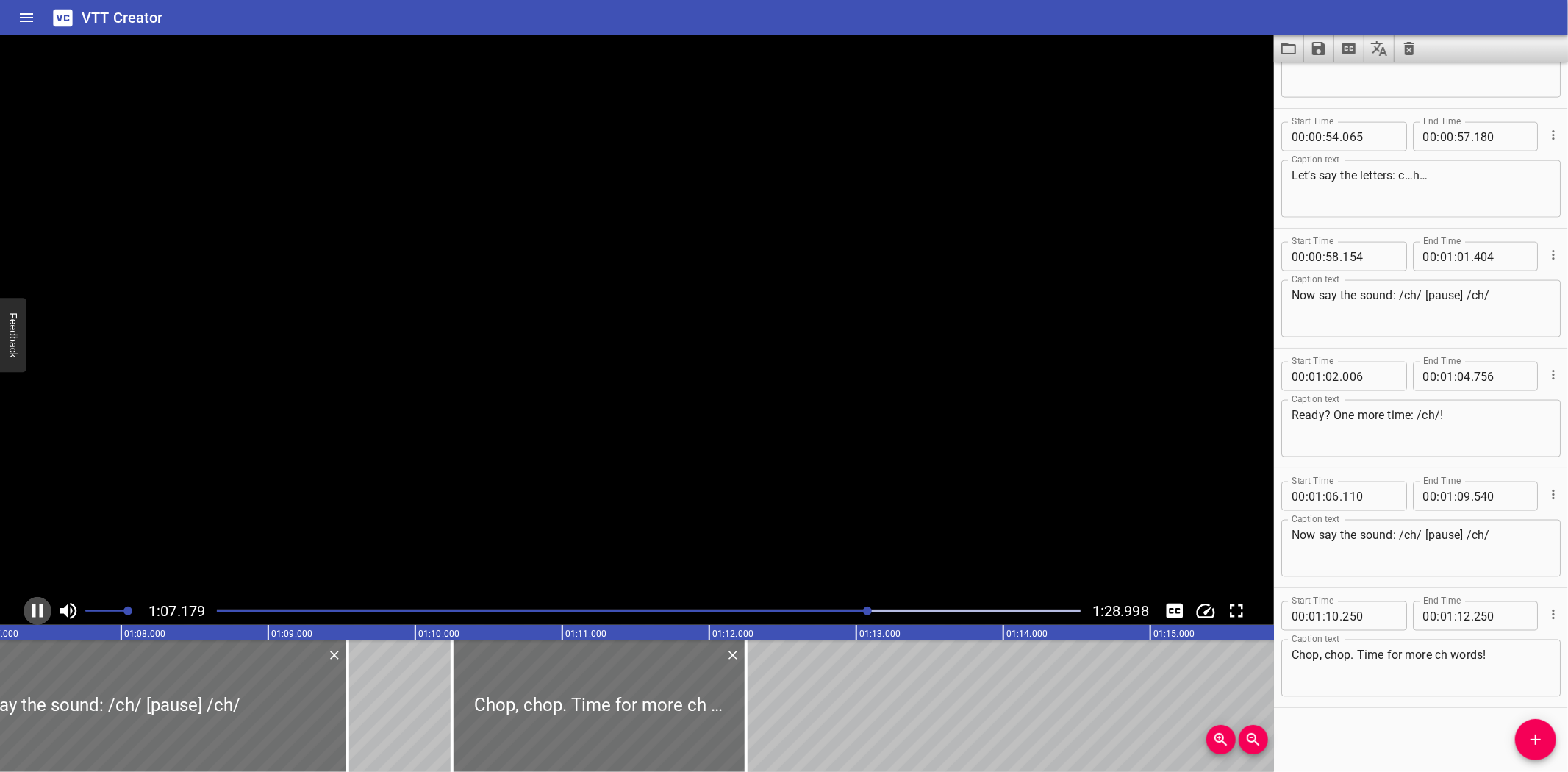
click at [39, 611] on icon "Play/Pause" at bounding box center [37, 611] width 22 height 22
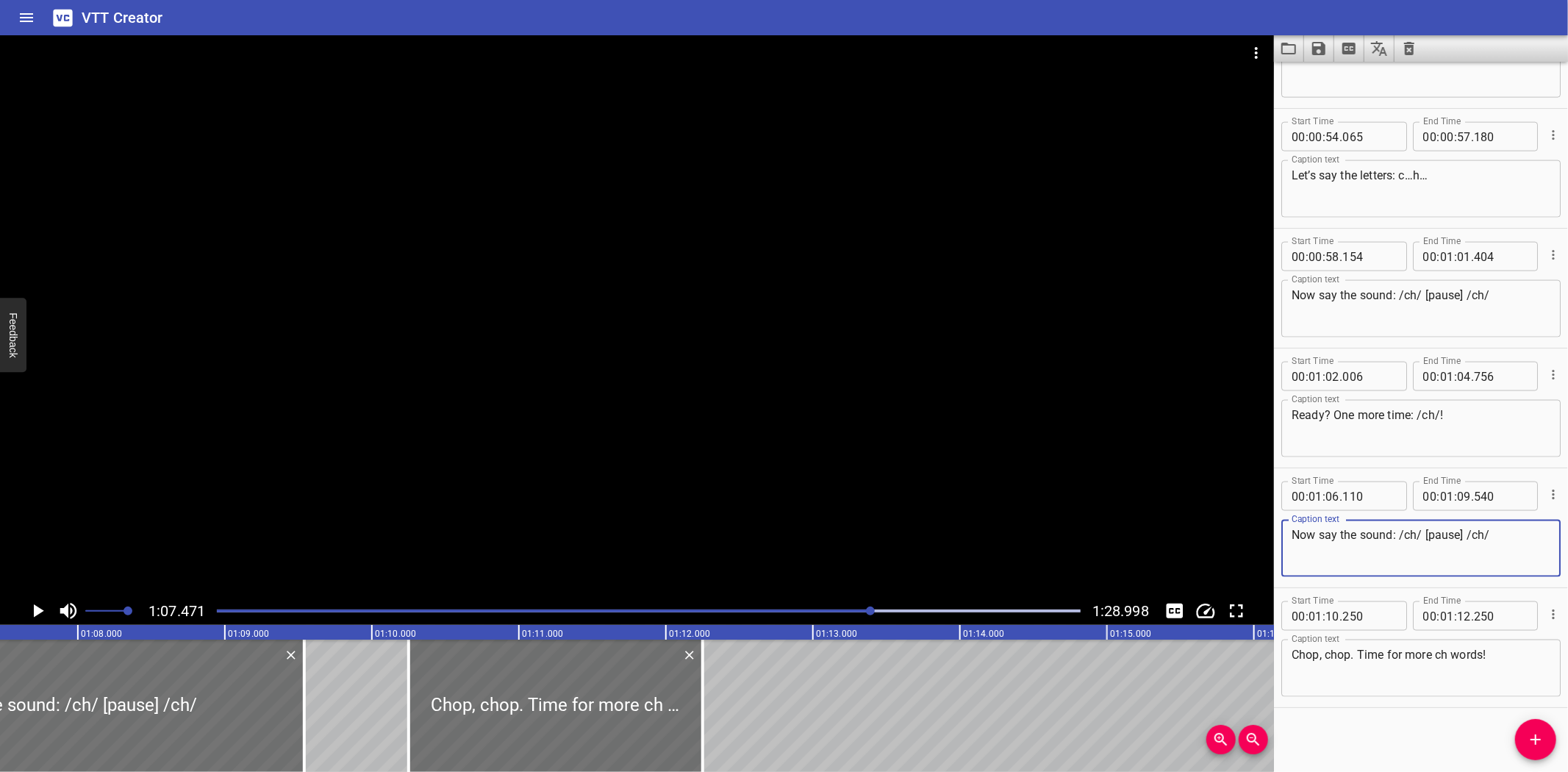
drag, startPoint x: 1340, startPoint y: 533, endPoint x: 1523, endPoint y: 541, distance: 183.2
click at [1523, 541] on textarea "Now say the sound: /ch/ [pause] /ch/" at bounding box center [1421, 548] width 259 height 42
click at [36, 607] on icon "Play/Pause" at bounding box center [38, 611] width 11 height 13
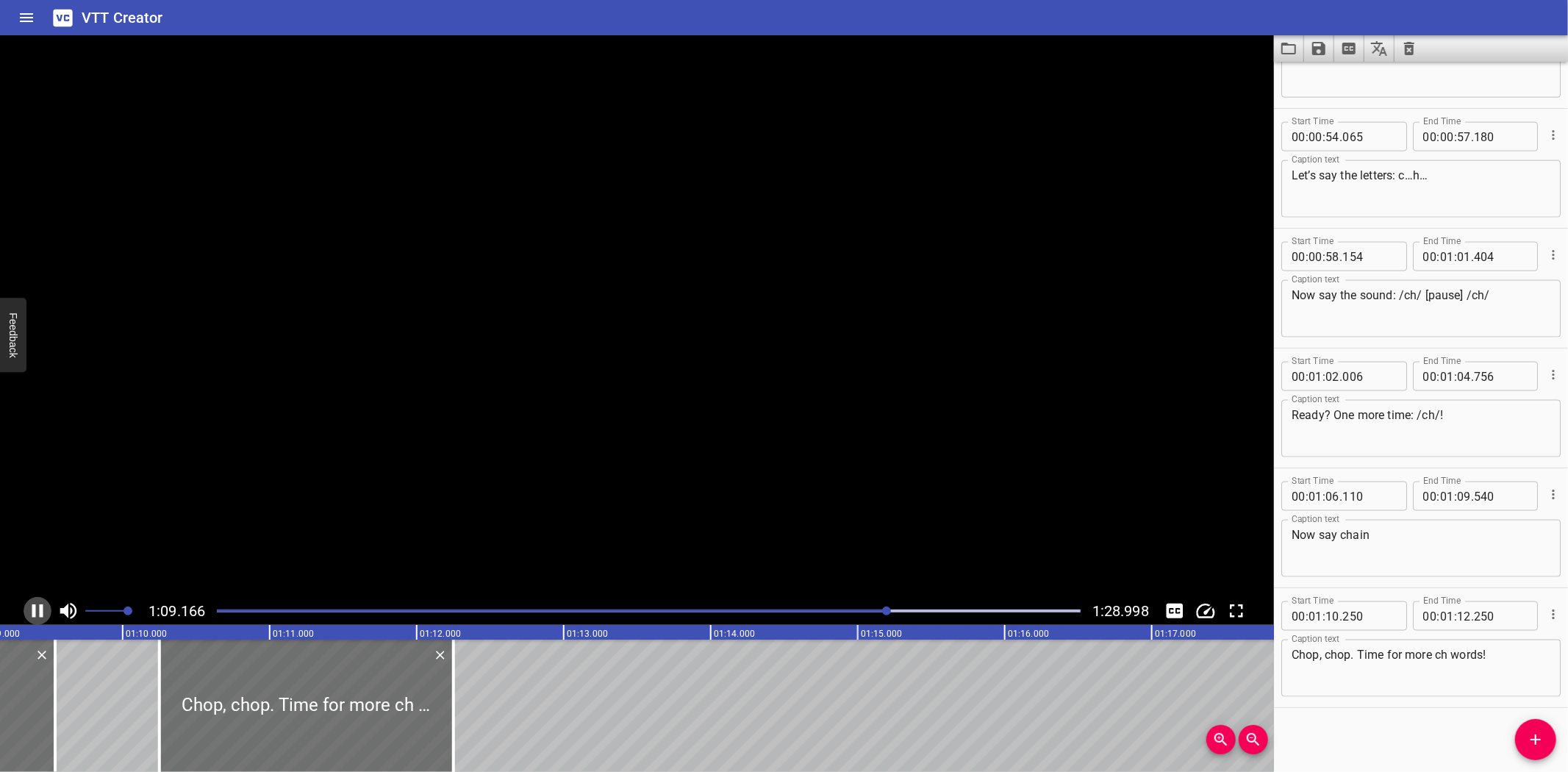
click at [36, 607] on icon "Play/Pause" at bounding box center [37, 611] width 22 height 22
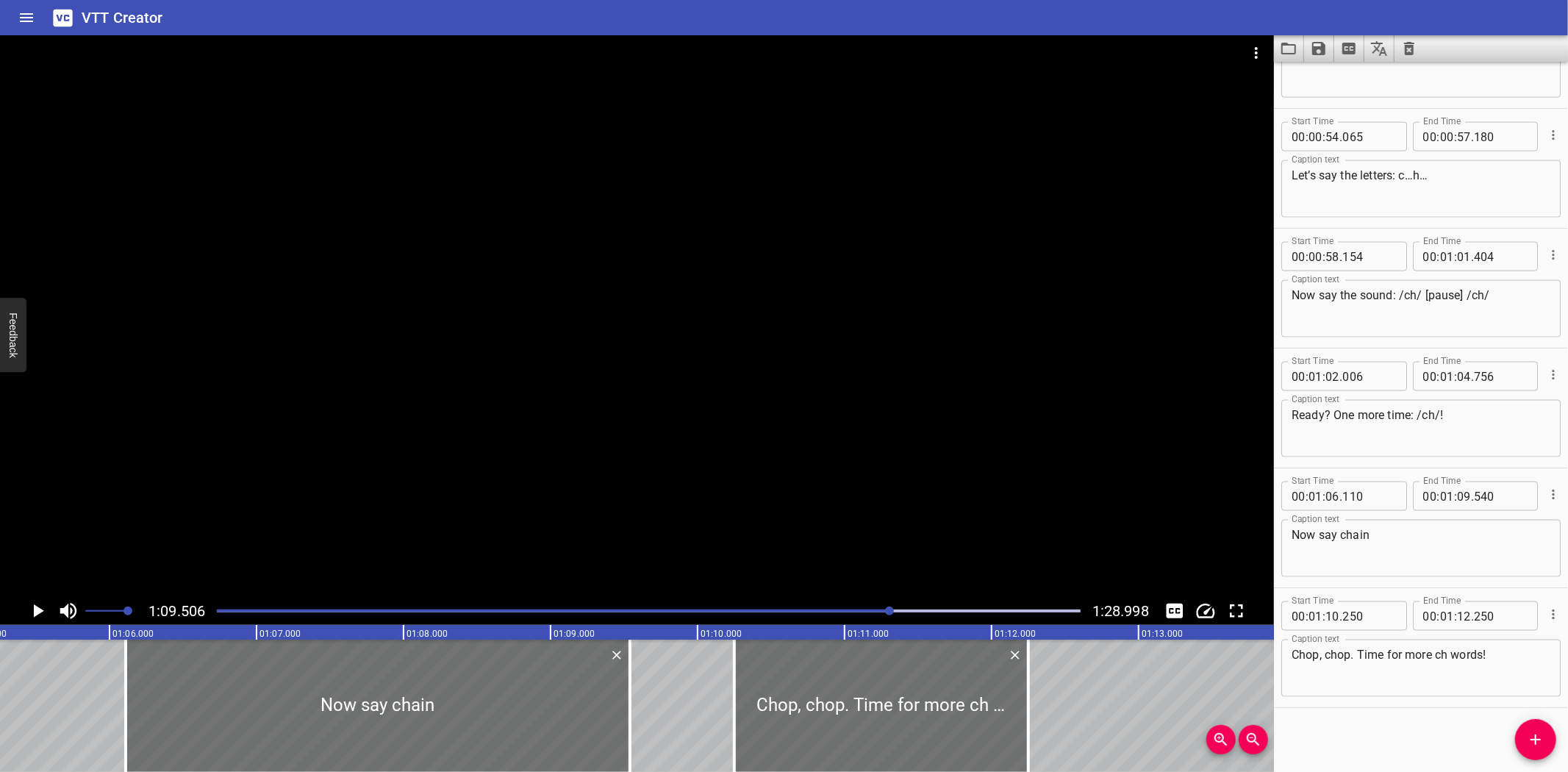
scroll to position [0, 9582]
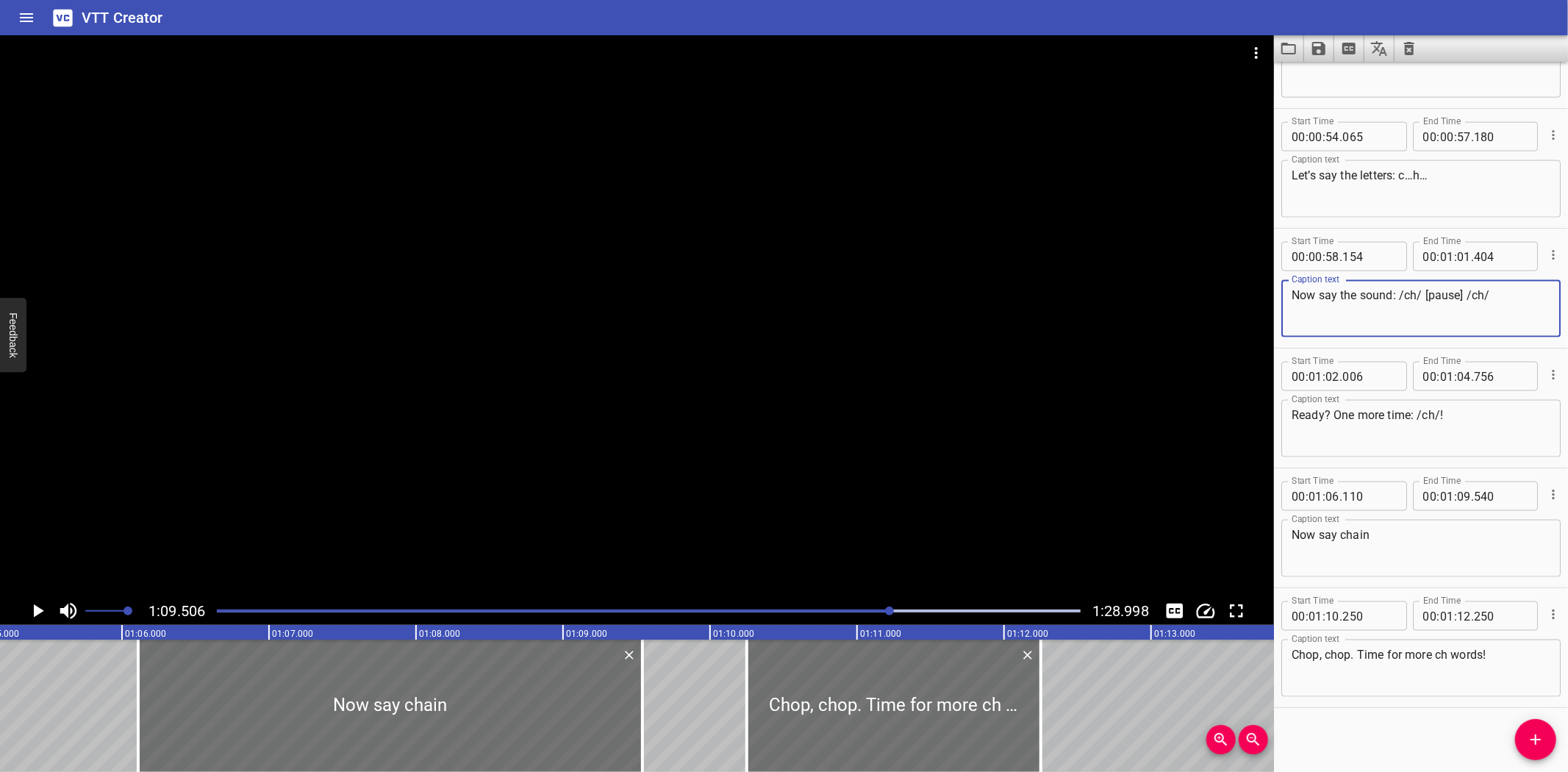
drag, startPoint x: 1505, startPoint y: 295, endPoint x: 1399, endPoint y: 302, distance: 106.2
click at [1399, 302] on textarea "Now say the sound: /ch/ [pause] /ch/" at bounding box center [1421, 310] width 259 height 42
click at [1385, 531] on textarea "Now say chain" at bounding box center [1421, 548] width 259 height 42
paste textarea "/ch/ [pause] /ch/"
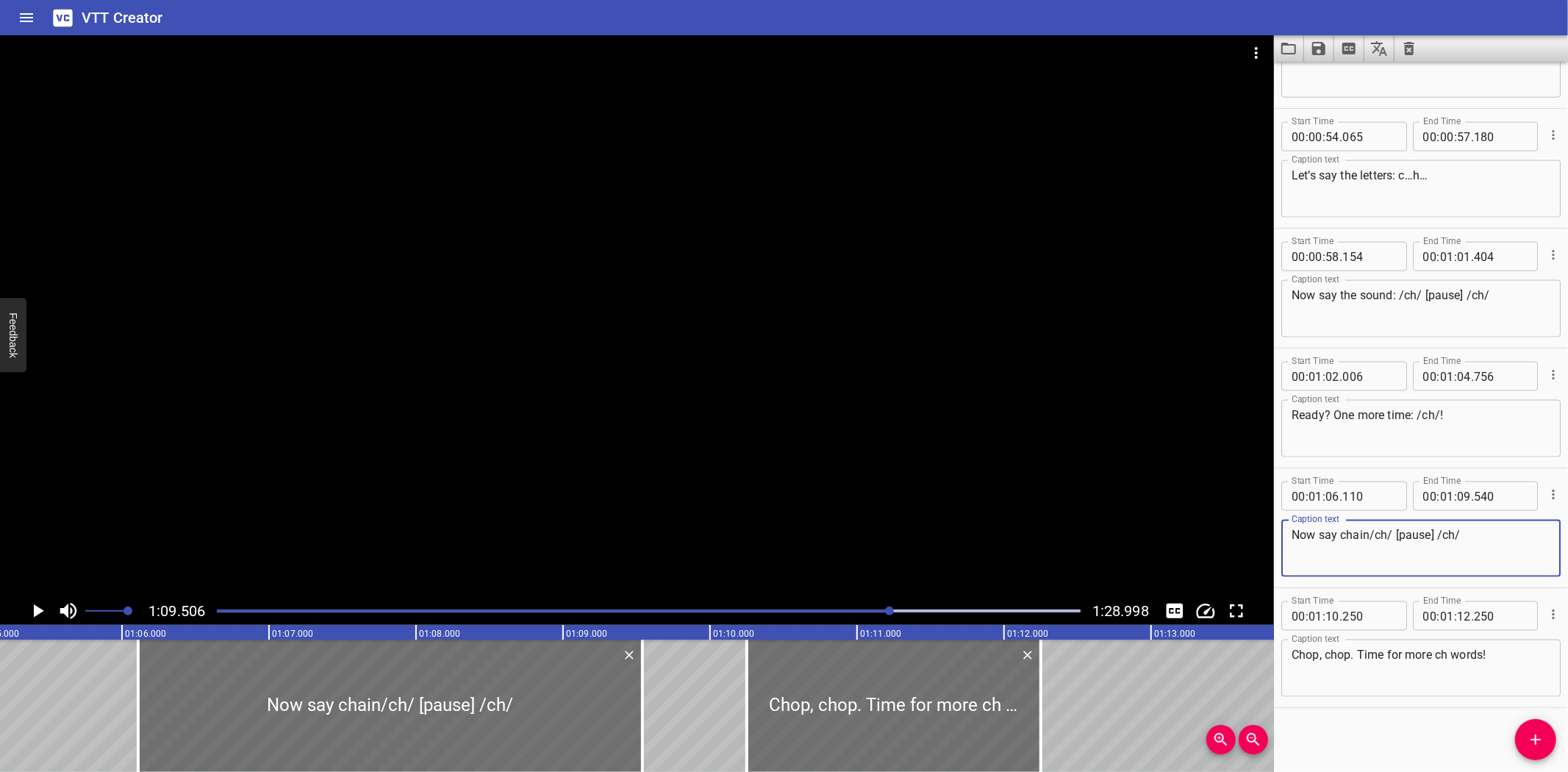
click at [1343, 531] on textarea "Now say chain/ch/ [pause] /ch/" at bounding box center [1421, 548] width 259 height 42
paste textarea "ain"
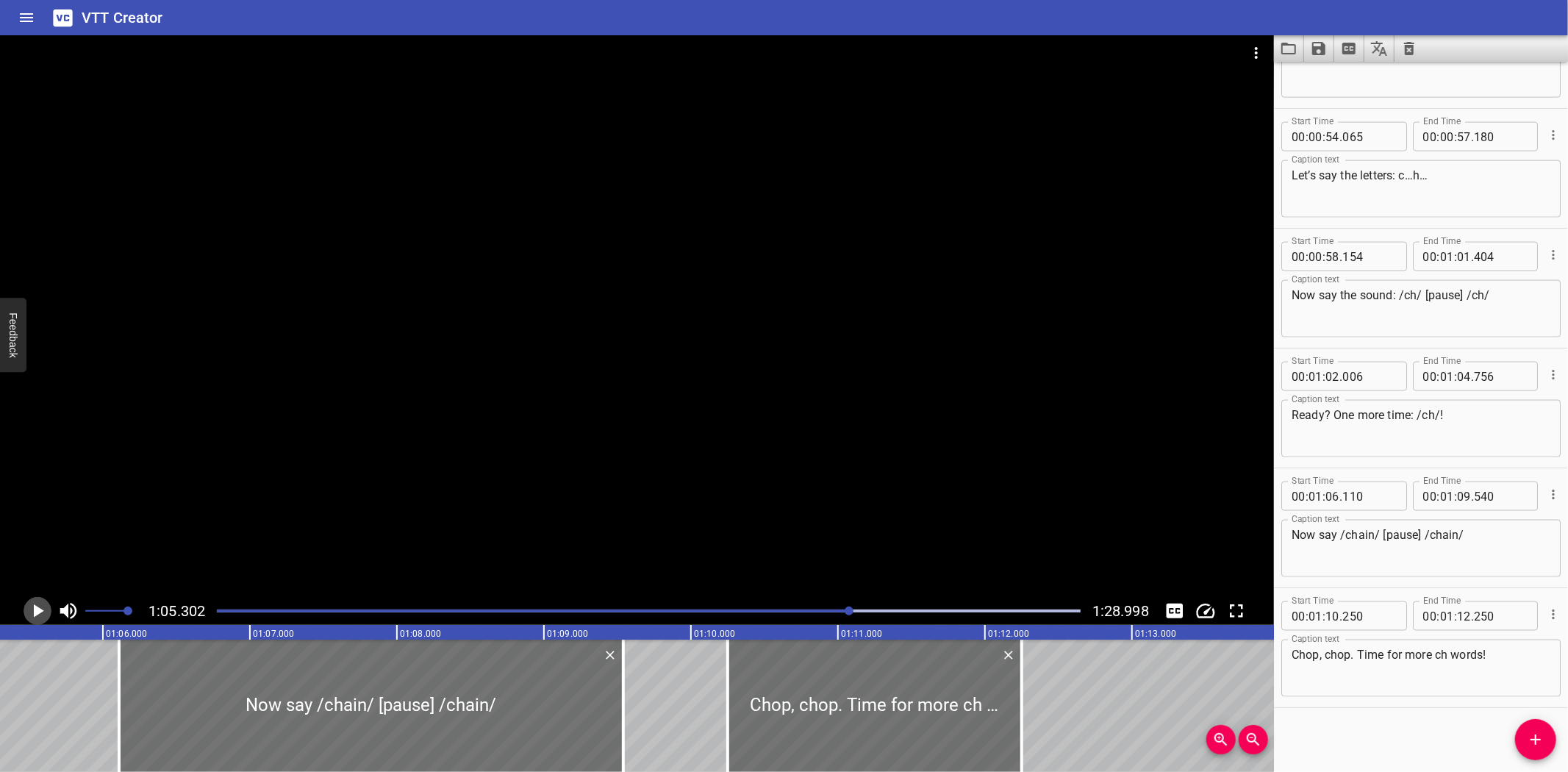
click at [32, 601] on icon "Play/Pause" at bounding box center [37, 611] width 22 height 22
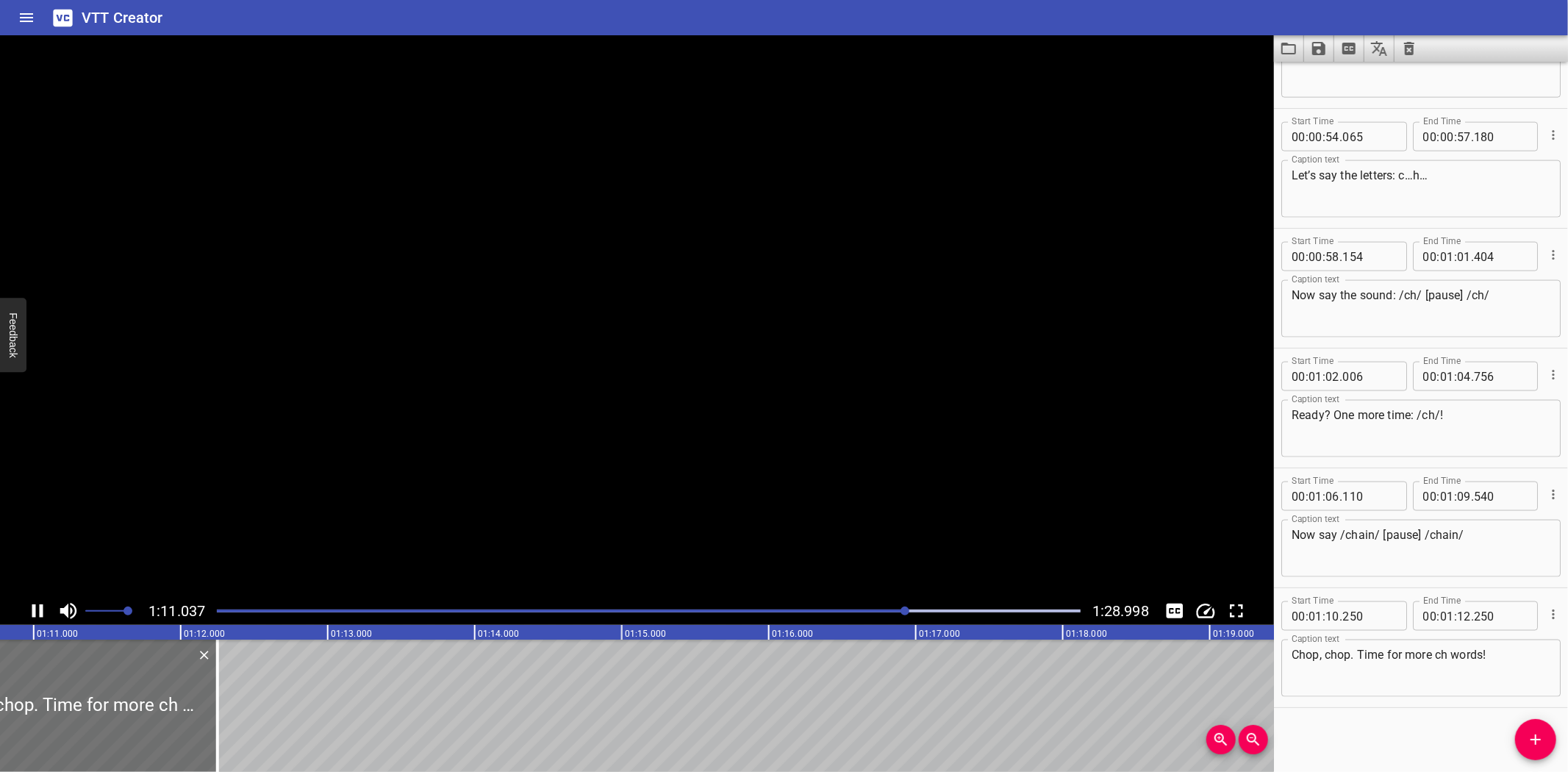
click at [24, 597] on button "Play/Pause" at bounding box center [37, 611] width 28 height 28
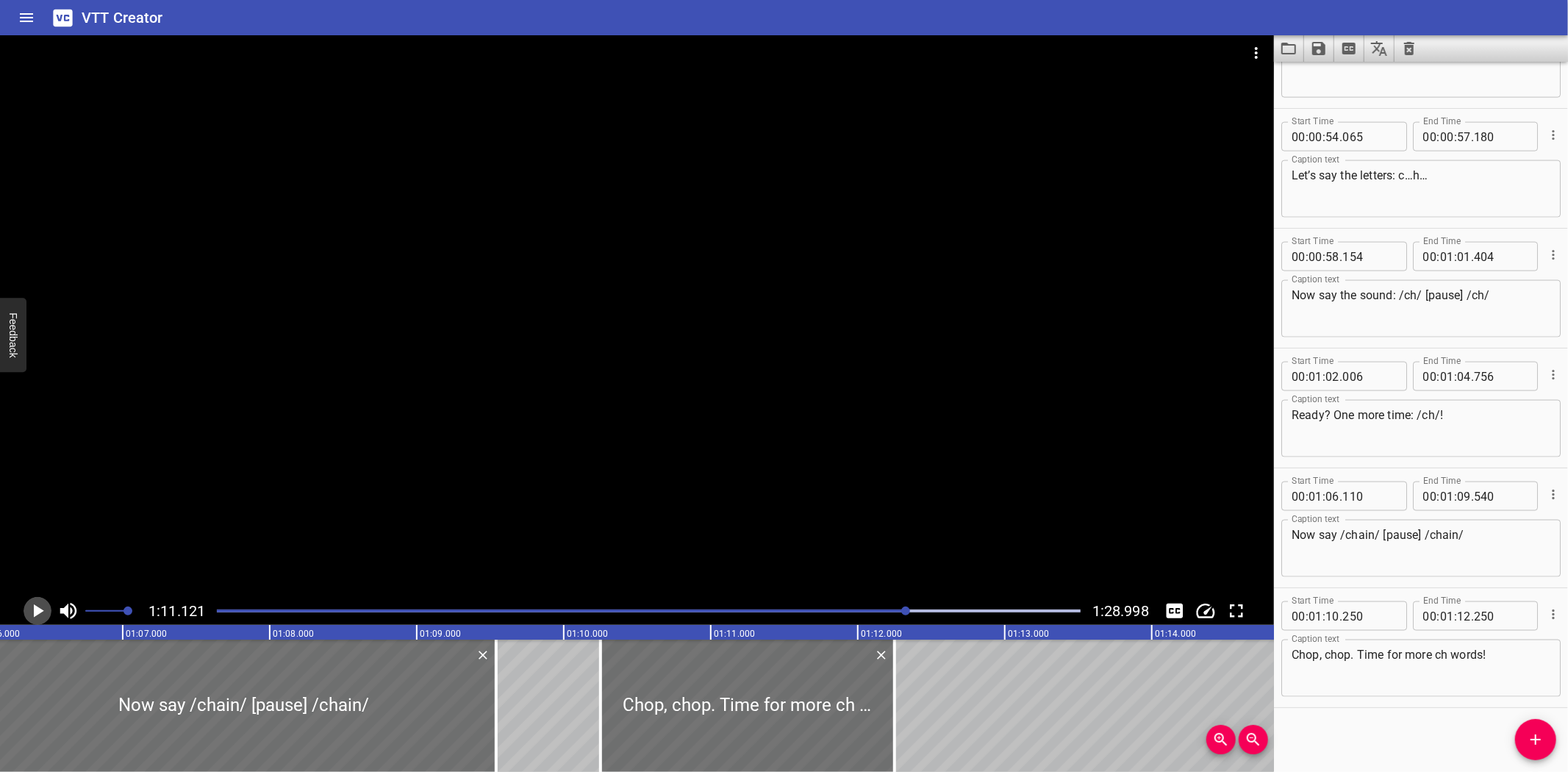
scroll to position [0, 9716]
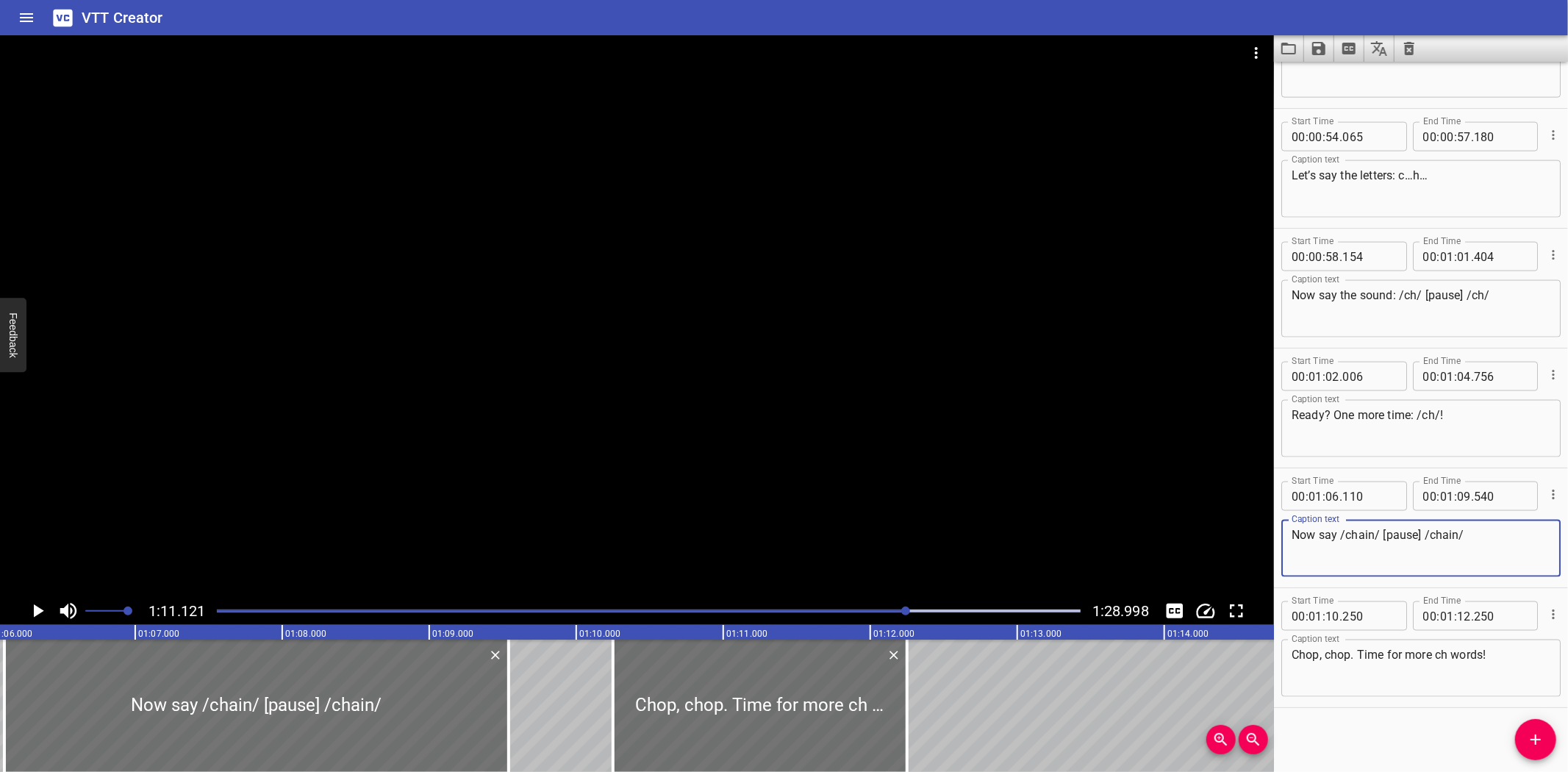
click at [1341, 531] on textarea "Now say /chain/ [pause] /chain/" at bounding box center [1421, 548] width 259 height 42
click at [1414, 531] on textarea "Now say chain [pause] /chain/" at bounding box center [1421, 548] width 259 height 42
click at [1364, 673] on textarea "Chop, chop. Time for more ch words!" at bounding box center [1421, 669] width 259 height 42
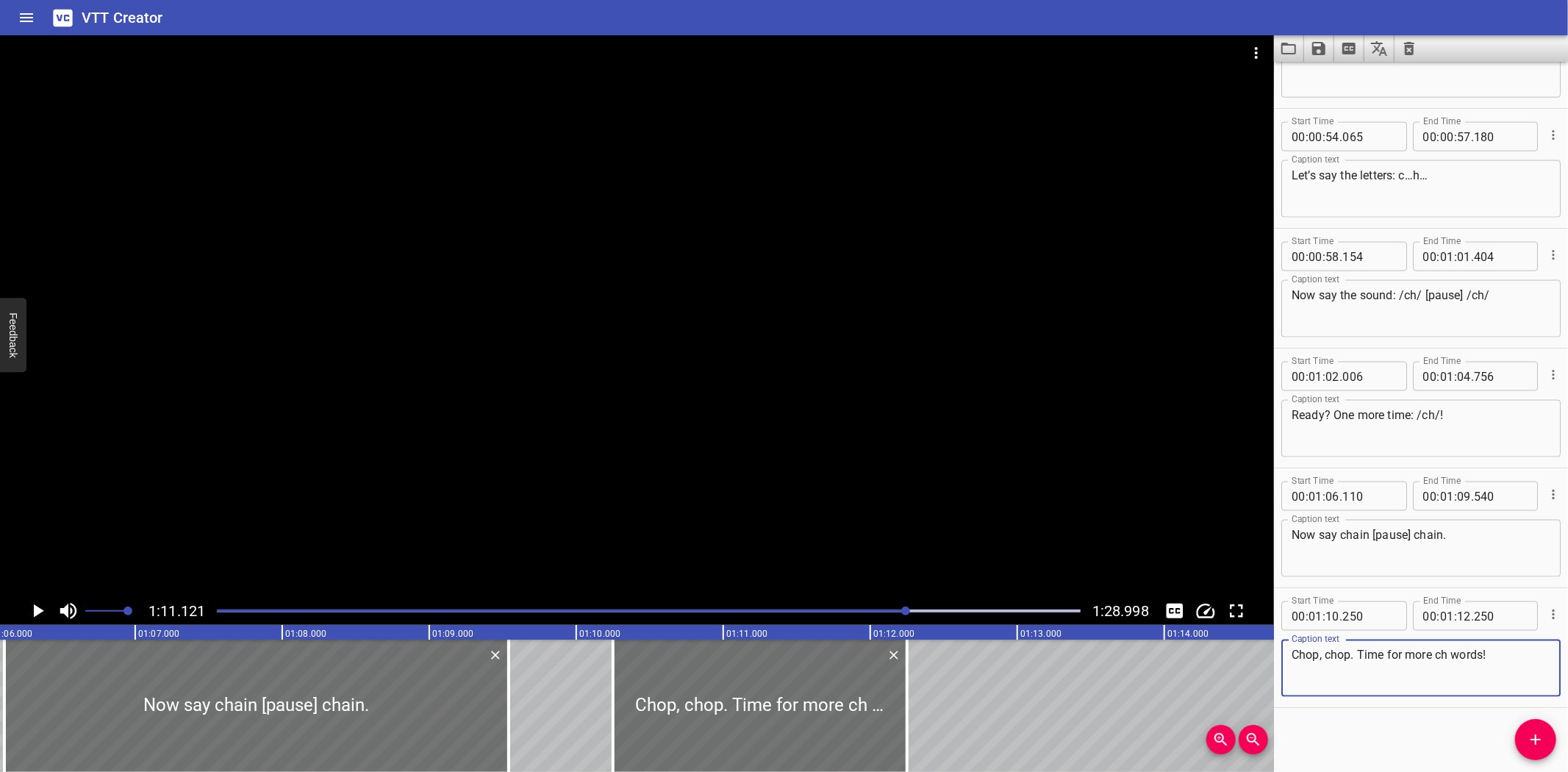
paste textarea "I use a chain to lock my bike."
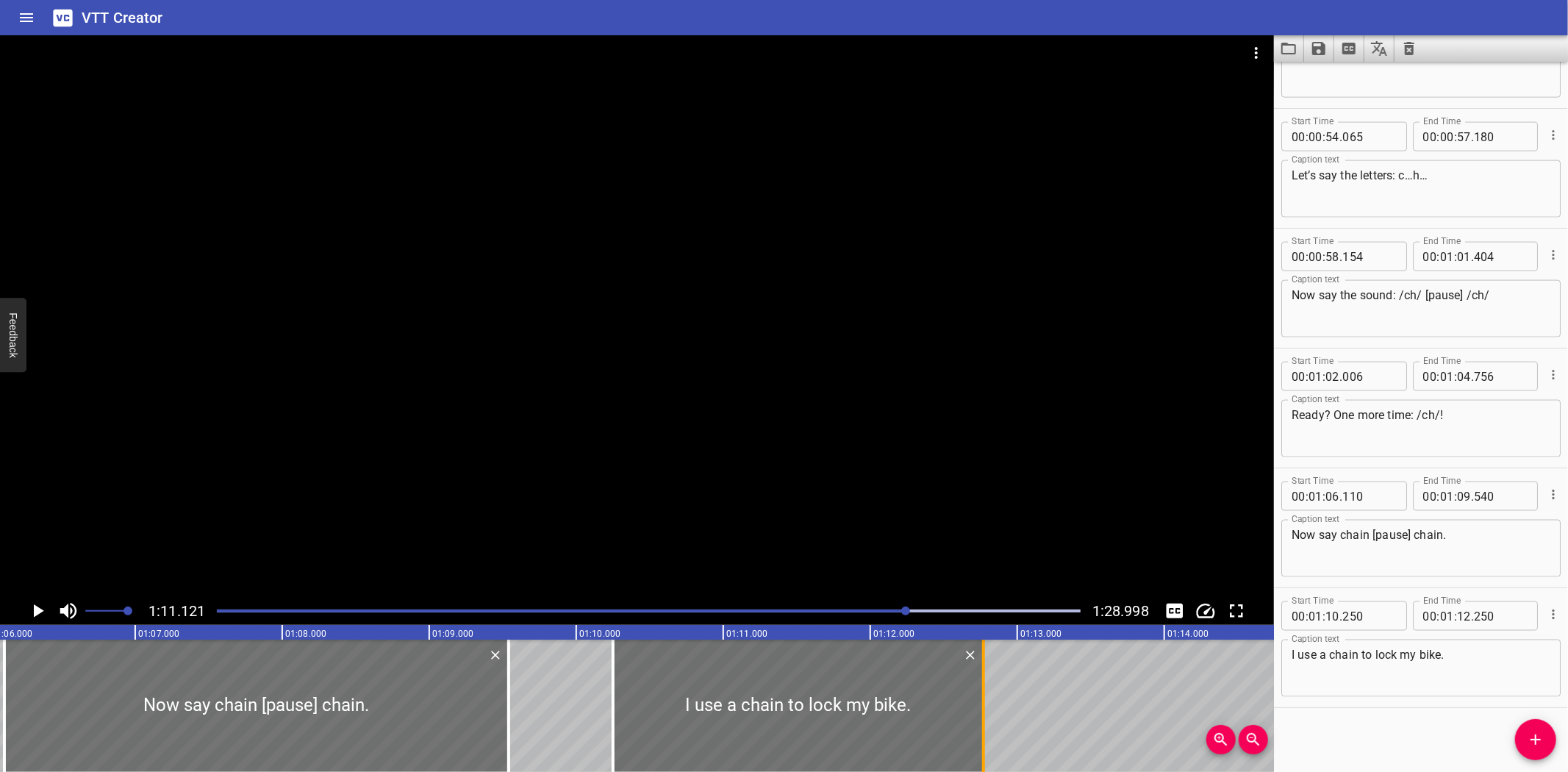
drag, startPoint x: 907, startPoint y: 693, endPoint x: 983, endPoint y: 698, distance: 76.2
click at [983, 698] on div at bounding box center [983, 705] width 3 height 132
click at [33, 604] on icon "Play/Pause" at bounding box center [37, 611] width 22 height 22
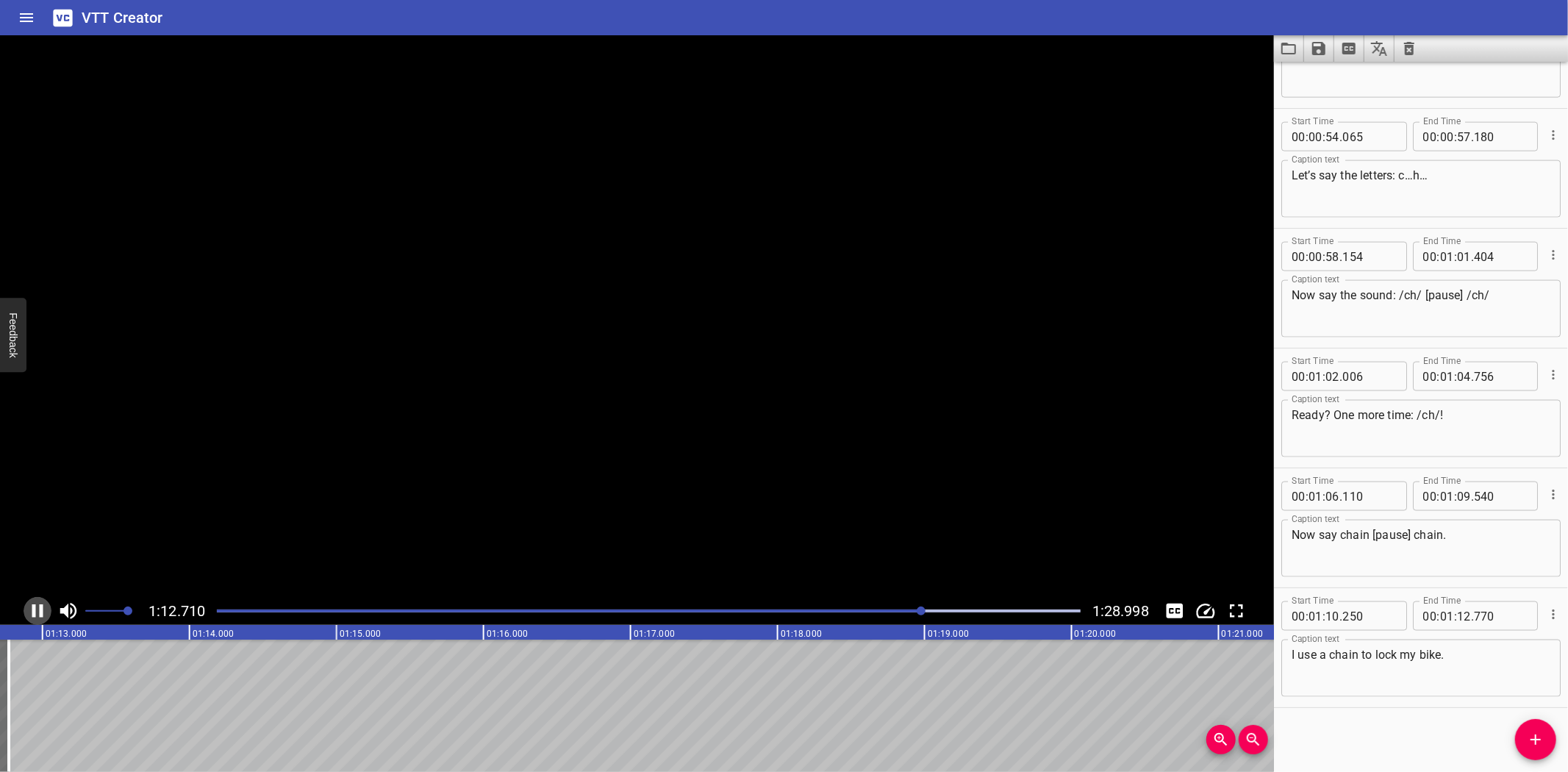
click at [34, 604] on icon "Play/Pause" at bounding box center [37, 611] width 22 height 22
click at [33, 604] on icon "Play/Pause" at bounding box center [37, 611] width 22 height 22
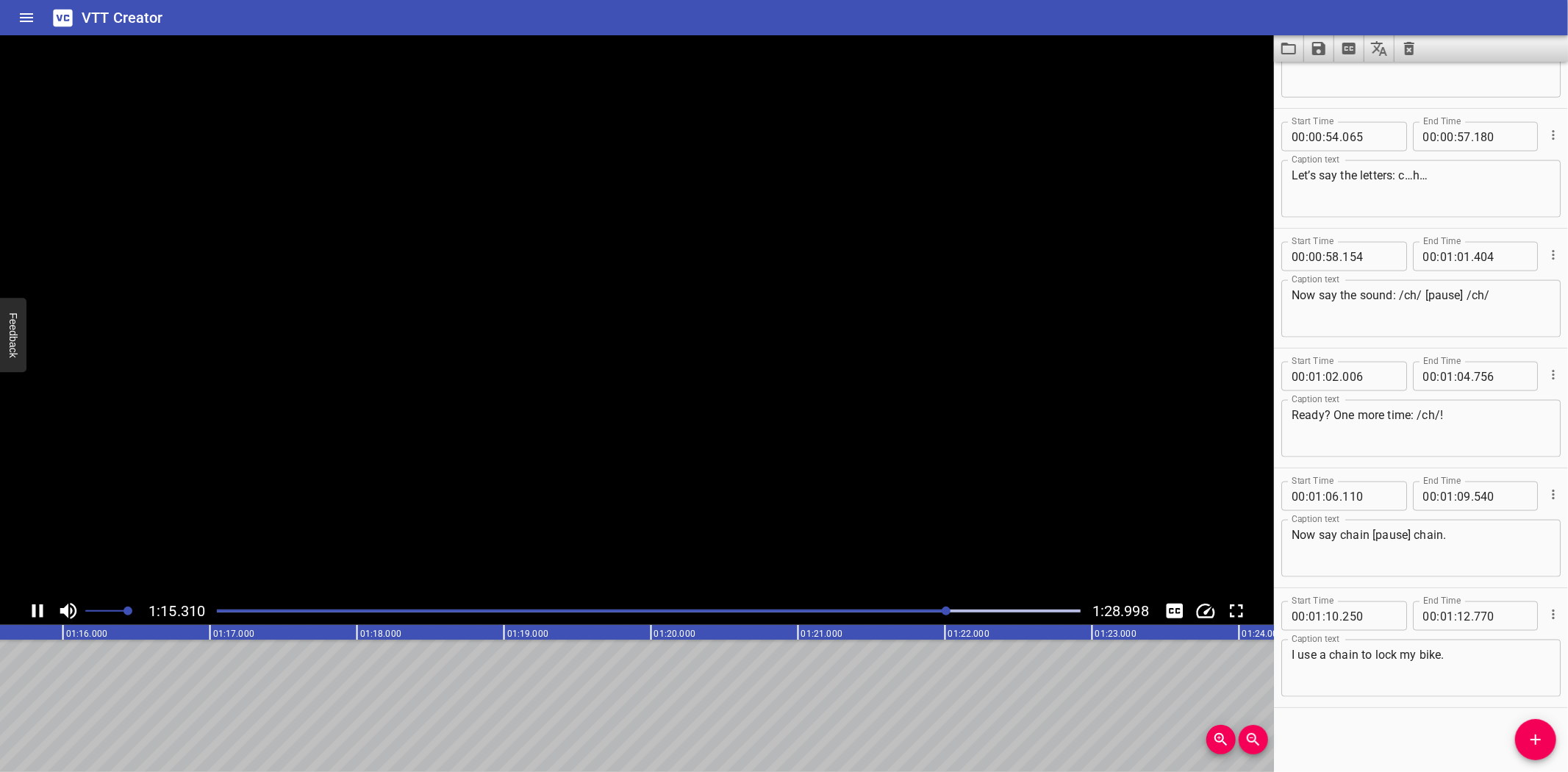
click at [33, 604] on icon "Play/Pause" at bounding box center [37, 611] width 22 height 22
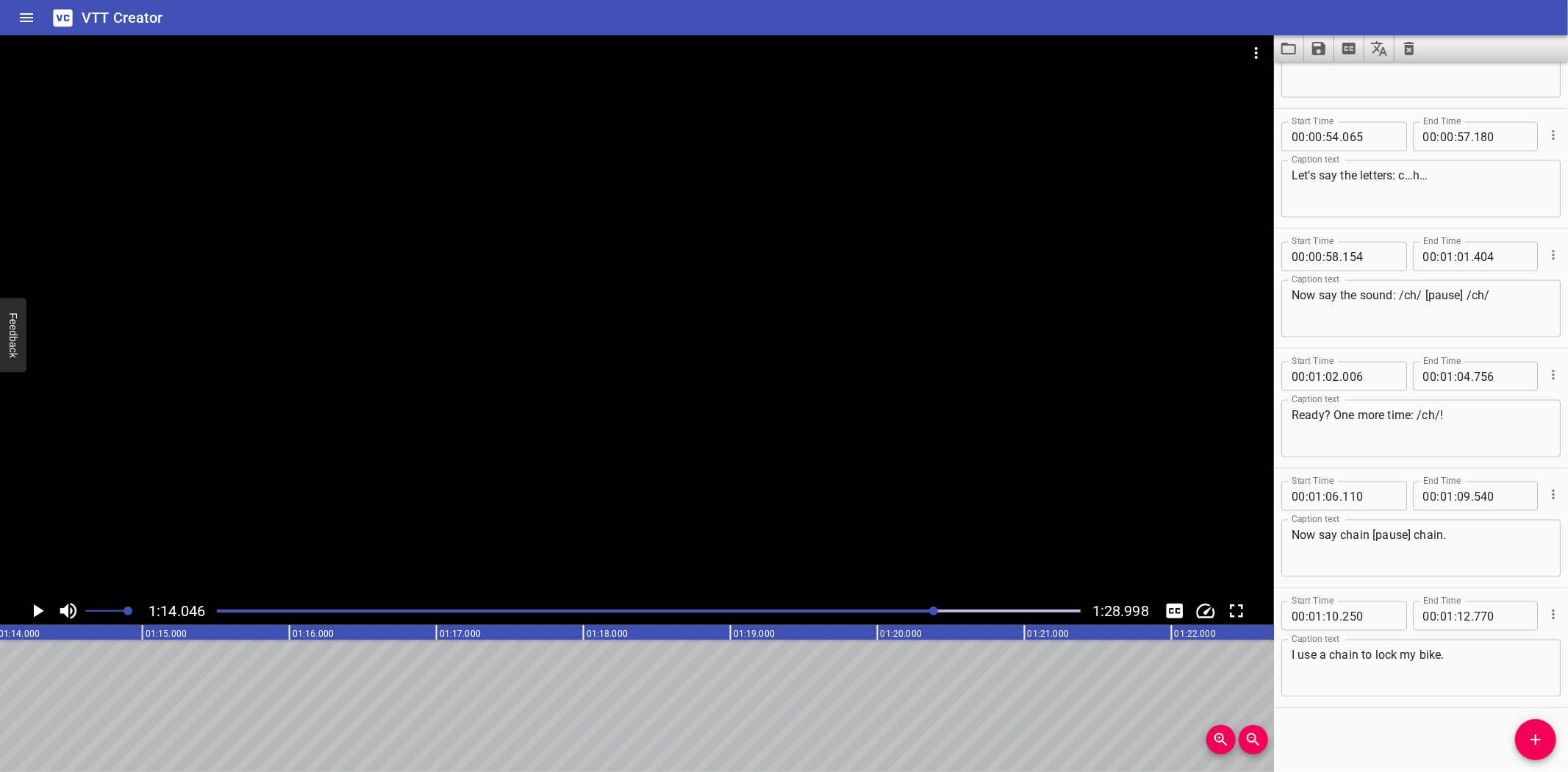
scroll to position [0, 10886]
click at [1532, 741] on icon "Add Cue" at bounding box center [1536, 740] width 17 height 17
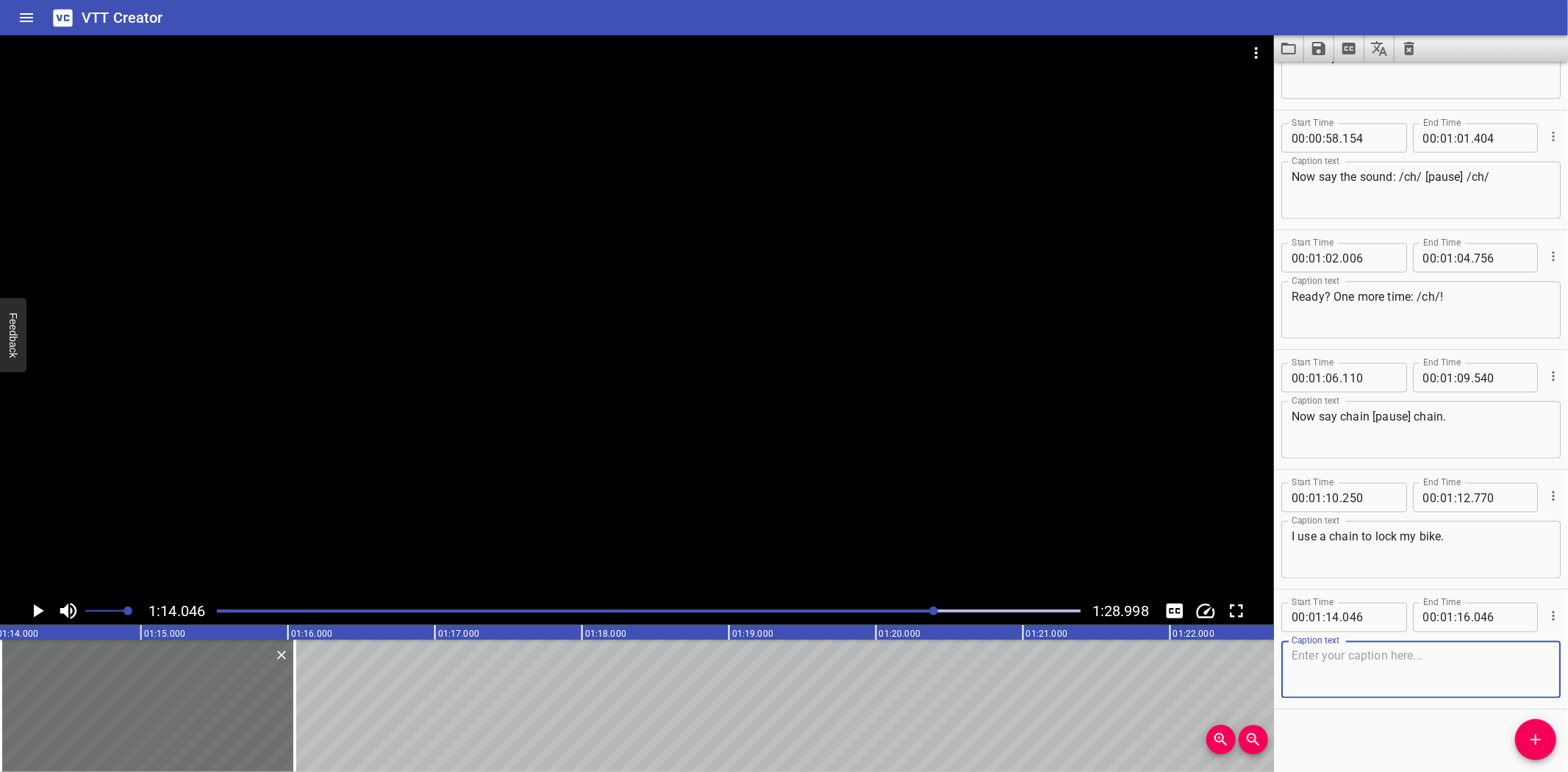
scroll to position [1873, 0]
click at [1294, 664] on textarea "Cherry. Cherry. Let’s say together: cherry, cherry." at bounding box center [1421, 670] width 259 height 42
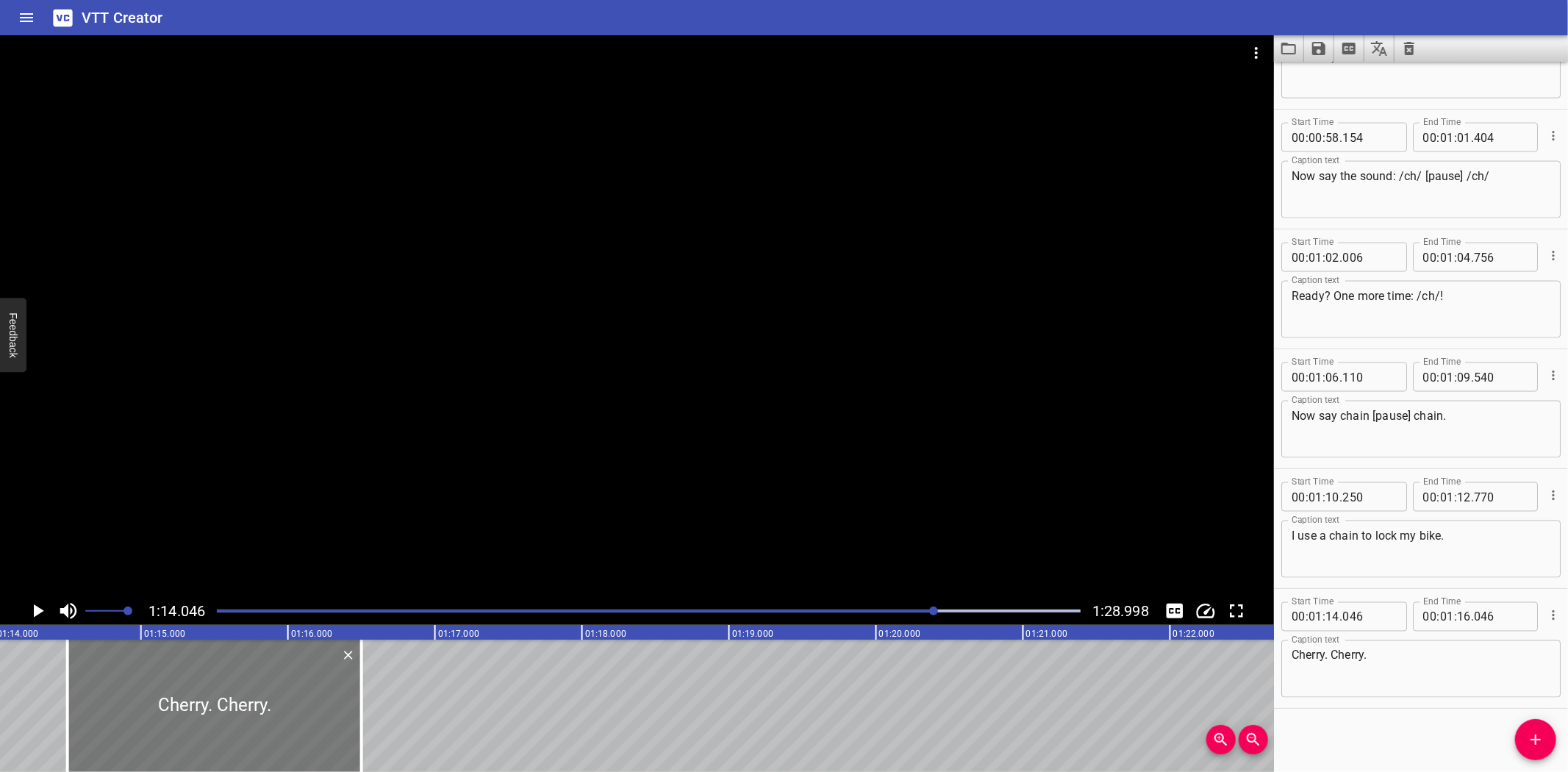
drag, startPoint x: 129, startPoint y: 680, endPoint x: 149, endPoint y: 682, distance: 20.1
click at [149, 682] on div at bounding box center [215, 705] width 294 height 132
drag, startPoint x: 362, startPoint y: 722, endPoint x: 354, endPoint y: 723, distance: 8.1
click at [354, 723] on div at bounding box center [353, 705] width 14 height 132
click at [70, 709] on div at bounding box center [70, 705] width 3 height 132
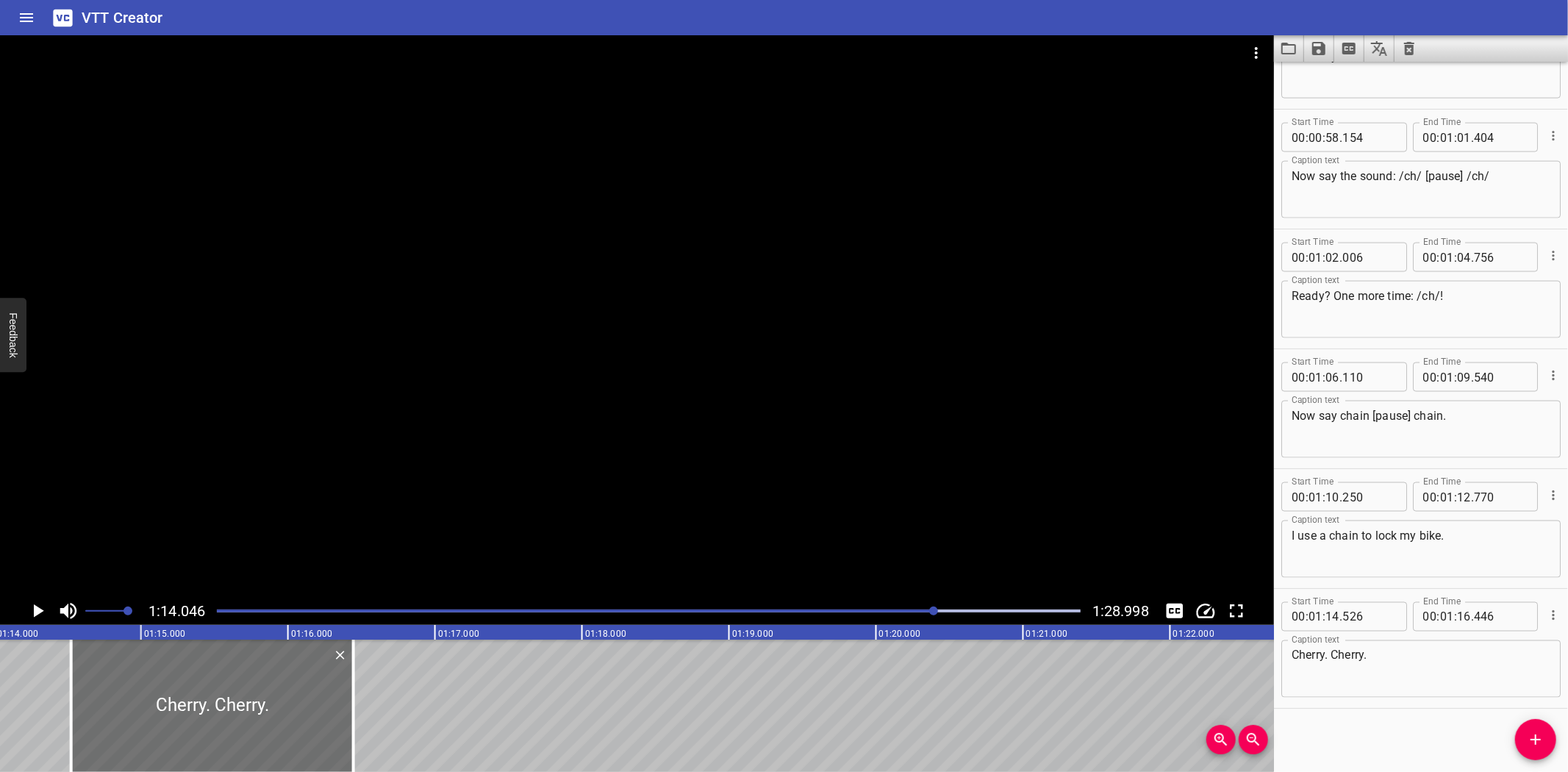
click at [38, 605] on icon "Play/Pause" at bounding box center [37, 611] width 22 height 22
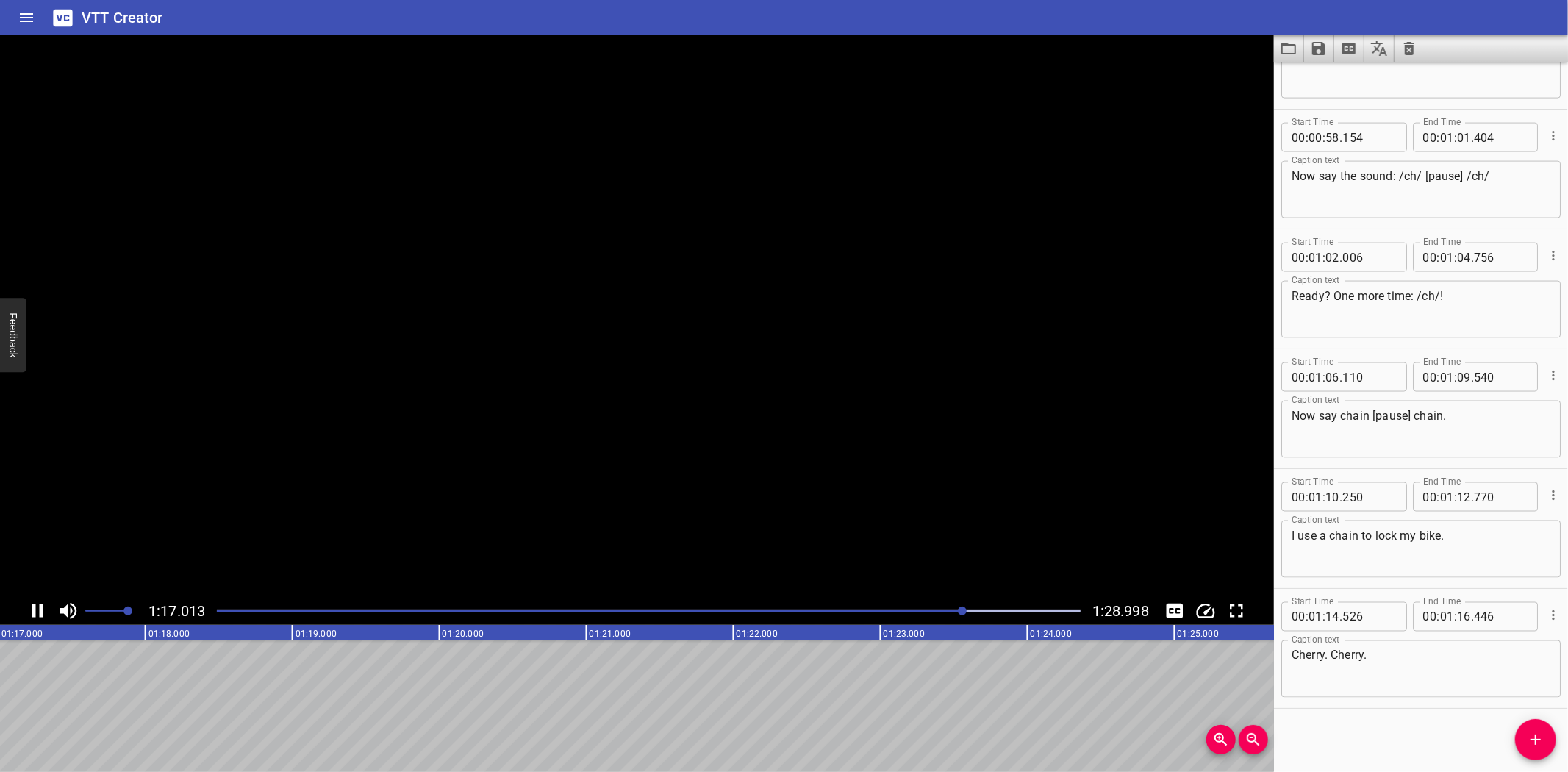
click at [38, 605] on icon "Play/Pause" at bounding box center [37, 611] width 22 height 22
click at [1541, 738] on icon "Add Cue" at bounding box center [1536, 740] width 17 height 17
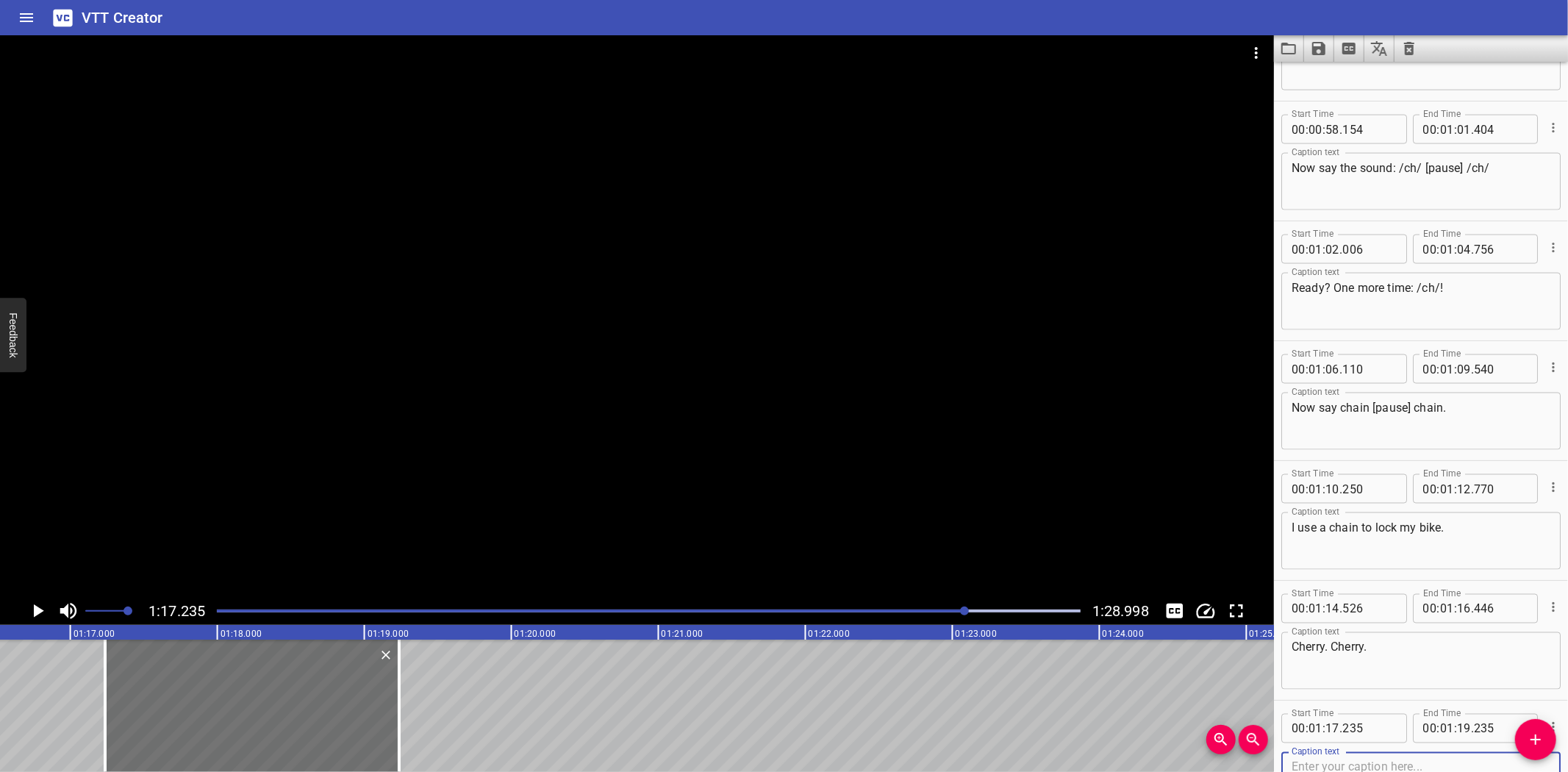
scroll to position [0, 11170]
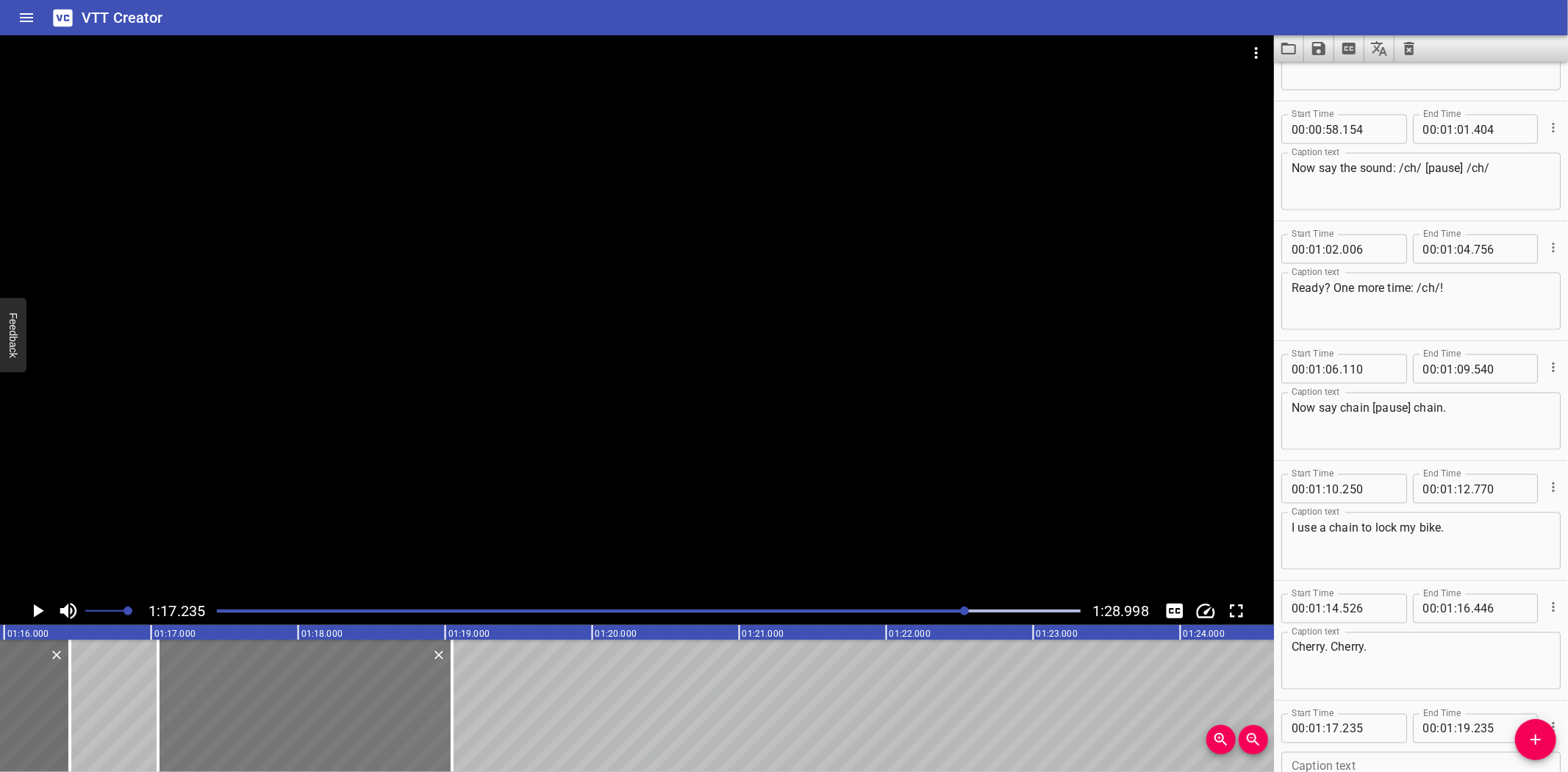
drag, startPoint x: 272, startPoint y: 692, endPoint x: 245, endPoint y: 693, distance: 27.0
click at [245, 693] on div at bounding box center [305, 705] width 294 height 132
drag, startPoint x: 452, startPoint y: 720, endPoint x: 510, endPoint y: 718, distance: 58.0
click at [510, 718] on div at bounding box center [509, 705] width 3 height 132
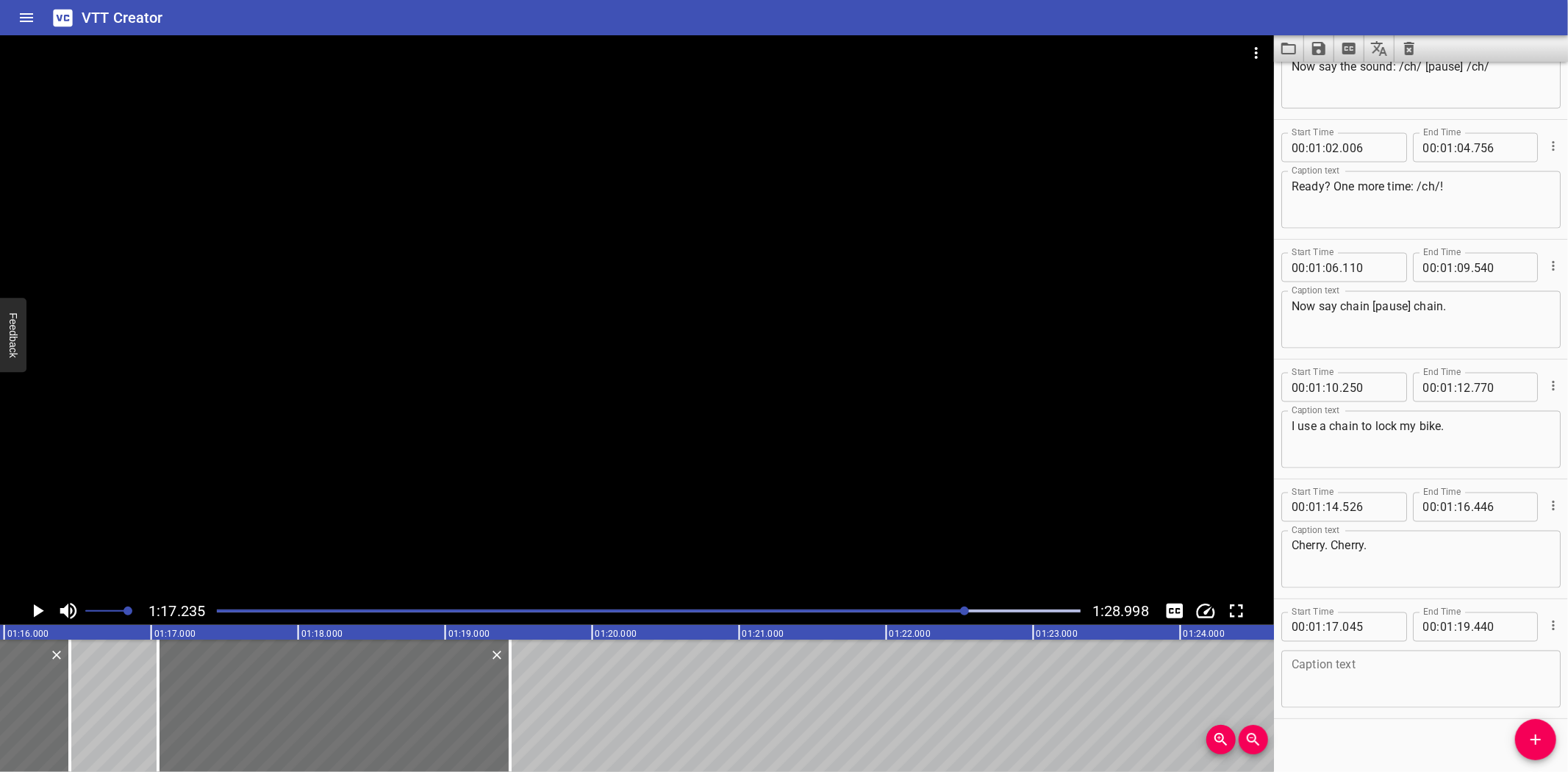
scroll to position [1993, 0]
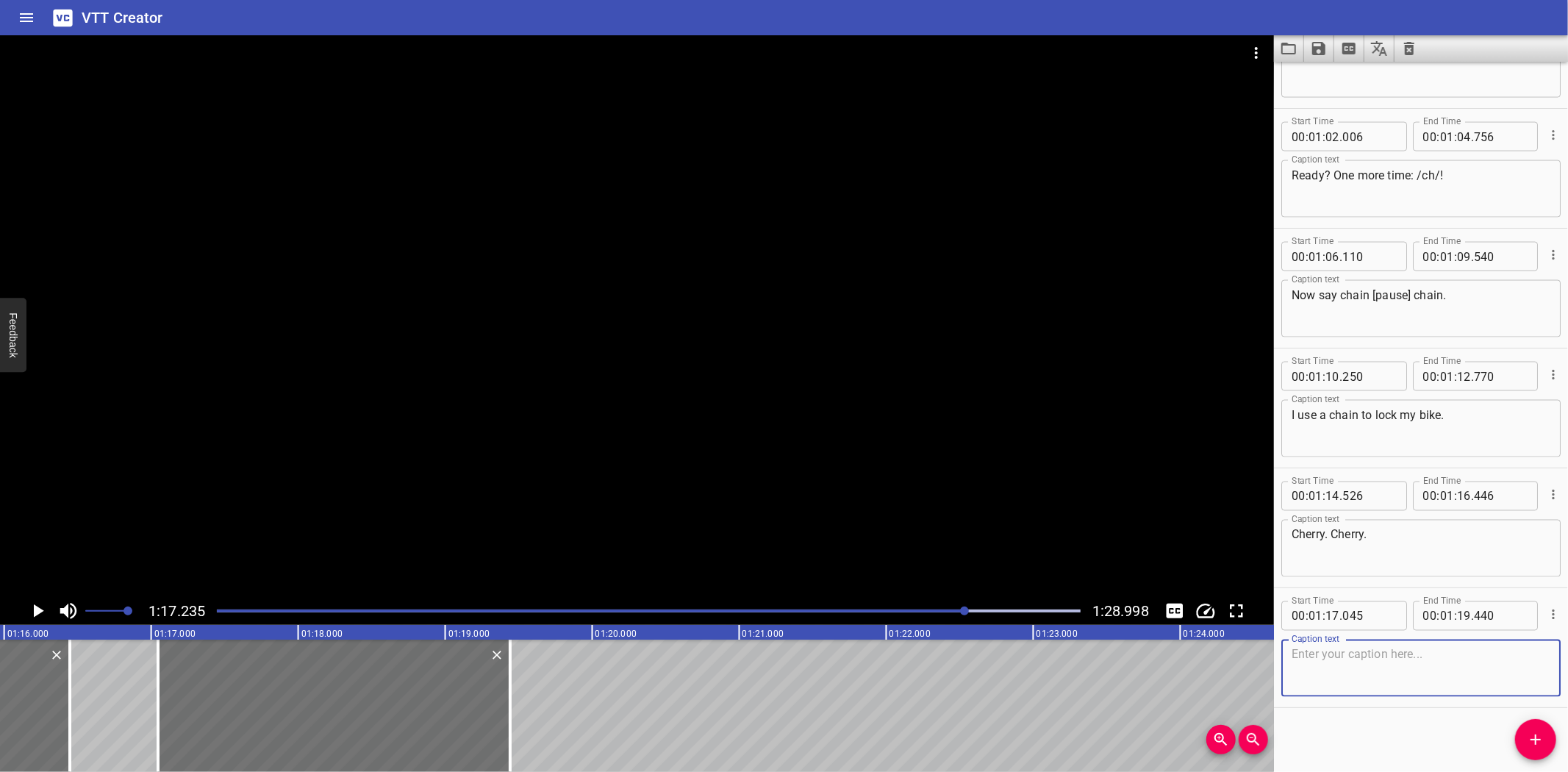
click at [1378, 684] on textarea at bounding box center [1421, 669] width 259 height 42
paste textarea "Let’s say together: cherry, cherry."
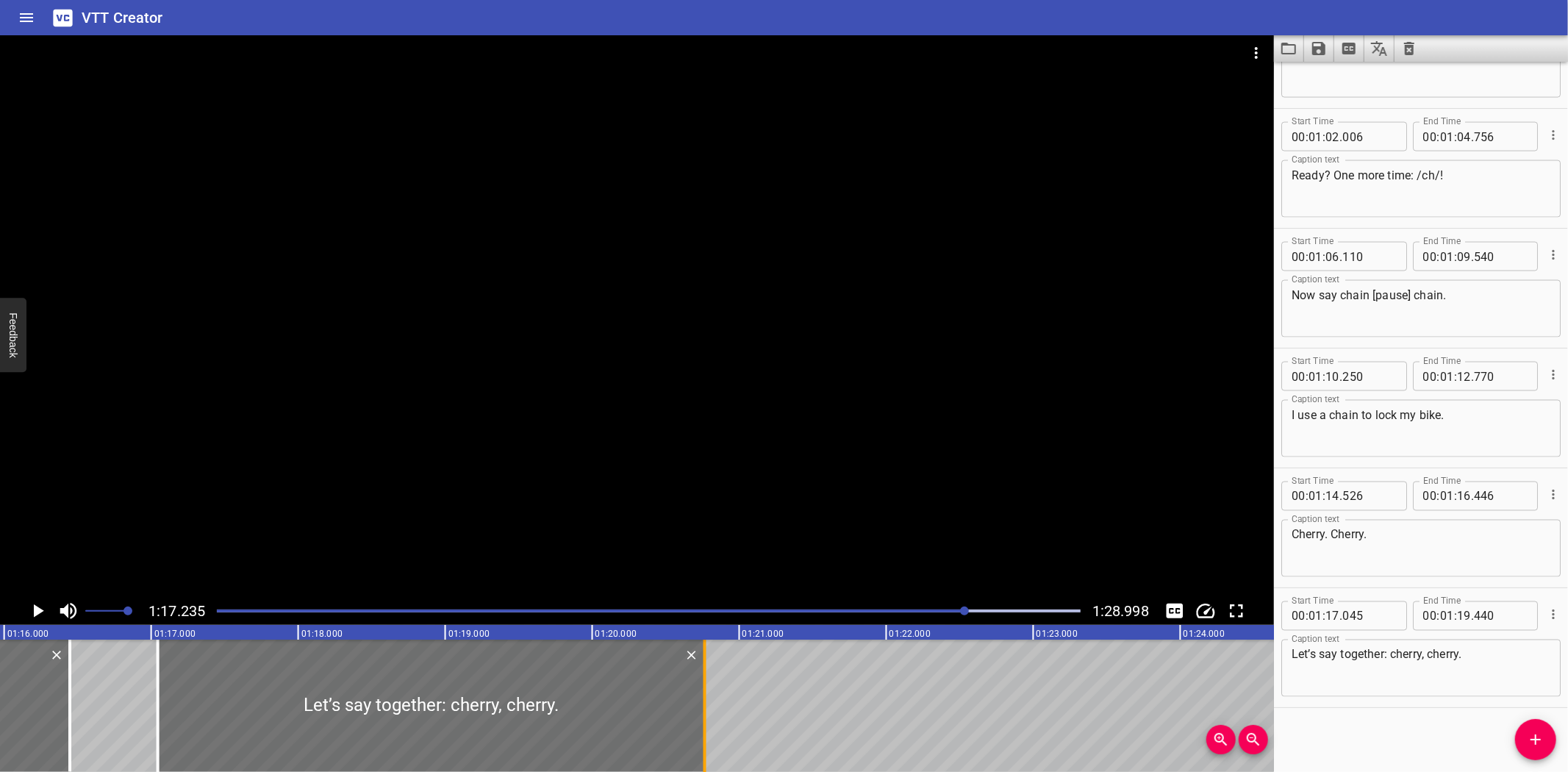
drag, startPoint x: 508, startPoint y: 689, endPoint x: 703, endPoint y: 718, distance: 197.1
click at [703, 718] on div at bounding box center [704, 705] width 3 height 132
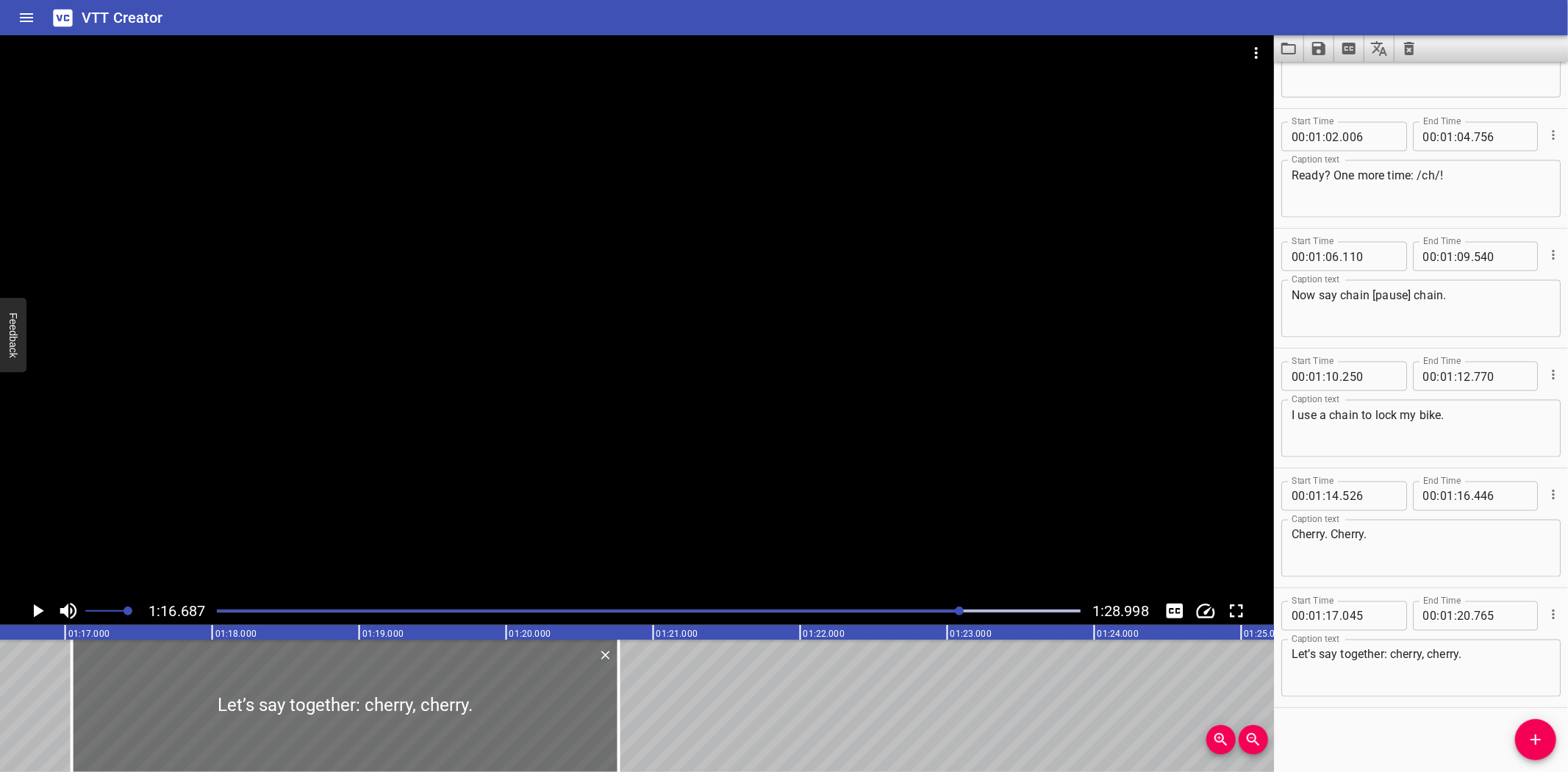
scroll to position [0, 11275]
click at [33, 608] on icon "Play/Pause" at bounding box center [37, 611] width 22 height 22
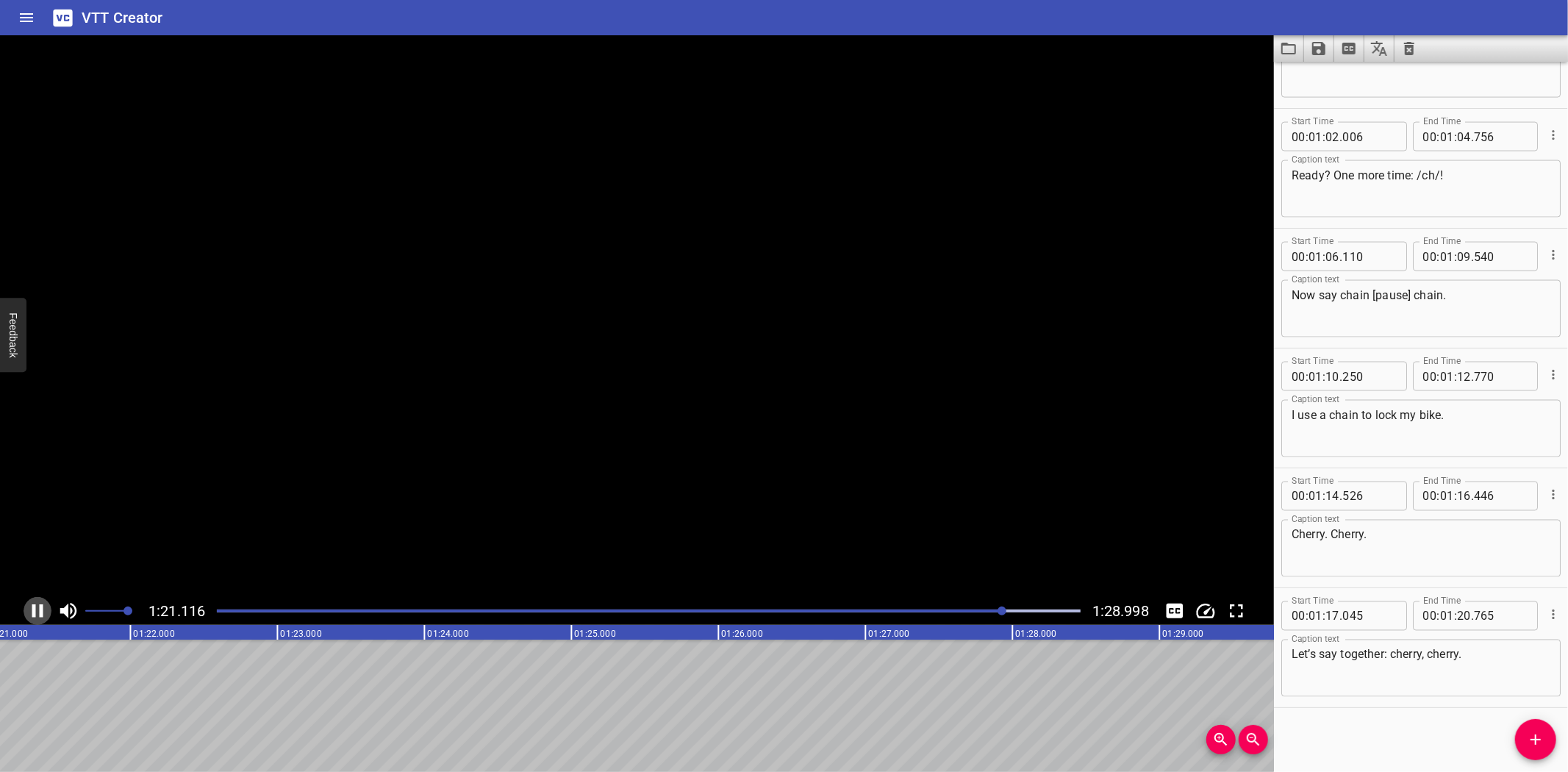
click at [33, 608] on icon "Play/Pause" at bounding box center [38, 611] width 11 height 13
click at [37, 604] on icon "Play/Pause" at bounding box center [37, 611] width 22 height 22
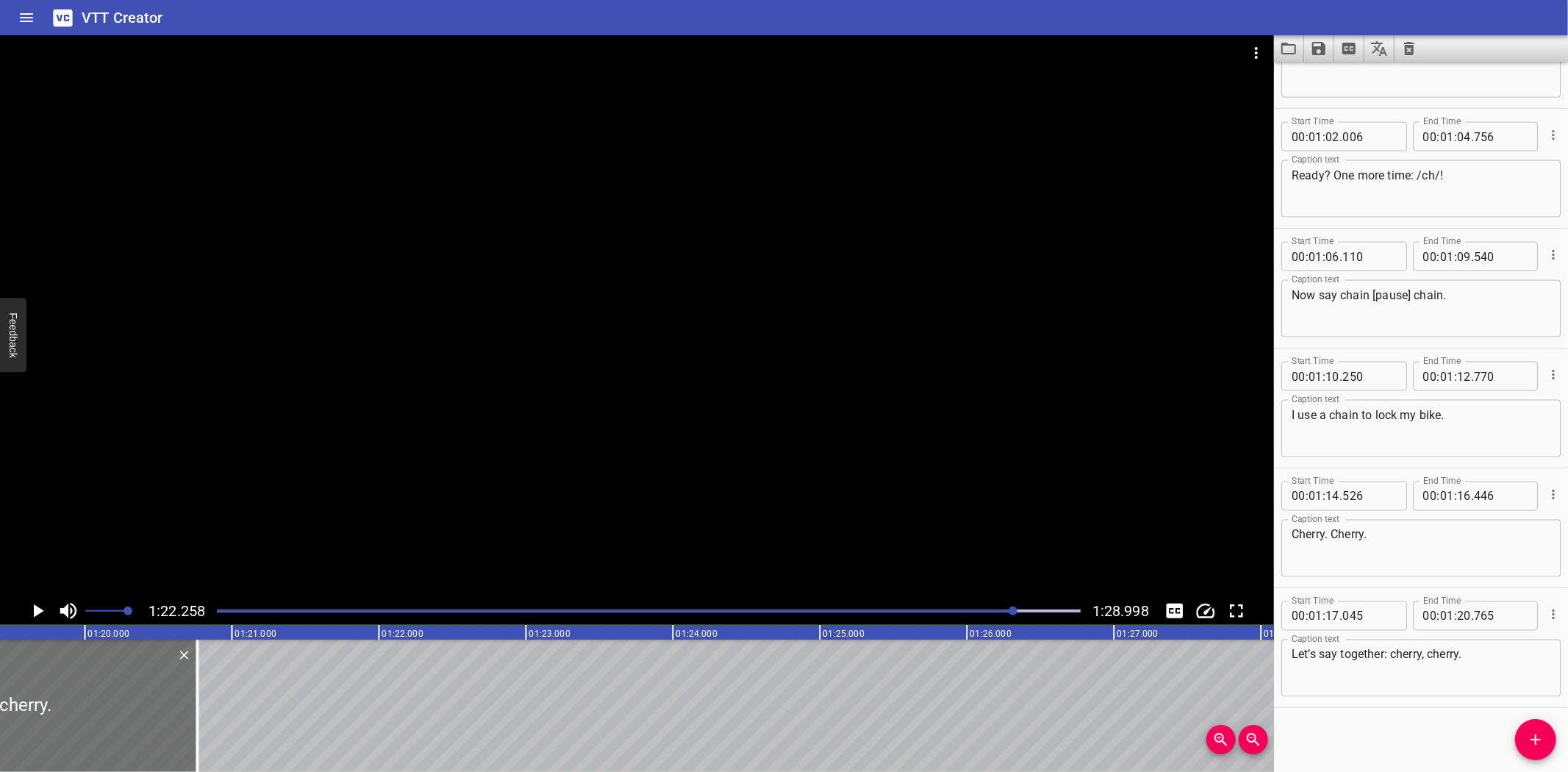
scroll to position [0, 11573]
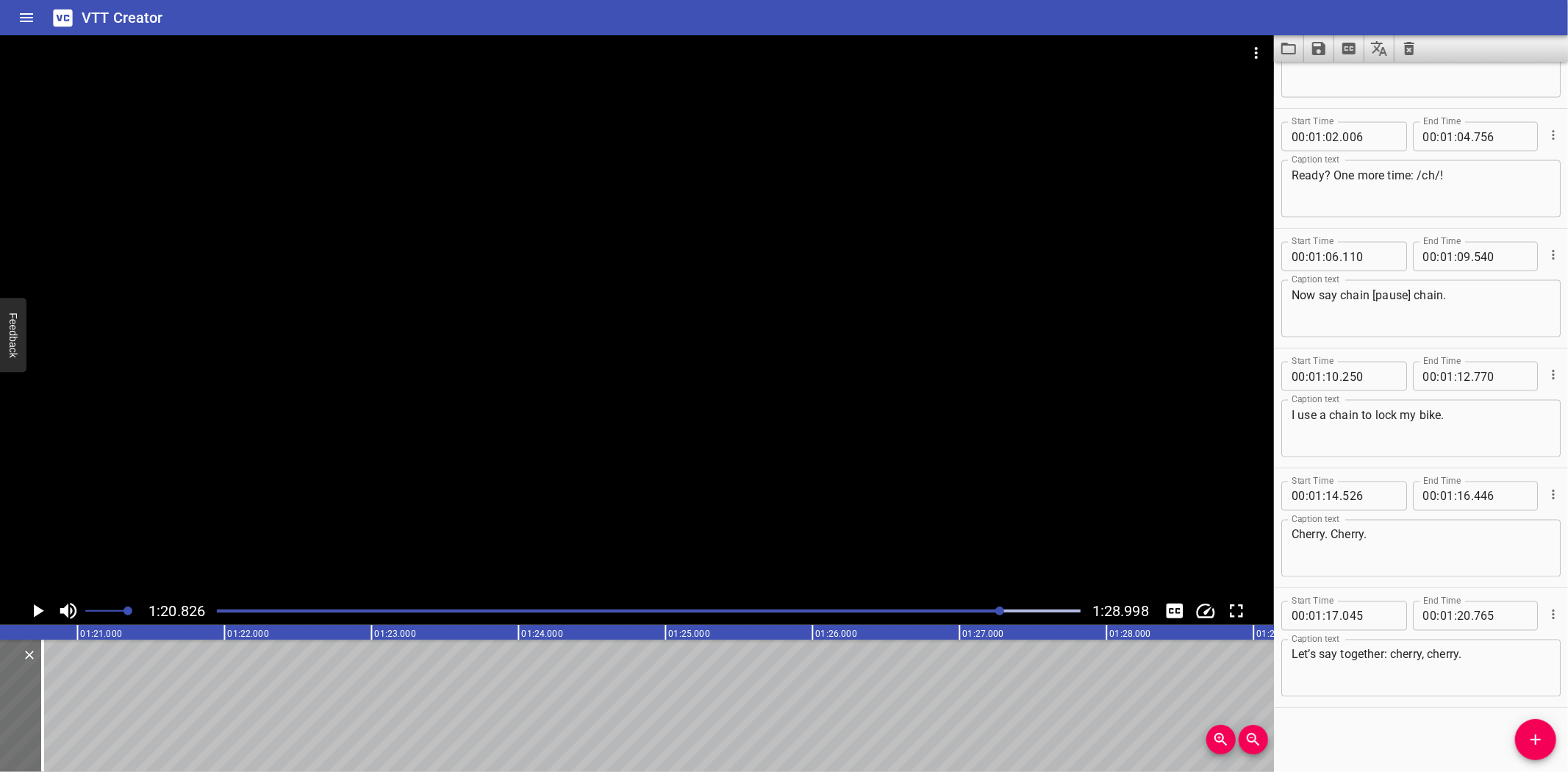
scroll to position [0, 11884]
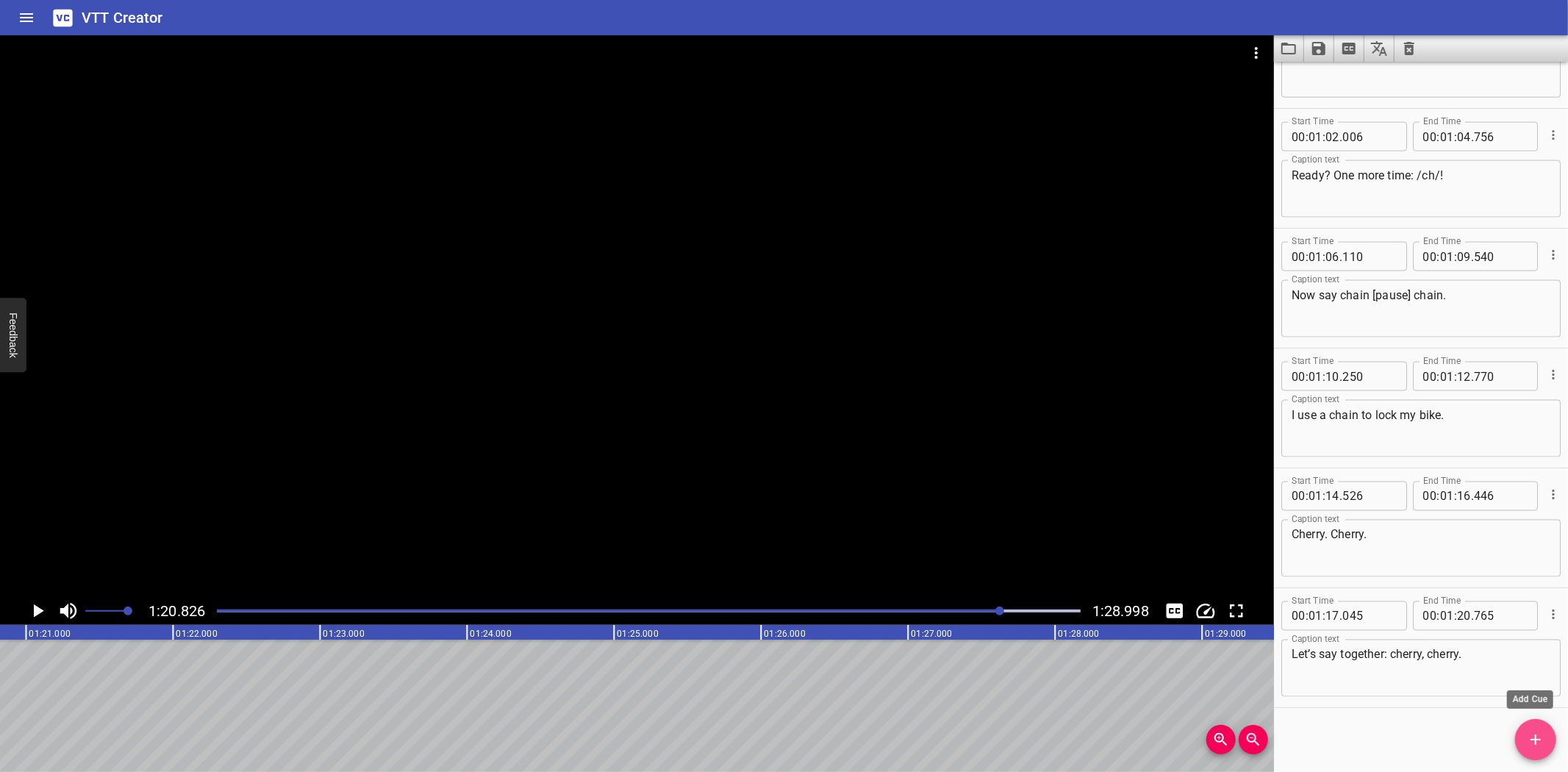
click at [1535, 744] on icon "Add Cue" at bounding box center [1536, 740] width 17 height 17
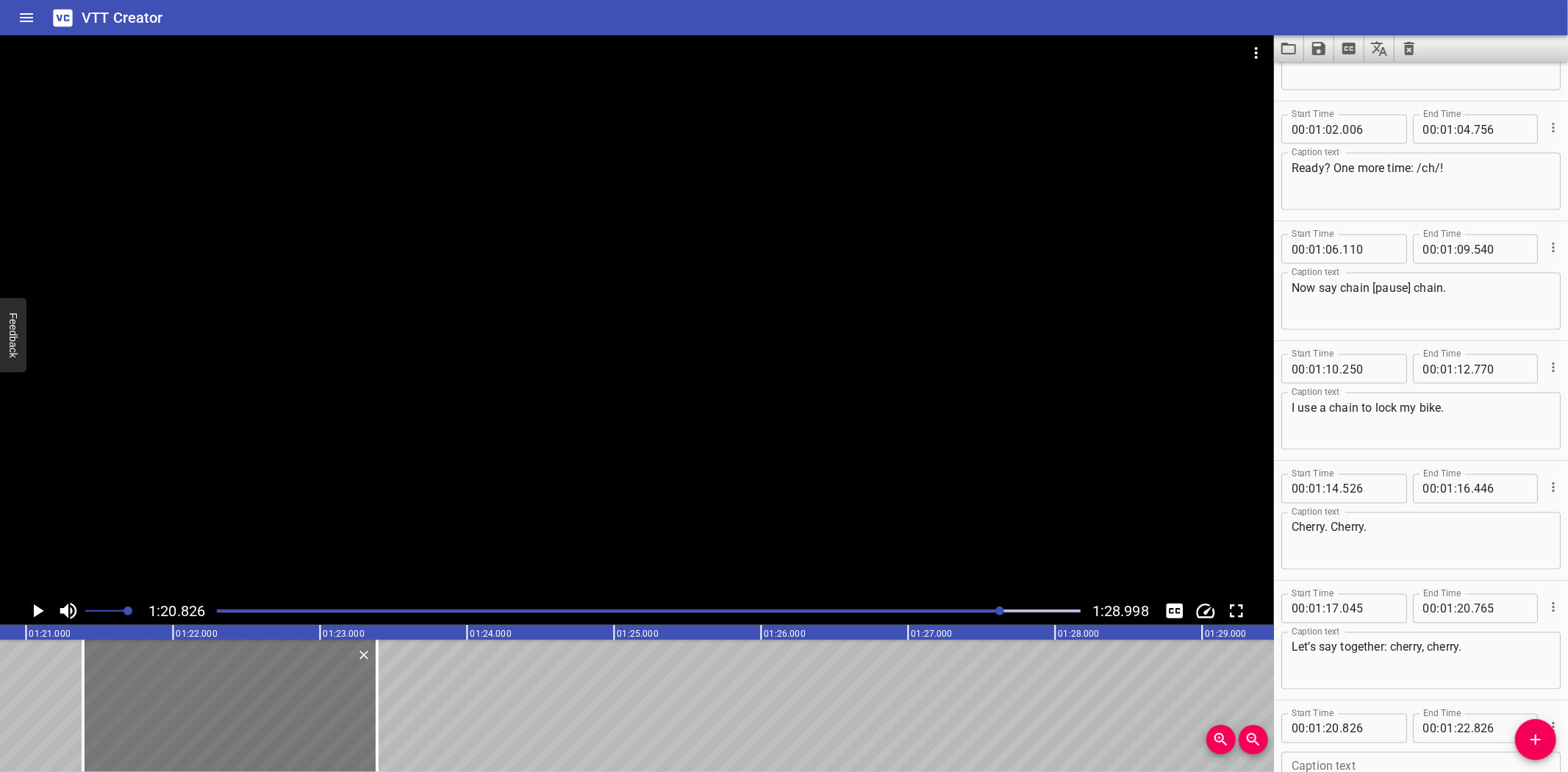
drag, startPoint x: 50, startPoint y: 695, endPoint x: 346, endPoint y: 695, distance: 296.0
click at [131, 684] on div at bounding box center [230, 705] width 294 height 132
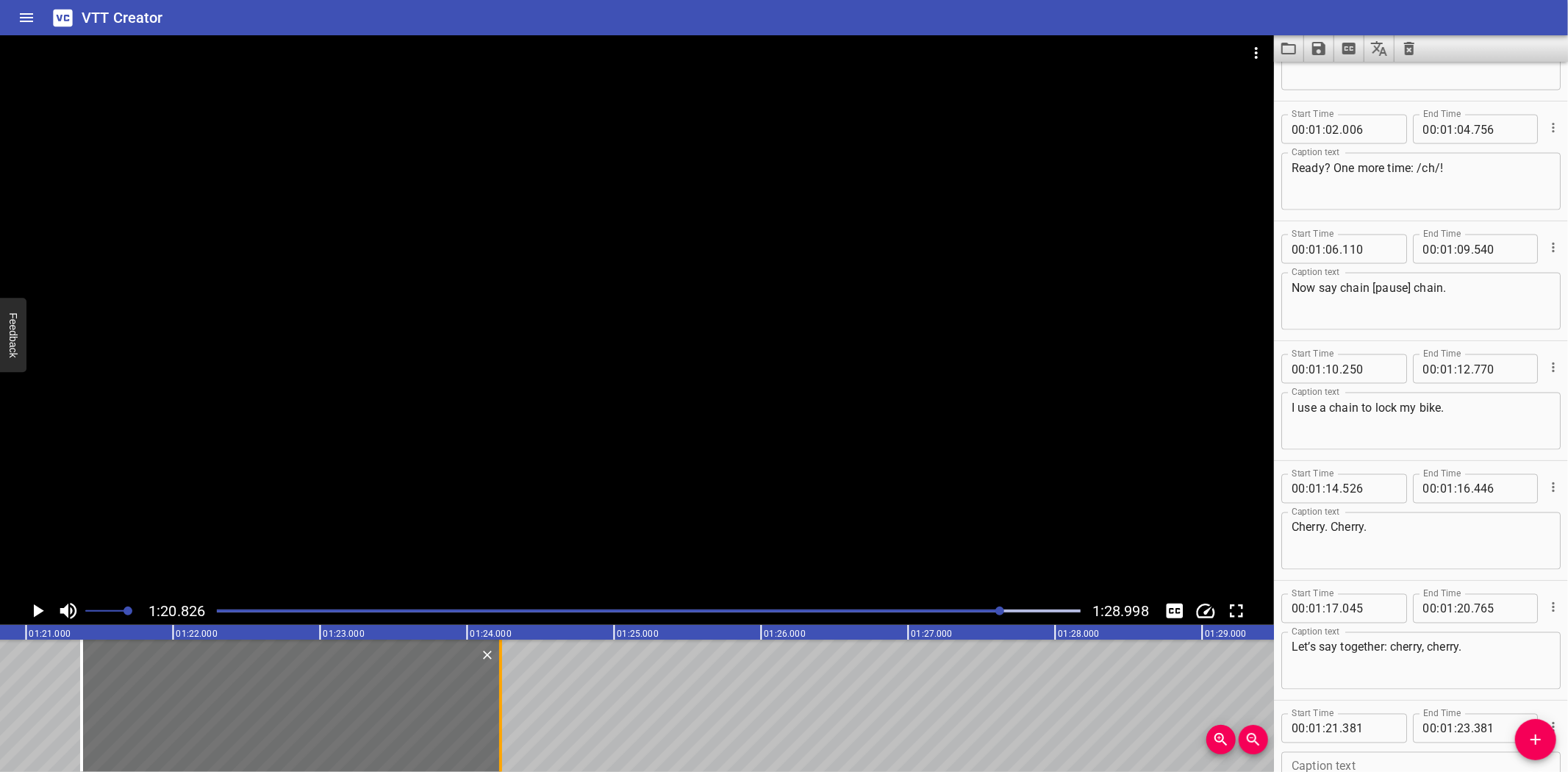
drag, startPoint x: 374, startPoint y: 736, endPoint x: 499, endPoint y: 731, distance: 125.1
click at [499, 731] on div at bounding box center [500, 705] width 3 height 132
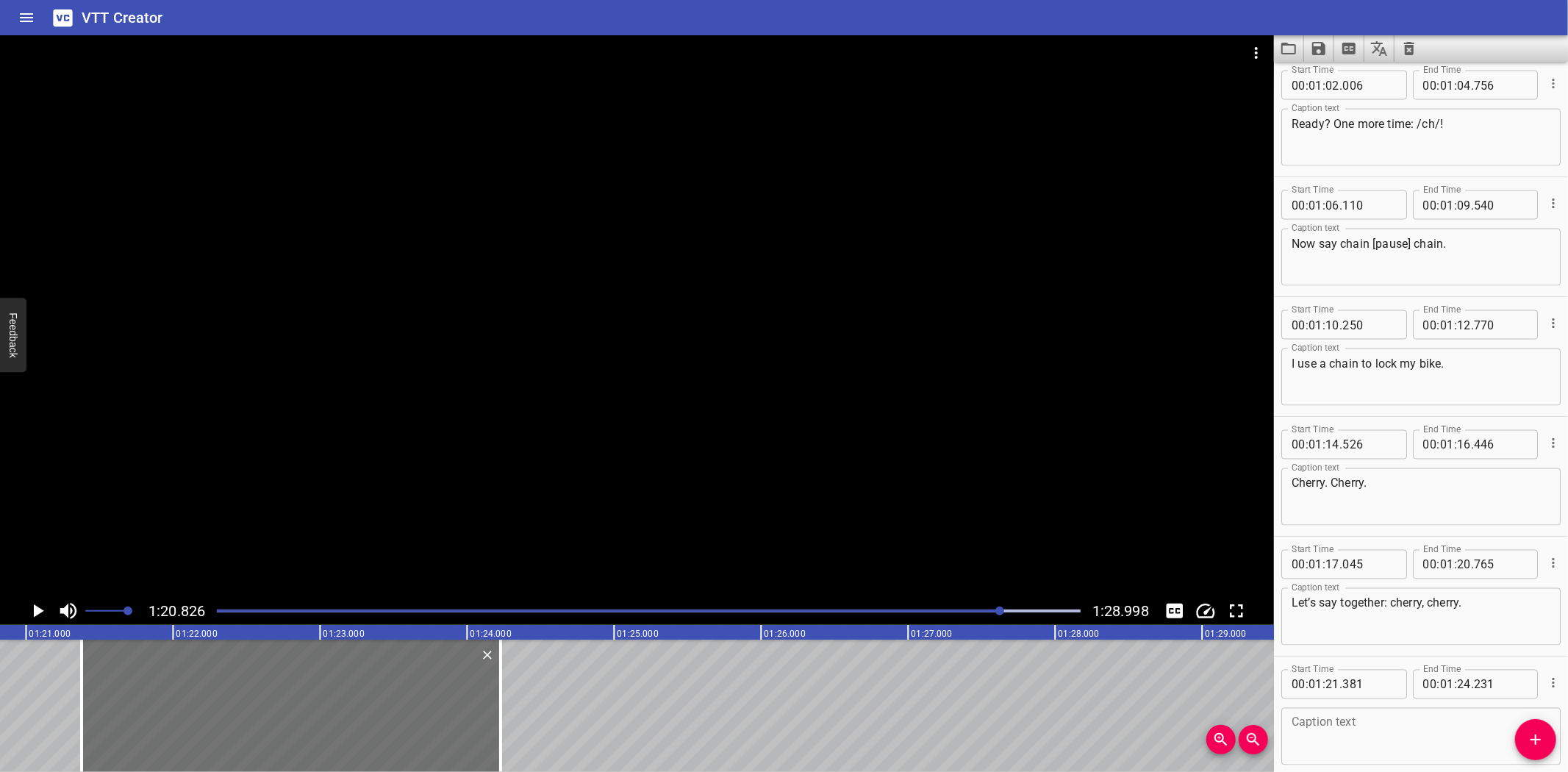
scroll to position [2112, 0]
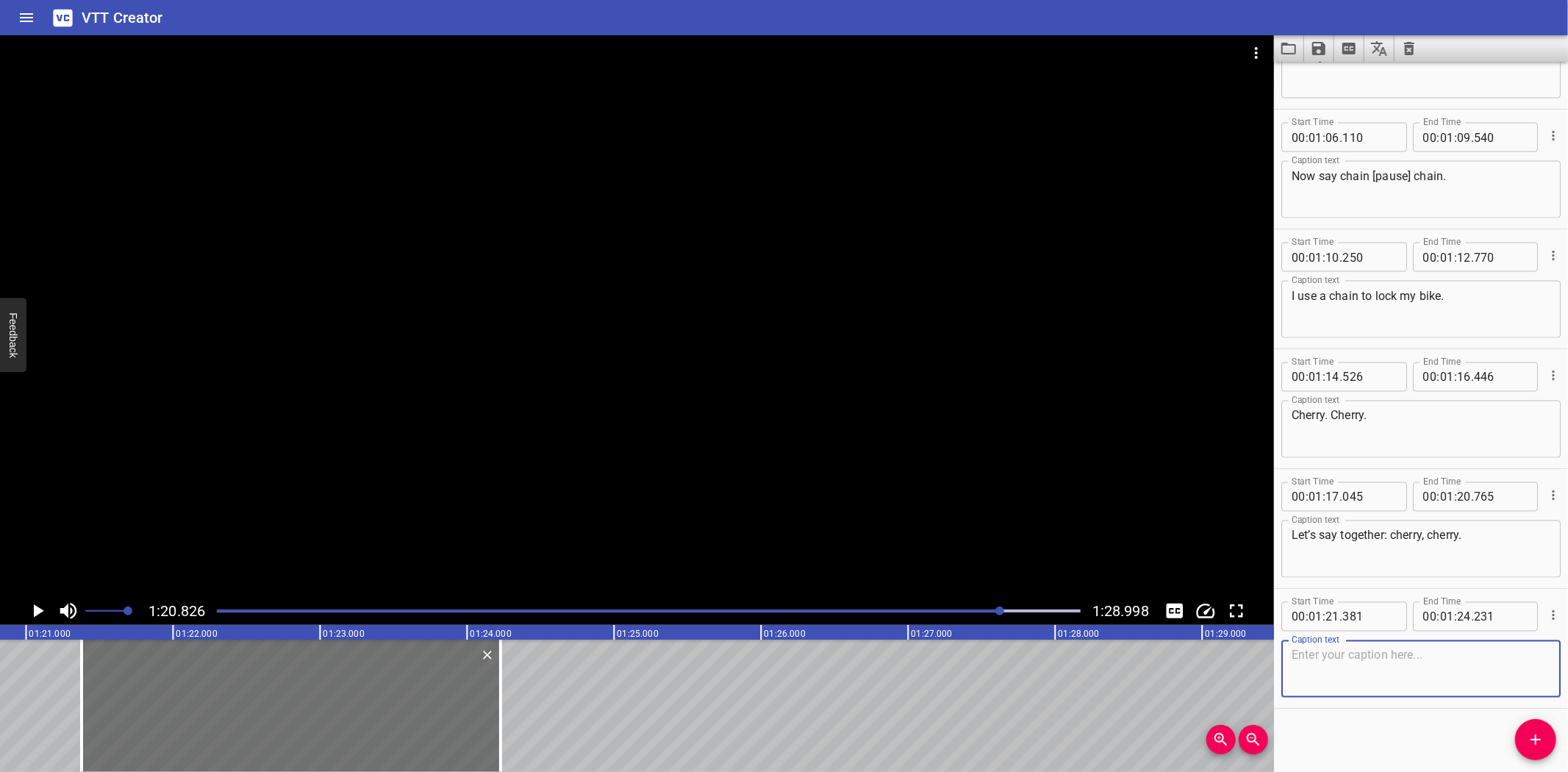
click at [1346, 663] on textarea at bounding box center [1421, 670] width 259 height 42
paste textarea "A cherry is a sweet, juicy fruit."
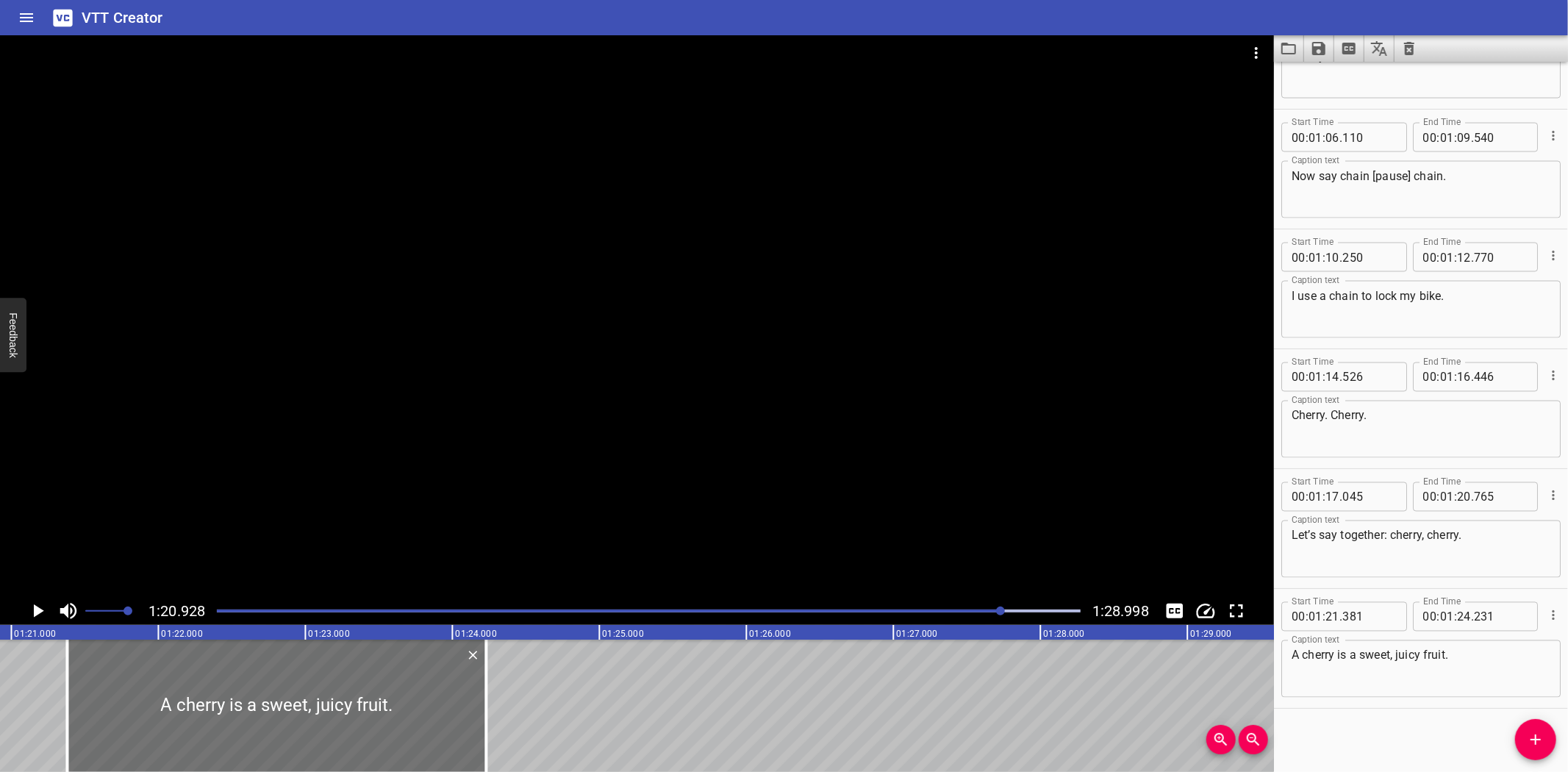
click at [34, 608] on icon "Play/Pause" at bounding box center [38, 611] width 11 height 13
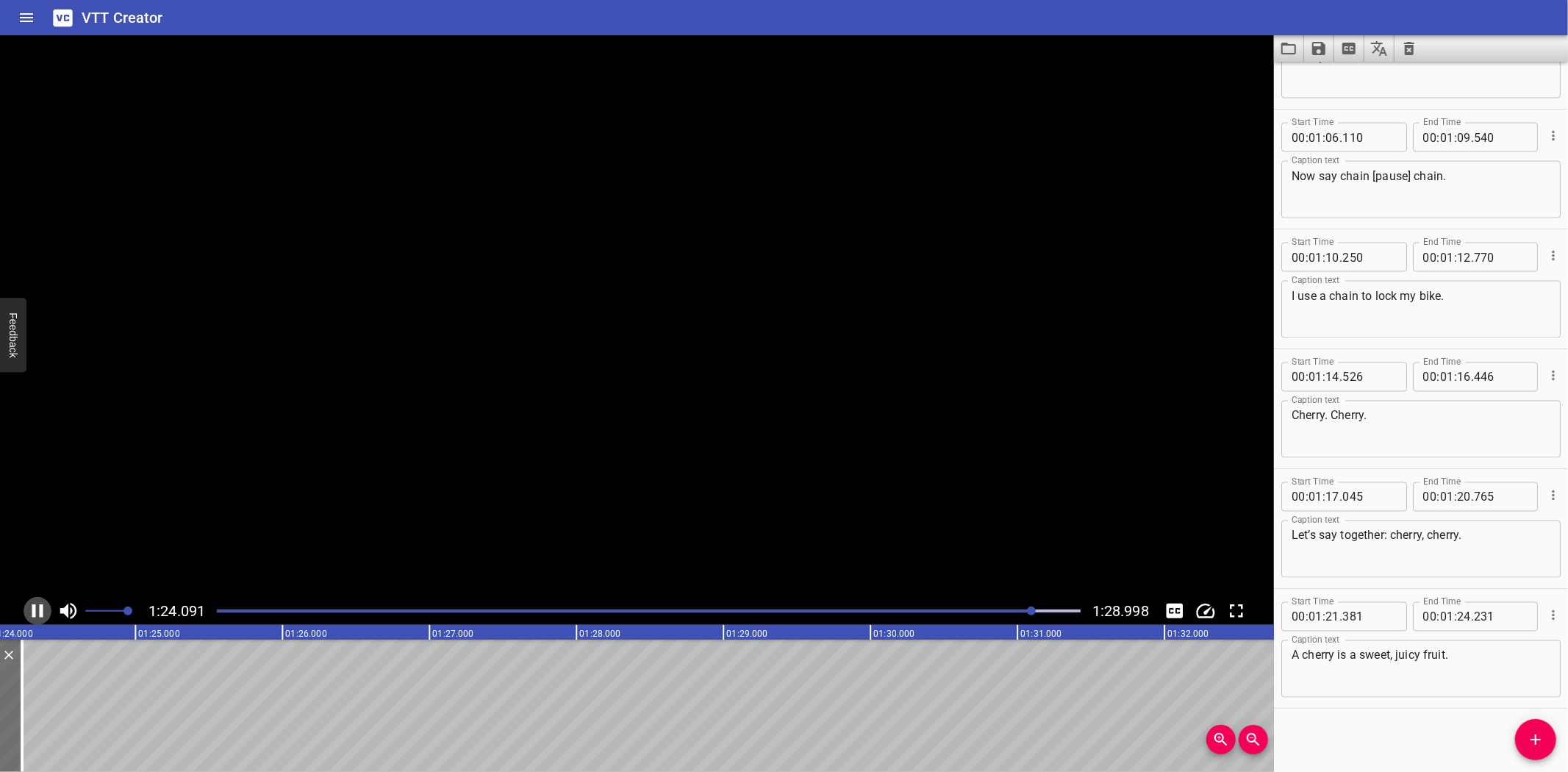
click at [33, 608] on icon "Play/Pause" at bounding box center [38, 611] width 11 height 13
click at [33, 605] on icon "Play/Pause" at bounding box center [38, 611] width 11 height 13
click at [33, 605] on icon "Play/Pause" at bounding box center [38, 611] width 11 height 13
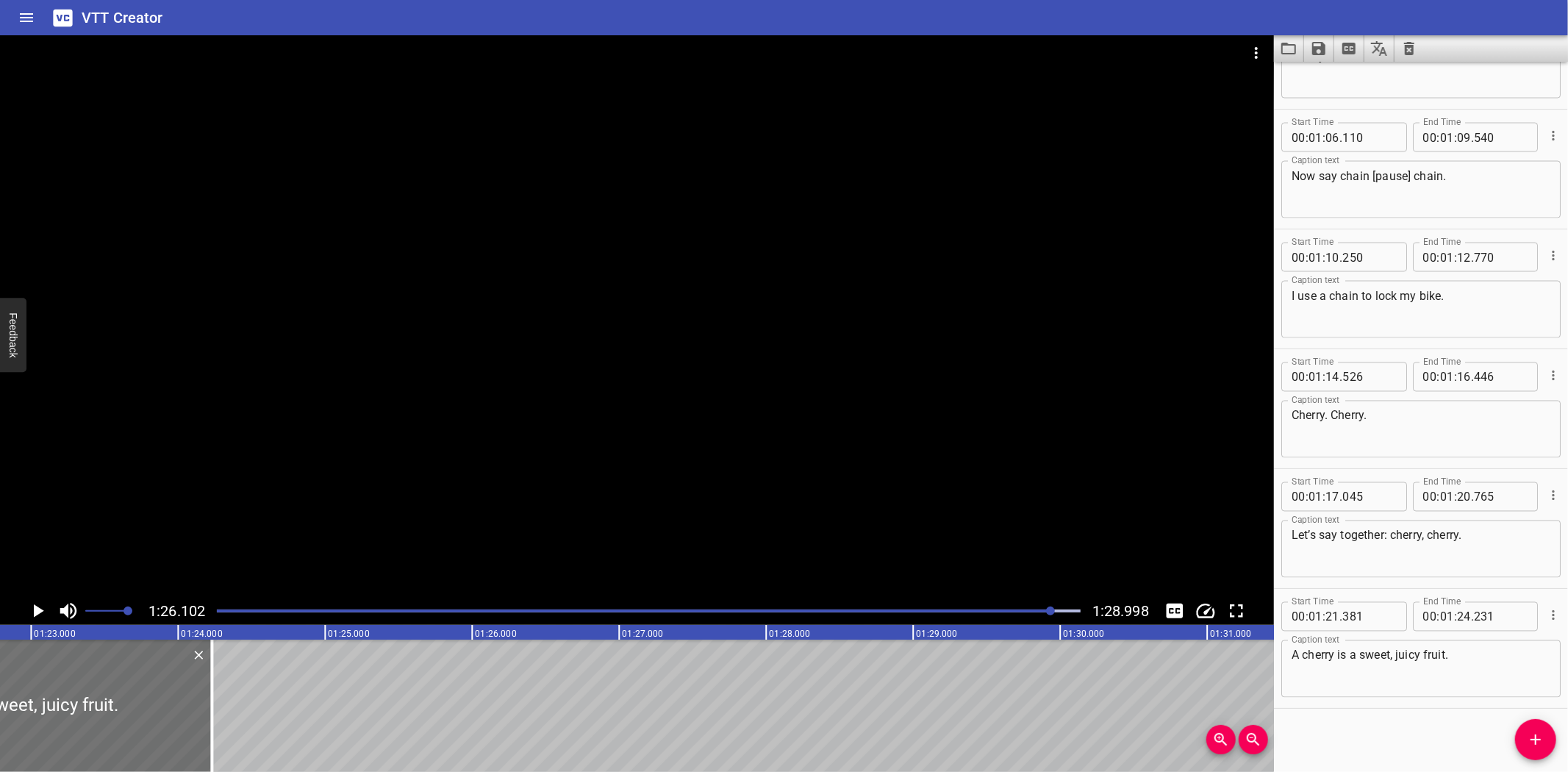
scroll to position [0, 12092]
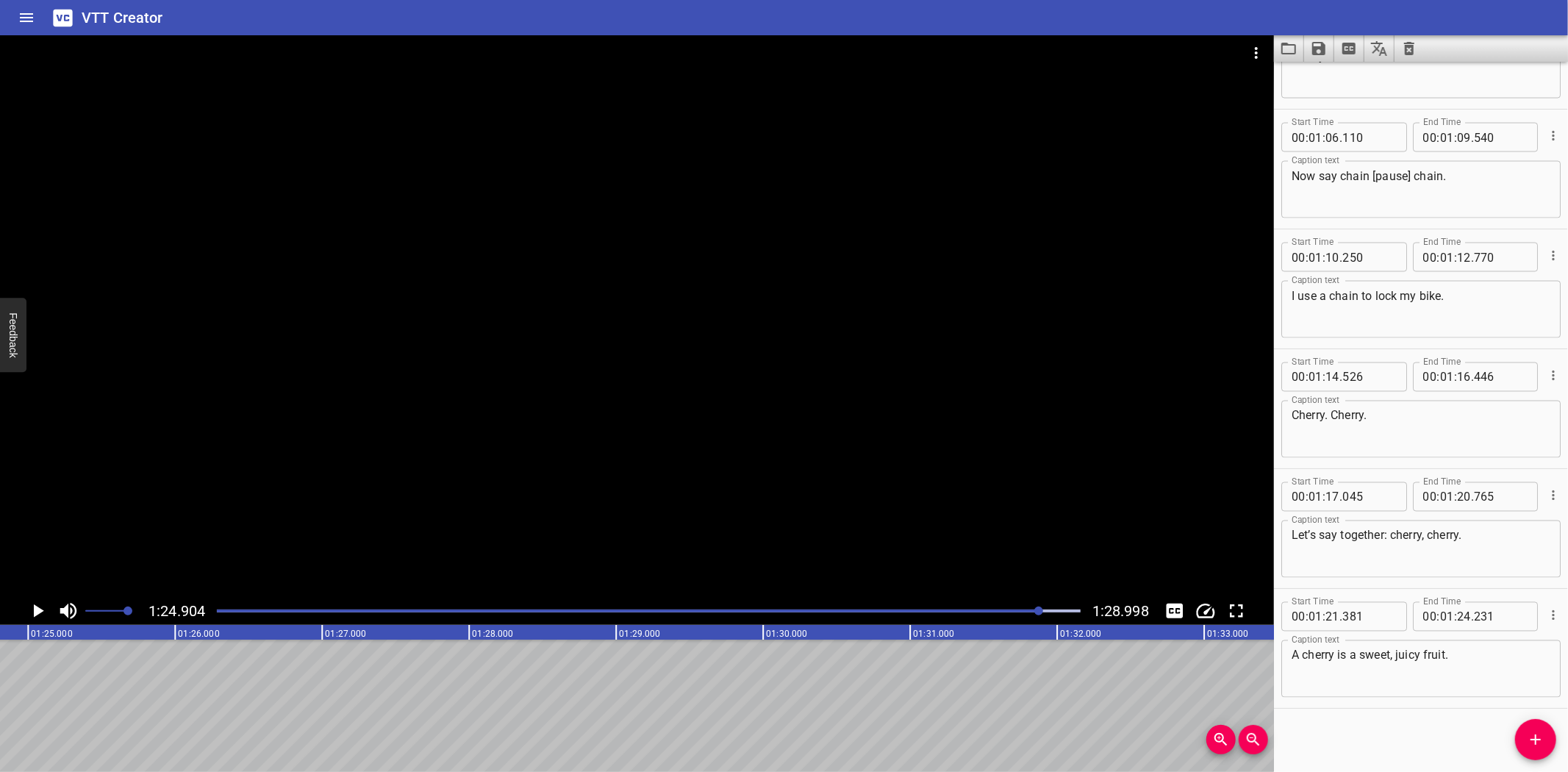
scroll to position [0, 12484]
click at [1498, 739] on div "Start Time 00 : 00 : 00 . 820 Start Time End Time 00 : 00 : 03 . 340 End Time C…" at bounding box center [1421, 417] width 294 height 710
click at [1544, 740] on icon "Add Cue" at bounding box center [1536, 740] width 17 height 17
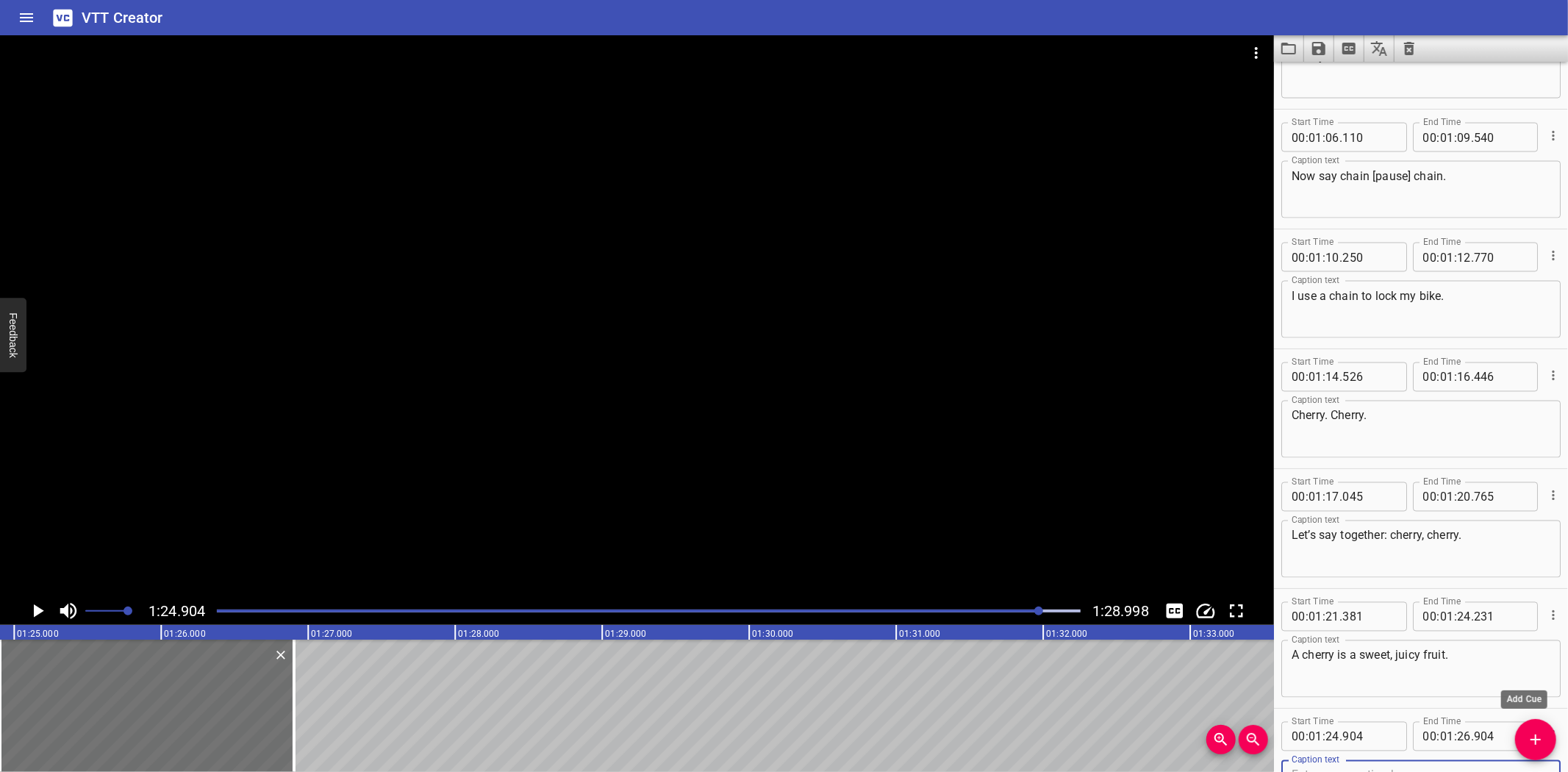
scroll to position [2120, 0]
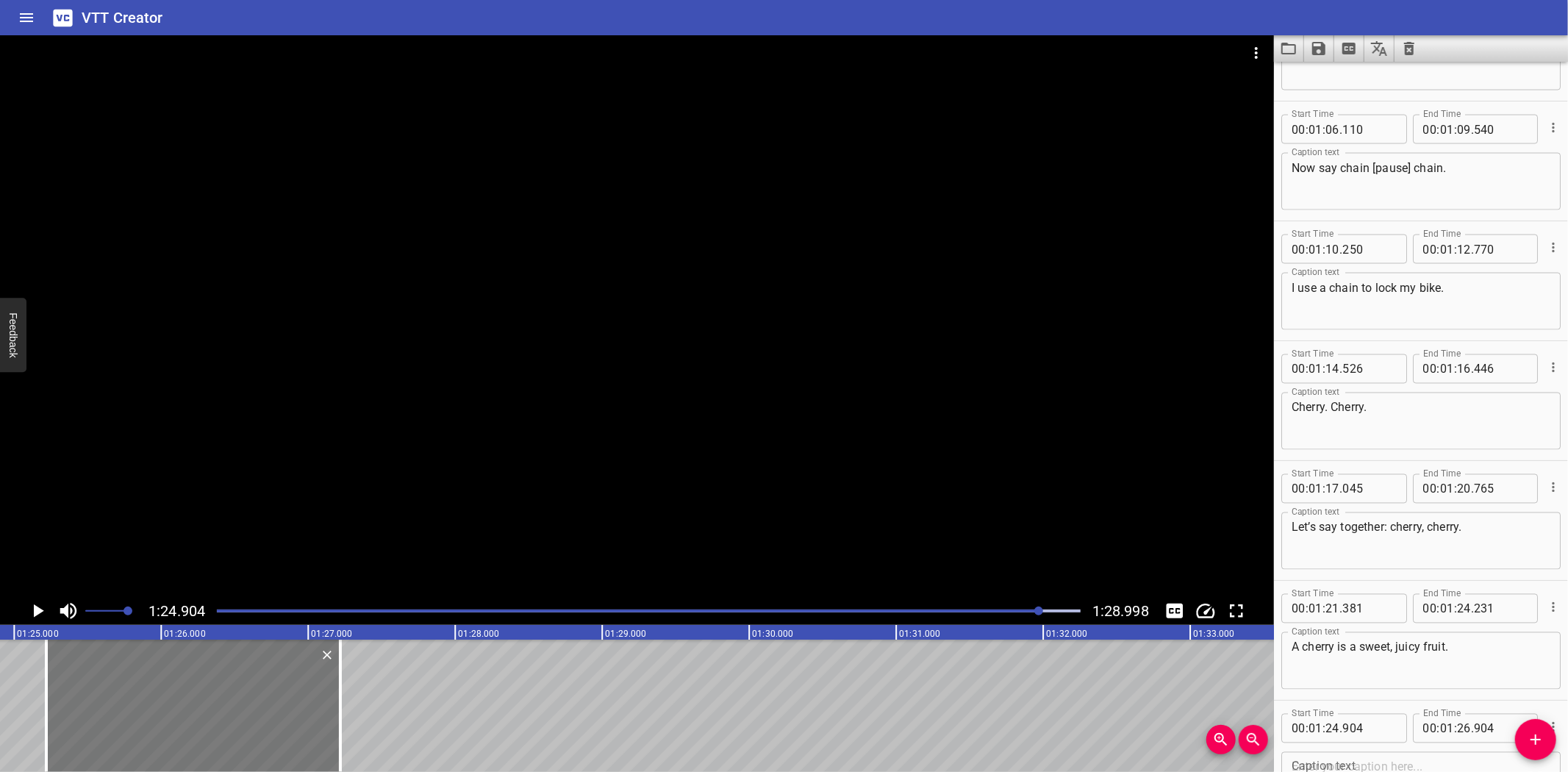
drag, startPoint x: 156, startPoint y: 694, endPoint x: 184, endPoint y: 694, distance: 28.0
click at [185, 694] on div at bounding box center [193, 705] width 294 height 132
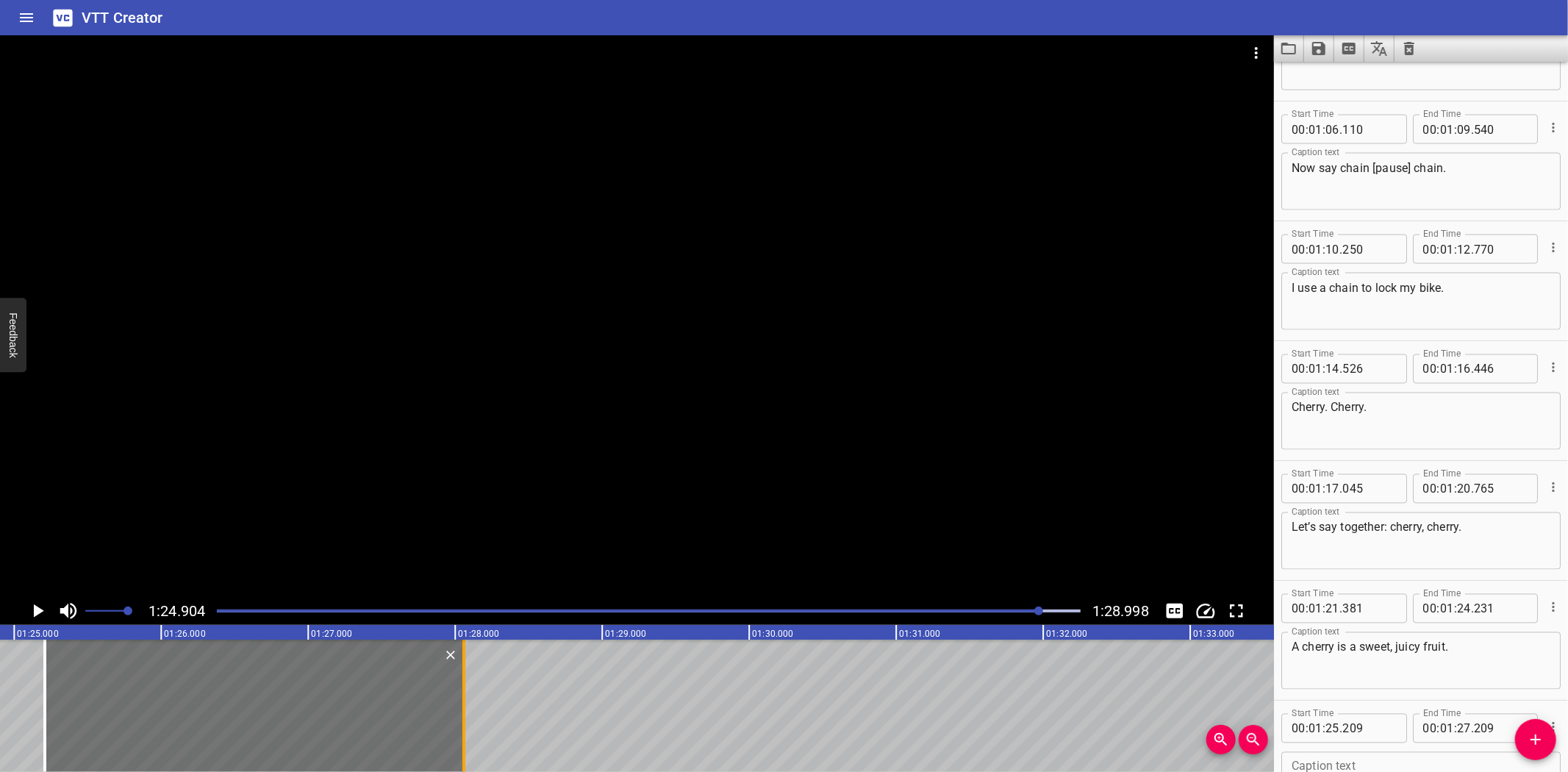
drag, startPoint x: 341, startPoint y: 722, endPoint x: 463, endPoint y: 718, distance: 122.1
click at [463, 718] on div at bounding box center [463, 705] width 14 height 132
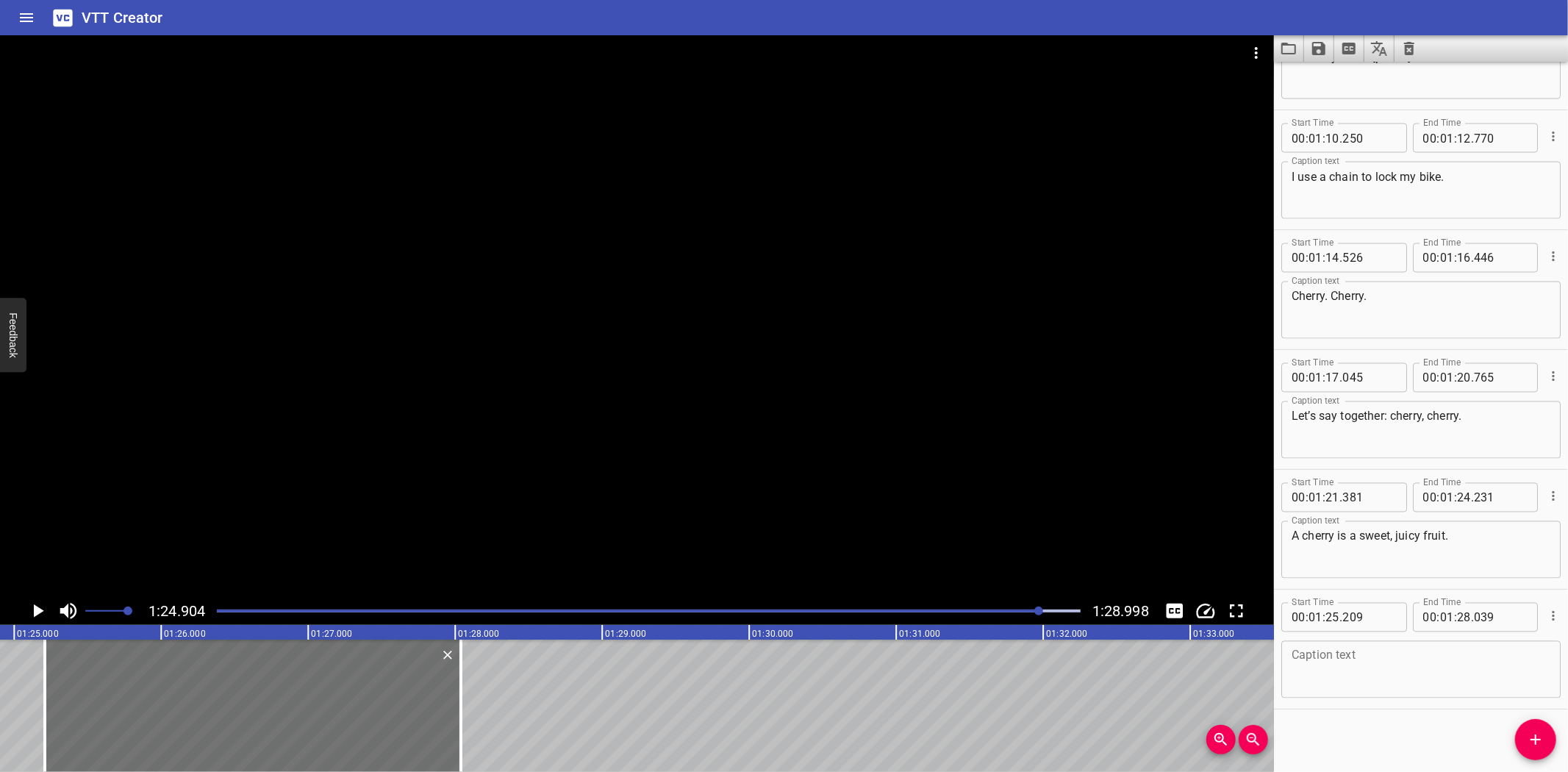
scroll to position [2232, 0]
click at [1340, 665] on textarea at bounding box center [1421, 670] width 259 height 42
paste textarea "I’m proud of you champs. Nice work! Let’s have chocolate for a change."
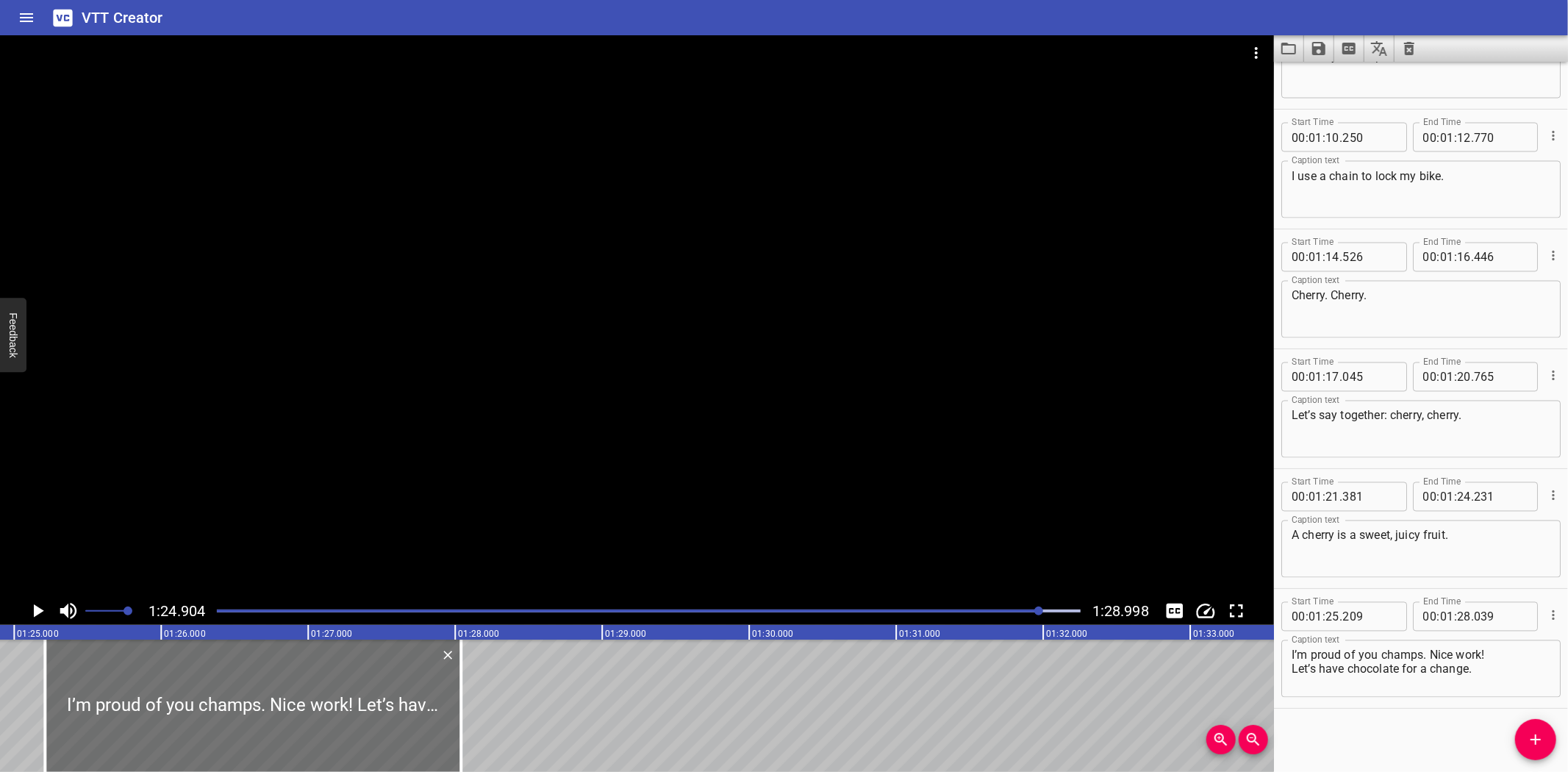
drag, startPoint x: 16, startPoint y: 671, endPoint x: 31, endPoint y: 629, distance: 44.6
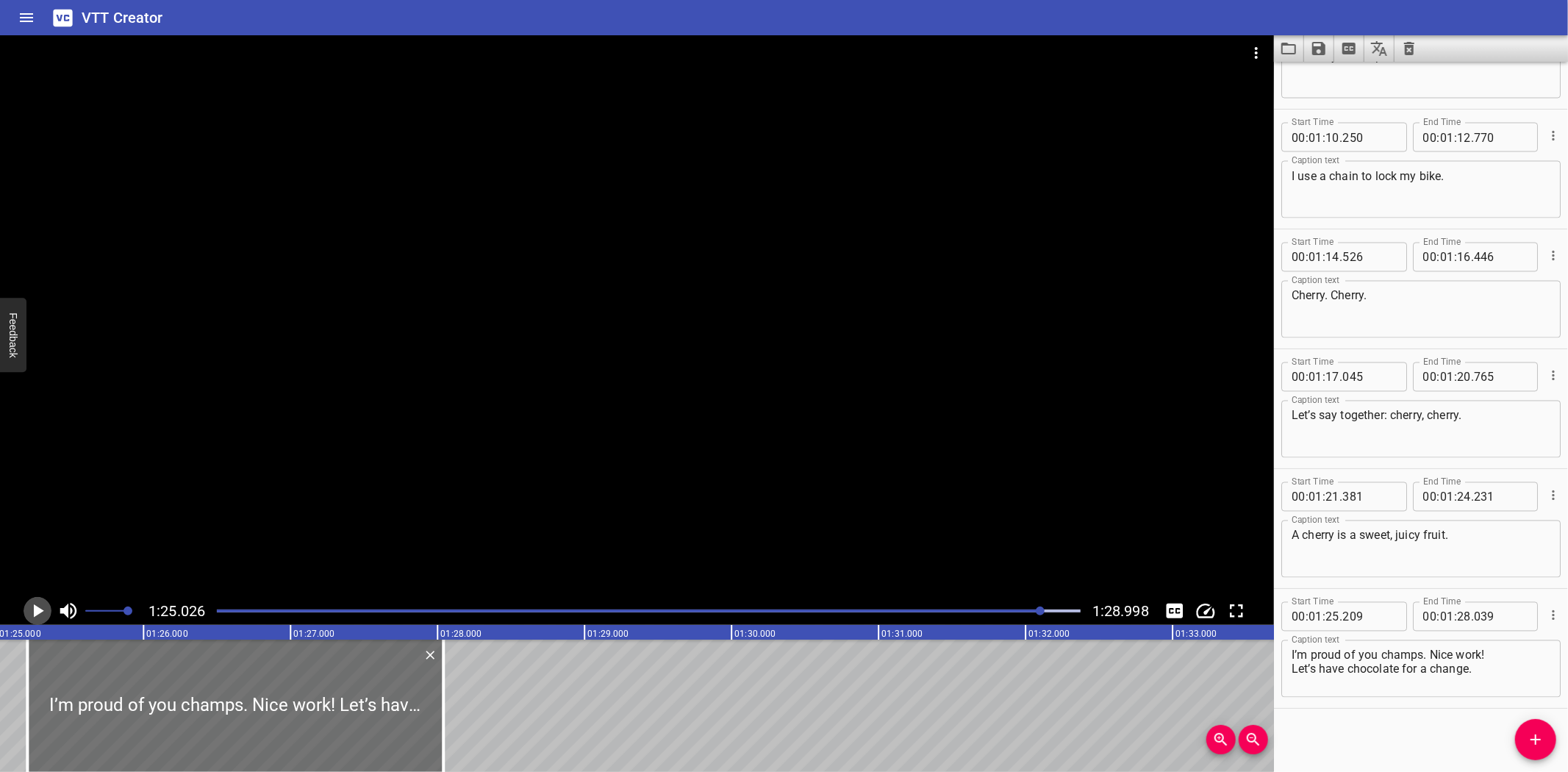
click at [30, 609] on icon "Play/Pause" at bounding box center [37, 611] width 22 height 22
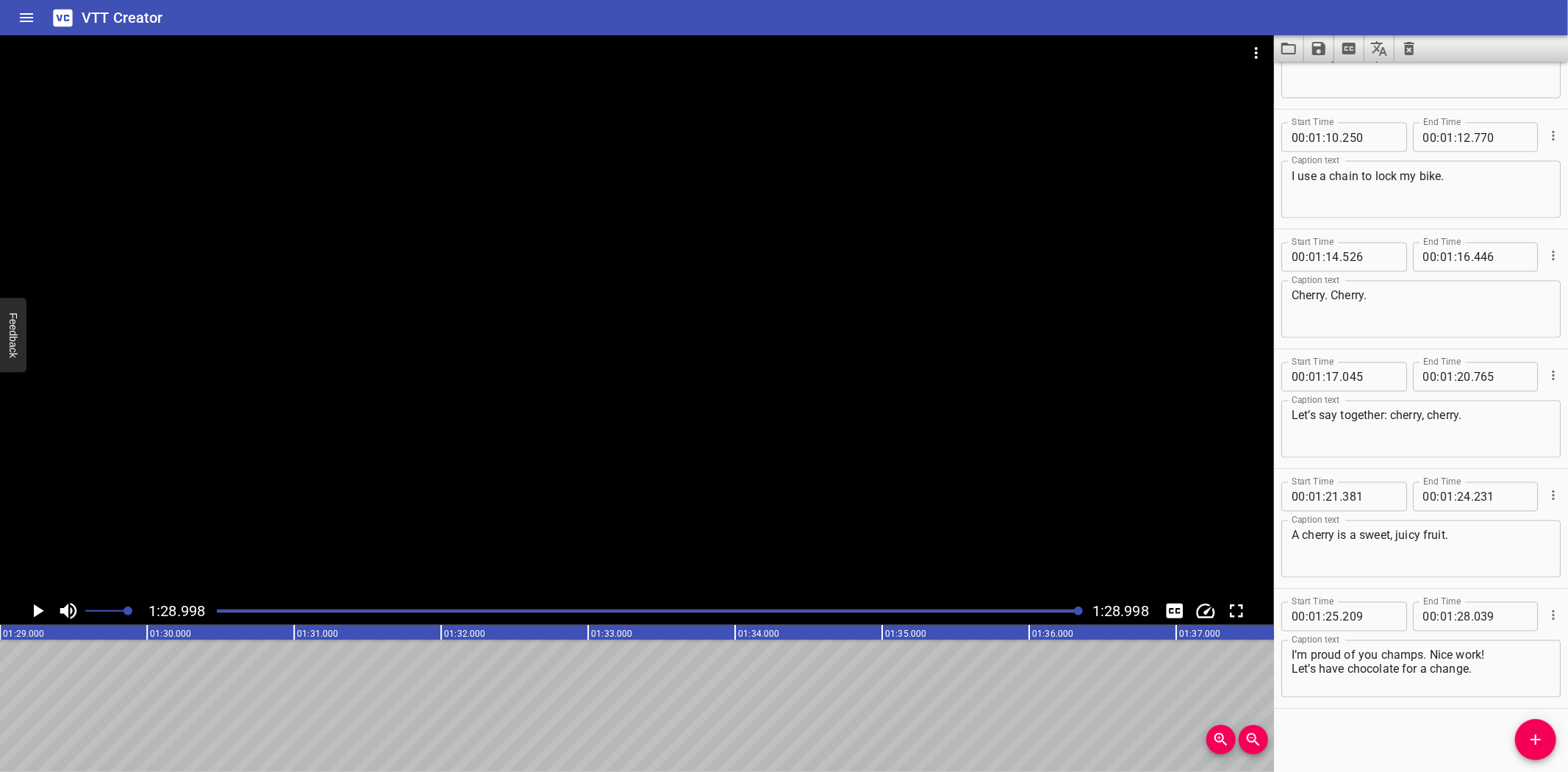
click at [30, 609] on icon "Play/Pause" at bounding box center [37, 611] width 22 height 22
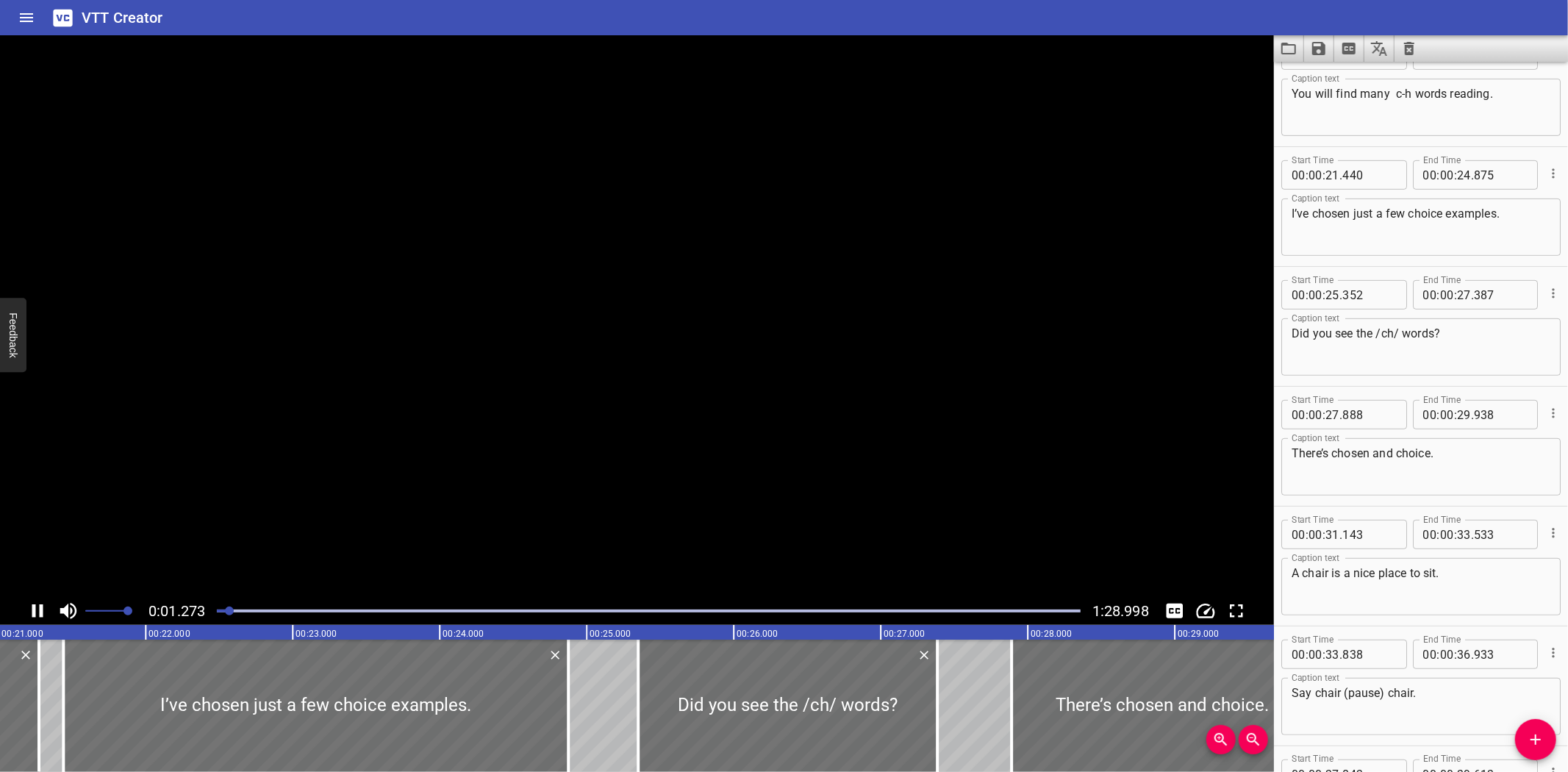
scroll to position [2, 0]
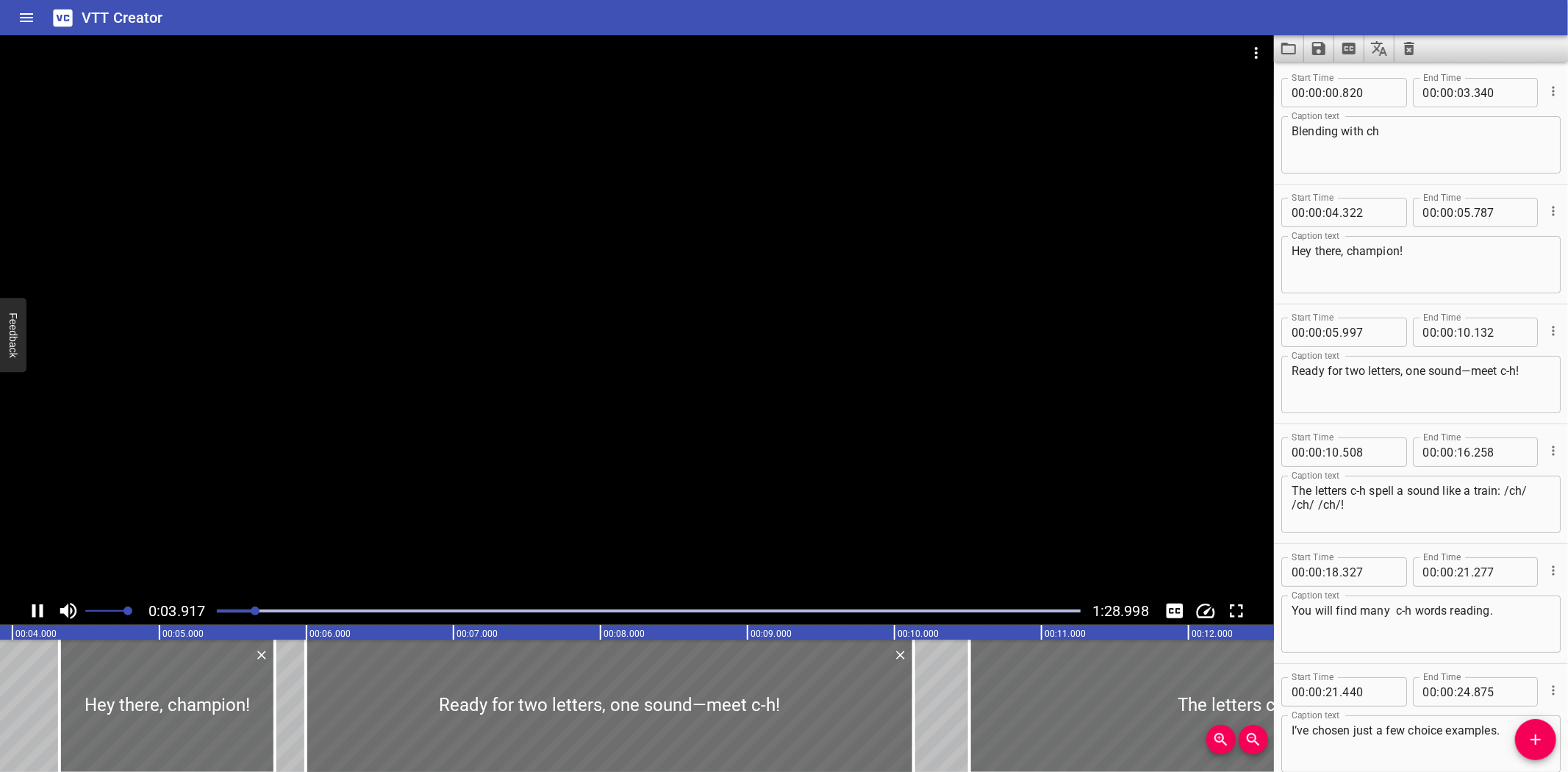
click at [32, 608] on icon "Play/Pause" at bounding box center [38, 611] width 11 height 13
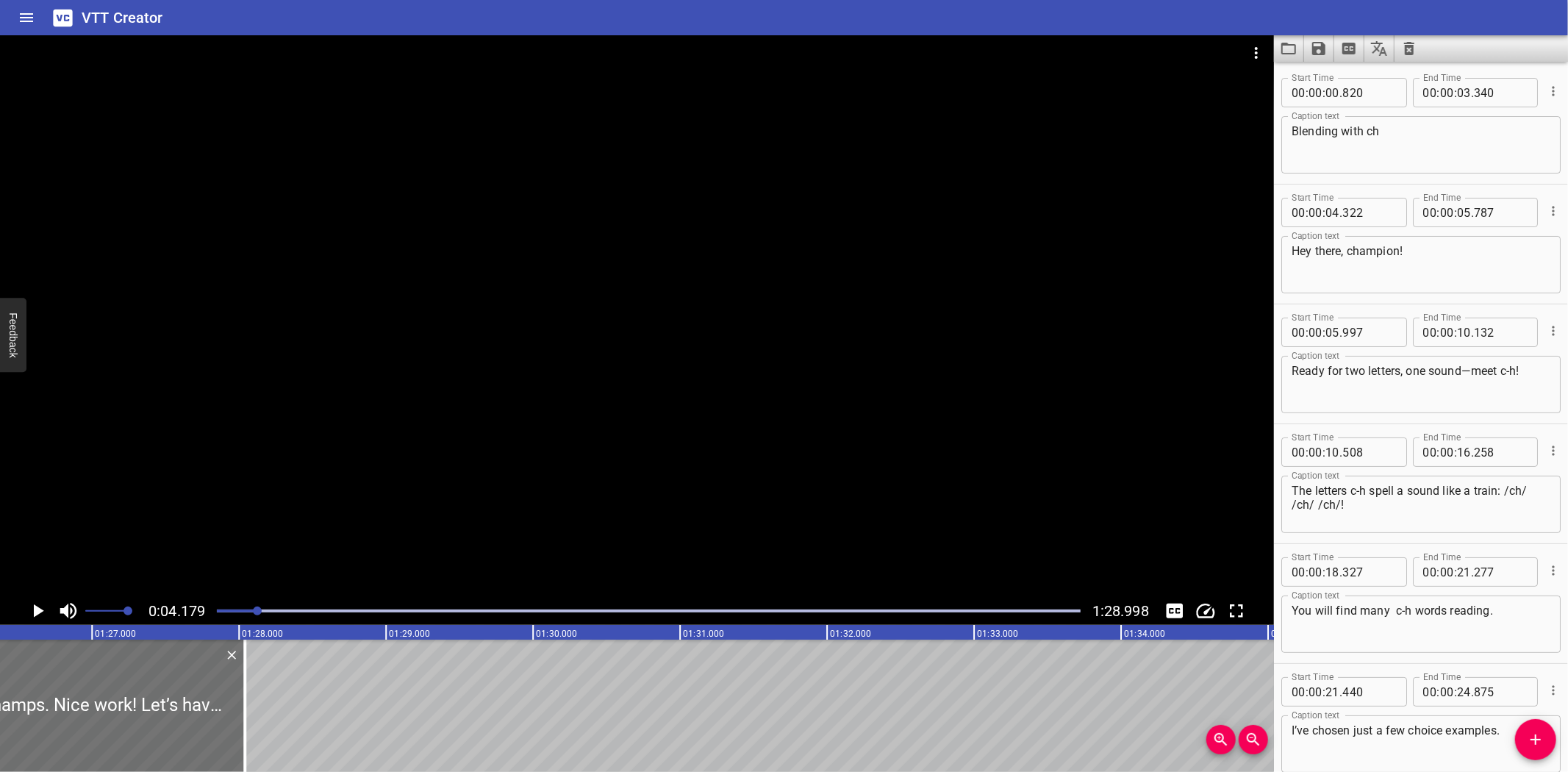
scroll to position [0, 12445]
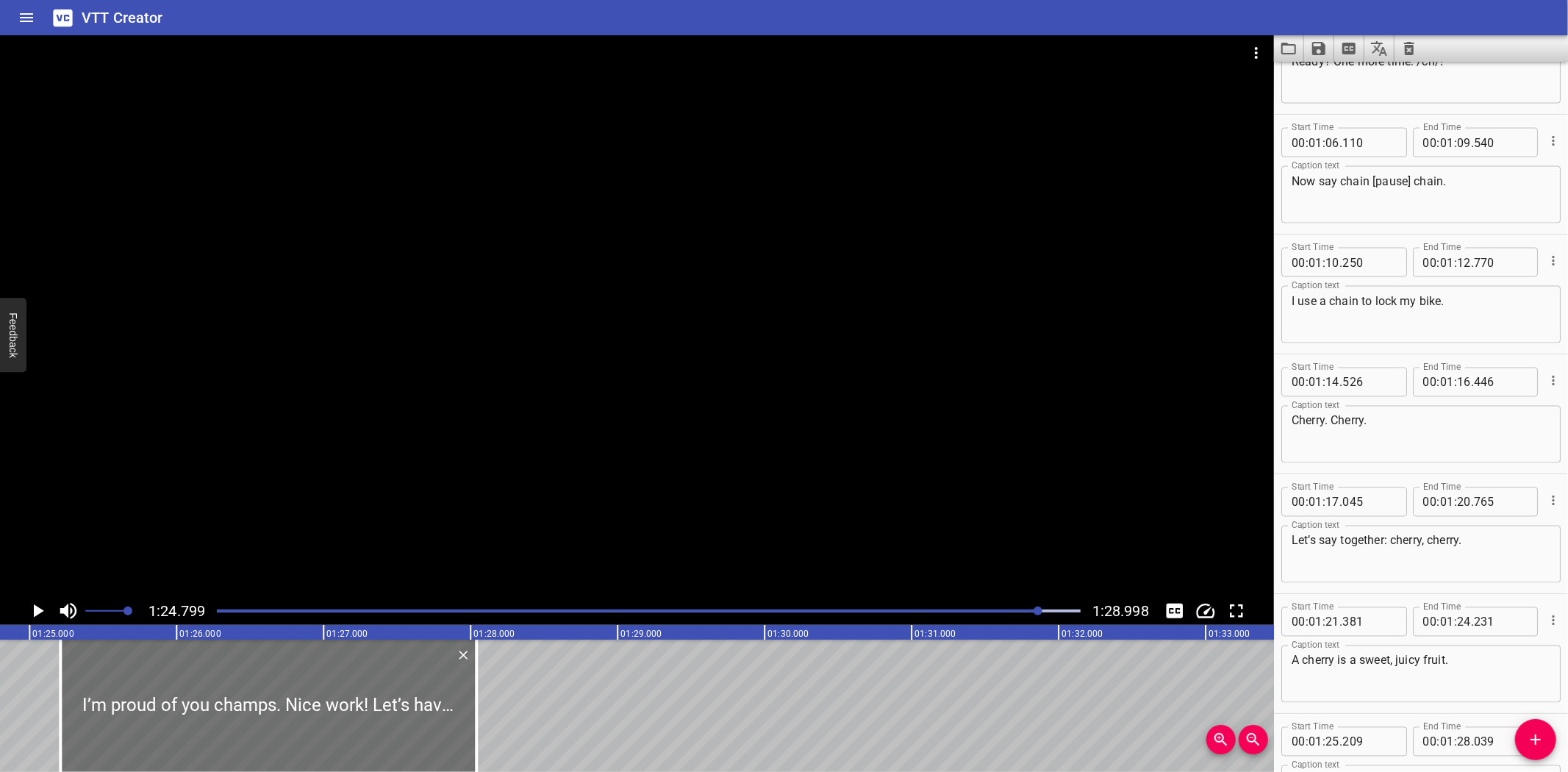
scroll to position [2232, 0]
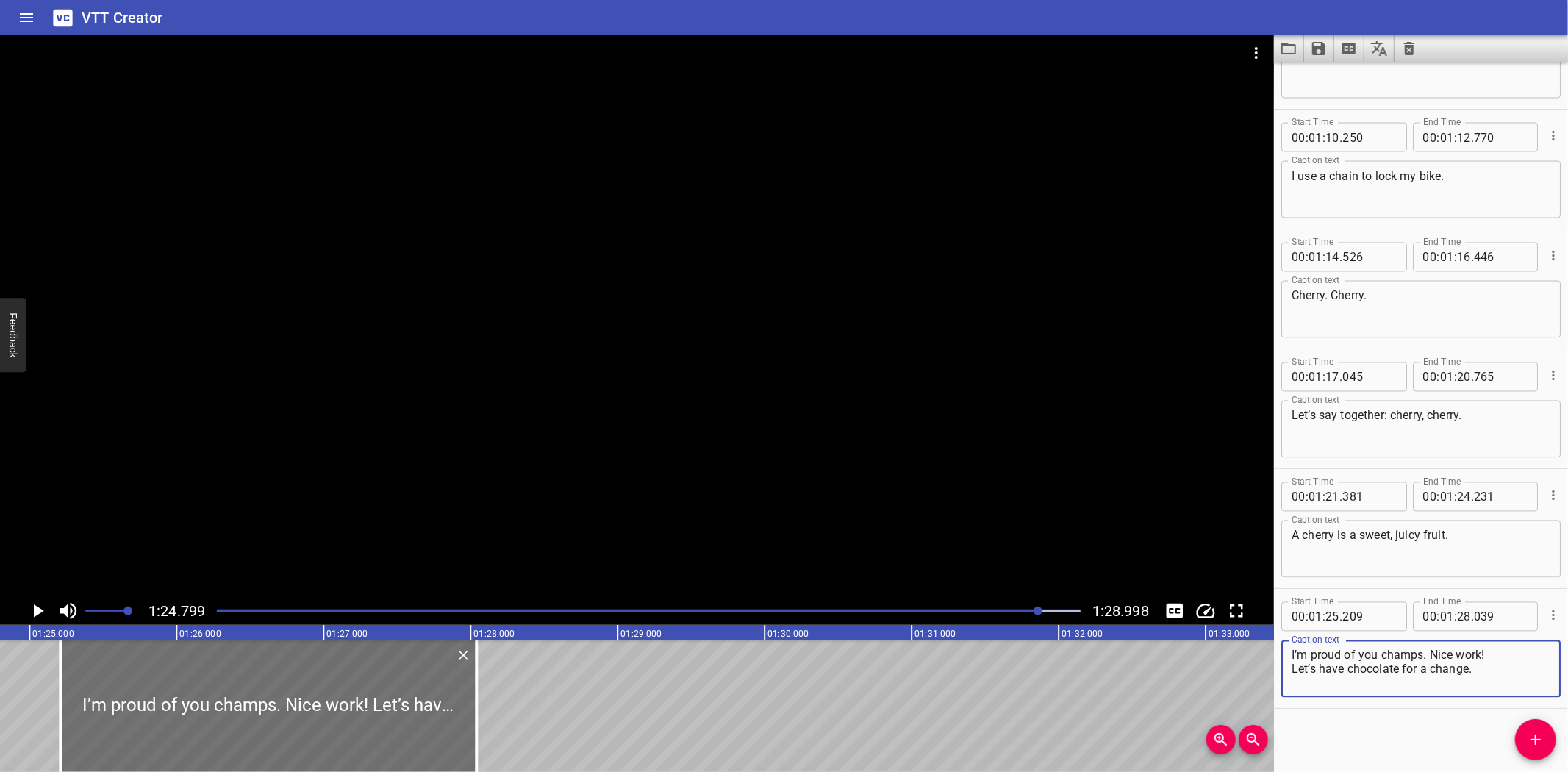
drag, startPoint x: 1500, startPoint y: 651, endPoint x: 1509, endPoint y: 676, distance: 26.6
click at [1508, 676] on textarea "I’m proud of you champs. Nice work! Let’s have chocolate for a change." at bounding box center [1421, 670] width 259 height 42
click at [33, 604] on icon "Play/Pause" at bounding box center [37, 611] width 22 height 22
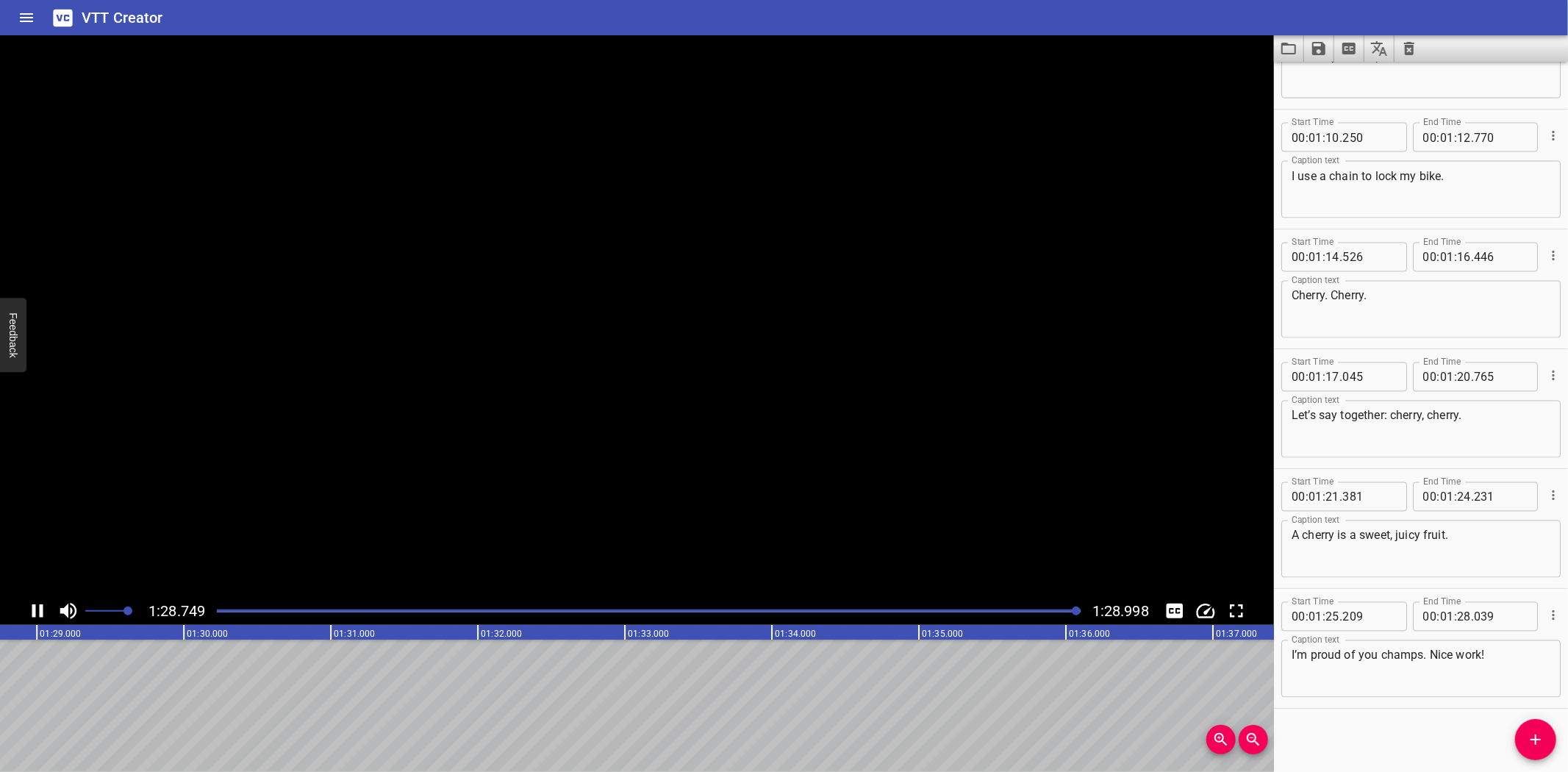
scroll to position [0, 13086]
click at [1255, 49] on icon "Video Options" at bounding box center [1256, 53] width 3 height 11
click at [1279, 53] on li "Select New Video File..." at bounding box center [1311, 54] width 146 height 27
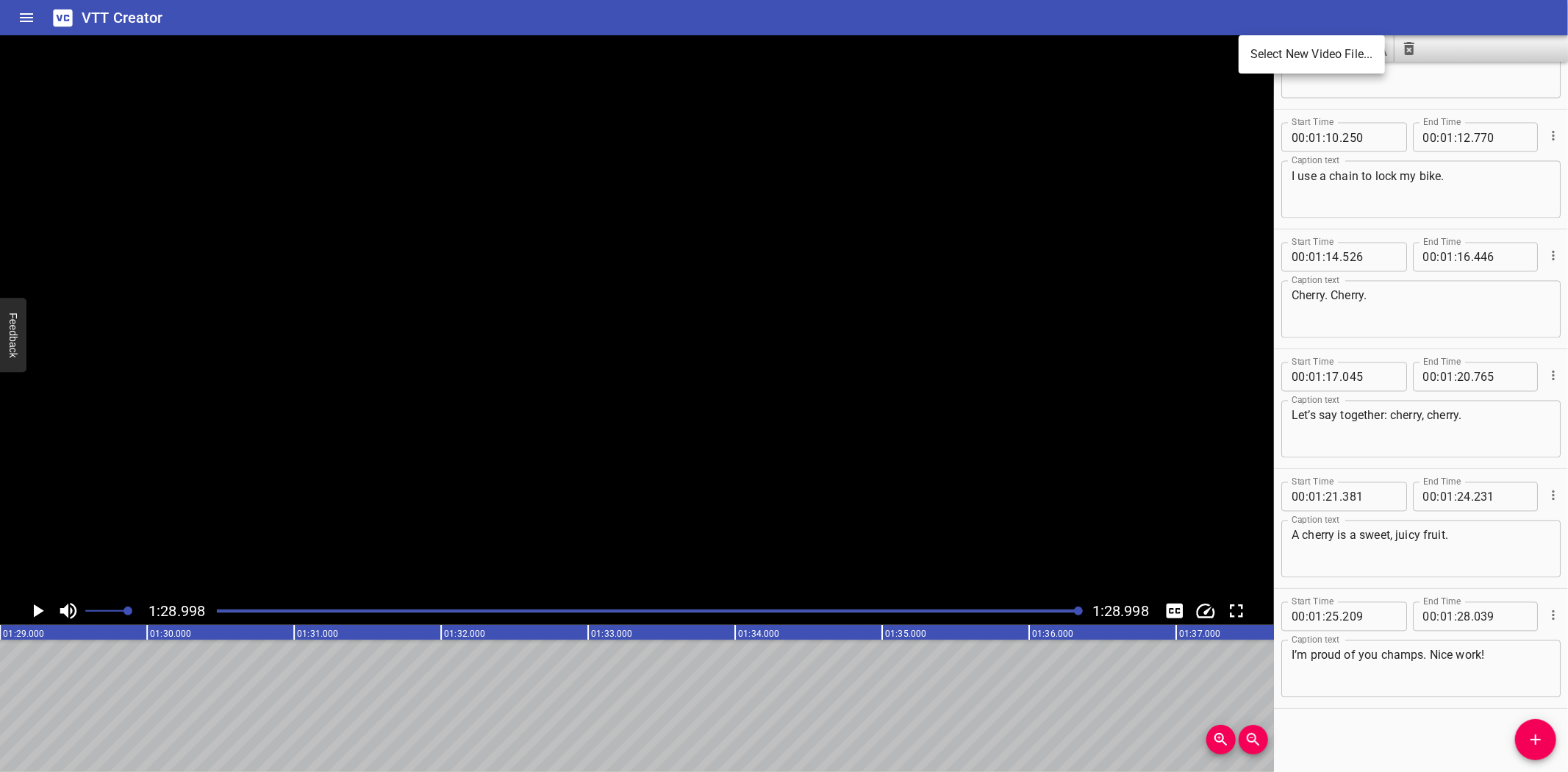
click at [1411, 14] on div at bounding box center [784, 386] width 1568 height 772
click at [1318, 46] on icon "Save captions to file" at bounding box center [1319, 49] width 13 height 13
click at [1369, 72] on li "Save to VTT file" at bounding box center [1358, 81] width 108 height 27
click at [1257, 53] on icon "Video Options" at bounding box center [1256, 53] width 3 height 11
click at [1267, 46] on li "Select New Video File..." at bounding box center [1311, 54] width 146 height 27
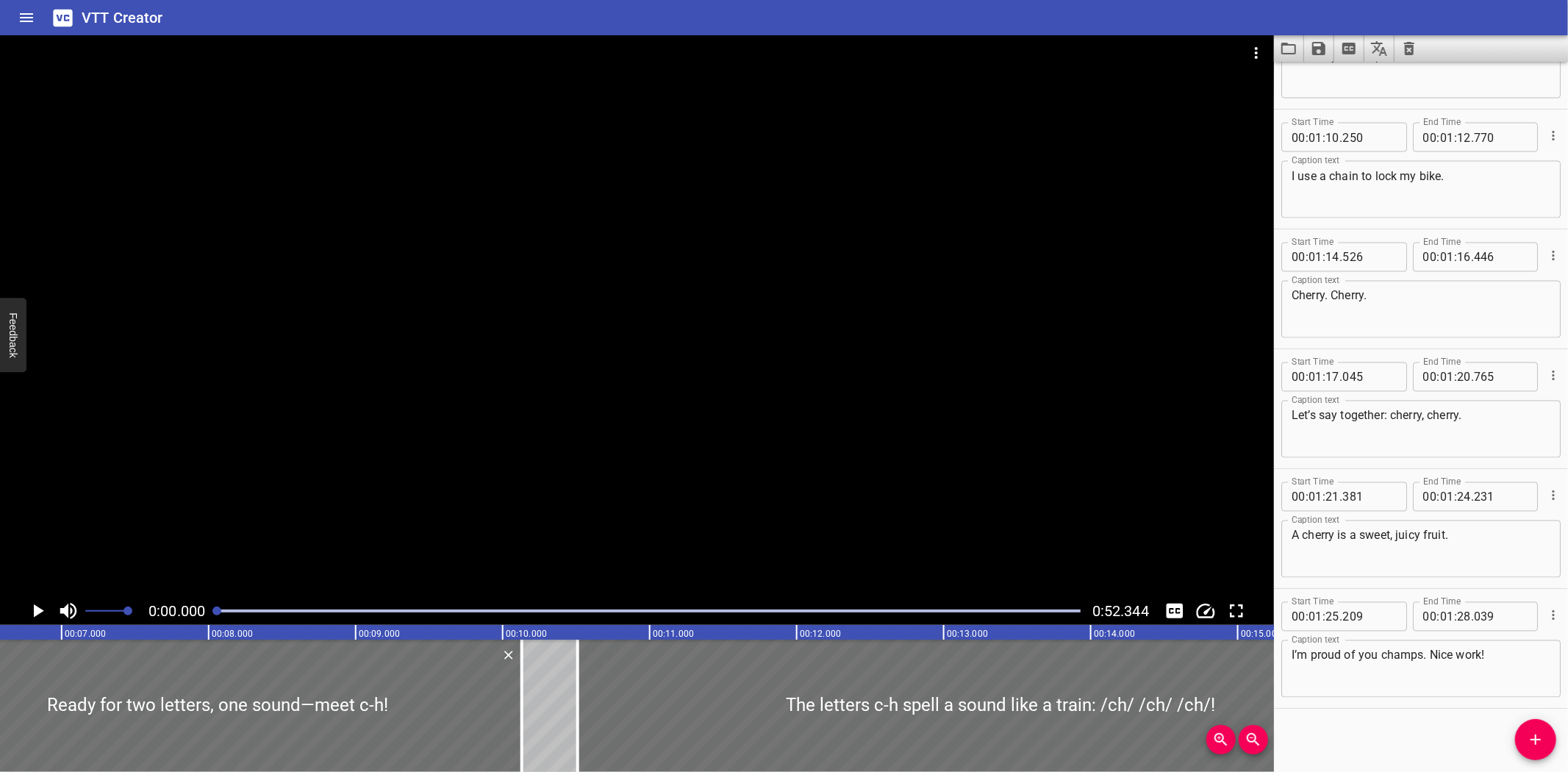
scroll to position [0, 0]
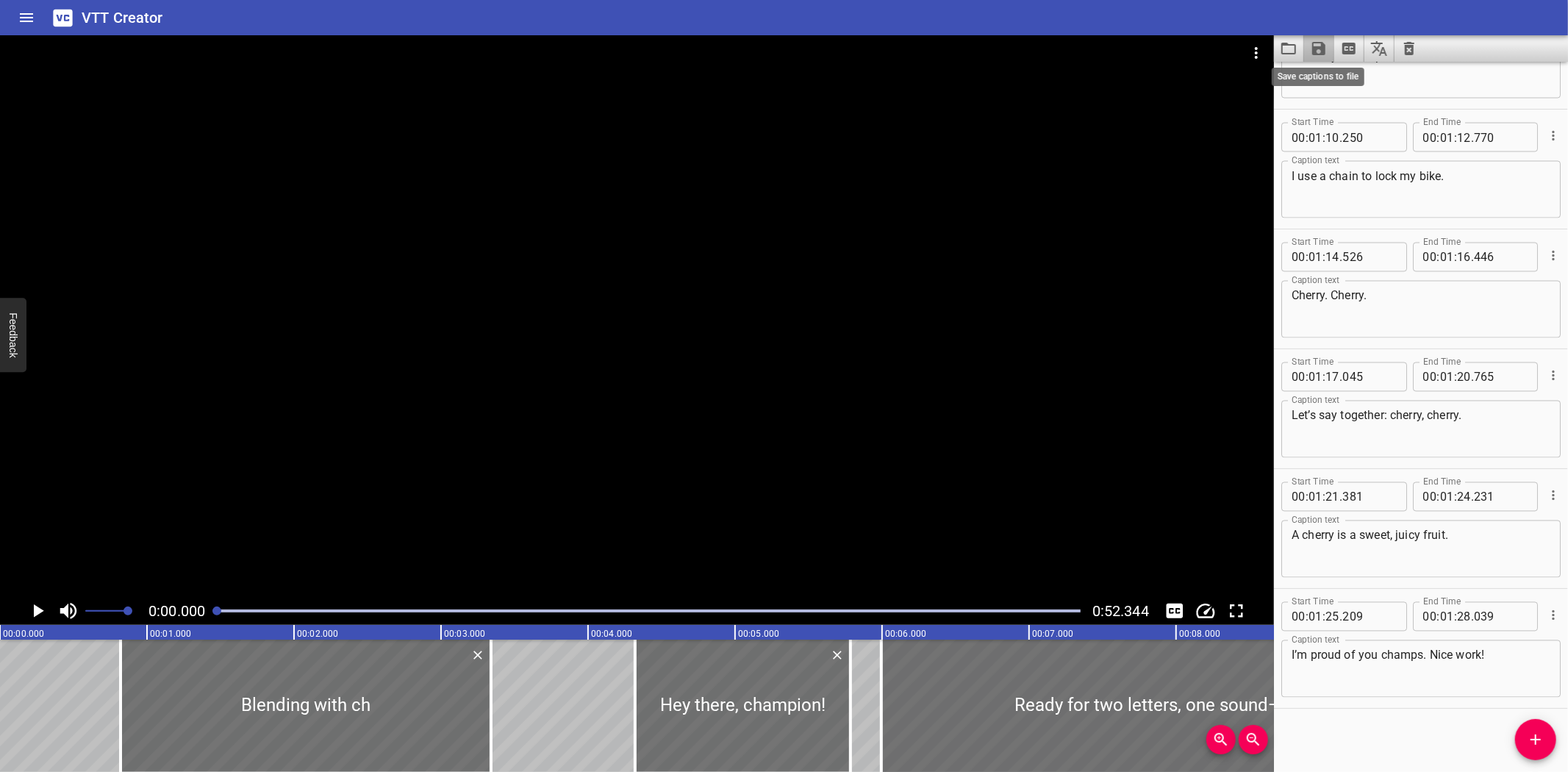
click at [1318, 49] on icon "Save captions to file" at bounding box center [1319, 49] width 13 height 13
click at [1286, 49] on div at bounding box center [784, 386] width 1568 height 772
click at [1286, 49] on icon "Load captions from file" at bounding box center [1289, 49] width 17 height 17
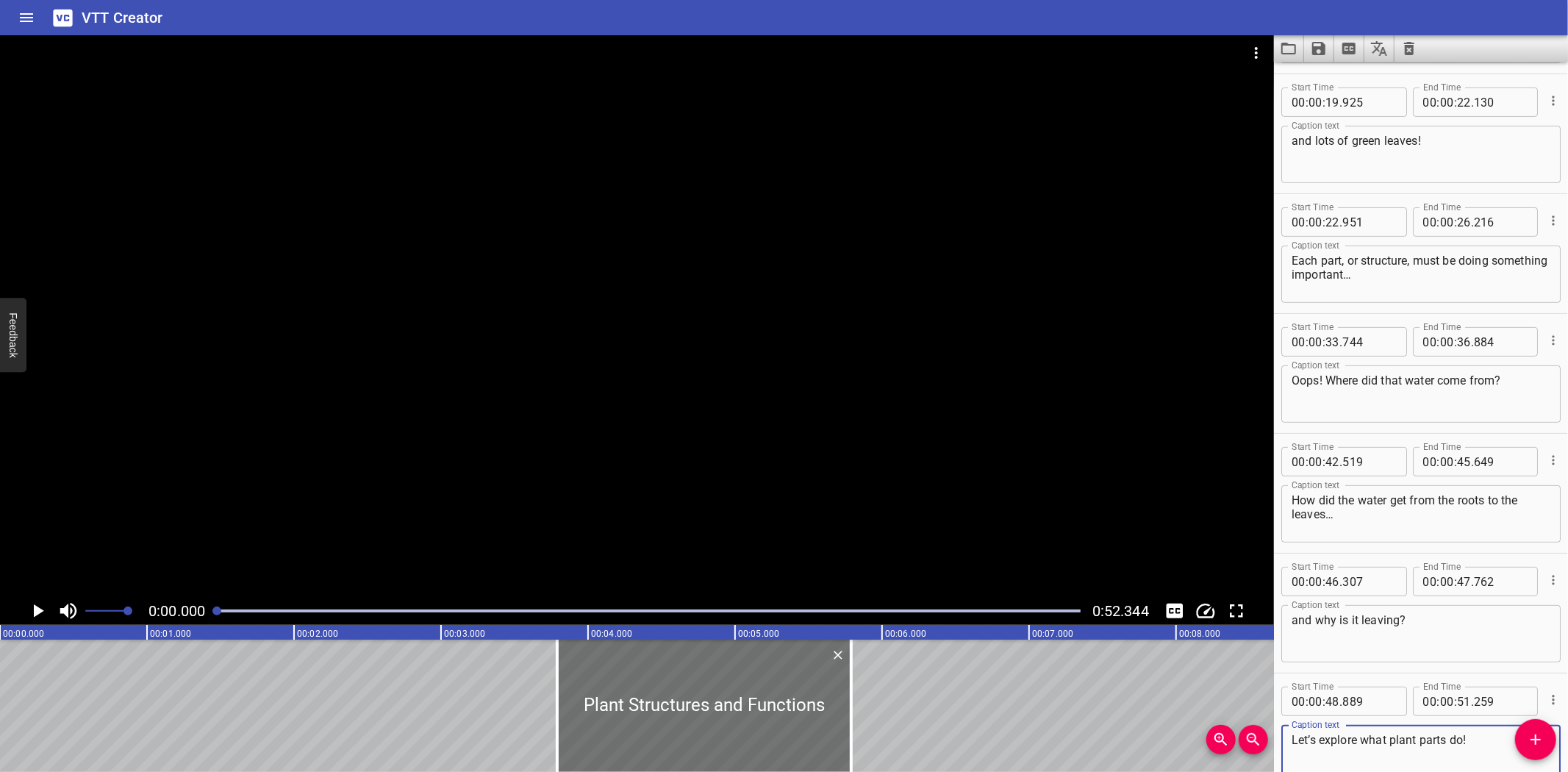
scroll to position [437, 0]
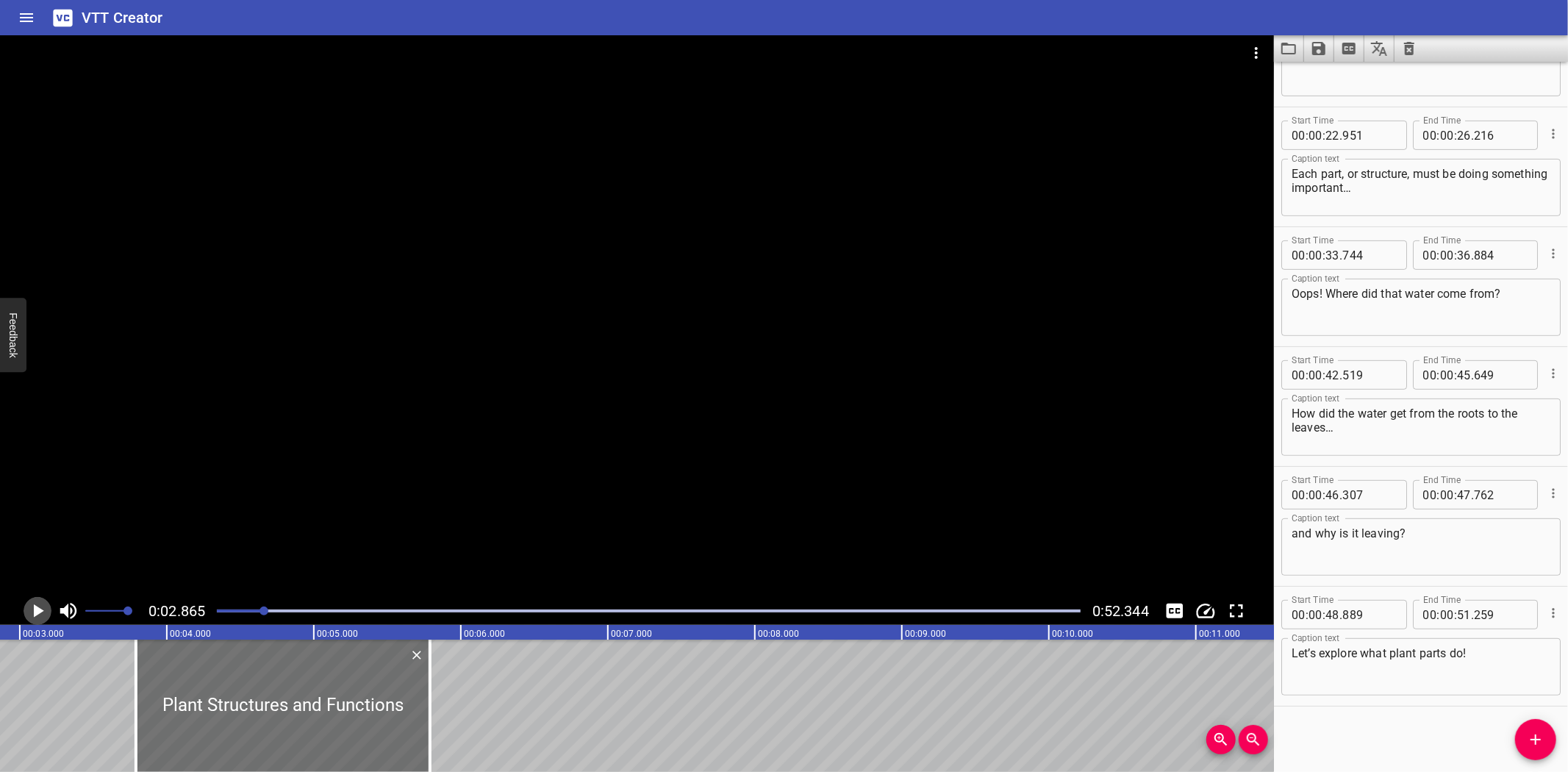
click at [37, 608] on icon "Play/Pause" at bounding box center [38, 611] width 11 height 13
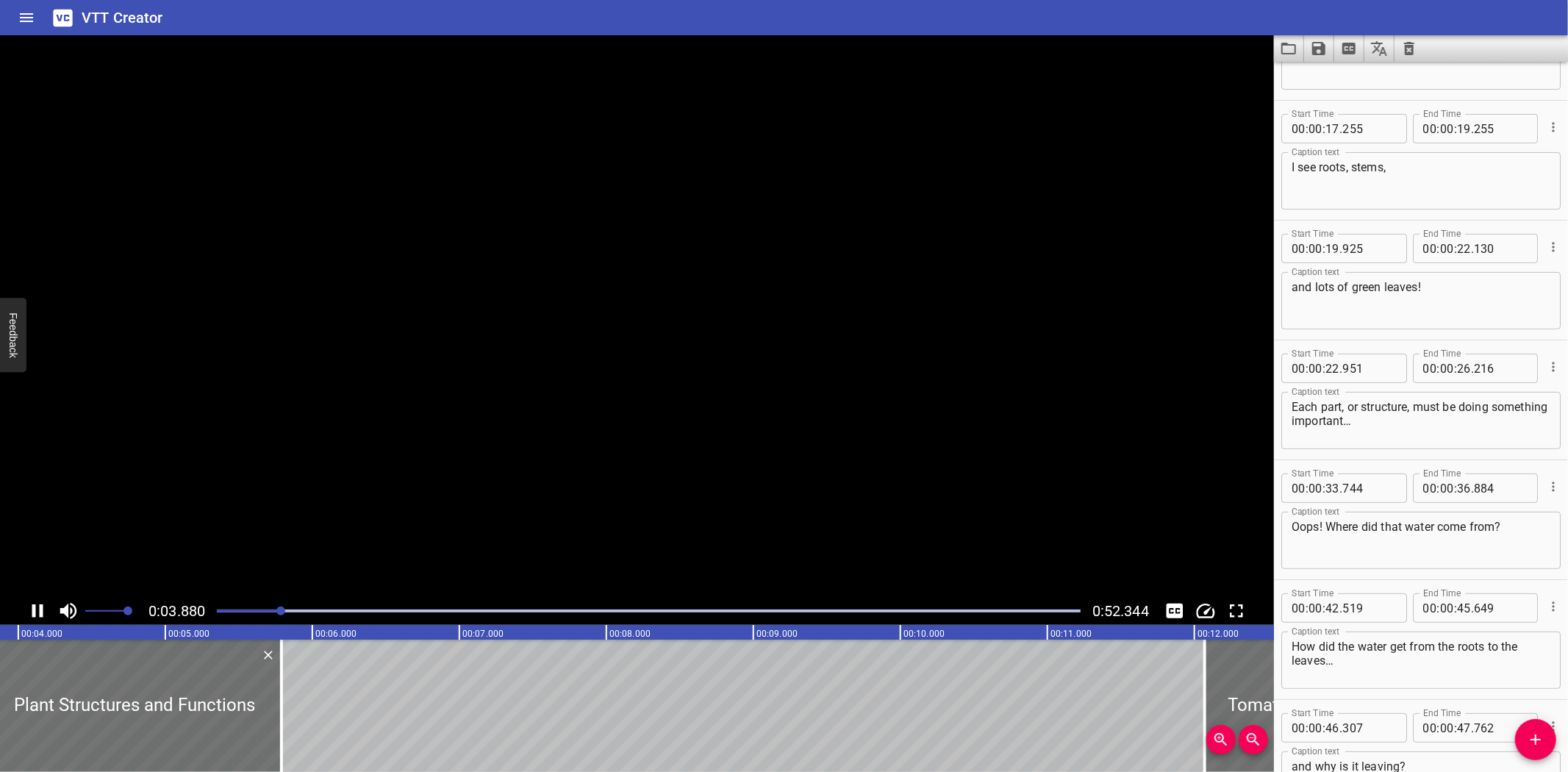
scroll to position [0, 0]
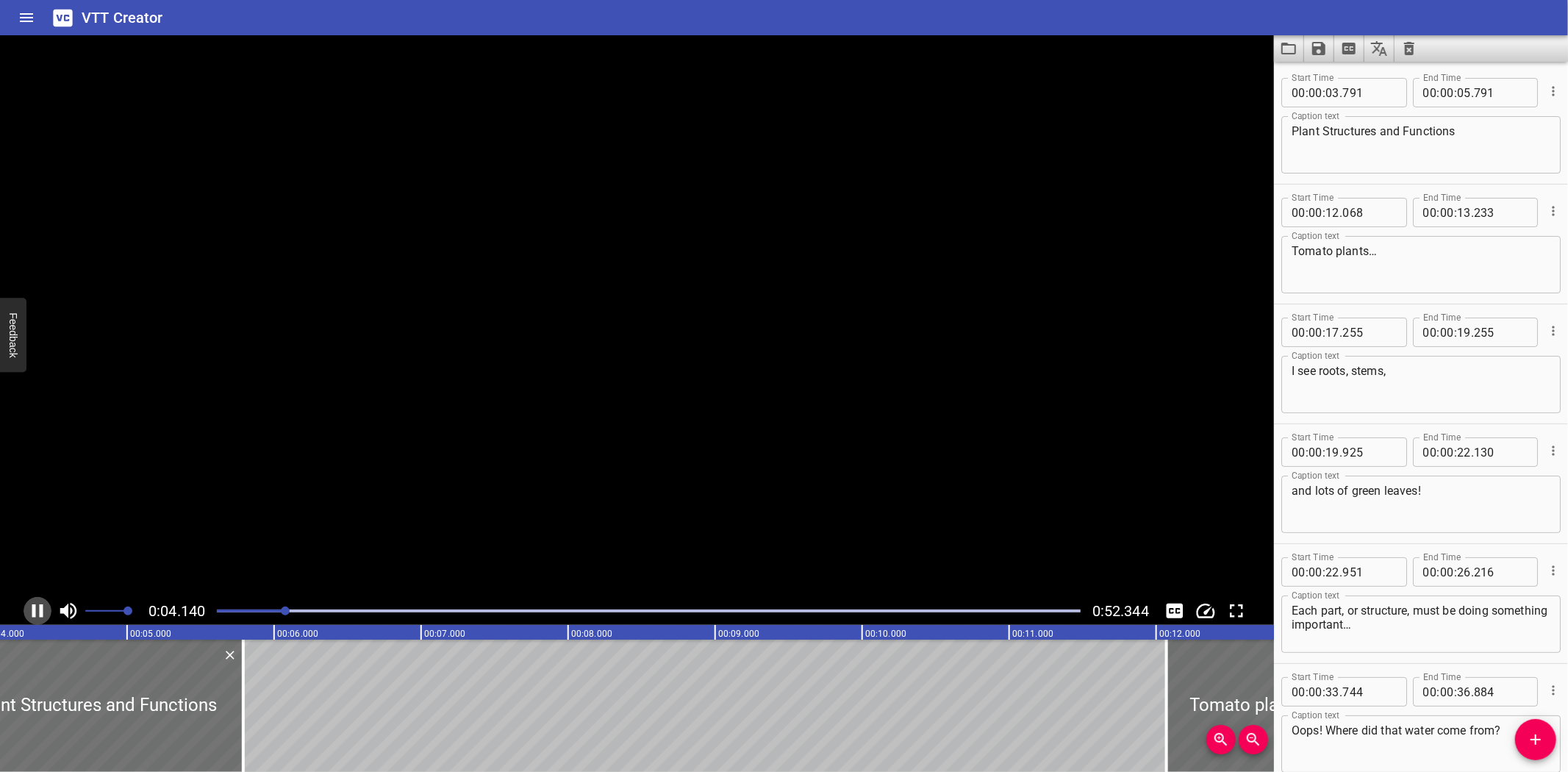
click at [37, 608] on icon "Play/Pause" at bounding box center [37, 611] width 22 height 22
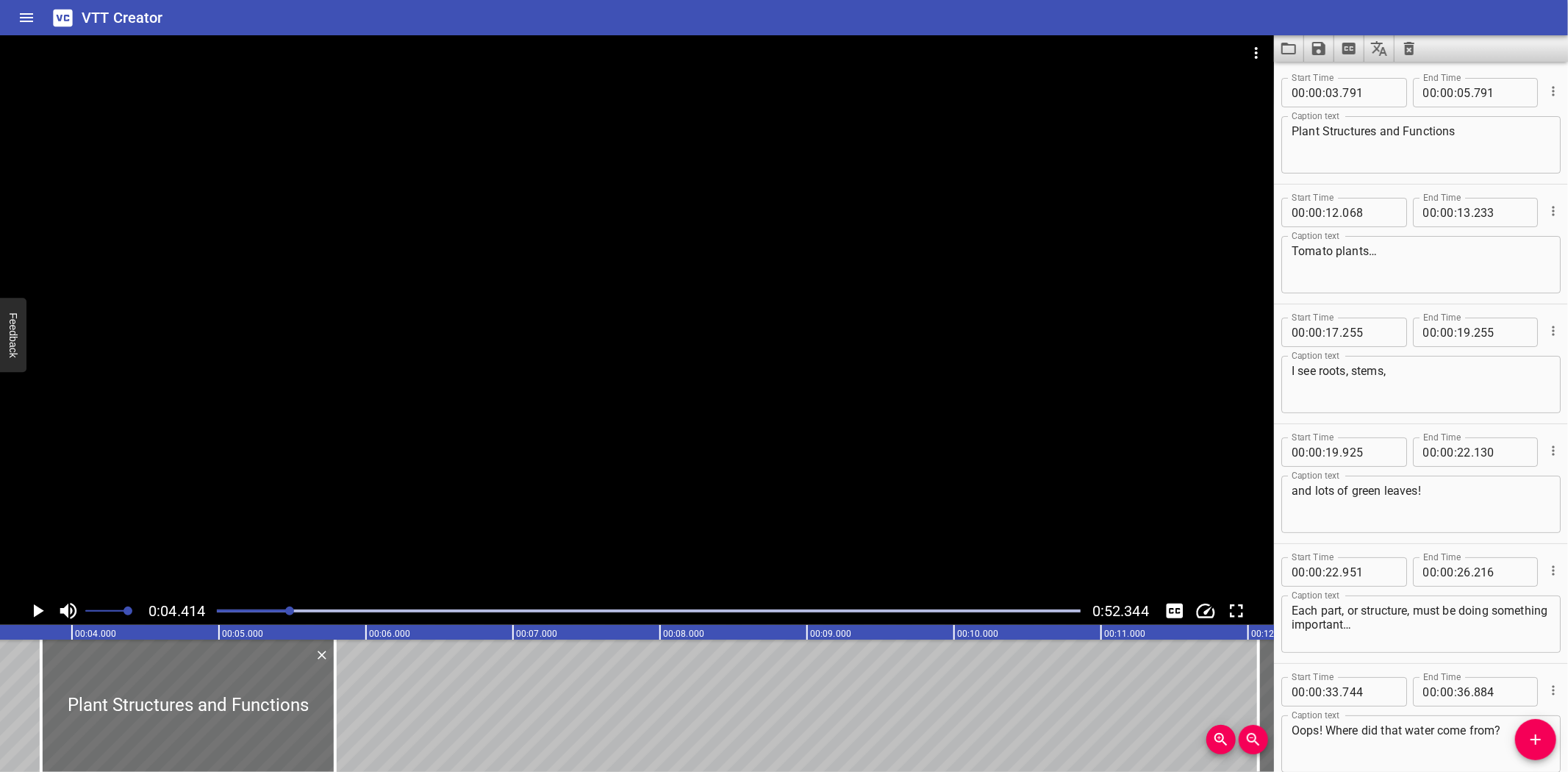
scroll to position [0, 388]
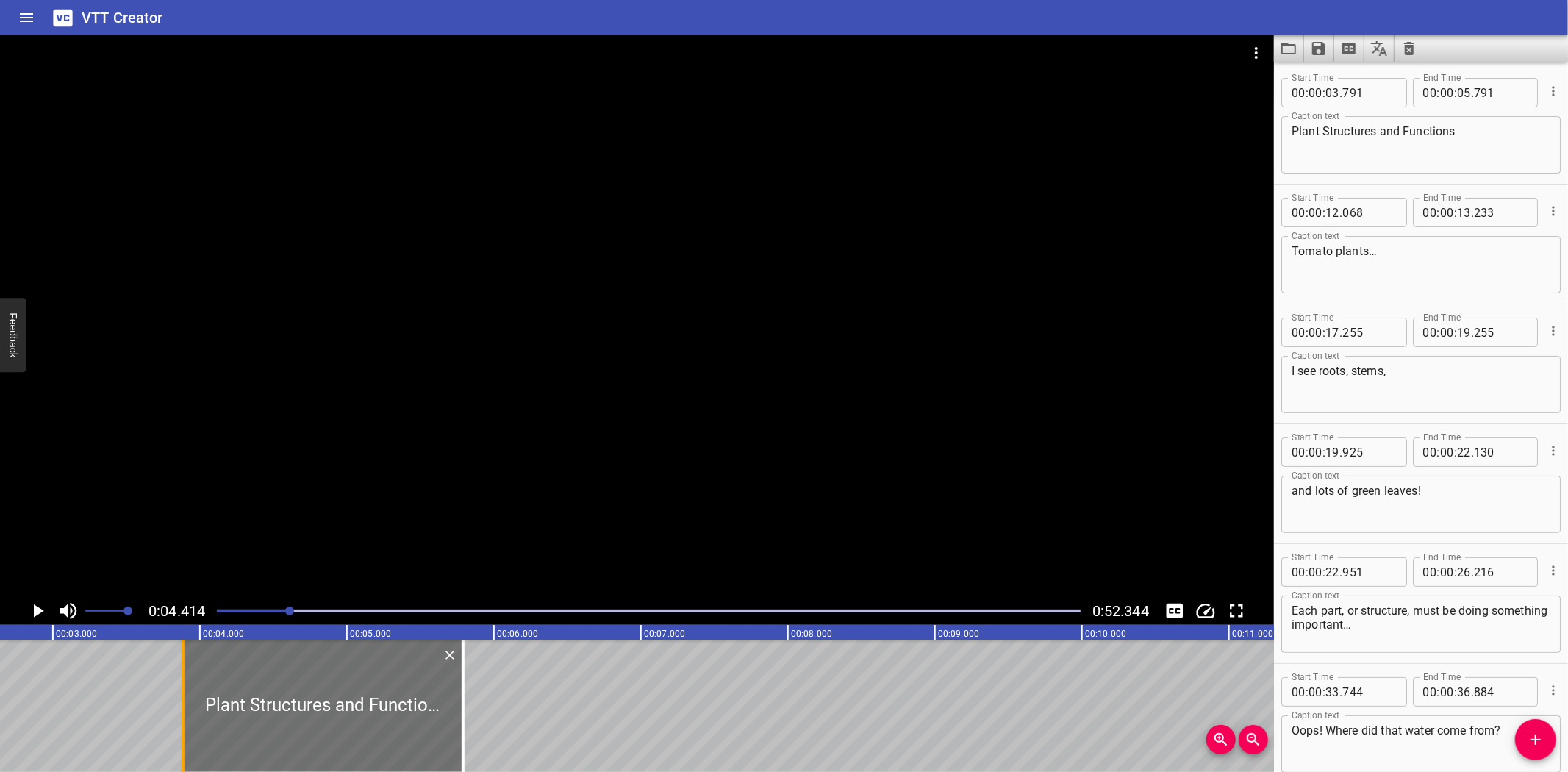
drag, startPoint x: 167, startPoint y: 718, endPoint x: 186, endPoint y: 716, distance: 19.1
click at [182, 718] on div at bounding box center [183, 705] width 3 height 132
click at [462, 725] on div at bounding box center [463, 705] width 3 height 132
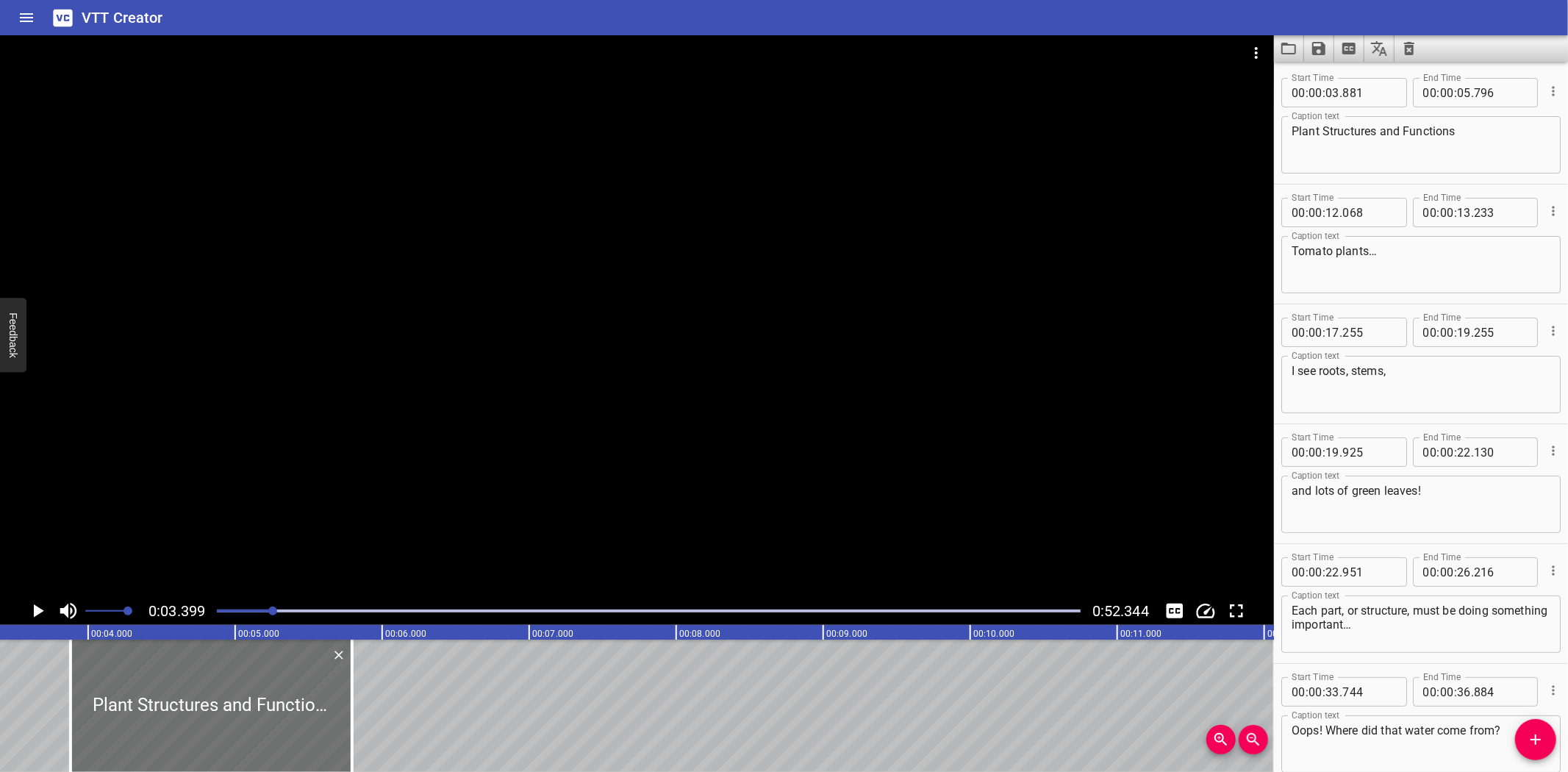
click at [40, 608] on icon "Play/Pause" at bounding box center [38, 611] width 11 height 13
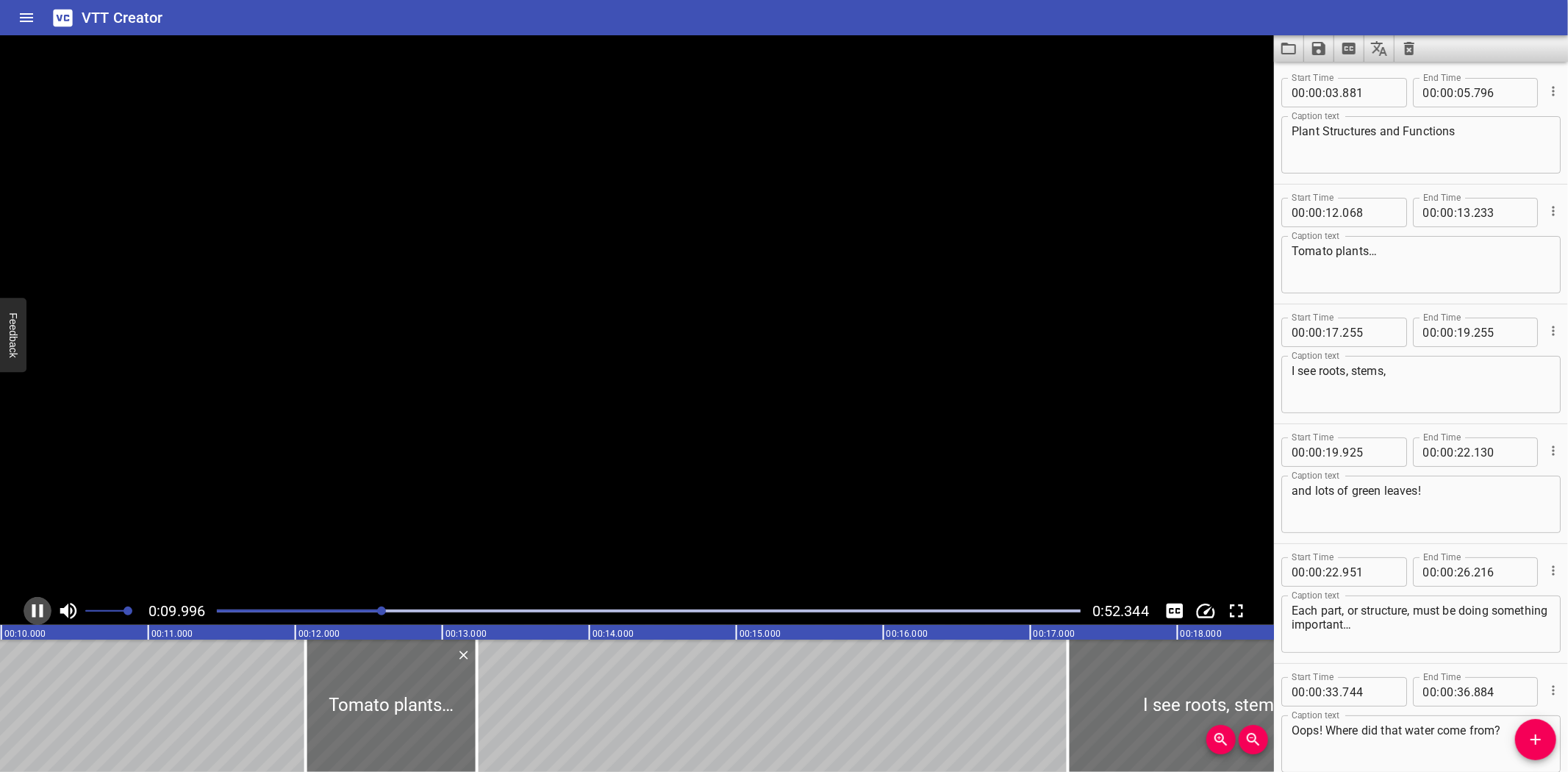
click at [40, 608] on icon "Play/Pause" at bounding box center [38, 611] width 11 height 13
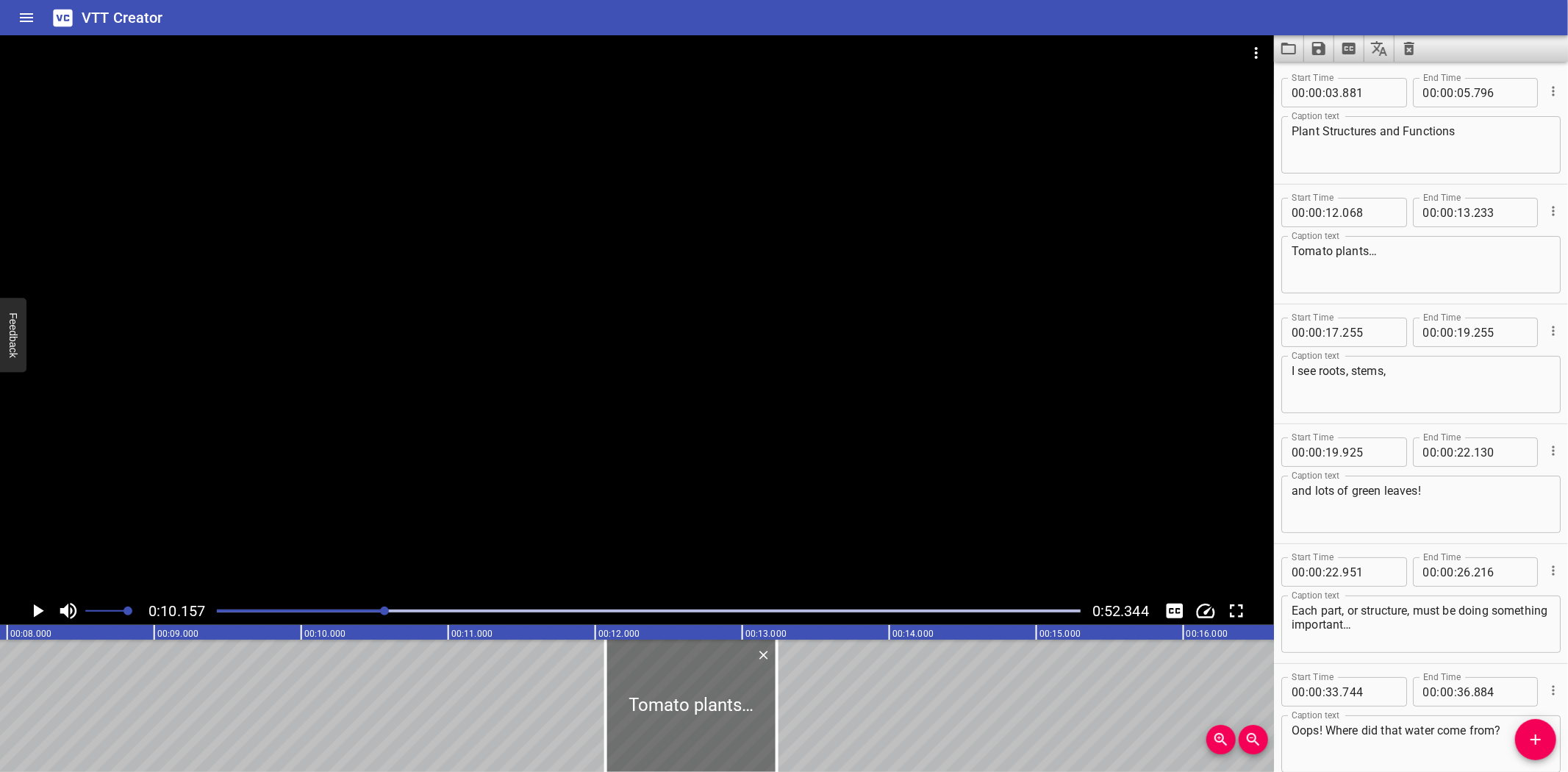
scroll to position [0, 1163]
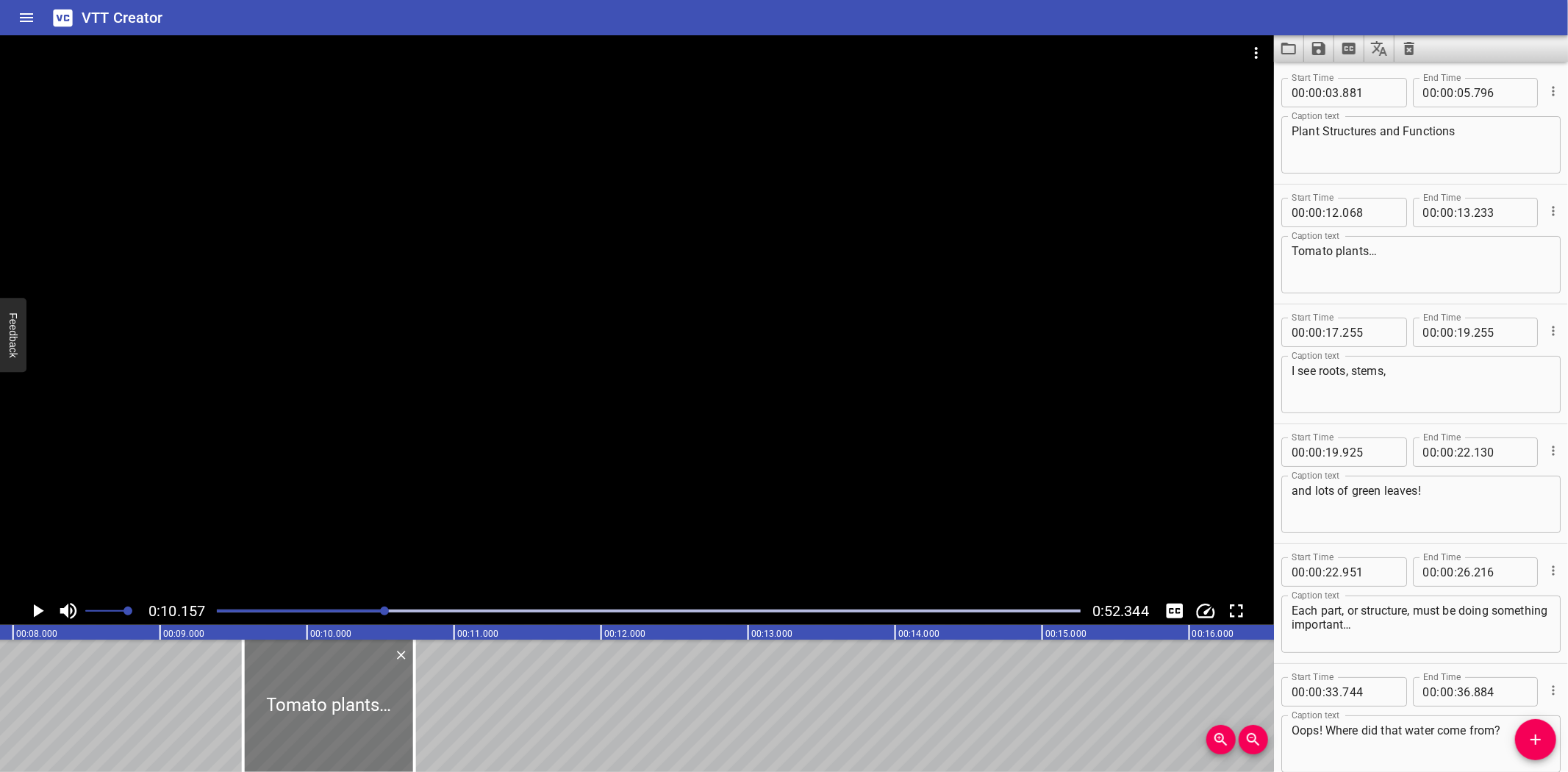
drag, startPoint x: 693, startPoint y: 690, endPoint x: 324, endPoint y: 681, distance: 369.1
click at [324, 681] on div at bounding box center [329, 705] width 171 height 132
click at [416, 729] on div at bounding box center [417, 705] width 3 height 132
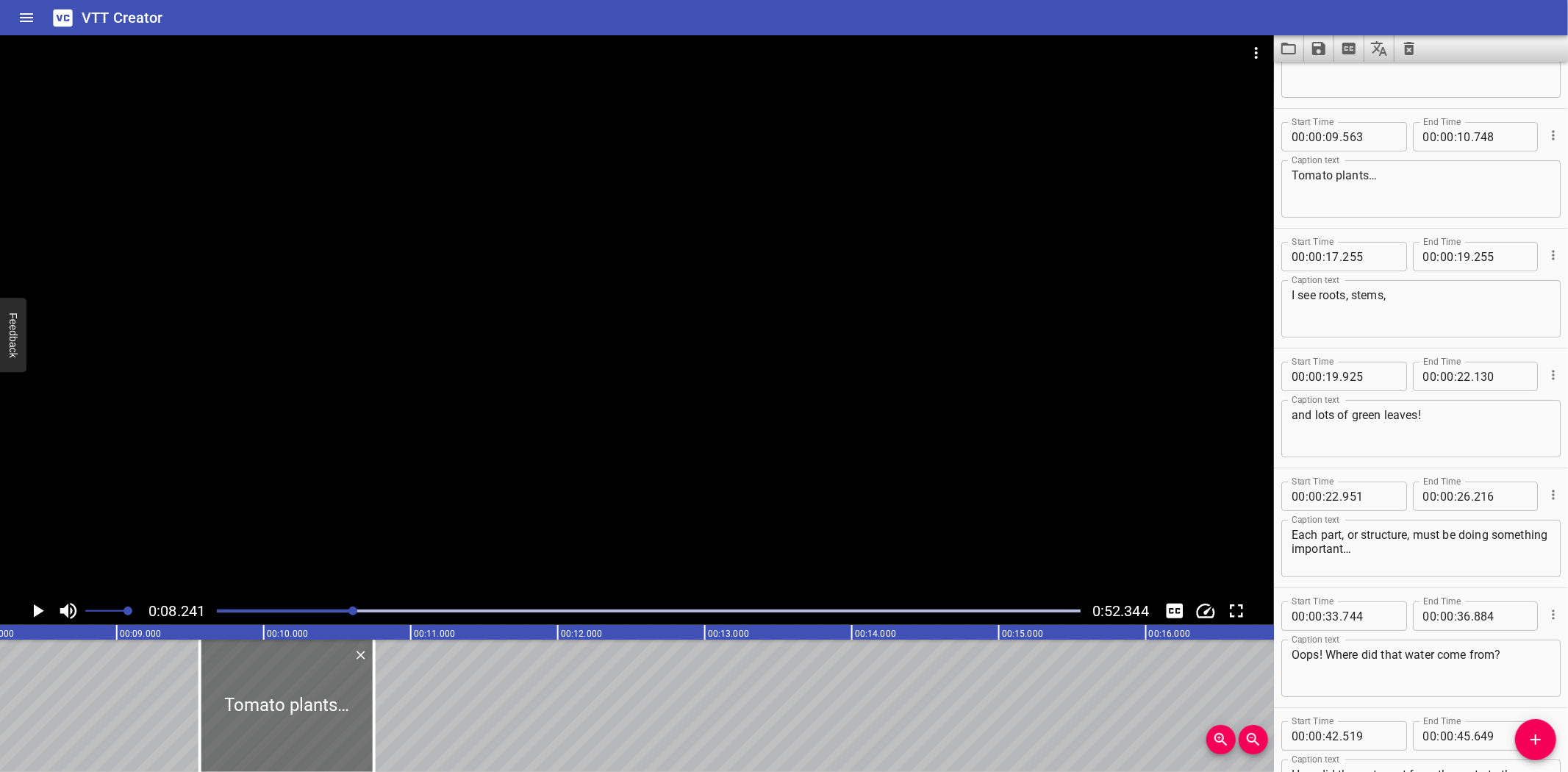
scroll to position [119, 0]
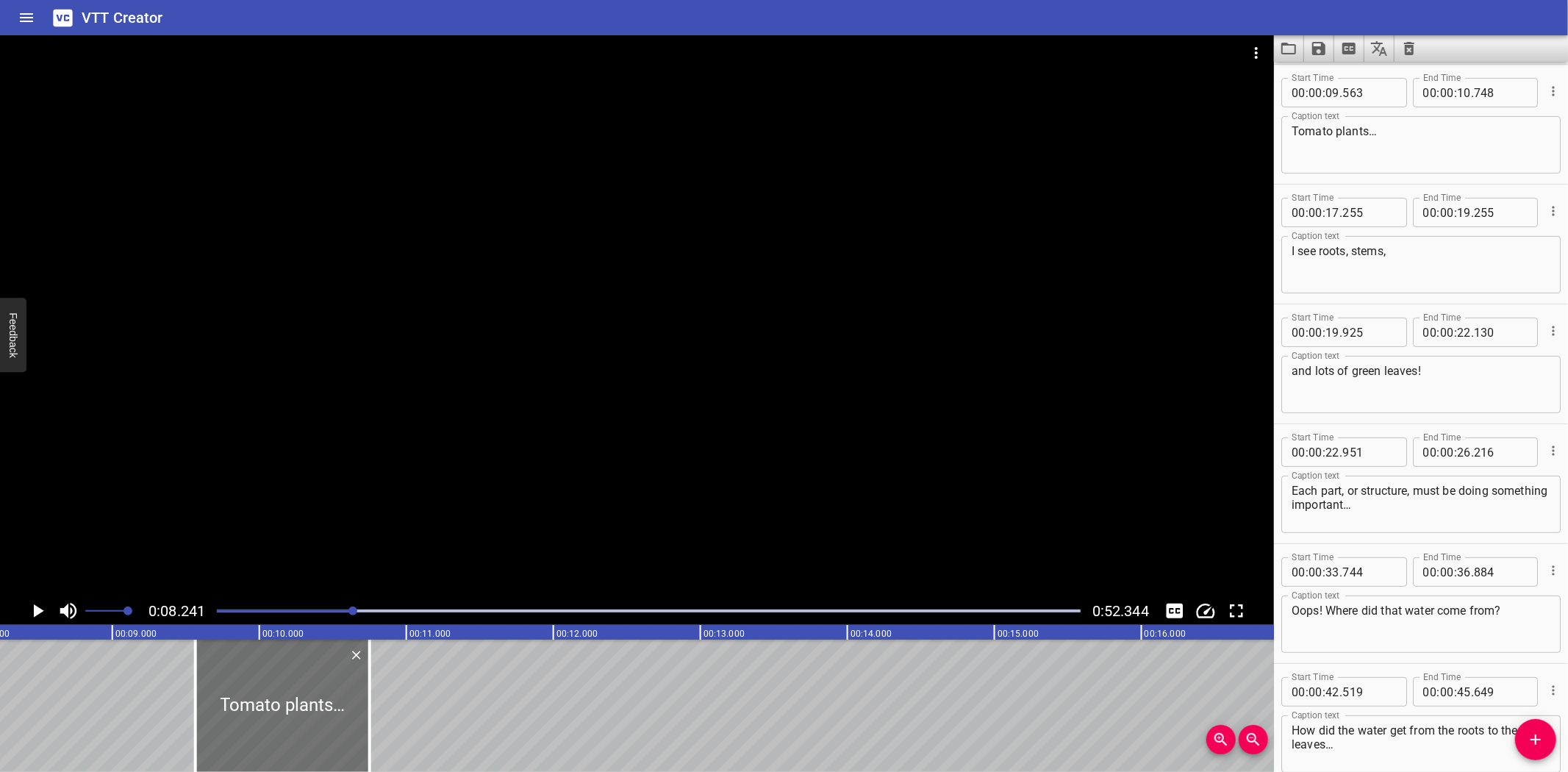
click at [38, 607] on icon "Play/Pause" at bounding box center [37, 611] width 22 height 22
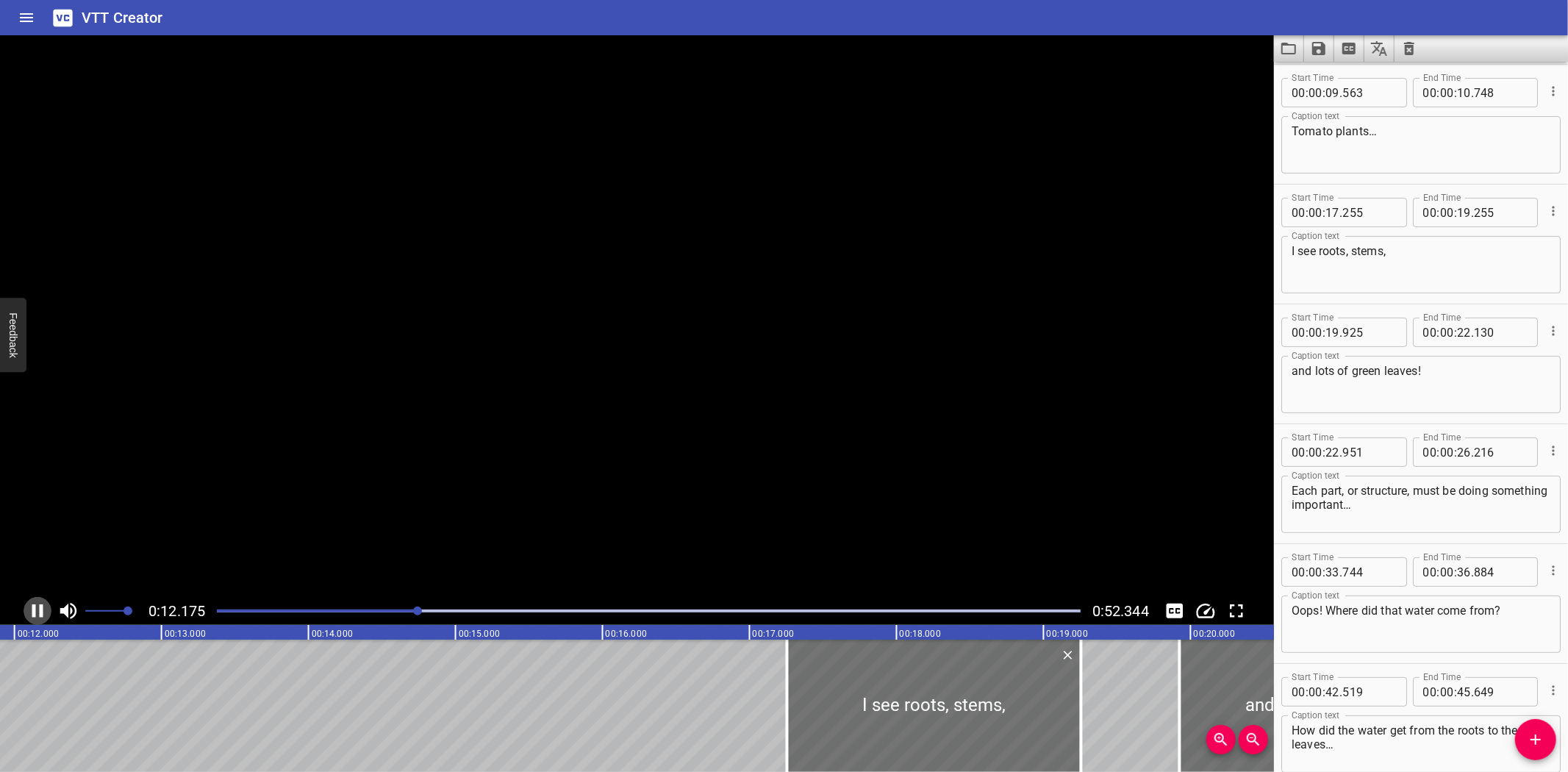
click at [38, 607] on icon "Play/Pause" at bounding box center [37, 611] width 22 height 22
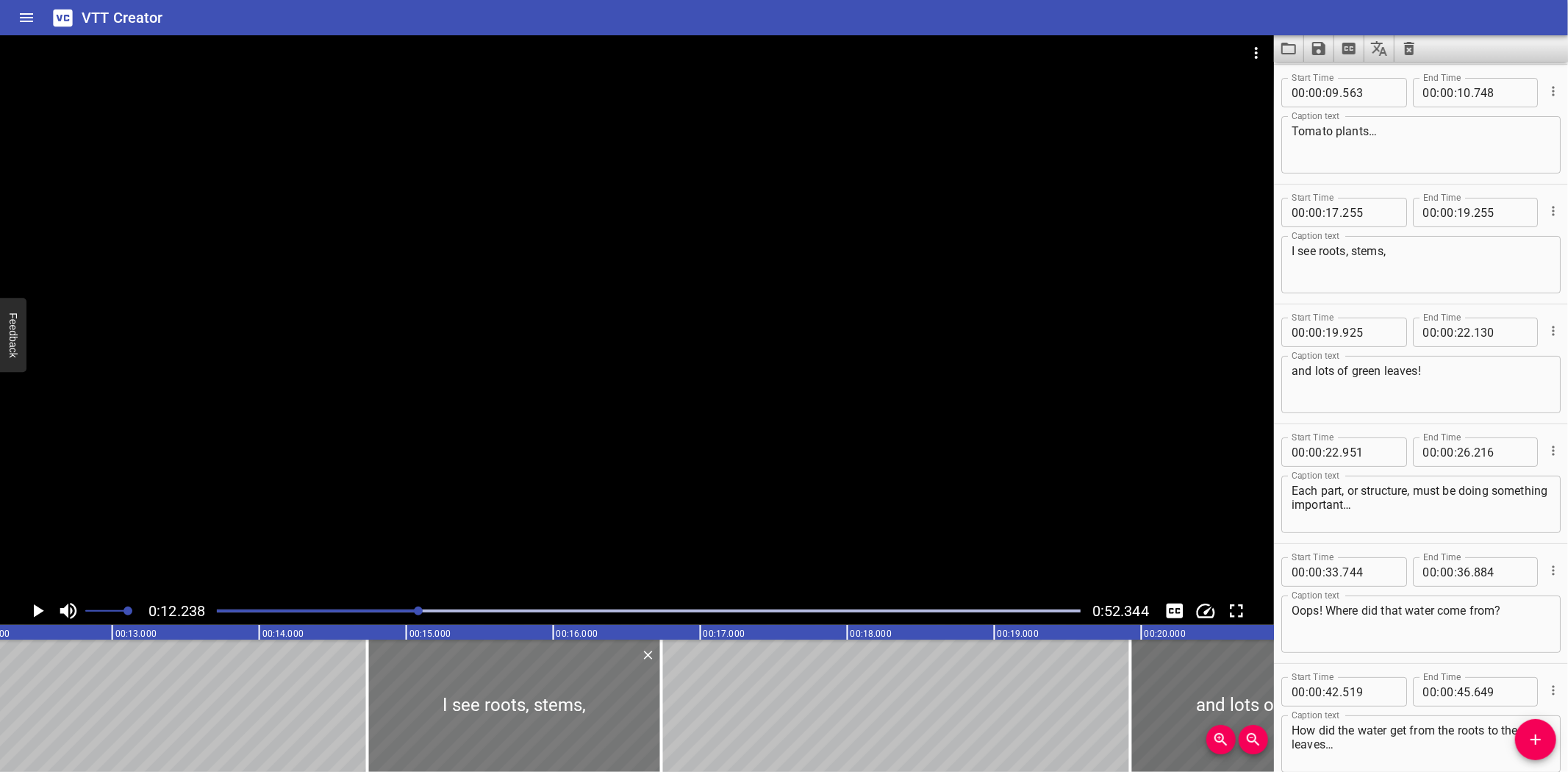
drag, startPoint x: 923, startPoint y: 698, endPoint x: 553, endPoint y: 701, distance: 370.0
click at [553, 701] on div at bounding box center [515, 705] width 294 height 132
click at [526, 721] on div at bounding box center [519, 705] width 294 height 132
click at [671, 734] on div at bounding box center [672, 705] width 3 height 132
click at [40, 609] on icon "Play/Pause" at bounding box center [38, 611] width 11 height 13
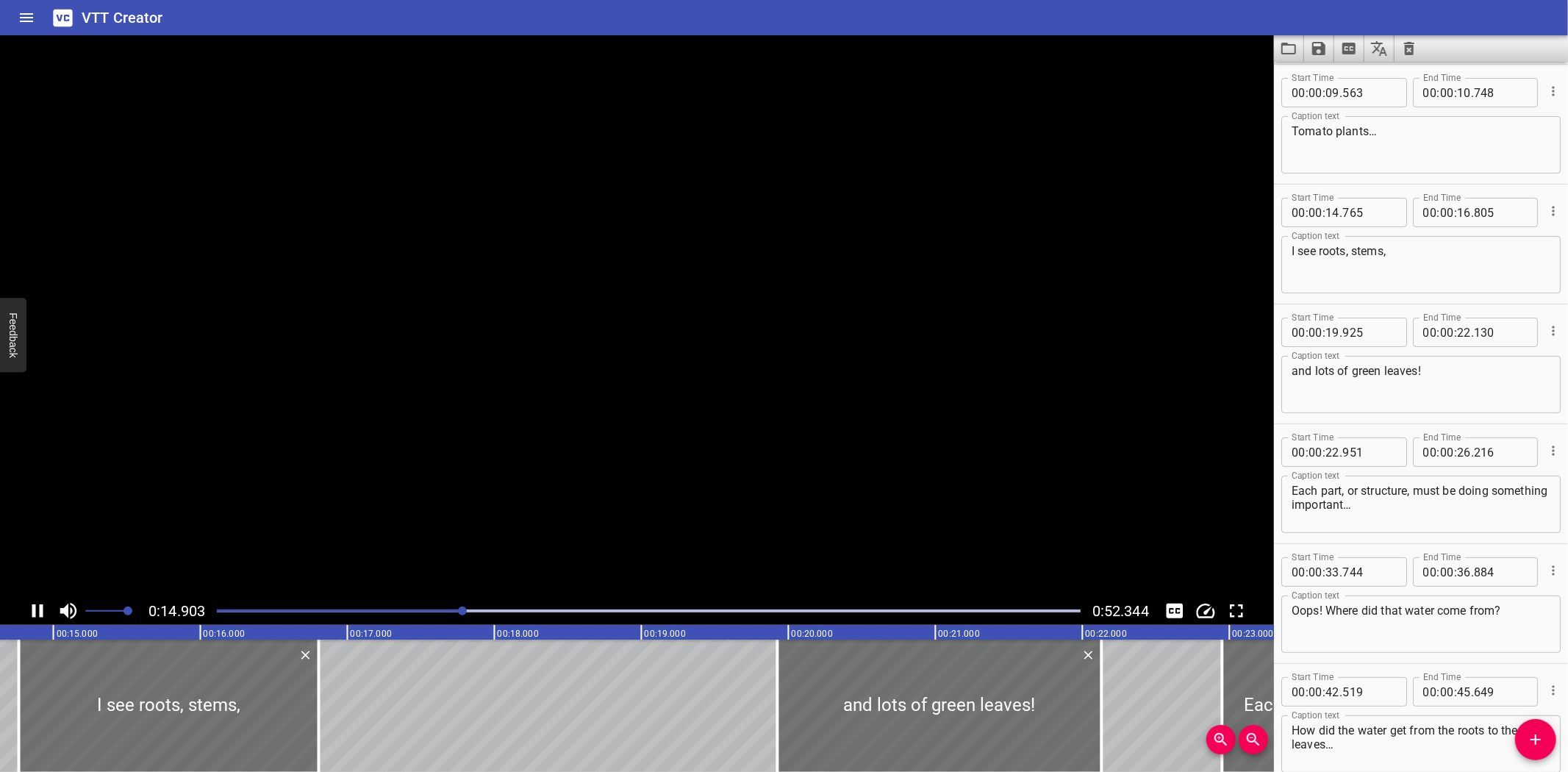
scroll to position [239, 0]
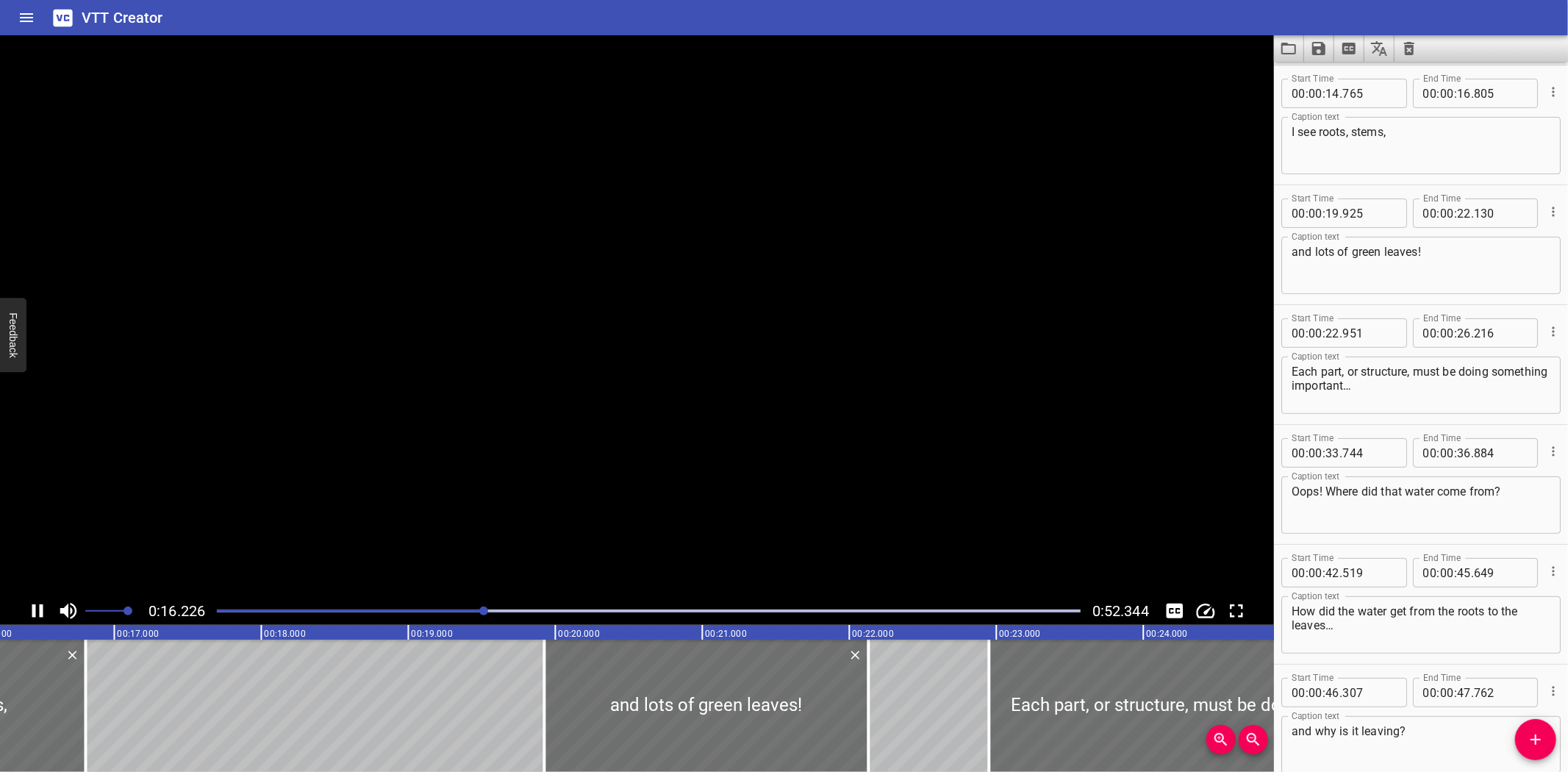
click at [40, 609] on icon "Play/Pause" at bounding box center [38, 611] width 11 height 13
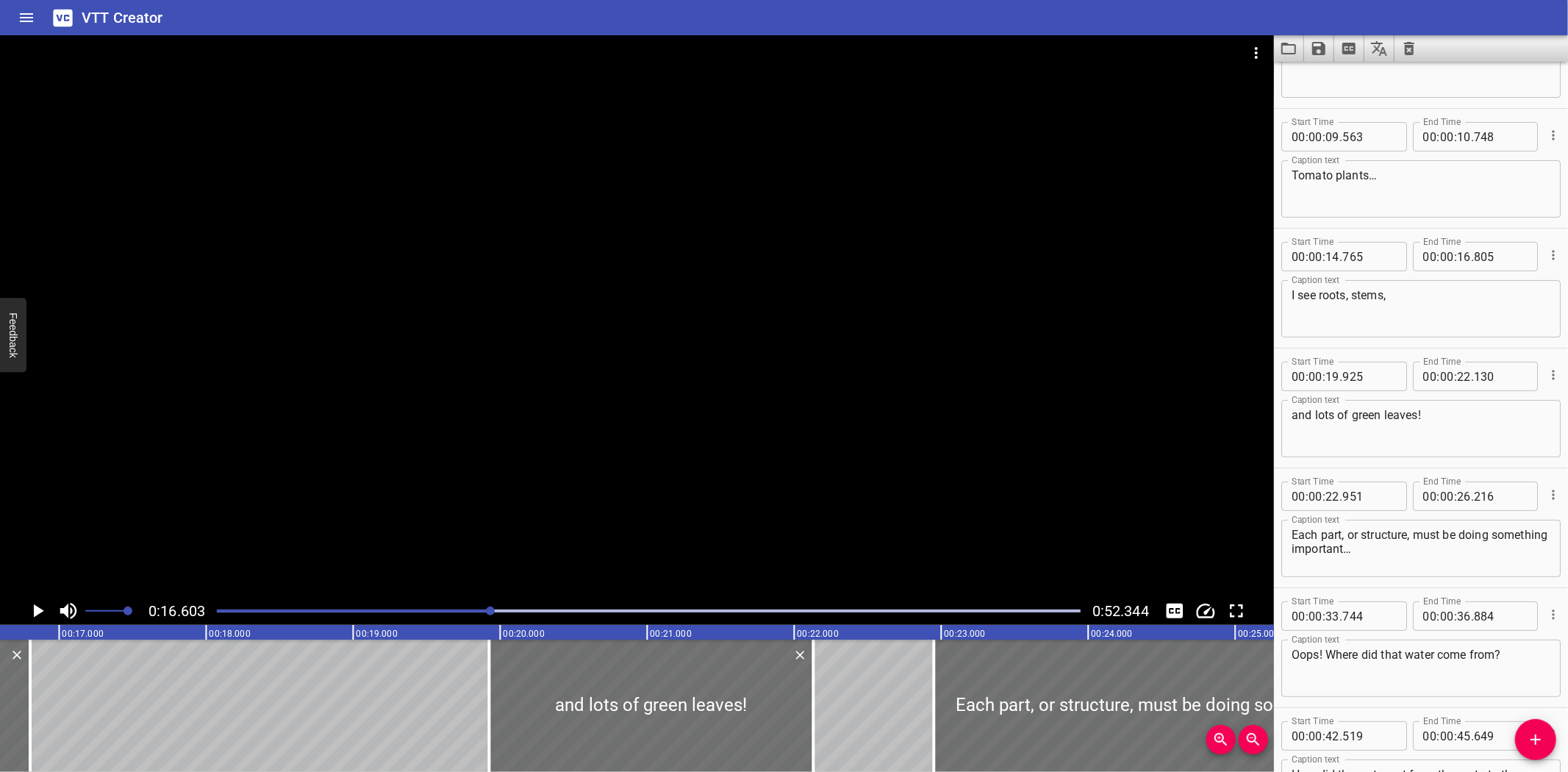
scroll to position [0, 0]
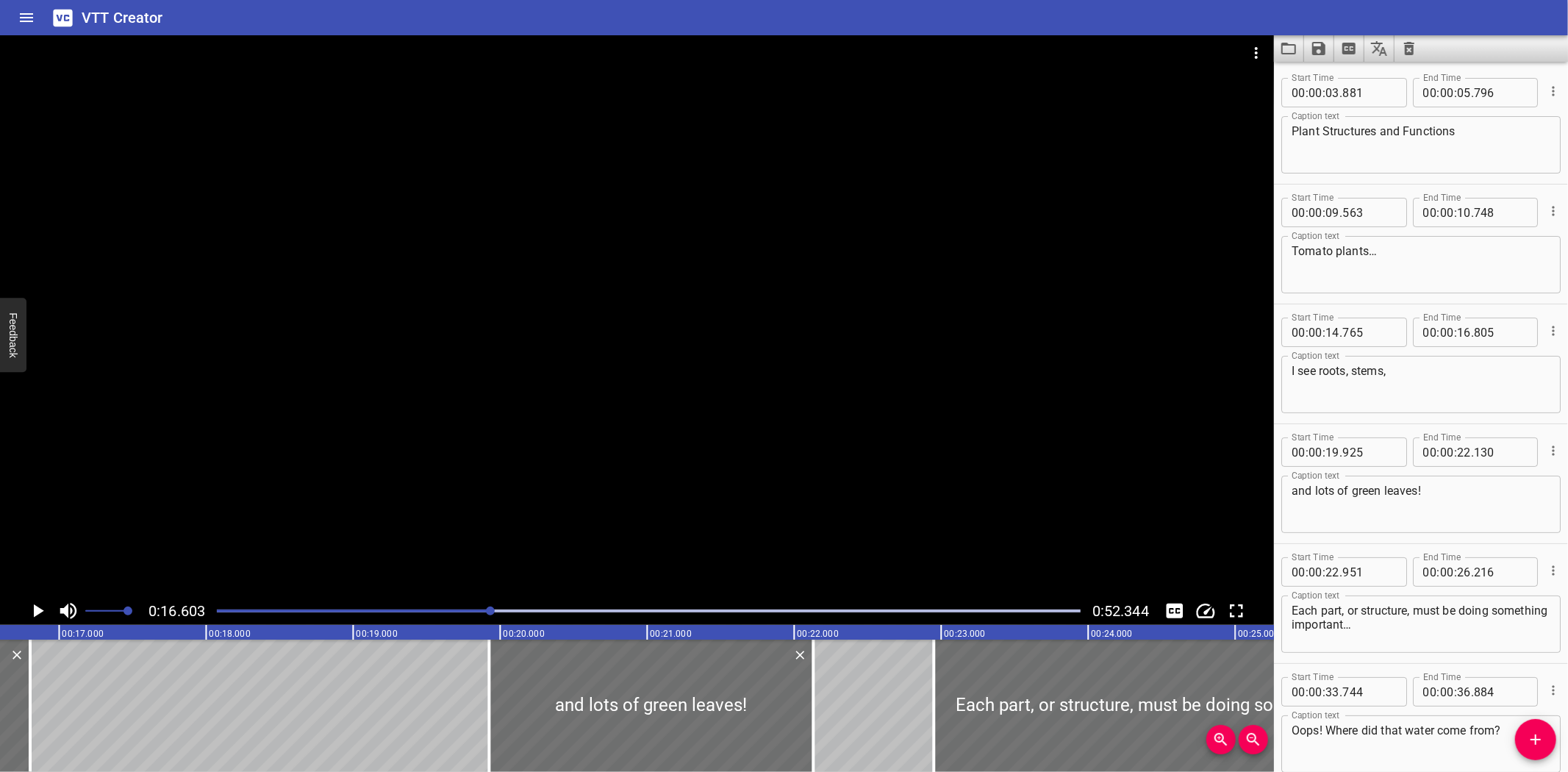
click at [1508, 368] on textarea "I see roots, stems," at bounding box center [1421, 385] width 259 height 42
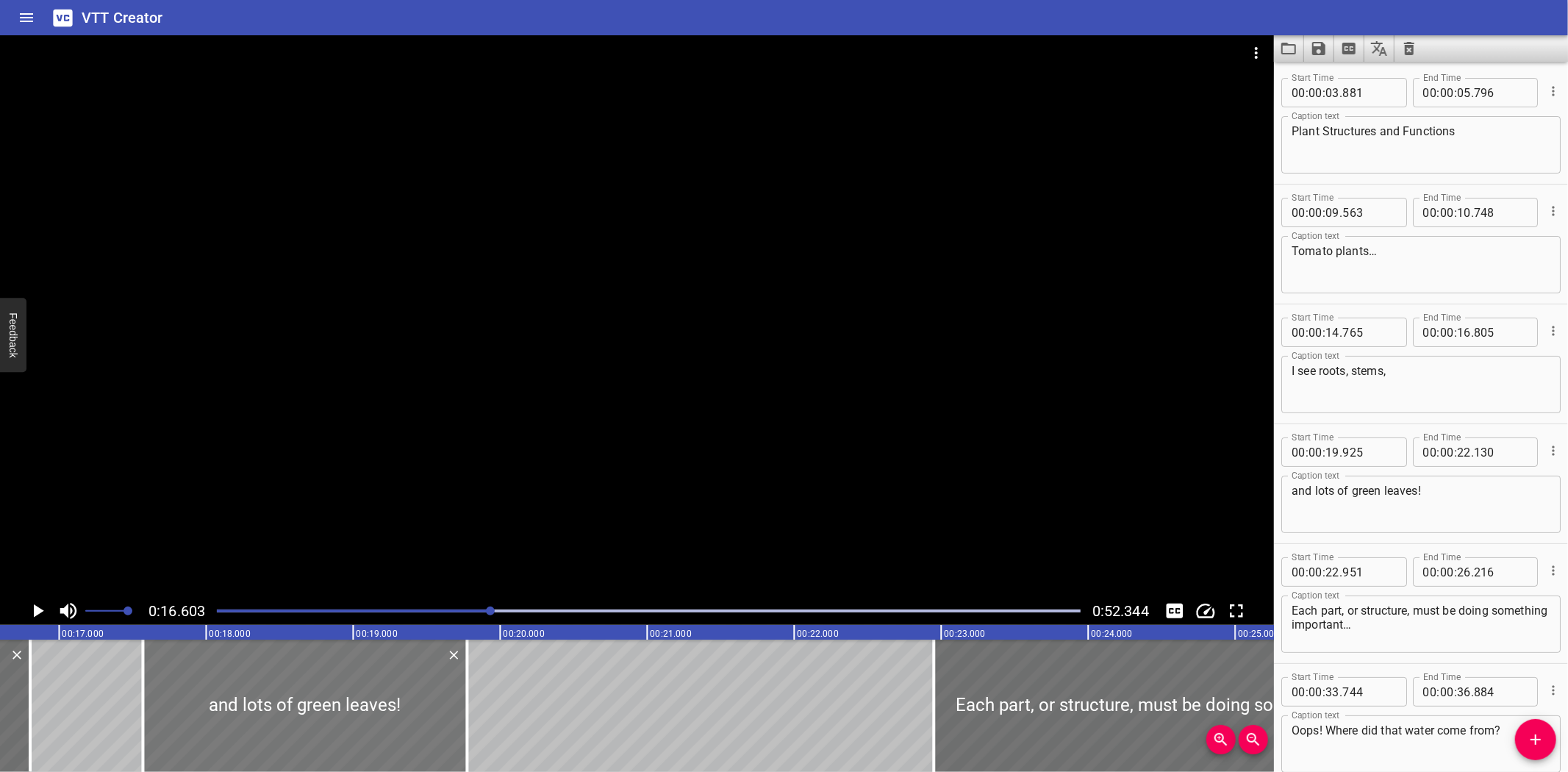
drag, startPoint x: 692, startPoint y: 706, endPoint x: 295, endPoint y: 708, distance: 397.0
click at [344, 711] on div at bounding box center [304, 705] width 324 height 132
click at [36, 609] on icon "Play/Pause" at bounding box center [38, 611] width 11 height 13
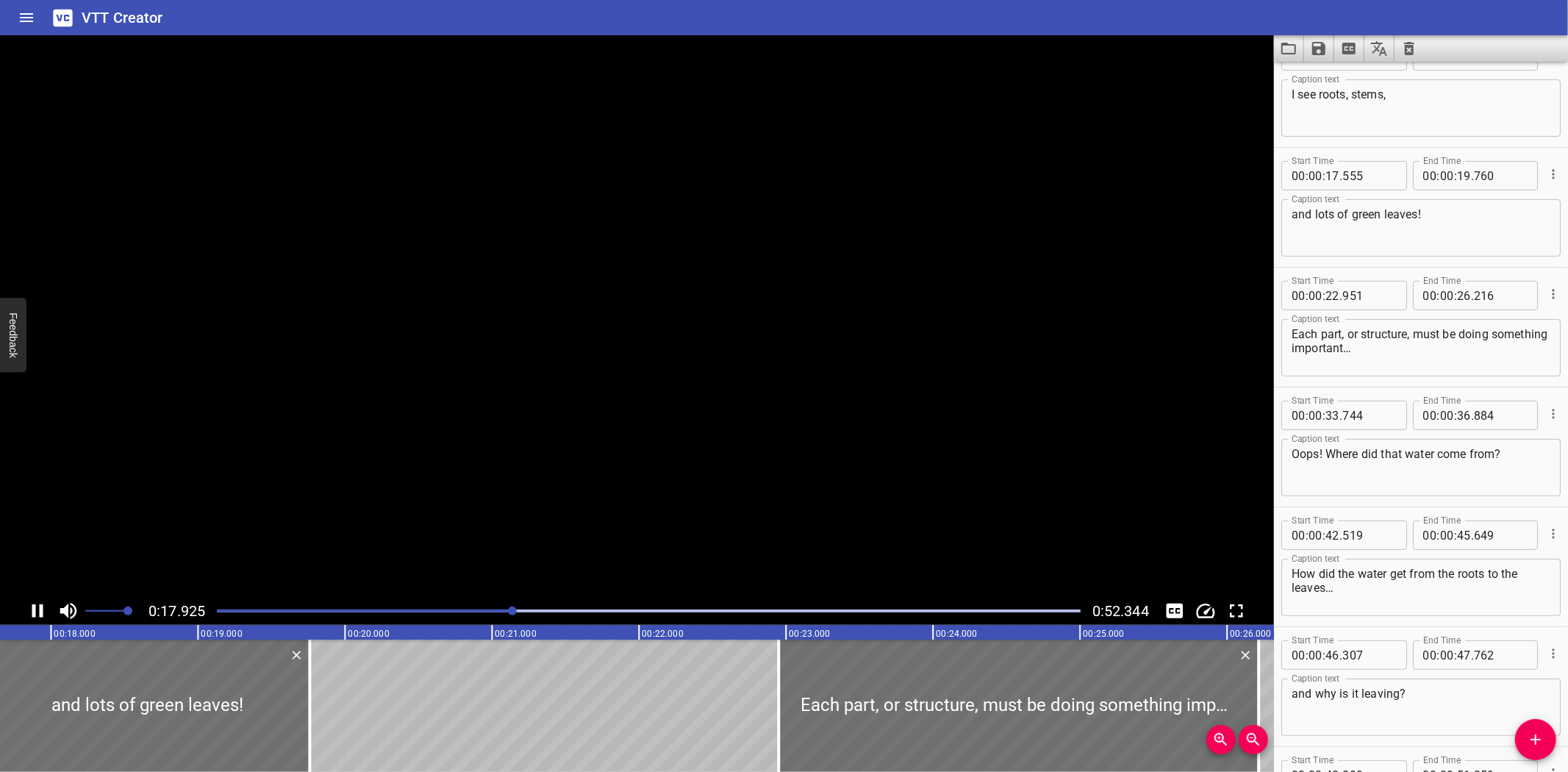
scroll to position [358, 0]
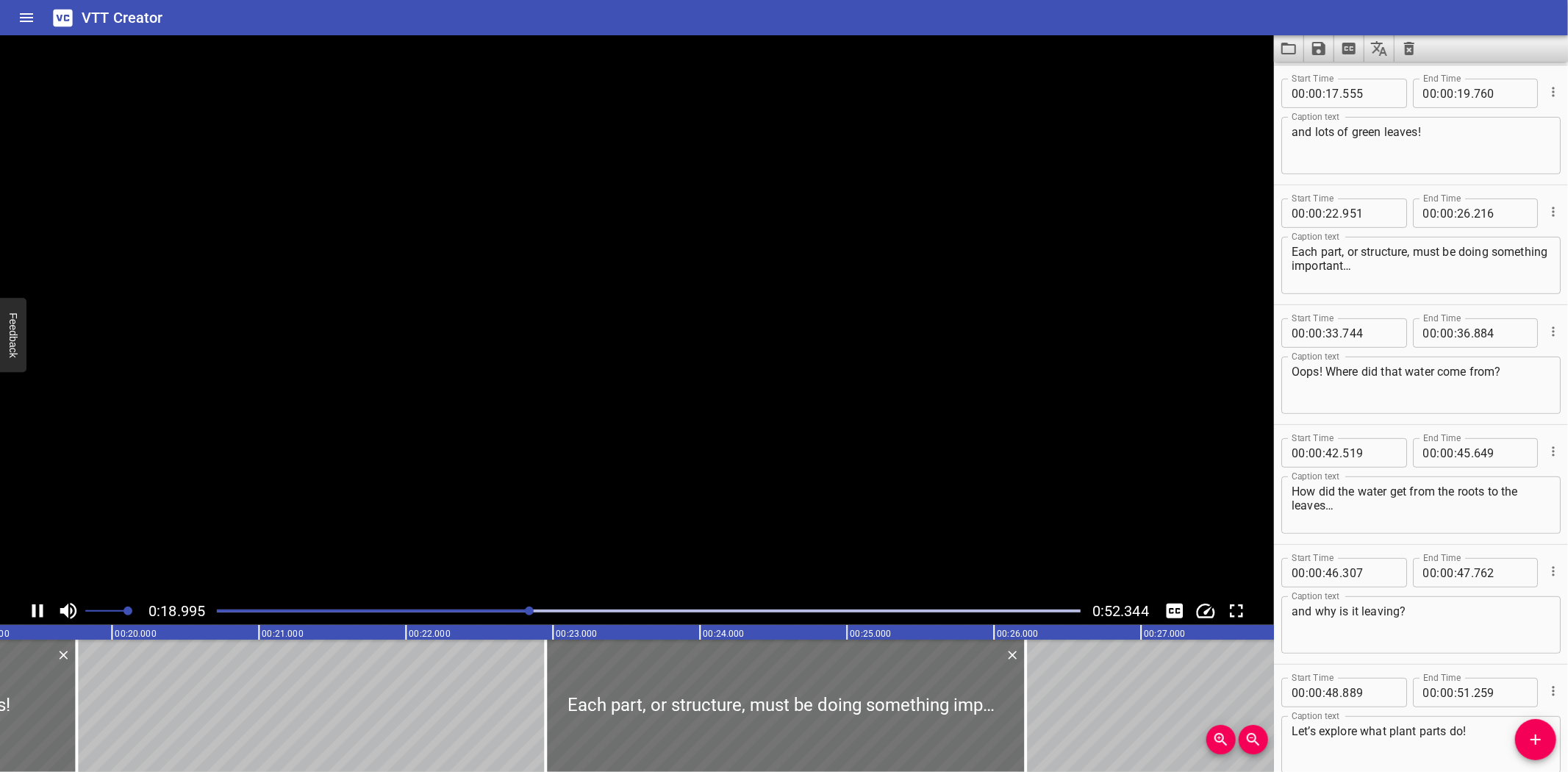
click at [36, 609] on icon "Play/Pause" at bounding box center [37, 611] width 22 height 22
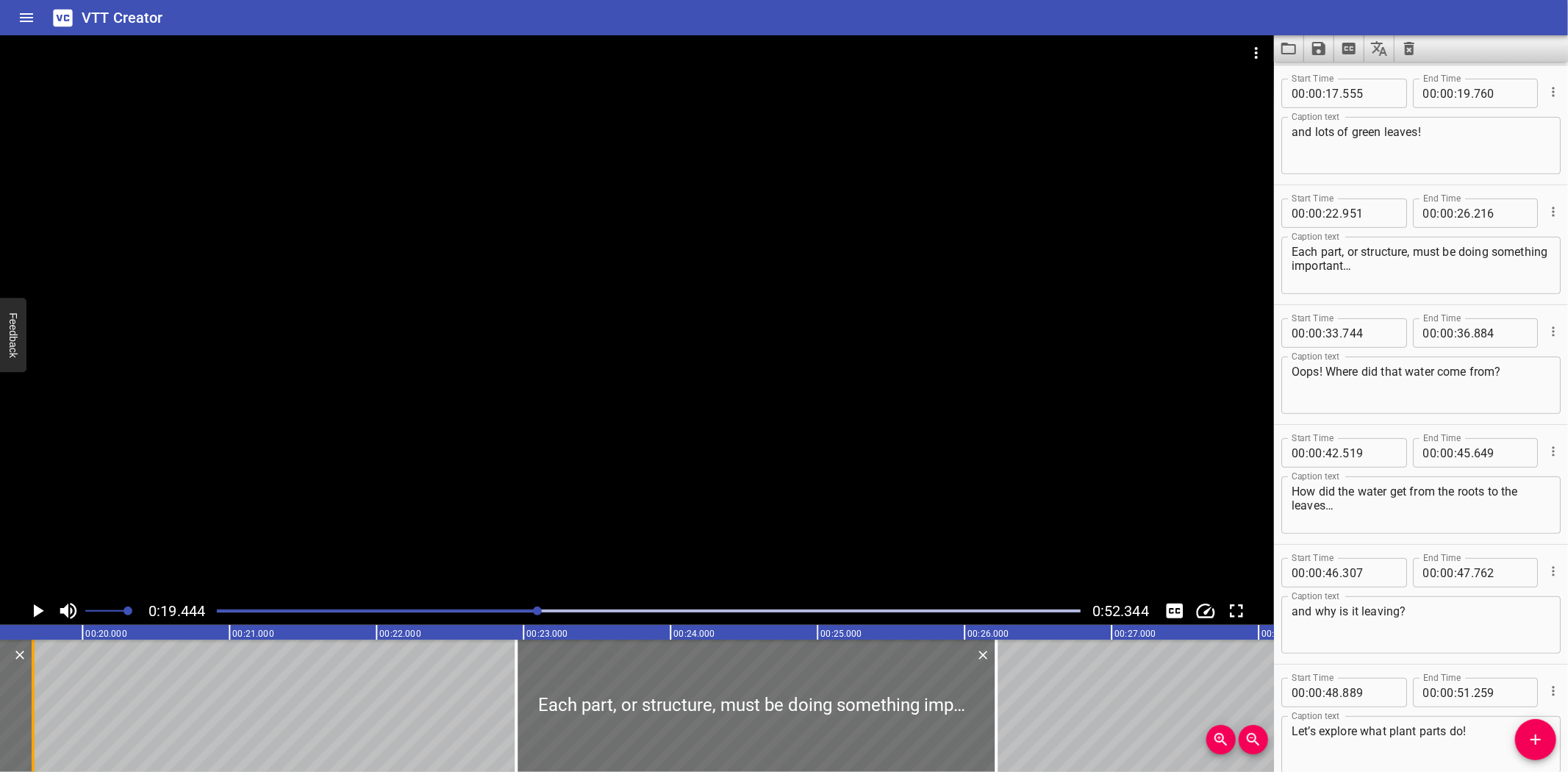
drag, startPoint x: 49, startPoint y: 736, endPoint x: 34, endPoint y: 738, distance: 15.1
click at [34, 738] on div at bounding box center [32, 705] width 14 height 132
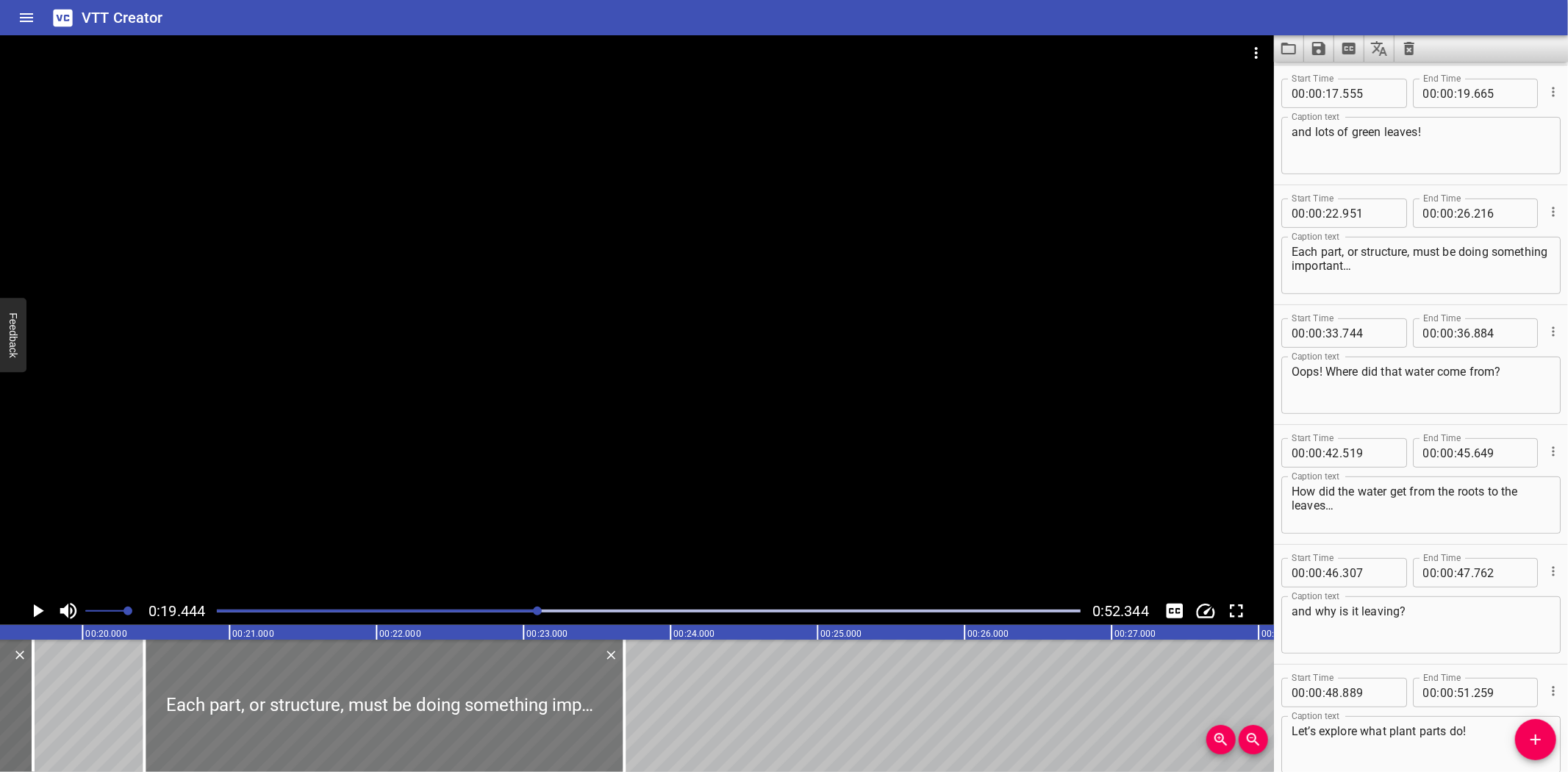
drag, startPoint x: 696, startPoint y: 686, endPoint x: 339, endPoint y: 690, distance: 357.0
click at [339, 690] on div at bounding box center [384, 705] width 480 height 132
click at [444, 723] on div at bounding box center [385, 705] width 480 height 132
drag, startPoint x: 622, startPoint y: 730, endPoint x: 635, endPoint y: 728, distance: 13.2
click at [635, 728] on div at bounding box center [638, 705] width 14 height 132
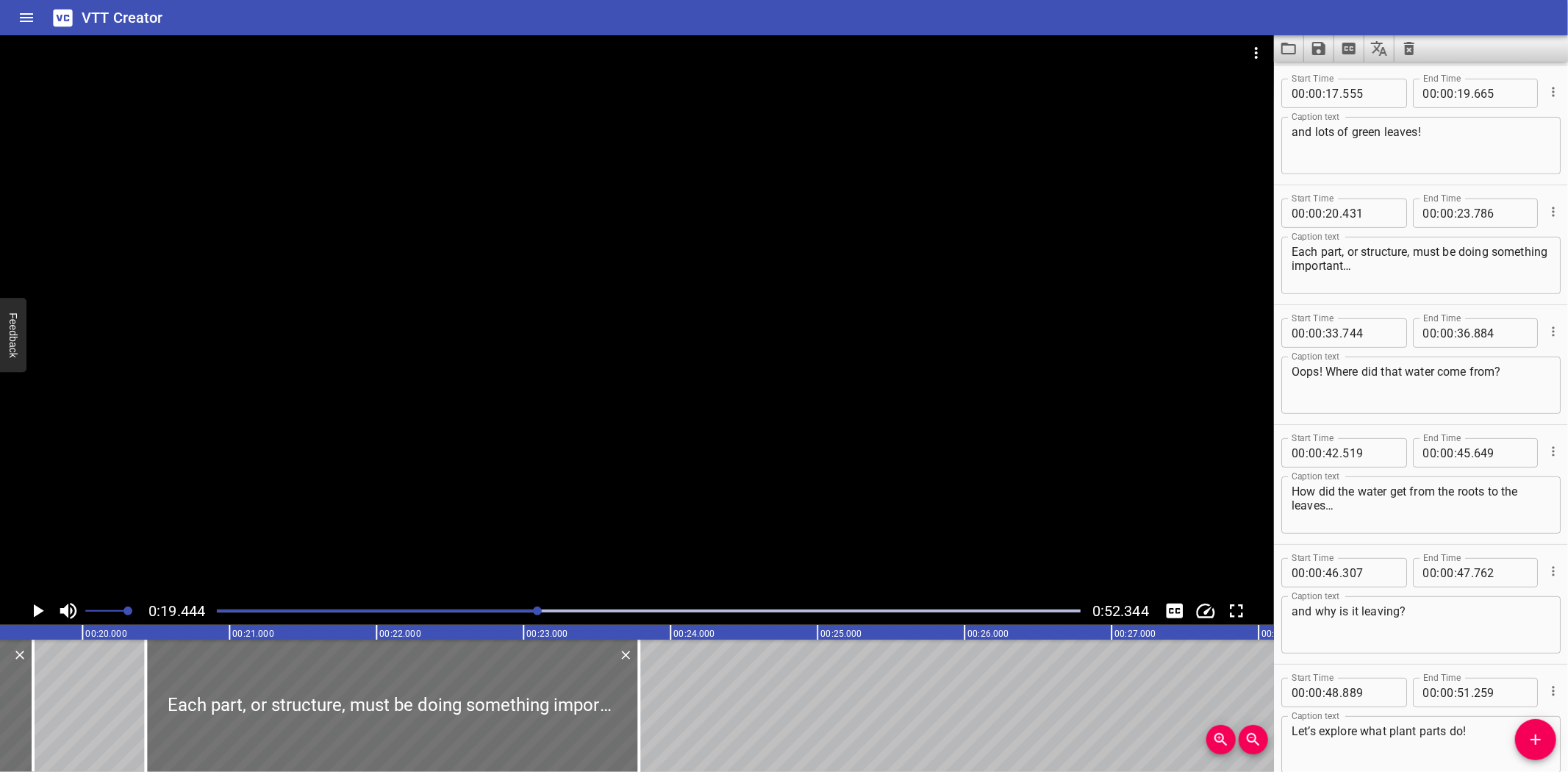
click at [37, 611] on icon "Play/Pause" at bounding box center [38, 611] width 11 height 13
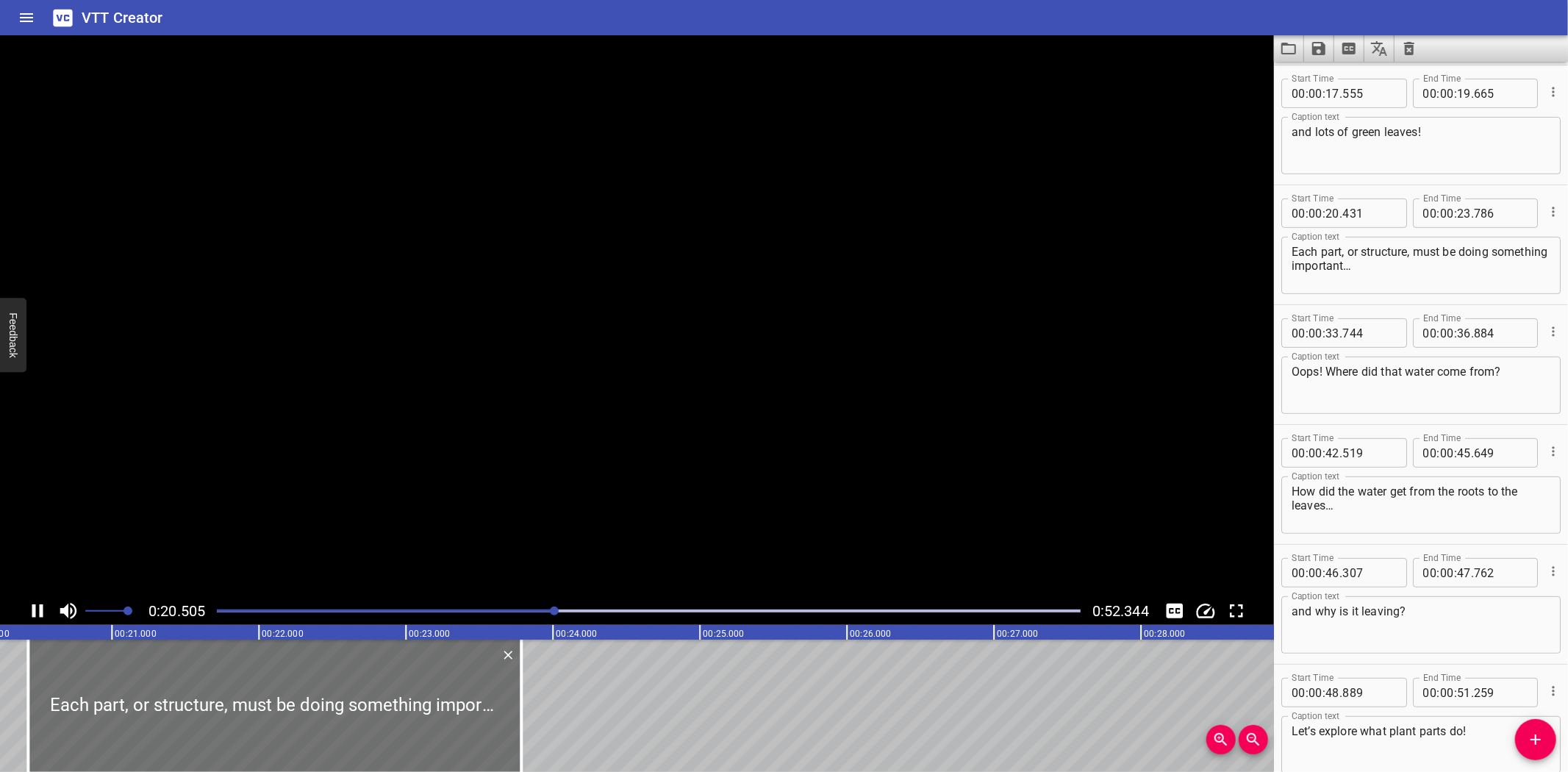
scroll to position [436, 0]
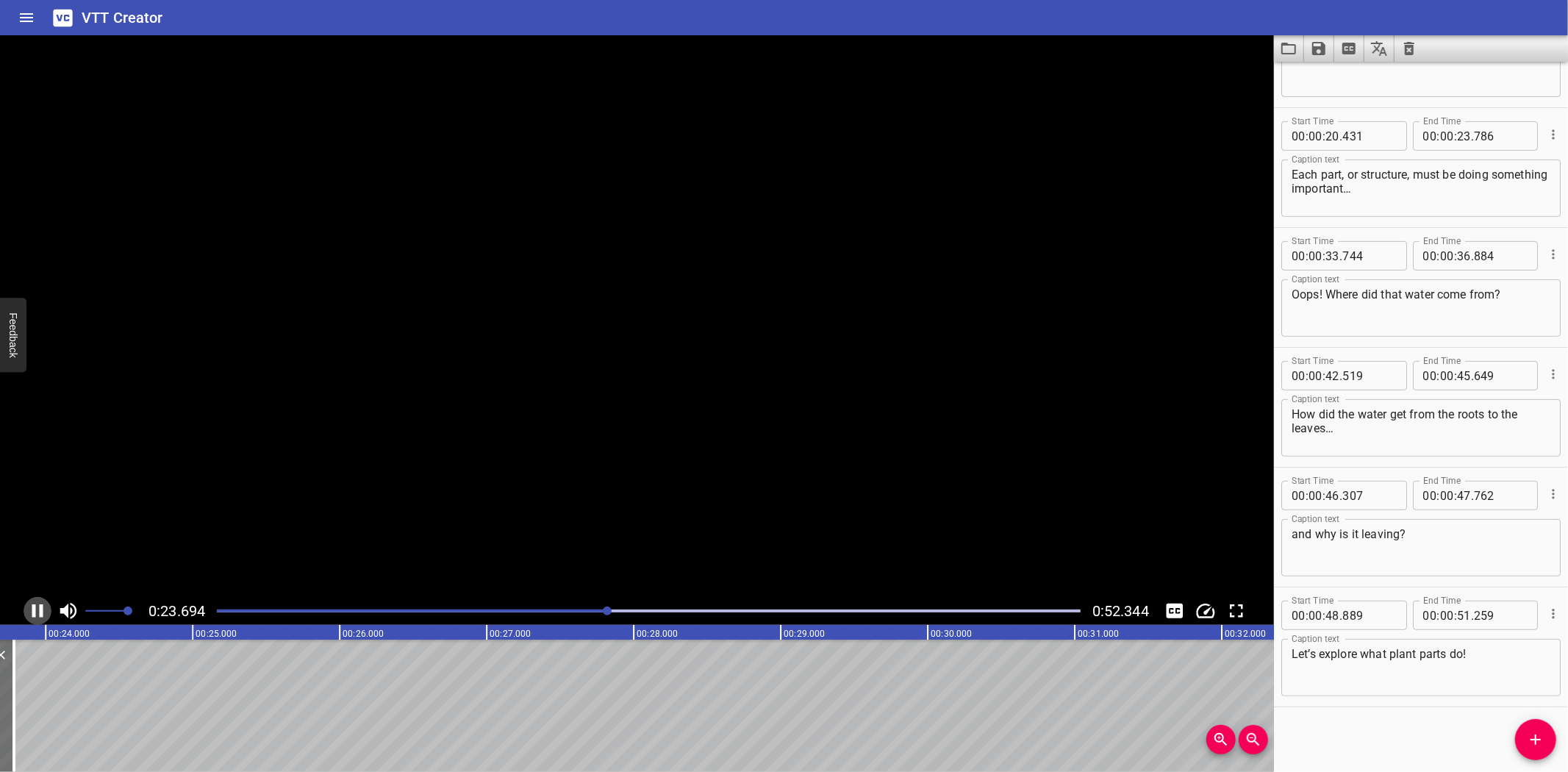
click at [37, 611] on icon "Play/Pause" at bounding box center [37, 611] width 22 height 22
click at [35, 607] on icon "Play/Pause" at bounding box center [38, 611] width 11 height 13
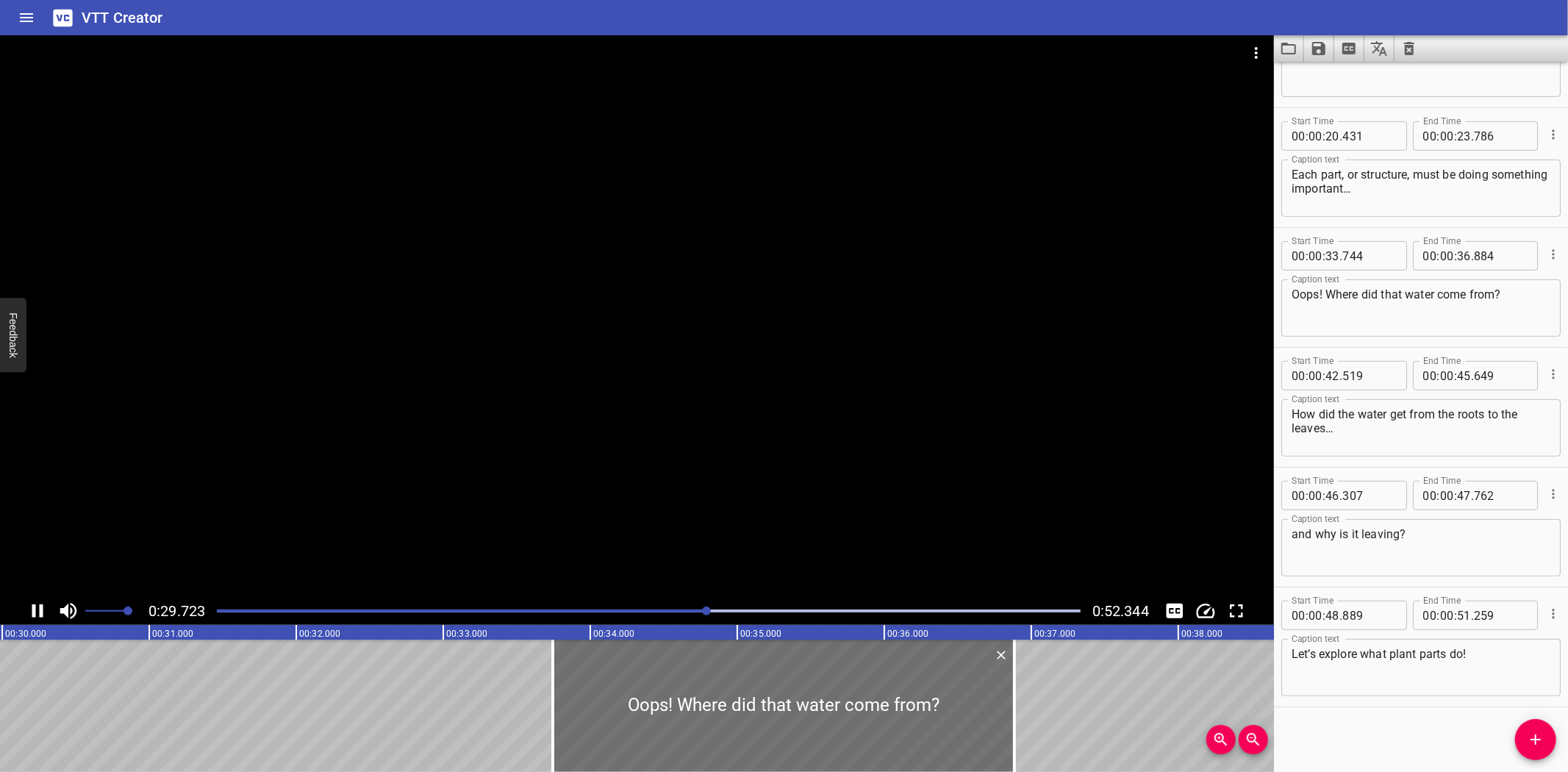
click at [36, 607] on icon "Play/Pause" at bounding box center [37, 611] width 22 height 22
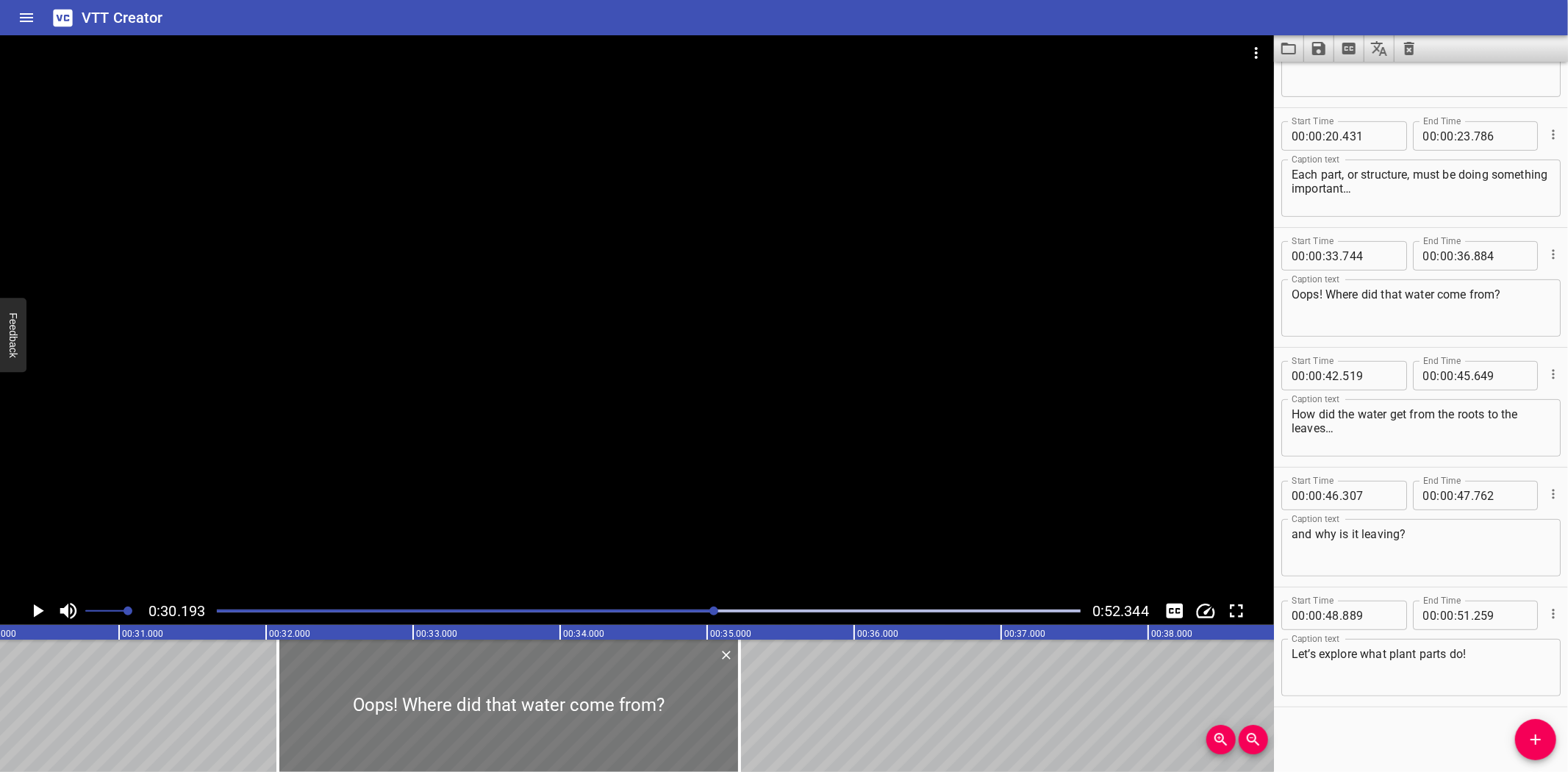
drag, startPoint x: 757, startPoint y: 699, endPoint x: 512, endPoint y: 696, distance: 245.0
click at [512, 696] on div at bounding box center [508, 705] width 462 height 132
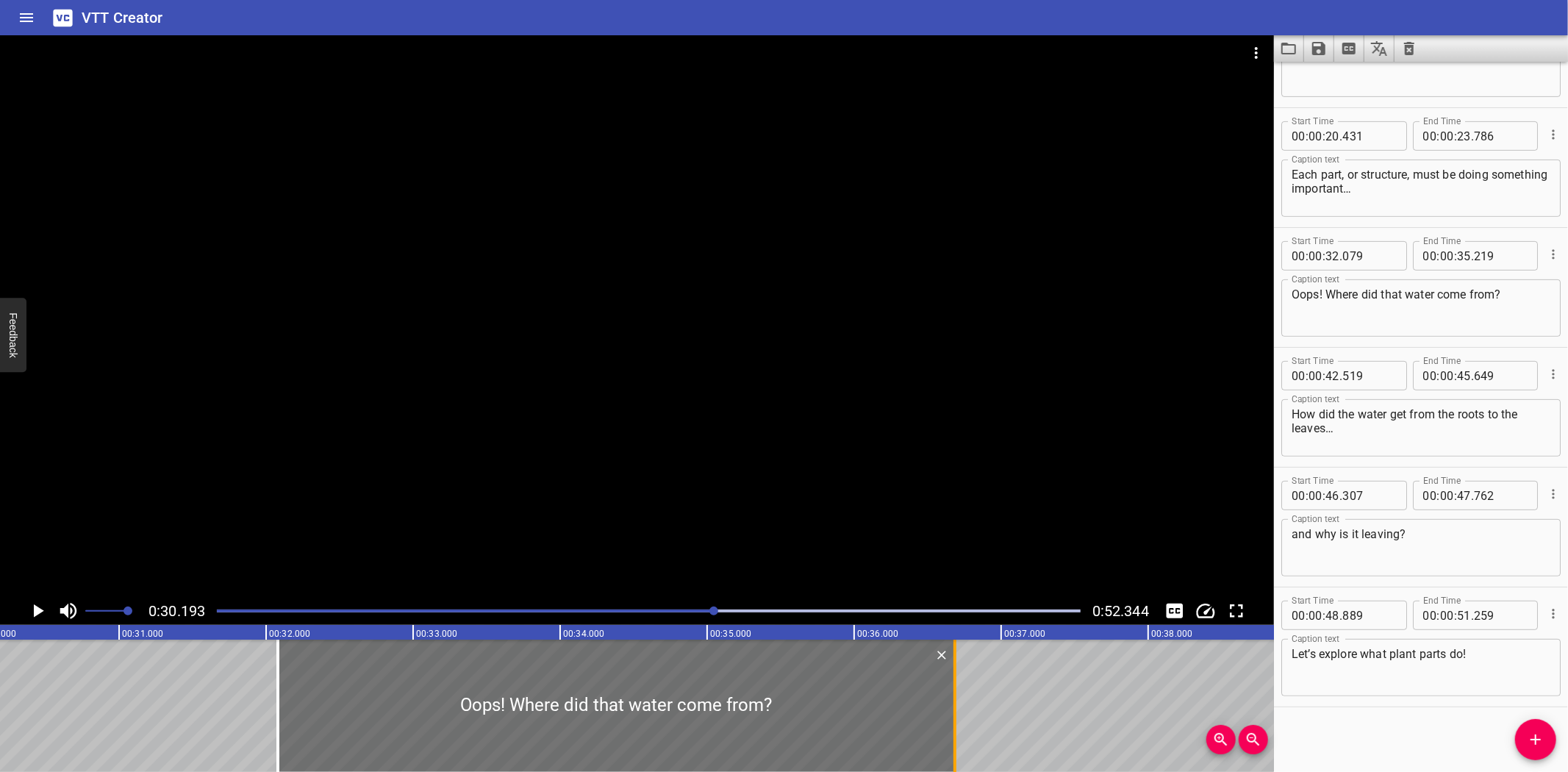
drag, startPoint x: 741, startPoint y: 707, endPoint x: 956, endPoint y: 699, distance: 215.1
click at [956, 699] on div at bounding box center [955, 705] width 14 height 132
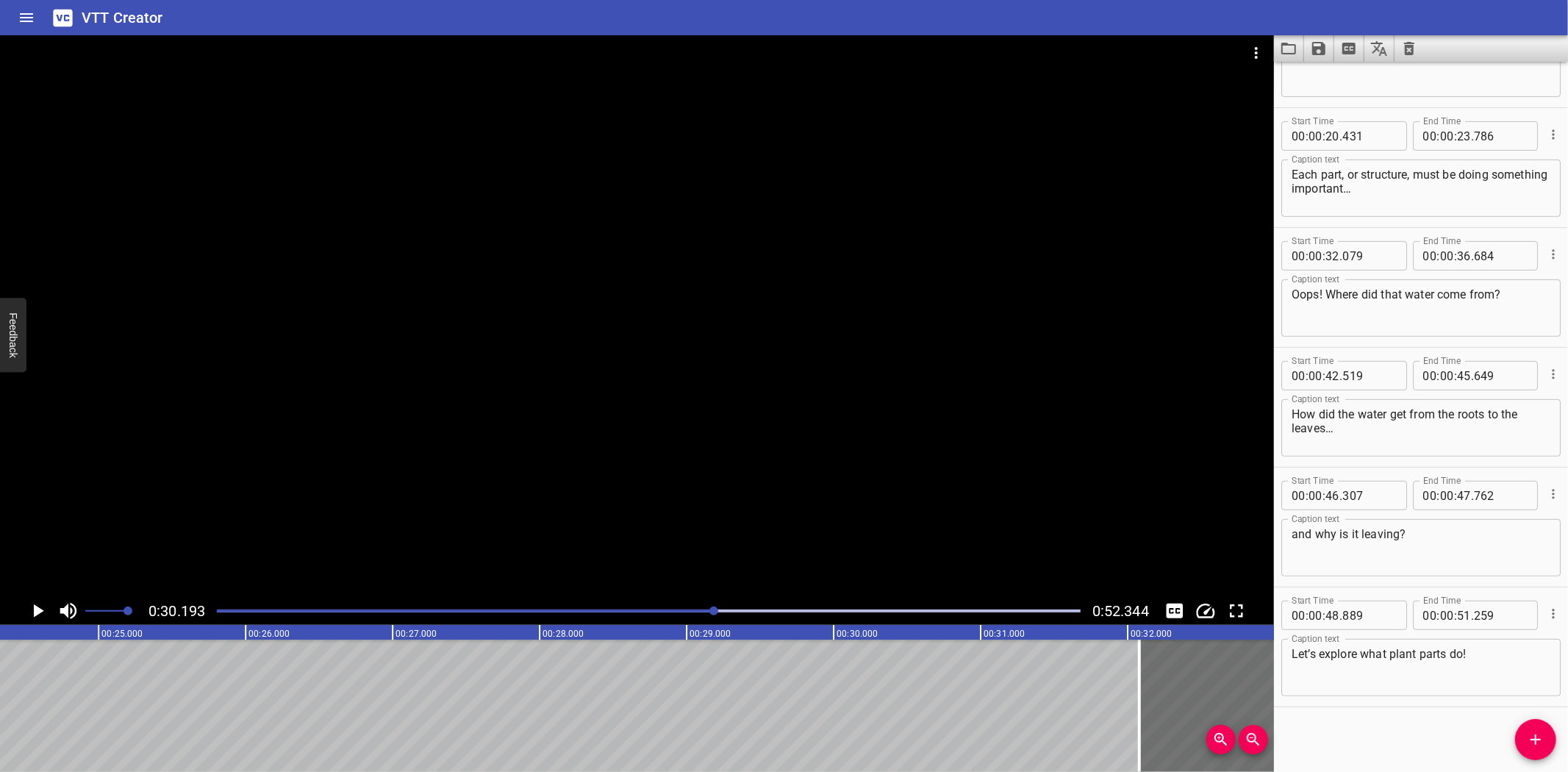
scroll to position [0, 3450]
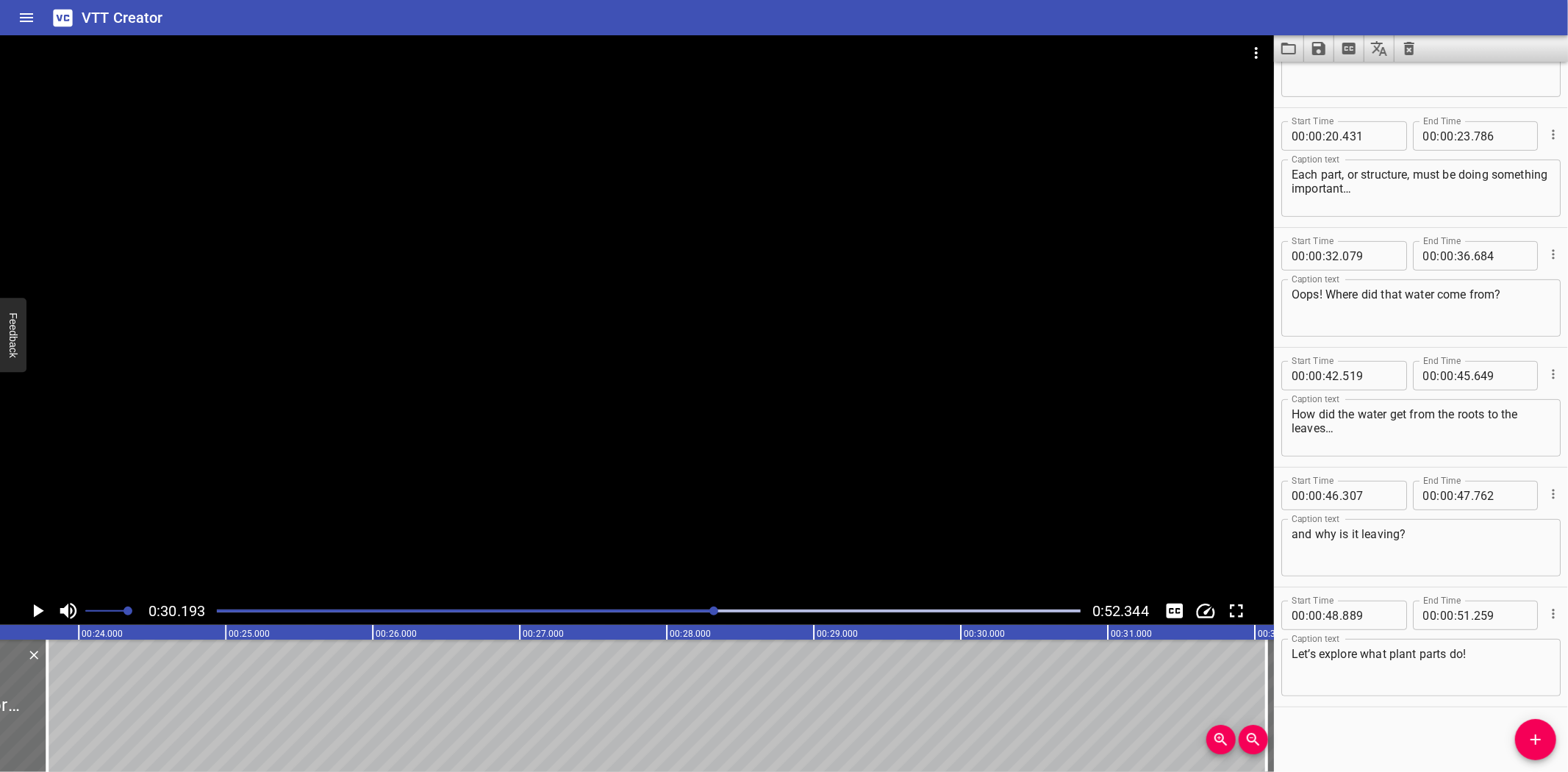
click at [113, 689] on div "Plant Structures and Functions Tomato plants… I see roots, stems, and lots of g…" at bounding box center [960, 705] width 8822 height 132
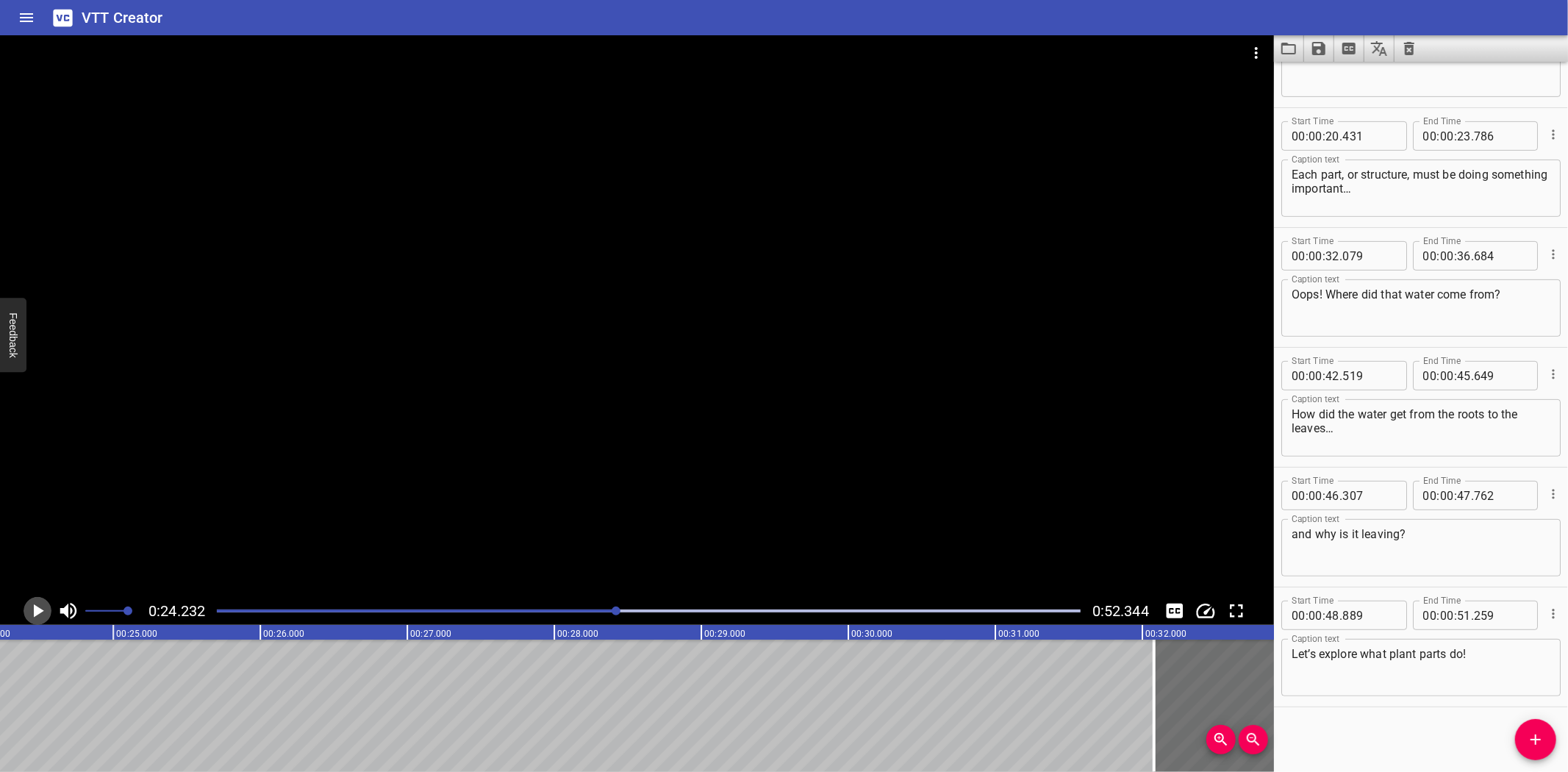
click at [32, 607] on icon "Play/Pause" at bounding box center [37, 611] width 22 height 22
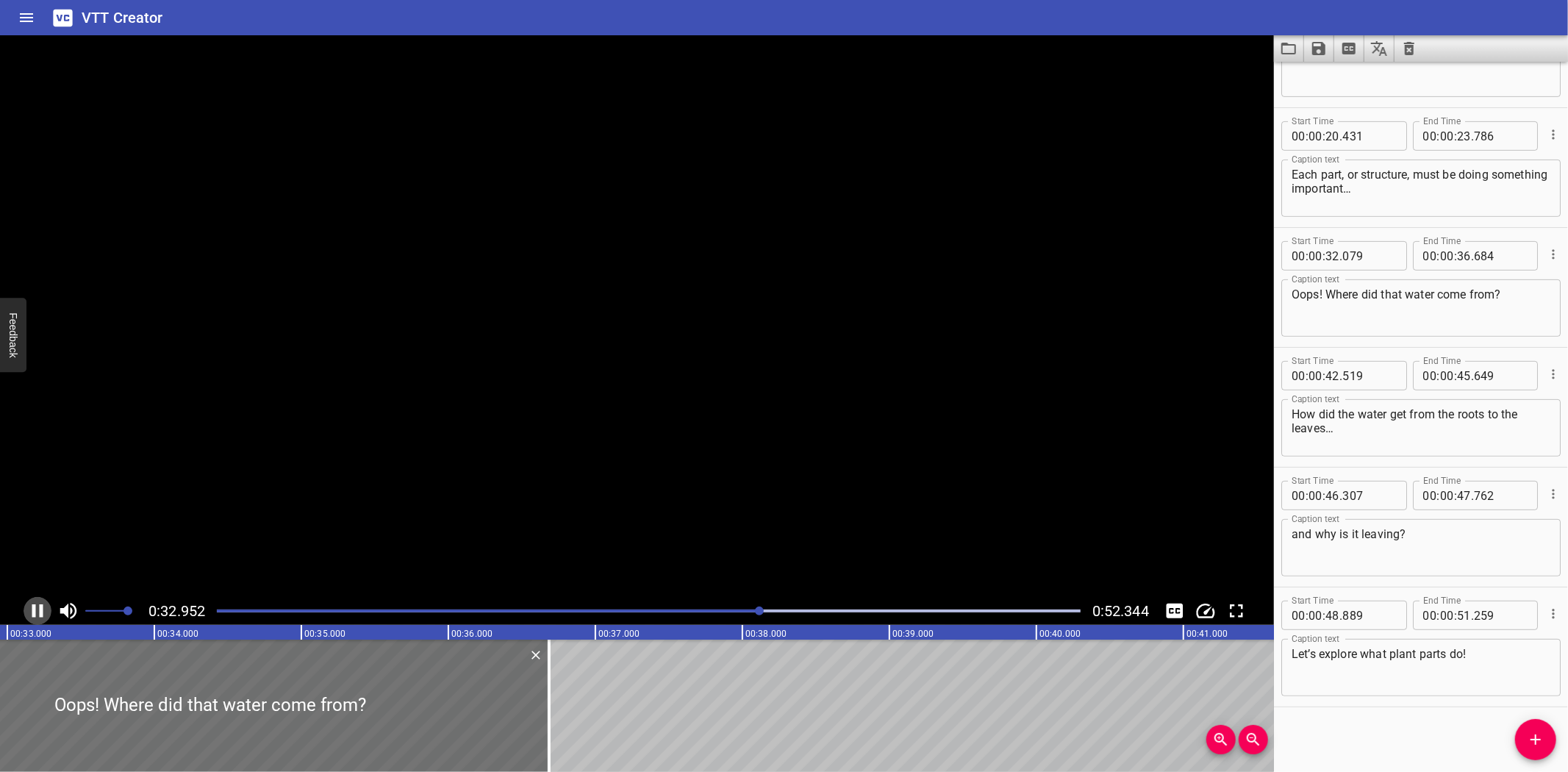
click at [32, 609] on icon "Play/Pause" at bounding box center [37, 611] width 22 height 22
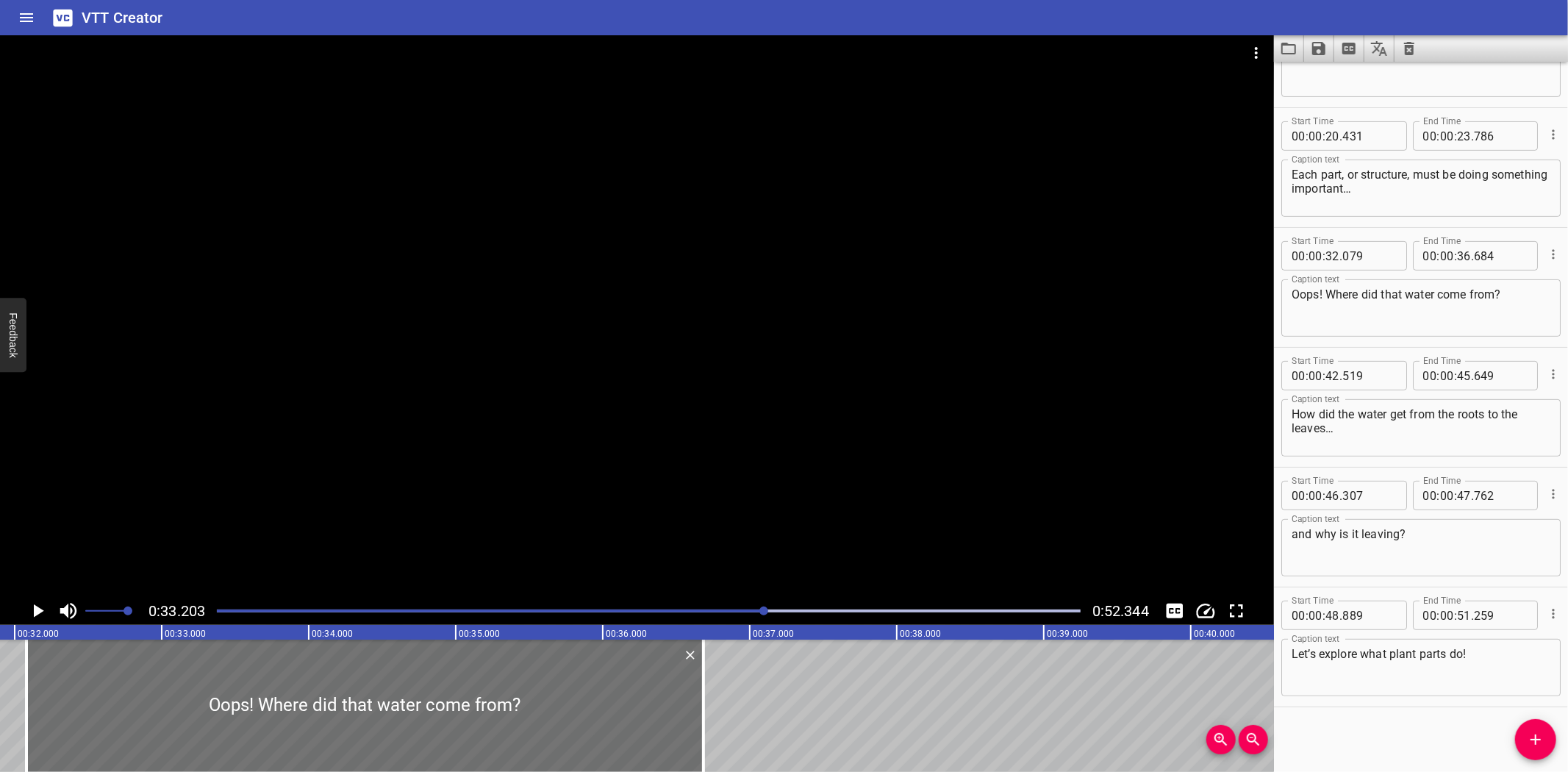
scroll to position [0, 4672]
click at [39, 611] on icon "Play/Pause" at bounding box center [38, 611] width 11 height 13
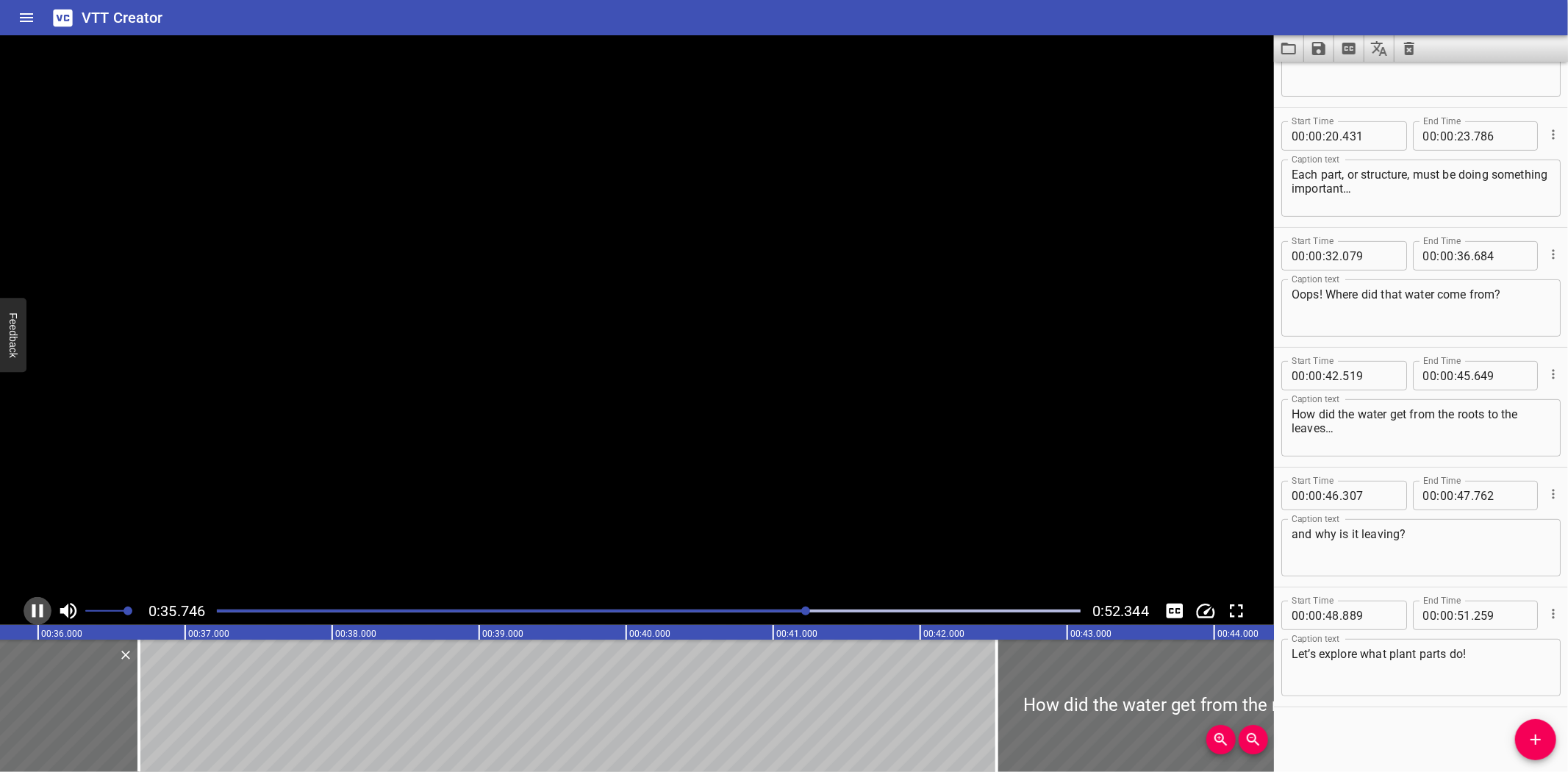
click at [39, 611] on icon "Play/Pause" at bounding box center [37, 611] width 22 height 22
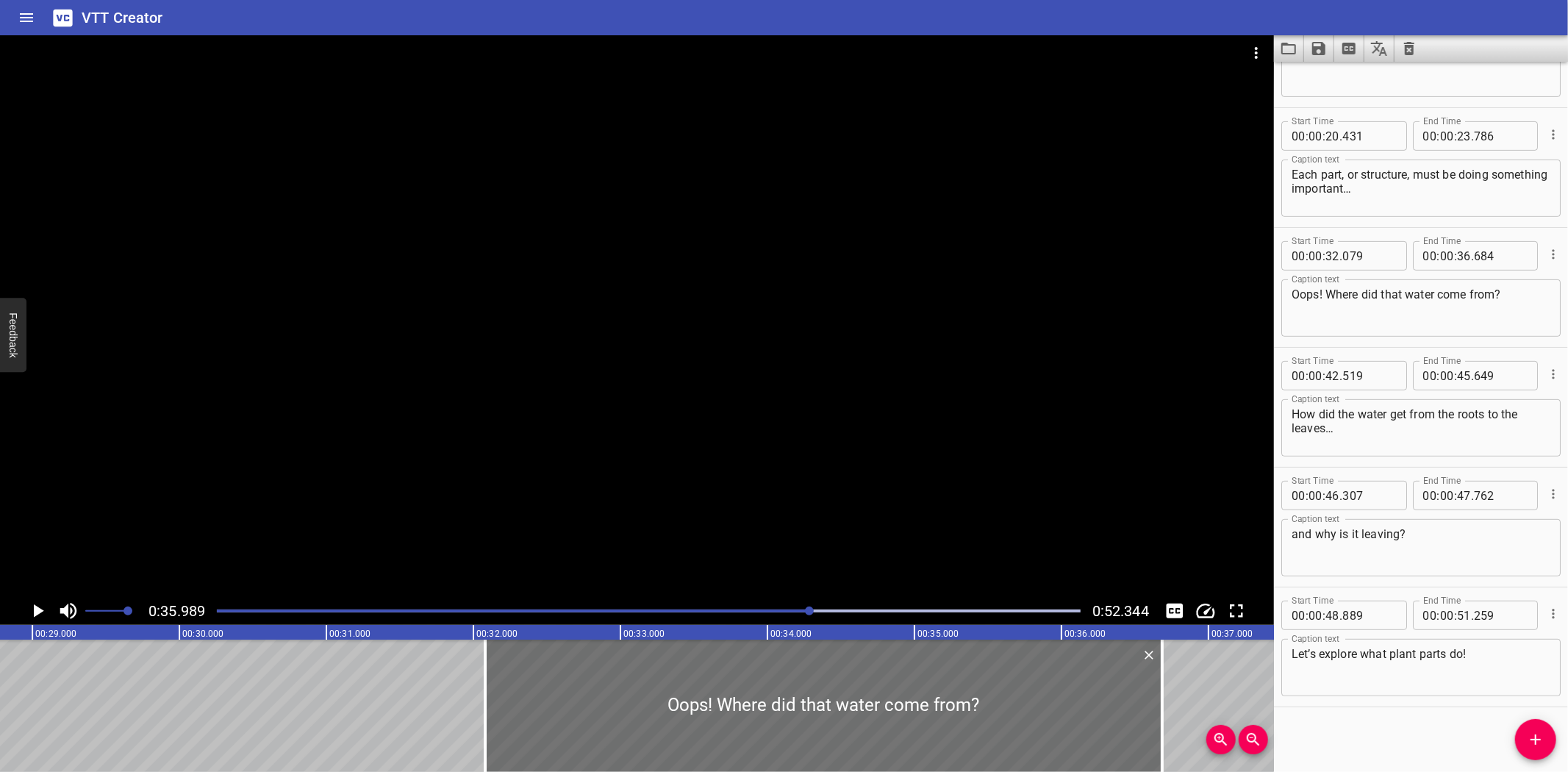
scroll to position [0, 4266]
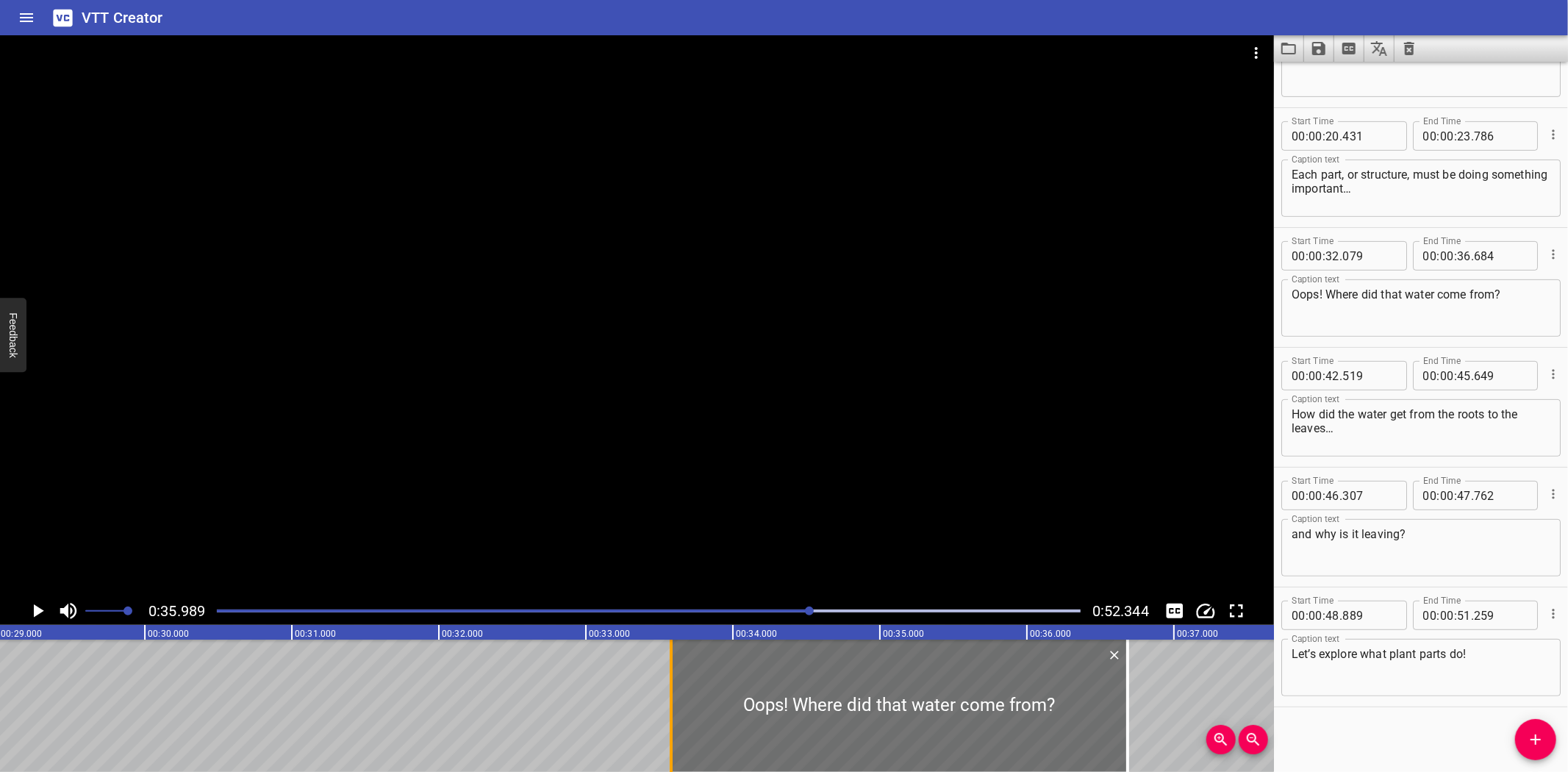
drag, startPoint x: 444, startPoint y: 715, endPoint x: 665, endPoint y: 722, distance: 221.1
click at [665, 722] on div at bounding box center [671, 705] width 14 height 132
click at [157, 675] on div "Plant Structures and Functions Tomato plants… I see roots, stems, and lots of g…" at bounding box center [144, 705] width 8822 height 132
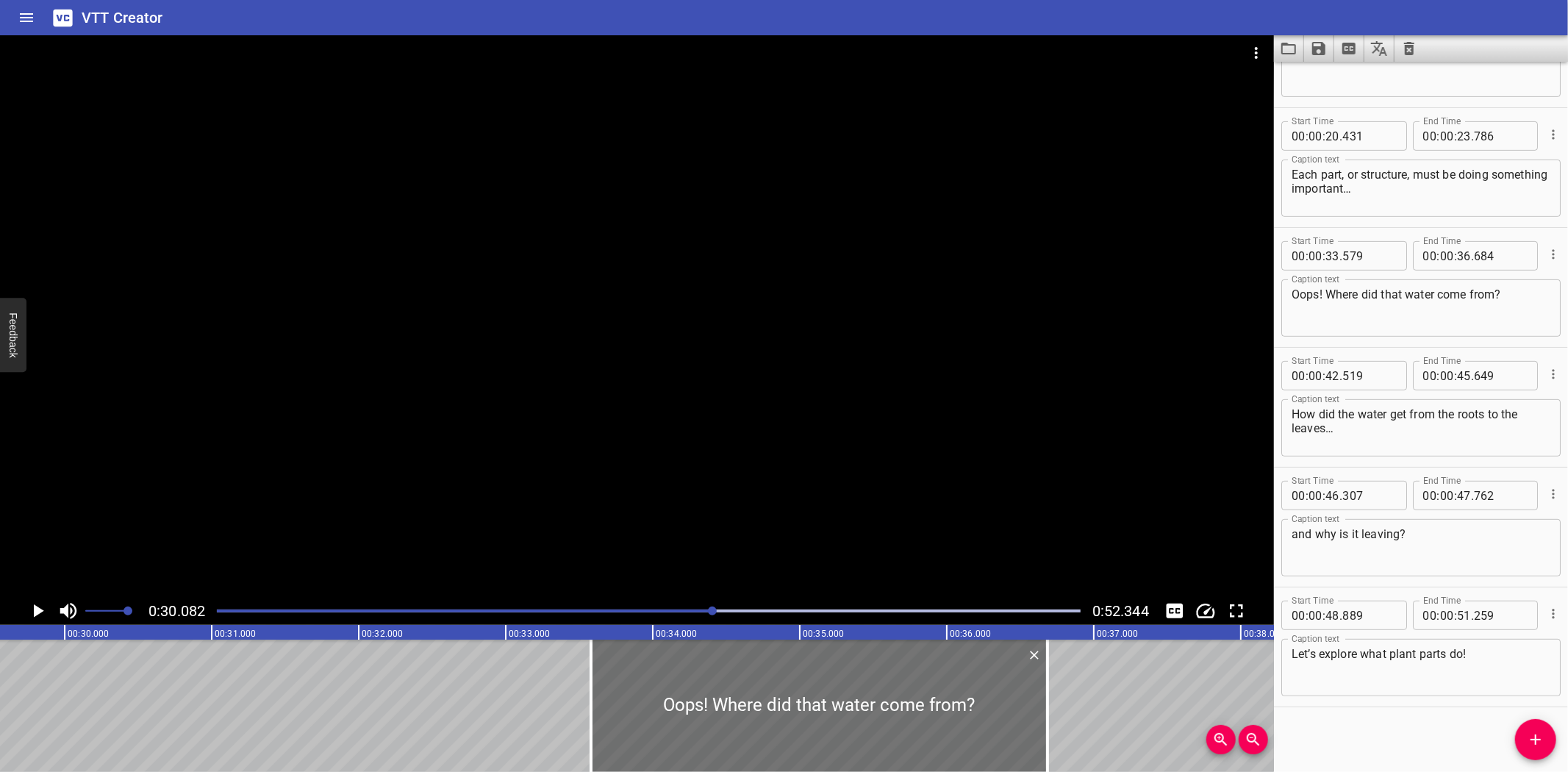
scroll to position [0, 4423]
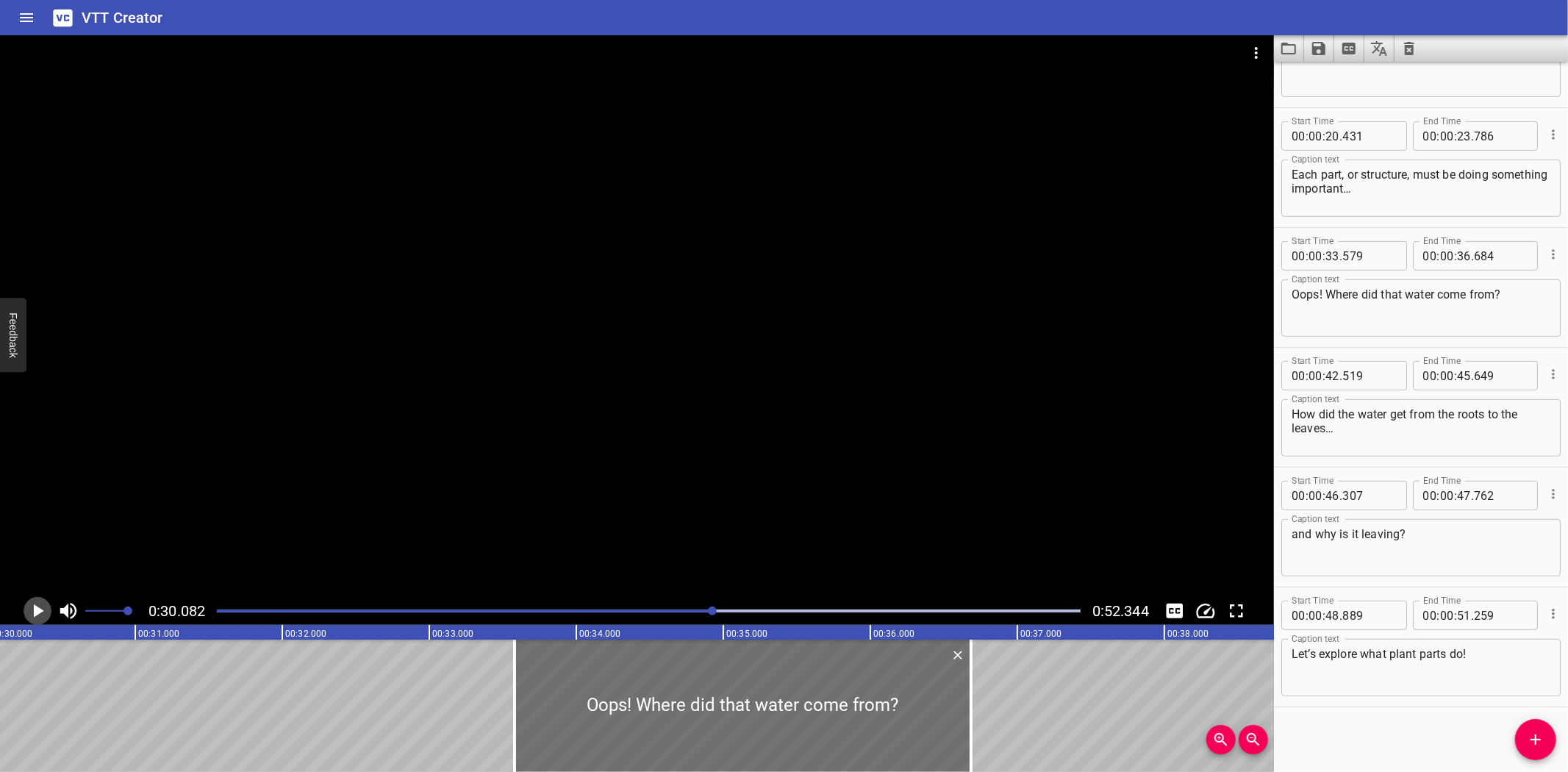
click at [35, 608] on icon "Play/Pause" at bounding box center [38, 611] width 11 height 13
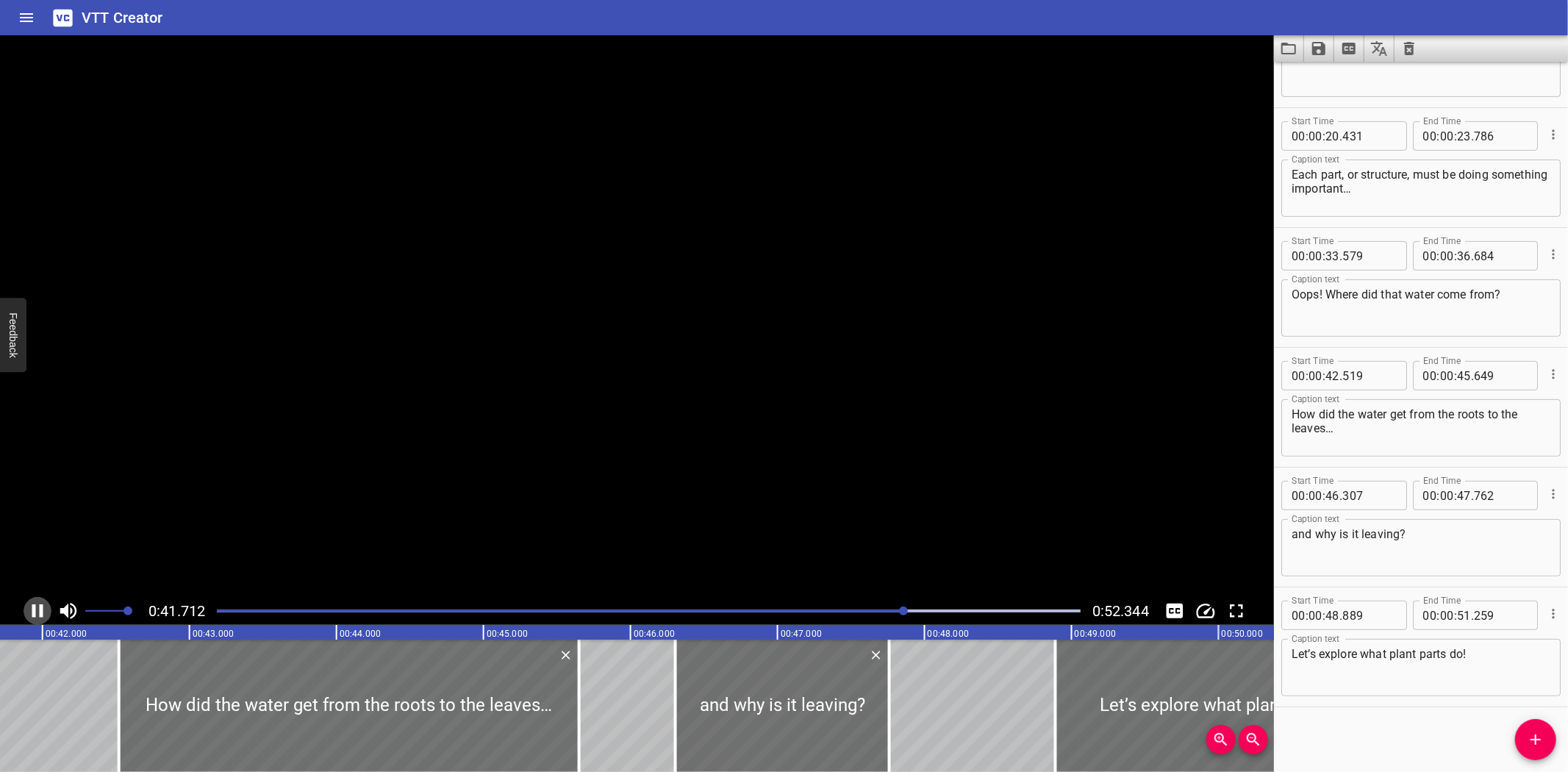
click at [35, 608] on icon "Play/Pause" at bounding box center [37, 611] width 22 height 22
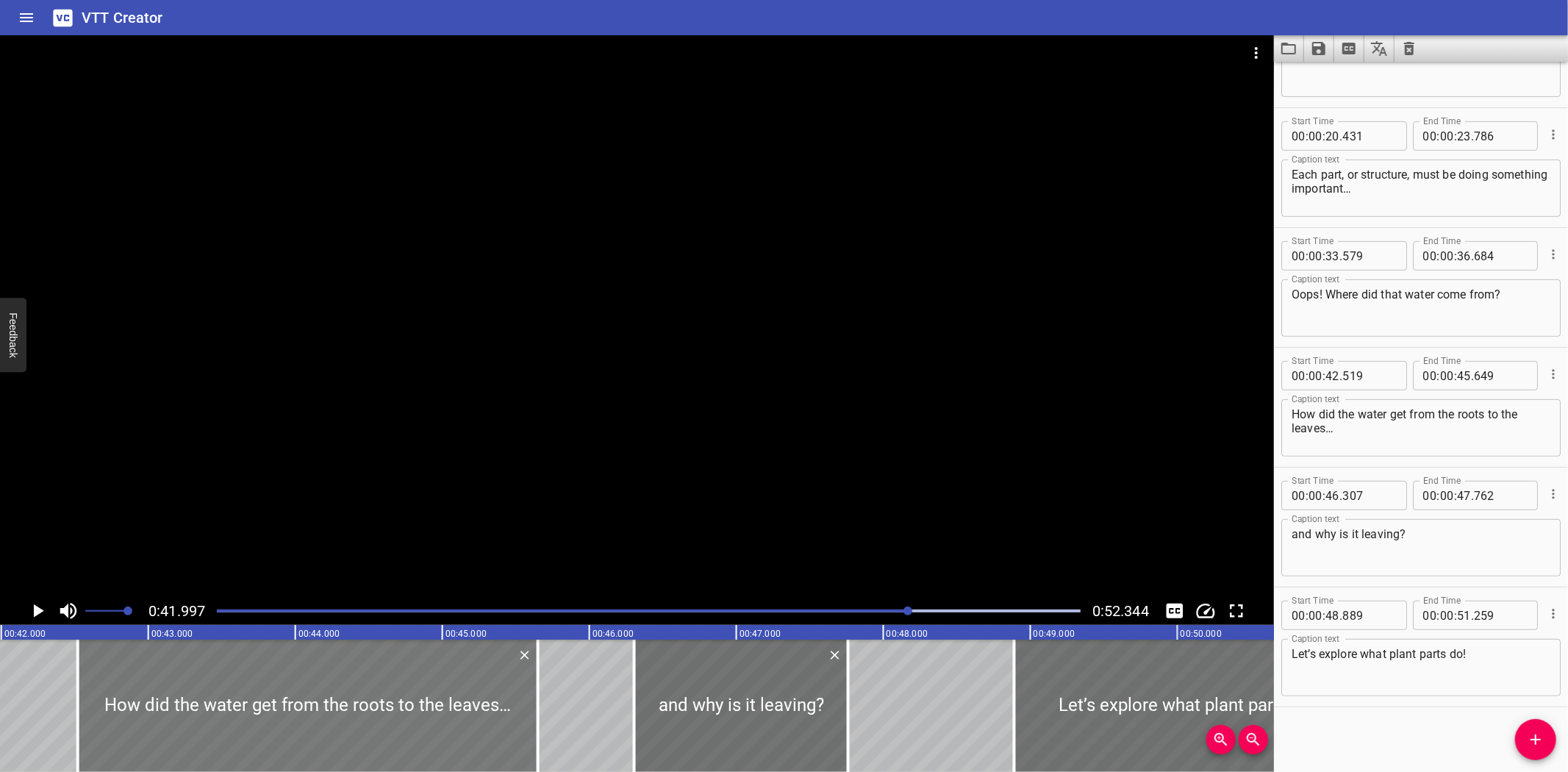
scroll to position [0, 6175]
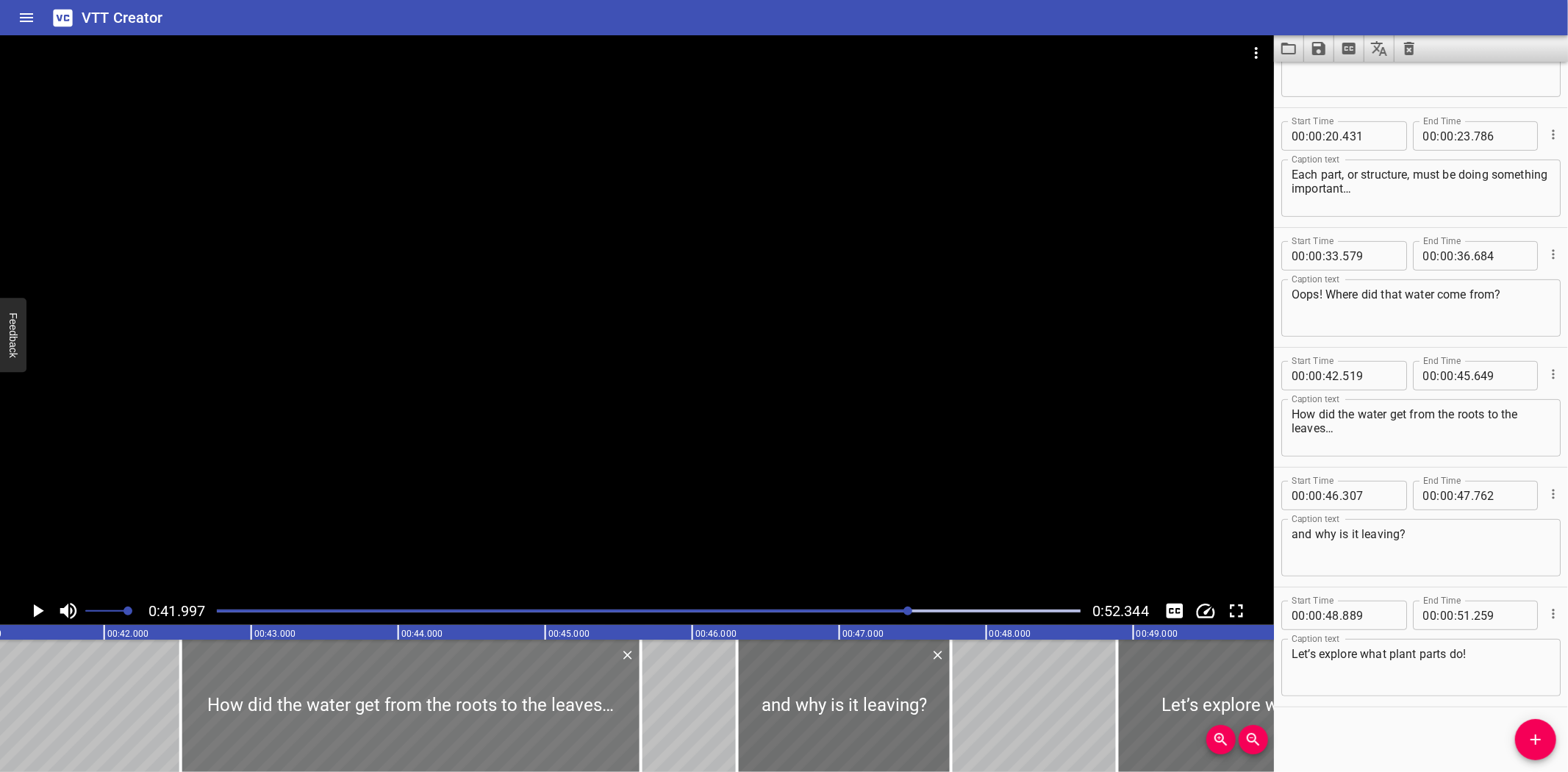
click at [384, 708] on div at bounding box center [411, 705] width 461 height 132
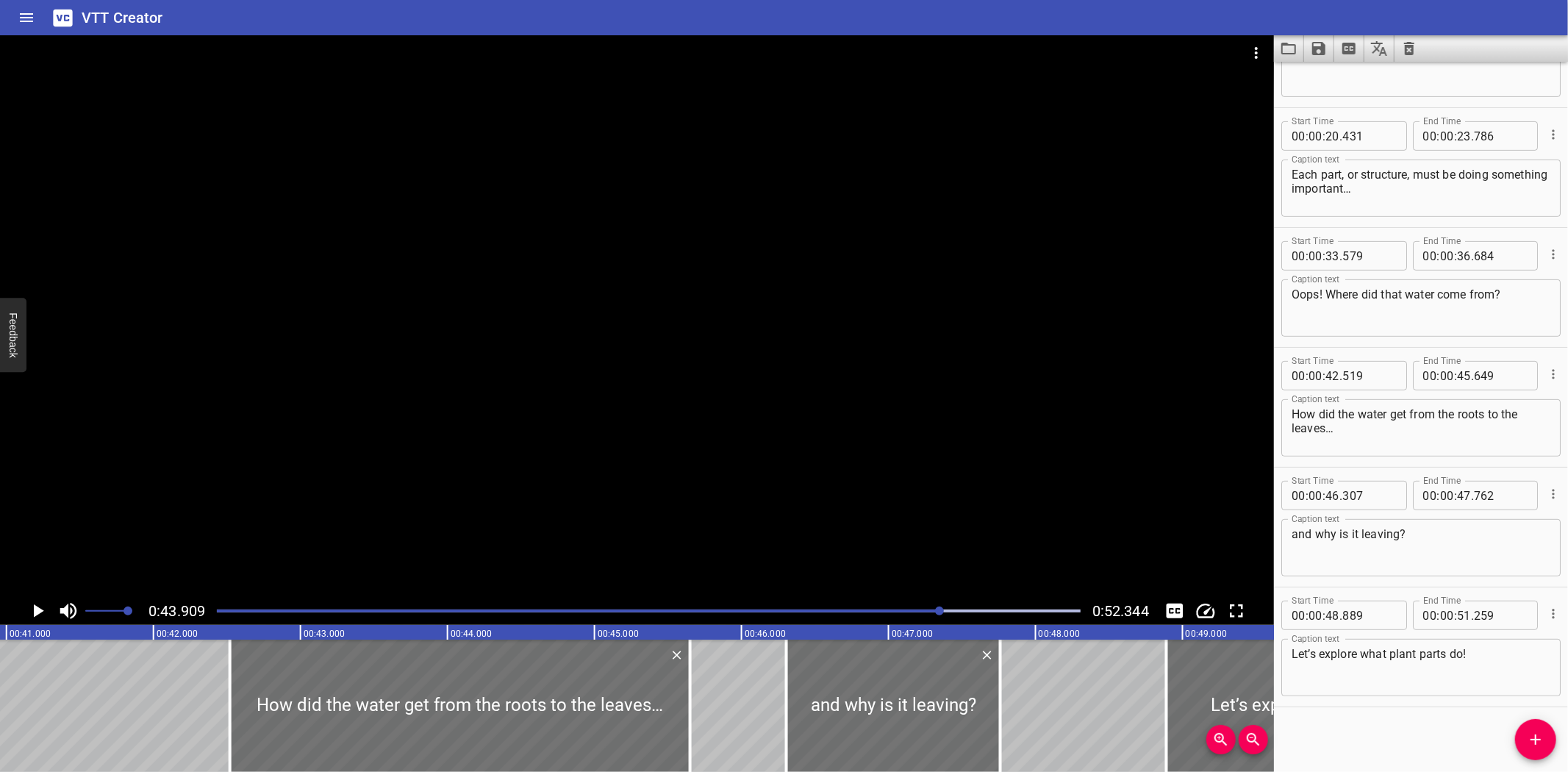
scroll to position [0, 5999]
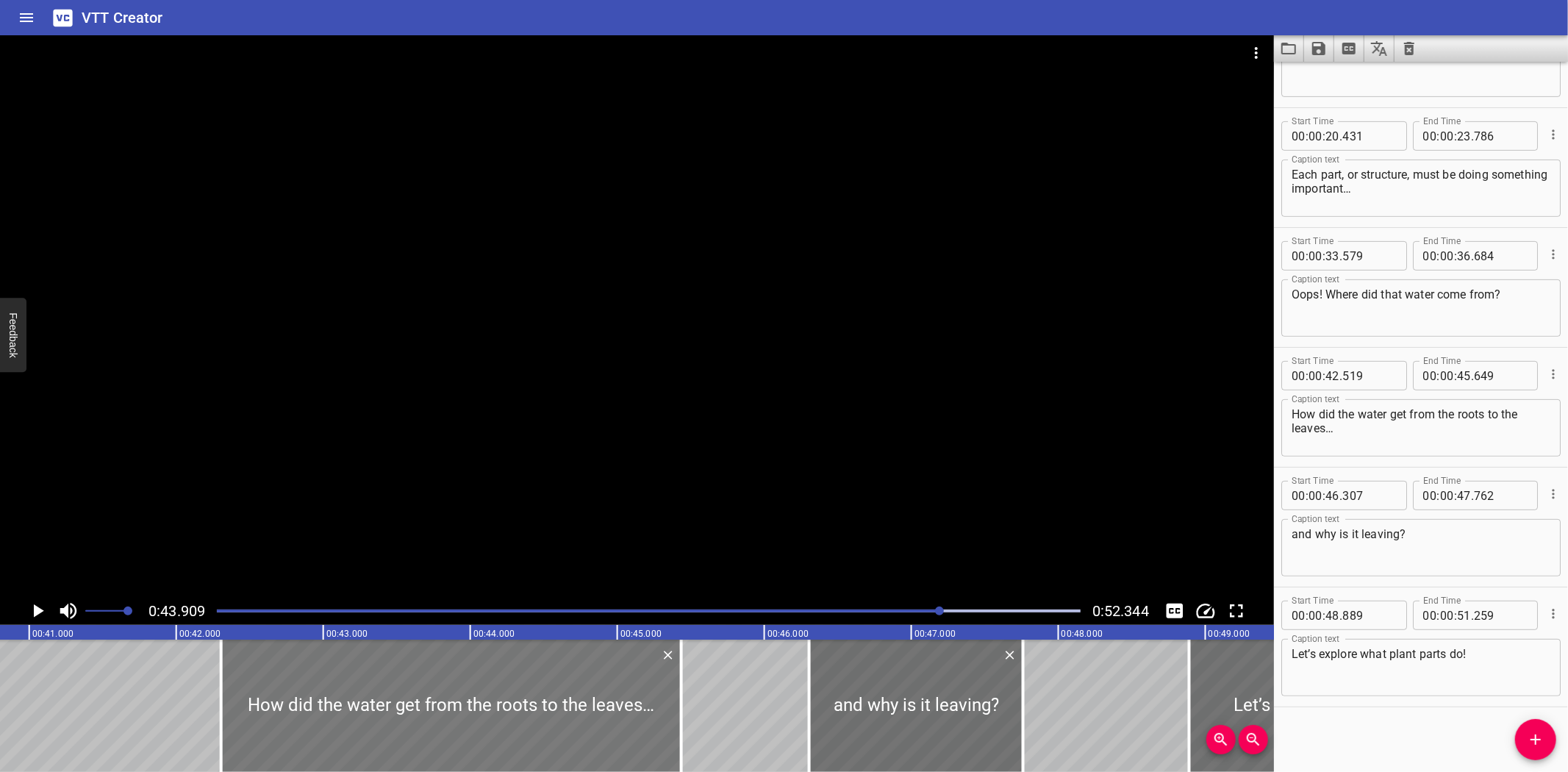
drag, startPoint x: 549, startPoint y: 706, endPoint x: 518, endPoint y: 704, distance: 31.1
click at [518, 704] on div at bounding box center [452, 705] width 461 height 132
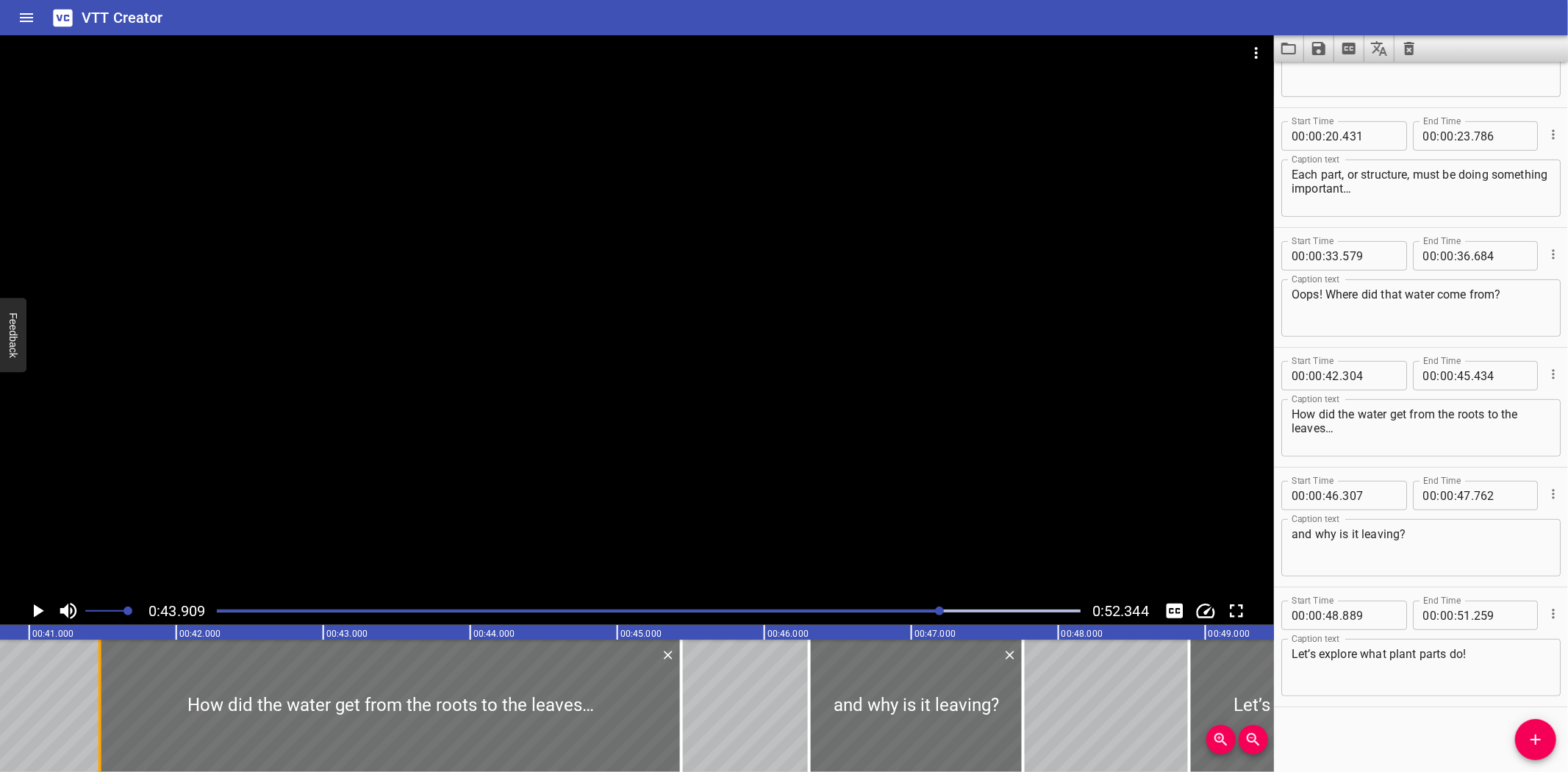
drag, startPoint x: 219, startPoint y: 709, endPoint x: 97, endPoint y: 717, distance: 122.3
click at [97, 717] on div at bounding box center [99, 705] width 14 height 132
click at [1295, 412] on textarea "How did the water get from the roots to the leaves…" at bounding box center [1421, 428] width 259 height 42
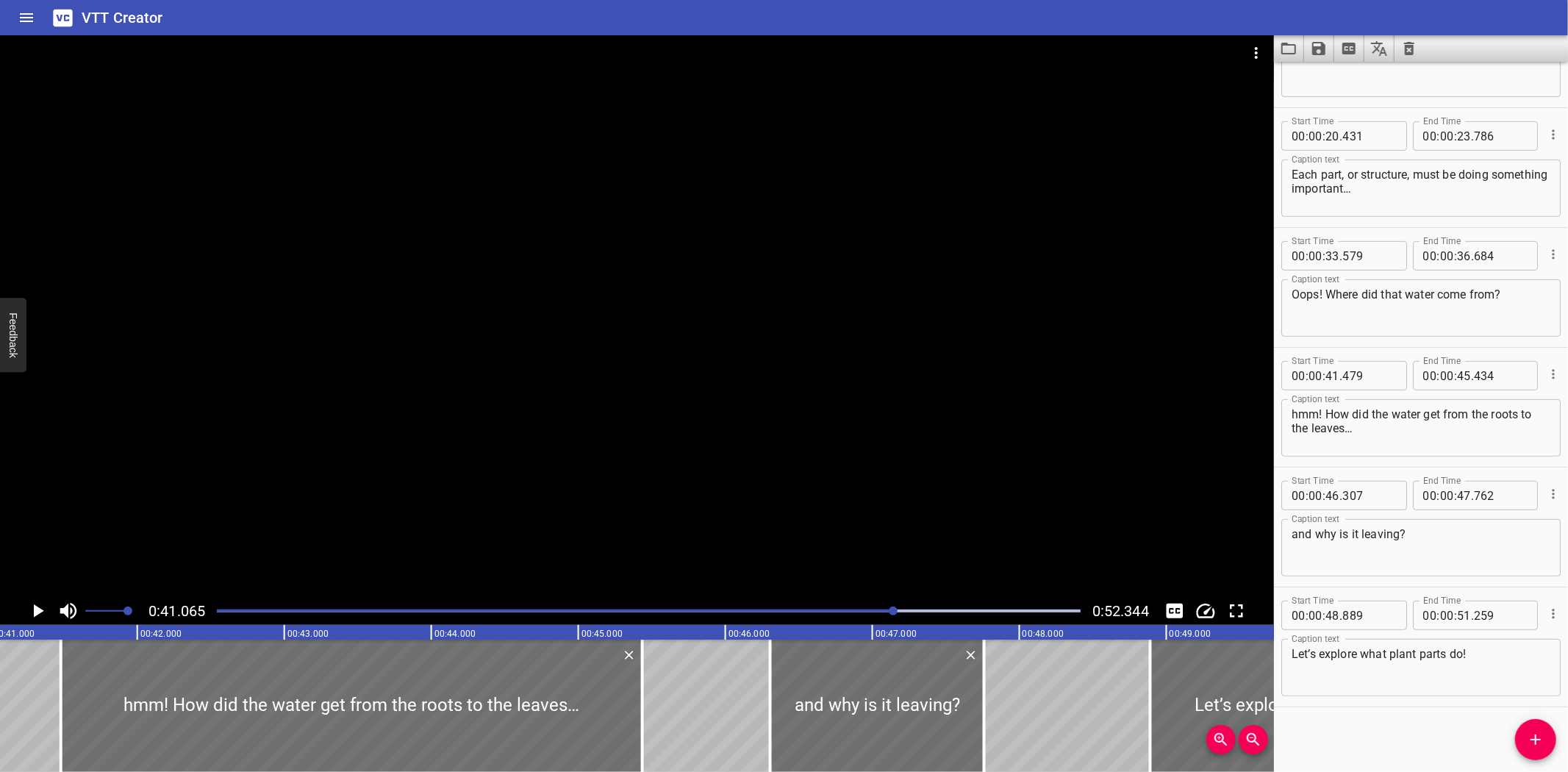
click at [34, 608] on icon "Play/Pause" at bounding box center [38, 611] width 11 height 13
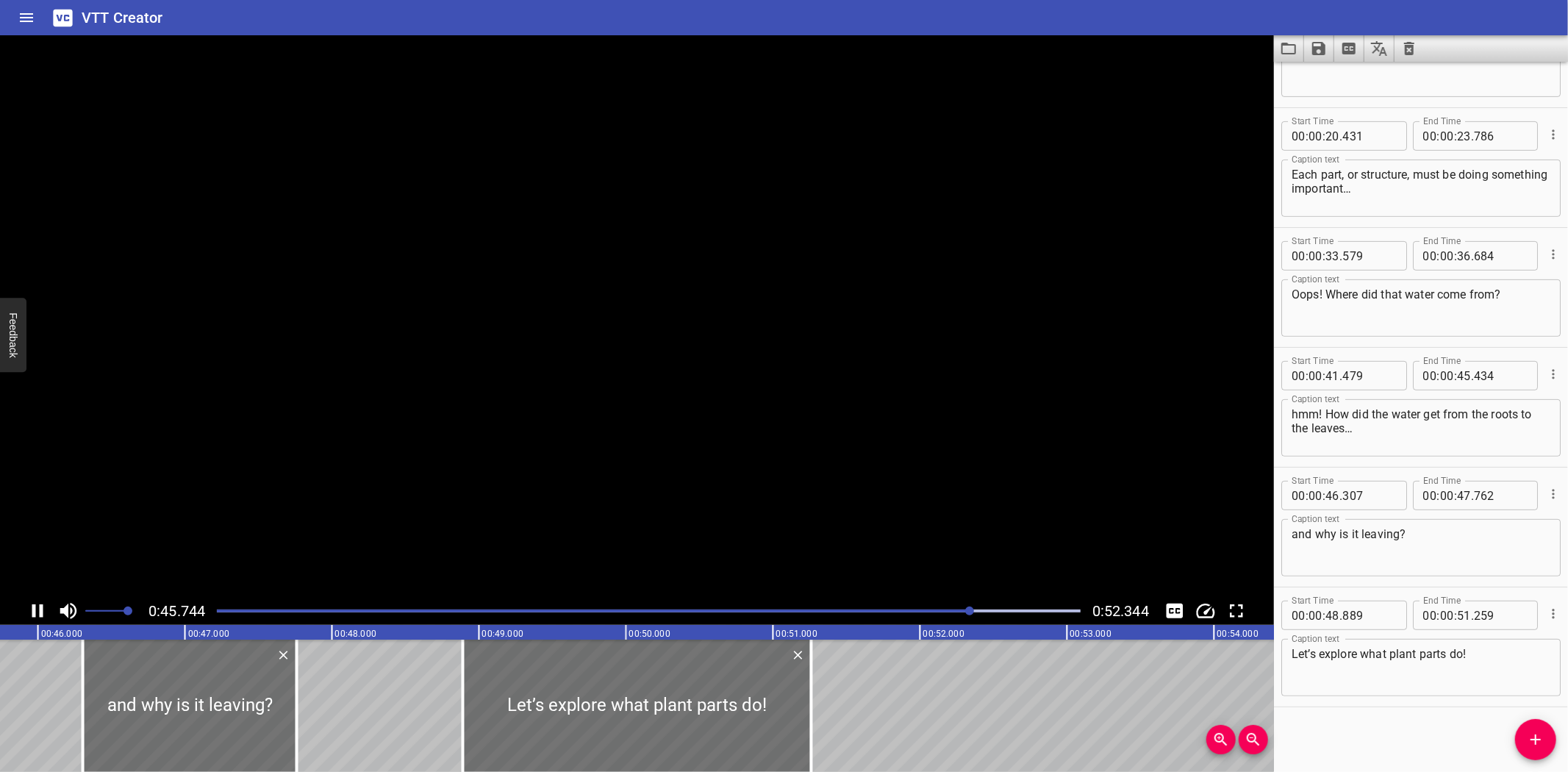
click at [34, 608] on icon "Play/Pause" at bounding box center [38, 611] width 11 height 13
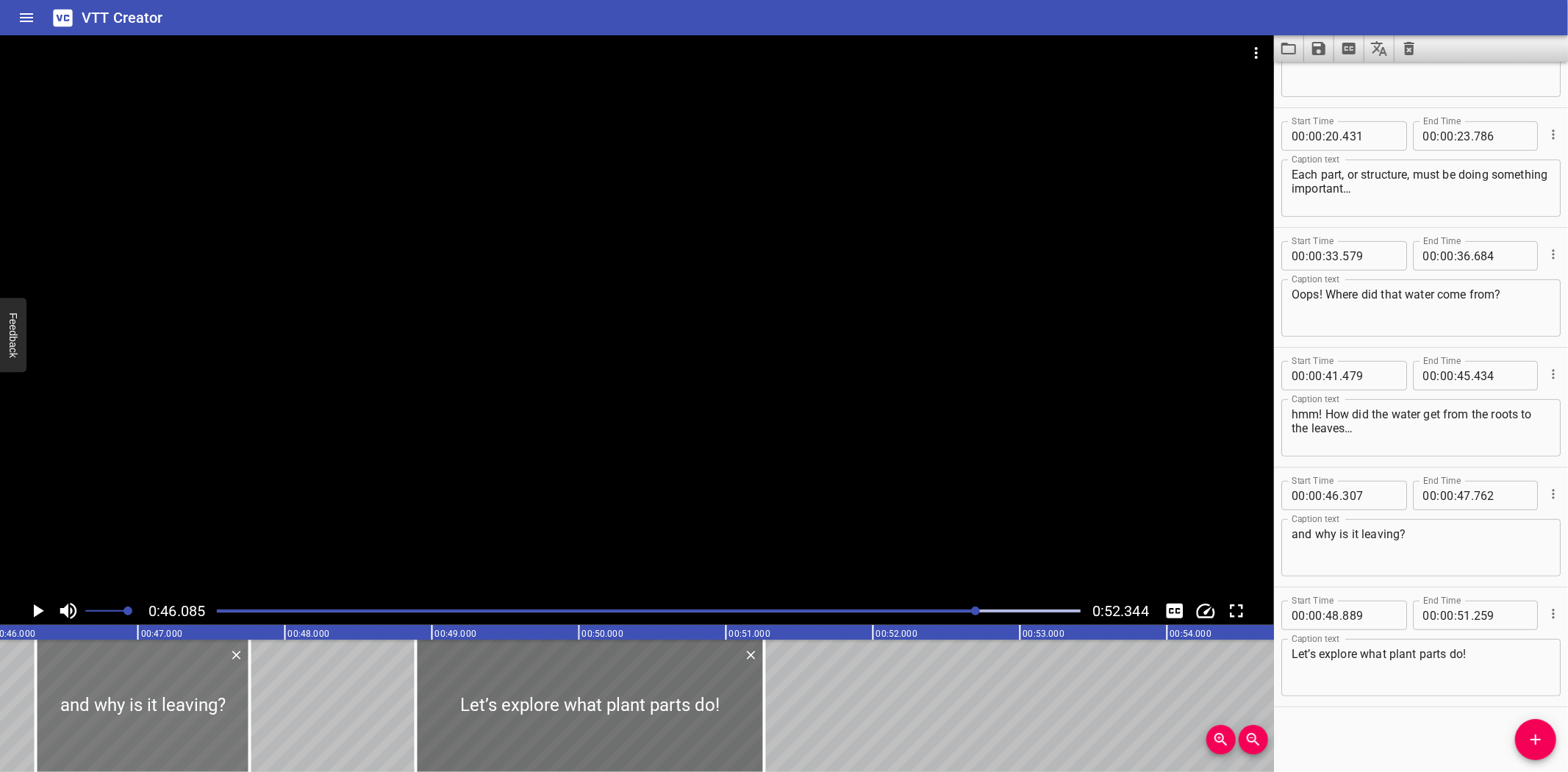
scroll to position [0, 6776]
drag, startPoint x: 145, startPoint y: 717, endPoint x: 126, endPoint y: 718, distance: 19.0
click at [126, 718] on div at bounding box center [121, 705] width 214 height 132
click at [155, 716] on div at bounding box center [119, 705] width 214 height 132
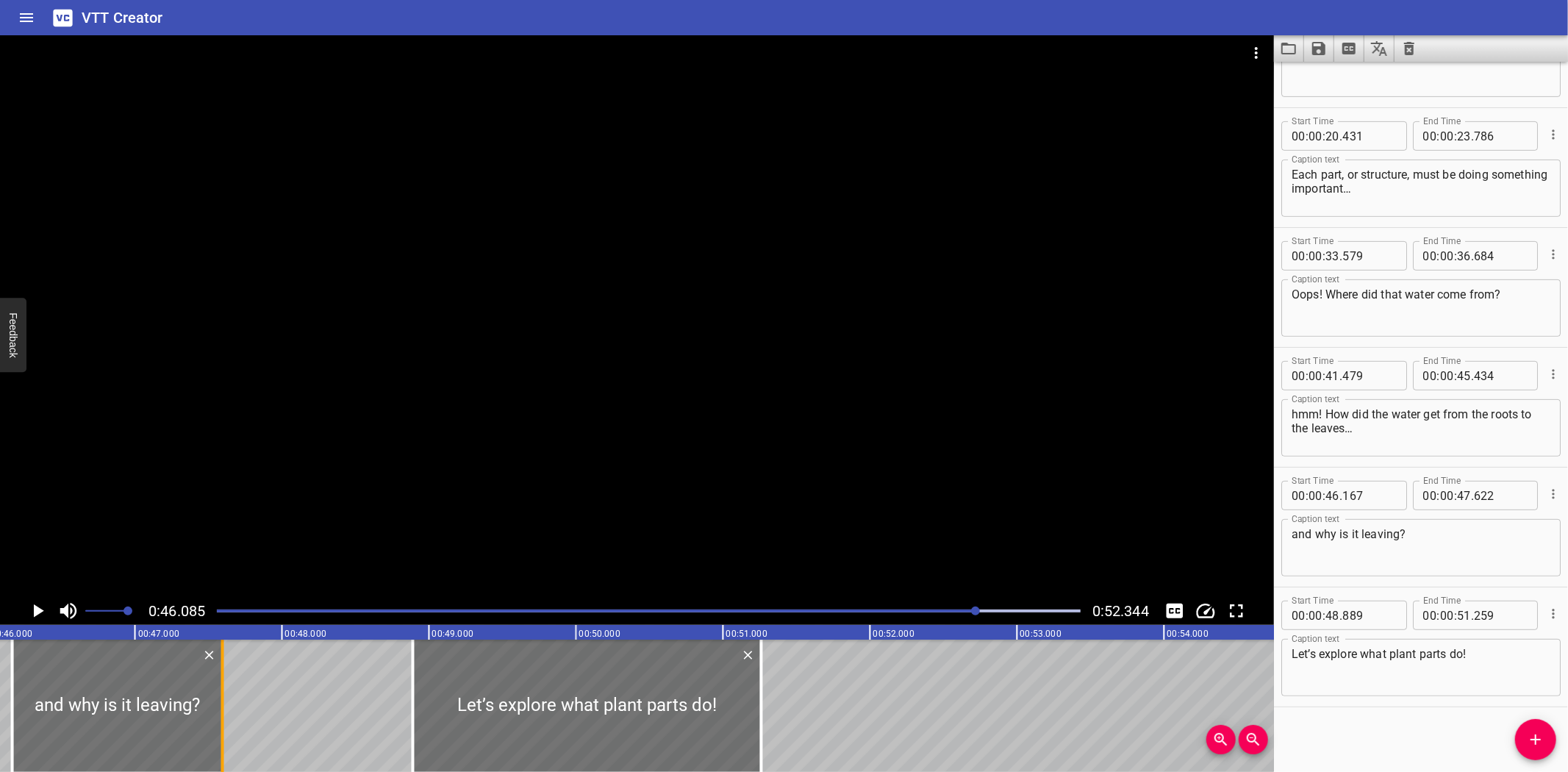
click at [225, 731] on div at bounding box center [222, 705] width 14 height 132
click at [32, 612] on icon "Play/Pause" at bounding box center [37, 611] width 22 height 22
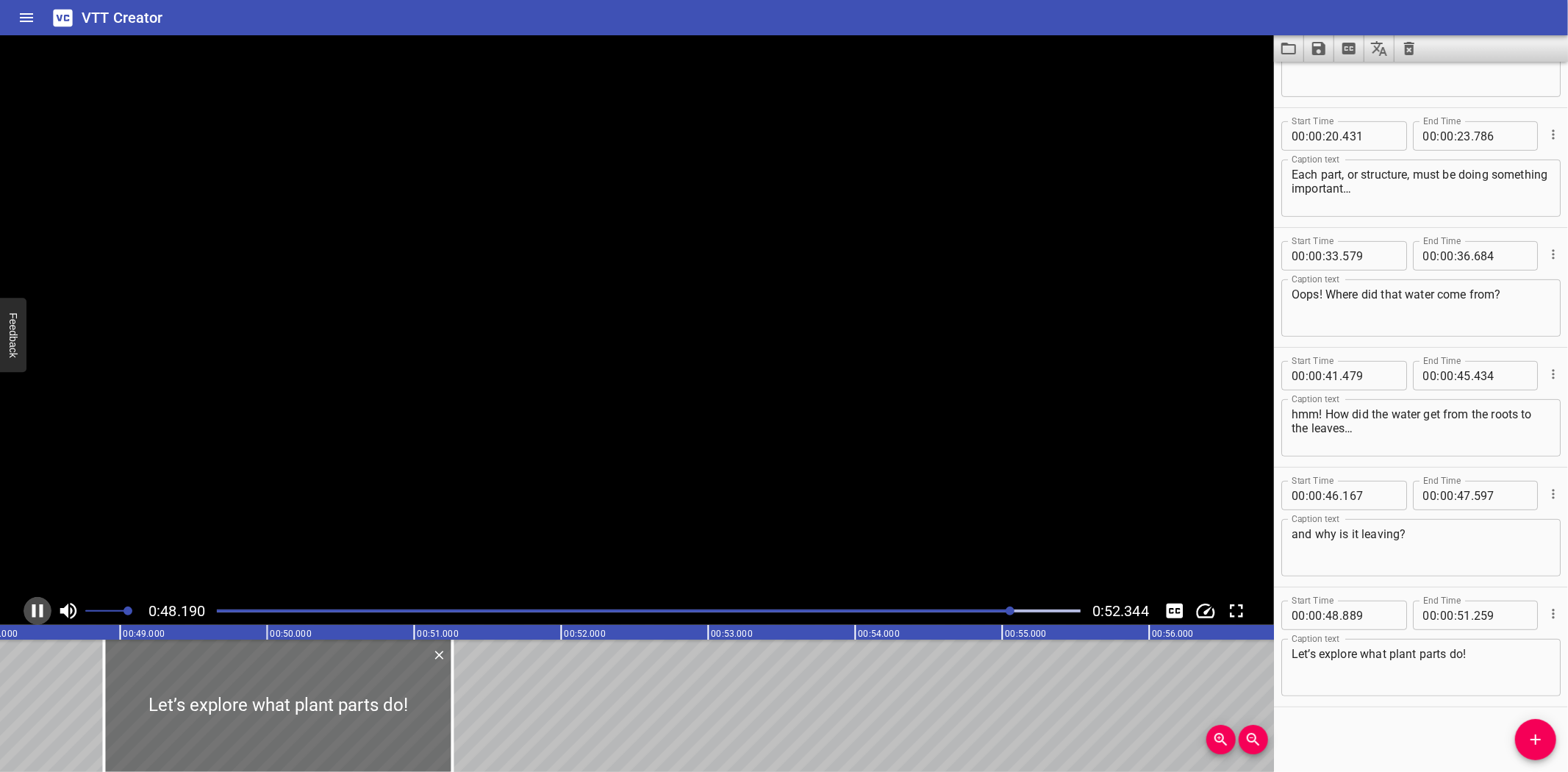
click at [32, 612] on icon "Play/Pause" at bounding box center [38, 611] width 11 height 13
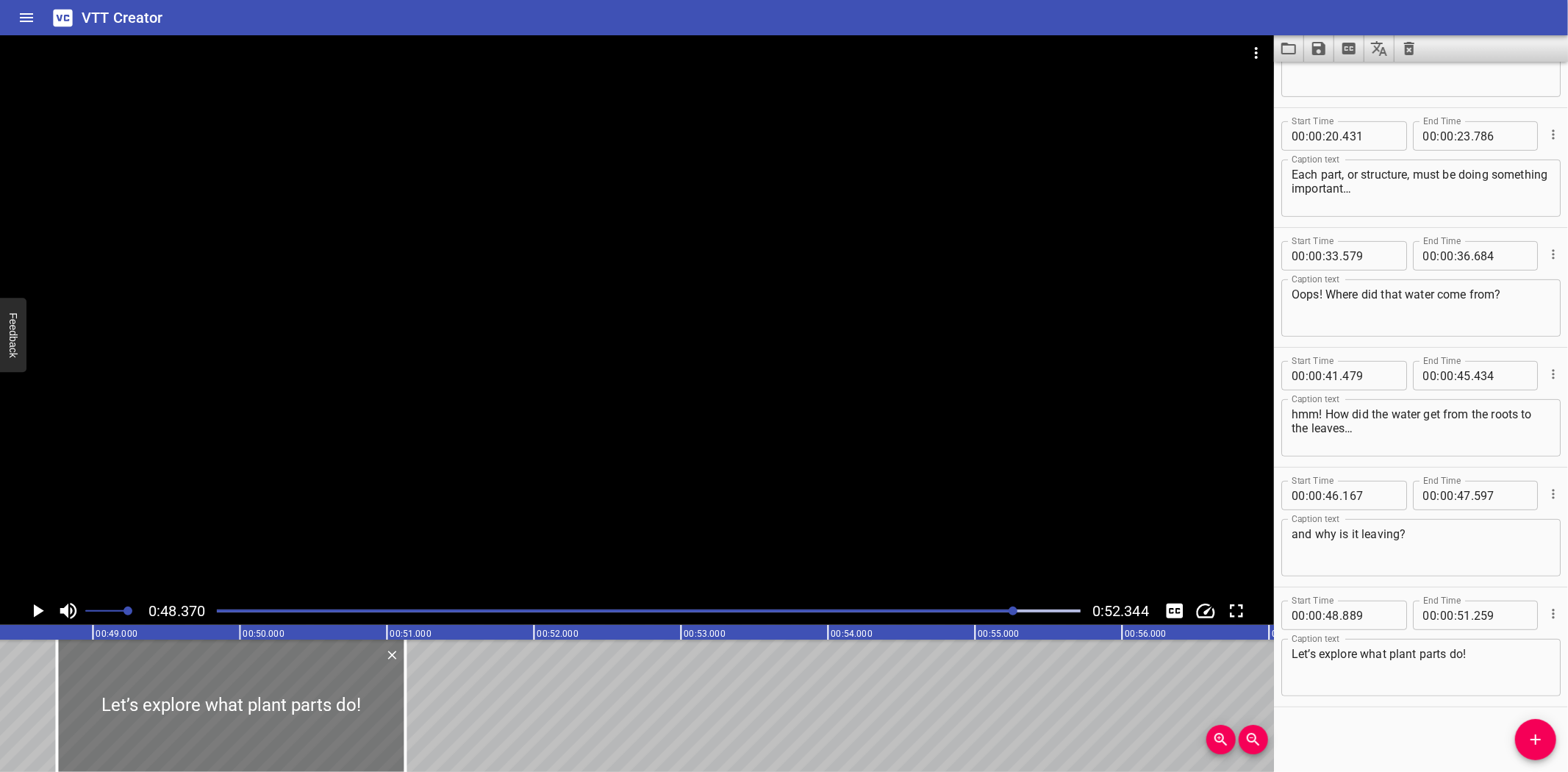
drag, startPoint x: 193, startPoint y: 716, endPoint x: 174, endPoint y: 716, distance: 19.0
click at [174, 716] on div at bounding box center [230, 705] width 349 height 132
click at [38, 613] on icon "Play/Pause" at bounding box center [38, 611] width 11 height 13
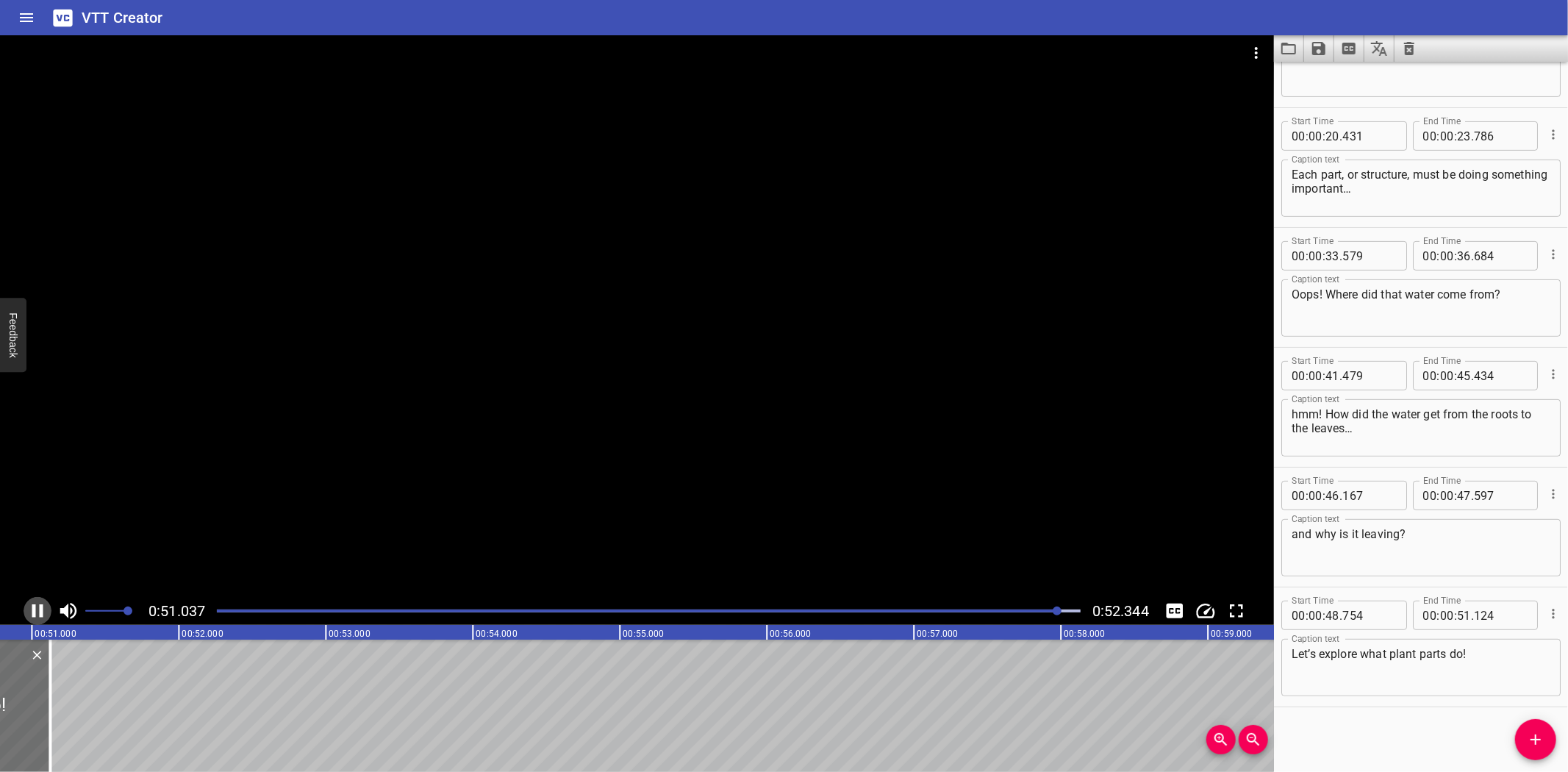
click at [38, 612] on icon "Play/Pause" at bounding box center [37, 611] width 22 height 22
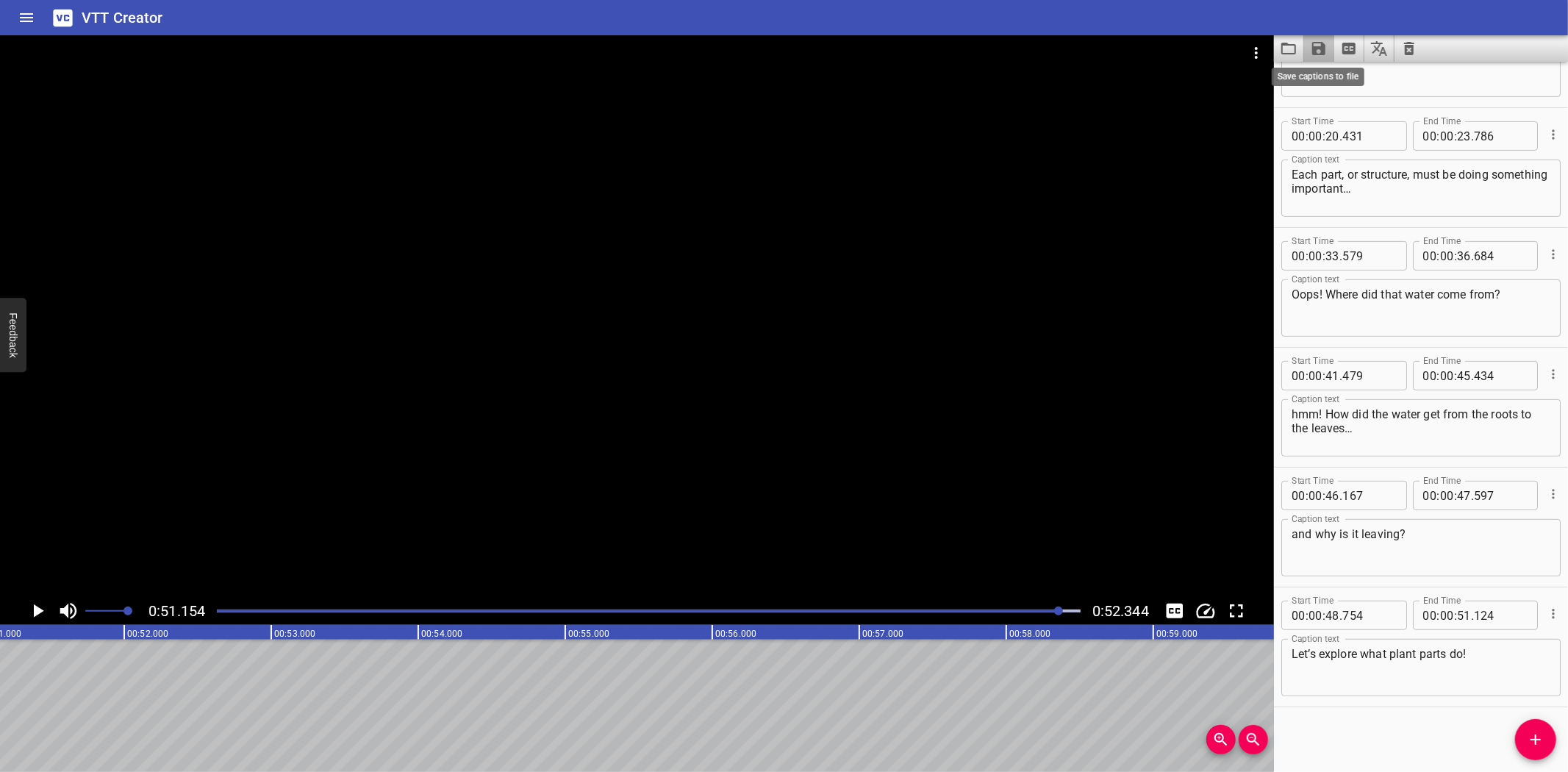
click at [1320, 46] on icon "Save captions to file" at bounding box center [1319, 49] width 17 height 17
click at [1357, 81] on li "Save to VTT file" at bounding box center [1358, 81] width 108 height 27
click at [1257, 48] on icon "Video Options" at bounding box center [1256, 53] width 3 height 11
click at [1255, 55] on li "Select New Video File..." at bounding box center [1311, 54] width 146 height 27
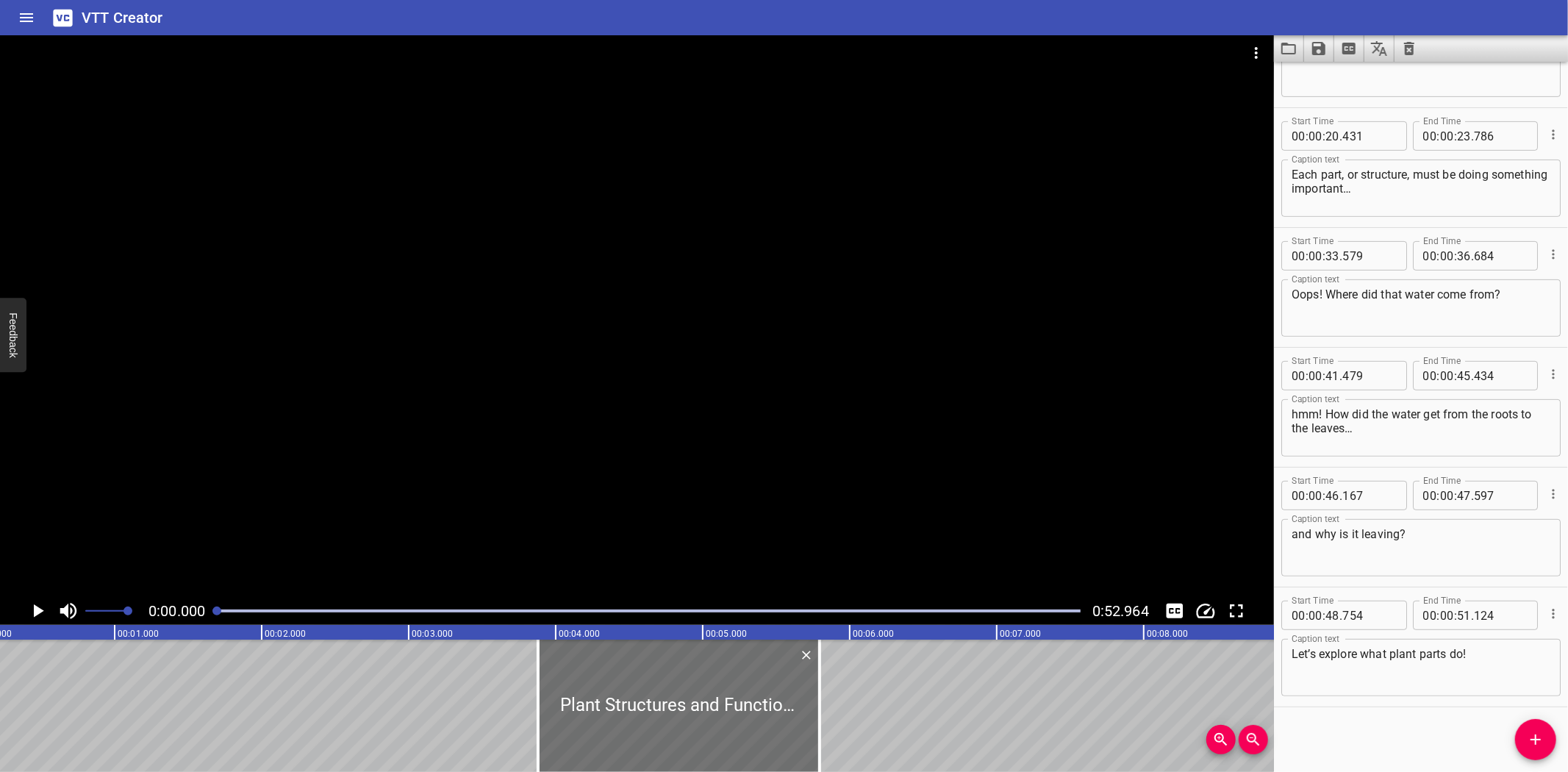
scroll to position [0, 0]
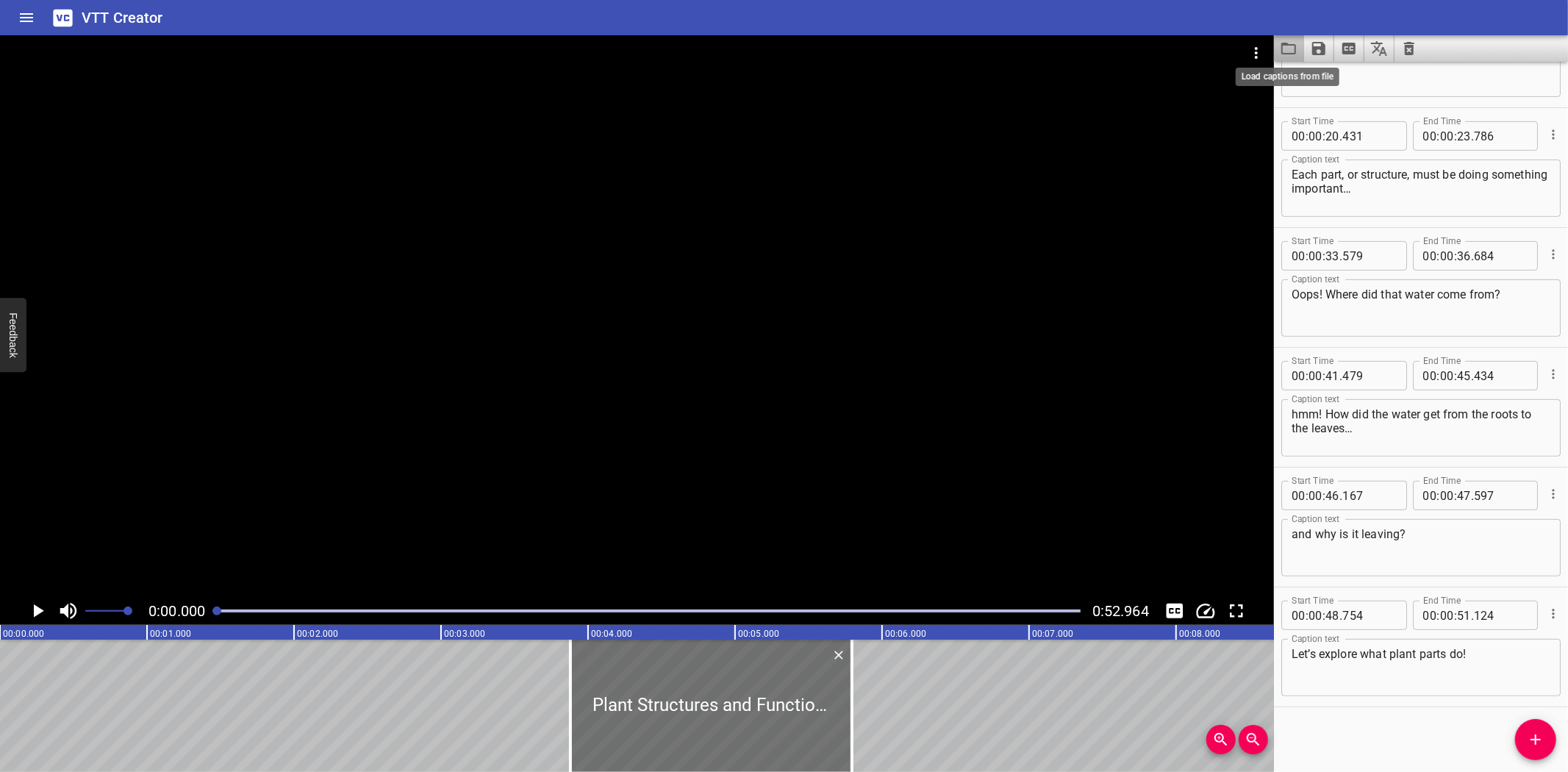
click at [1290, 49] on icon "Load captions from file" at bounding box center [1289, 49] width 17 height 17
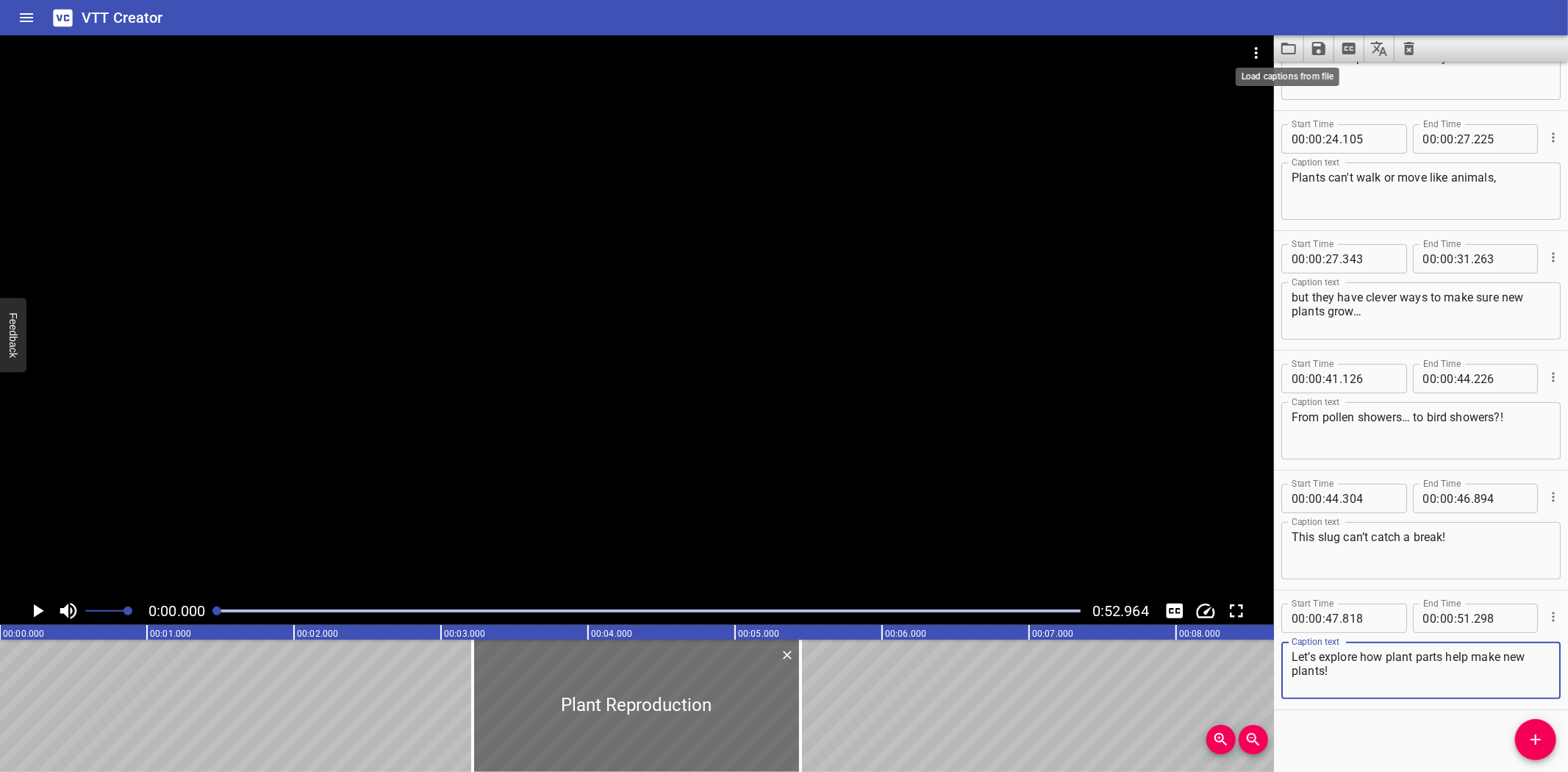
scroll to position [197, 0]
click at [586, 678] on div at bounding box center [640, 705] width 328 height 132
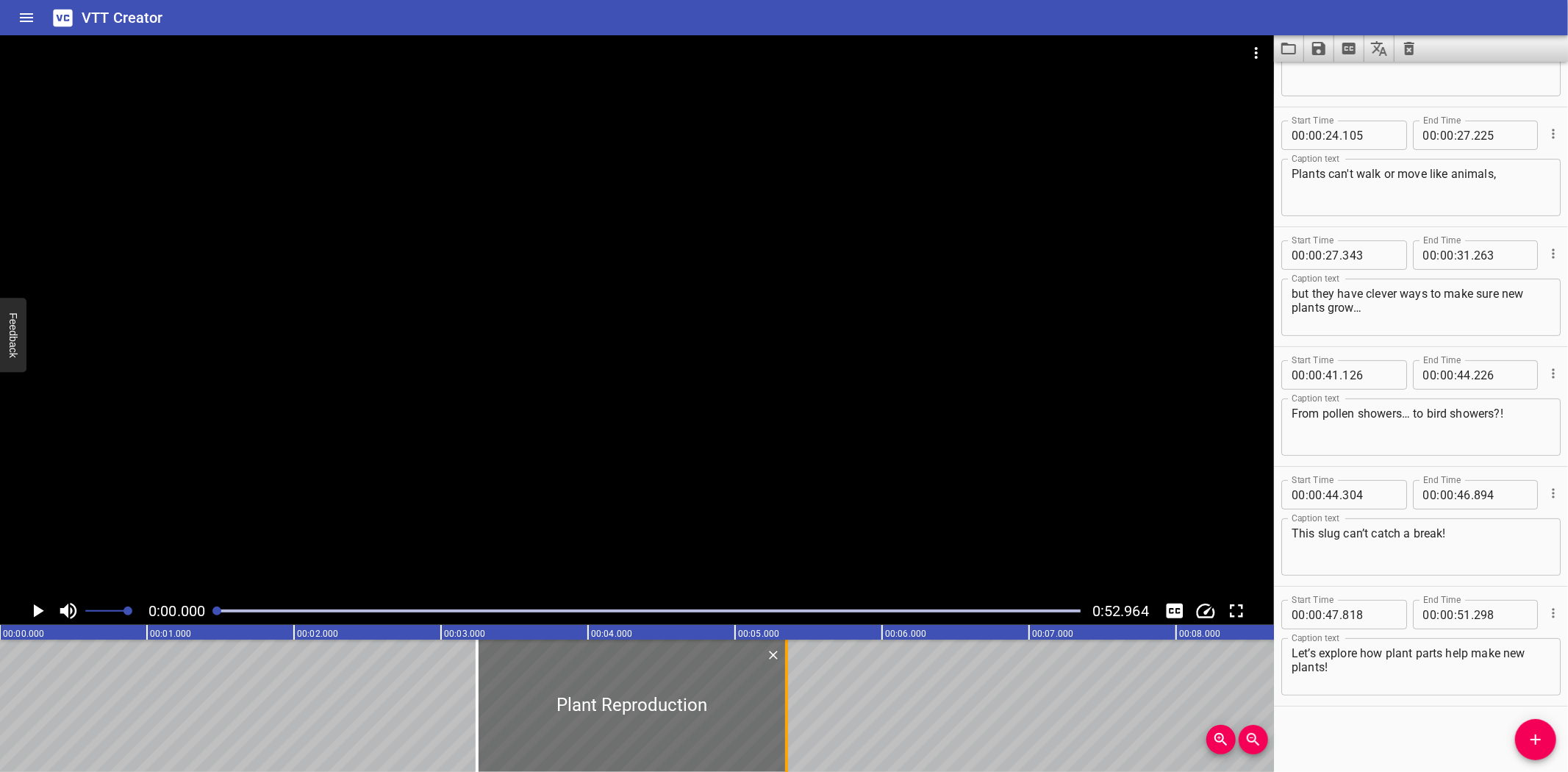
drag, startPoint x: 799, startPoint y: 720, endPoint x: 780, endPoint y: 724, distance: 19.4
click at [780, 724] on div at bounding box center [786, 705] width 14 height 132
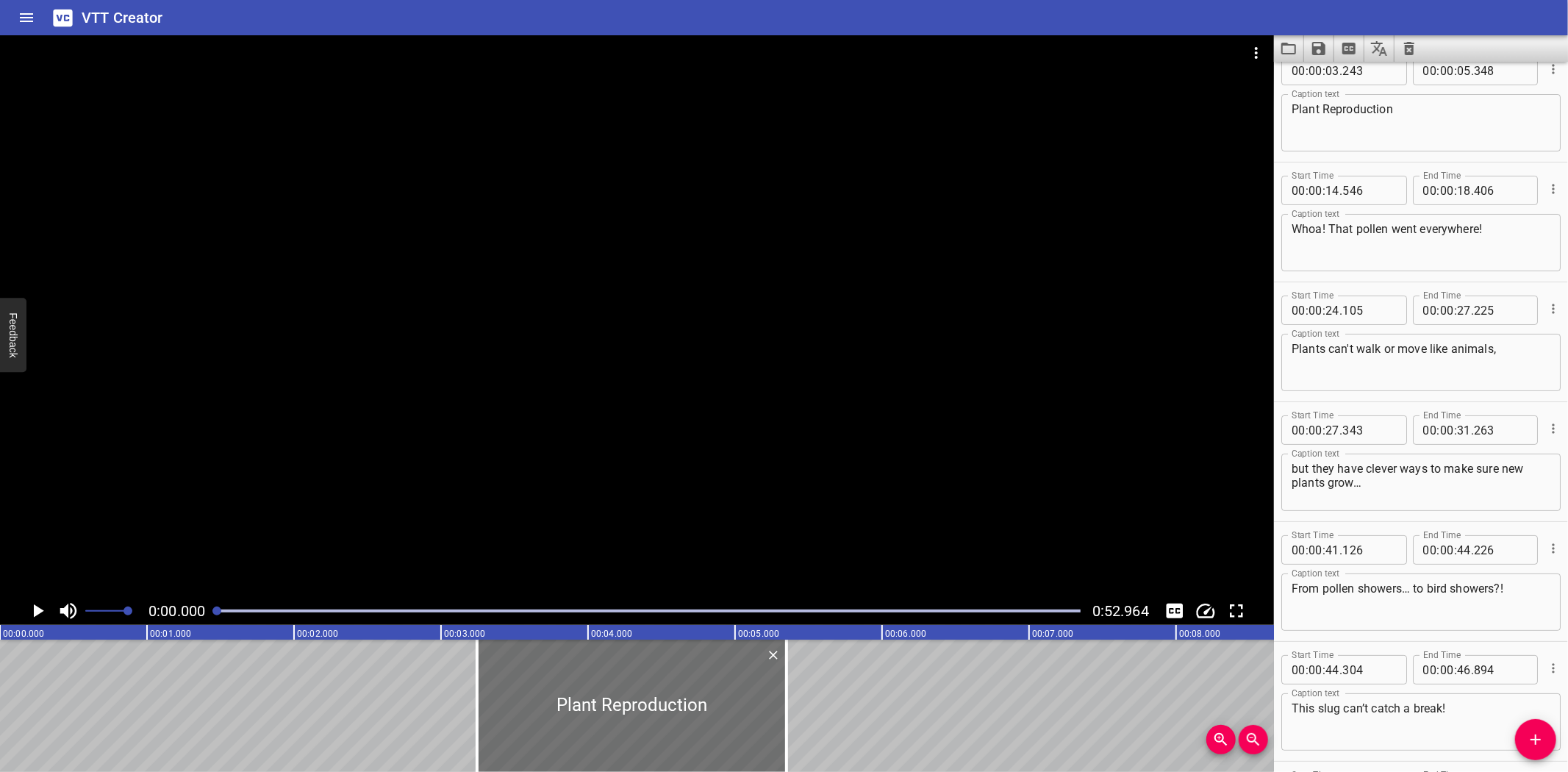
scroll to position [0, 0]
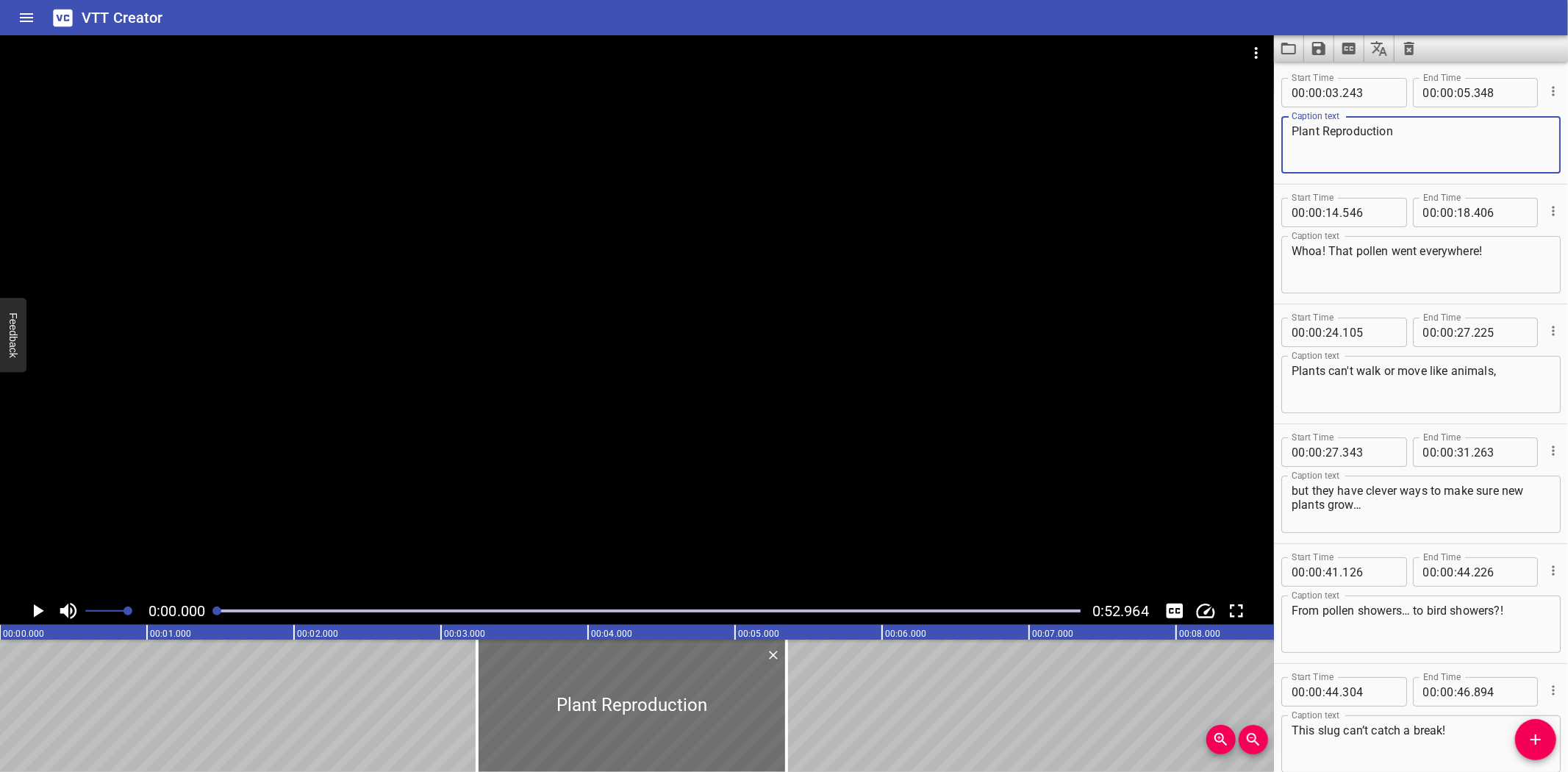
click at [1449, 139] on textarea "Plant Reproduction" at bounding box center [1421, 145] width 259 height 42
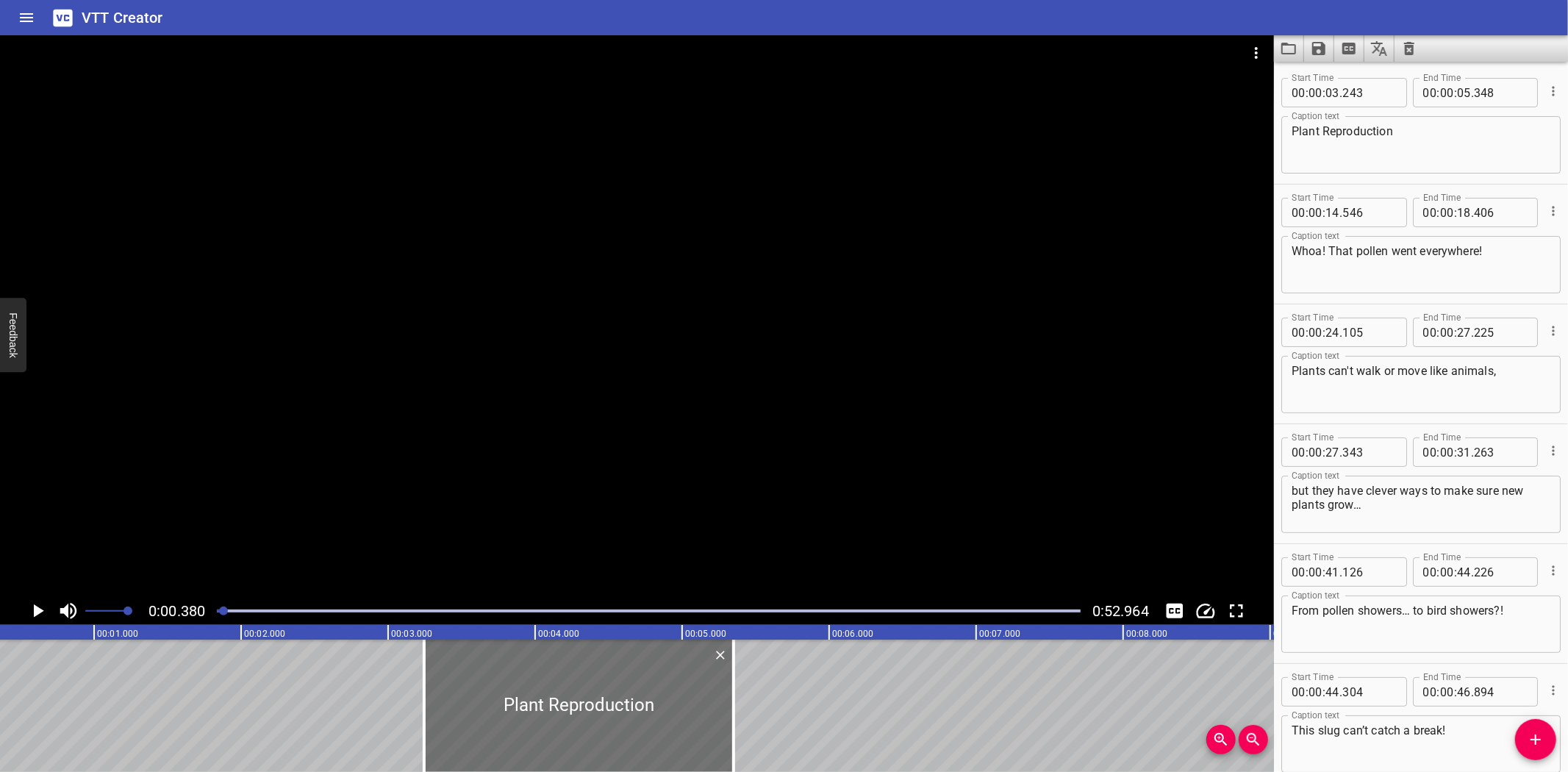
scroll to position [0, 55]
click at [35, 607] on icon "Play/Pause" at bounding box center [38, 611] width 11 height 13
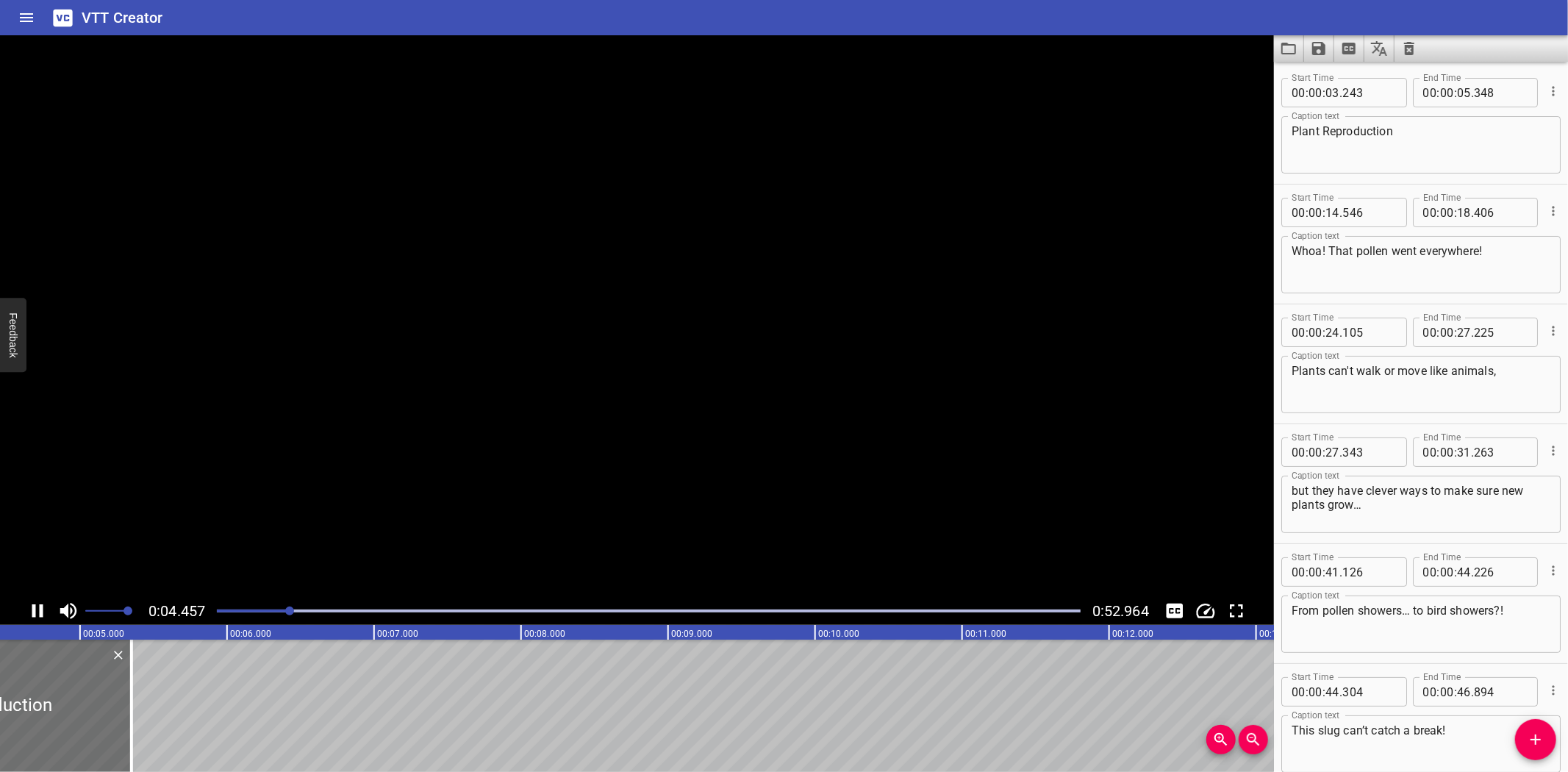
click at [35, 607] on icon "Play/Pause" at bounding box center [37, 611] width 22 height 22
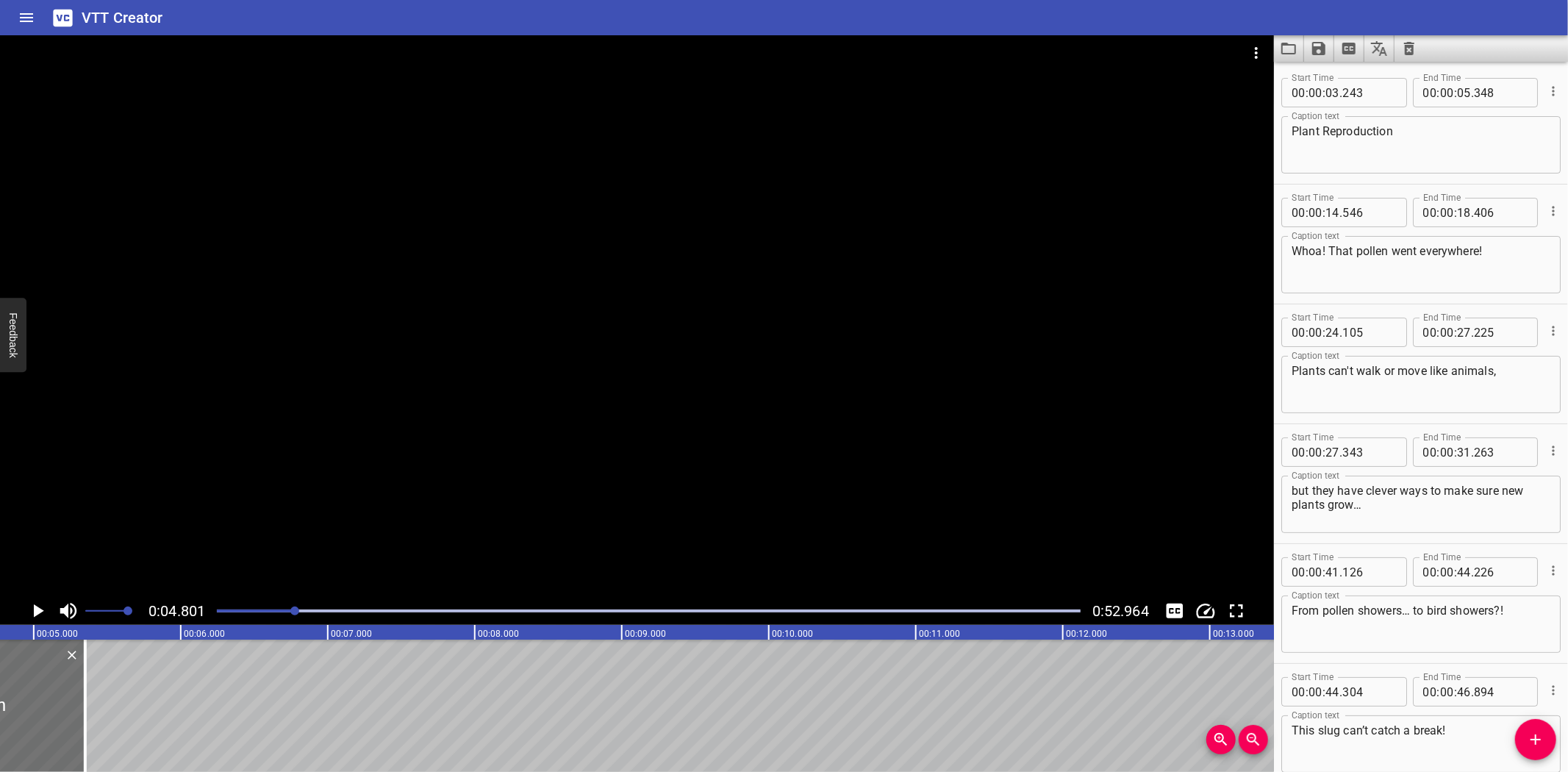
scroll to position [0, 706]
click at [40, 611] on icon "Play/Pause" at bounding box center [38, 611] width 11 height 13
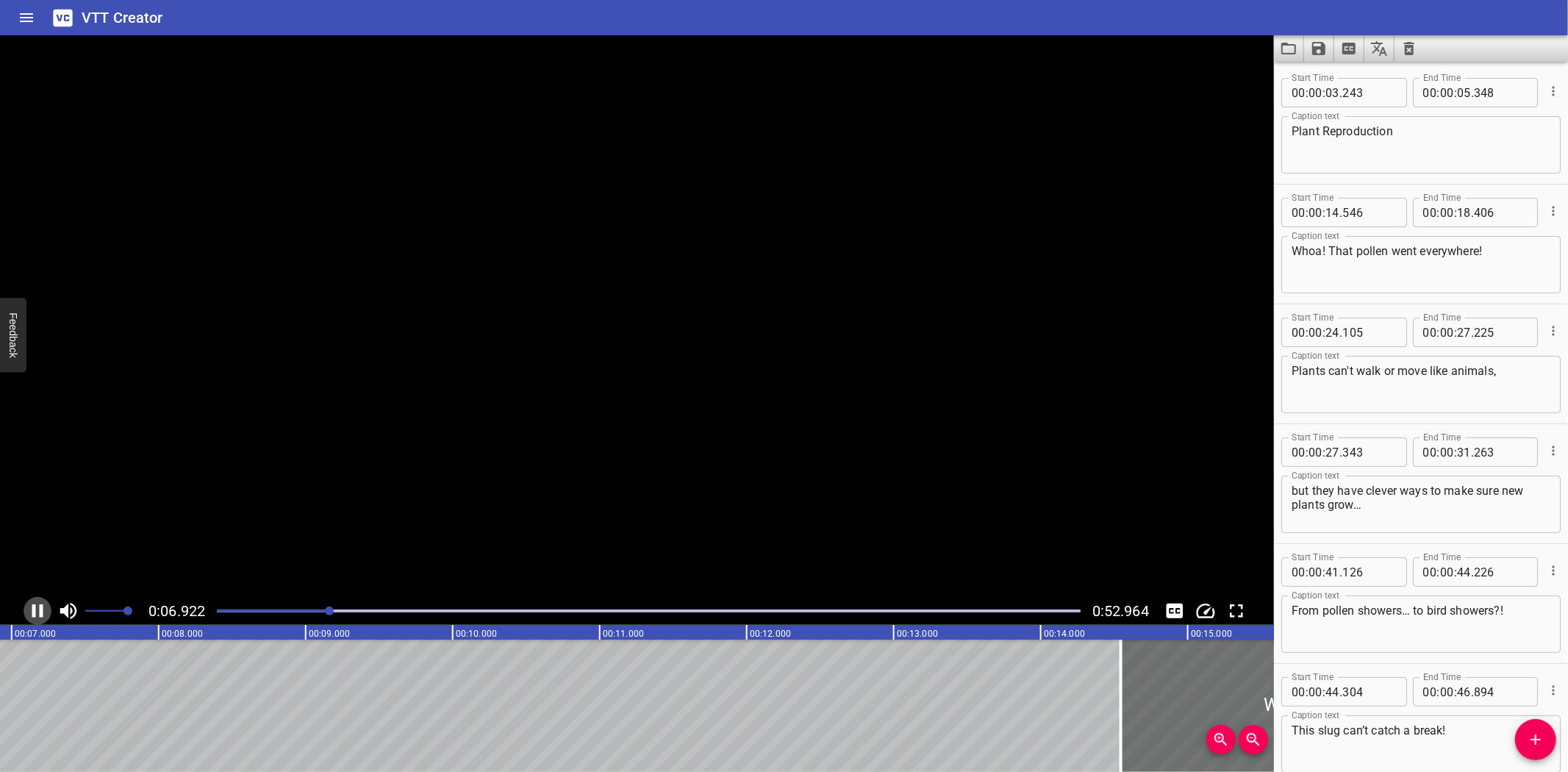
click at [40, 611] on icon "Play/Pause" at bounding box center [38, 611] width 11 height 13
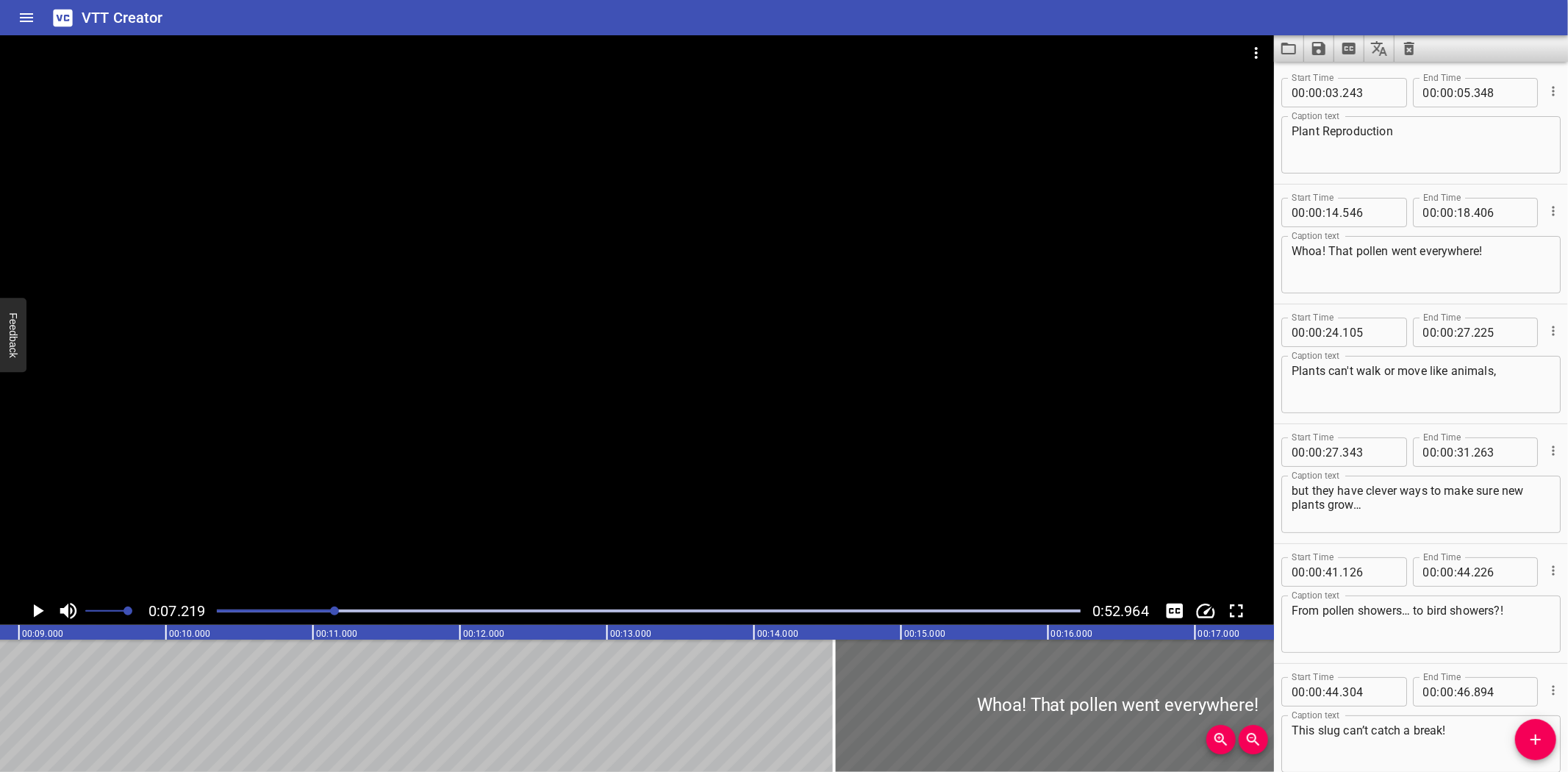
scroll to position [0, 1327]
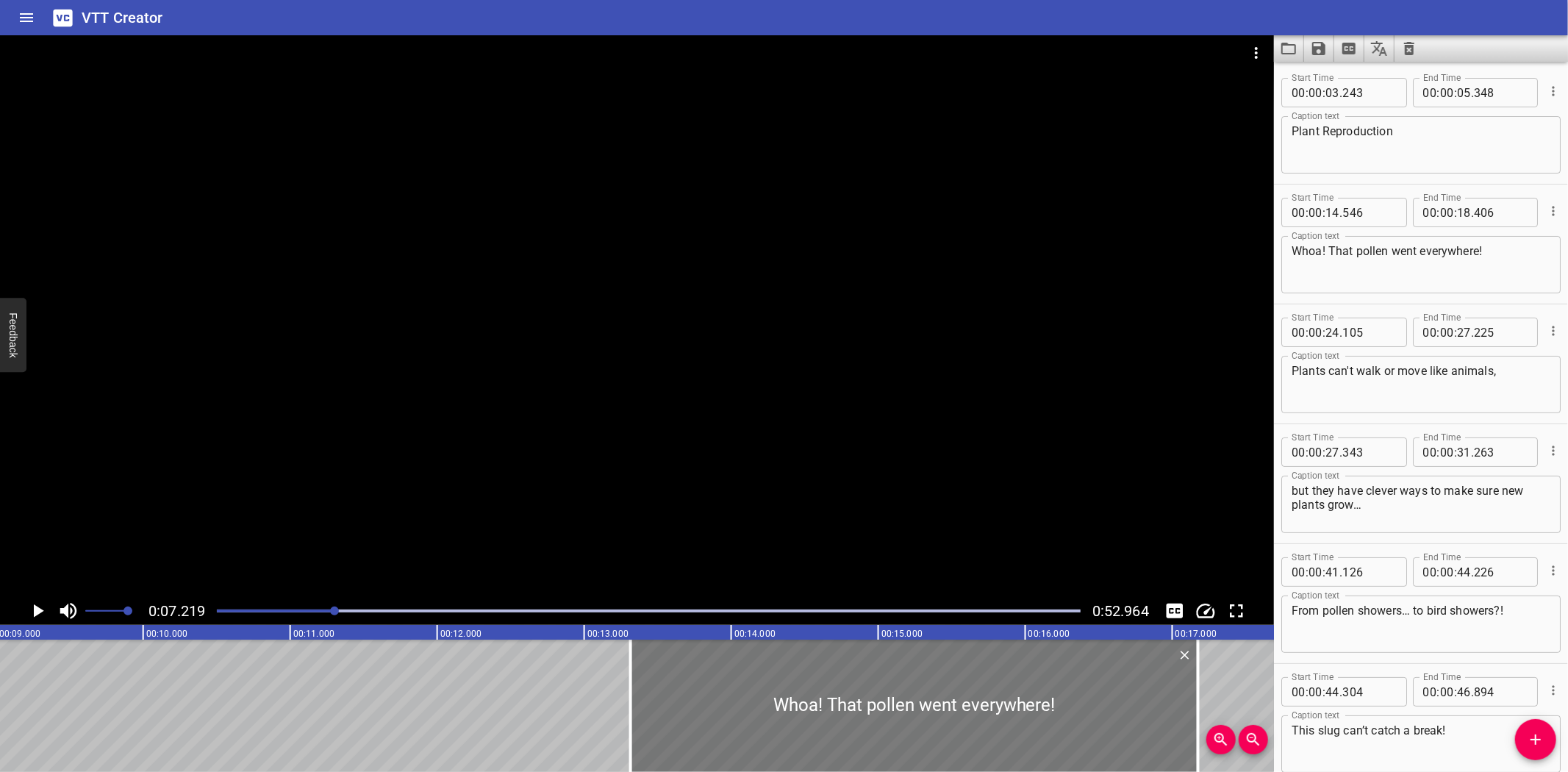
drag, startPoint x: 1013, startPoint y: 706, endPoint x: 832, endPoint y: 702, distance: 181.0
click at [832, 702] on div at bounding box center [914, 705] width 568 height 132
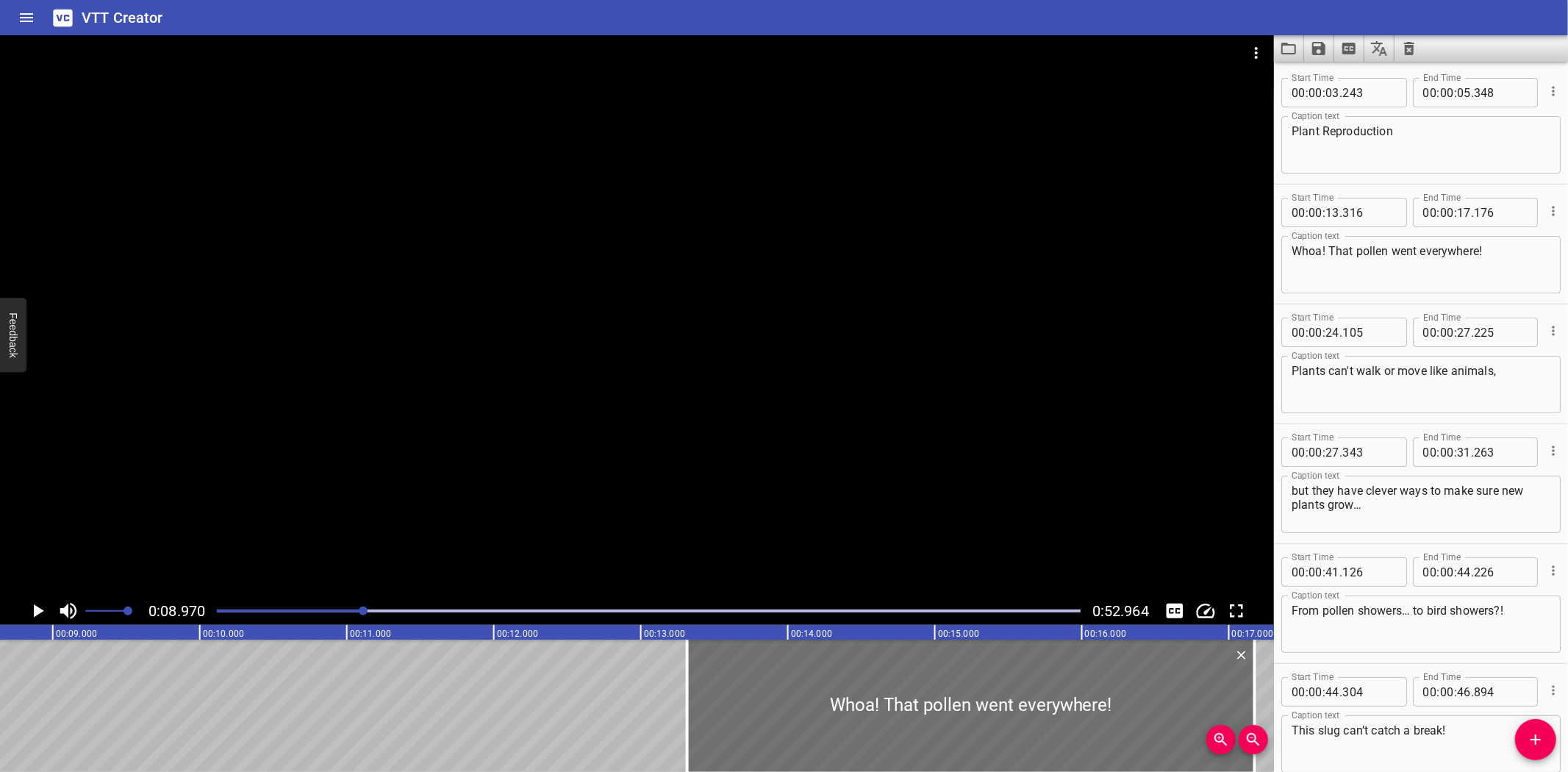
scroll to position [0, 1319]
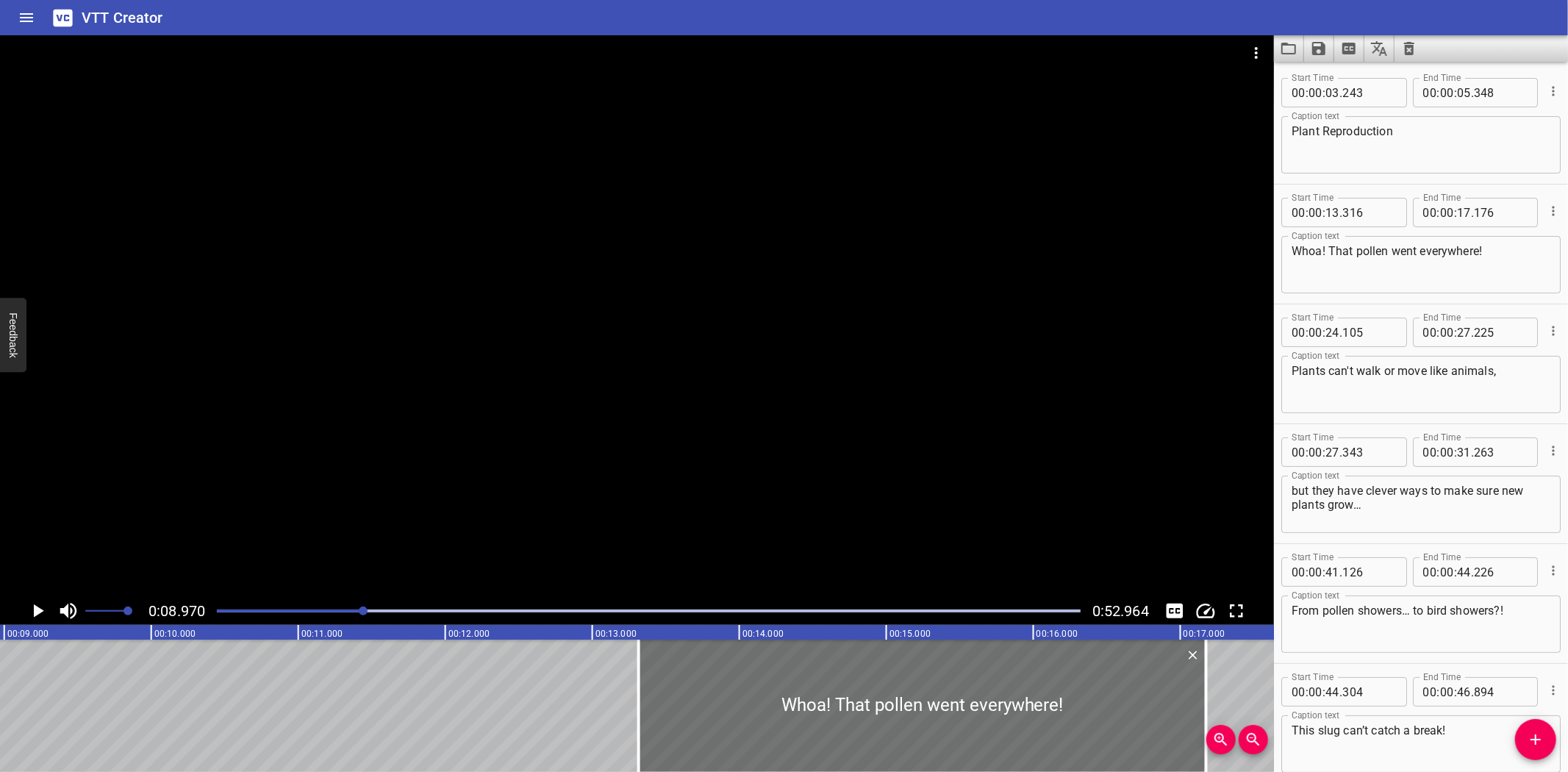
click at [40, 611] on icon "Play/Pause" at bounding box center [38, 611] width 11 height 13
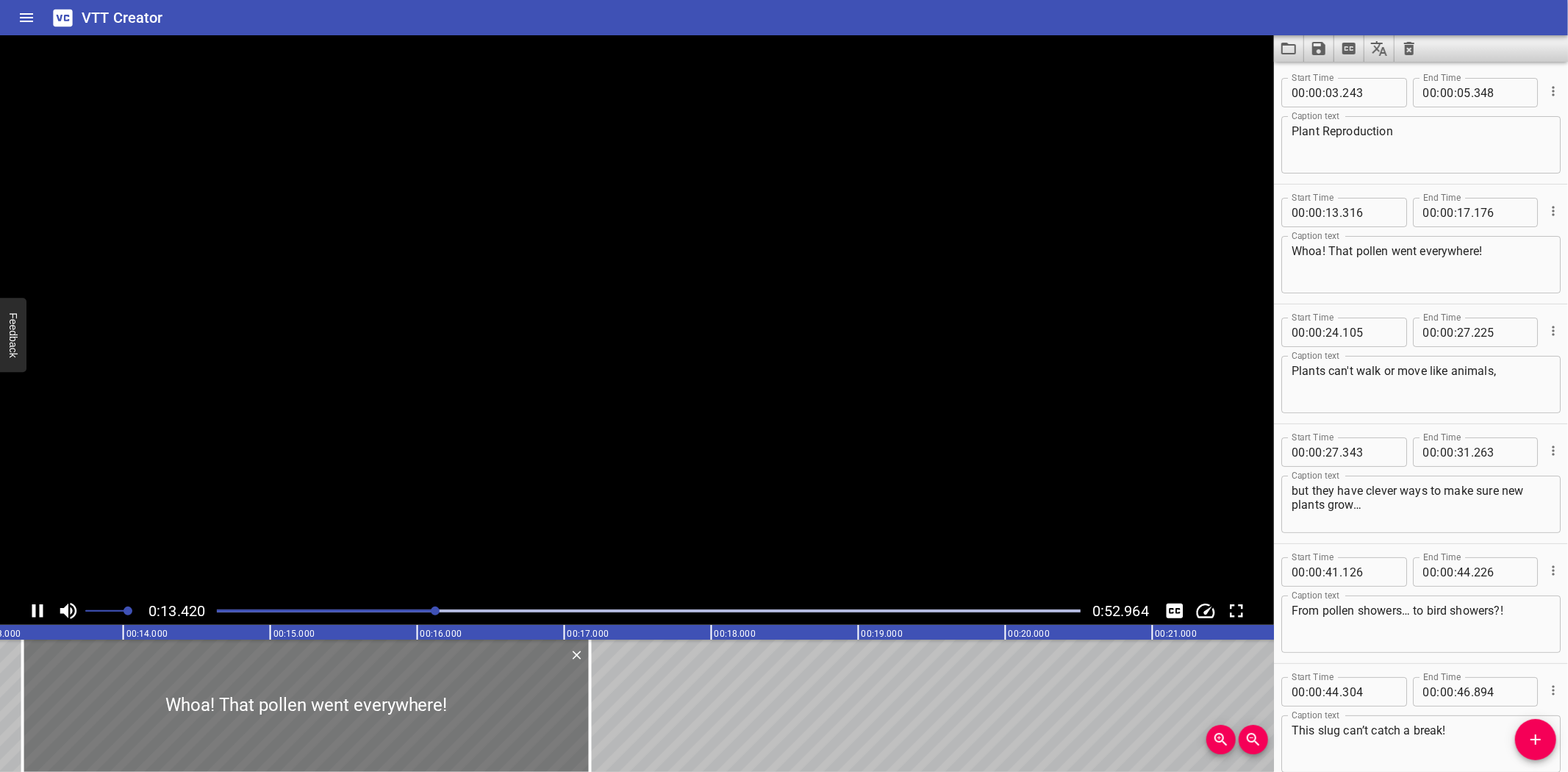
scroll to position [119, 0]
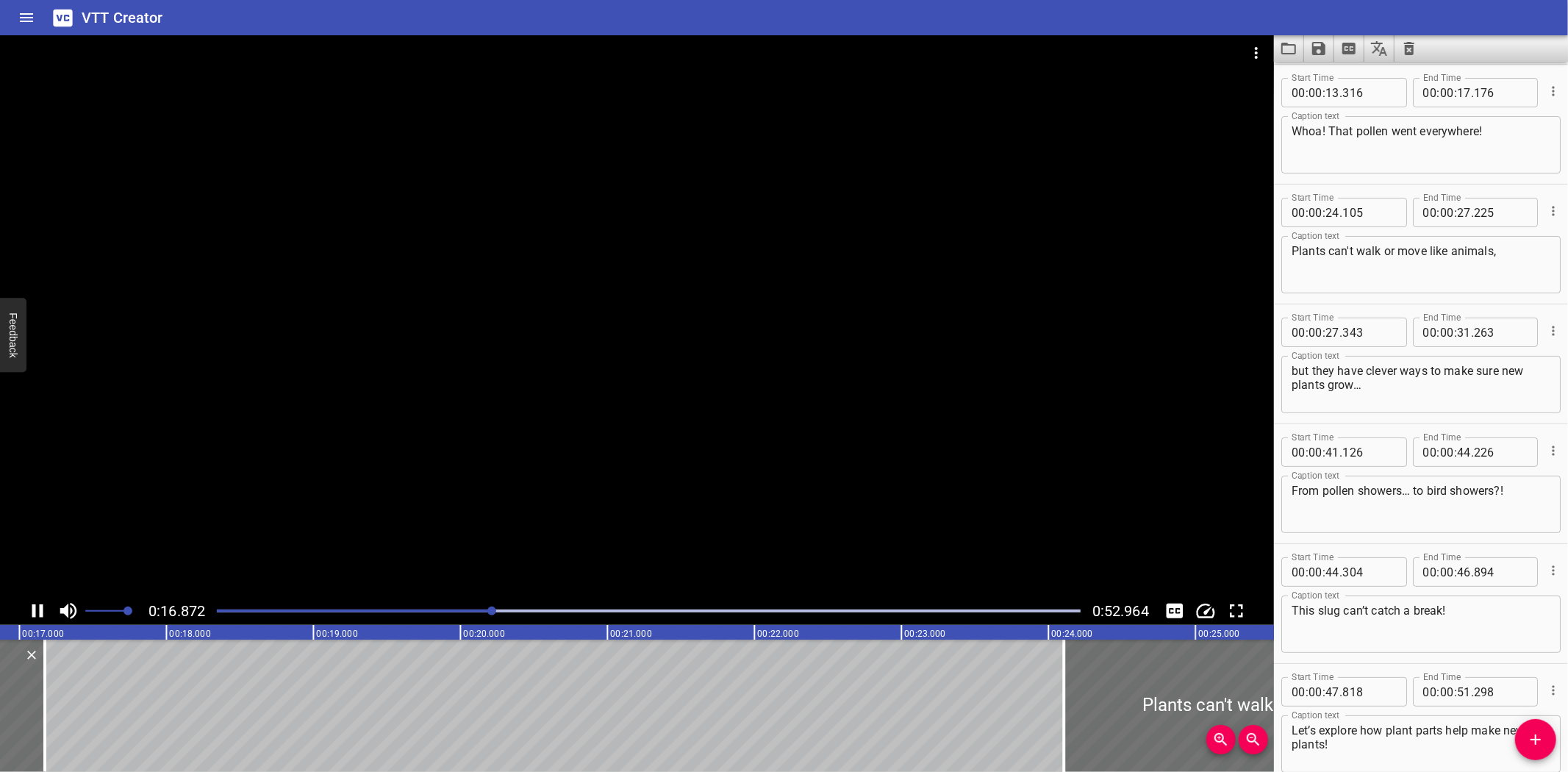
click at [36, 606] on icon "Play/Pause" at bounding box center [37, 611] width 22 height 22
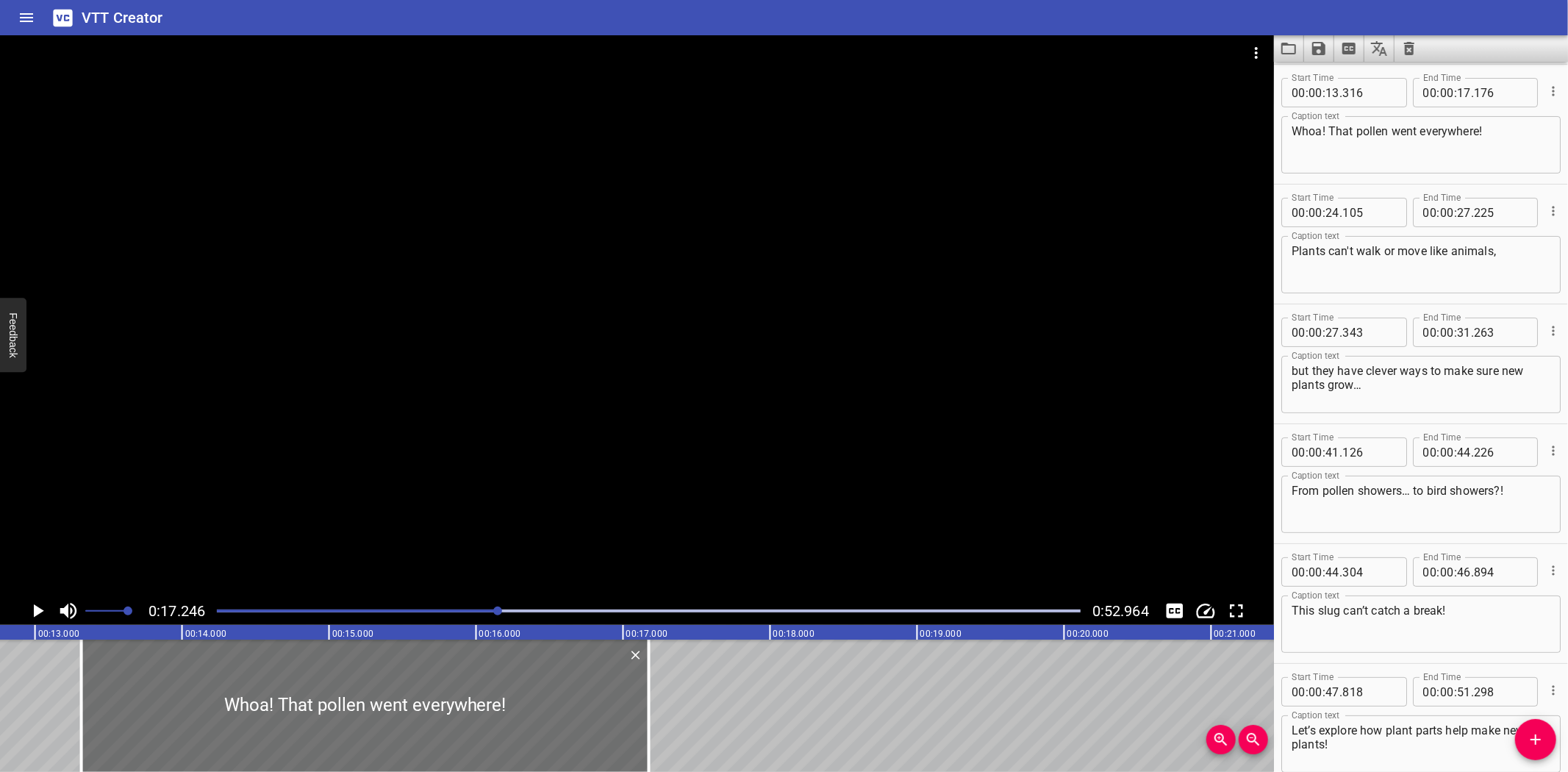
scroll to position [0, 1858]
click at [336, 682] on div at bounding box center [381, 705] width 568 height 132
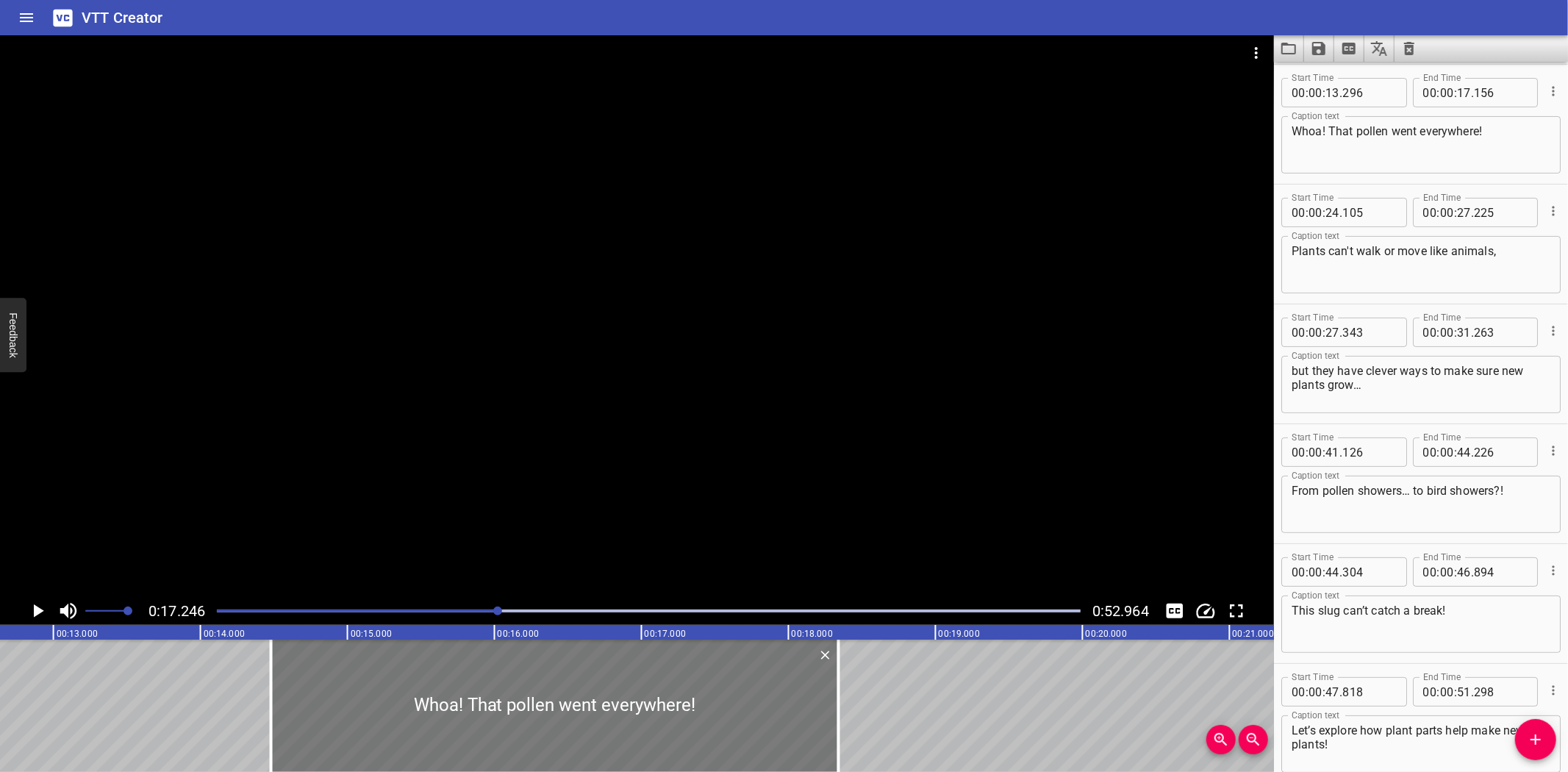
drag, startPoint x: 653, startPoint y: 708, endPoint x: 827, endPoint y: 709, distance: 174.0
click at [827, 709] on div at bounding box center [555, 705] width 568 height 132
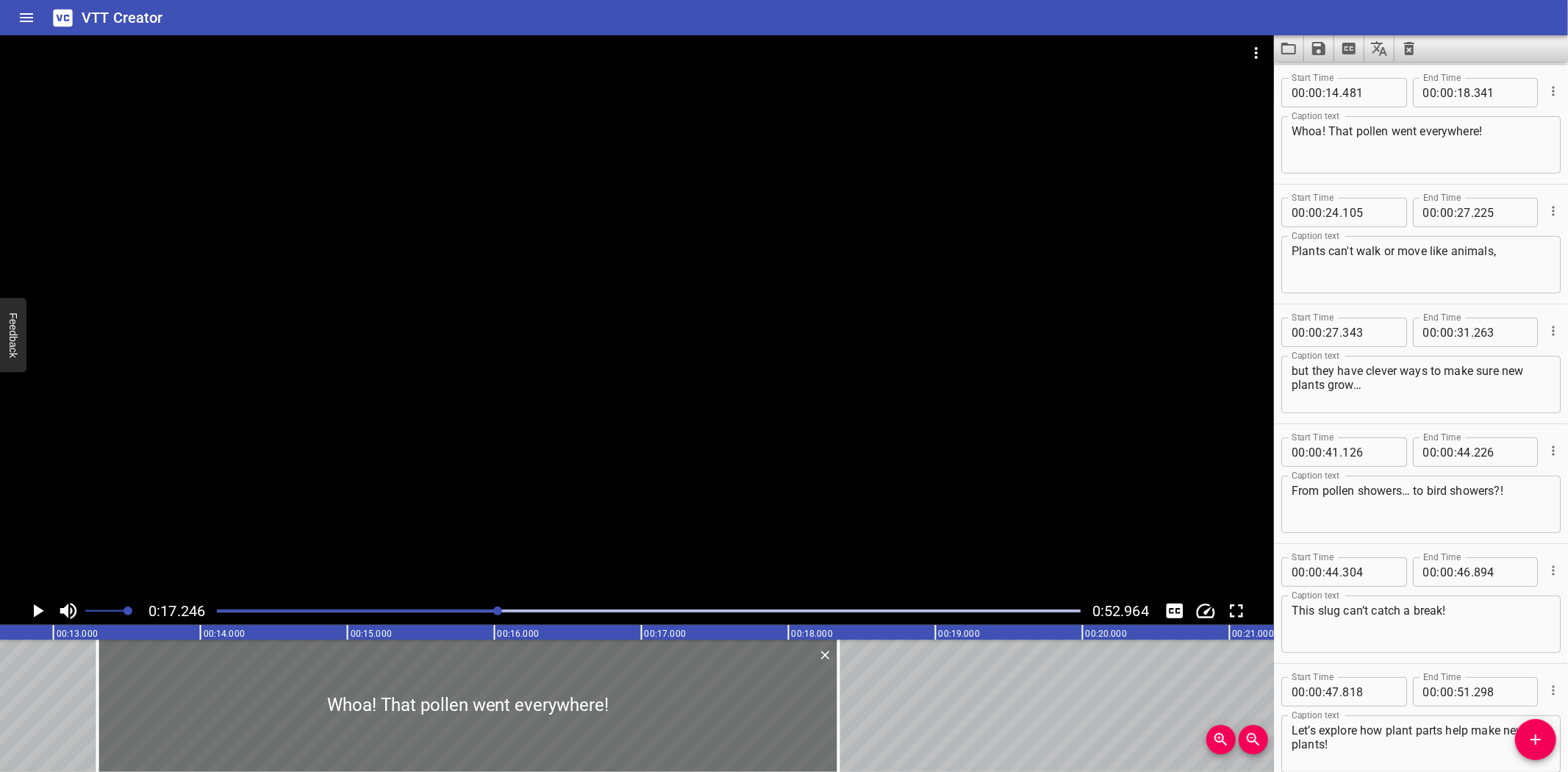
drag, startPoint x: 268, startPoint y: 723, endPoint x: 83, endPoint y: 721, distance: 185.0
click at [97, 728] on div at bounding box center [97, 705] width 3 height 132
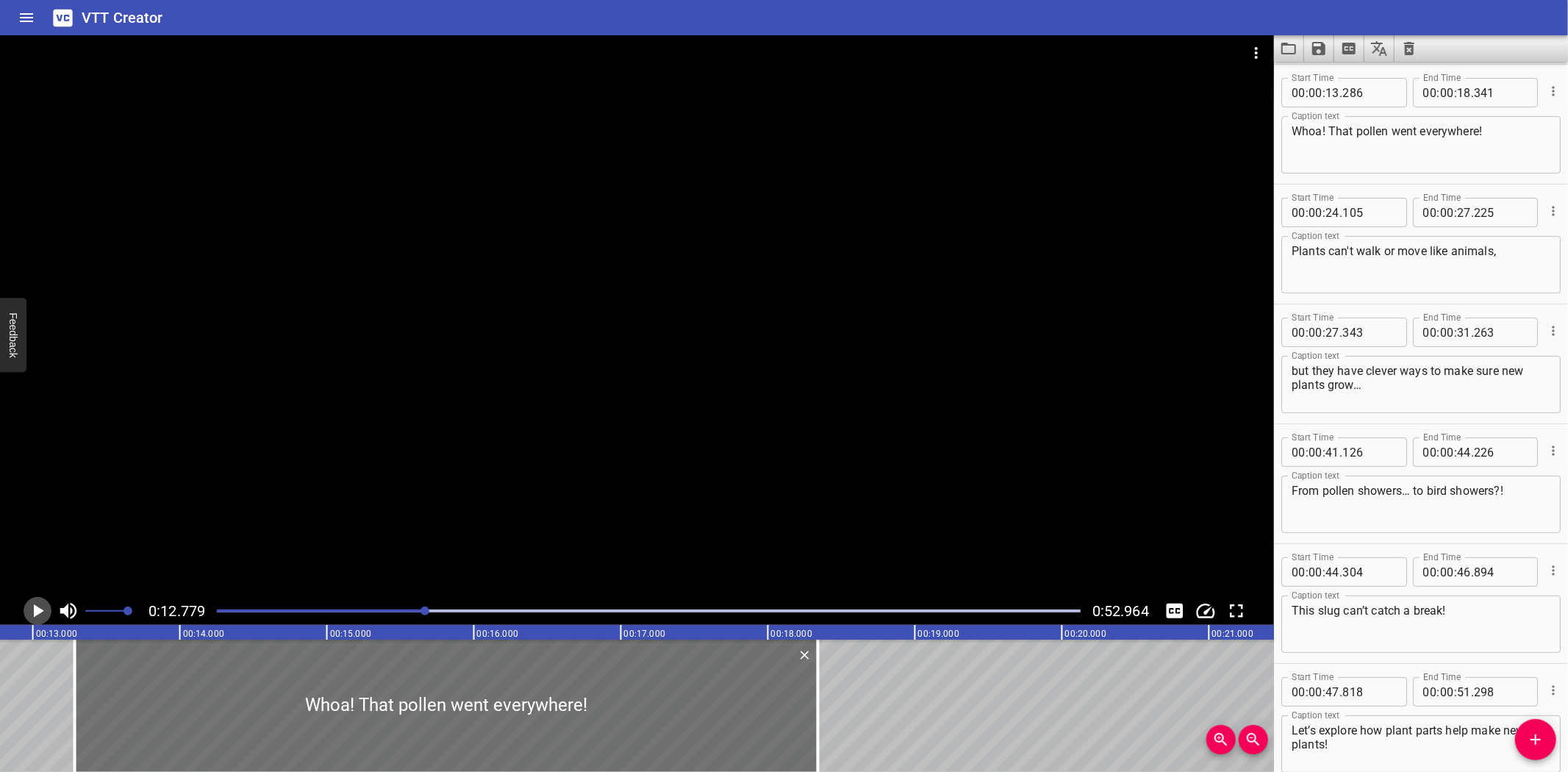
click at [38, 613] on icon "Play/Pause" at bounding box center [38, 611] width 11 height 13
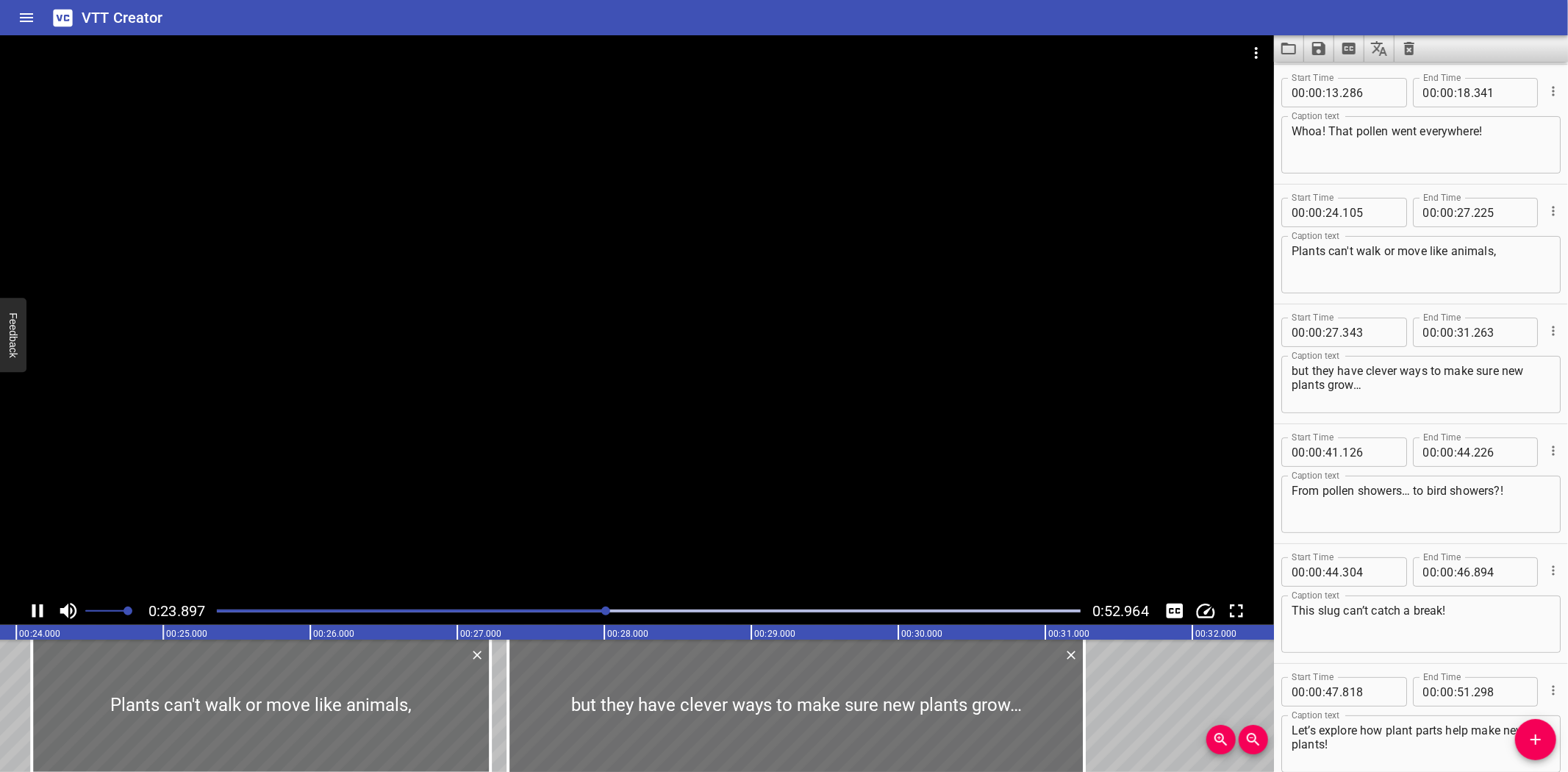
scroll to position [196, 0]
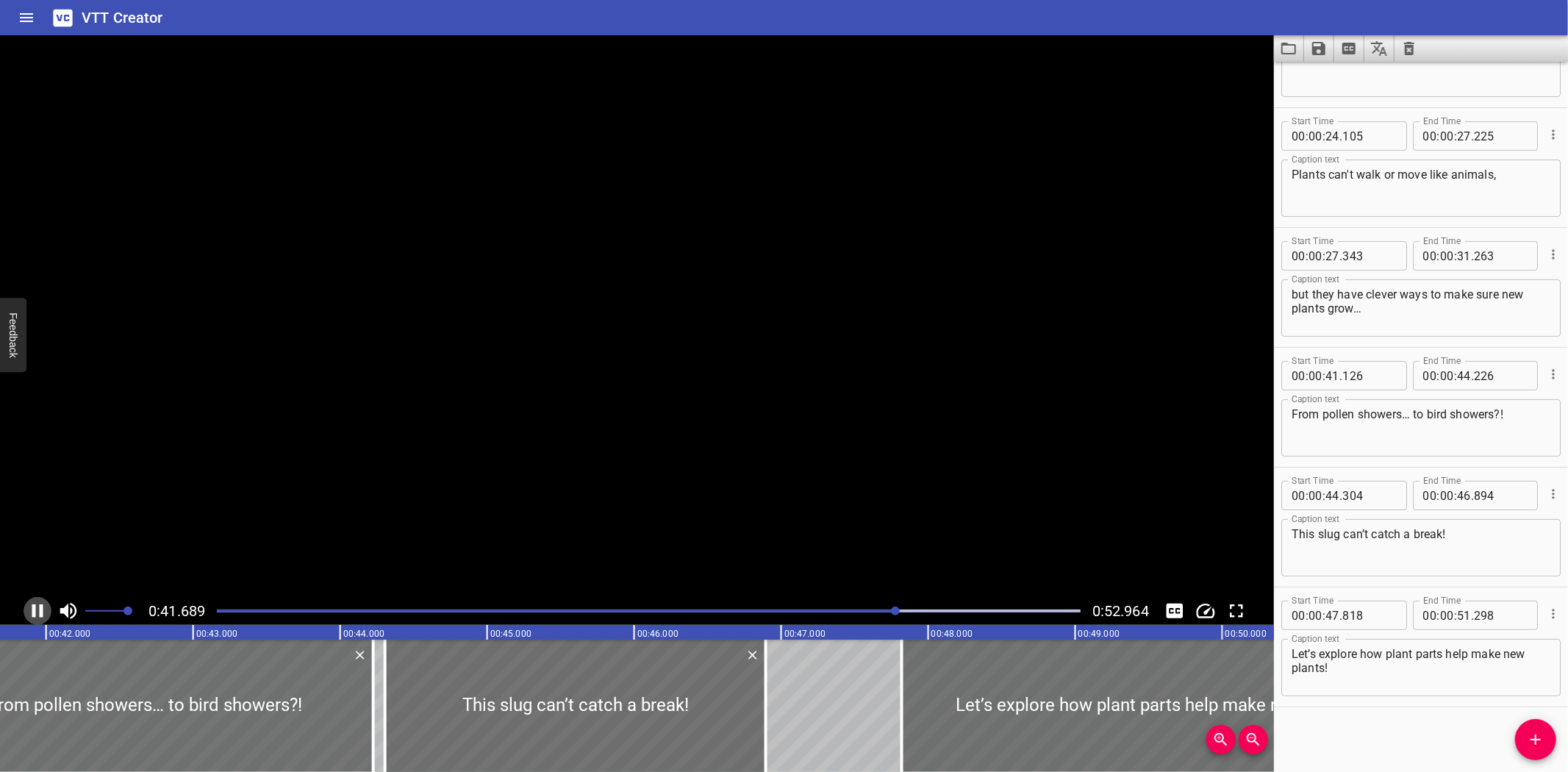
click at [40, 620] on icon "Play/Pause" at bounding box center [37, 611] width 22 height 22
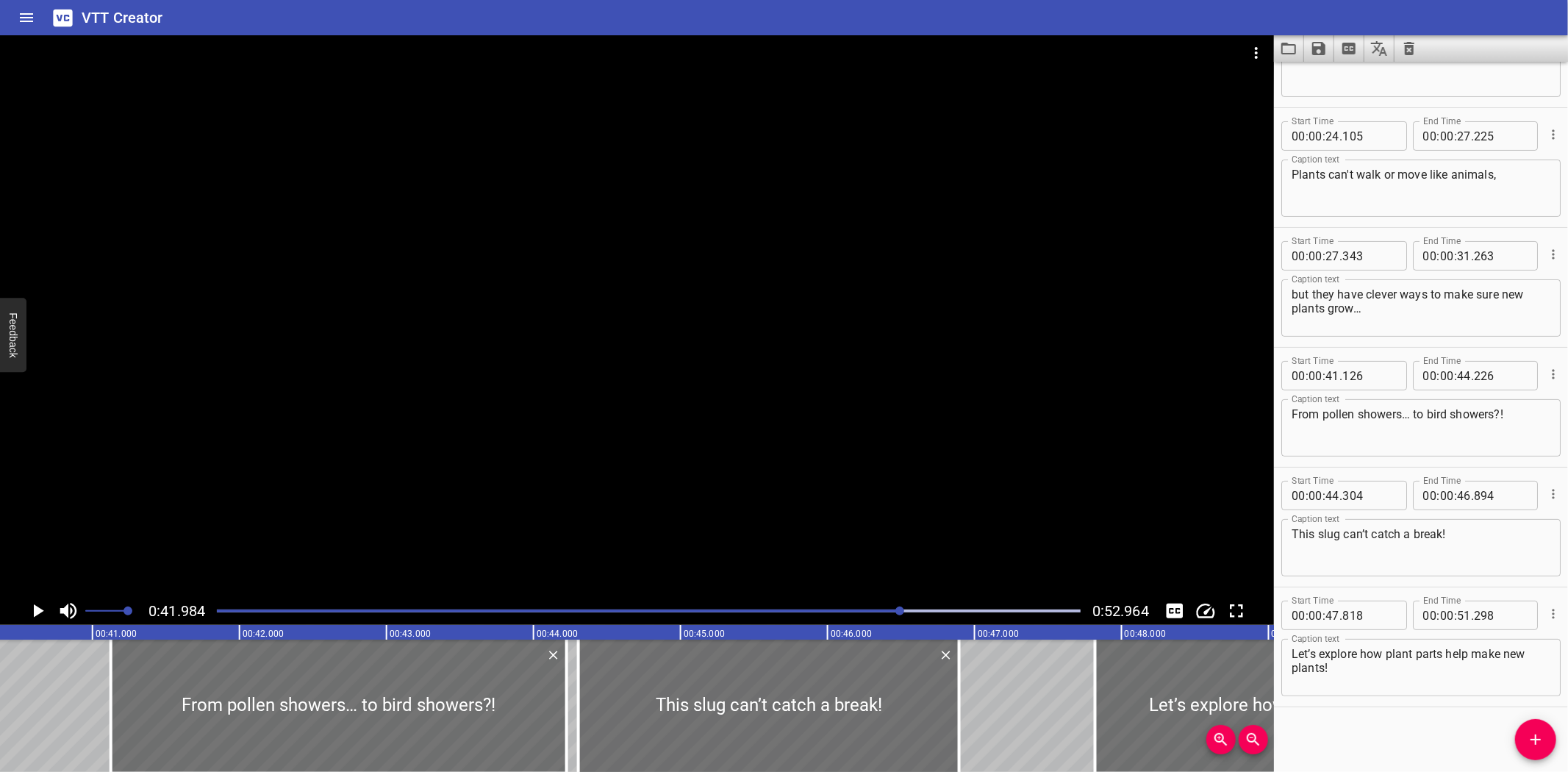
scroll to position [0, 5930]
click at [565, 725] on div at bounding box center [569, 705] width 14 height 132
click at [123, 718] on div at bounding box center [119, 705] width 14 height 132
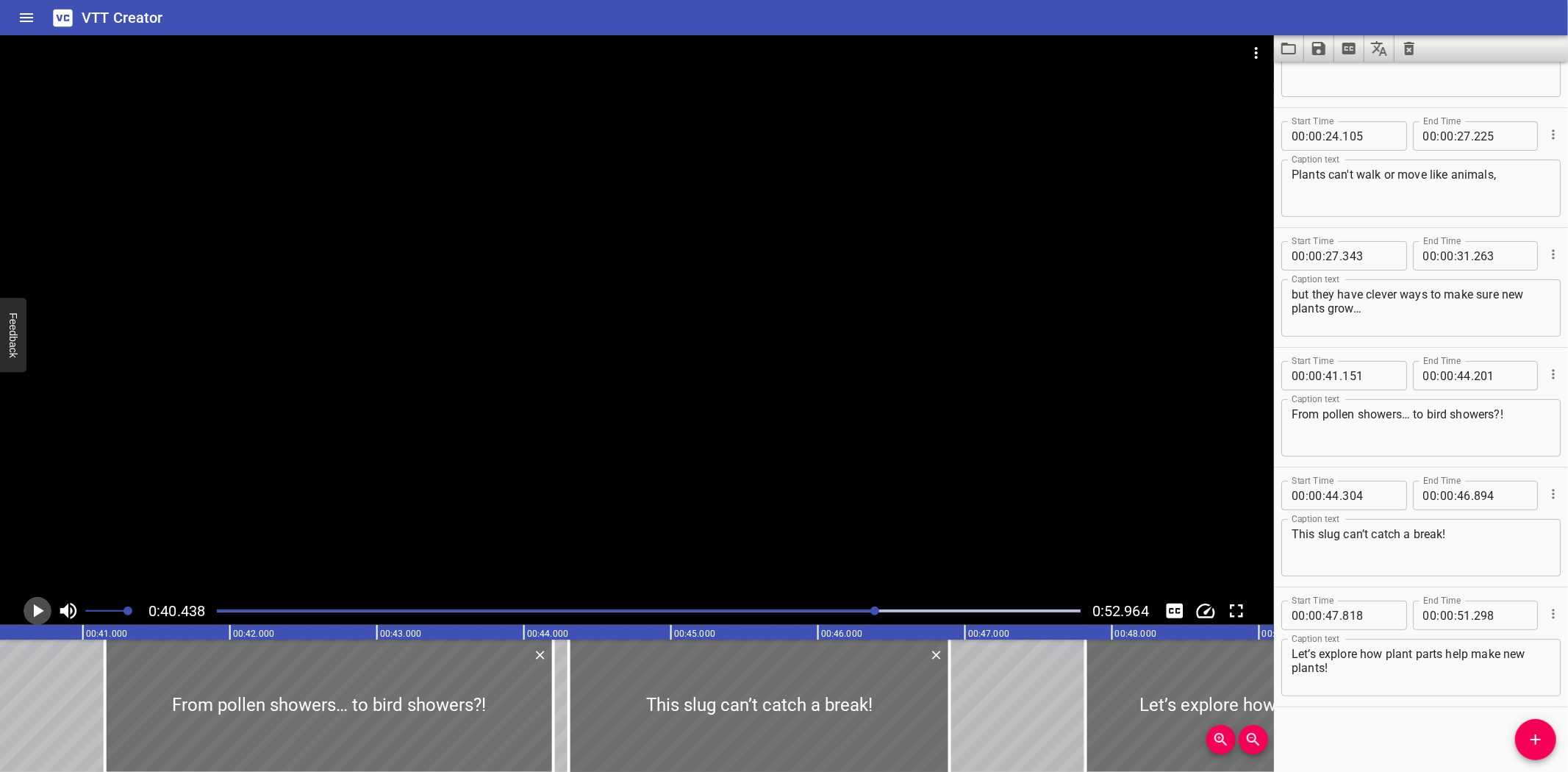
click at [35, 608] on icon "Play/Pause" at bounding box center [38, 611] width 11 height 13
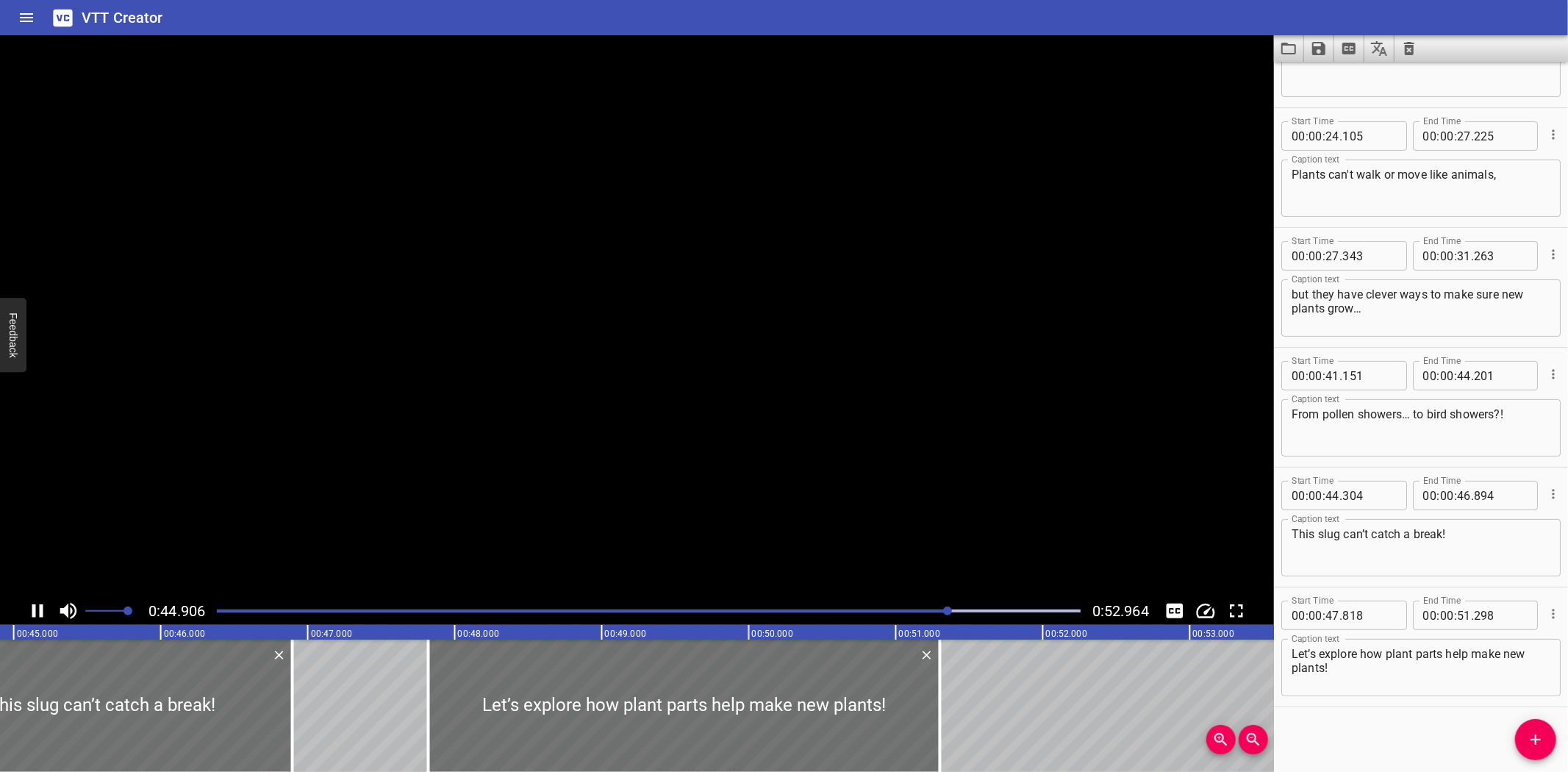
click at [35, 608] on icon "Play/Pause" at bounding box center [37, 611] width 22 height 22
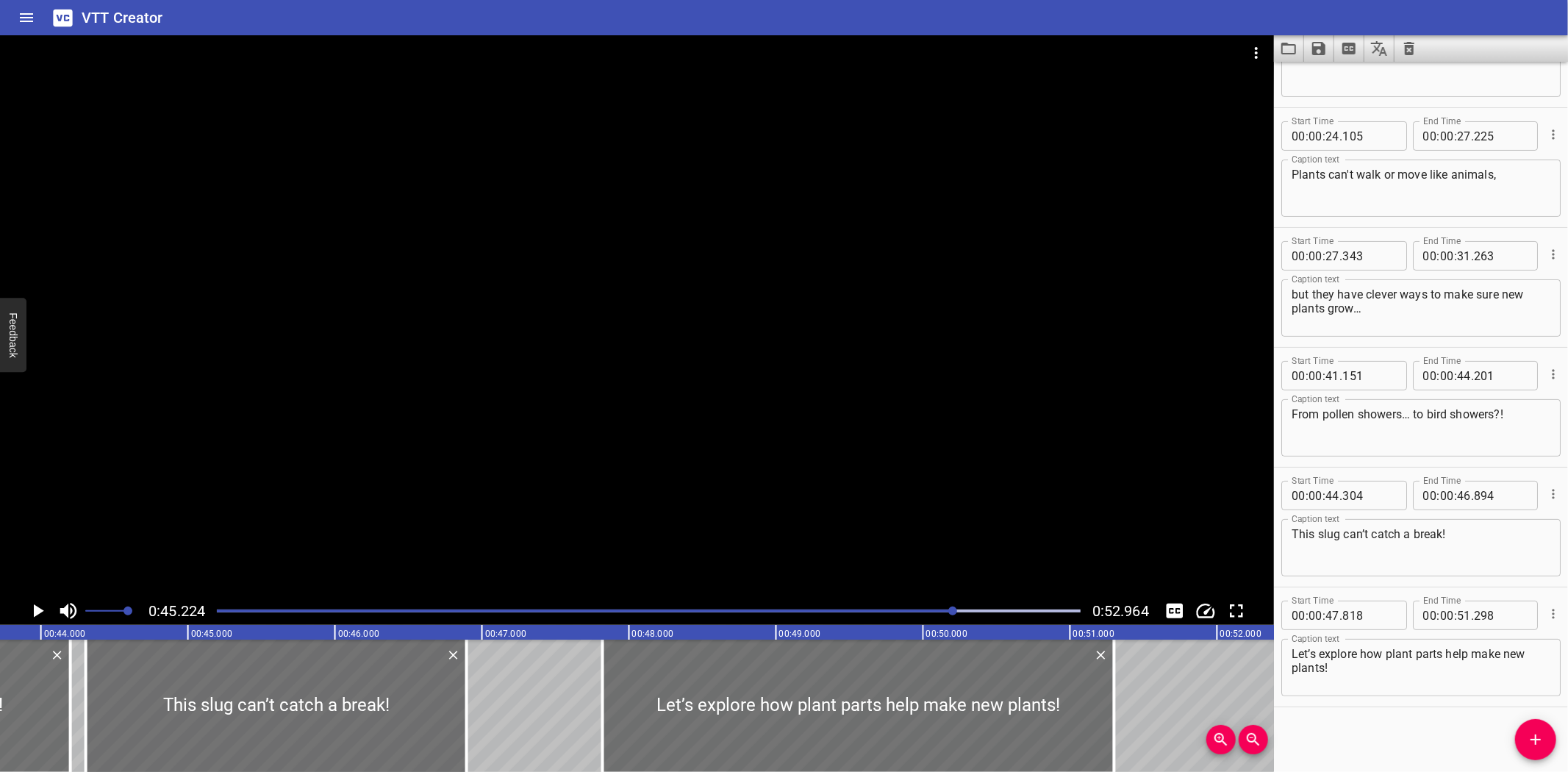
scroll to position [0, 6400]
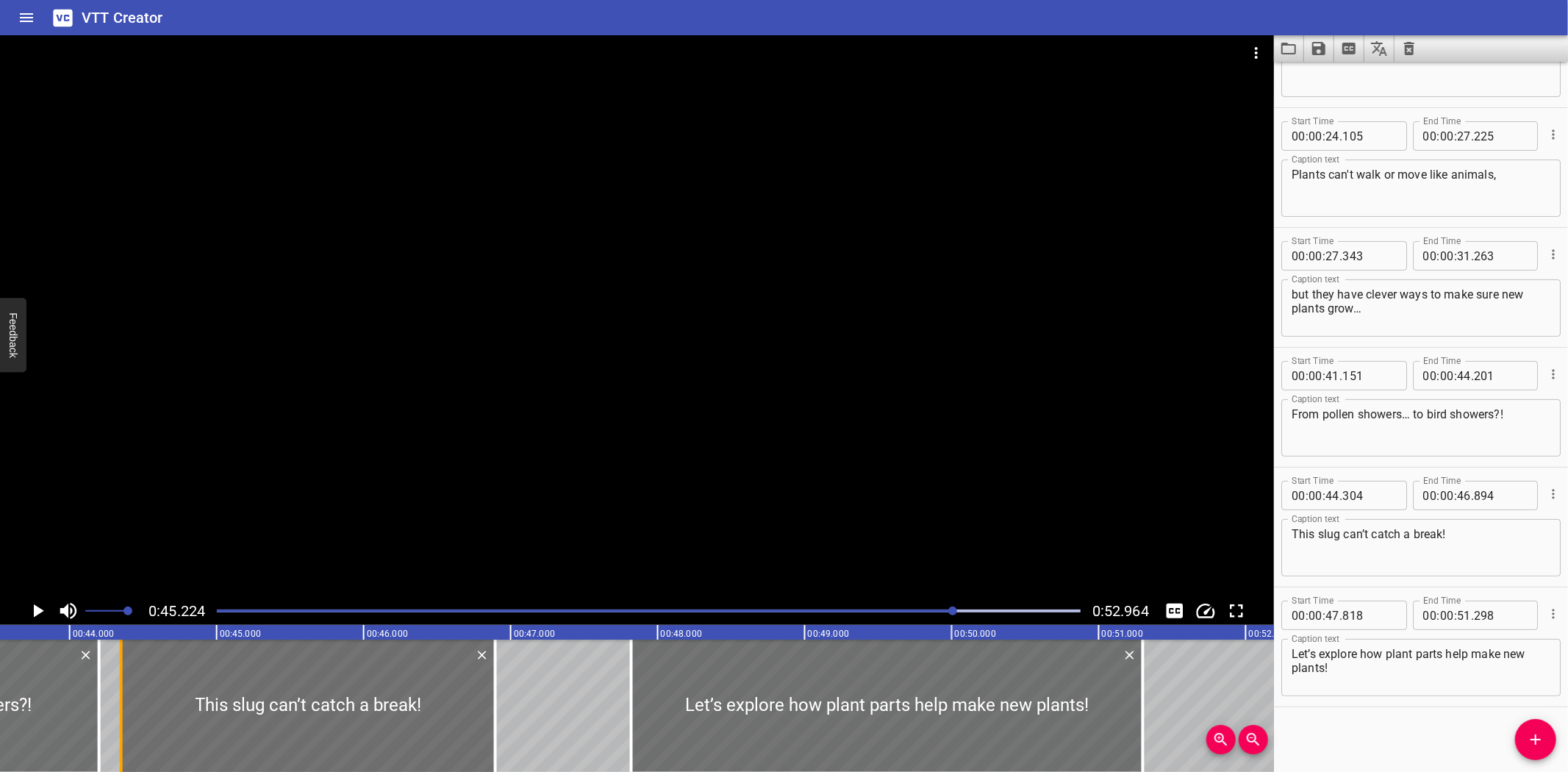
click at [125, 730] on div at bounding box center [120, 705] width 14 height 132
click at [499, 733] on div at bounding box center [497, 705] width 14 height 132
click at [37, 604] on icon "Play/Pause" at bounding box center [37, 611] width 22 height 22
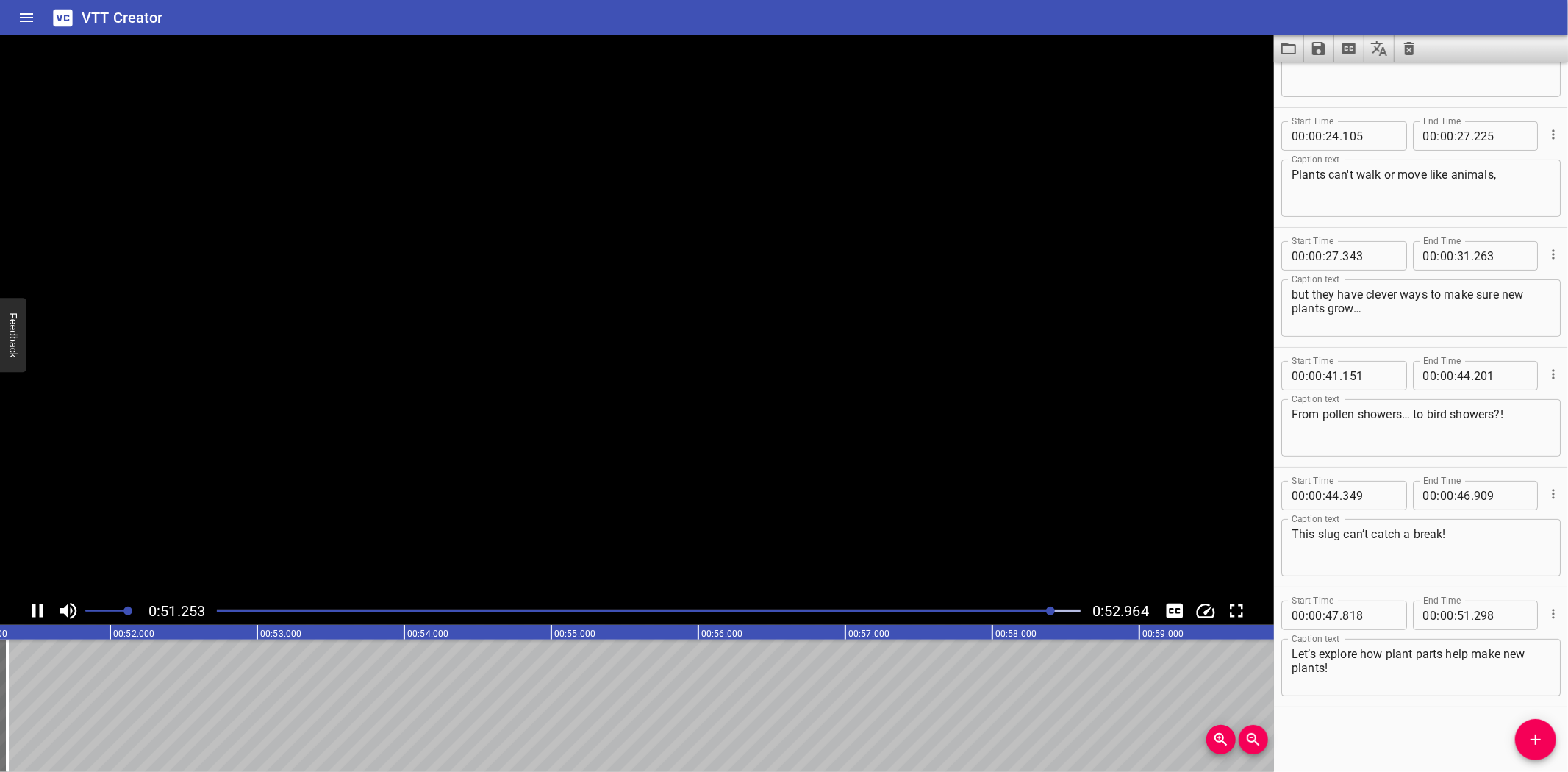
scroll to position [0, 7548]
click at [1320, 45] on icon "Save captions to file" at bounding box center [1319, 49] width 17 height 17
click at [1353, 72] on li "Save to VTT file" at bounding box center [1358, 81] width 108 height 27
click at [1255, 53] on icon "Video Options" at bounding box center [1257, 53] width 17 height 17
click at [1262, 50] on li "Select New Video File..." at bounding box center [1311, 54] width 146 height 27
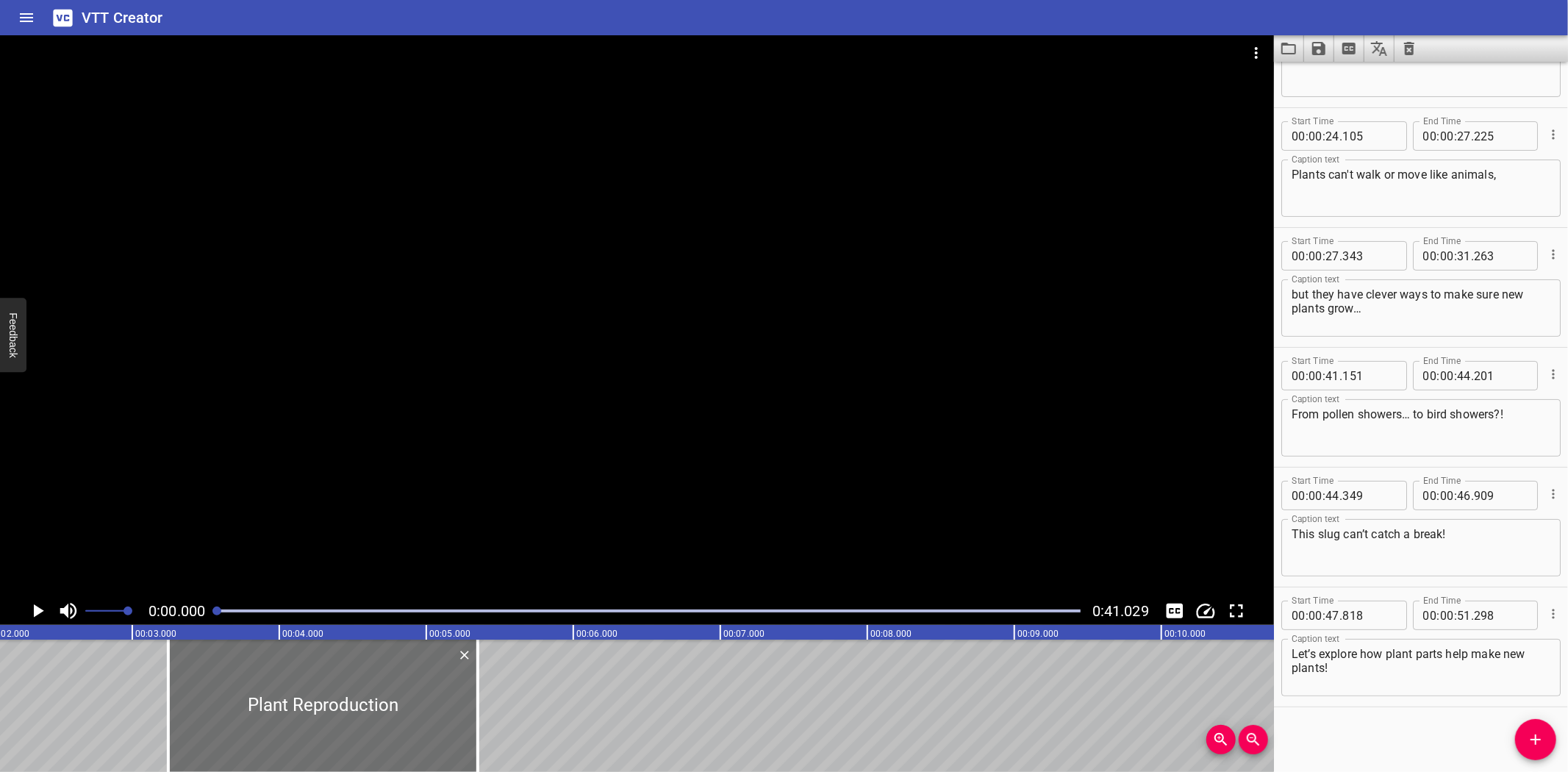
scroll to position [0, 0]
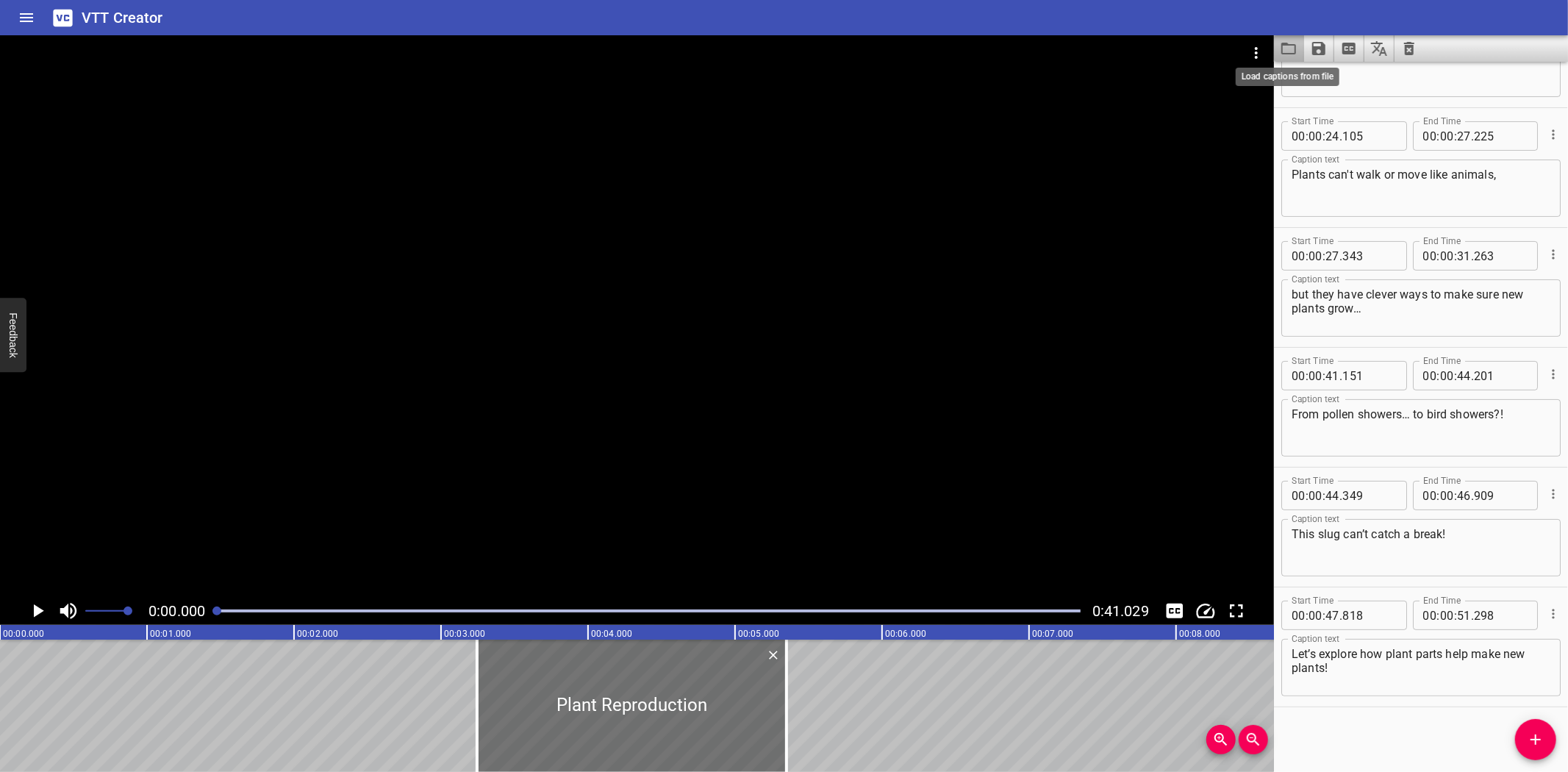
click at [1290, 50] on icon "Load captions from file" at bounding box center [1289, 49] width 17 height 17
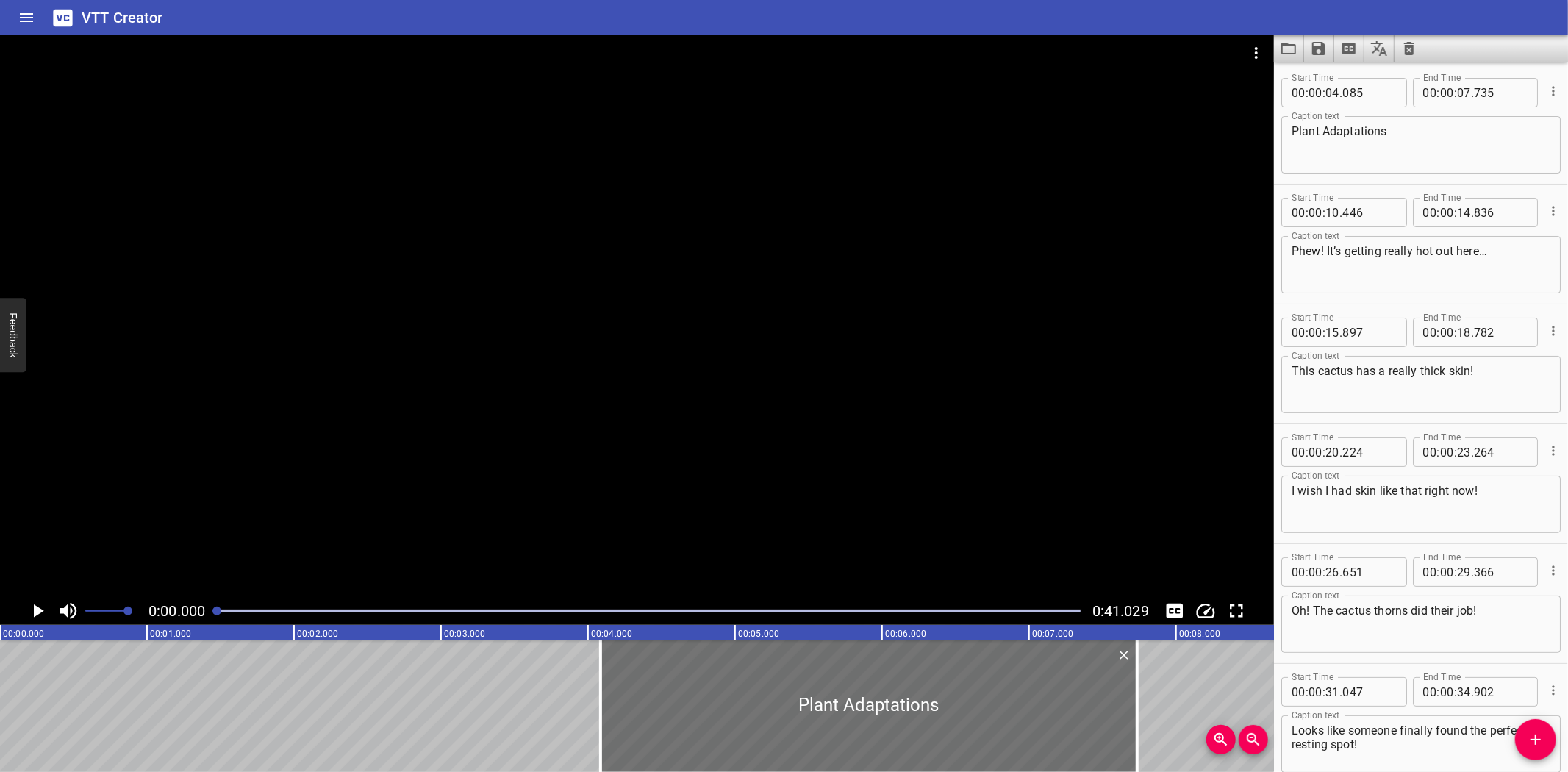
scroll to position [197, 0]
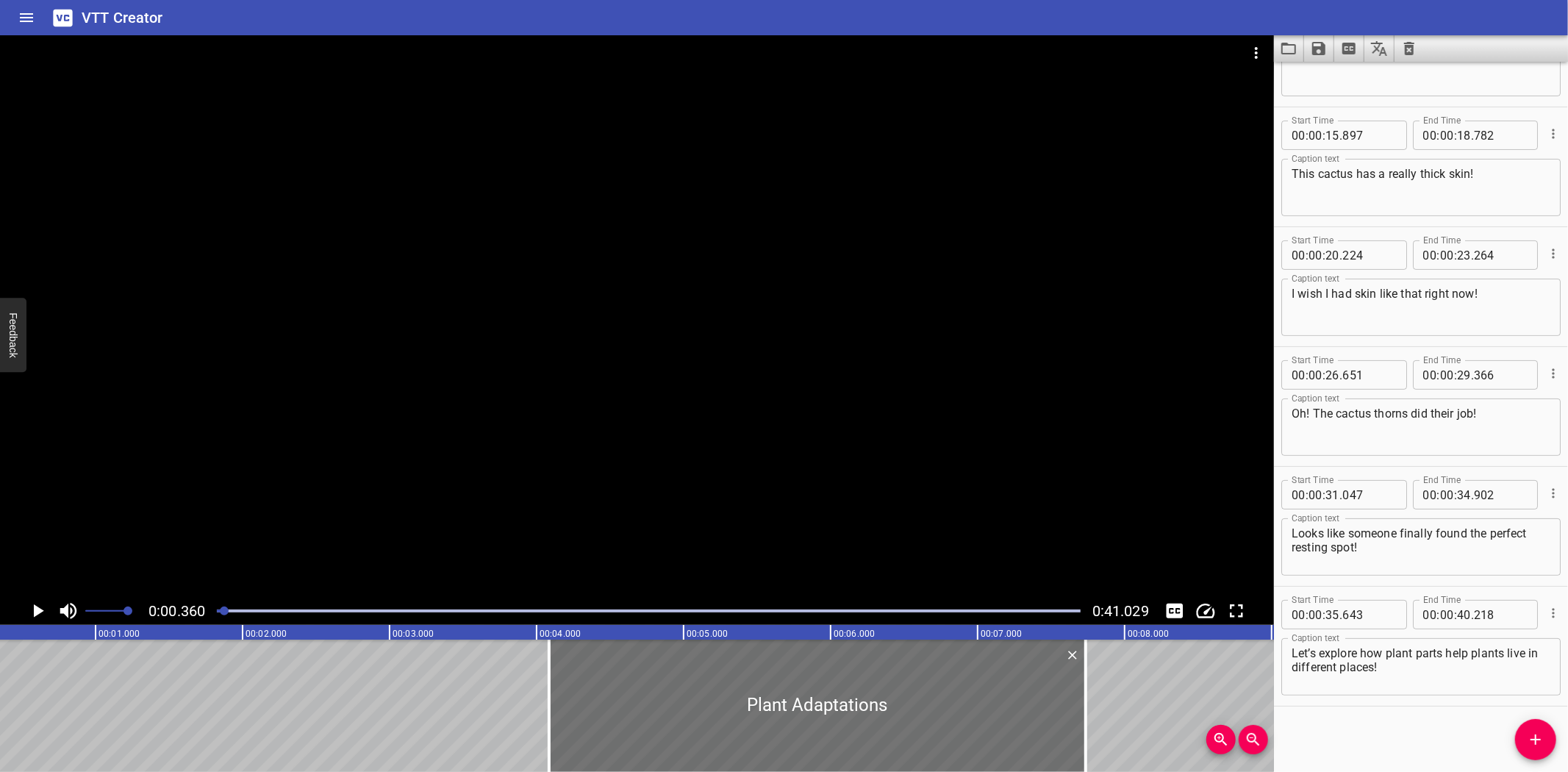
scroll to position [0, 53]
click at [33, 611] on icon "Play/Pause" at bounding box center [37, 611] width 22 height 22
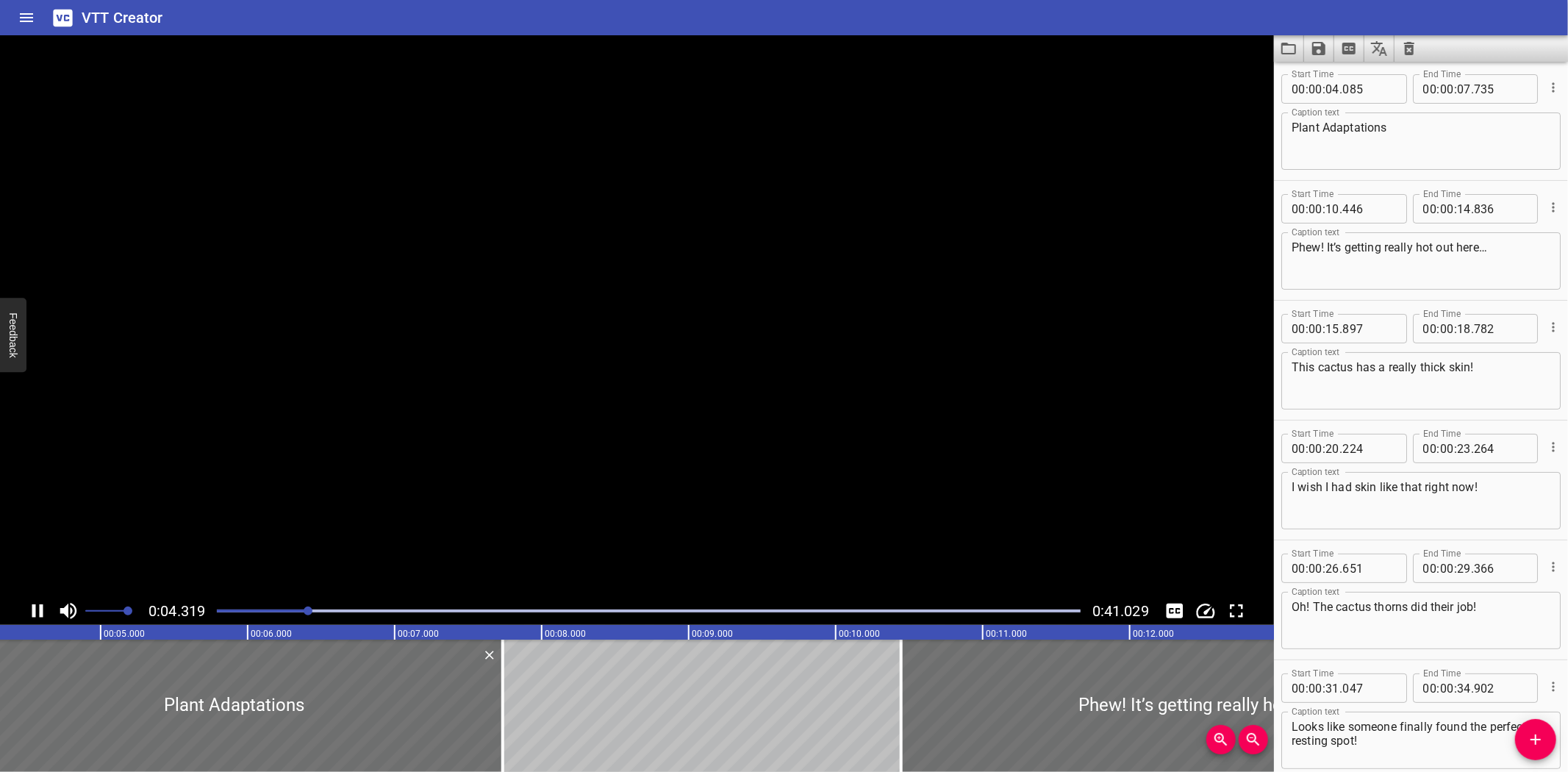
scroll to position [0, 0]
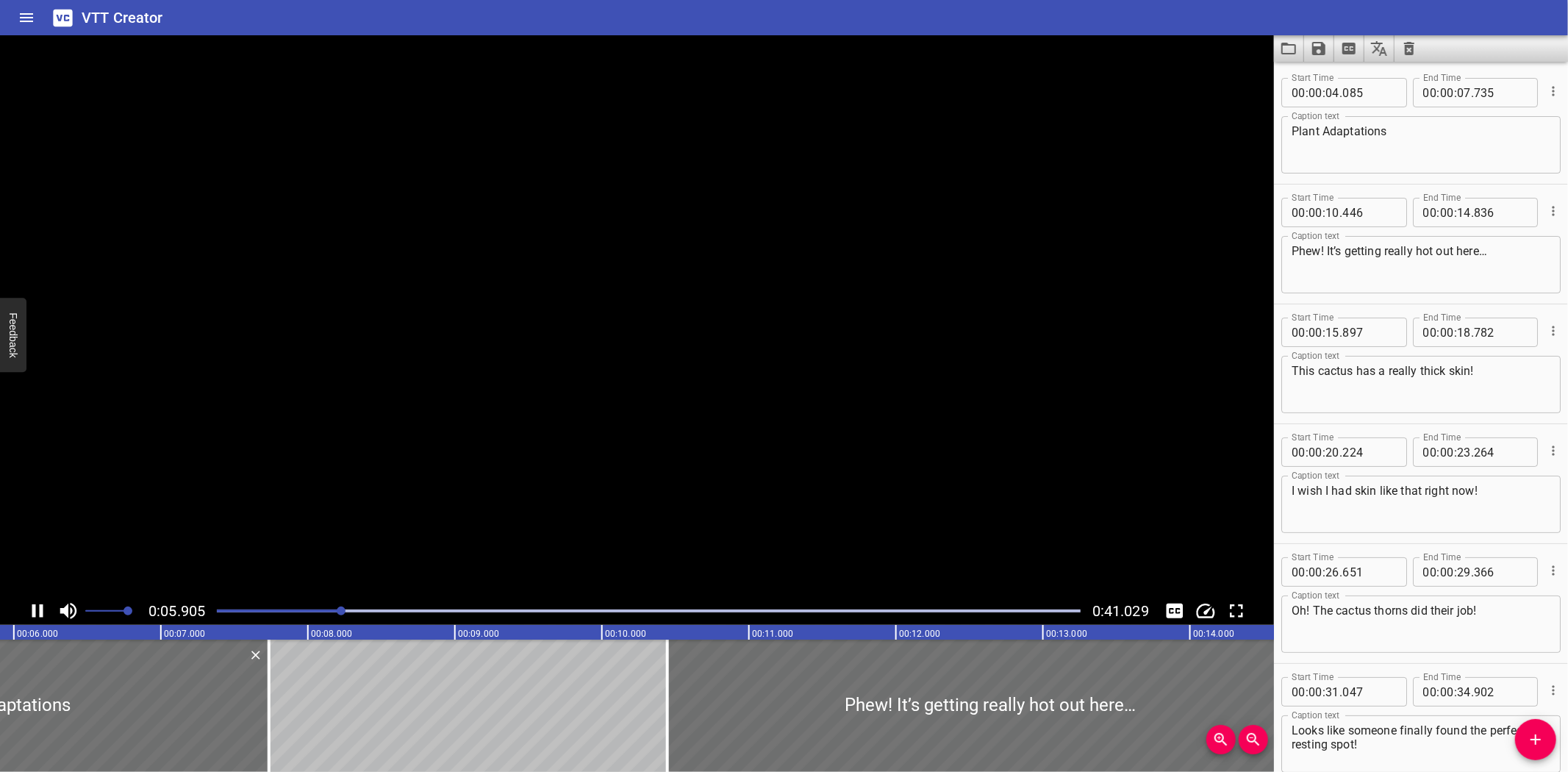
click at [39, 592] on video at bounding box center [636, 316] width 1274 height 562
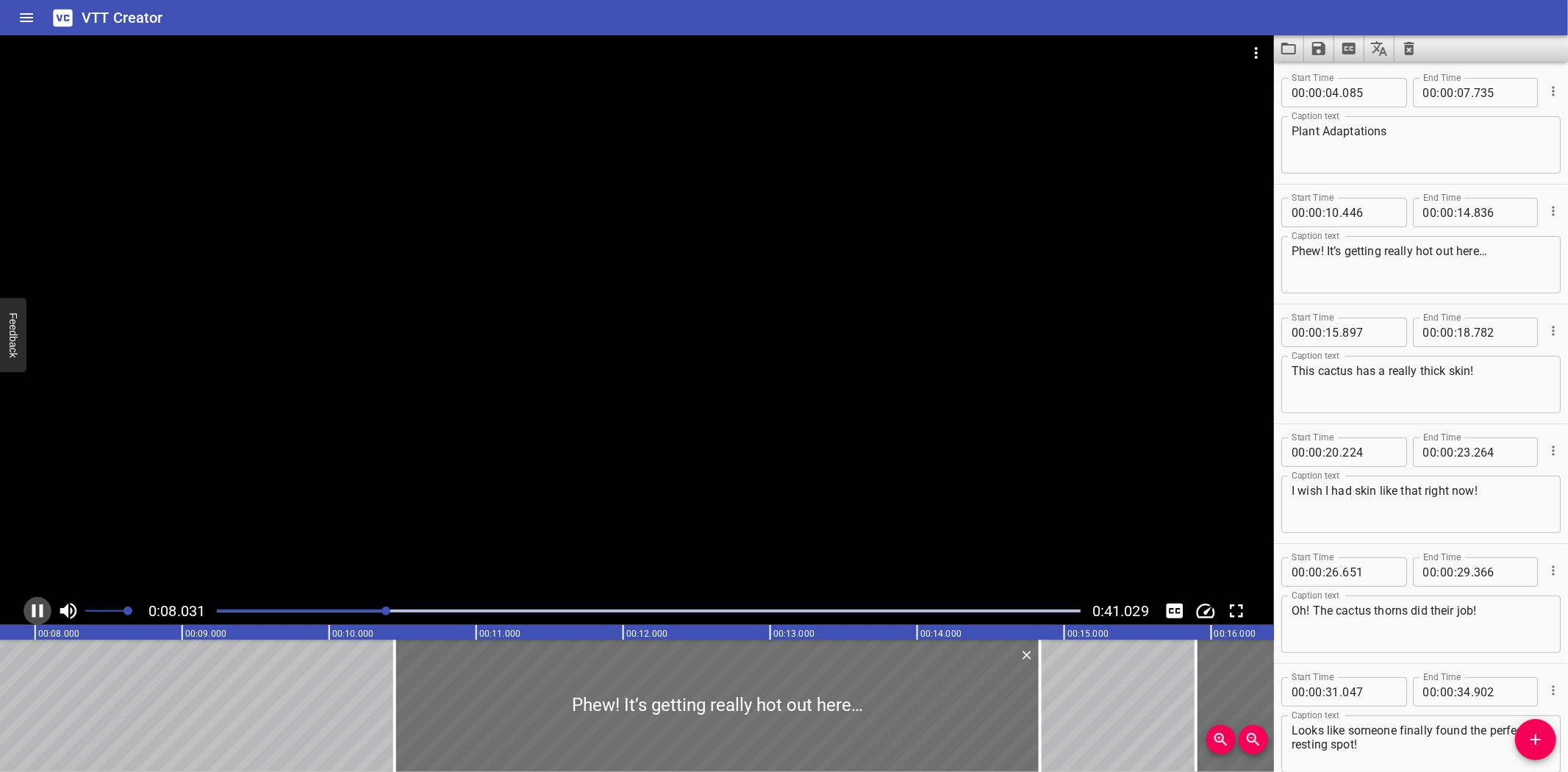
click at [33, 607] on icon "Play/Pause" at bounding box center [38, 611] width 11 height 13
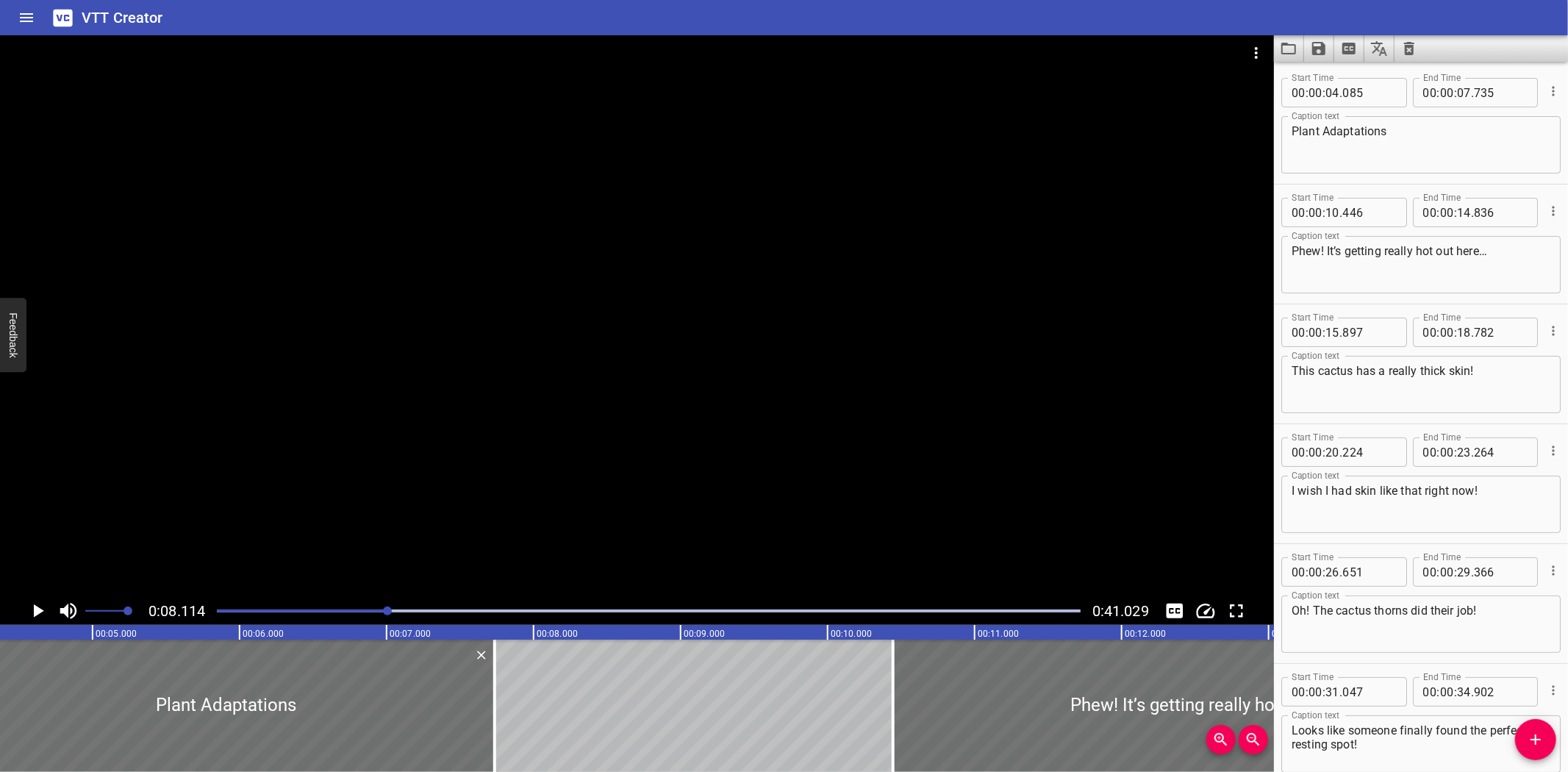
scroll to position [0, 649]
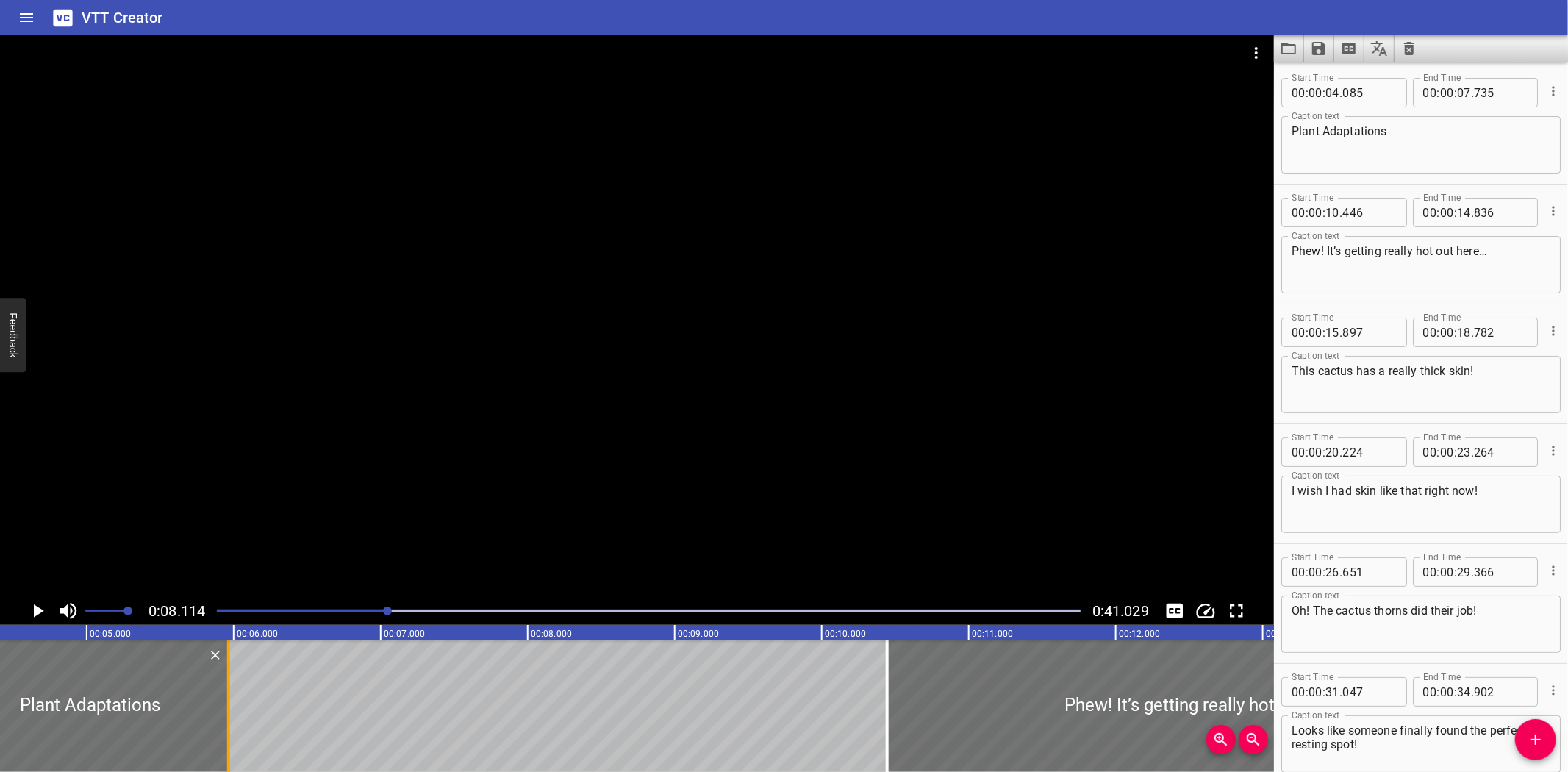
drag, startPoint x: 490, startPoint y: 718, endPoint x: 228, endPoint y: 716, distance: 262.0
click at [230, 718] on div at bounding box center [228, 705] width 14 height 132
click at [11, 658] on div at bounding box center [90, 705] width 276 height 132
click at [34, 611] on icon "Play/Pause" at bounding box center [38, 611] width 11 height 13
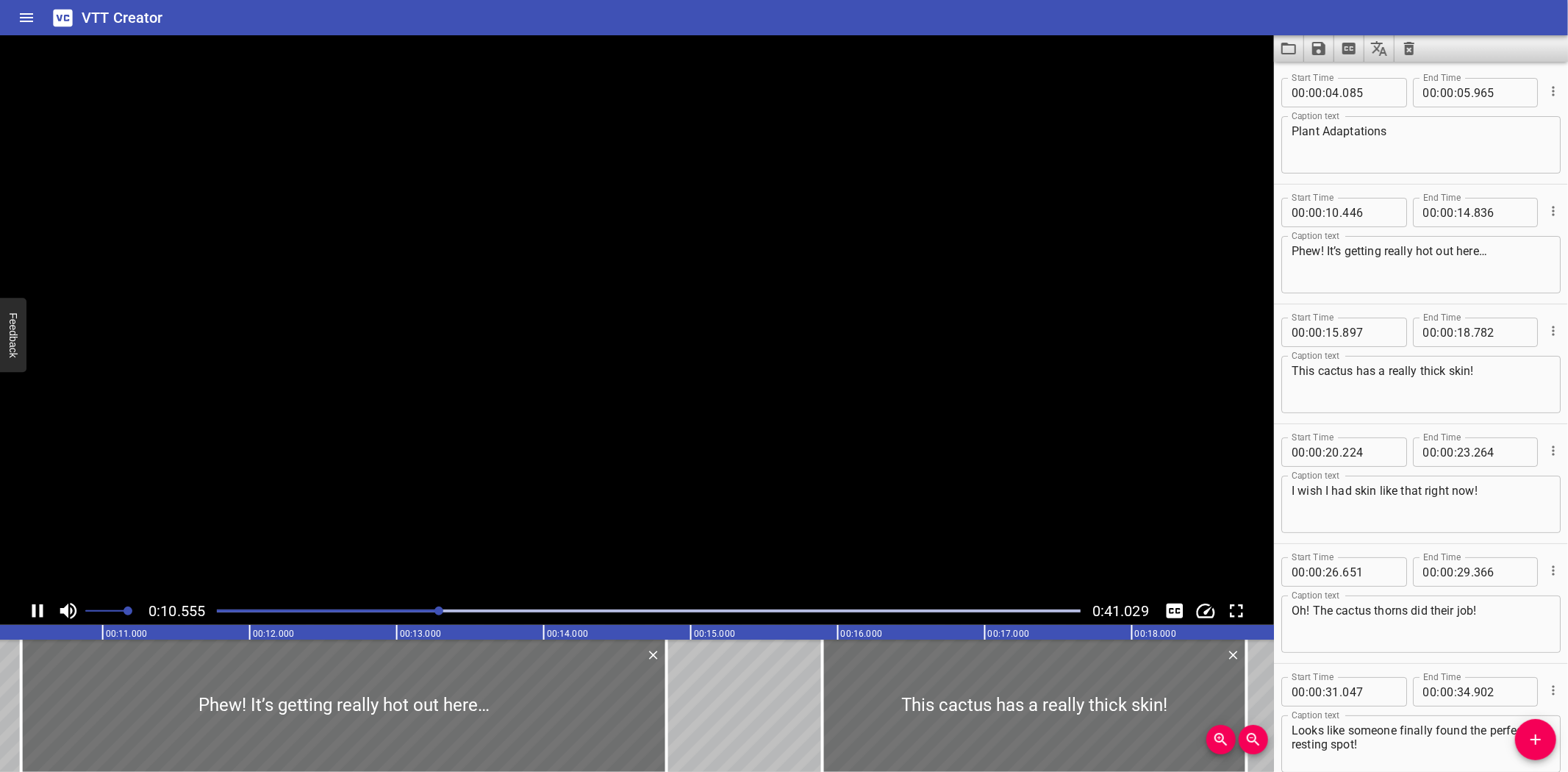
scroll to position [119, 0]
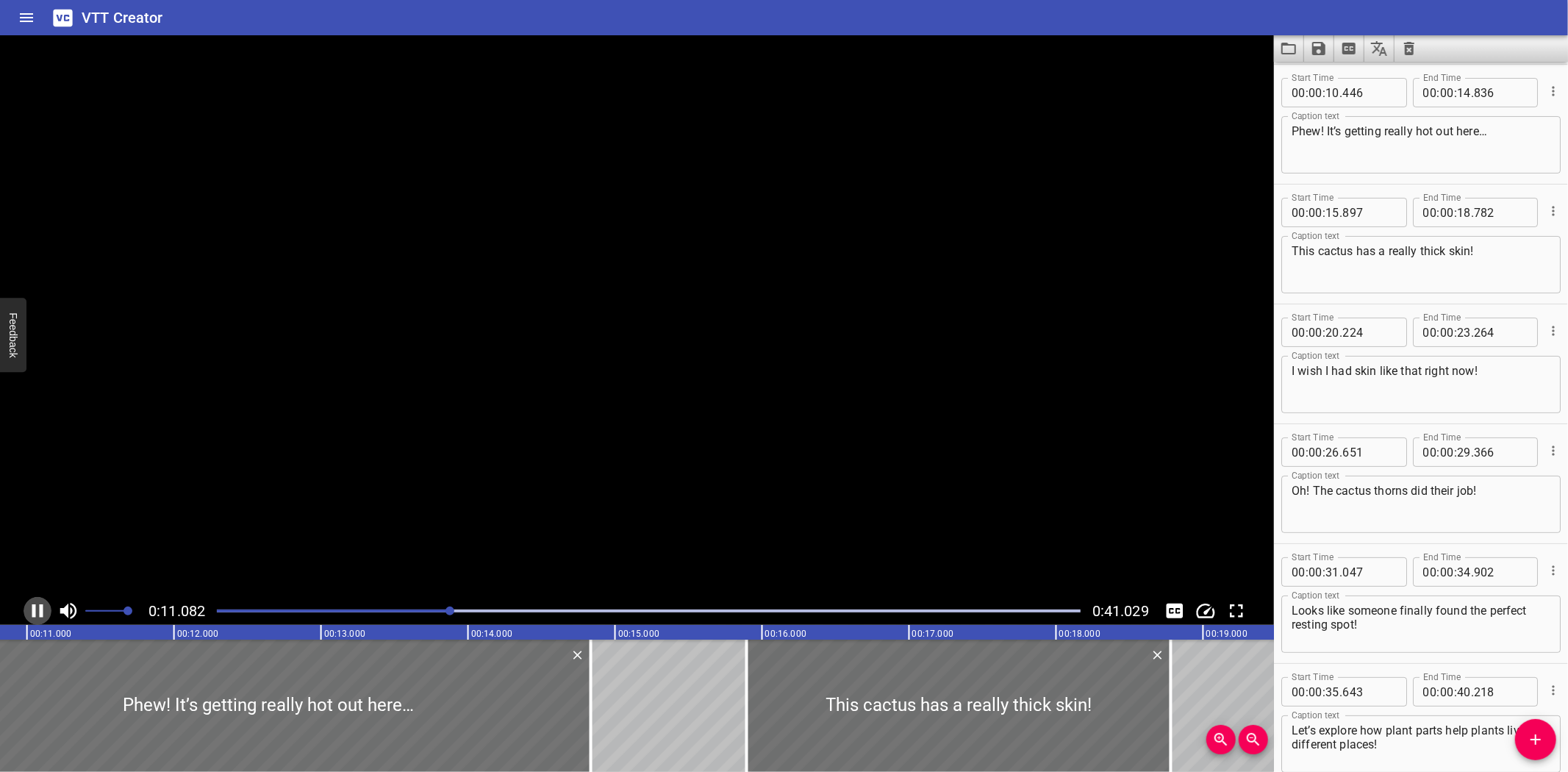
click at [34, 611] on icon "Play/Pause" at bounding box center [38, 611] width 11 height 13
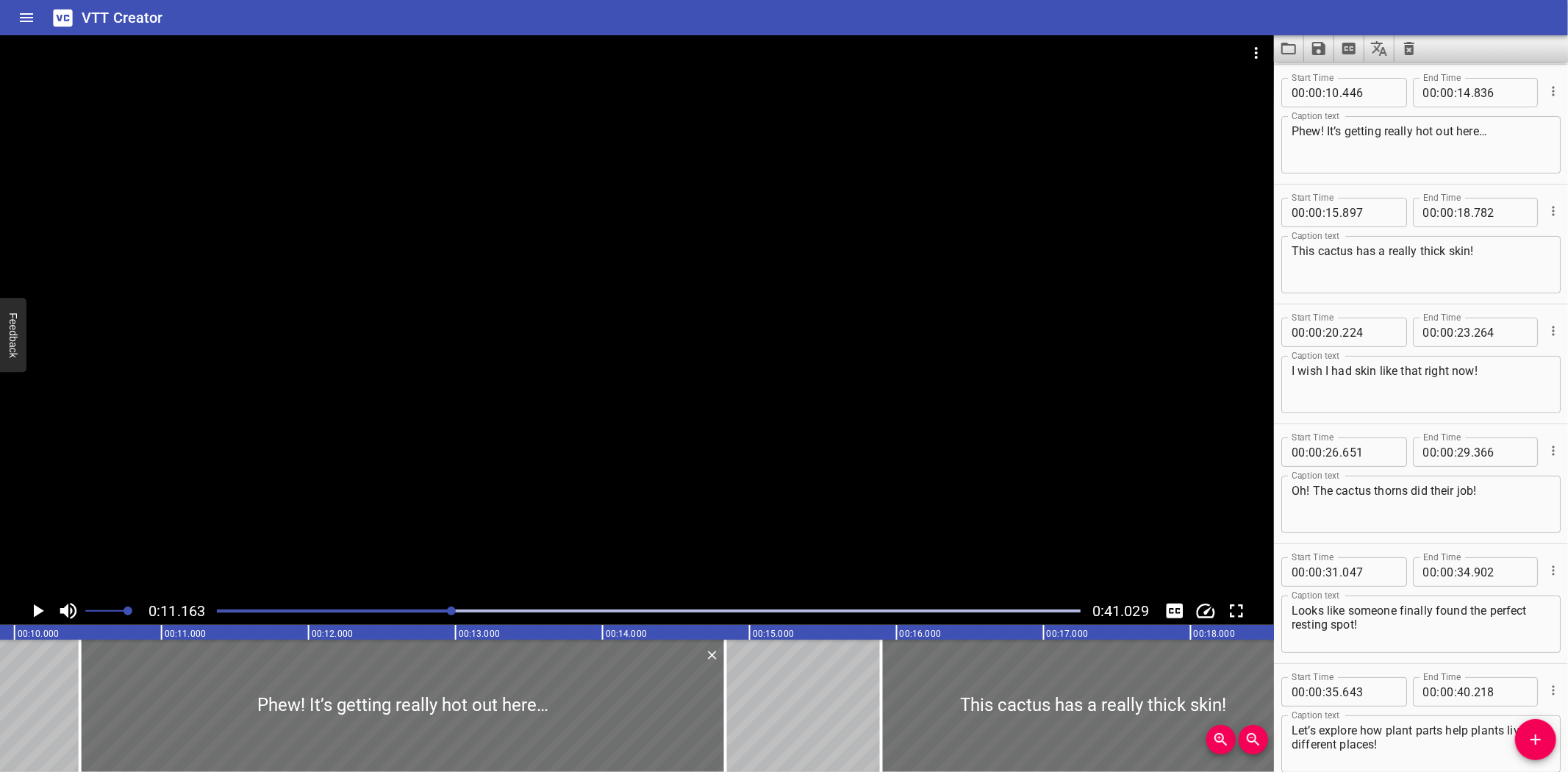
scroll to position [0, 1427]
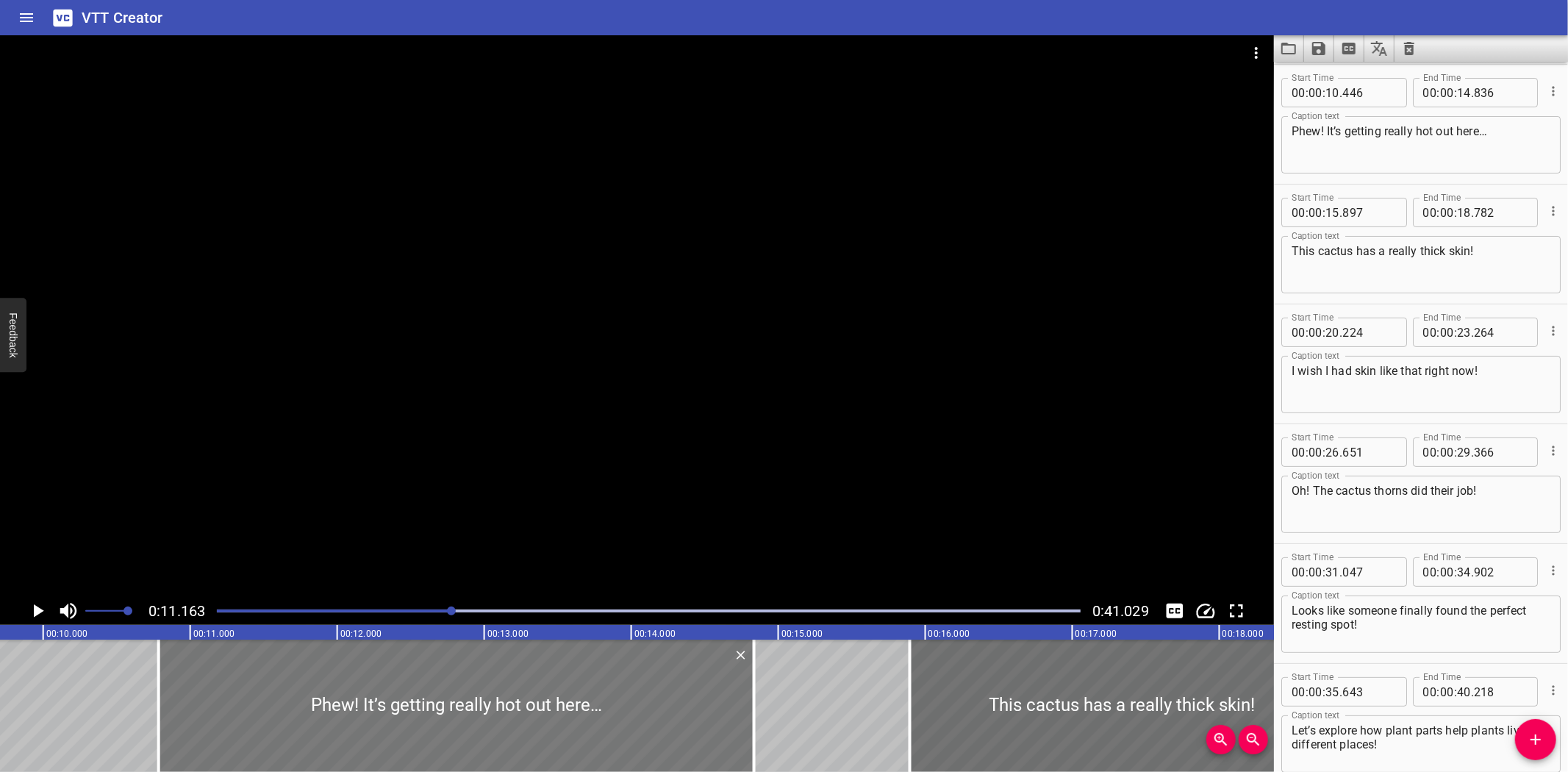
drag, startPoint x: 106, startPoint y: 725, endPoint x: 298, endPoint y: 718, distance: 192.1
click at [155, 728] on div at bounding box center [158, 705] width 14 height 132
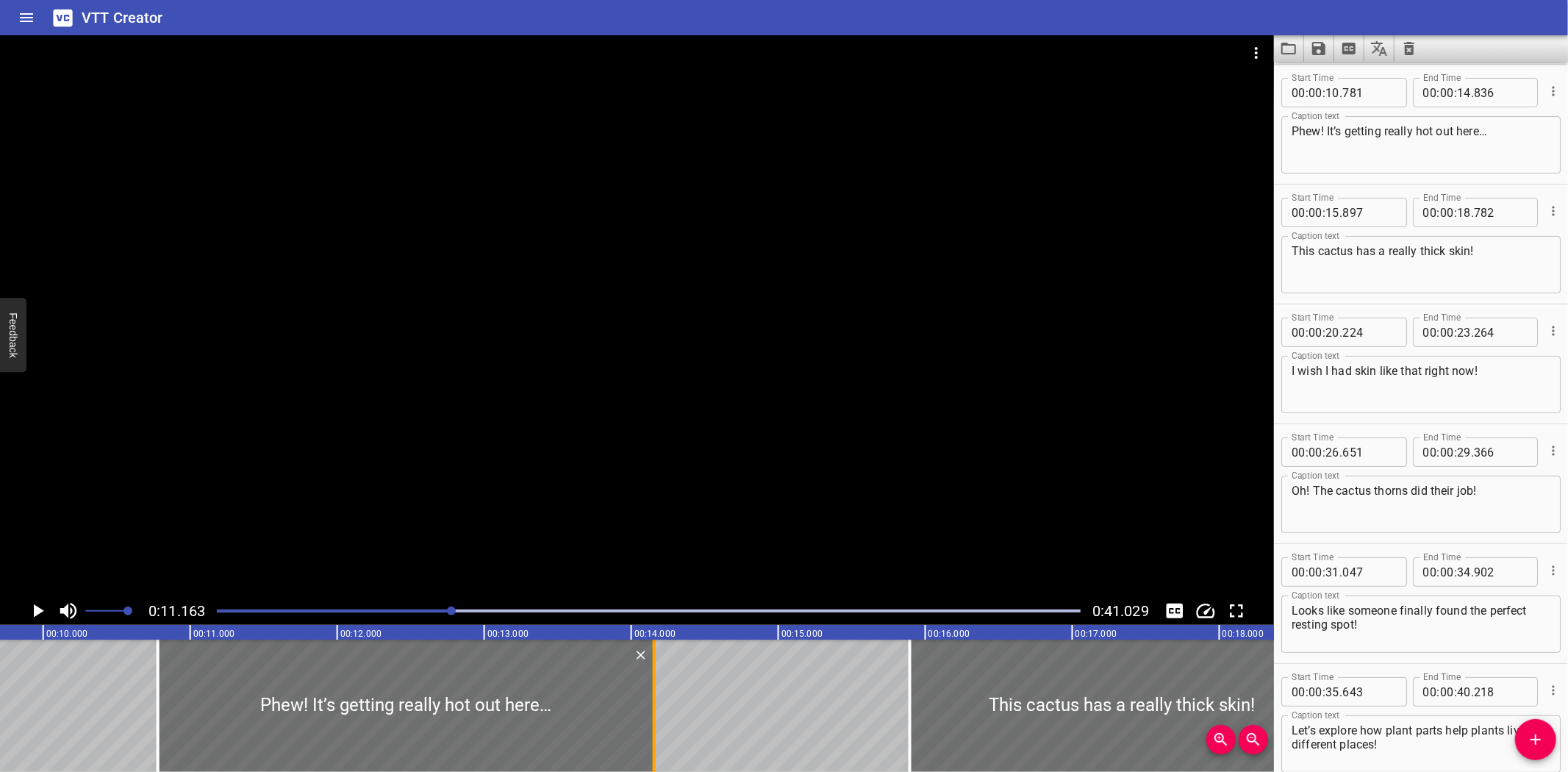
drag, startPoint x: 754, startPoint y: 728, endPoint x: 655, endPoint y: 732, distance: 99.1
click at [655, 732] on div at bounding box center [654, 705] width 3 height 132
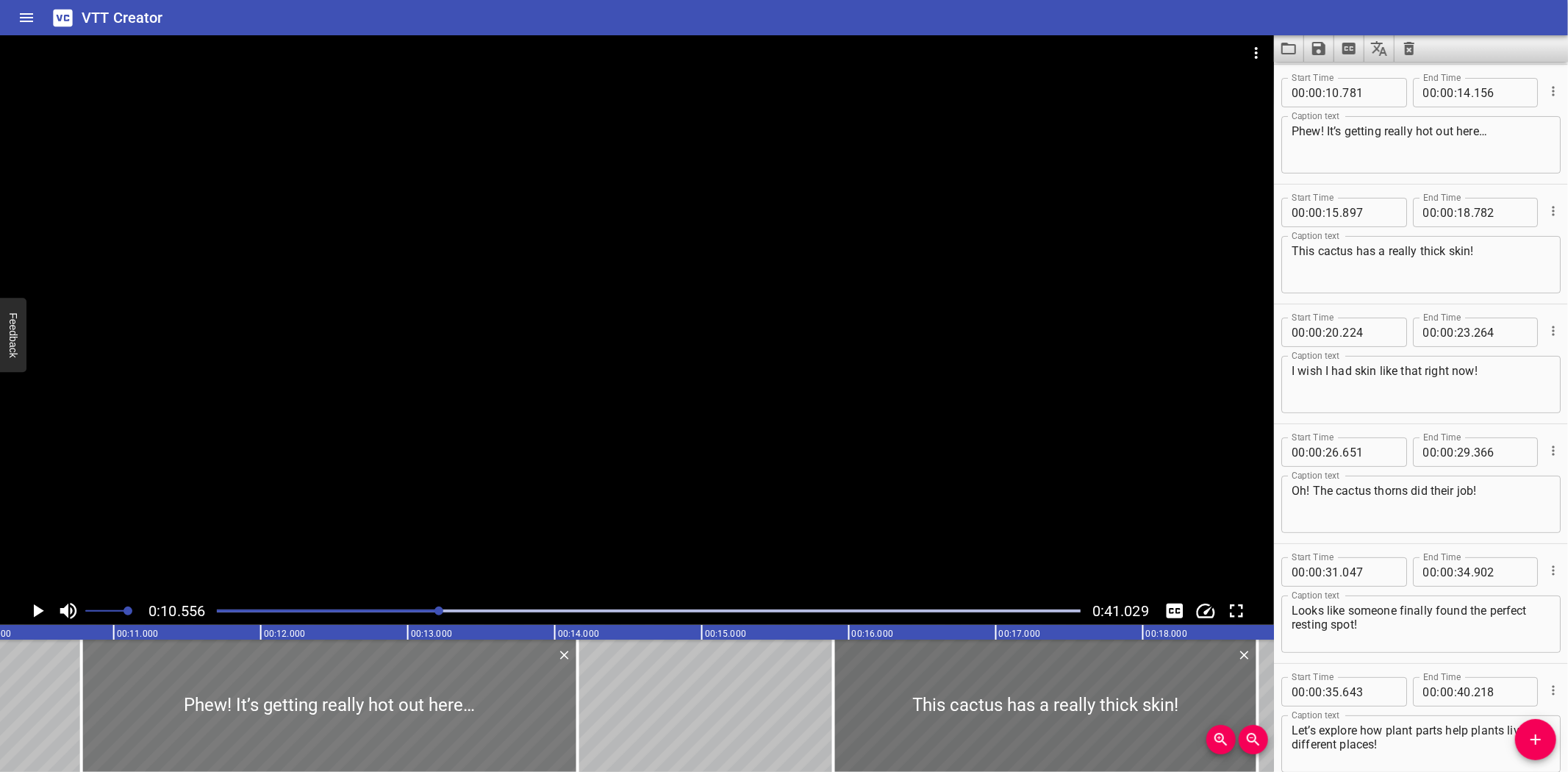
scroll to position [0, 1552]
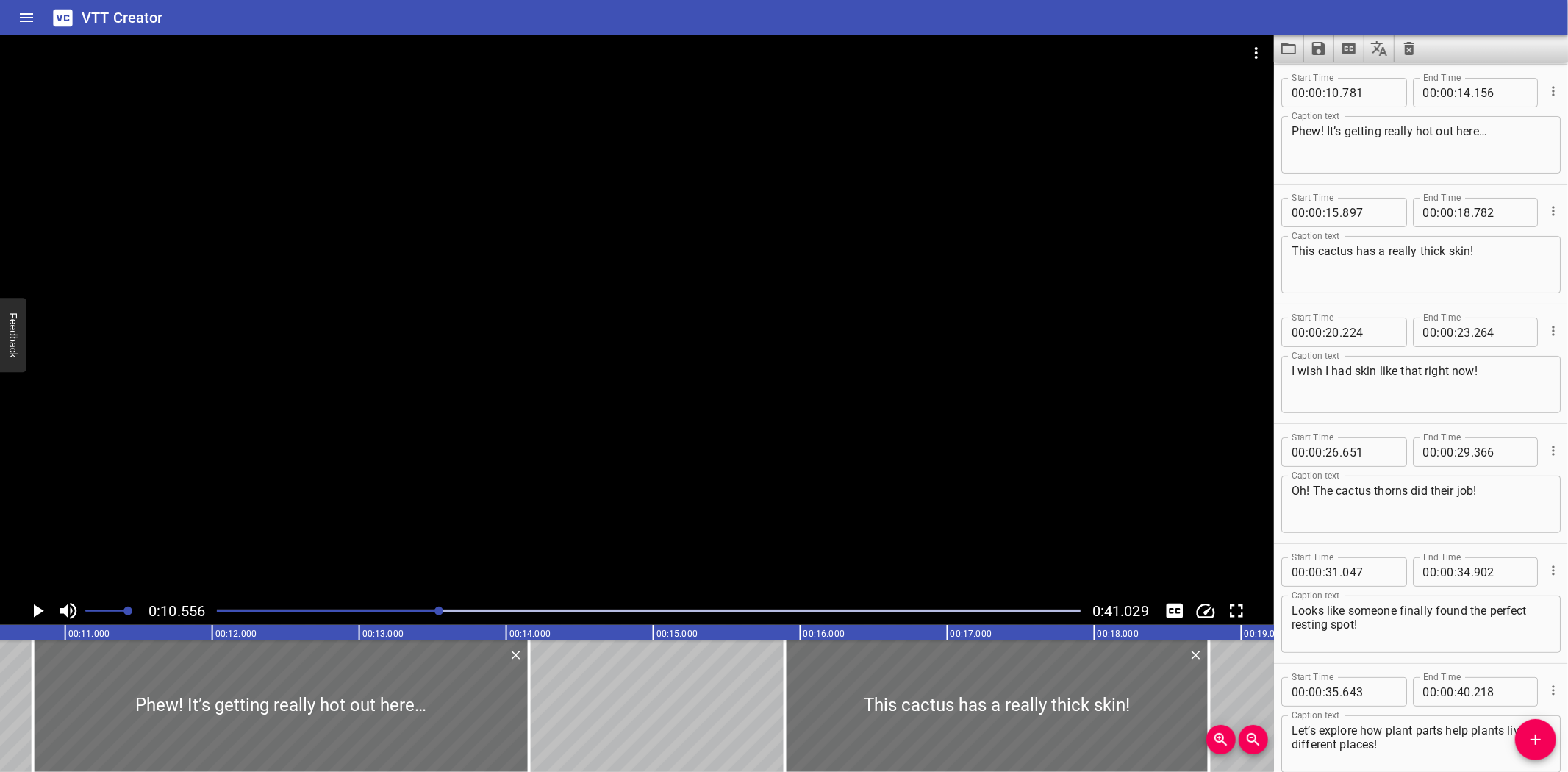
click at [37, 611] on icon "Play/Pause" at bounding box center [38, 611] width 11 height 13
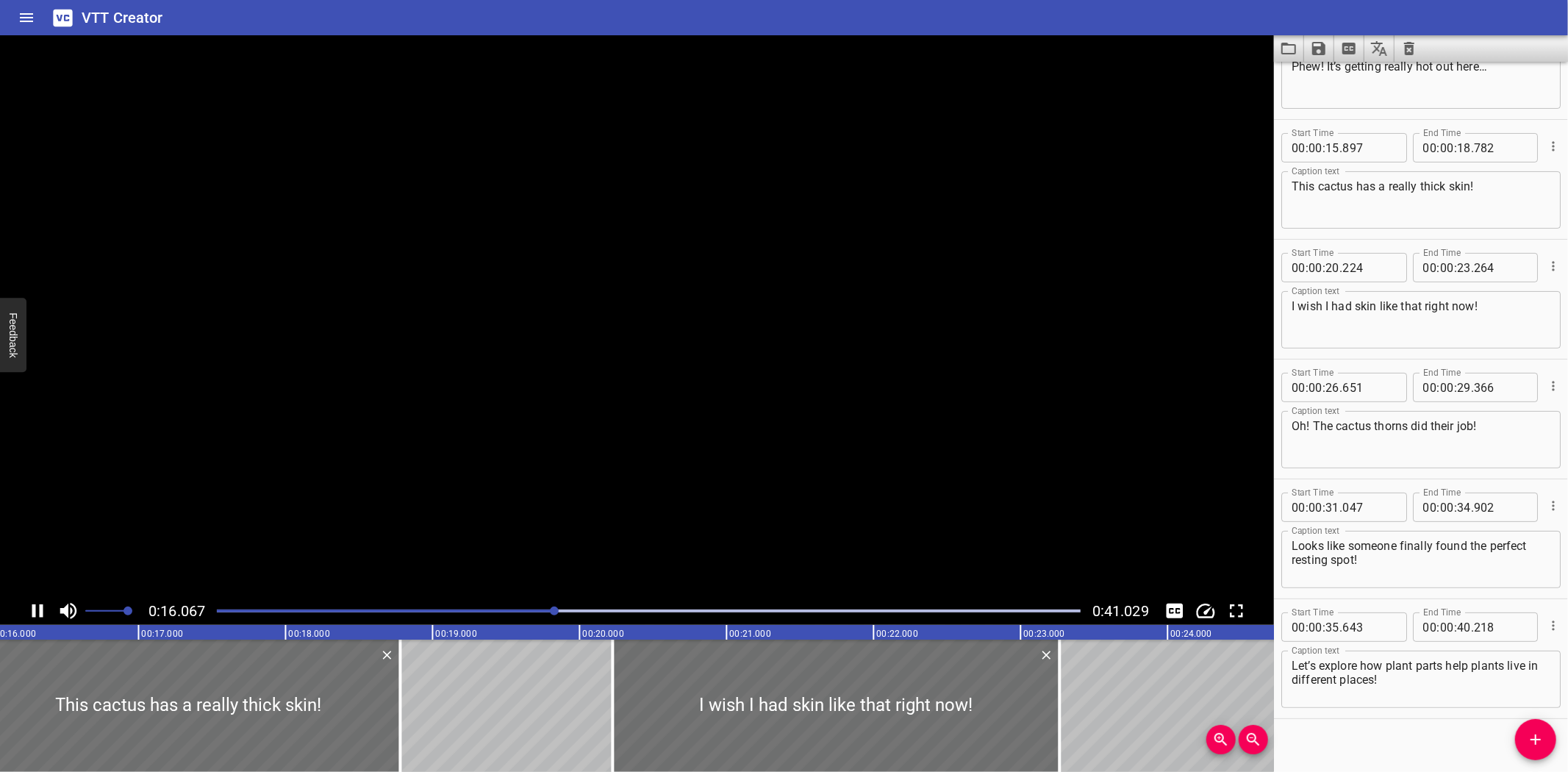
scroll to position [196, 0]
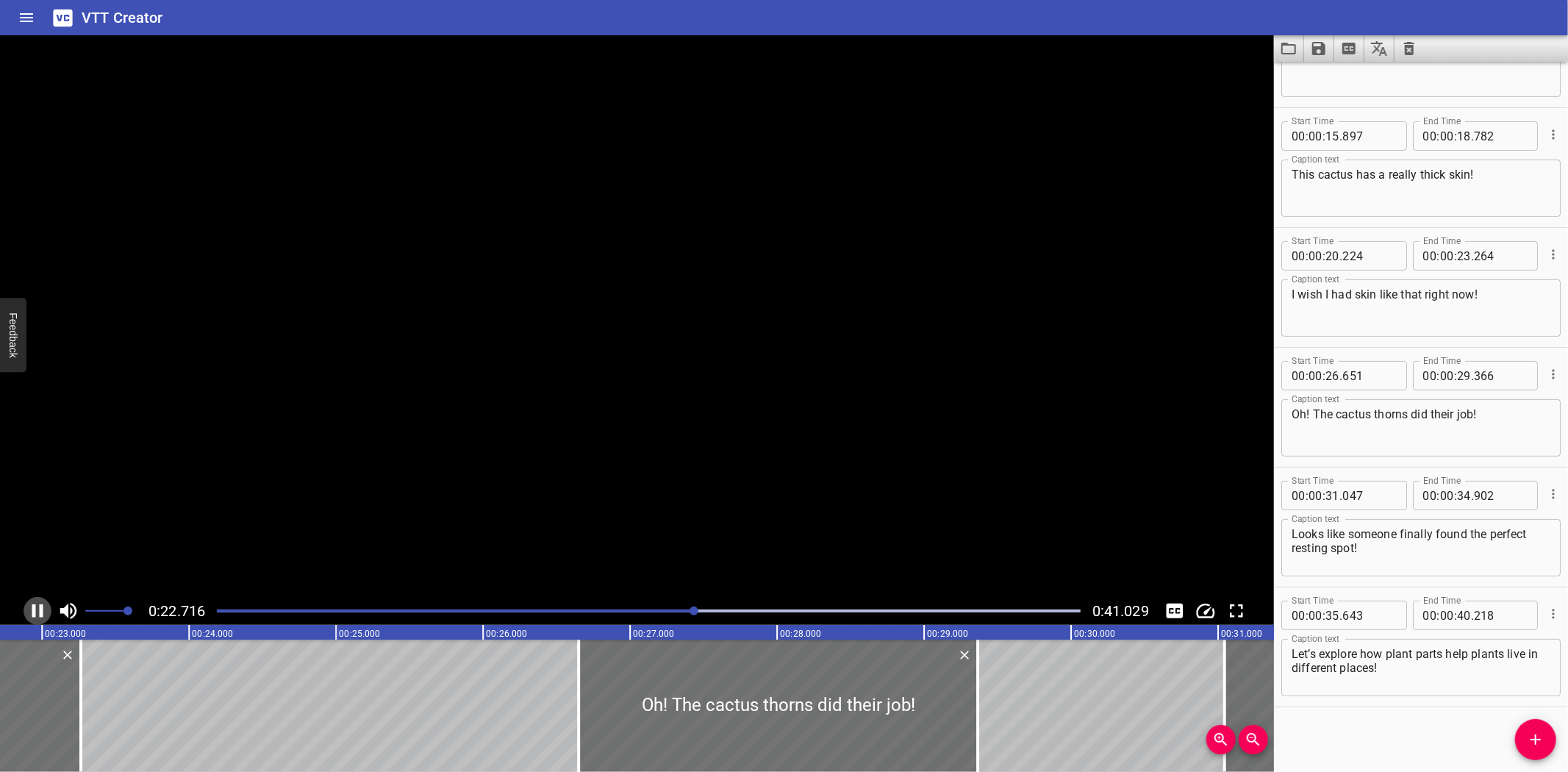
click at [37, 613] on icon "Play/Pause" at bounding box center [37, 611] width 22 height 22
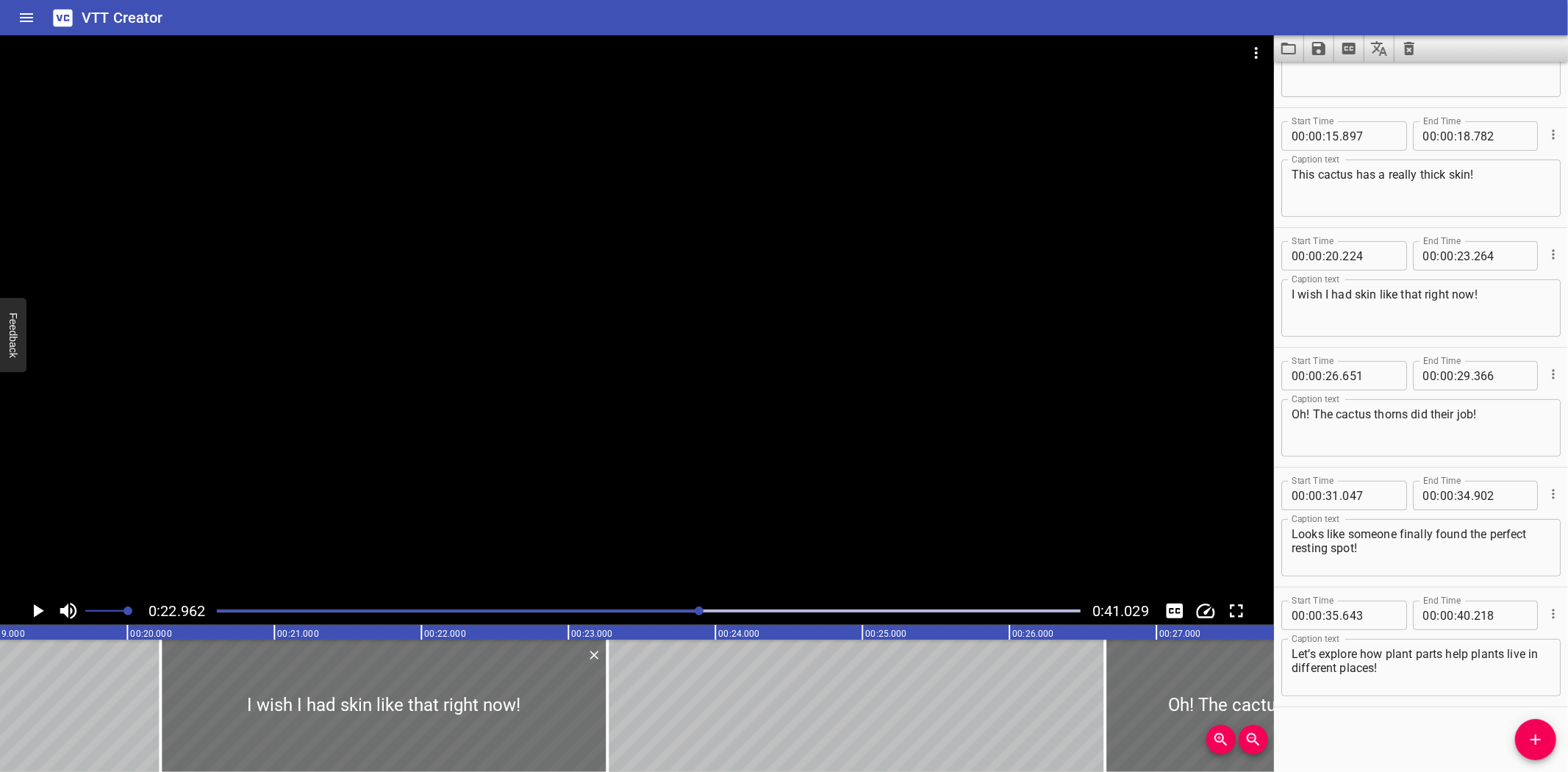
scroll to position [0, 2784]
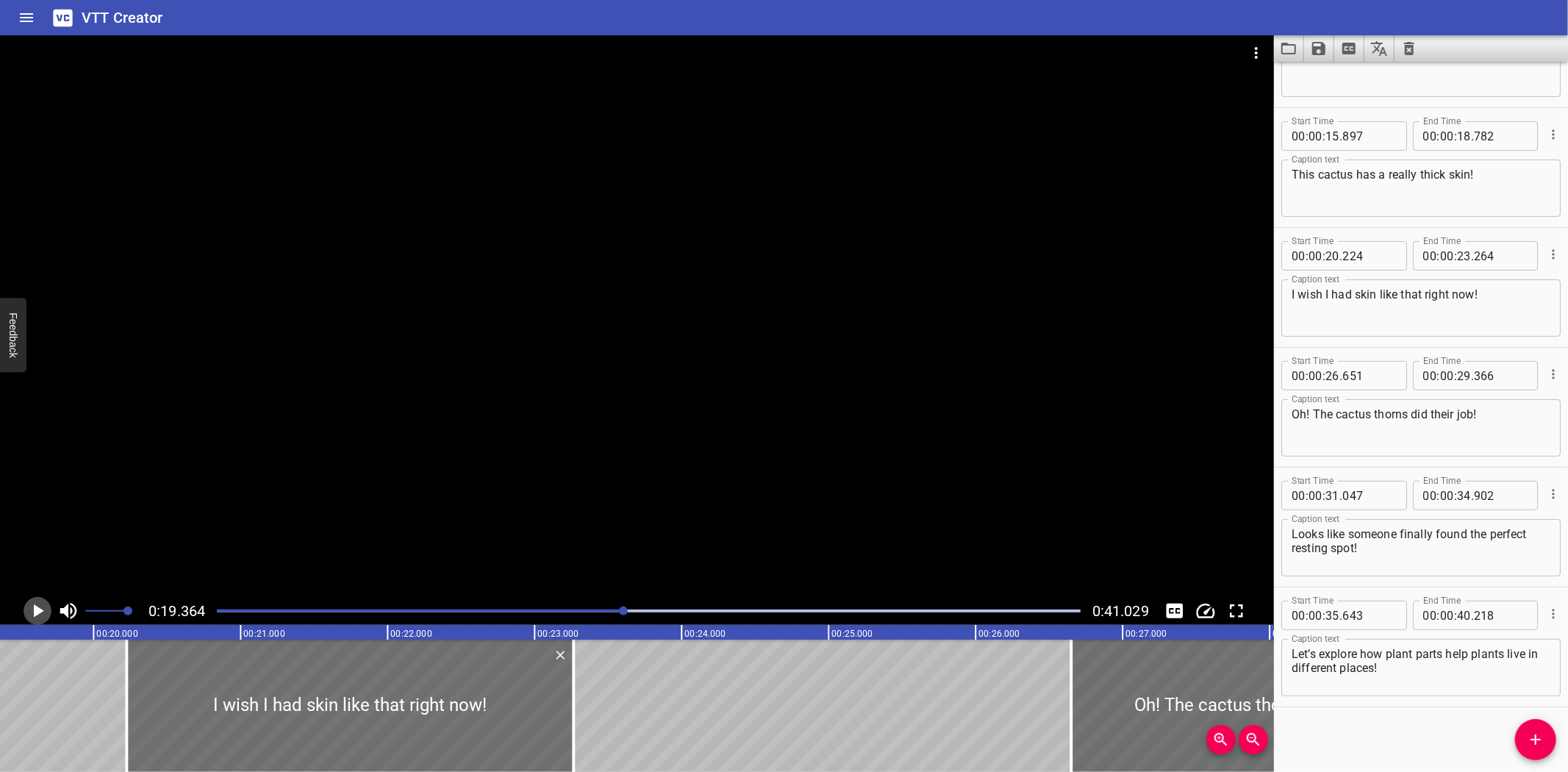
click at [34, 611] on icon "Play/Pause" at bounding box center [38, 611] width 11 height 13
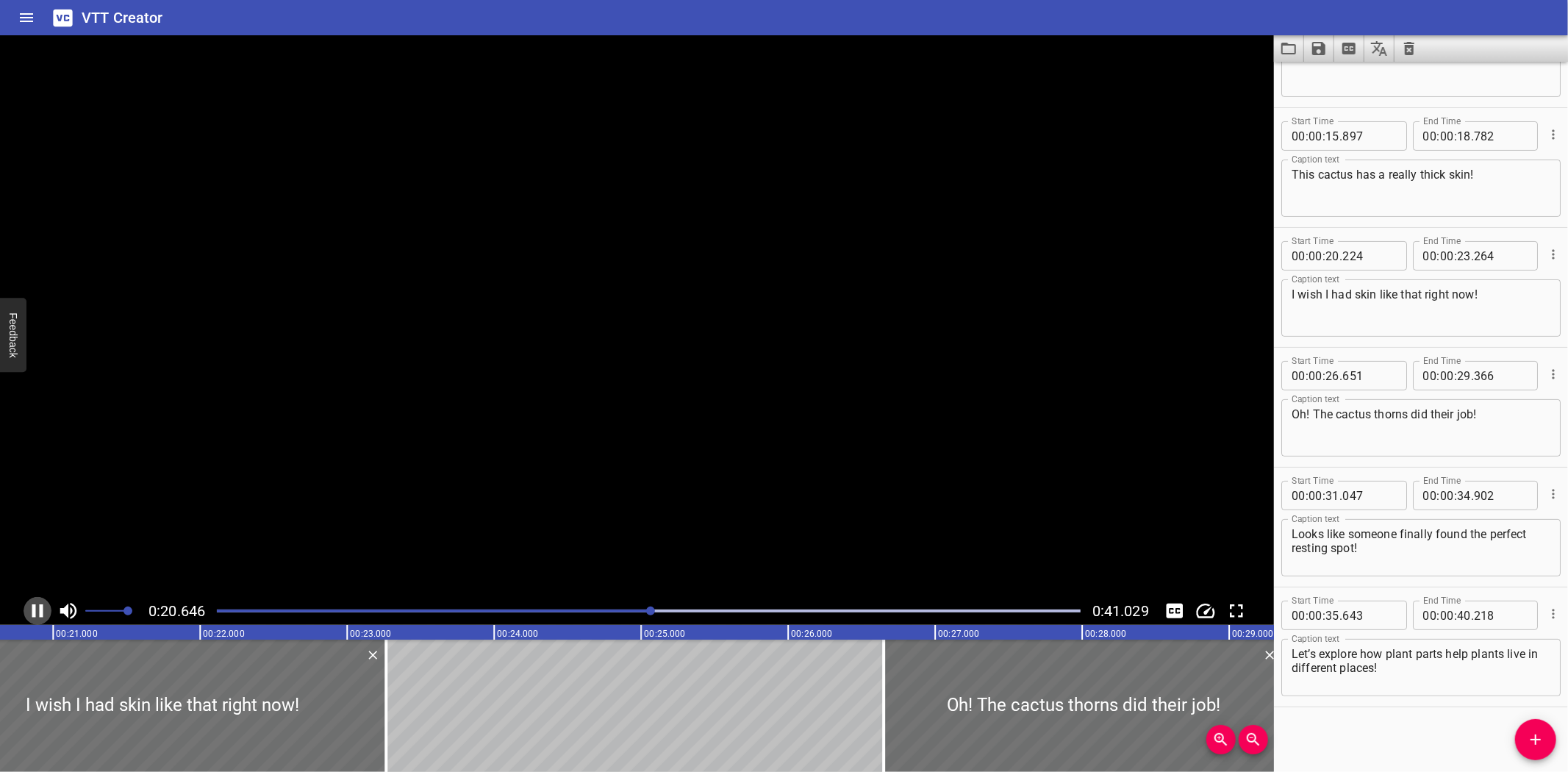
click at [34, 611] on icon "Play/Pause" at bounding box center [38, 611] width 11 height 13
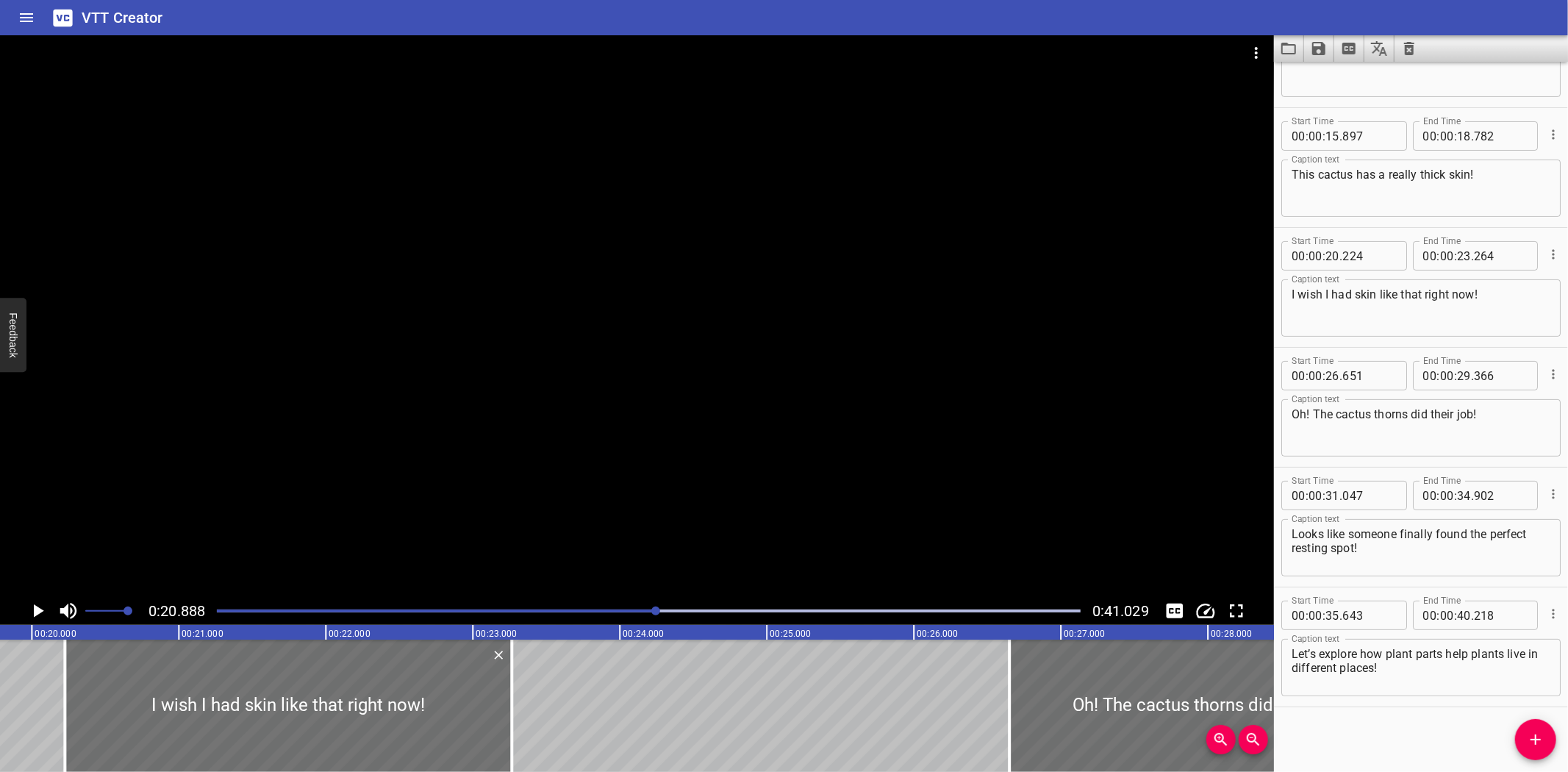
scroll to position [0, 2833]
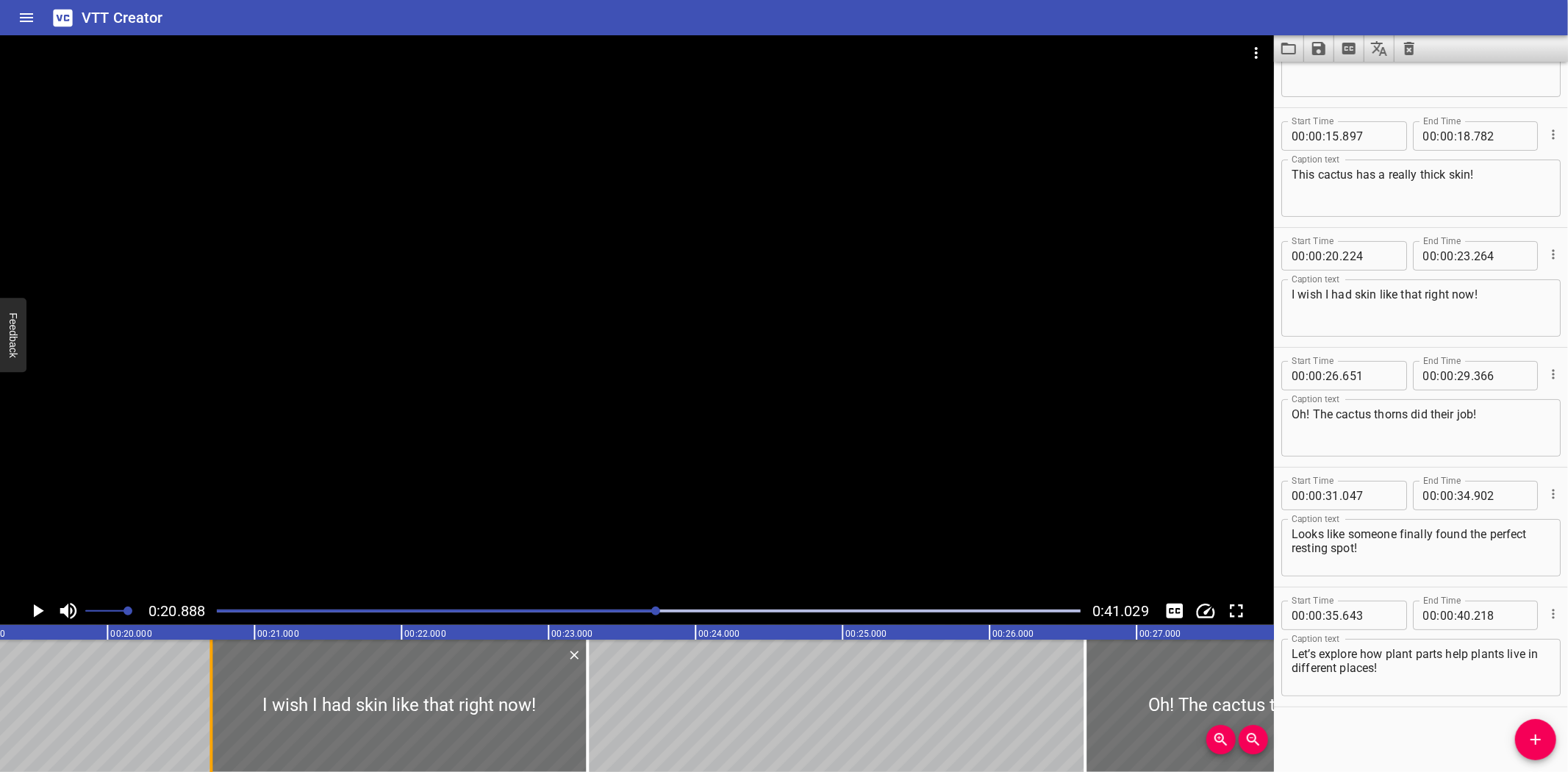
drag, startPoint x: 136, startPoint y: 714, endPoint x: 206, endPoint y: 717, distance: 70.1
click at [206, 717] on div at bounding box center [210, 705] width 14 height 132
click at [69, 677] on div "Plant Adaptations Phew! It’s getting really hot out here… This cactus has a rea…" at bounding box center [1578, 705] width 8822 height 132
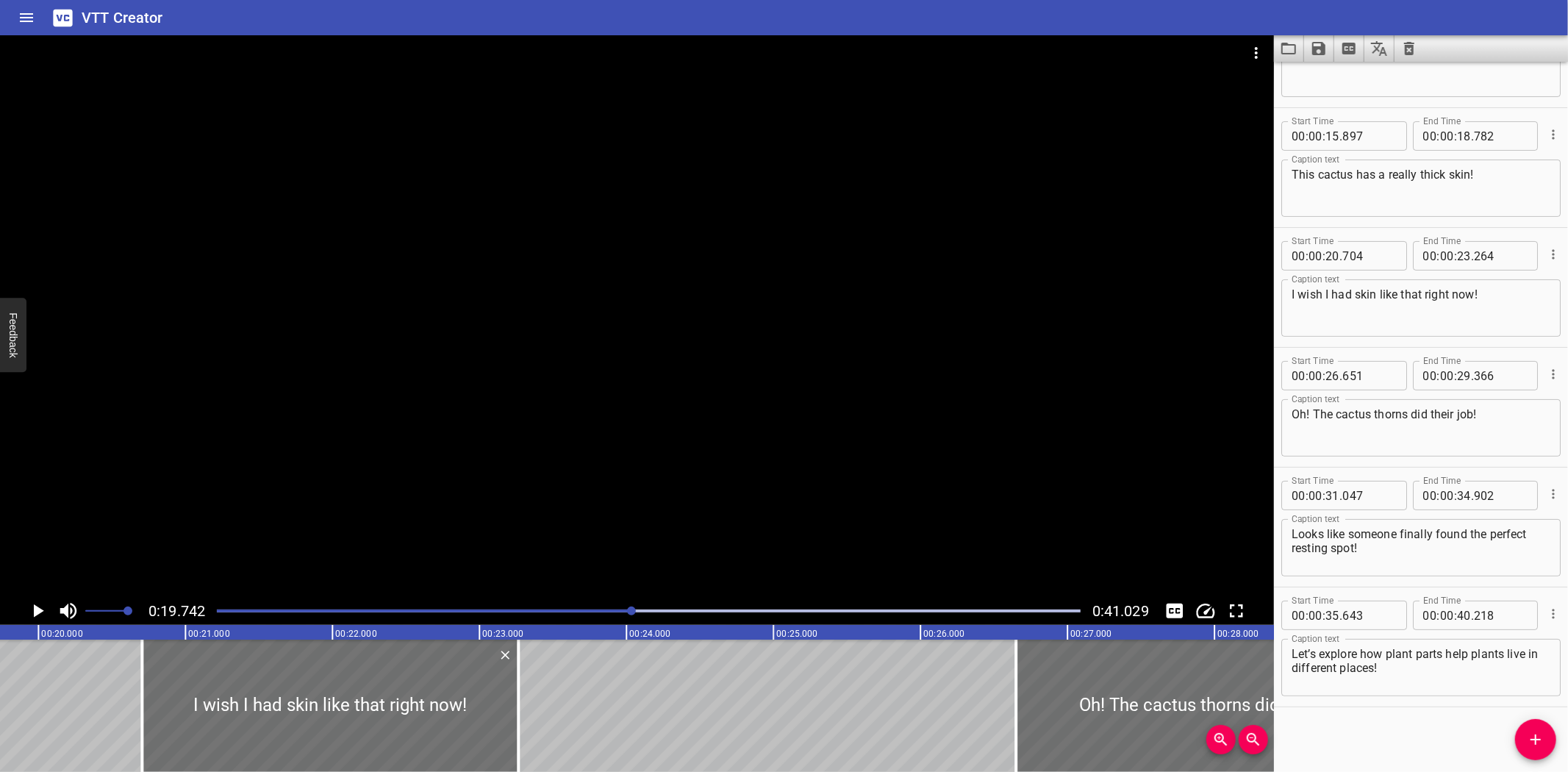
click at [33, 608] on icon "Play/Pause" at bounding box center [38, 611] width 11 height 13
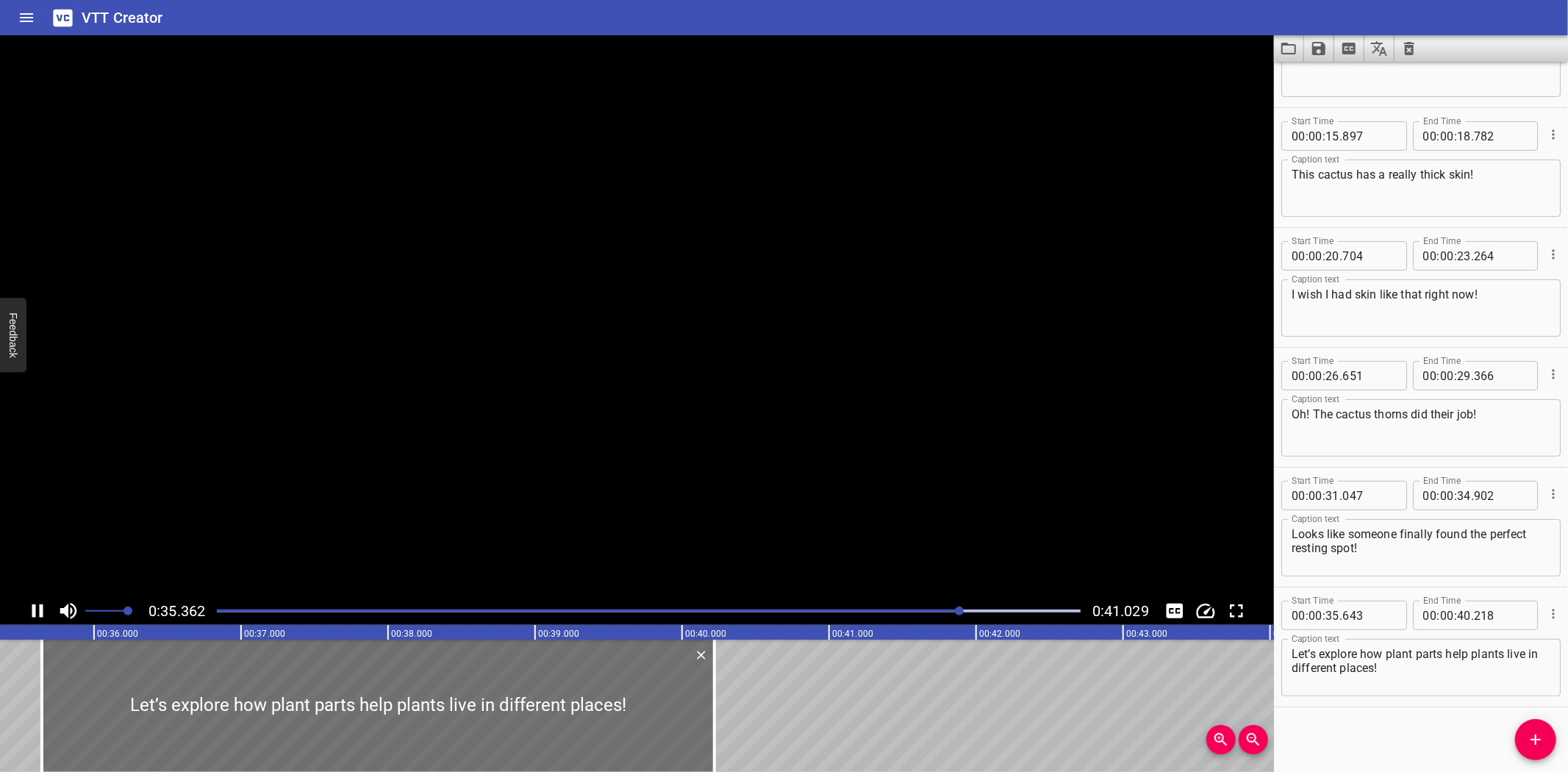
click at [33, 608] on icon "Play/Pause" at bounding box center [38, 611] width 11 height 13
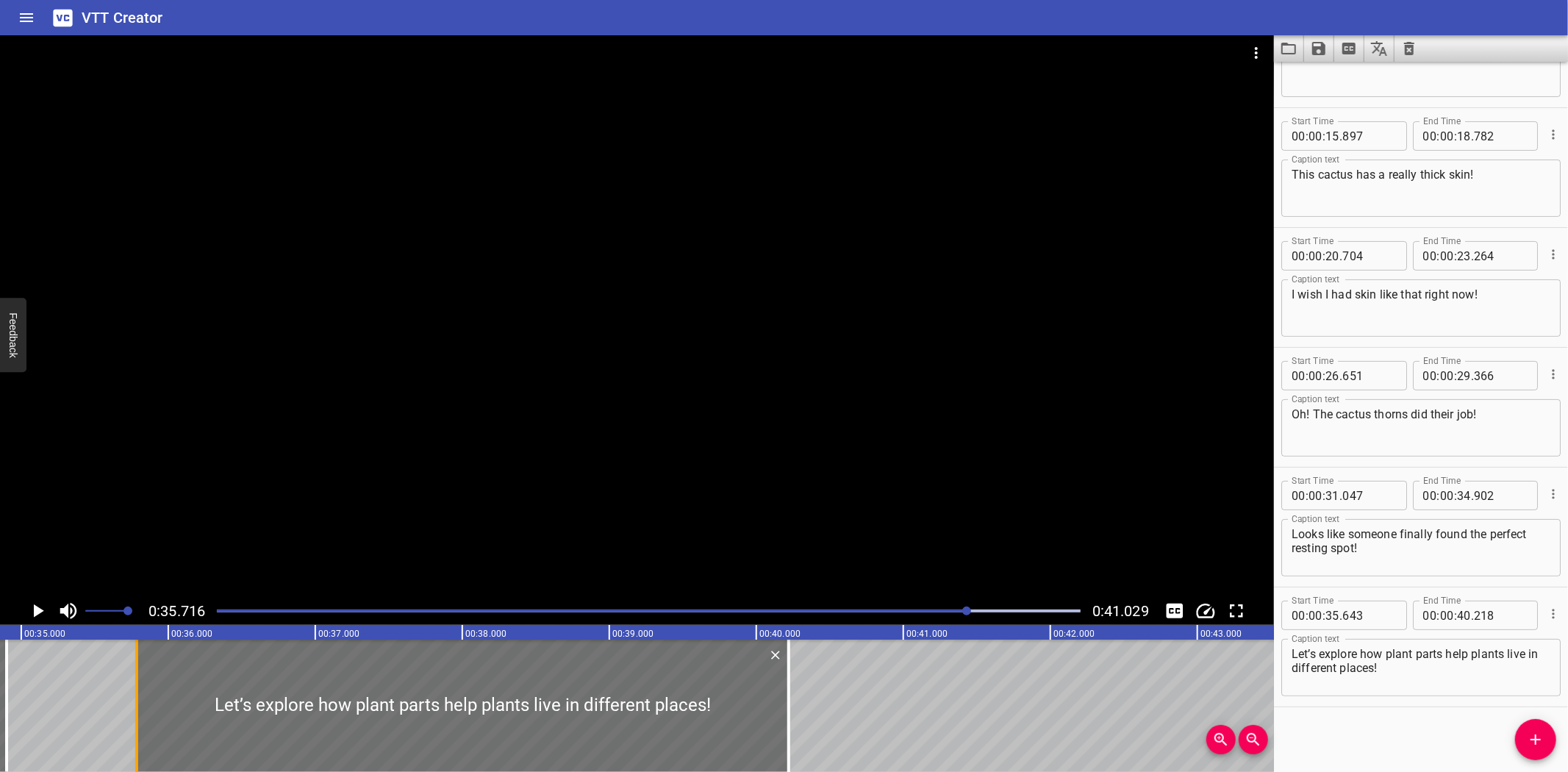
drag, startPoint x: 119, startPoint y: 715, endPoint x: 140, endPoint y: 716, distance: 21.0
click at [140, 716] on div at bounding box center [136, 705] width 14 height 132
click at [784, 726] on div at bounding box center [784, 705] width 3 height 132
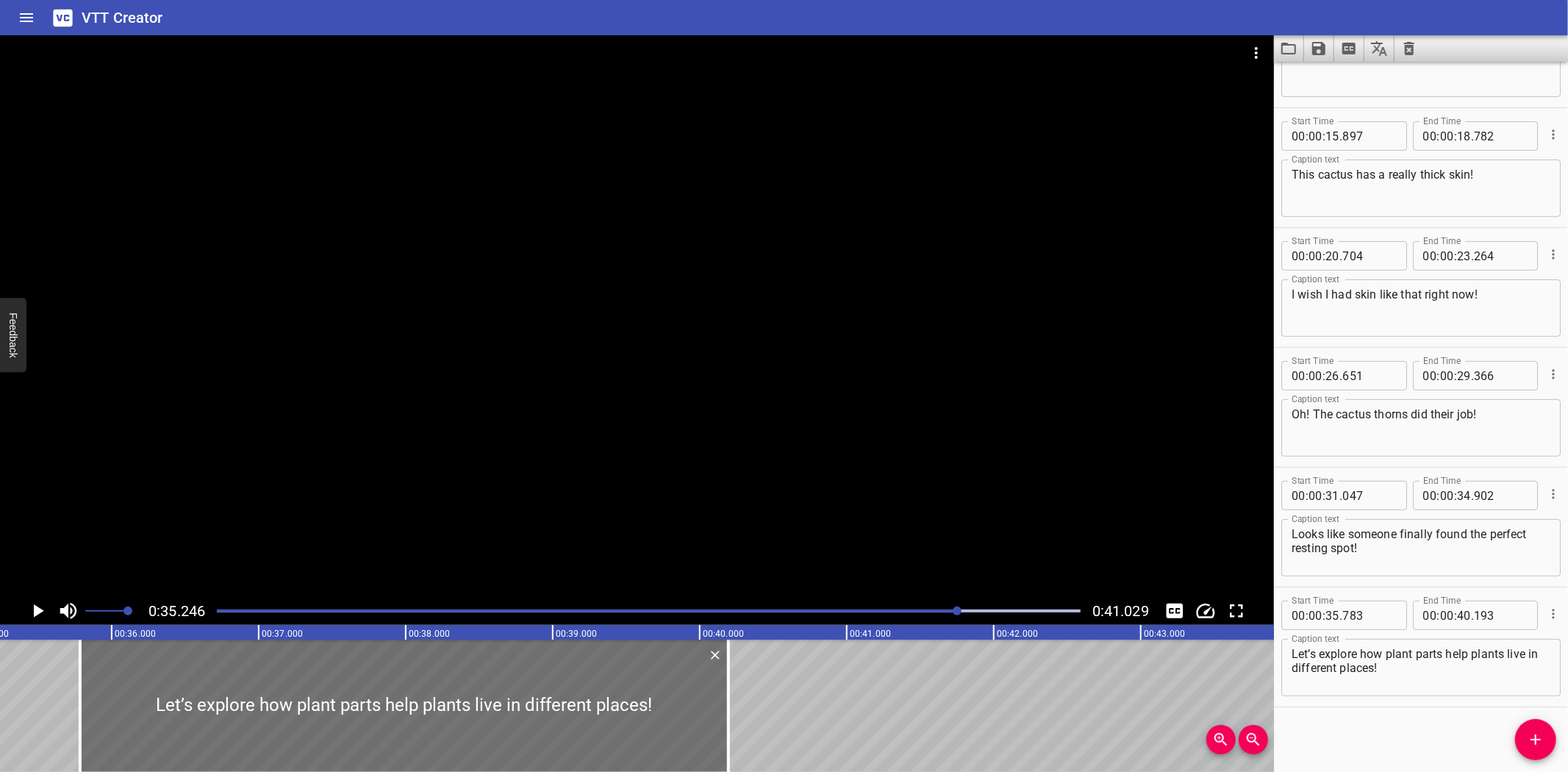
click at [36, 608] on icon "Play/Pause" at bounding box center [38, 611] width 11 height 13
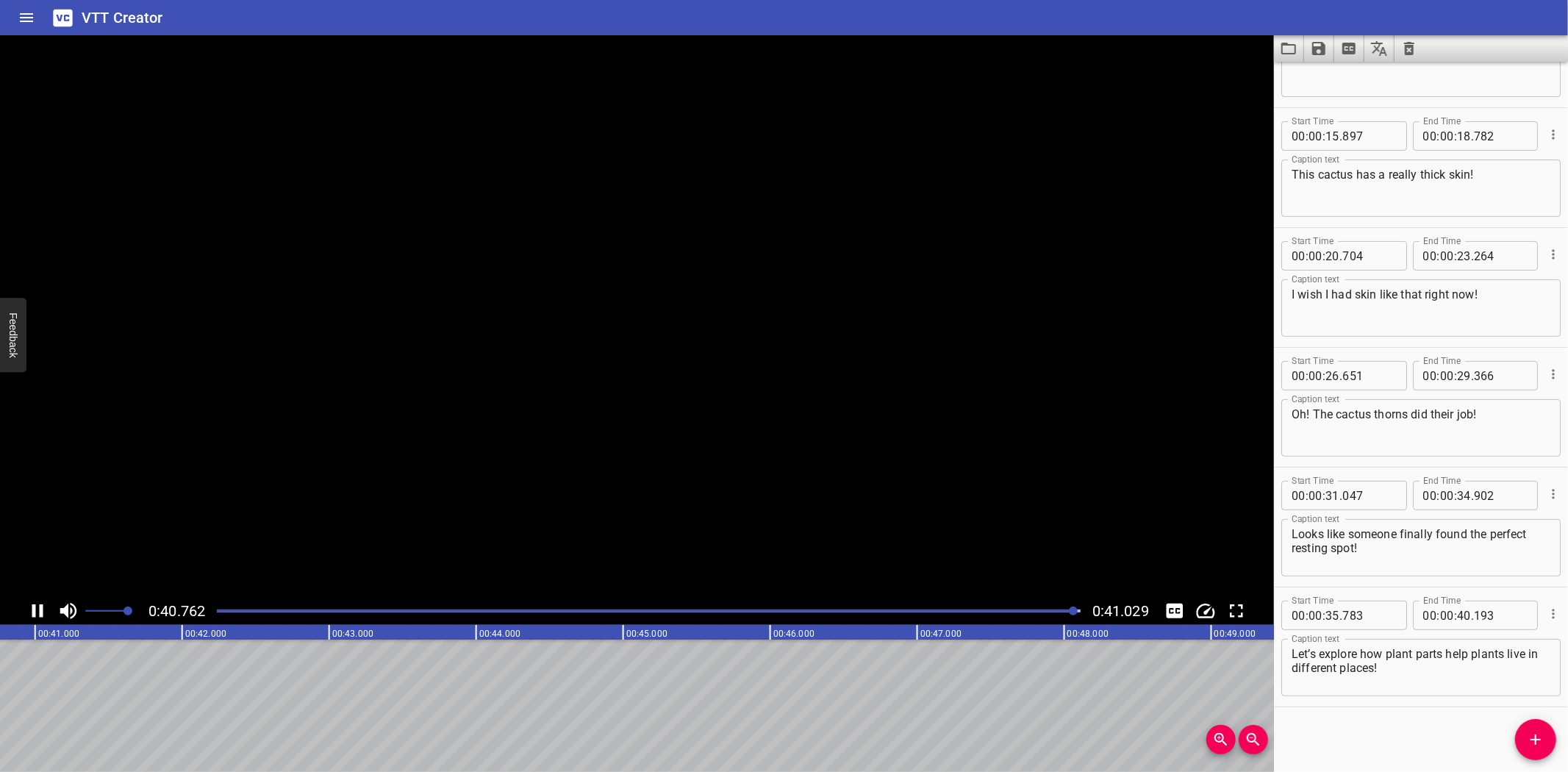
scroll to position [0, 6032]
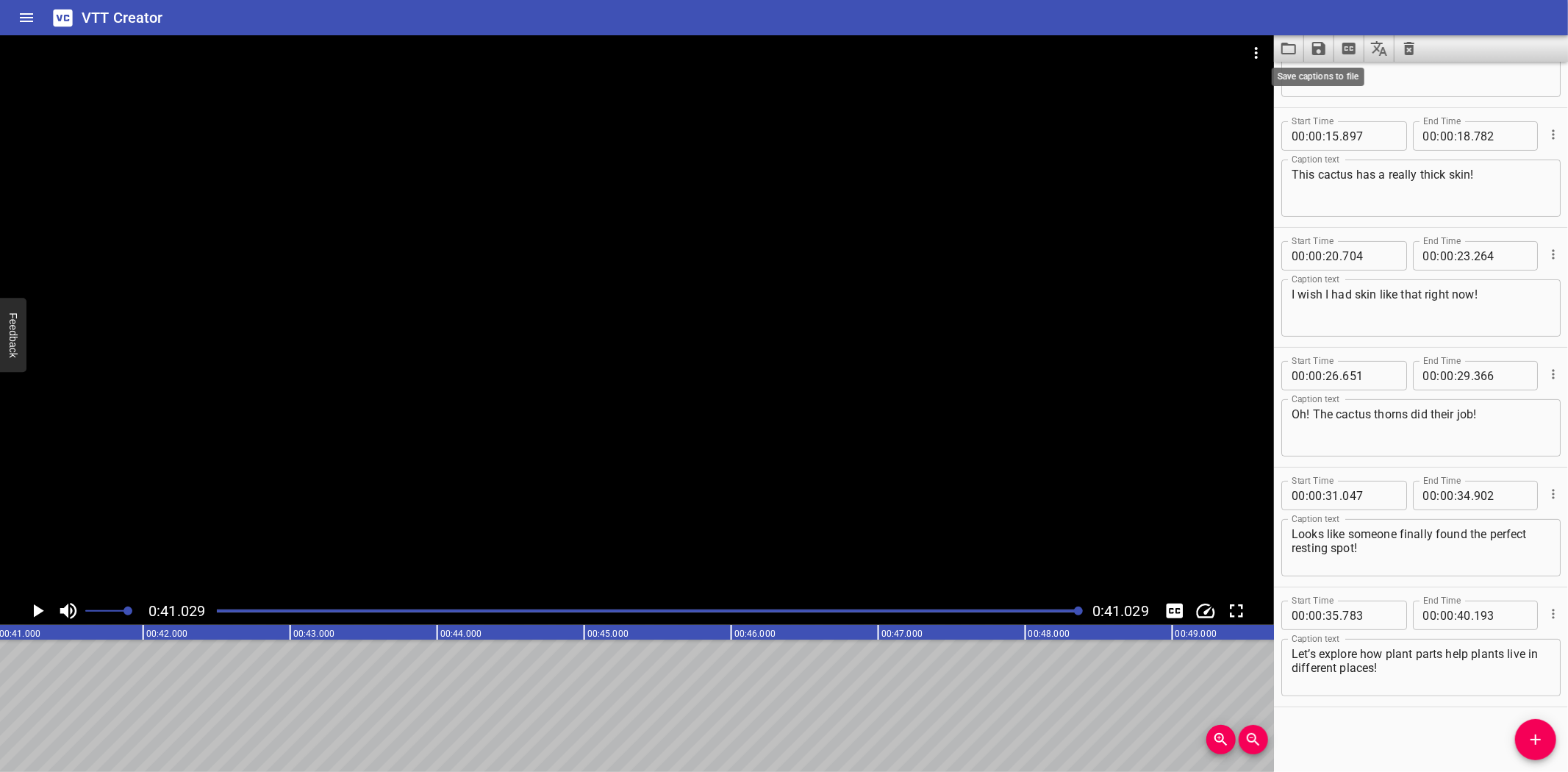
click at [1315, 50] on icon "Save captions to file" at bounding box center [1319, 49] width 13 height 13
click at [1334, 75] on li "Save to VTT file" at bounding box center [1358, 81] width 108 height 27
click at [1255, 49] on icon "Video Options" at bounding box center [1256, 53] width 3 height 11
click at [1266, 52] on li "Select New Video File..." at bounding box center [1311, 54] width 146 height 27
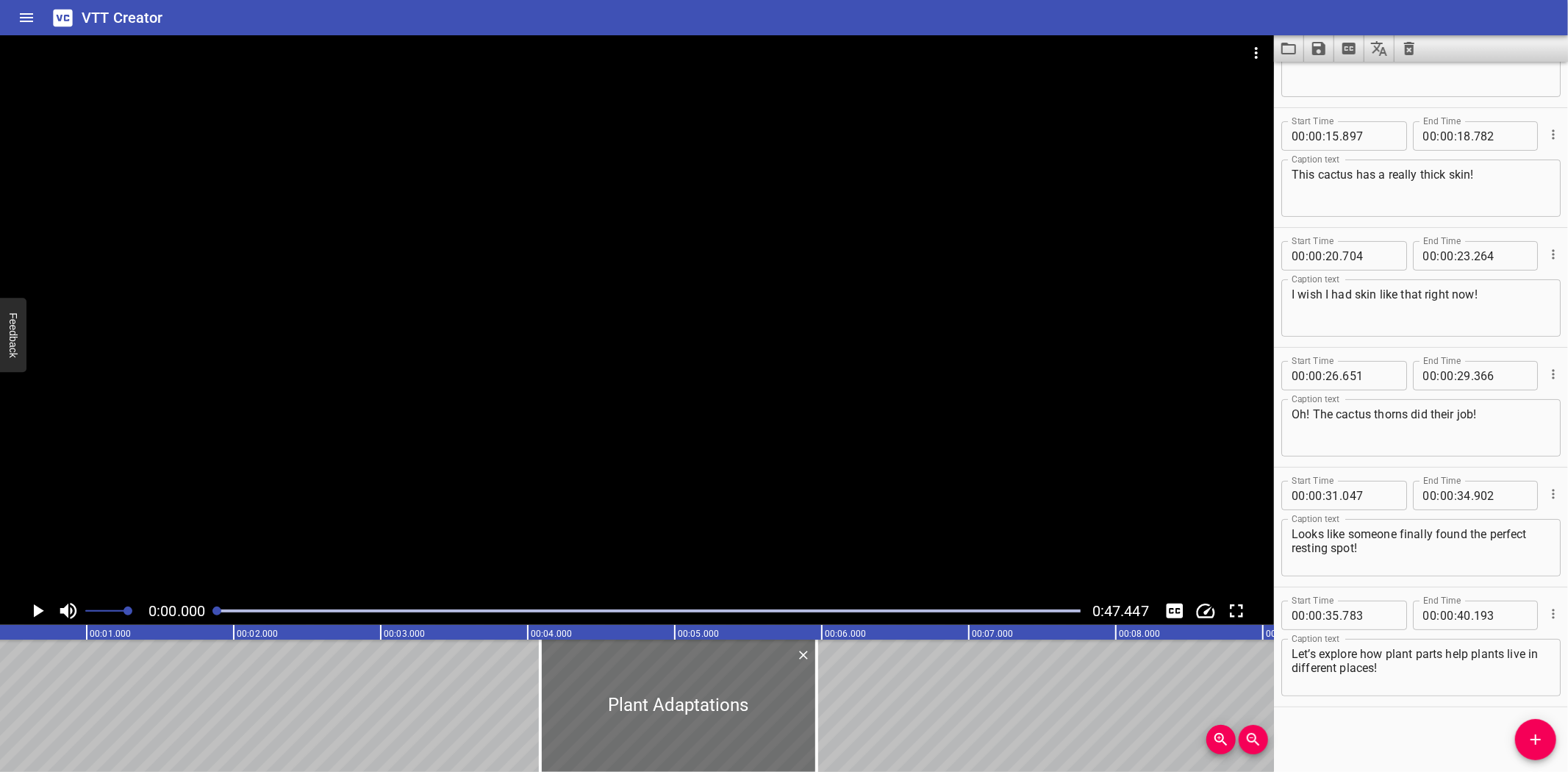
scroll to position [0, 0]
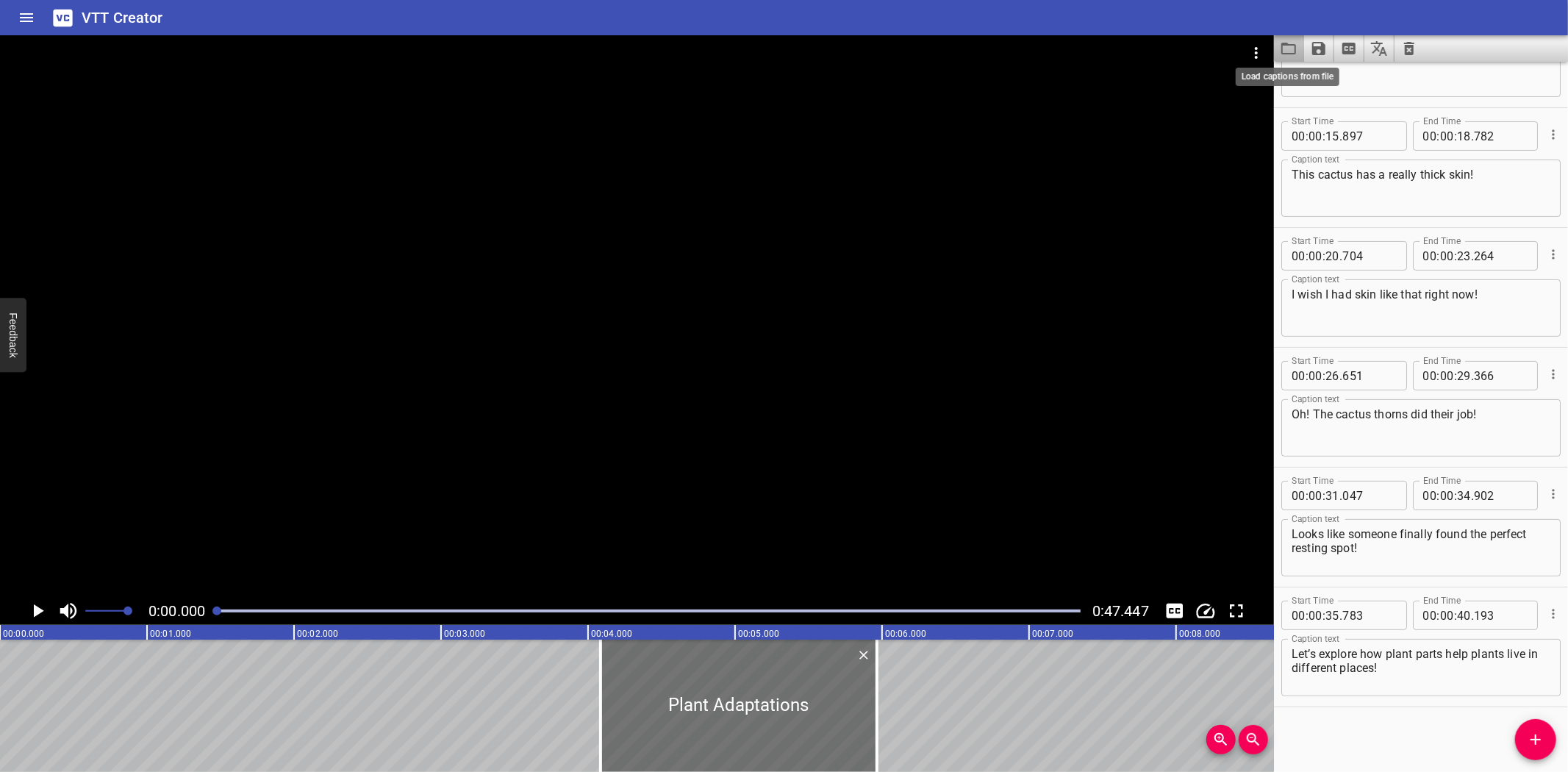
click at [1288, 49] on icon "Load captions from file" at bounding box center [1289, 49] width 17 height 17
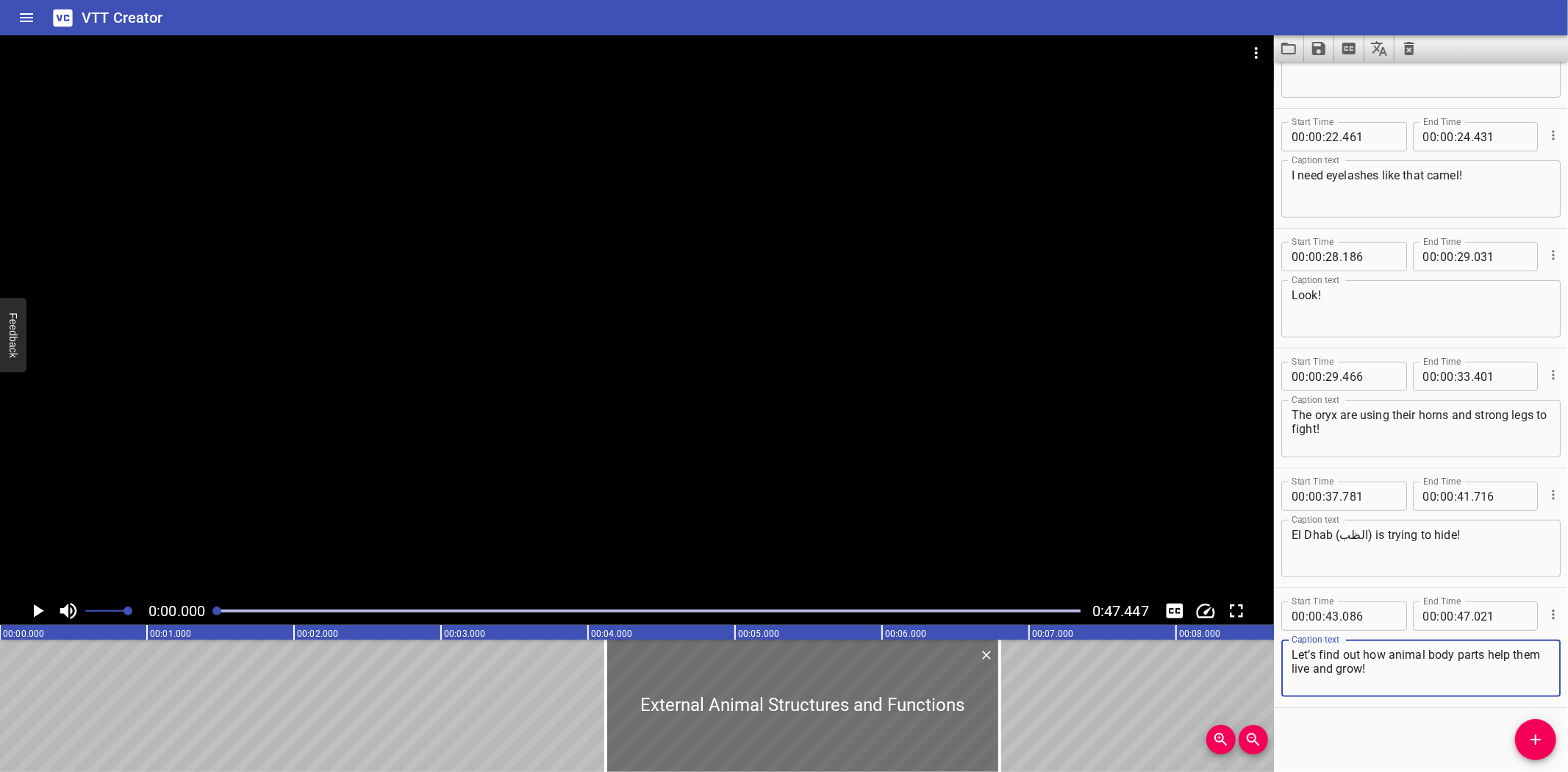
scroll to position [437, 0]
click at [38, 608] on icon "Play/Pause" at bounding box center [38, 611] width 11 height 13
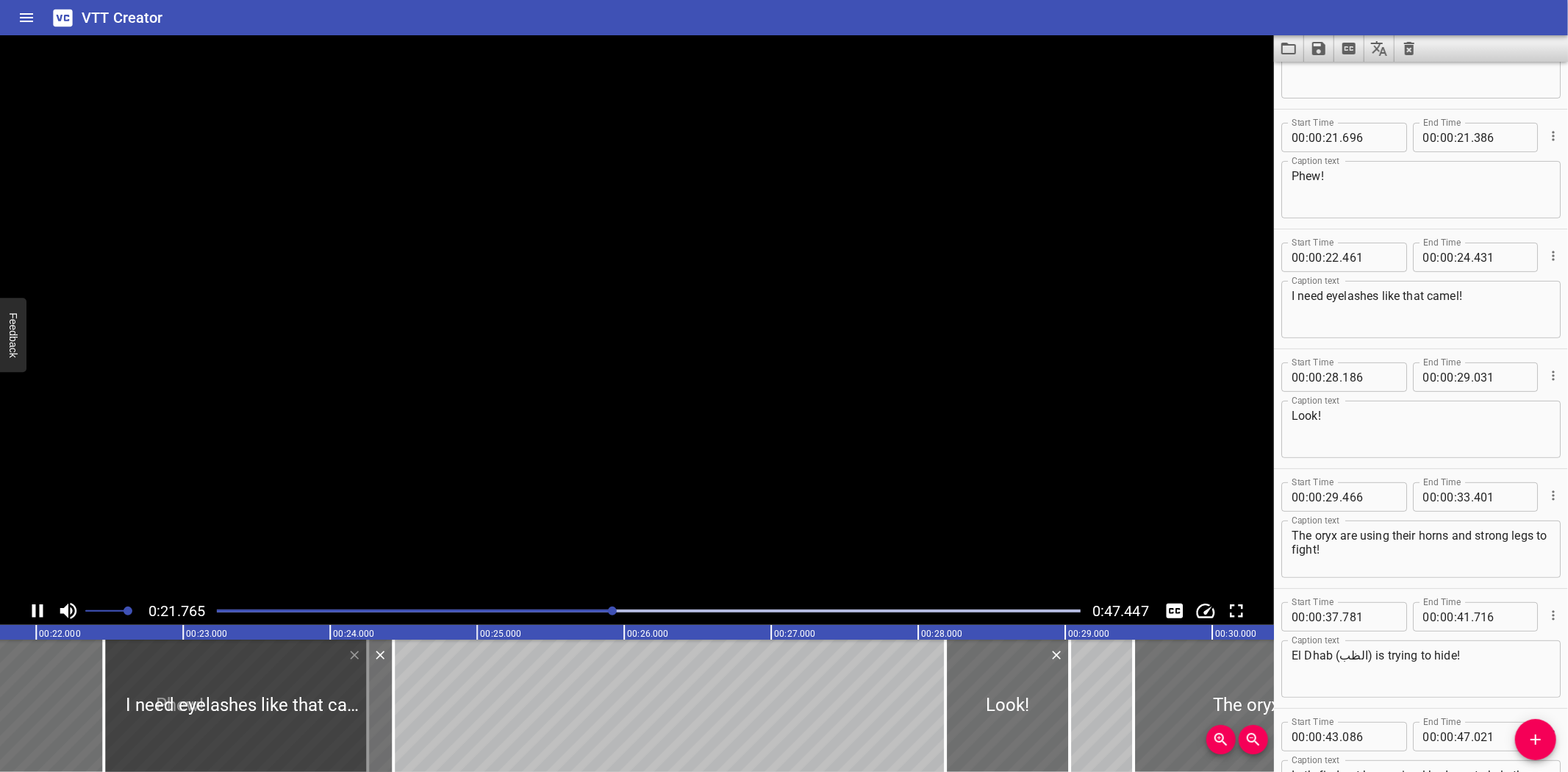
scroll to position [358, 0]
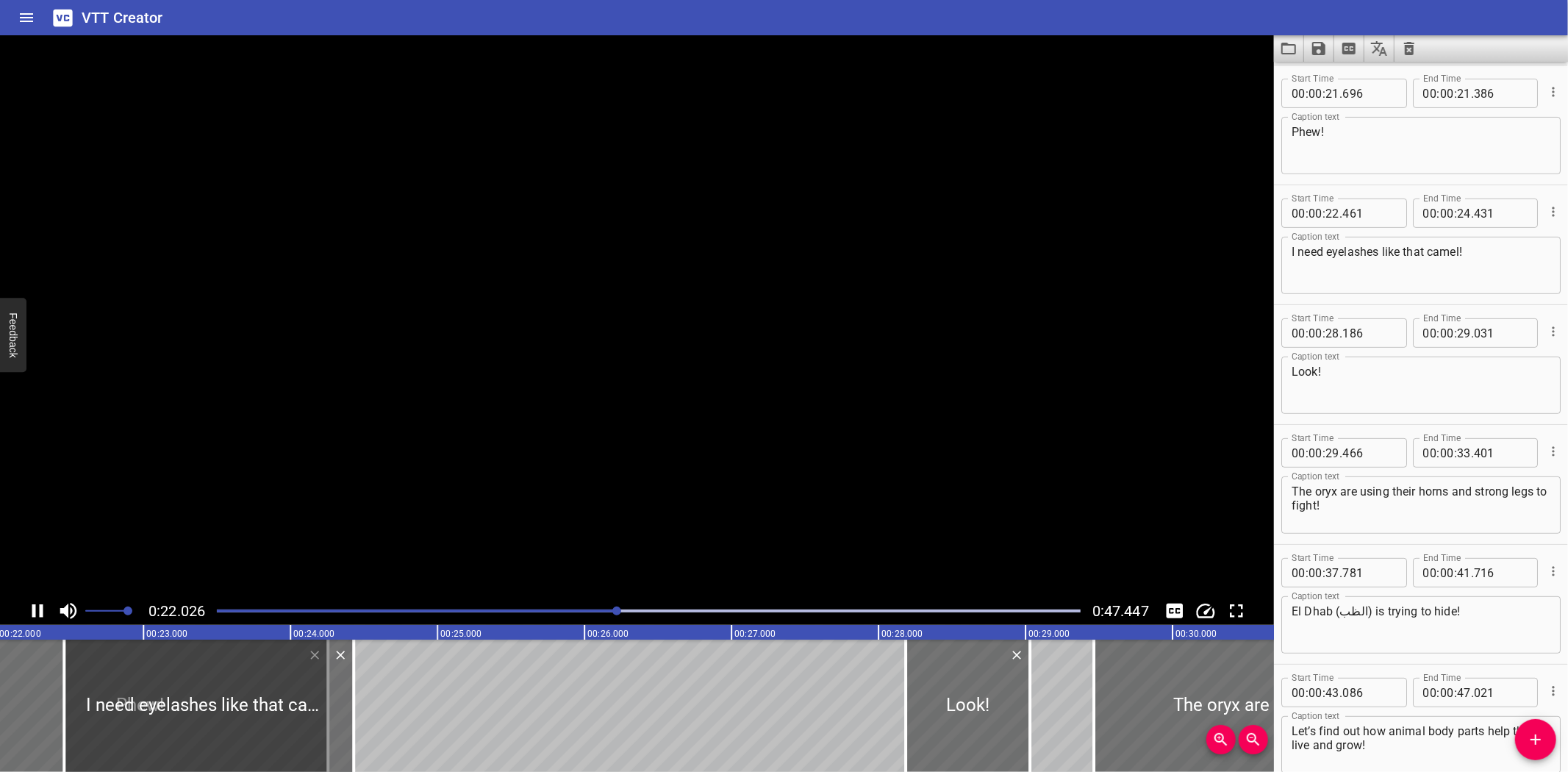
click at [37, 611] on icon "Play/Pause" at bounding box center [37, 611] width 22 height 22
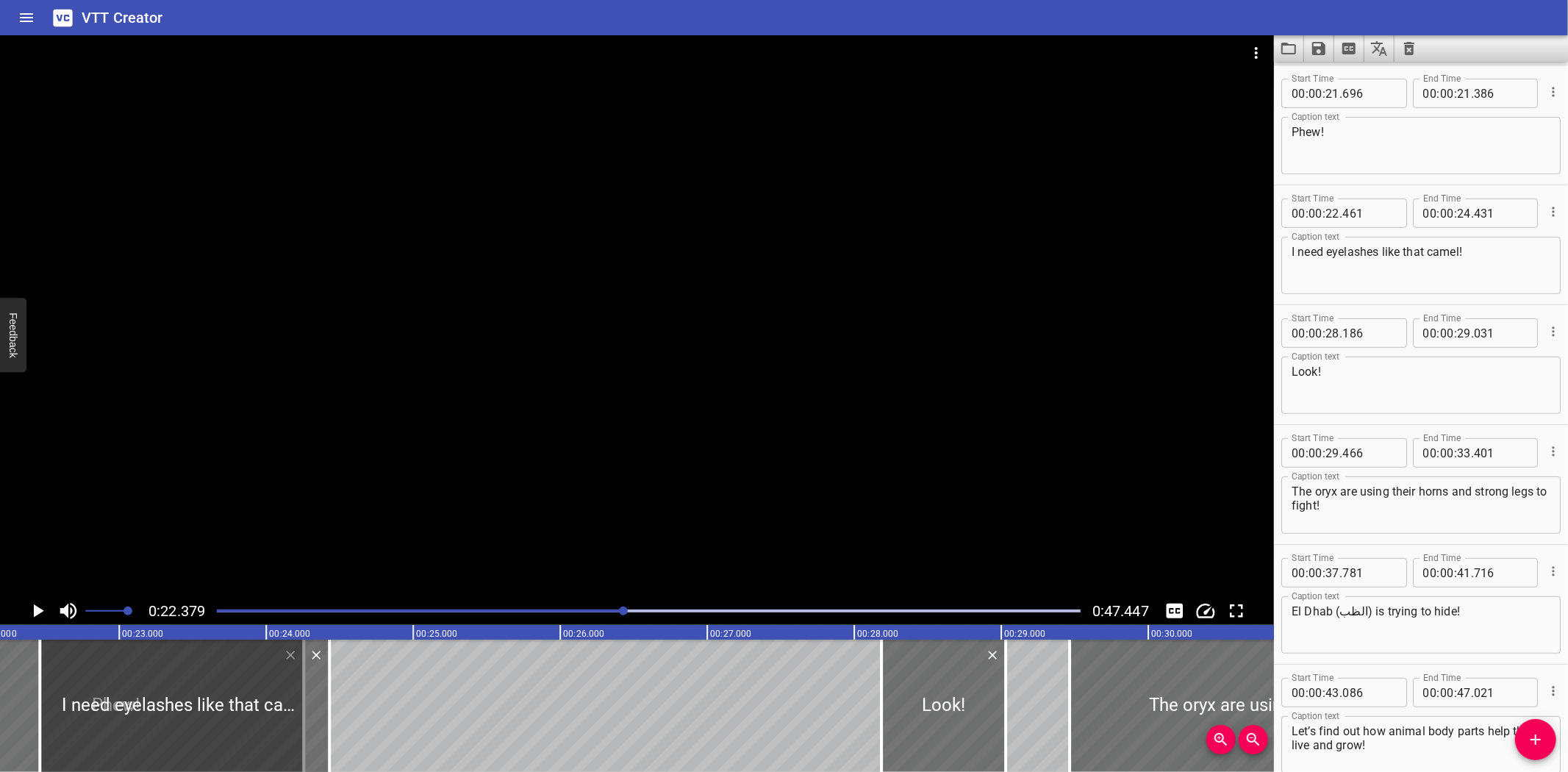
scroll to position [0, 3290]
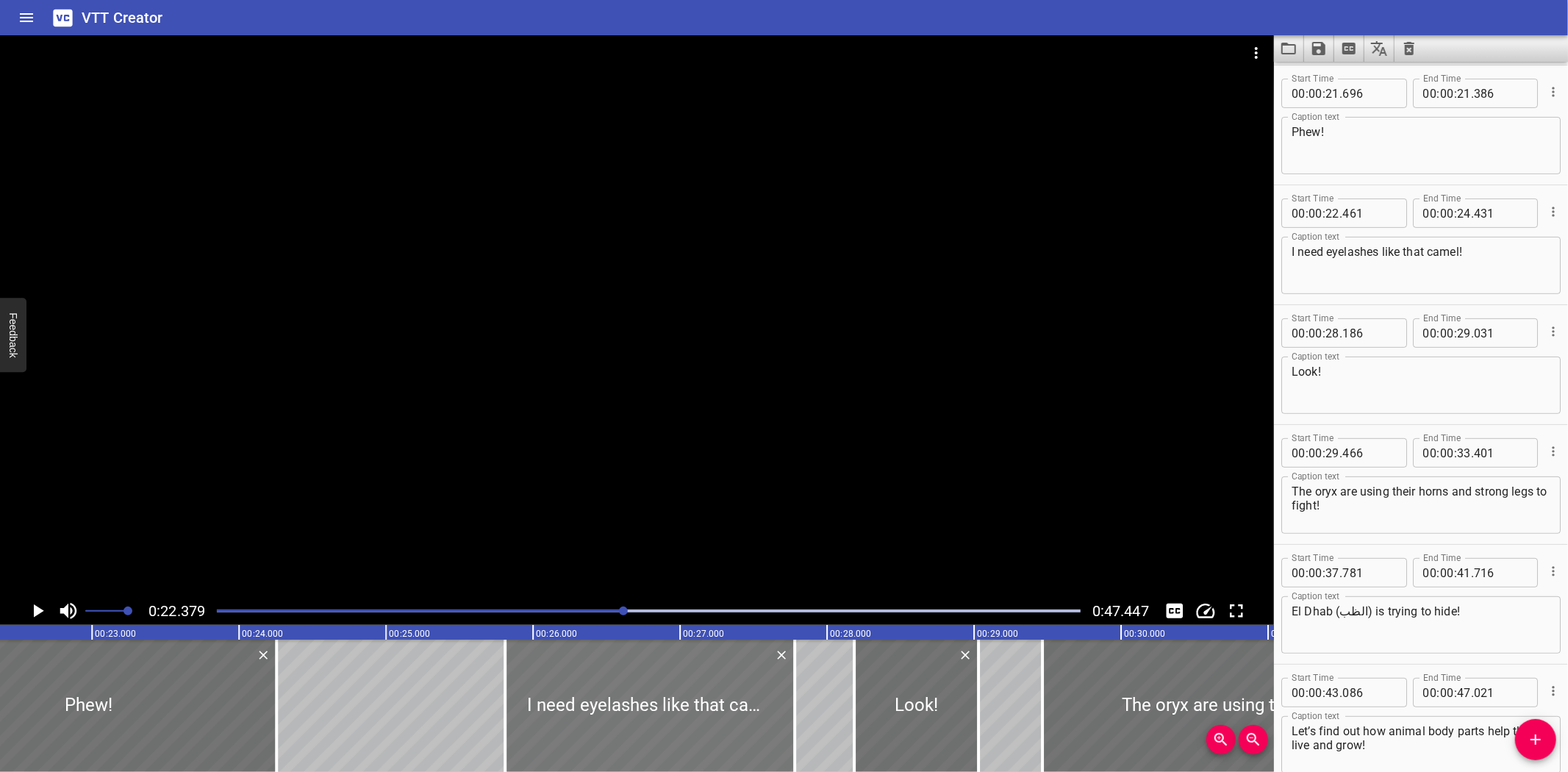
drag, startPoint x: 122, startPoint y: 696, endPoint x: 617, endPoint y: 703, distance: 495.0
click at [617, 703] on div at bounding box center [650, 705] width 290 height 132
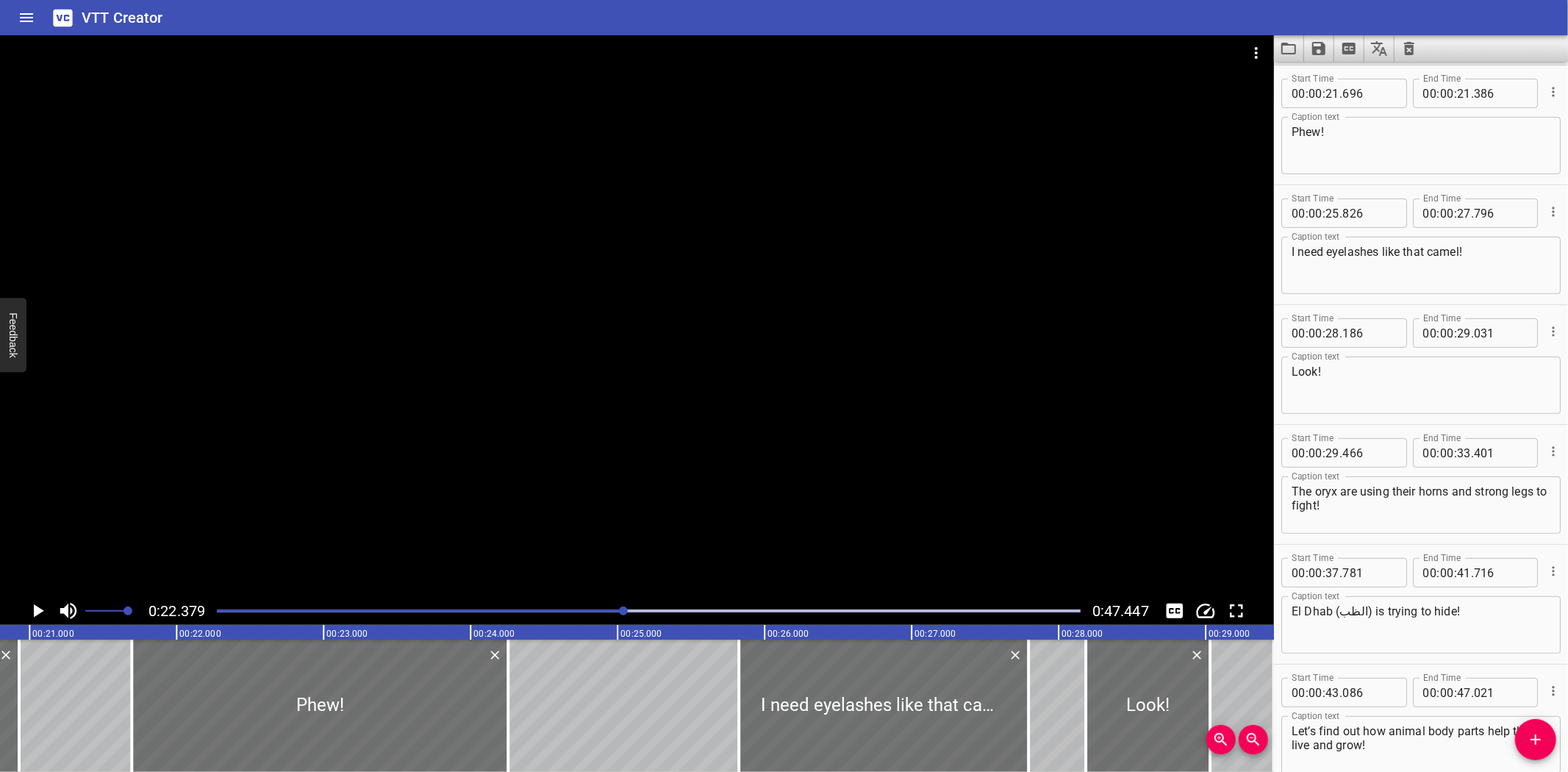
scroll to position [0, 3030]
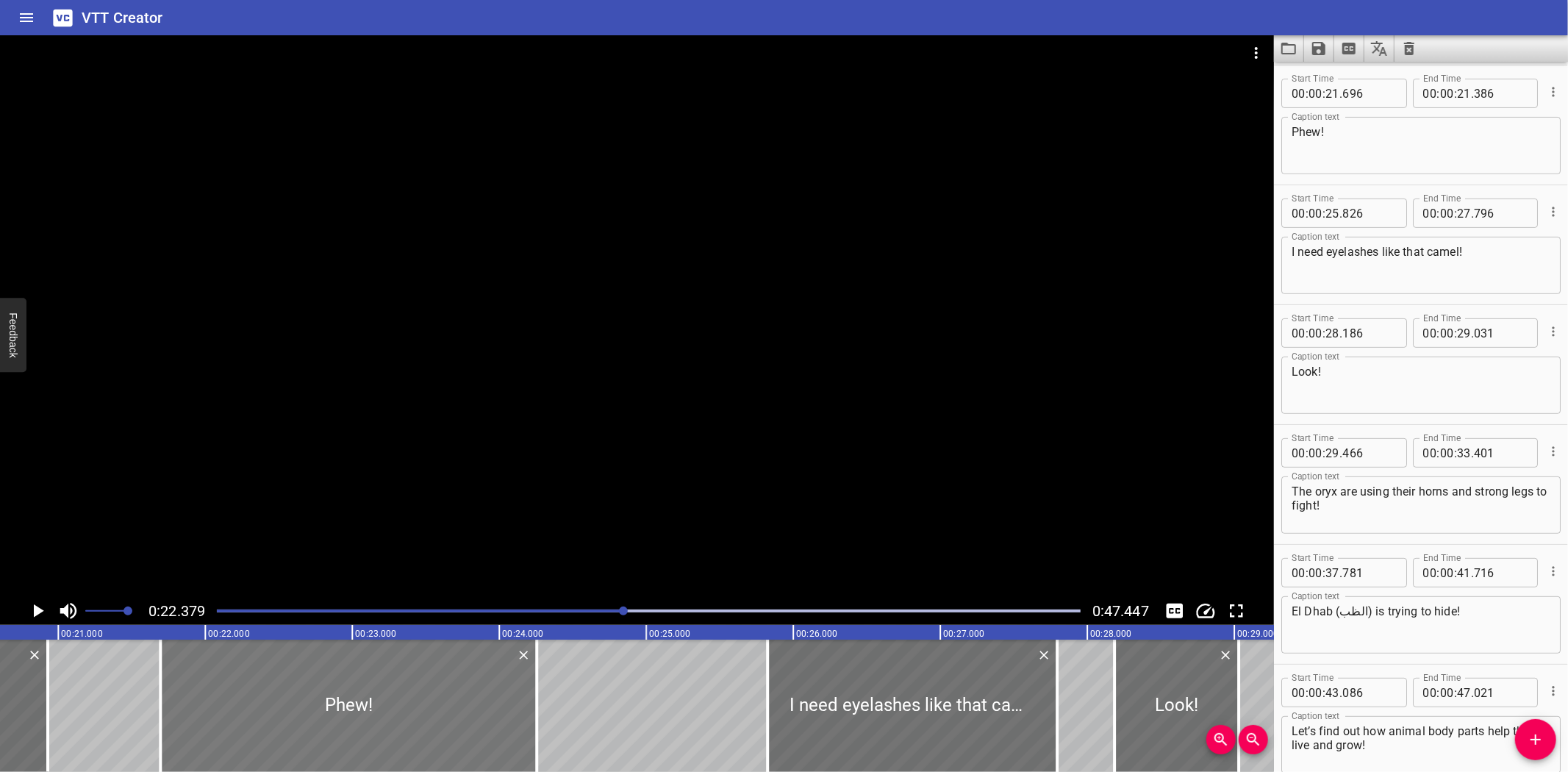
drag, startPoint x: 537, startPoint y: 716, endPoint x: 320, endPoint y: 726, distance: 217.2
click at [320, 726] on div "Phew!" at bounding box center [349, 705] width 376 height 132
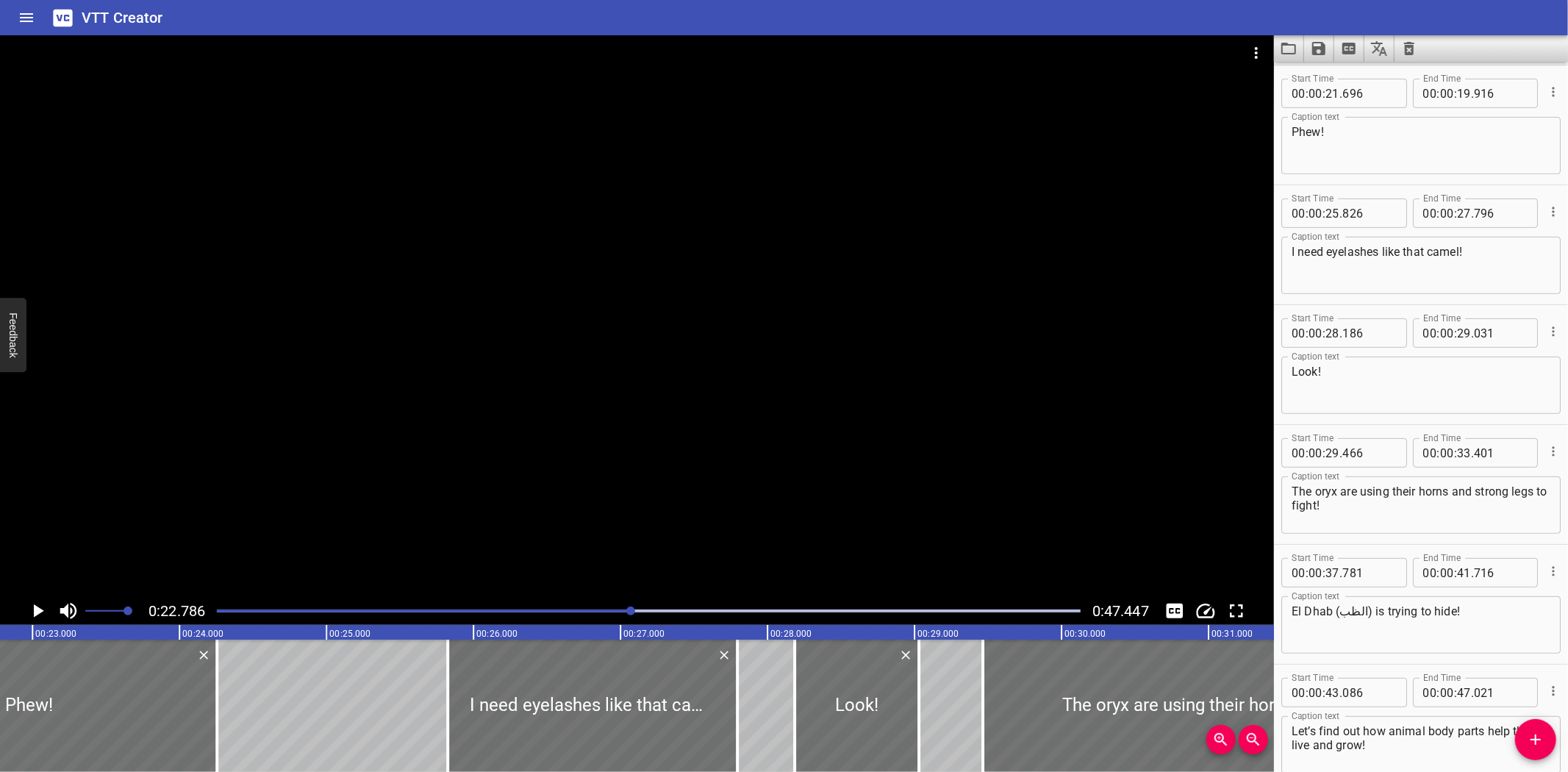
scroll to position [0, 2869]
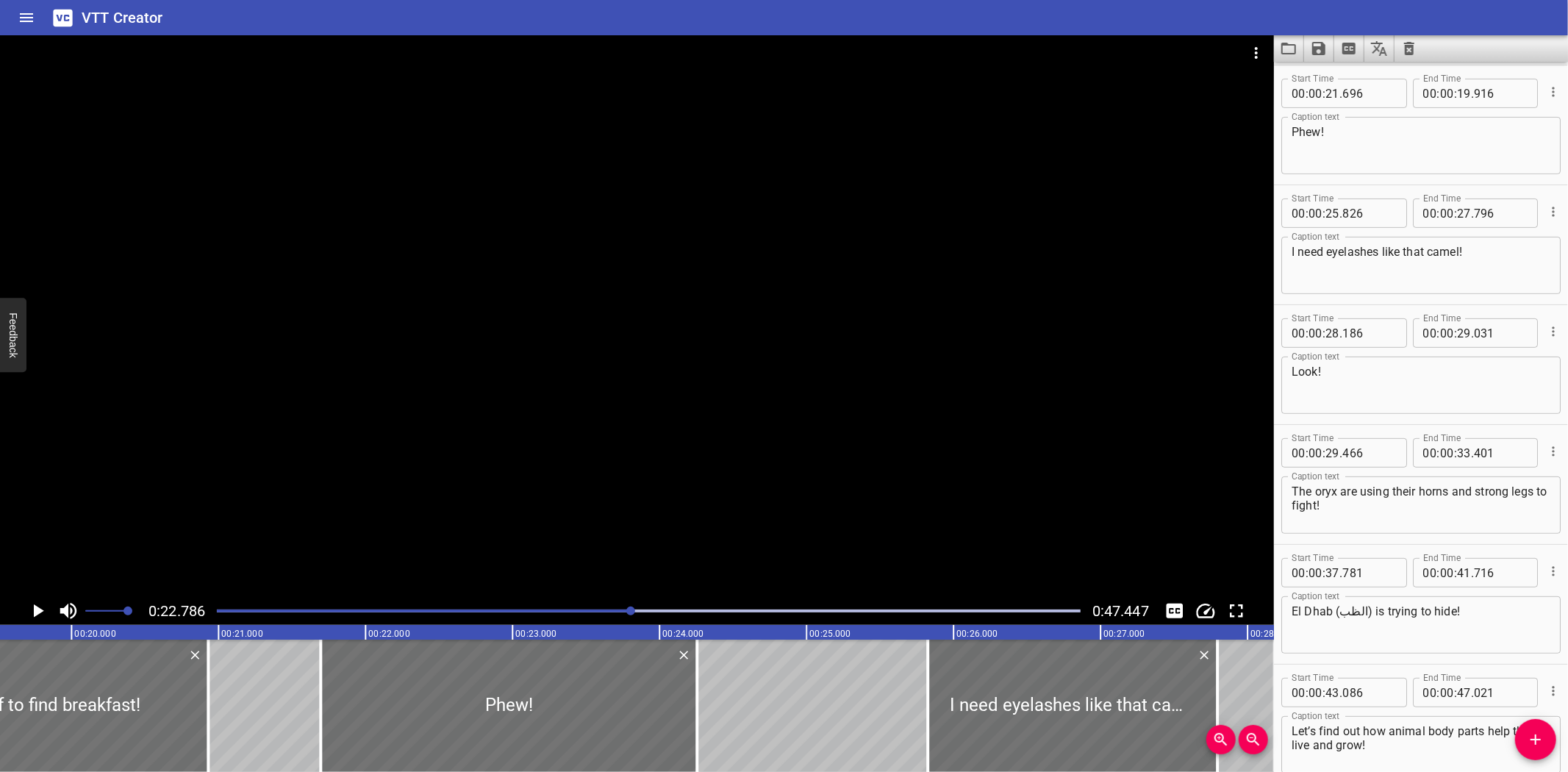
click at [251, 661] on div "External Animal Structures and Functions Whoa! The falcon is off to find breakf…" at bounding box center [1541, 705] width 8822 height 132
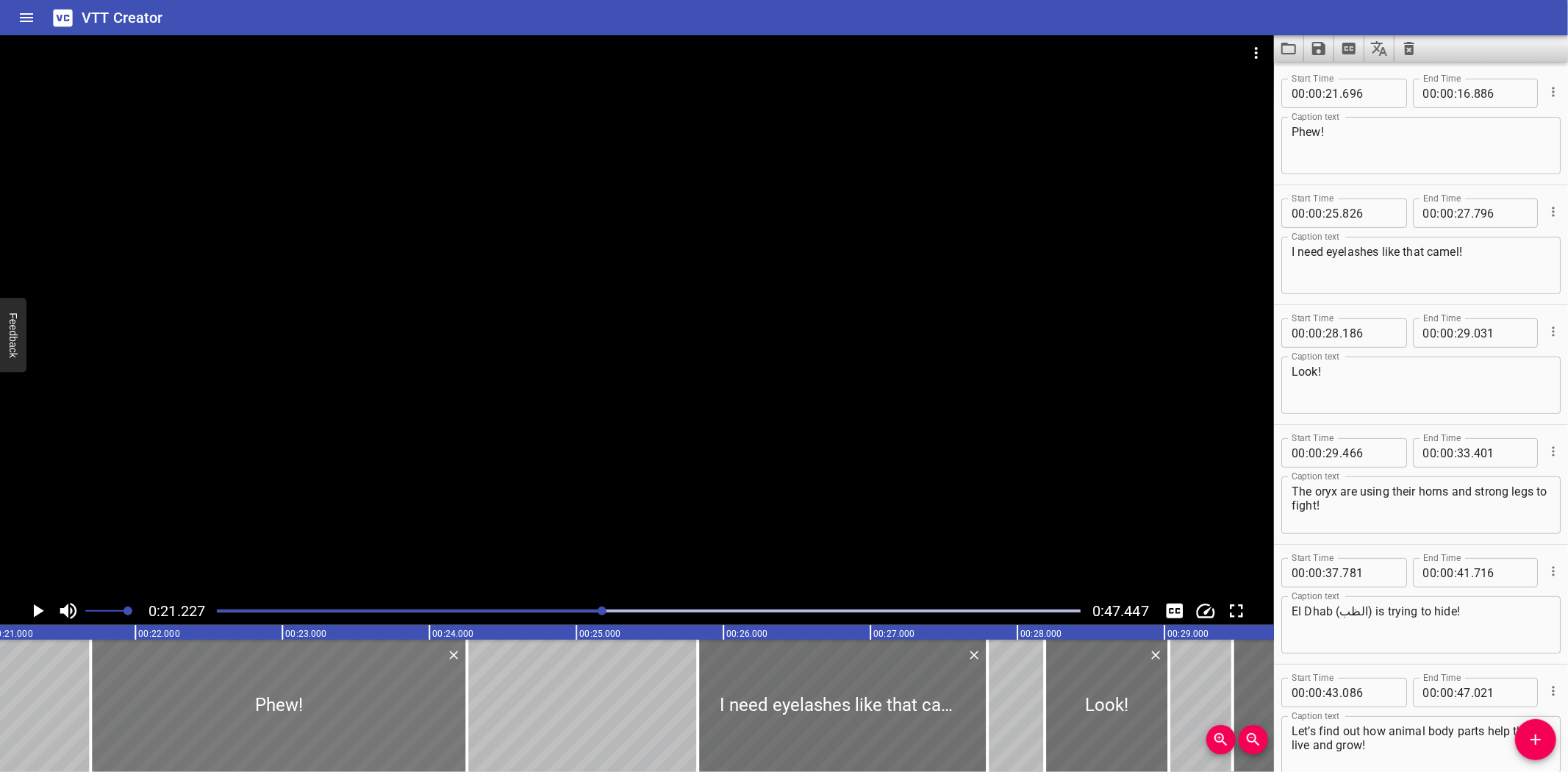
scroll to position [0, 3121]
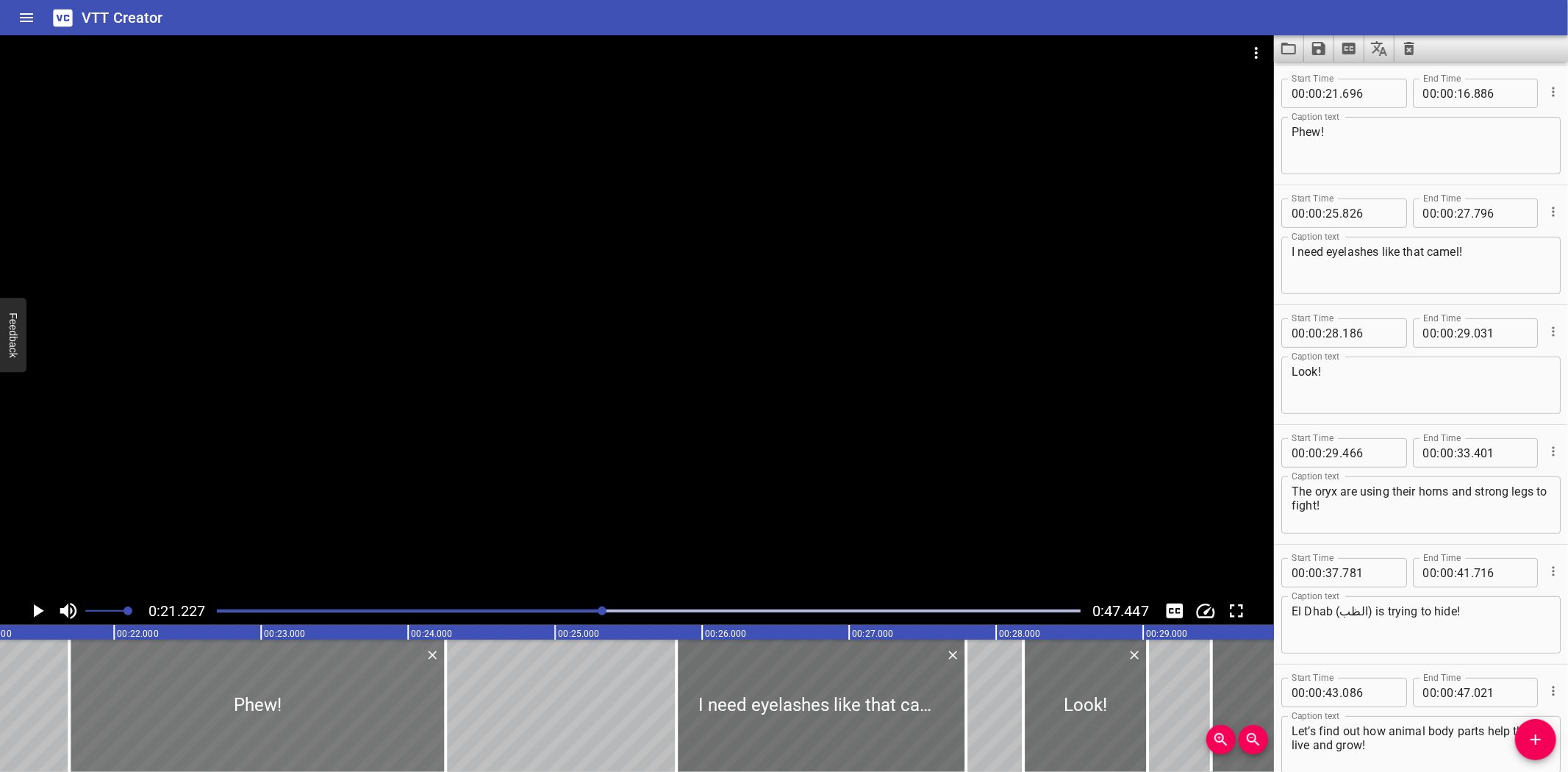
drag, startPoint x: 445, startPoint y: 680, endPoint x: 317, endPoint y: 690, distance: 128.4
click at [317, 690] on div "Phew!" at bounding box center [257, 705] width 376 height 132
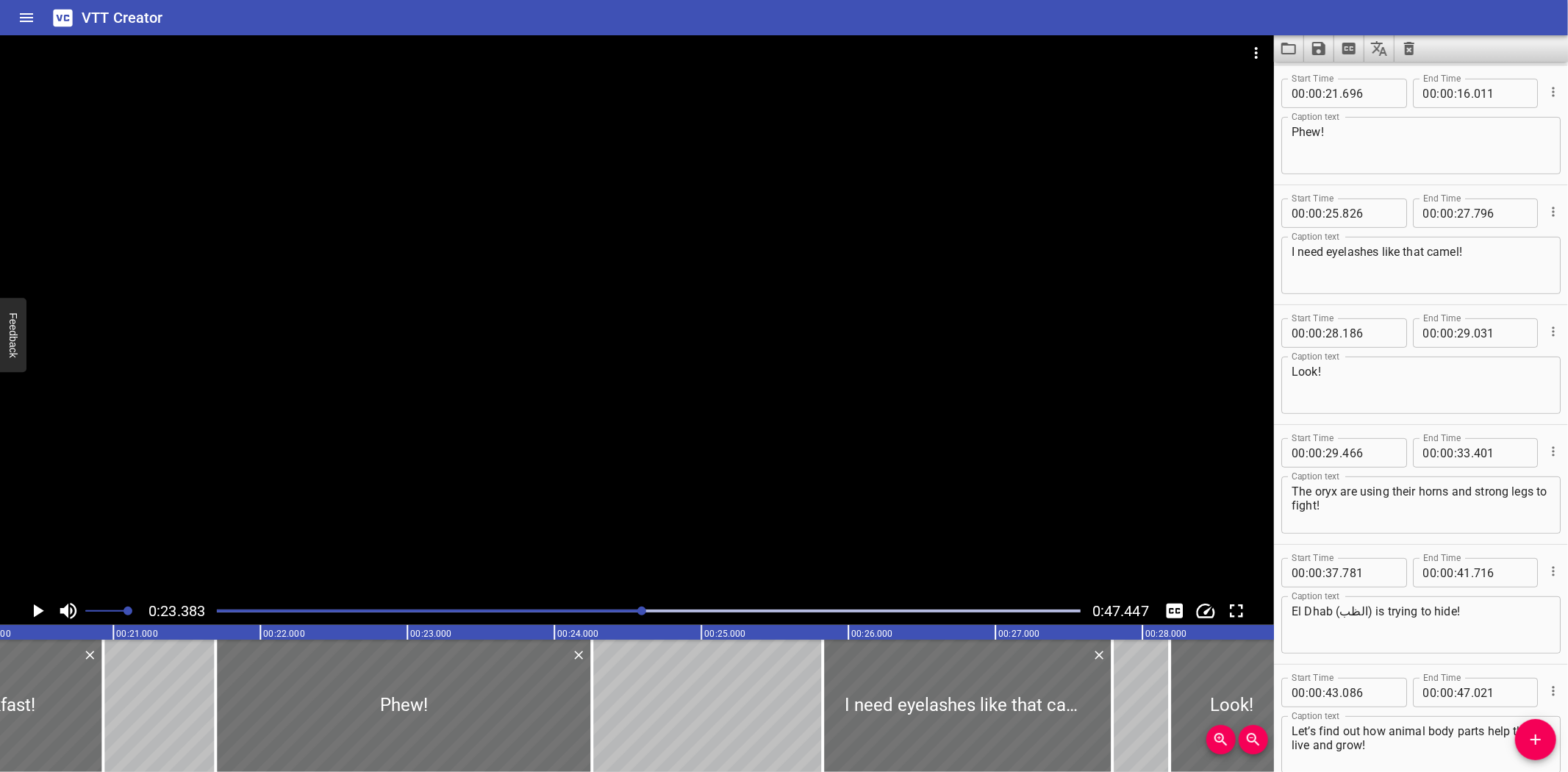
scroll to position [0, 2945]
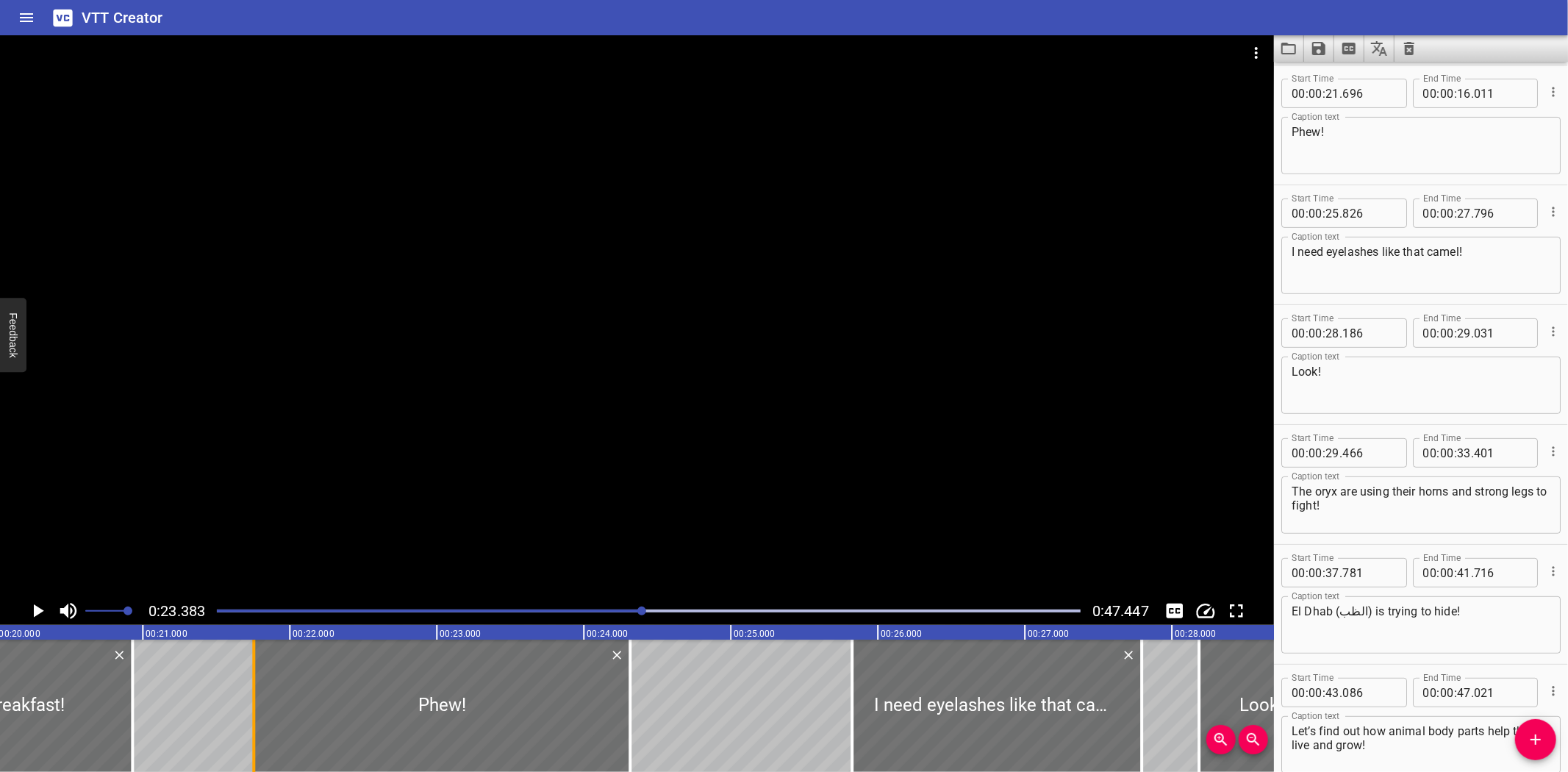
click at [253, 686] on div at bounding box center [253, 705] width 3 height 132
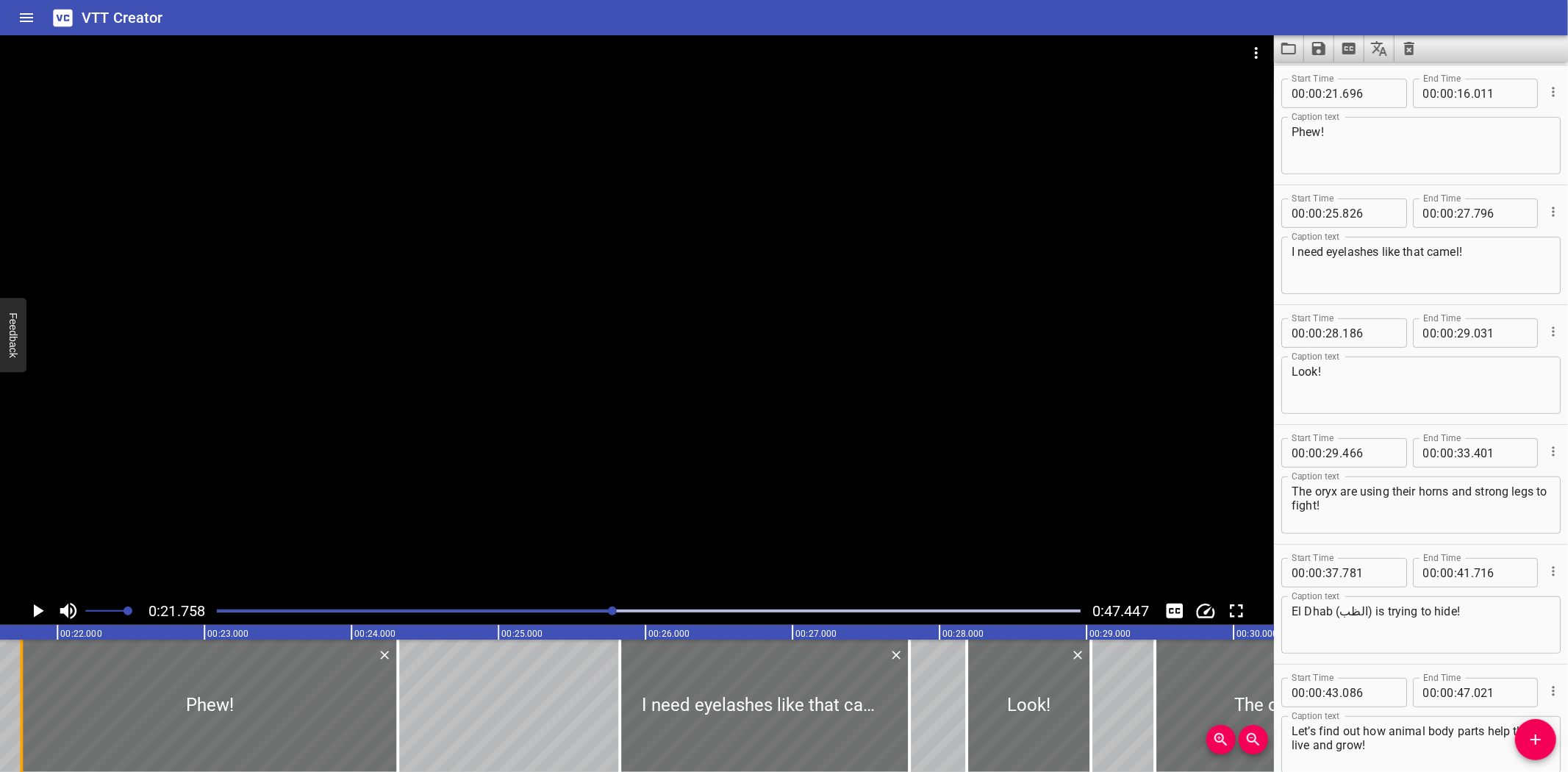
scroll to position [0, 3199]
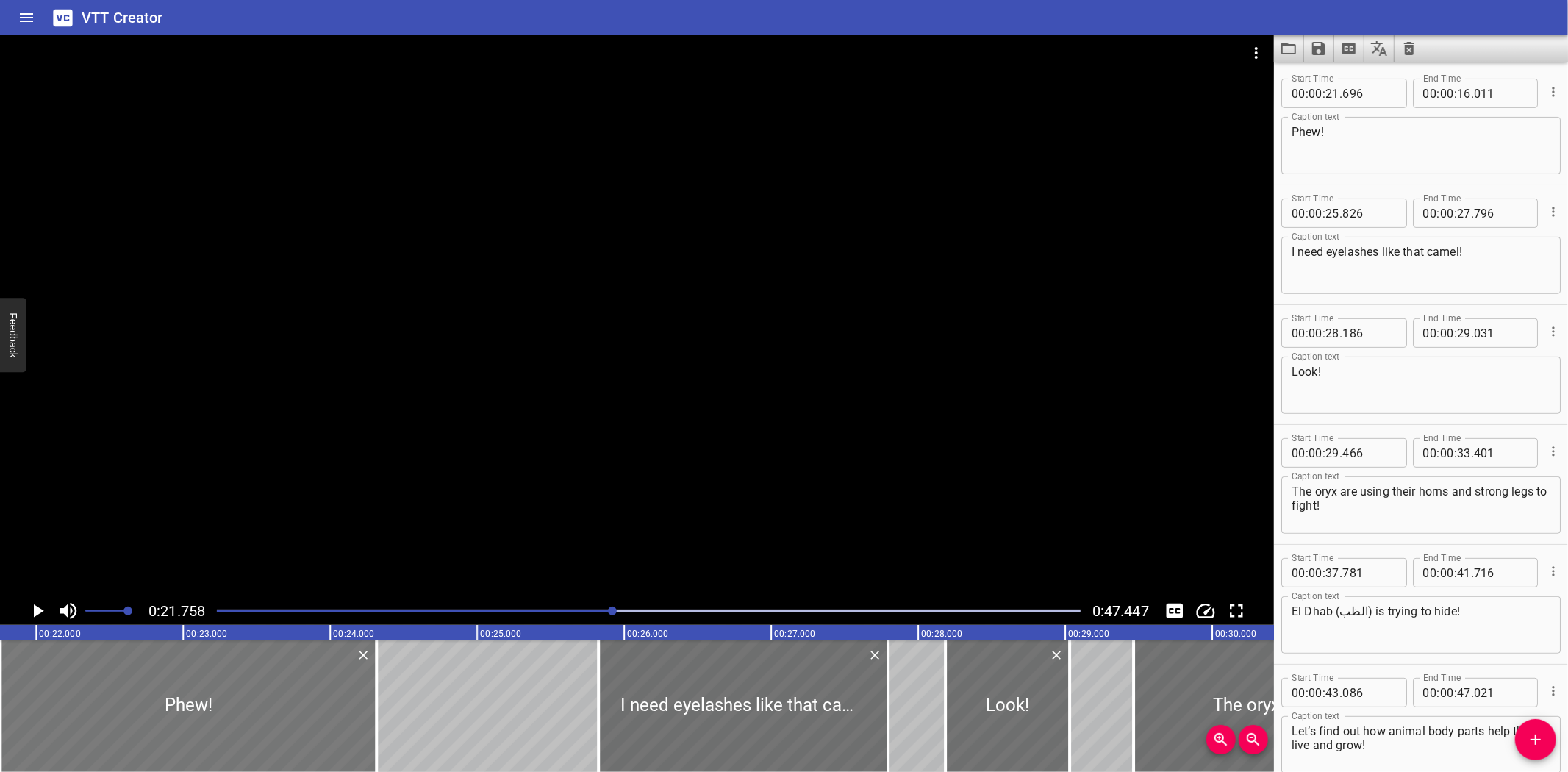
drag, startPoint x: 377, startPoint y: 709, endPoint x: 193, endPoint y: 717, distance: 184.2
click at [193, 717] on div "Phew!" at bounding box center [188, 705] width 376 height 132
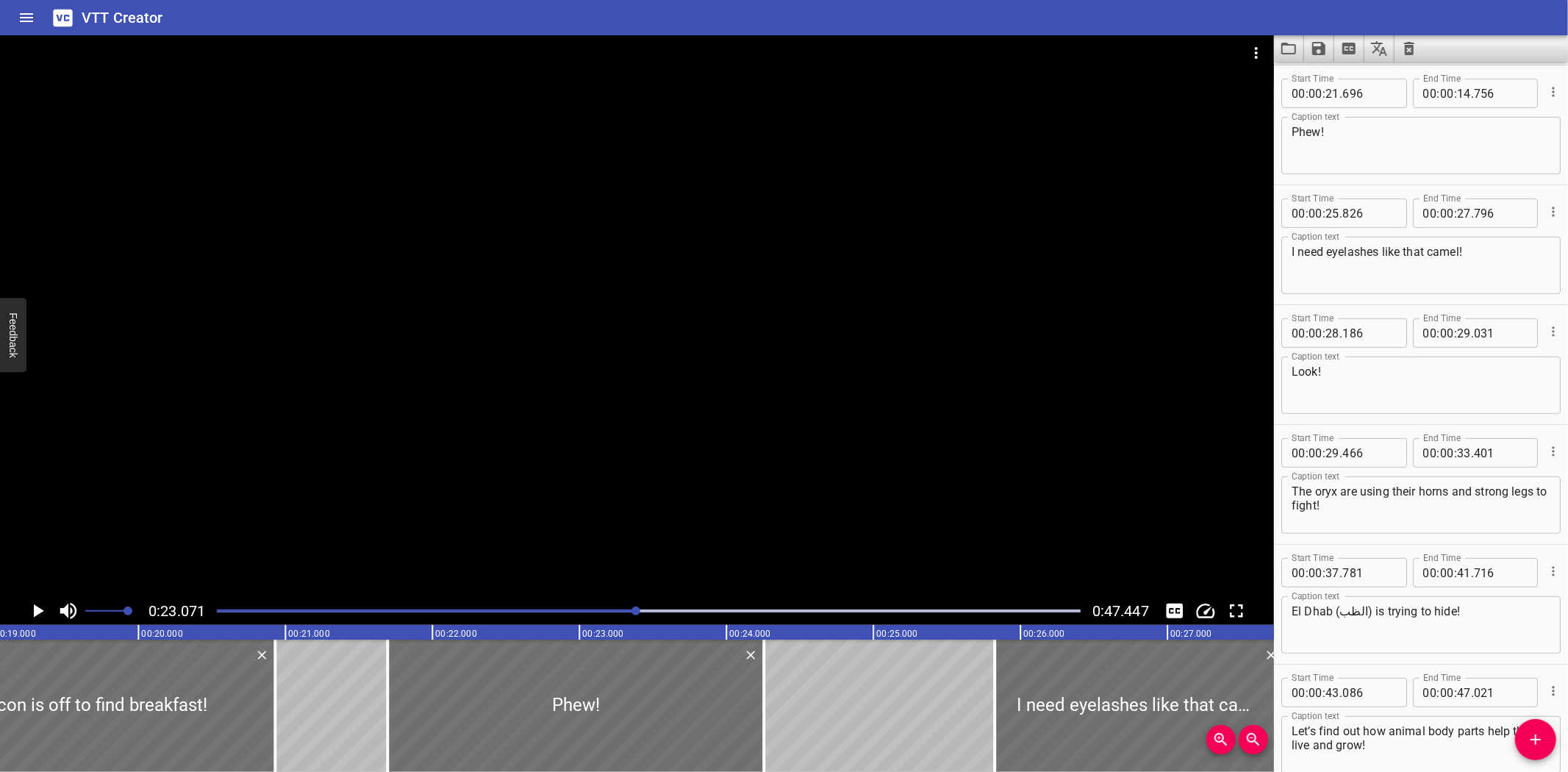
scroll to position [0, 2773]
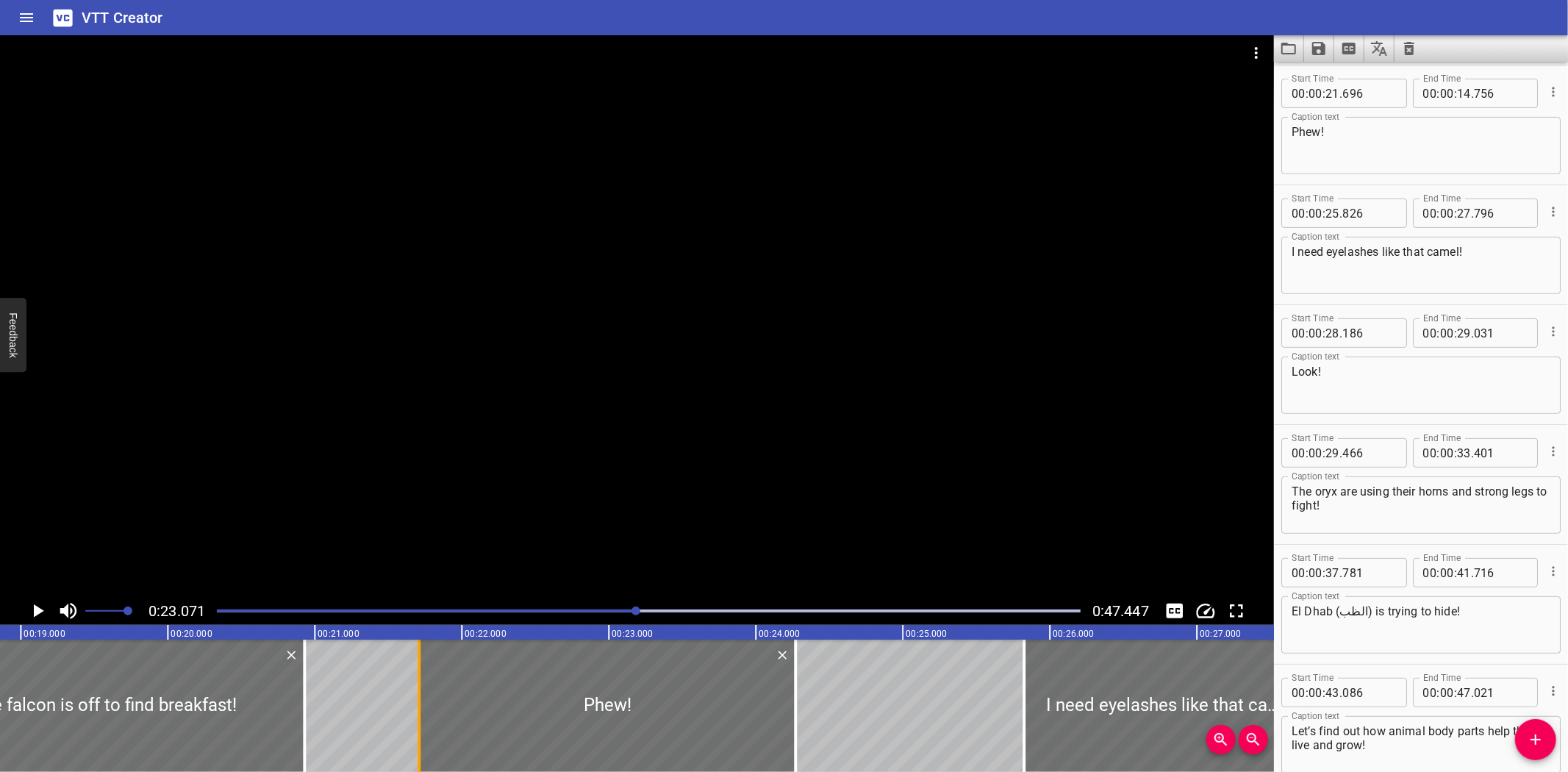
click at [419, 718] on div at bounding box center [419, 705] width 3 height 132
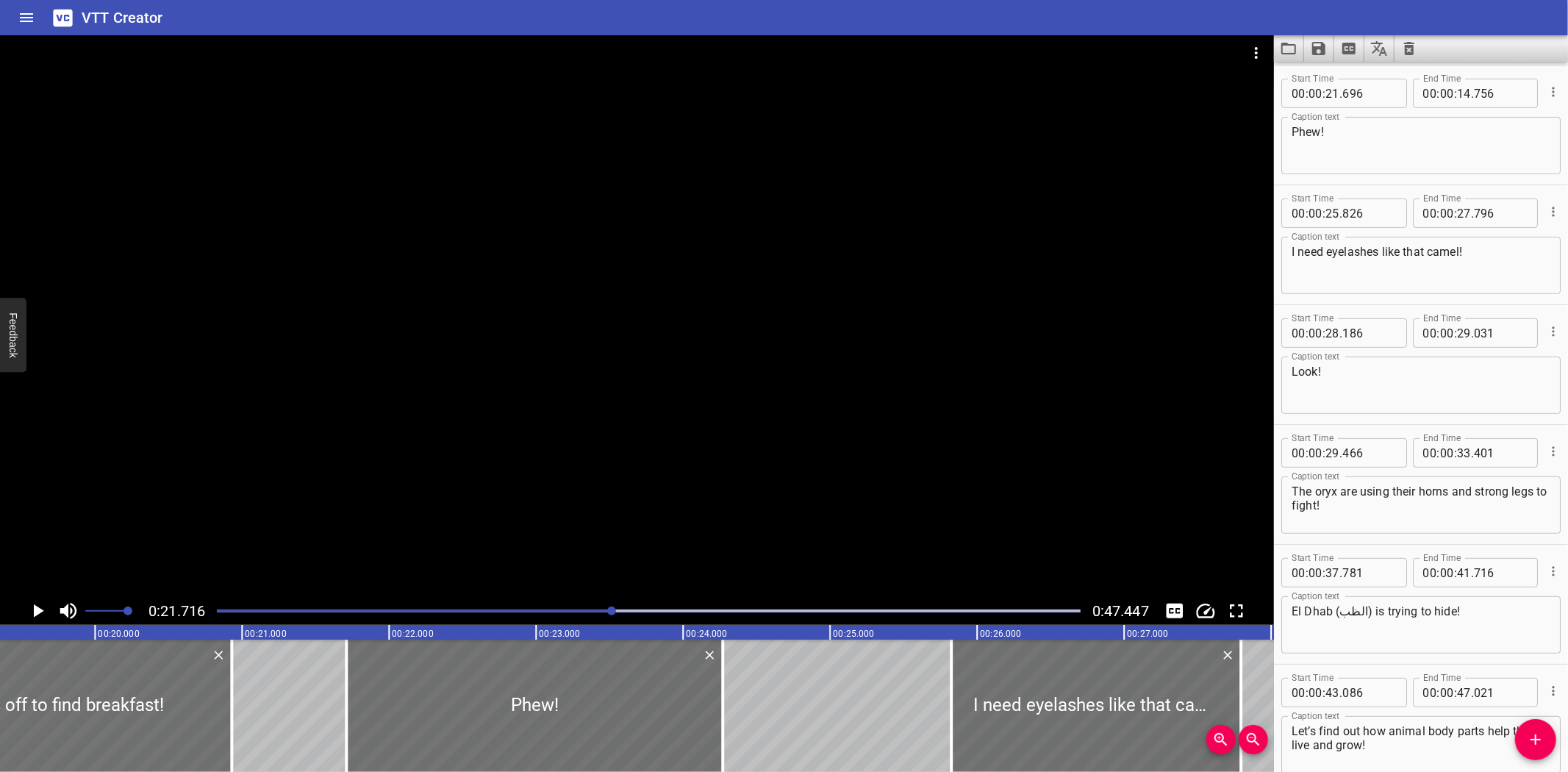
scroll to position [0, 2834]
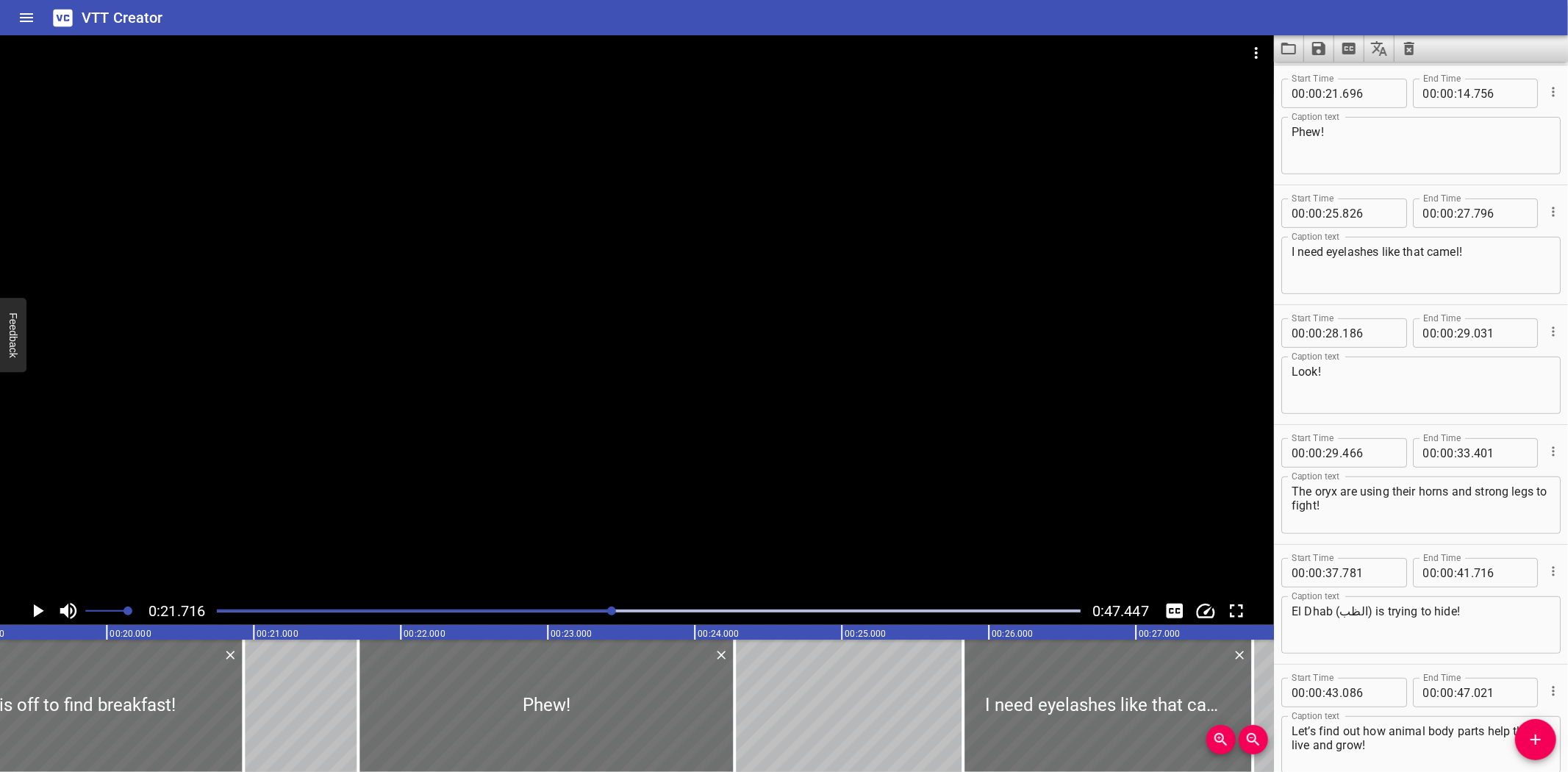
click at [1399, 149] on textarea "Phew!" at bounding box center [1421, 146] width 259 height 42
click at [1445, 167] on div "Phew! Caption text" at bounding box center [1421, 145] width 279 height 57
click at [463, 691] on div at bounding box center [550, 705] width 376 height 132
click at [290, 669] on div "External Animal Structures and Functions Whoa! The falcon is off to find breakf…" at bounding box center [1577, 705] width 8822 height 132
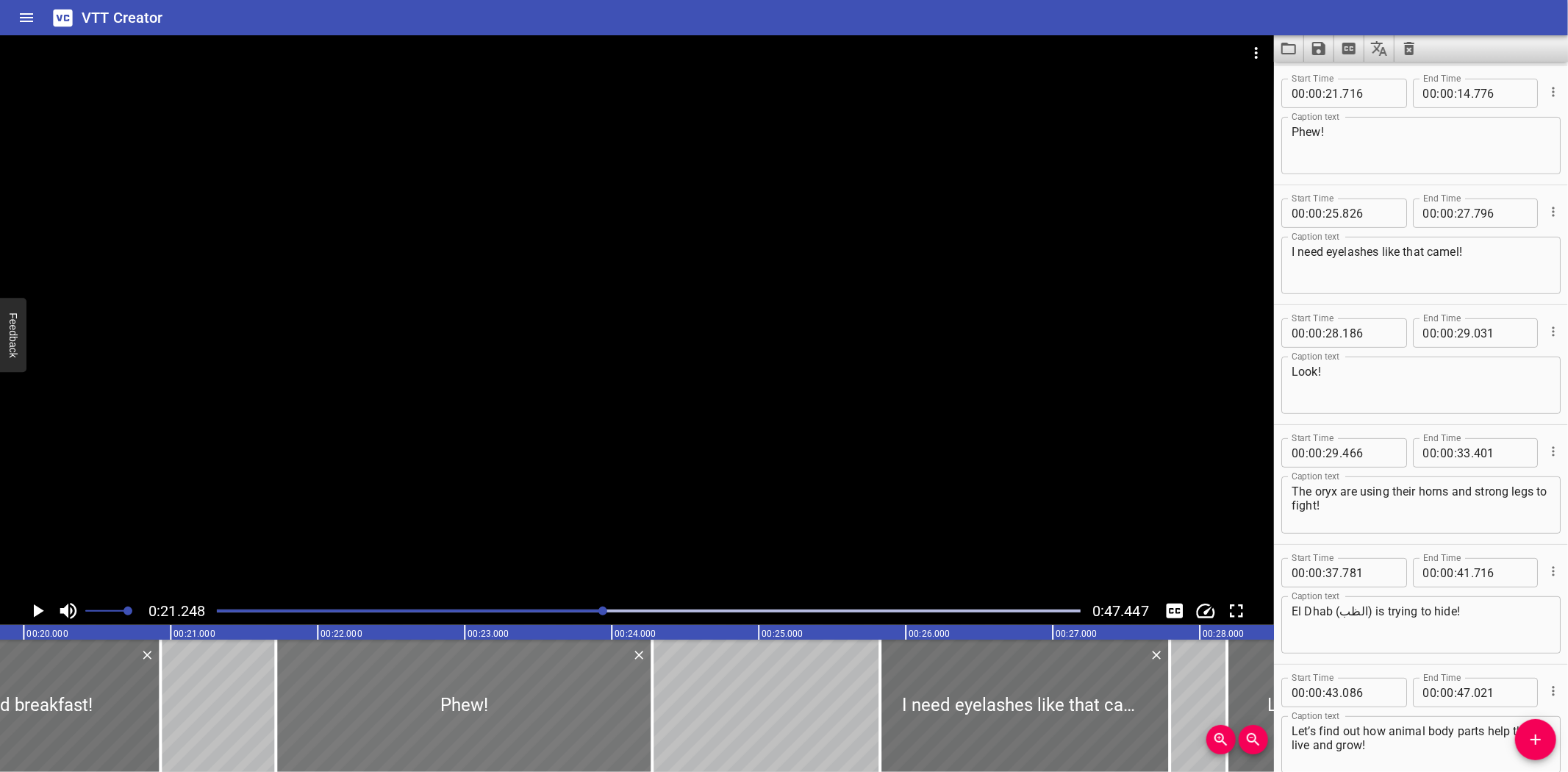
scroll to position [0, 3125]
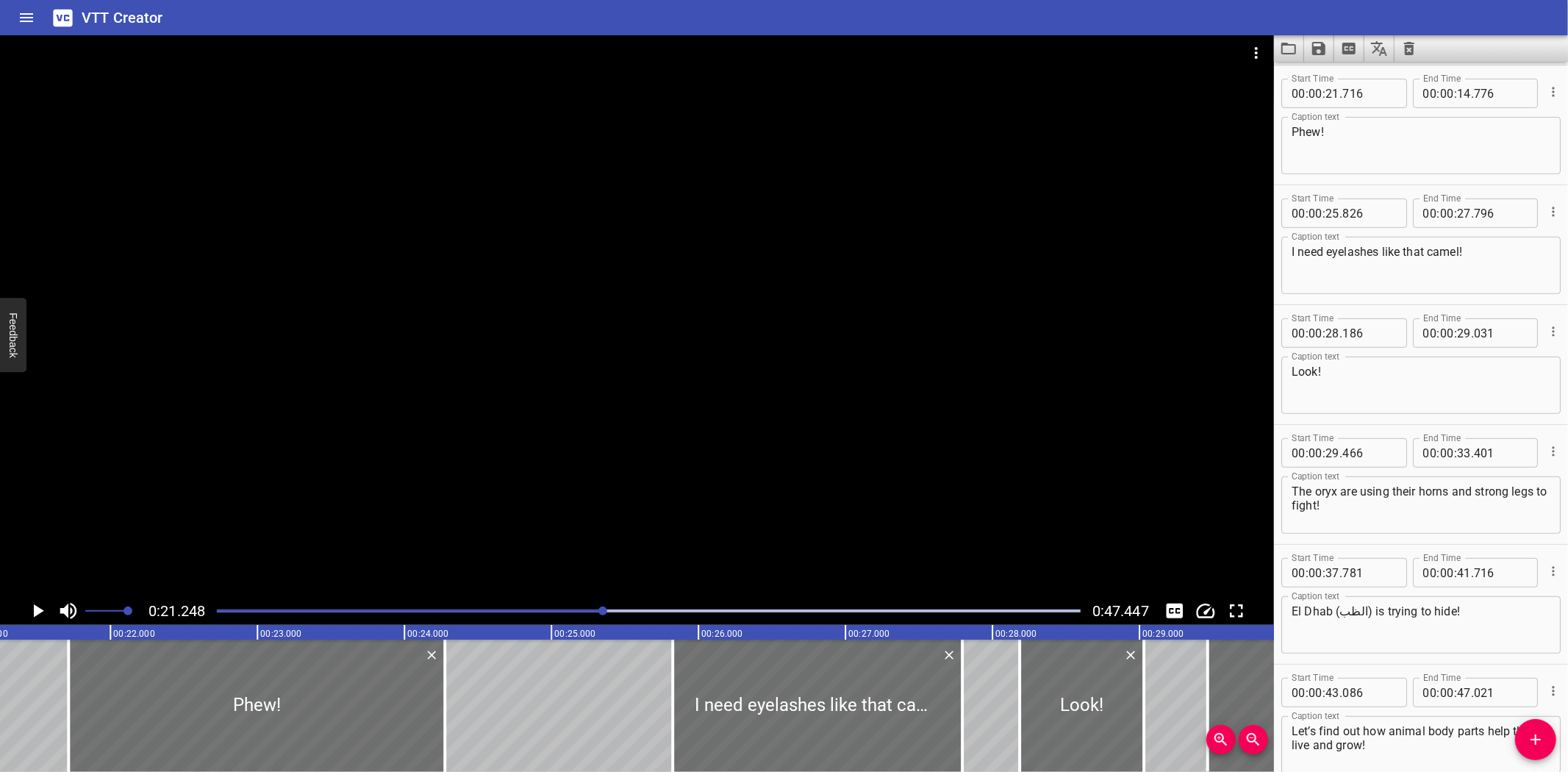
click at [37, 608] on icon "Play/Pause" at bounding box center [38, 611] width 11 height 13
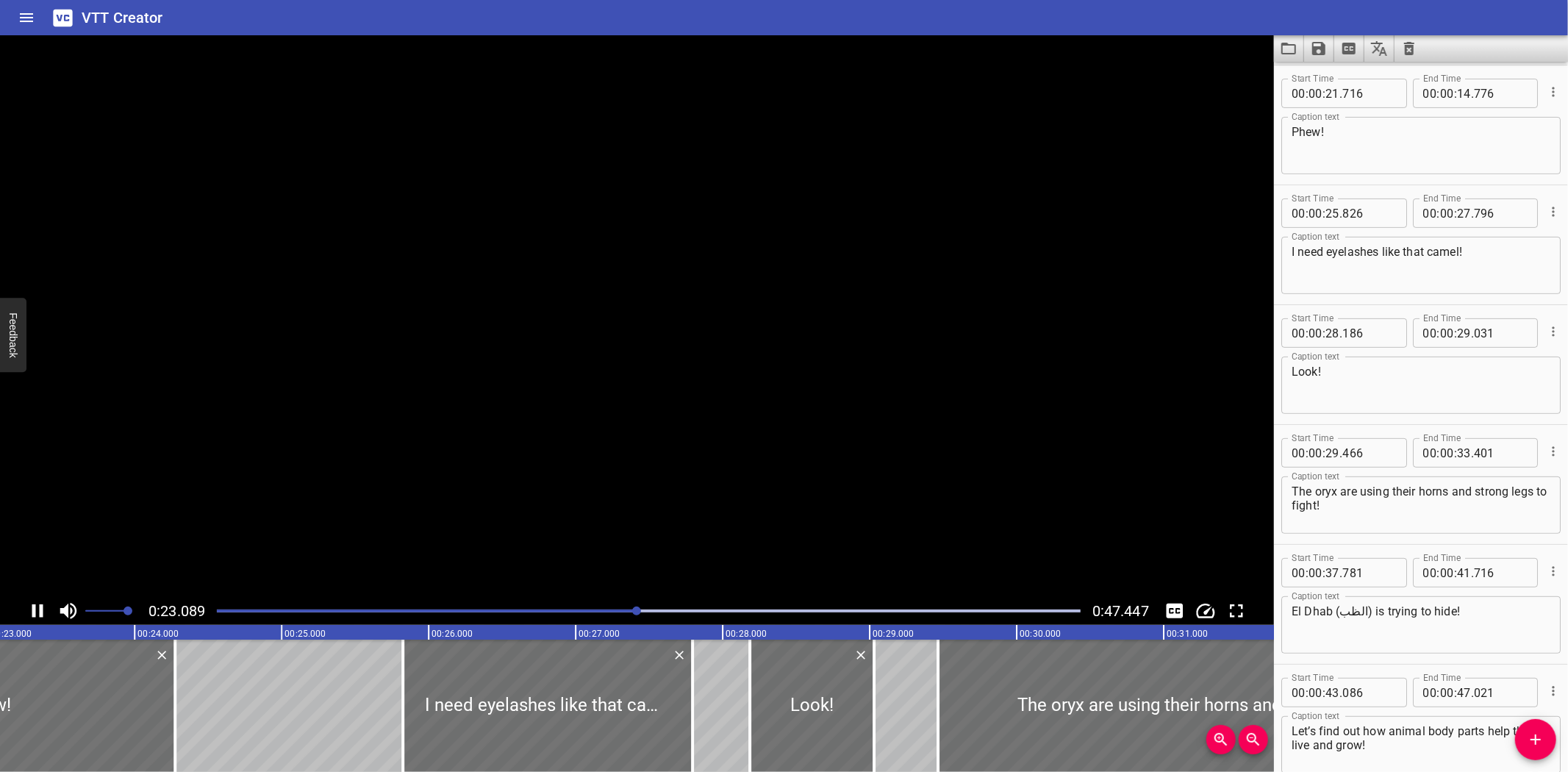
click at [37, 608] on icon "Play/Pause" at bounding box center [37, 611] width 22 height 22
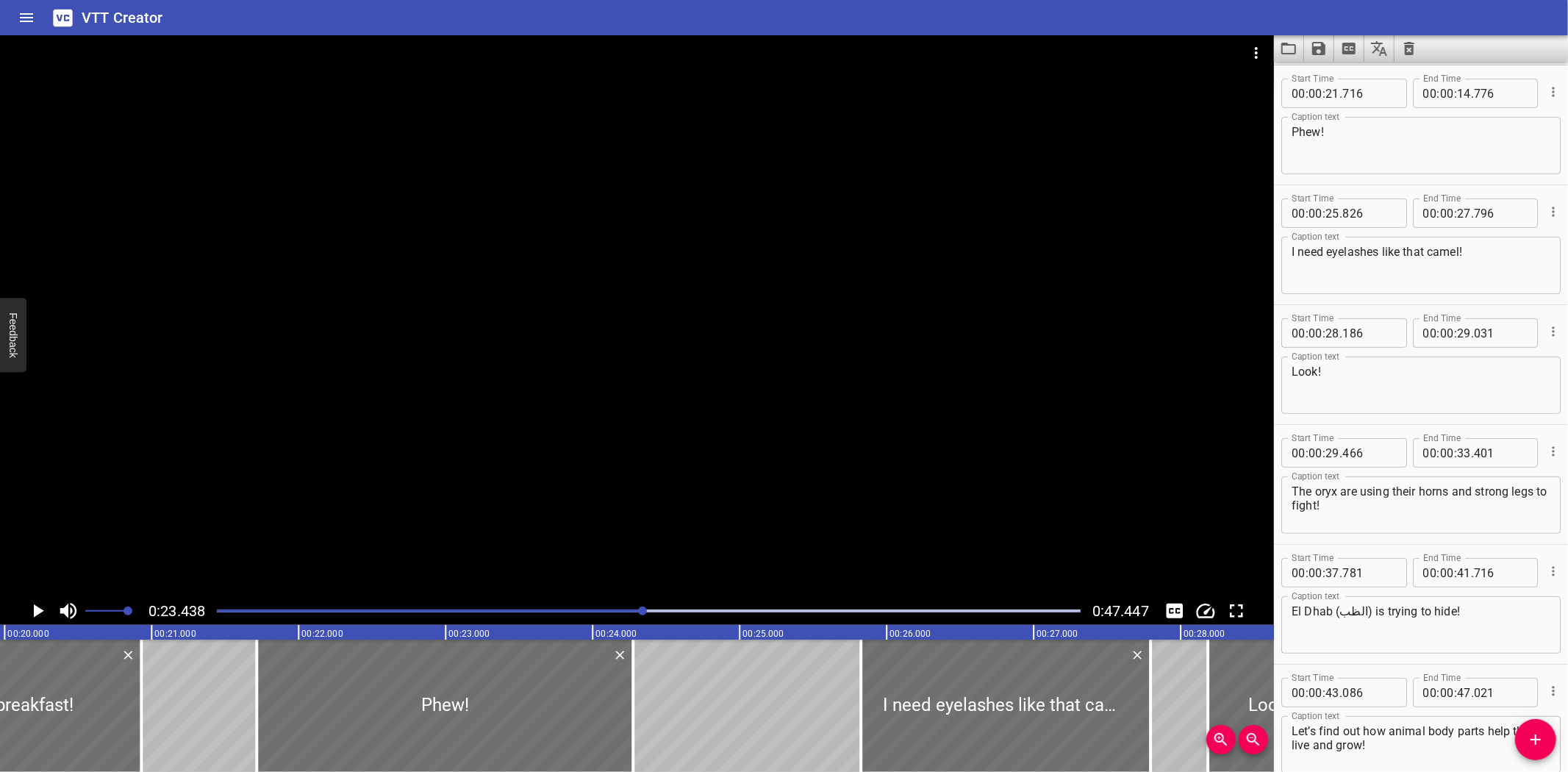
scroll to position [0, 2925]
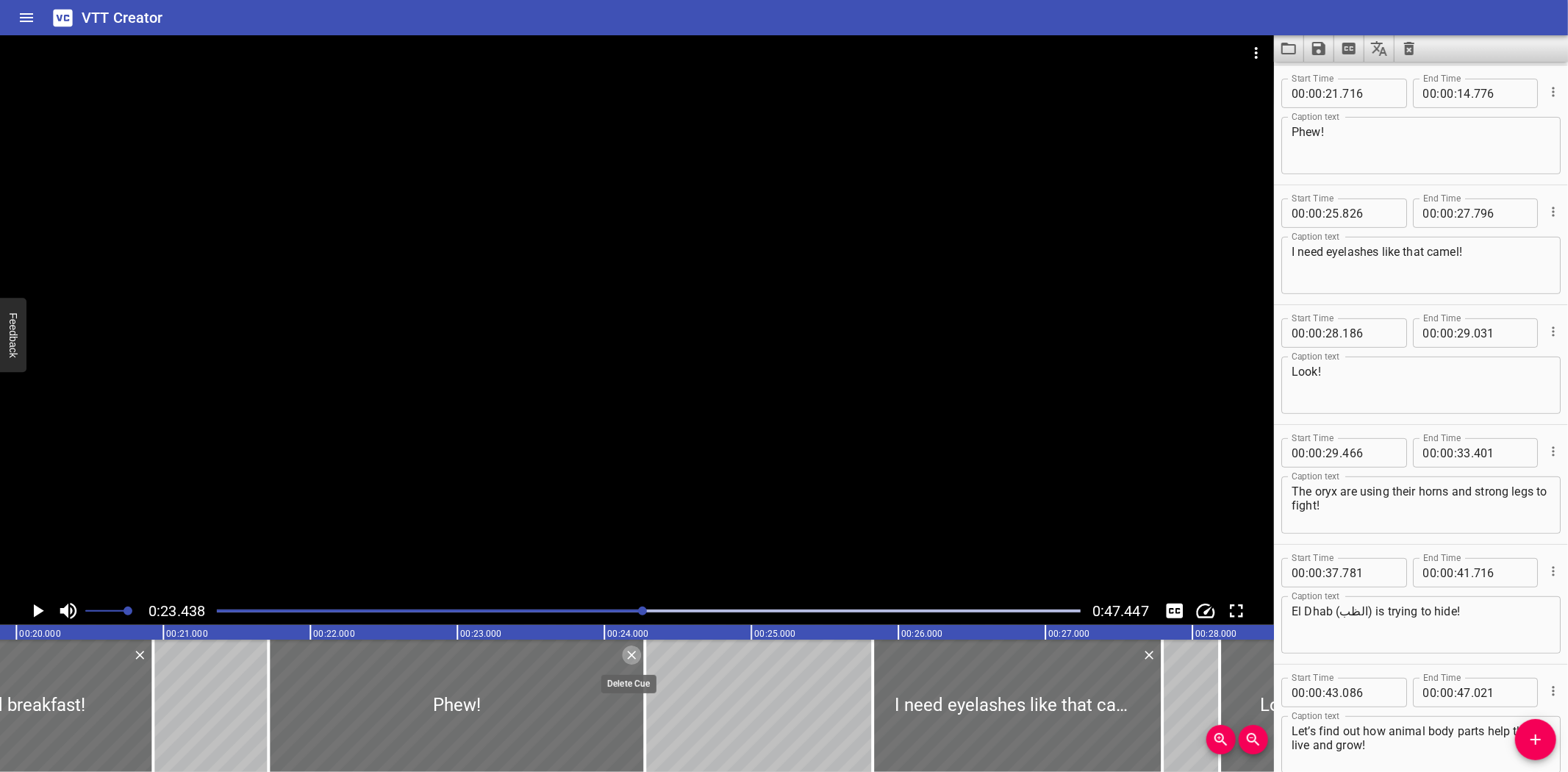
click at [630, 654] on icon "Delete" at bounding box center [631, 654] width 9 height 9
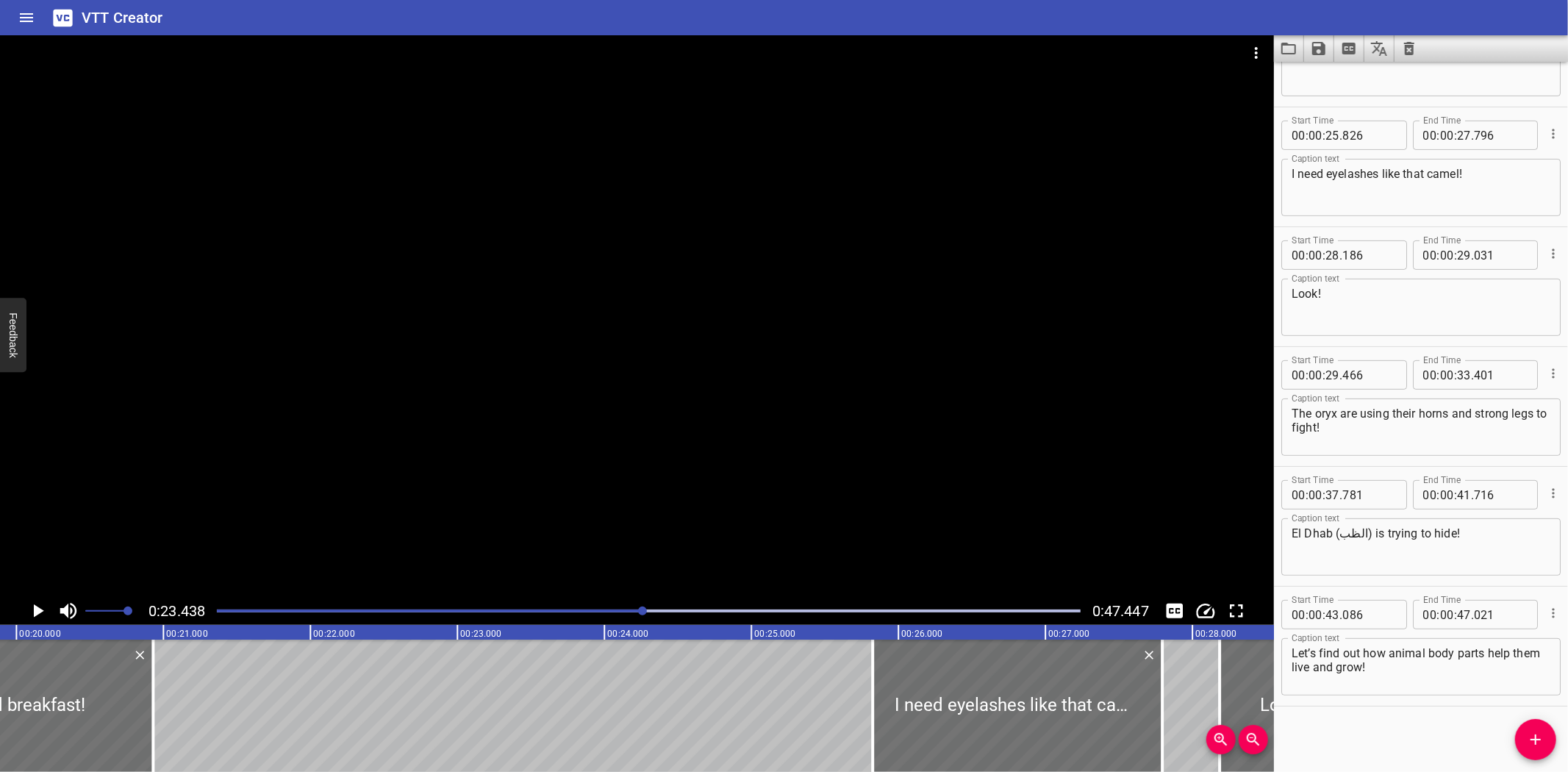
click at [195, 667] on div "External Animal Structures and Functions Whoa! The falcon is off to find breakf…" at bounding box center [1486, 705] width 8822 height 132
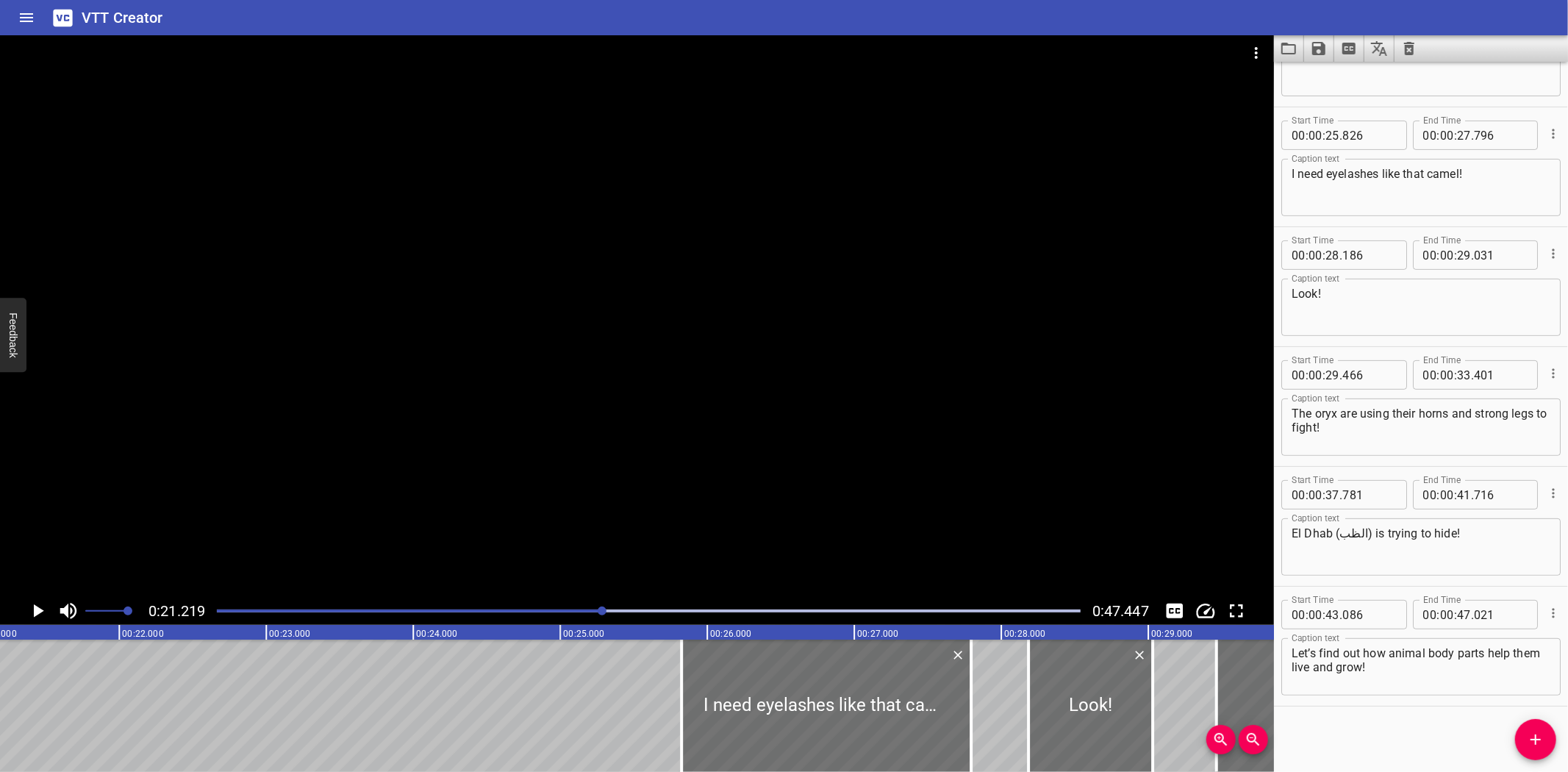
scroll to position [0, 3120]
click at [1538, 740] on icon "Add Cue" at bounding box center [1536, 740] width 17 height 17
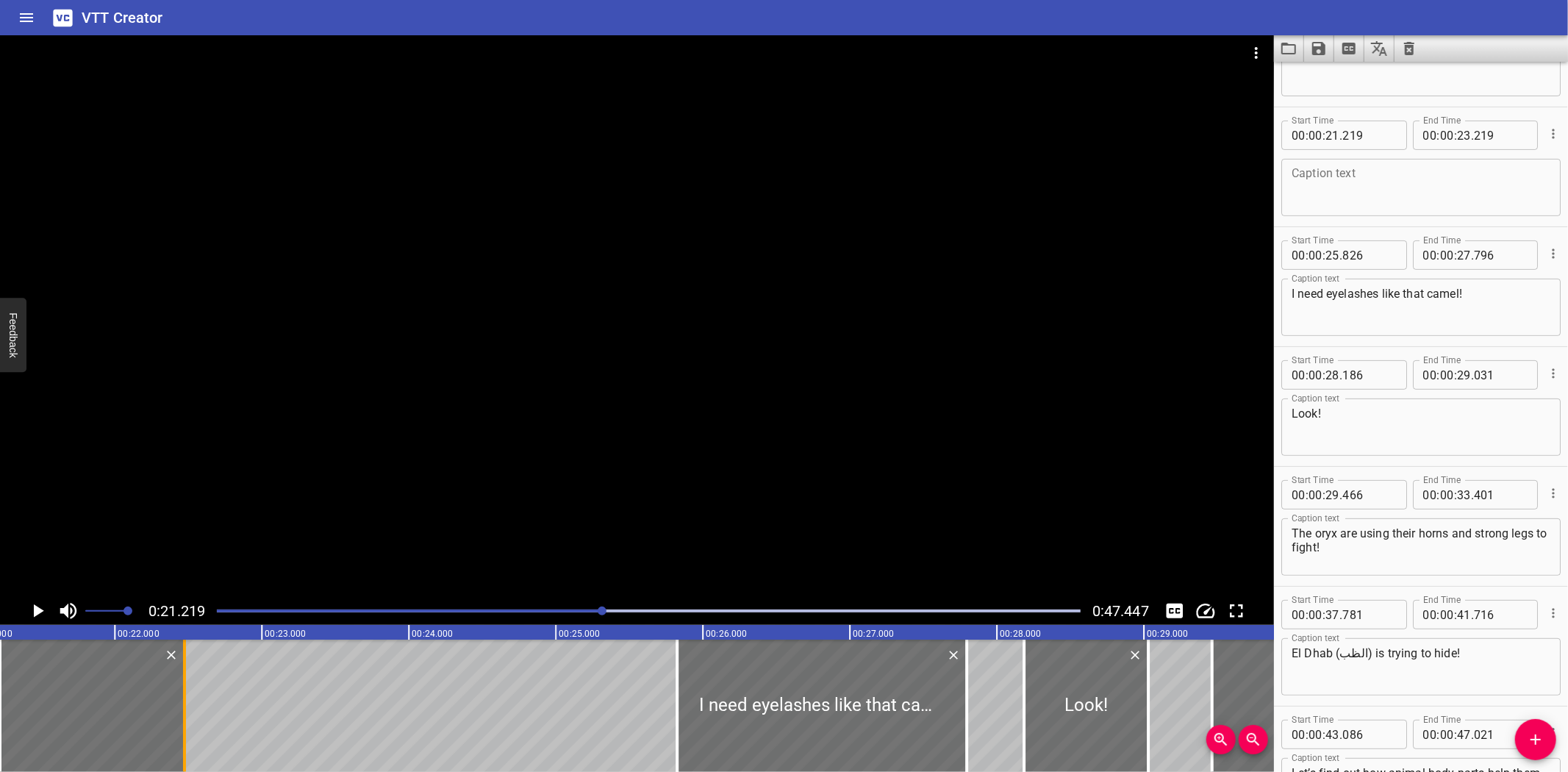
drag, startPoint x: 291, startPoint y: 710, endPoint x: 185, endPoint y: 707, distance: 106.0
click at [183, 709] on div at bounding box center [184, 705] width 3 height 132
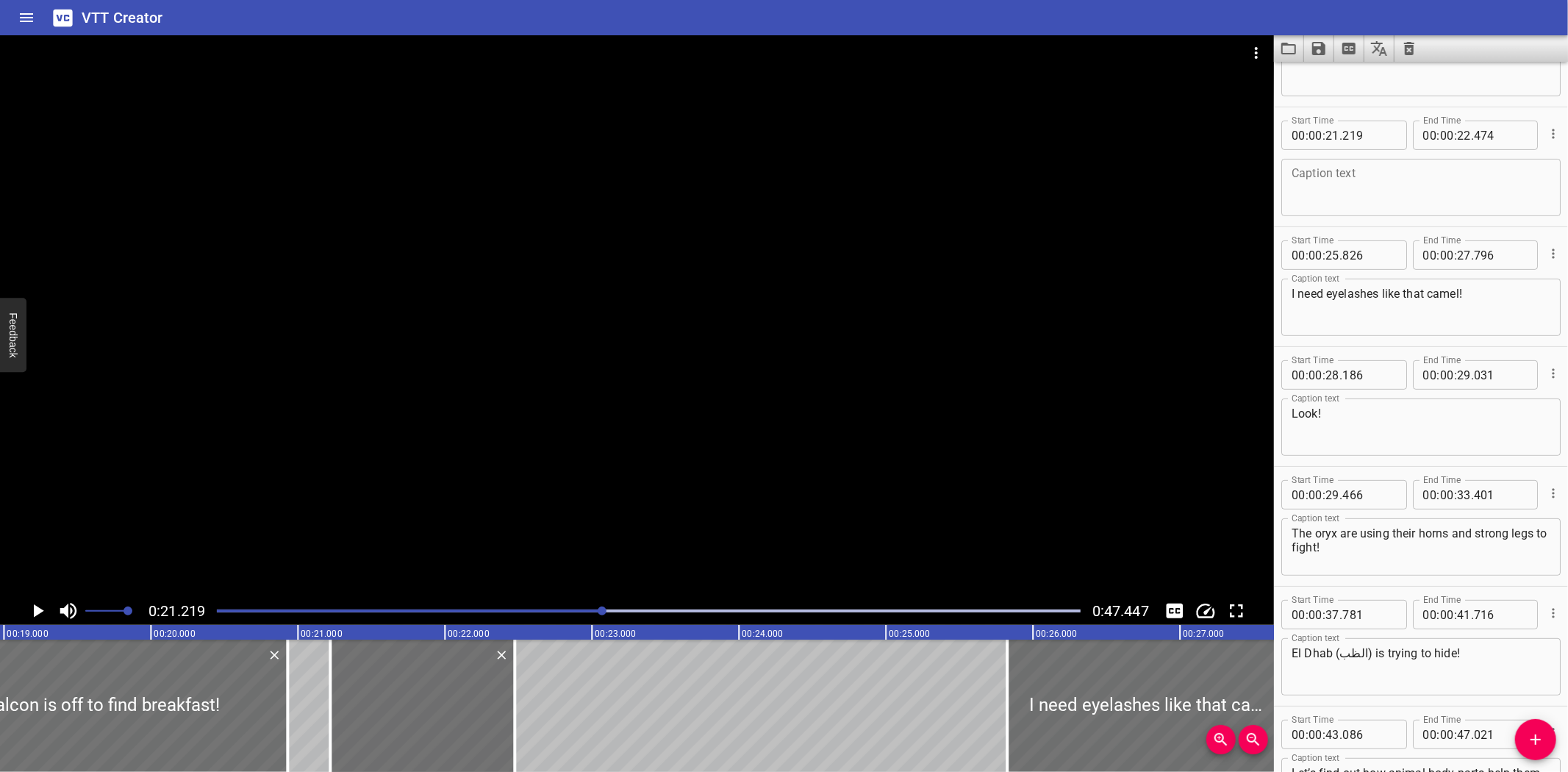
scroll to position [0, 2750]
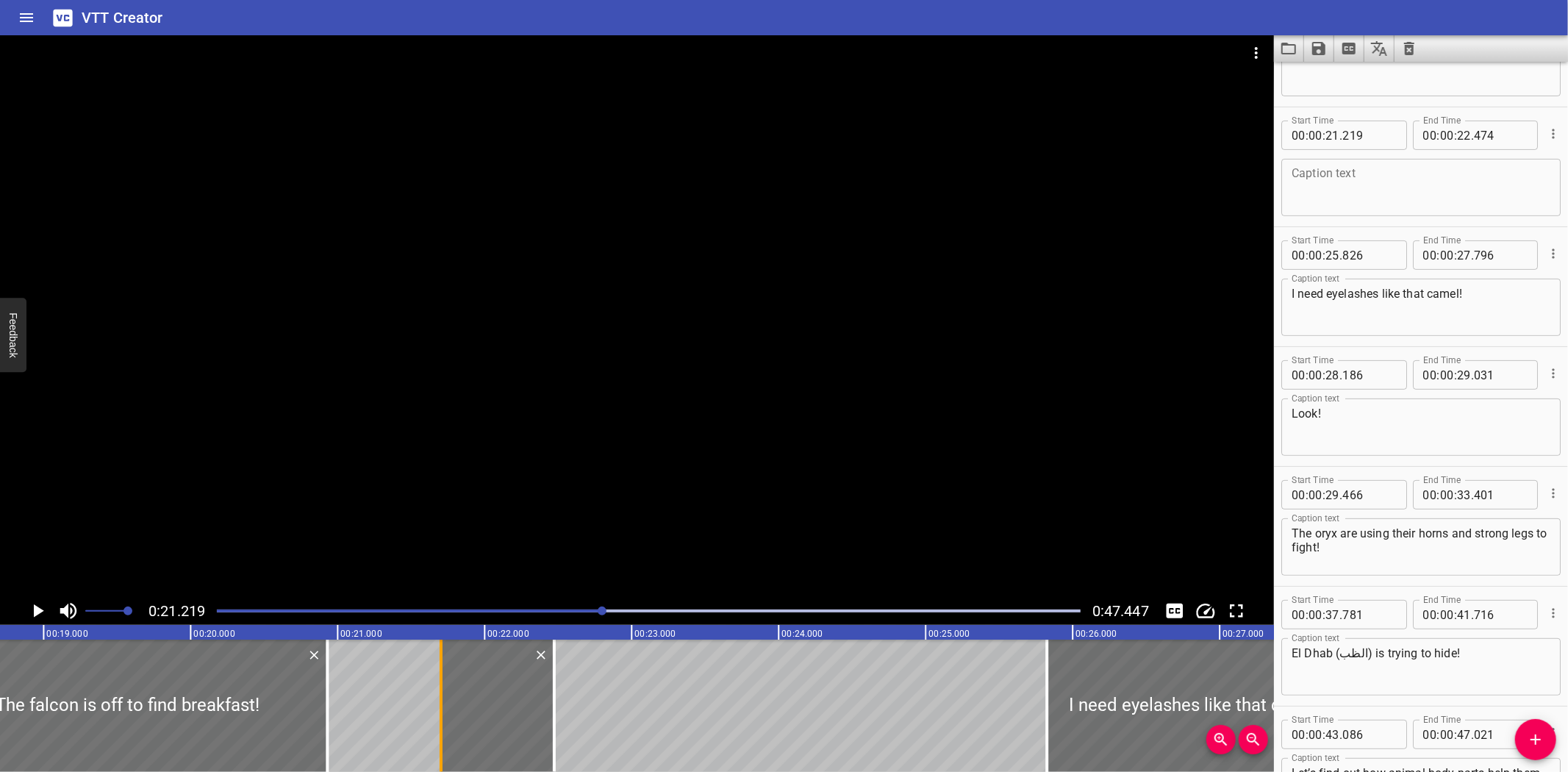
drag, startPoint x: 370, startPoint y: 722, endPoint x: 441, endPoint y: 726, distance: 71.1
click at [441, 726] on div at bounding box center [440, 705] width 3 height 132
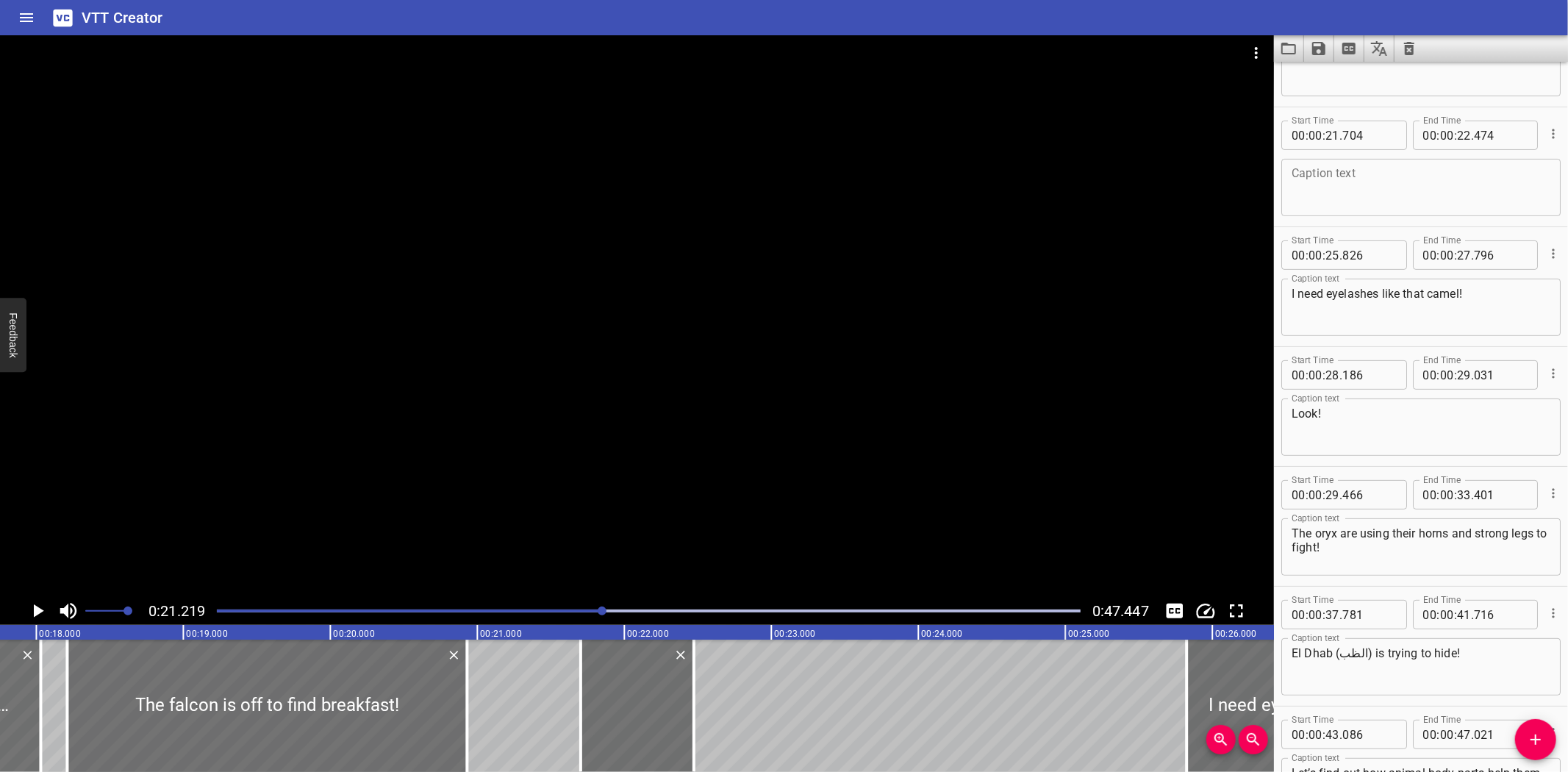
scroll to position [0, 2686]
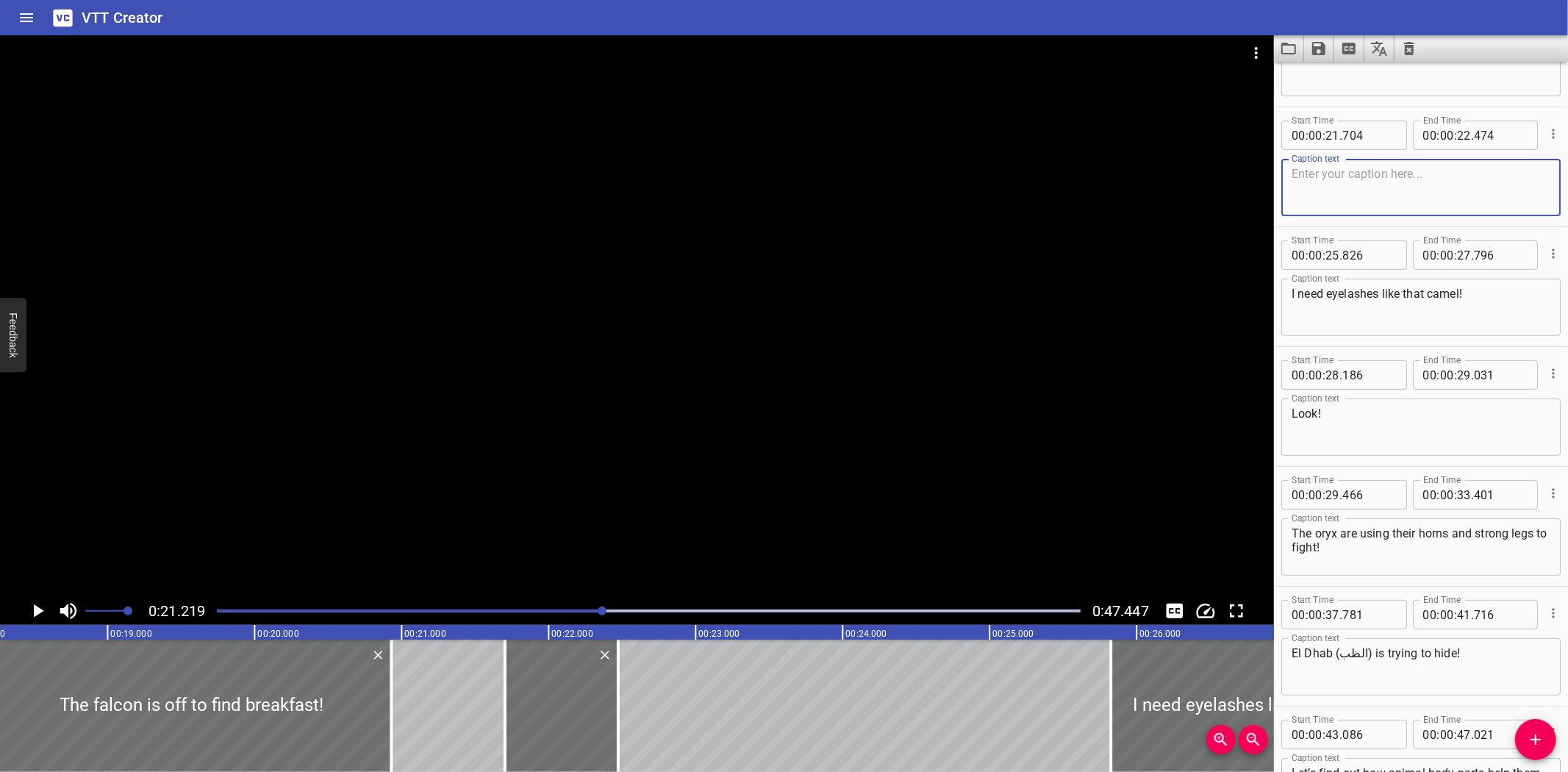
click at [1380, 184] on textarea at bounding box center [1421, 188] width 259 height 42
paste textarea "Phew!"
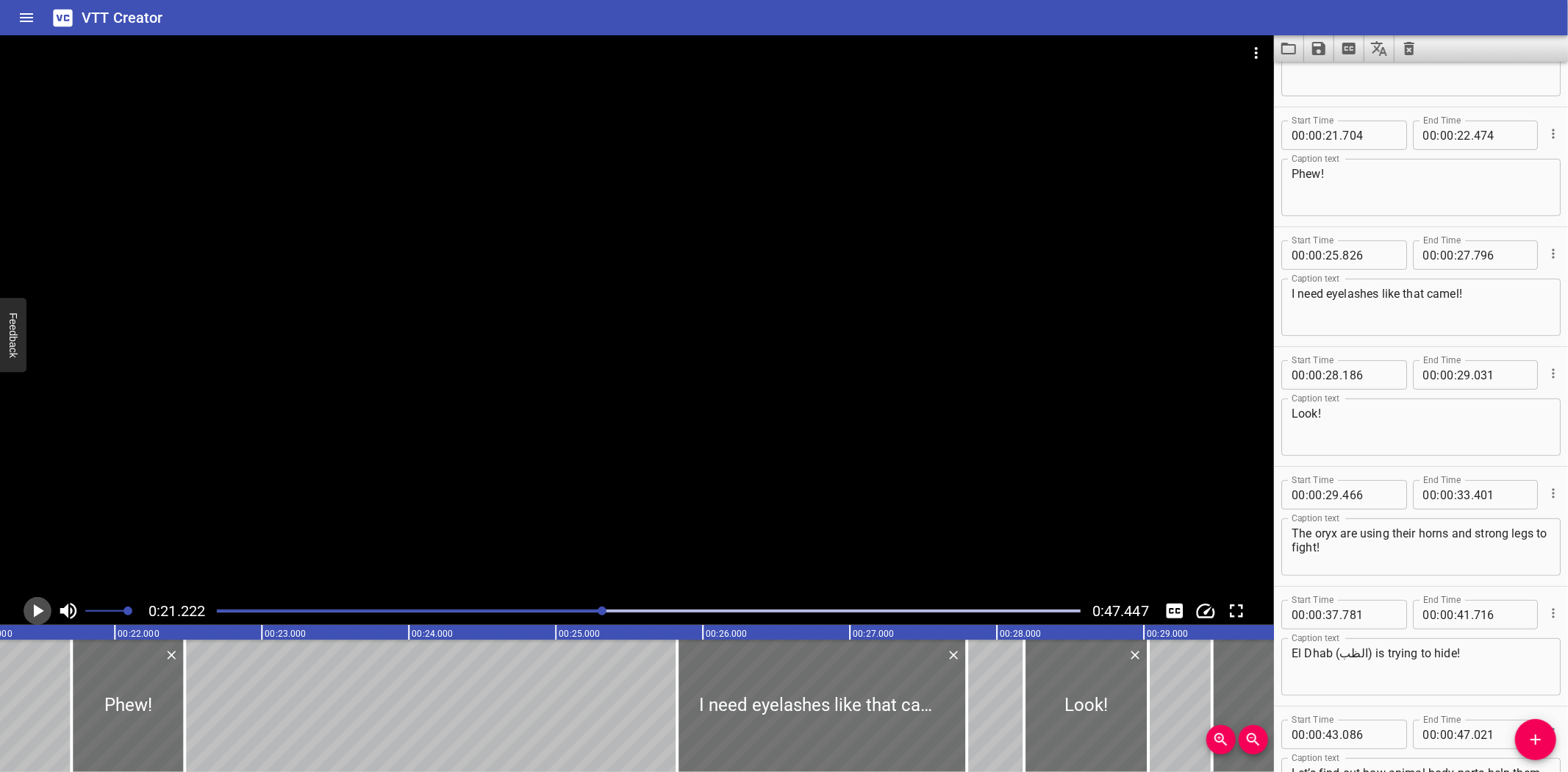
click at [34, 611] on icon "Play/Pause" at bounding box center [38, 611] width 11 height 13
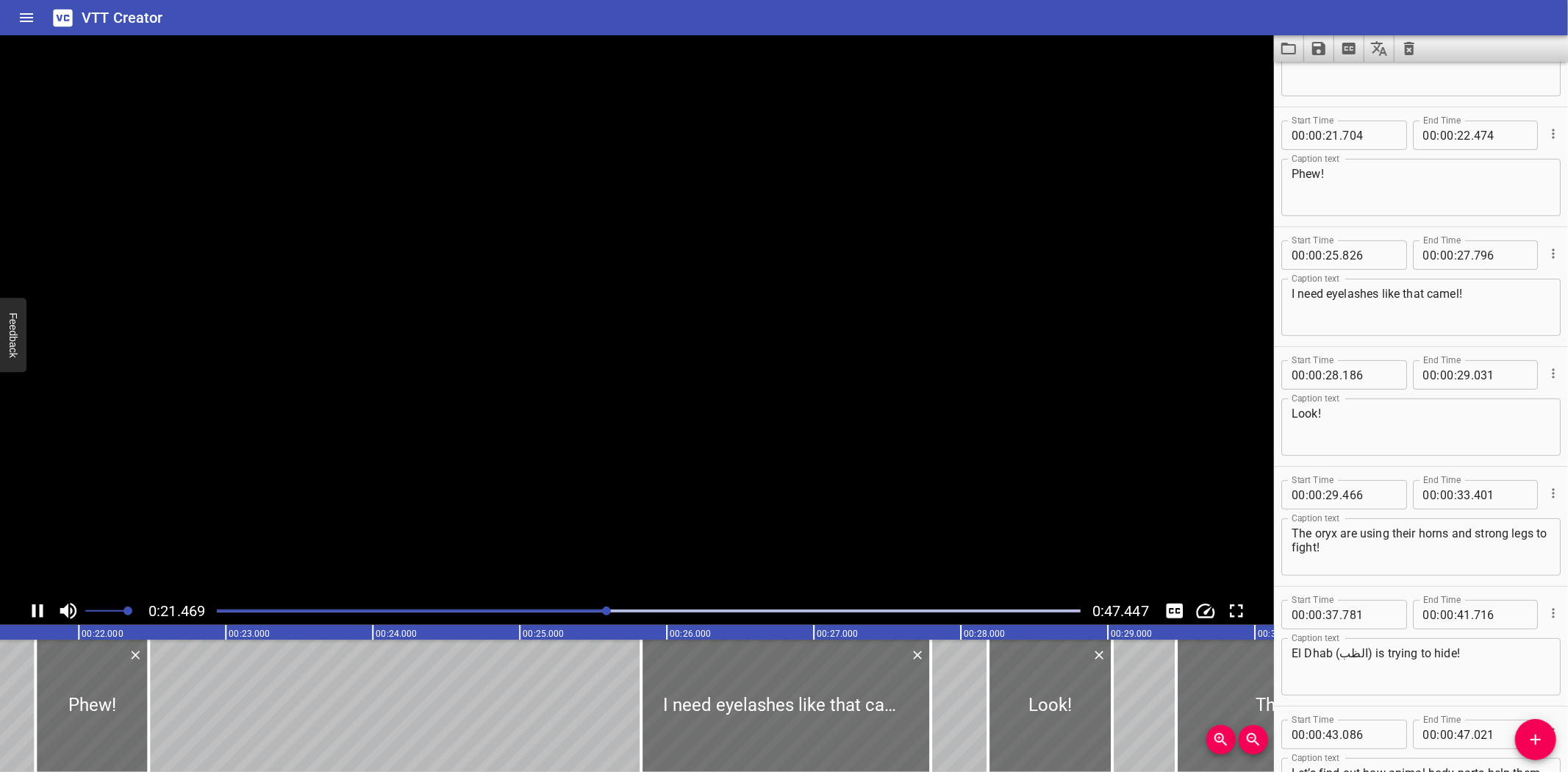
scroll to position [358, 0]
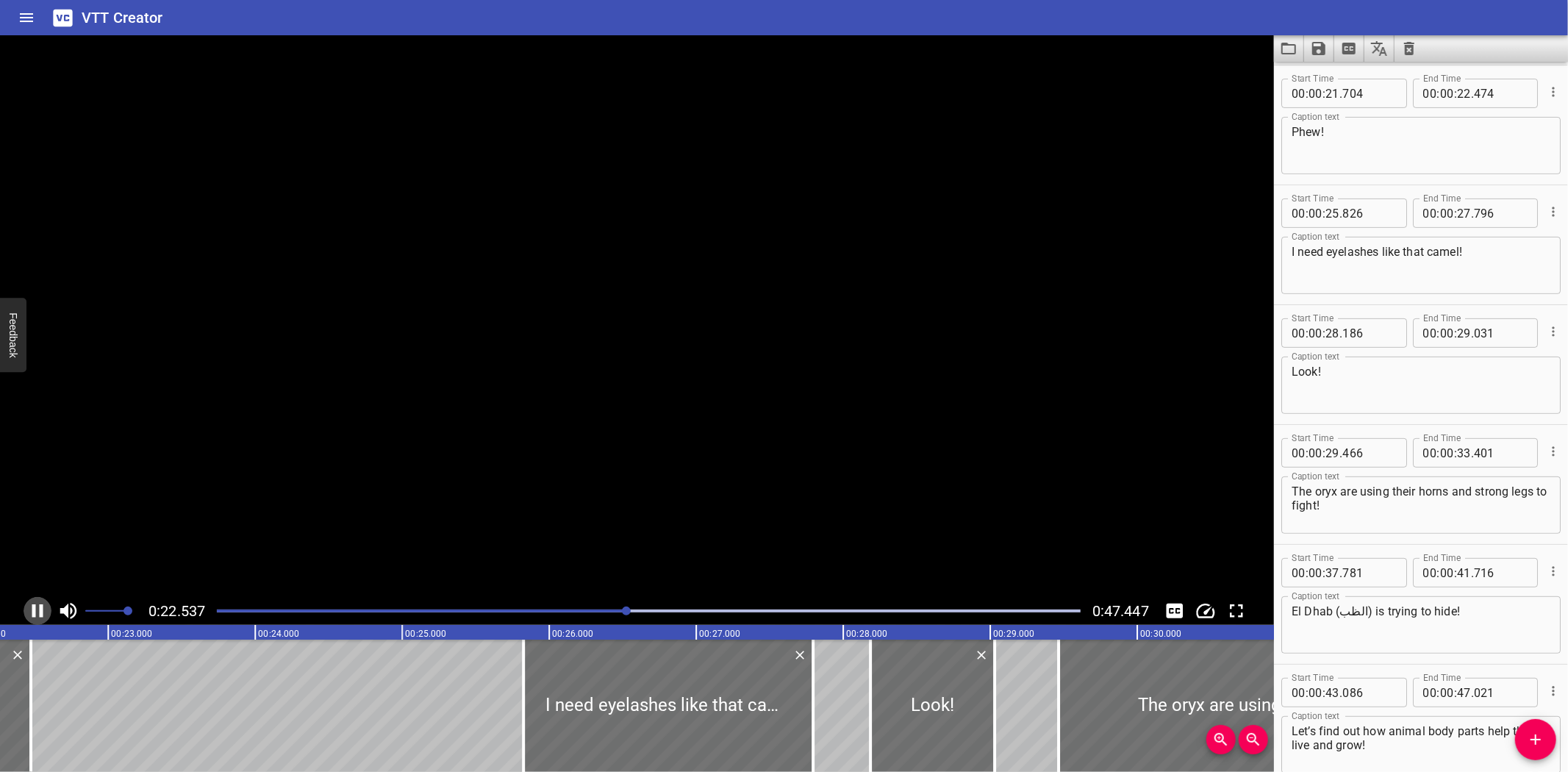
click at [34, 611] on icon "Play/Pause" at bounding box center [38, 611] width 11 height 13
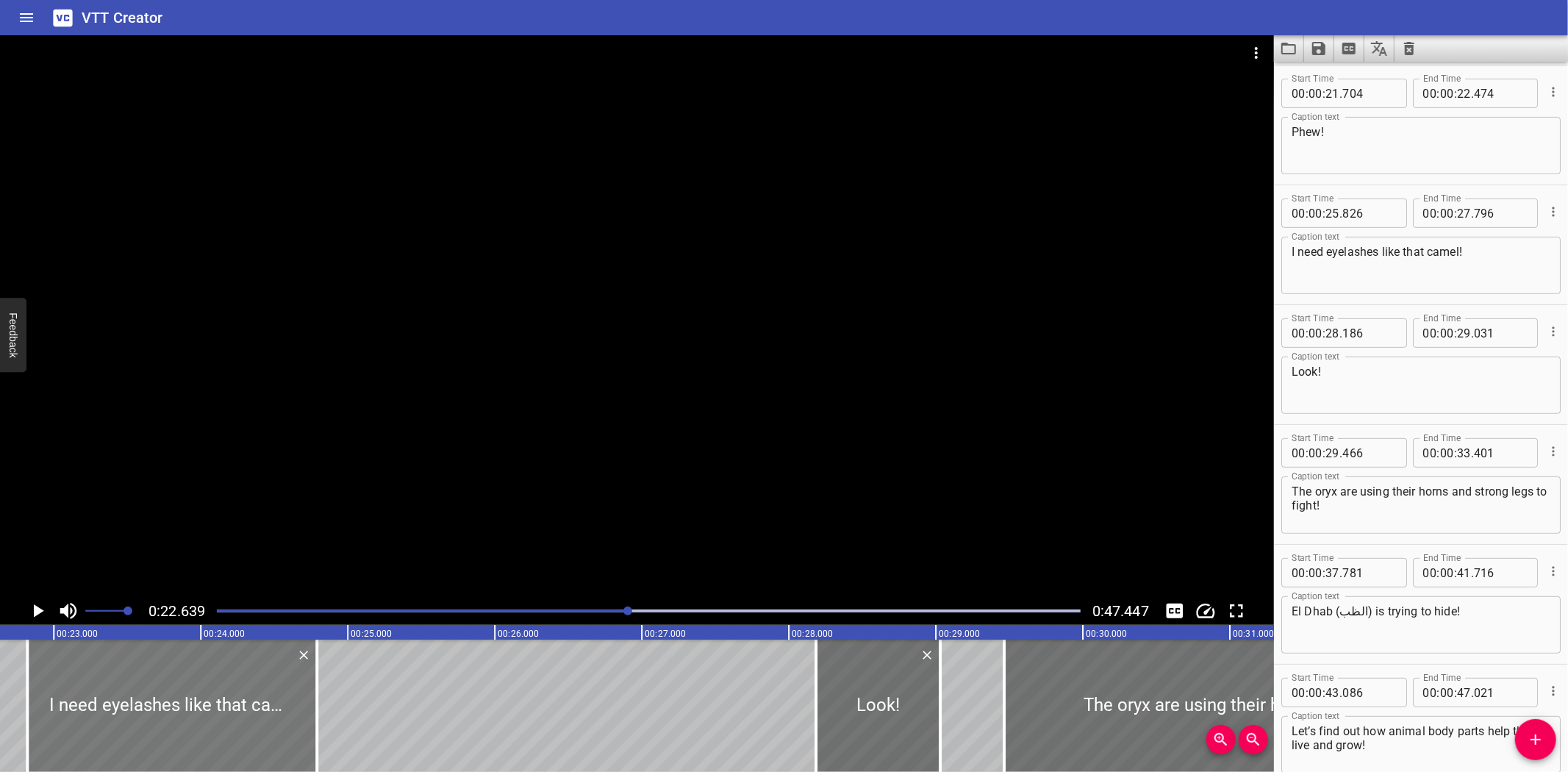
drag, startPoint x: 612, startPoint y: 689, endPoint x: 170, endPoint y: 672, distance: 442.3
click at [170, 672] on div at bounding box center [171, 705] width 290 height 132
drag, startPoint x: 314, startPoint y: 702, endPoint x: 343, endPoint y: 703, distance: 29.0
click at [346, 703] on div at bounding box center [347, 705] width 3 height 132
drag, startPoint x: 28, startPoint y: 714, endPoint x: 27, endPoint y: 699, distance: 15.0
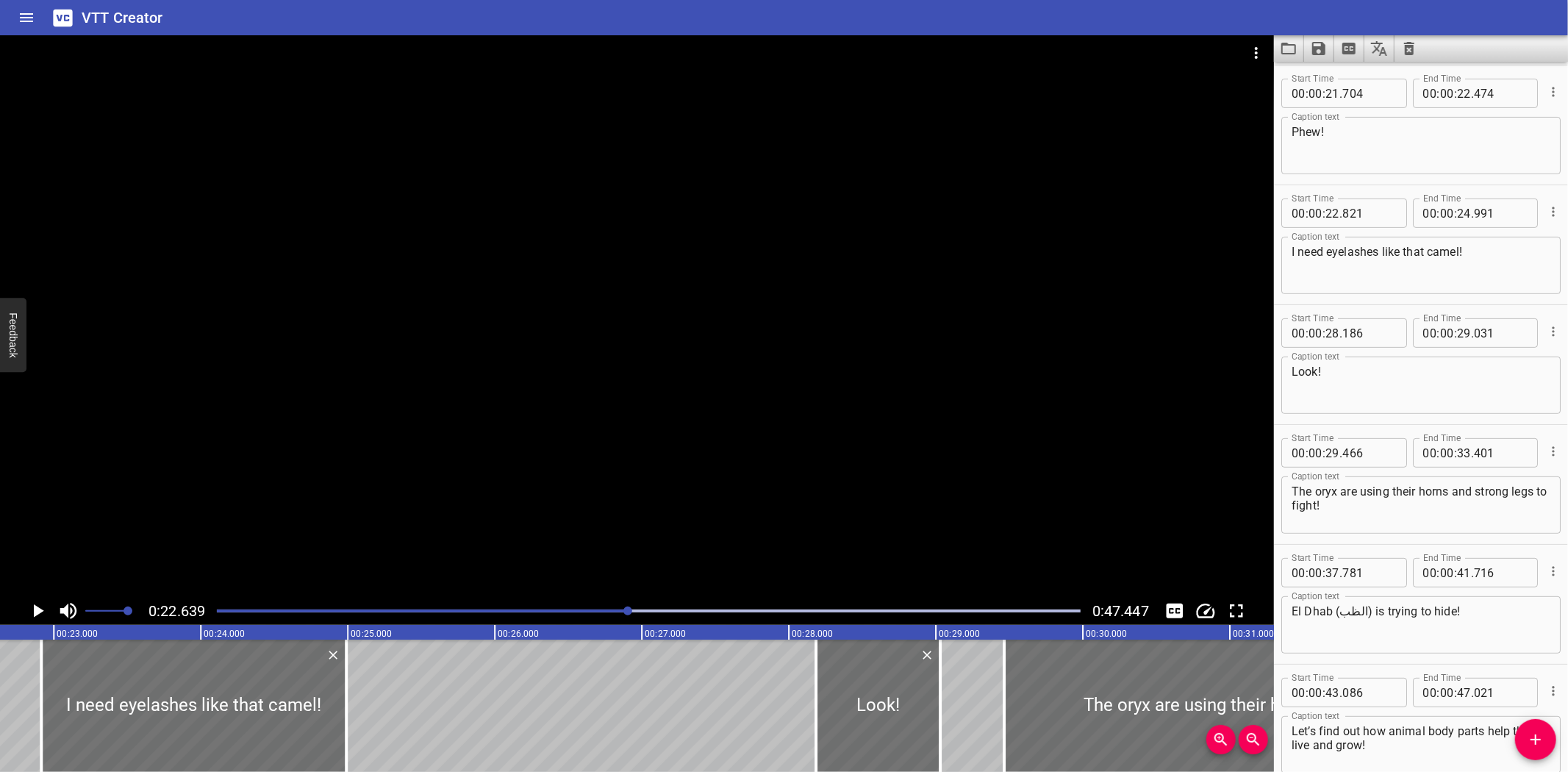
click at [41, 714] on div at bounding box center [40, 705] width 14 height 132
click at [4, 661] on div "External Animal Structures and Functions Whoa! The falcon is off to find breakf…" at bounding box center [1083, 705] width 8822 height 132
click at [32, 608] on icon "Play/Pause" at bounding box center [37, 611] width 22 height 22
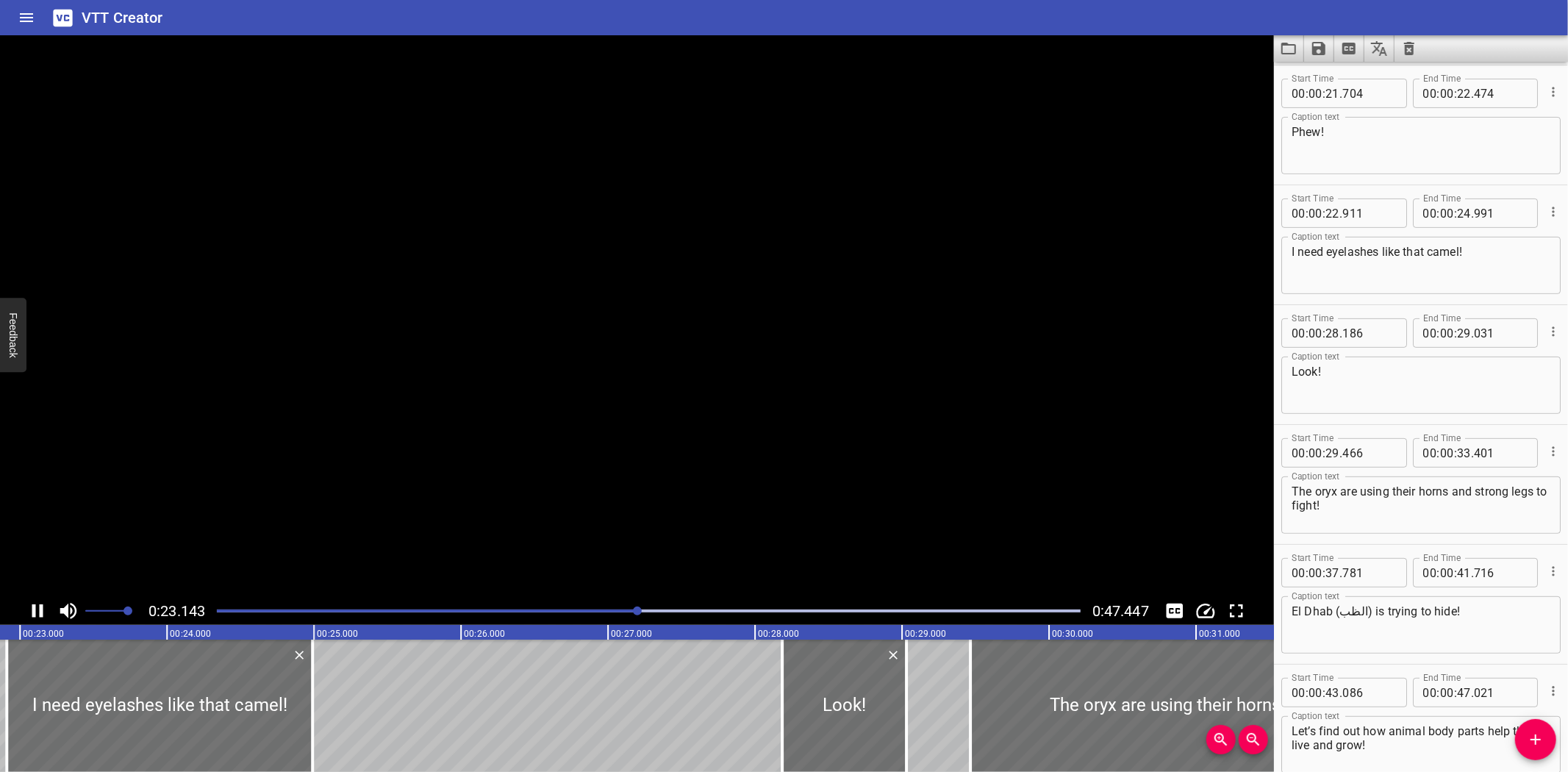
scroll to position [436, 0]
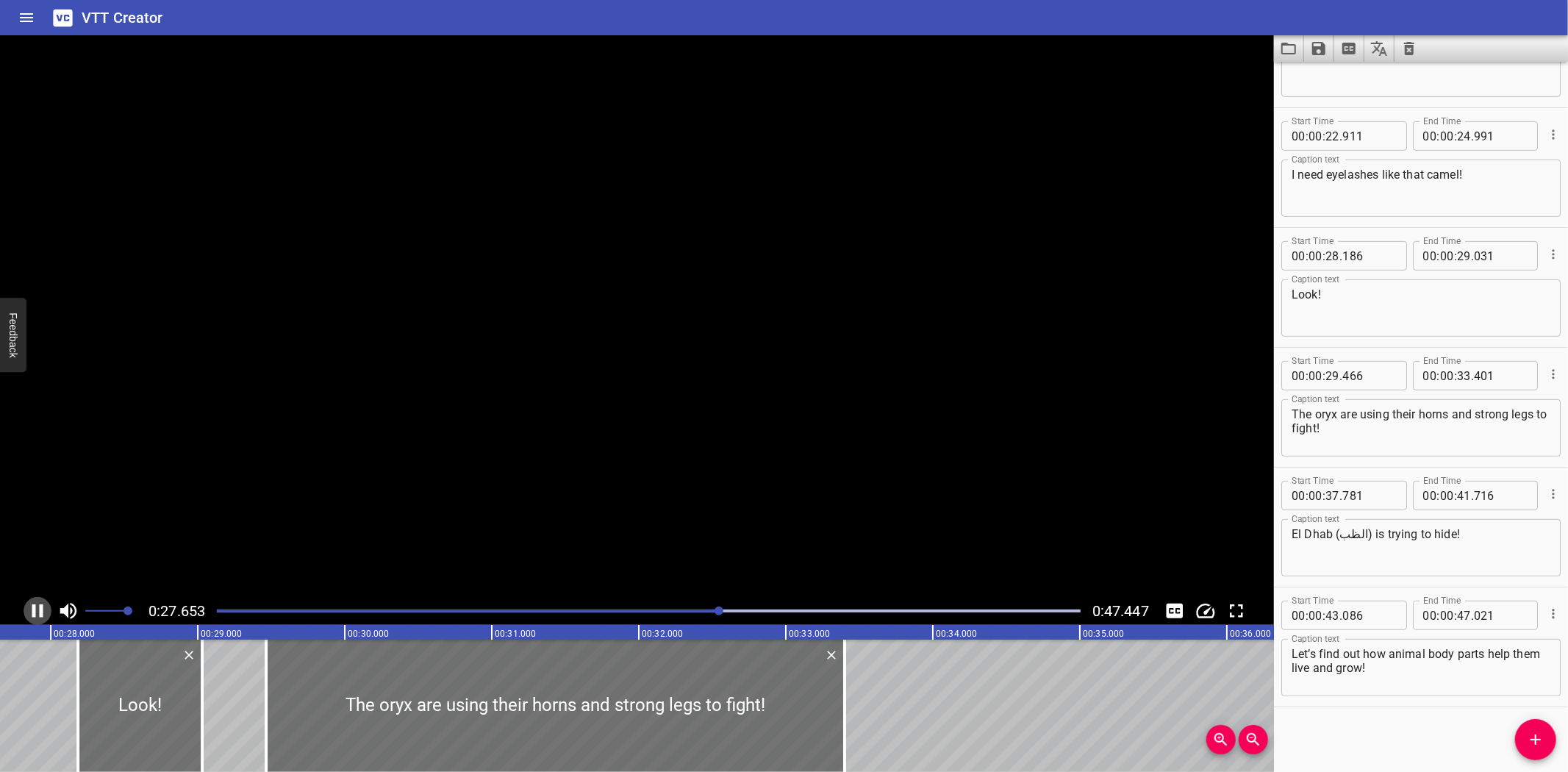
click at [32, 608] on icon "Play/Pause" at bounding box center [38, 611] width 11 height 13
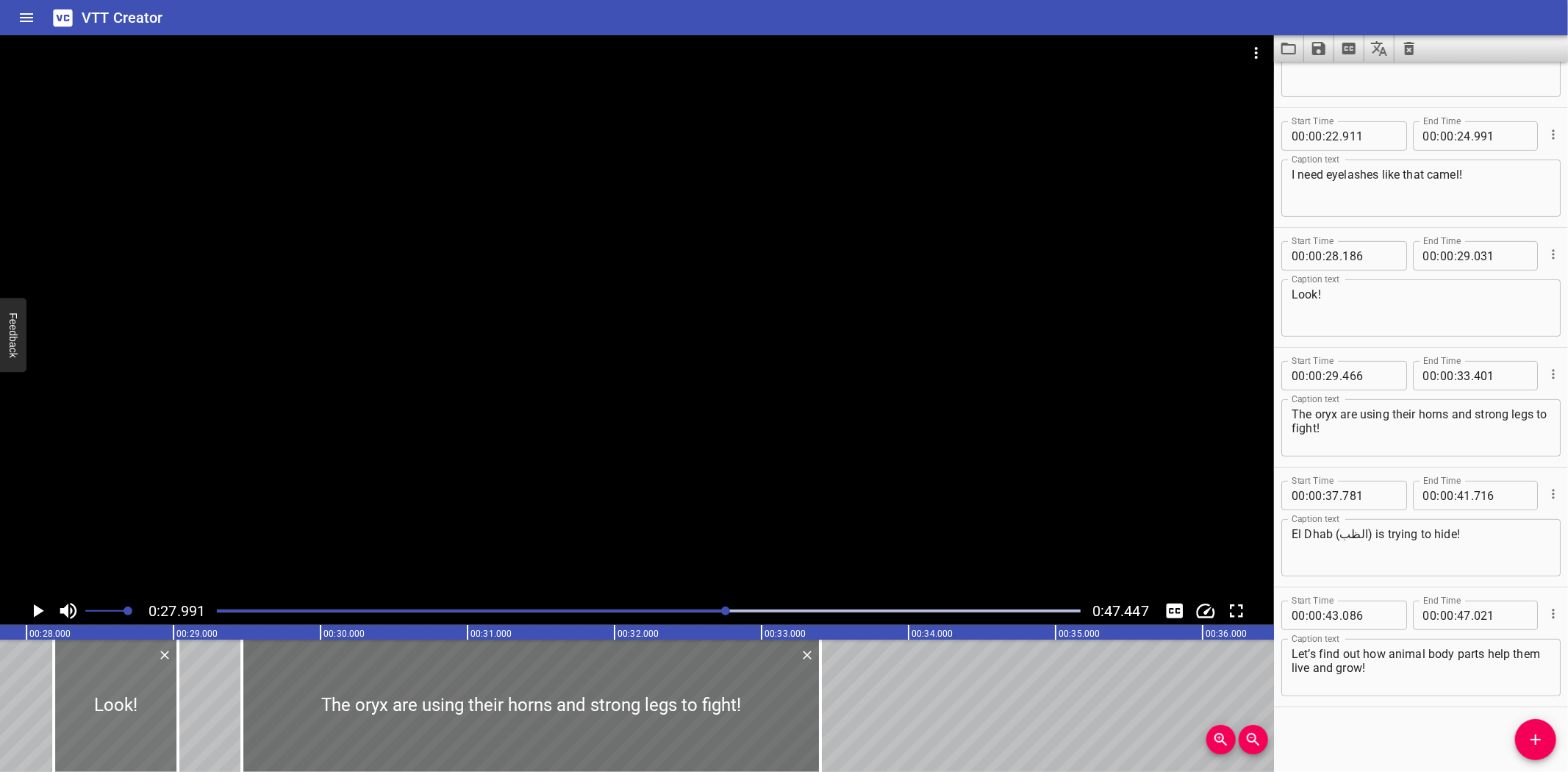
scroll to position [0, 4114]
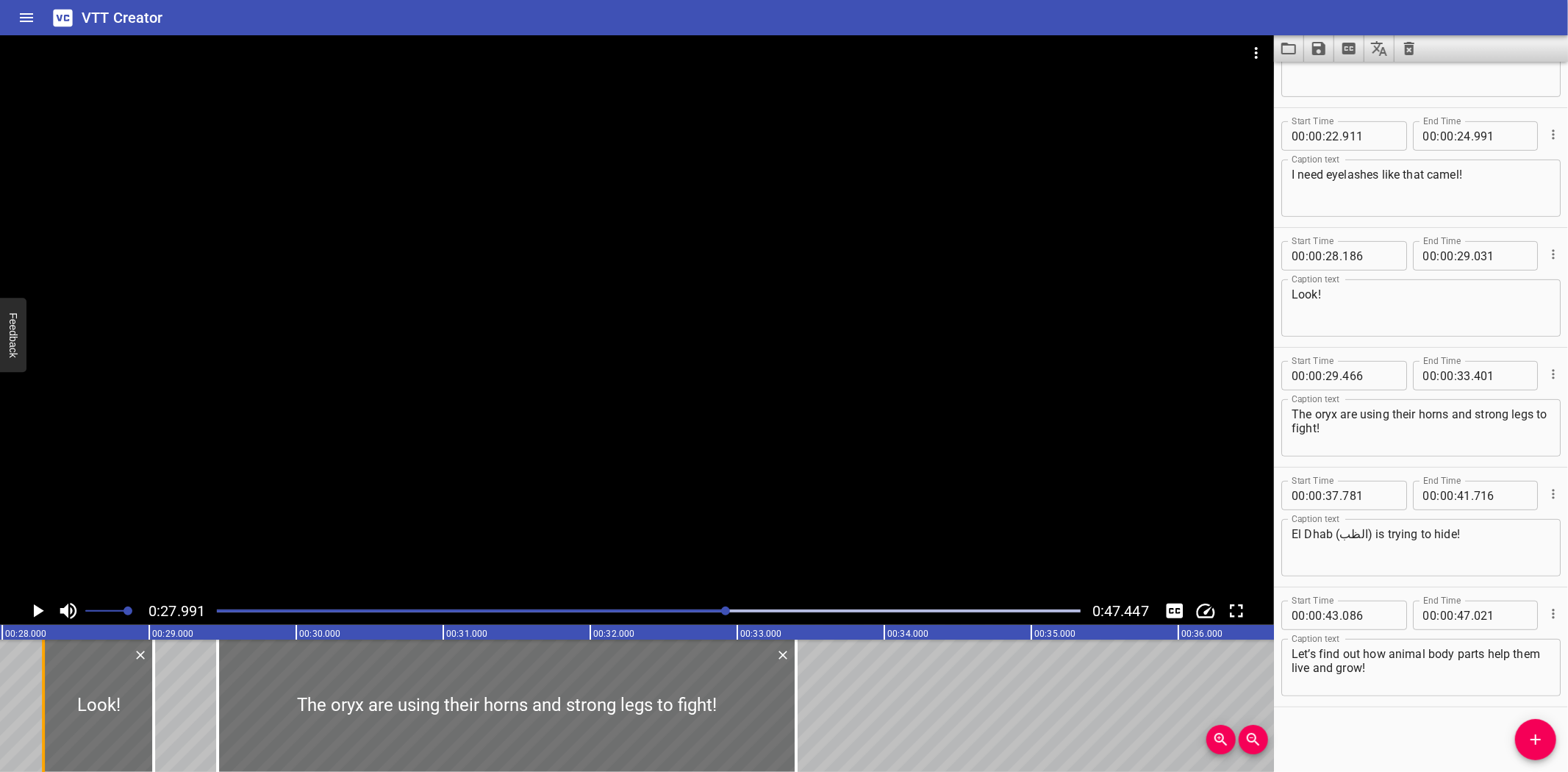
drag, startPoint x: 31, startPoint y: 729, endPoint x: 44, endPoint y: 729, distance: 13.0
click at [44, 729] on div at bounding box center [43, 705] width 3 height 132
drag, startPoint x: 153, startPoint y: 728, endPoint x: 139, endPoint y: 730, distance: 14.1
click at [139, 730] on div at bounding box center [139, 705] width 3 height 132
click at [35, 608] on icon "Play/Pause" at bounding box center [38, 611] width 11 height 13
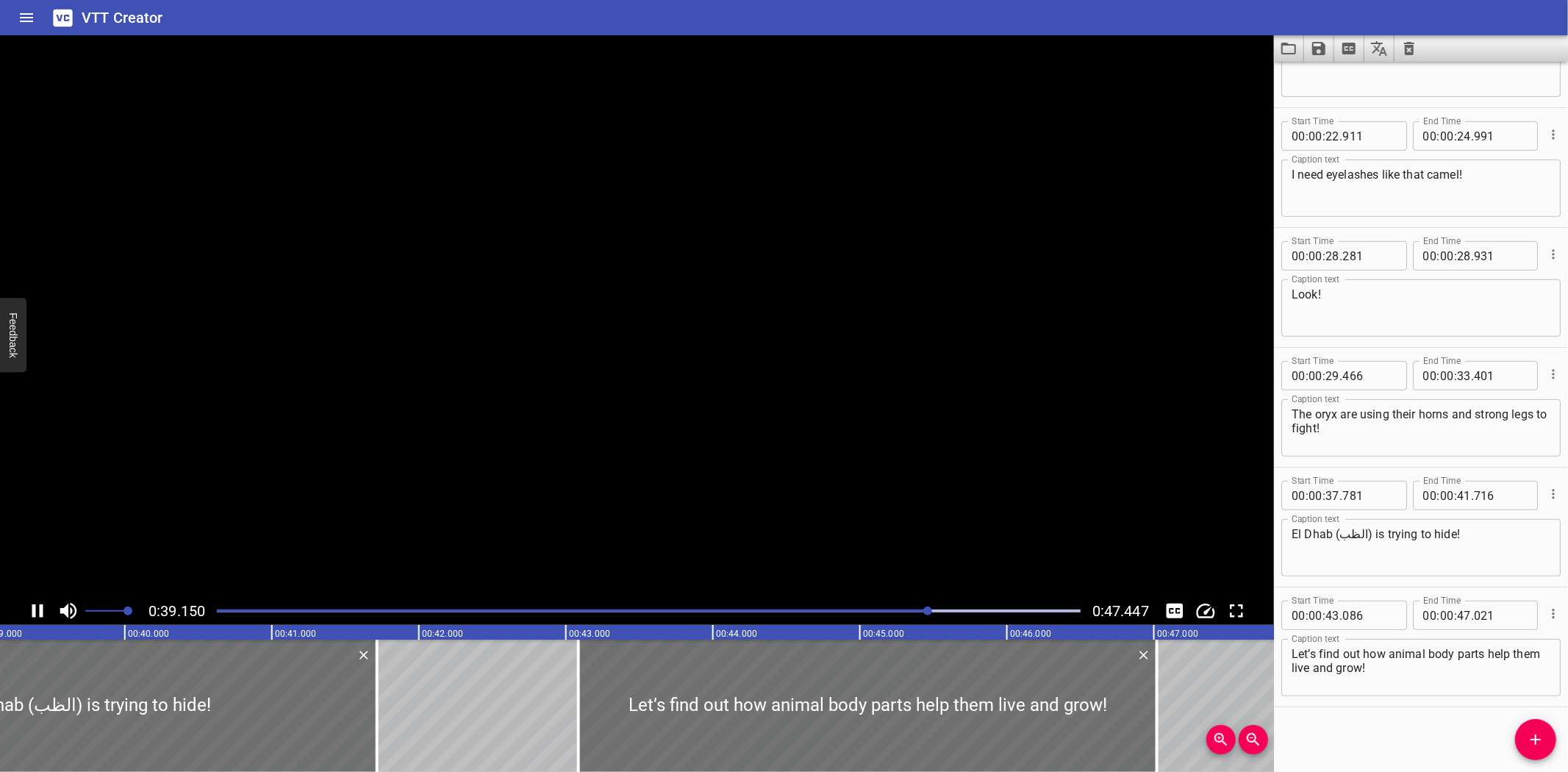
click at [36, 608] on icon "Play/Pause" at bounding box center [37, 611] width 22 height 22
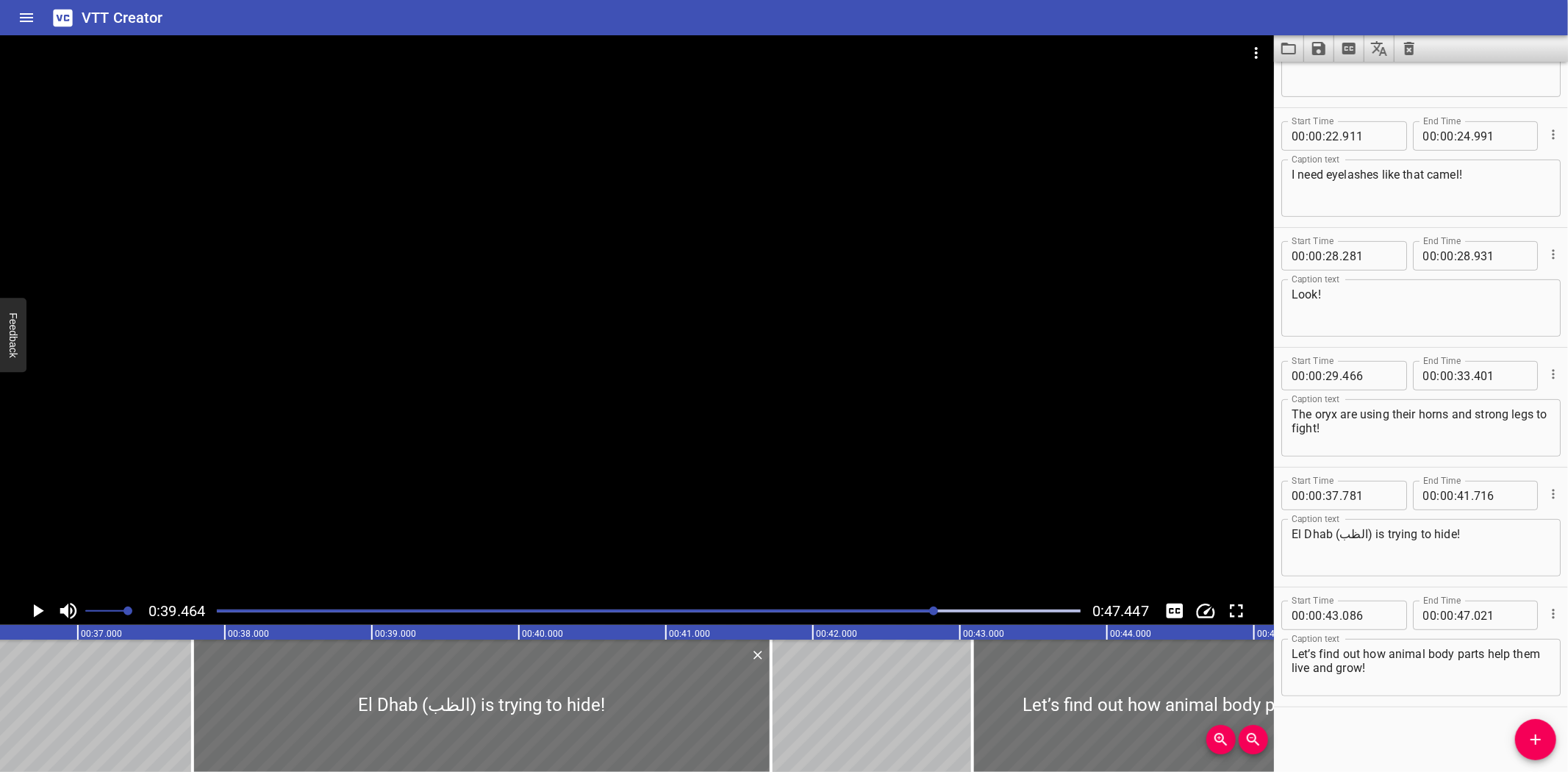
scroll to position [0, 5345]
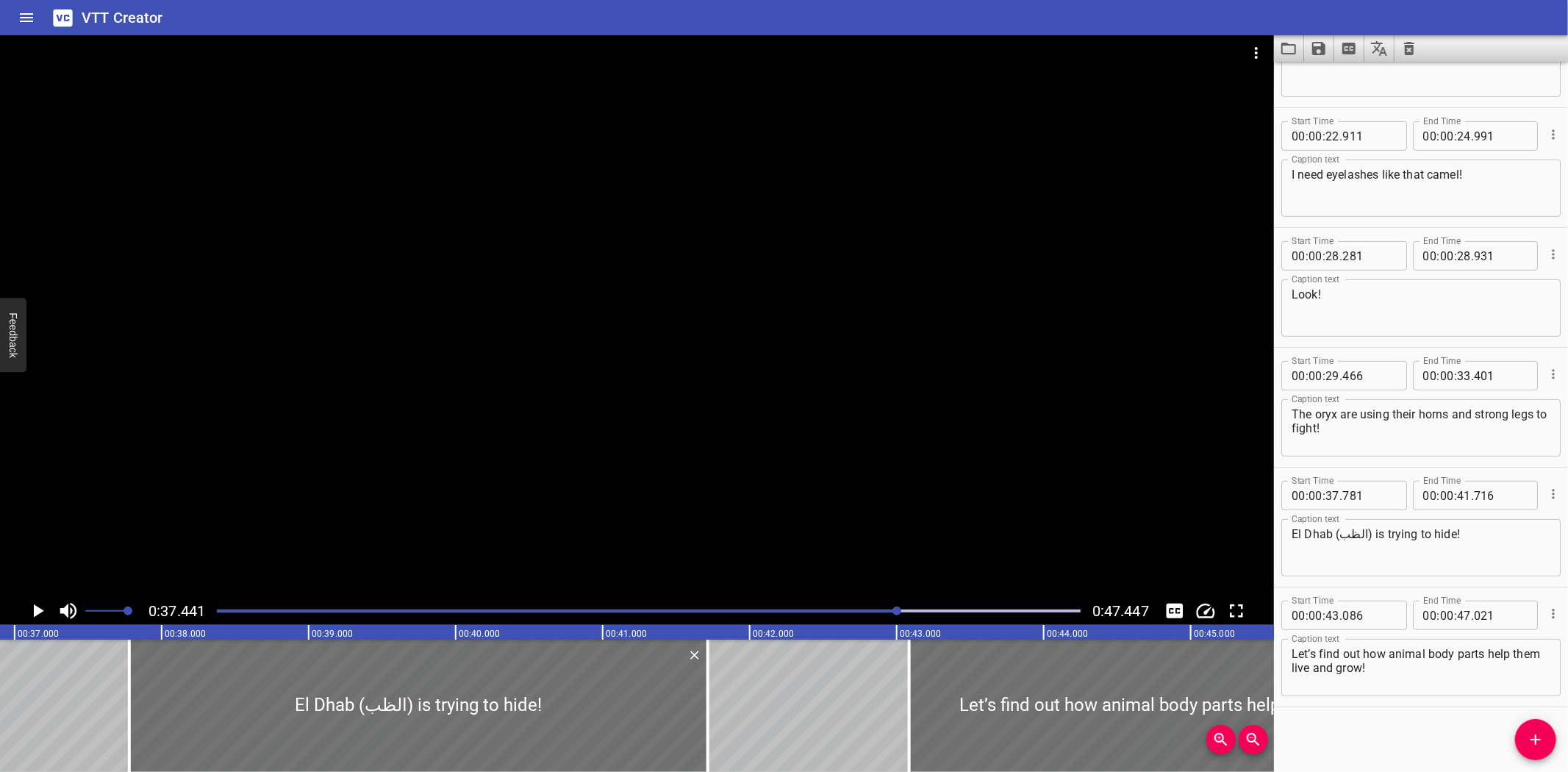
scroll to position [0, 5504]
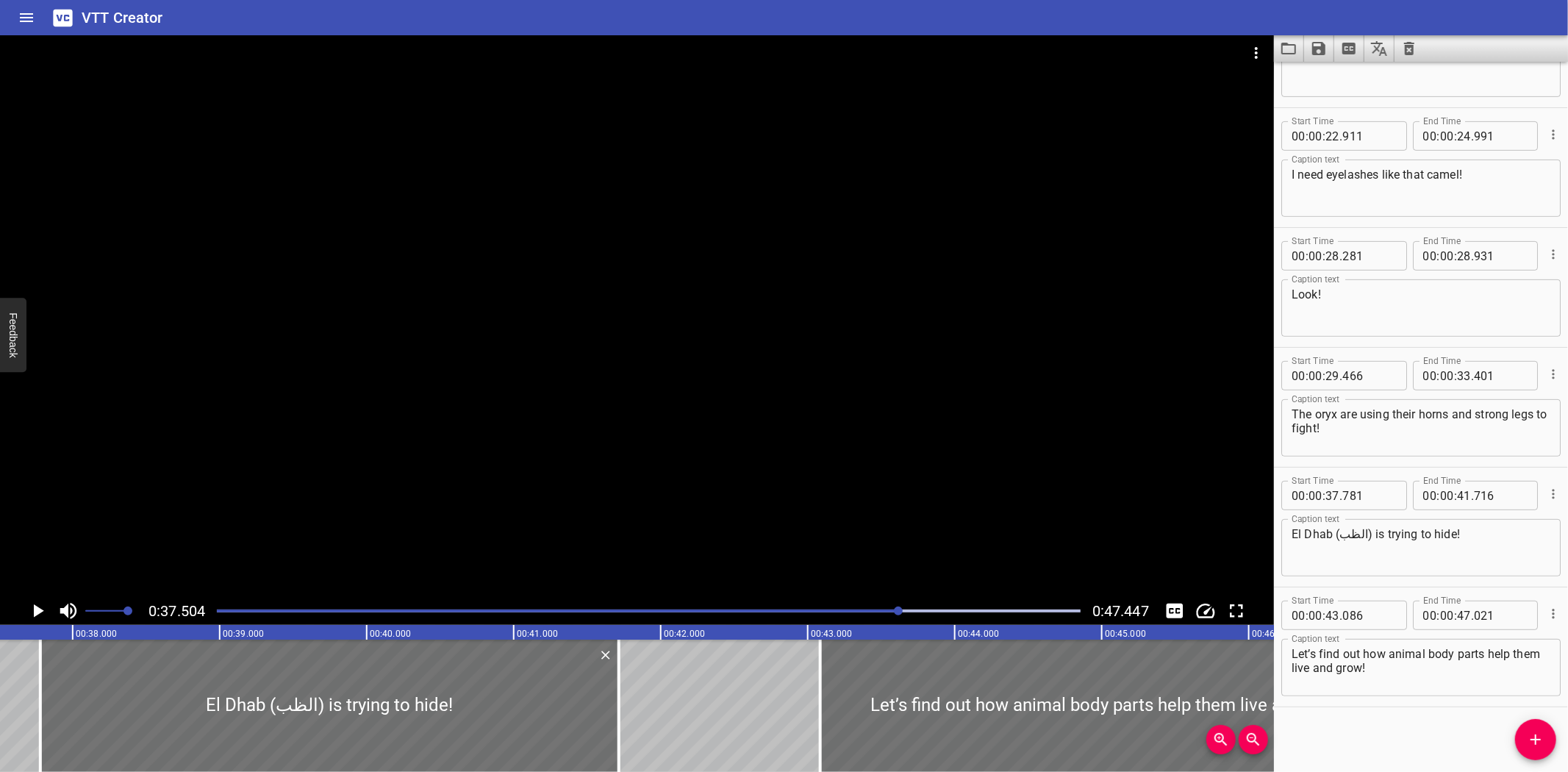
click at [37, 611] on icon "Play/Pause" at bounding box center [38, 611] width 11 height 13
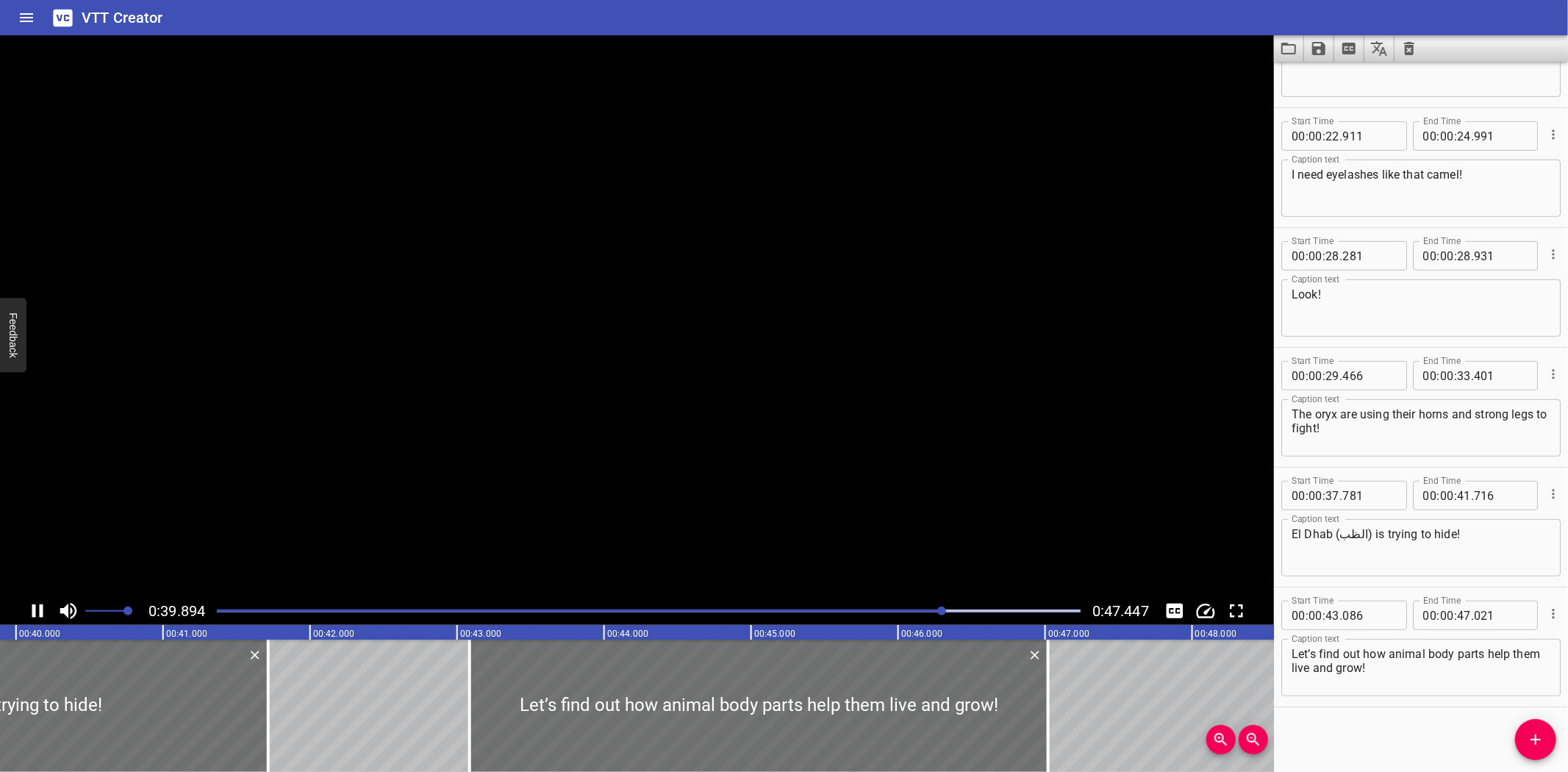
click at [37, 611] on icon "Play/Pause" at bounding box center [37, 611] width 22 height 22
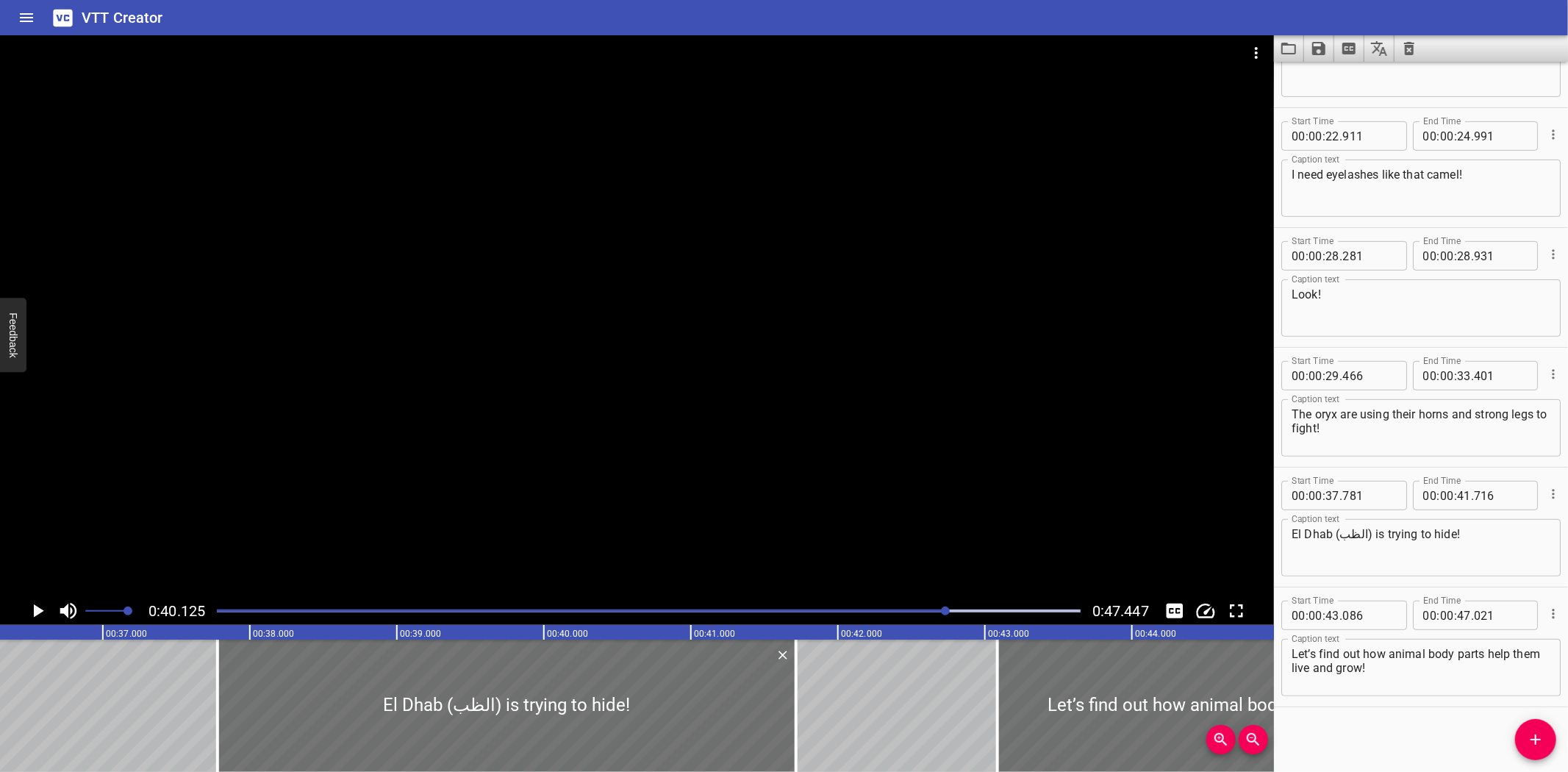
scroll to position [0, 5297]
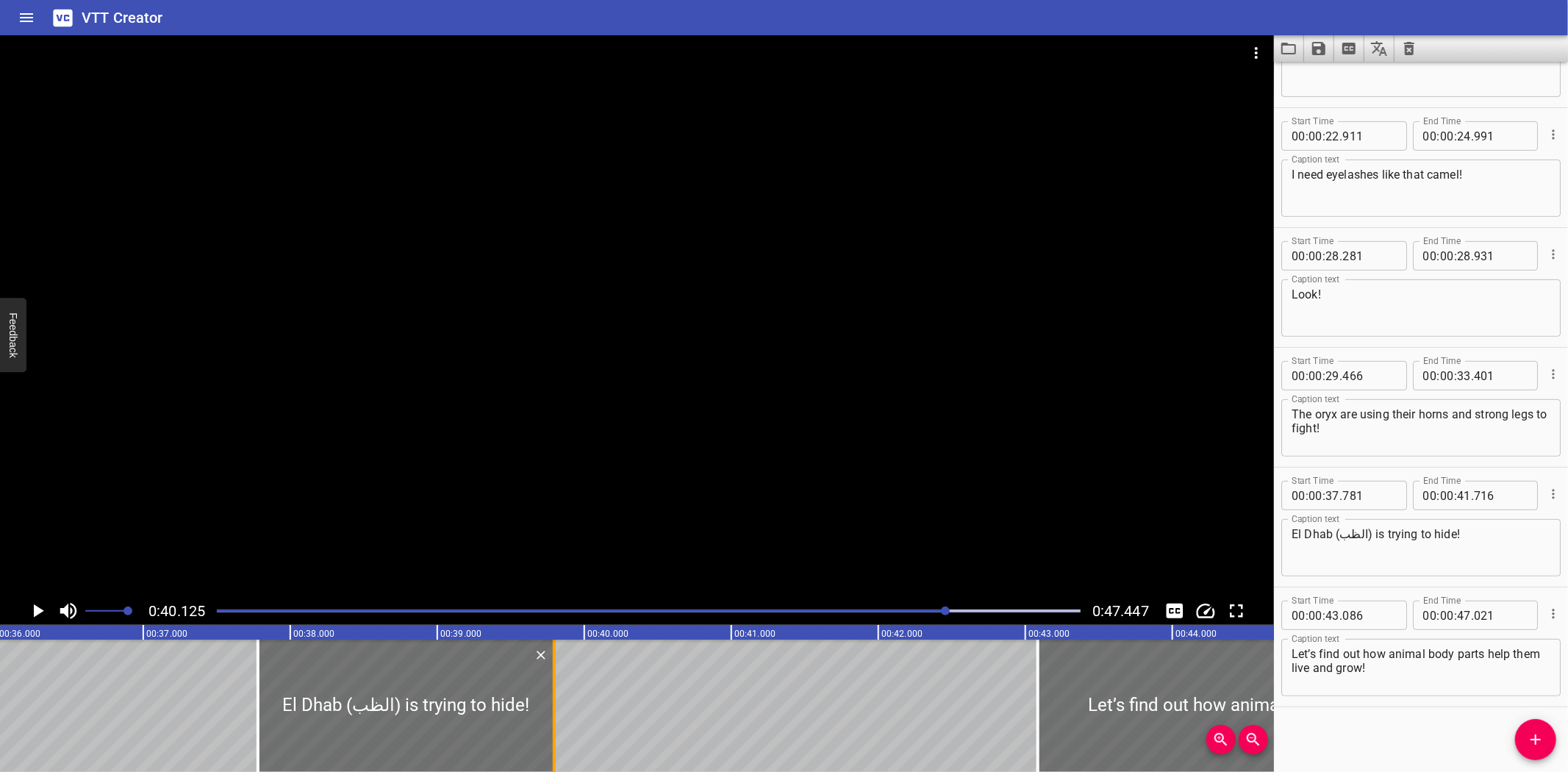
drag, startPoint x: 834, startPoint y: 722, endPoint x: 552, endPoint y: 737, distance: 282.4
click at [553, 737] on div at bounding box center [554, 705] width 3 height 132
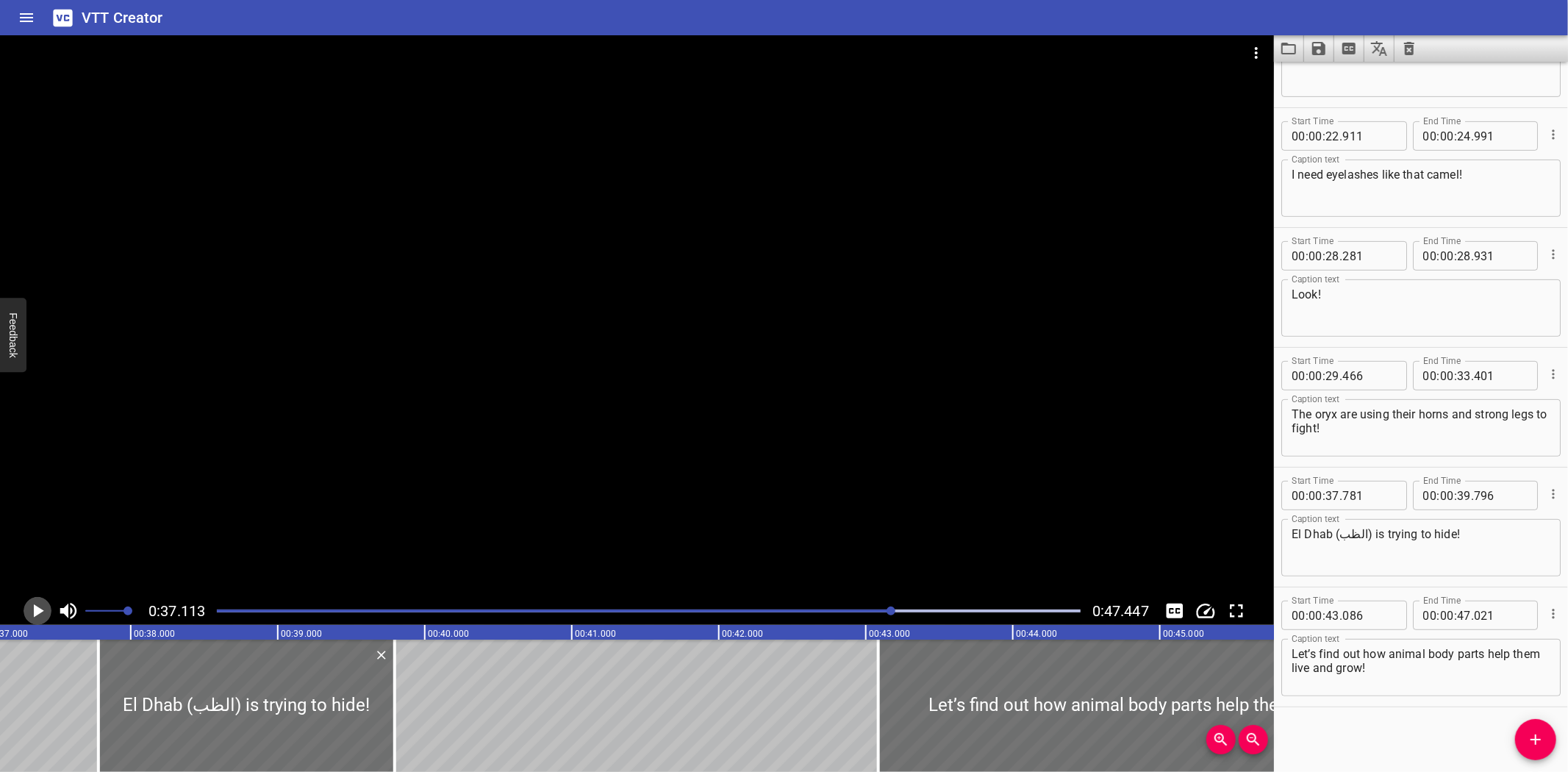
click at [27, 608] on icon "Play/Pause" at bounding box center [37, 611] width 22 height 22
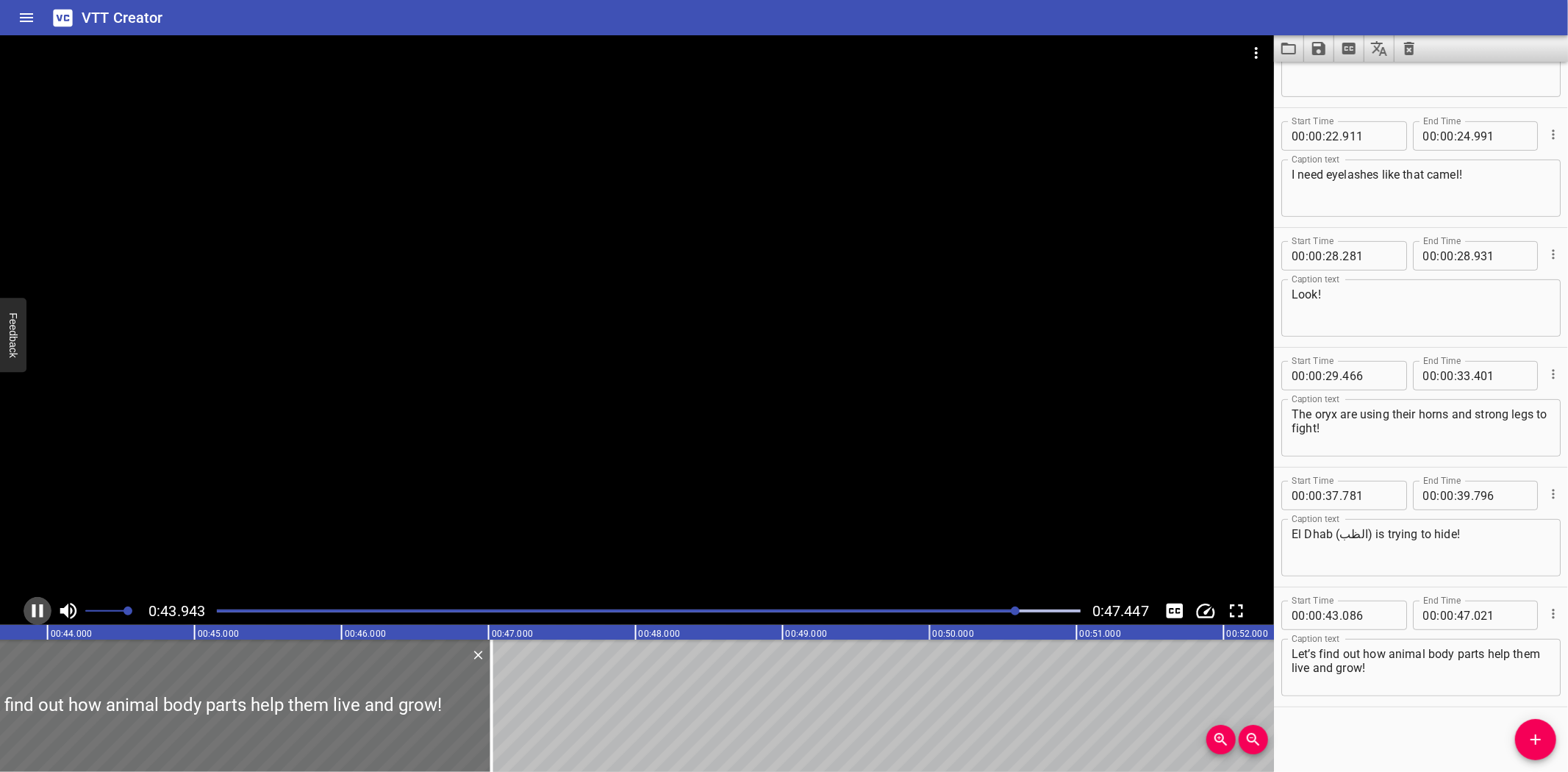
click at [30, 603] on icon "Play/Pause" at bounding box center [37, 611] width 22 height 22
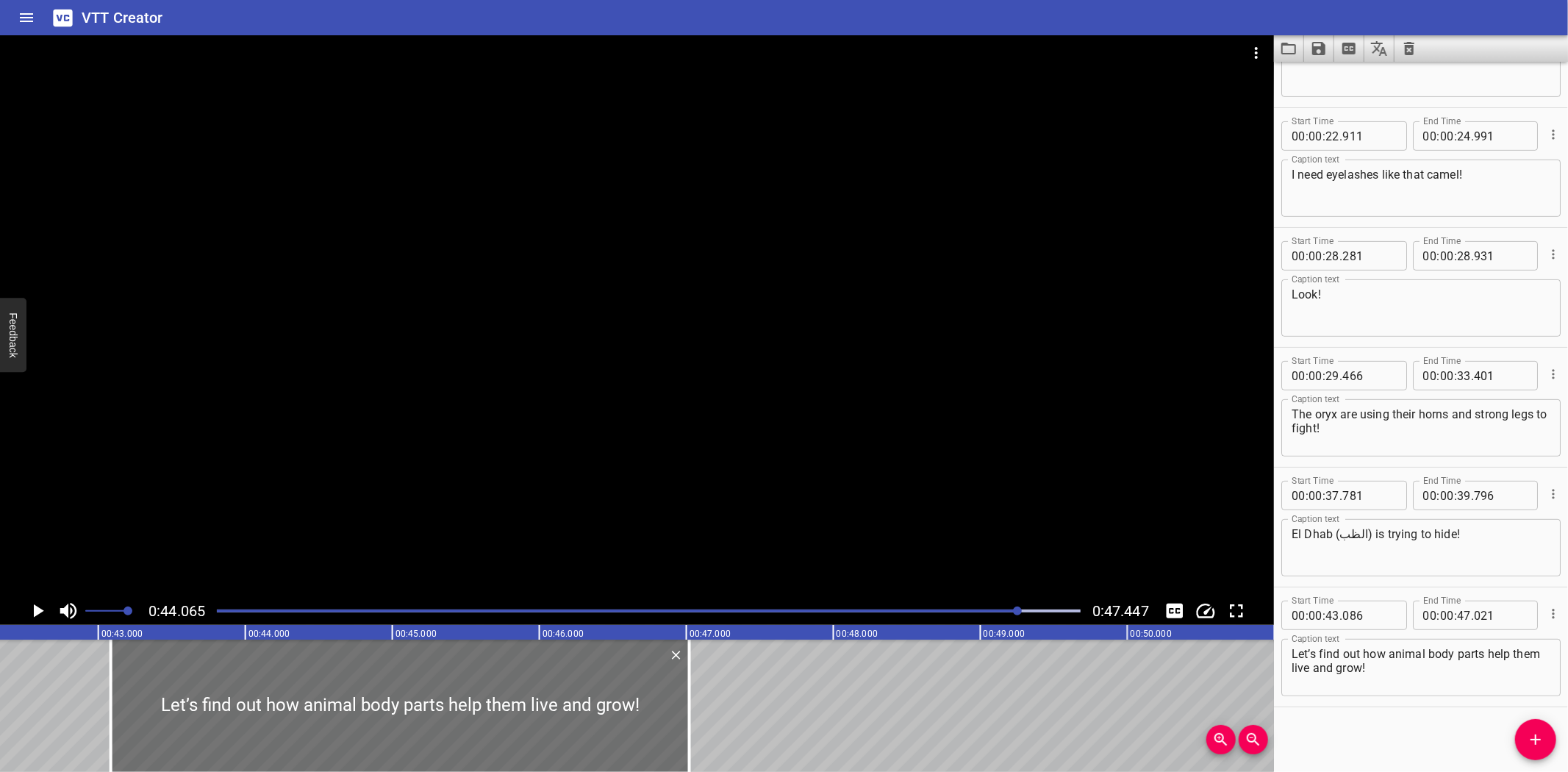
scroll to position [0, 6207]
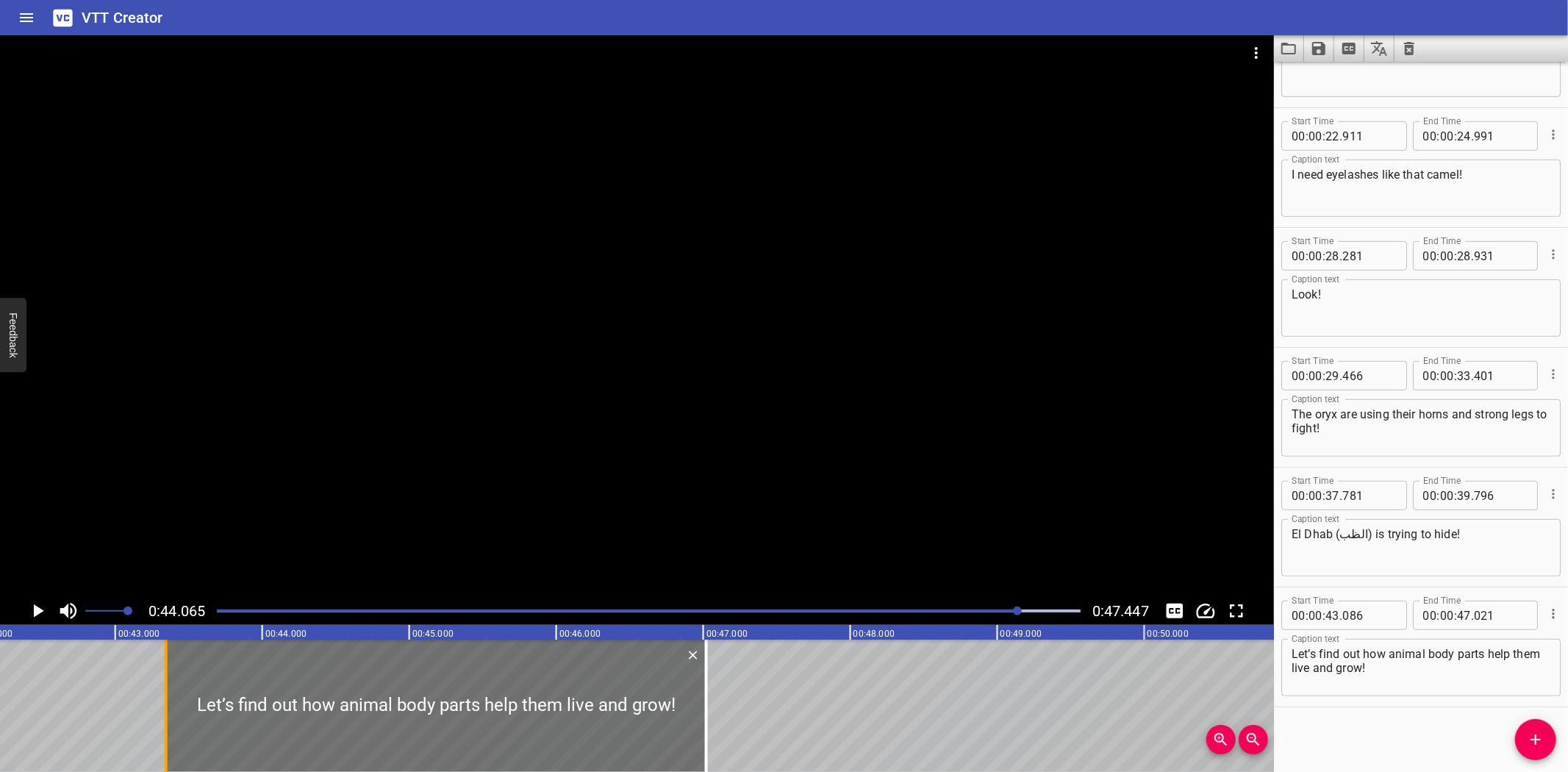
drag, startPoint x: 133, startPoint y: 718, endPoint x: 171, endPoint y: 724, distance: 38.5
click at [171, 724] on div at bounding box center [165, 705] width 14 height 132
drag, startPoint x: 704, startPoint y: 728, endPoint x: 697, endPoint y: 731, distance: 7.6
click at [698, 731] on div at bounding box center [698, 705] width 3 height 132
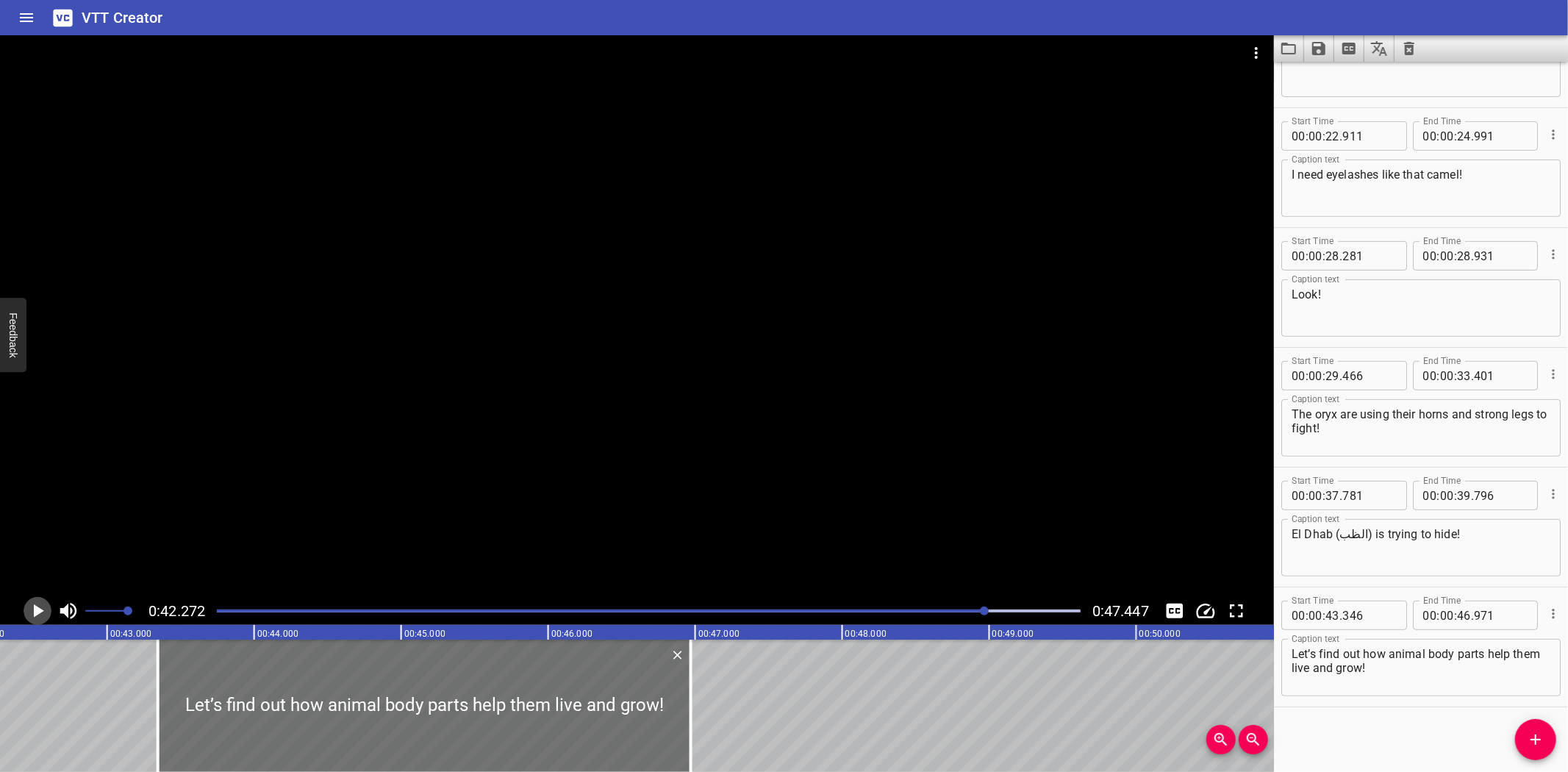
click at [35, 608] on icon "Play/Pause" at bounding box center [38, 611] width 11 height 13
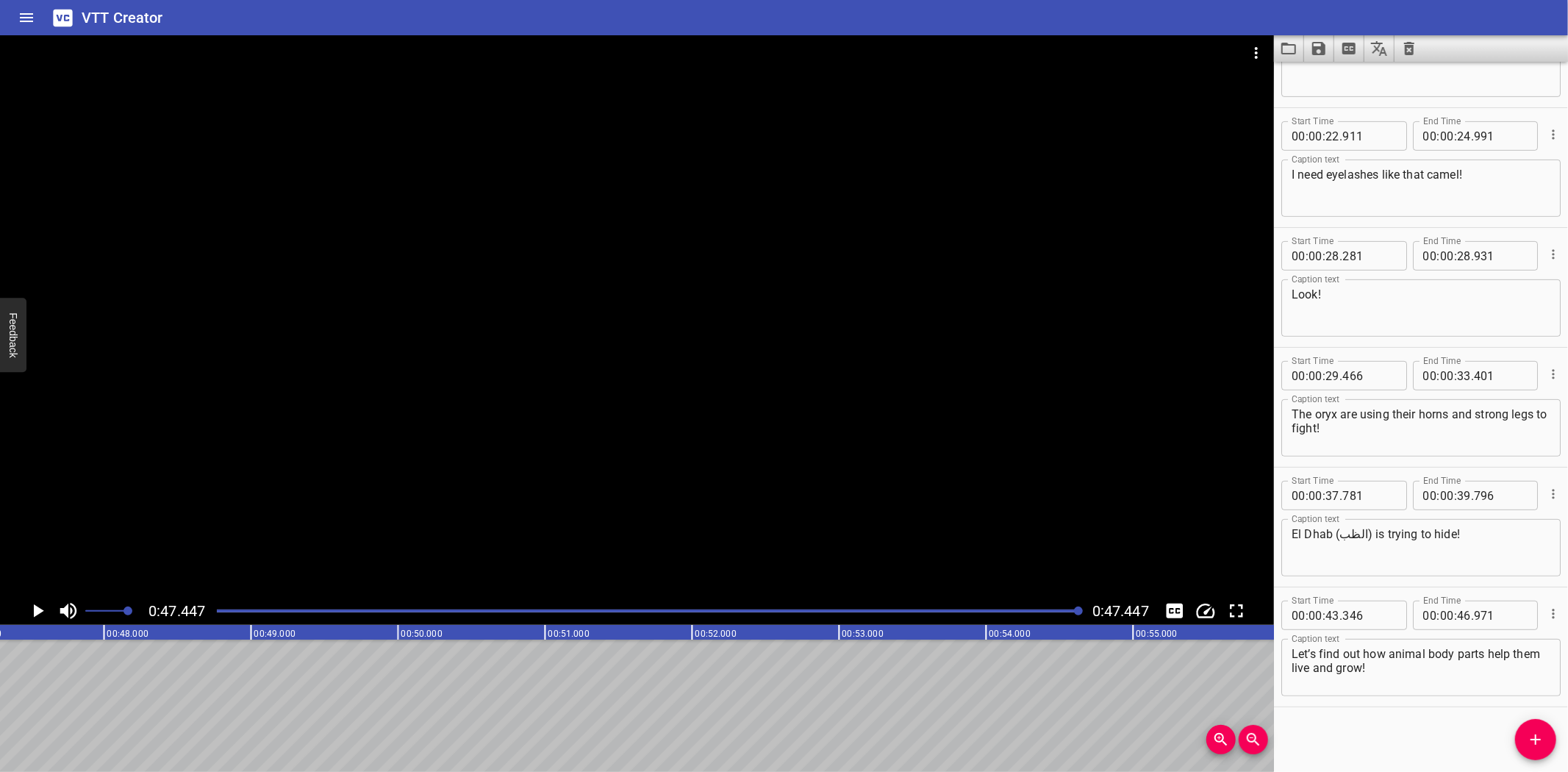
scroll to position [0, 6975]
click at [1321, 50] on icon "Save captions to file" at bounding box center [1319, 49] width 13 height 13
click at [1345, 76] on li "Save to VTT file" at bounding box center [1358, 81] width 108 height 27
click at [1194, 8] on div "VTT Creator" at bounding box center [784, 17] width 1568 height 35
click at [1255, 53] on icon "Video Options" at bounding box center [1256, 53] width 3 height 11
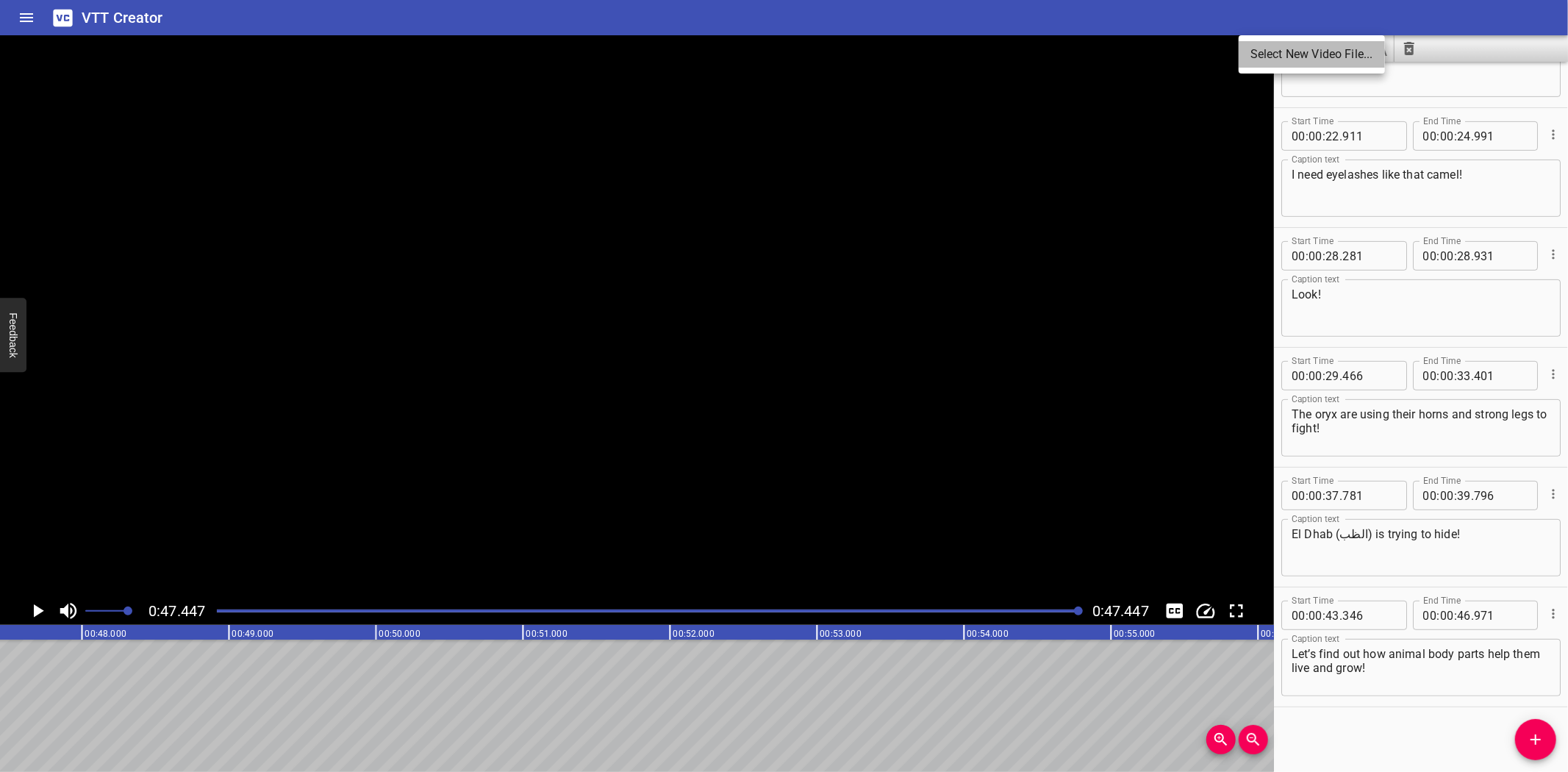
click at [1266, 53] on li "Select New Video File..." at bounding box center [1311, 54] width 146 height 27
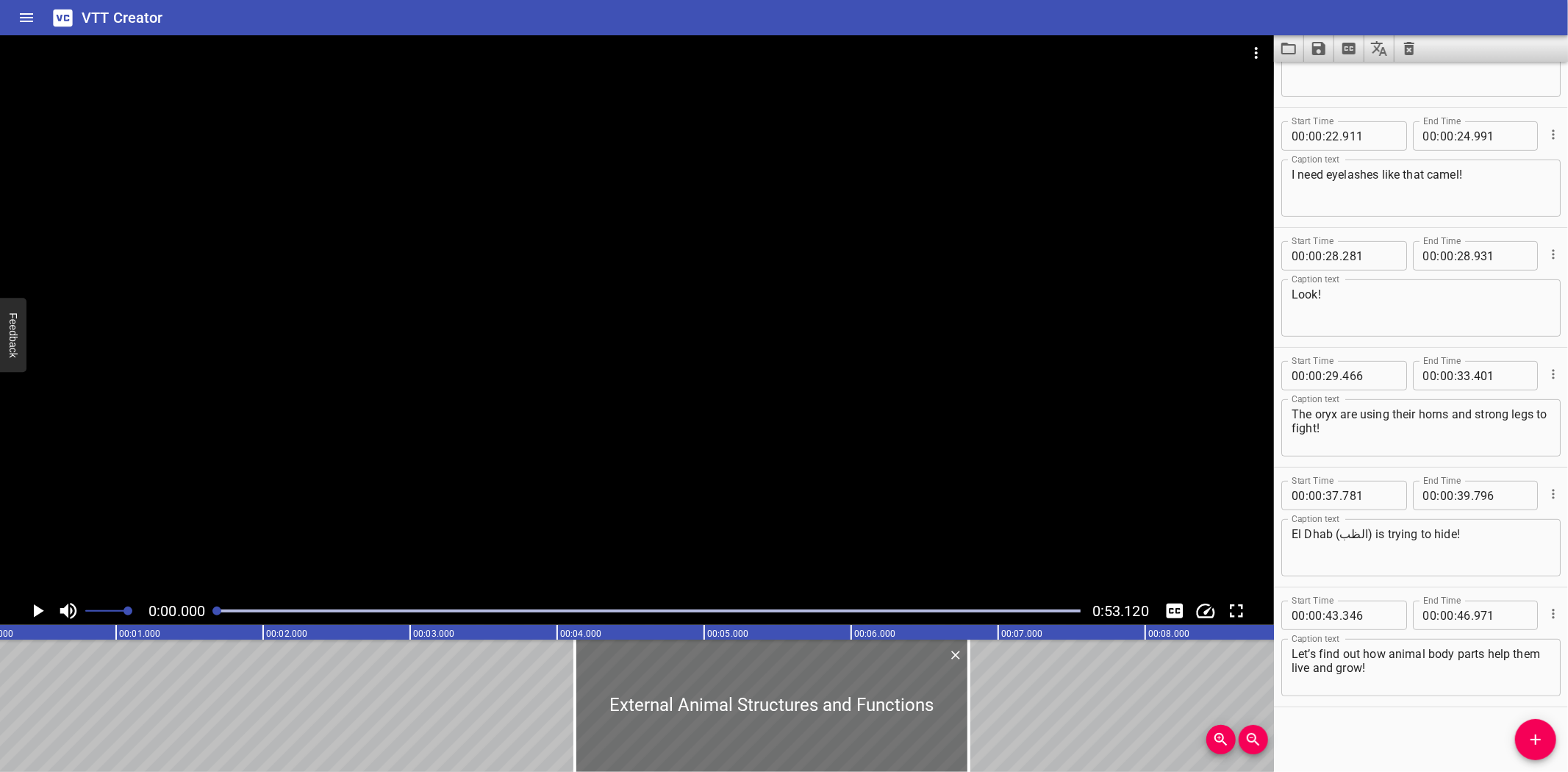
scroll to position [0, 0]
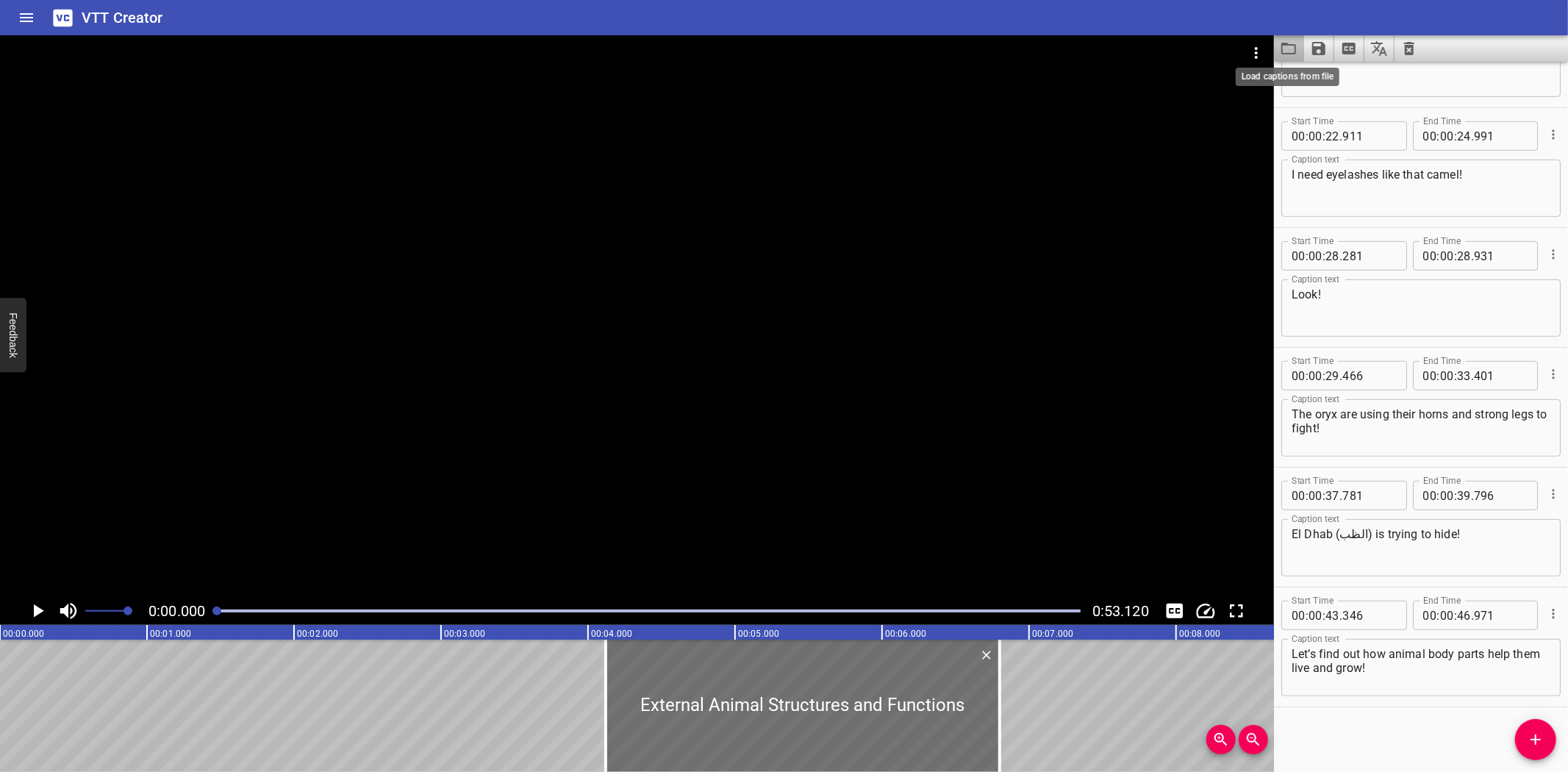
click at [1290, 49] on icon "Load captions from file" at bounding box center [1289, 49] width 17 height 17
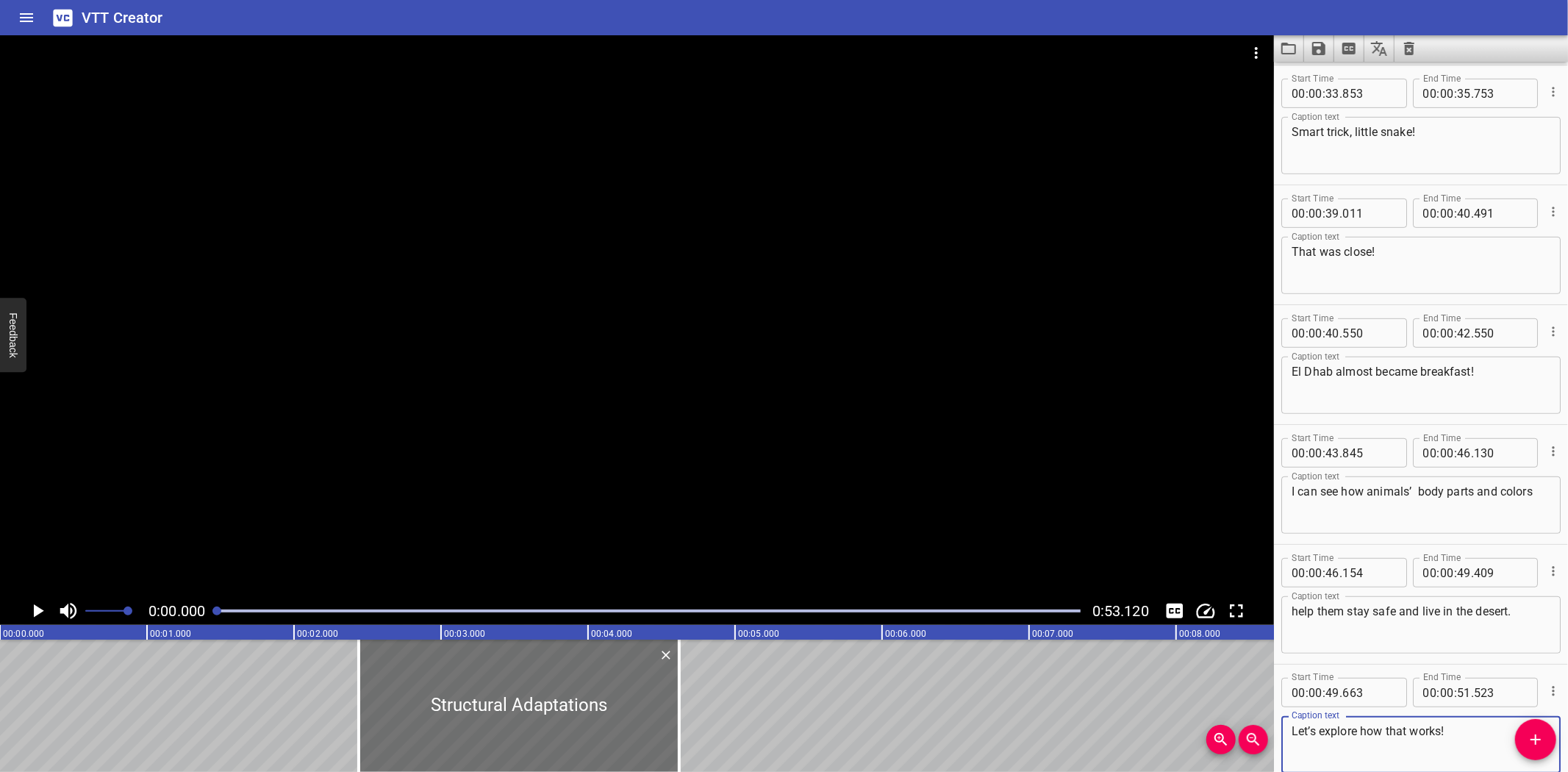
scroll to position [676, 0]
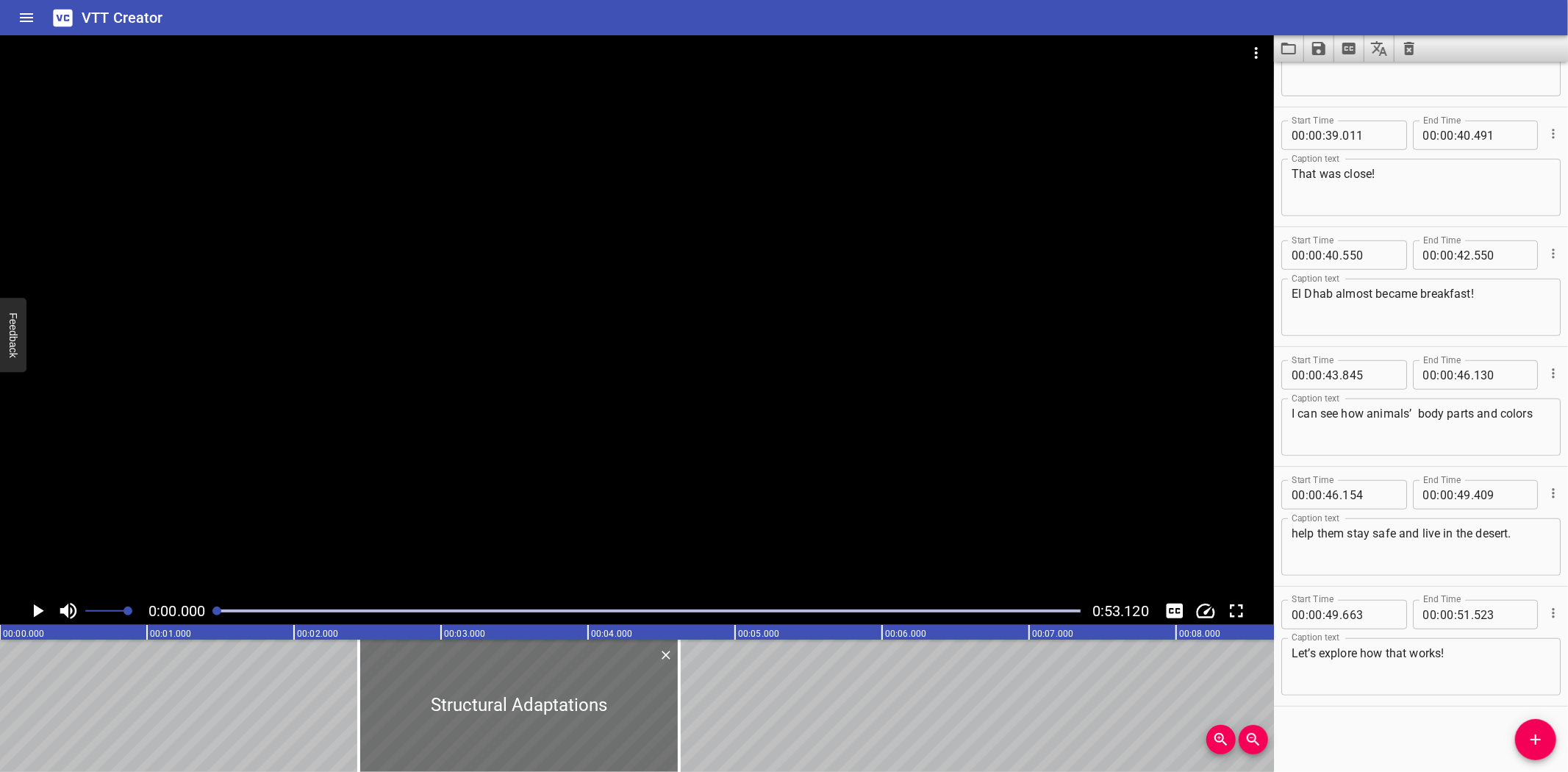
click at [33, 607] on icon "Play/Pause" at bounding box center [37, 611] width 22 height 22
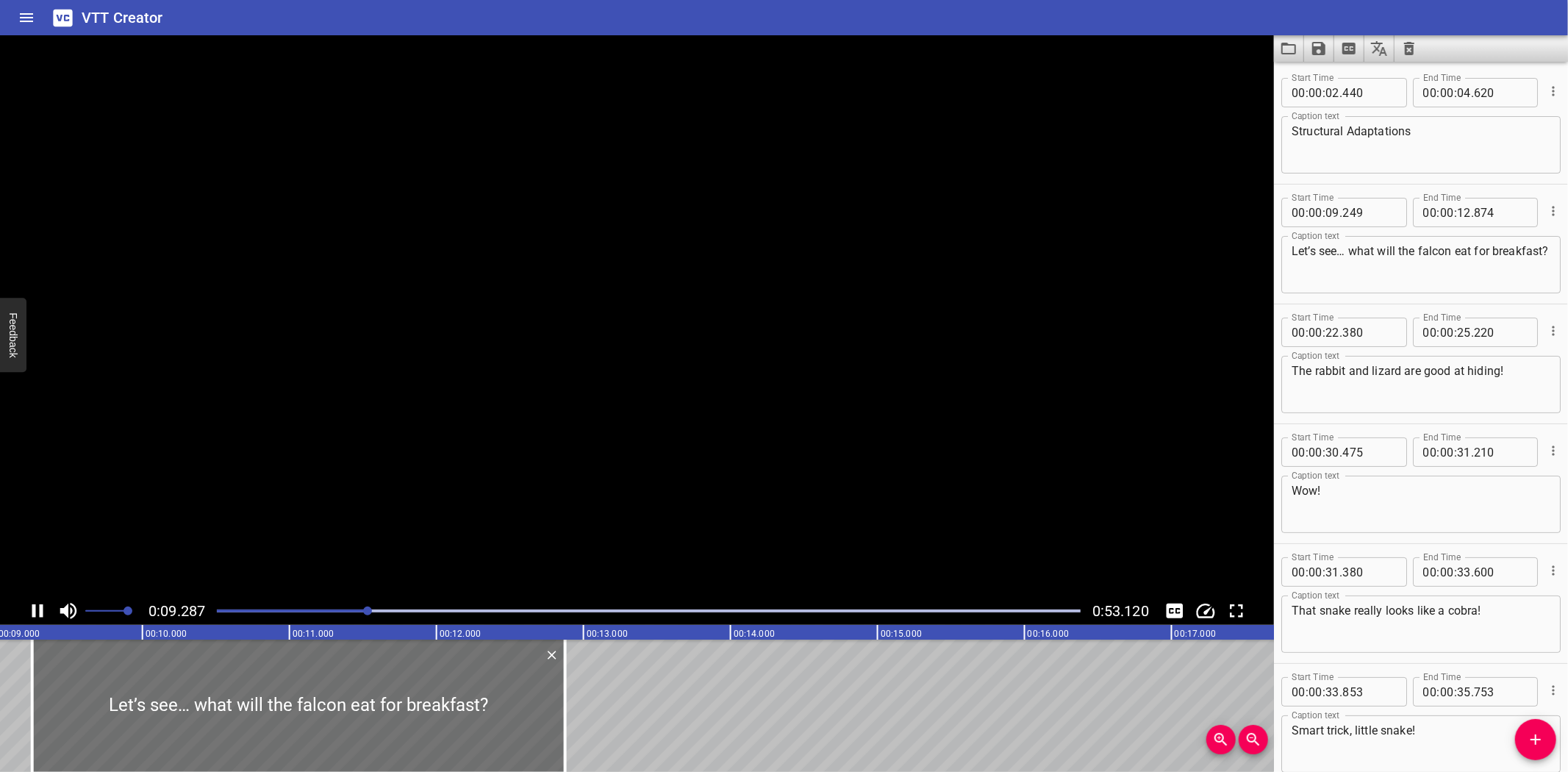
scroll to position [119, 0]
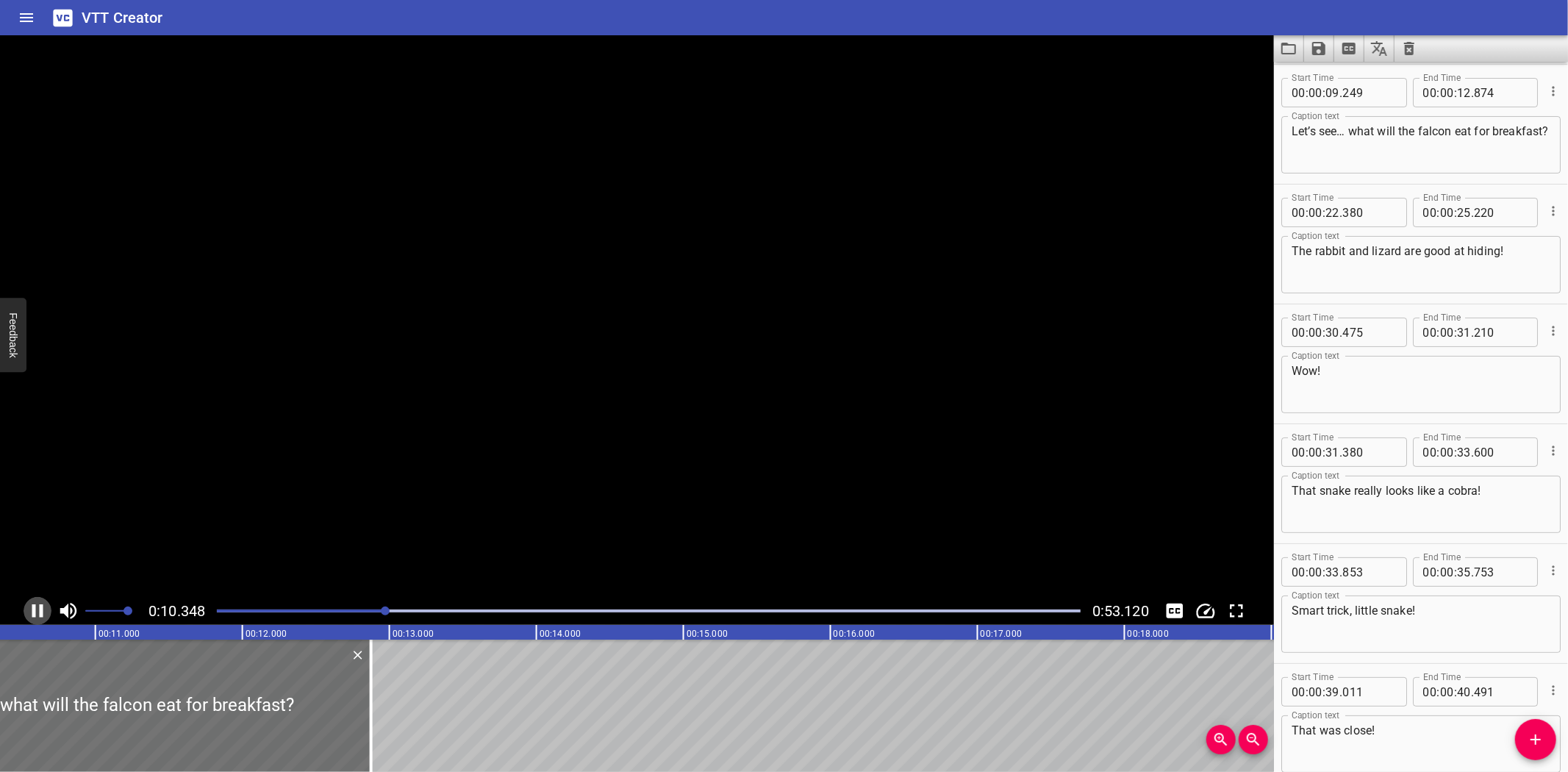
click at [38, 609] on icon "Play/Pause" at bounding box center [37, 611] width 22 height 22
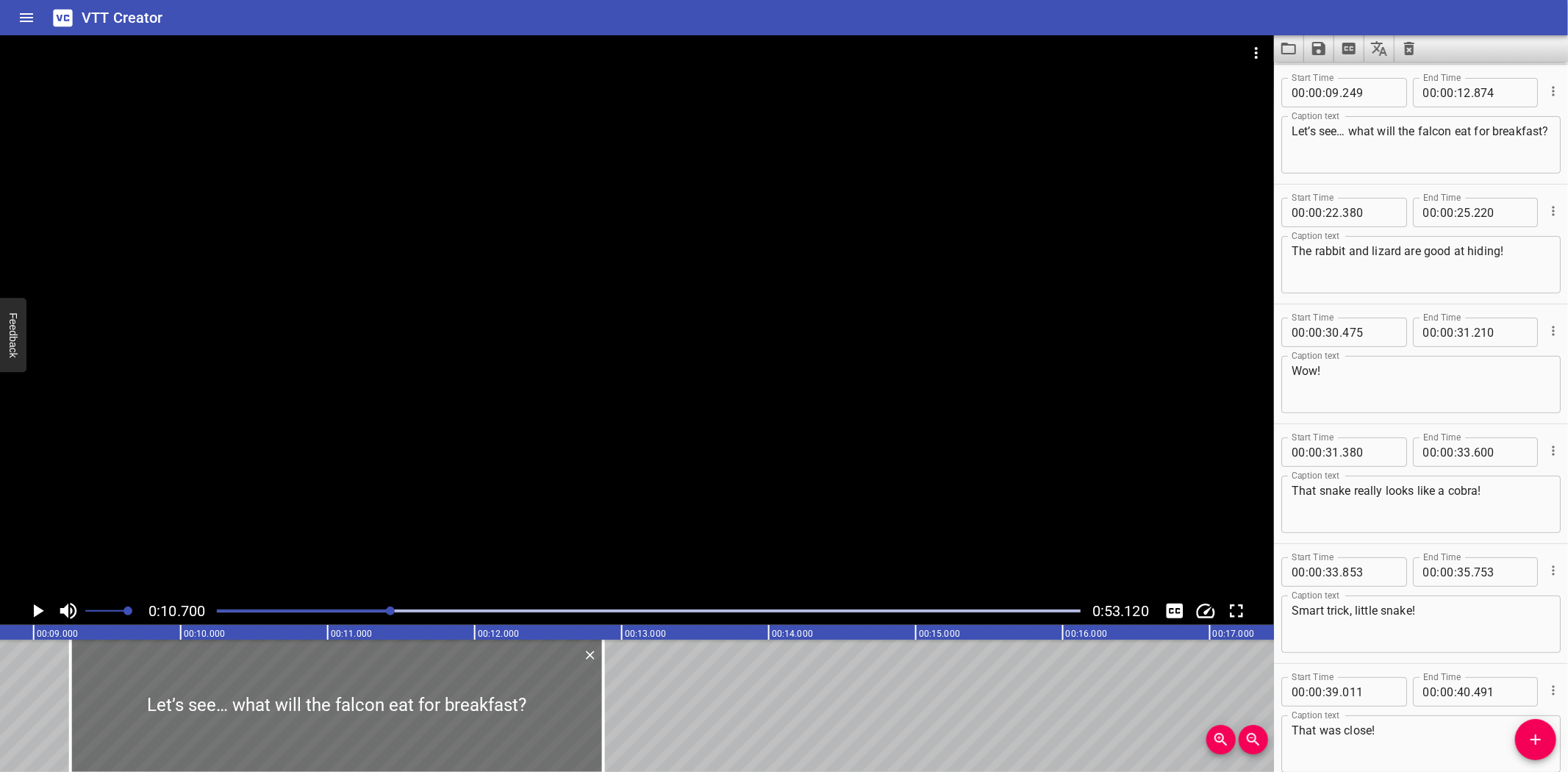
scroll to position [0, 1266]
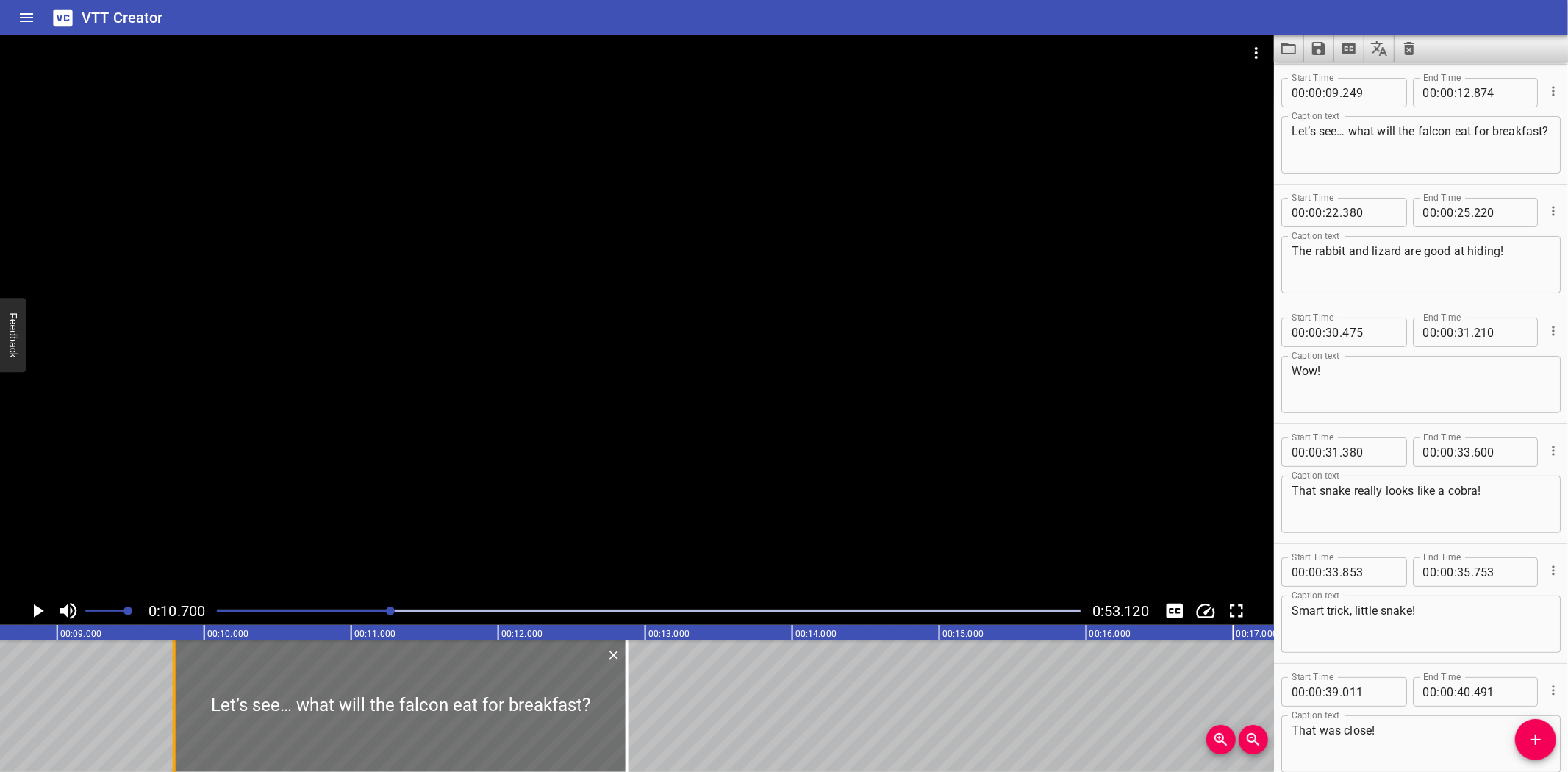
drag, startPoint x: 97, startPoint y: 720, endPoint x: 174, endPoint y: 728, distance: 77.4
click at [177, 728] on div at bounding box center [174, 705] width 14 height 132
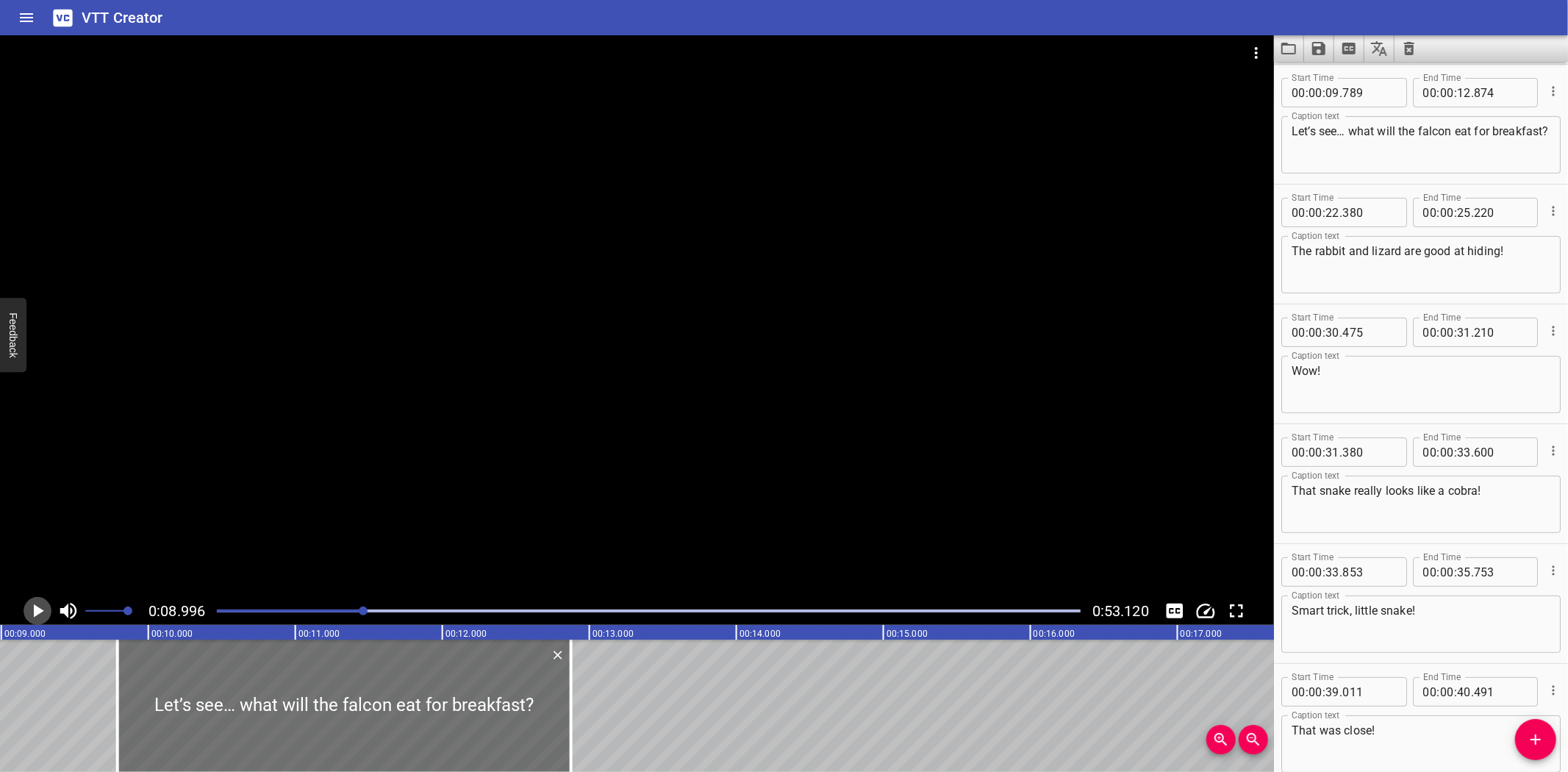
click at [35, 605] on icon "Play/Pause" at bounding box center [37, 611] width 22 height 22
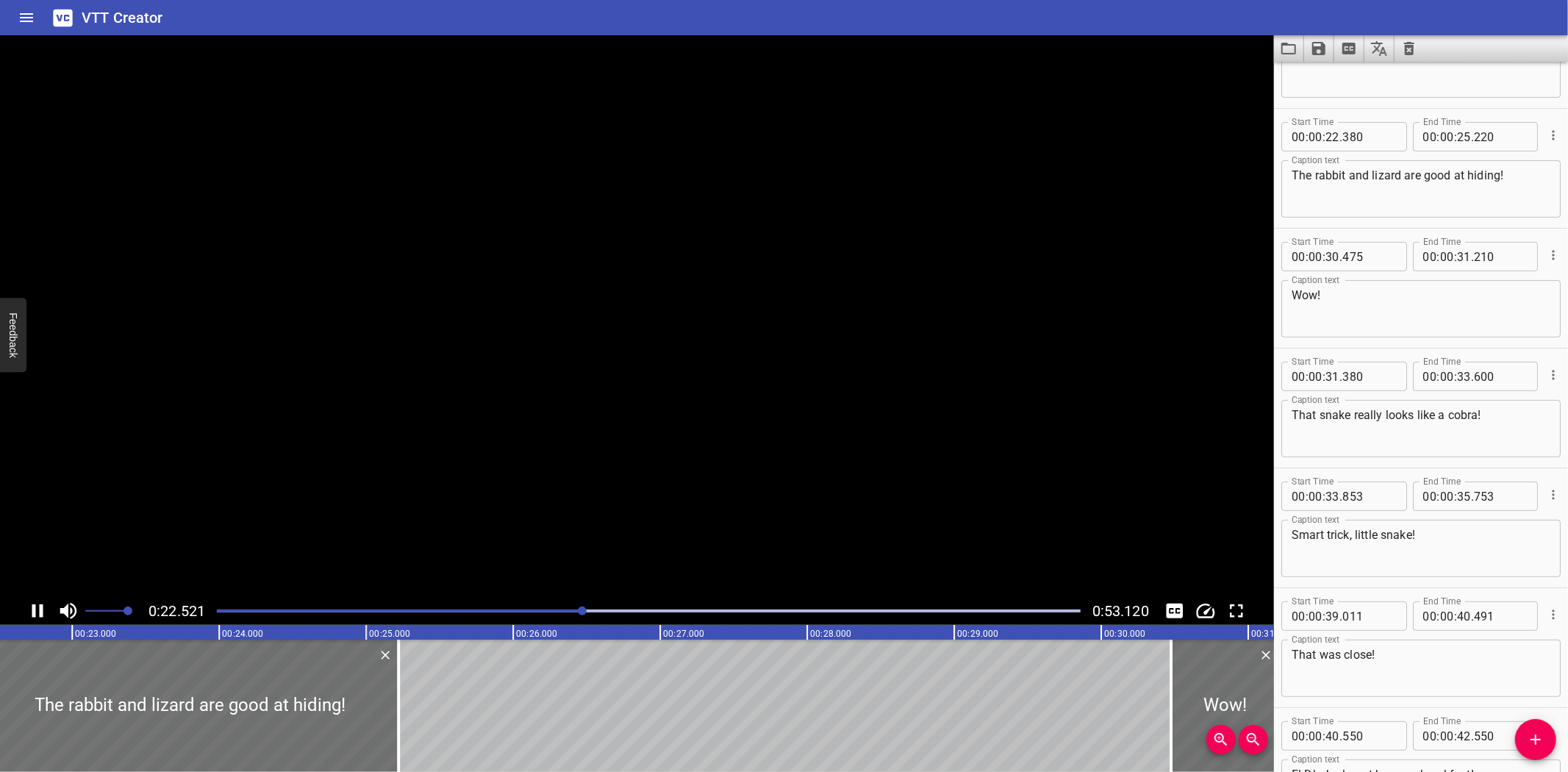
scroll to position [239, 0]
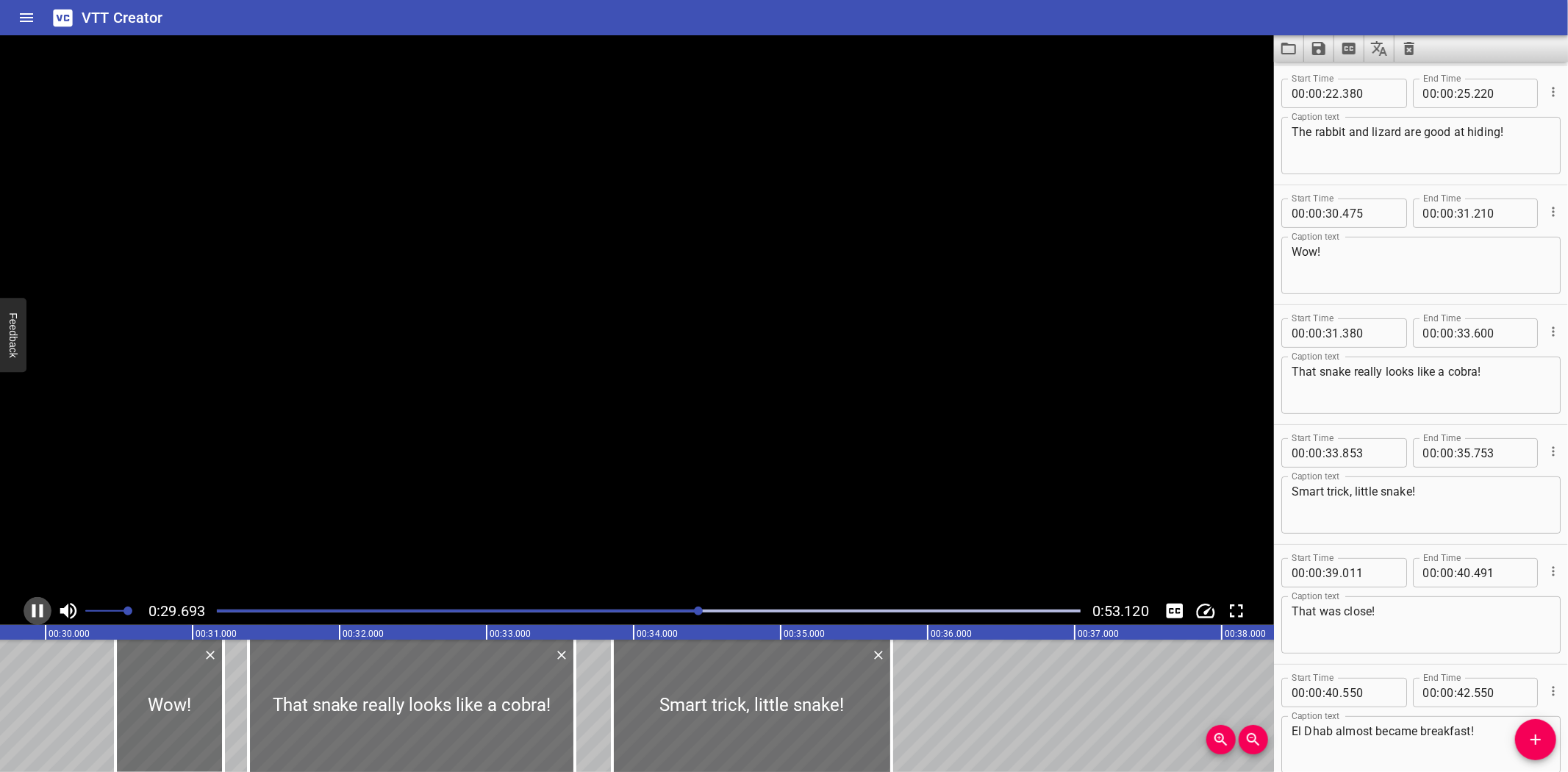
click at [35, 605] on icon "Play/Pause" at bounding box center [37, 611] width 22 height 22
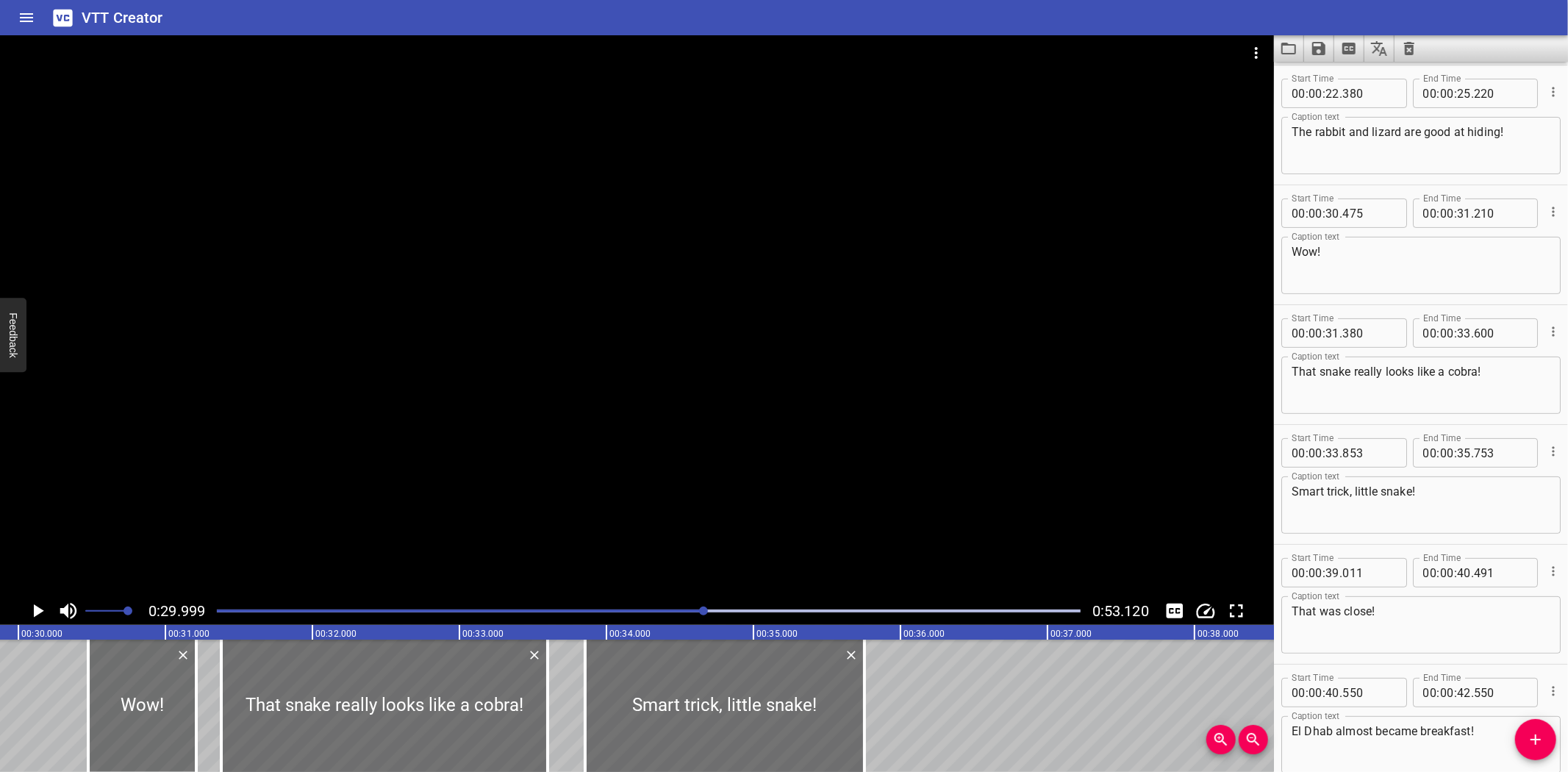
scroll to position [0, 4411]
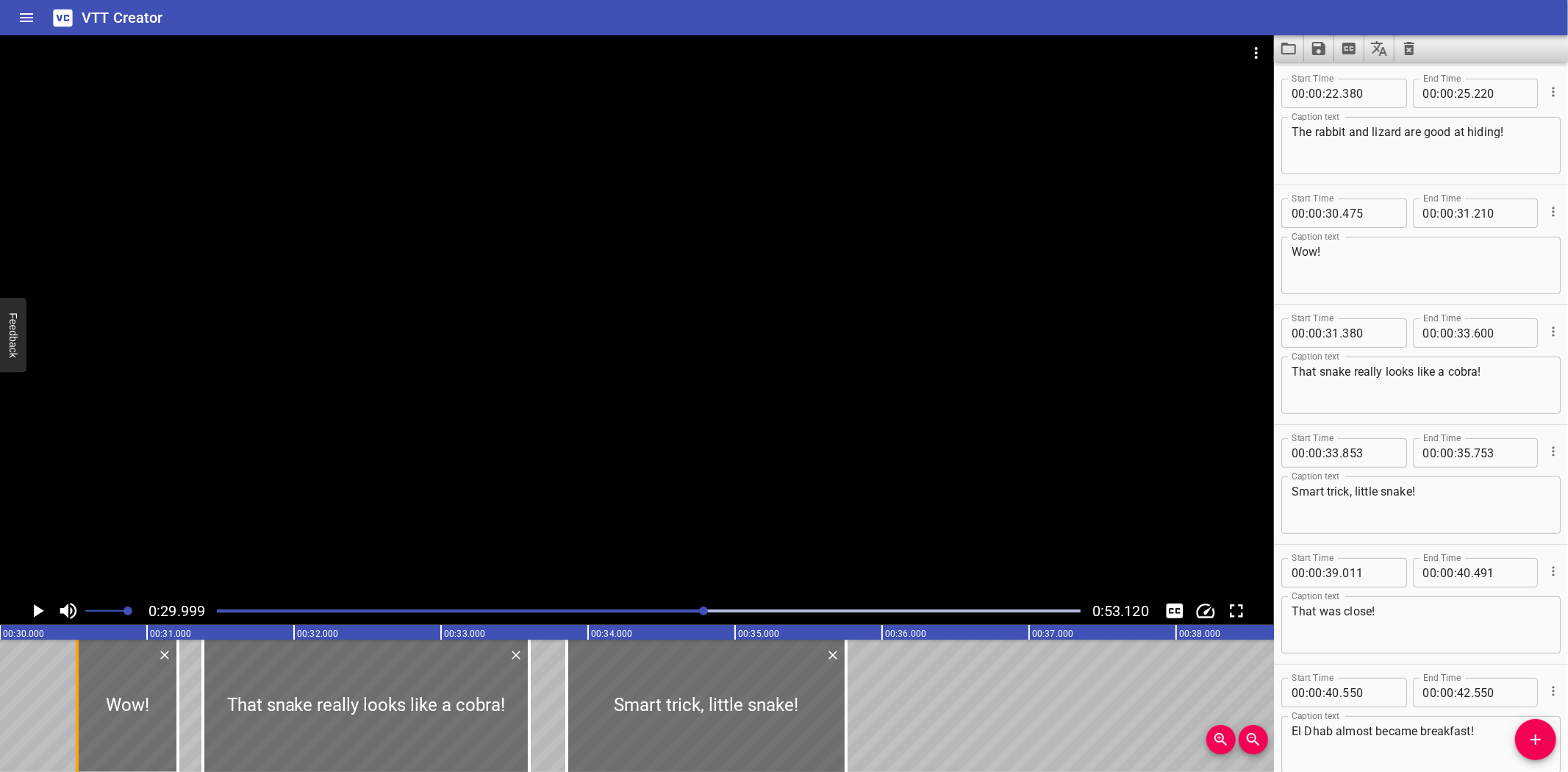
drag, startPoint x: 71, startPoint y: 725, endPoint x: 78, endPoint y: 725, distance: 7.0
click at [78, 725] on div at bounding box center [76, 705] width 3 height 132
click at [171, 730] on div at bounding box center [174, 705] width 14 height 132
click at [40, 613] on icon "Play/Pause" at bounding box center [37, 611] width 22 height 22
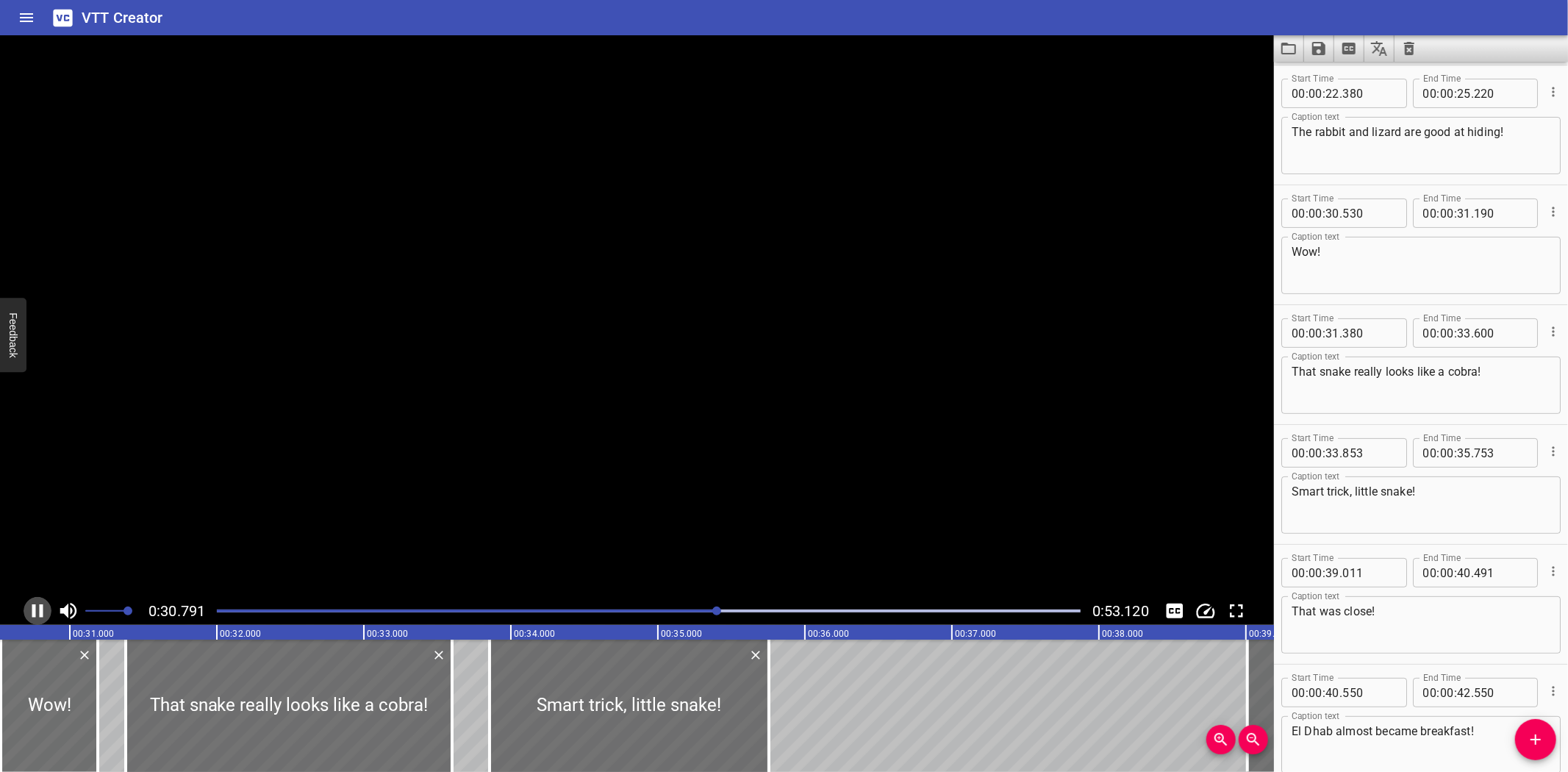
scroll to position [358, 0]
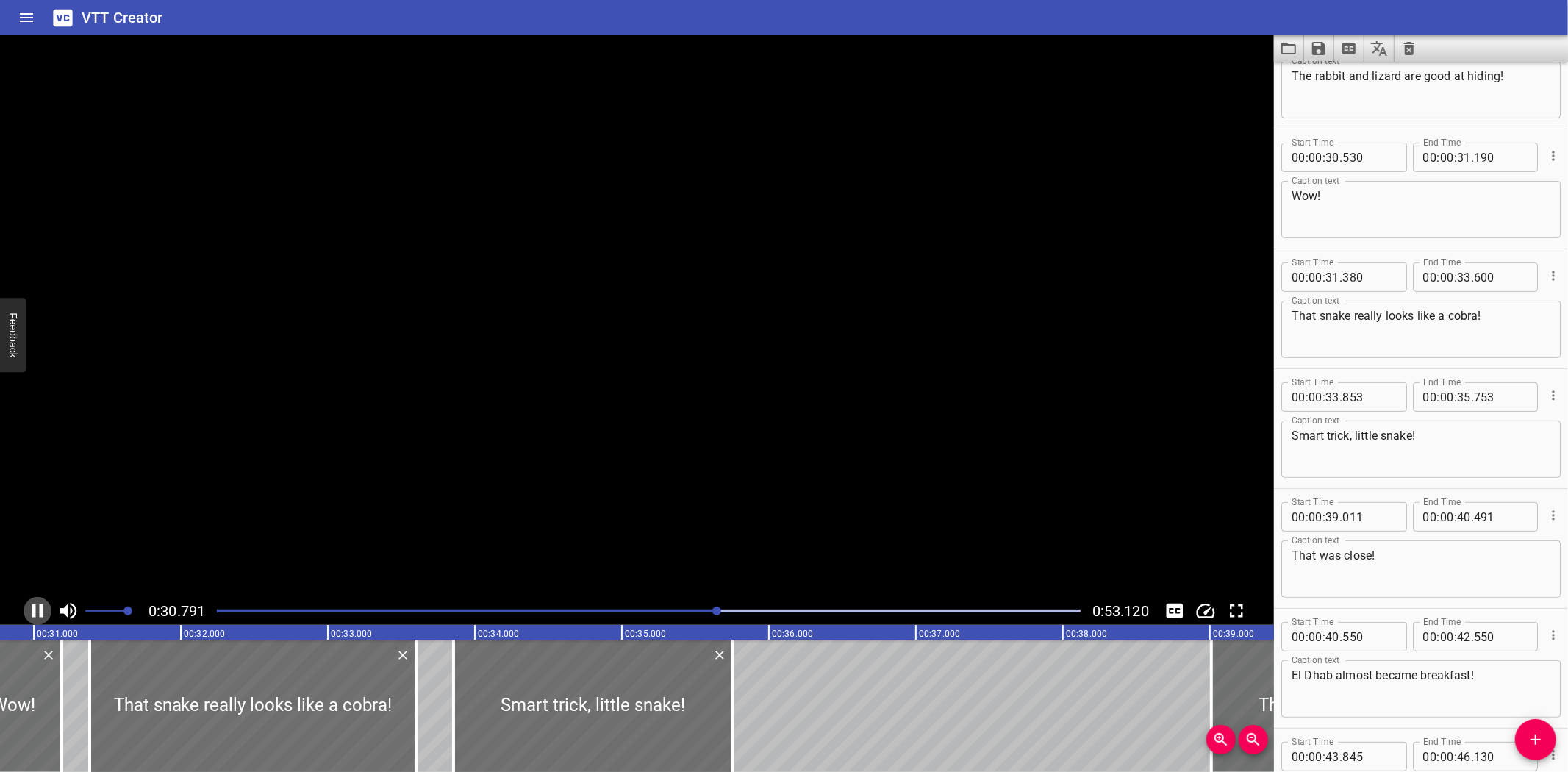
click at [40, 613] on icon "Play/Pause" at bounding box center [38, 611] width 11 height 13
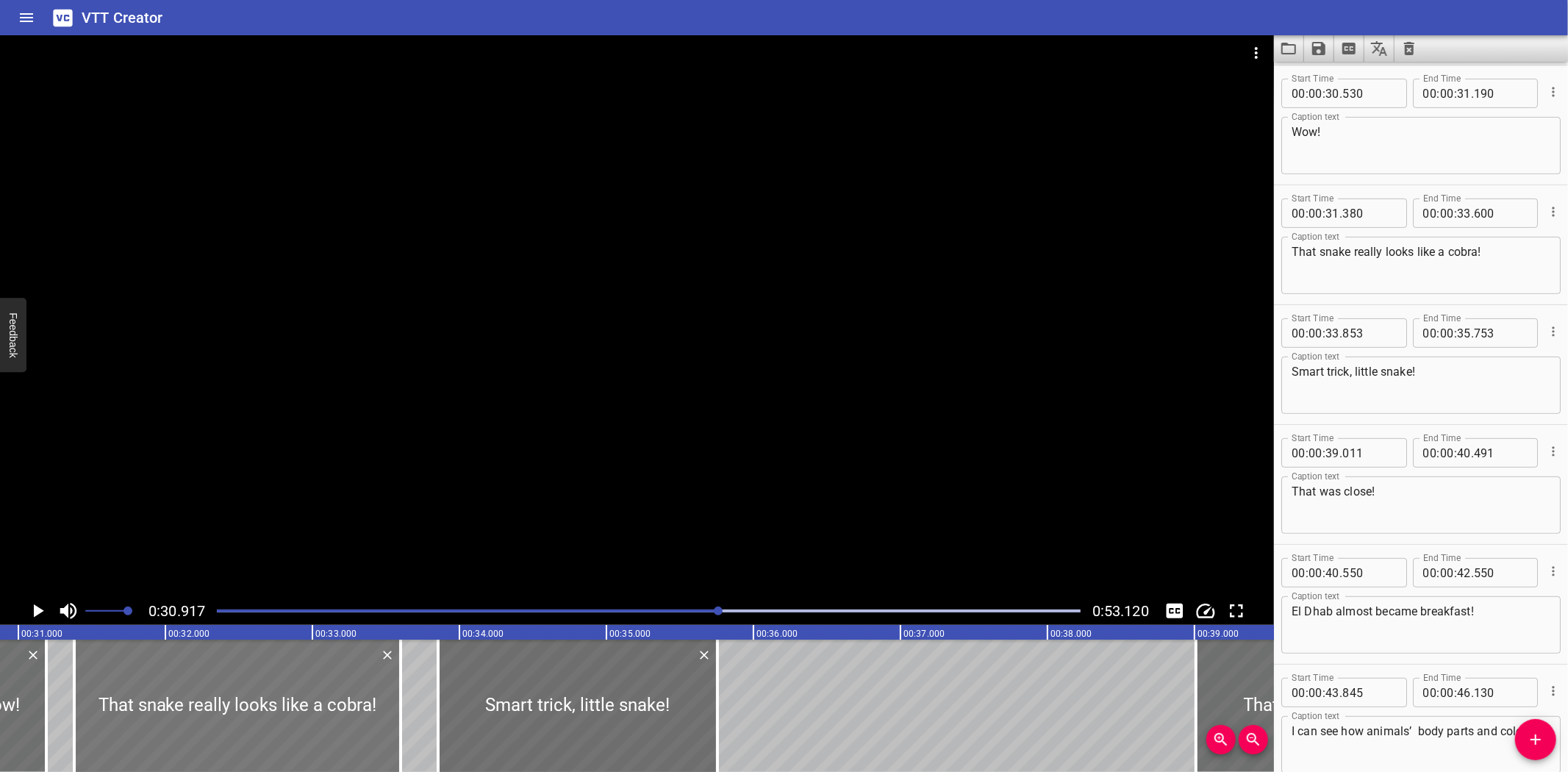
scroll to position [0, 4545]
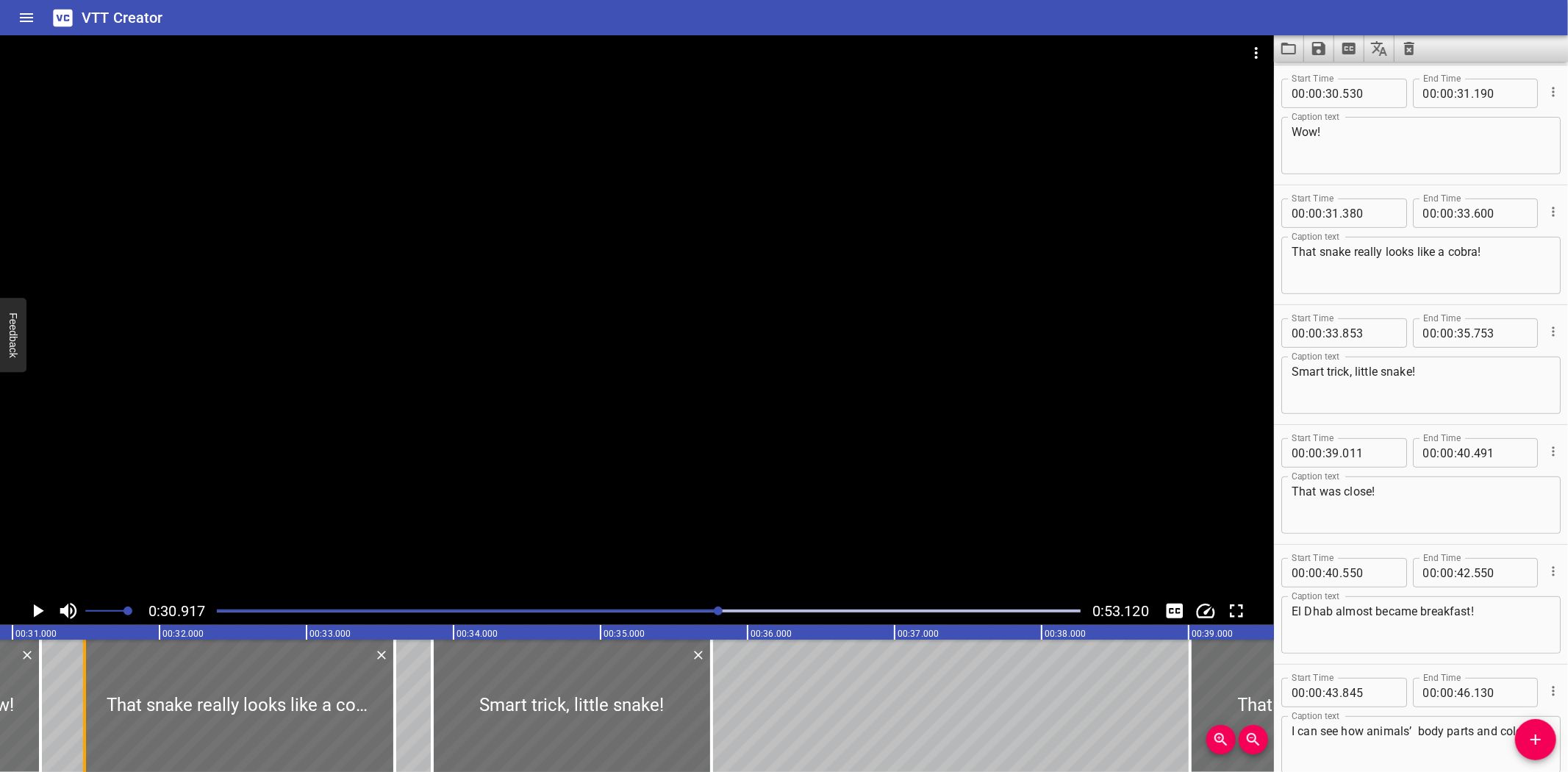
drag, startPoint x: 67, startPoint y: 729, endPoint x: 83, endPoint y: 729, distance: 16.0
click at [83, 729] on div at bounding box center [84, 705] width 3 height 132
click at [399, 710] on div at bounding box center [400, 705] width 3 height 132
click at [34, 604] on icon "Play/Pause" at bounding box center [37, 611] width 22 height 22
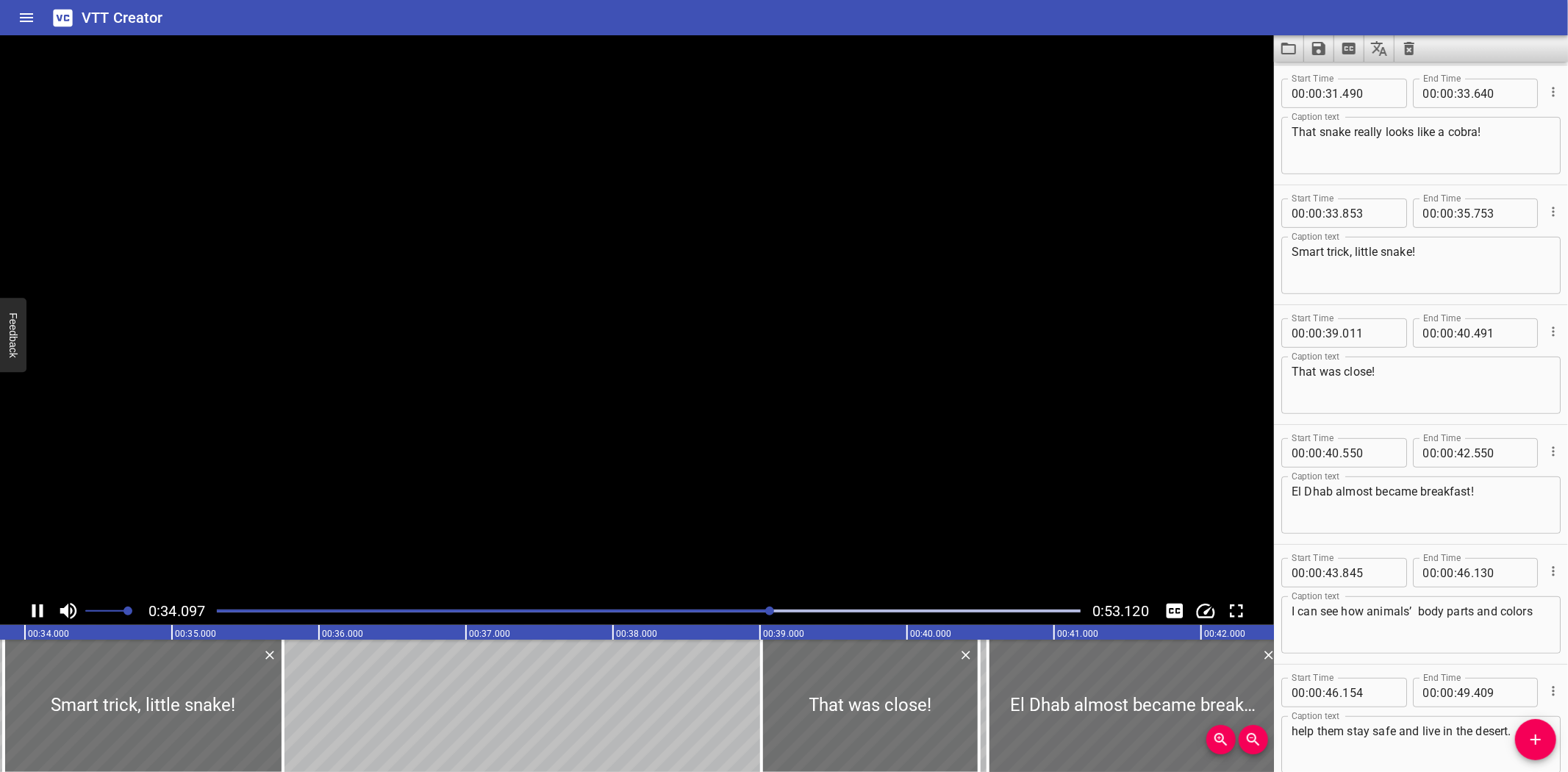
scroll to position [598, 0]
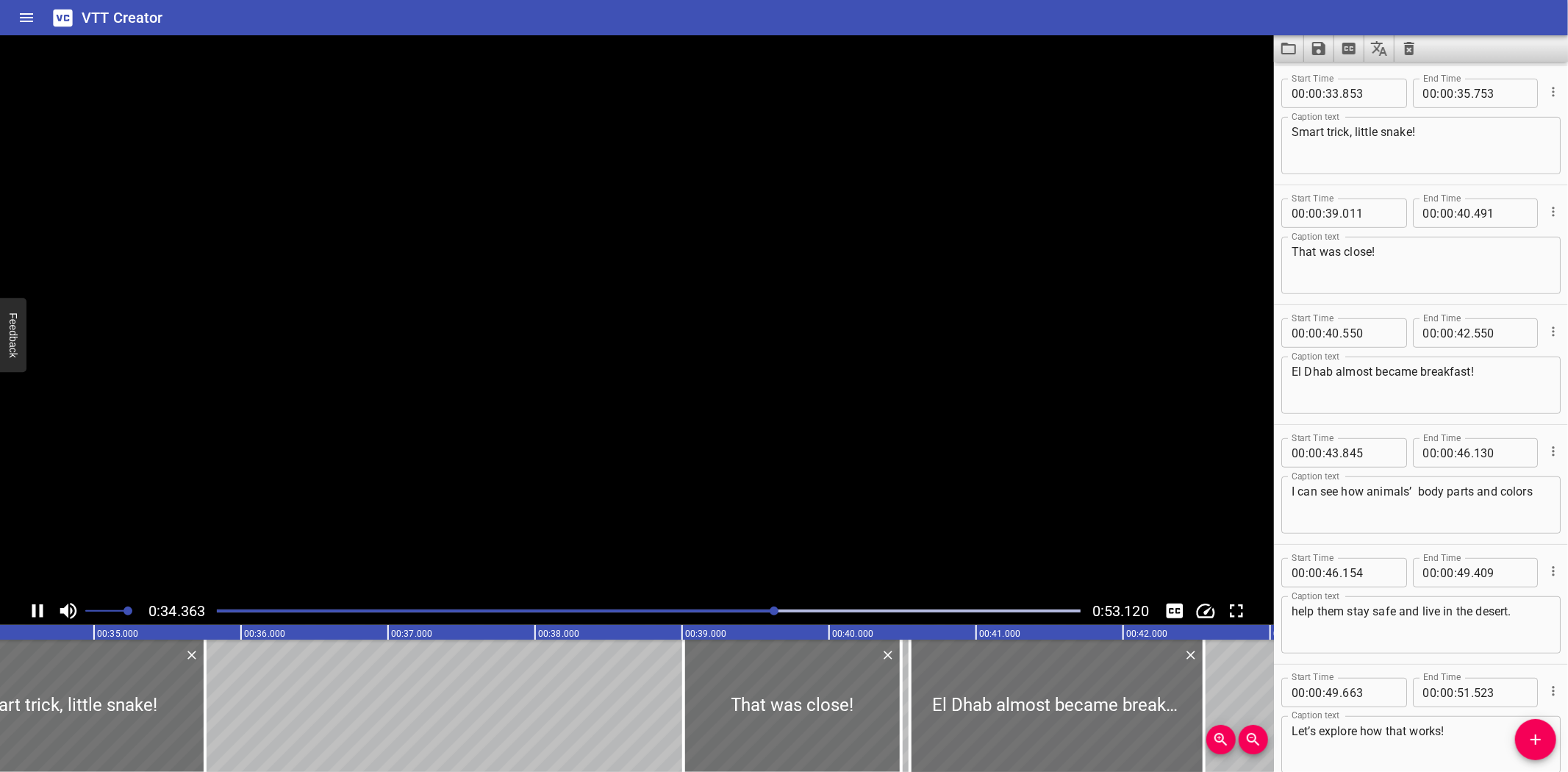
click at [33, 604] on icon "Play/Pause" at bounding box center [37, 611] width 22 height 22
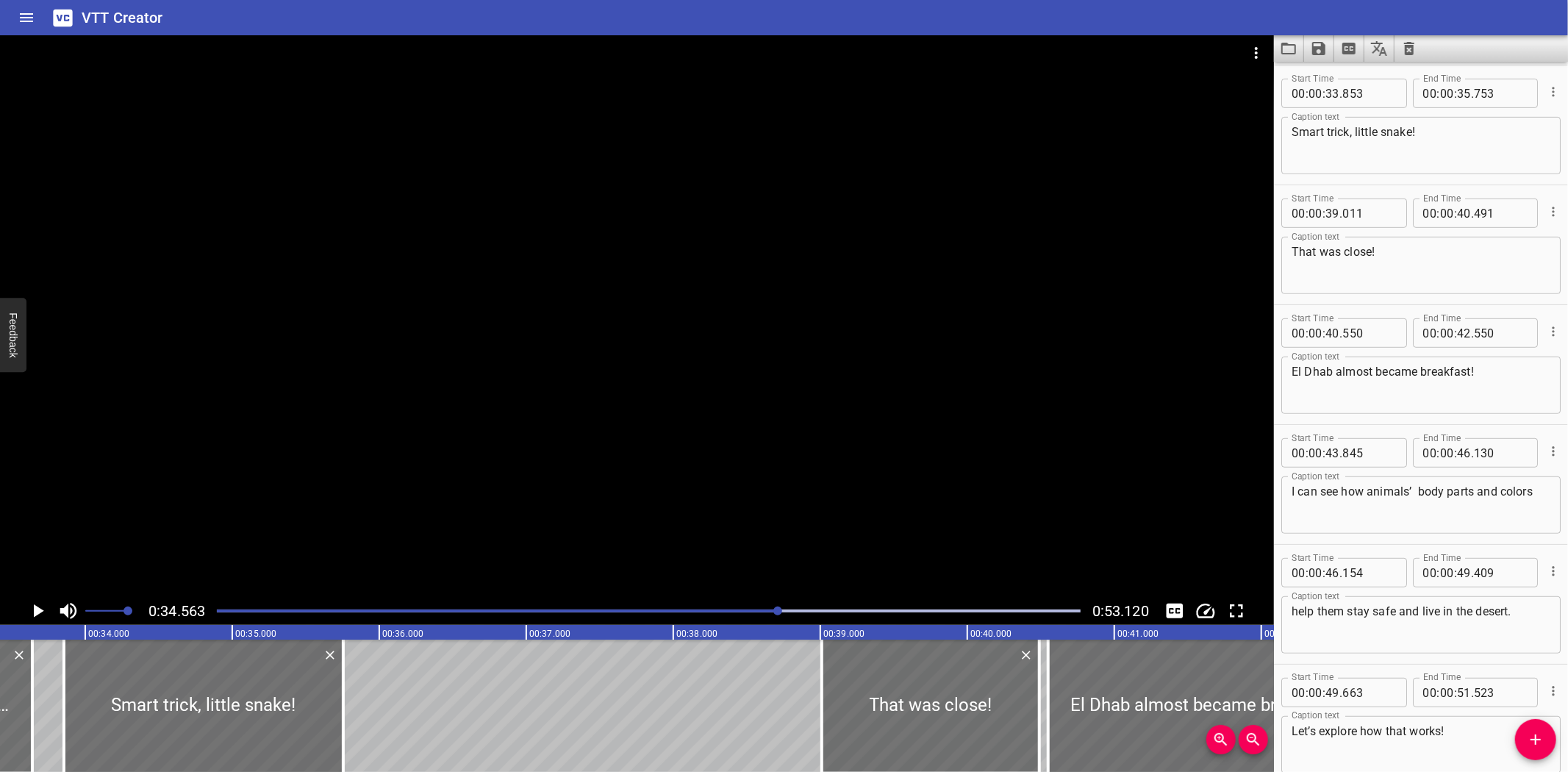
scroll to position [0, 4908]
click at [76, 725] on div at bounding box center [75, 705] width 14 height 132
click at [41, 609] on icon "Play/Pause" at bounding box center [37, 611] width 22 height 22
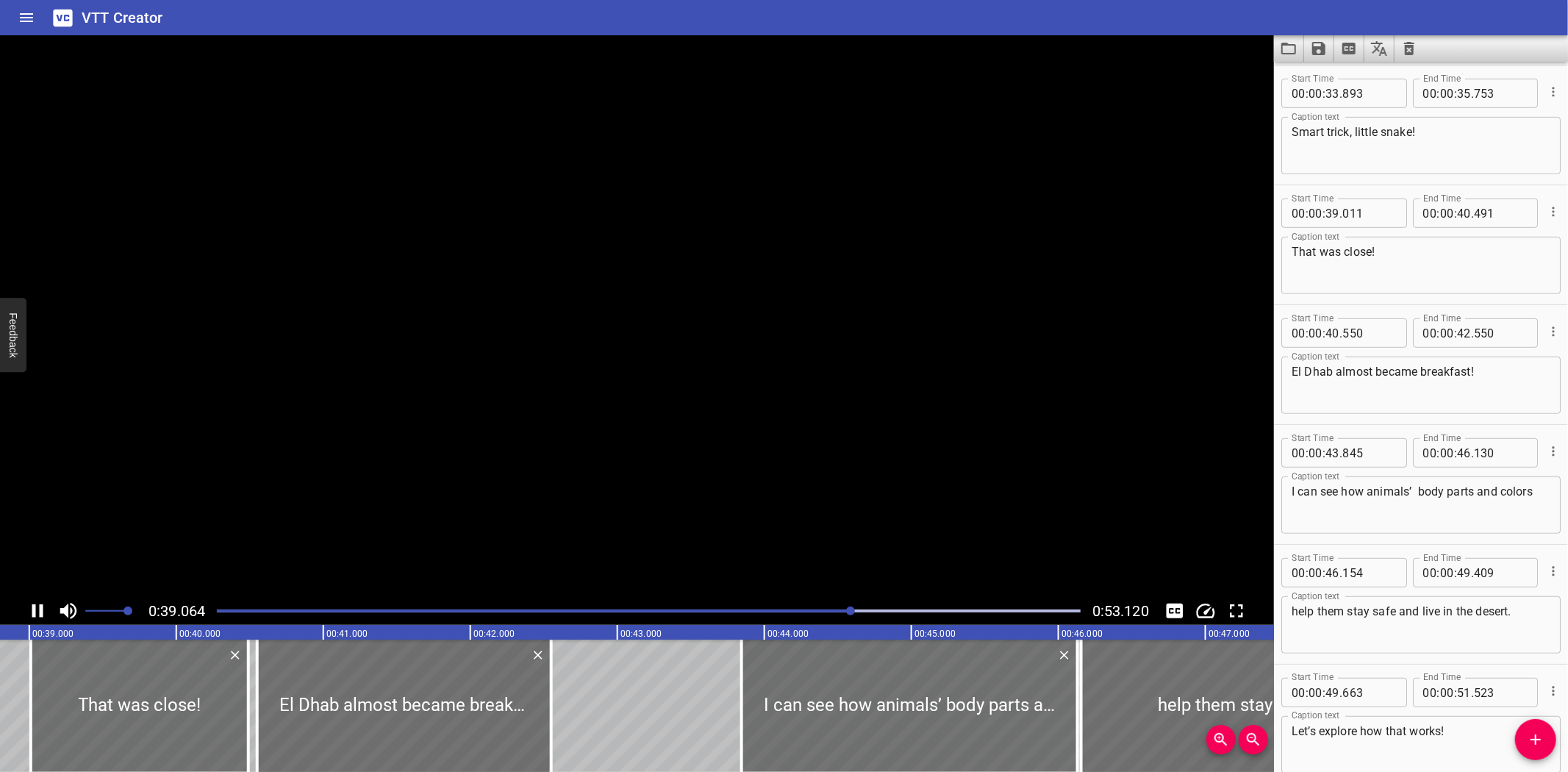
scroll to position [676, 0]
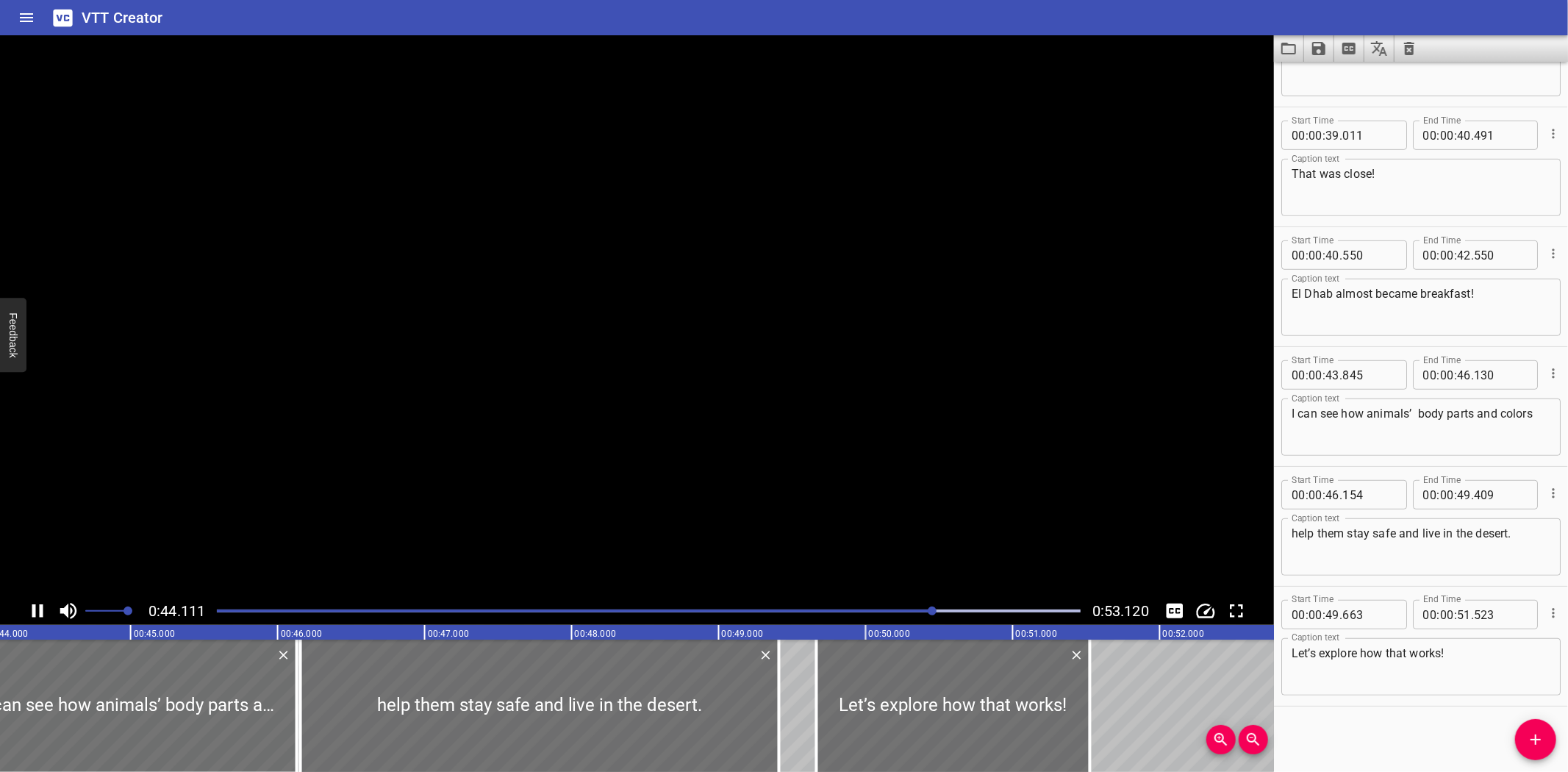
click at [40, 609] on icon "Play/Pause" at bounding box center [38, 611] width 11 height 13
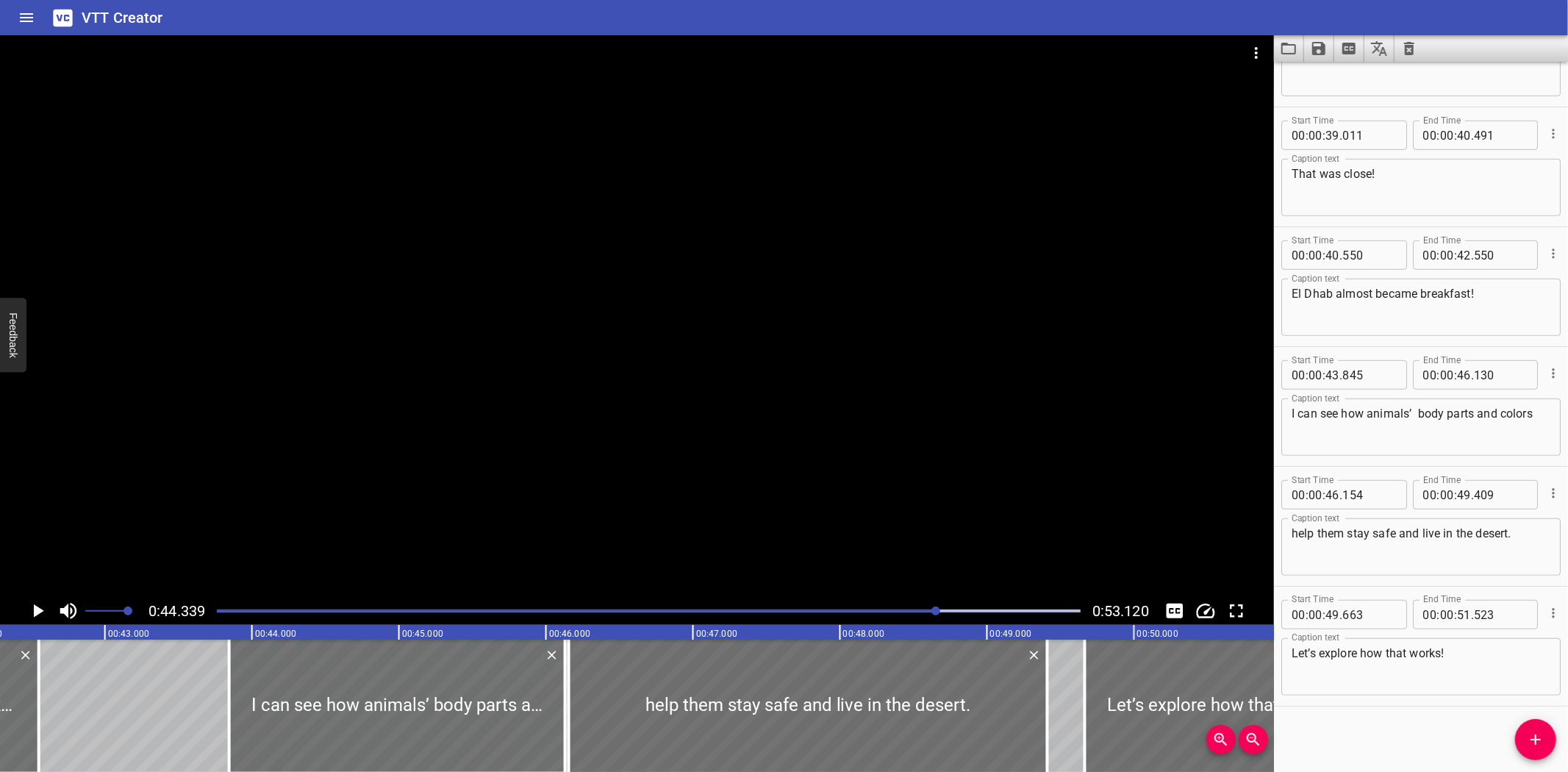
scroll to position [0, 6126]
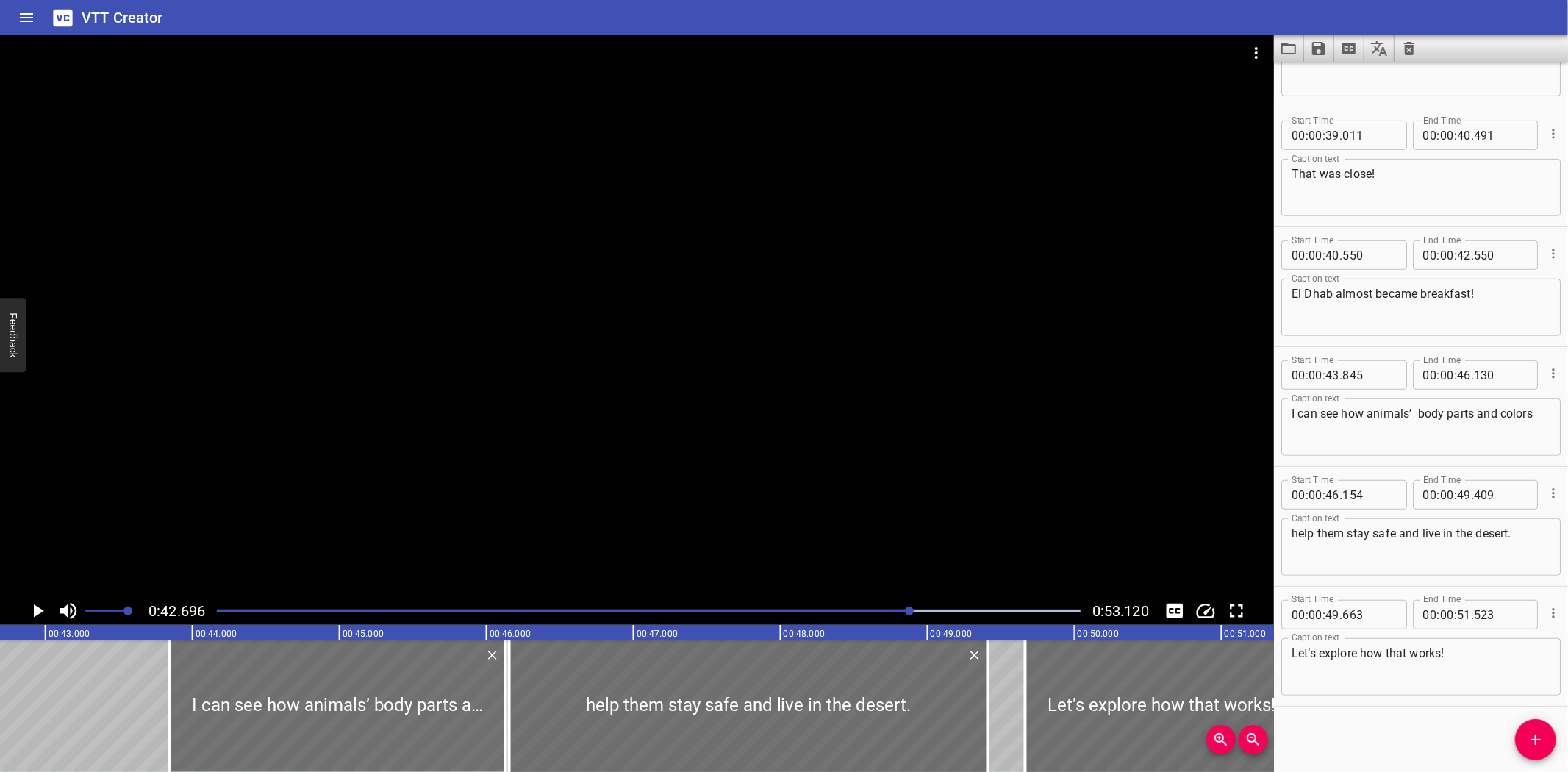
click at [33, 611] on icon "Play/Pause" at bounding box center [37, 611] width 22 height 22
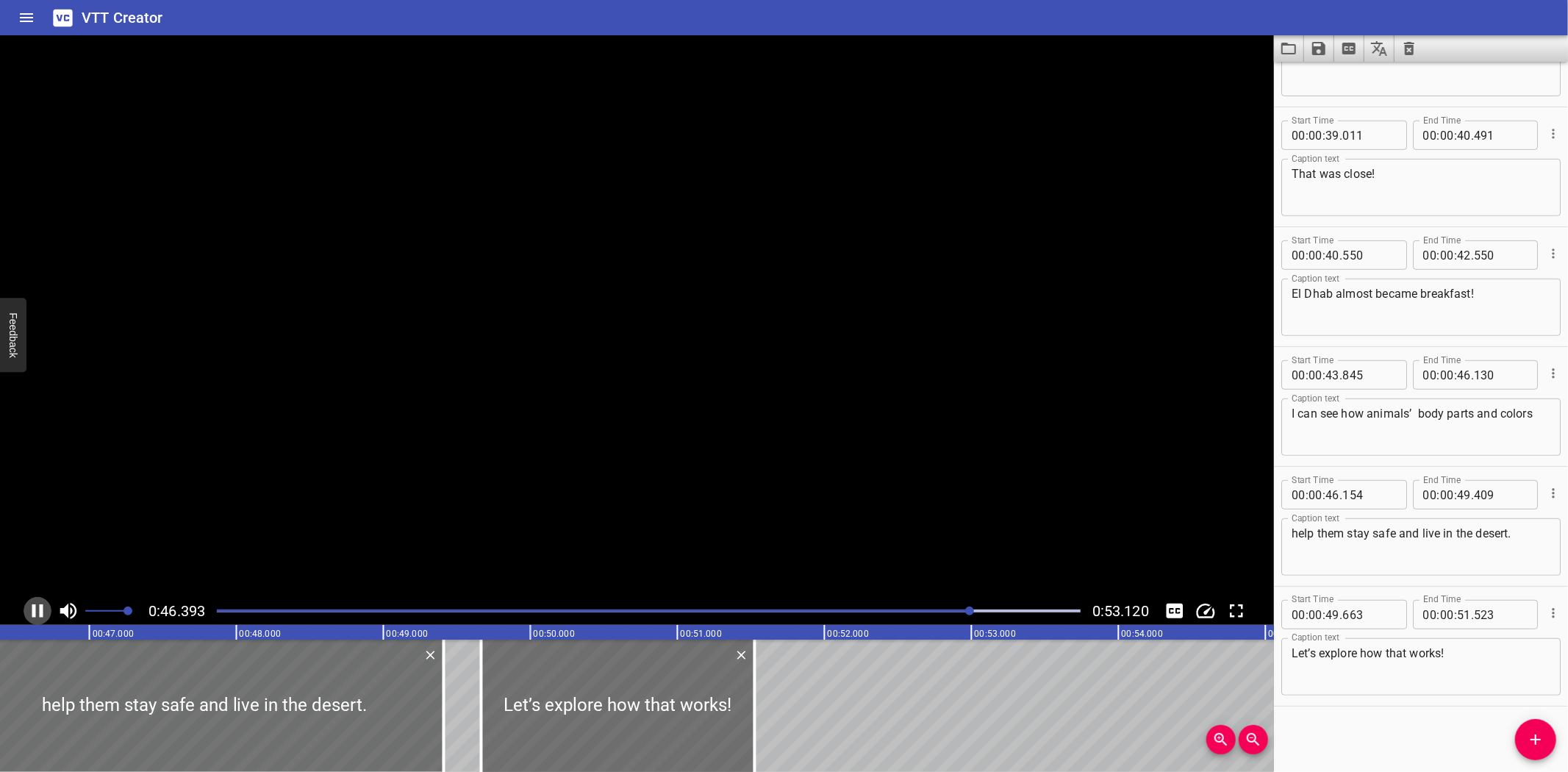
click at [33, 611] on icon "Play/Pause" at bounding box center [38, 611] width 11 height 13
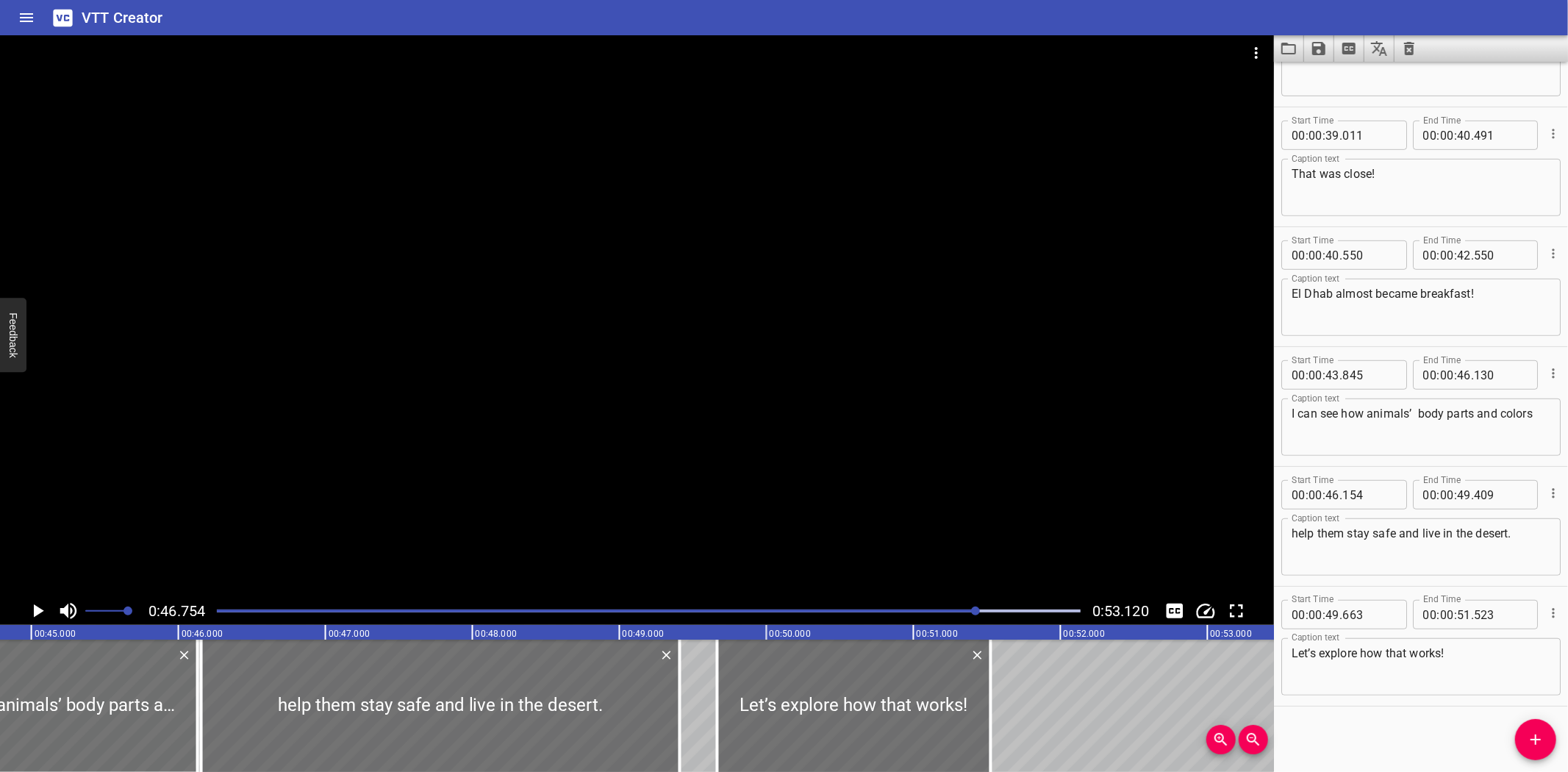
scroll to position [0, 6550]
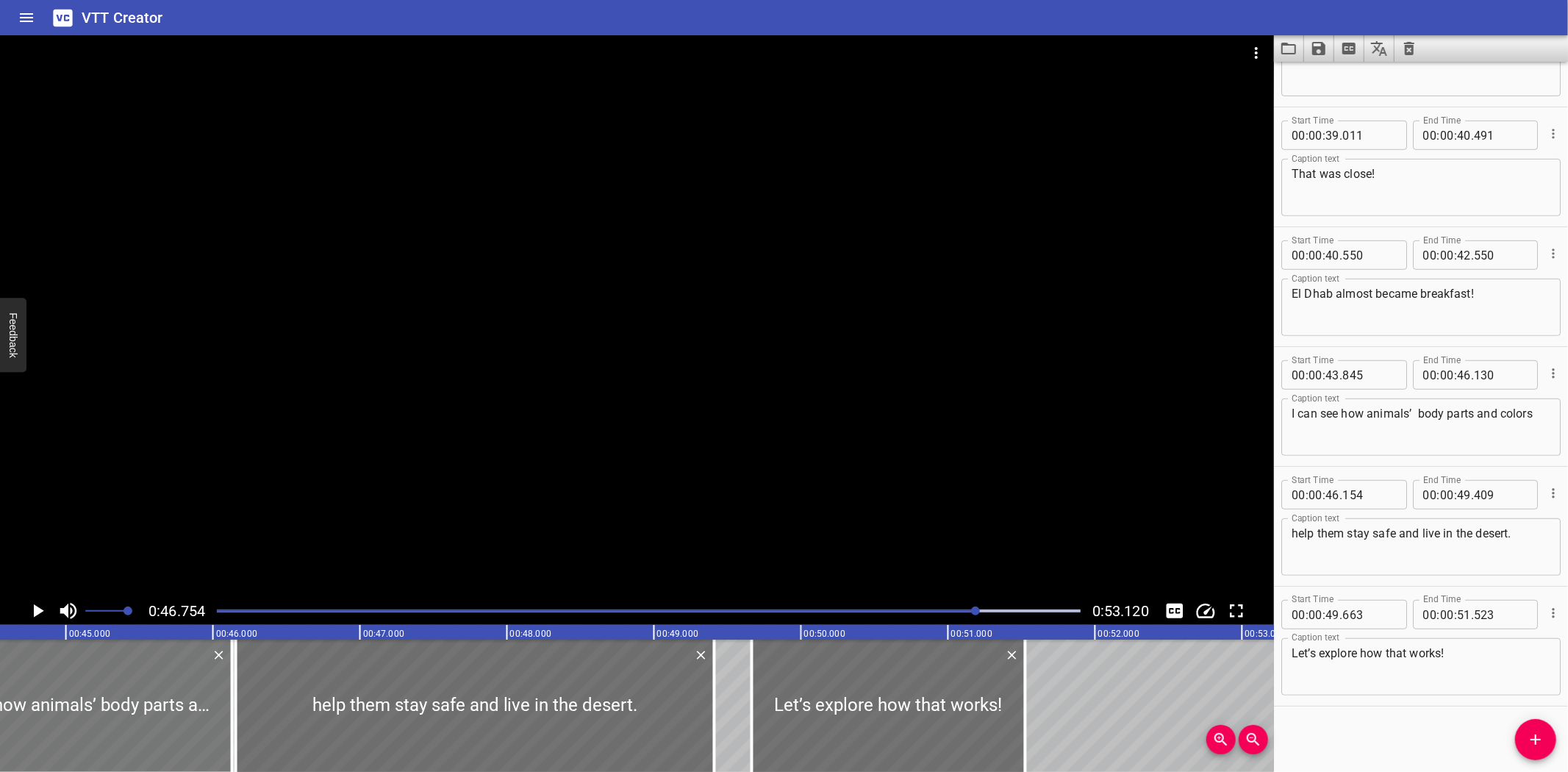
click at [71, 672] on div at bounding box center [65, 705] width 336 height 132
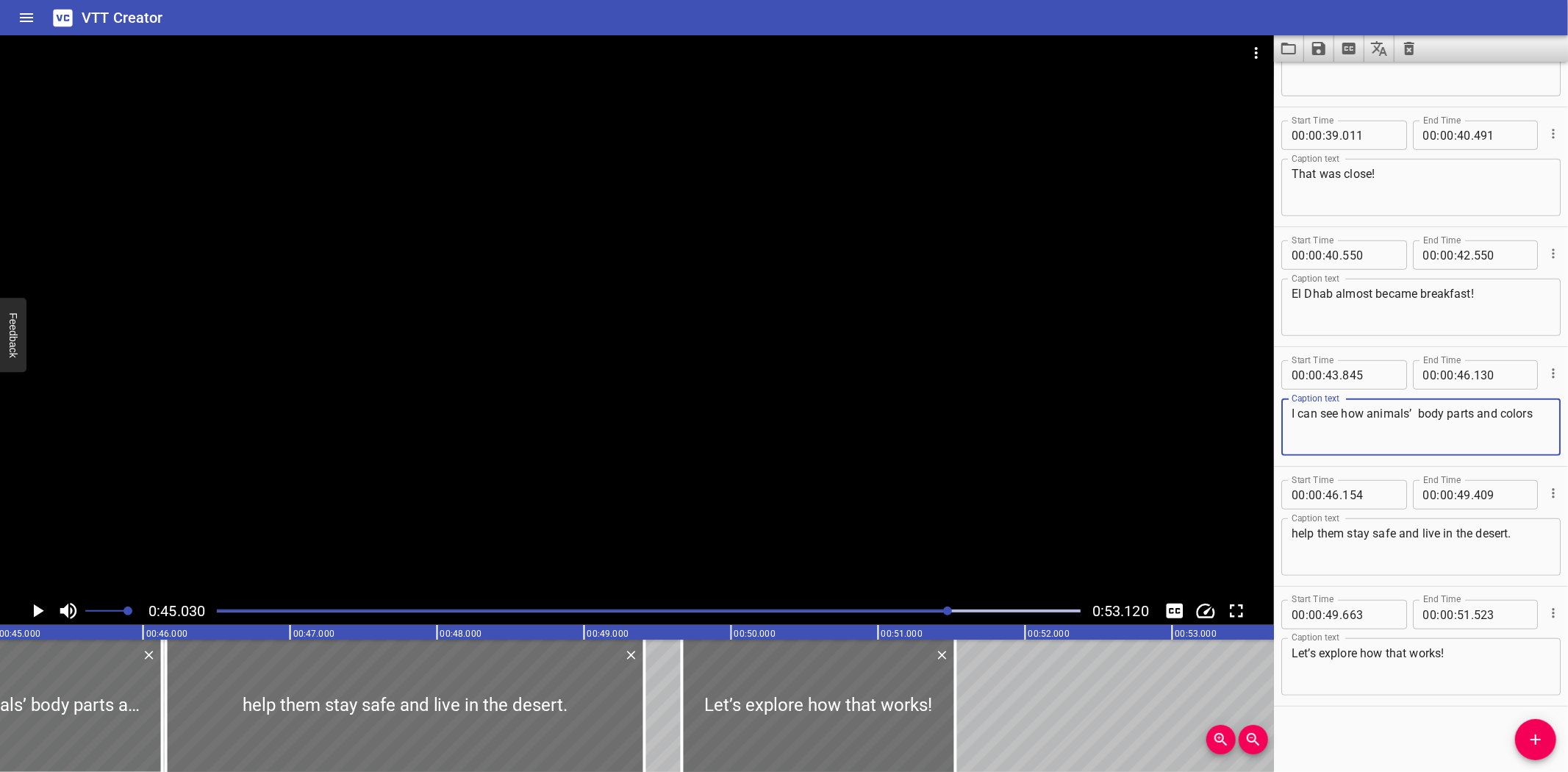
click at [1420, 413] on textarea "I can see how animals’ body parts and colors" at bounding box center [1421, 427] width 259 height 42
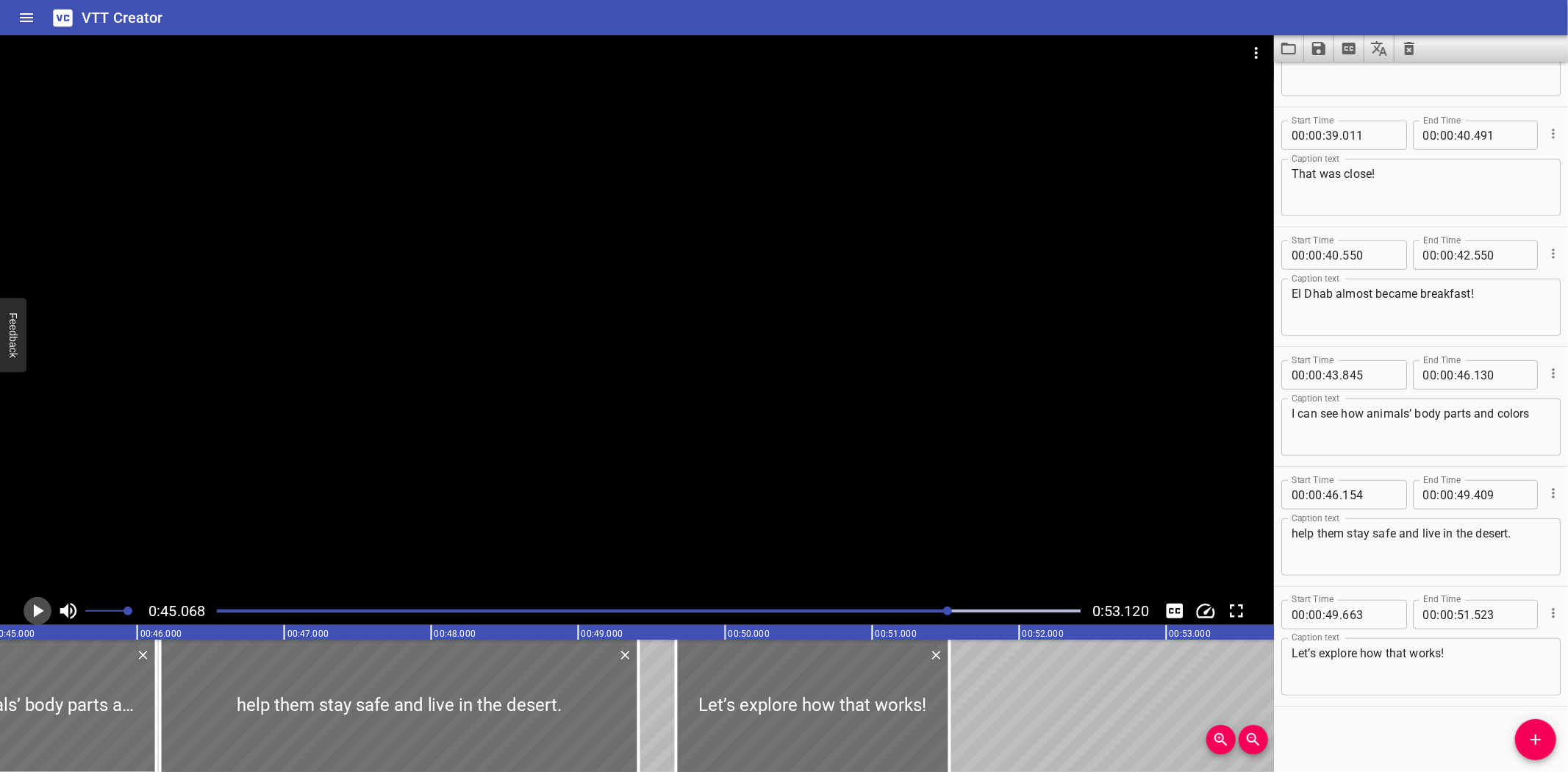
click at [37, 611] on icon "Play/Pause" at bounding box center [38, 611] width 11 height 13
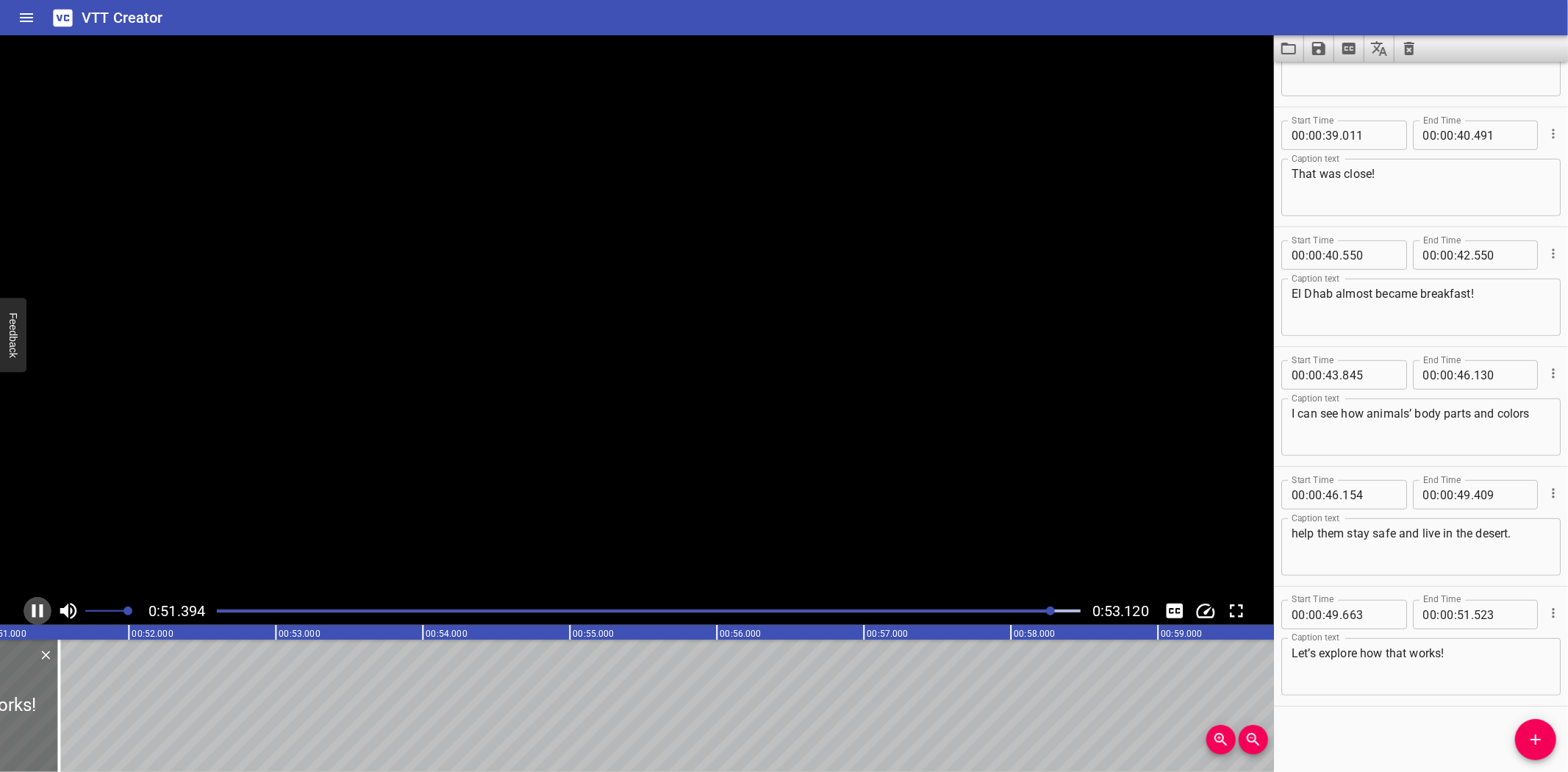
scroll to position [0, 7548]
click at [37, 611] on icon "Play/Pause" at bounding box center [37, 611] width 22 height 22
click at [1317, 50] on icon "Save captions to file" at bounding box center [1319, 49] width 13 height 13
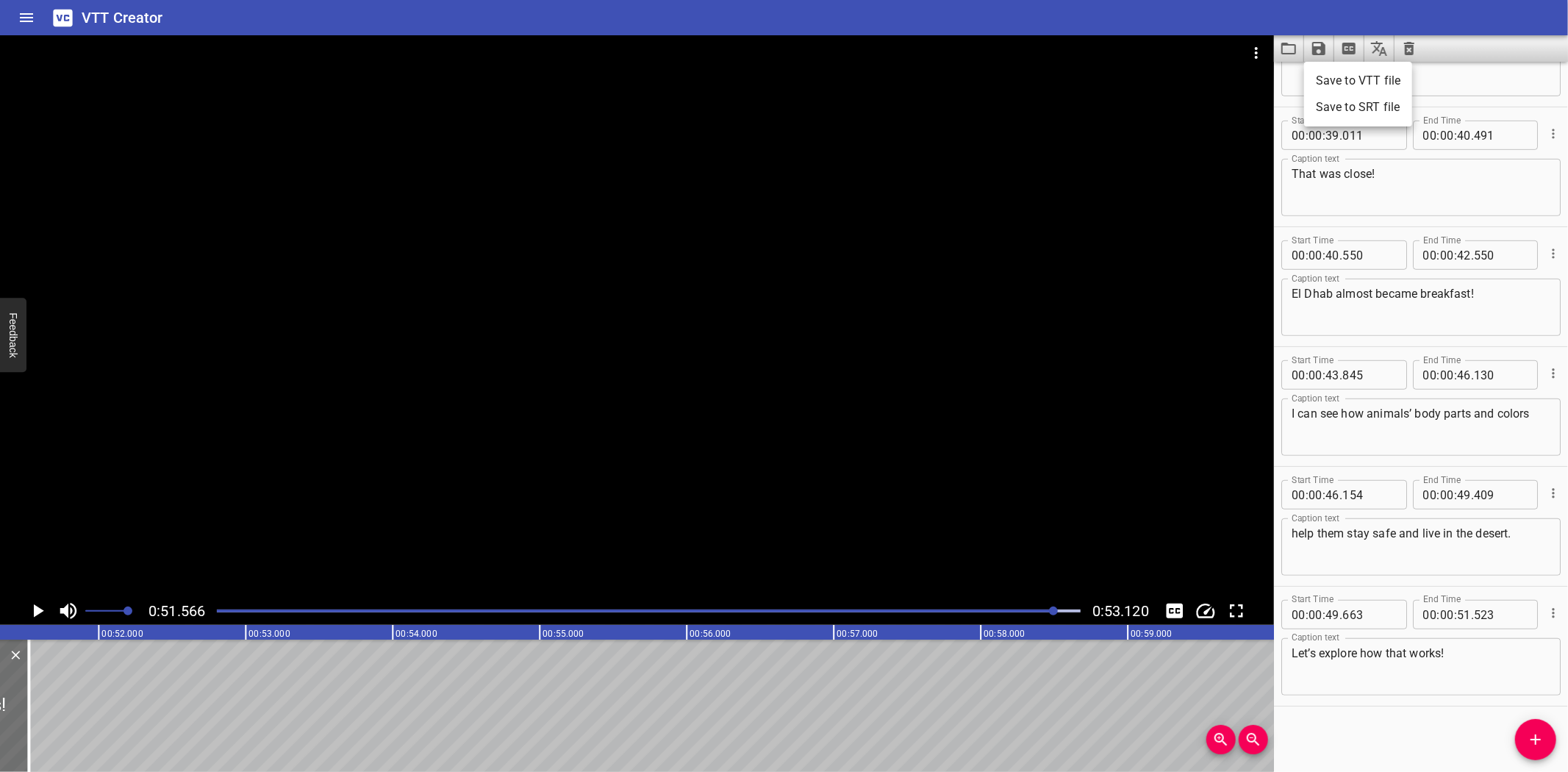
click at [1357, 78] on li "Save to VTT file" at bounding box center [1358, 81] width 108 height 27
click at [1255, 54] on icon "Video Options" at bounding box center [1257, 53] width 17 height 17
click at [1248, 53] on li "Select New Video File..." at bounding box center [1311, 54] width 146 height 27
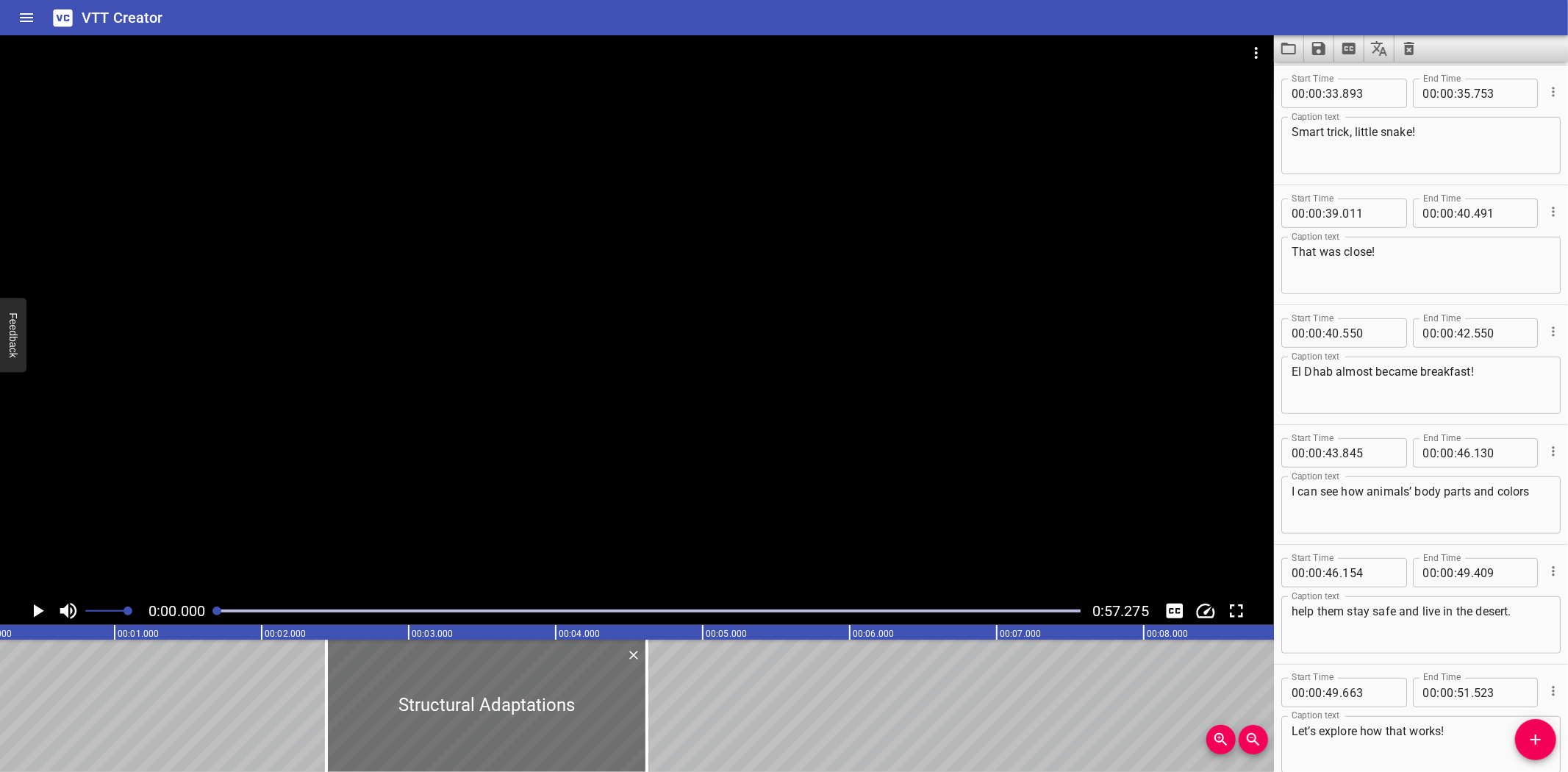
scroll to position [0, 0]
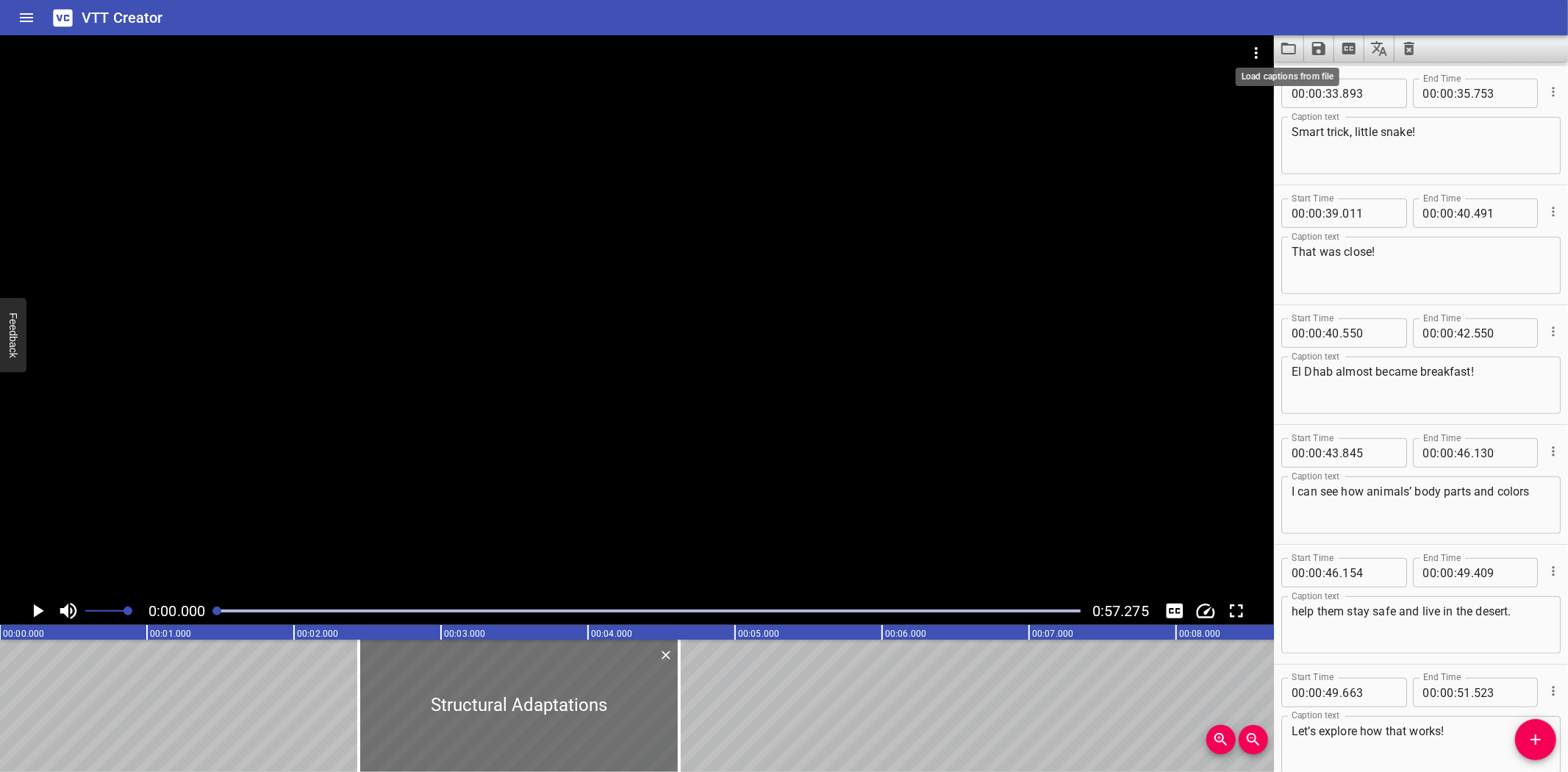
click at [1290, 50] on icon "Load captions from file" at bounding box center [1289, 49] width 17 height 17
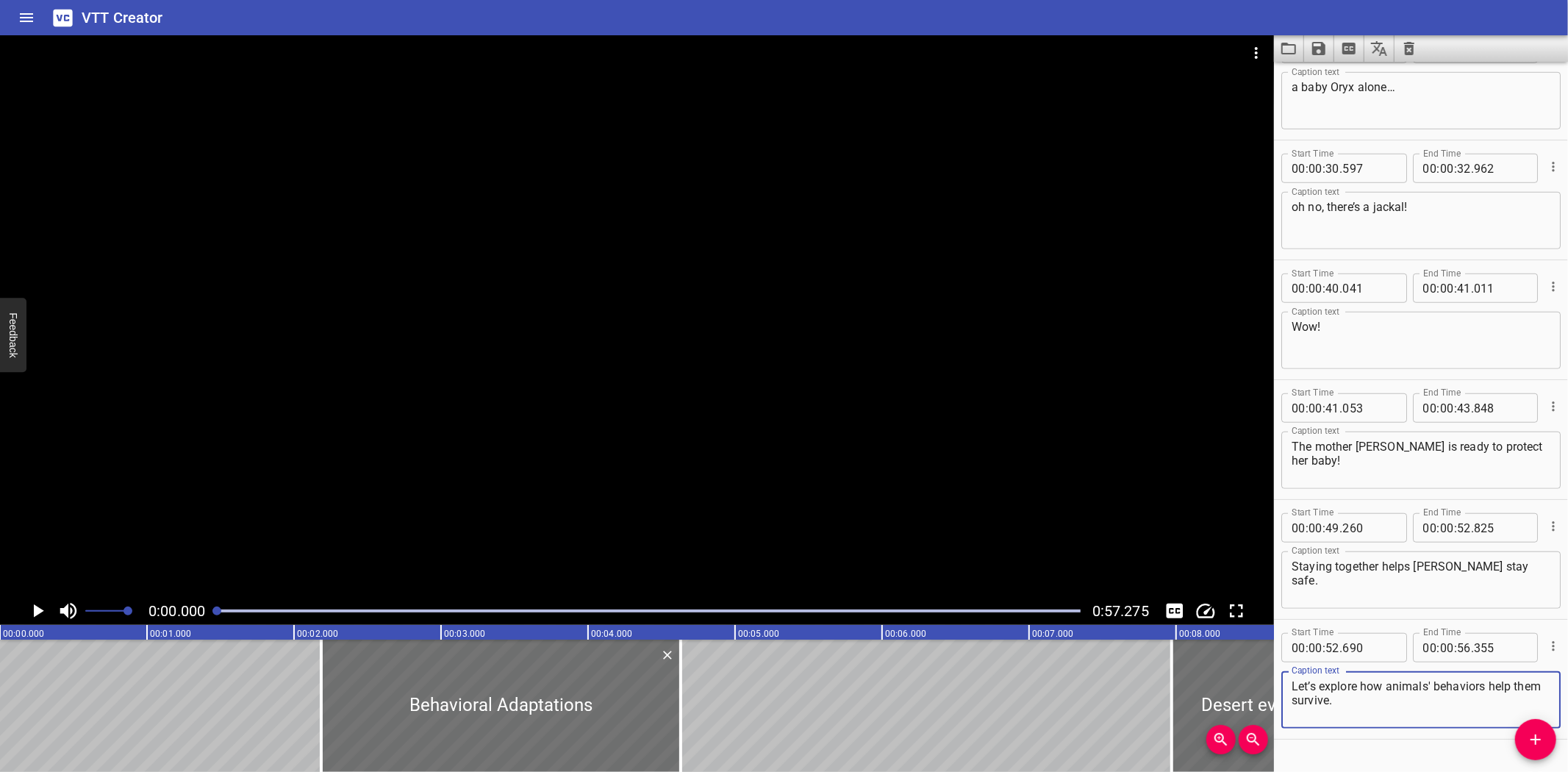
scroll to position [915, 0]
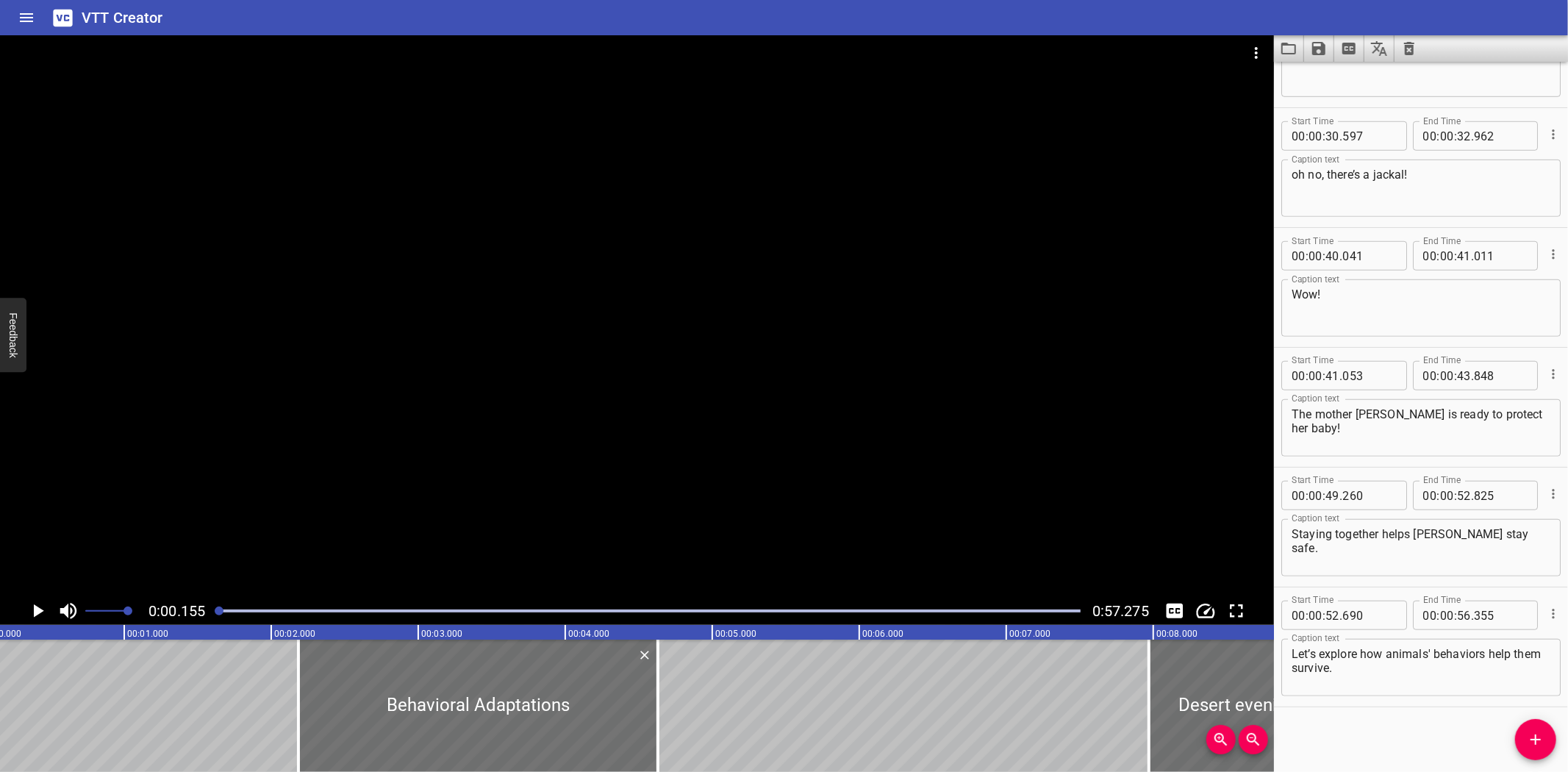
click at [36, 605] on icon "Play/Pause" at bounding box center [37, 611] width 22 height 22
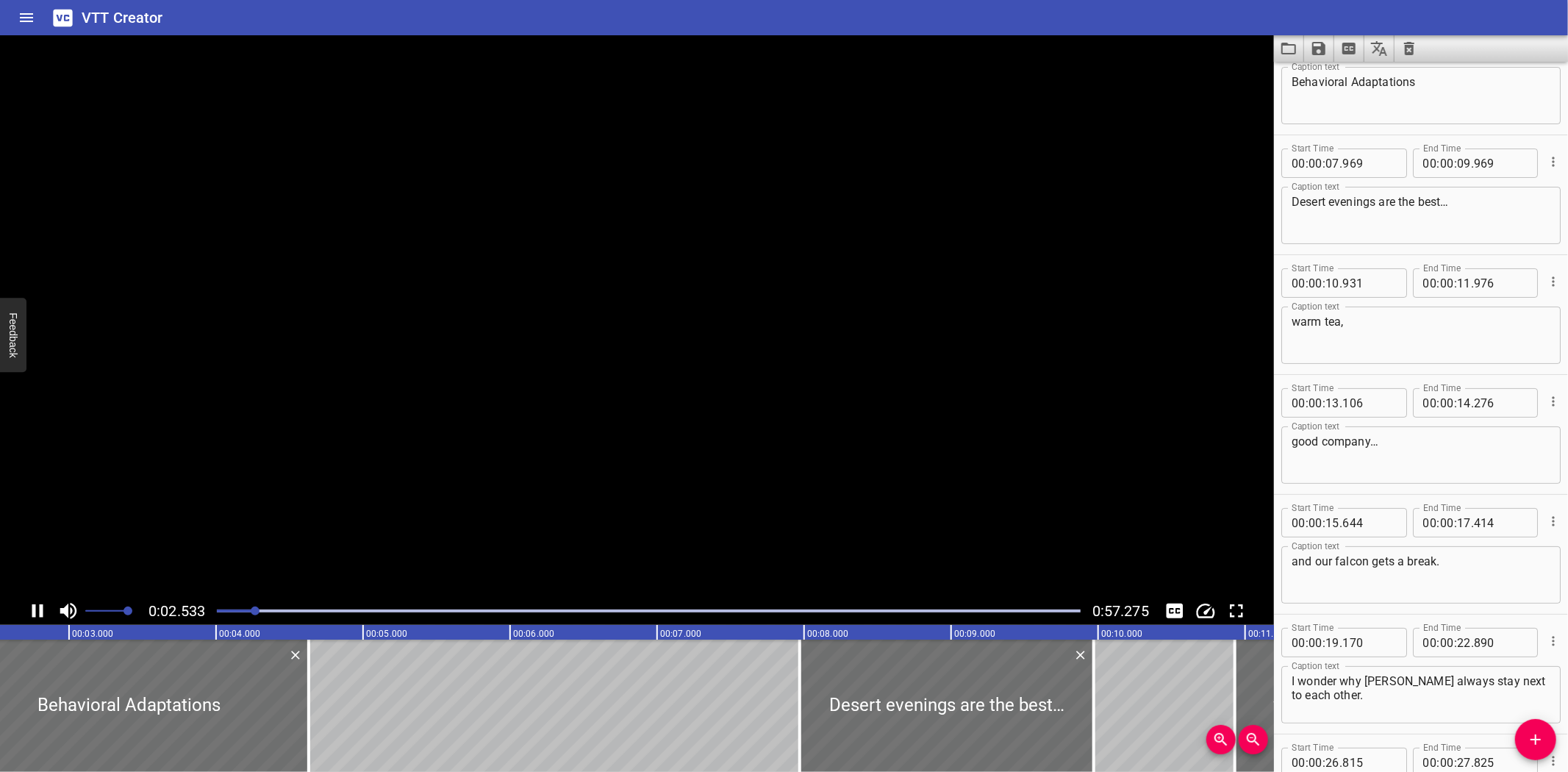
scroll to position [0, 0]
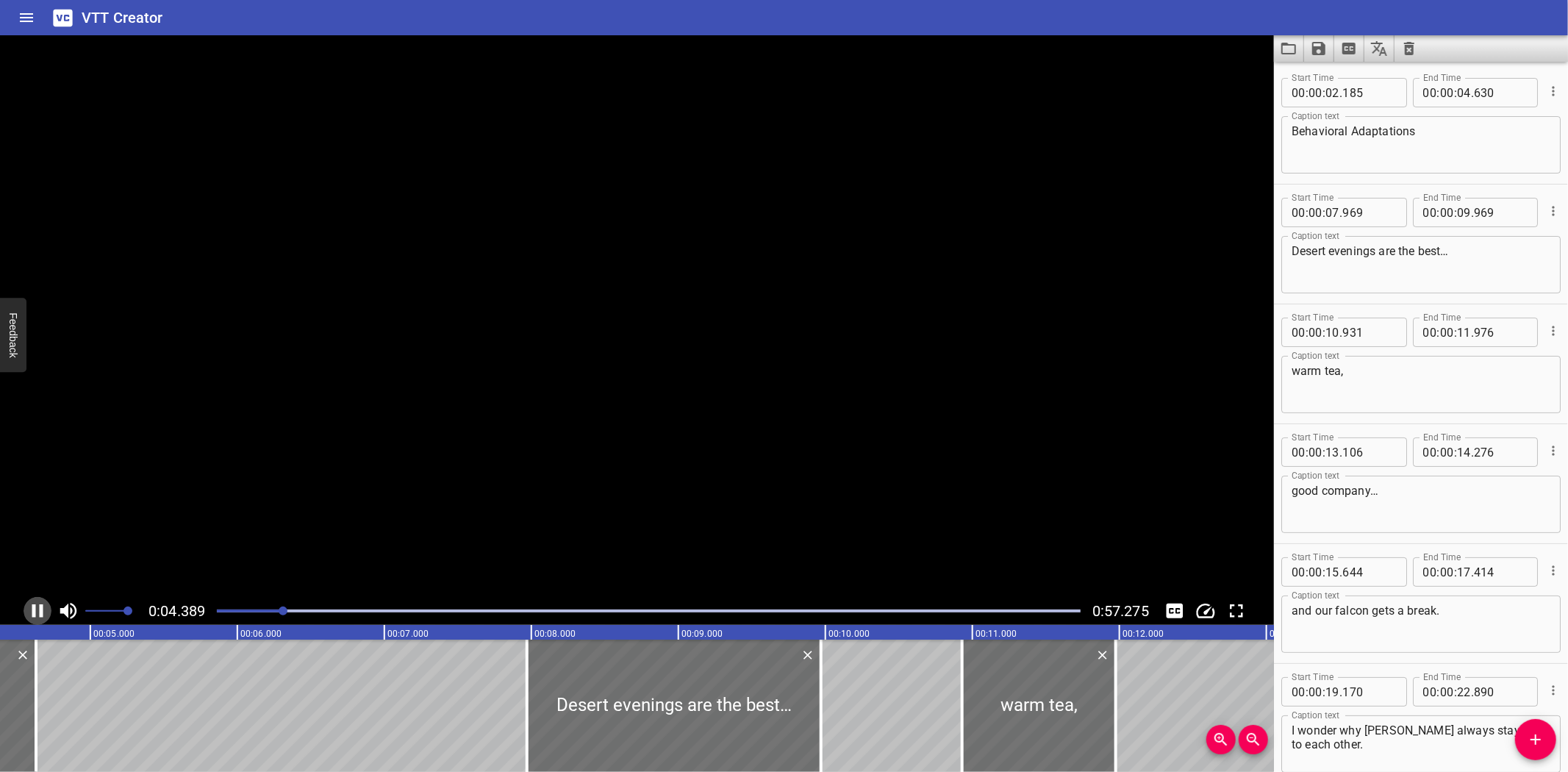
click at [37, 605] on icon "Play/Pause" at bounding box center [37, 611] width 22 height 22
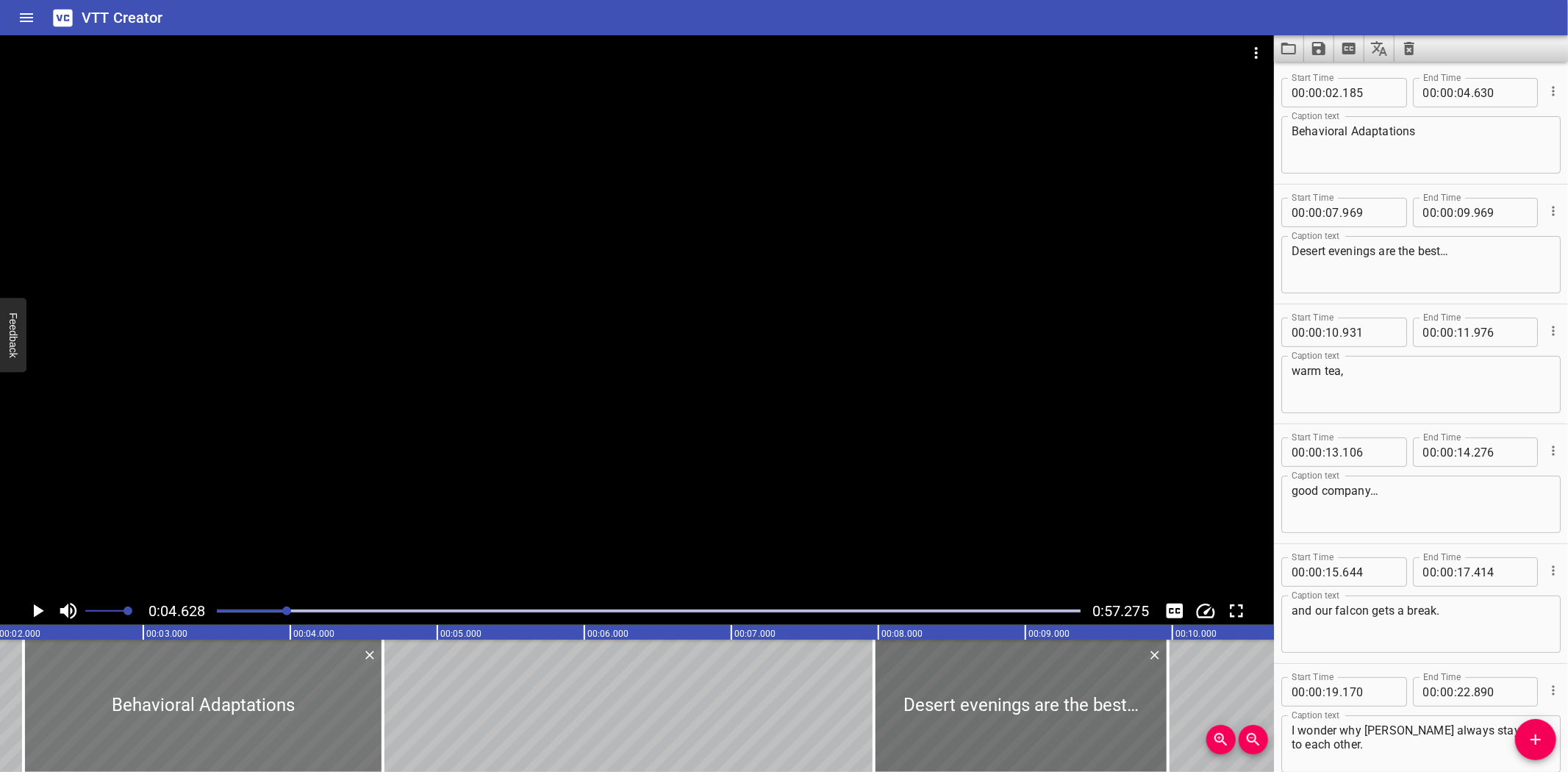
scroll to position [0, 321]
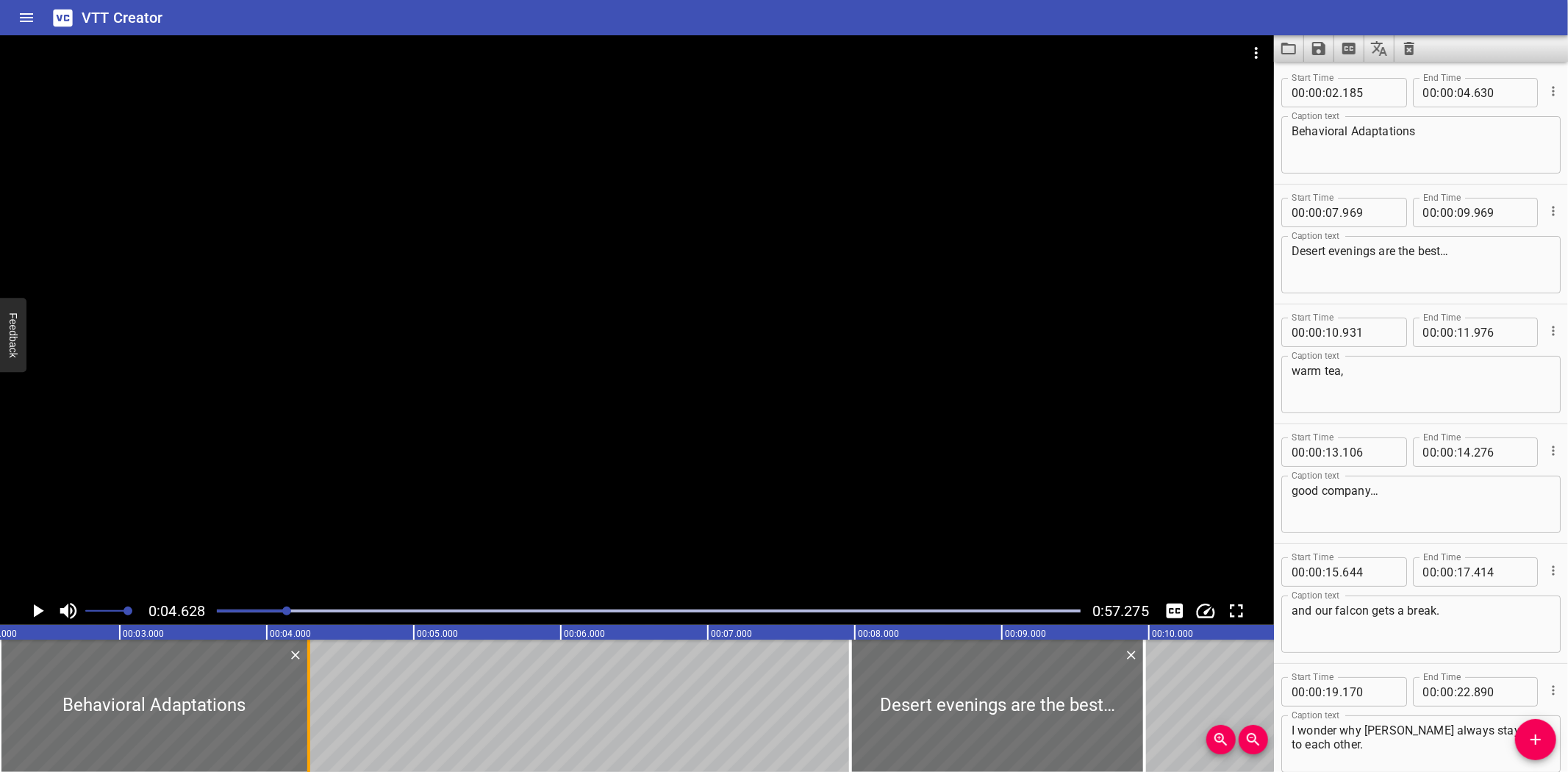
drag, startPoint x: 360, startPoint y: 724, endPoint x: 310, endPoint y: 725, distance: 50.0
click at [310, 725] on div at bounding box center [309, 705] width 3 height 132
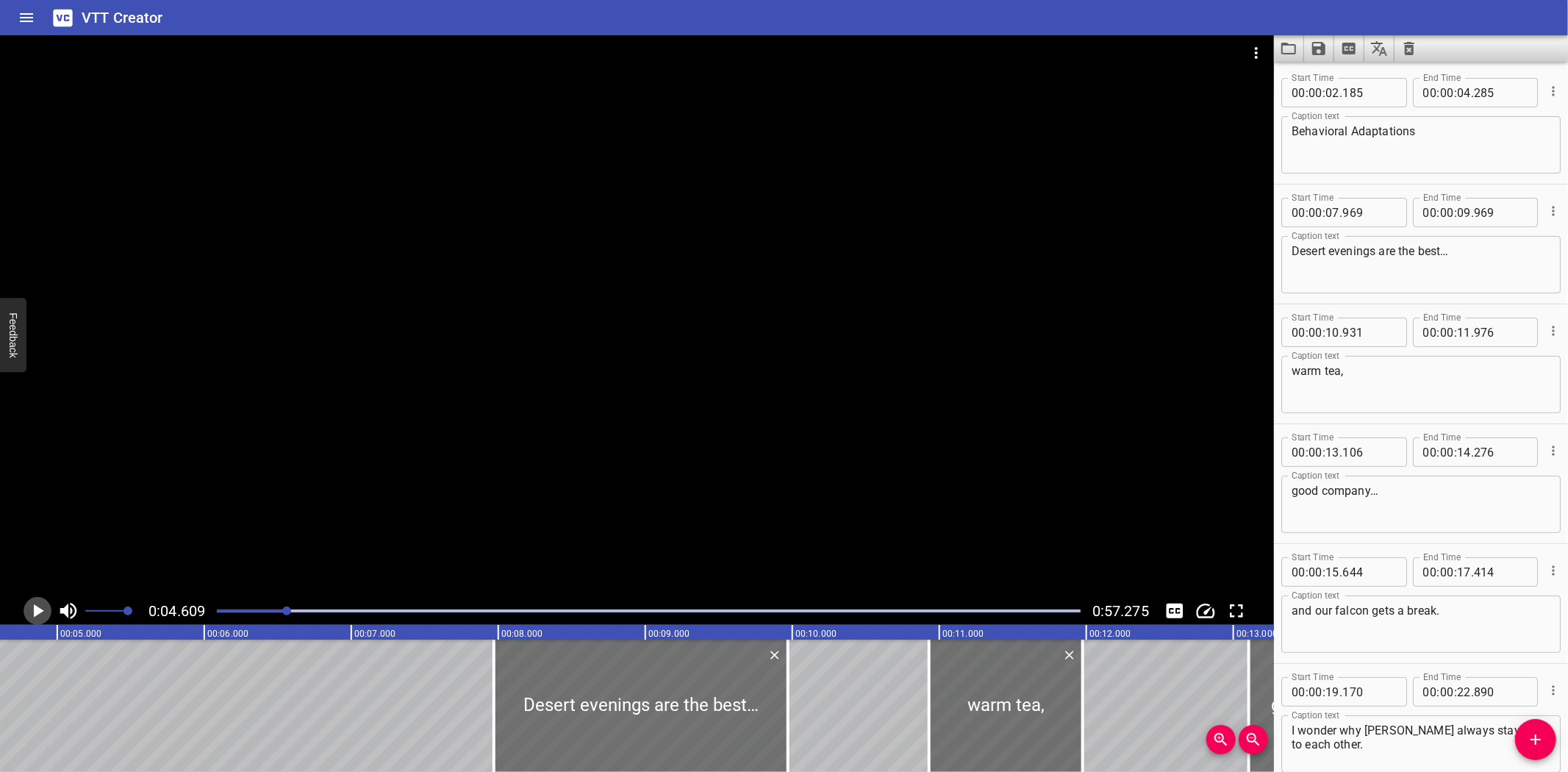
click at [33, 606] on icon "Play/Pause" at bounding box center [37, 611] width 22 height 22
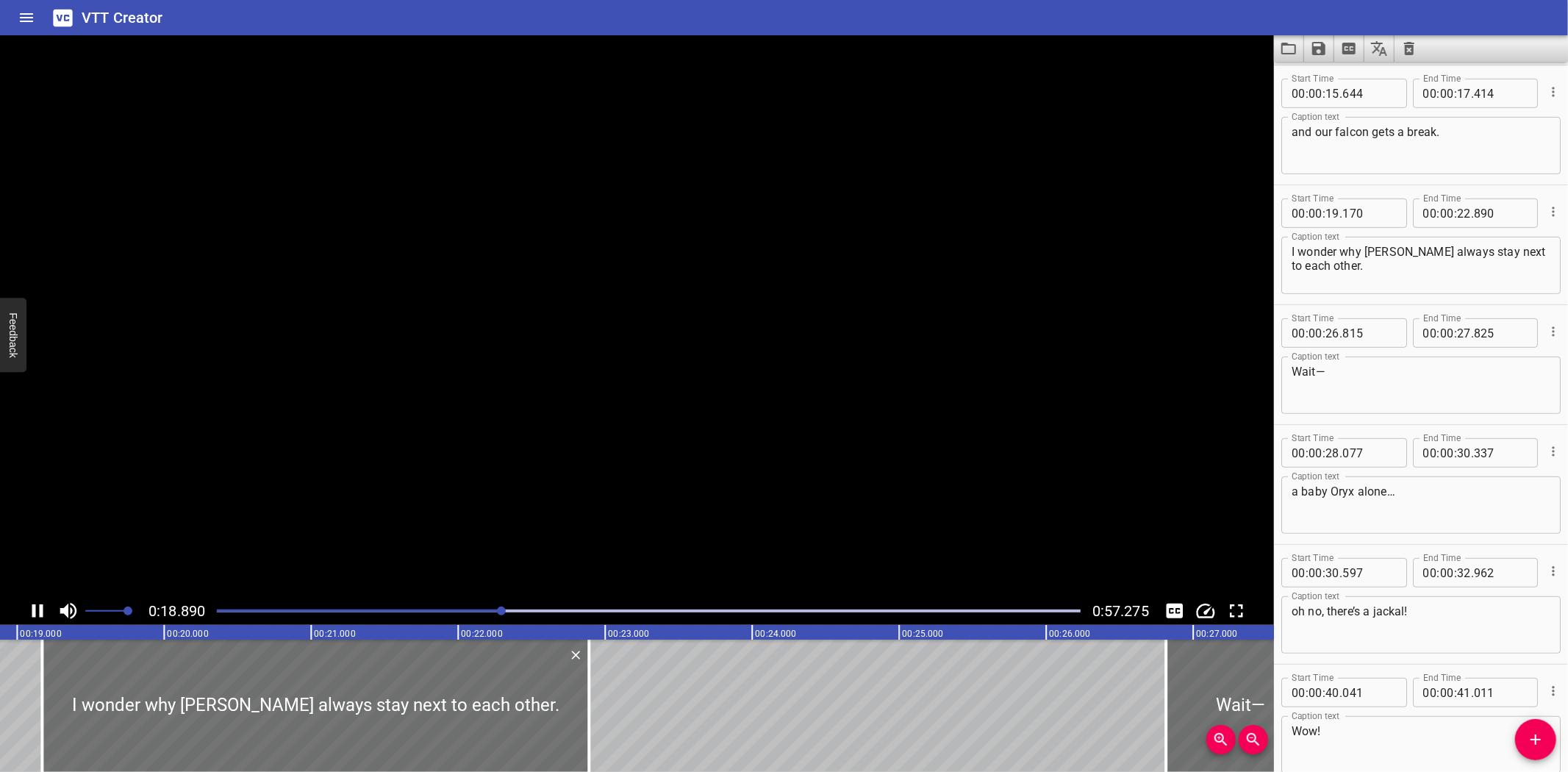
scroll to position [0, 2816]
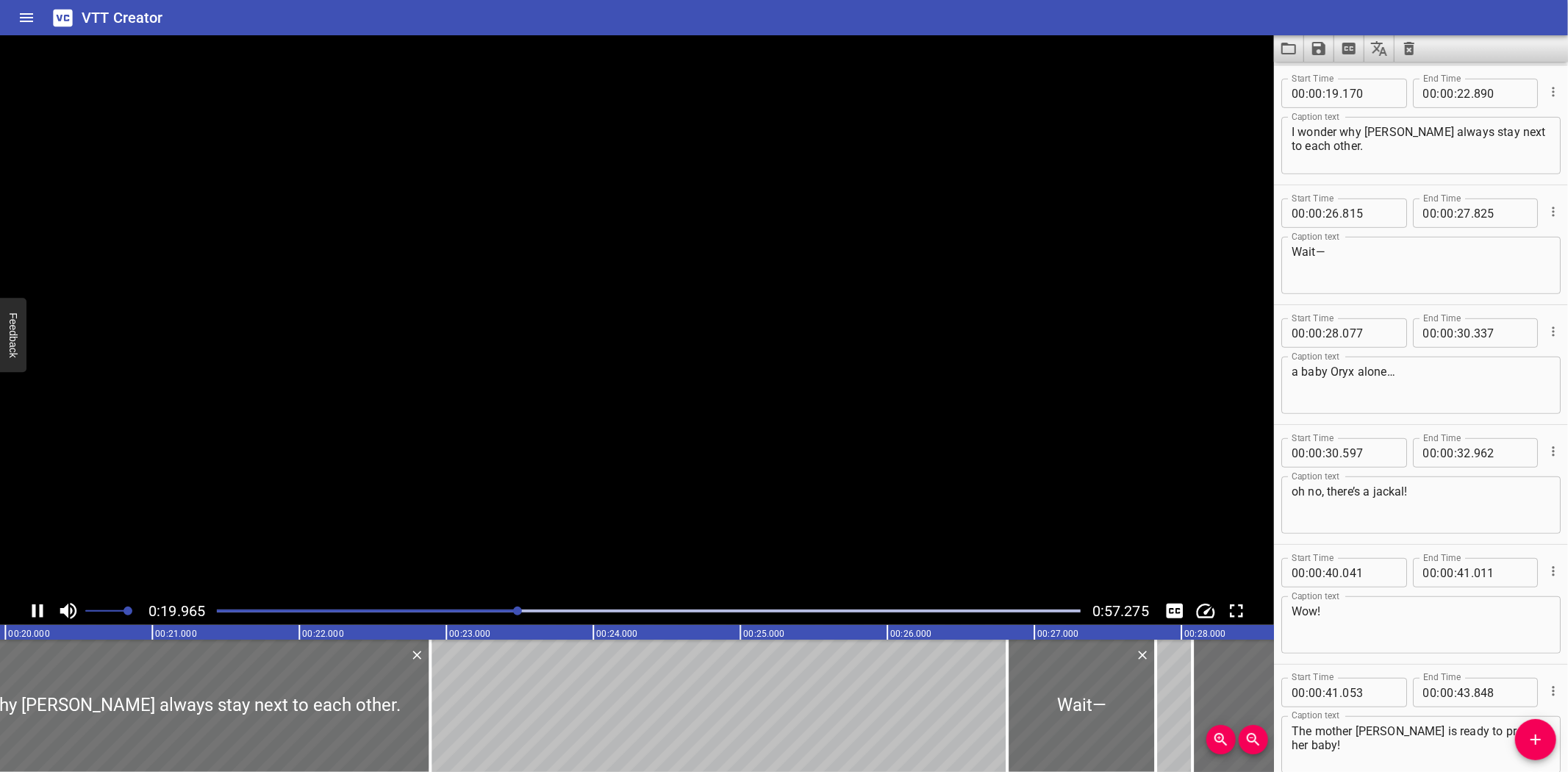
click at [35, 606] on icon "Play/Pause" at bounding box center [37, 611] width 22 height 22
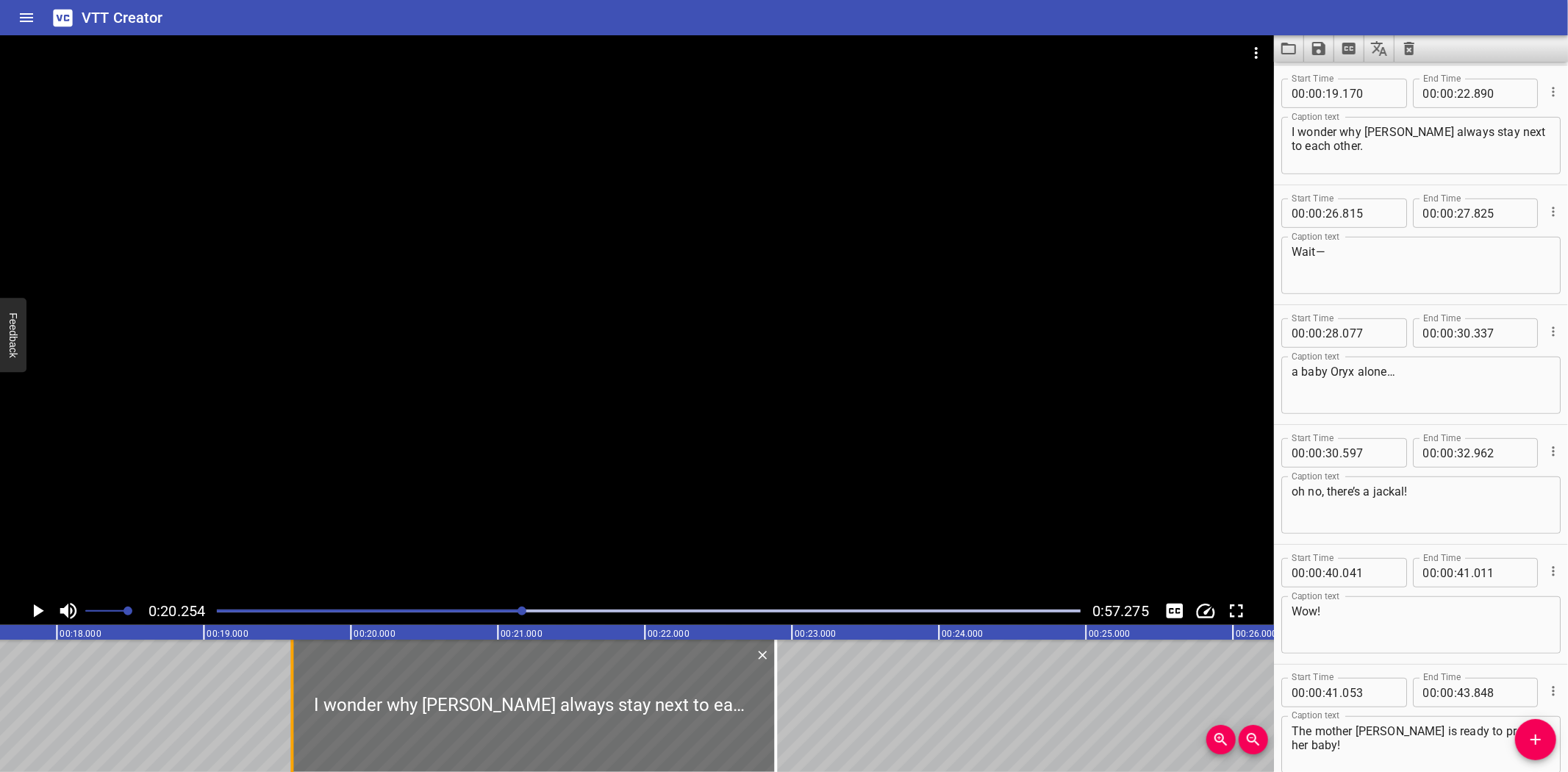
drag, startPoint x: 229, startPoint y: 726, endPoint x: 292, endPoint y: 735, distance: 63.6
click at [292, 735] on div at bounding box center [291, 705] width 14 height 132
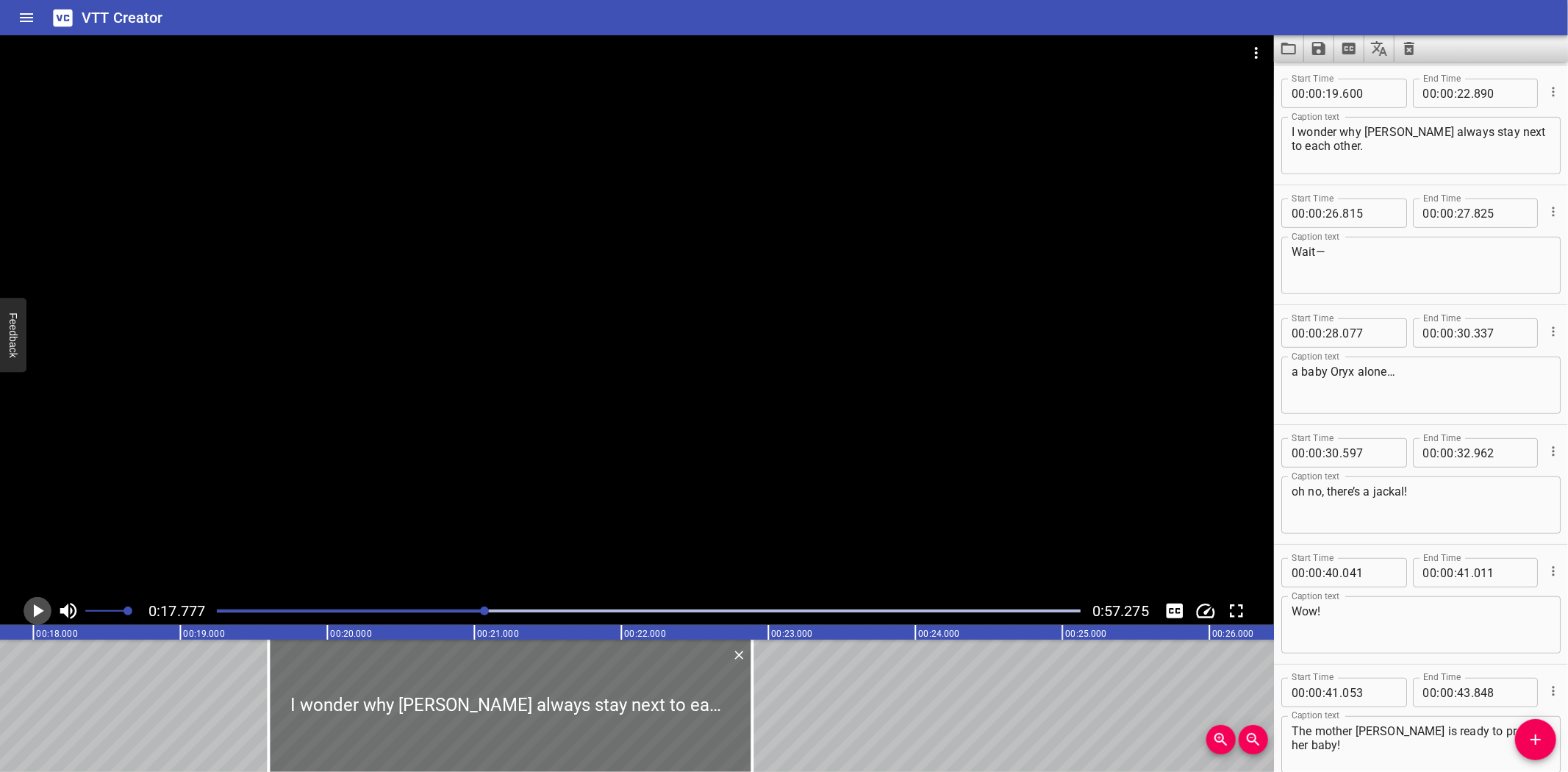
click at [34, 611] on icon "Play/Pause" at bounding box center [38, 611] width 11 height 13
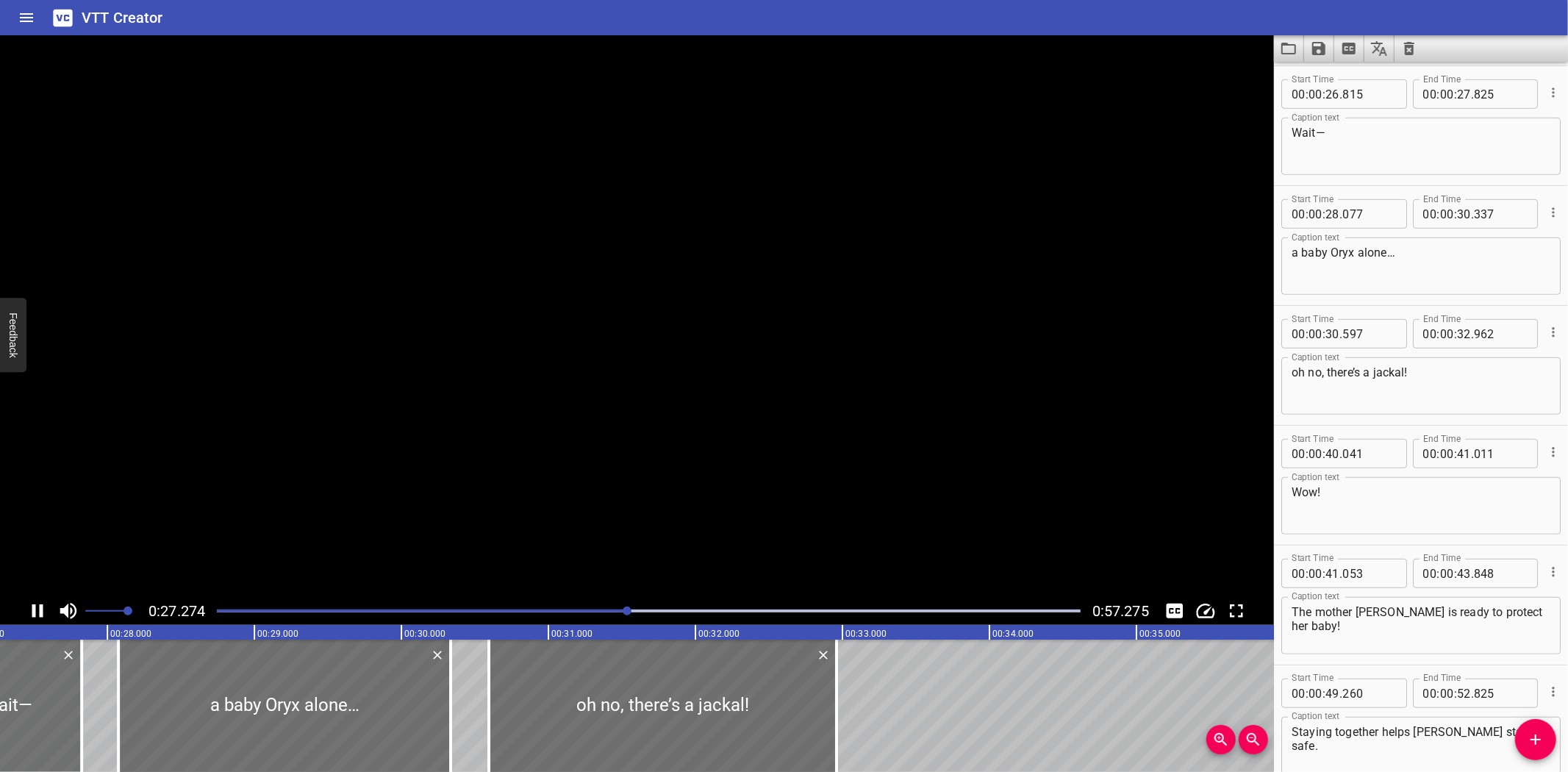
click at [33, 613] on icon "Play/Pause" at bounding box center [38, 611] width 11 height 13
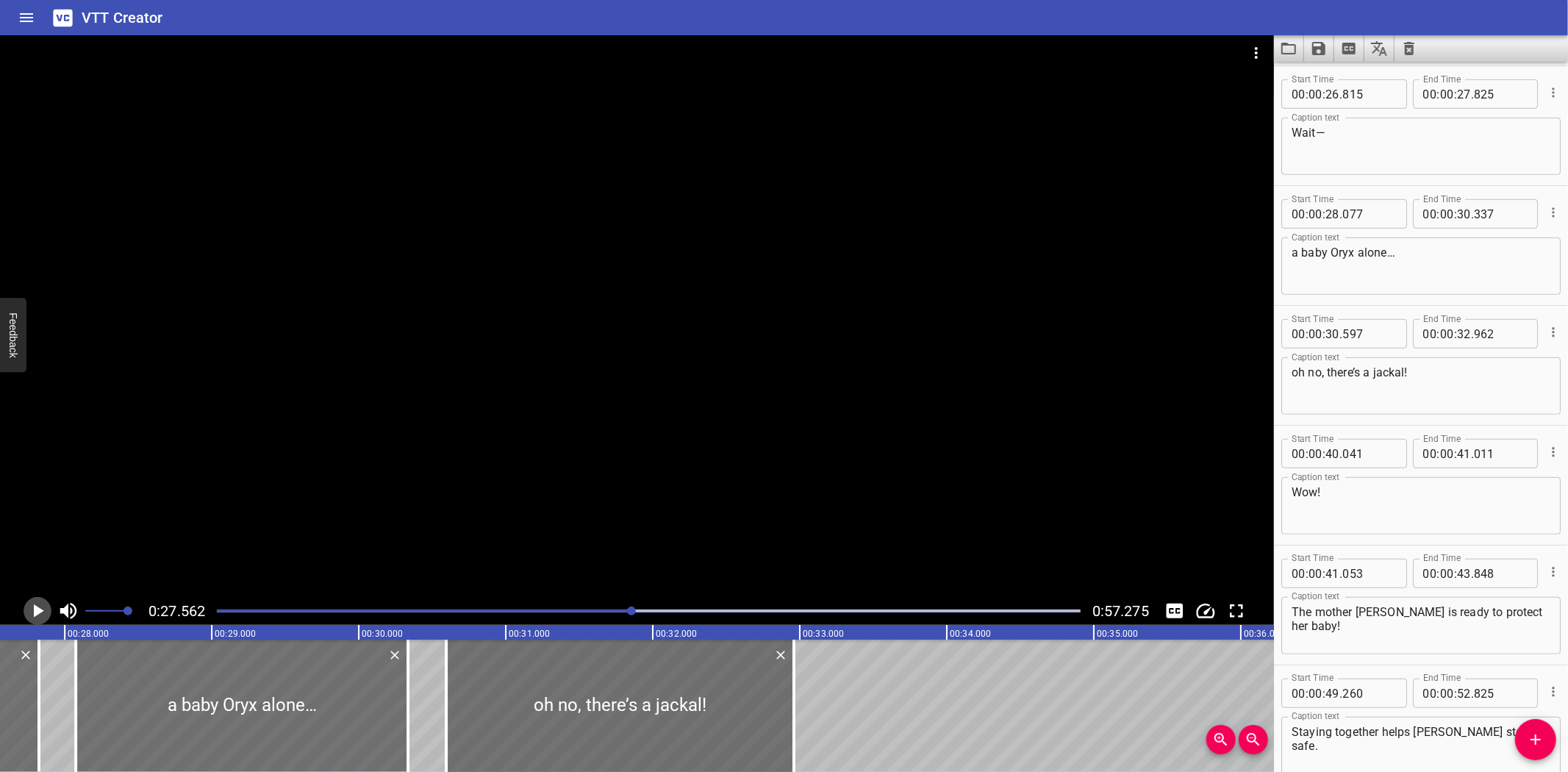
click at [36, 609] on icon "Play/Pause" at bounding box center [38, 611] width 11 height 13
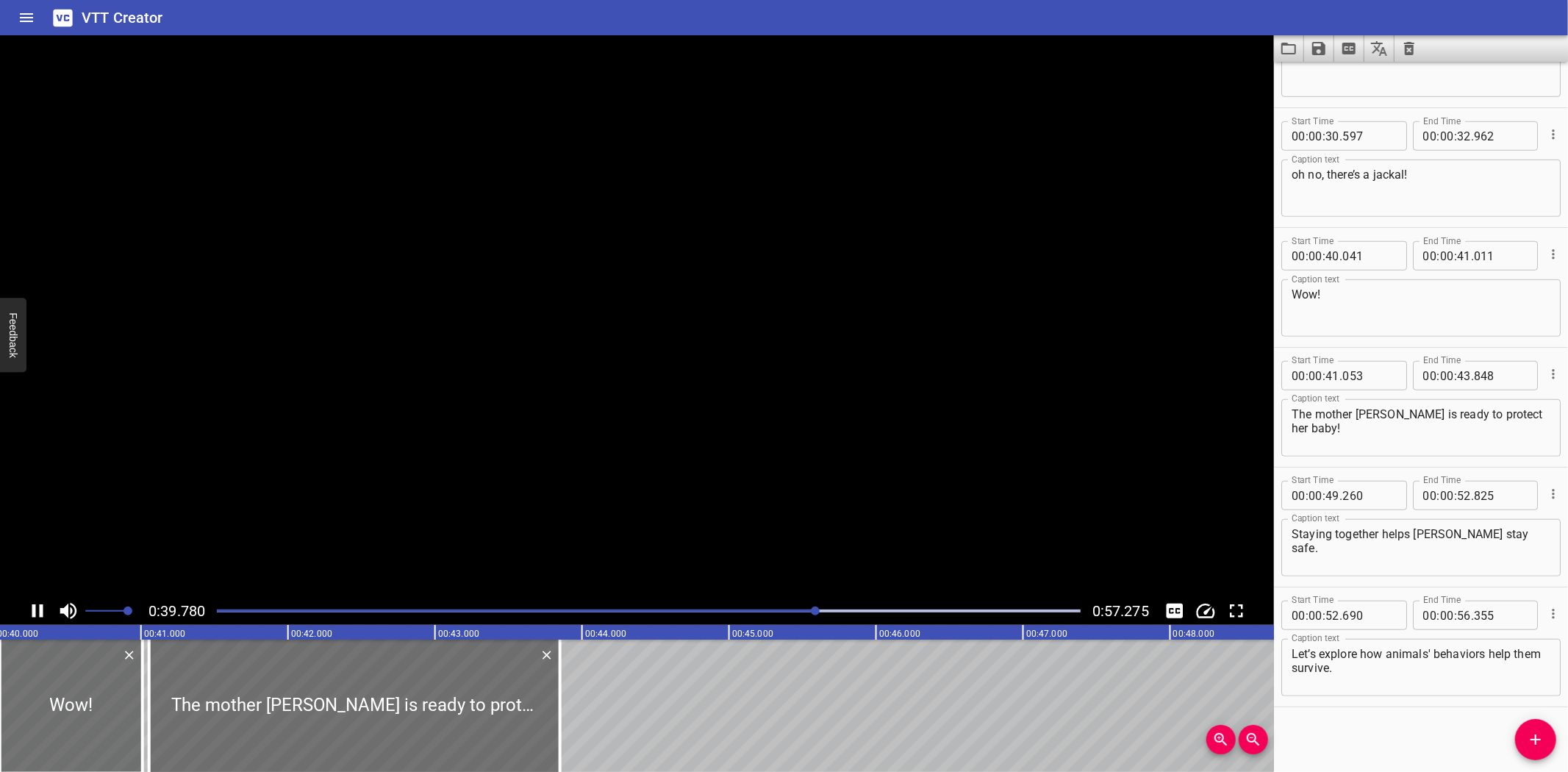
click at [36, 609] on icon "Play/Pause" at bounding box center [37, 611] width 22 height 22
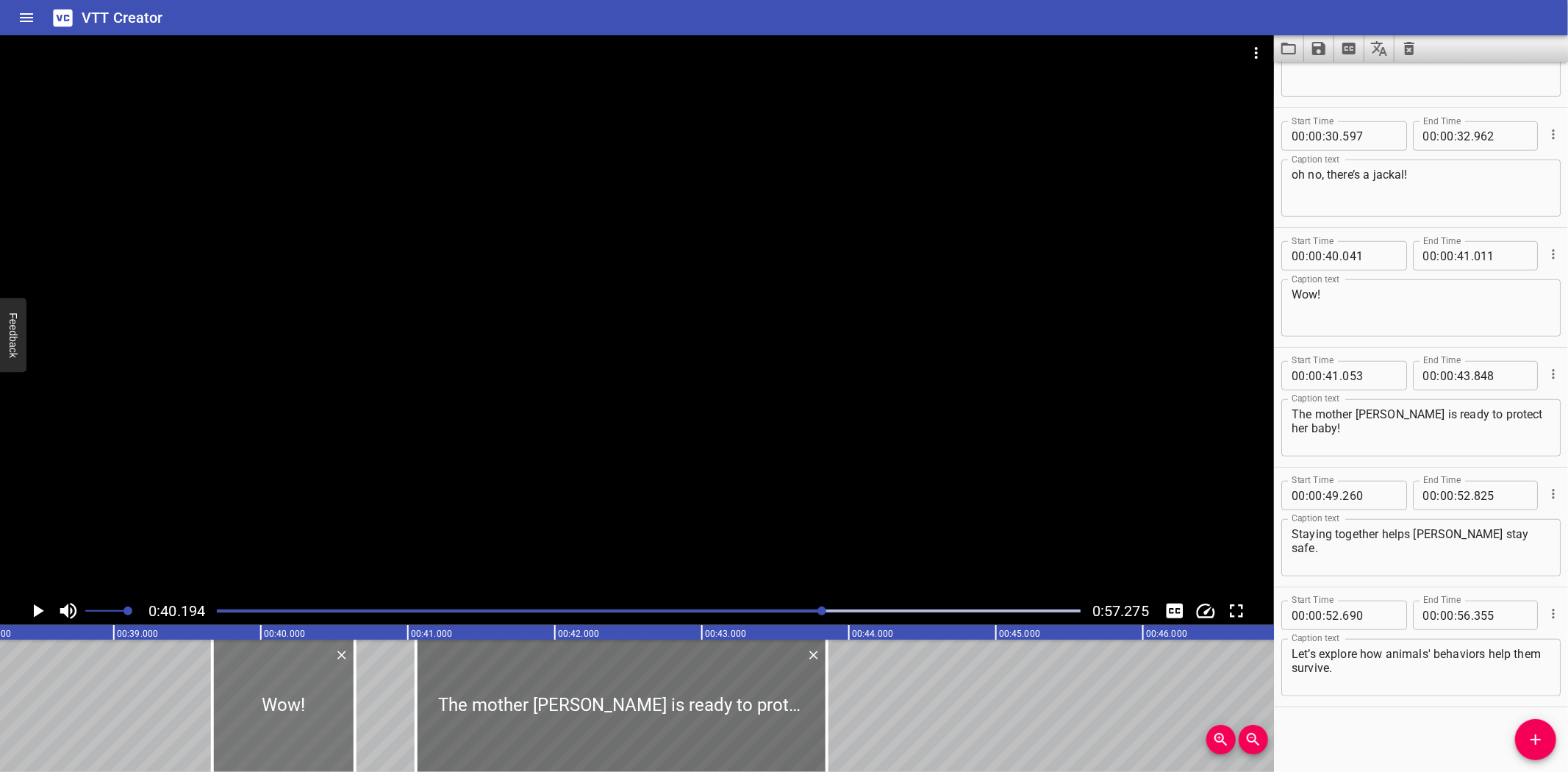
drag, startPoint x: 364, startPoint y: 716, endPoint x: 310, endPoint y: 718, distance: 54.0
click at [310, 718] on div at bounding box center [283, 705] width 142 height 132
drag, startPoint x: 354, startPoint y: 731, endPoint x: 330, endPoint y: 728, distance: 24.2
click at [330, 728] on div at bounding box center [329, 705] width 3 height 132
drag, startPoint x: 422, startPoint y: 720, endPoint x: 347, endPoint y: 725, distance: 75.2
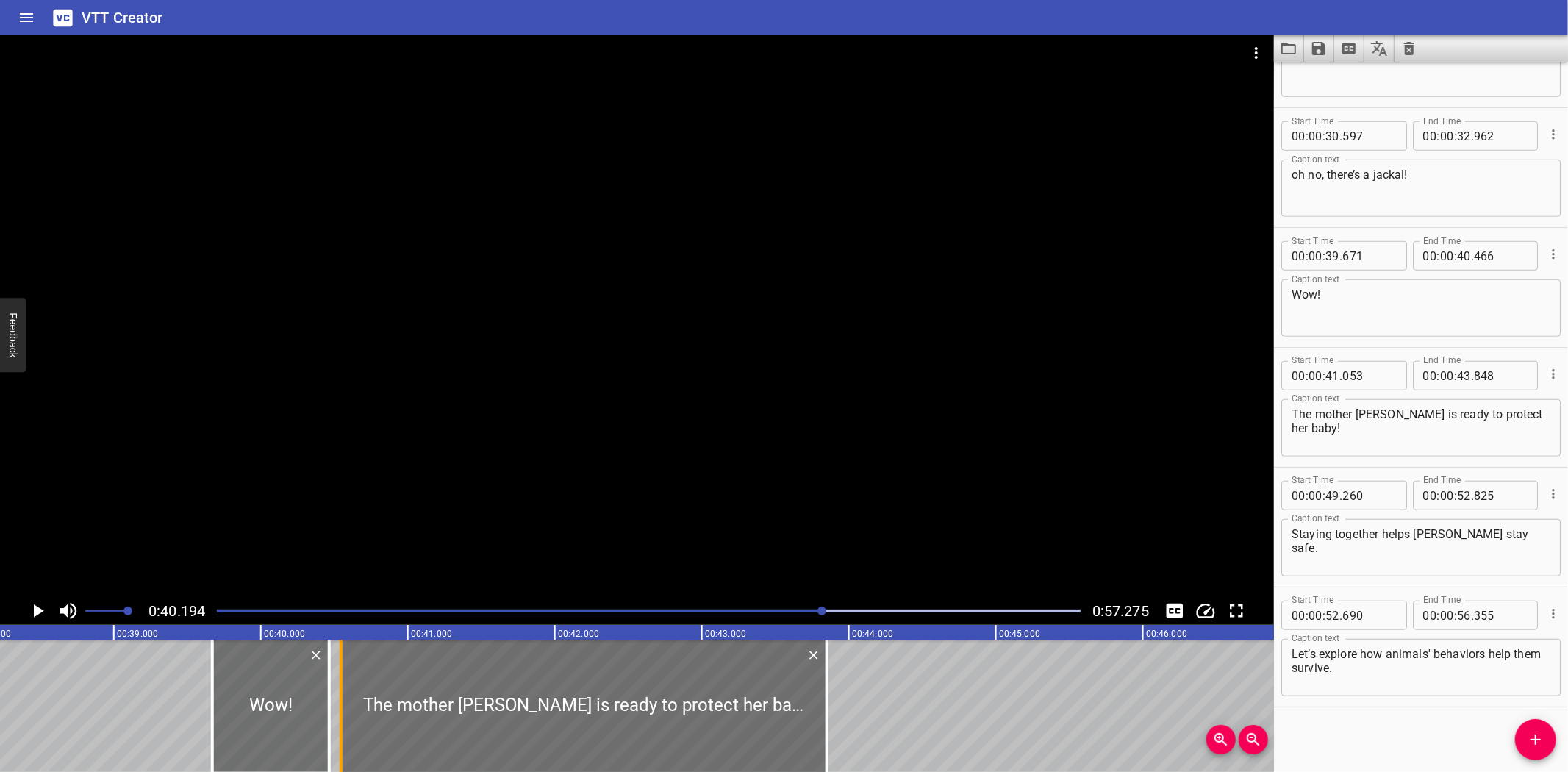
click at [347, 725] on div at bounding box center [340, 705] width 14 height 132
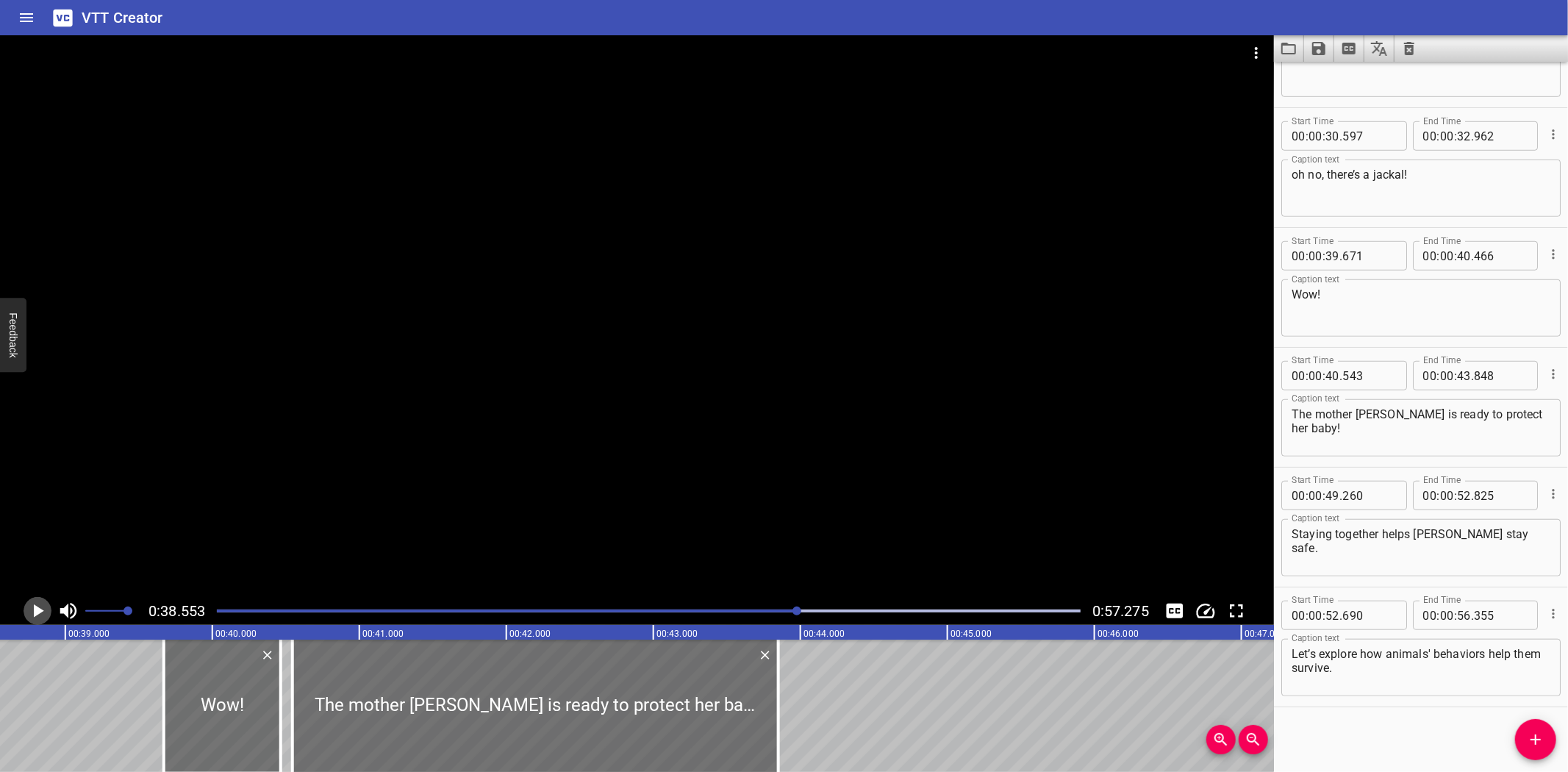
click at [36, 611] on icon "Play/Pause" at bounding box center [38, 611] width 11 height 13
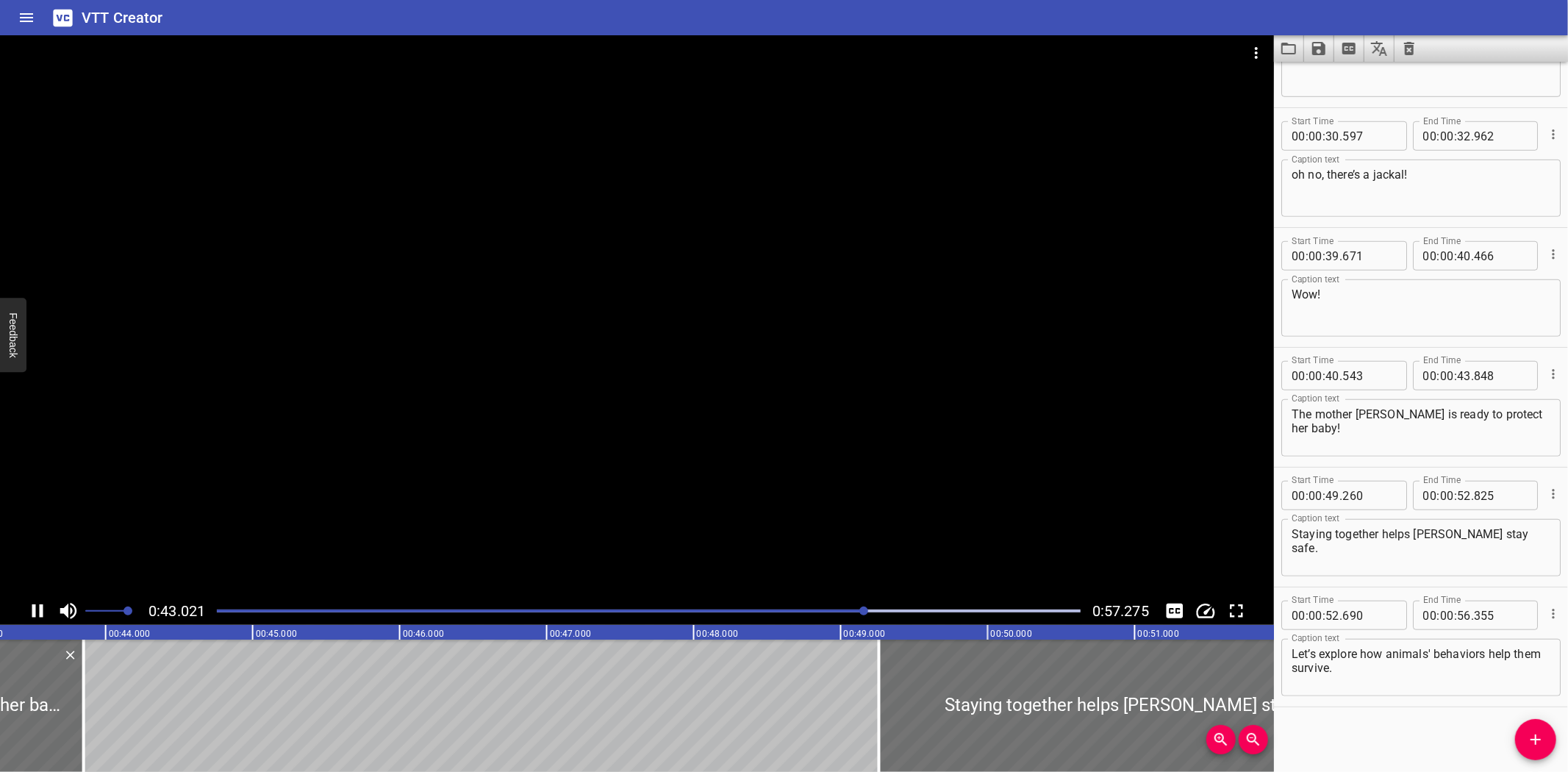
click at [38, 613] on icon "Play/Pause" at bounding box center [37, 611] width 22 height 22
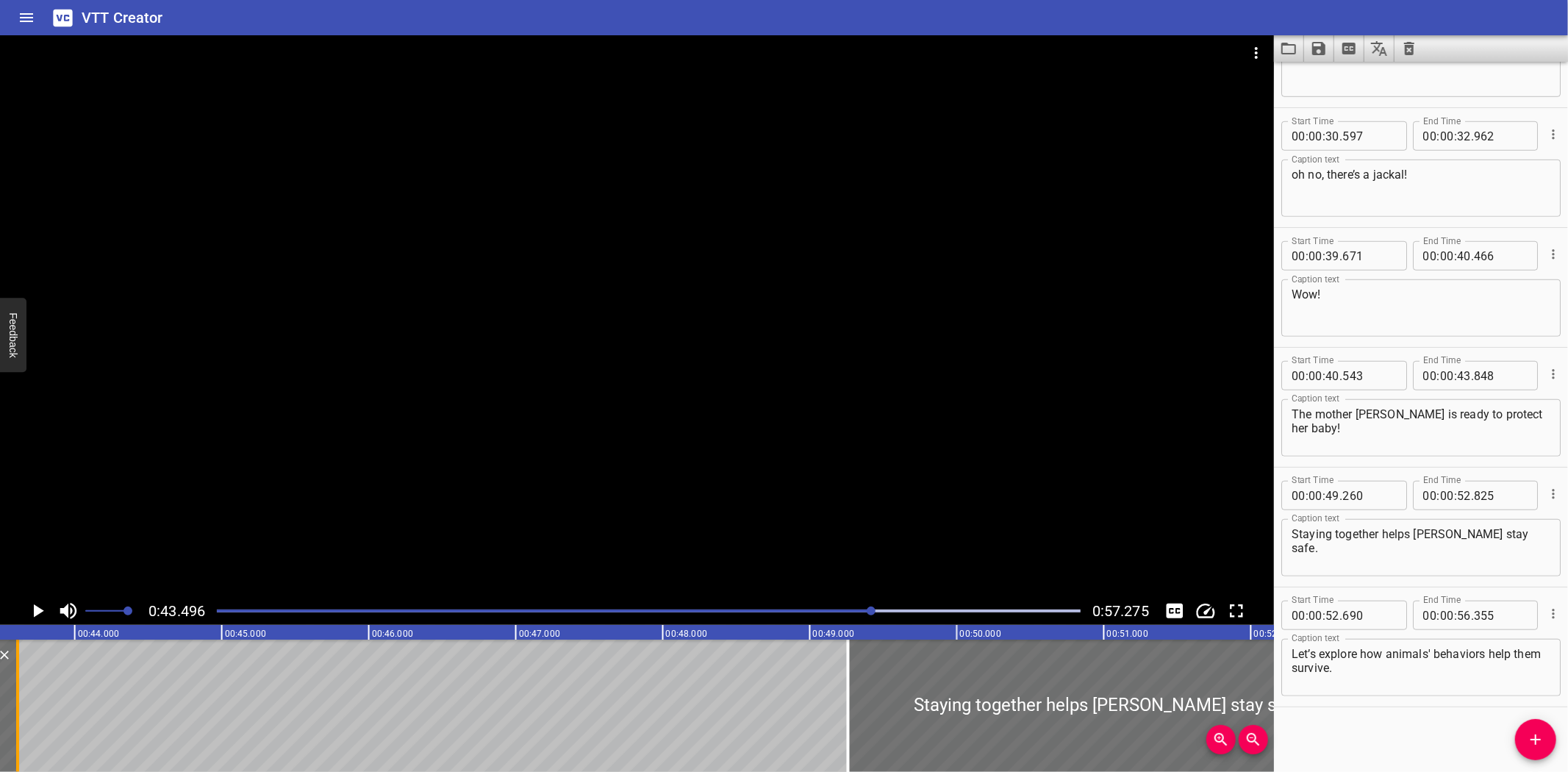
drag, startPoint x: 52, startPoint y: 722, endPoint x: 16, endPoint y: 723, distance: 36.0
click at [16, 723] on div at bounding box center [17, 705] width 3 height 132
click at [37, 608] on icon "Play/Pause" at bounding box center [38, 611] width 11 height 13
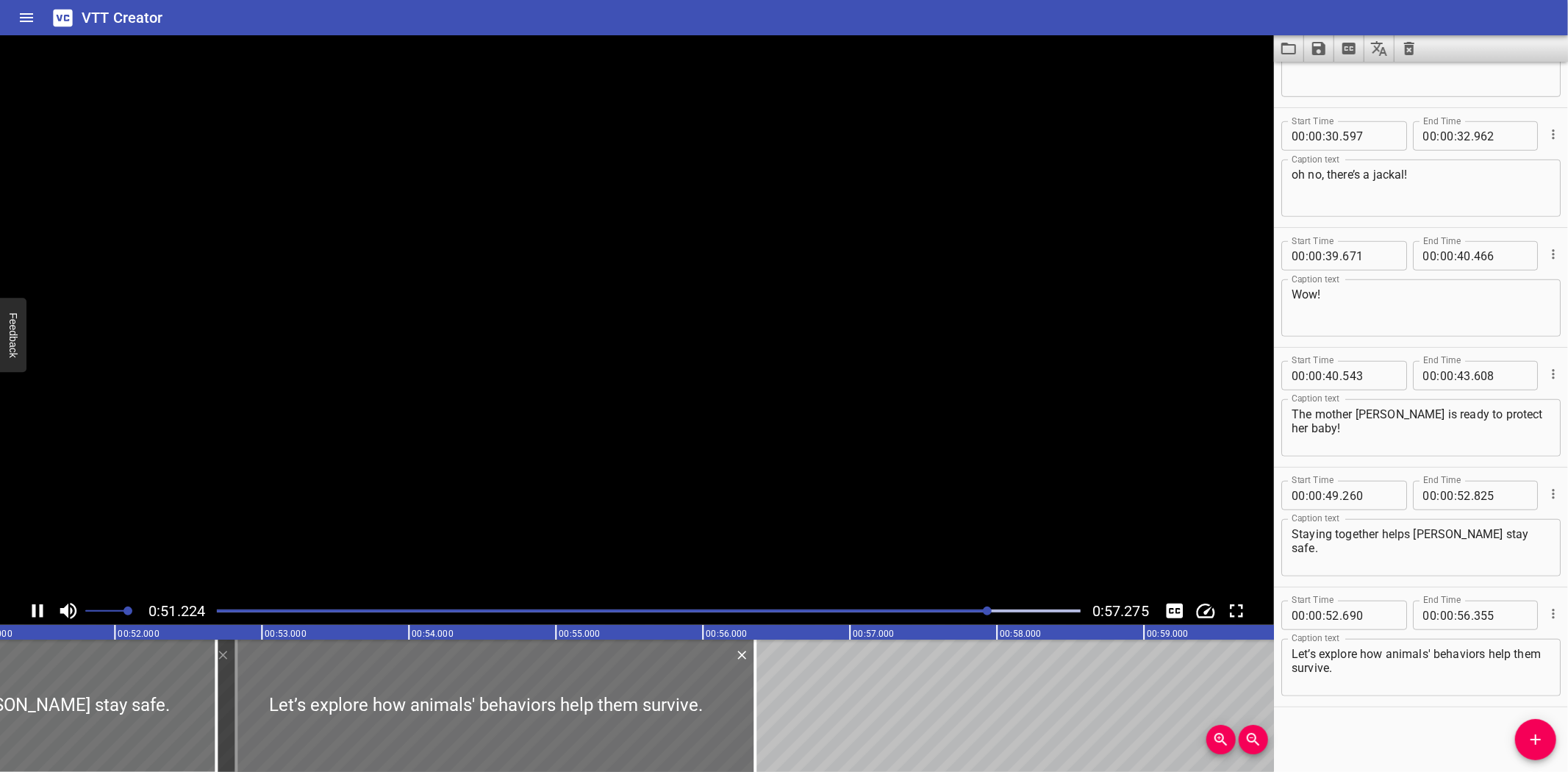
scroll to position [0, 7548]
click at [37, 608] on icon "Play/Pause" at bounding box center [37, 611] width 22 height 22
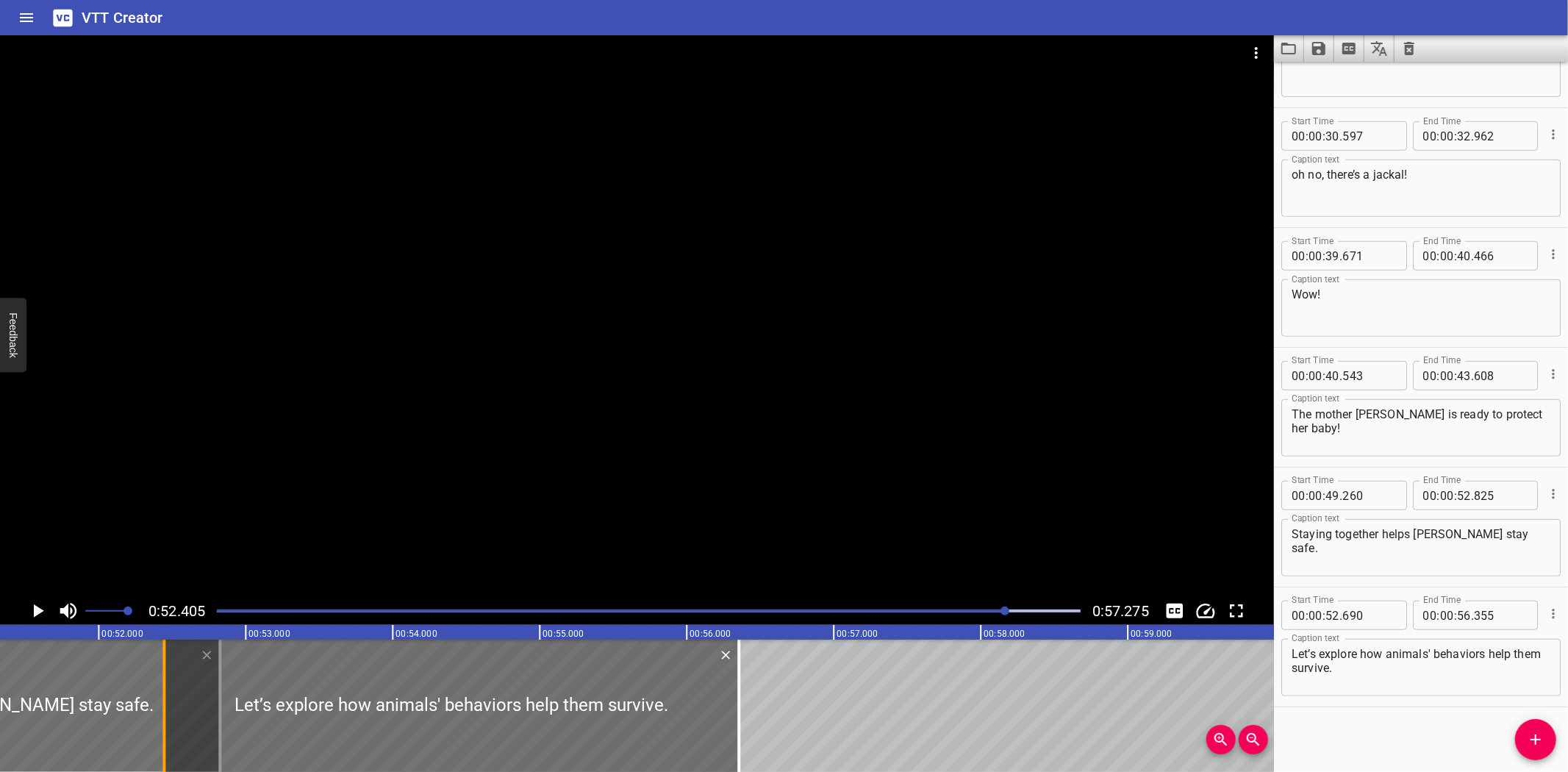
drag, startPoint x: 196, startPoint y: 718, endPoint x: 161, endPoint y: 721, distance: 35.1
click at [161, 721] on div at bounding box center [163, 705] width 14 height 132
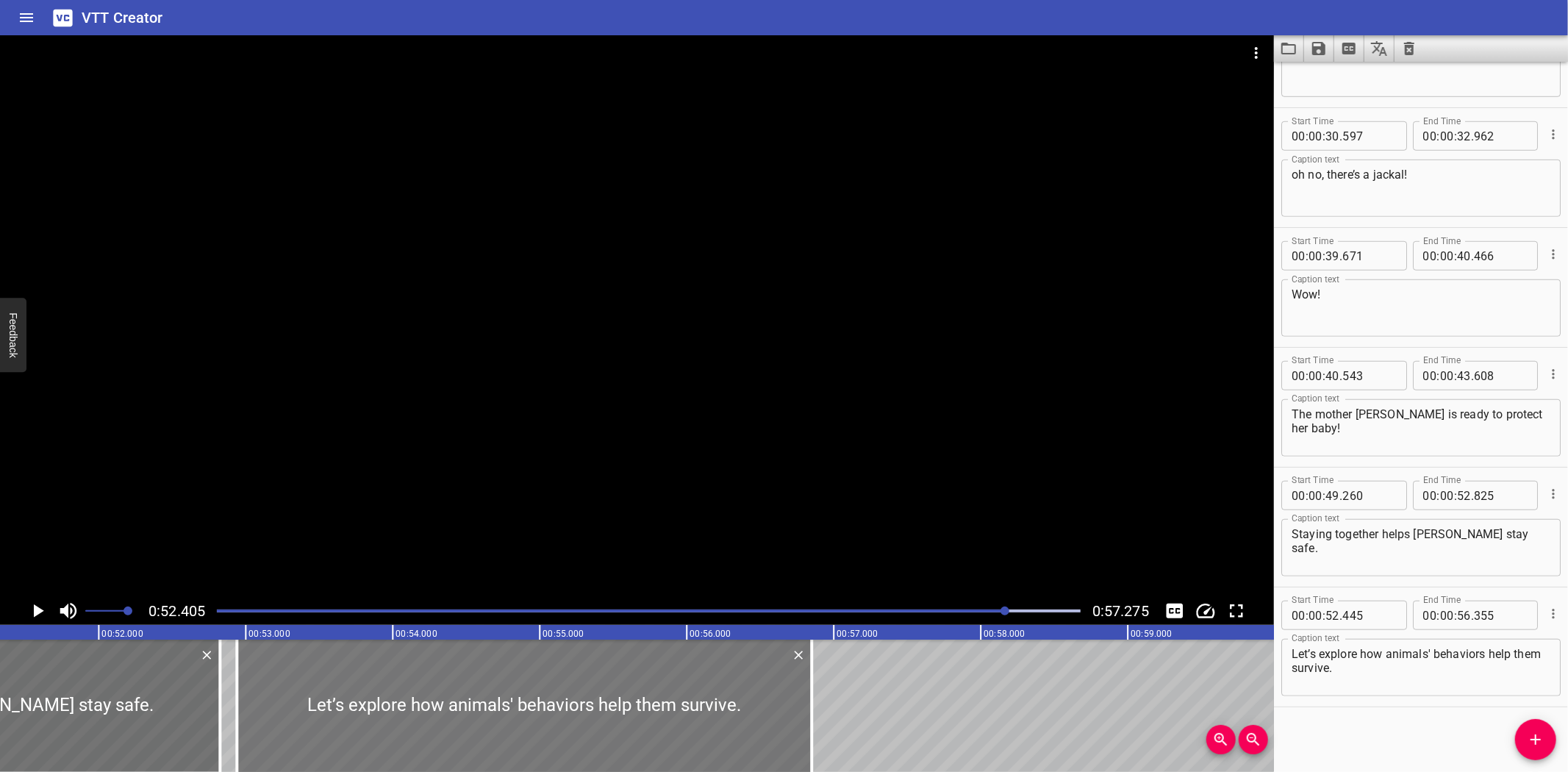
drag, startPoint x: 346, startPoint y: 713, endPoint x: 419, endPoint y: 709, distance: 73.1
click at [419, 709] on div at bounding box center [525, 705] width 575 height 132
drag, startPoint x: 215, startPoint y: 716, endPoint x: 164, endPoint y: 717, distance: 51.0
click at [164, 717] on div at bounding box center [169, 705] width 14 height 132
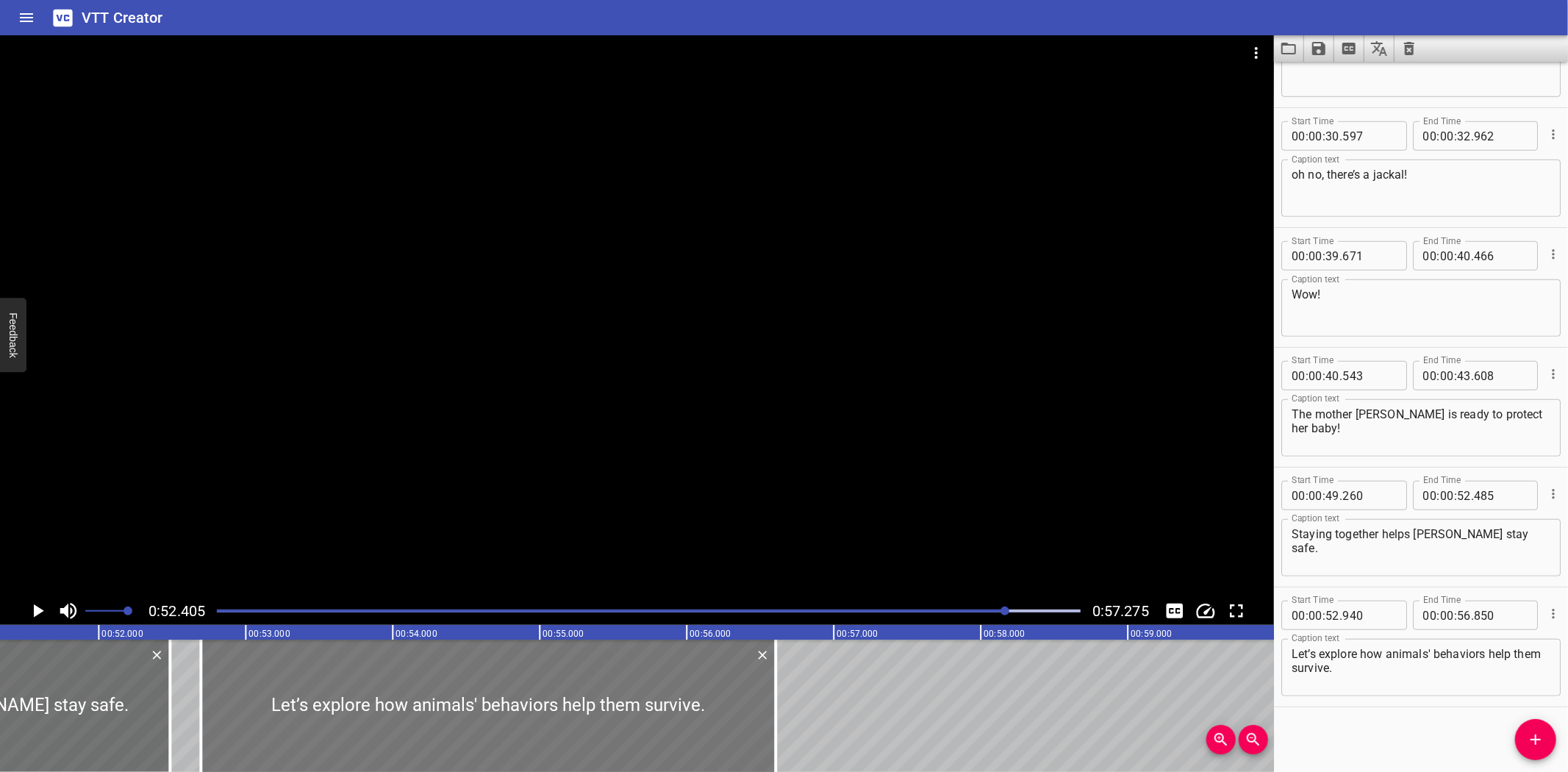
drag, startPoint x: 353, startPoint y: 711, endPoint x: 316, endPoint y: 709, distance: 37.1
click at [316, 709] on div at bounding box center [488, 705] width 575 height 132
click at [39, 605] on icon "Play/Pause" at bounding box center [37, 611] width 22 height 22
drag, startPoint x: 196, startPoint y: 725, endPoint x: 225, endPoint y: 728, distance: 29.2
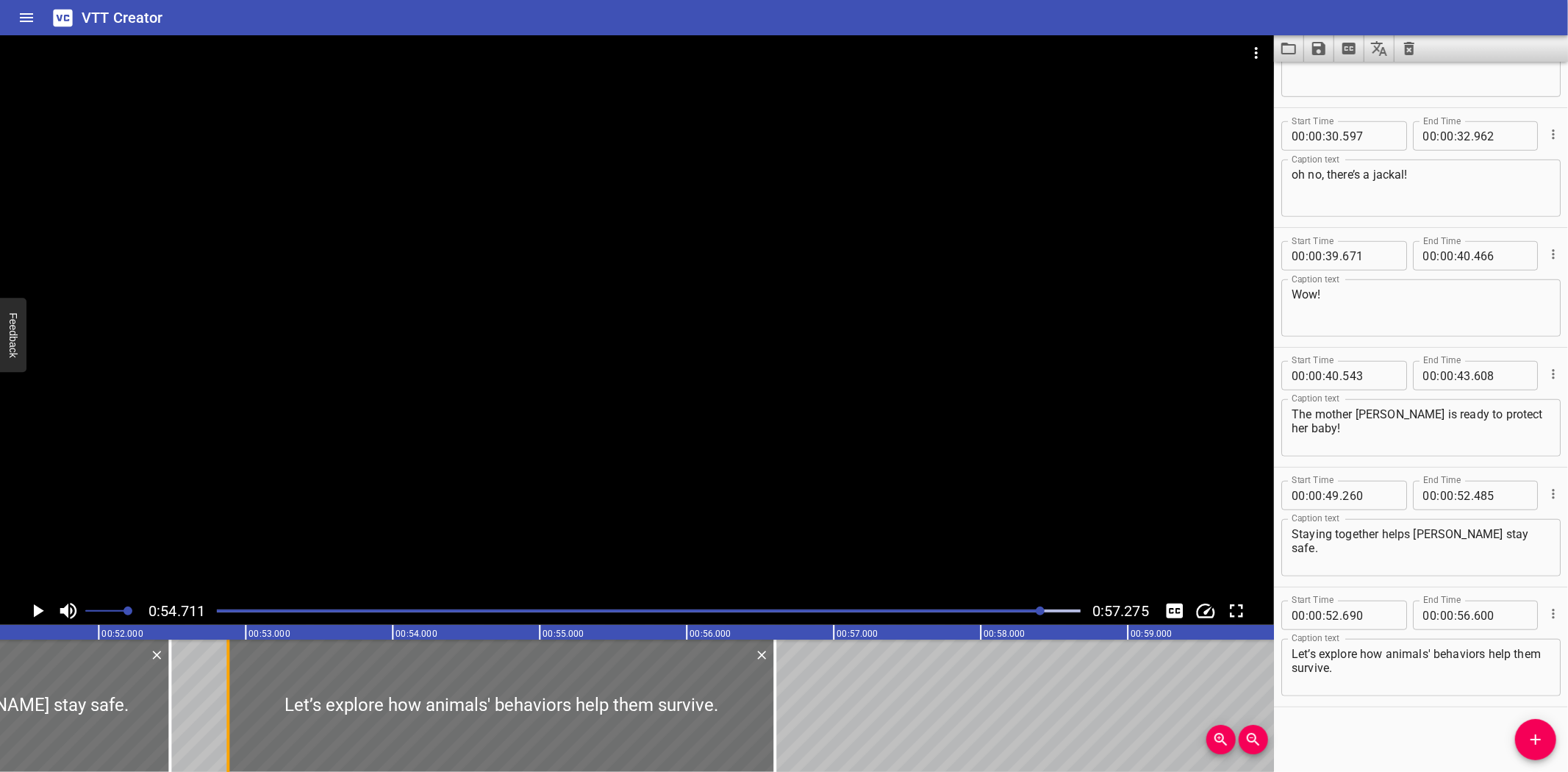
click at [225, 728] on div at bounding box center [227, 705] width 14 height 132
click at [33, 604] on icon "Play/Pause" at bounding box center [37, 611] width 22 height 22
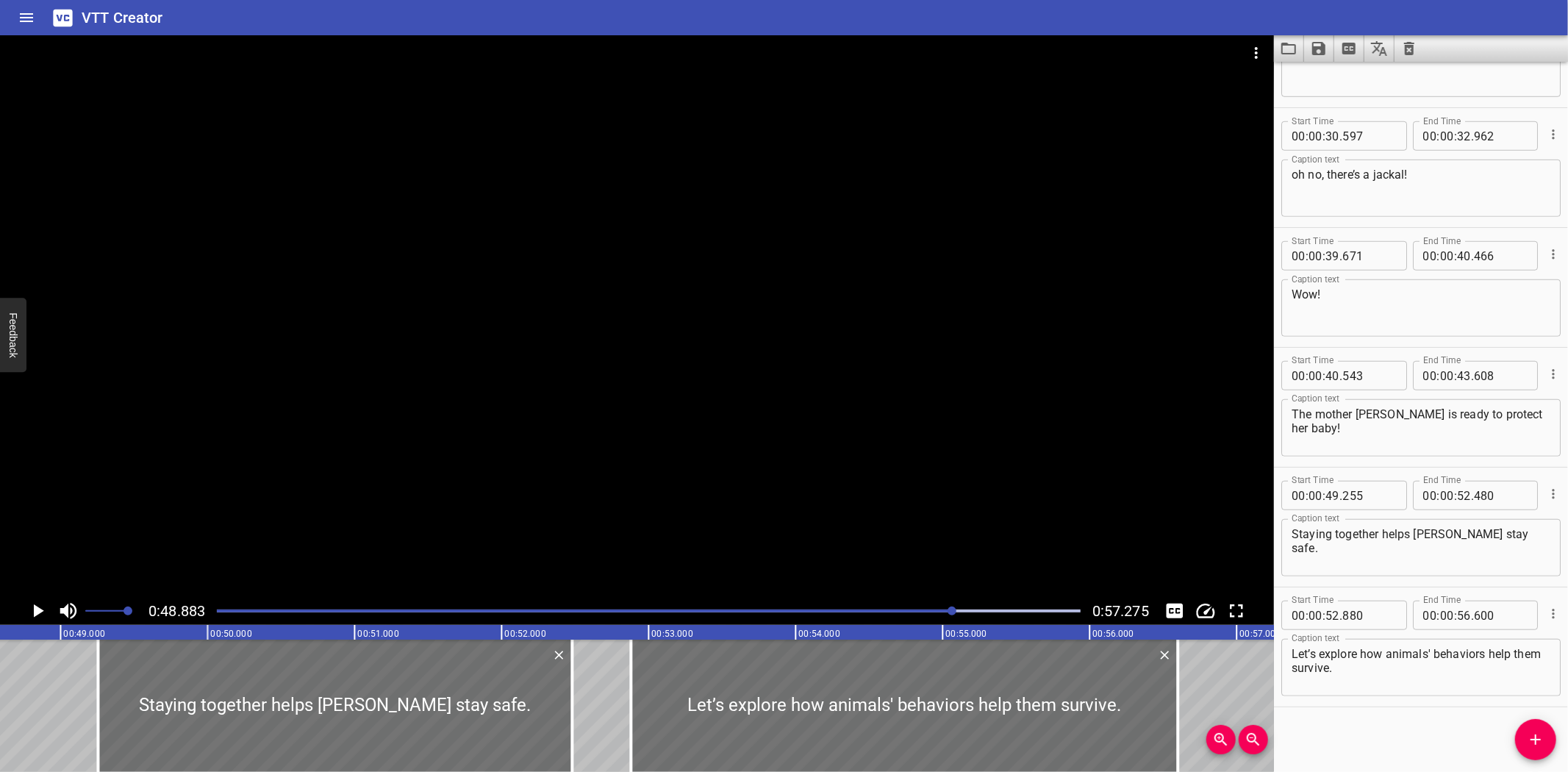
scroll to position [0, 7187]
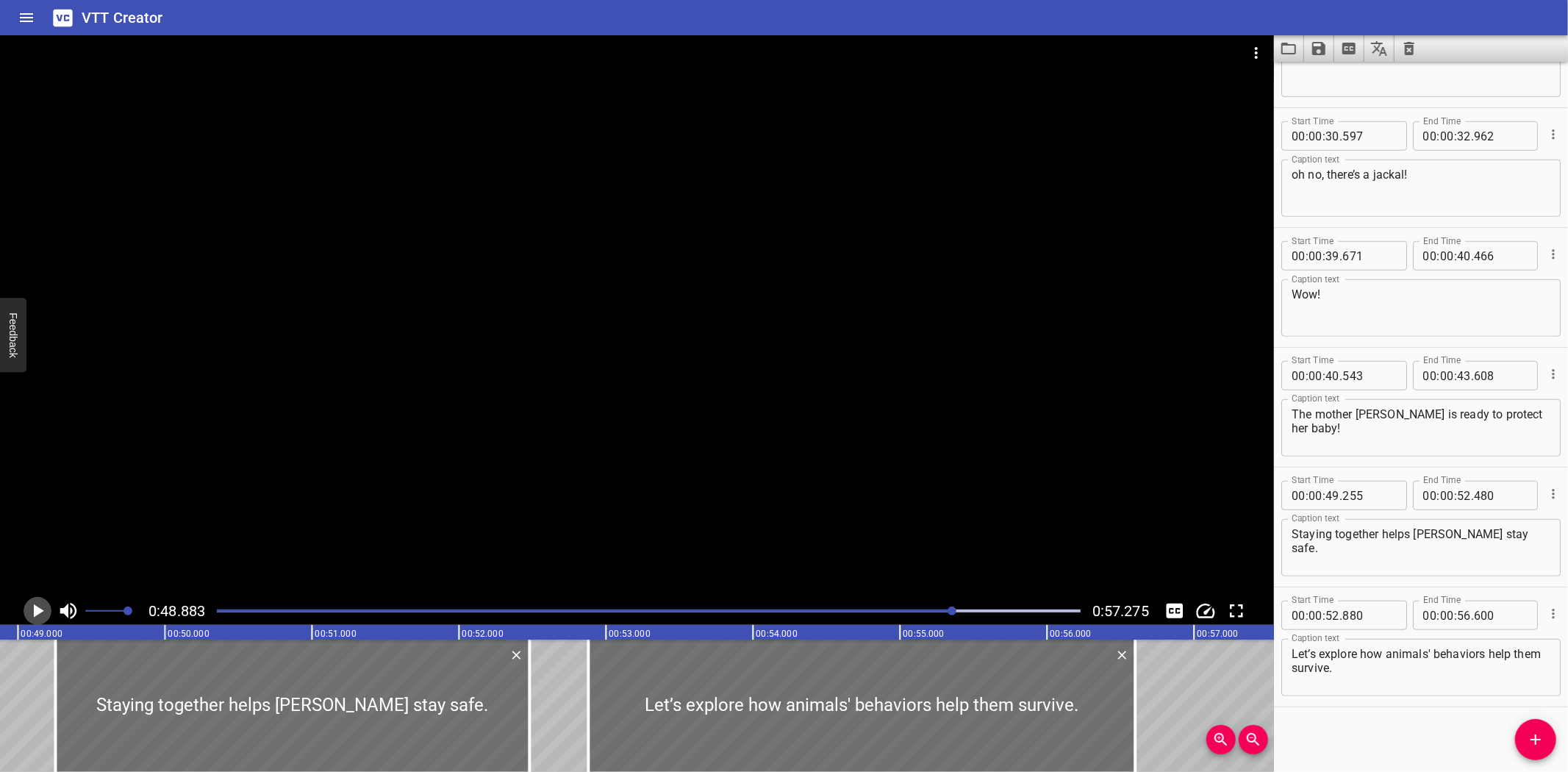
click at [32, 609] on icon "Play/Pause" at bounding box center [37, 611] width 22 height 22
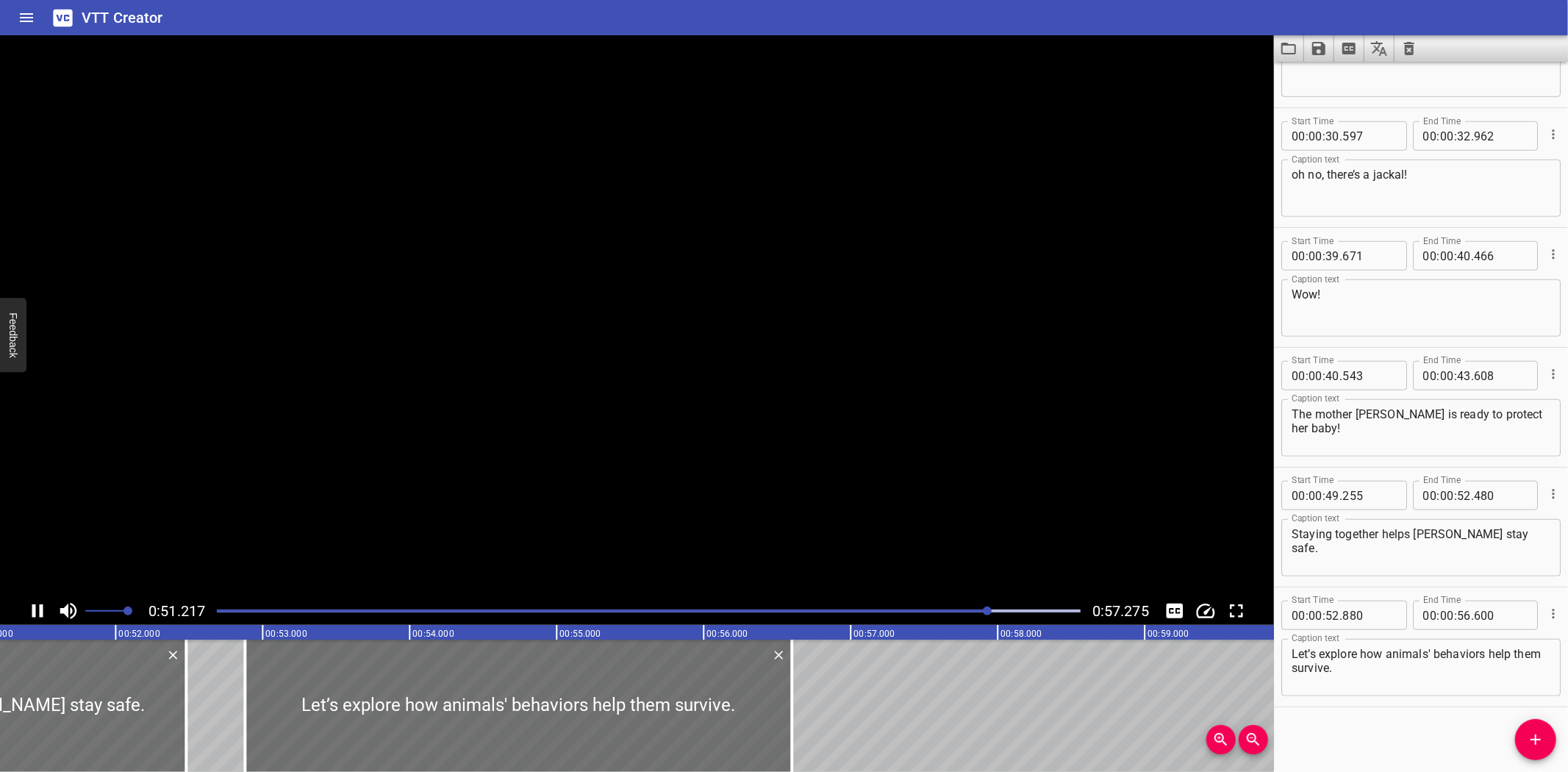
scroll to position [0, 7548]
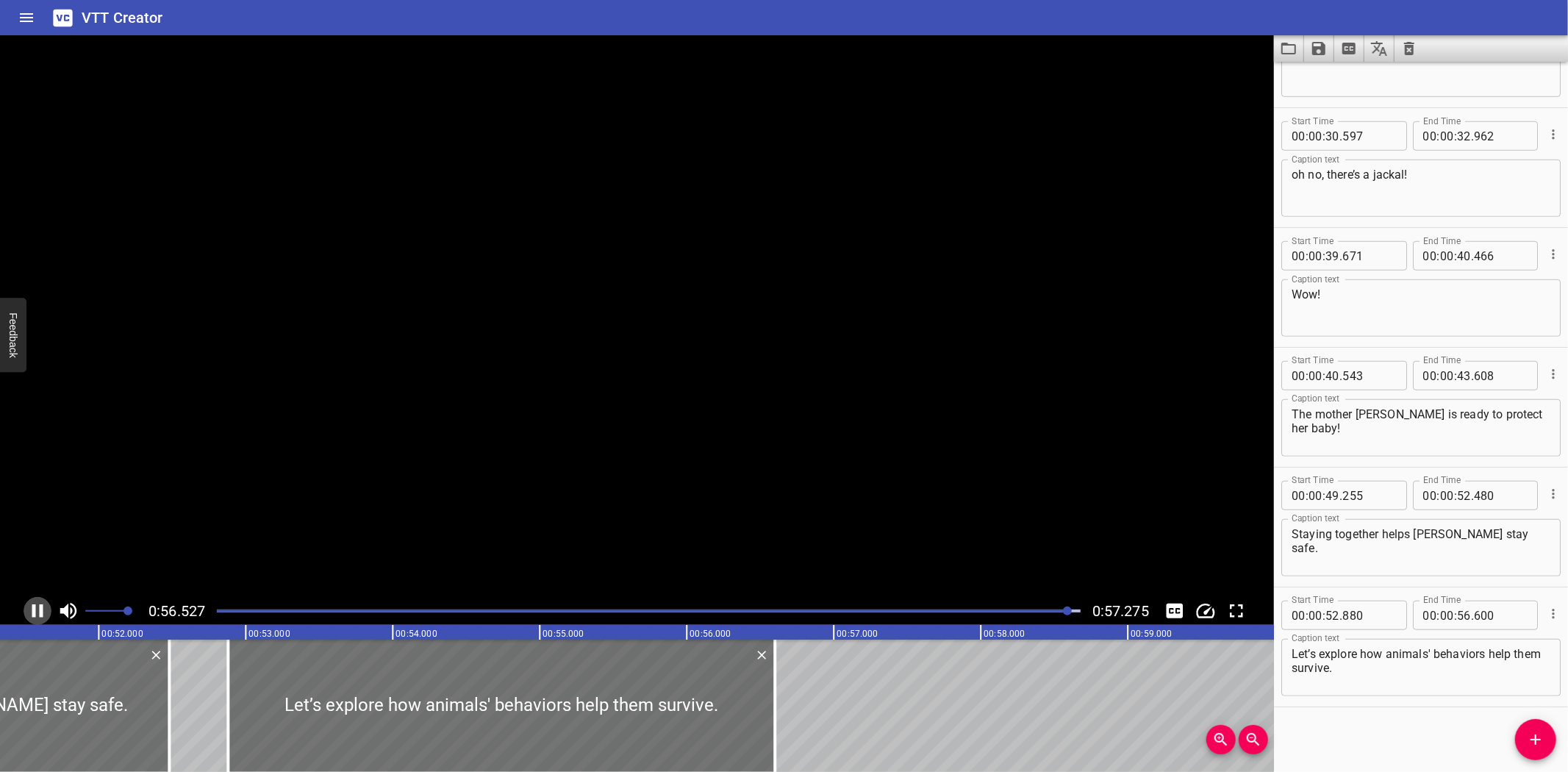
click at [32, 609] on icon "Play/Pause" at bounding box center [38, 611] width 11 height 13
drag, startPoint x: 773, startPoint y: 710, endPoint x: 746, endPoint y: 713, distance: 27.2
click at [746, 713] on div at bounding box center [747, 705] width 3 height 132
click at [1316, 47] on icon "Save captions to file" at bounding box center [1319, 49] width 13 height 13
click at [1357, 76] on li "Save to VTT file" at bounding box center [1358, 81] width 108 height 27
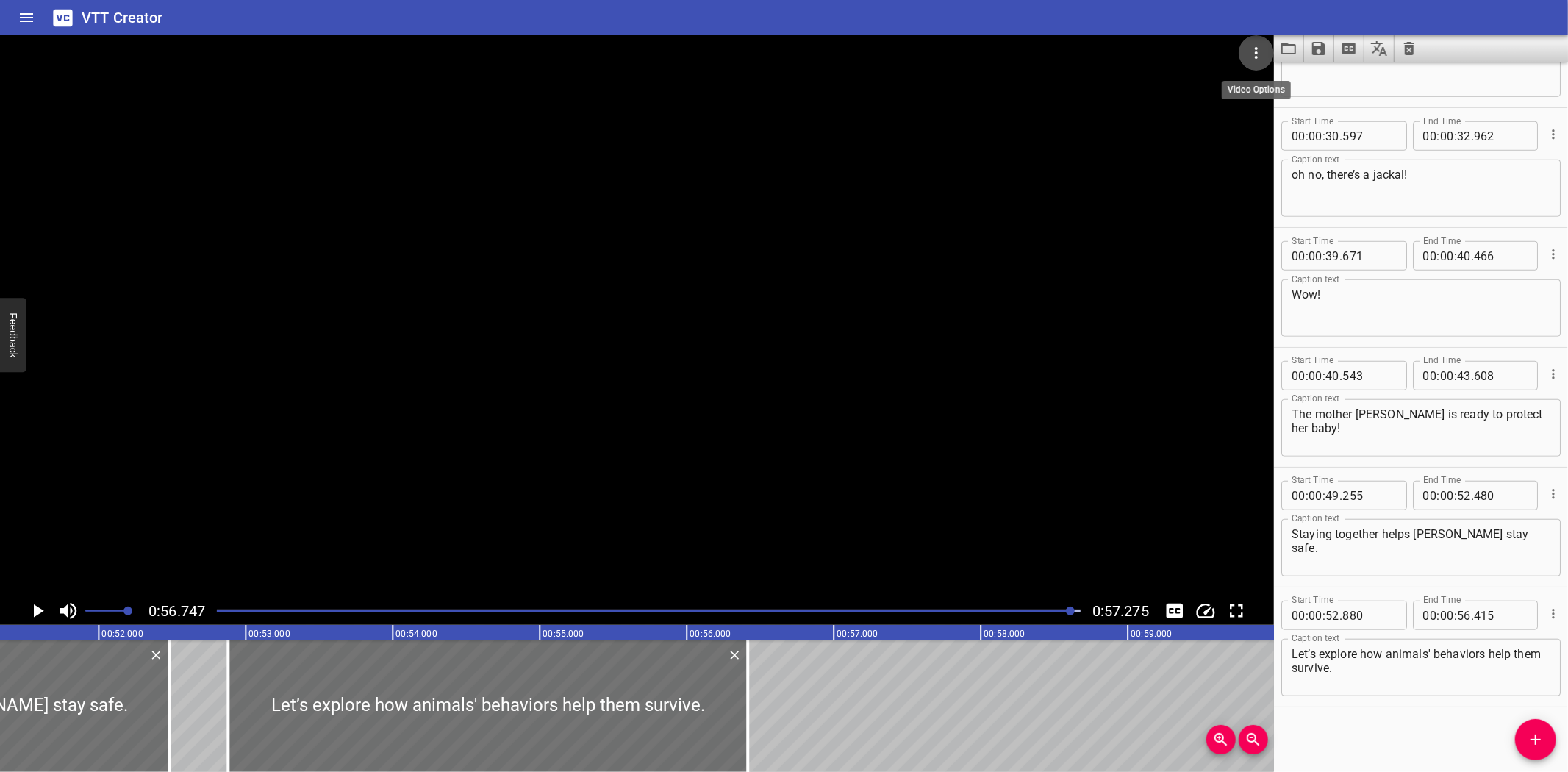
click at [1252, 52] on icon "Video Options" at bounding box center [1257, 53] width 17 height 17
click at [1252, 55] on li "Select New Video File..." at bounding box center [1311, 54] width 146 height 27
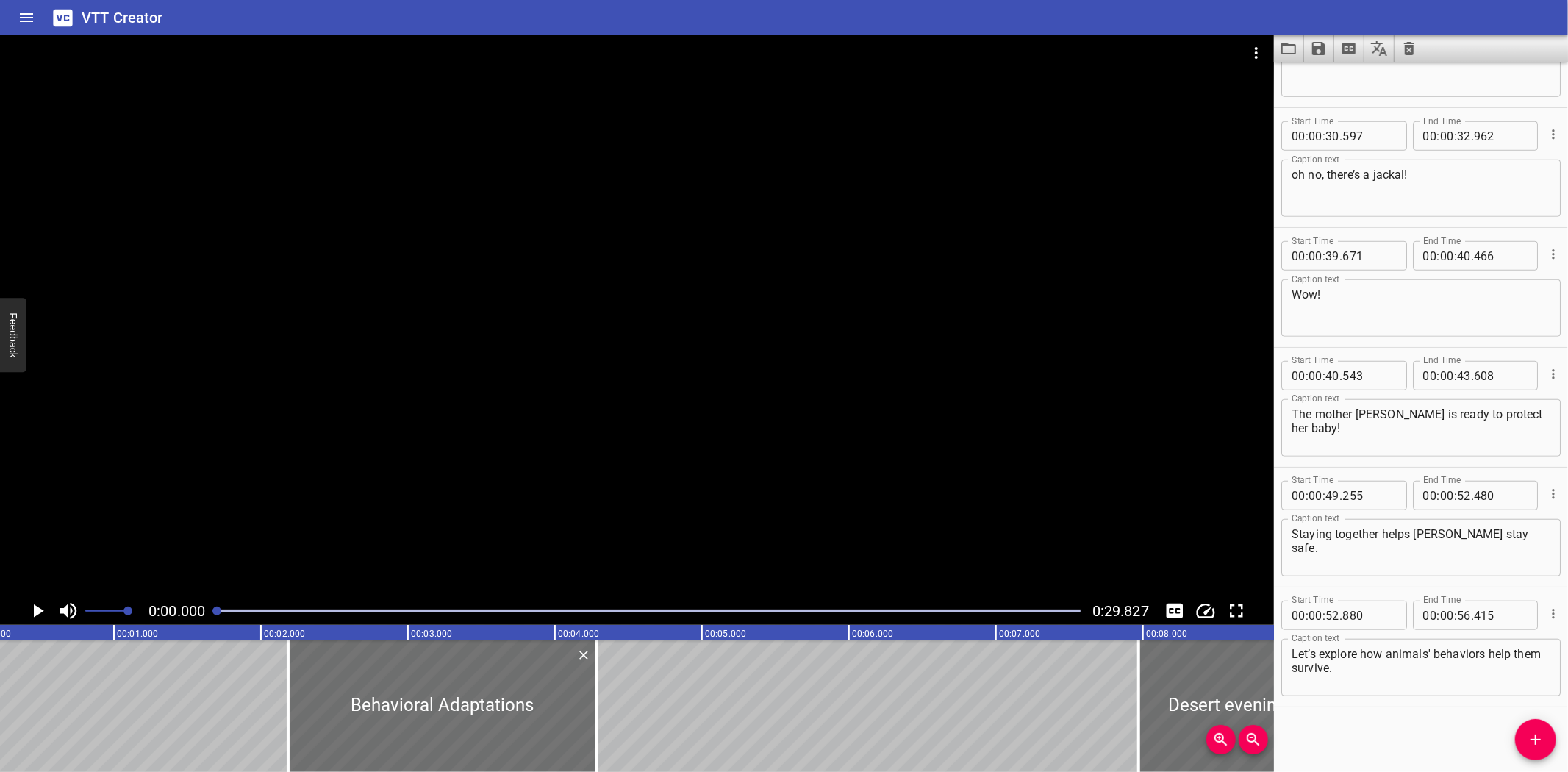
scroll to position [0, 0]
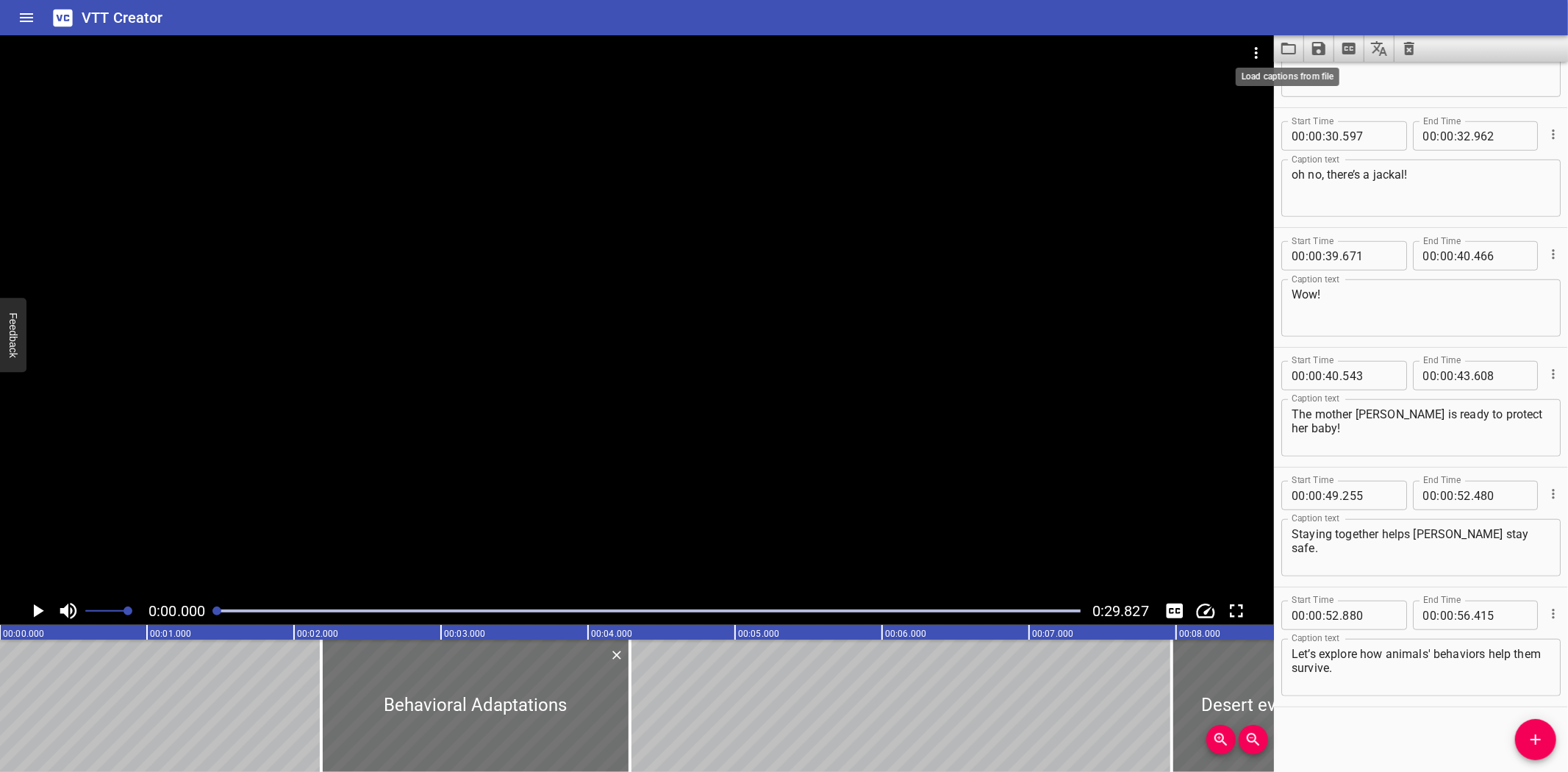
click at [1292, 46] on icon "Load captions from file" at bounding box center [1289, 49] width 17 height 17
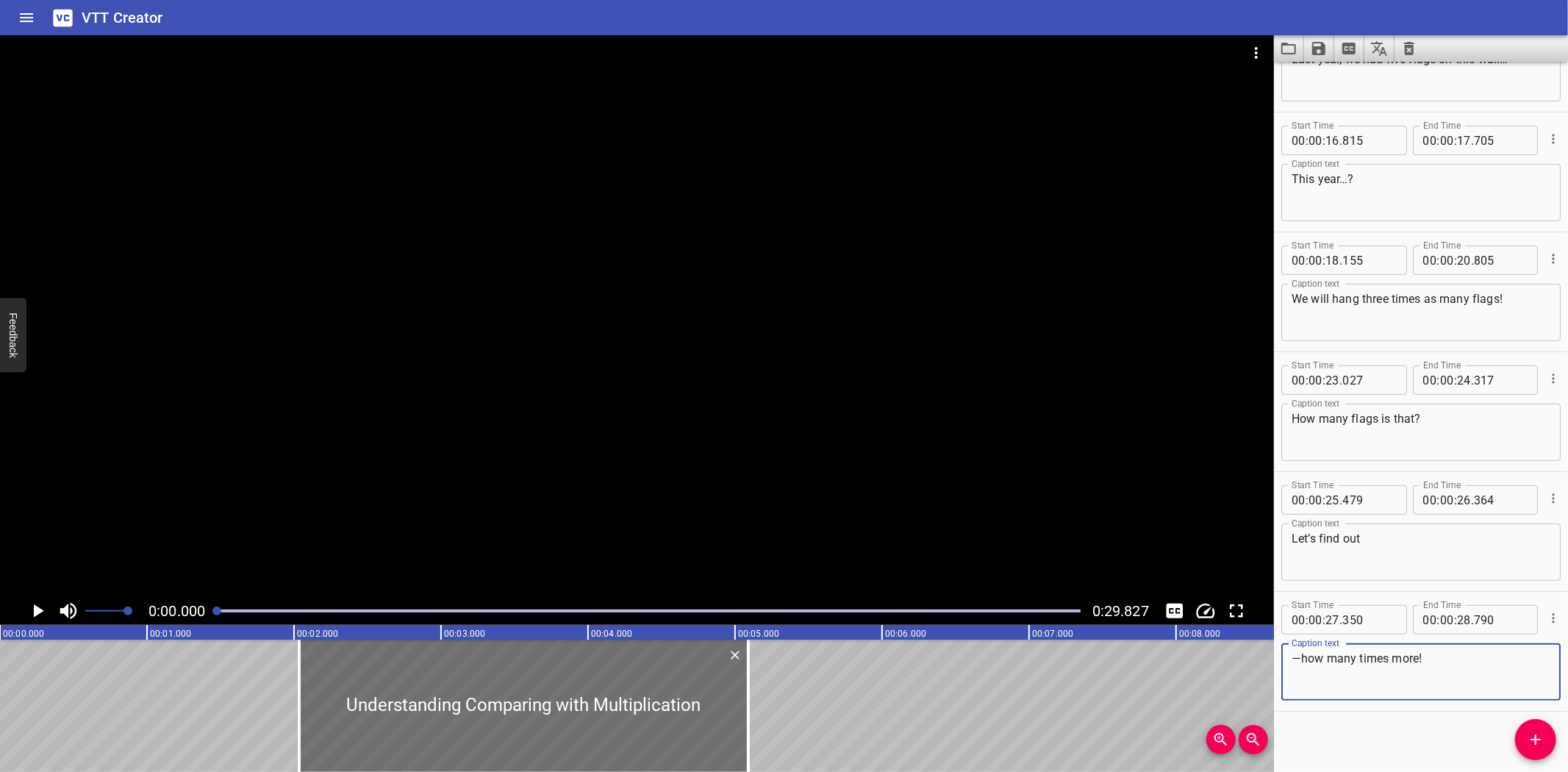
scroll to position [317, 0]
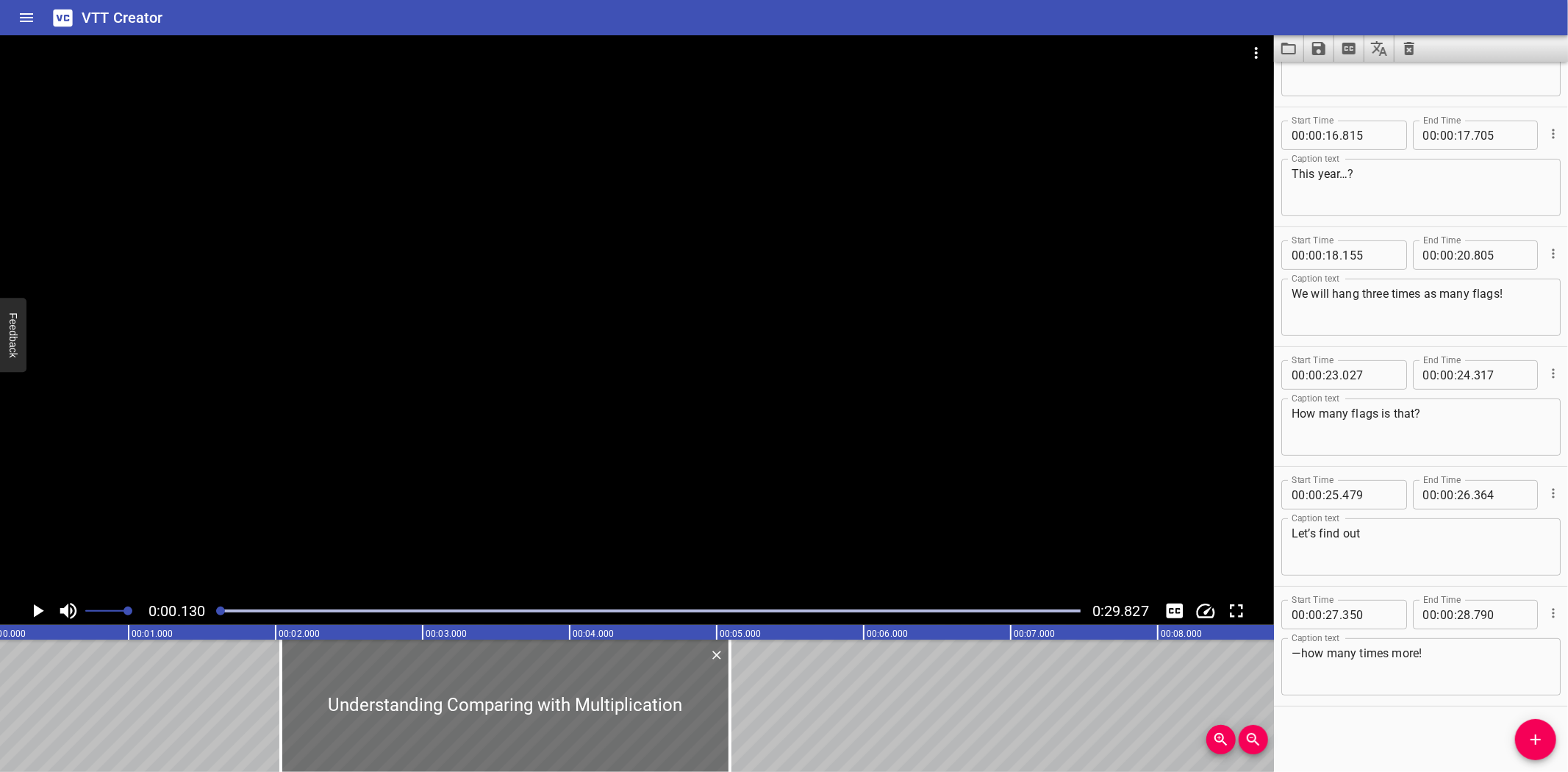
click at [40, 611] on icon "Play/Pause" at bounding box center [38, 611] width 11 height 13
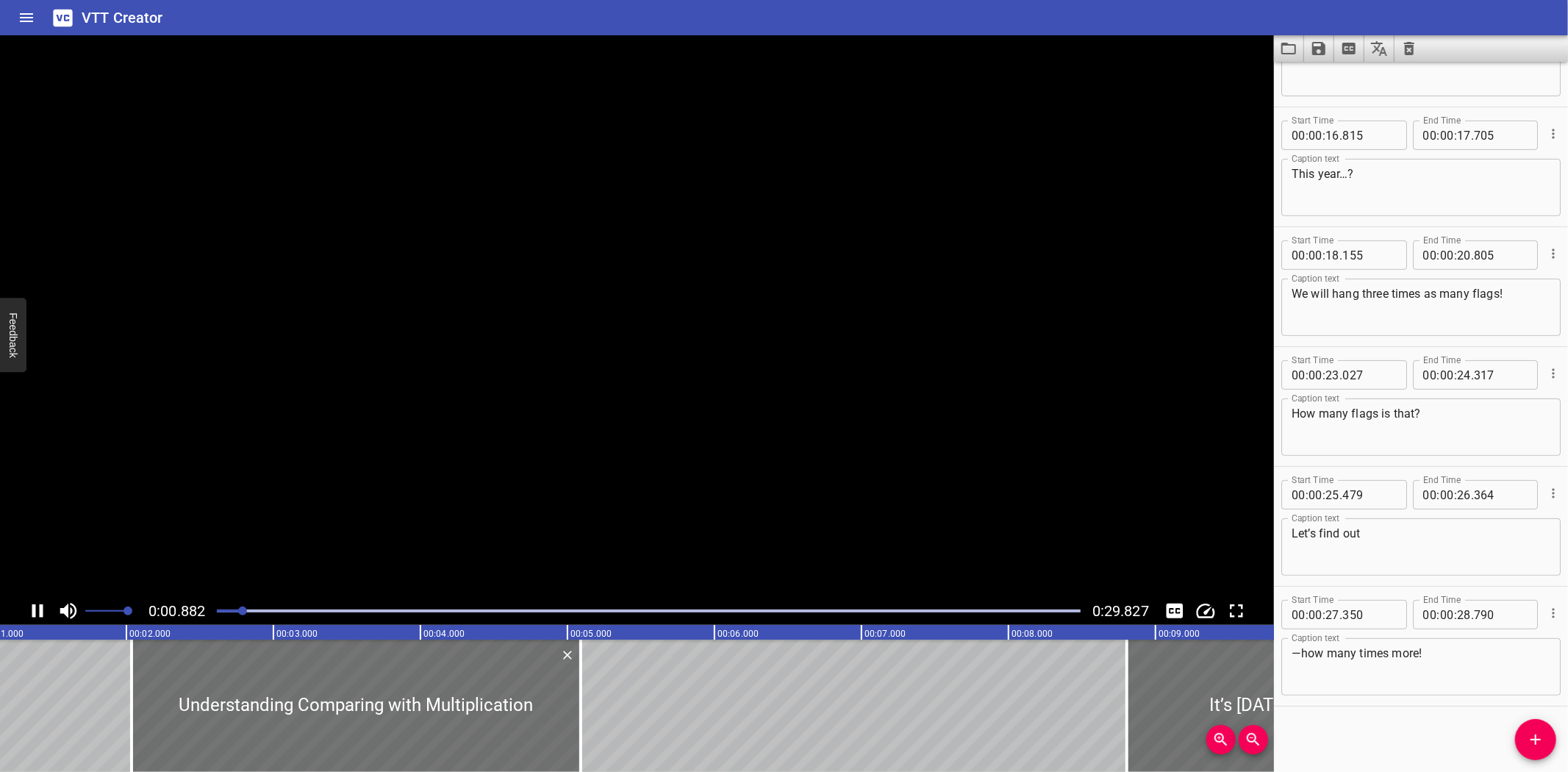
click at [40, 611] on icon "Play/Pause" at bounding box center [38, 611] width 11 height 13
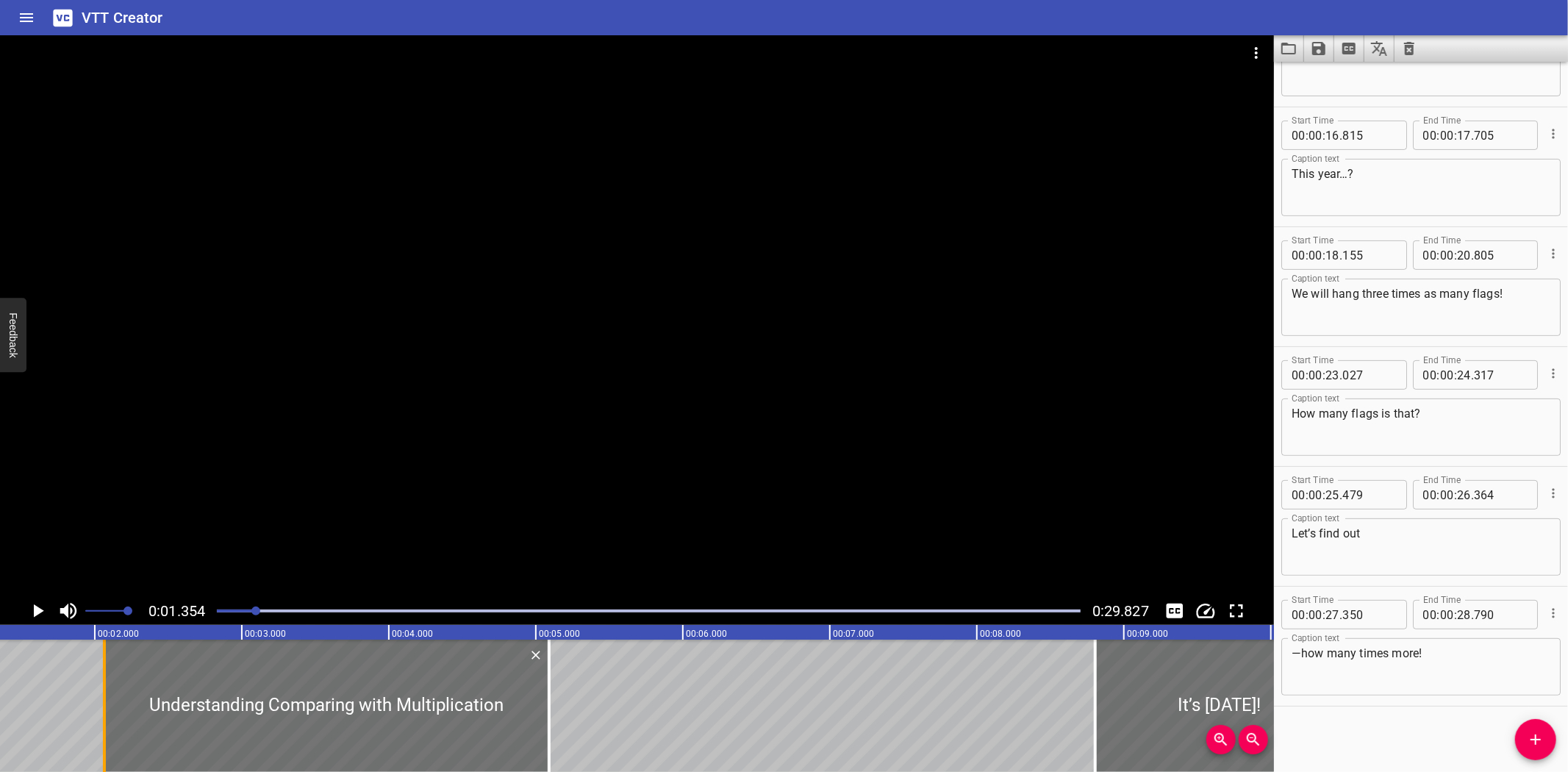
click at [101, 728] on div at bounding box center [104, 705] width 14 height 132
click at [35, 606] on icon "Play/Pause" at bounding box center [38, 611] width 11 height 13
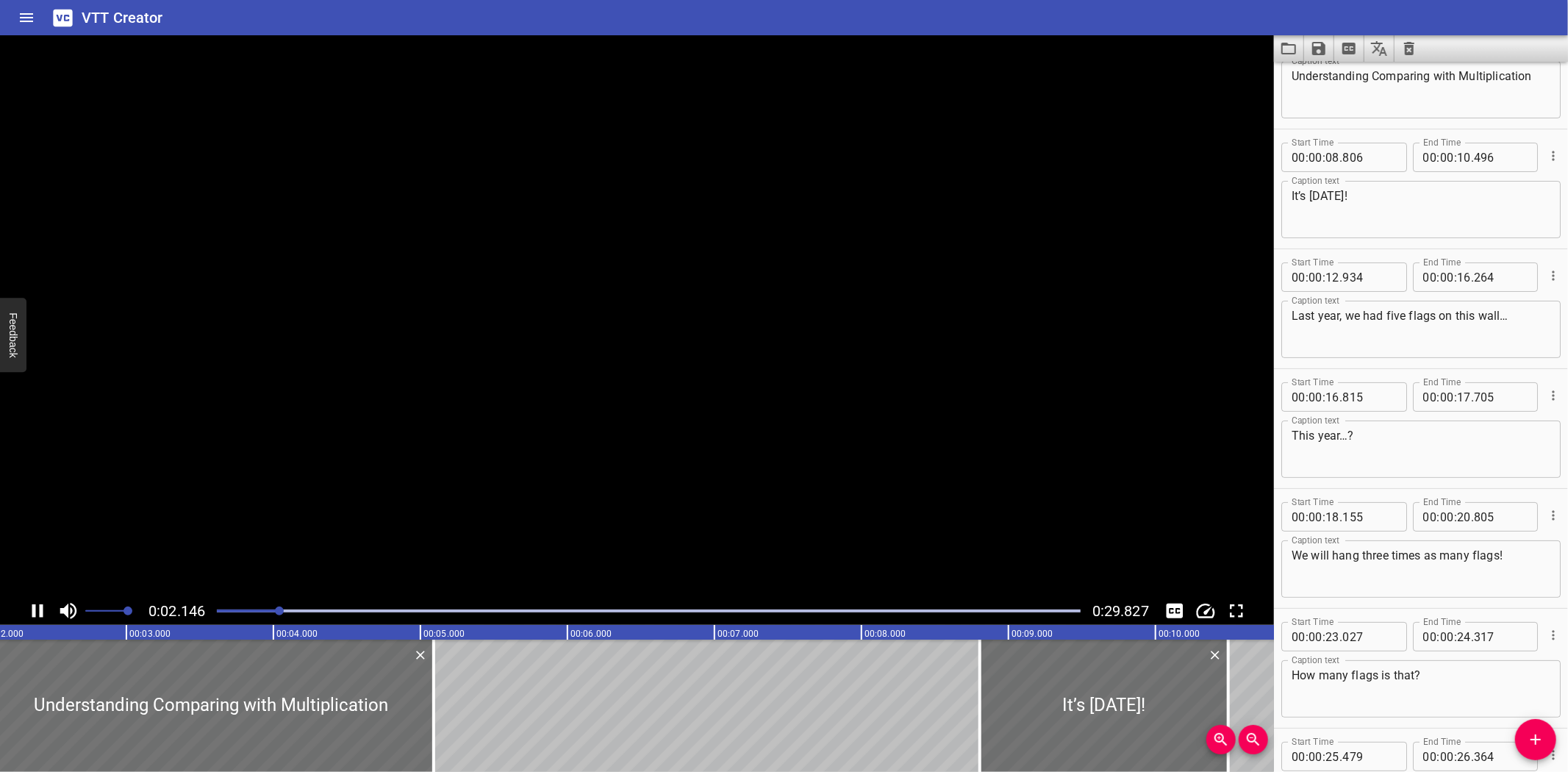
scroll to position [0, 0]
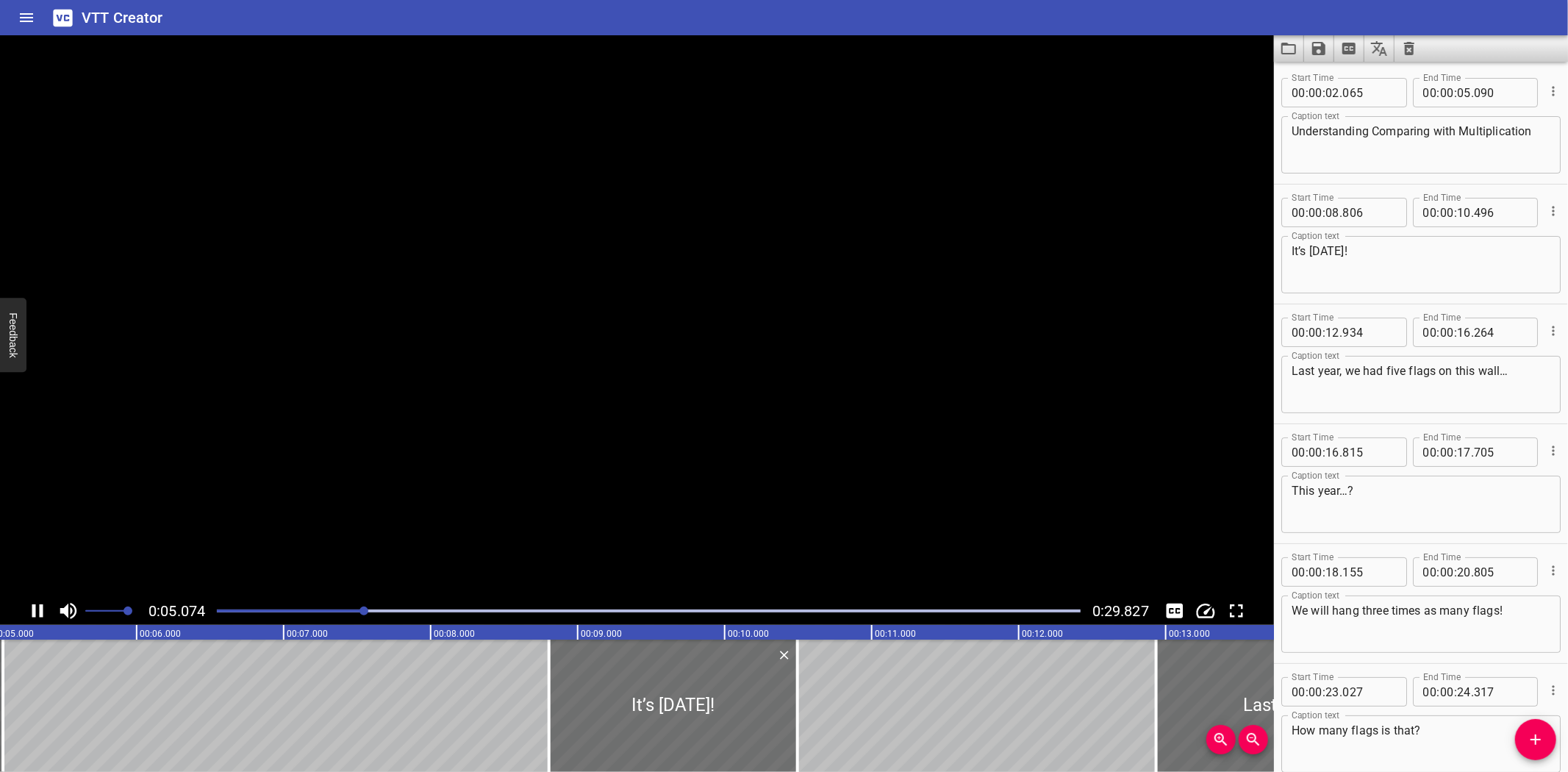
click at [35, 606] on icon "Play/Pause" at bounding box center [37, 611] width 22 height 22
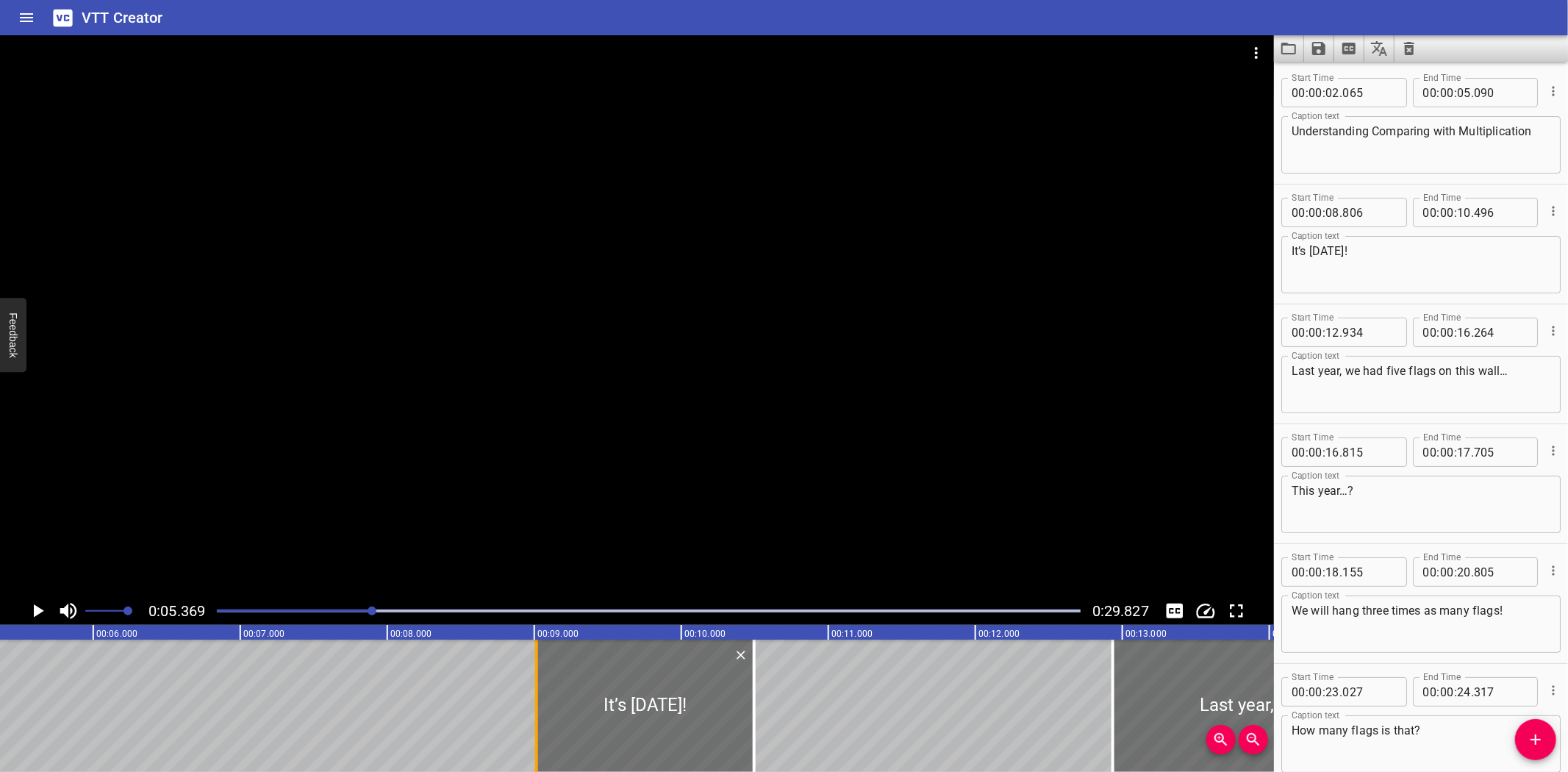
drag, startPoint x: 505, startPoint y: 718, endPoint x: 537, endPoint y: 718, distance: 32.0
click at [537, 718] on div at bounding box center [536, 705] width 3 height 132
click at [751, 741] on div at bounding box center [752, 705] width 3 height 132
click at [38, 611] on icon "Play/Pause" at bounding box center [38, 611] width 11 height 13
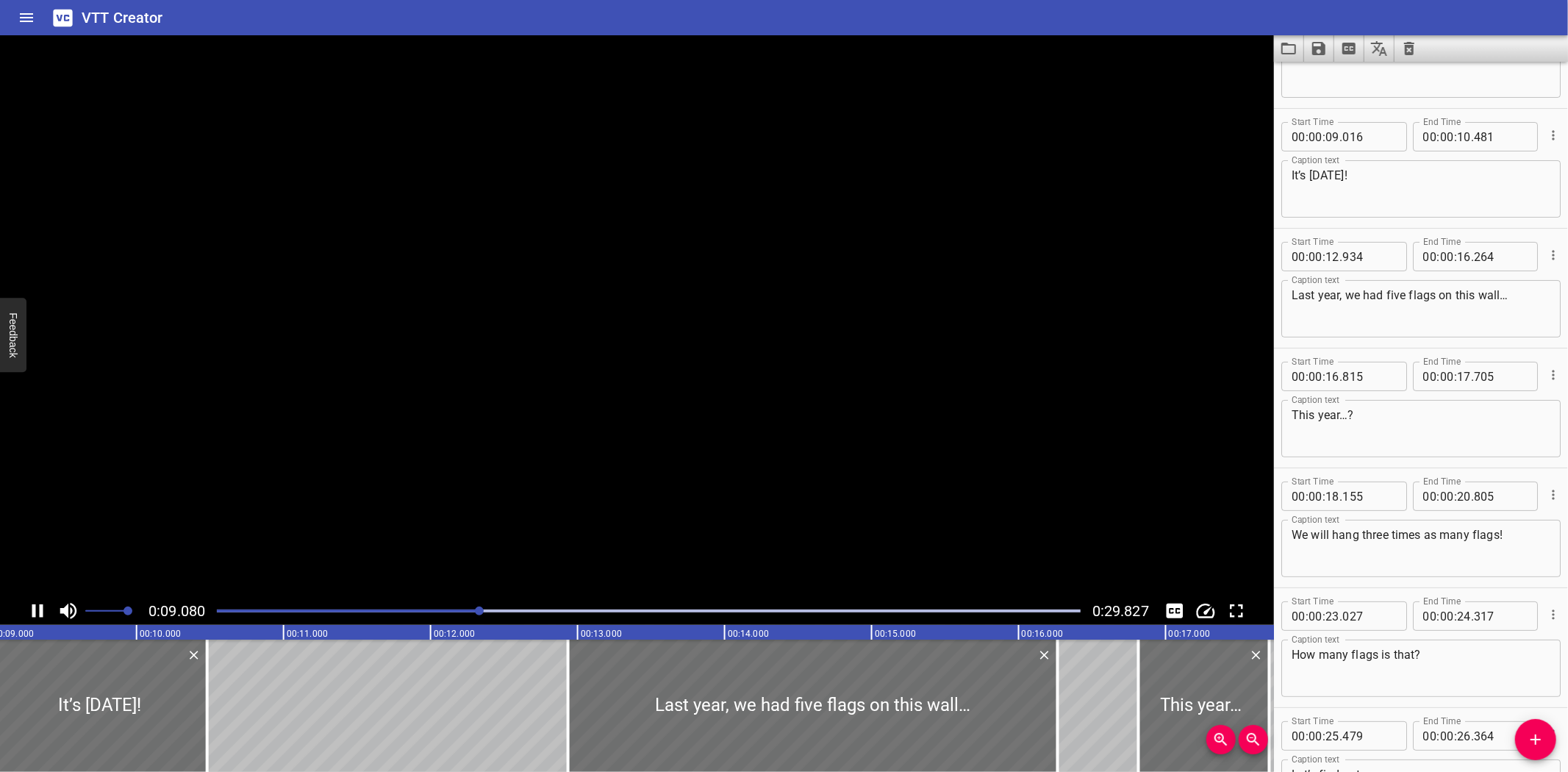
scroll to position [119, 0]
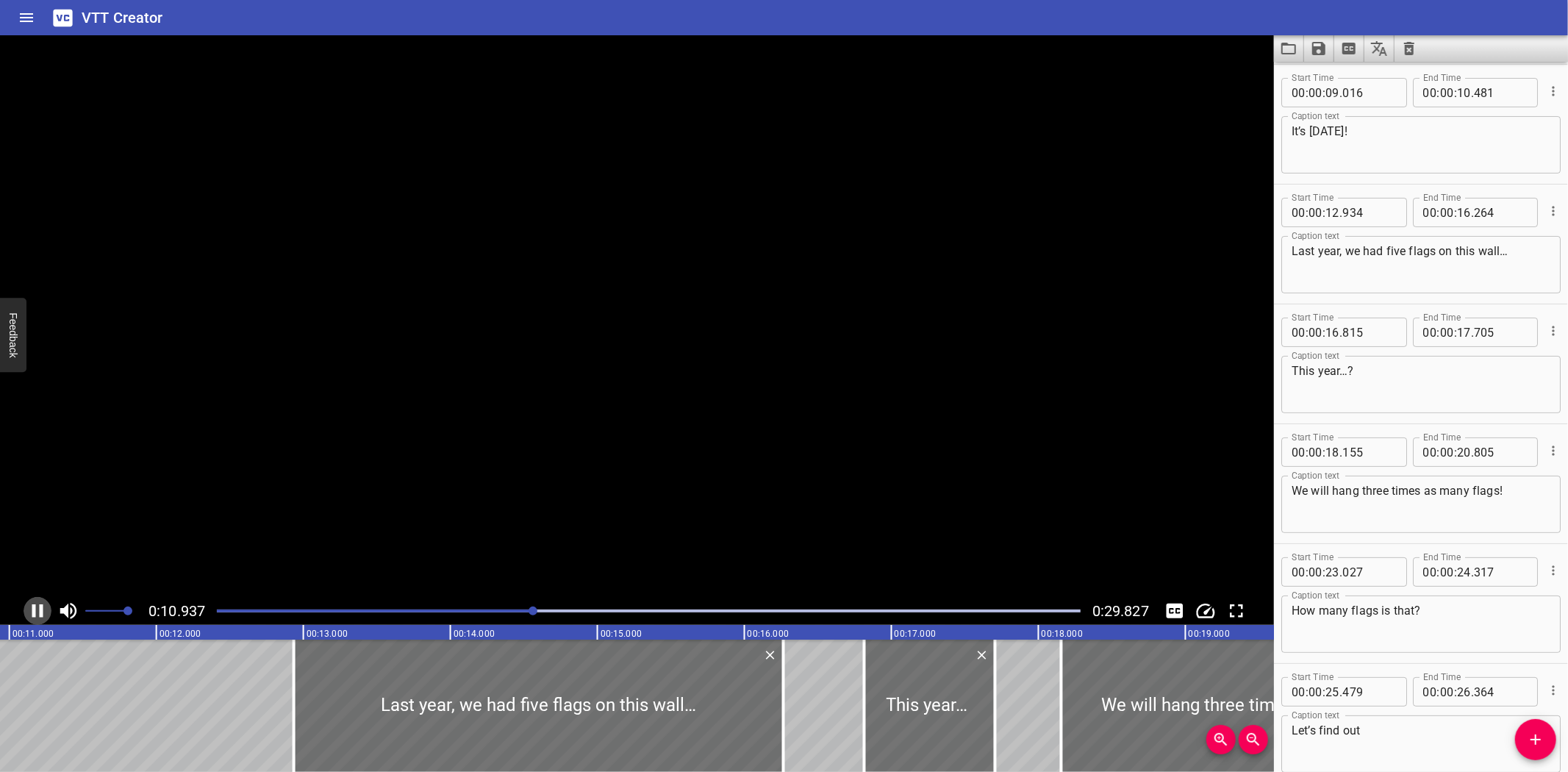
click at [39, 611] on icon "Play/Pause" at bounding box center [37, 611] width 22 height 22
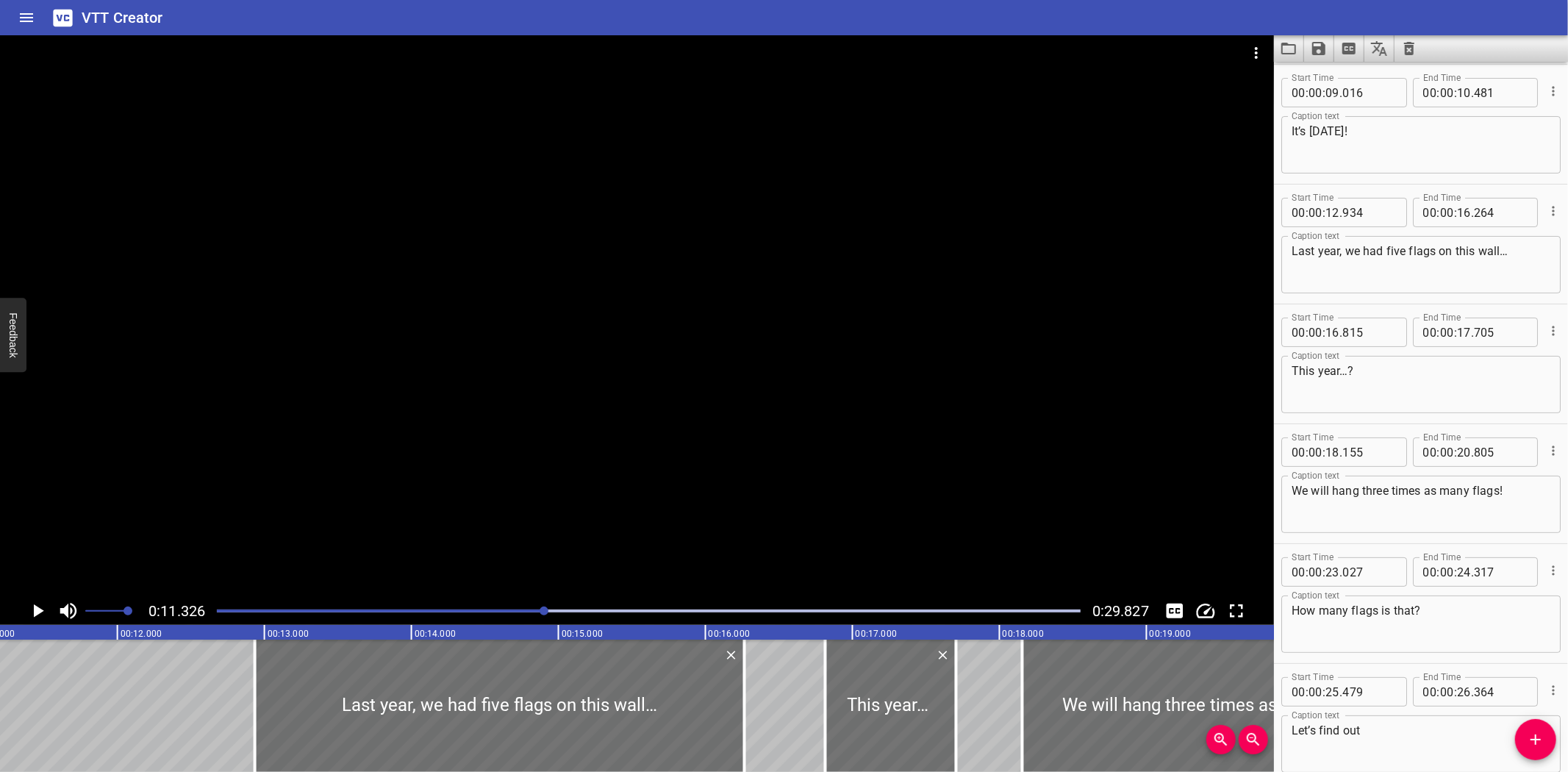
scroll to position [0, 1665]
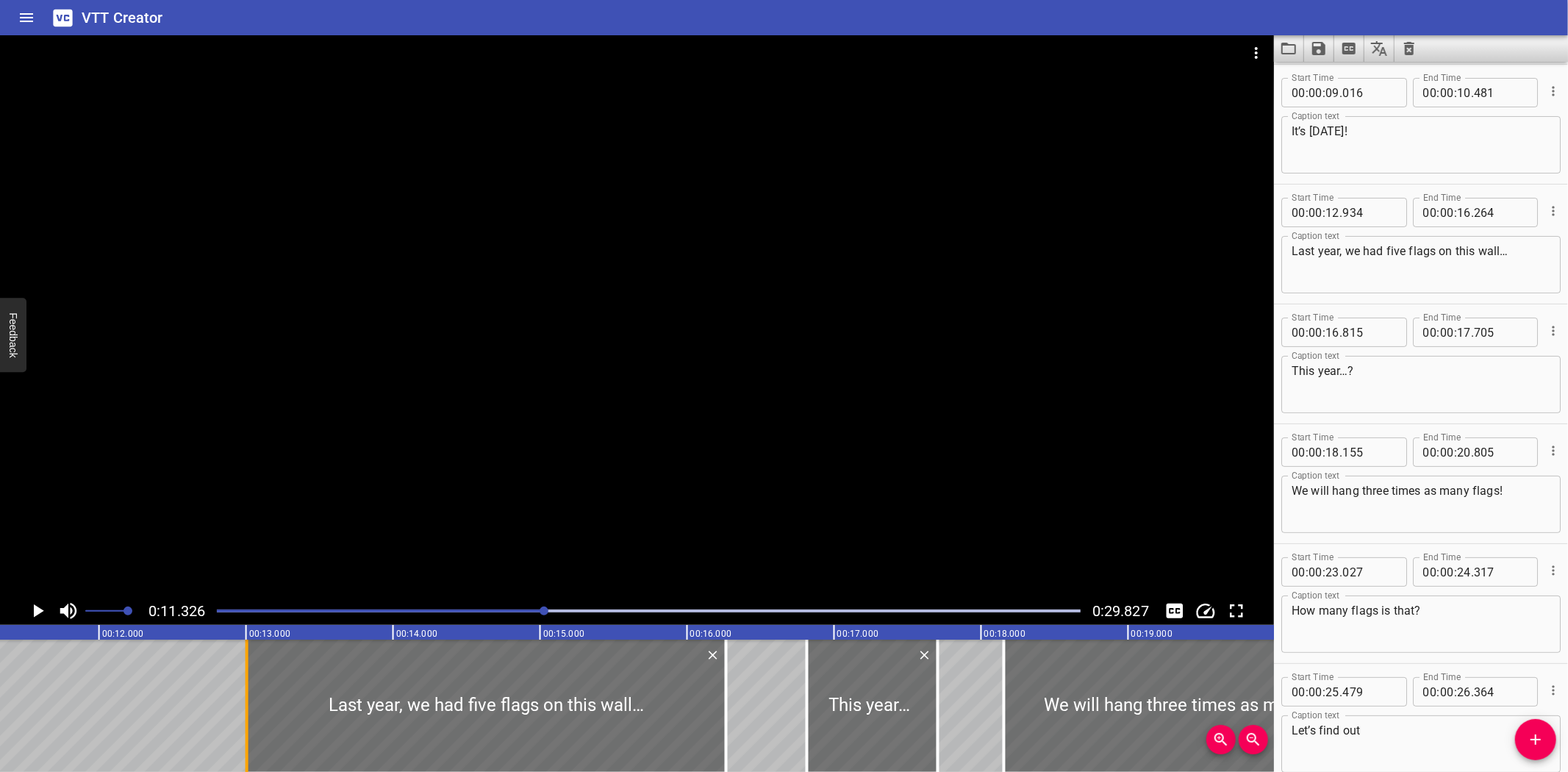
drag, startPoint x: 236, startPoint y: 722, endPoint x: 247, endPoint y: 722, distance: 11.0
click at [247, 722] on div at bounding box center [247, 705] width 3 height 132
click at [31, 606] on icon "Play/Pause" at bounding box center [37, 611] width 22 height 22
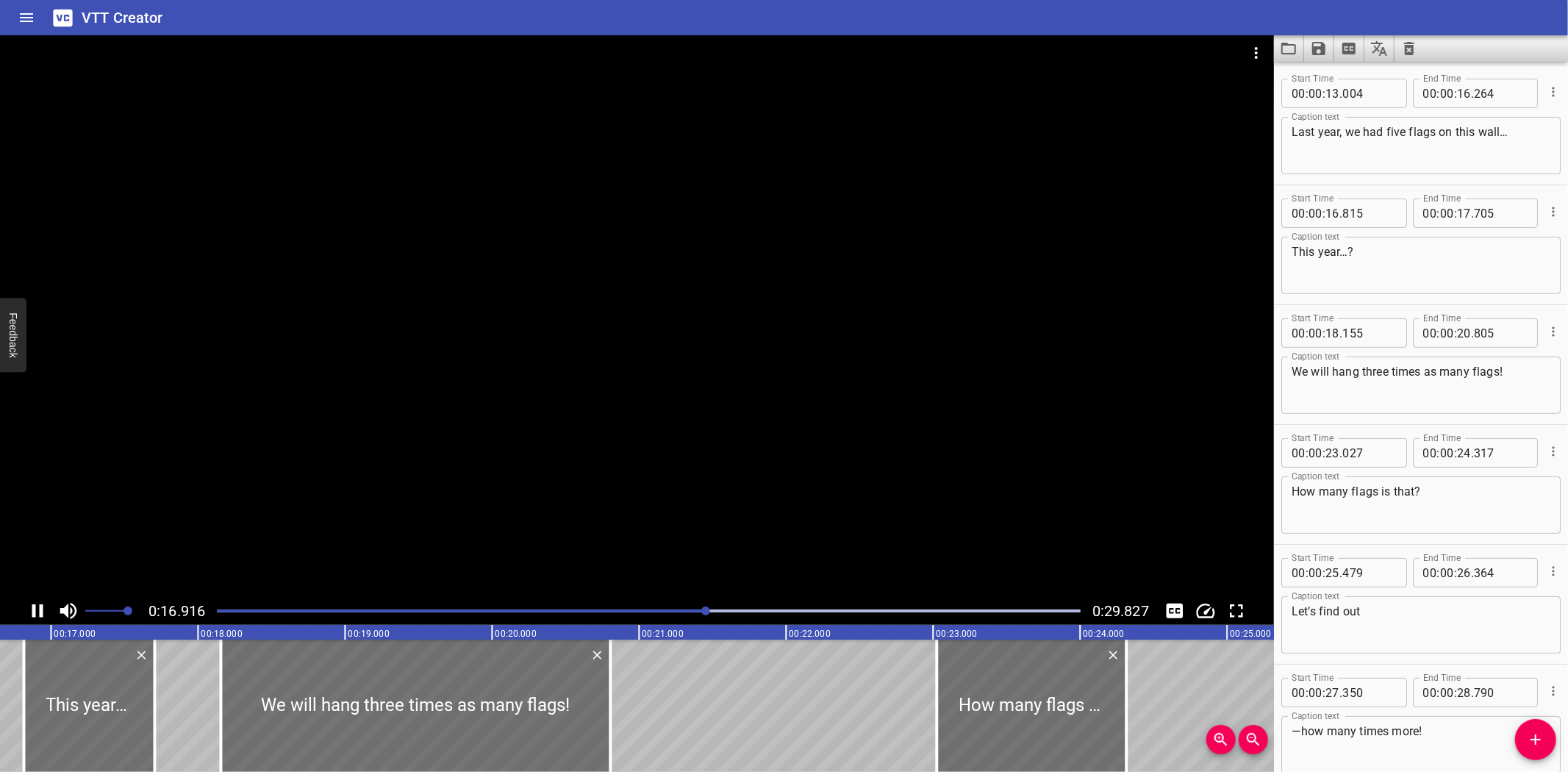
scroll to position [317, 0]
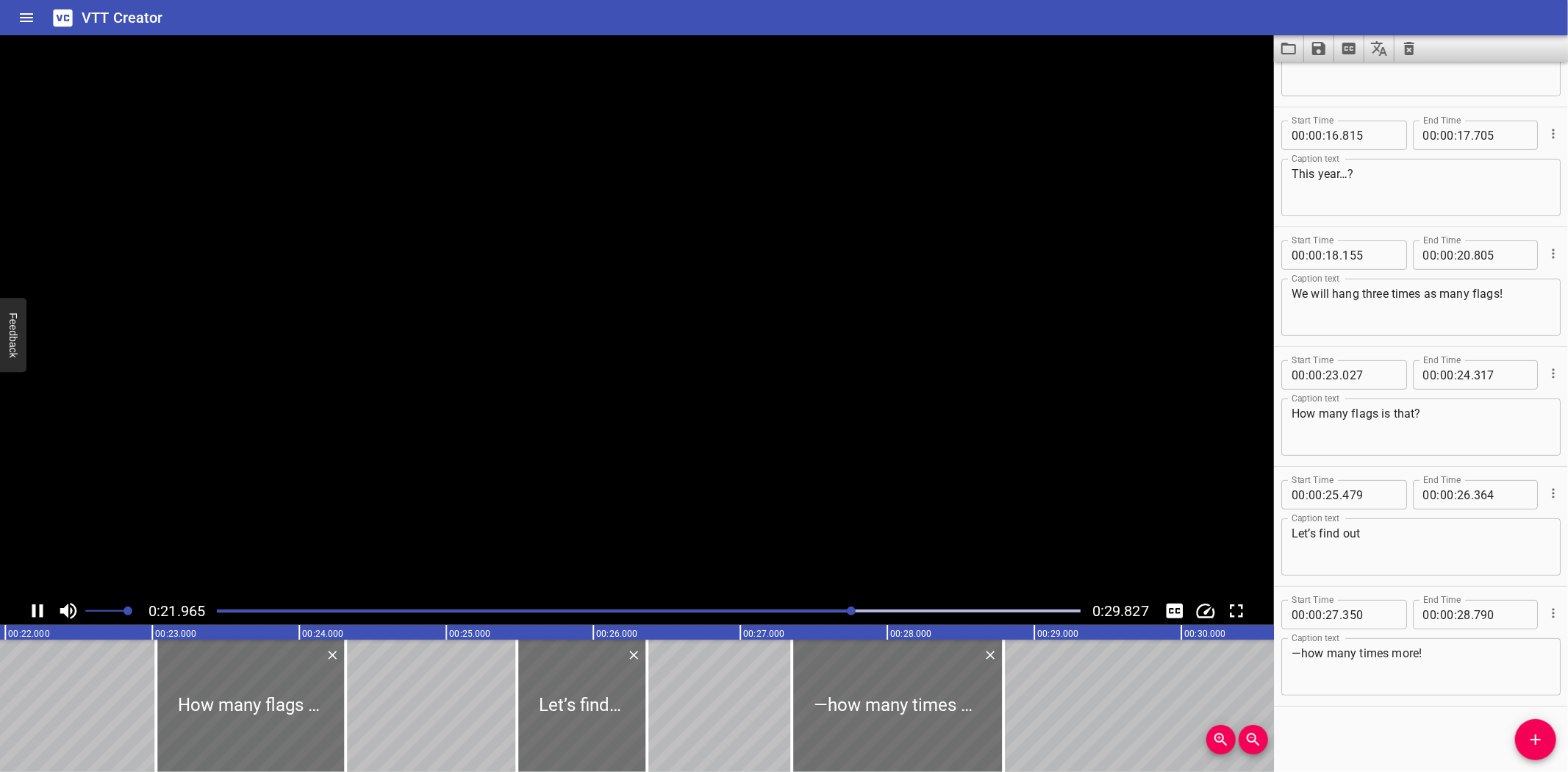
click at [31, 605] on icon "Play/Pause" at bounding box center [37, 611] width 22 height 22
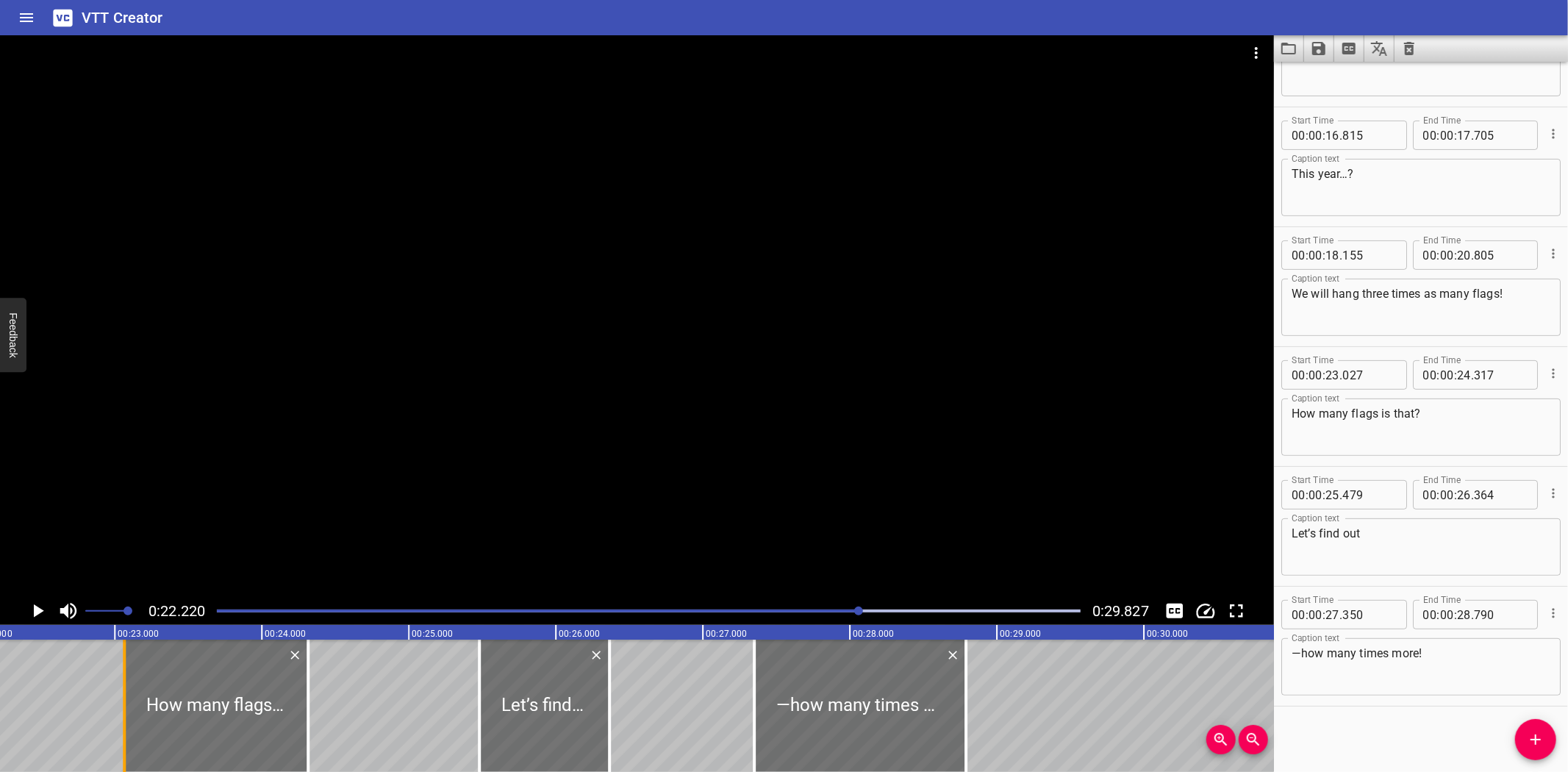
click at [125, 722] on div at bounding box center [123, 705] width 3 height 132
click at [34, 608] on icon "Play/Pause" at bounding box center [38, 611] width 11 height 13
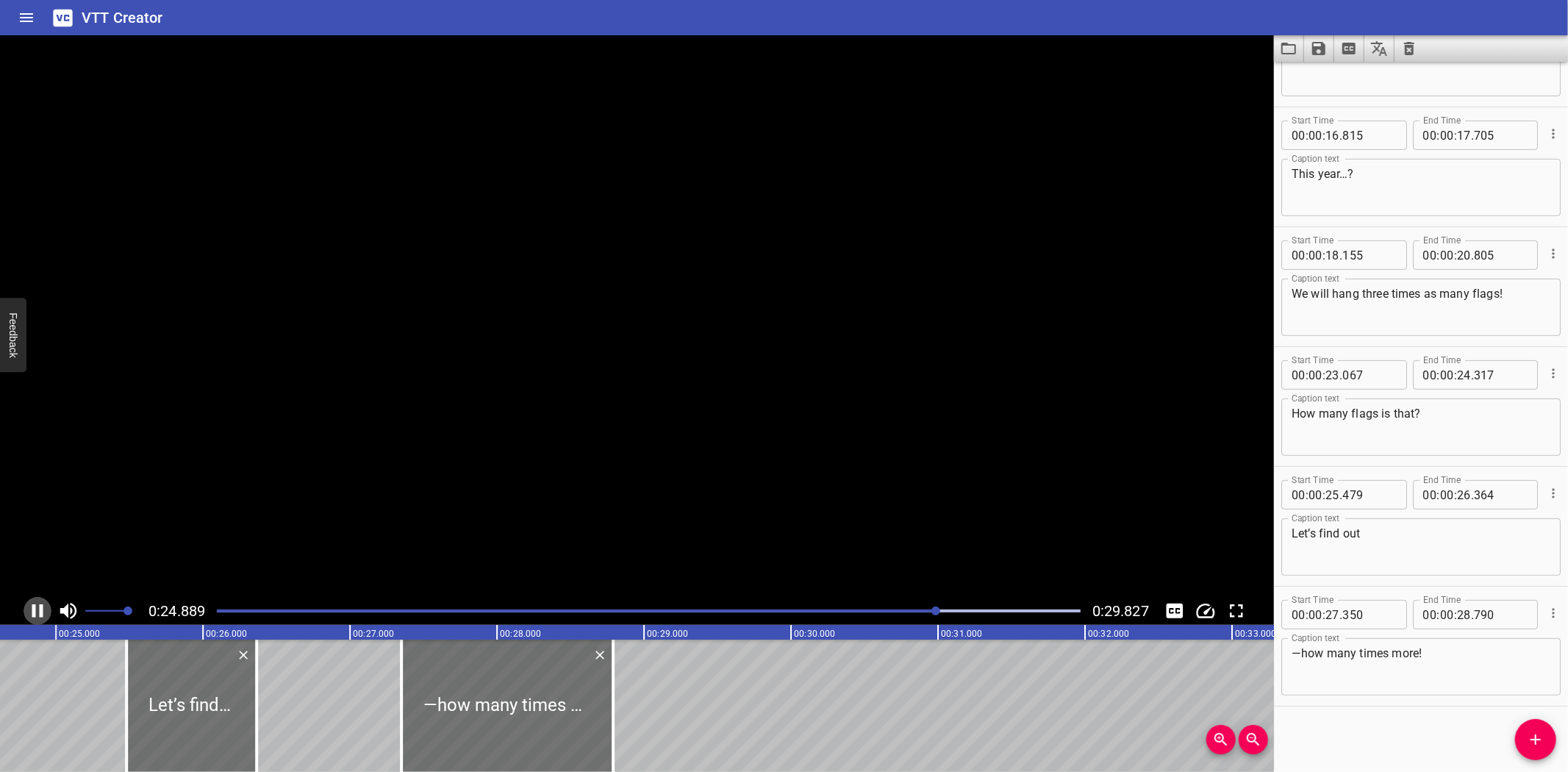
click at [34, 608] on icon "Play/Pause" at bounding box center [38, 611] width 11 height 13
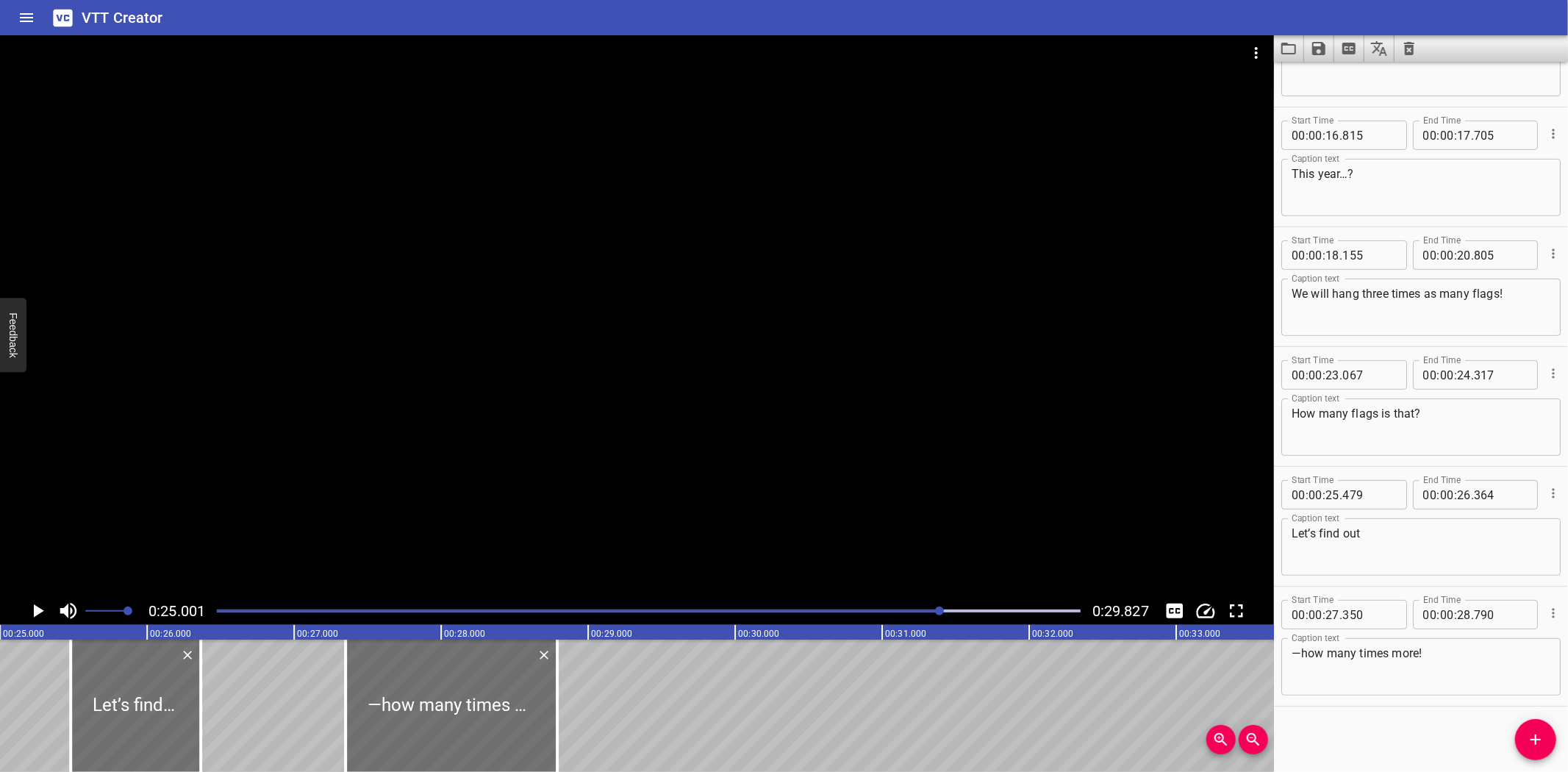
click at [1475, 422] on textarea "How many flags is that?" at bounding box center [1421, 427] width 259 height 42
click at [34, 611] on icon "Play/Pause" at bounding box center [38, 611] width 11 height 13
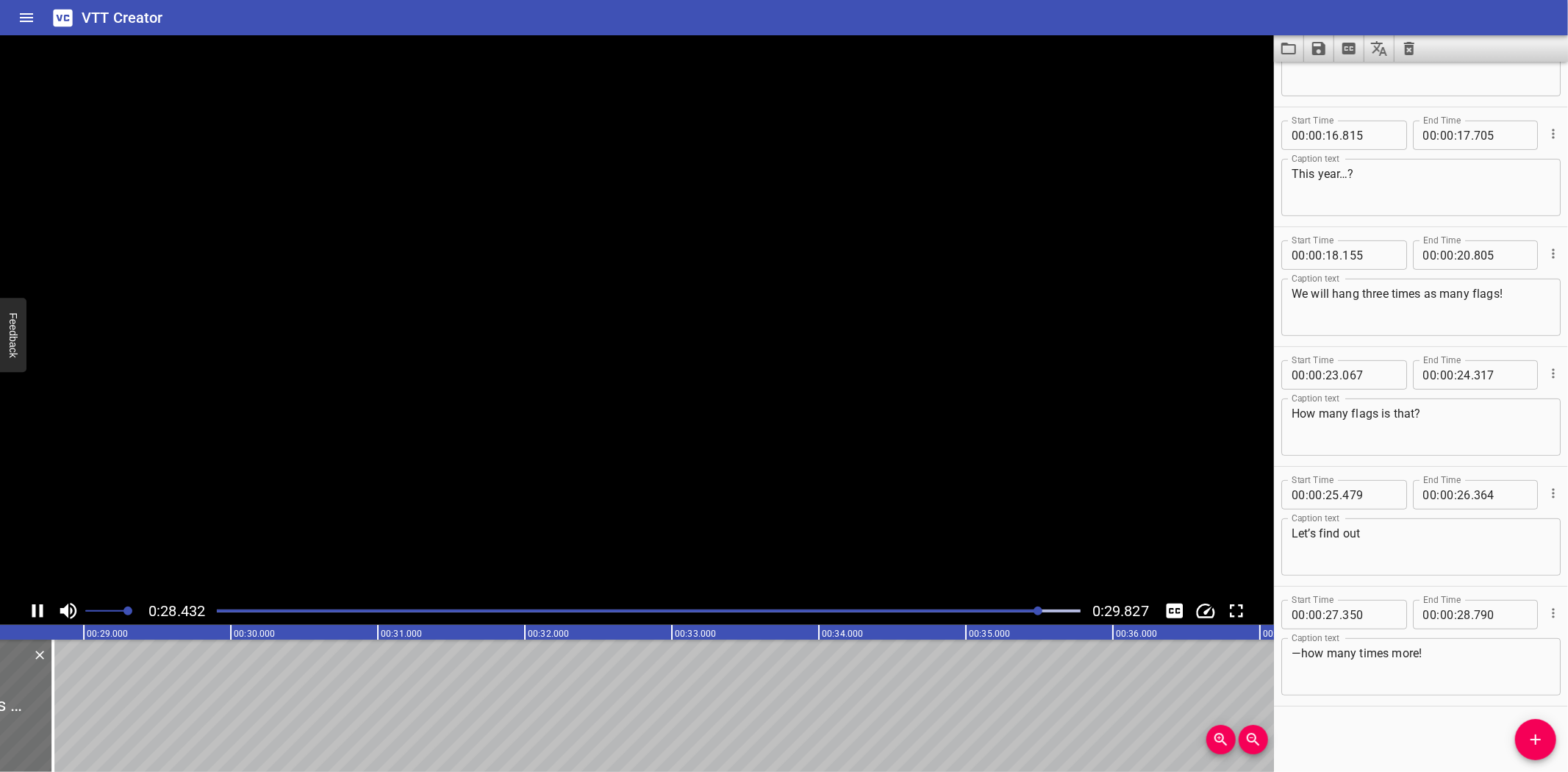
click at [34, 611] on icon "Play/Pause" at bounding box center [38, 611] width 11 height 13
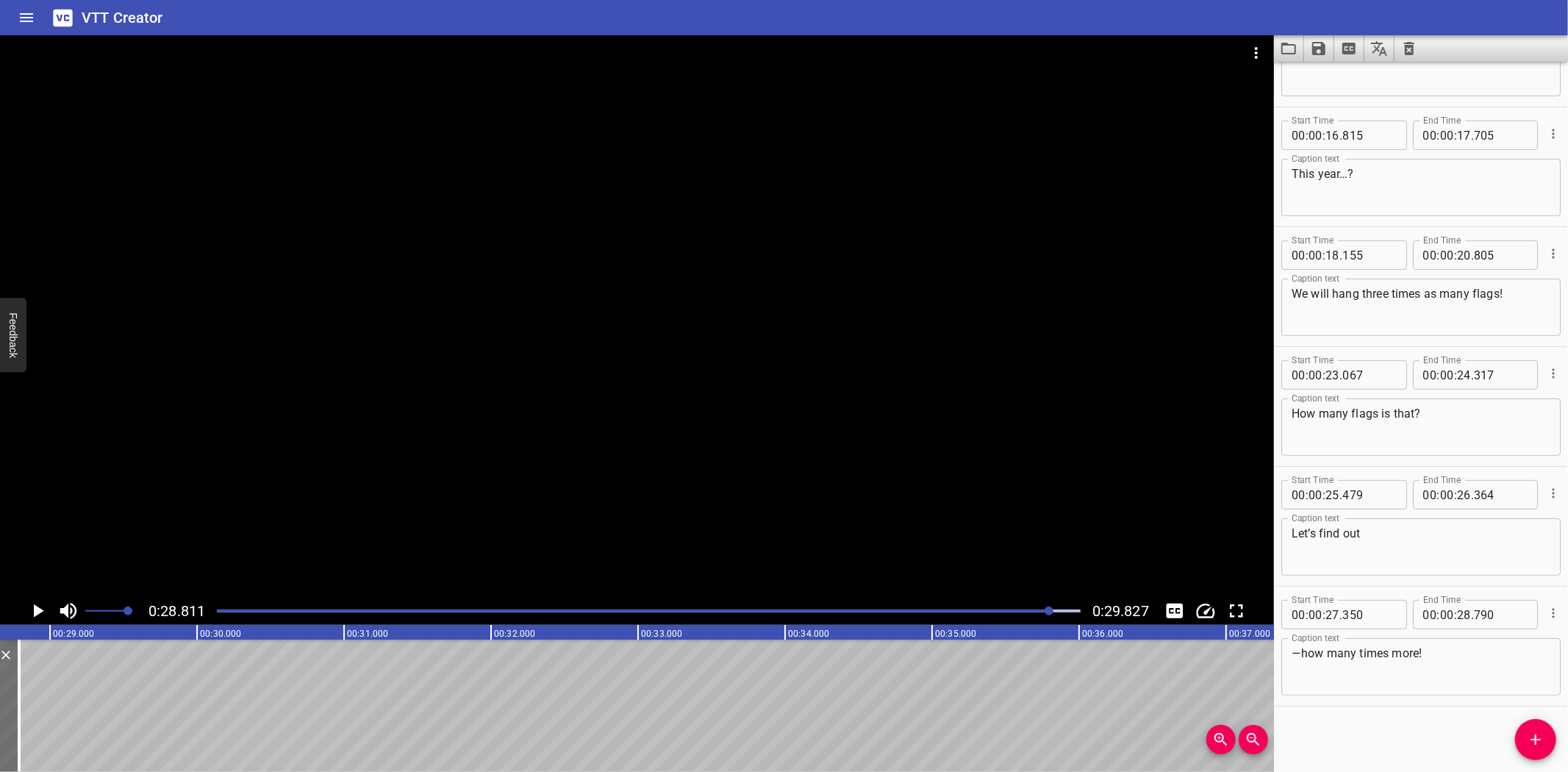
scroll to position [0, 4236]
click at [1491, 666] on textarea "—how many times more!" at bounding box center [1421, 667] width 259 height 42
click at [36, 608] on icon "Play/Pause" at bounding box center [38, 611] width 11 height 13
click at [1321, 47] on icon "Save captions to file" at bounding box center [1319, 49] width 13 height 13
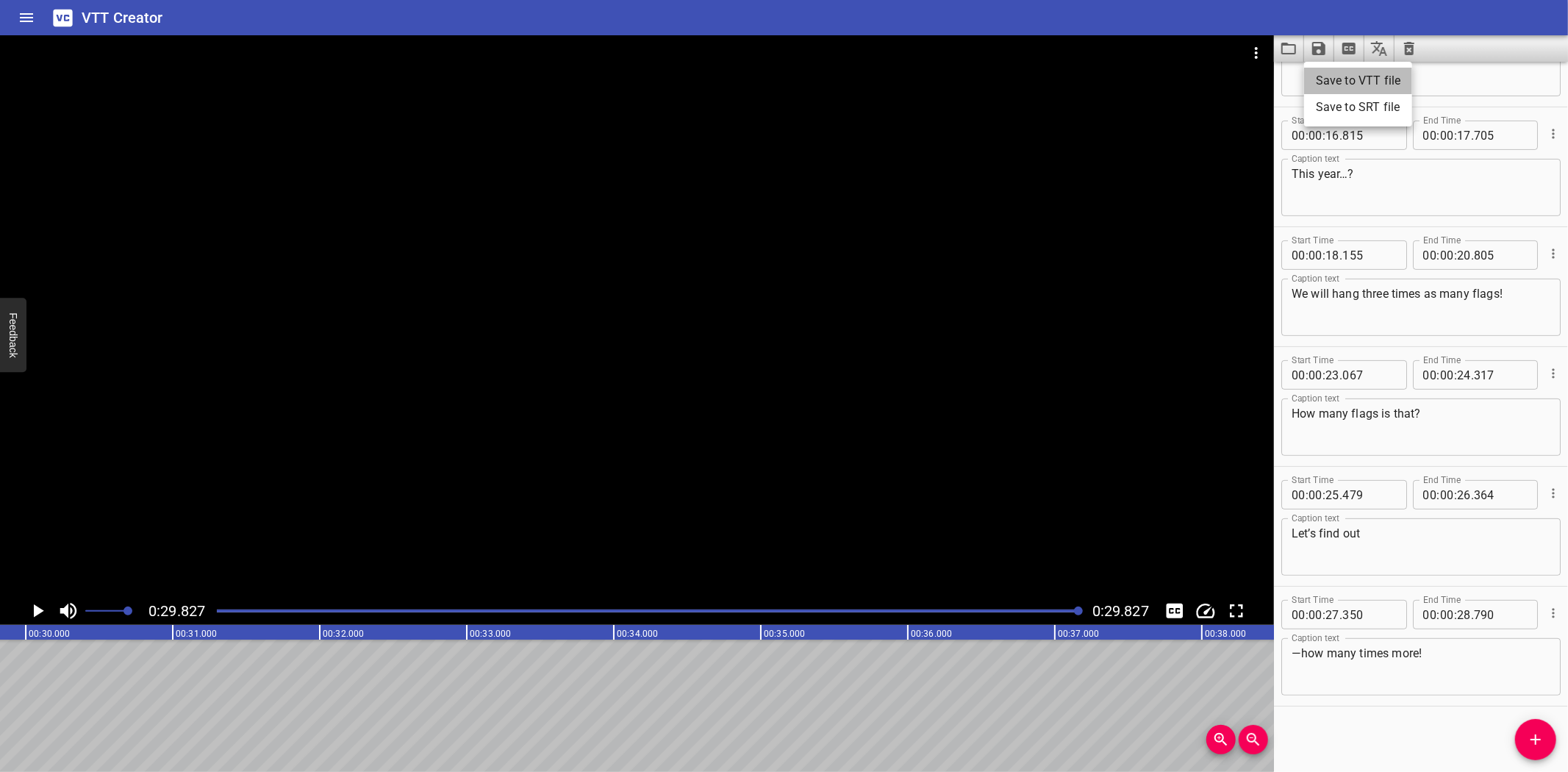
click at [1355, 75] on li "Save to VTT file" at bounding box center [1358, 81] width 108 height 27
click at [1255, 47] on icon "Video Options" at bounding box center [1257, 53] width 17 height 17
click at [1262, 49] on li "Select New Video File..." at bounding box center [1311, 54] width 146 height 27
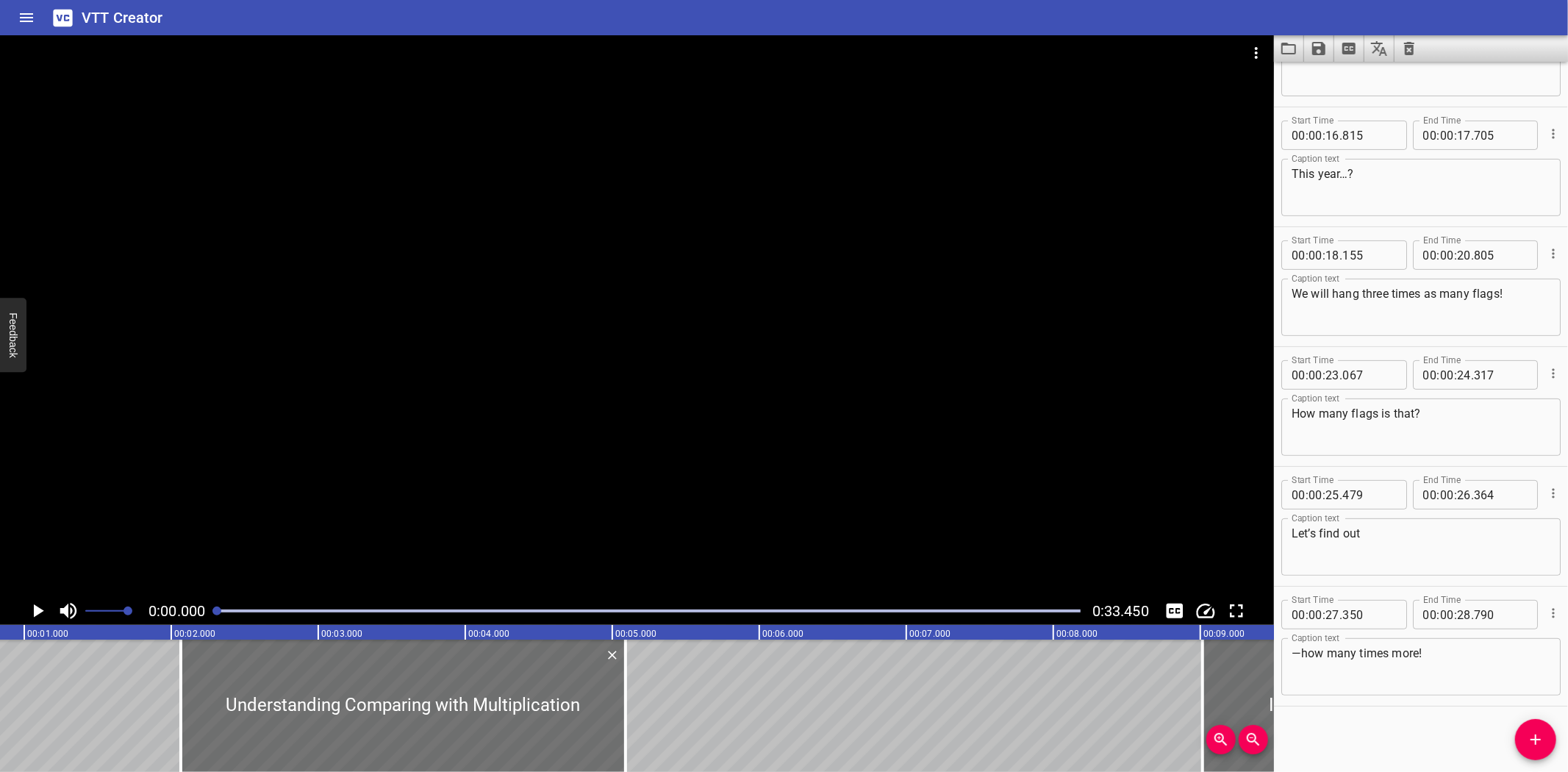
scroll to position [0, 0]
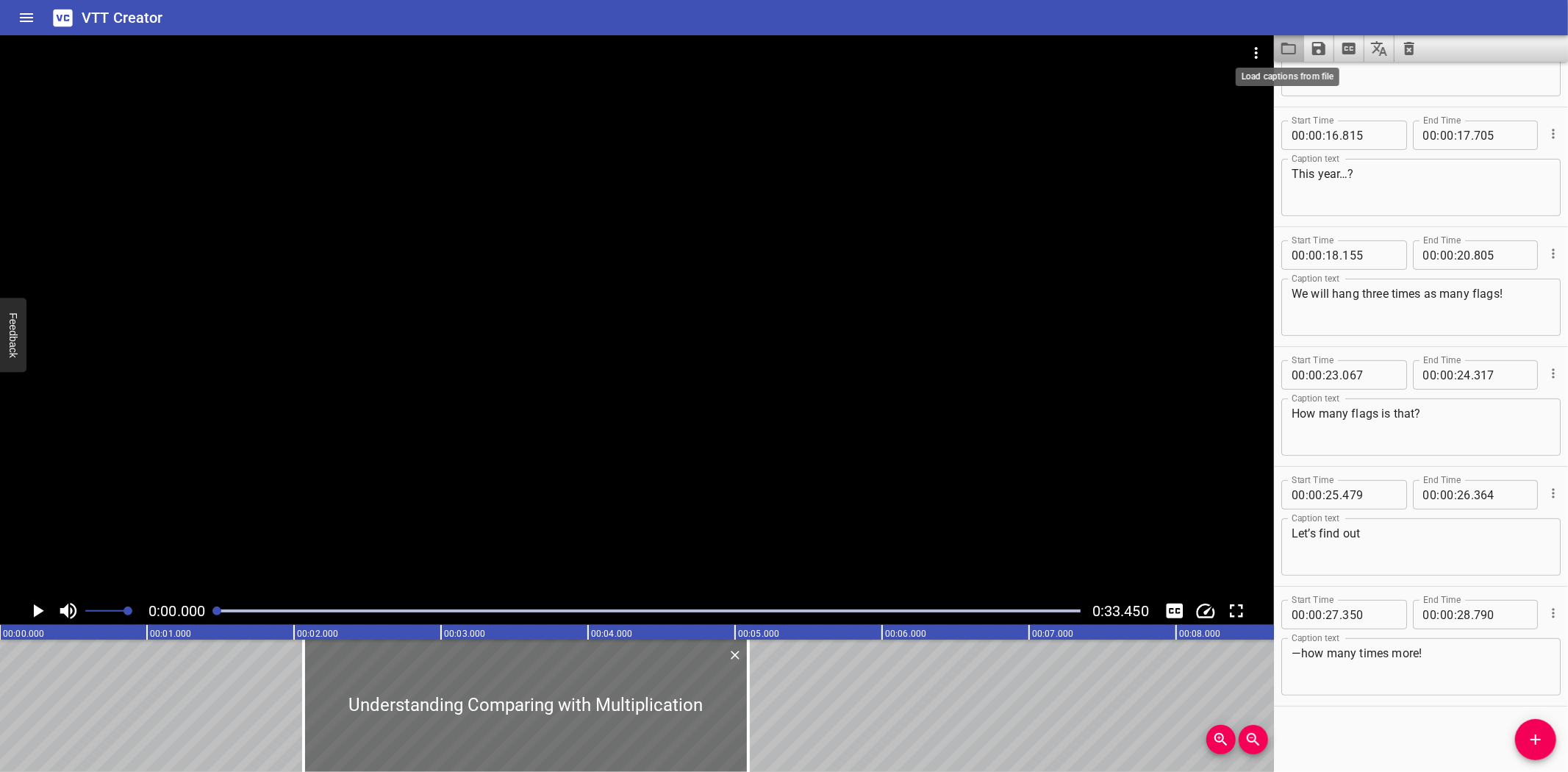
click at [1285, 47] on icon "Load captions from file" at bounding box center [1289, 49] width 17 height 17
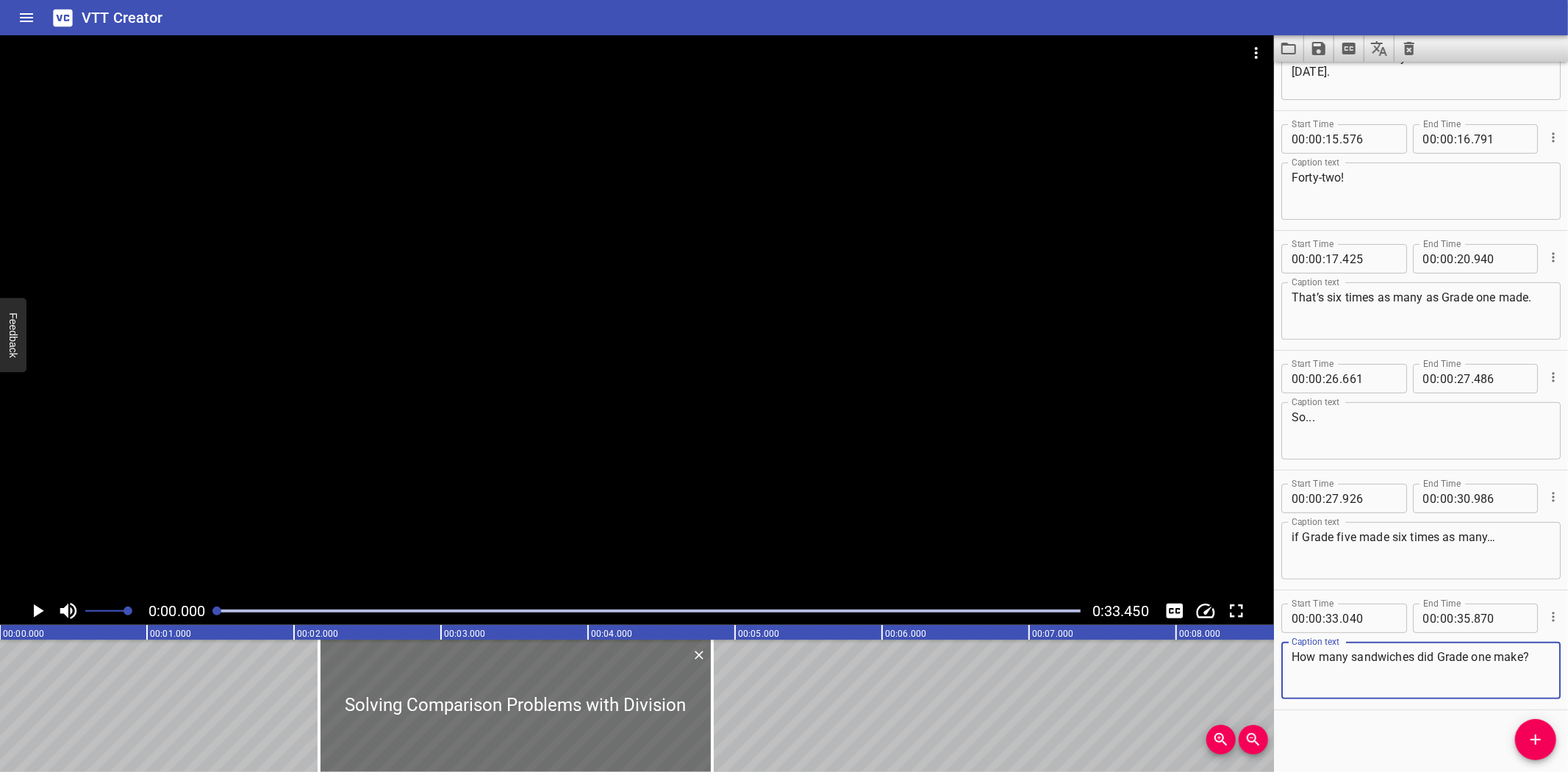
scroll to position [197, 0]
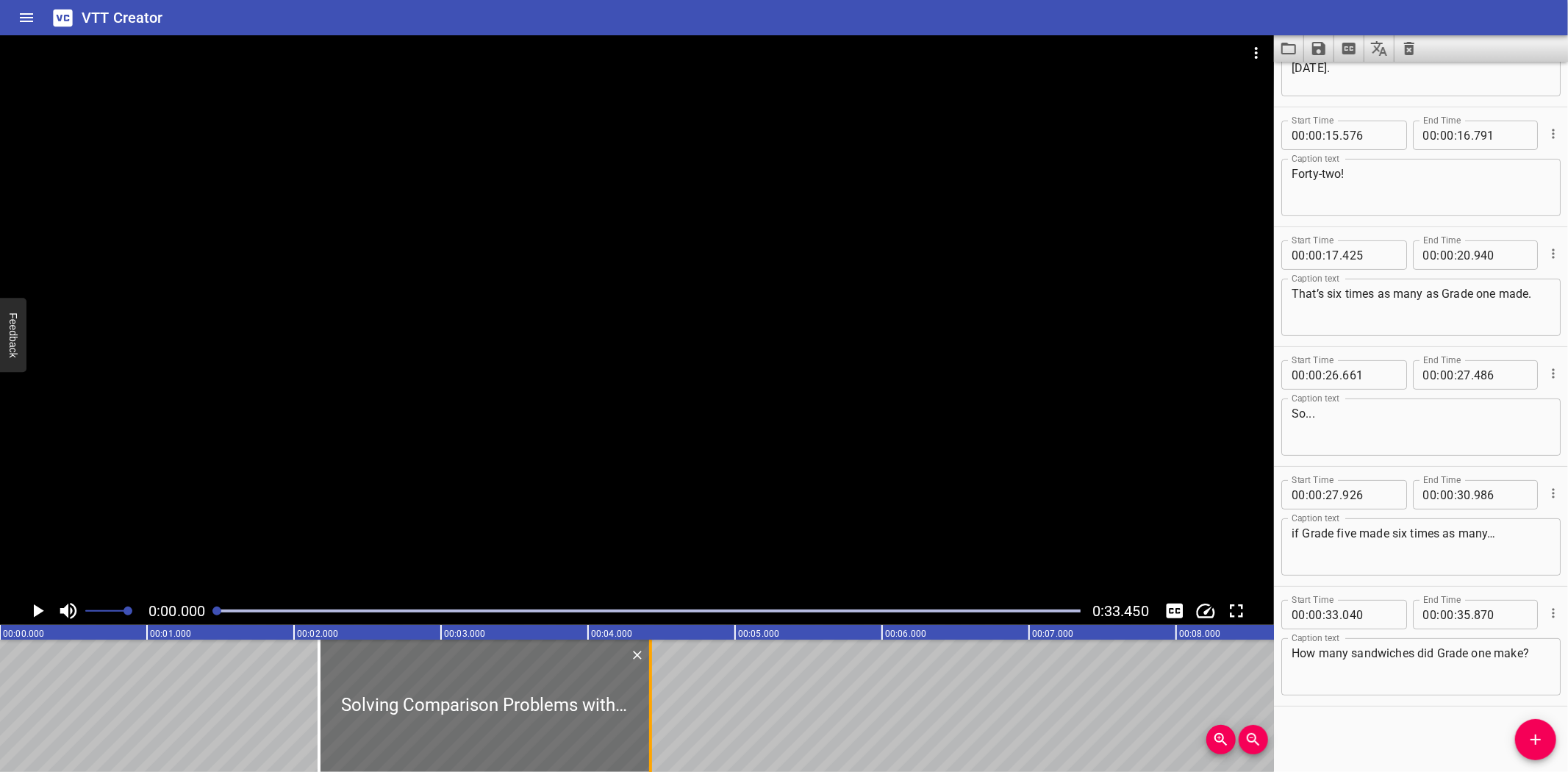
drag, startPoint x: 706, startPoint y: 738, endPoint x: 644, endPoint y: 736, distance: 62.0
click at [644, 736] on div at bounding box center [650, 705] width 14 height 132
click at [328, 718] on div at bounding box center [328, 705] width 3 height 132
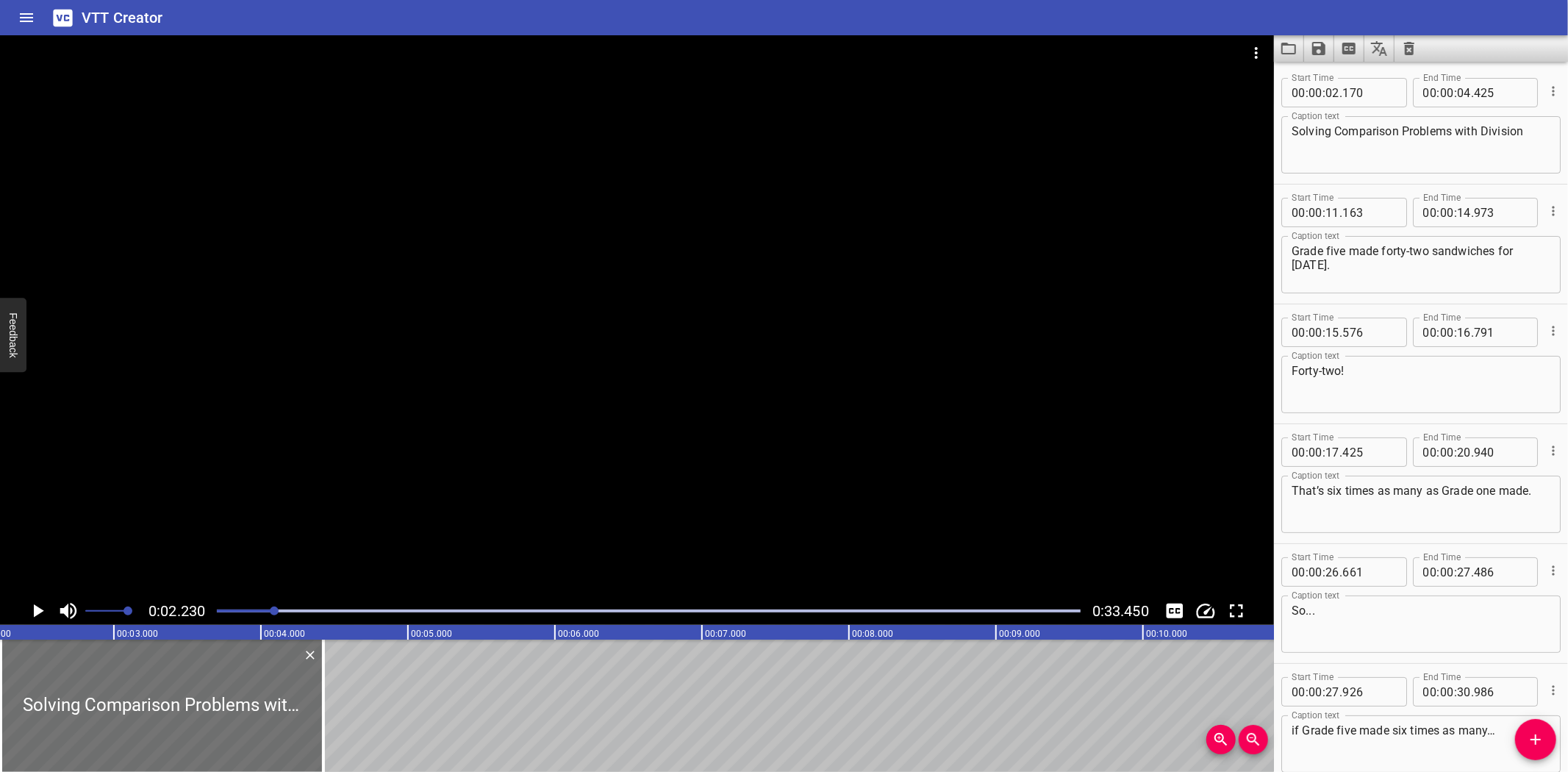
scroll to position [0, 0]
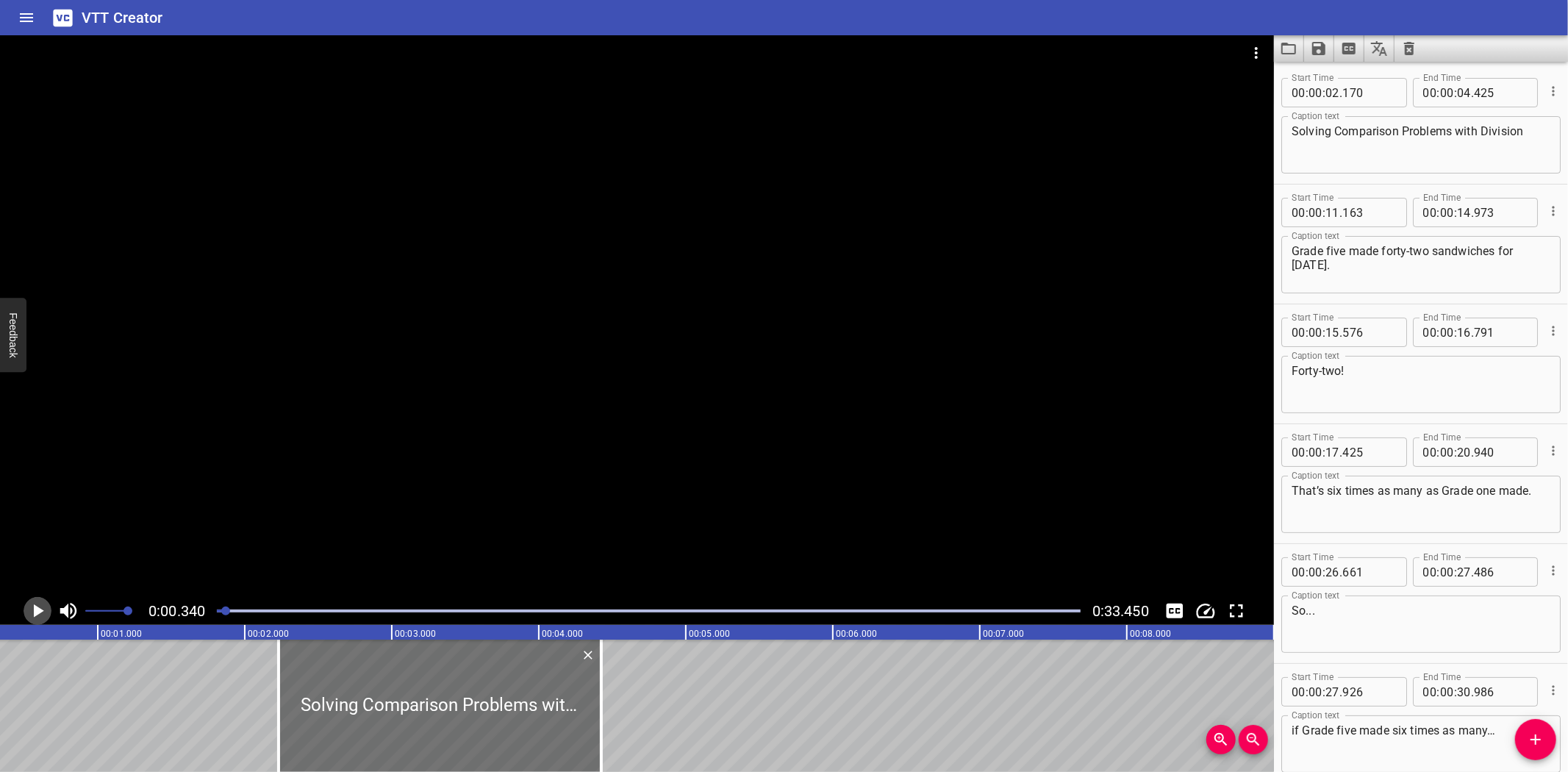
click at [33, 609] on icon "Play/Pause" at bounding box center [37, 611] width 22 height 22
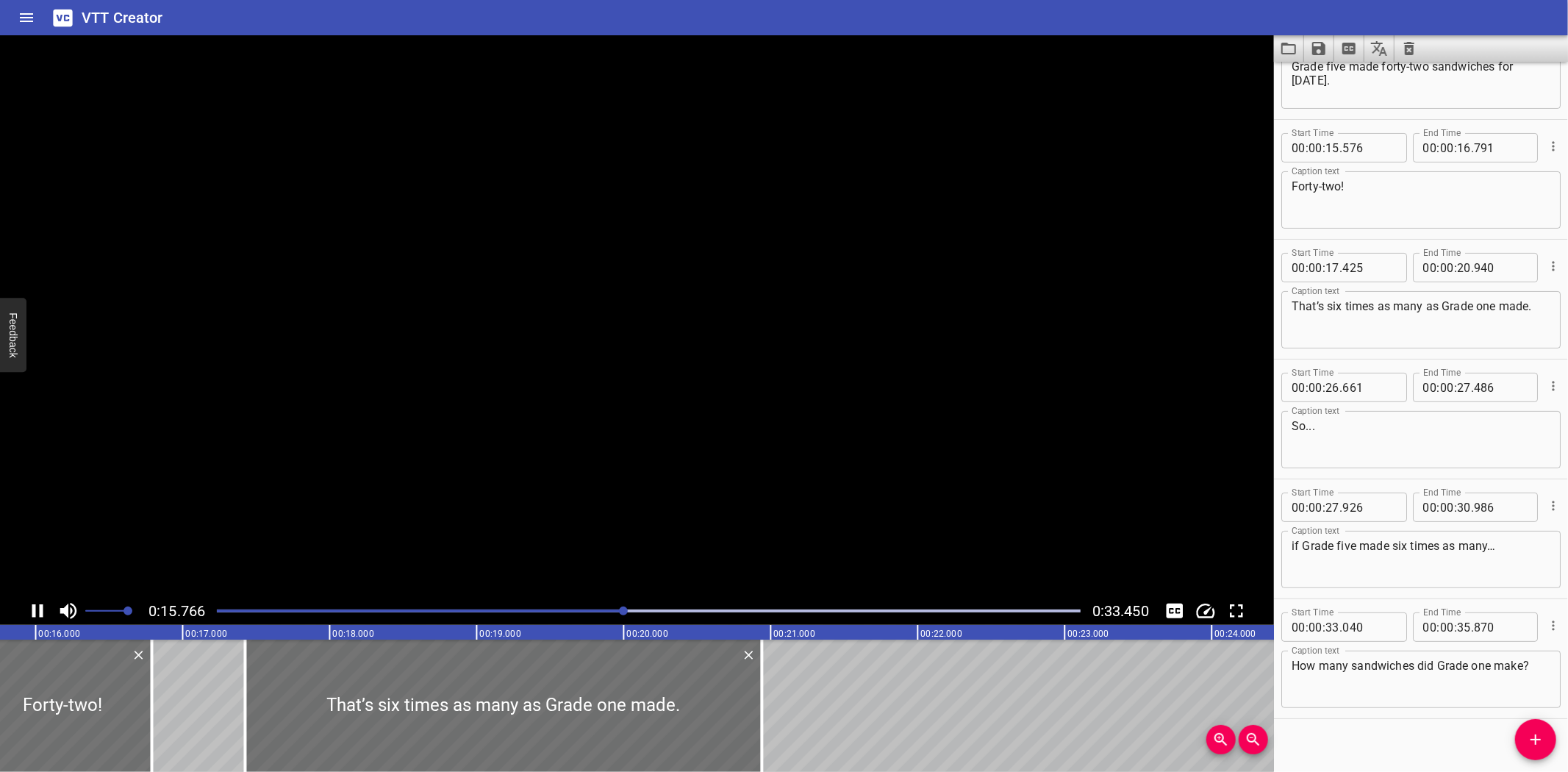
scroll to position [196, 0]
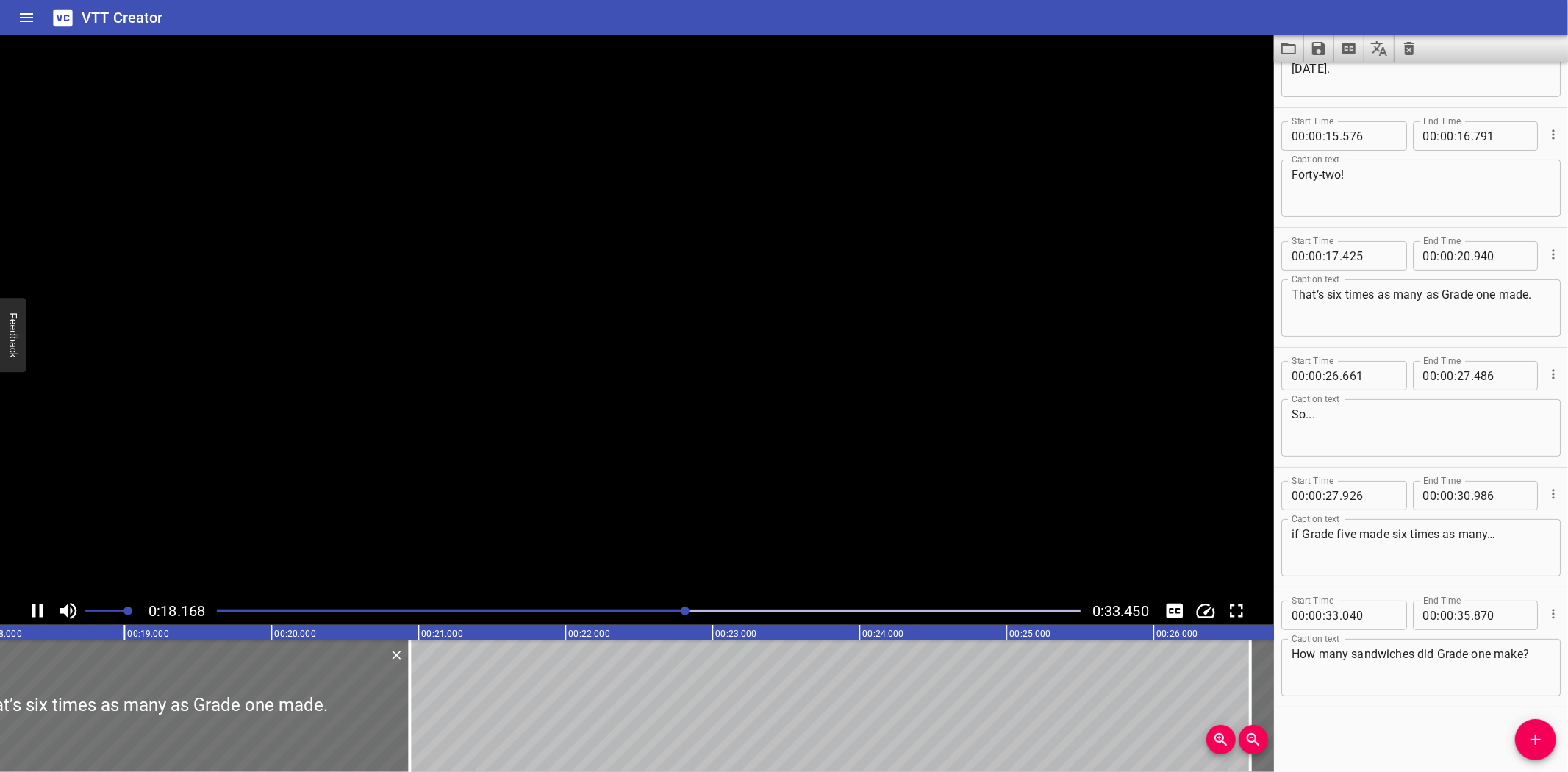
click at [31, 613] on icon "Play/Pause" at bounding box center [37, 611] width 22 height 22
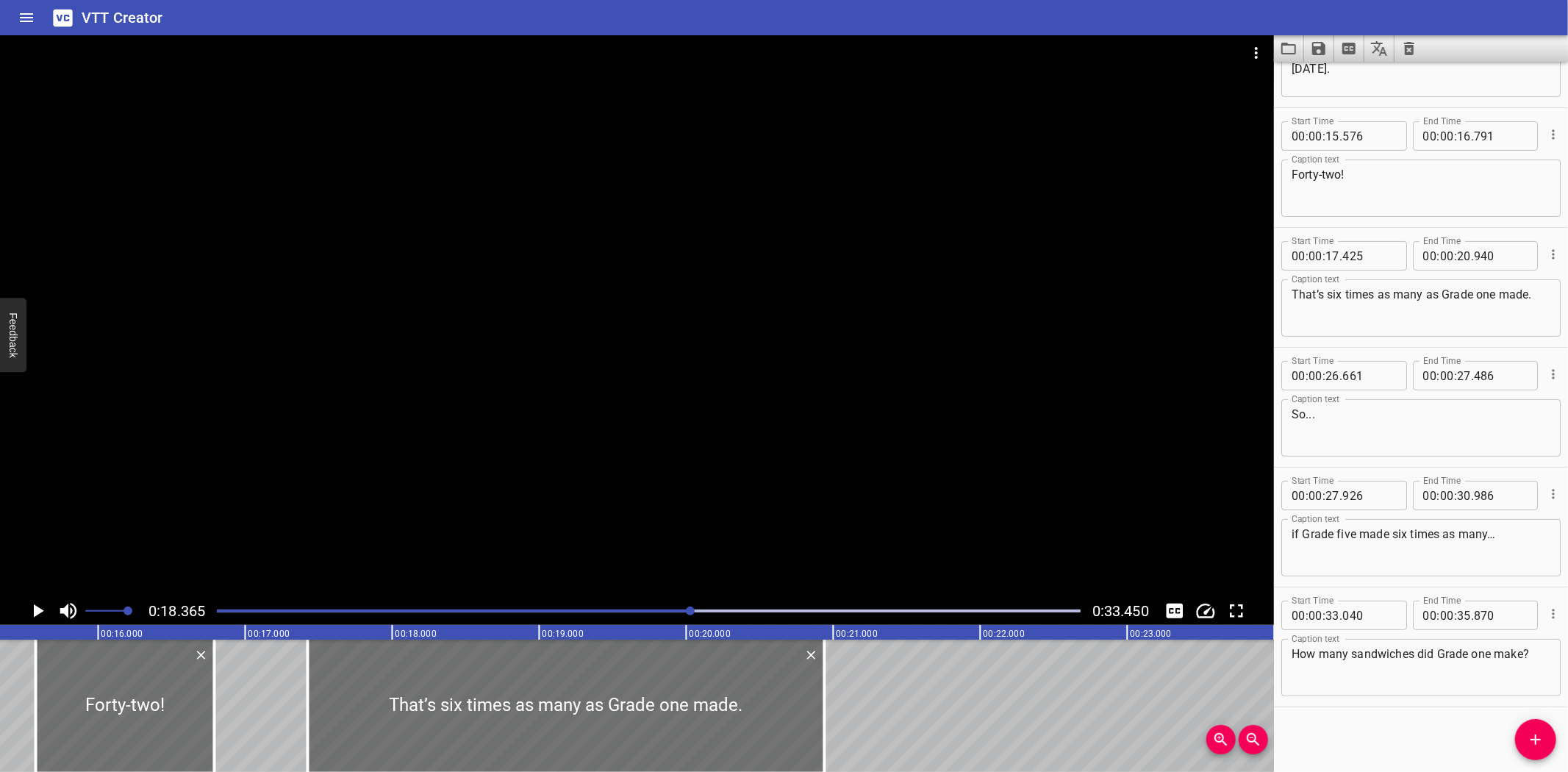
scroll to position [0, 2197]
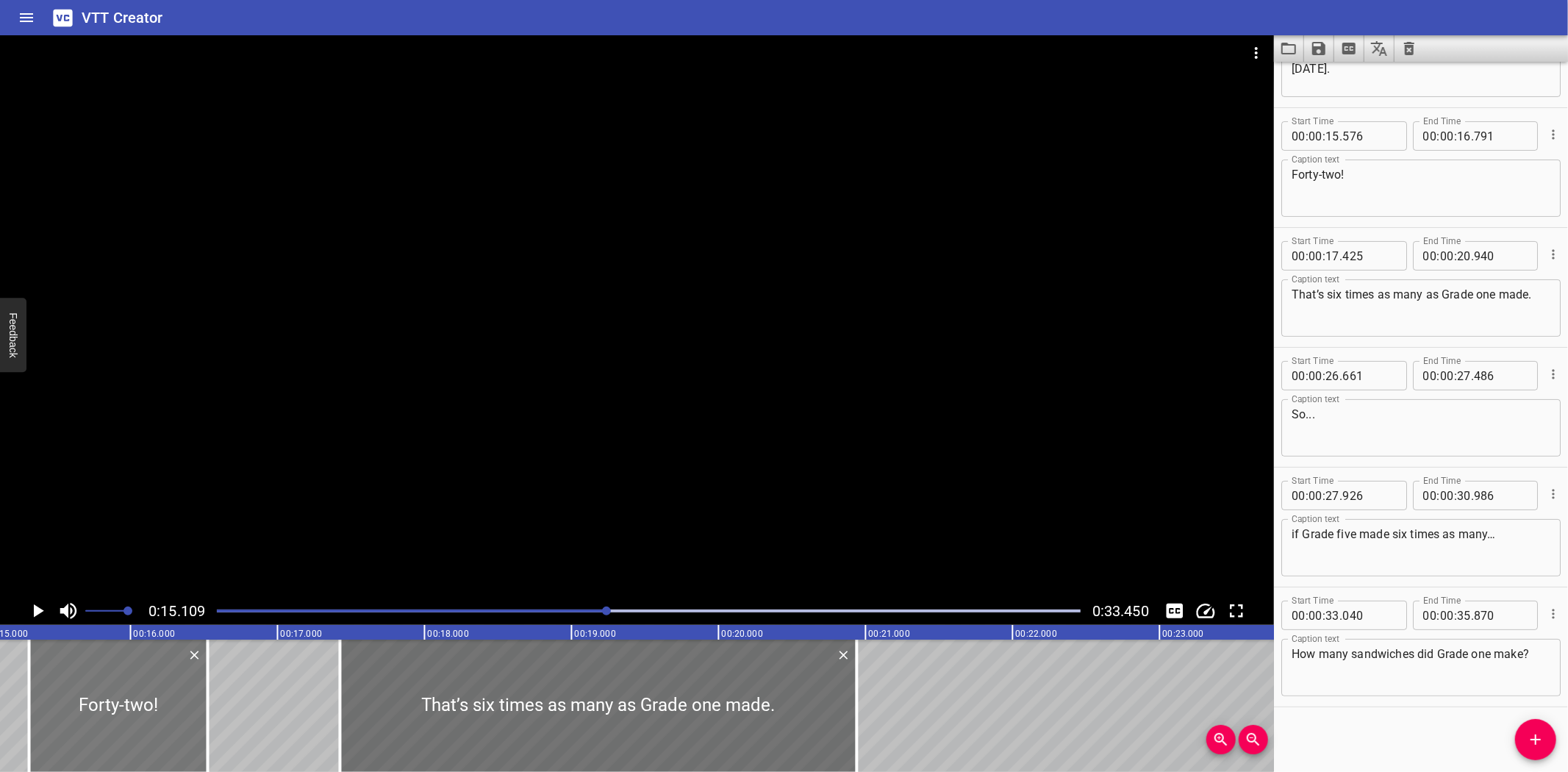
drag, startPoint x: 172, startPoint y: 702, endPoint x: 133, endPoint y: 700, distance: 39.1
click at [133, 700] on div at bounding box center [118, 705] width 179 height 132
drag, startPoint x: 205, startPoint y: 725, endPoint x: 177, endPoint y: 726, distance: 28.0
click at [177, 726] on div at bounding box center [178, 705] width 3 height 132
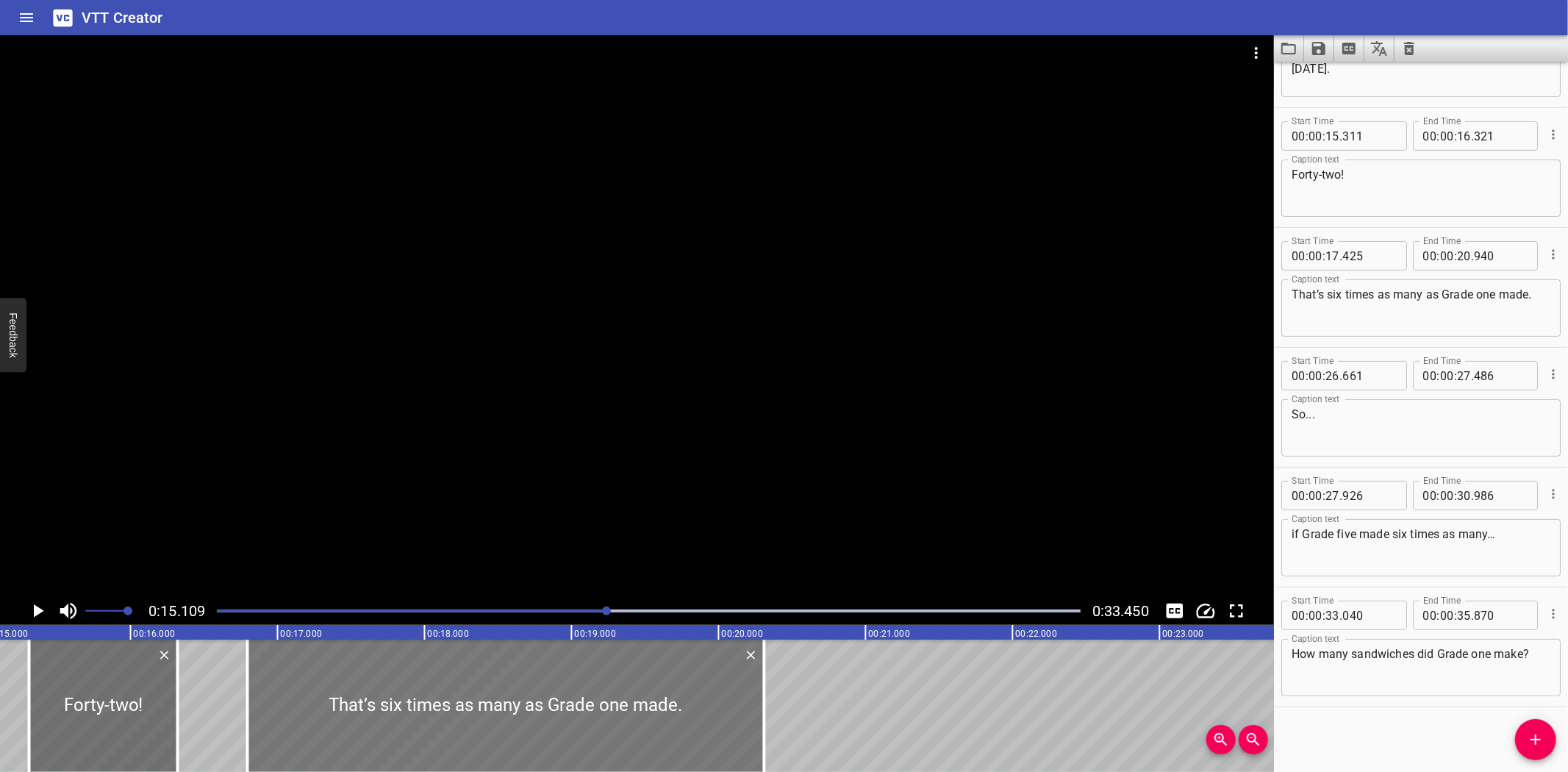
drag, startPoint x: 461, startPoint y: 706, endPoint x: 368, endPoint y: 701, distance: 93.1
click at [368, 701] on div at bounding box center [505, 705] width 517 height 132
drag, startPoint x: 754, startPoint y: 717, endPoint x: 743, endPoint y: 725, distance: 13.6
click at [743, 725] on div at bounding box center [496, 705] width 517 height 132
click at [409, 714] on div at bounding box center [505, 705] width 517 height 132
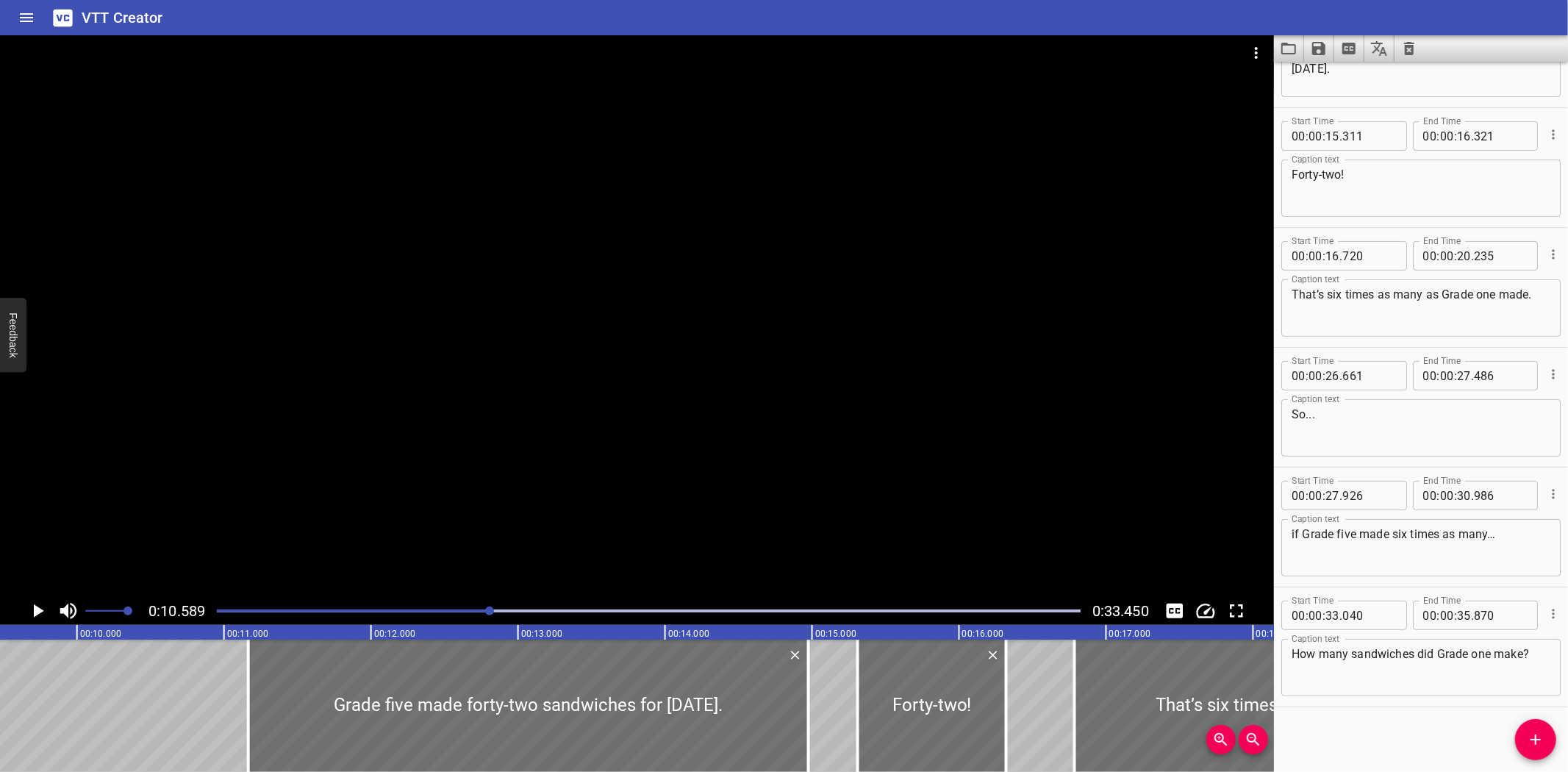
scroll to position [0, 1557]
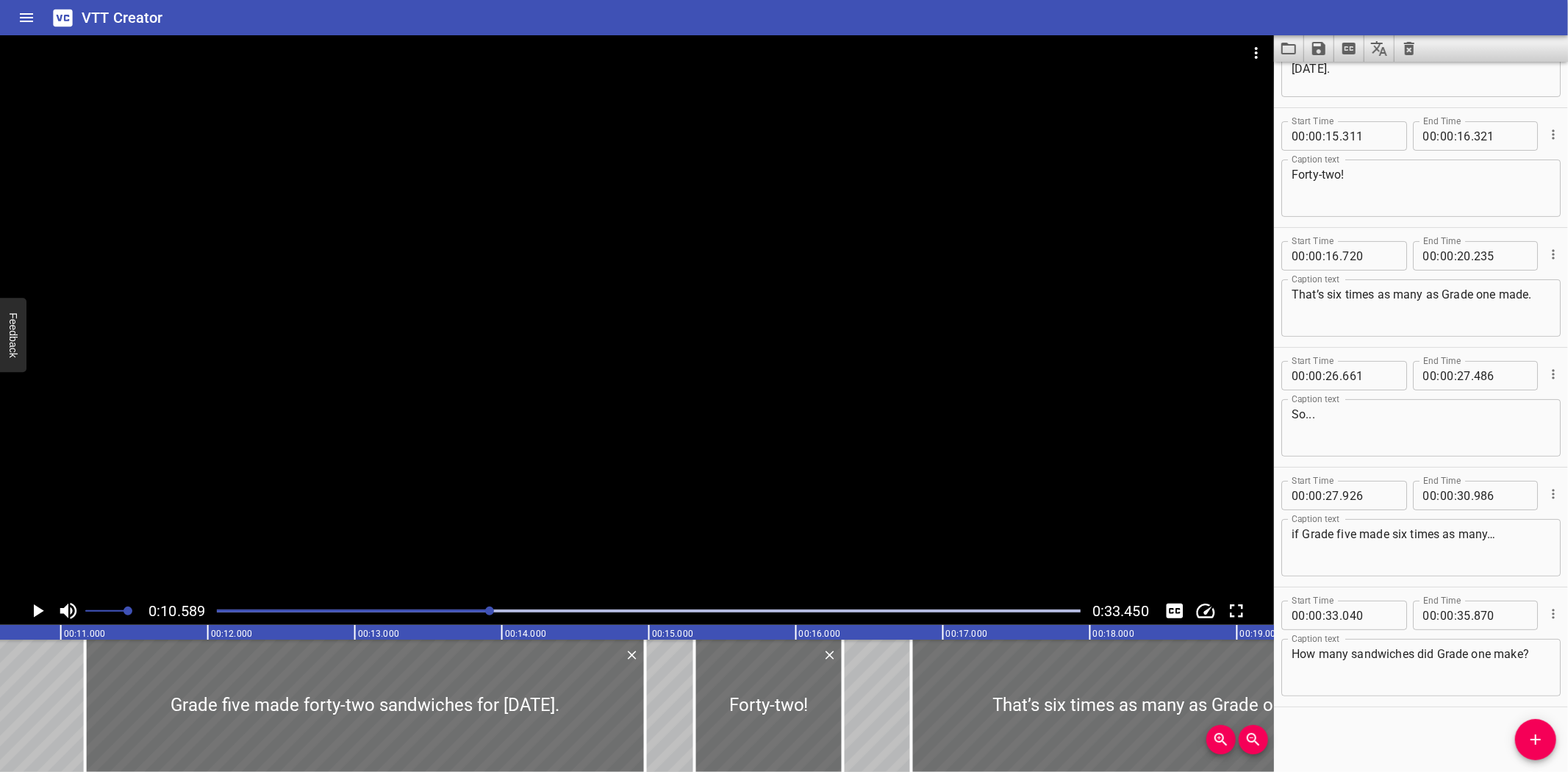
click at [32, 613] on icon "Play/Pause" at bounding box center [37, 611] width 22 height 22
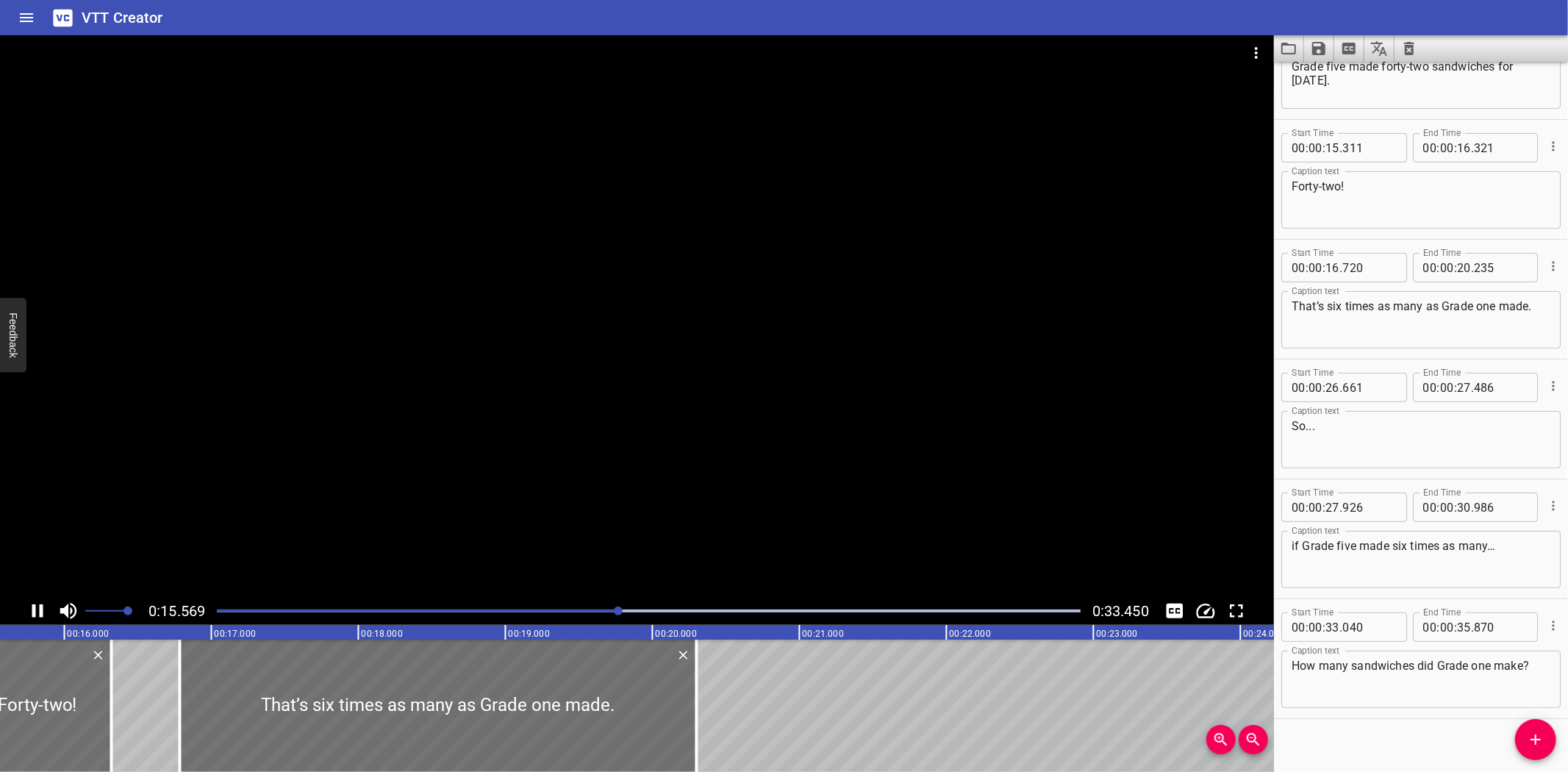
scroll to position [196, 0]
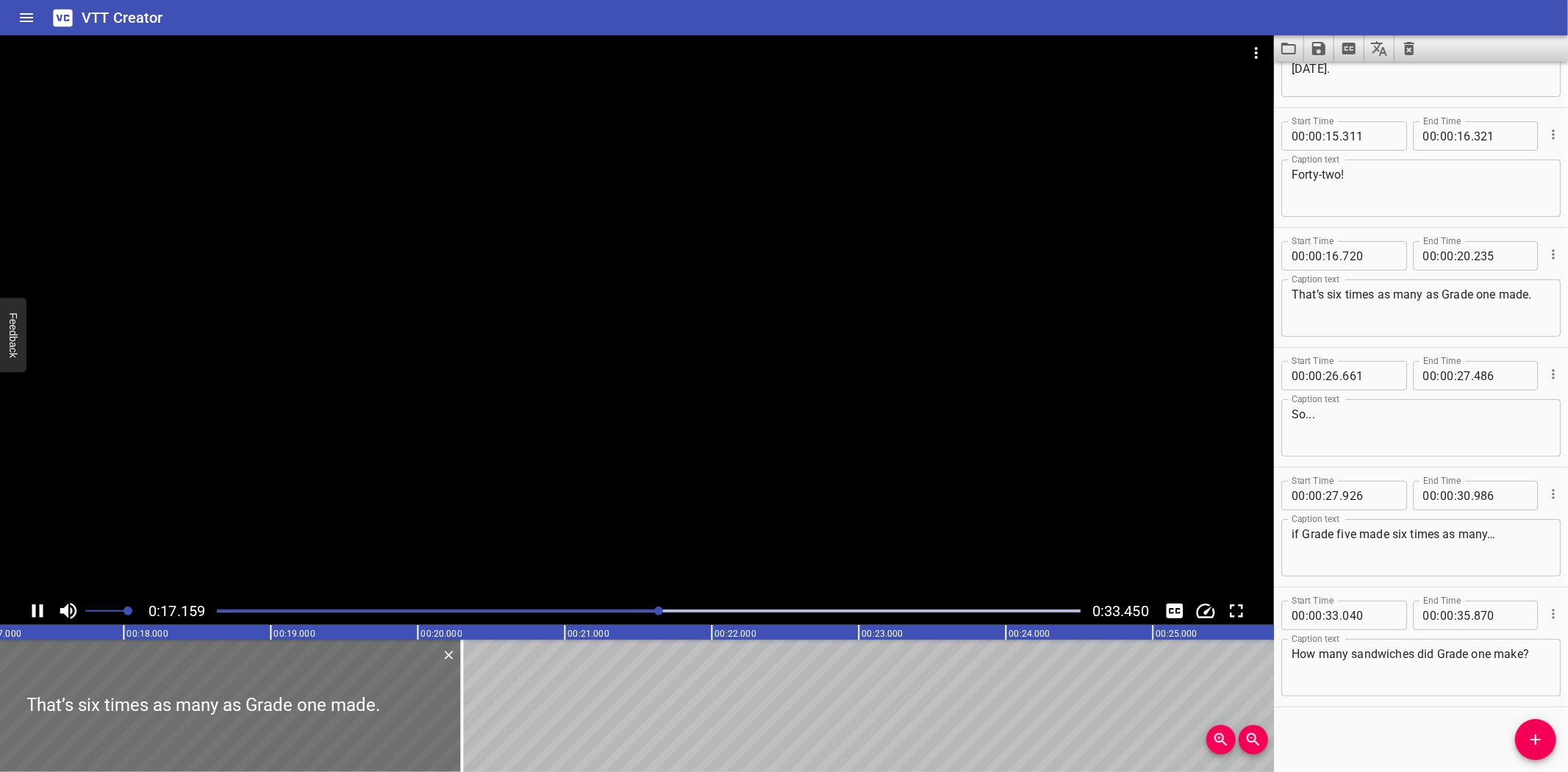
click at [32, 613] on icon "Play/Pause" at bounding box center [37, 611] width 22 height 22
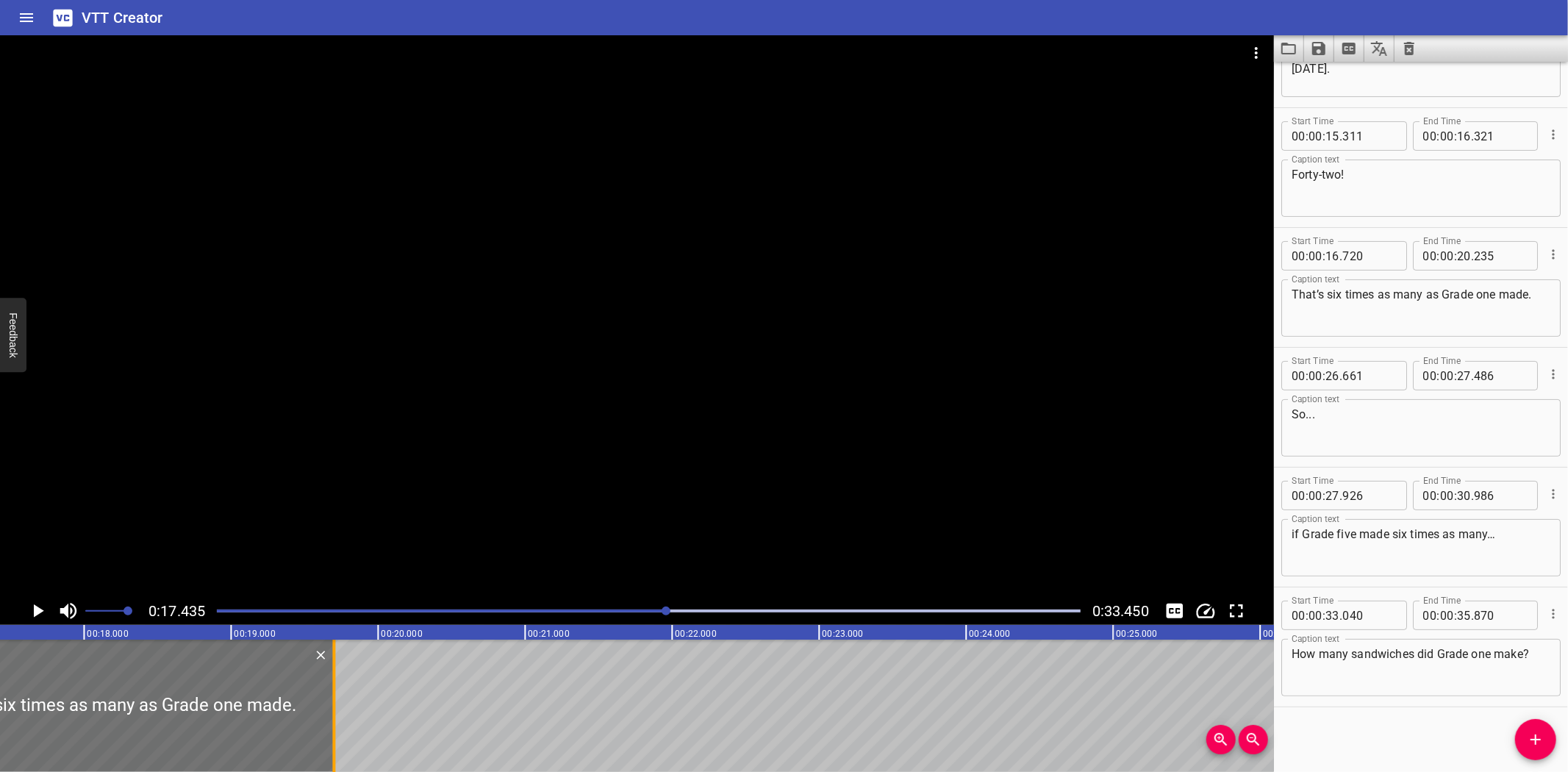
drag, startPoint x: 420, startPoint y: 716, endPoint x: 333, endPoint y: 724, distance: 87.4
click at [333, 724] on div at bounding box center [333, 705] width 3 height 132
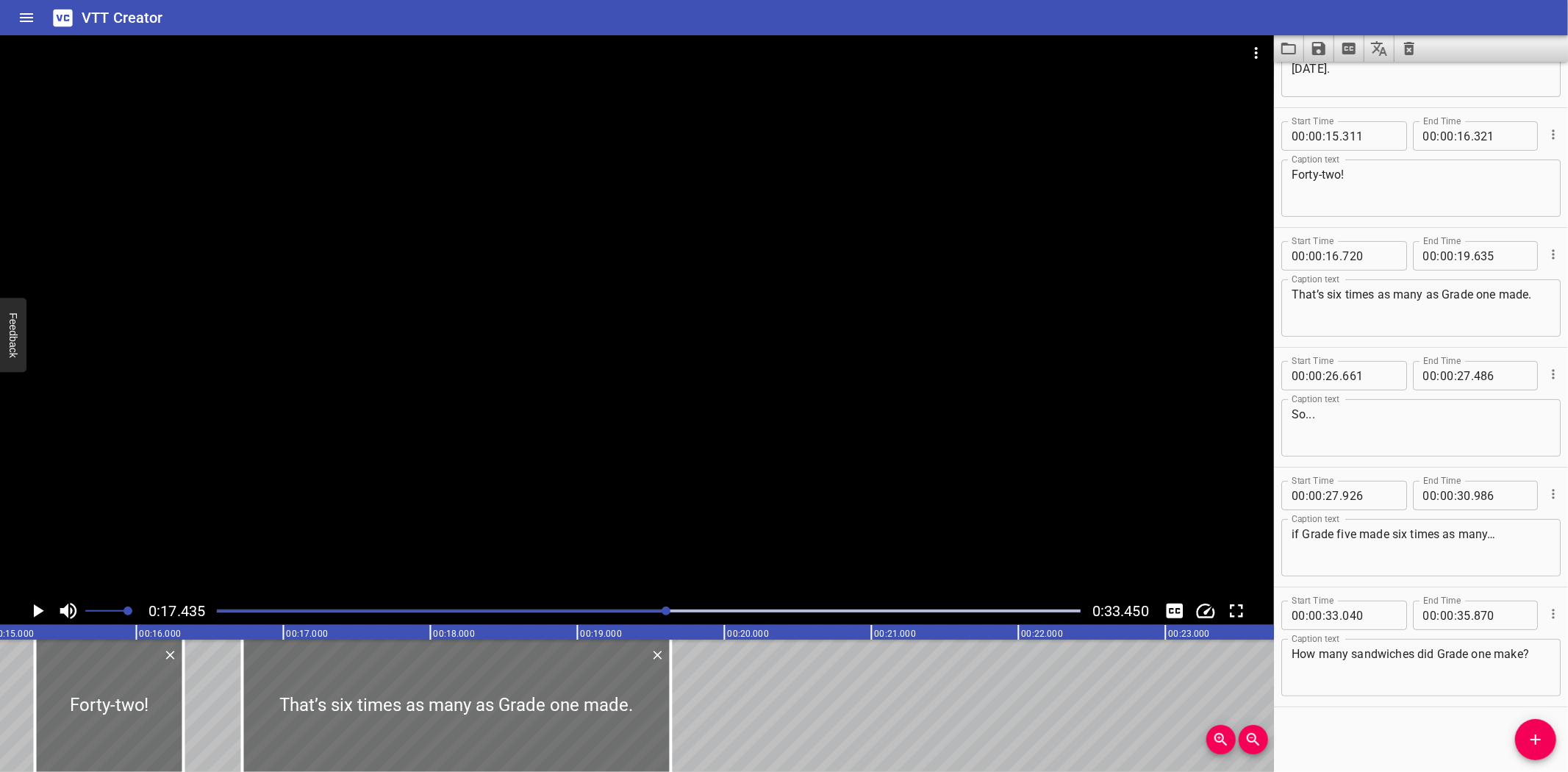
scroll to position [0, 2147]
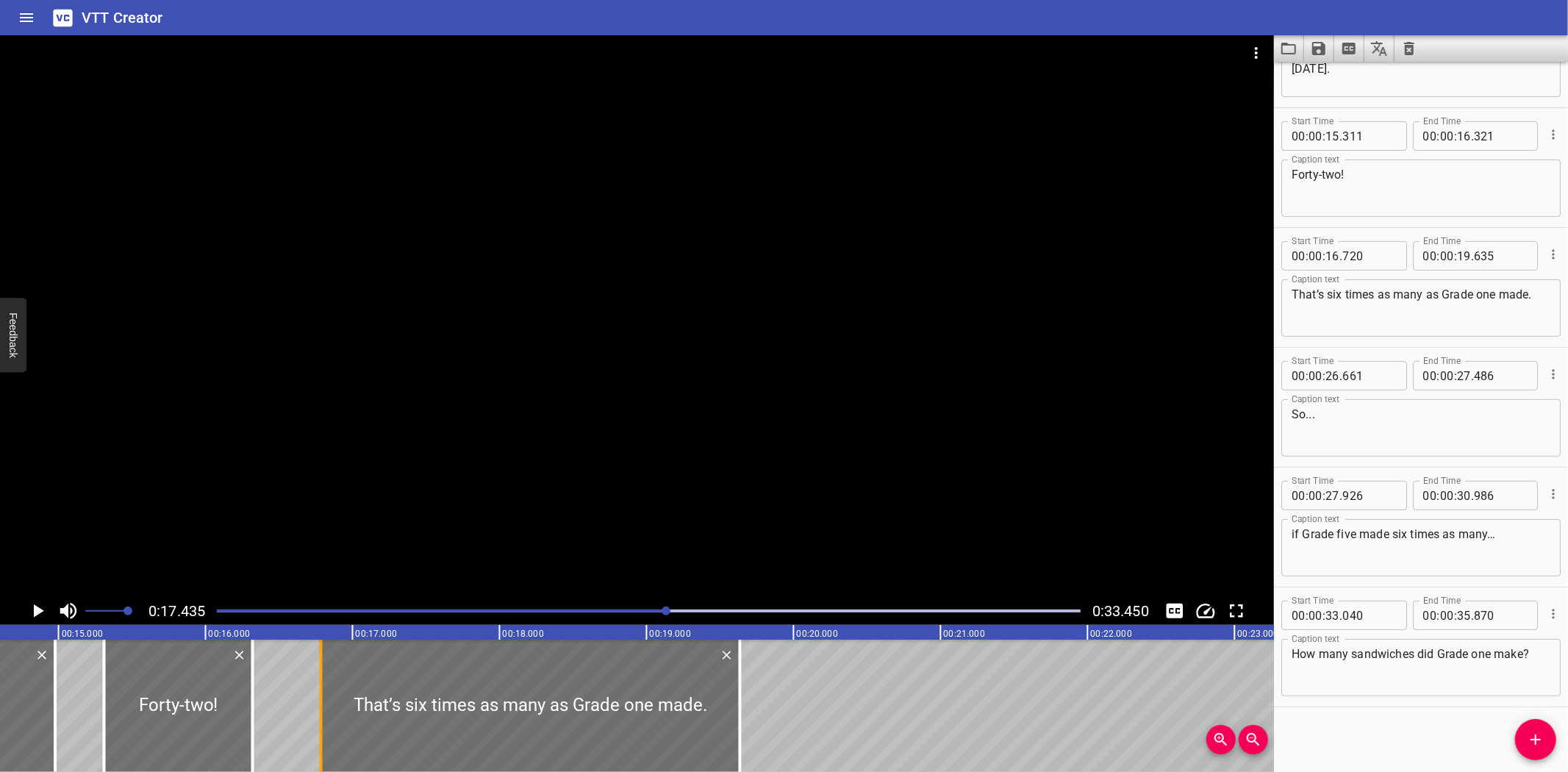
drag, startPoint x: 311, startPoint y: 694, endPoint x: 320, endPoint y: 694, distance: 9.0
click at [320, 694] on div at bounding box center [321, 705] width 3 height 132
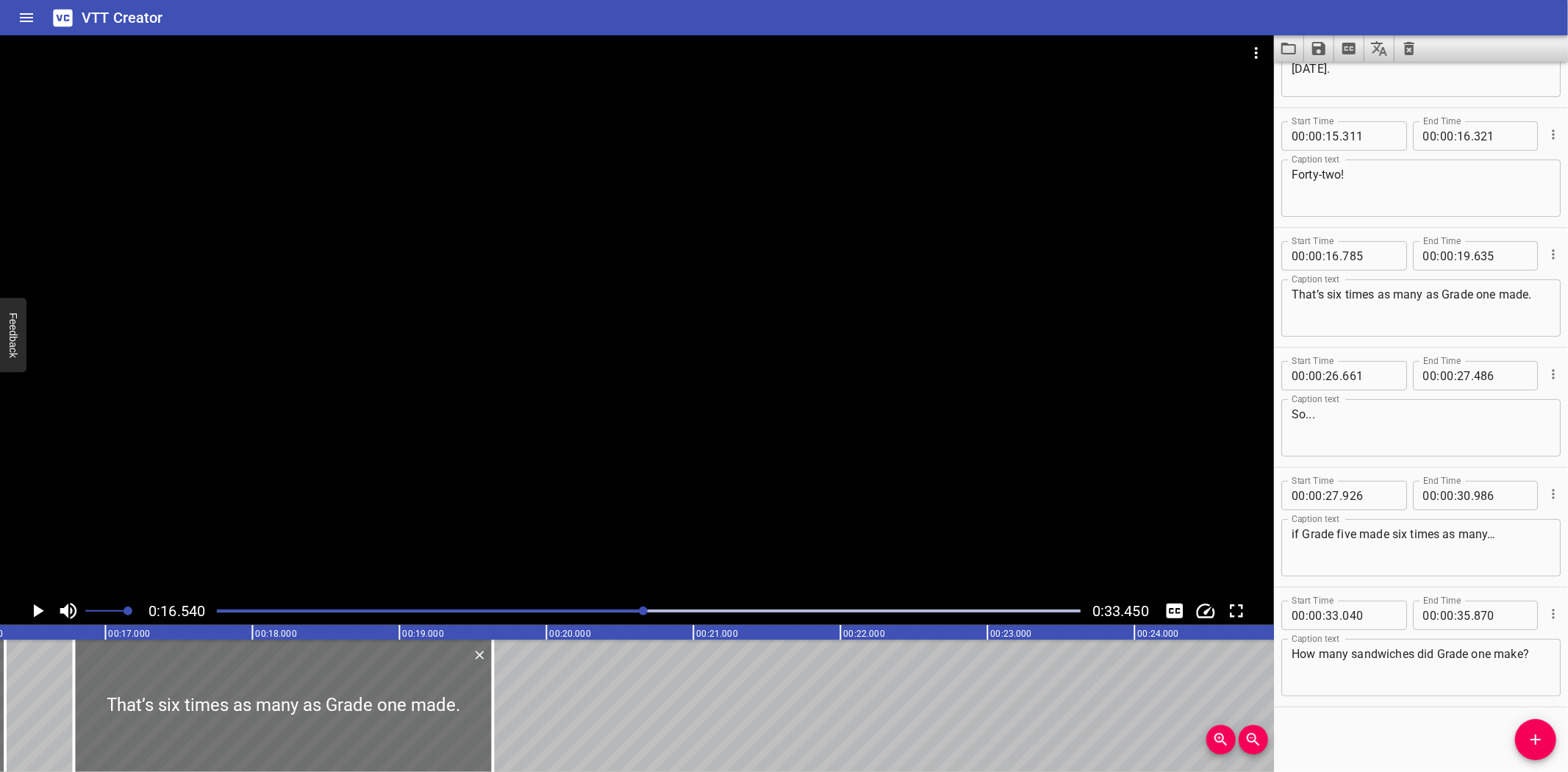
scroll to position [0, 2431]
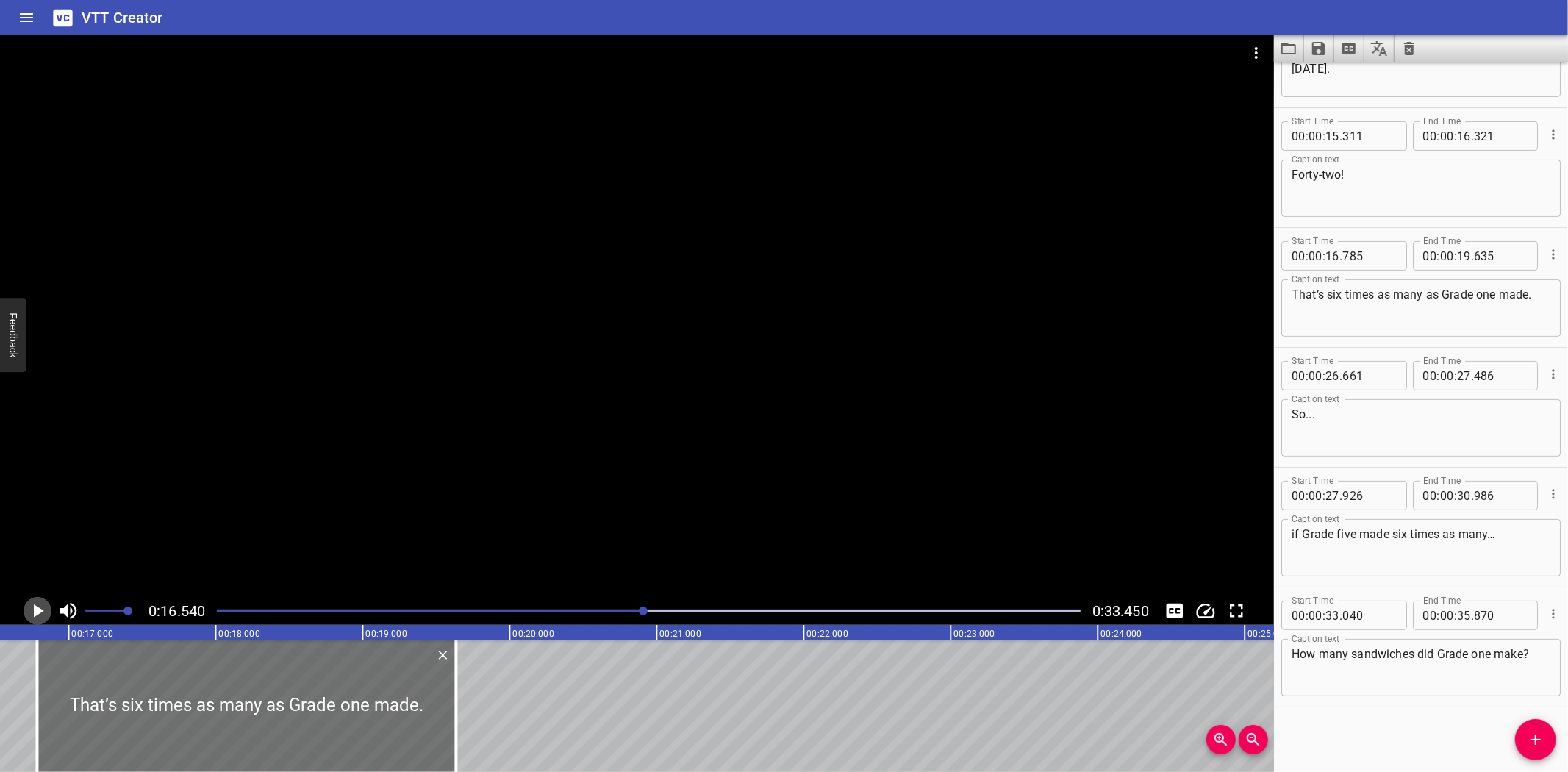
click at [35, 611] on icon "Play/Pause" at bounding box center [38, 611] width 11 height 13
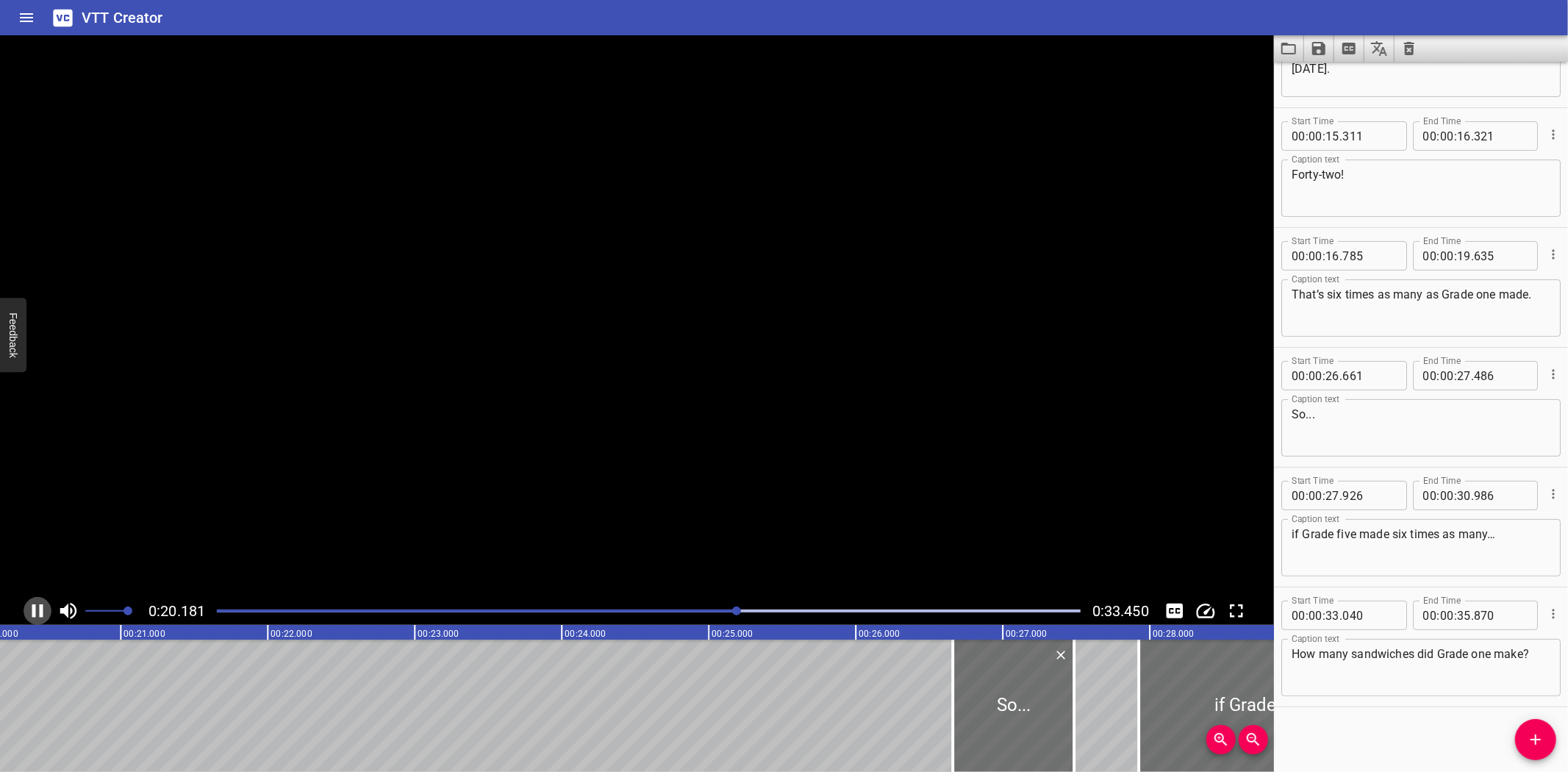
click at [35, 611] on icon "Play/Pause" at bounding box center [37, 611] width 22 height 22
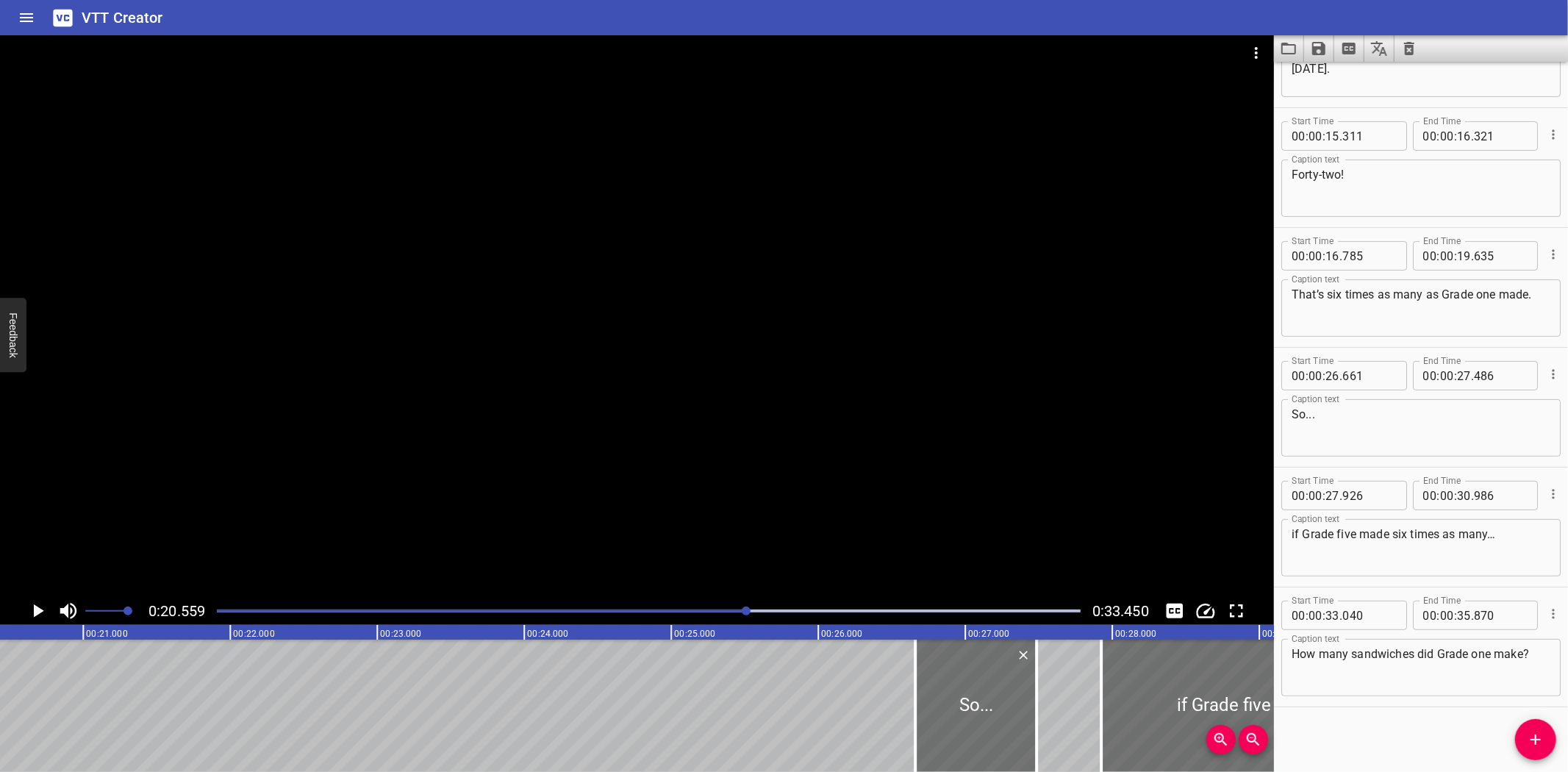
scroll to position [0, 3023]
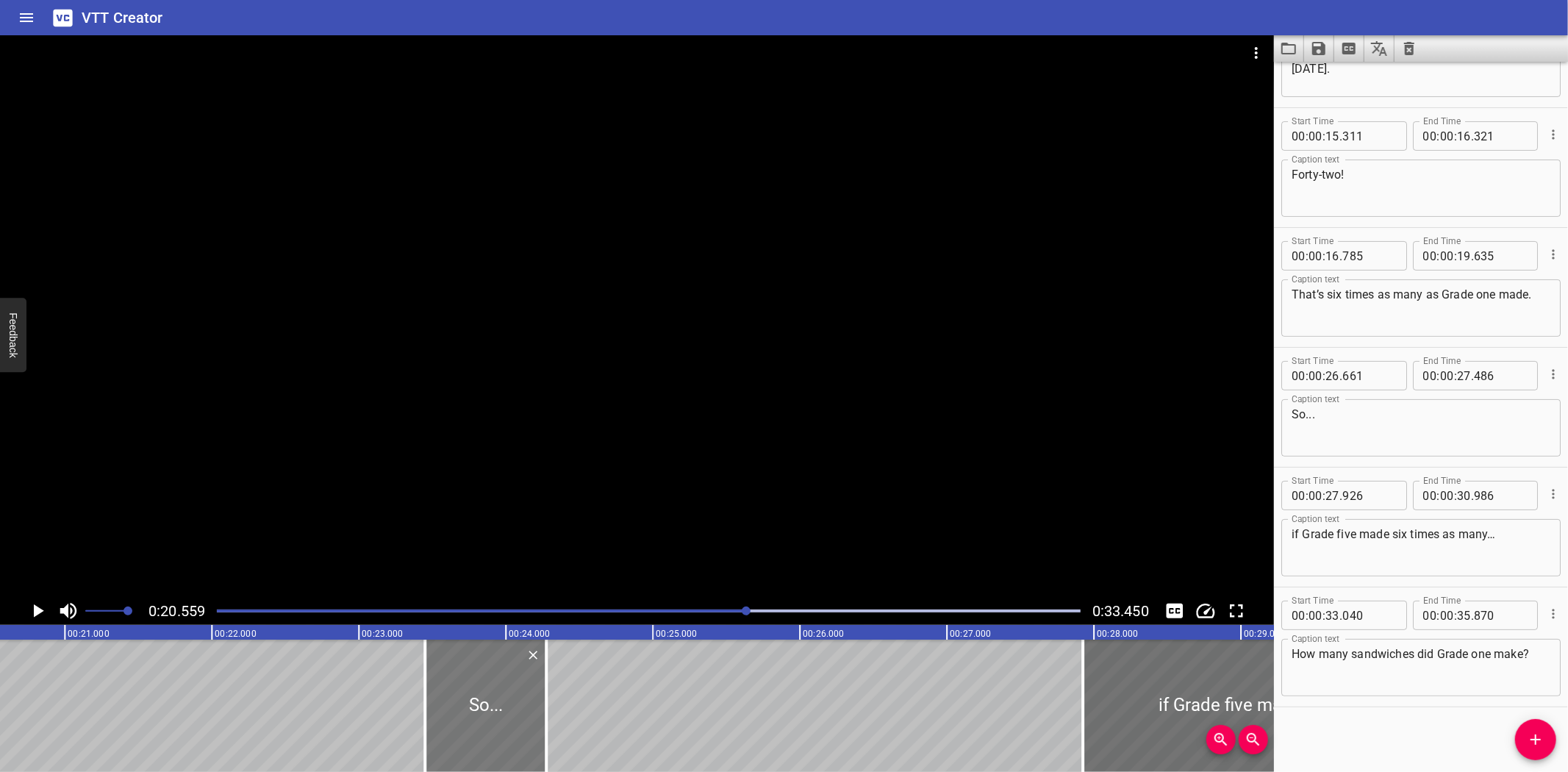
drag, startPoint x: 974, startPoint y: 714, endPoint x: 502, endPoint y: 706, distance: 472.1
click at [502, 706] on div at bounding box center [485, 705] width 121 height 132
drag, startPoint x: 543, startPoint y: 739, endPoint x: 560, endPoint y: 739, distance: 17.0
click at [560, 739] on div at bounding box center [563, 705] width 14 height 132
click at [34, 605] on icon "Play/Pause" at bounding box center [37, 611] width 22 height 22
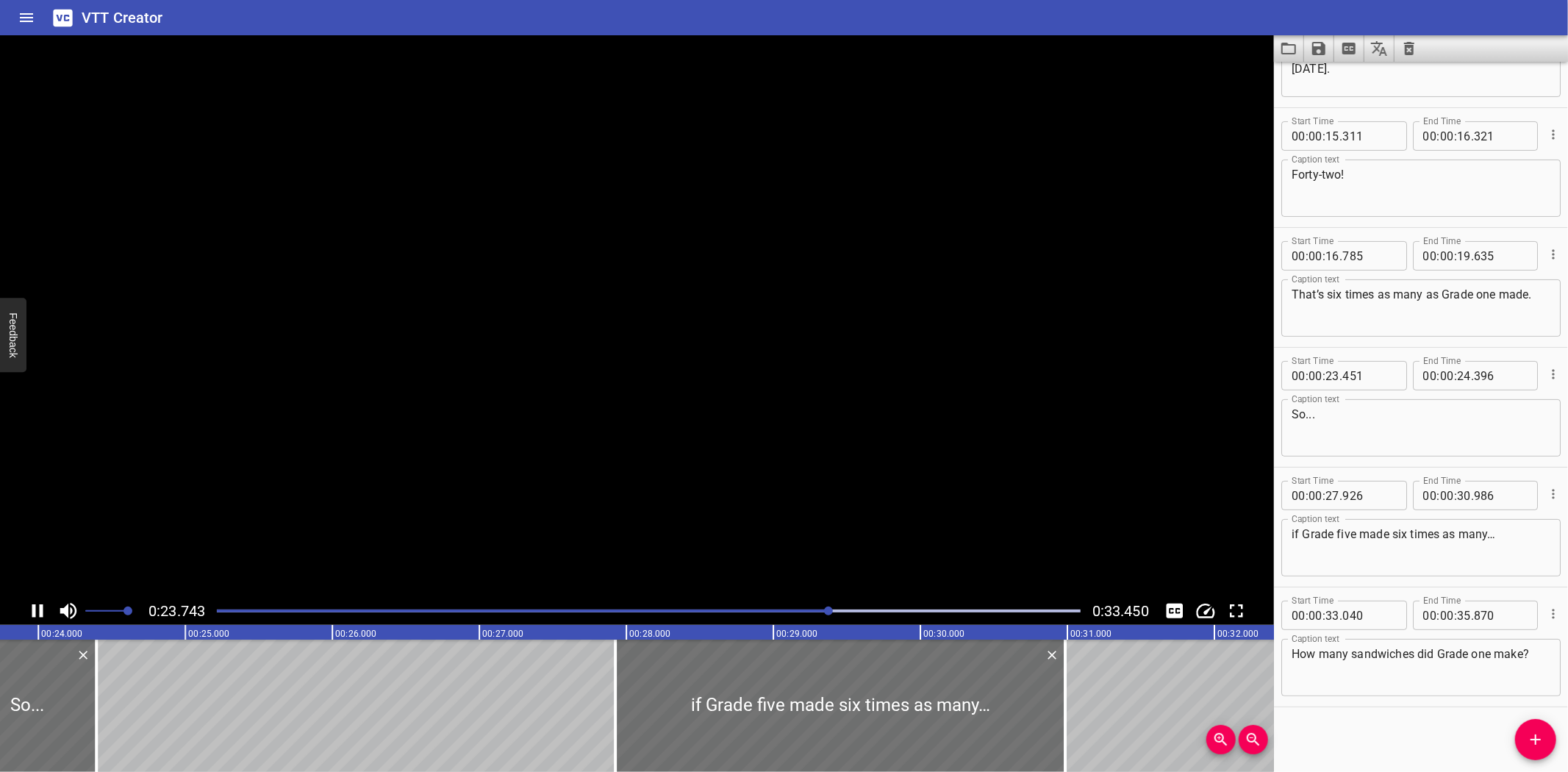
click at [34, 605] on icon "Play/Pause" at bounding box center [38, 611] width 11 height 13
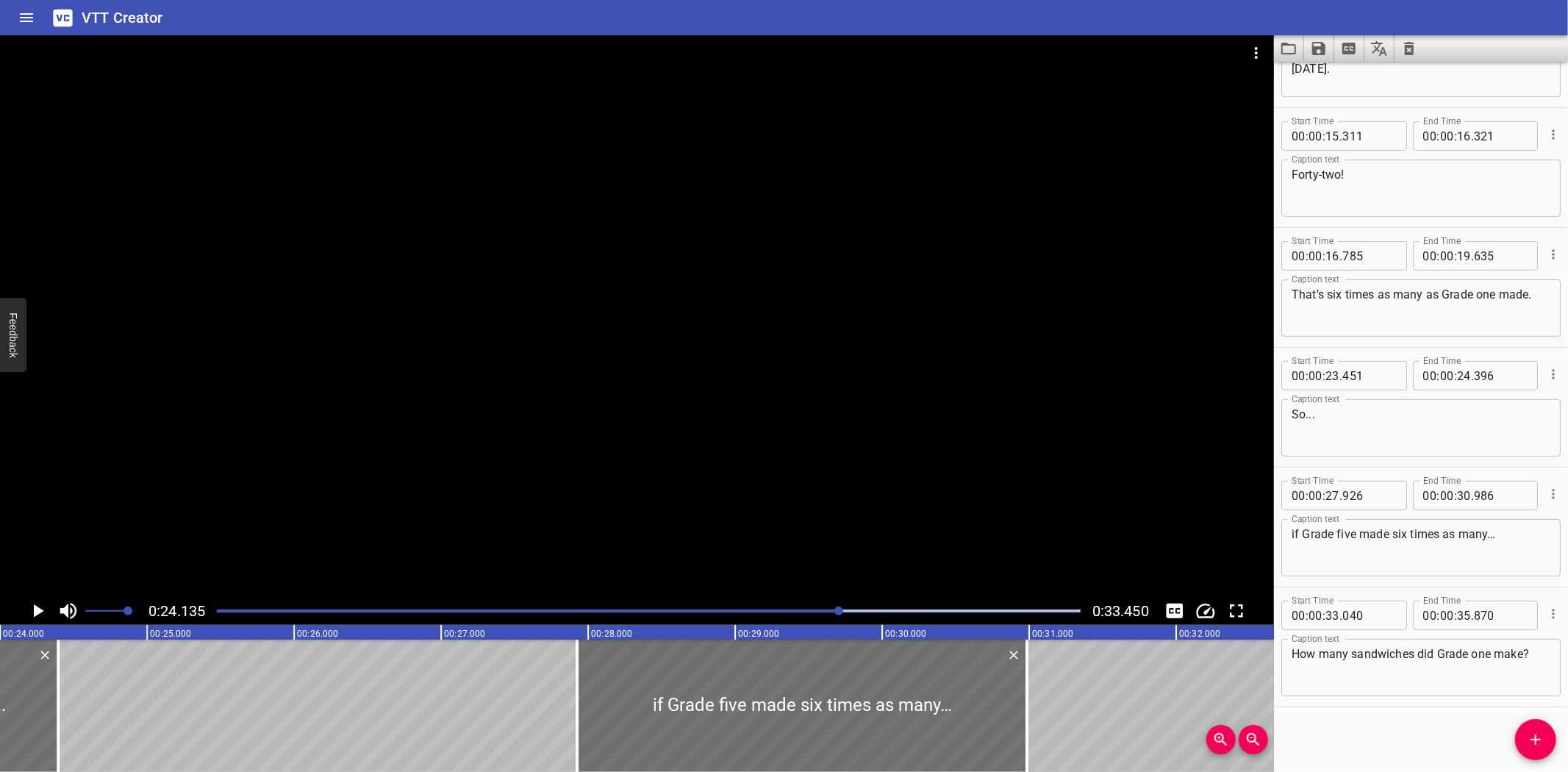
scroll to position [0, 3548]
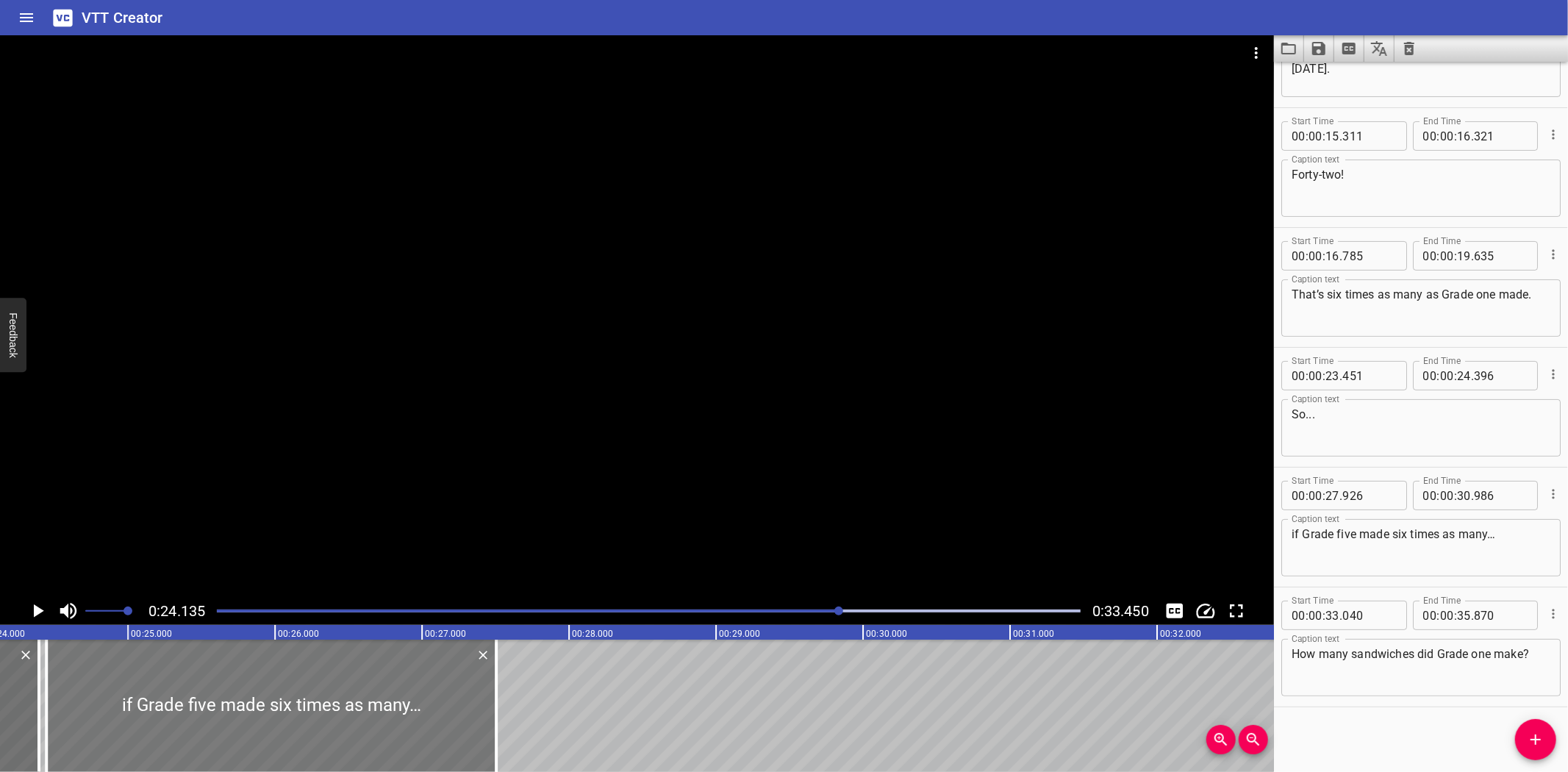
drag, startPoint x: 761, startPoint y: 701, endPoint x: 248, endPoint y: 706, distance: 513.0
click at [248, 706] on div at bounding box center [270, 705] width 450 height 132
drag, startPoint x: 496, startPoint y: 728, endPoint x: 505, endPoint y: 728, distance: 9.0
click at [505, 728] on div at bounding box center [506, 705] width 3 height 132
click at [37, 608] on icon "Play/Pause" at bounding box center [38, 611] width 11 height 13
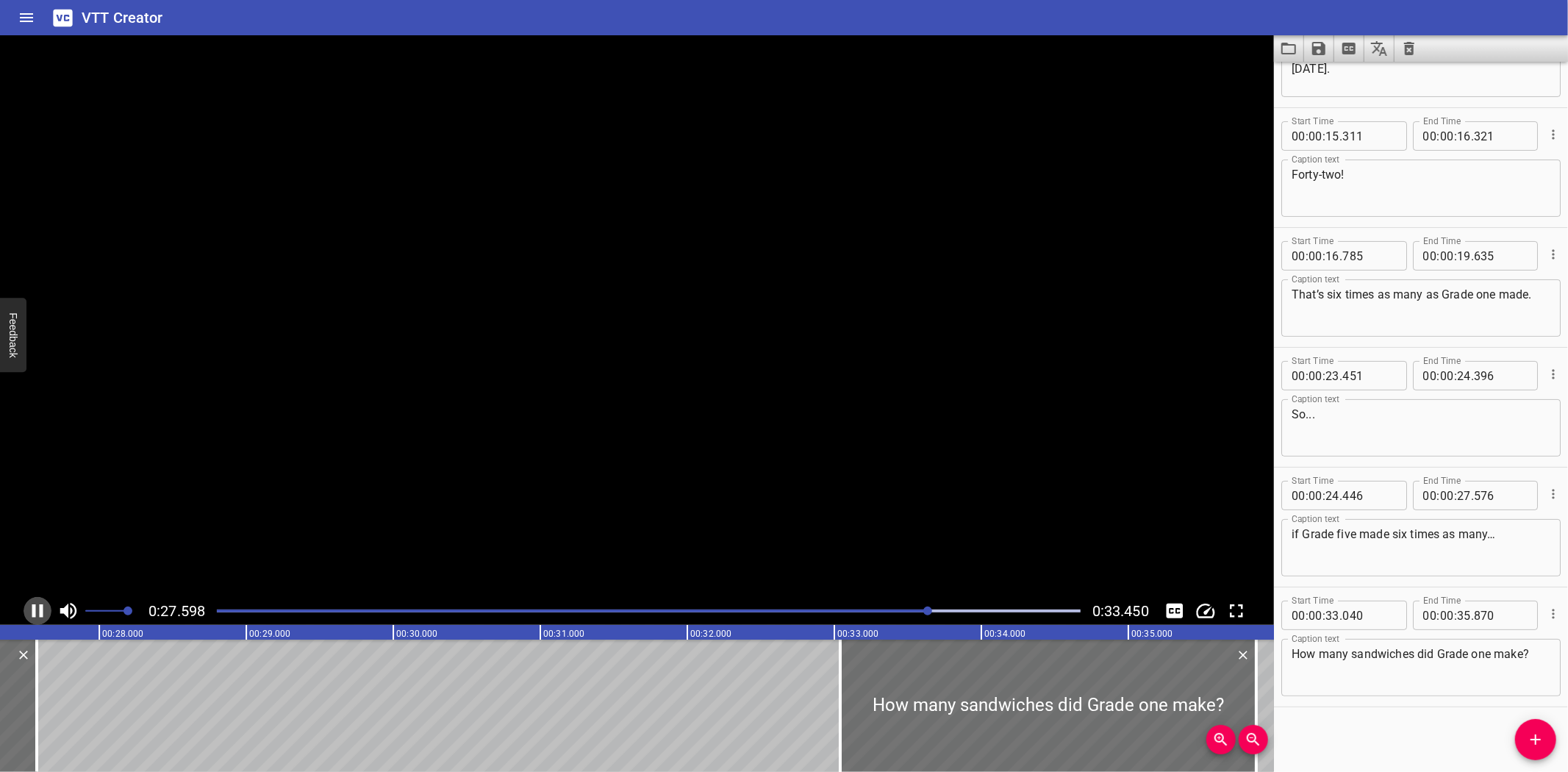
click at [37, 608] on icon "Play/Pause" at bounding box center [37, 611] width 22 height 22
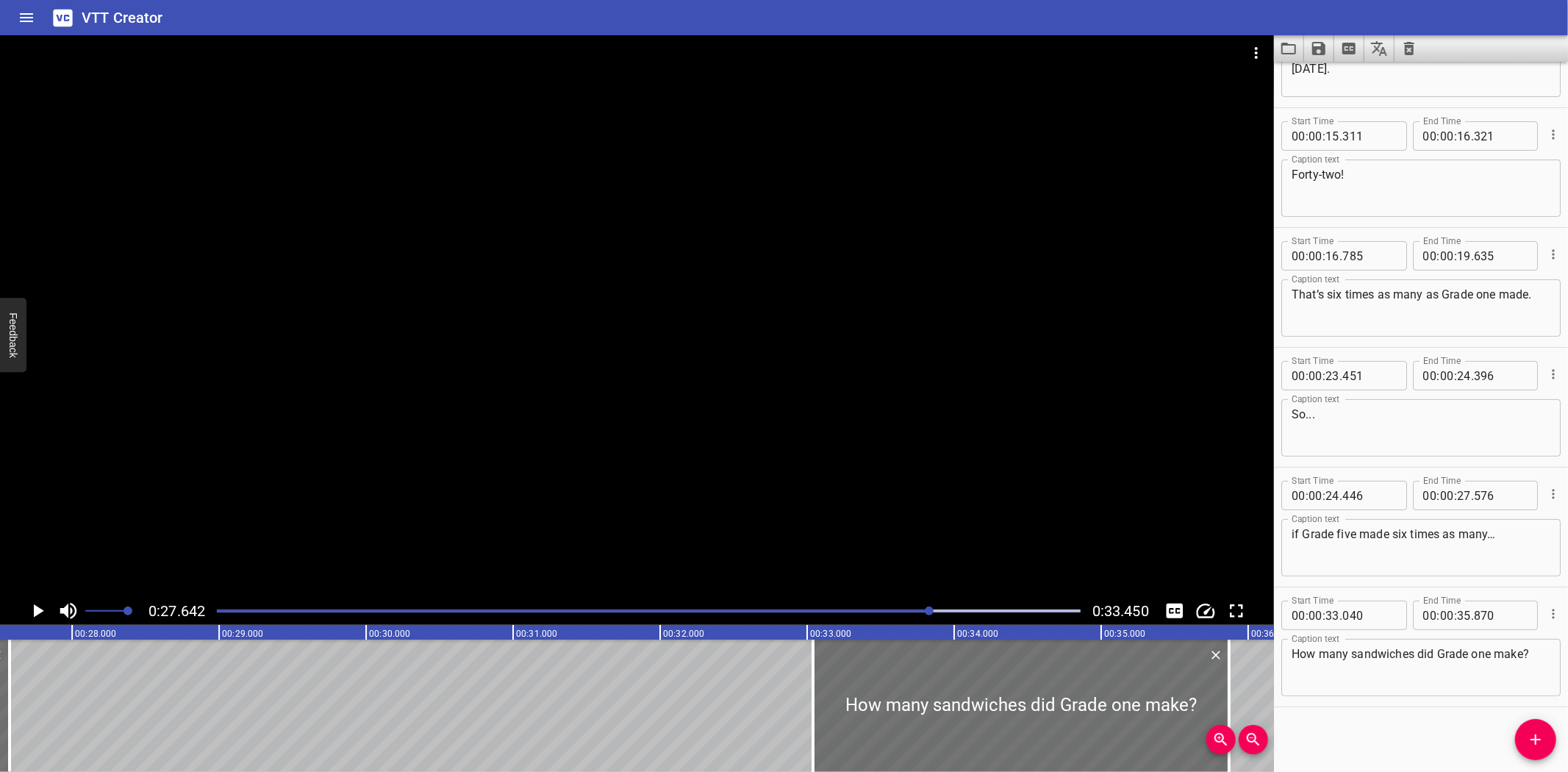
scroll to position [0, 4064]
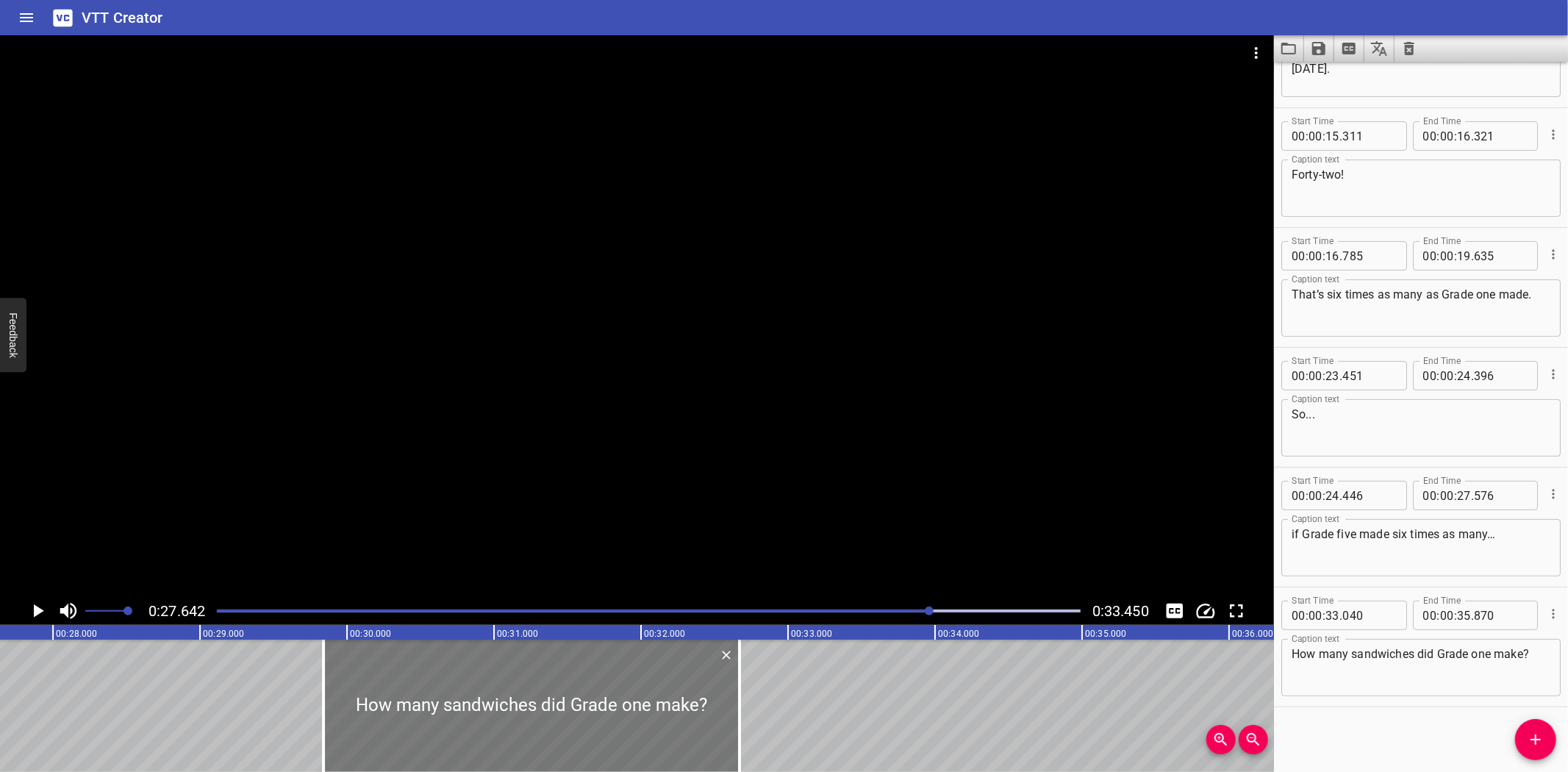
drag, startPoint x: 971, startPoint y: 691, endPoint x: 513, endPoint y: 686, distance: 458.0
click at [513, 686] on div at bounding box center [531, 705] width 416 height 132
drag, startPoint x: 737, startPoint y: 718, endPoint x: 675, endPoint y: 728, distance: 62.8
click at [677, 728] on div at bounding box center [677, 705] width 3 height 132
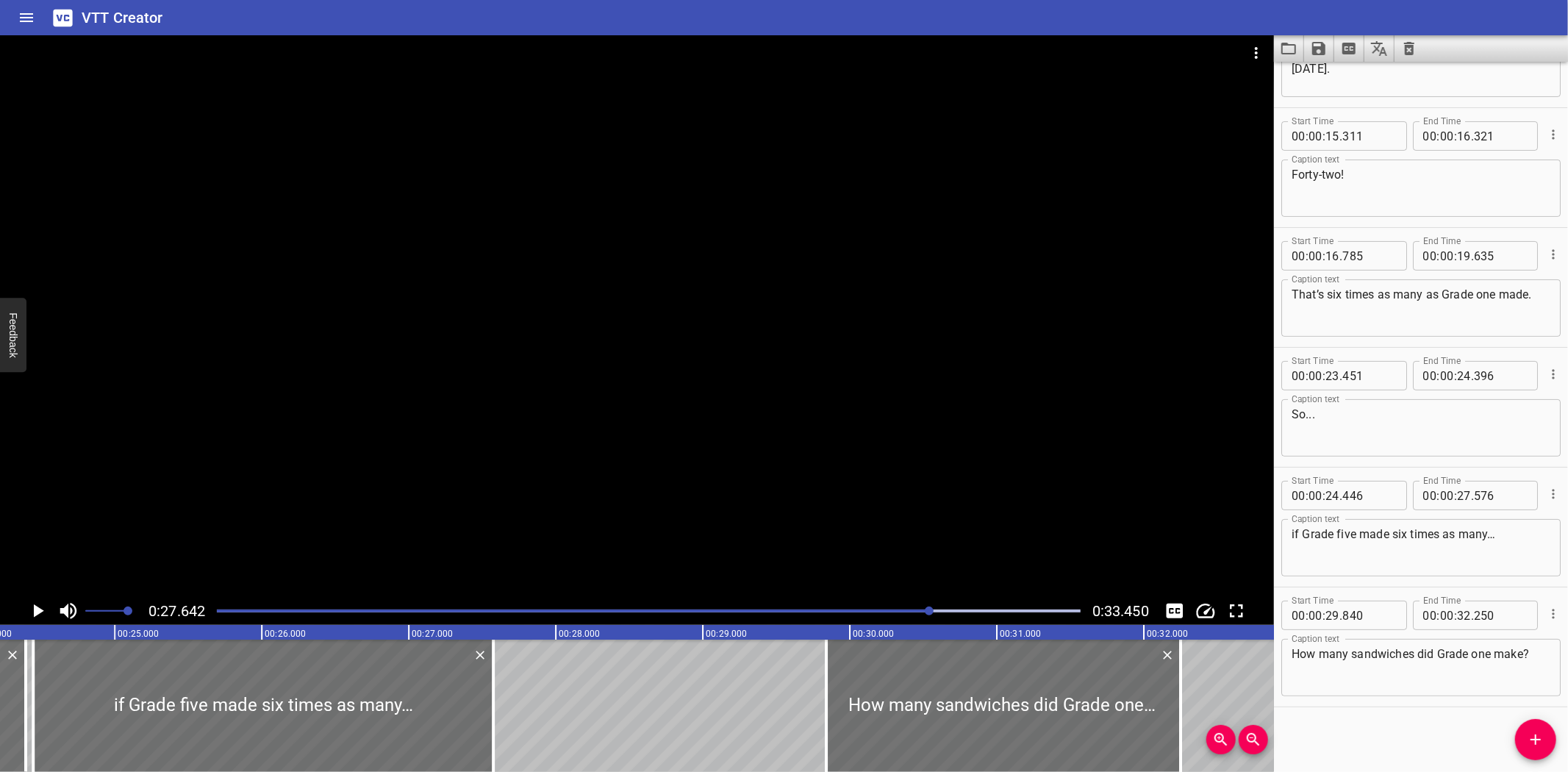
scroll to position [0, 3555]
click at [636, 680] on div "Solving Comparison Problems with Division Grade five made forty-two sandwiches …" at bounding box center [855, 705] width 8822 height 132
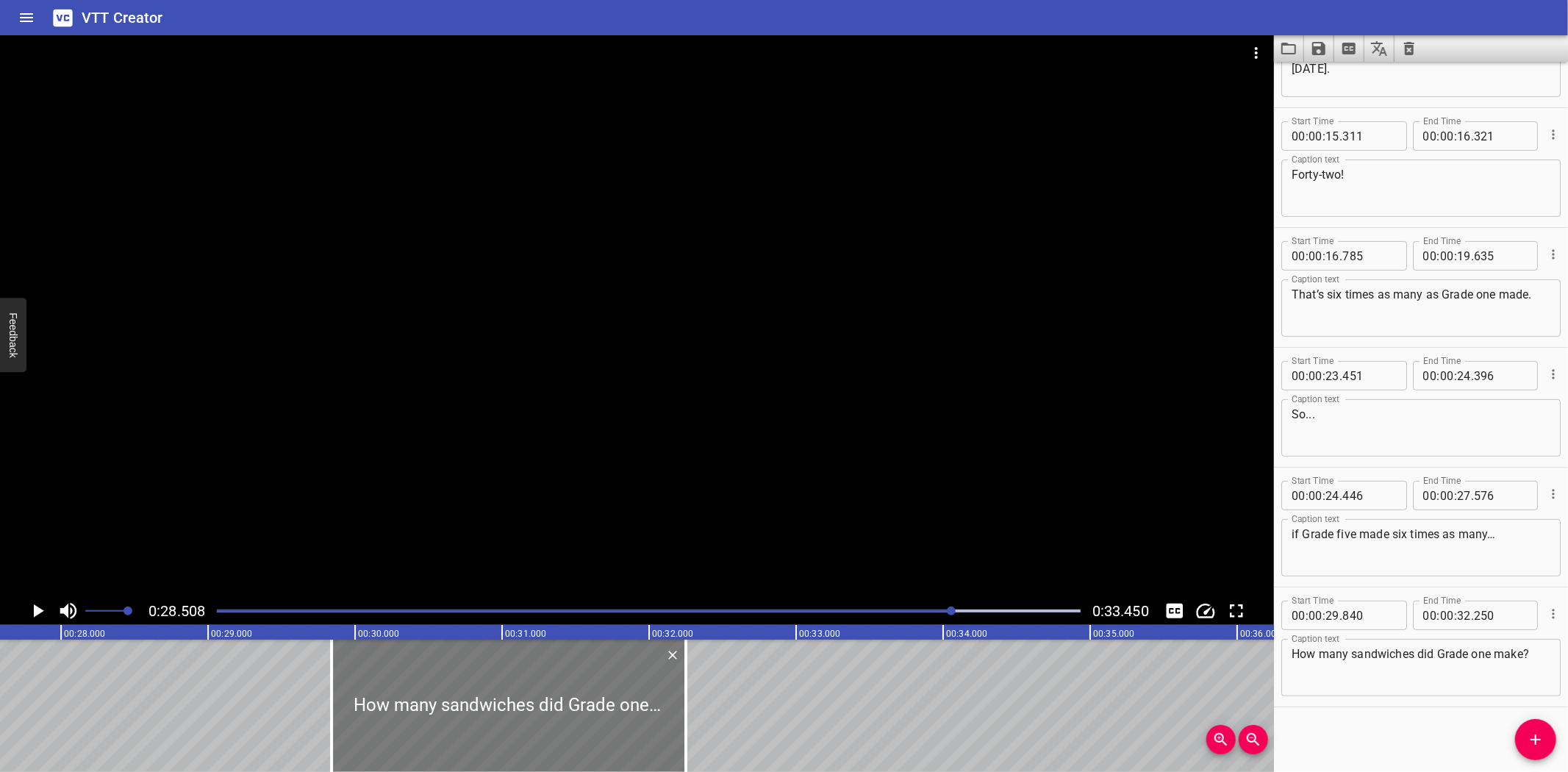
scroll to position [0, 4192]
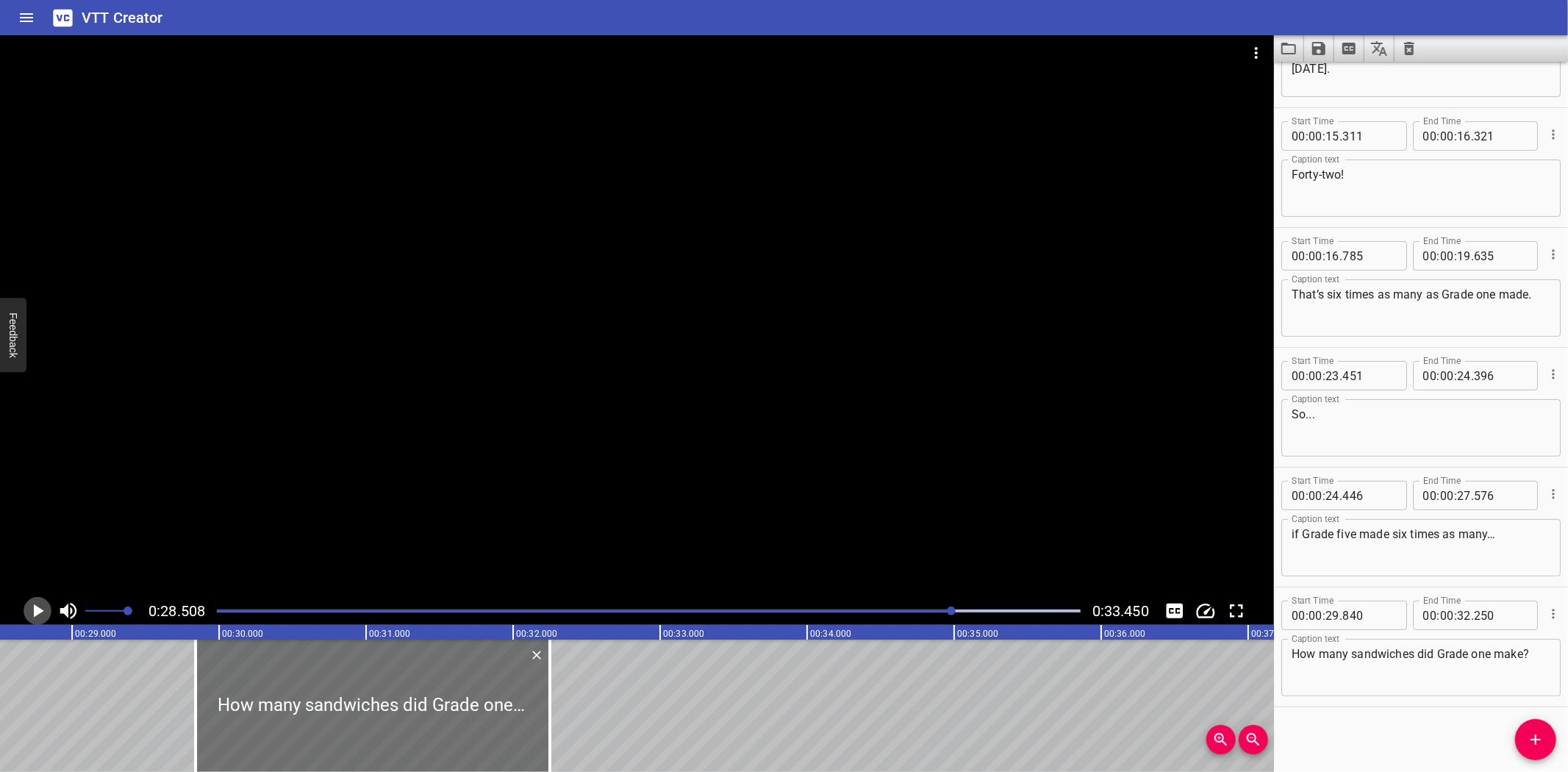
click at [39, 611] on icon "Play/Pause" at bounding box center [38, 611] width 11 height 13
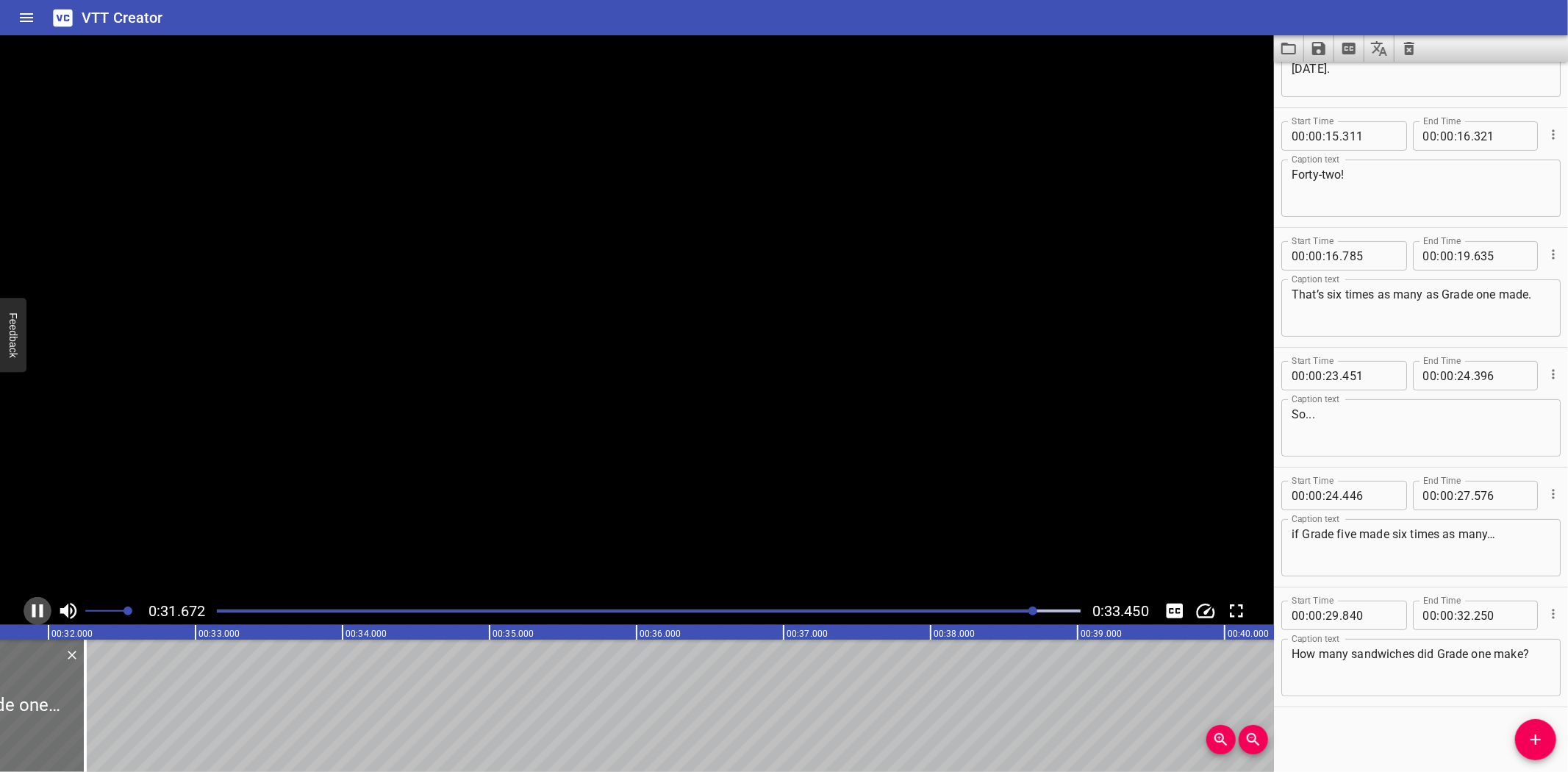
click at [39, 611] on icon "Play/Pause" at bounding box center [37, 611] width 22 height 22
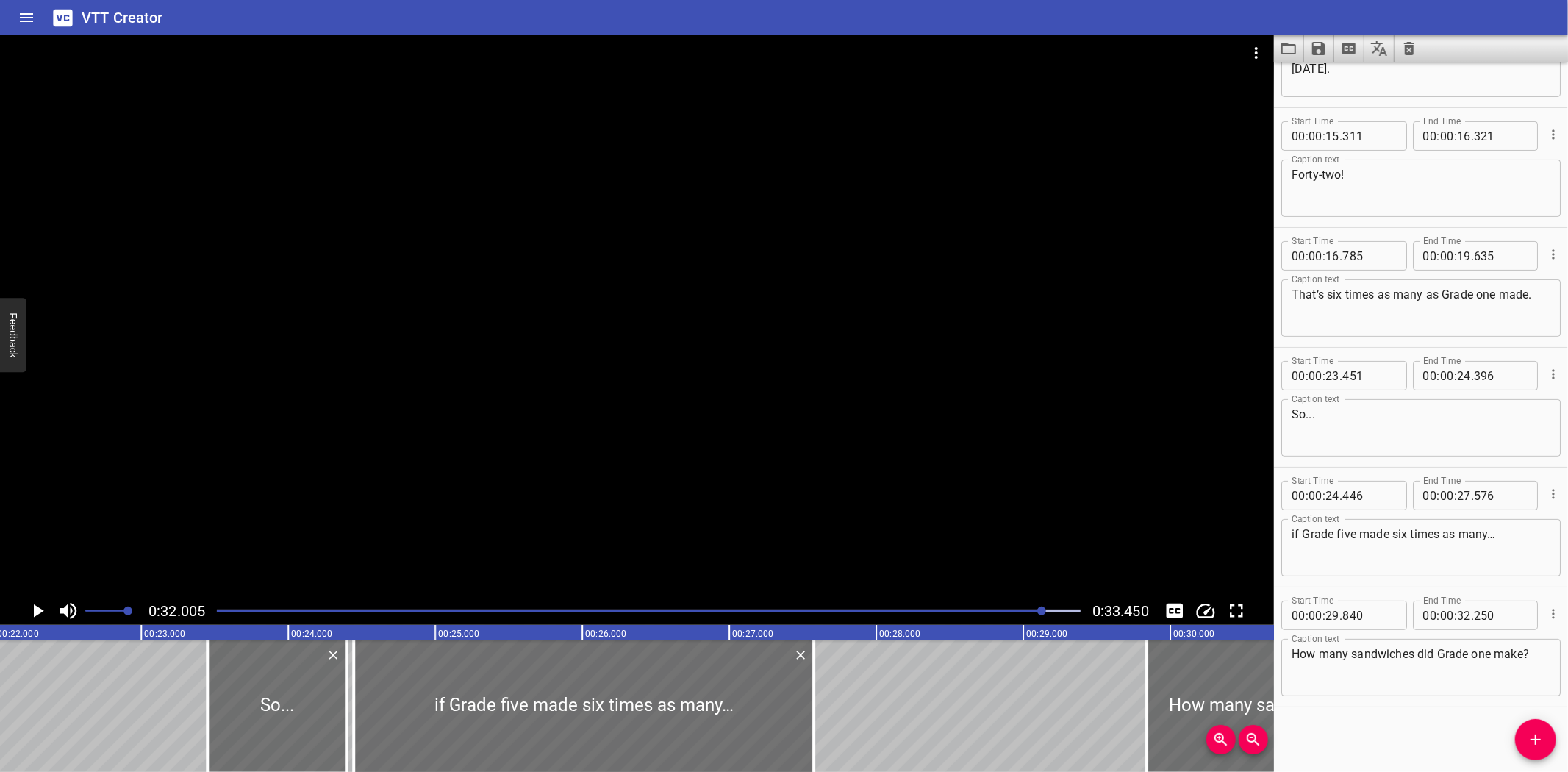
scroll to position [0, 3230]
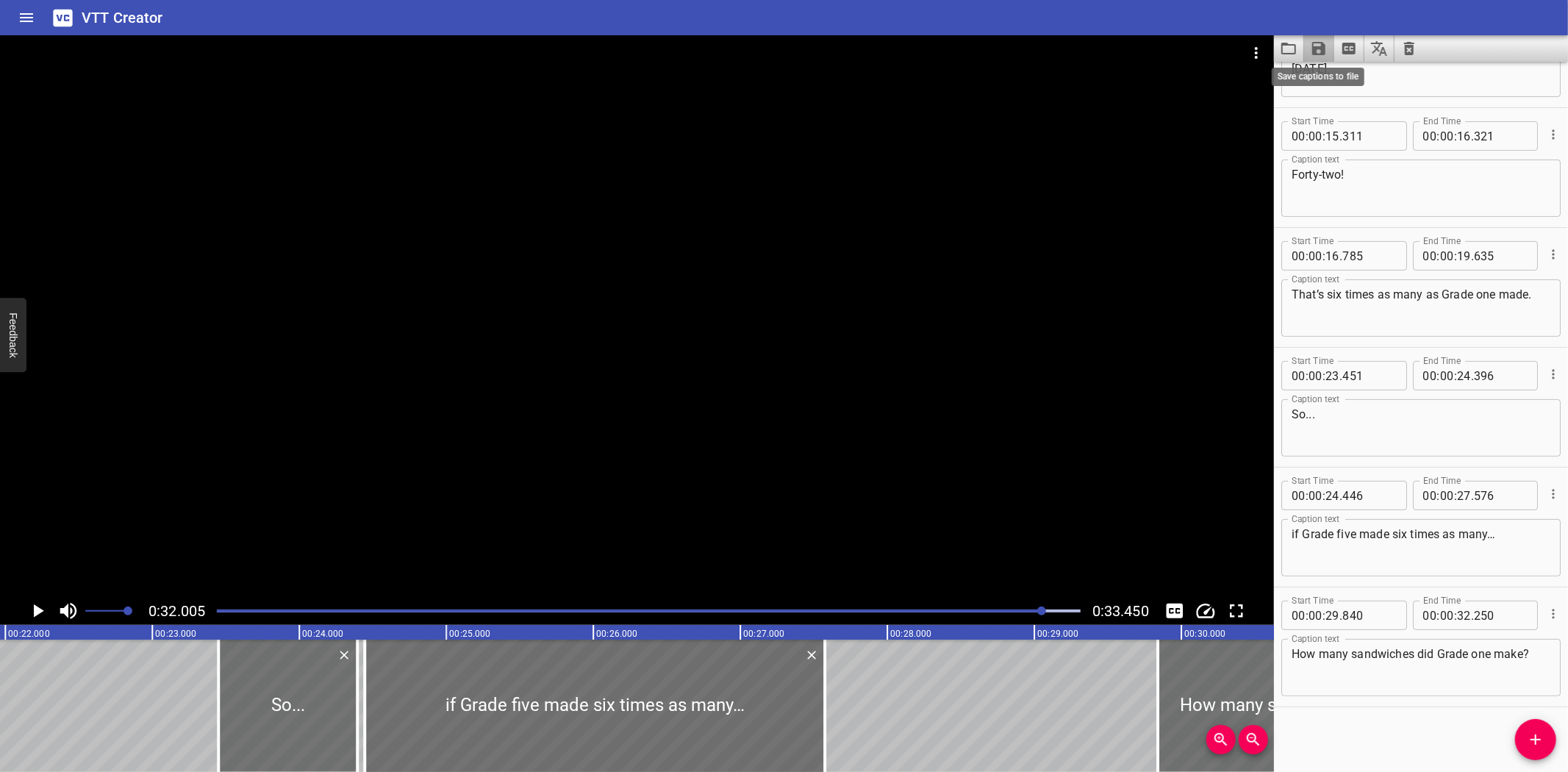
click at [1321, 49] on icon "Save captions to file" at bounding box center [1319, 49] width 13 height 13
click at [1342, 75] on li "Save to VTT file" at bounding box center [1358, 81] width 108 height 27
click at [1254, 50] on icon "Video Options" at bounding box center [1257, 53] width 17 height 17
click at [1263, 50] on li "Select New Video File..." at bounding box center [1311, 54] width 146 height 27
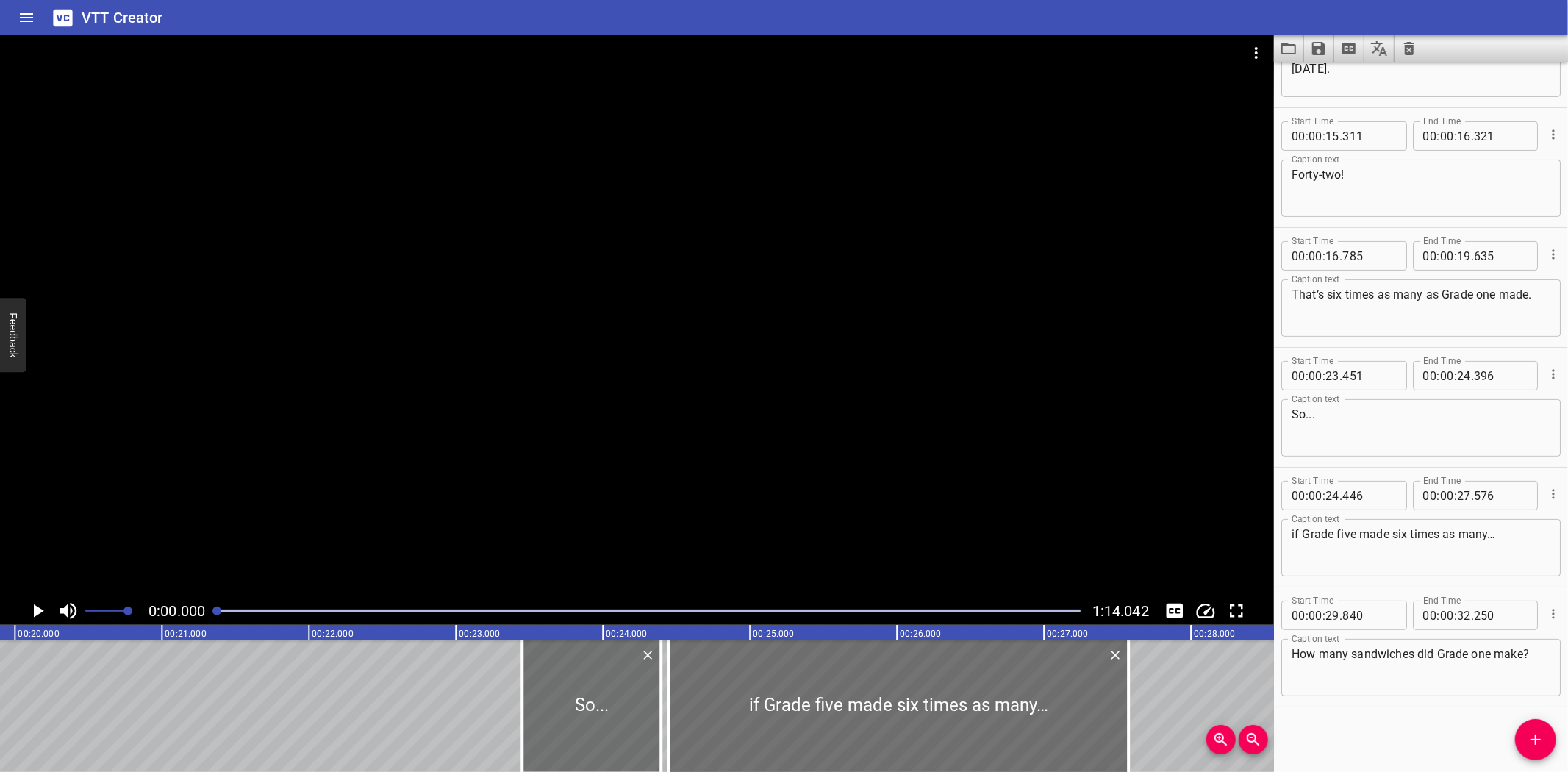
scroll to position [0, 0]
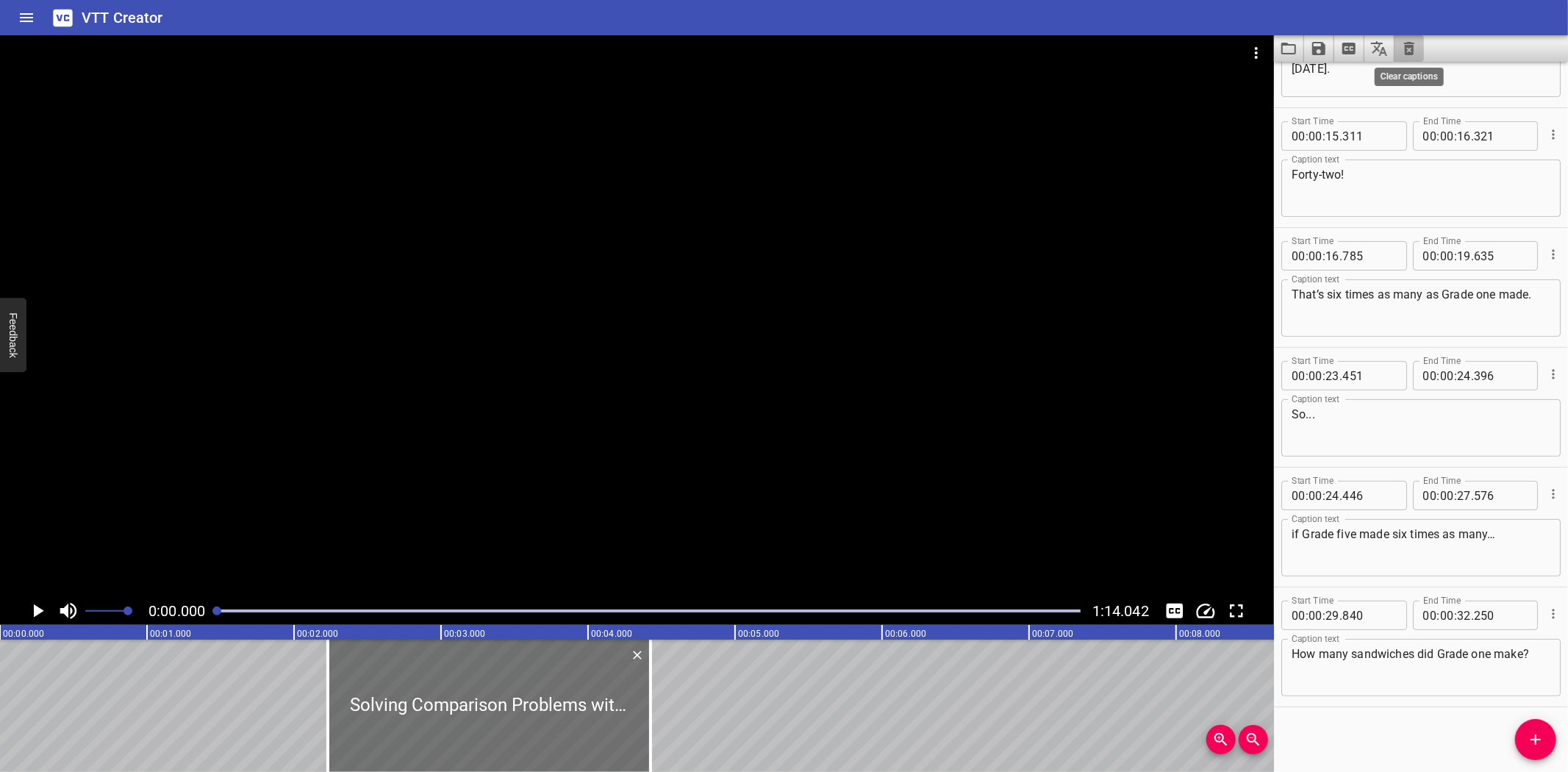
click at [1407, 43] on icon "Clear captions" at bounding box center [1409, 49] width 11 height 13
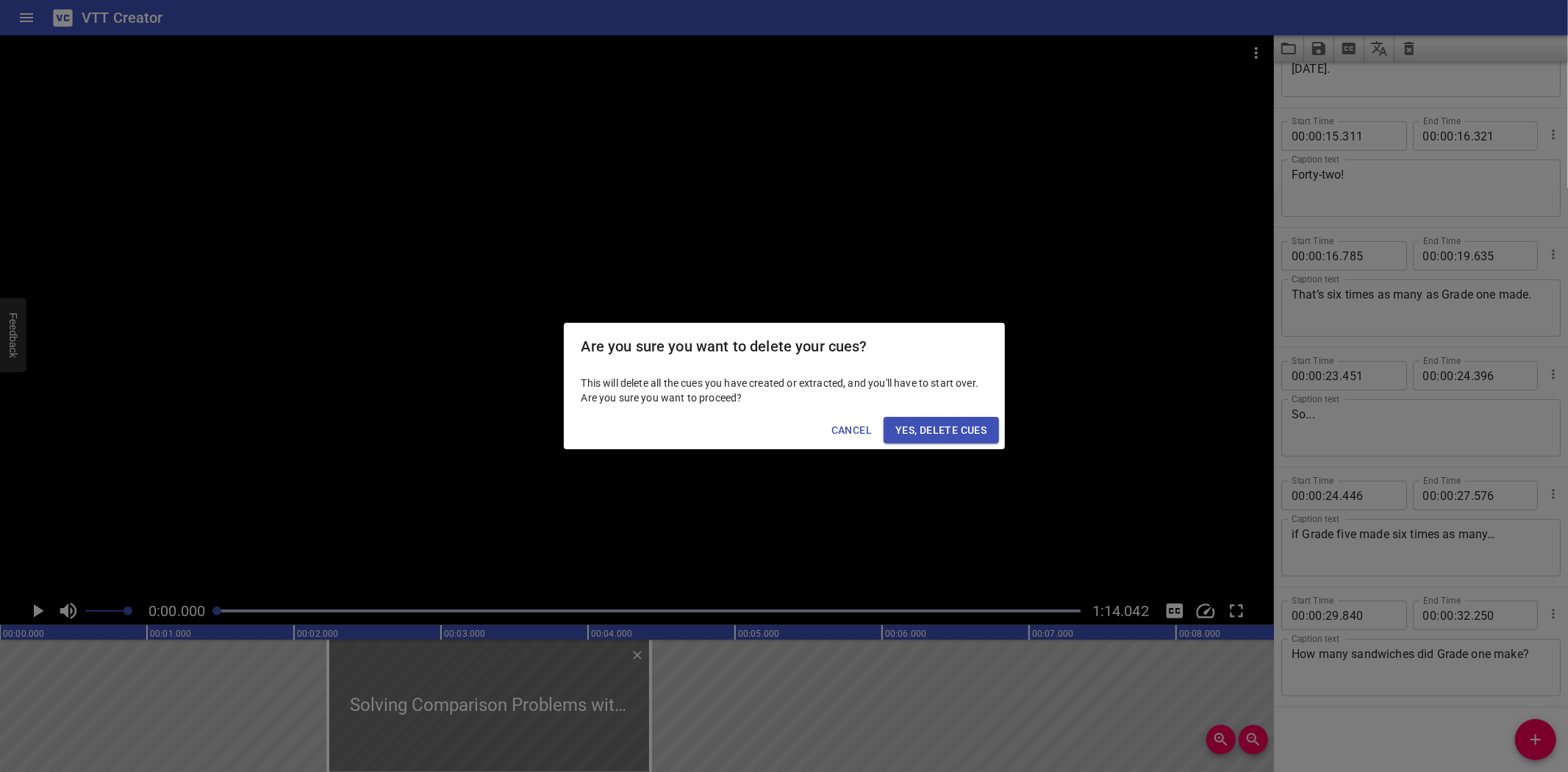
click at [936, 431] on span "Yes, Delete Cues" at bounding box center [940, 430] width 91 height 18
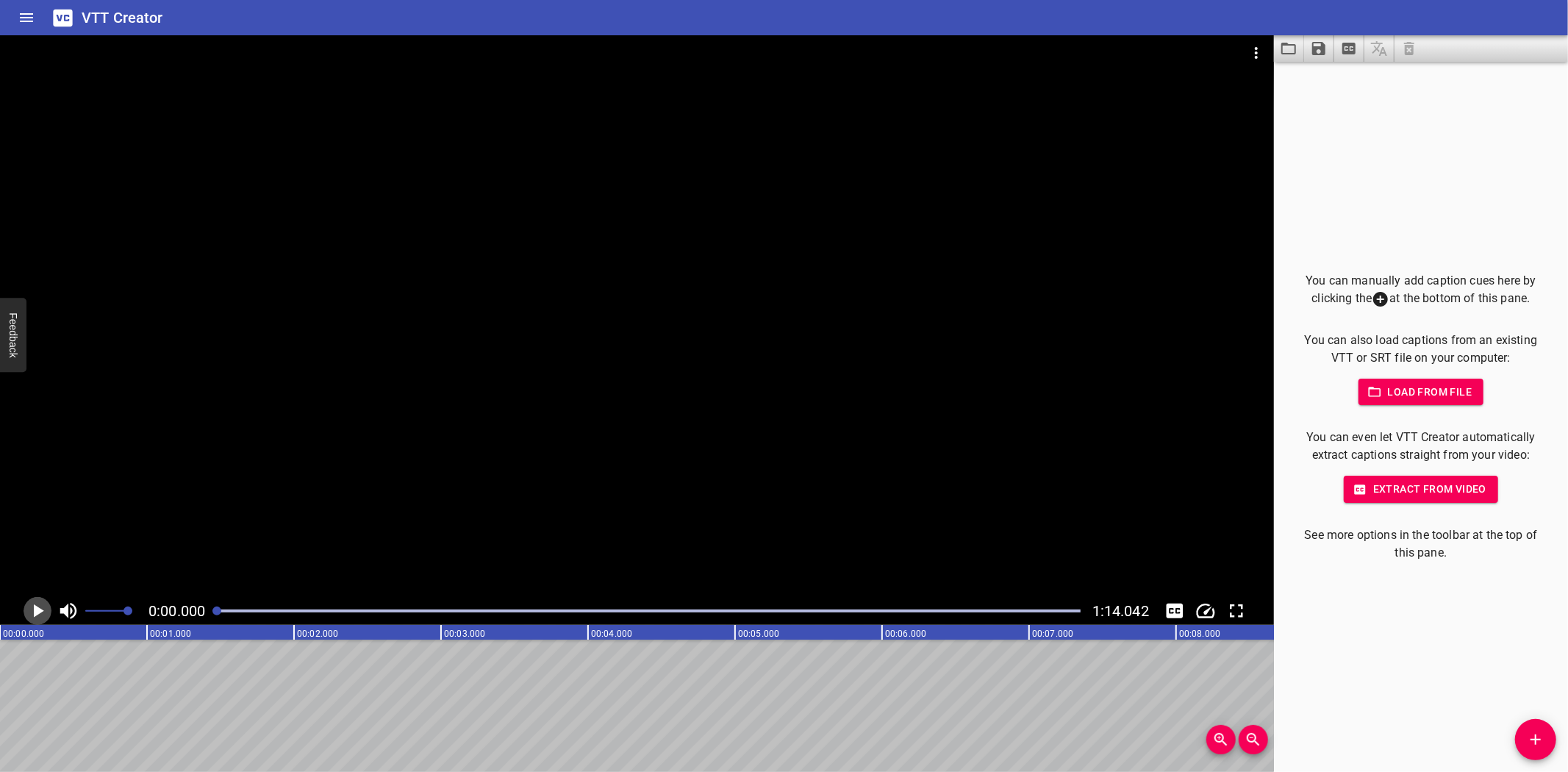
click at [36, 609] on icon "Play/Pause" at bounding box center [38, 611] width 11 height 13
click at [36, 609] on icon "Play/Pause" at bounding box center [37, 611] width 22 height 22
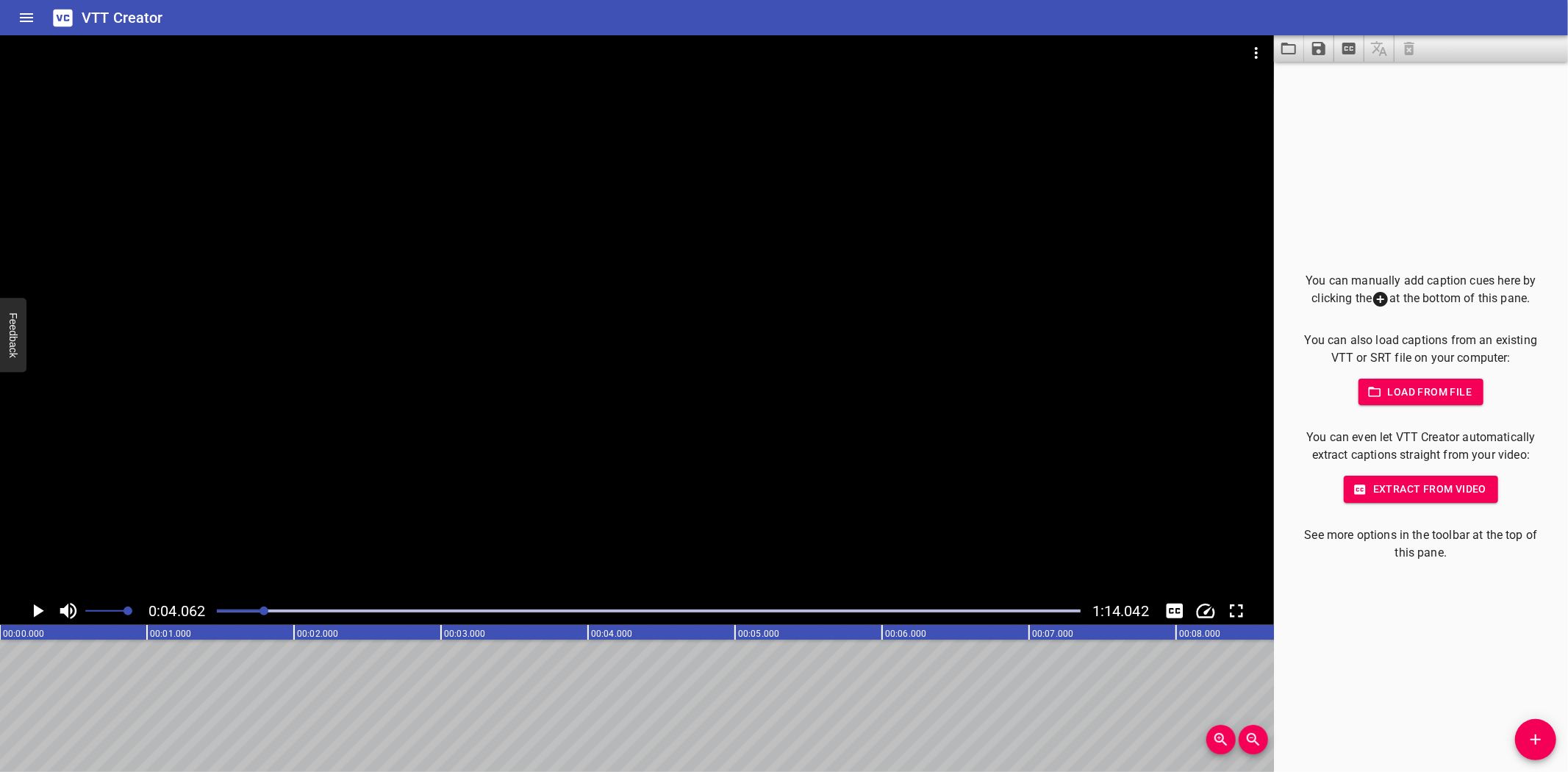
drag, startPoint x: 18, startPoint y: 697, endPoint x: 22, endPoint y: 618, distance: 79.1
click at [33, 607] on icon "Play/Pause" at bounding box center [37, 611] width 22 height 22
click at [33, 608] on icon "Play/Pause" at bounding box center [38, 611] width 11 height 13
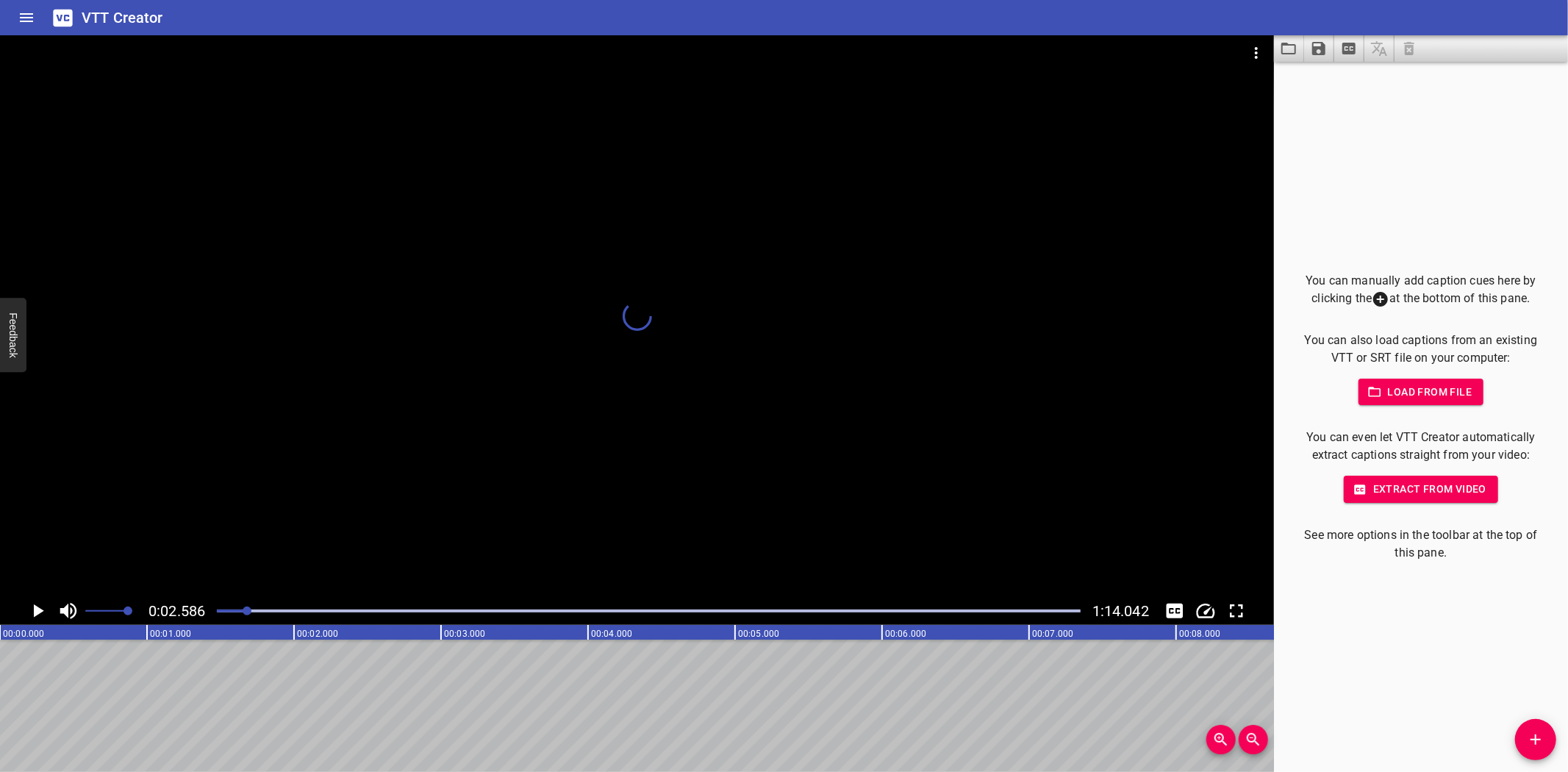
scroll to position [0, 25]
click at [1537, 738] on icon "Add Cue" at bounding box center [1536, 740] width 17 height 17
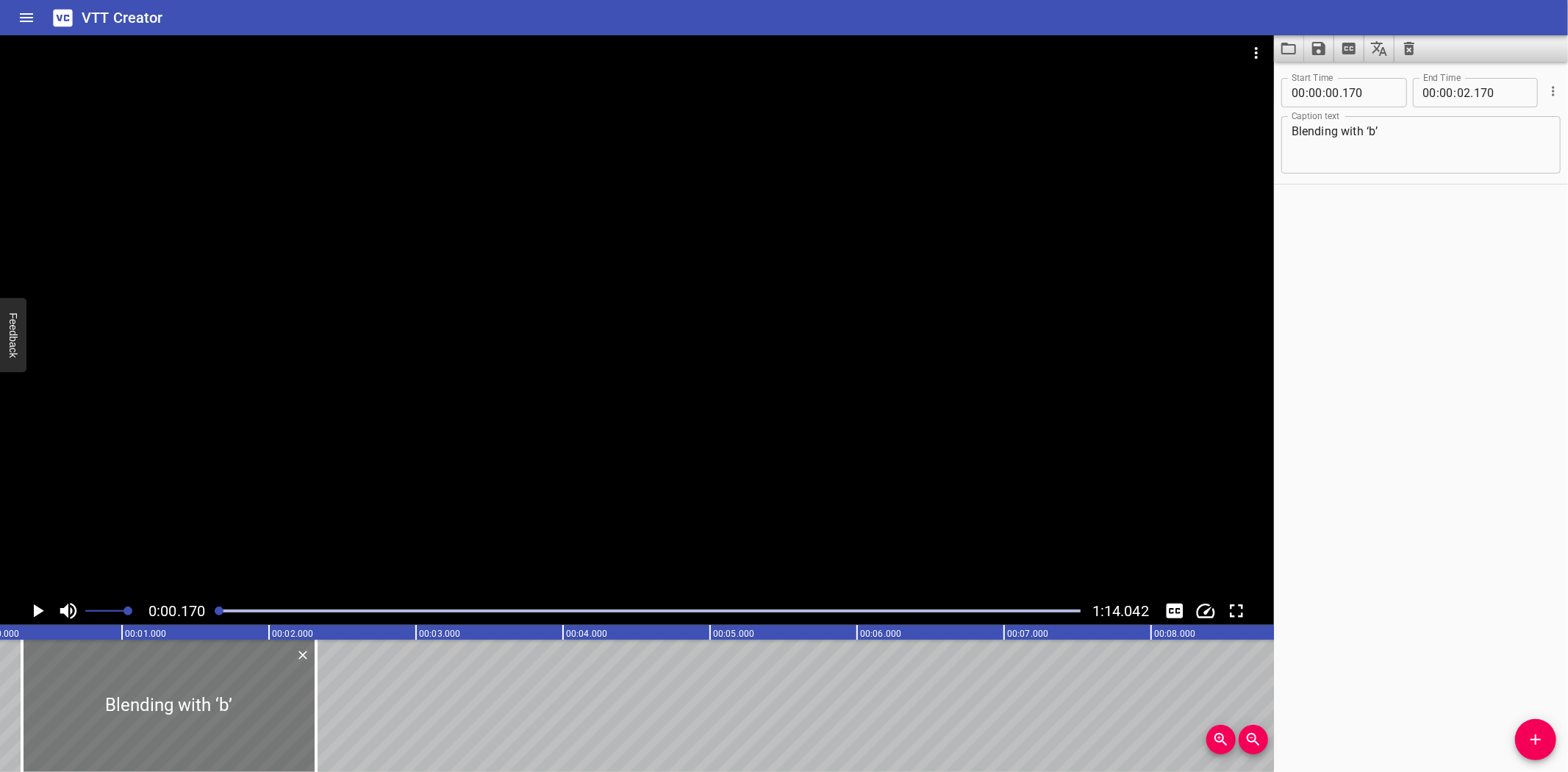
drag, startPoint x: 94, startPoint y: 698, endPoint x: 110, endPoint y: 697, distance: 16.0
click at [110, 697] on div at bounding box center [169, 705] width 294 height 132
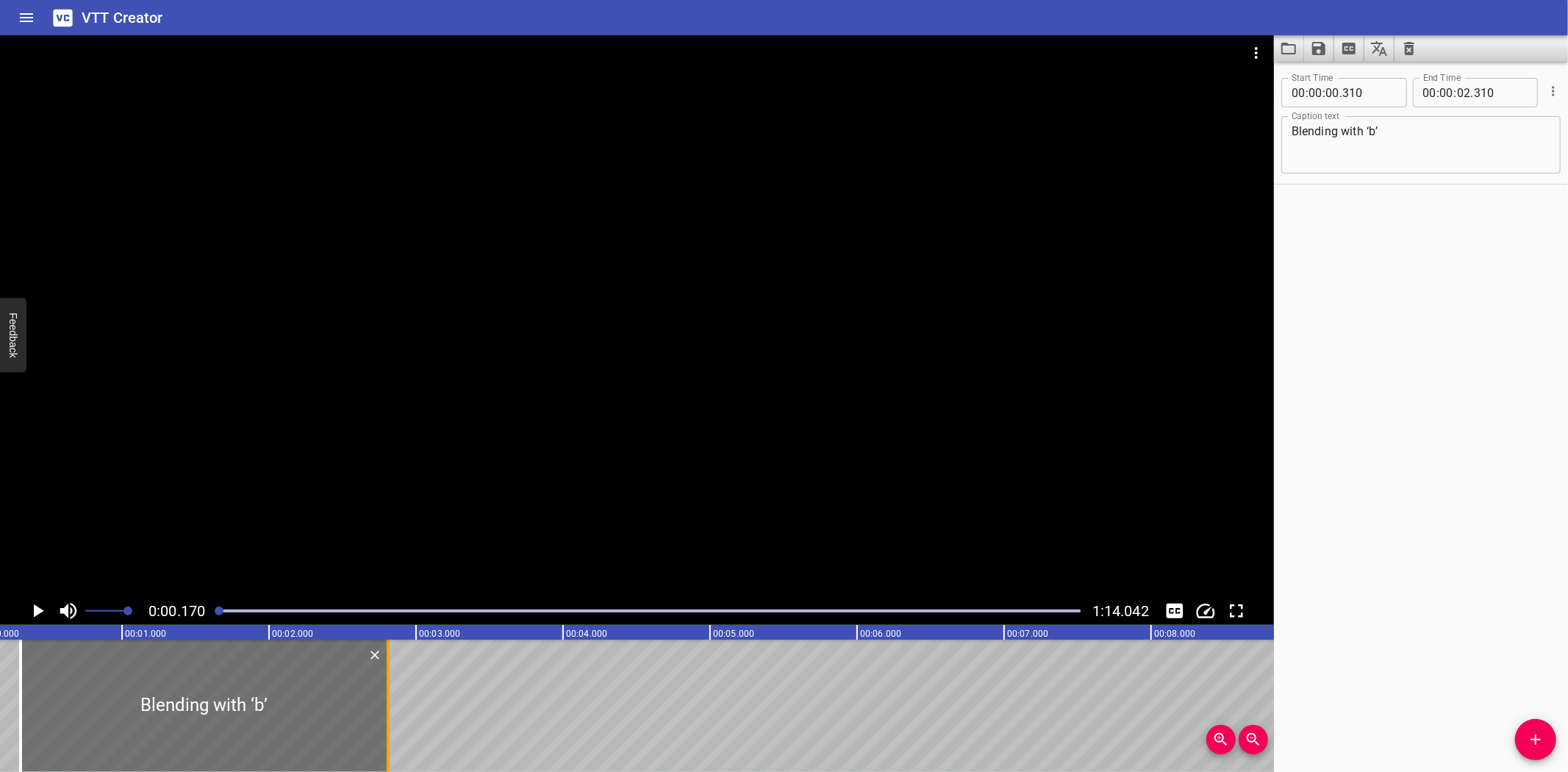
drag, startPoint x: 311, startPoint y: 731, endPoint x: 384, endPoint y: 728, distance: 73.1
click at [384, 728] on div at bounding box center [388, 705] width 14 height 132
drag, startPoint x: 120, startPoint y: 710, endPoint x: 129, endPoint y: 709, distance: 9.1
click at [129, 709] on div at bounding box center [210, 705] width 368 height 132
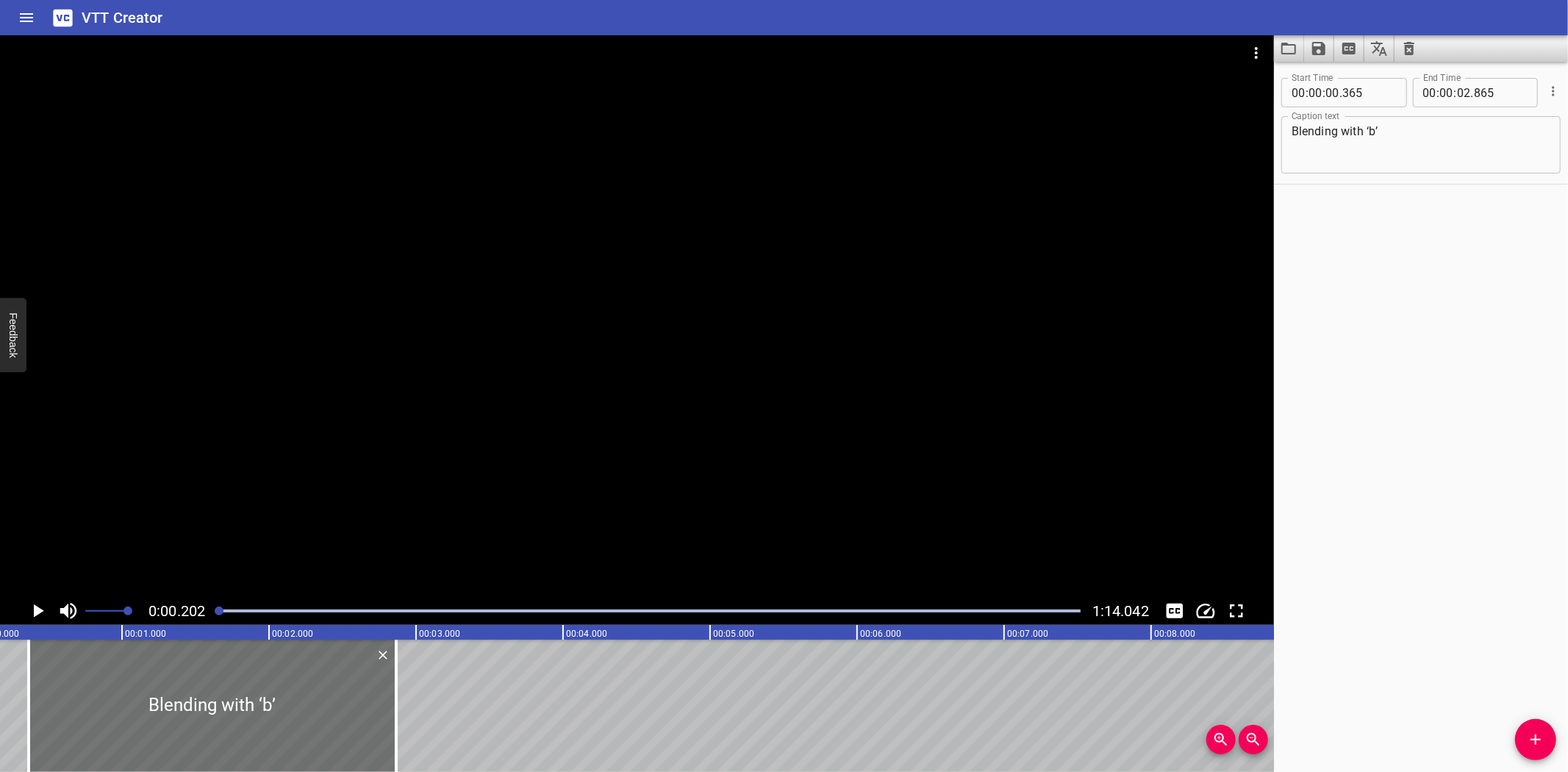
scroll to position [0, 30]
click at [32, 604] on icon "Play/Pause" at bounding box center [37, 611] width 22 height 22
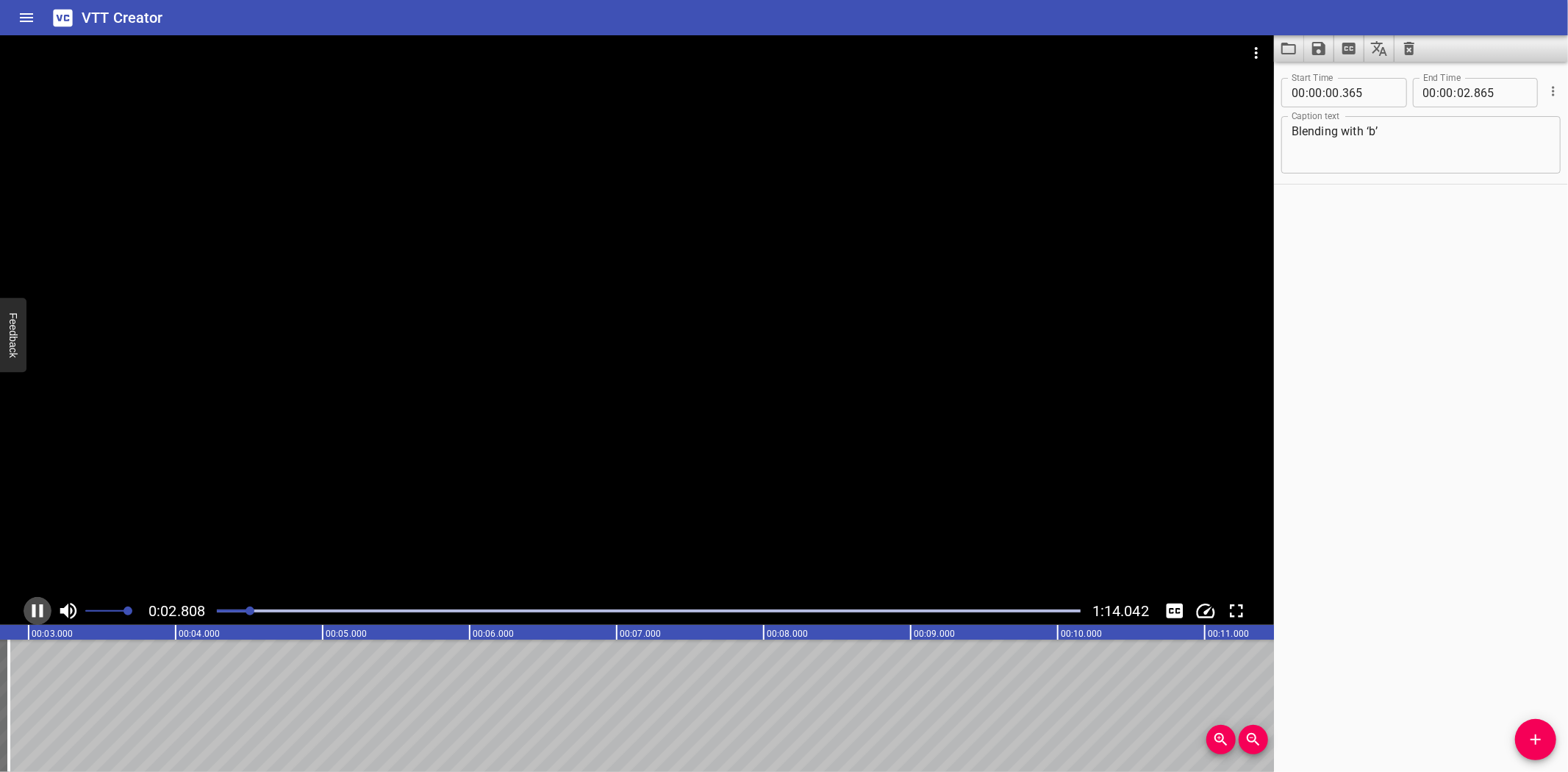
click at [33, 604] on icon "Play/Pause" at bounding box center [37, 611] width 22 height 22
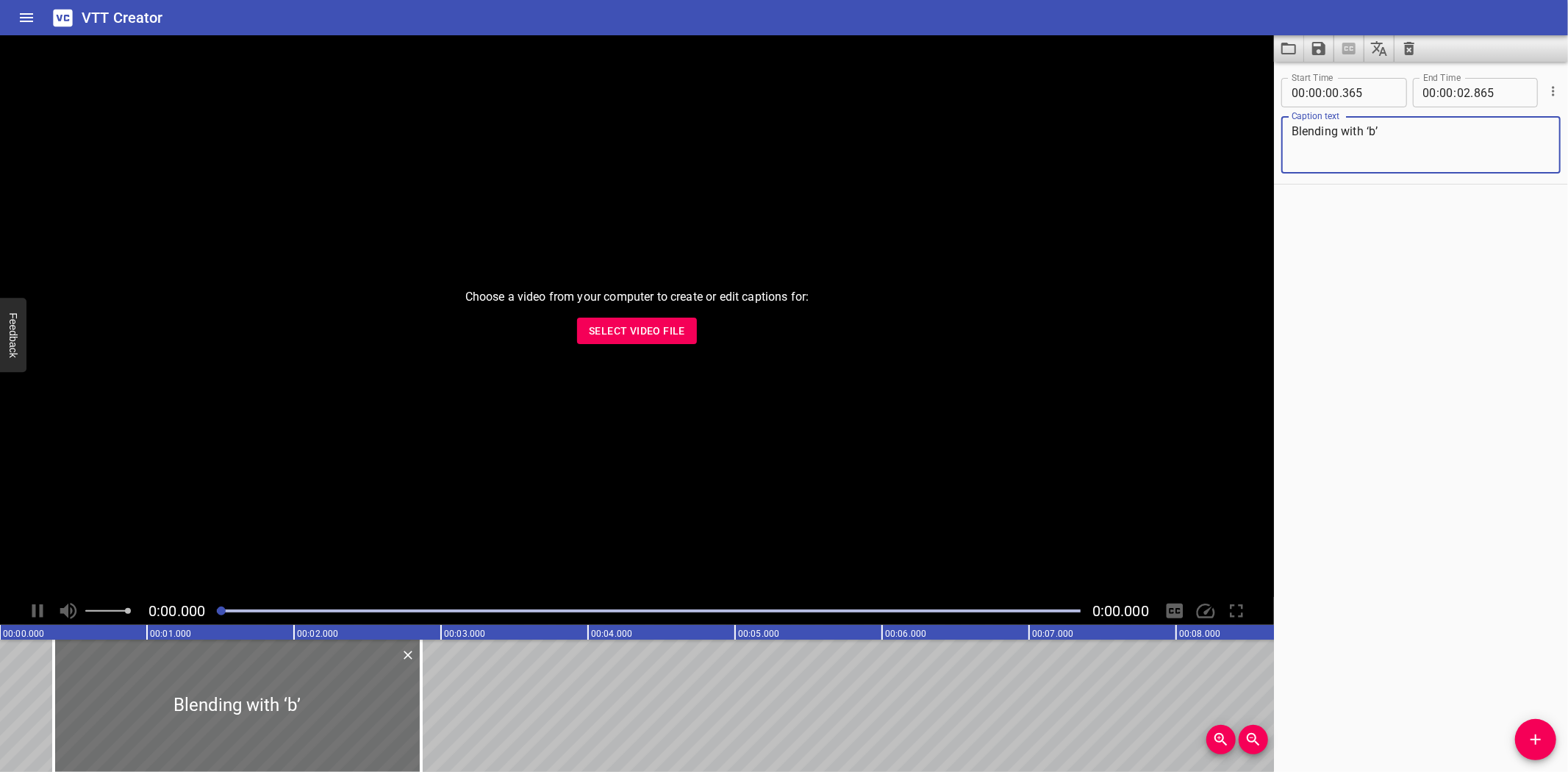
click at [634, 332] on span "Select Video File" at bounding box center [636, 331] width 97 height 18
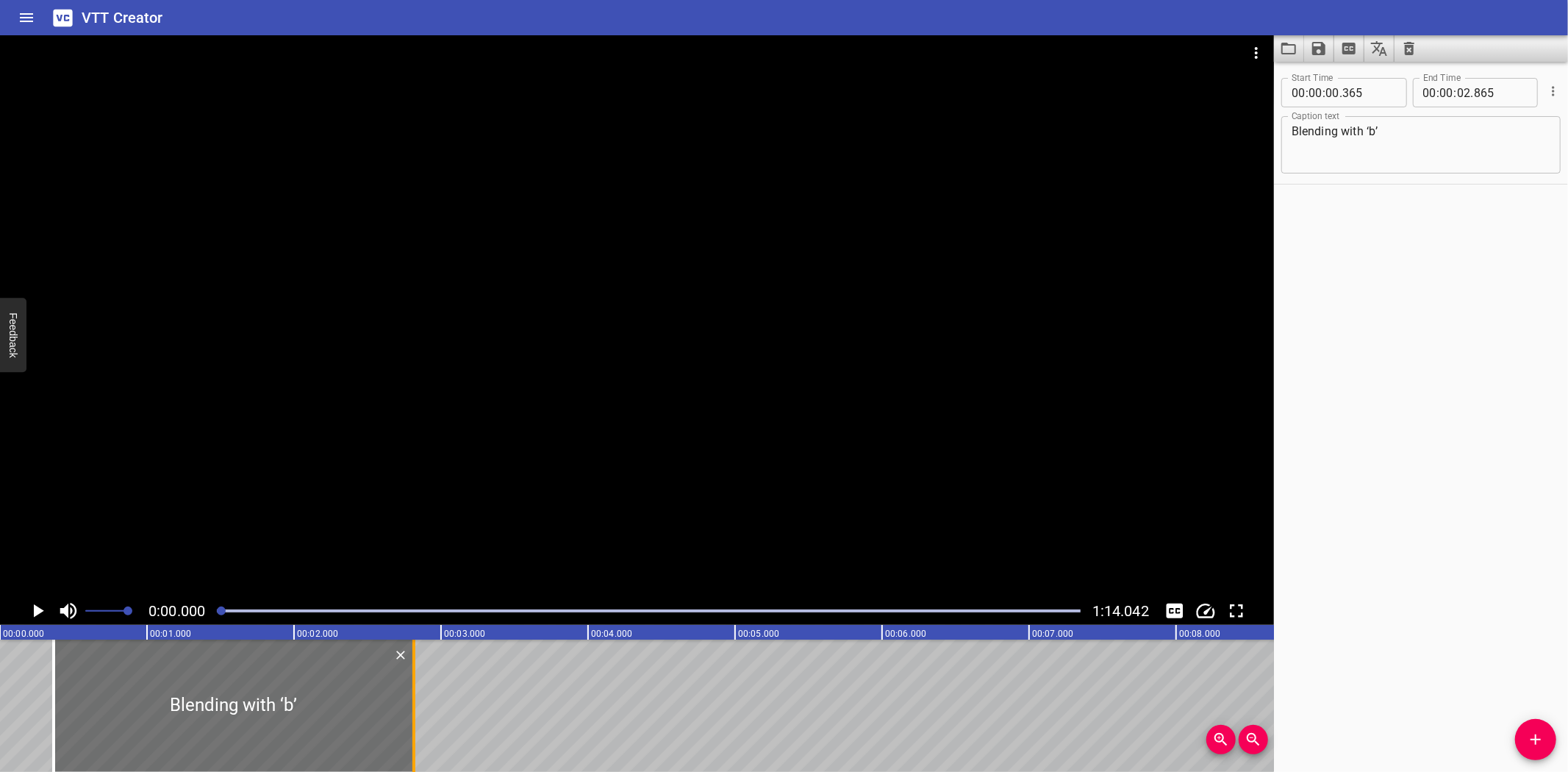
click at [413, 735] on div at bounding box center [414, 705] width 3 height 132
type input "815"
click at [37, 608] on icon "Play/Pause" at bounding box center [38, 611] width 11 height 13
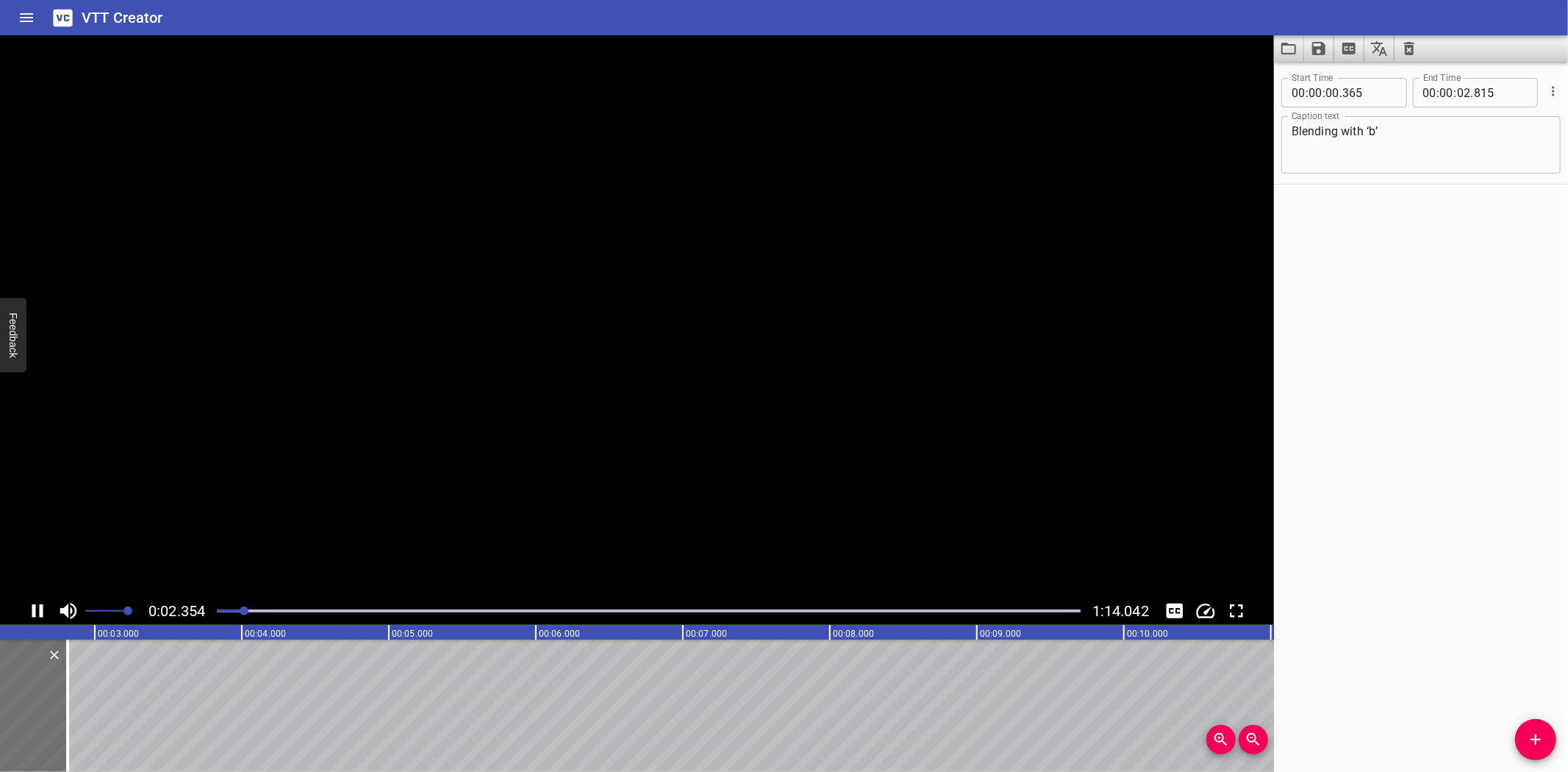
click at [37, 608] on icon "Play/Pause" at bounding box center [37, 611] width 22 height 22
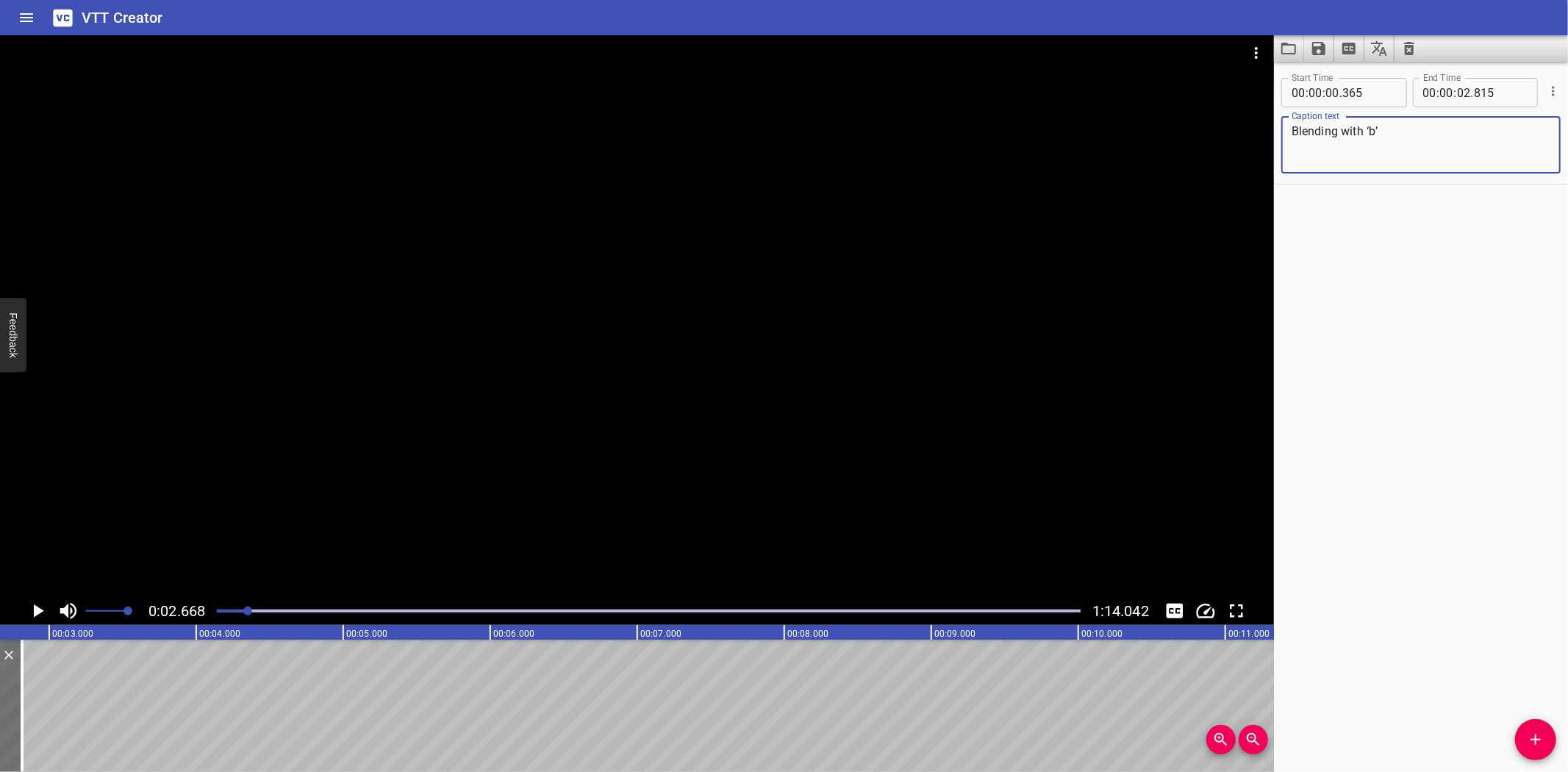
click at [1341, 129] on textarea "Blending with ‘b’" at bounding box center [1421, 145] width 259 height 42
paste textarea "ordsw"
click at [1369, 128] on textarea "Blending words with ‘b’" at bounding box center [1421, 145] width 259 height 42
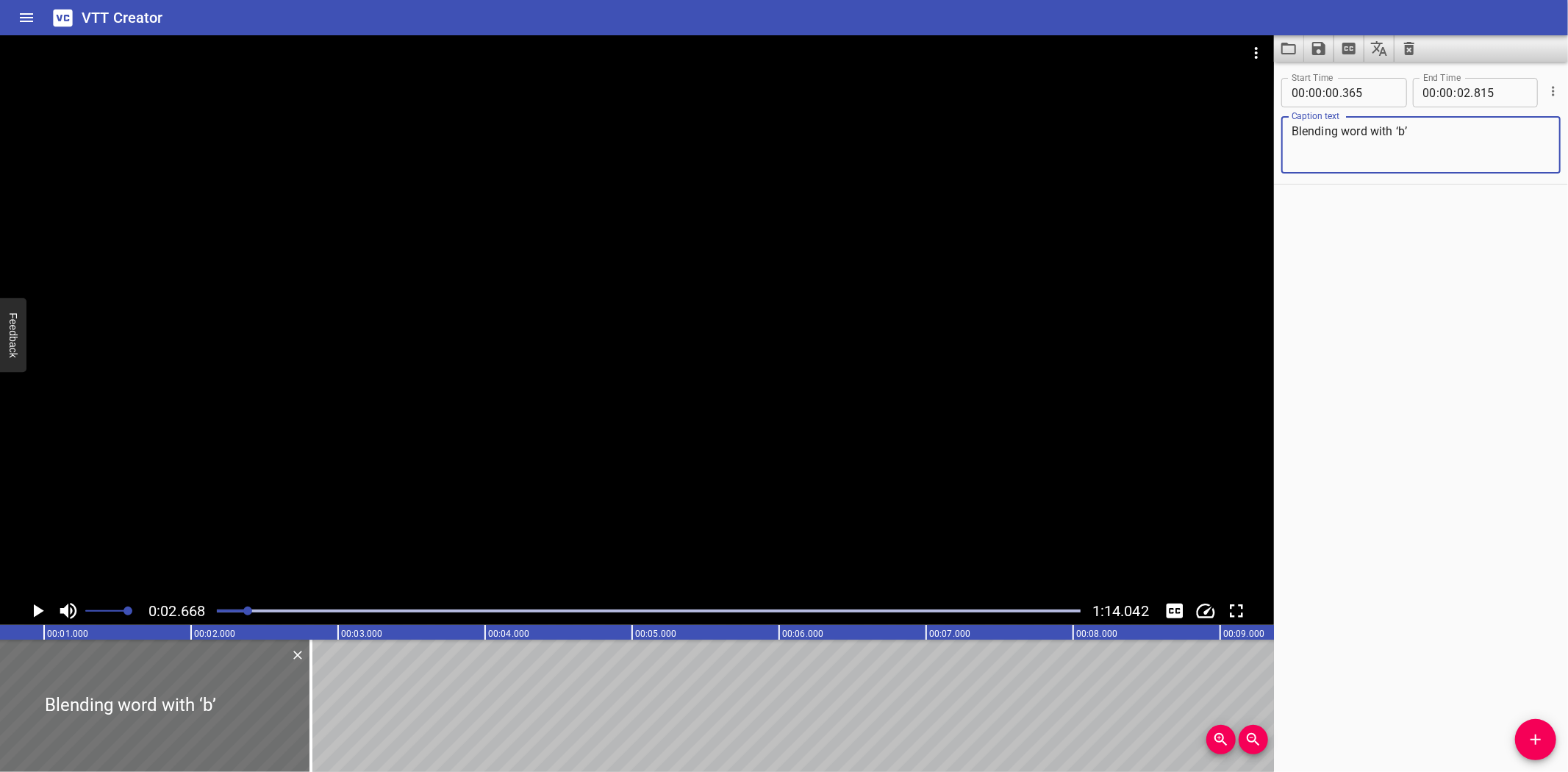
scroll to position [0, 0]
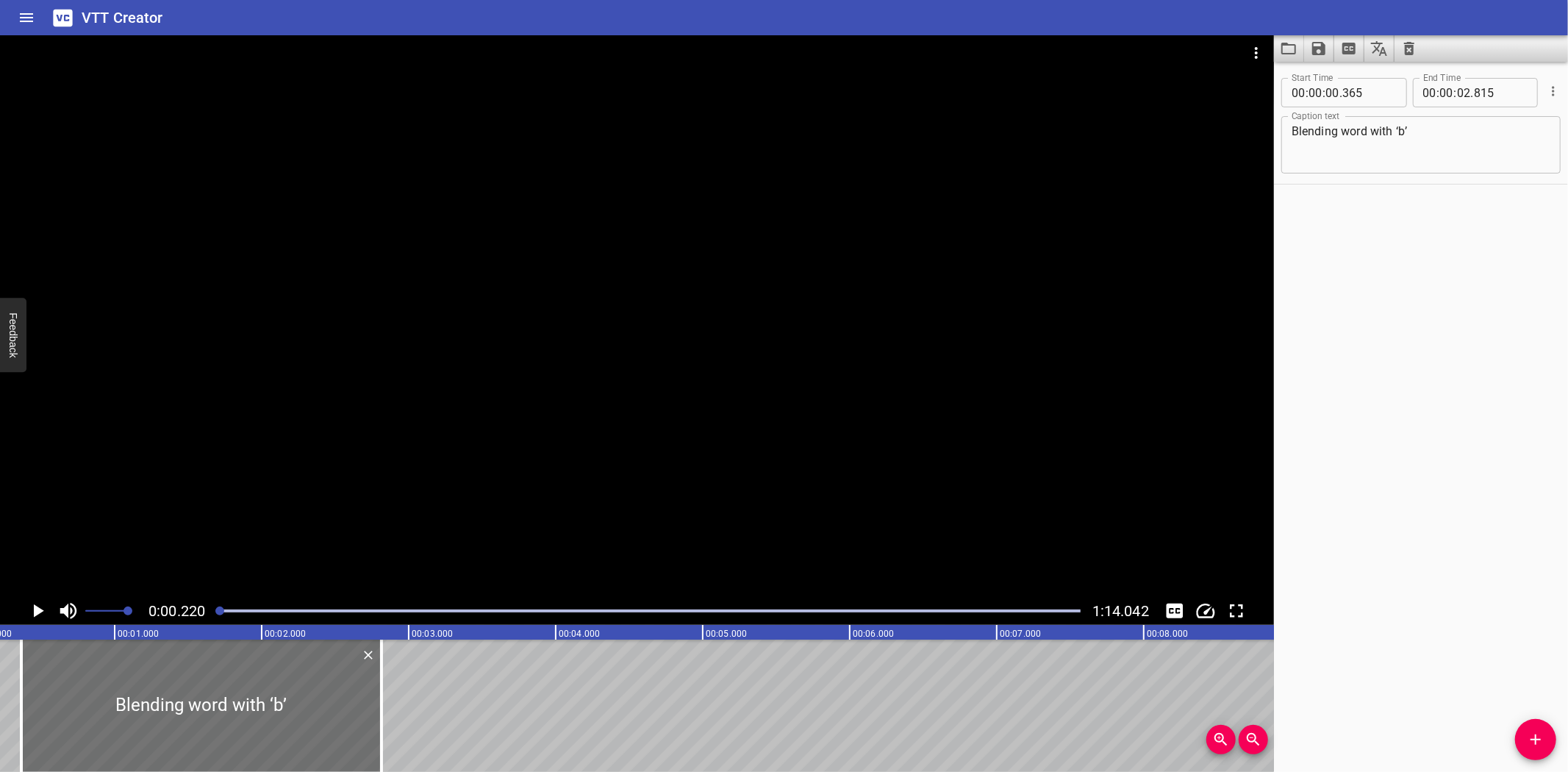
click at [34, 606] on icon "Play/Pause" at bounding box center [38, 611] width 11 height 13
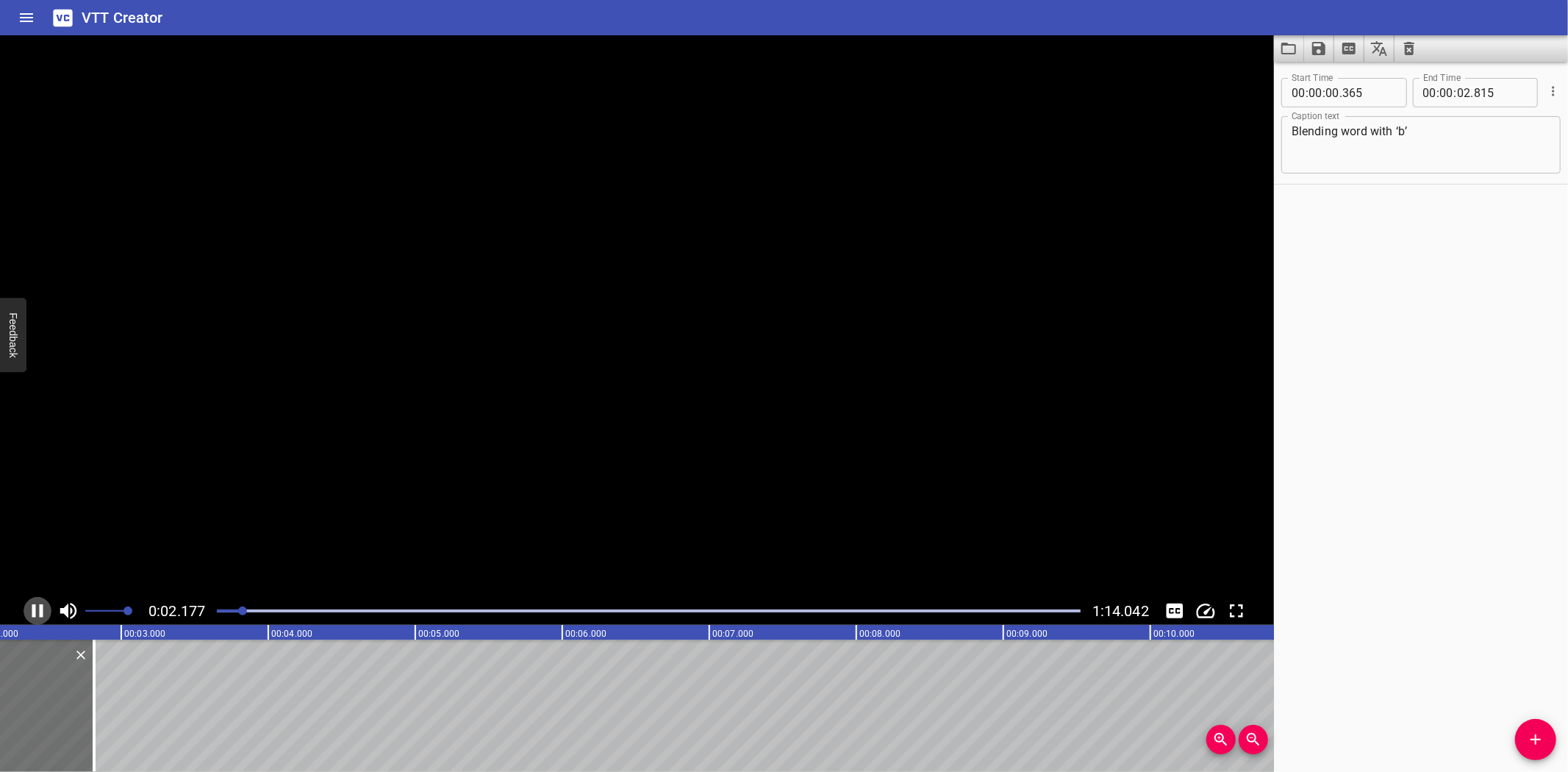
click at [34, 606] on icon "Play/Pause" at bounding box center [38, 611] width 11 height 13
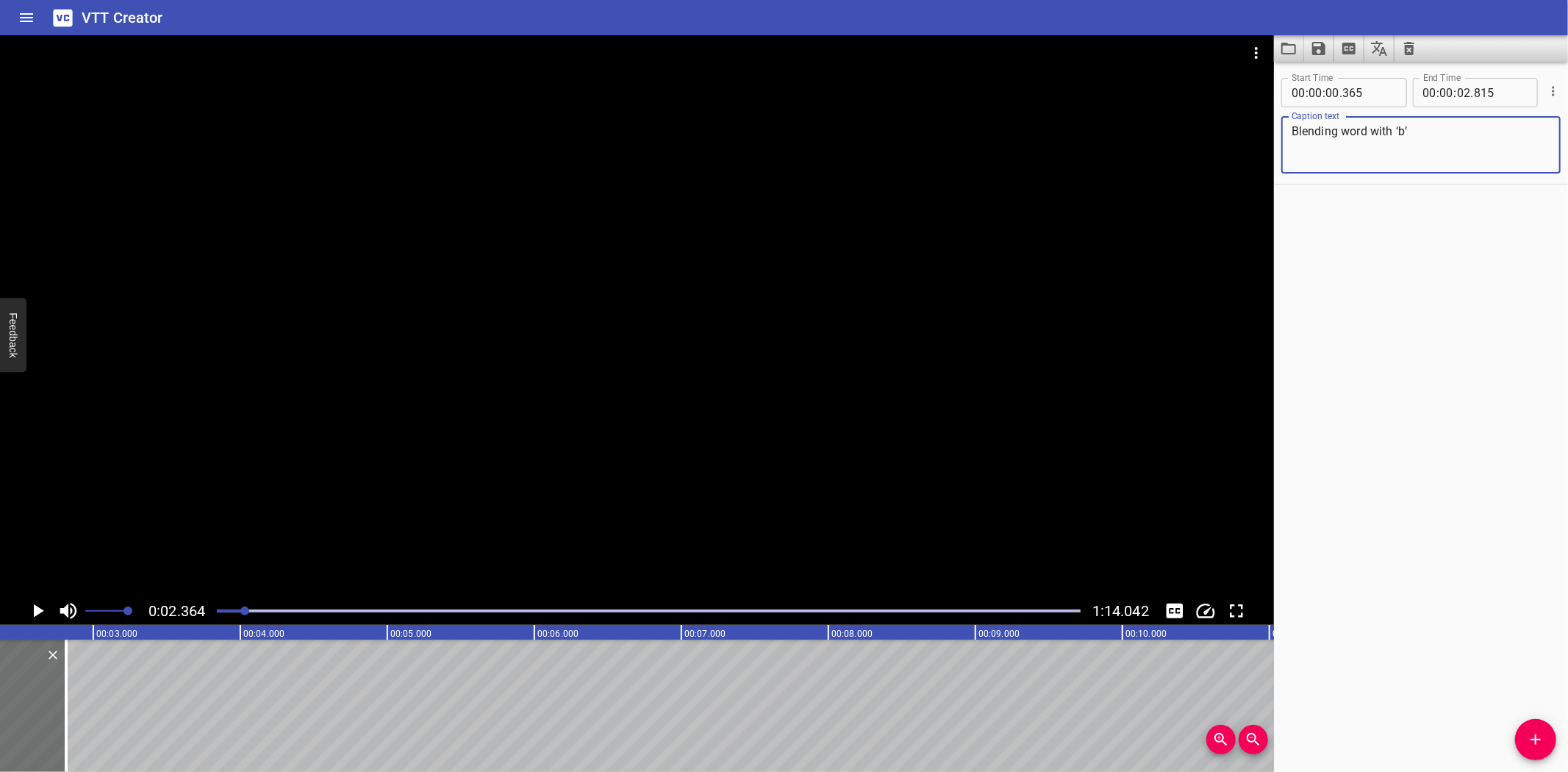
click at [1367, 131] on textarea "Blending word with ‘b’" at bounding box center [1421, 145] width 259 height 42
drag, startPoint x: 1408, startPoint y: 129, endPoint x: 1428, endPoint y: 138, distance: 21.9
click at [1409, 129] on textarea "Blending words with ‘b’" at bounding box center [1421, 145] width 259 height 42
type textarea "Blending words with ‘p’"
click at [37, 609] on icon "Play/Pause" at bounding box center [38, 611] width 11 height 13
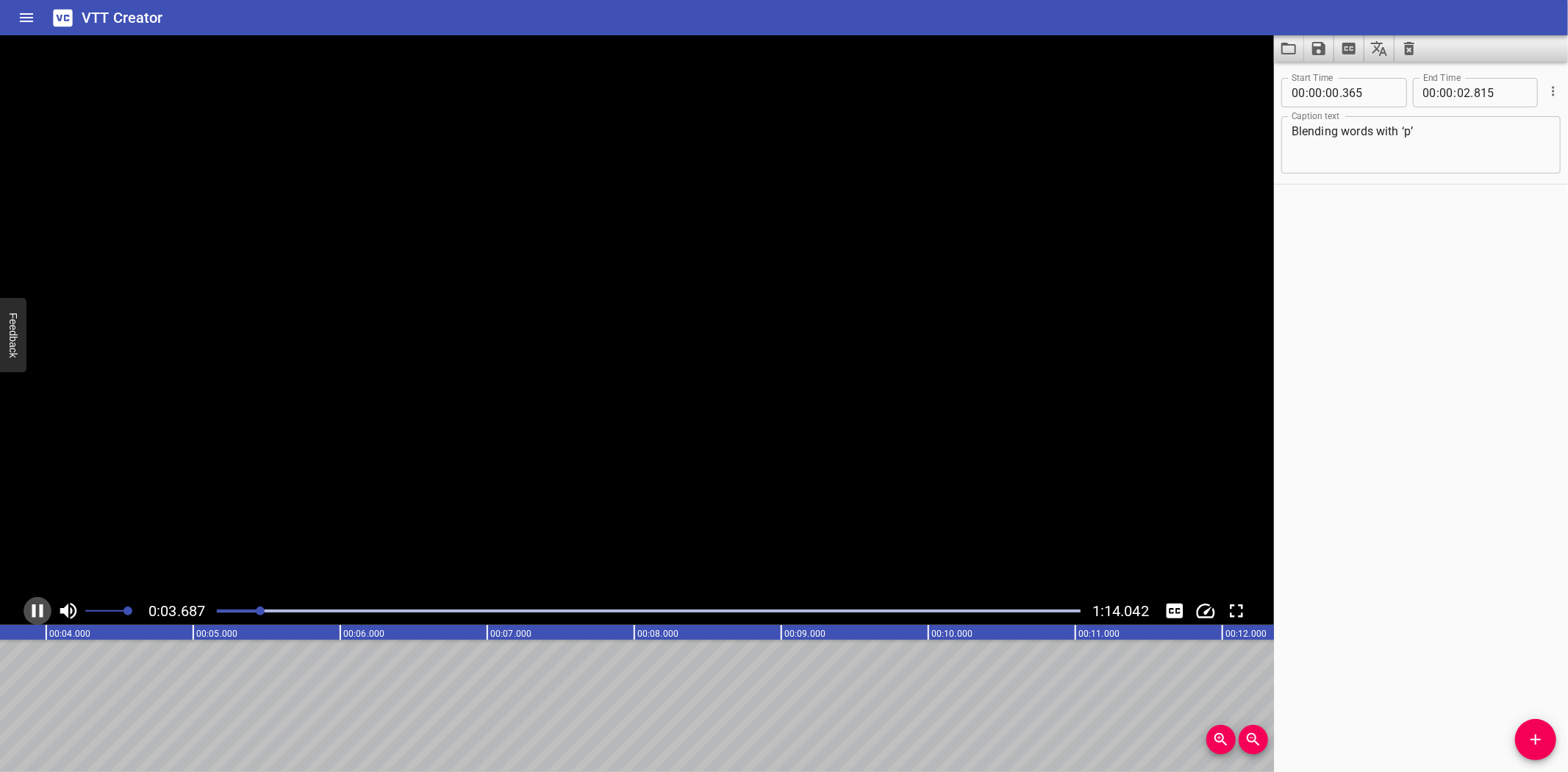
click at [37, 609] on icon "Play/Pause" at bounding box center [37, 611] width 22 height 22
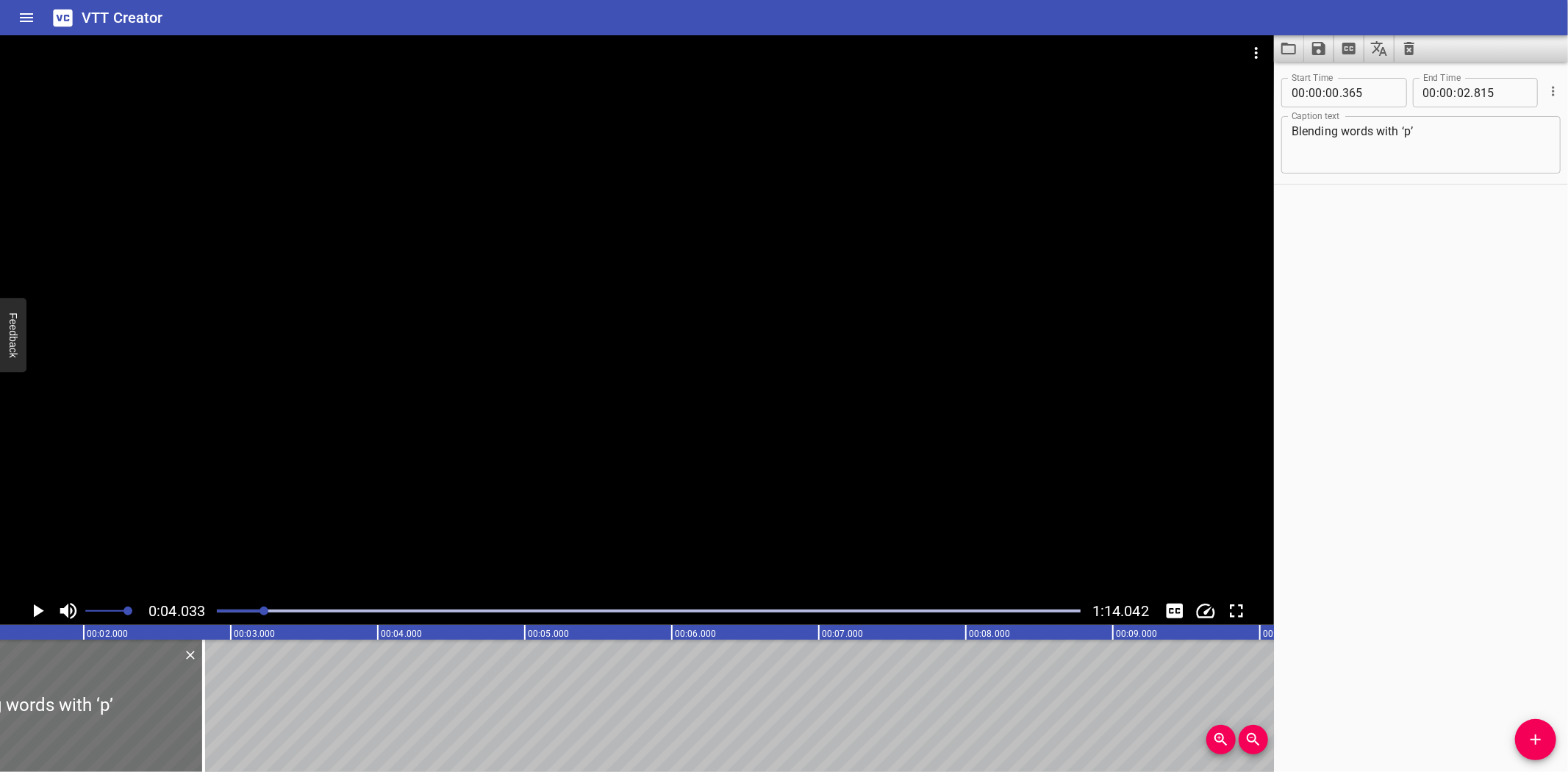
scroll to position [0, 0]
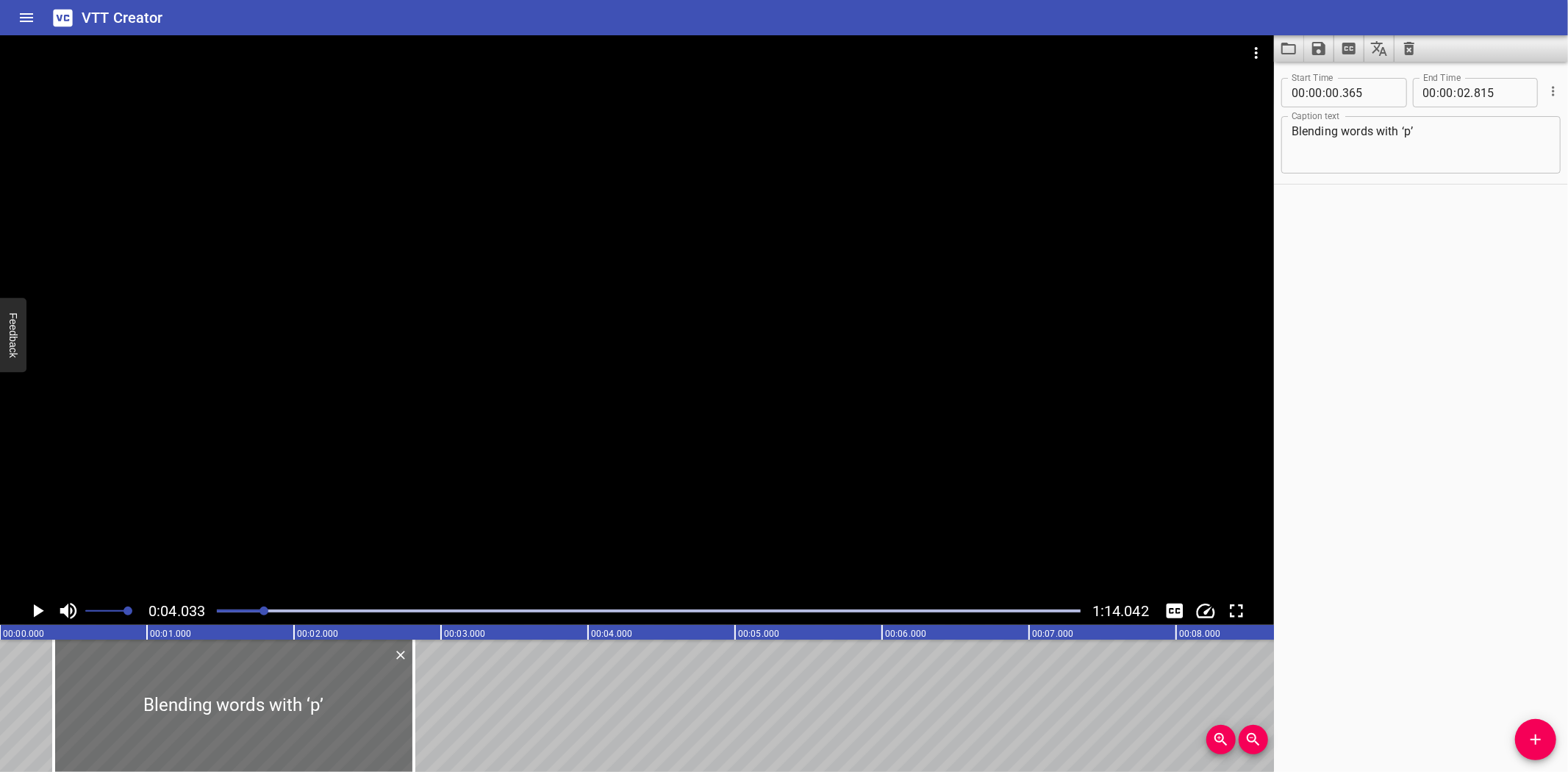
click at [37, 608] on icon "Play/Pause" at bounding box center [38, 611] width 11 height 13
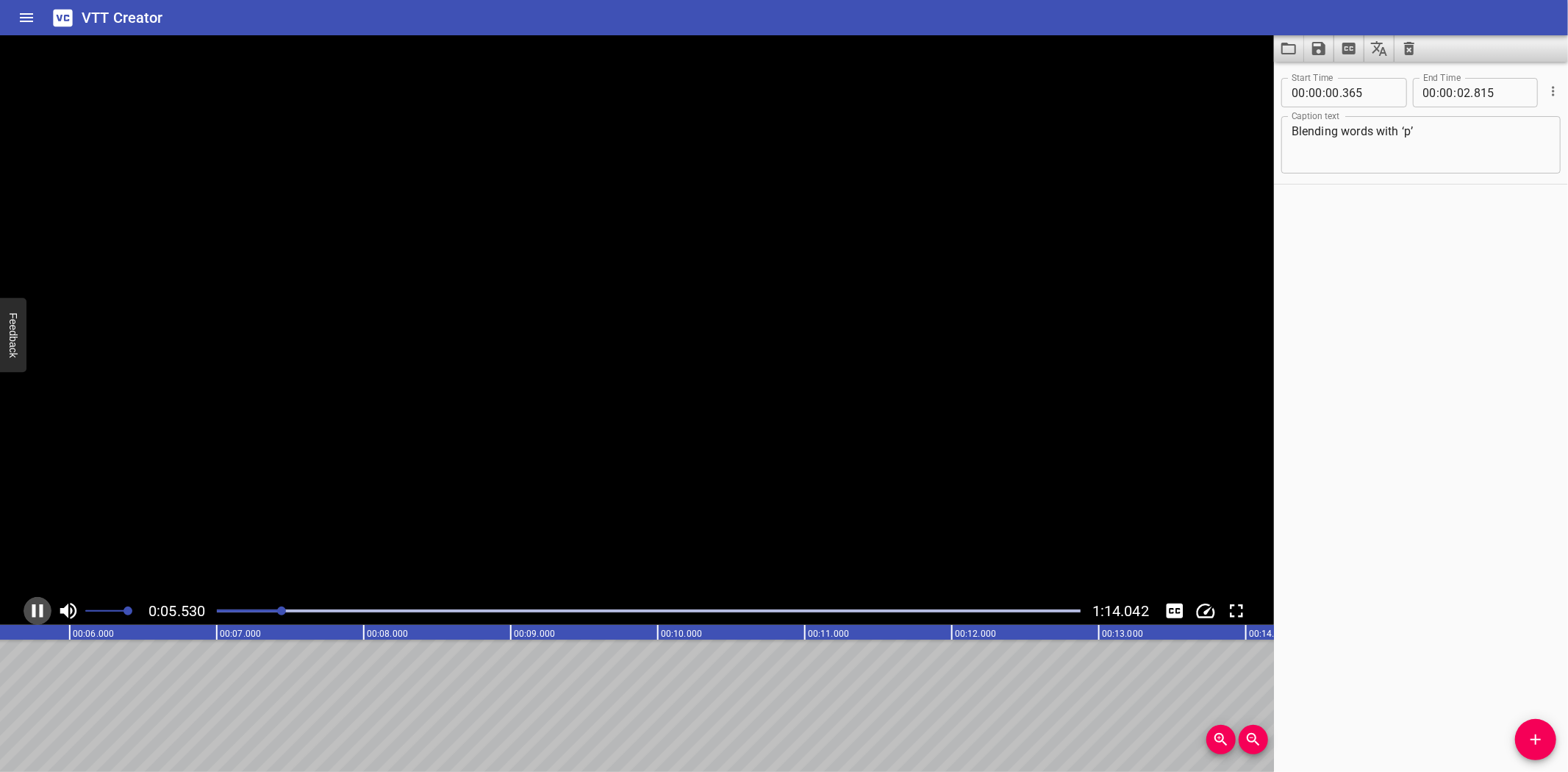
click at [36, 612] on icon "Play/Pause" at bounding box center [37, 611] width 22 height 22
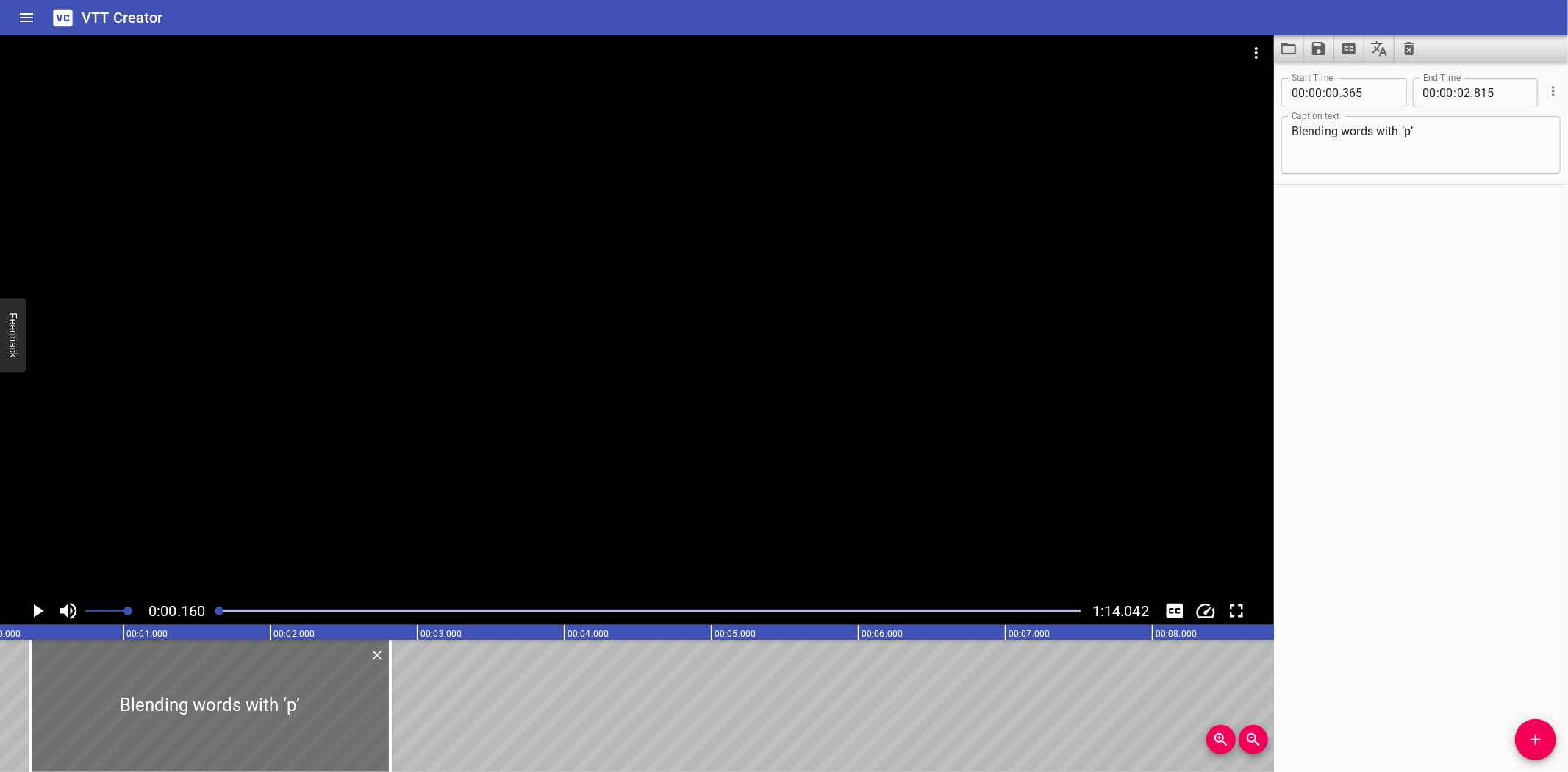
click at [38, 608] on icon "Play/Pause" at bounding box center [38, 611] width 11 height 13
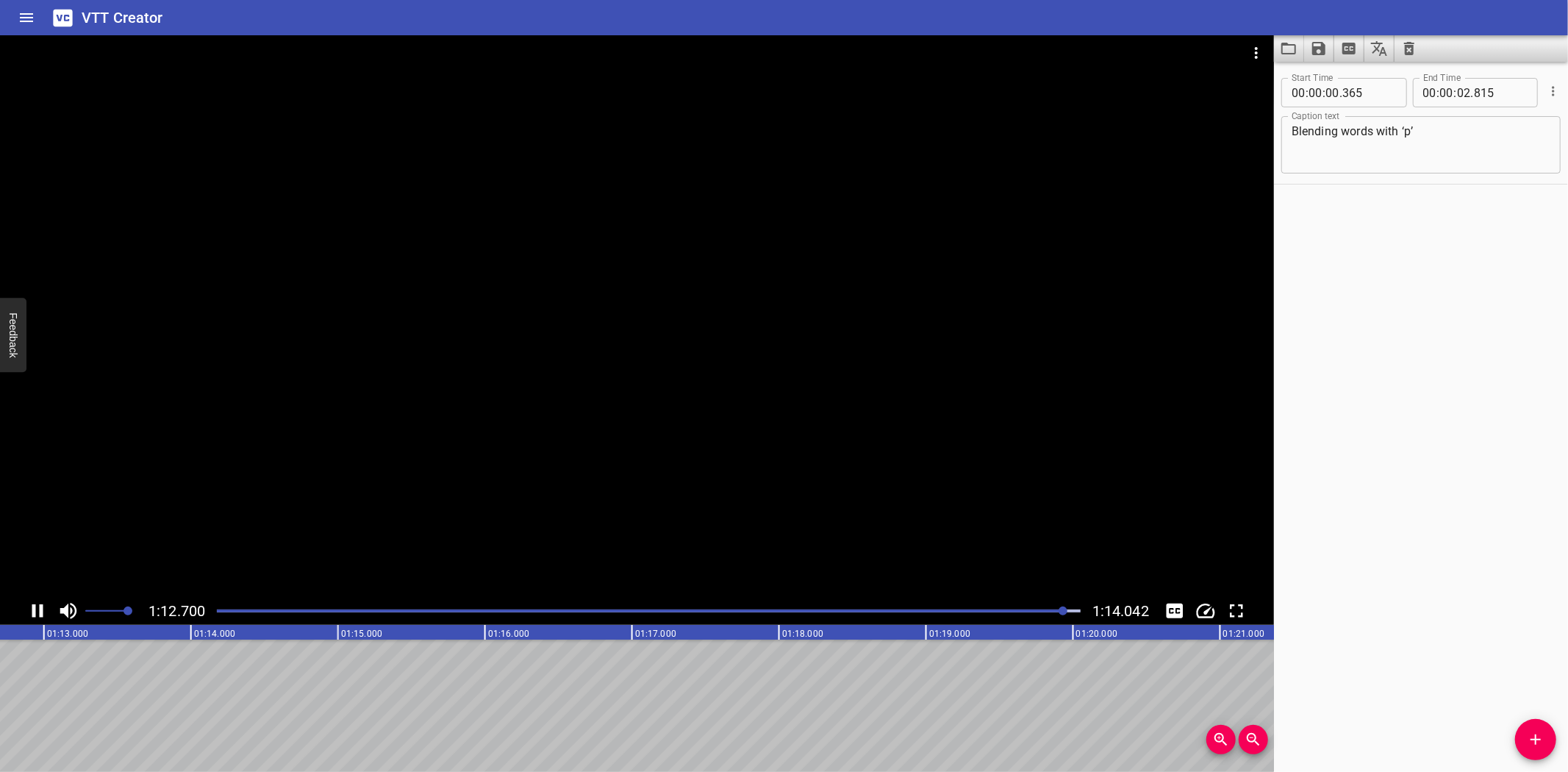
click at [40, 607] on icon "Play/Pause" at bounding box center [37, 611] width 22 height 22
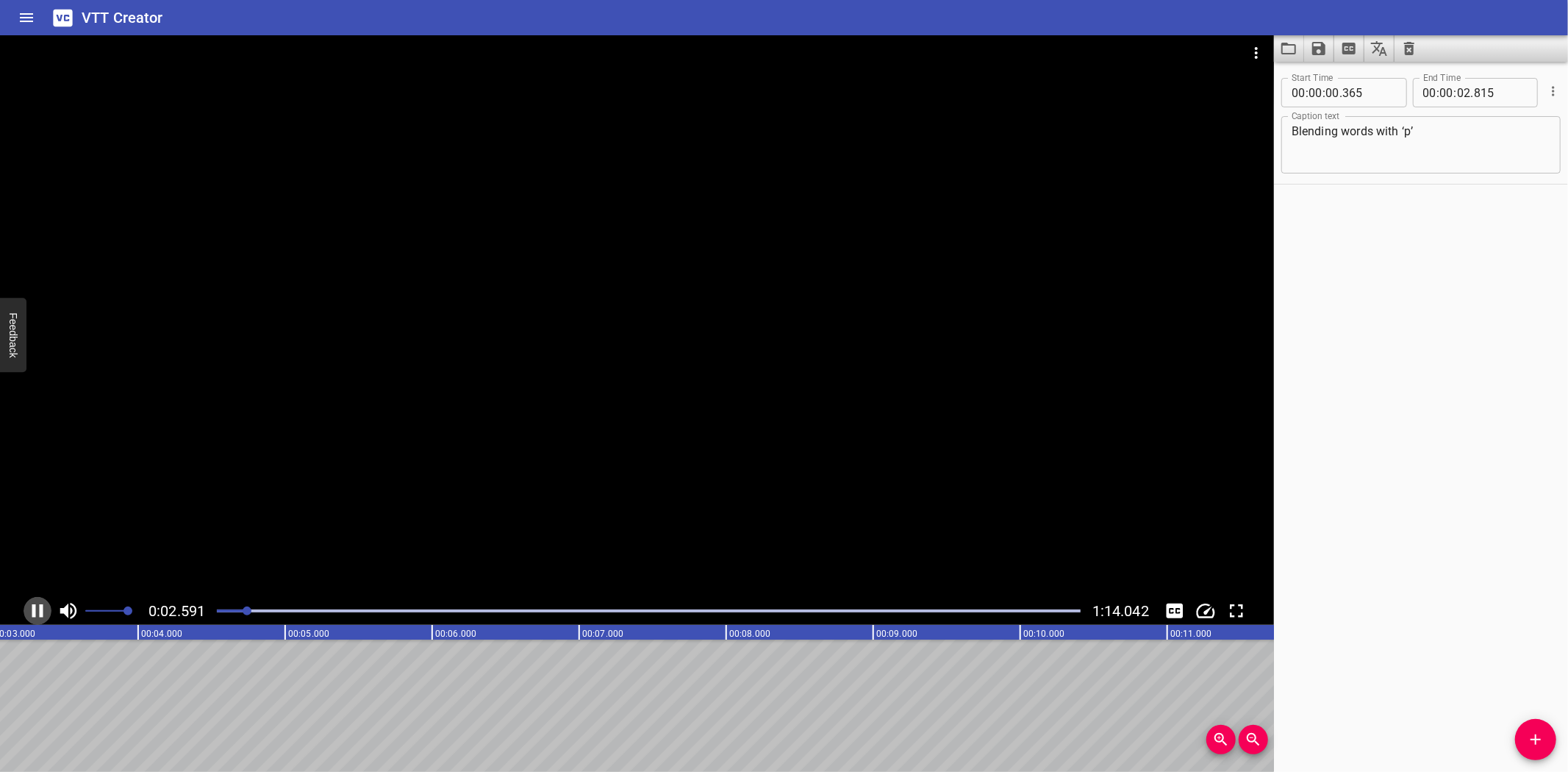
click at [40, 609] on icon "Play/Pause" at bounding box center [38, 611] width 11 height 13
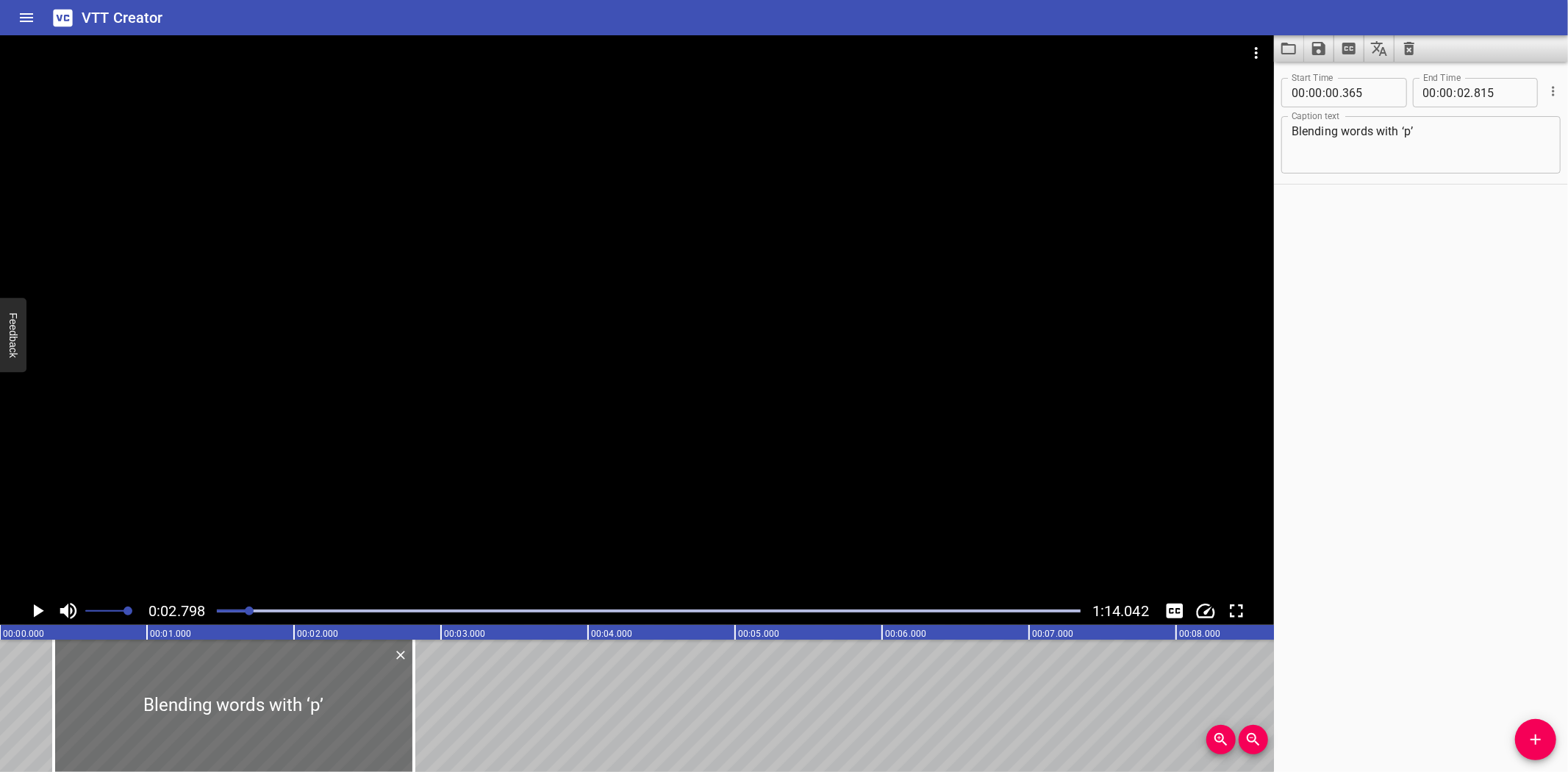
click at [192, 670] on div at bounding box center [222, 705] width 360 height 132
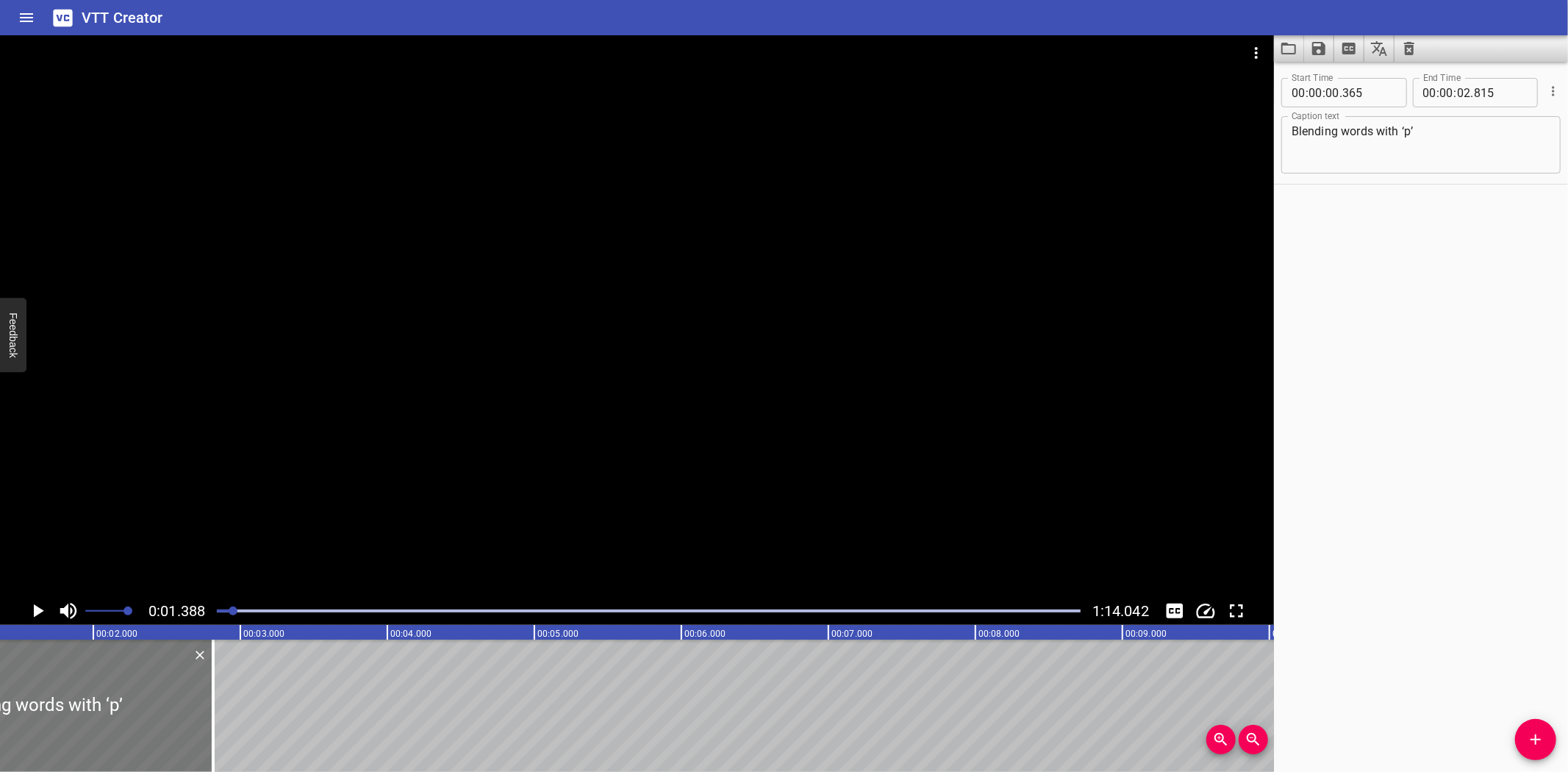
scroll to position [0, 204]
click at [1536, 738] on icon "Add Cue" at bounding box center [1536, 740] width 11 height 11
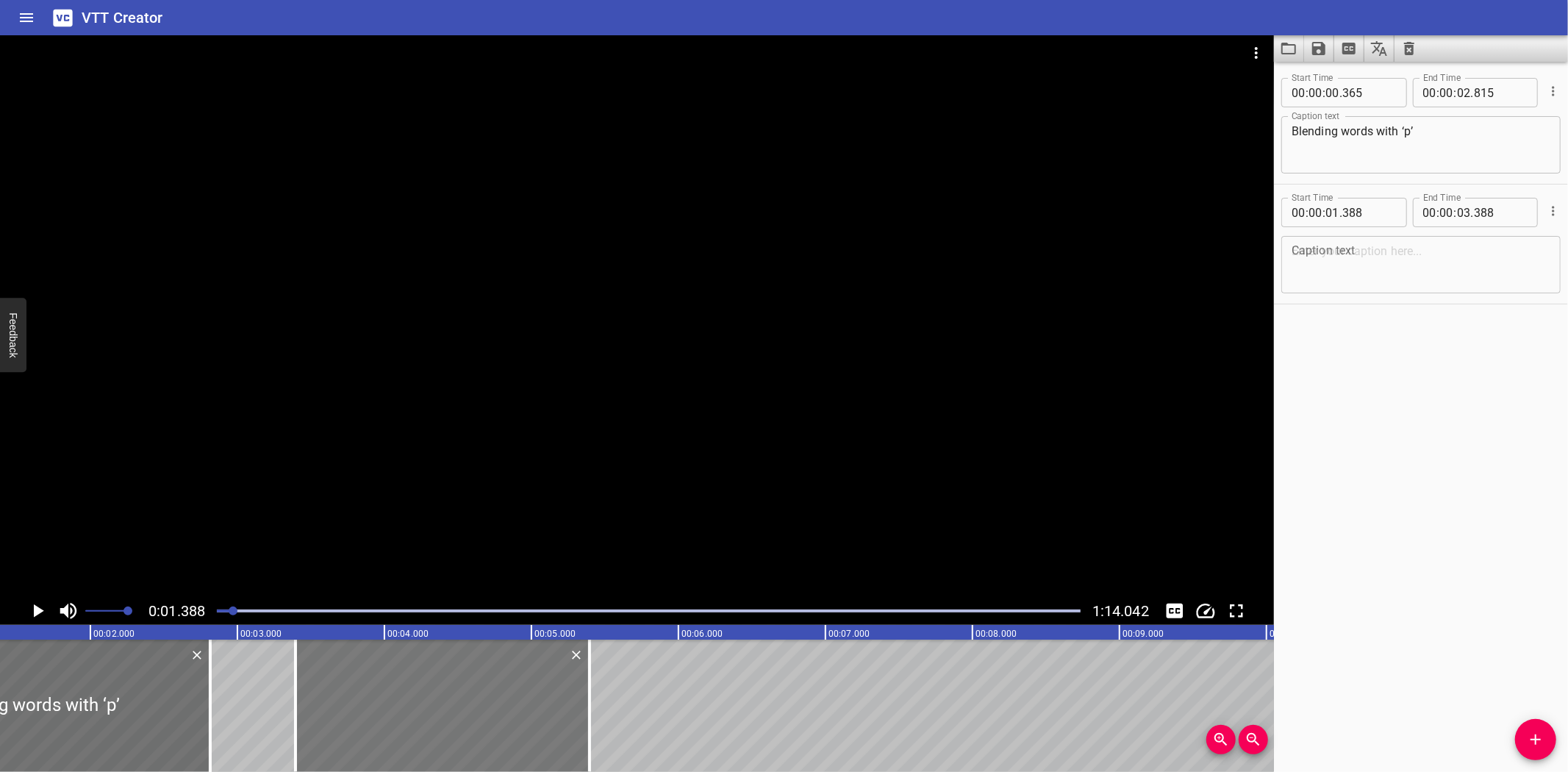
drag, startPoint x: 252, startPoint y: 687, endPoint x: 547, endPoint y: 685, distance: 295.0
click at [547, 685] on div at bounding box center [442, 705] width 294 height 132
type input "03"
type input "393"
type input "05"
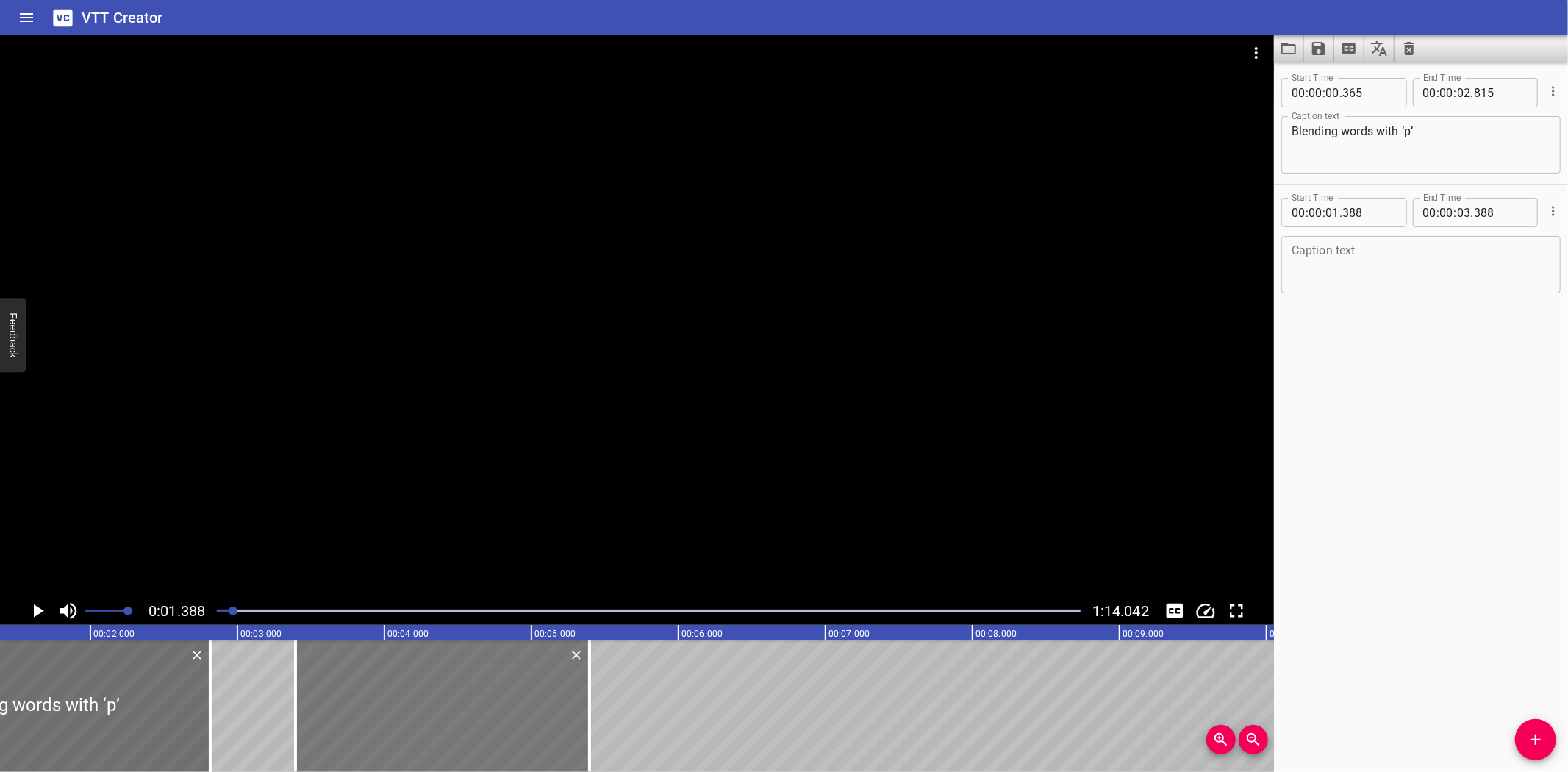
type input "393"
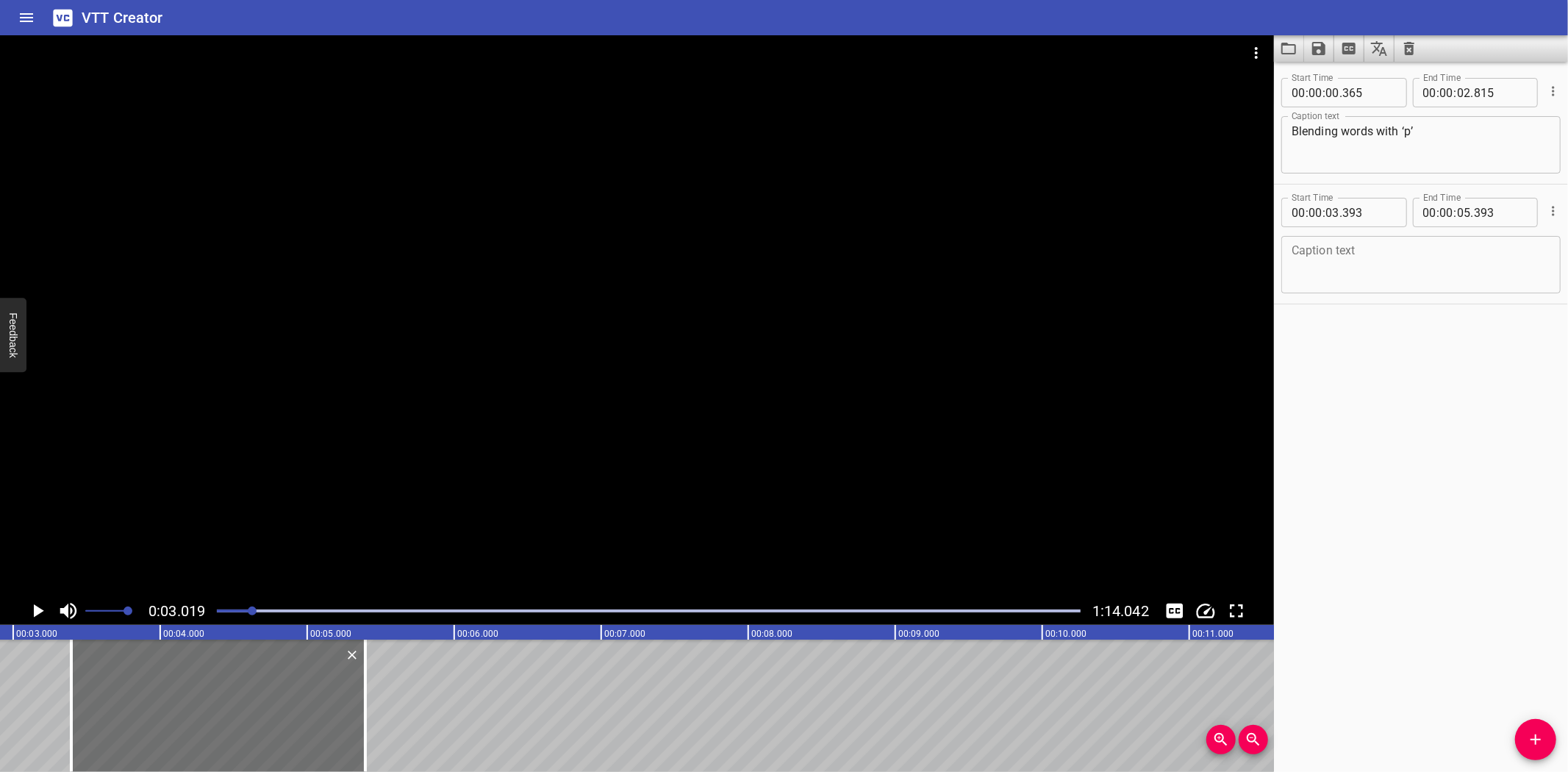
scroll to position [0, 443]
click at [34, 608] on icon "Play/Pause" at bounding box center [38, 611] width 11 height 13
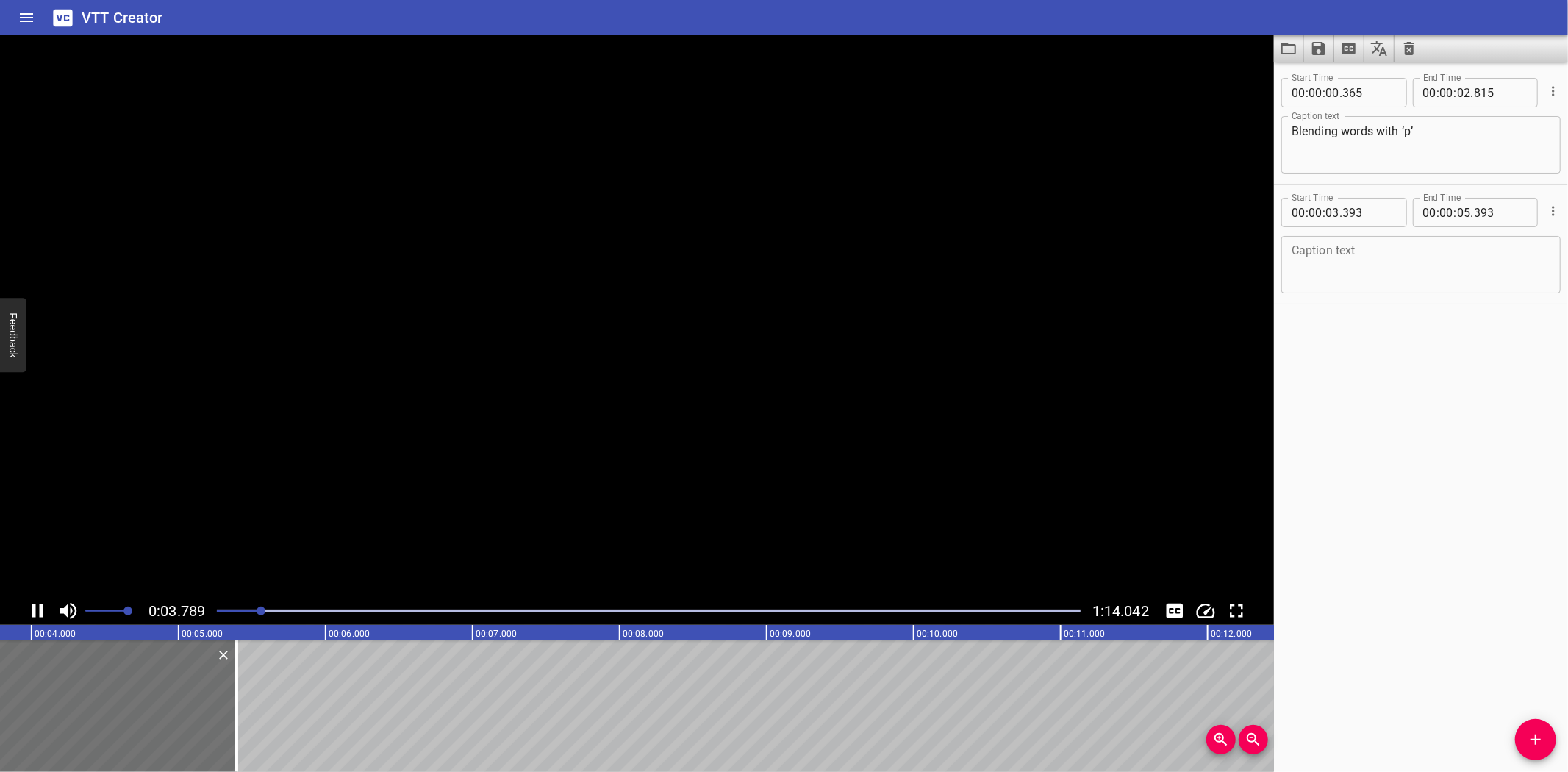
click at [34, 608] on icon "Play/Pause" at bounding box center [38, 611] width 11 height 13
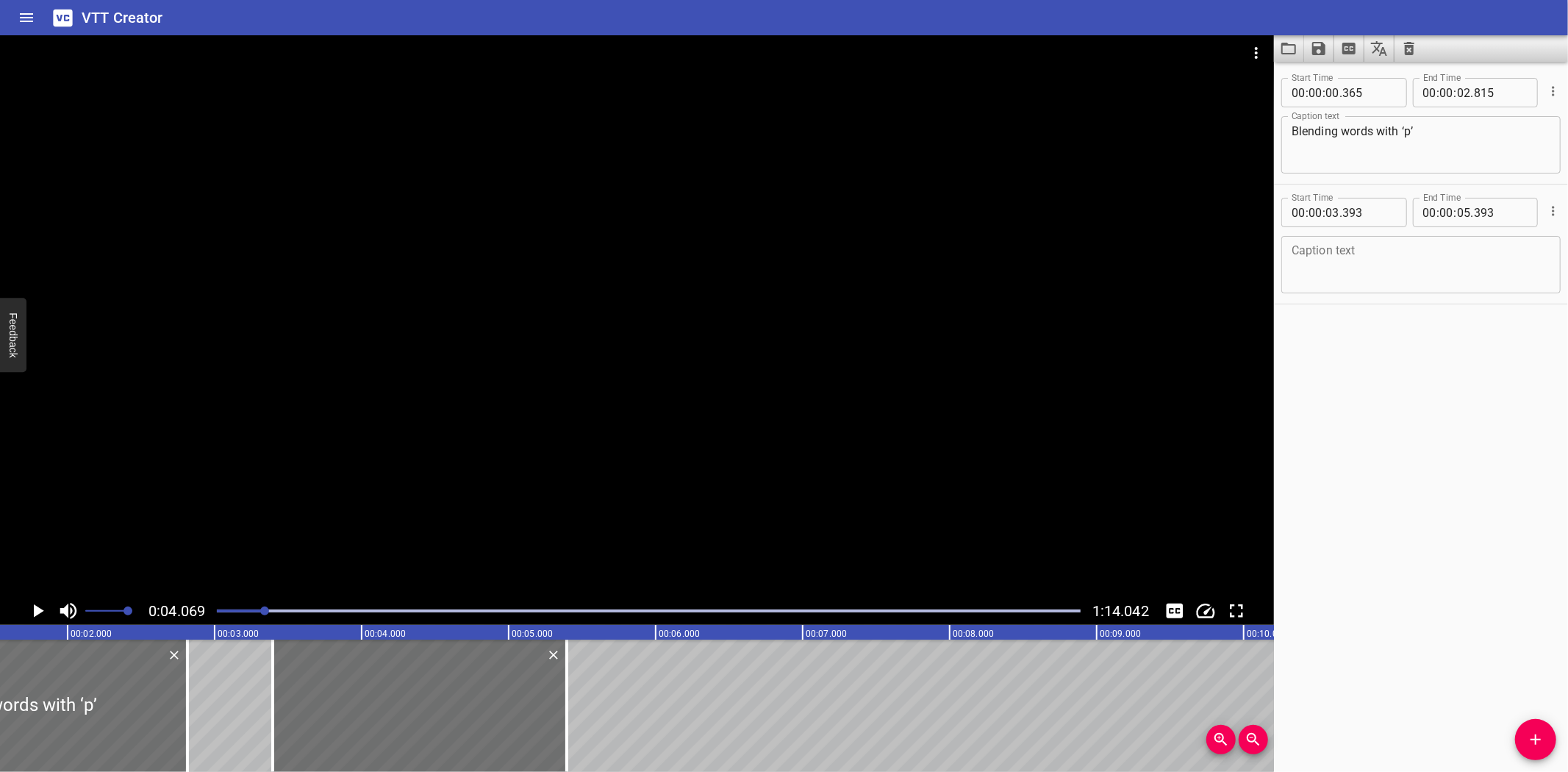
scroll to position [0, 250]
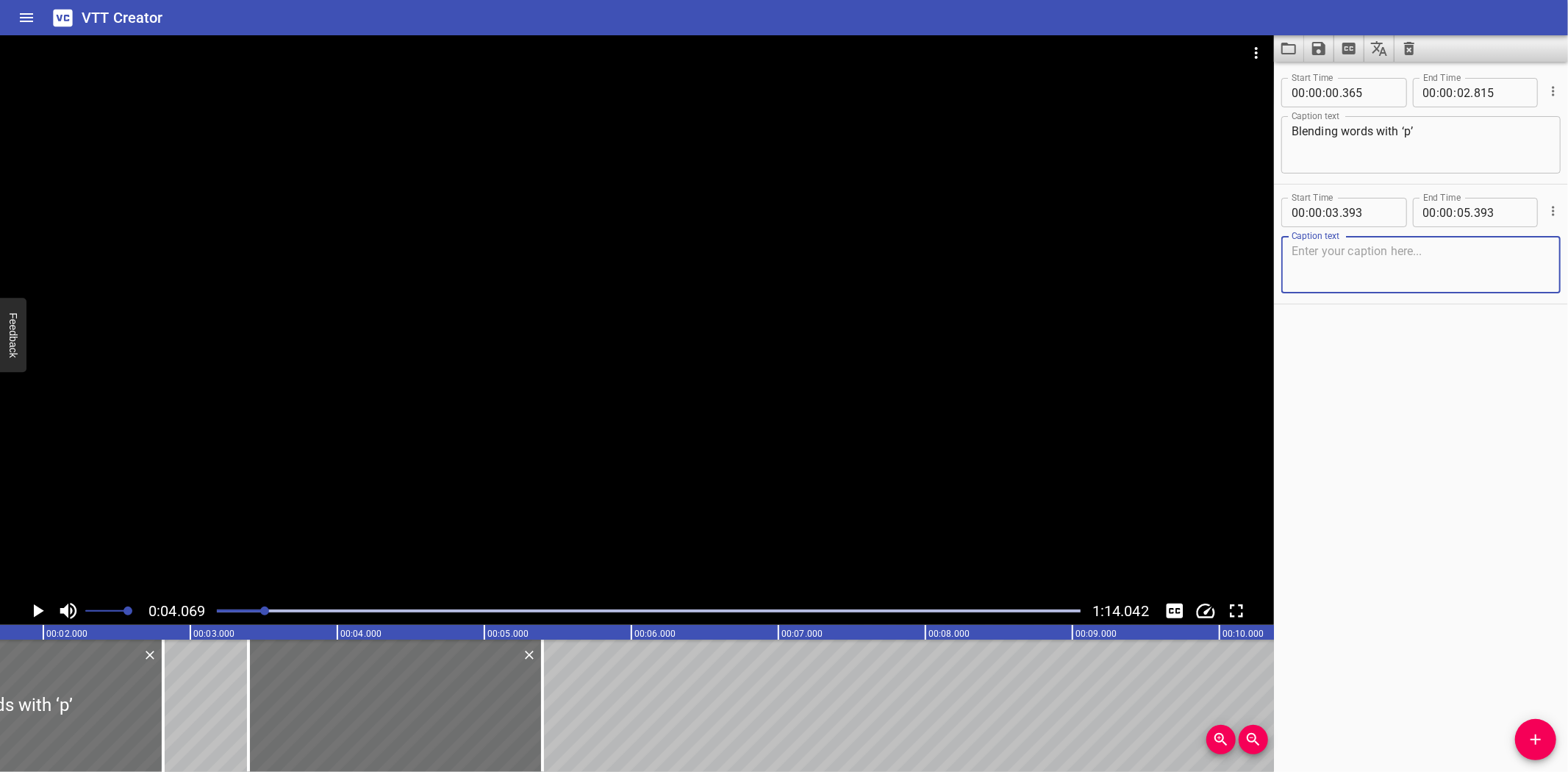
click at [1385, 262] on textarea at bounding box center [1421, 265] width 259 height 42
paste textarea "Today we’re going to learn two special blends: bl and br!"
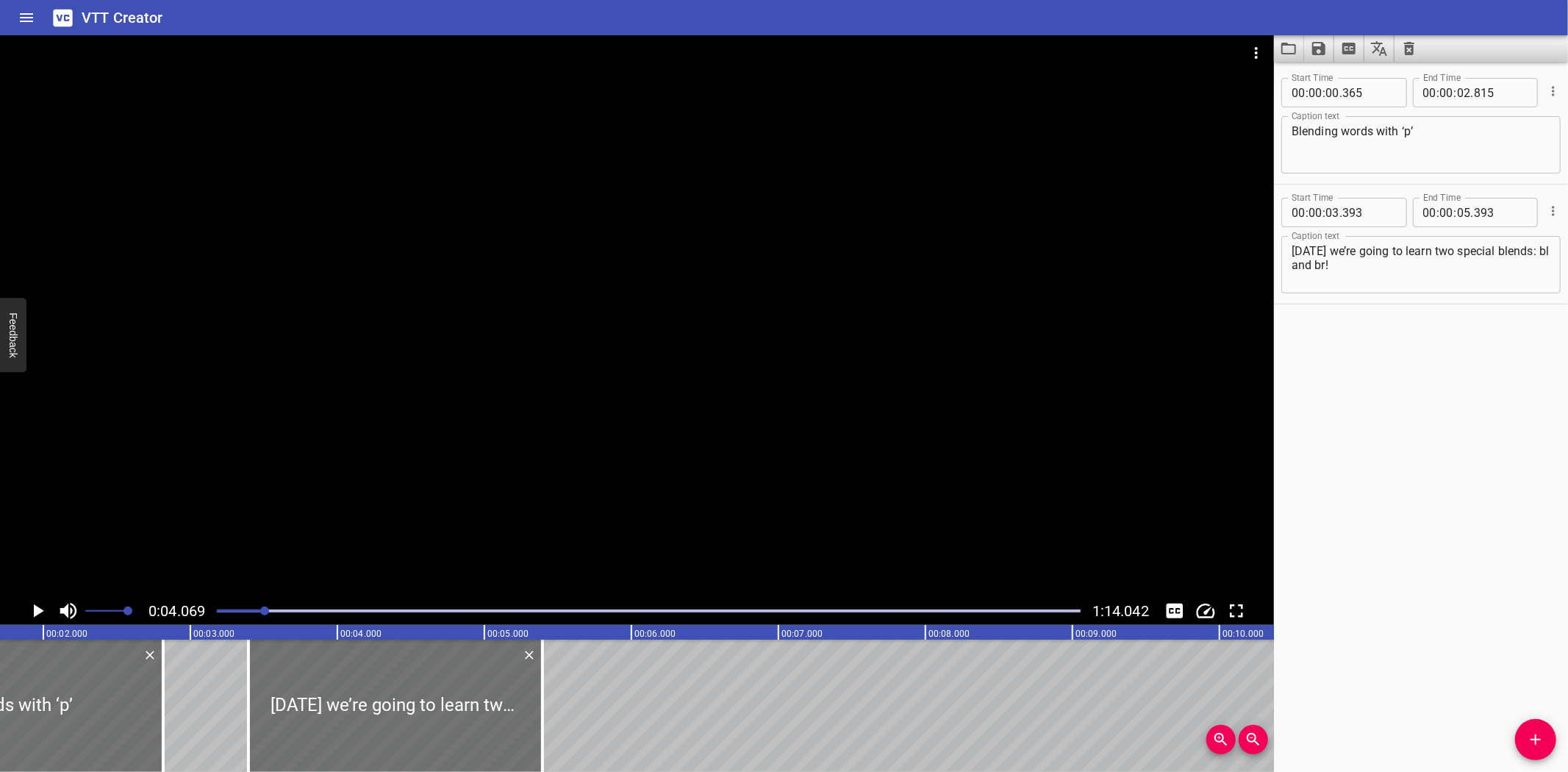
click at [1290, 248] on div "Today we’re going to learn two special blends: bl and br! Caption text" at bounding box center [1421, 265] width 279 height 57
paste textarea "Hey,"
type textarea "Hey, [DATE] we’re going to learn two special blends: bl and br!"
click at [1259, 53] on icon "Video Options" at bounding box center [1257, 53] width 17 height 17
click at [1283, 46] on li "Select New Video File..." at bounding box center [1311, 54] width 146 height 27
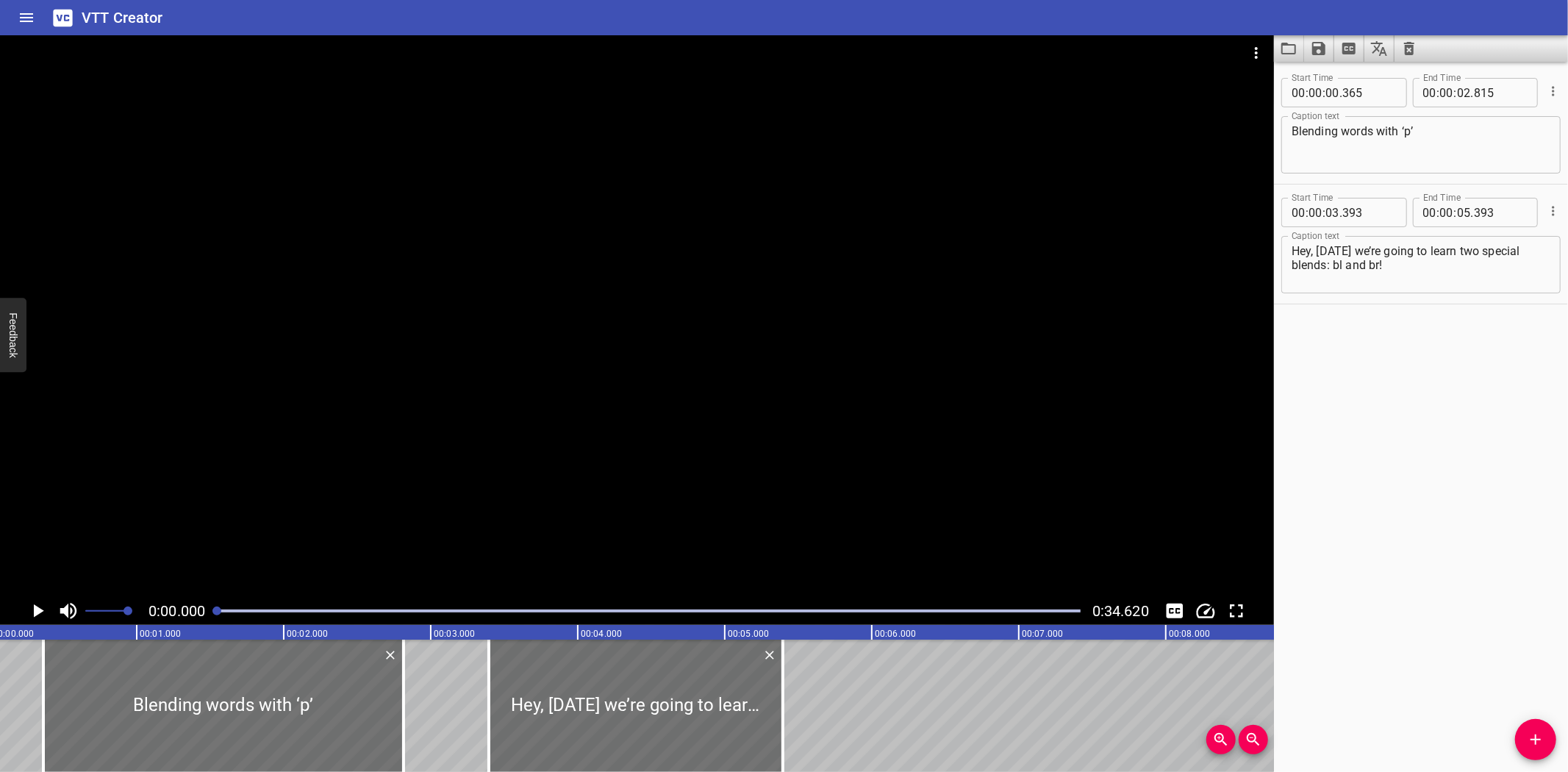
scroll to position [0, 0]
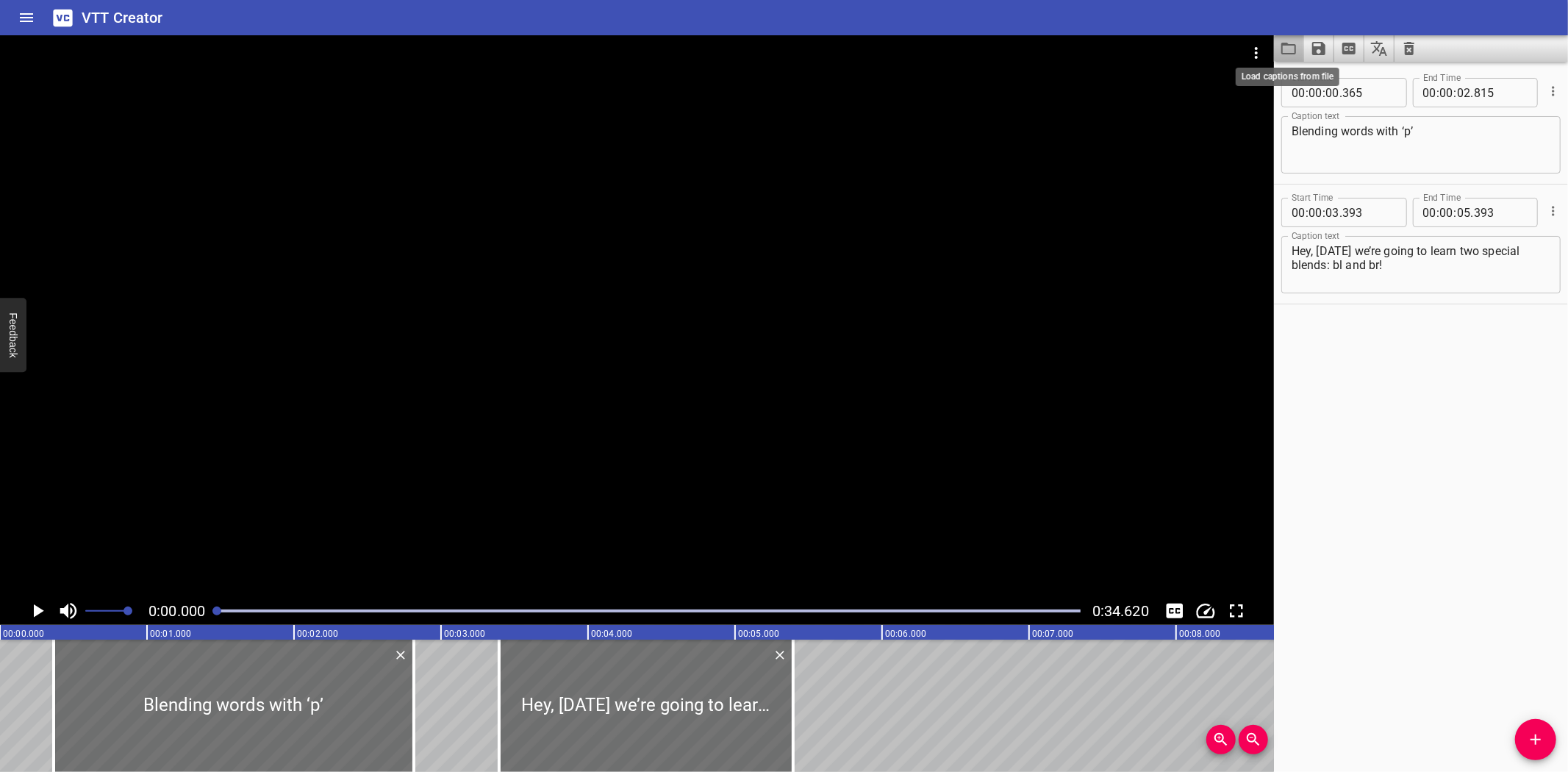
click at [1286, 52] on icon "Load captions from file" at bounding box center [1289, 49] width 17 height 17
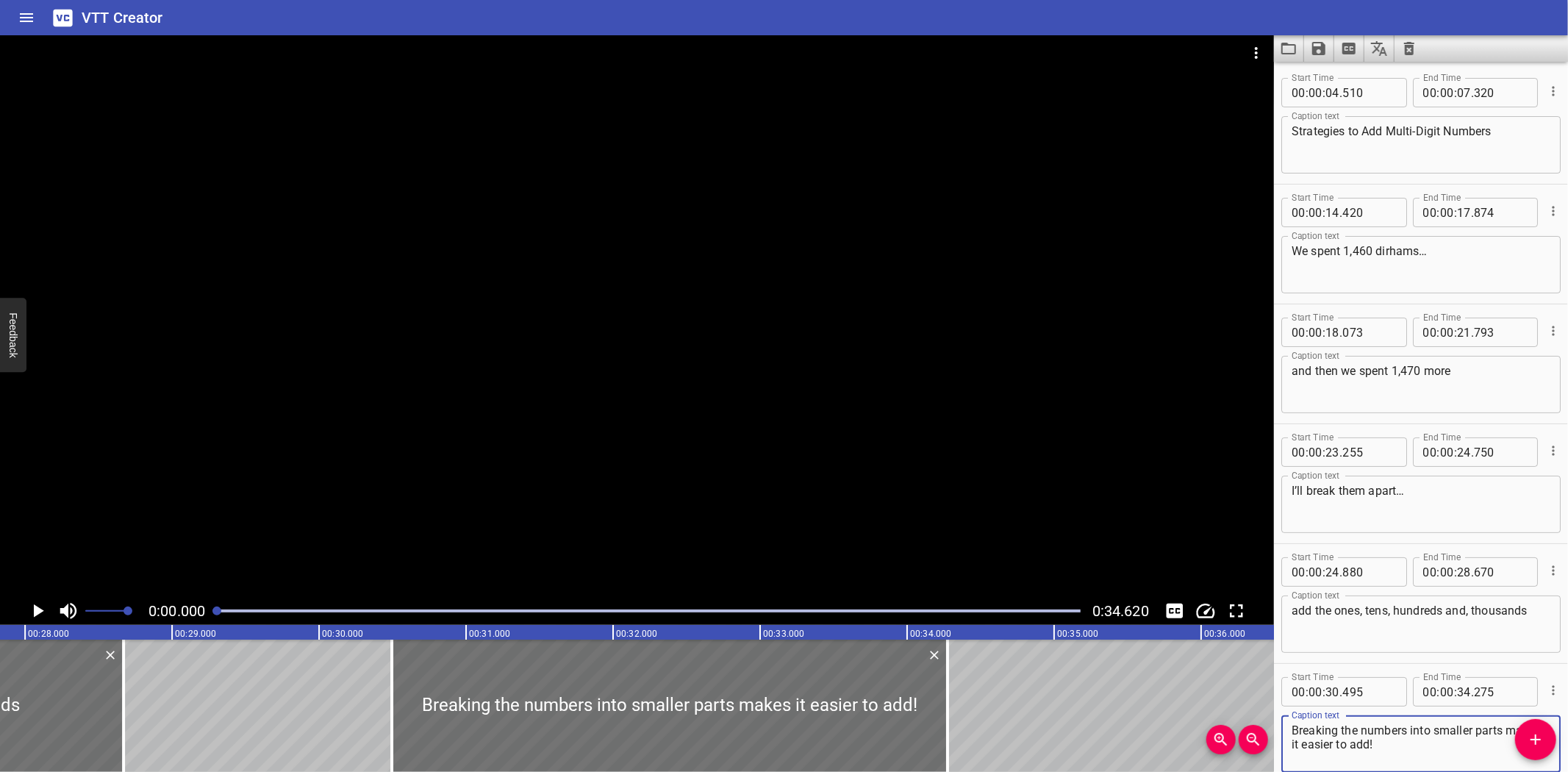
scroll to position [0, 4086]
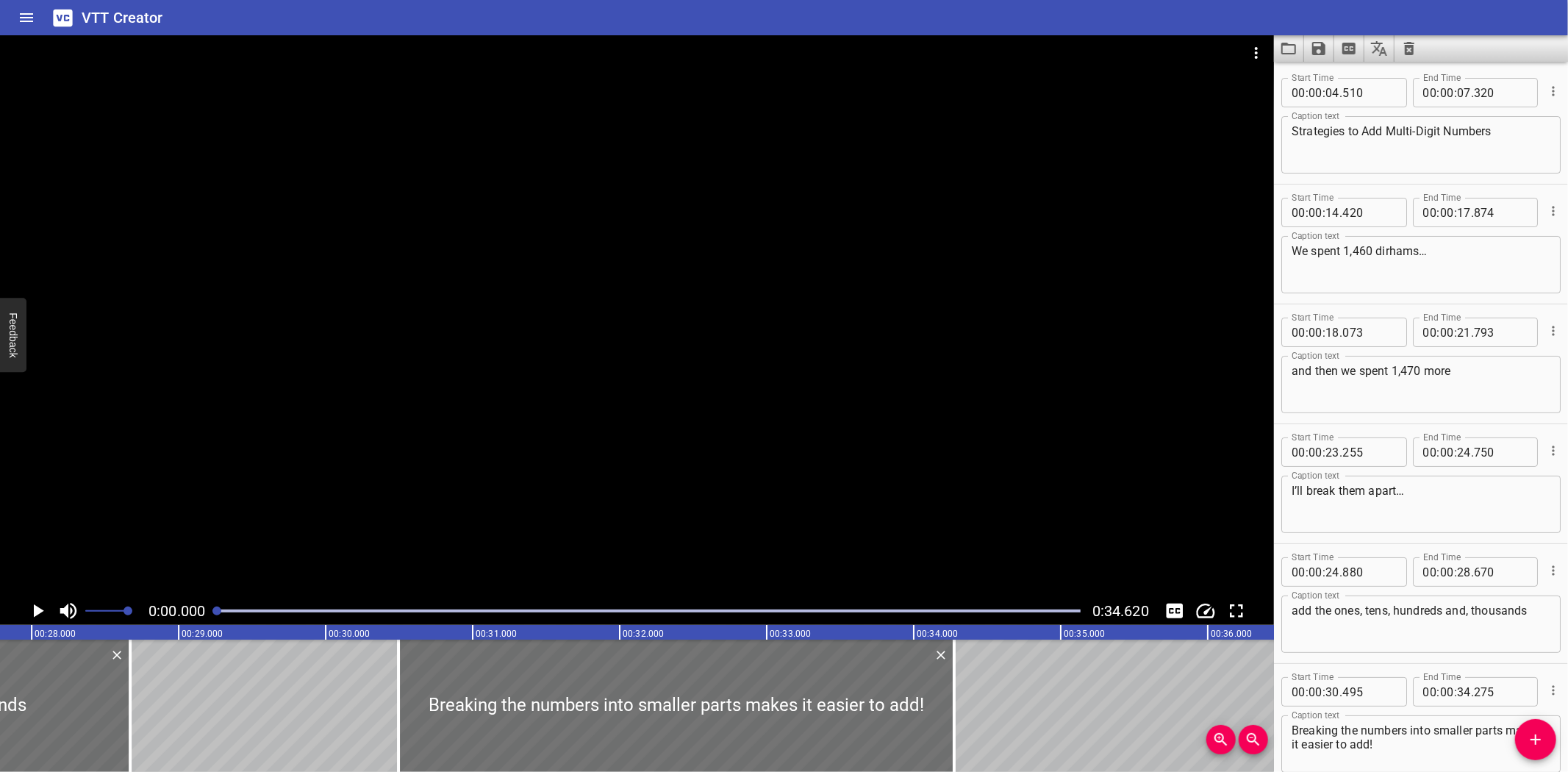
click at [355, 687] on div "Strategies to Add Multi-Digit Numbers We spent 1,460 dirhams… and then we spent…" at bounding box center [325, 705] width 8822 height 132
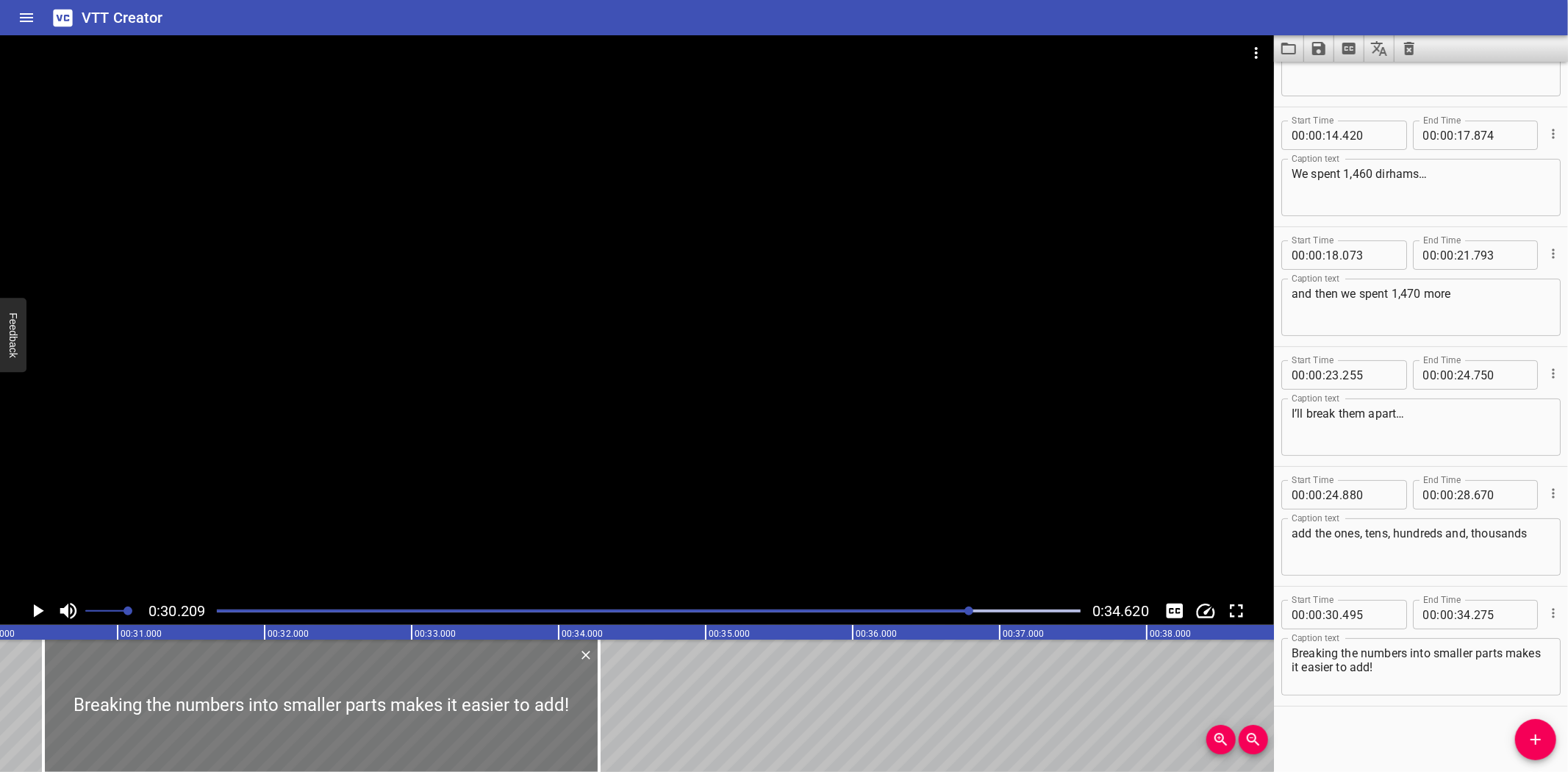
scroll to position [0, 4442]
click at [37, 608] on icon "Play/Pause" at bounding box center [38, 611] width 11 height 13
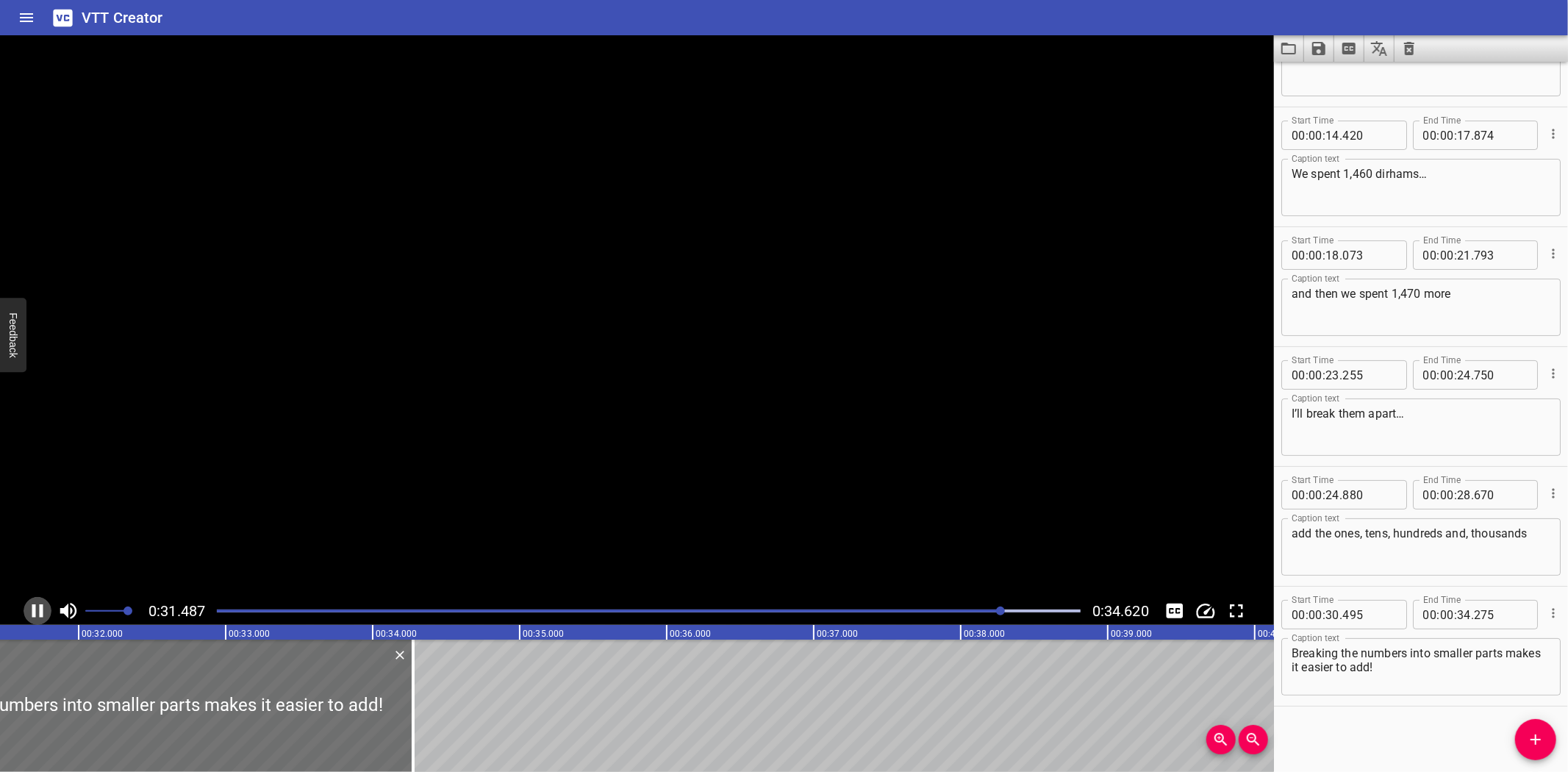
click at [37, 607] on icon "Play/Pause" at bounding box center [37, 611] width 22 height 22
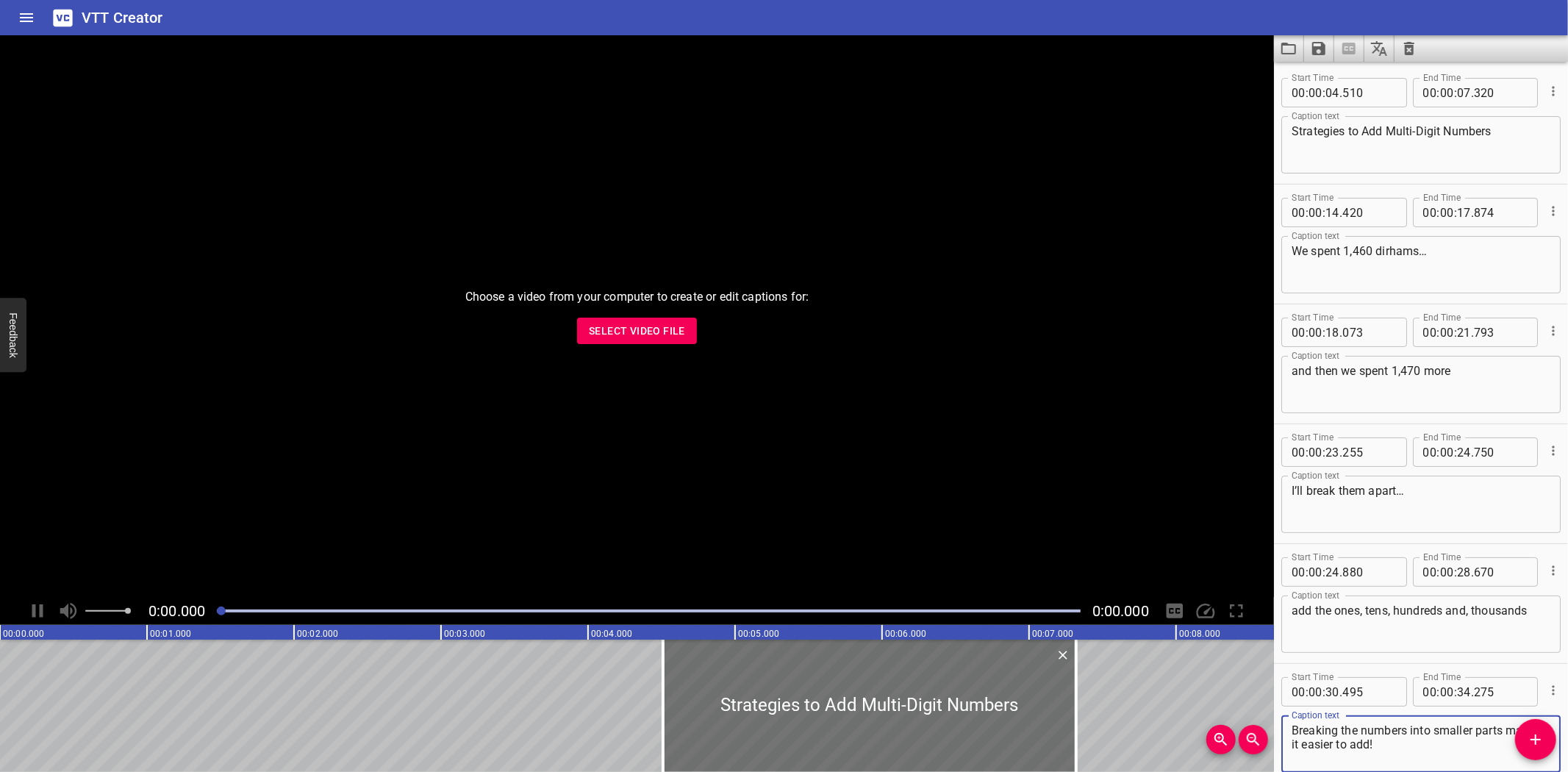
click at [630, 331] on span "Select Video File" at bounding box center [636, 331] width 97 height 18
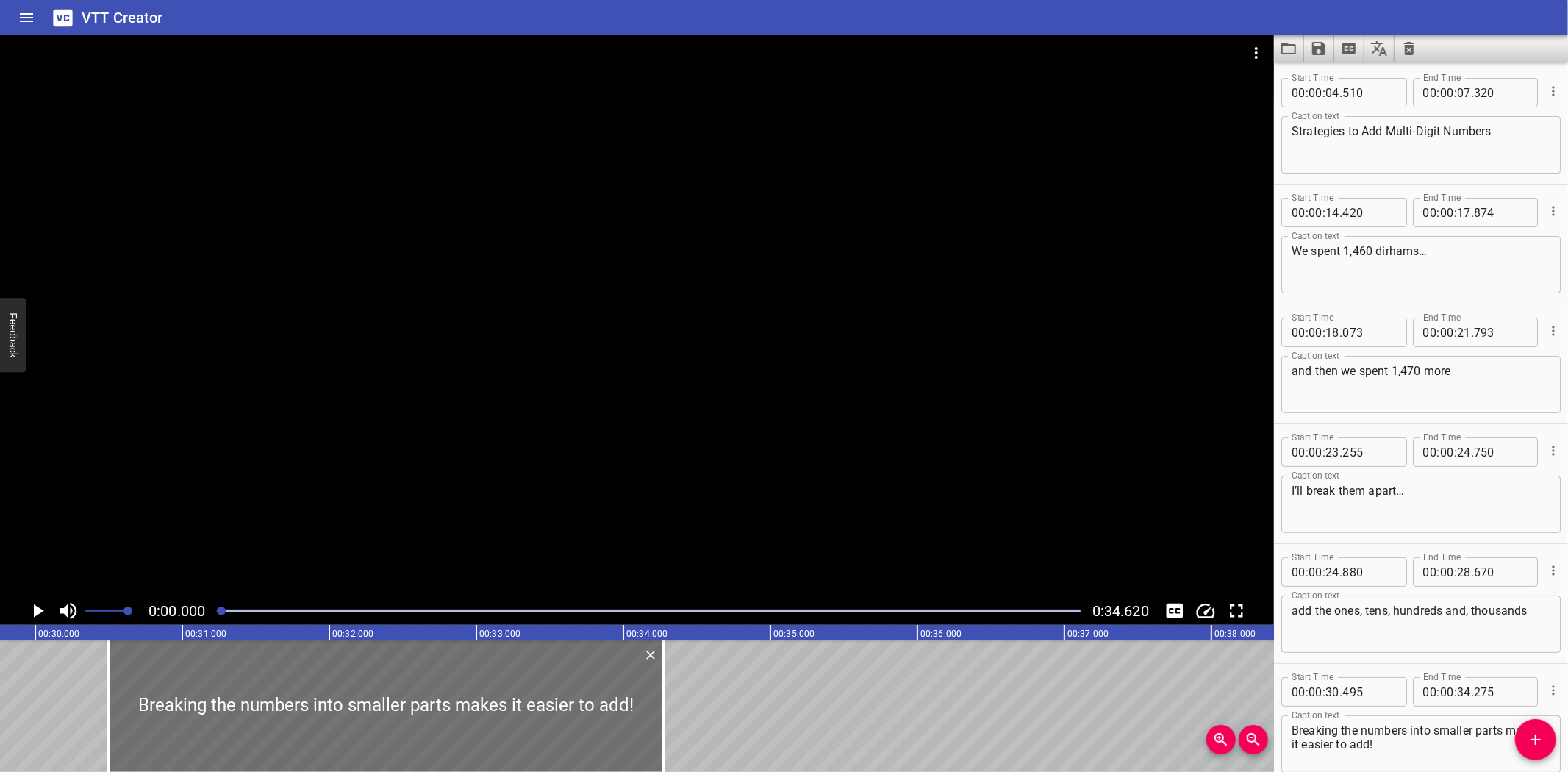
scroll to position [0, 4347]
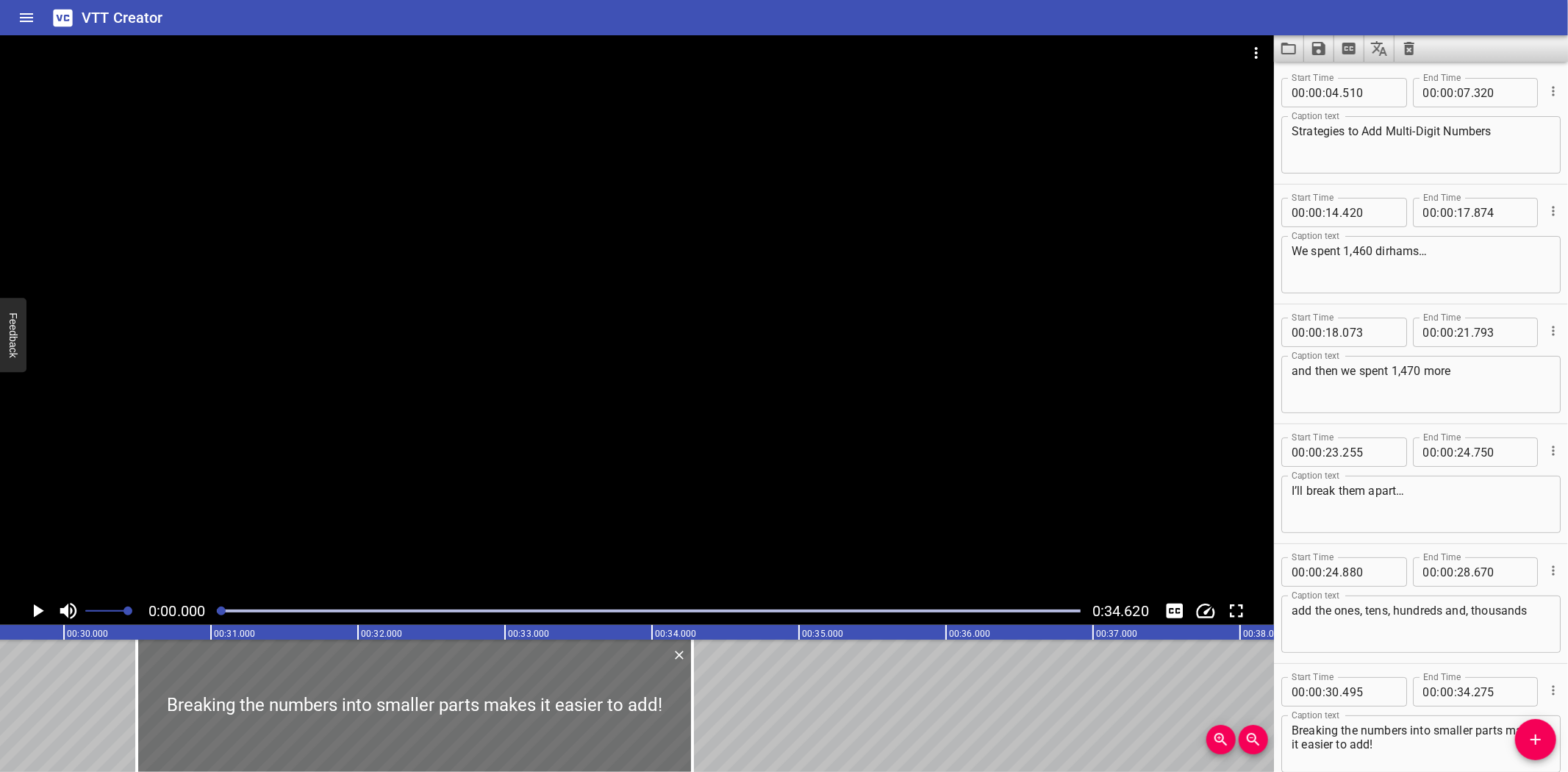
click at [78, 669] on div "Strategies to Add Multi-Digit Numbers We spent 1,460 dirhams… and then we spent…" at bounding box center [64, 705] width 8822 height 132
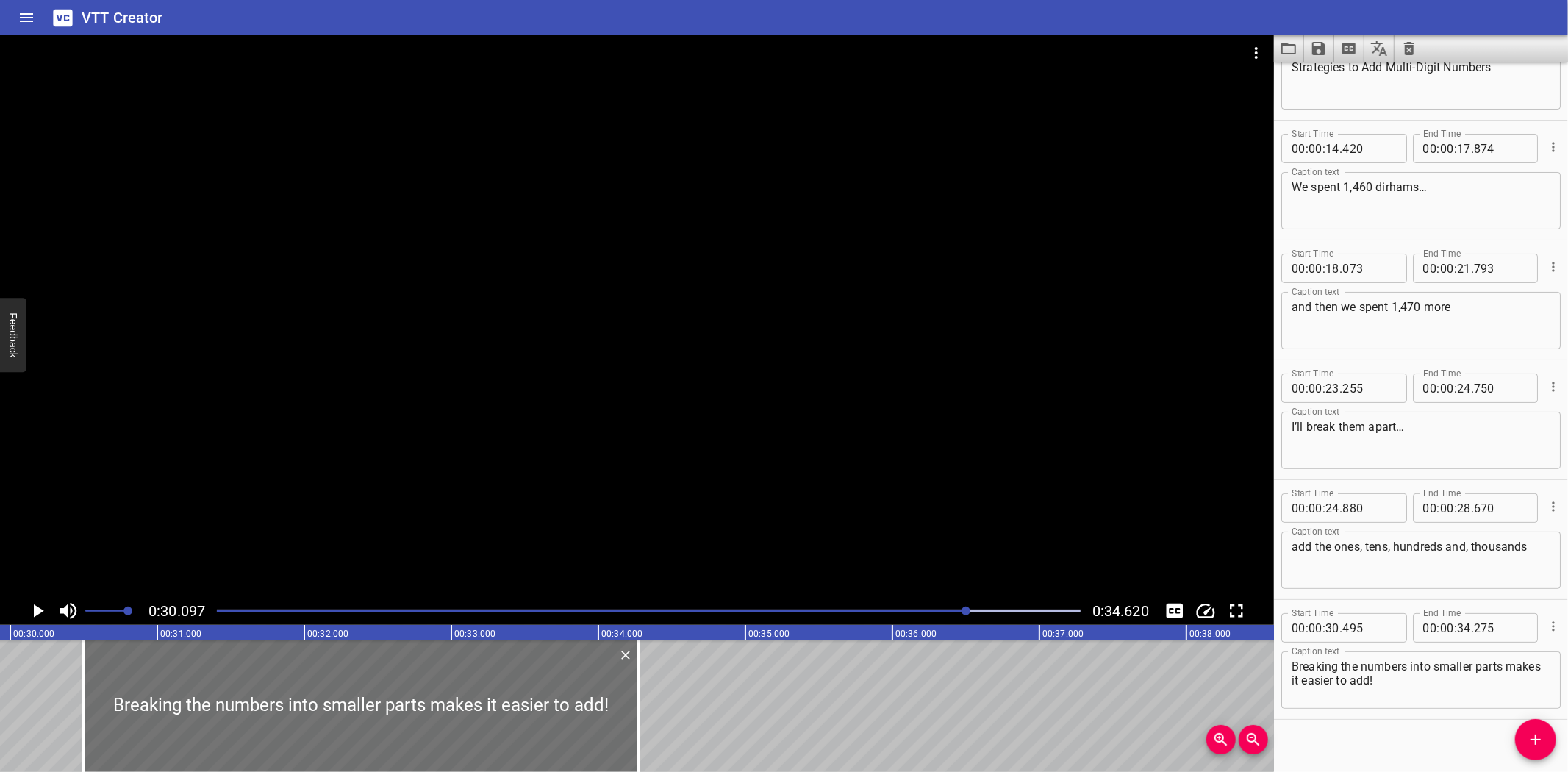
scroll to position [0, 4424]
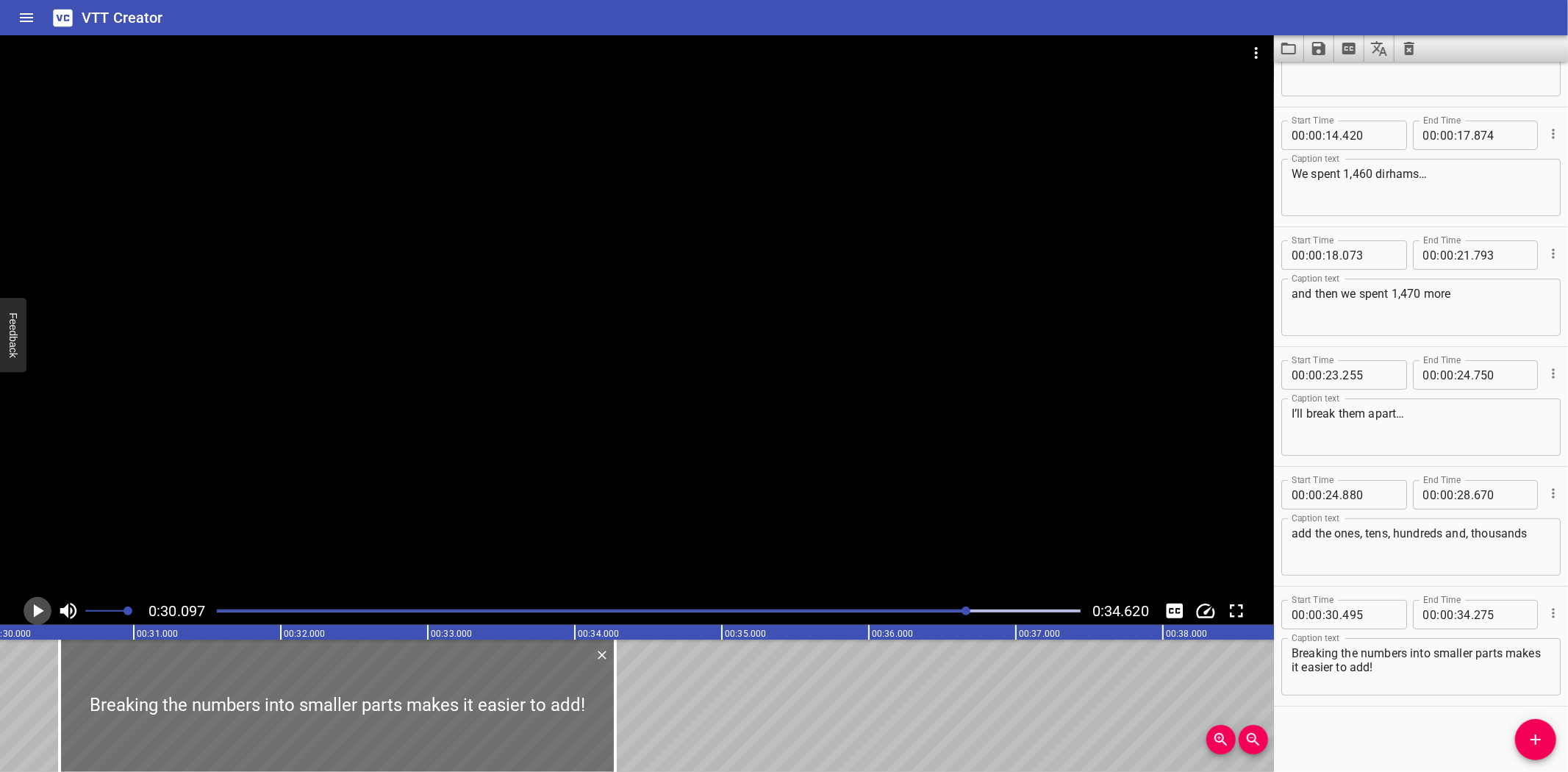
click at [27, 609] on icon "Play/Pause" at bounding box center [37, 611] width 22 height 22
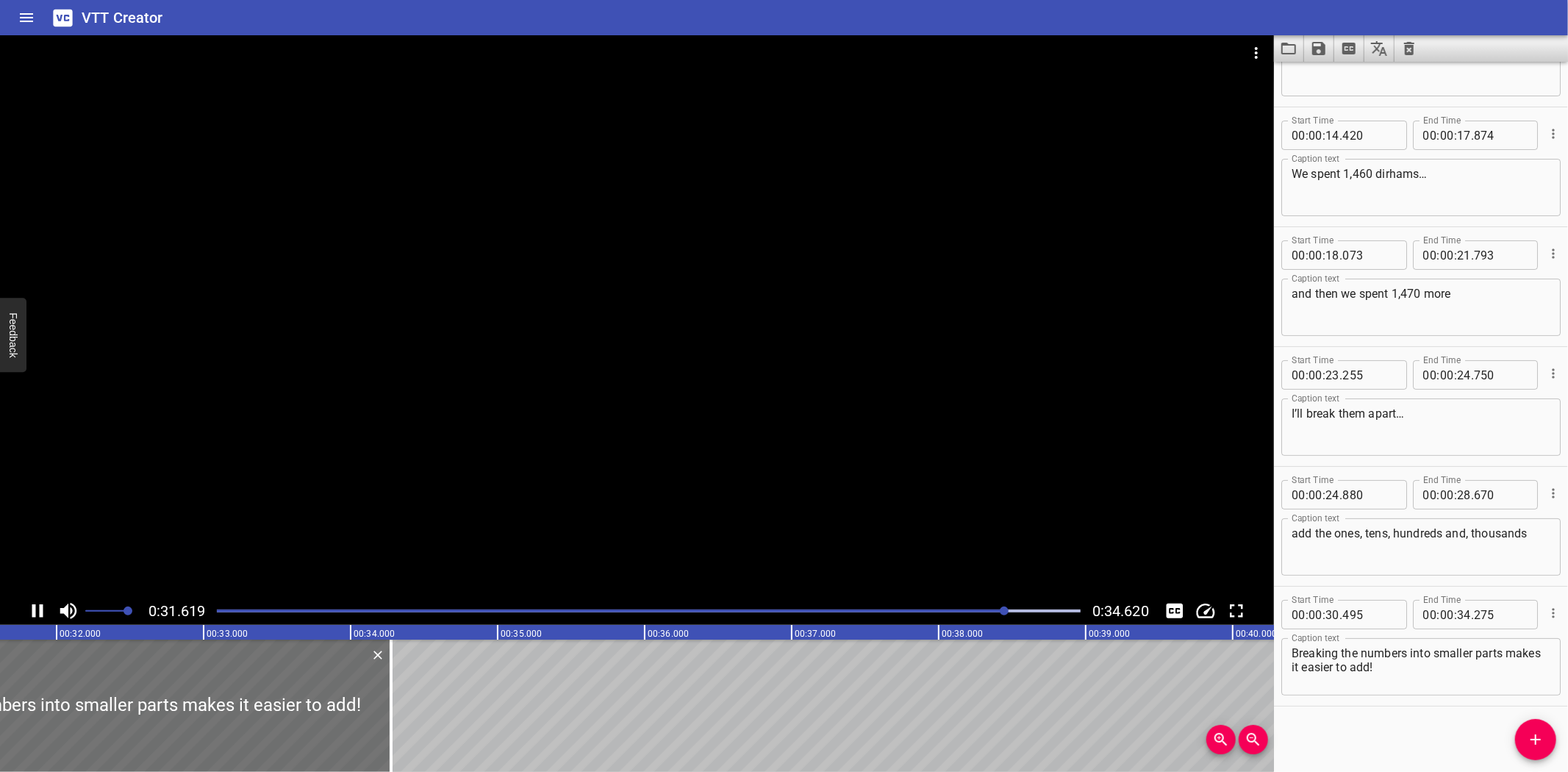
click at [28, 609] on icon "Play/Pause" at bounding box center [37, 611] width 22 height 22
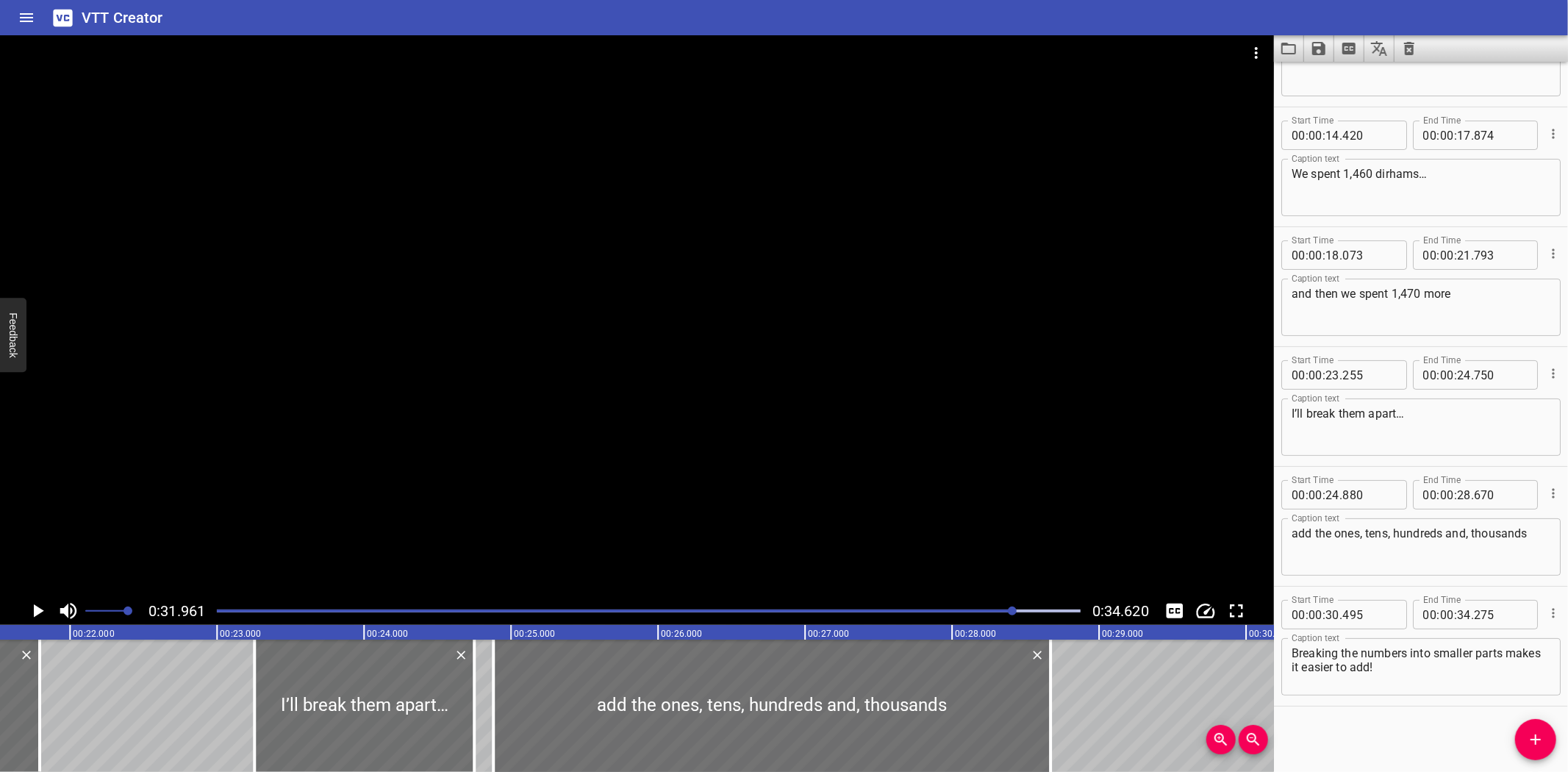
scroll to position [0, 3206]
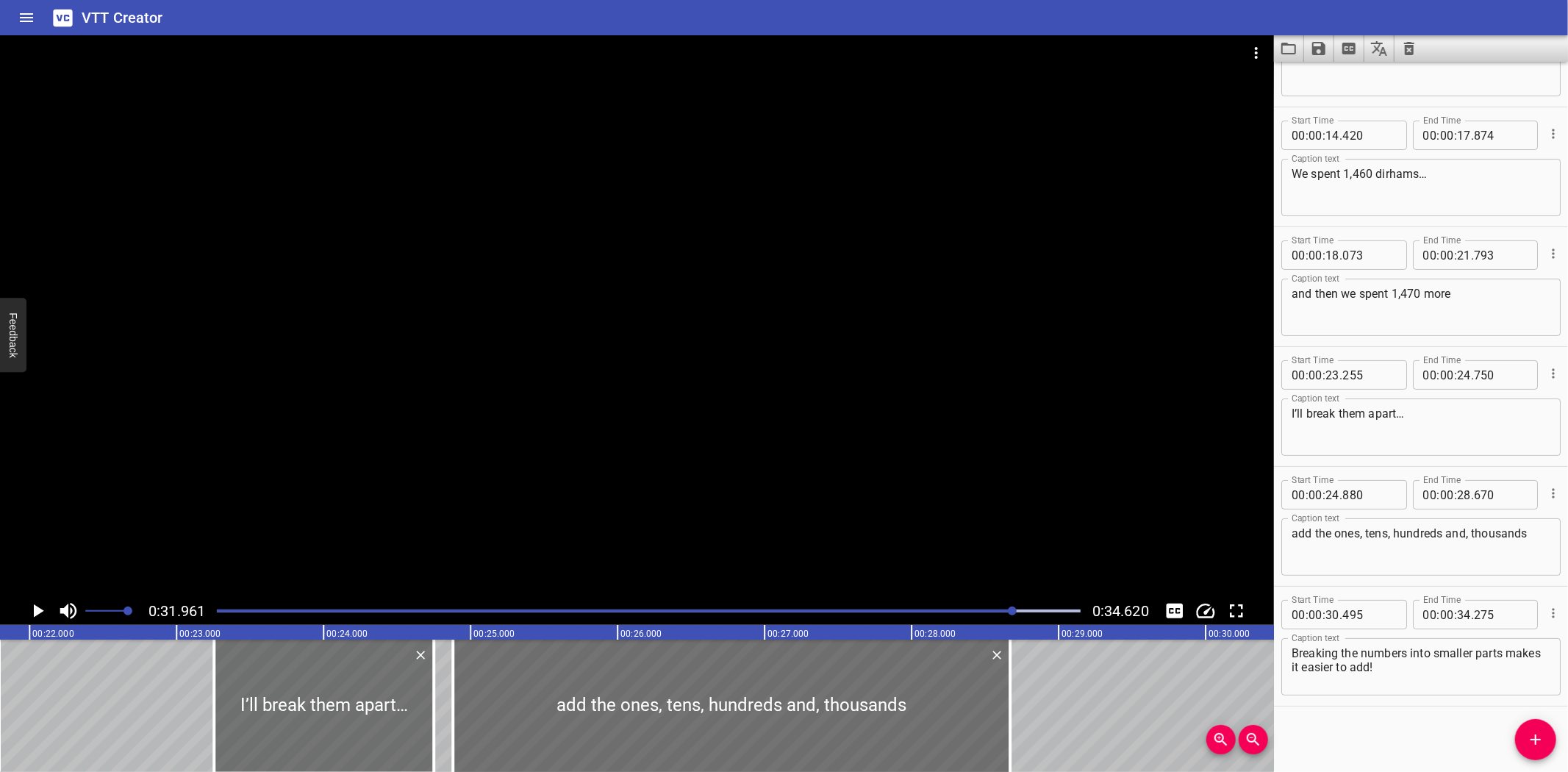
click at [153, 701] on div "Strategies to Add Multi-Digit Numbers We spent 1,460 dirhams… and then we spent…" at bounding box center [1205, 705] width 8822 height 132
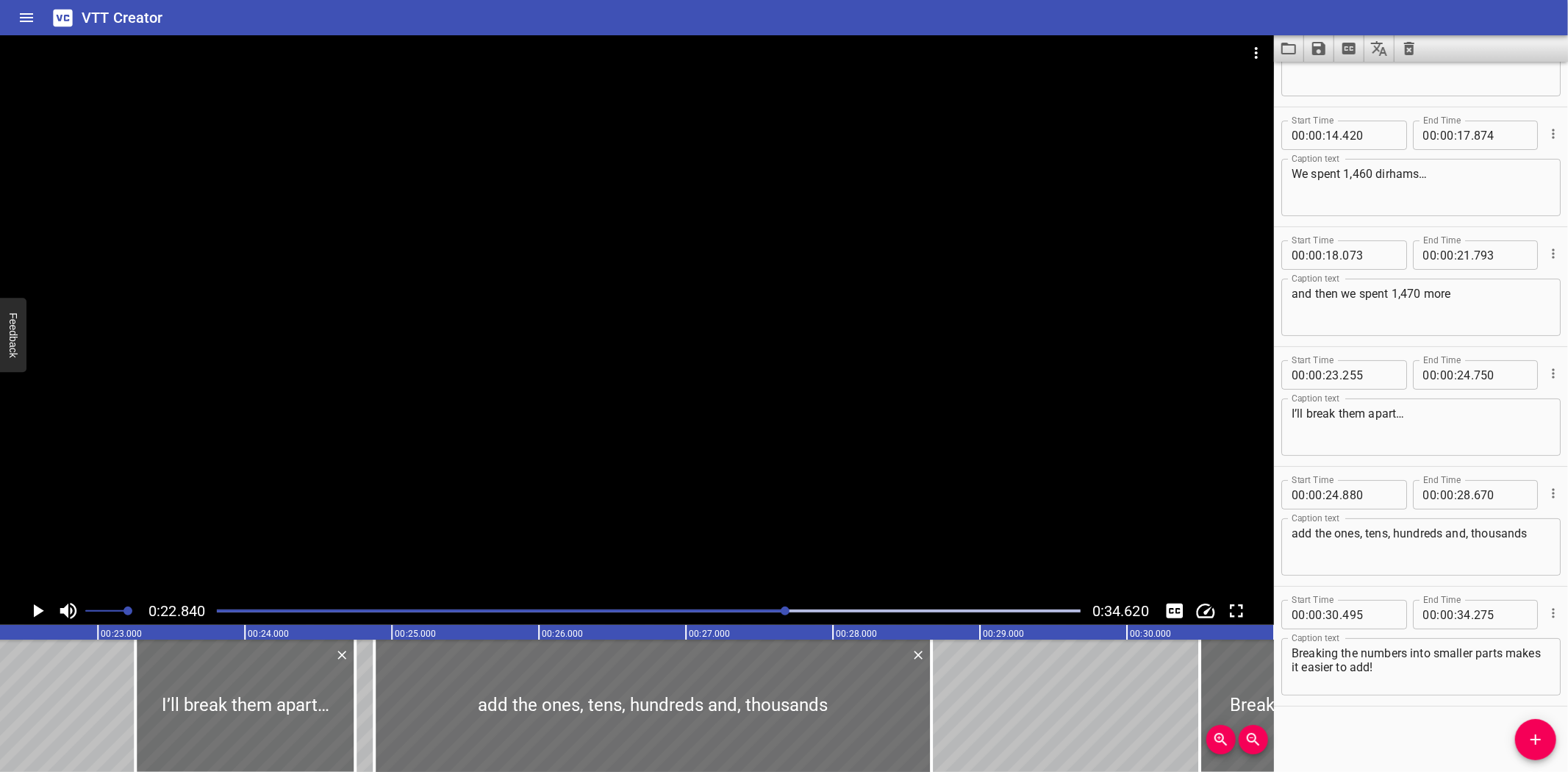
scroll to position [0, 3358]
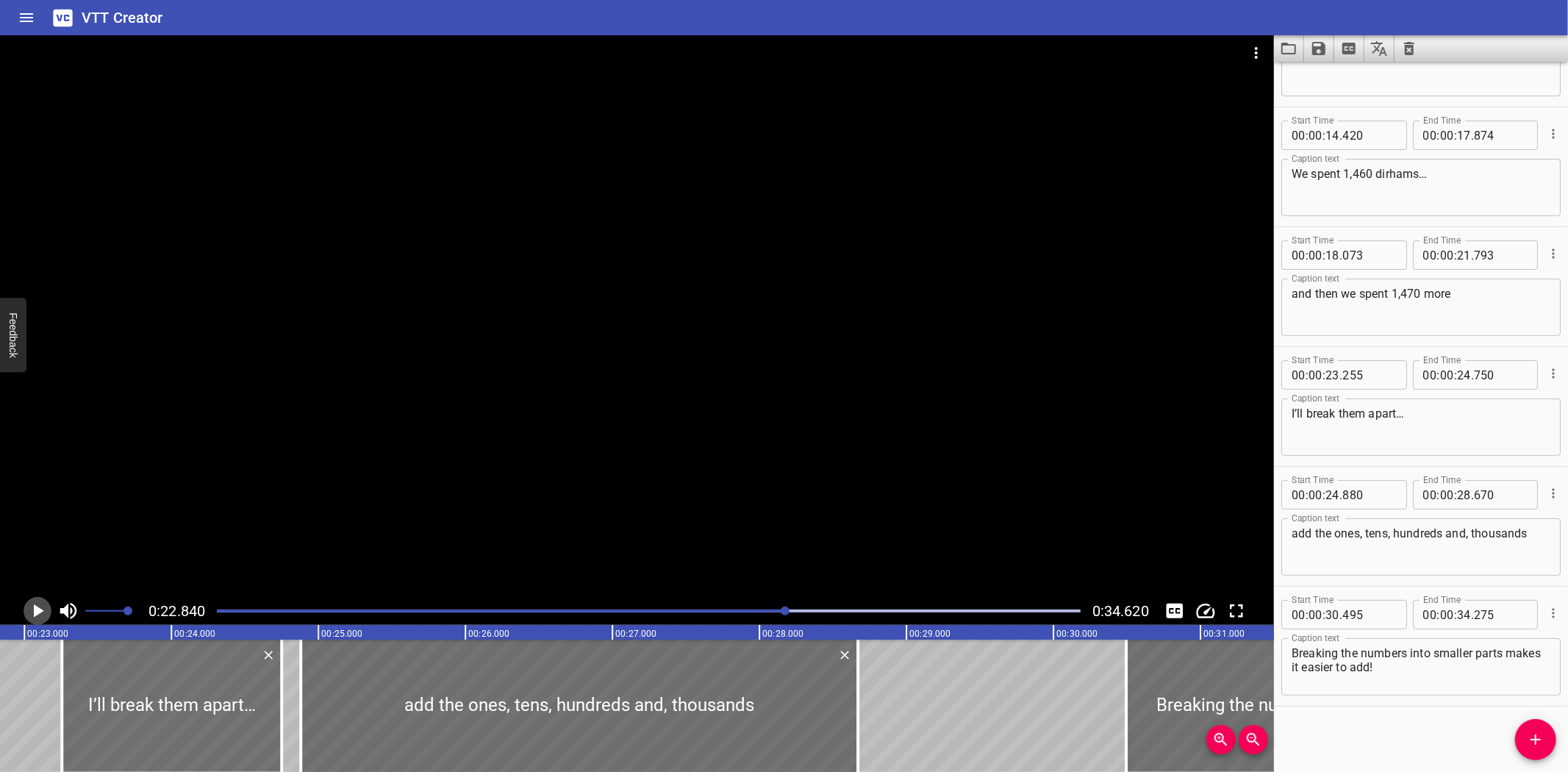
click at [31, 608] on icon "Play/Pause" at bounding box center [37, 611] width 22 height 22
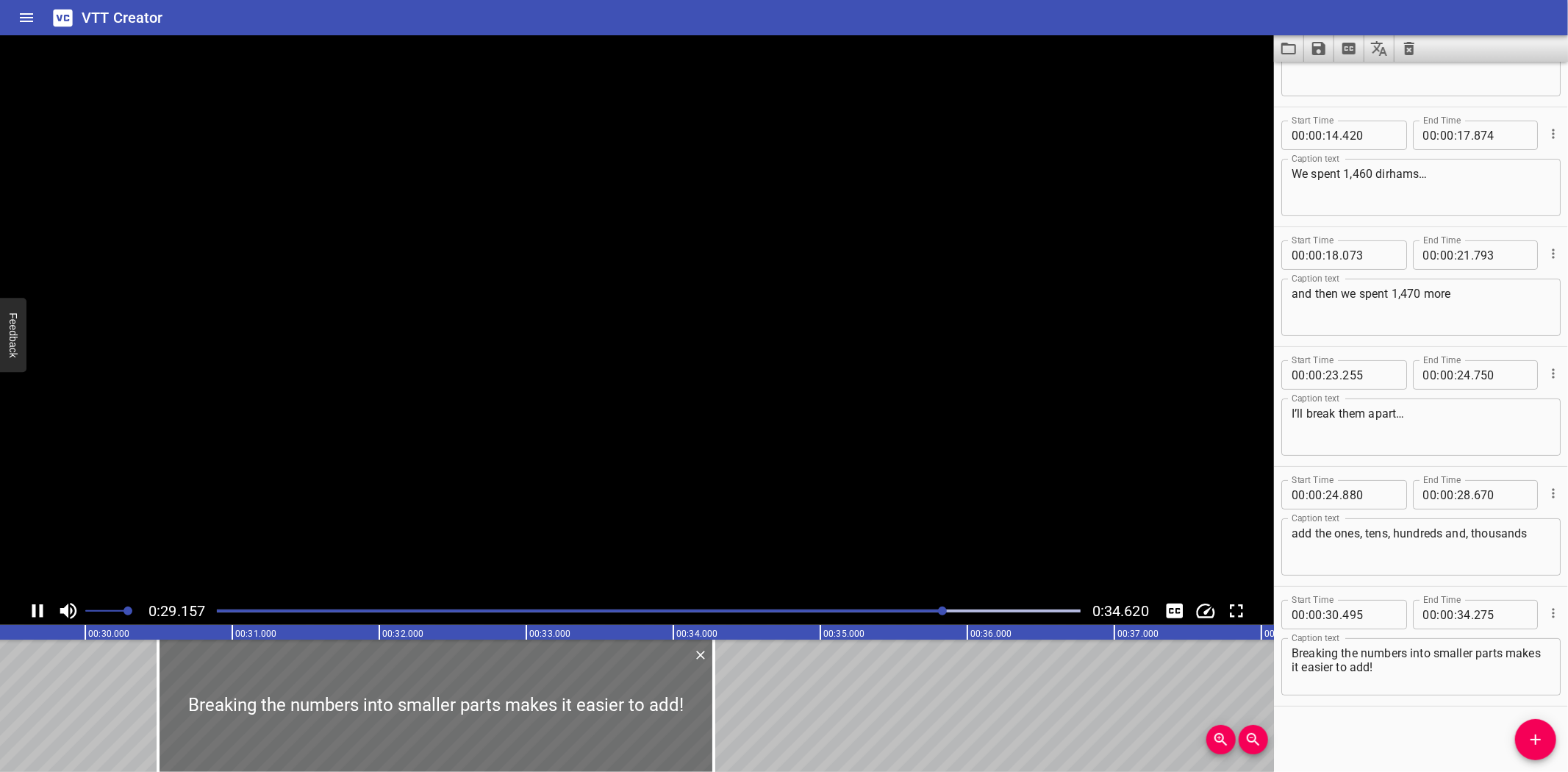
click at [33, 608] on icon "Play/Pause" at bounding box center [38, 611] width 11 height 13
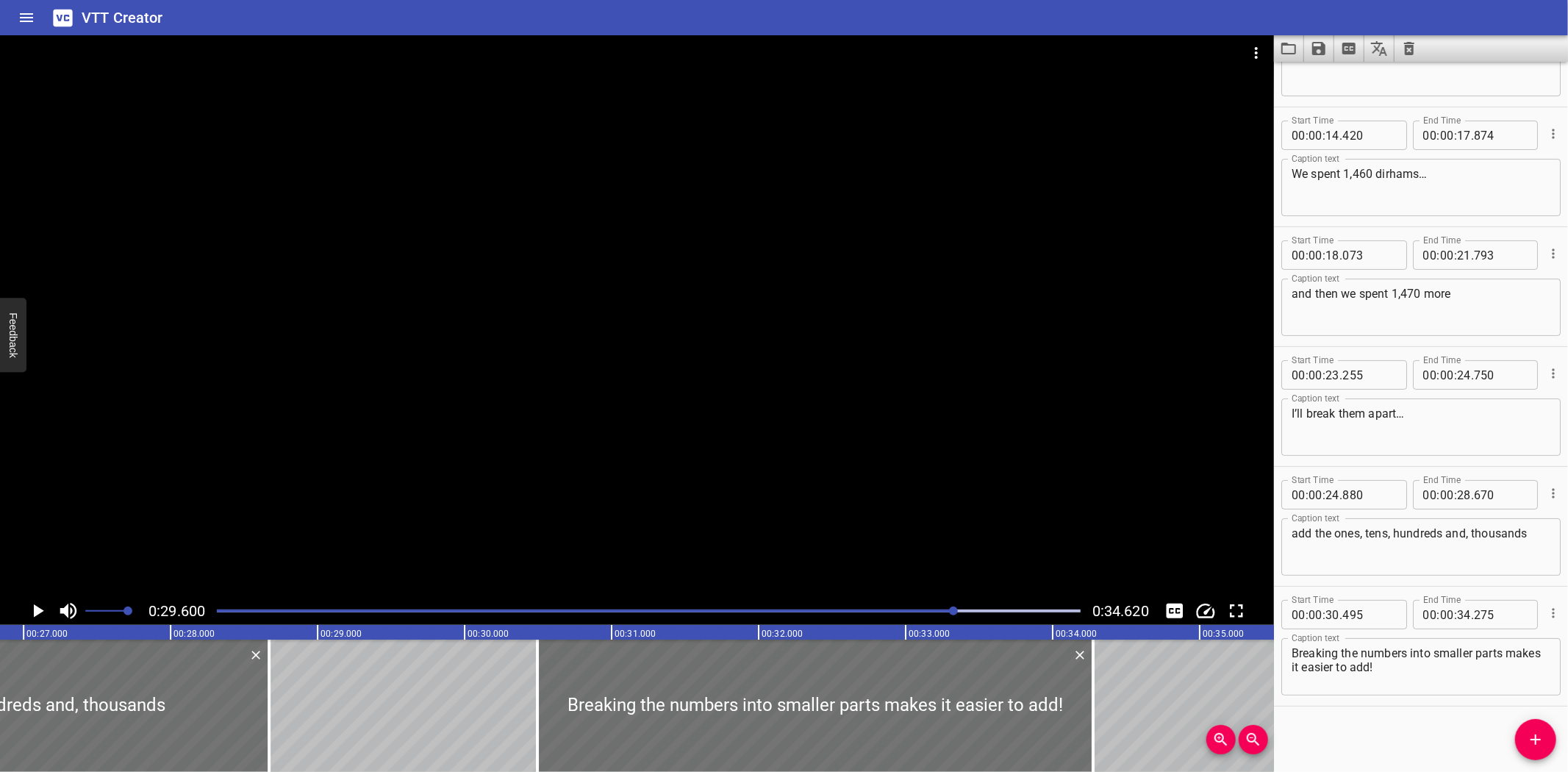
scroll to position [0, 3919]
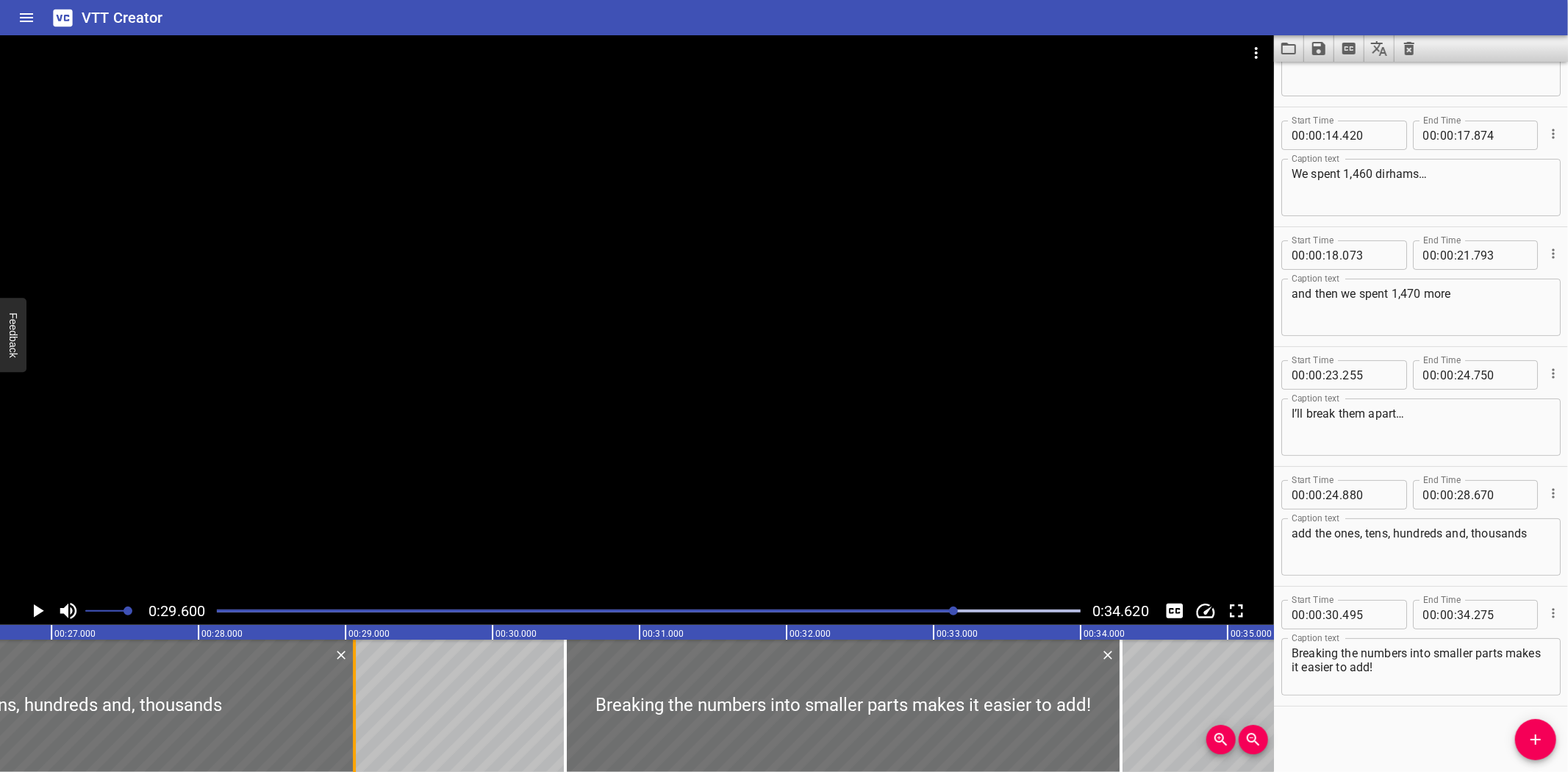
drag, startPoint x: 289, startPoint y: 738, endPoint x: 346, endPoint y: 735, distance: 57.1
click at [347, 735] on div at bounding box center [354, 705] width 14 height 132
type input "29"
type input "060"
click at [55, 665] on div at bounding box center [47, 705] width 614 height 132
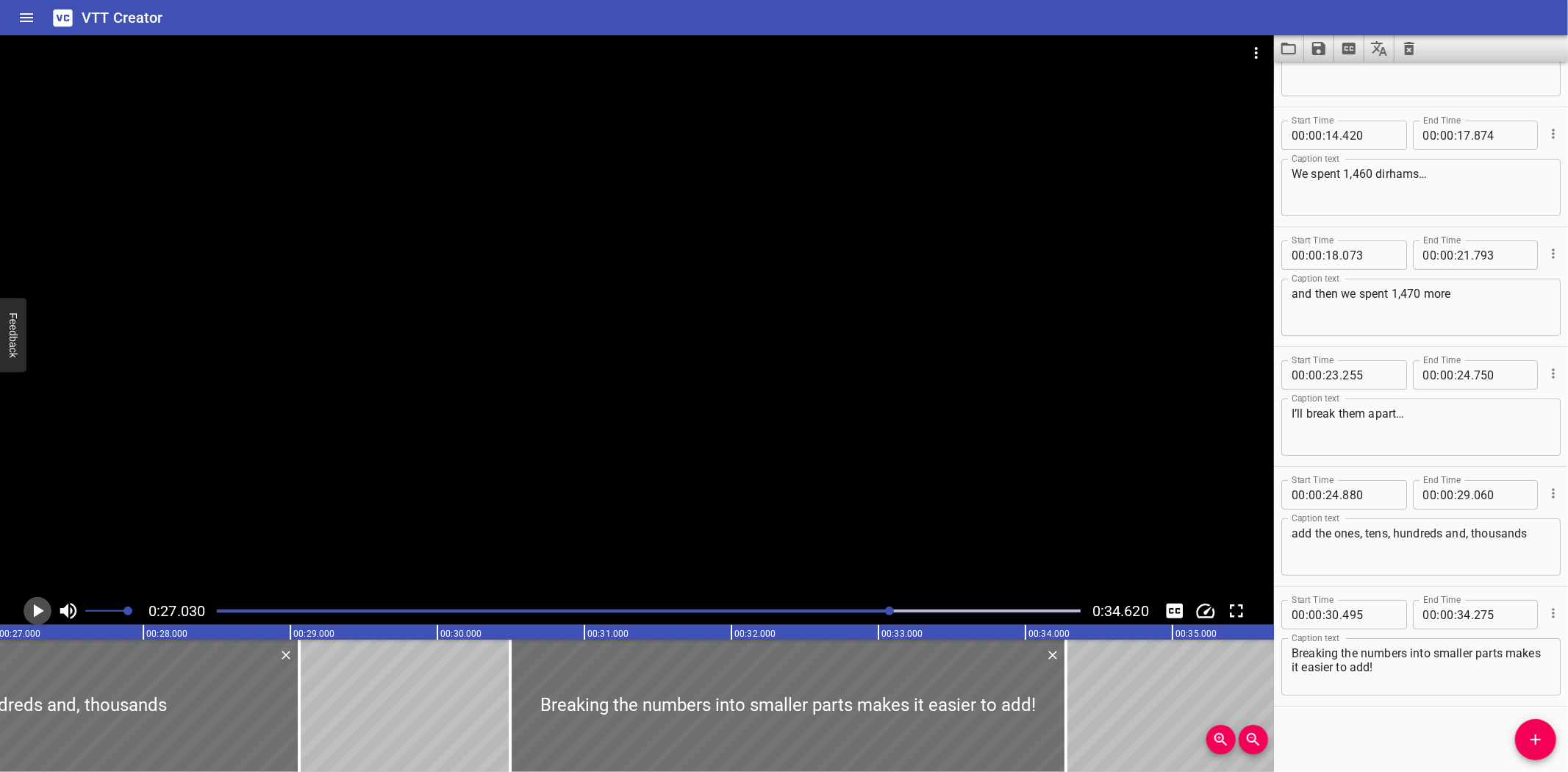
click at [35, 604] on icon "Play/Pause" at bounding box center [37, 611] width 22 height 22
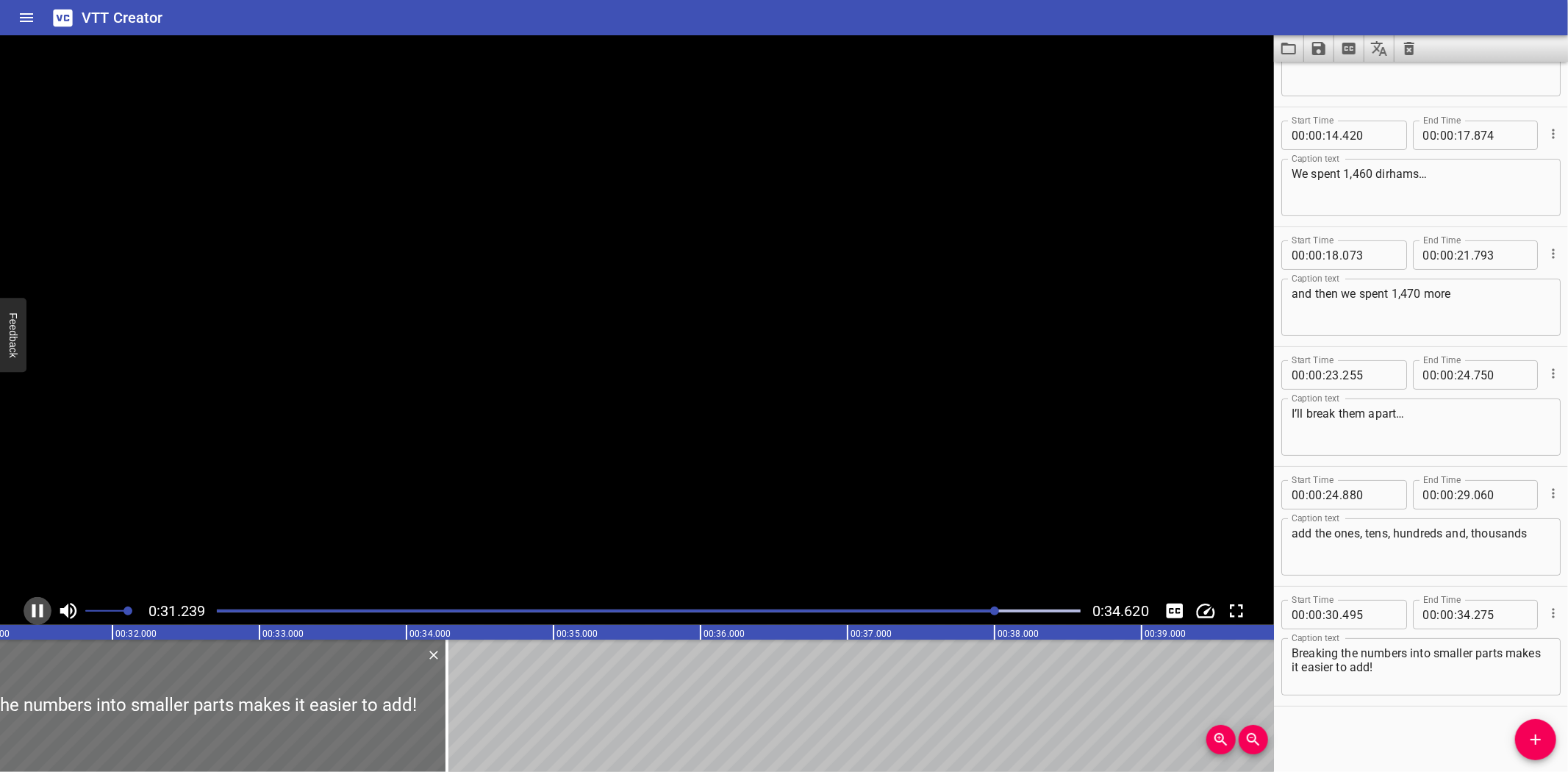
click at [35, 604] on icon "Play/Pause" at bounding box center [37, 611] width 22 height 22
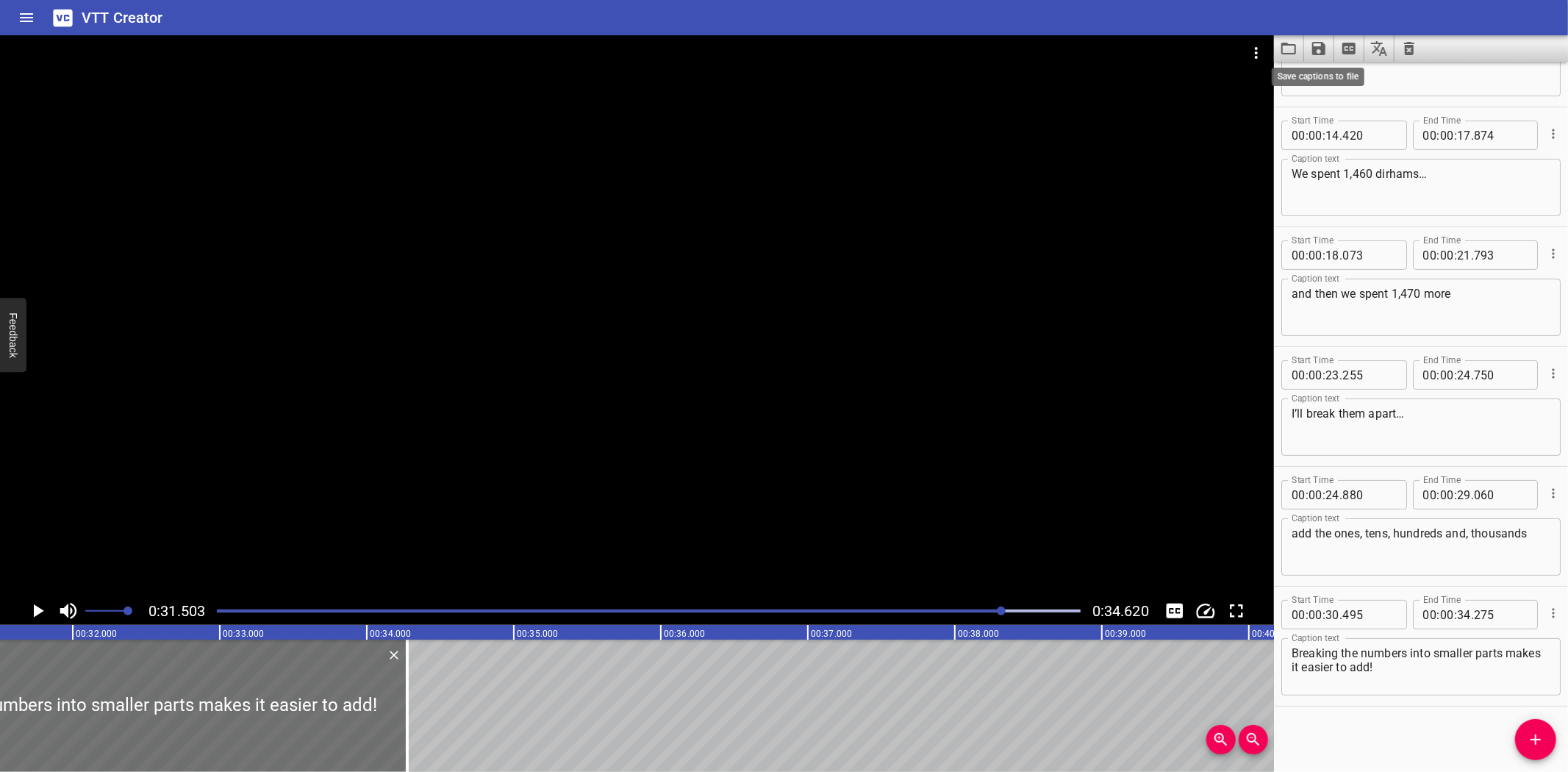
click at [1321, 46] on icon "Save captions to file" at bounding box center [1319, 49] width 17 height 17
click at [1342, 75] on li "Save to VTT file" at bounding box center [1358, 81] width 108 height 27
click at [1253, 52] on icon "Video Options" at bounding box center [1257, 53] width 17 height 17
click at [1258, 49] on li "Select New Video File..." at bounding box center [1311, 54] width 146 height 27
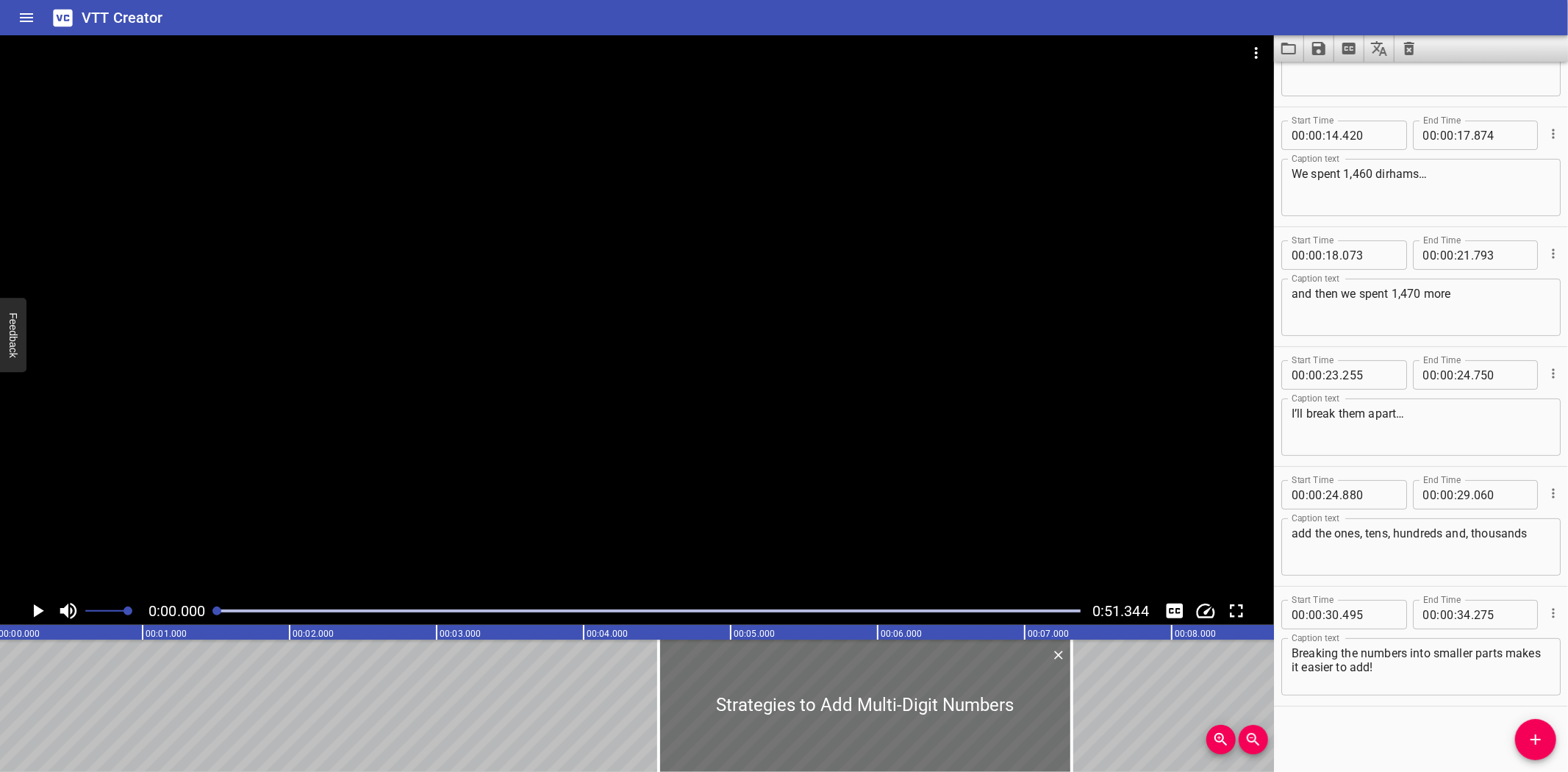
scroll to position [0, 0]
click at [1284, 48] on icon "Load captions from file" at bounding box center [1289, 49] width 17 height 17
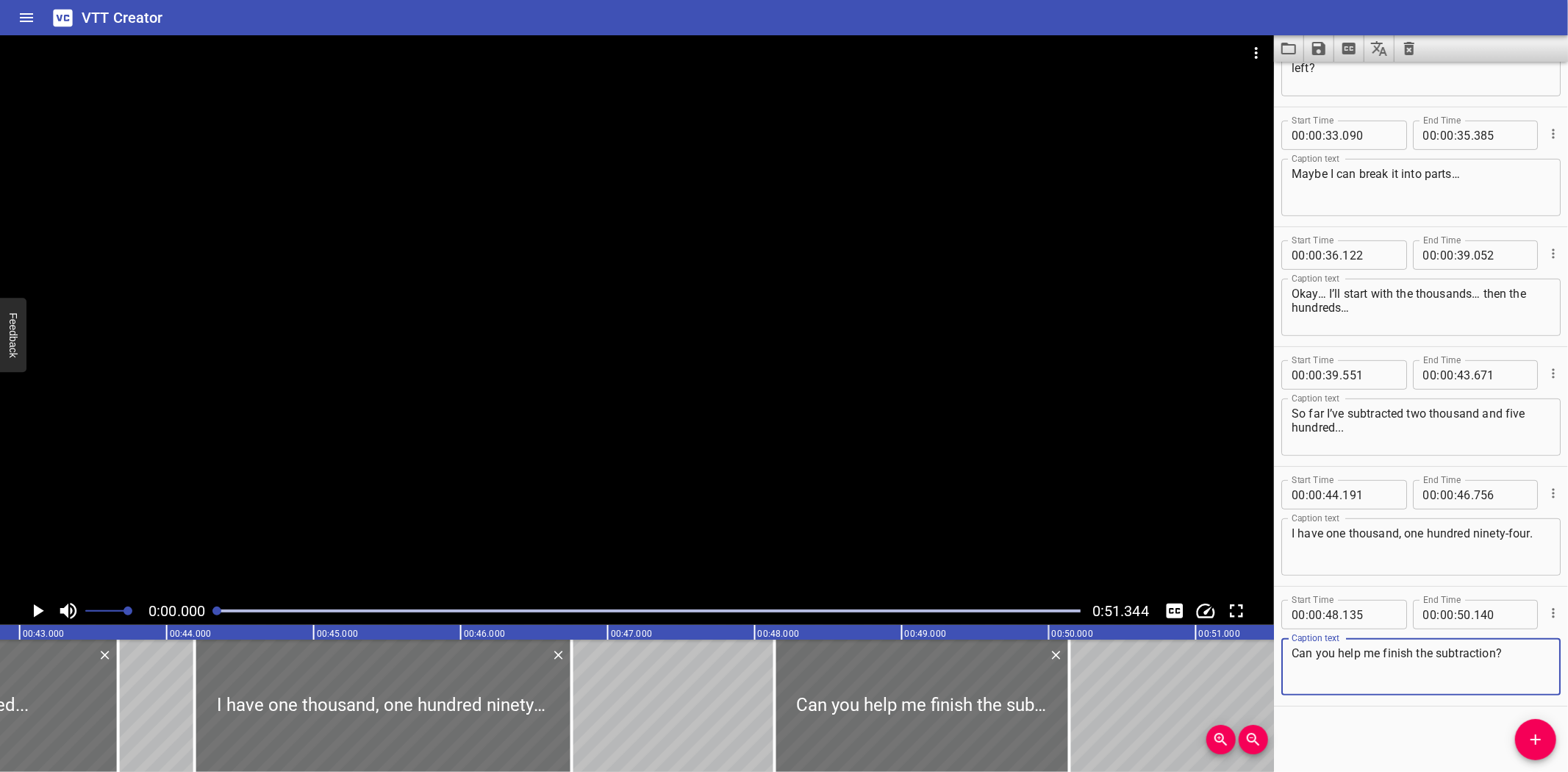
scroll to position [0, 6205]
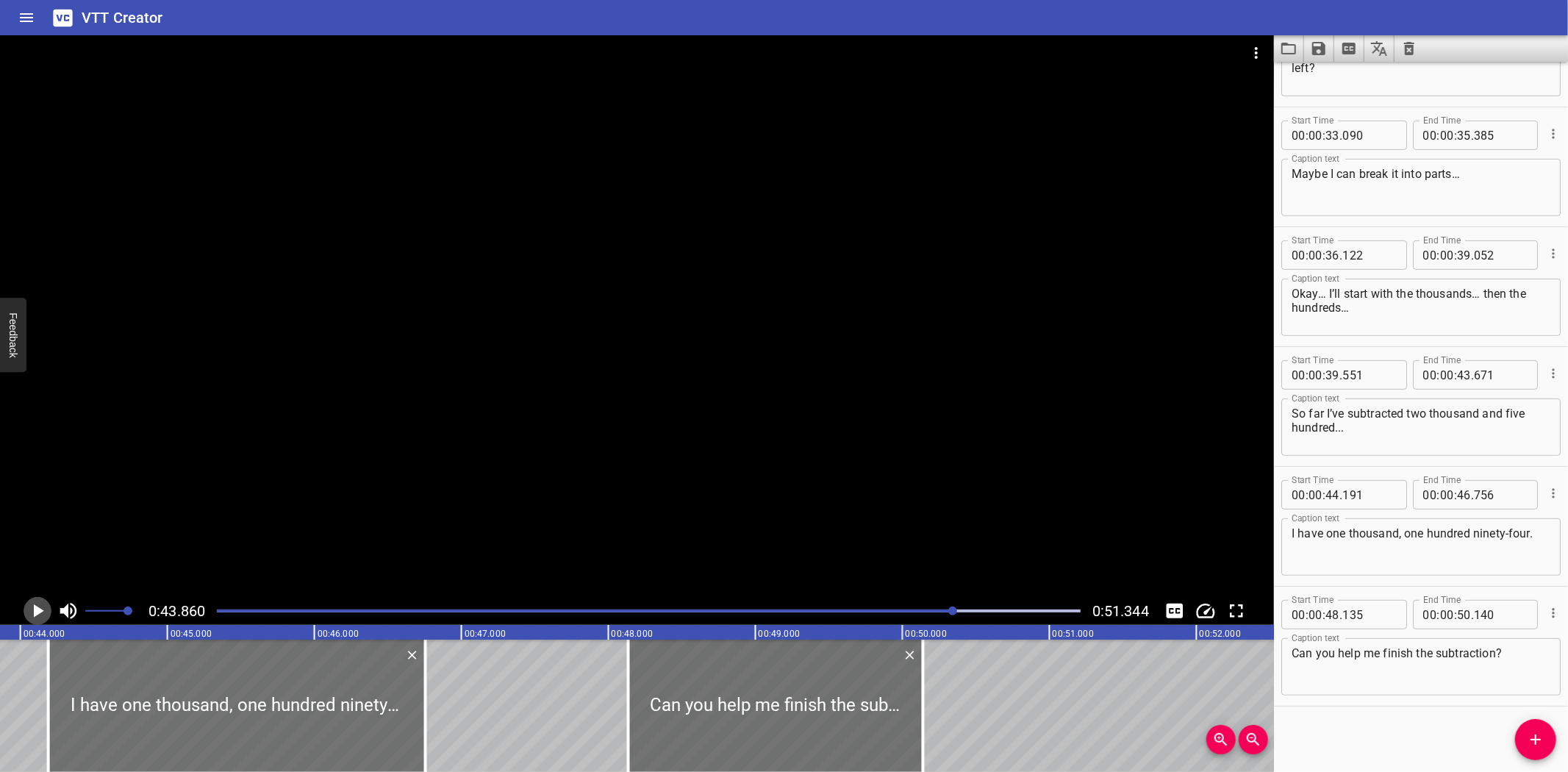
click at [35, 608] on icon "Play/Pause" at bounding box center [38, 611] width 11 height 13
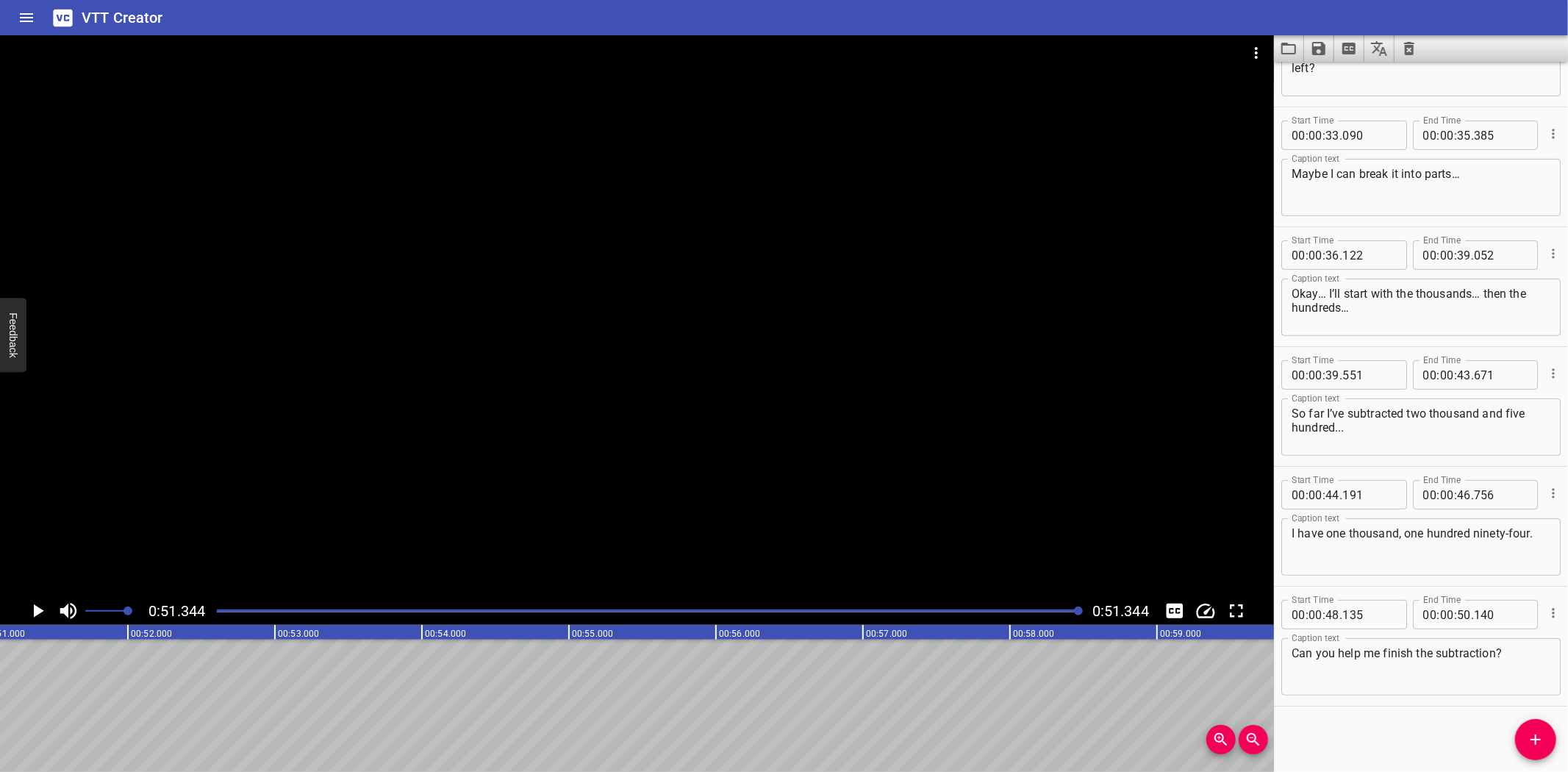
scroll to position [0, 7548]
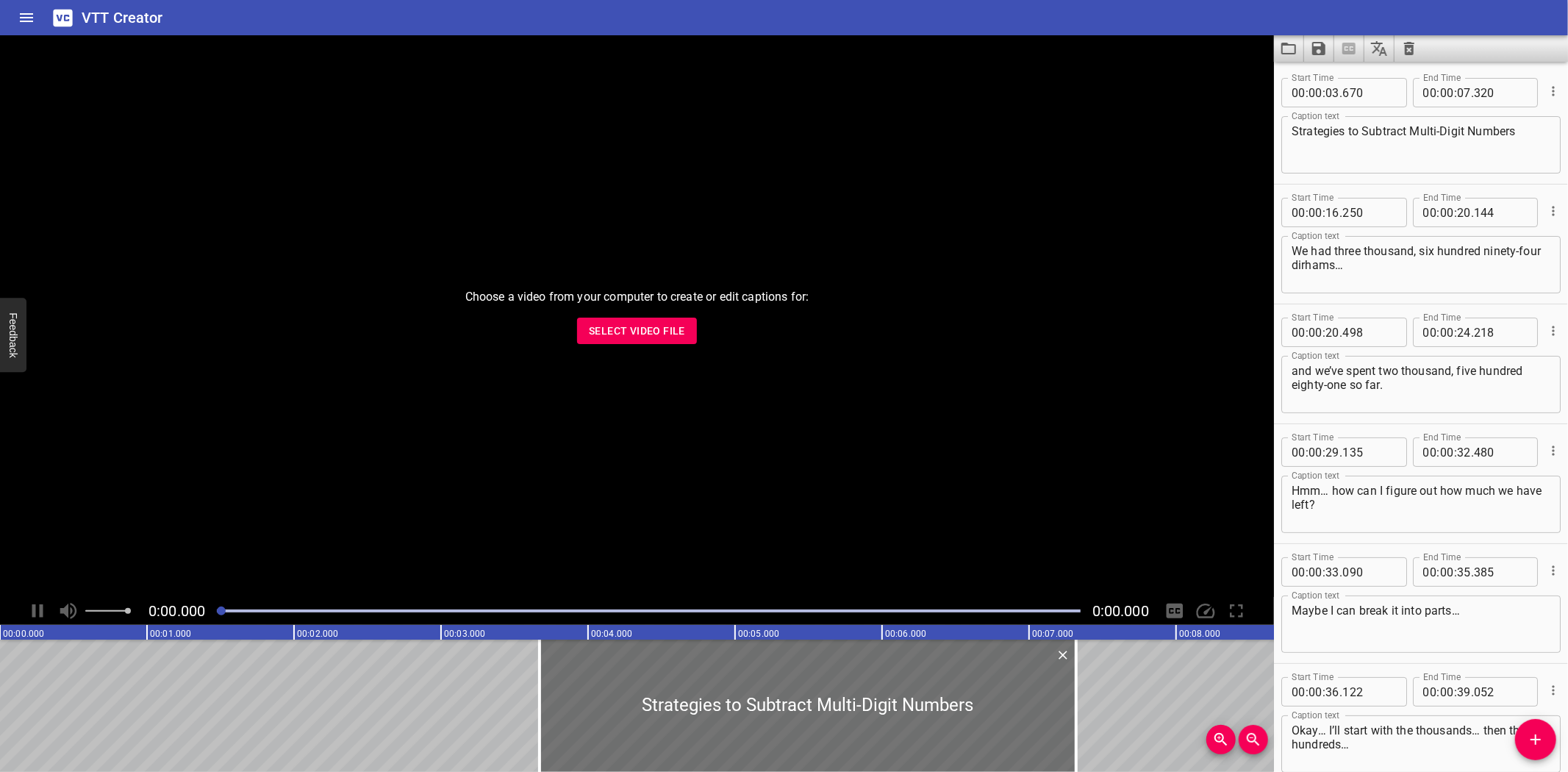
scroll to position [436, 0]
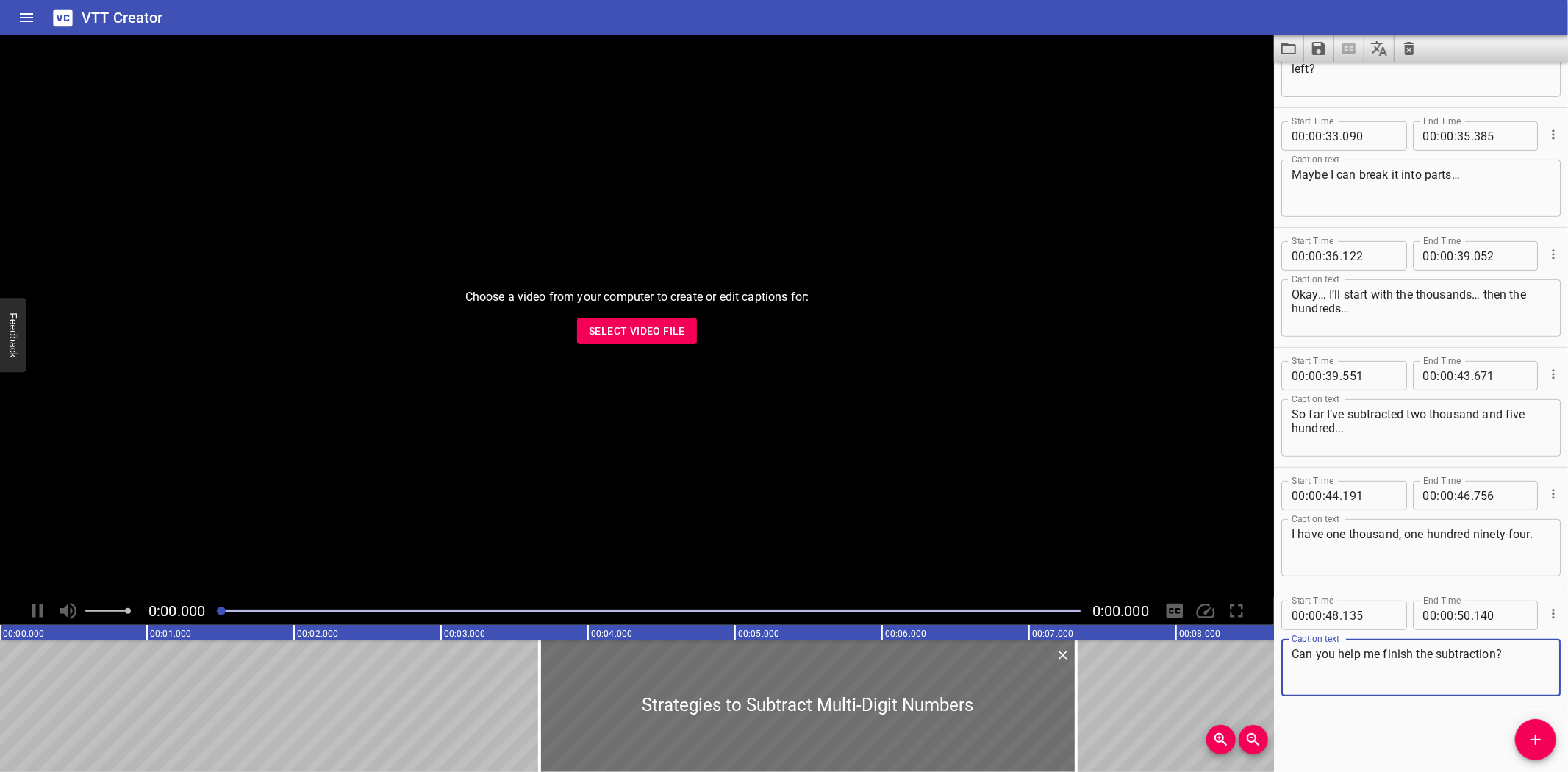
click at [634, 311] on div "Choose a video from your computer to create or edit captions for: Select Video …" at bounding box center [636, 316] width 1274 height 562
click at [631, 334] on span "Select Video File" at bounding box center [636, 331] width 97 height 18
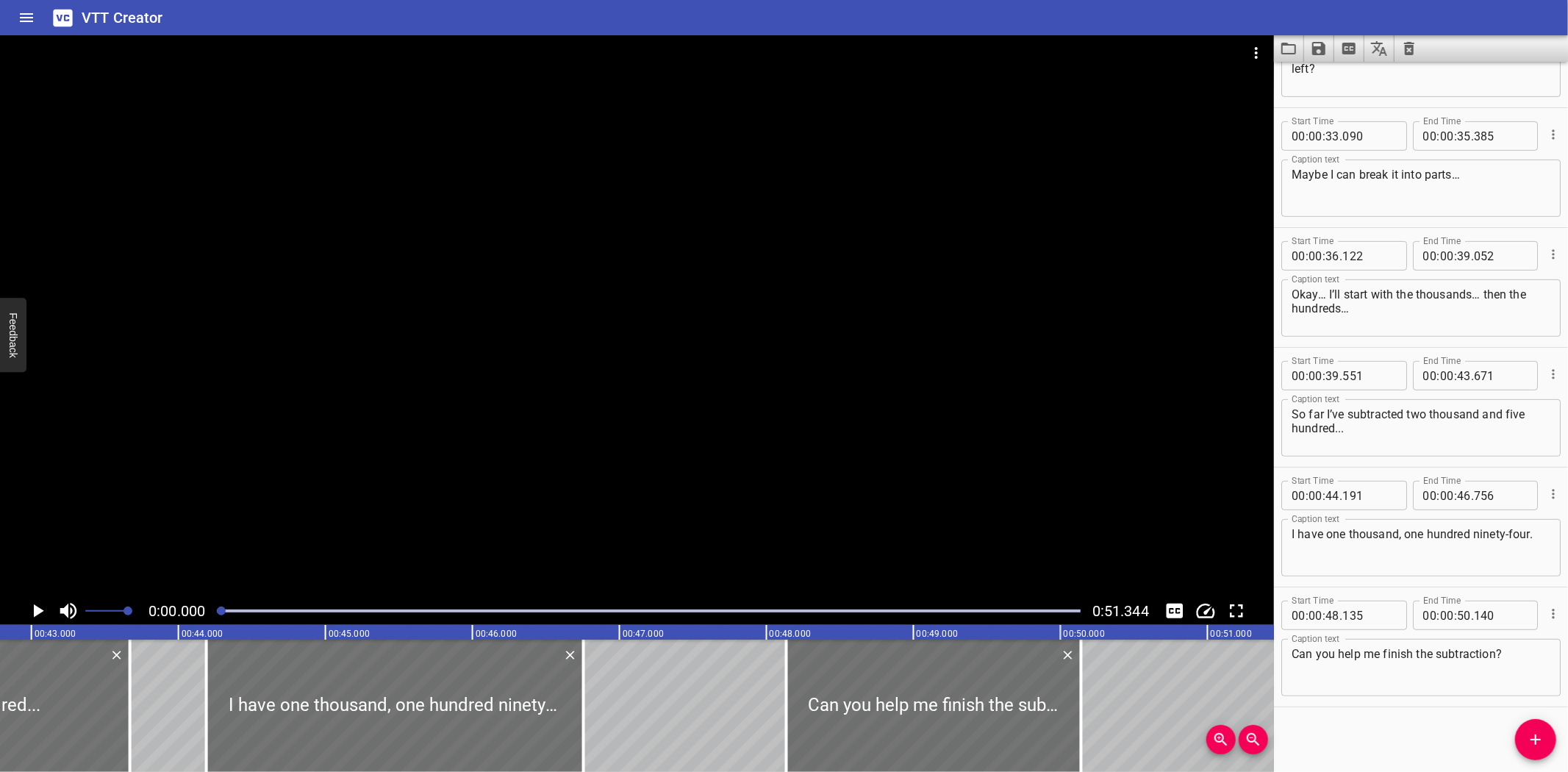
scroll to position [0, 6315]
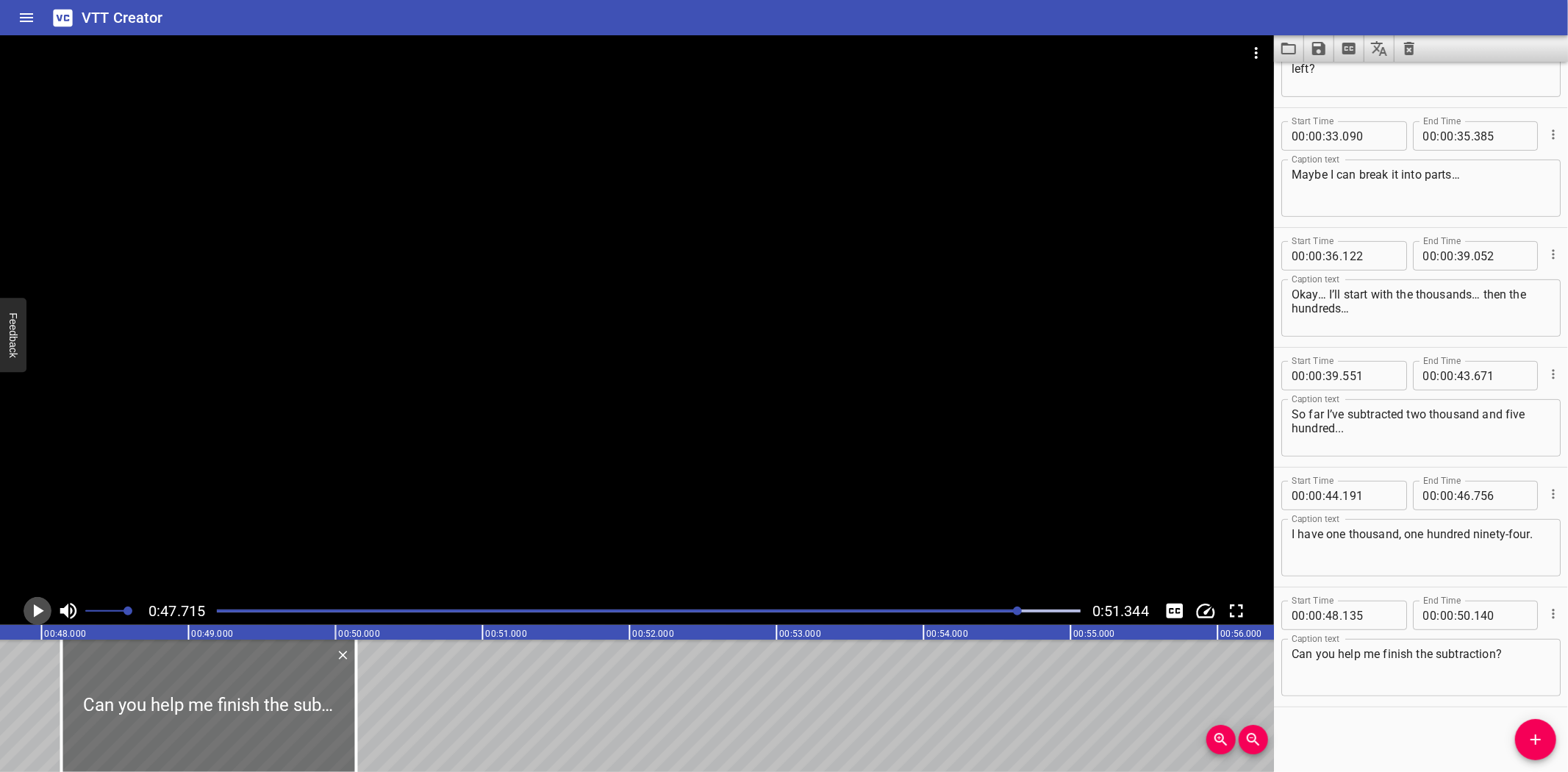
click at [32, 612] on icon "Play/Pause" at bounding box center [37, 611] width 22 height 22
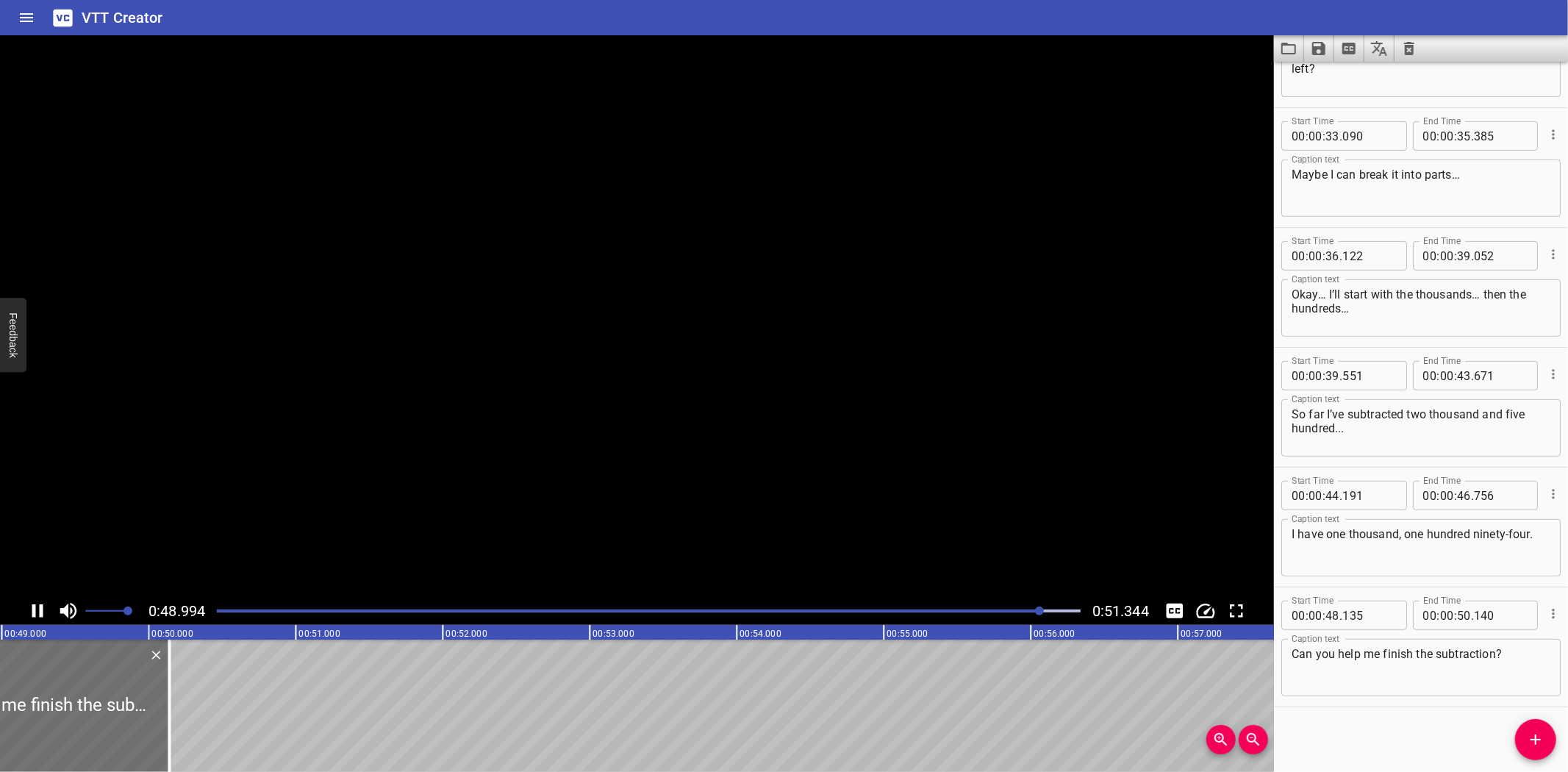
click at [32, 612] on icon "Play/Pause" at bounding box center [38, 611] width 11 height 13
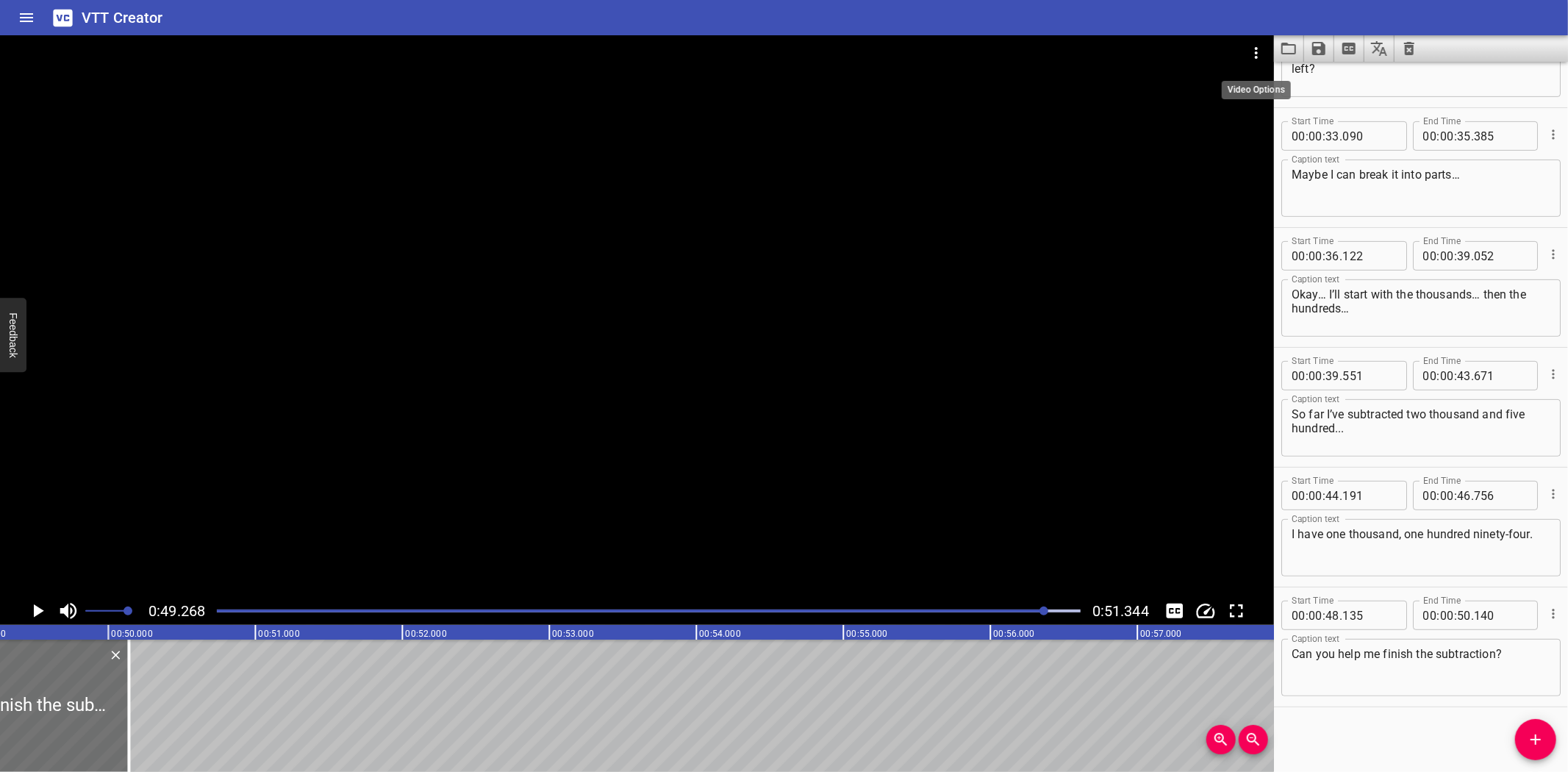
click at [1257, 53] on icon "Video Options" at bounding box center [1256, 53] width 3 height 11
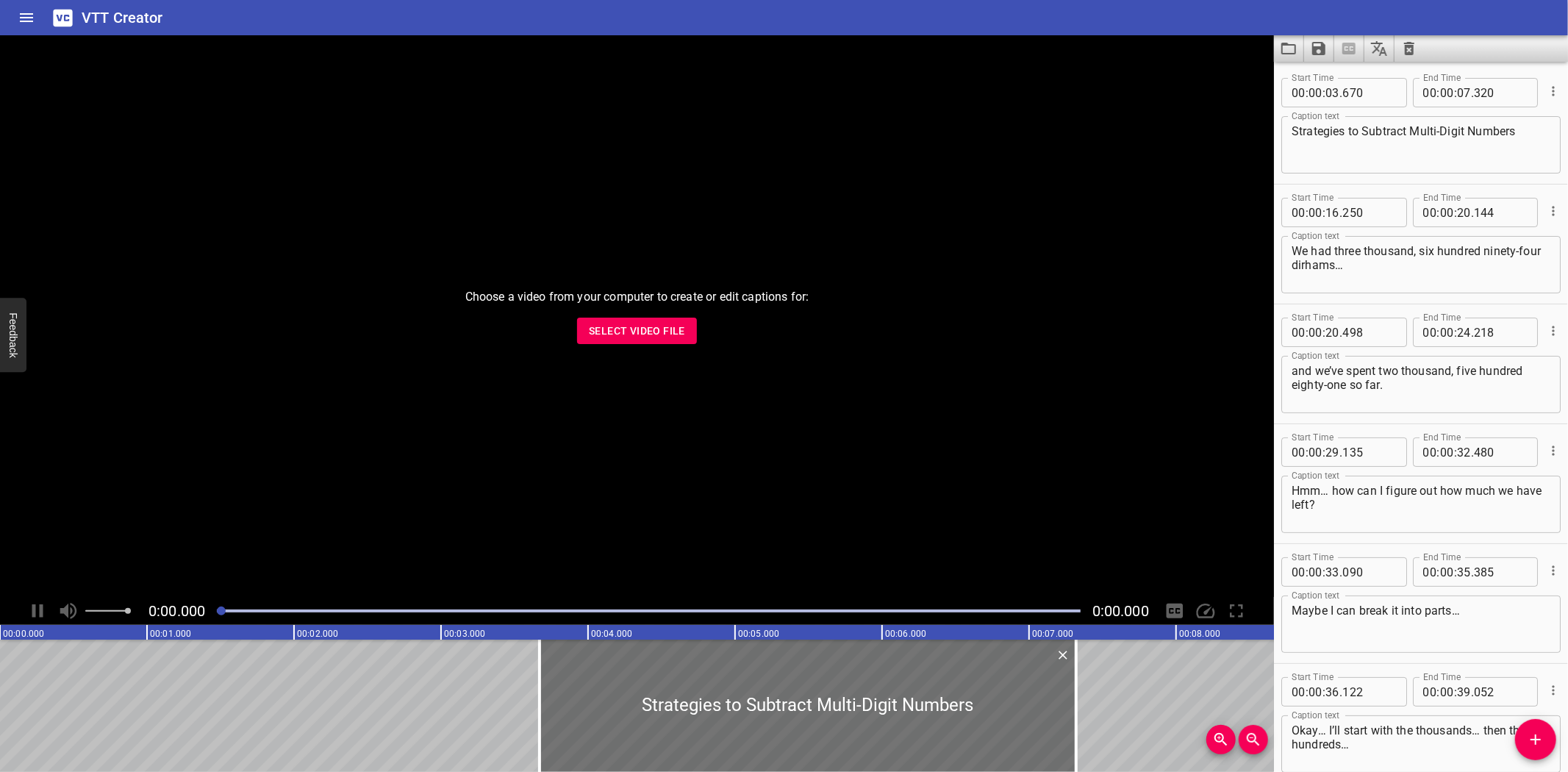
scroll to position [437, 0]
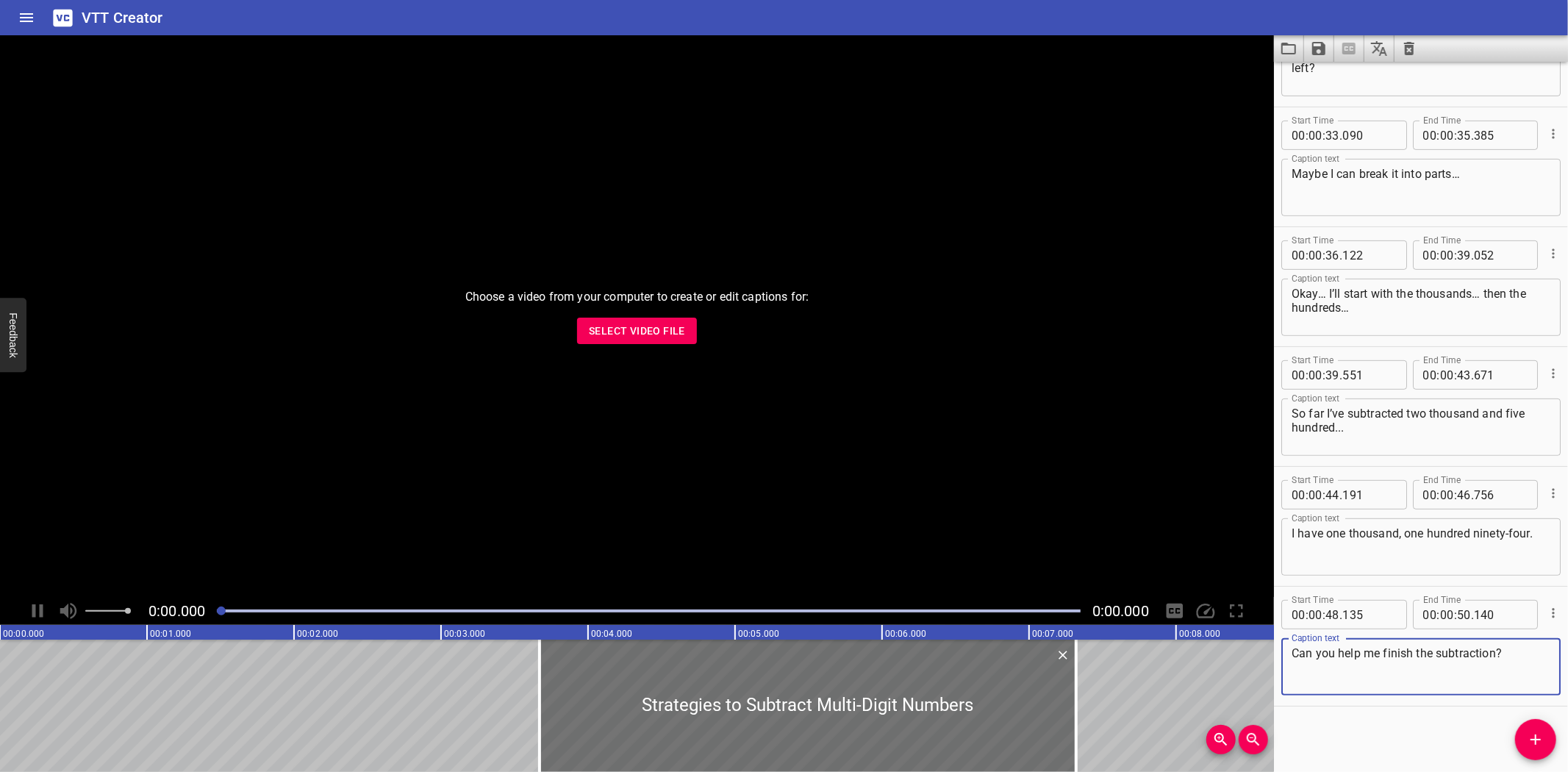
click at [631, 330] on span "Select Video File" at bounding box center [636, 331] width 97 height 18
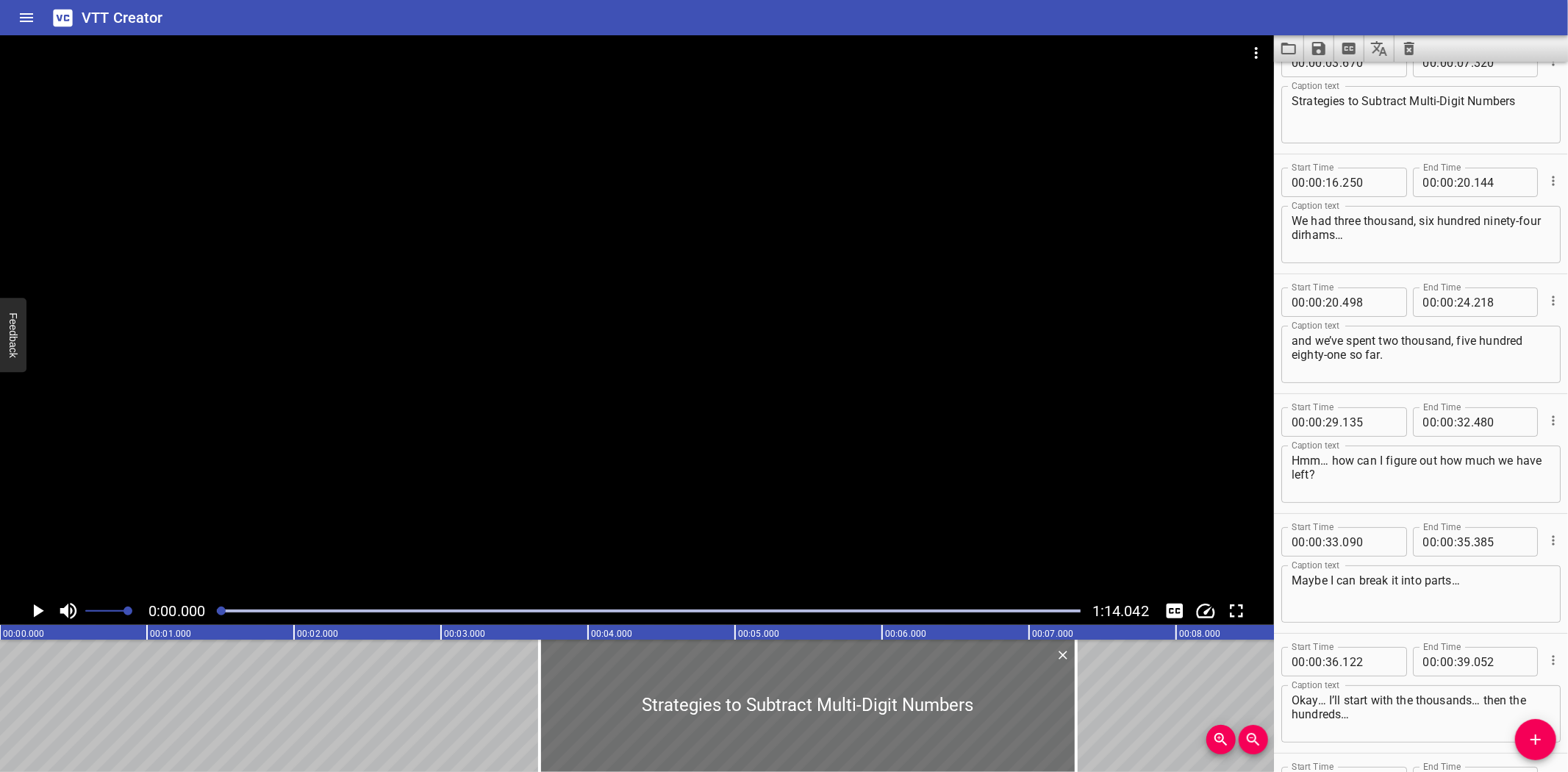
scroll to position [28, 0]
click at [1413, 46] on icon "Clear captions" at bounding box center [1409, 49] width 11 height 13
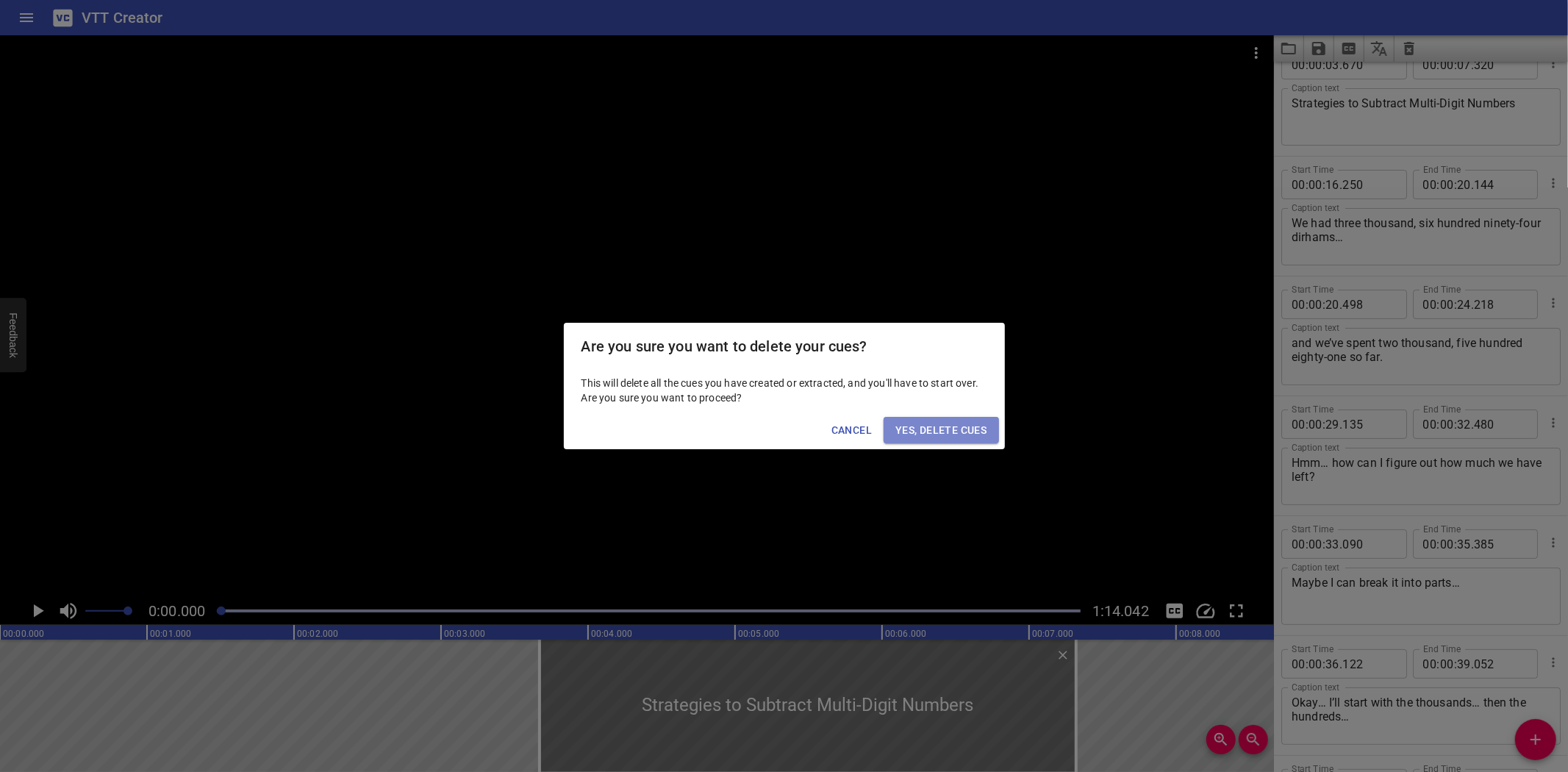
click at [938, 424] on span "Yes, Delete Cues" at bounding box center [940, 430] width 91 height 18
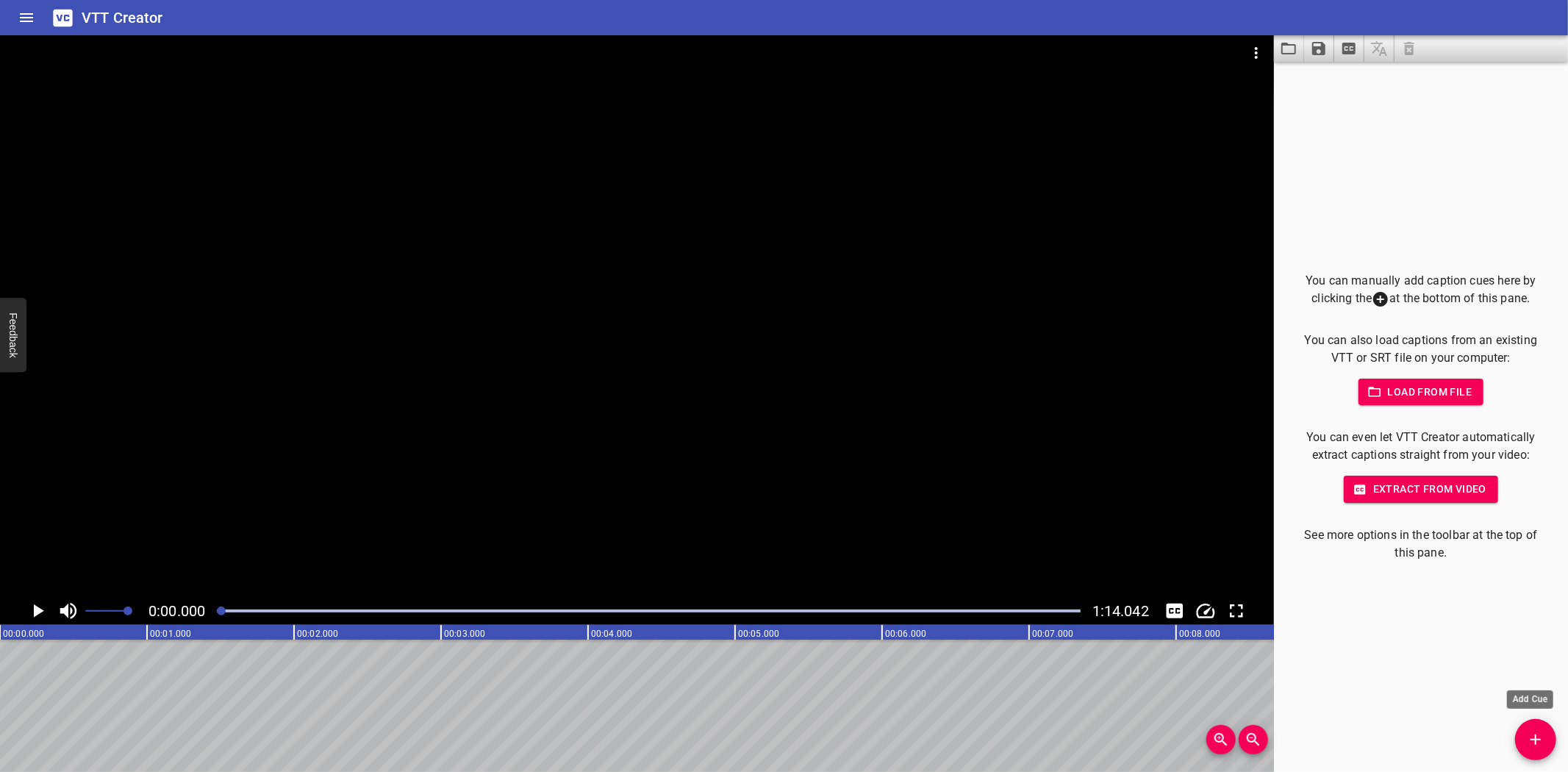
click at [1536, 738] on icon "Add Cue" at bounding box center [1536, 740] width 11 height 11
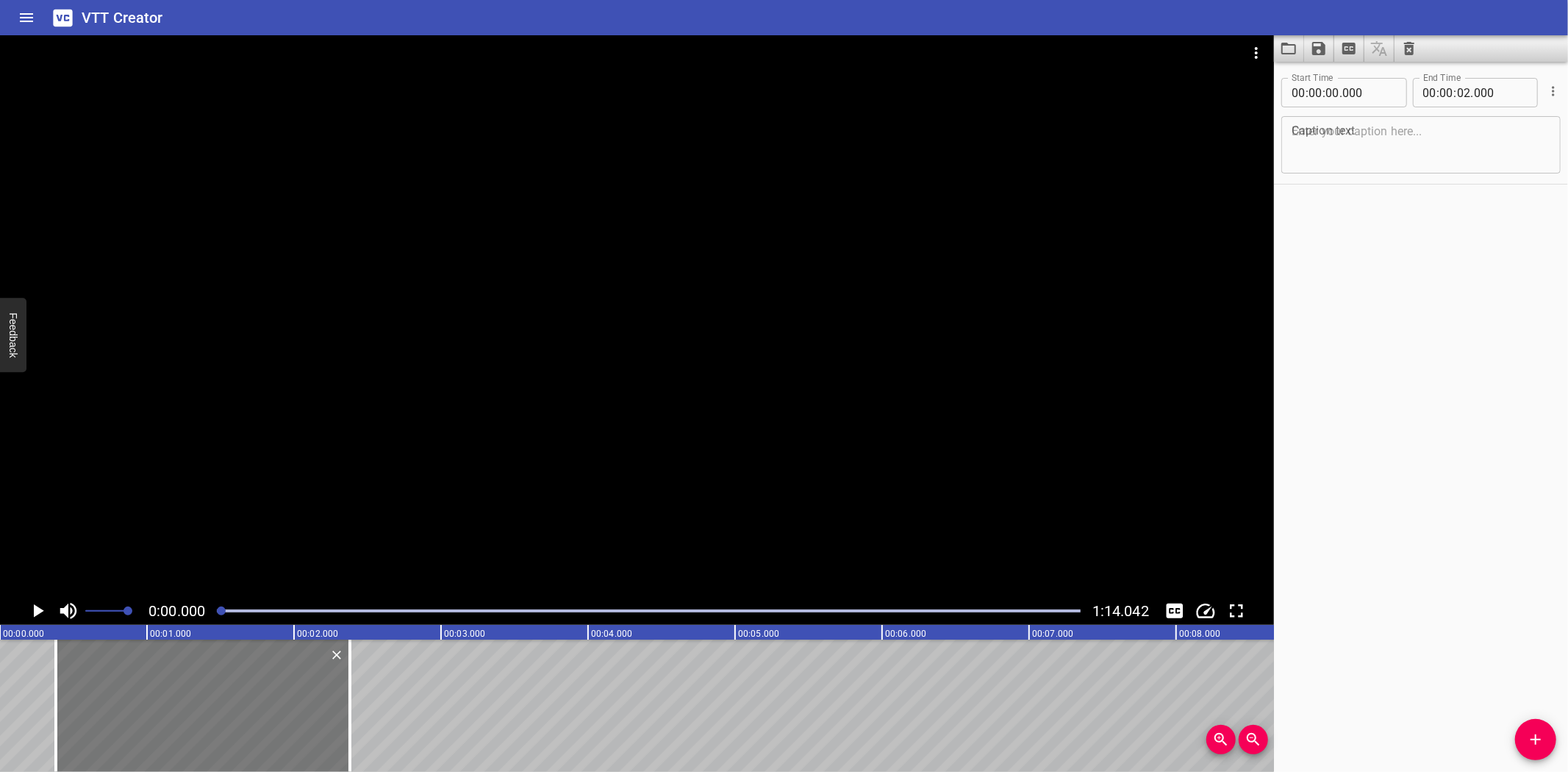
drag, startPoint x: 90, startPoint y: 720, endPoint x: 181, endPoint y: 728, distance: 91.4
click at [143, 720] on div at bounding box center [203, 705] width 294 height 132
type input "365"
drag, startPoint x: 347, startPoint y: 732, endPoint x: 408, endPoint y: 730, distance: 61.0
click at [408, 730] on div at bounding box center [408, 705] width 3 height 132
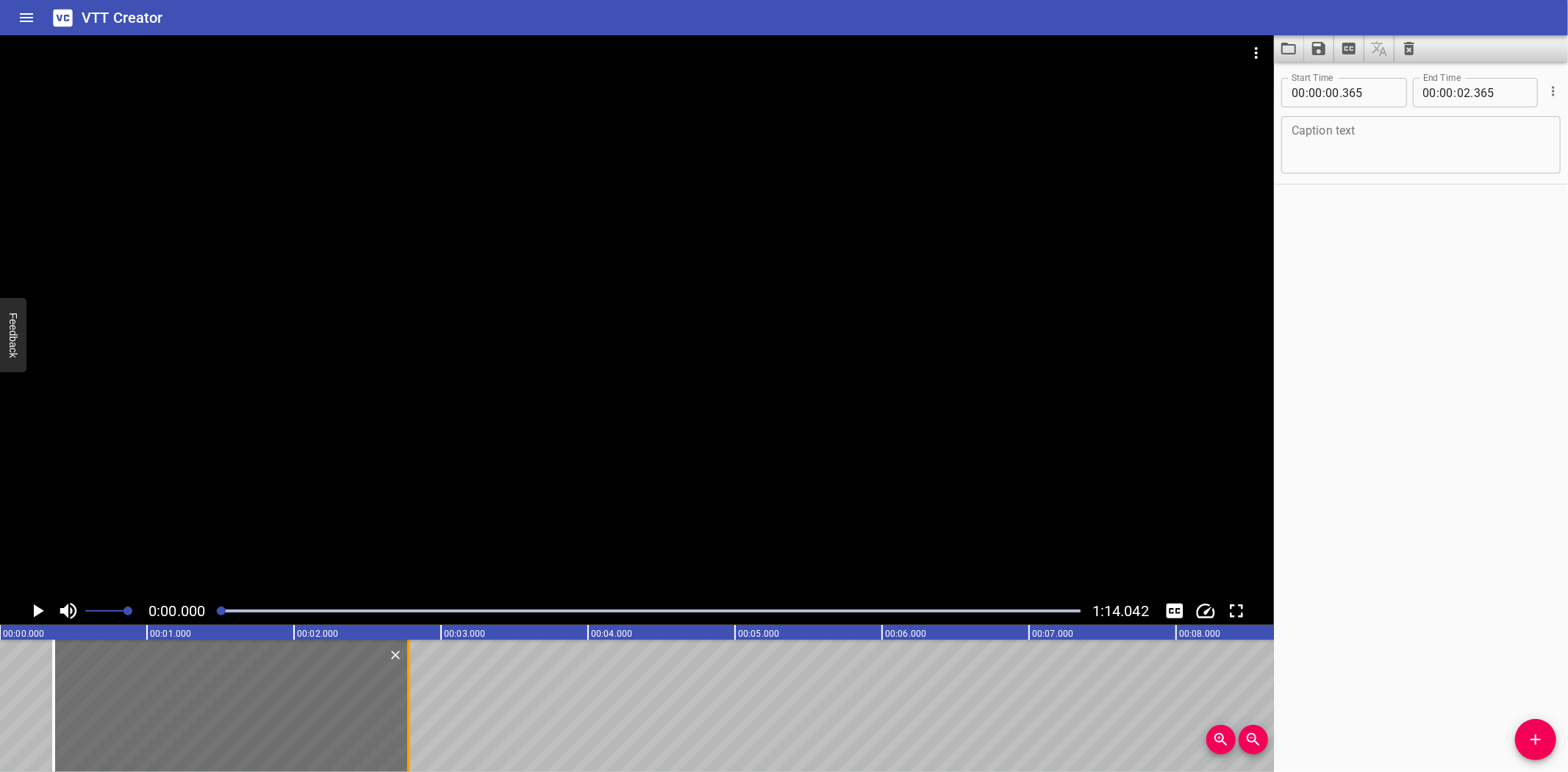
type input "780"
click at [1466, 142] on textarea at bounding box center [1421, 145] width 259 height 42
paste textarea "Blending with B"
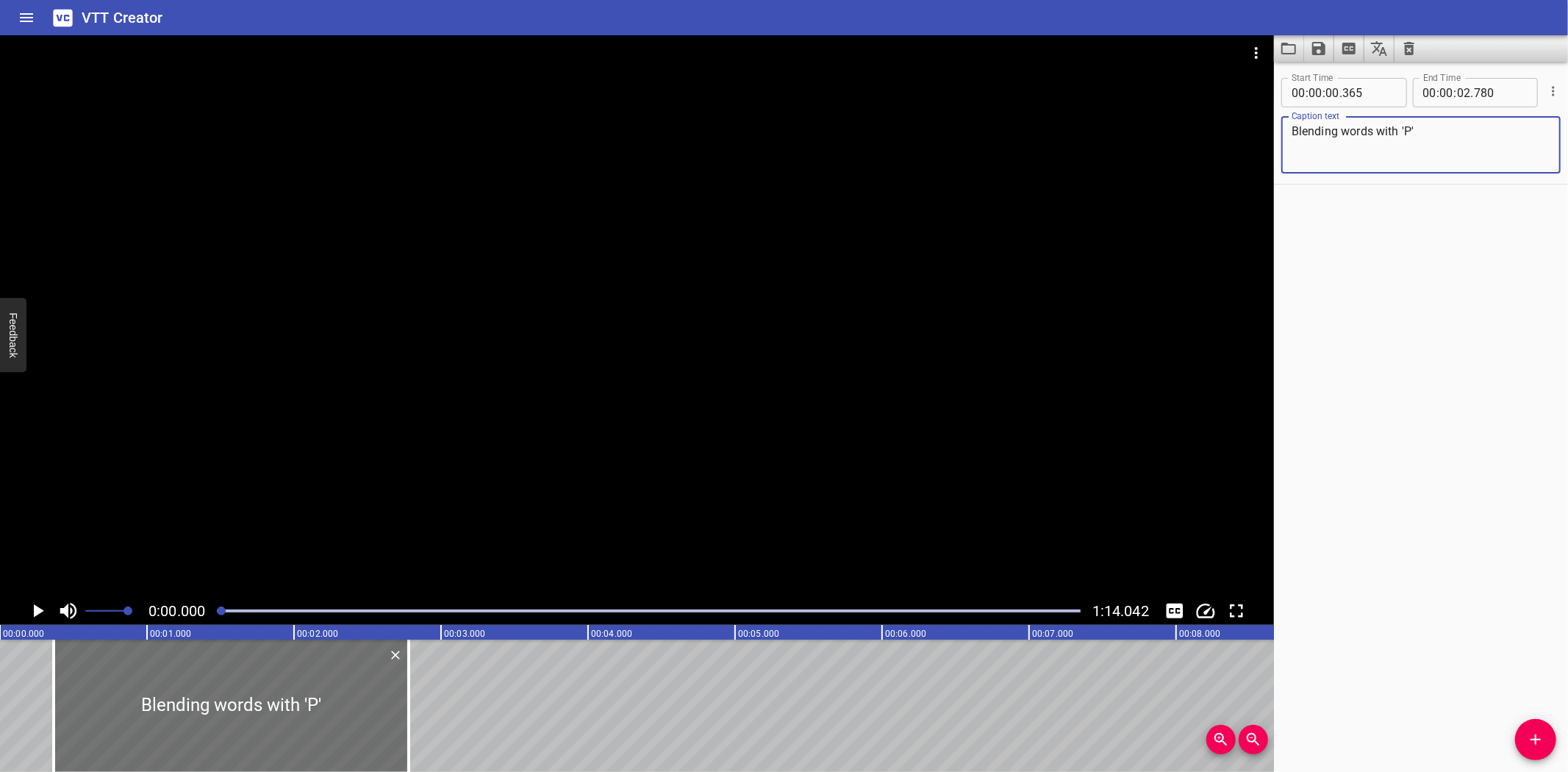
type textarea "Blending words with 'P'"
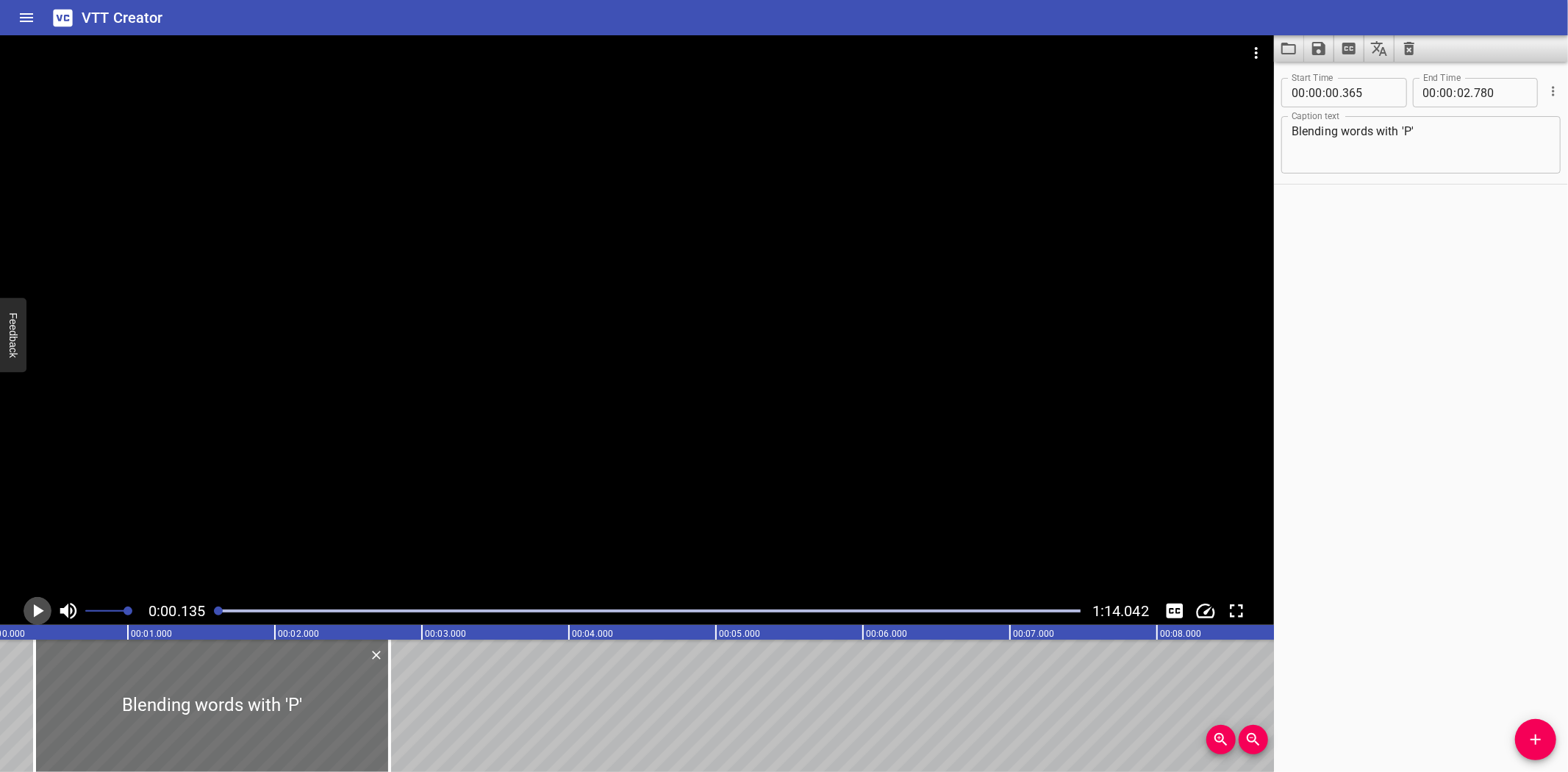
click at [38, 605] on icon "Play/Pause" at bounding box center [37, 611] width 22 height 22
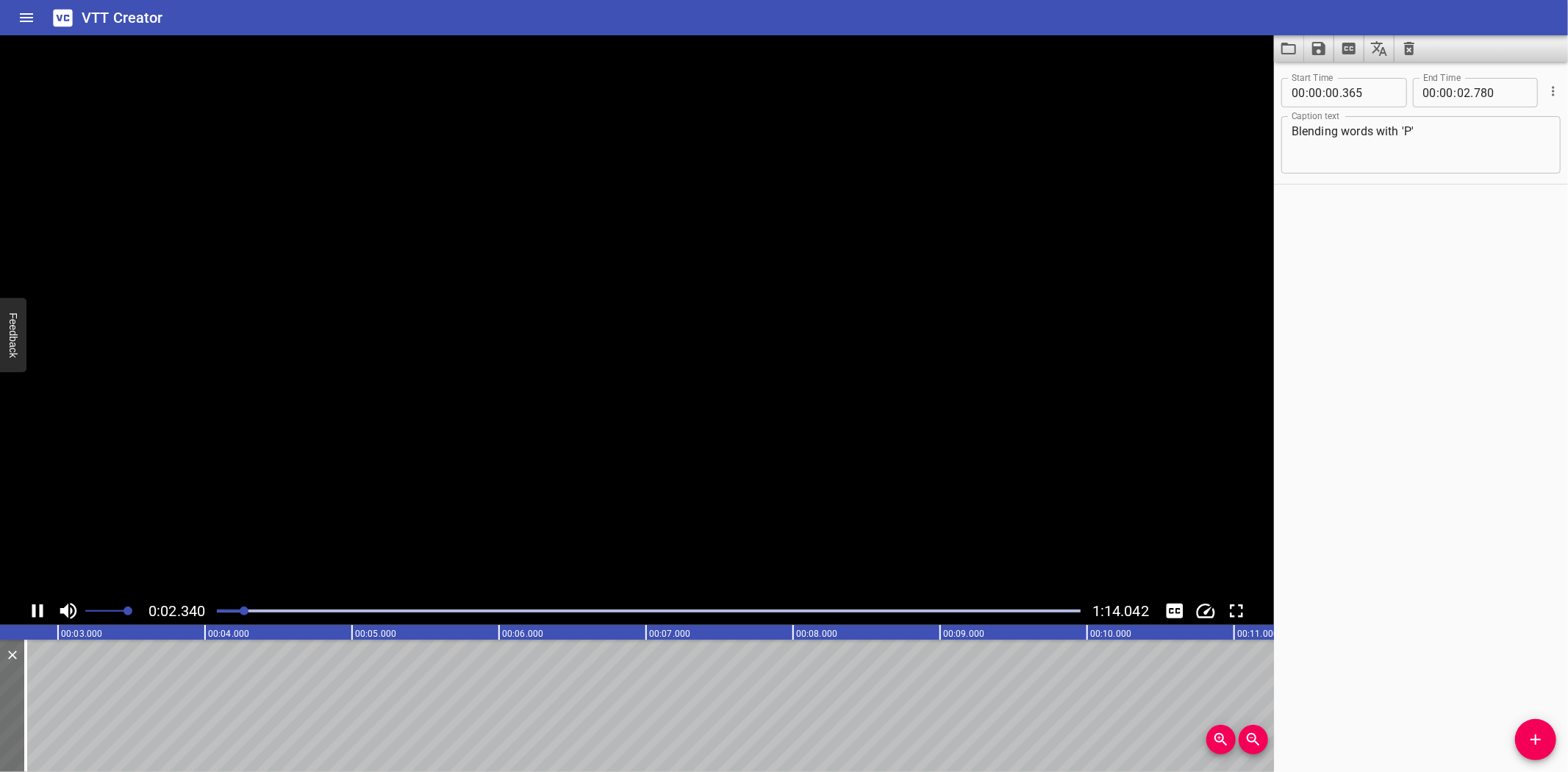
click at [38, 605] on icon "Play/Pause" at bounding box center [37, 611] width 22 height 22
click at [1551, 734] on span "Add Cue" at bounding box center [1536, 740] width 41 height 17
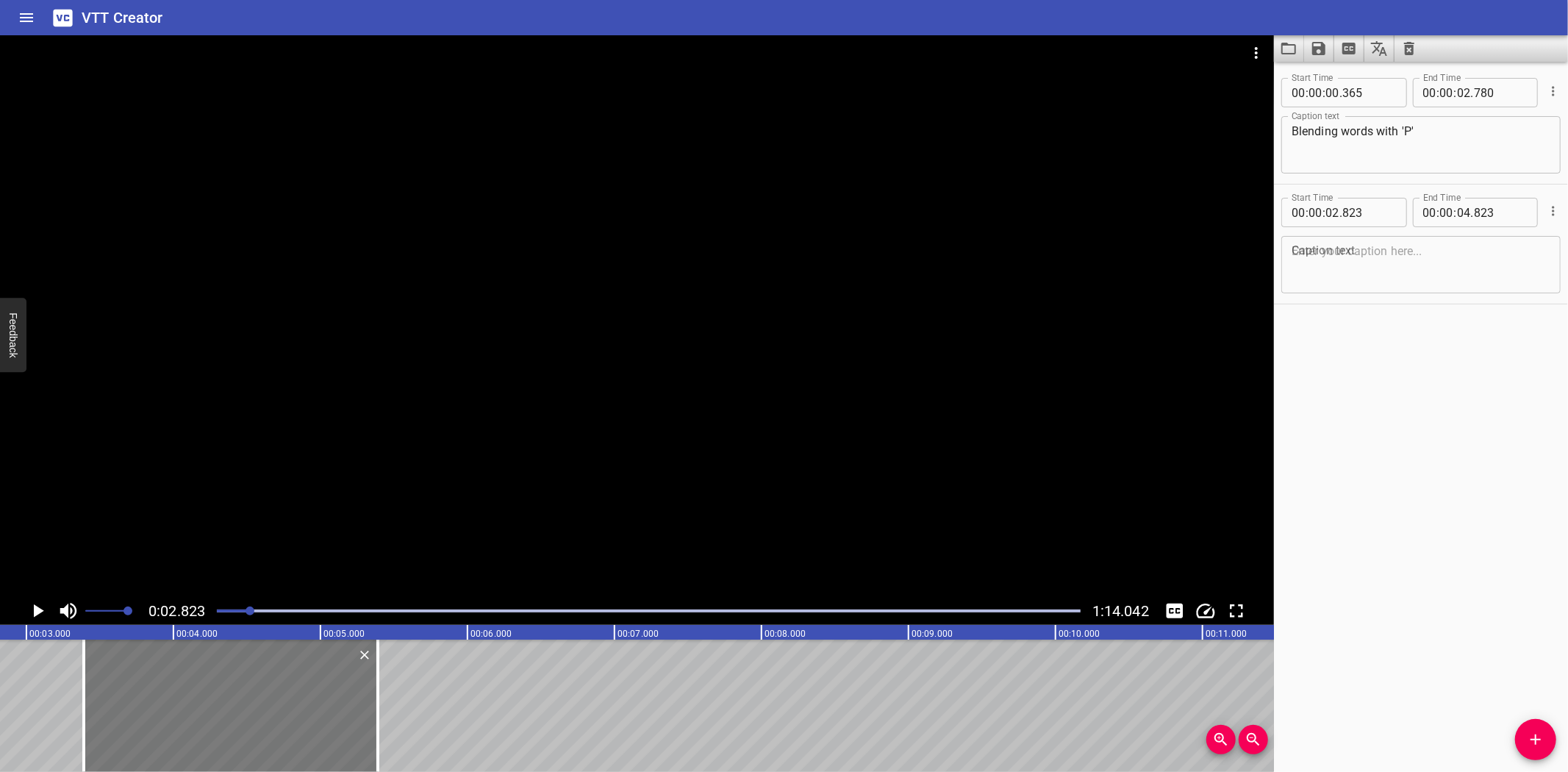
drag, startPoint x: 107, startPoint y: 685, endPoint x: 174, endPoint y: 687, distance: 67.0
click at [174, 687] on div at bounding box center [231, 705] width 294 height 132
type input "03"
type input "388"
type input "05"
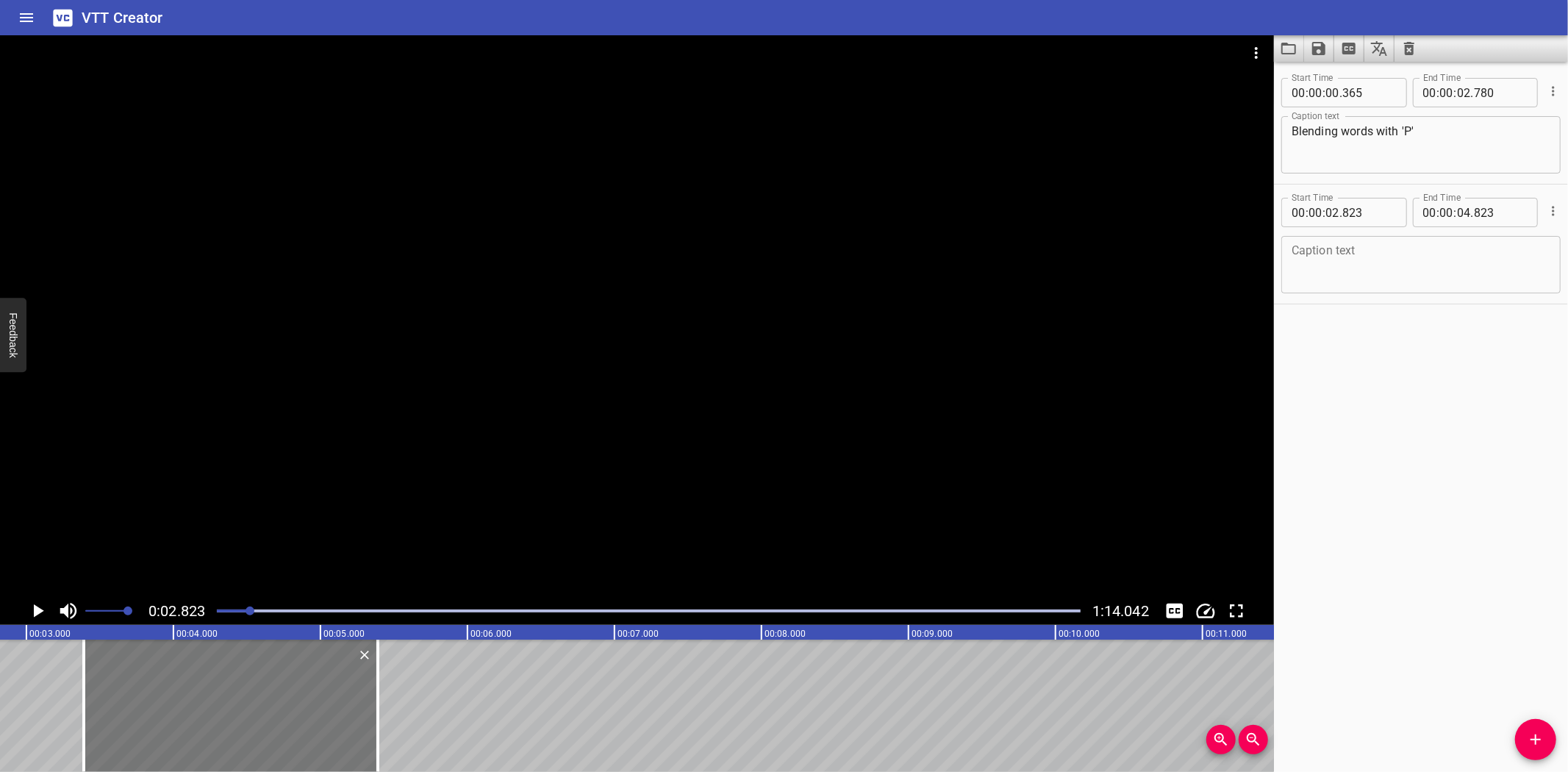
type input "388"
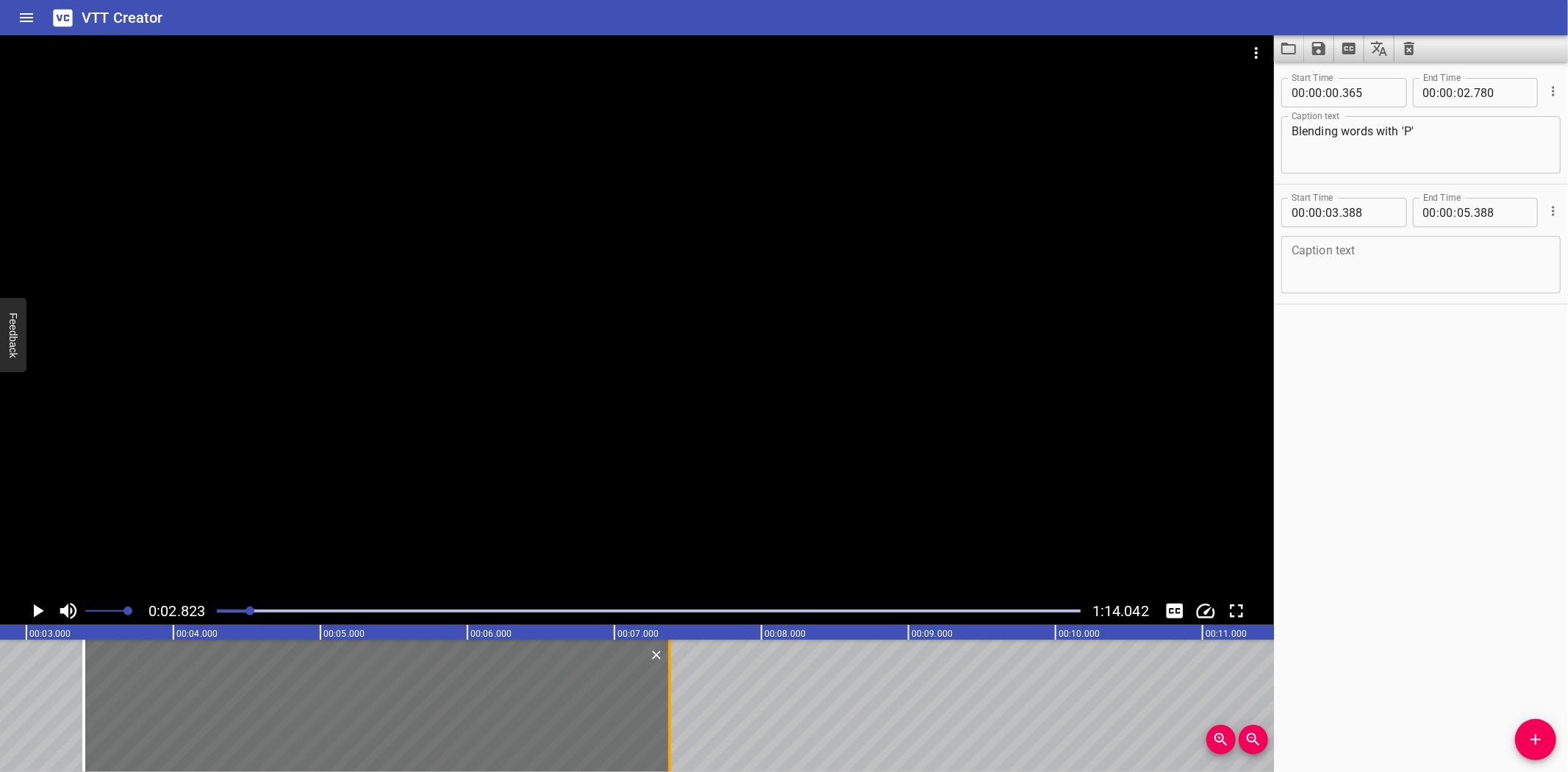
drag, startPoint x: 378, startPoint y: 729, endPoint x: 671, endPoint y: 718, distance: 293.2
click at [671, 718] on div at bounding box center [669, 705] width 14 height 132
type input "07"
type input "373"
click at [1381, 260] on textarea at bounding box center [1421, 265] width 259 height 42
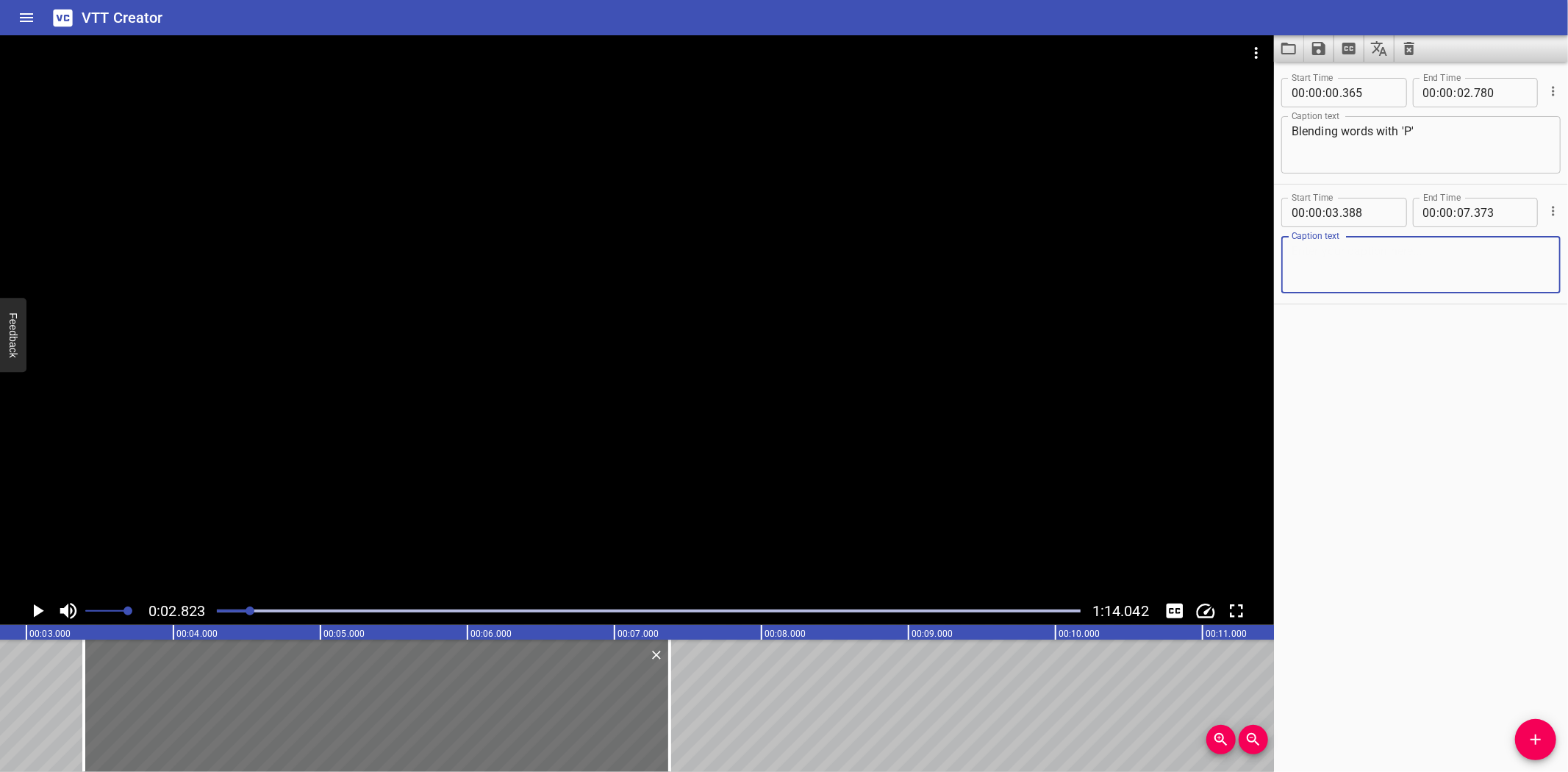
paste textarea "Hey, Superstars! [DATE] we’re going to learn two special blends: bl and br!"
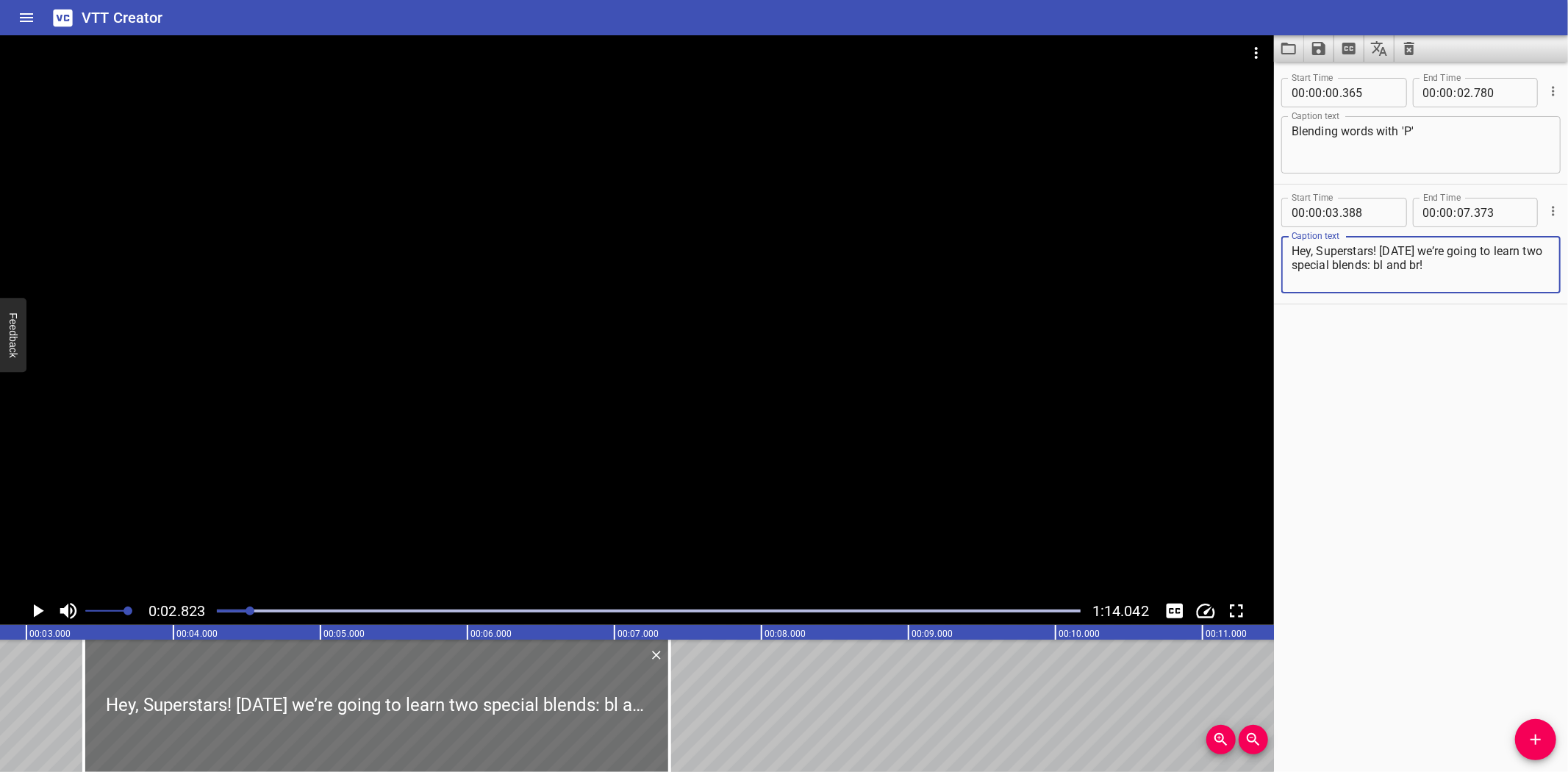
click at [1319, 251] on textarea "Hey, Superstars! [DATE] we’re going to learn two special blends: bl and br!" at bounding box center [1421, 265] width 259 height 42
type textarea "Hey, [DATE] we’re going to learn two special blends: bl and br!"
click at [33, 608] on icon "Play/Pause" at bounding box center [37, 611] width 22 height 22
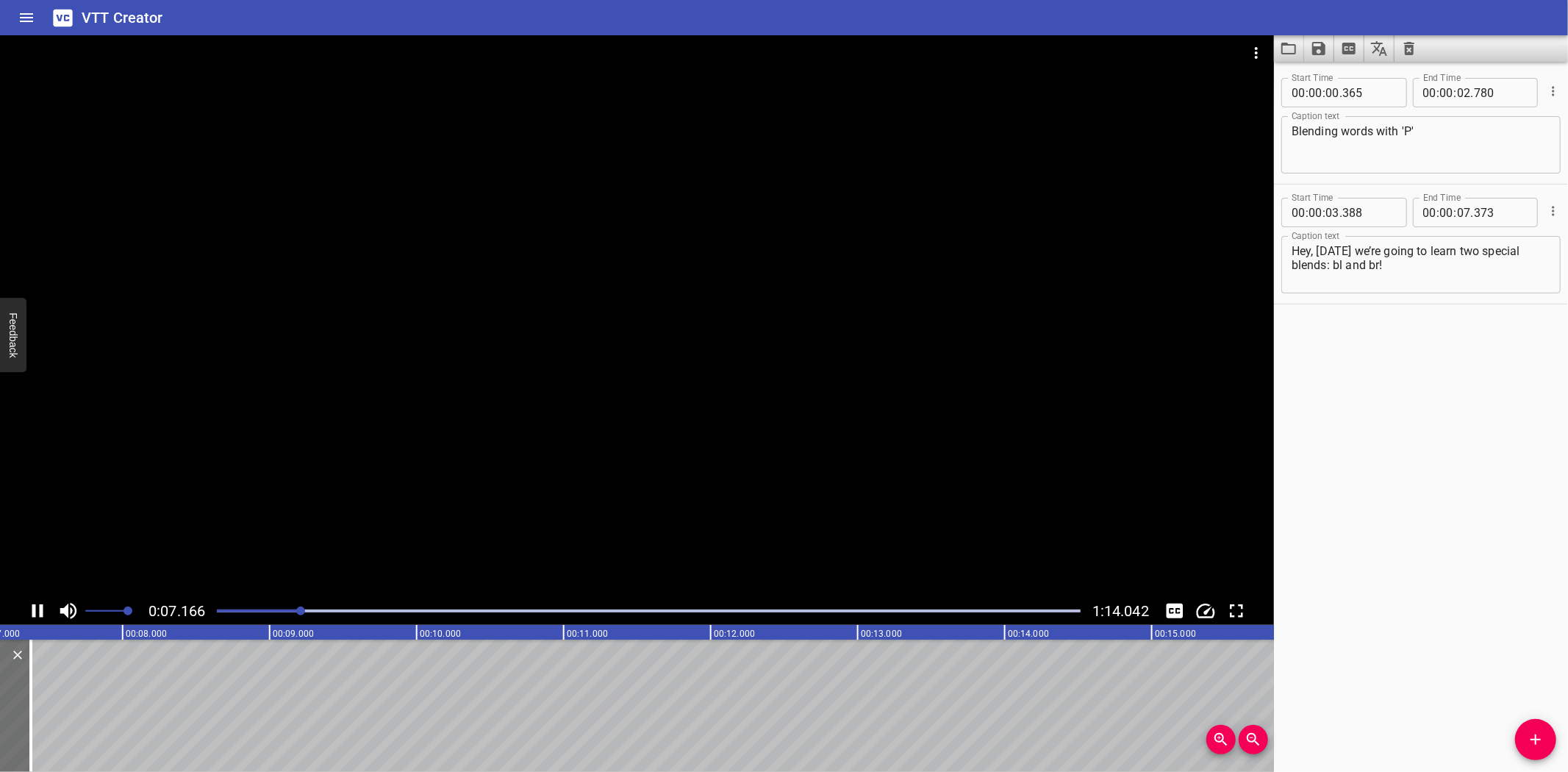
click at [41, 611] on icon "Play/Pause" at bounding box center [38, 611] width 11 height 13
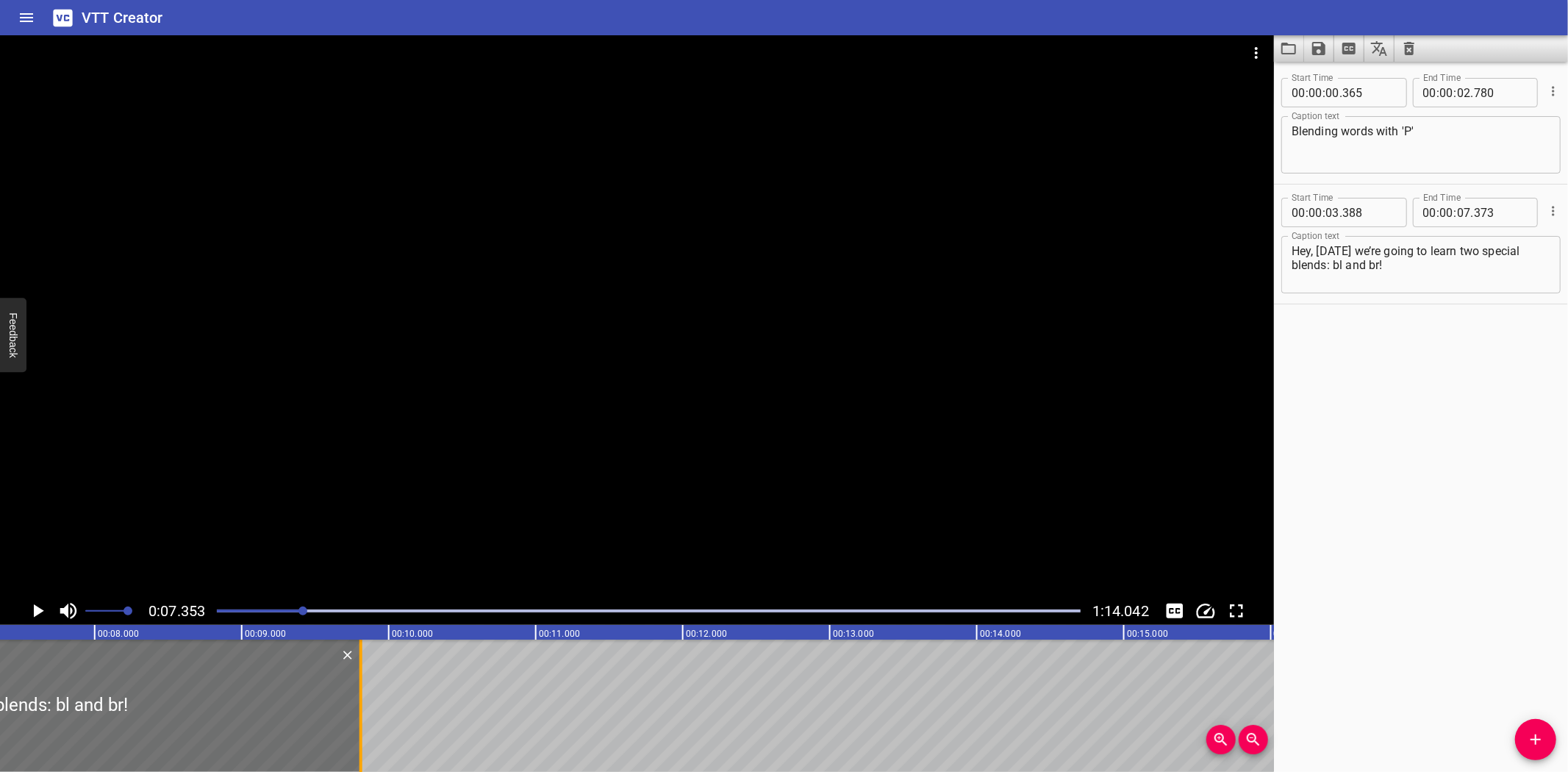
drag, startPoint x: 2, startPoint y: 737, endPoint x: 360, endPoint y: 740, distance: 358.0
click at [360, 740] on div at bounding box center [360, 705] width 3 height 132
type input "09"
type input "808"
click at [31, 608] on icon "Play/Pause" at bounding box center [37, 611] width 22 height 22
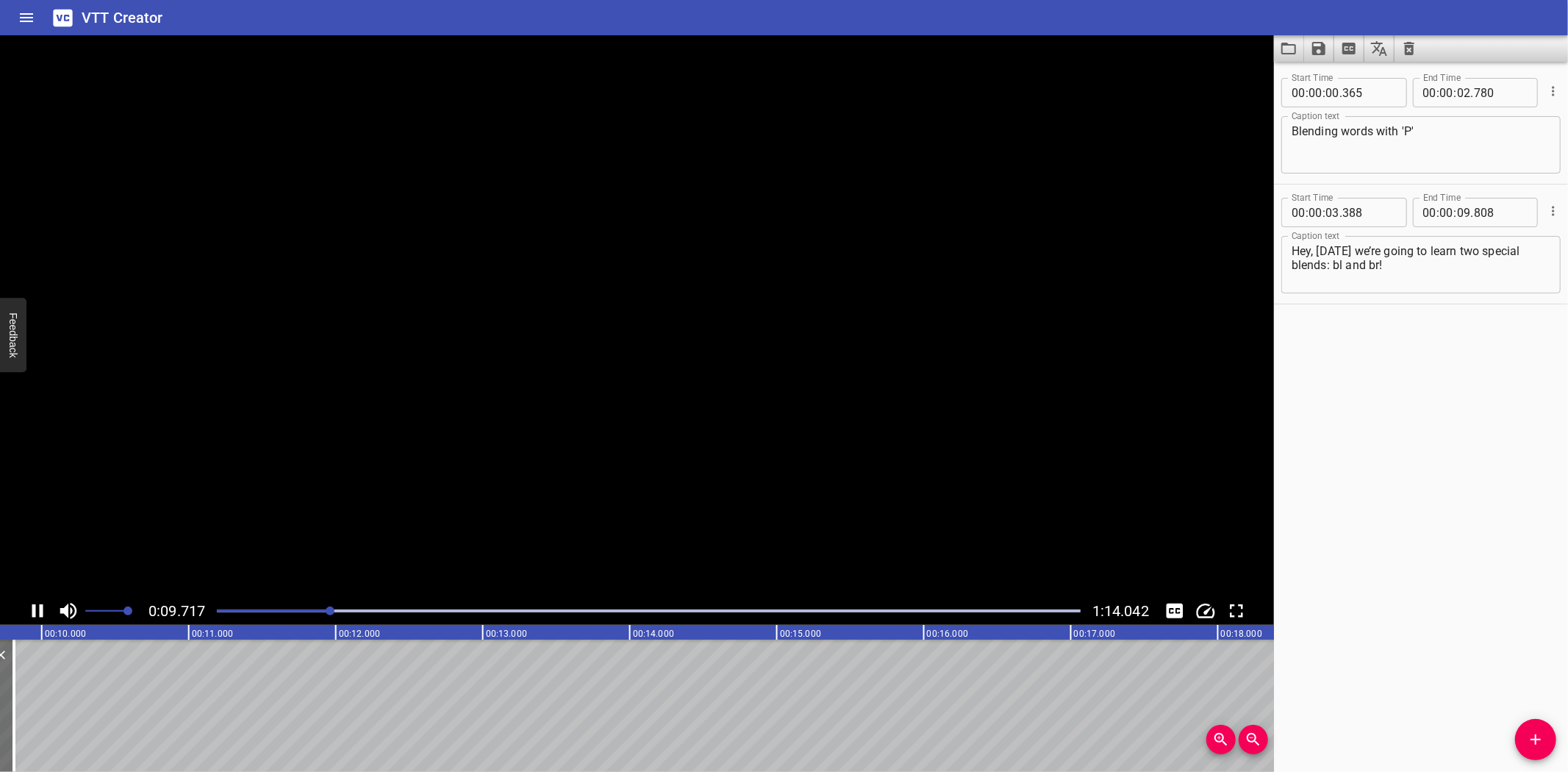
click at [31, 608] on icon "Play/Pause" at bounding box center [37, 611] width 22 height 22
